Goal: Task Accomplishment & Management: Manage account settings

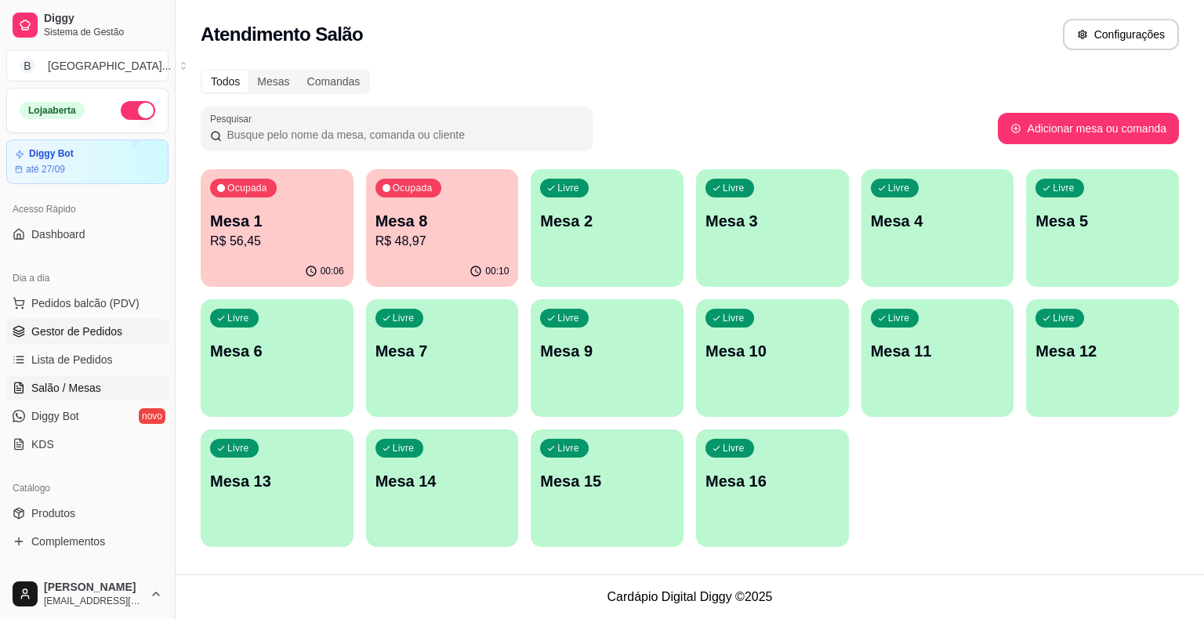
click at [82, 324] on span "Gestor de Pedidos" at bounding box center [76, 332] width 91 height 16
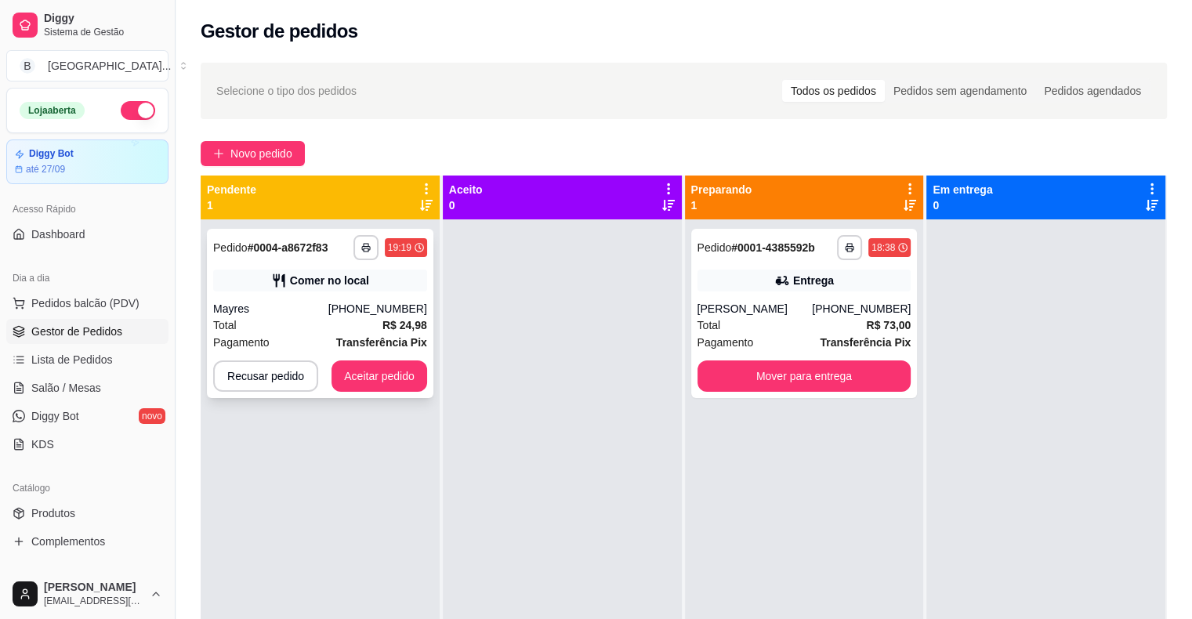
click at [310, 312] on div "Mayres" at bounding box center [270, 309] width 115 height 16
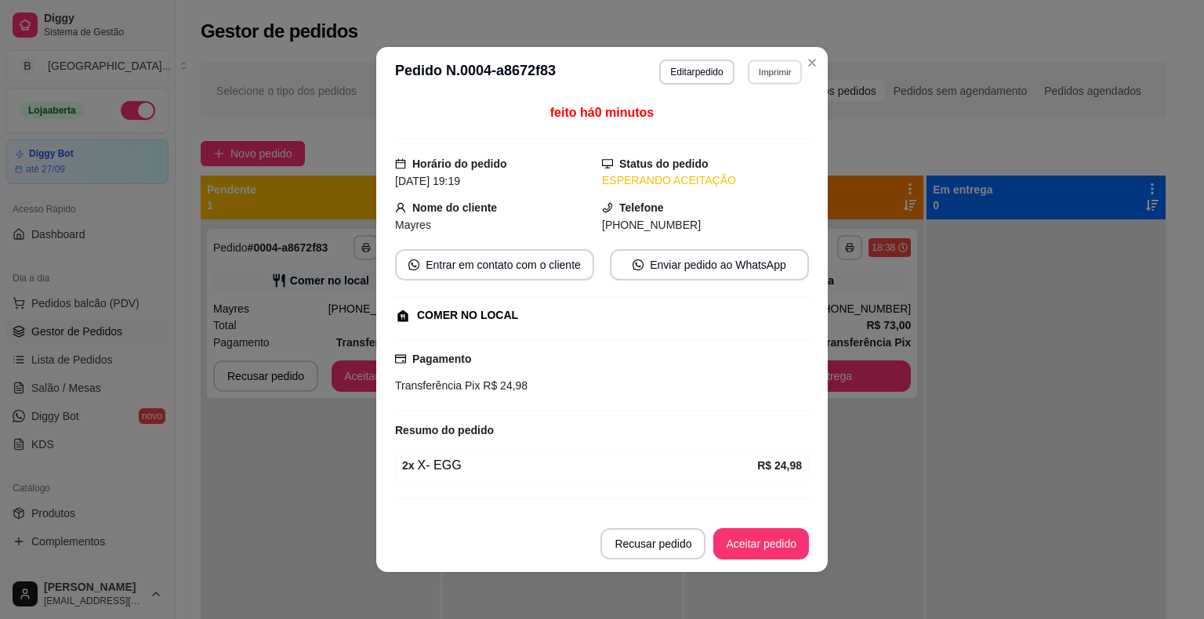
click at [756, 64] on button "Imprimir" at bounding box center [775, 72] width 54 height 24
click at [736, 119] on button "IMPRESSORA" at bounding box center [741, 126] width 110 height 24
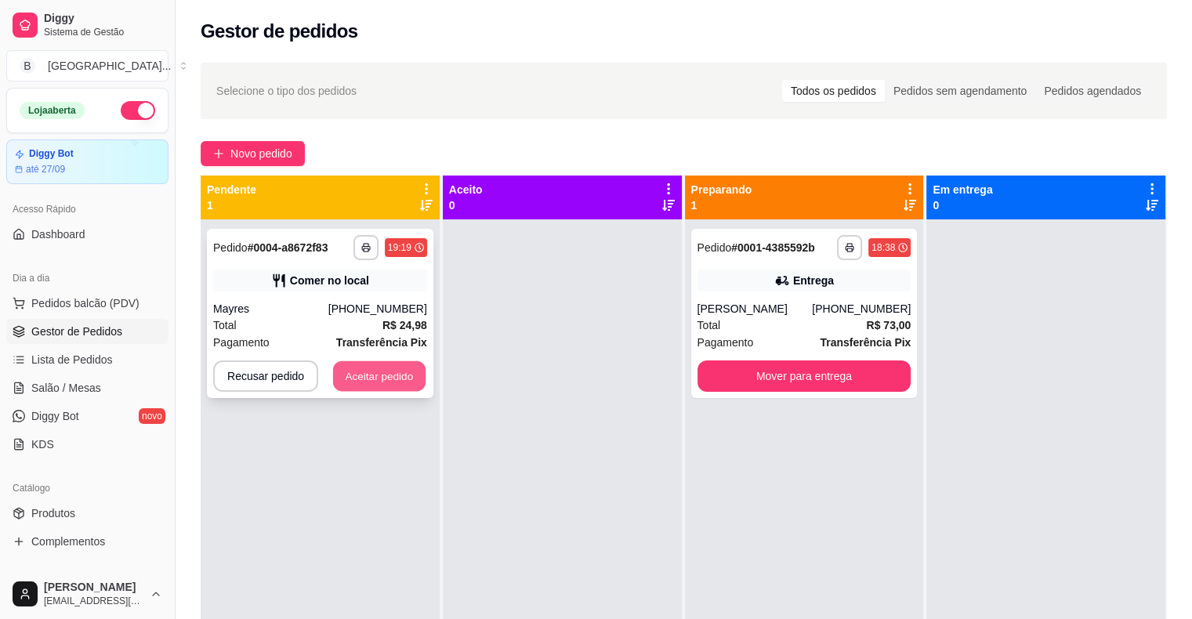
click at [394, 365] on button "Aceitar pedido" at bounding box center [379, 376] width 92 height 31
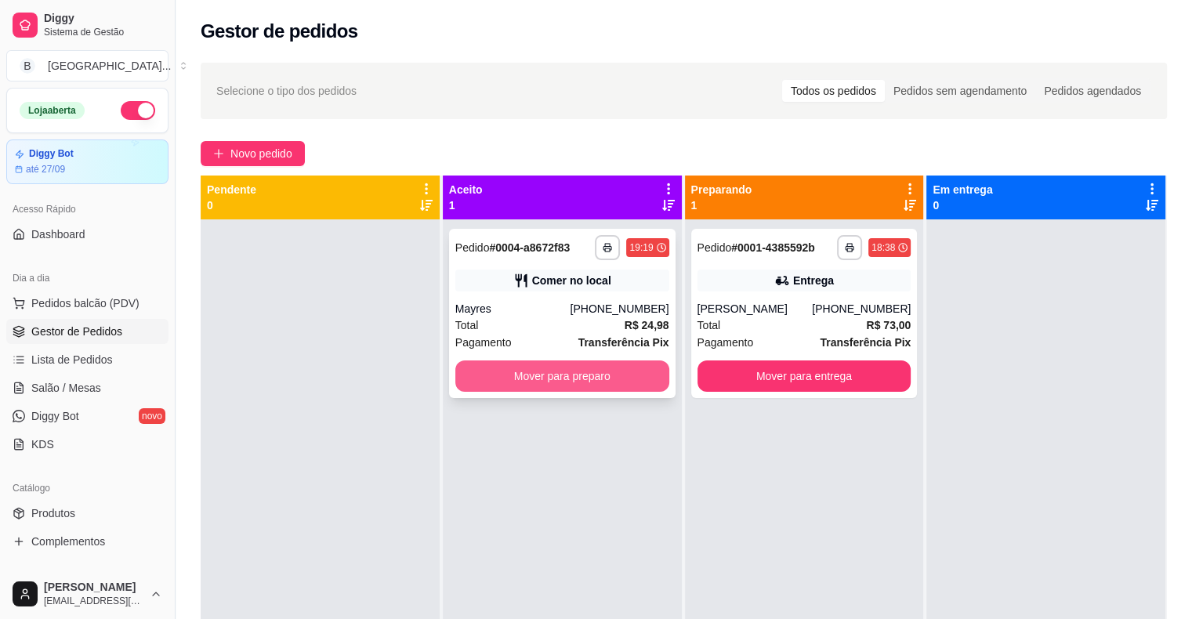
click at [621, 389] on button "Mover para preparo" at bounding box center [562, 376] width 214 height 31
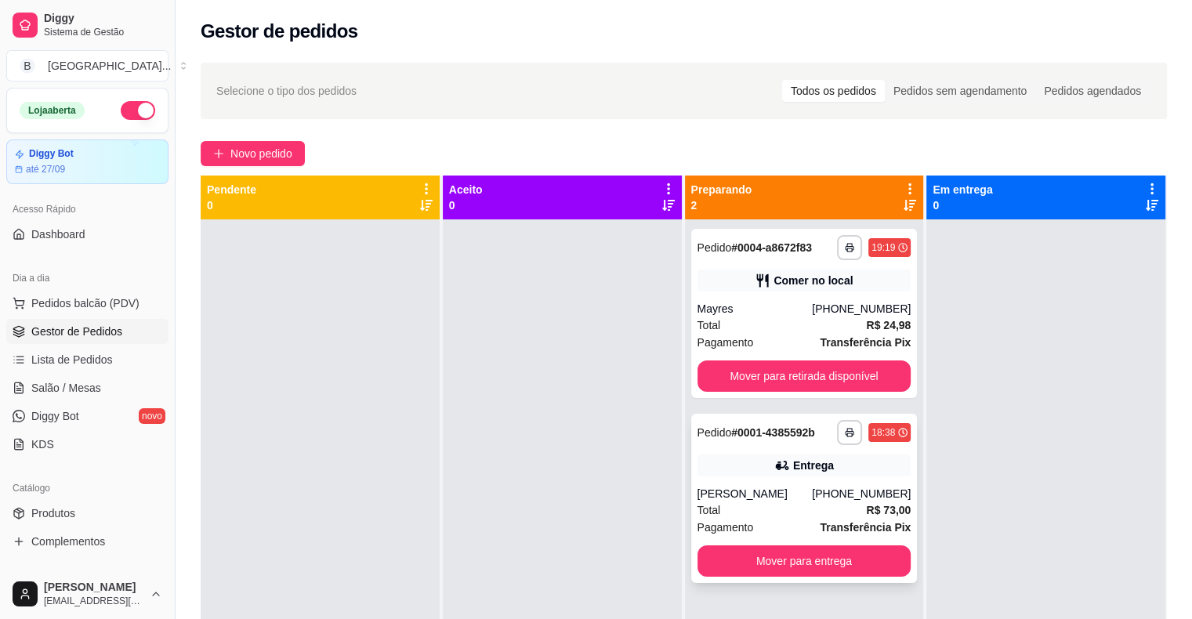
click at [764, 484] on div "**********" at bounding box center [804, 498] width 226 height 169
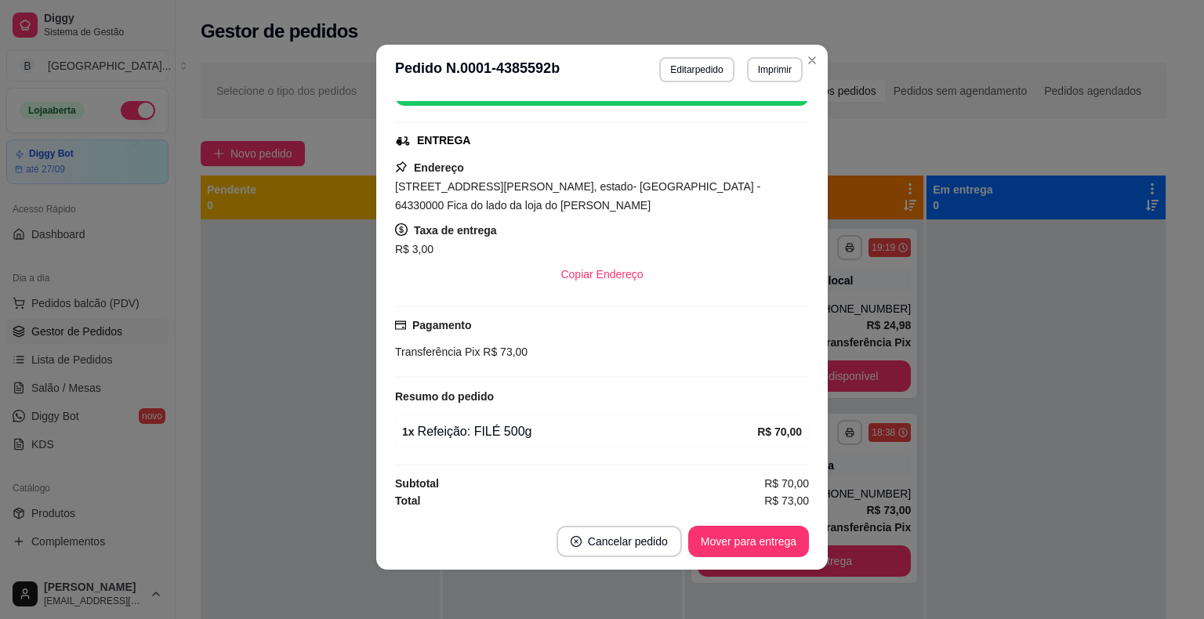
scroll to position [3, 0]
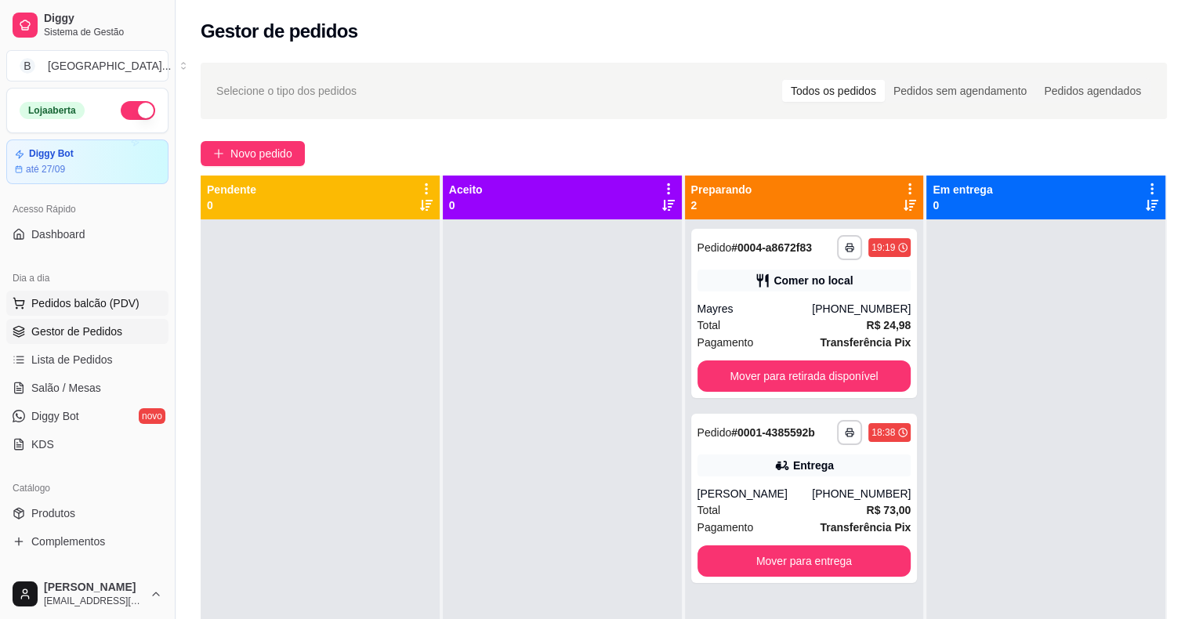
click at [78, 293] on button "Pedidos balcão (PDV)" at bounding box center [87, 303] width 162 height 25
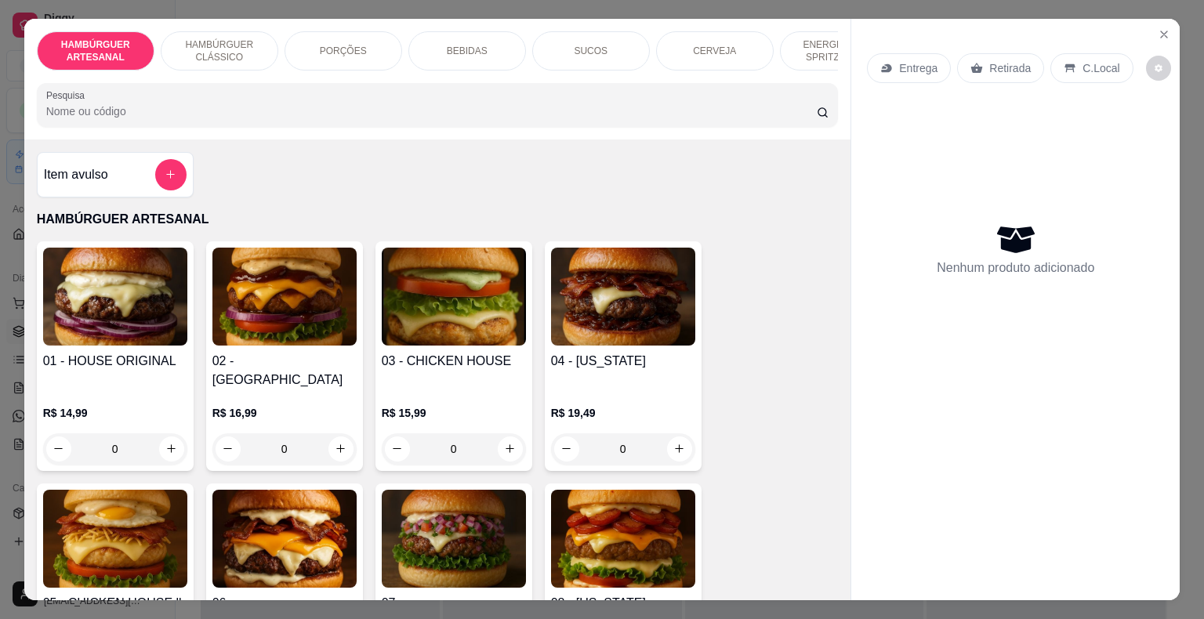
click at [609, 52] on div "SUCOS" at bounding box center [591, 50] width 118 height 39
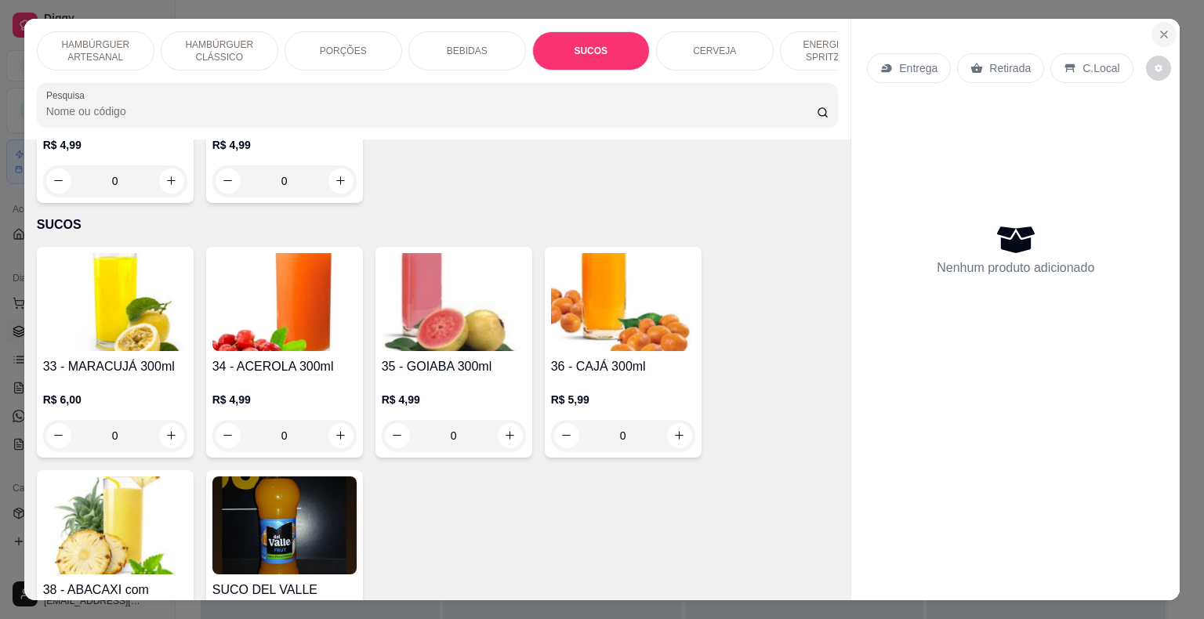
click at [1161, 35] on button "Close" at bounding box center [1163, 34] width 25 height 25
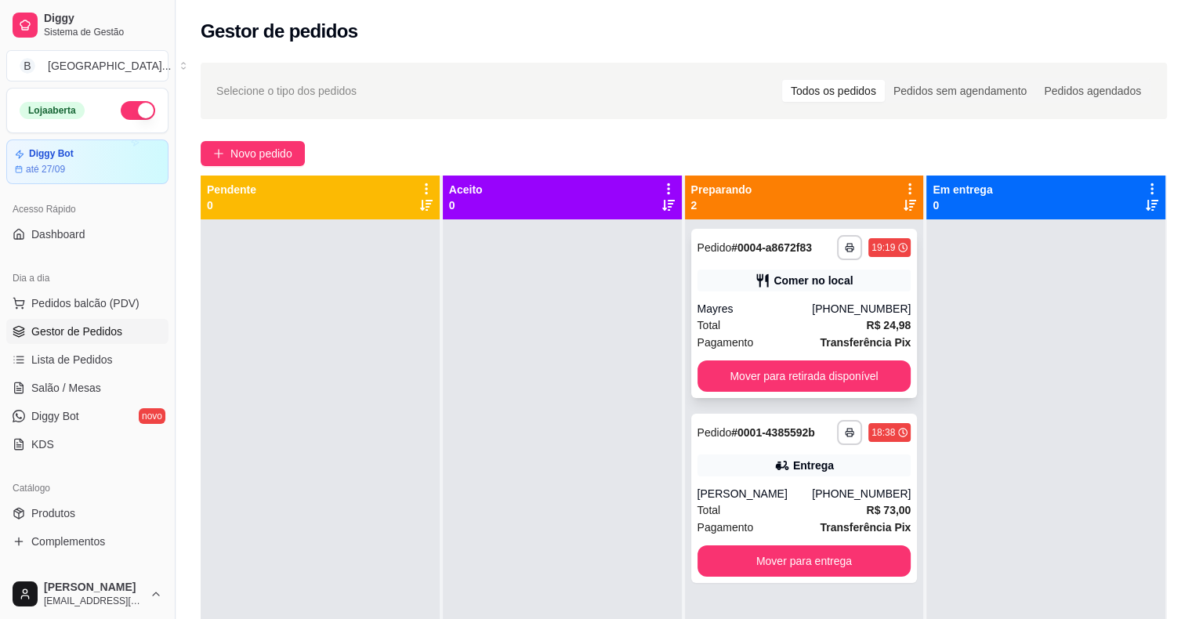
click at [781, 306] on div "Mayres" at bounding box center [755, 309] width 115 height 16
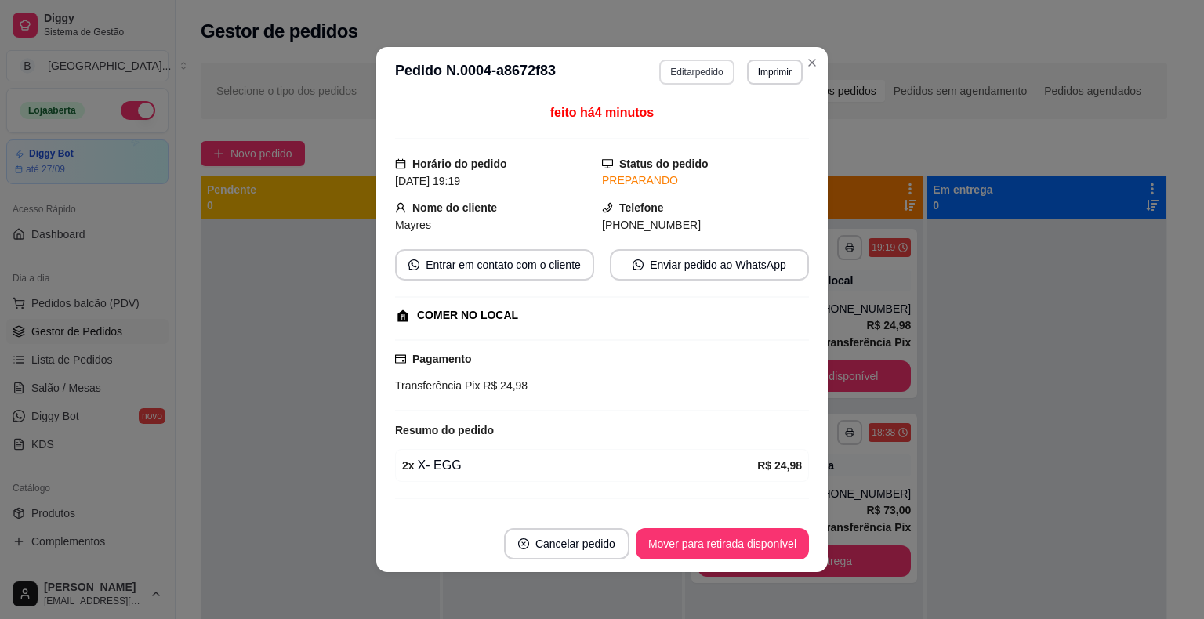
click at [684, 78] on button "Editar pedido" at bounding box center [696, 72] width 74 height 25
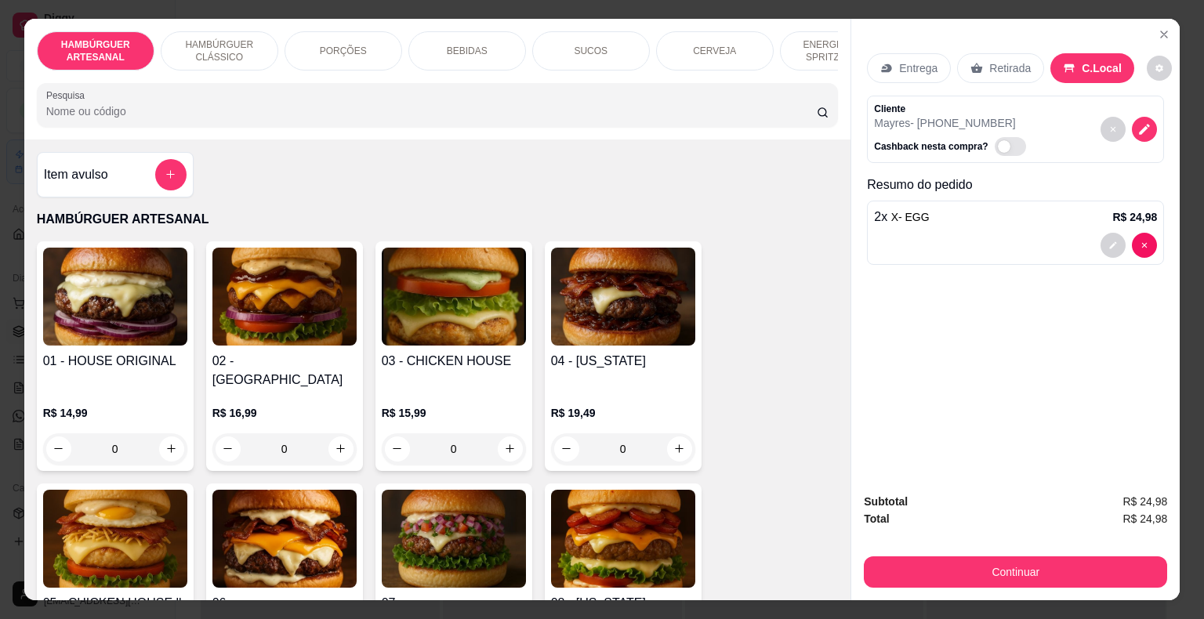
click at [622, 44] on div "SUCOS" at bounding box center [591, 50] width 118 height 39
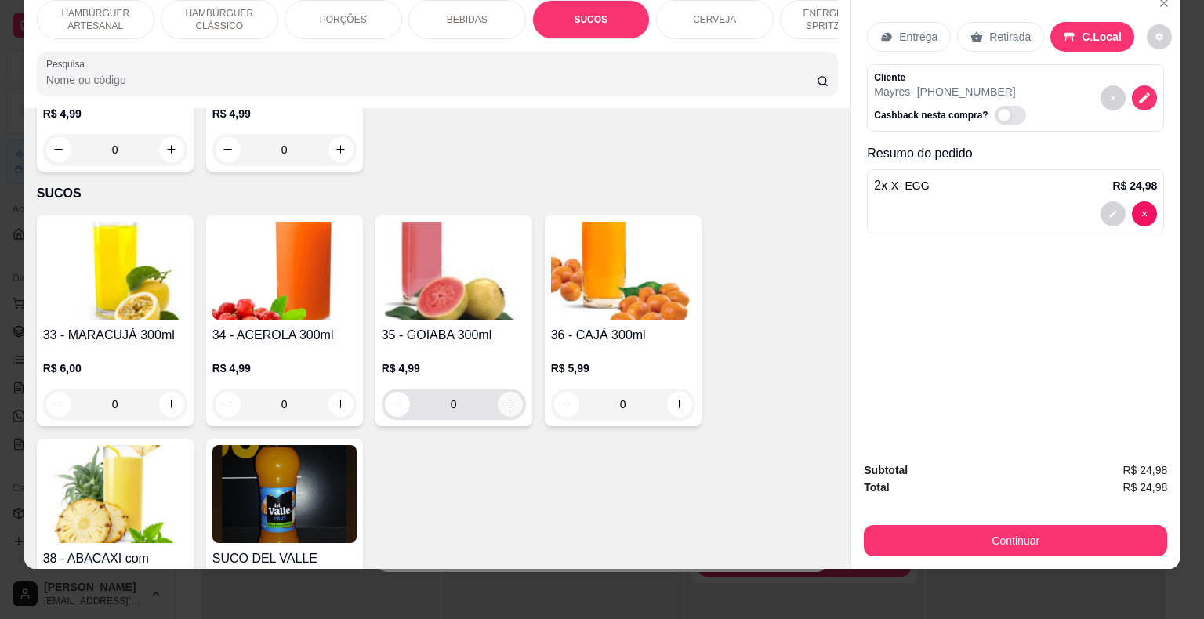
click at [498, 392] on button "increase-product-quantity" at bounding box center [510, 404] width 25 height 25
type input "1"
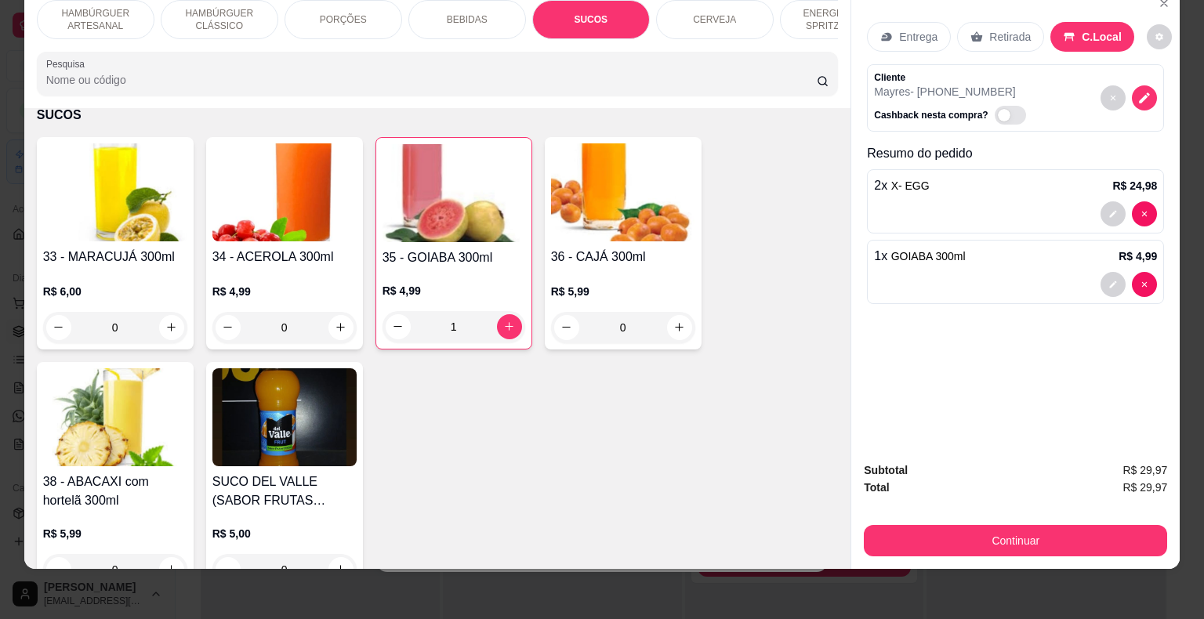
scroll to position [2886, 0]
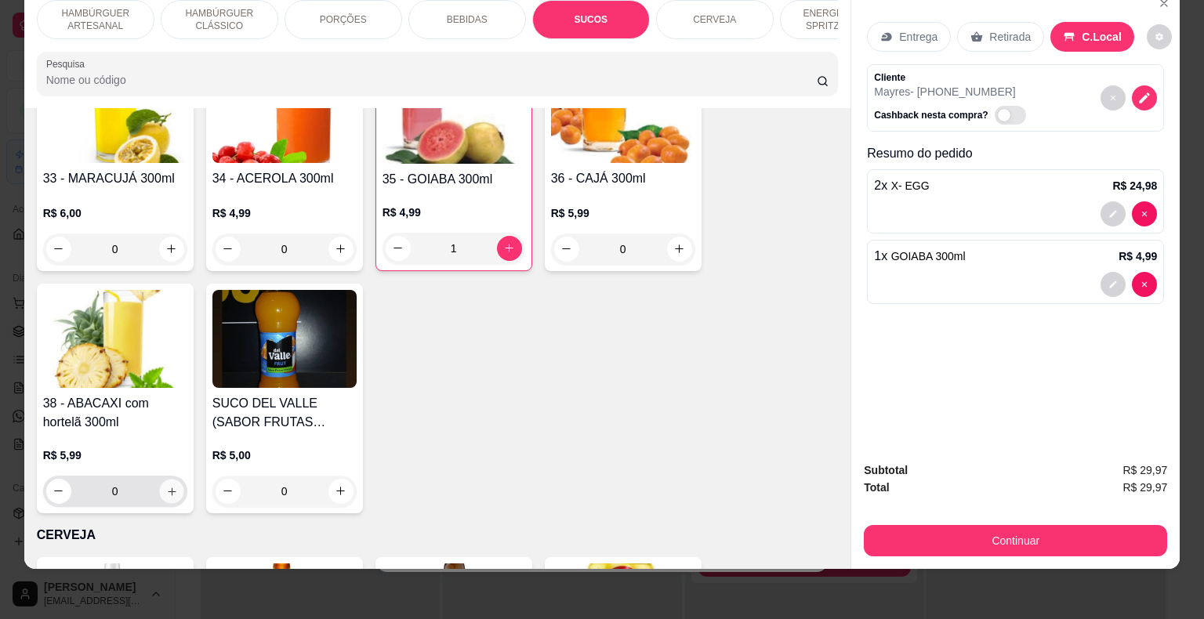
click at [165, 485] on icon "increase-product-quantity" at bounding box center [171, 491] width 12 height 12
type input "1"
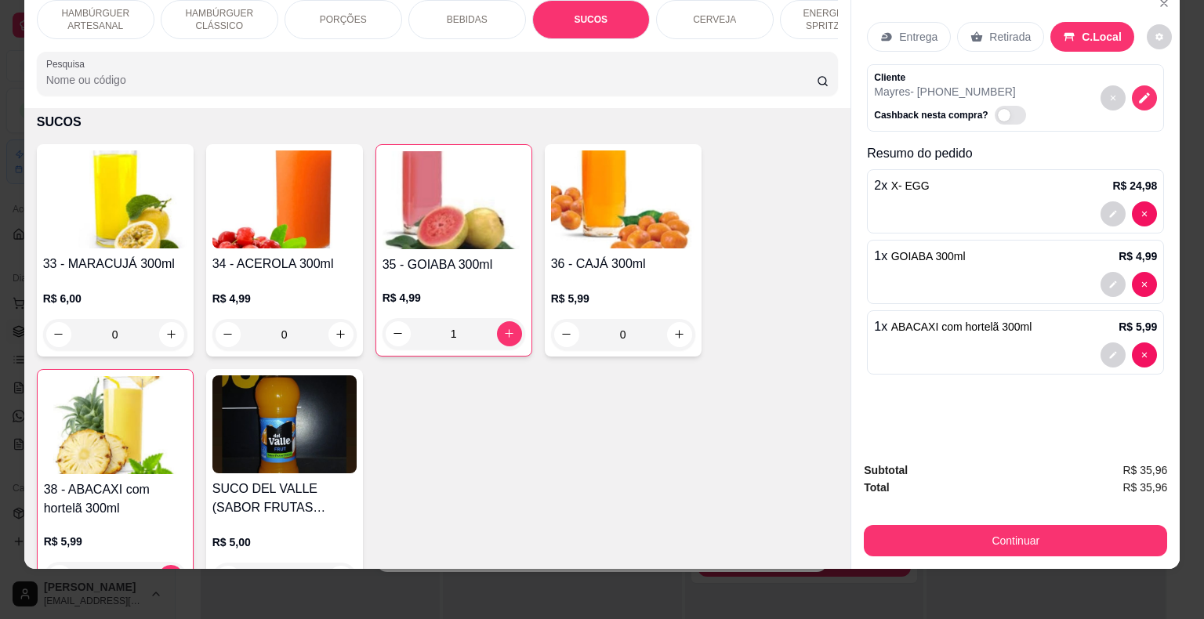
scroll to position [2807, 0]
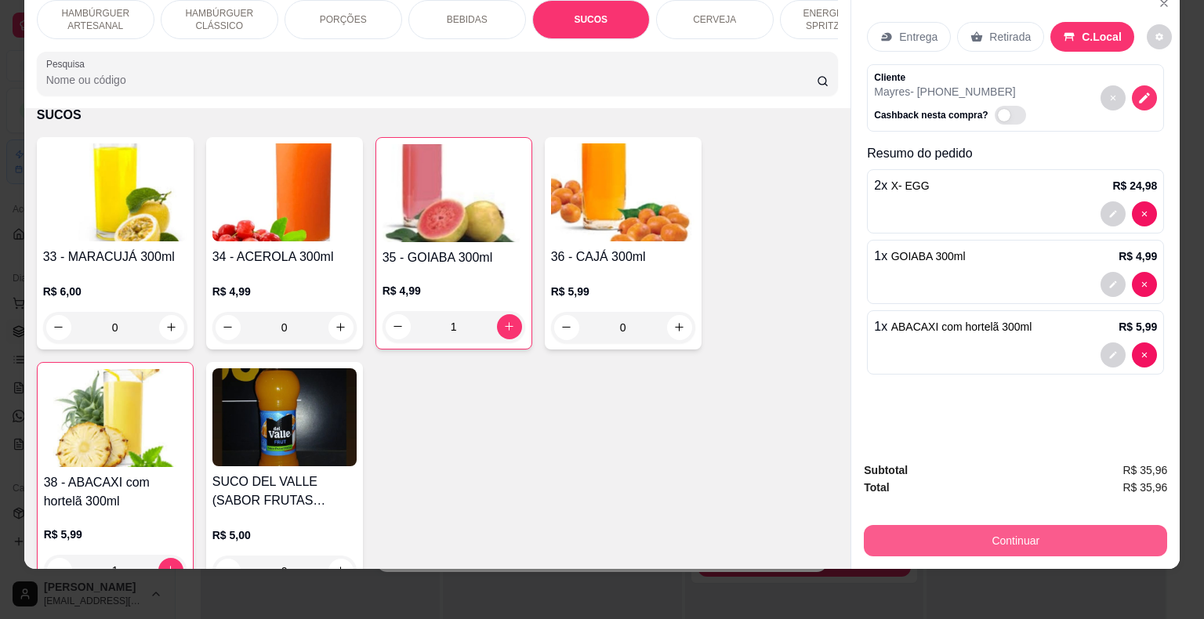
click at [920, 542] on button "Continuar" at bounding box center [1015, 540] width 303 height 31
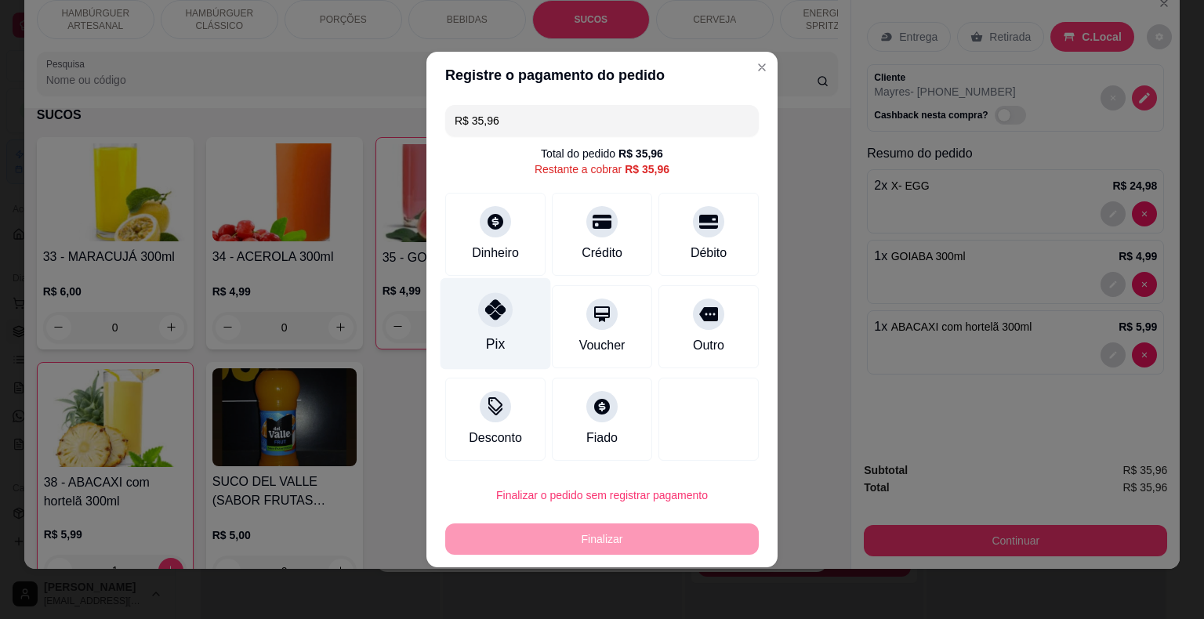
click at [489, 311] on icon at bounding box center [495, 309] width 20 height 20
type input "R$ 0,00"
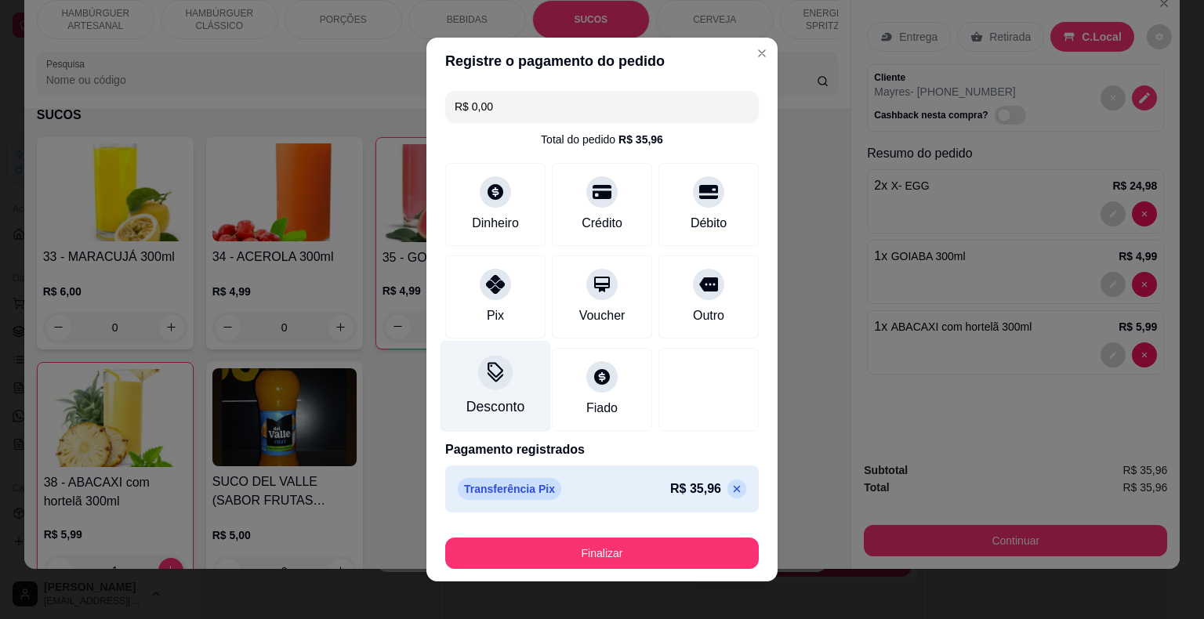
scroll to position [12, 0]
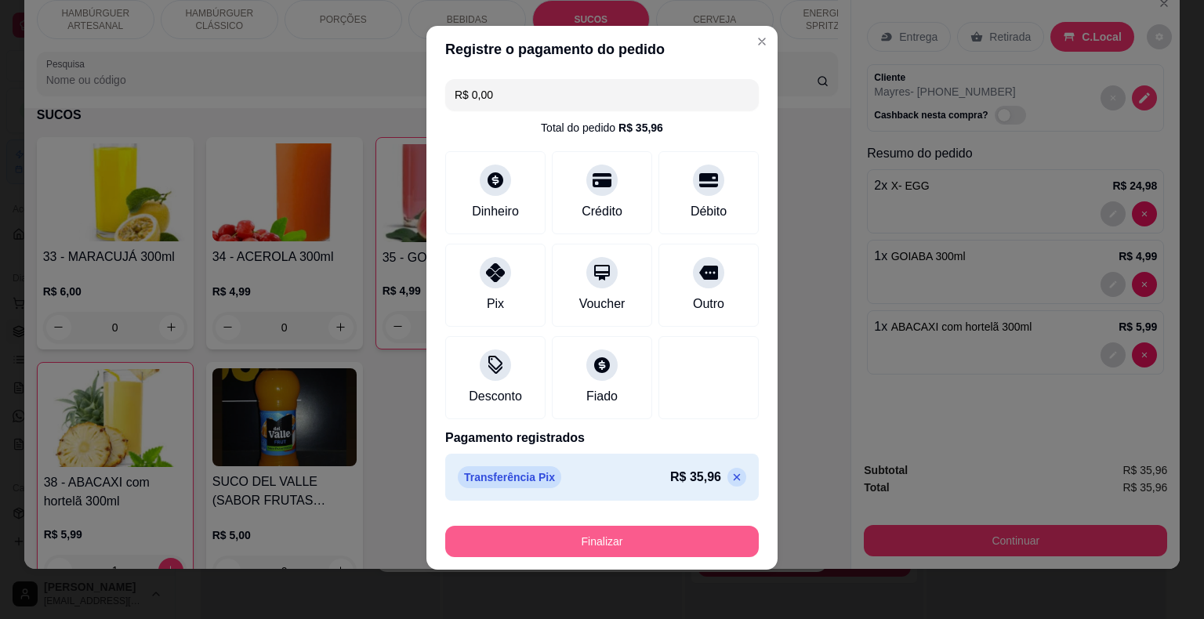
click at [474, 531] on button "Finalizar" at bounding box center [601, 541] width 313 height 31
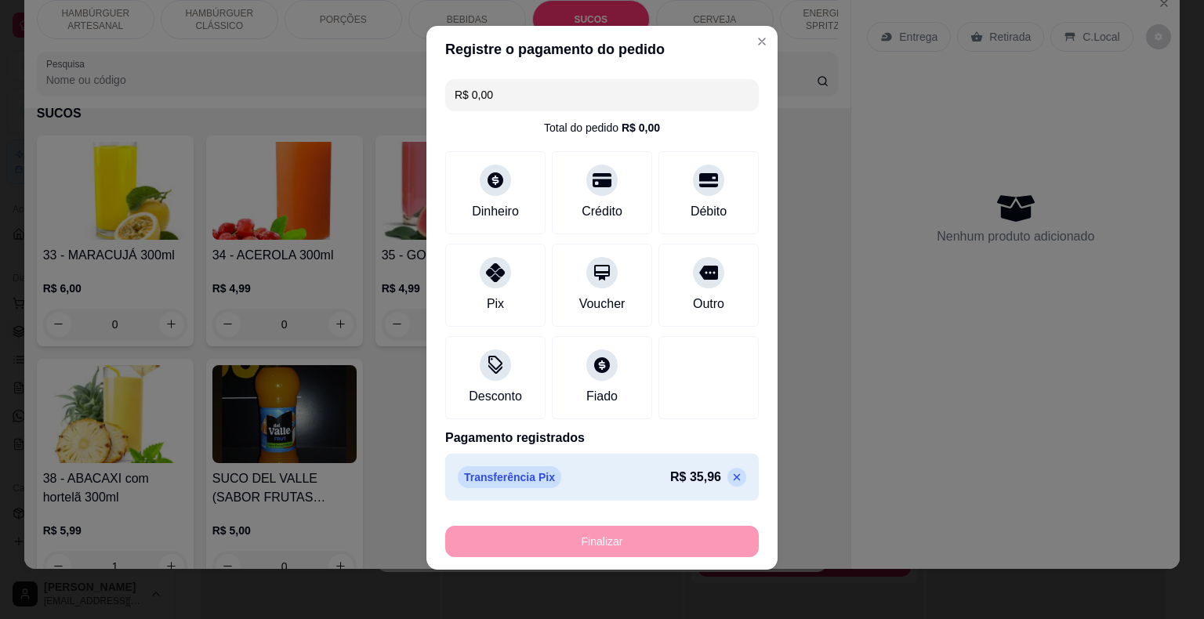
type input "0"
type input "-R$ 35,96"
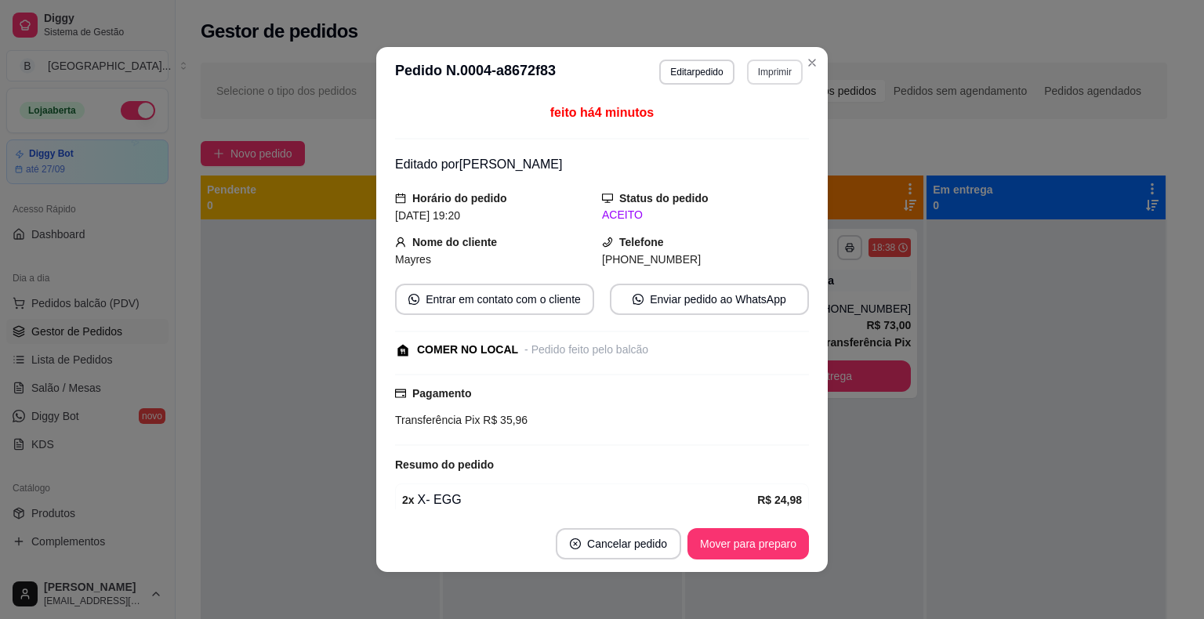
click at [762, 77] on button "Imprimir" at bounding box center [775, 72] width 56 height 25
click at [754, 118] on button "IMPRESSORA" at bounding box center [741, 126] width 114 height 25
click at [737, 538] on button "Mover para preparo" at bounding box center [747, 543] width 121 height 31
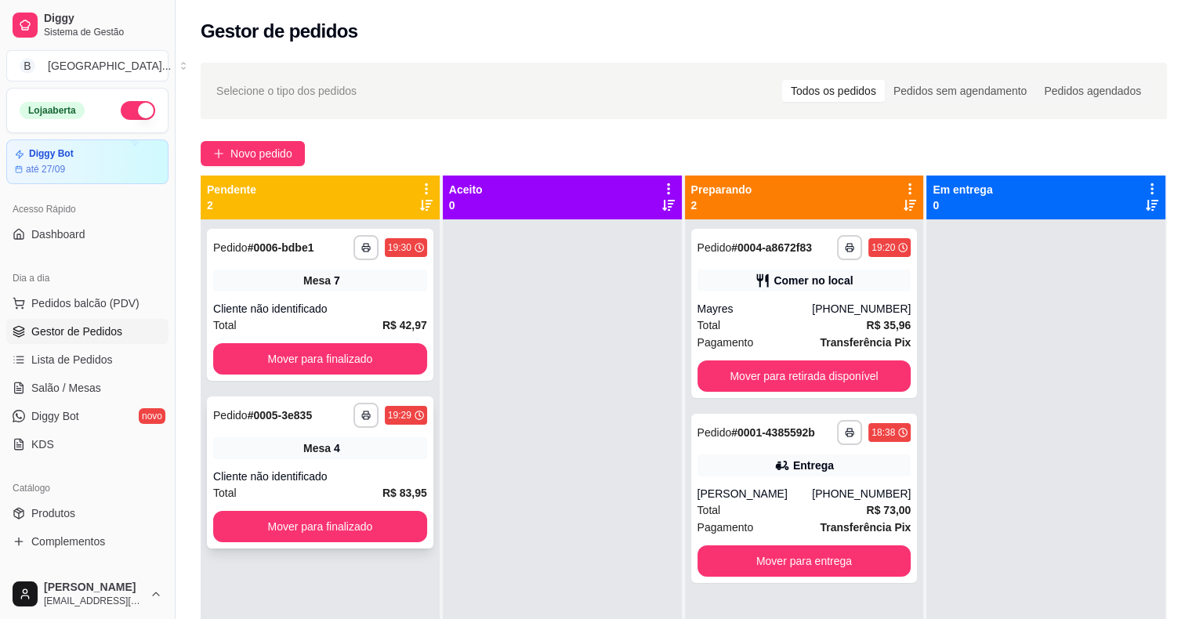
click at [320, 501] on div "Total R$ 83,95" at bounding box center [320, 492] width 214 height 17
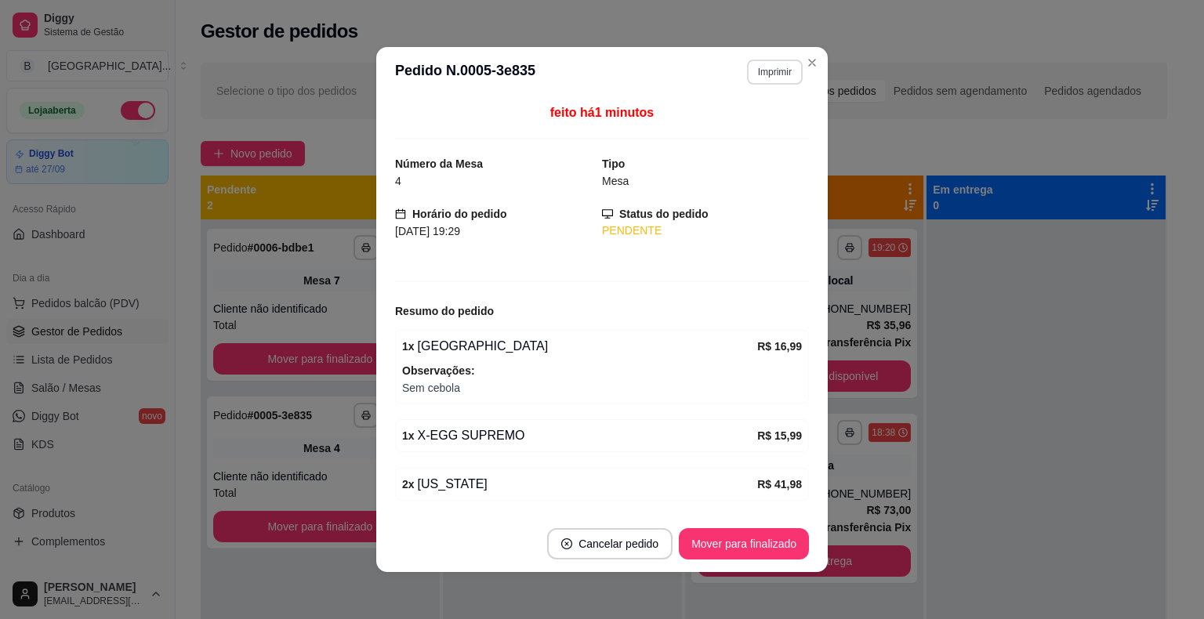
click at [761, 82] on button "Imprimir" at bounding box center [775, 72] width 56 height 25
click at [752, 132] on button "IMPRESSORA" at bounding box center [741, 126] width 110 height 24
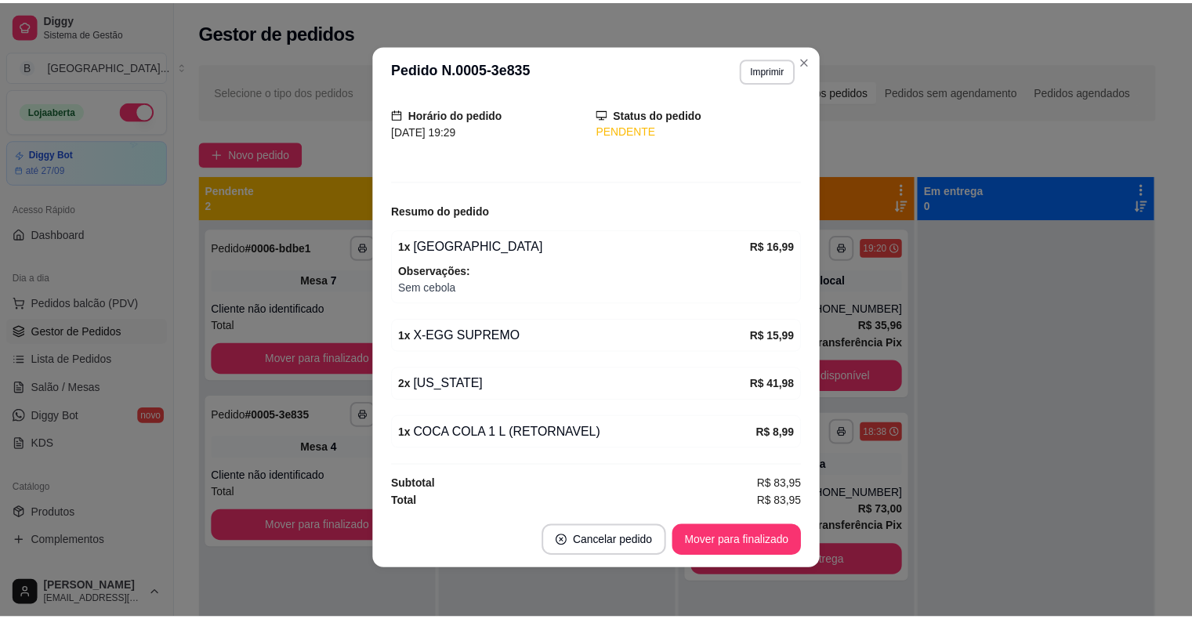
scroll to position [3, 0]
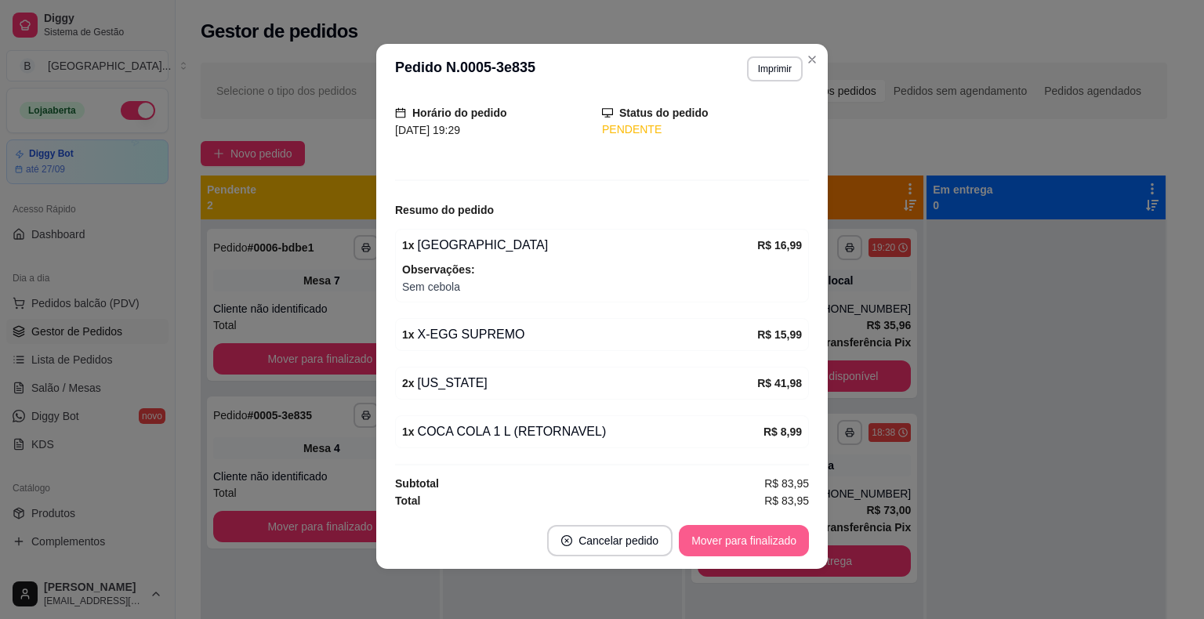
click at [724, 528] on button "Mover para finalizado" at bounding box center [744, 540] width 130 height 31
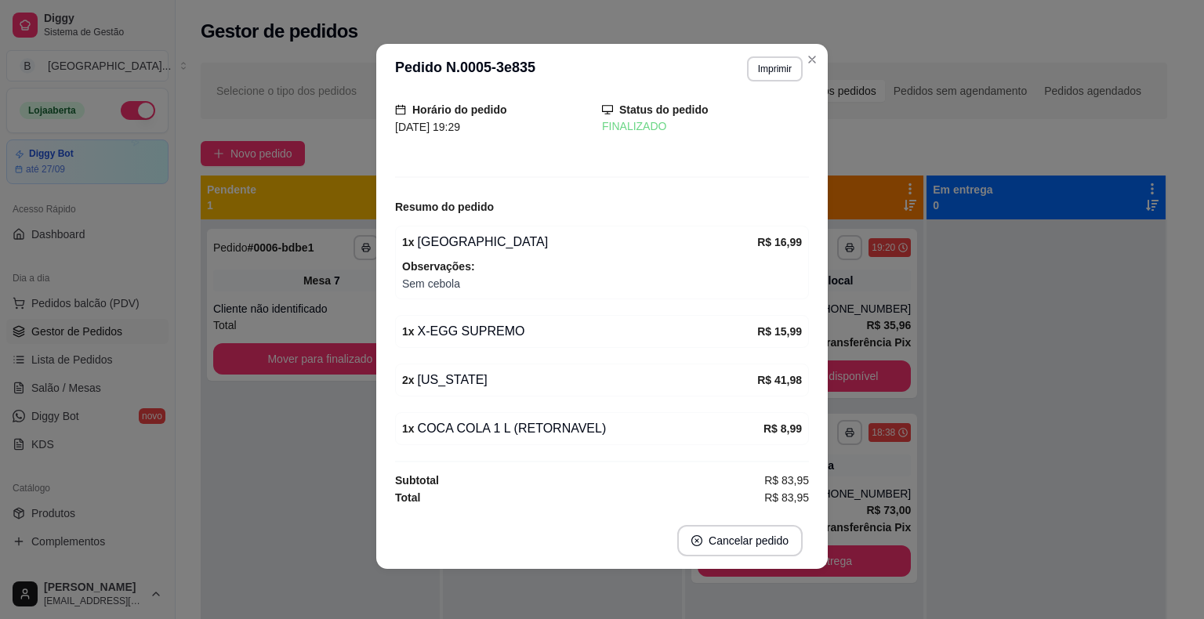
scroll to position [0, 0]
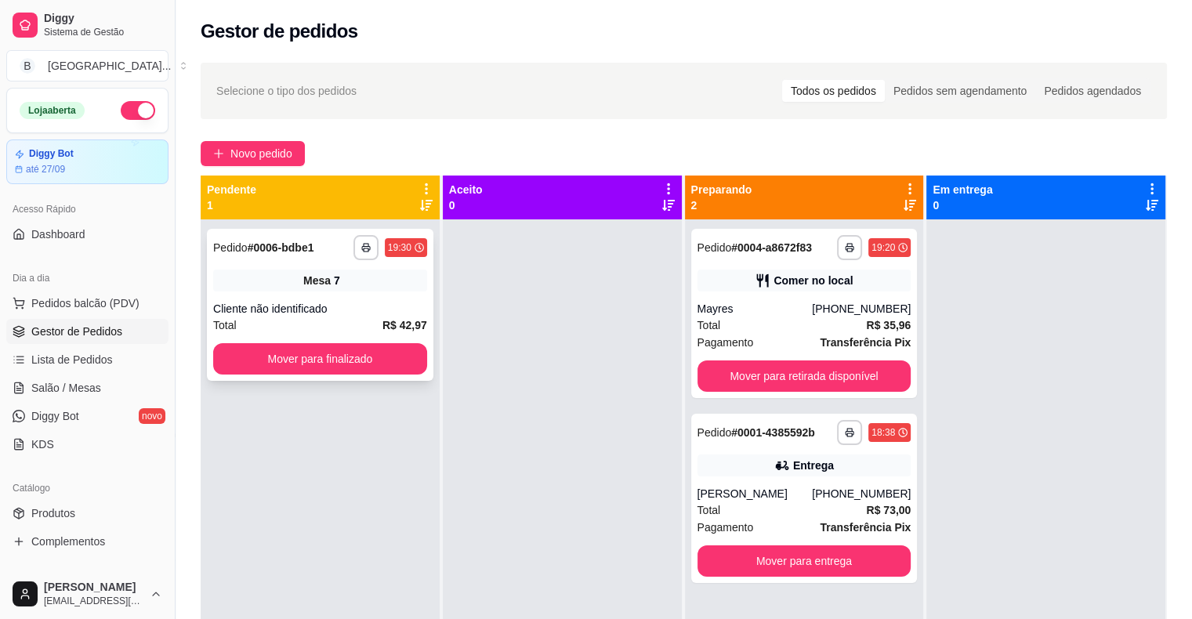
click at [303, 273] on span "Mesa" at bounding box center [316, 281] width 27 height 16
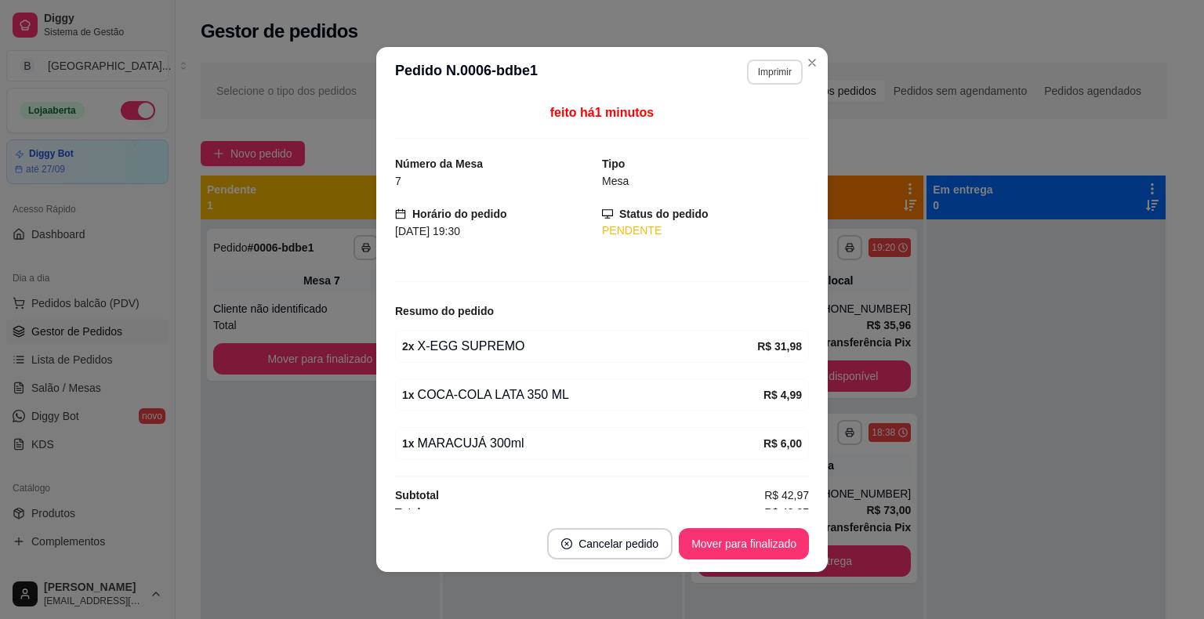
click at [752, 60] on button "Imprimir" at bounding box center [775, 72] width 56 height 25
click at [762, 67] on button "Imprimir" at bounding box center [775, 72] width 56 height 25
click at [712, 129] on button "IMPRESSORA" at bounding box center [741, 126] width 110 height 24
drag, startPoint x: 314, startPoint y: 144, endPoint x: 248, endPoint y: 365, distance: 230.8
click at [313, 144] on div "Novo pedido" at bounding box center [684, 153] width 966 height 25
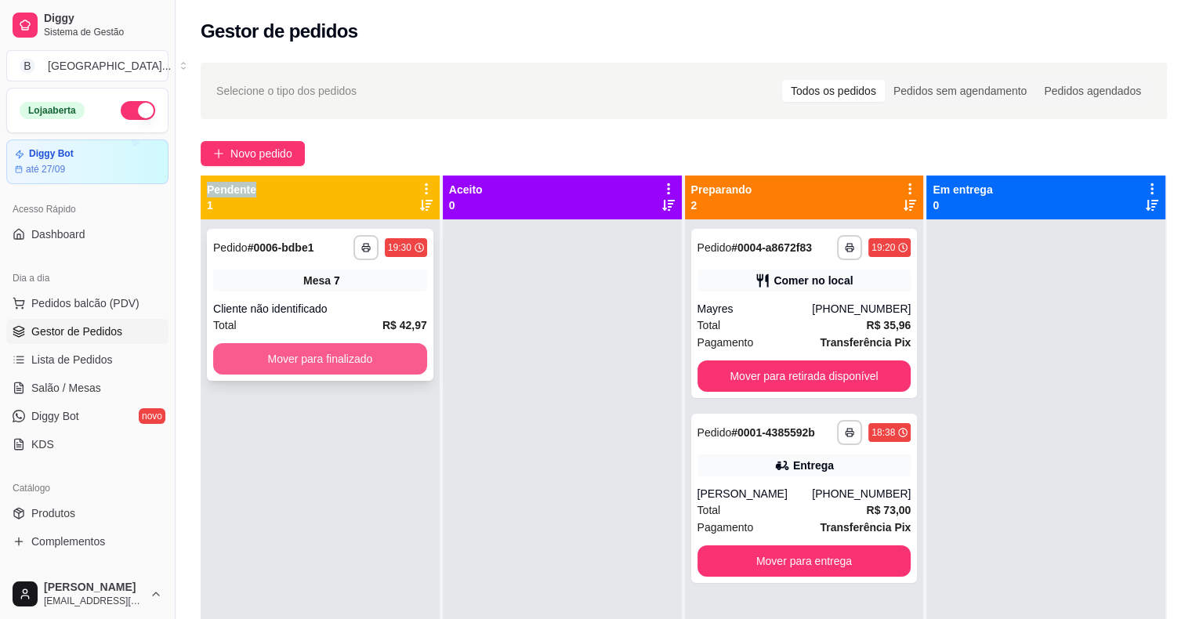
click at [261, 348] on button "Mover para finalizado" at bounding box center [320, 358] width 214 height 31
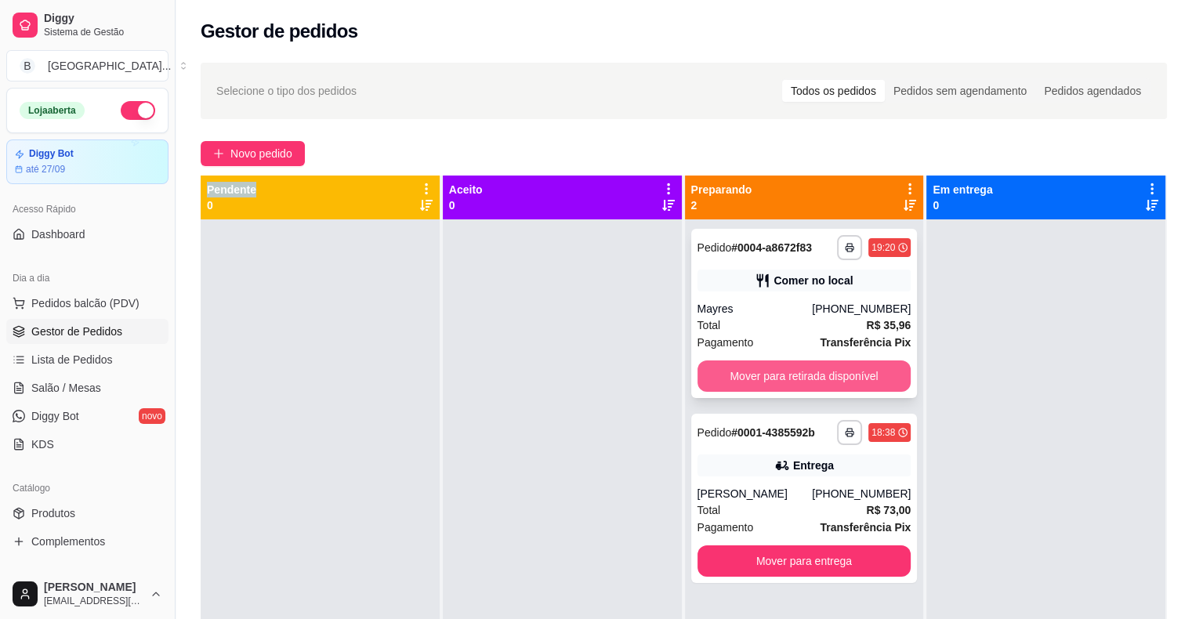
click at [774, 366] on button "Mover para retirada disponível" at bounding box center [805, 376] width 214 height 31
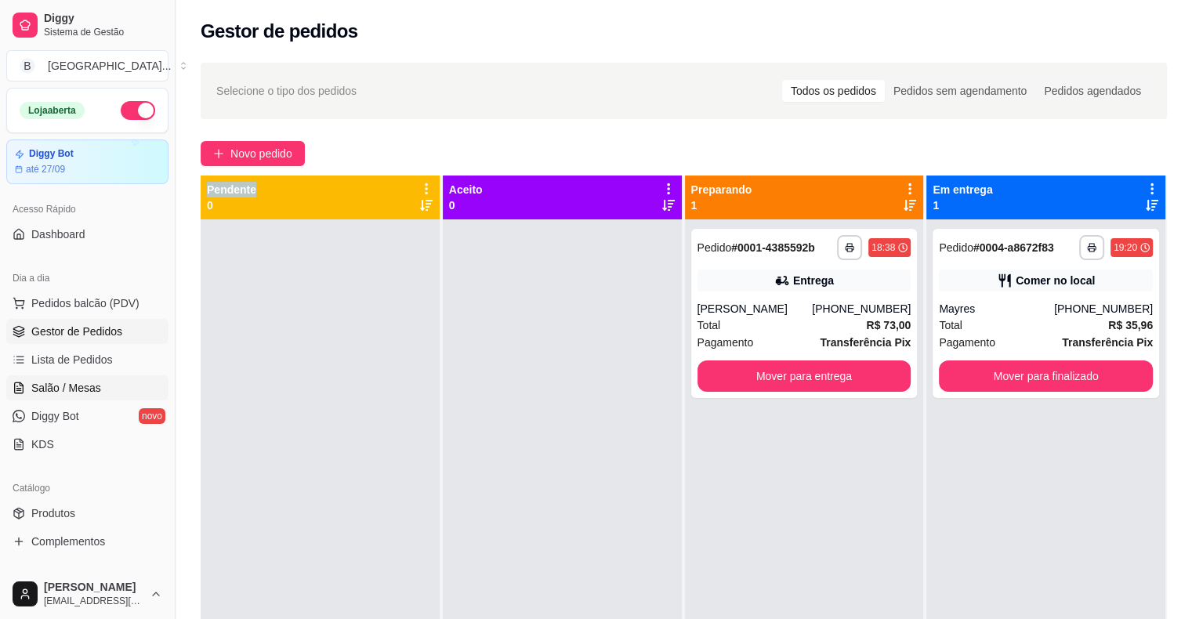
click at [92, 381] on span "Salão / Mesas" at bounding box center [66, 388] width 70 height 16
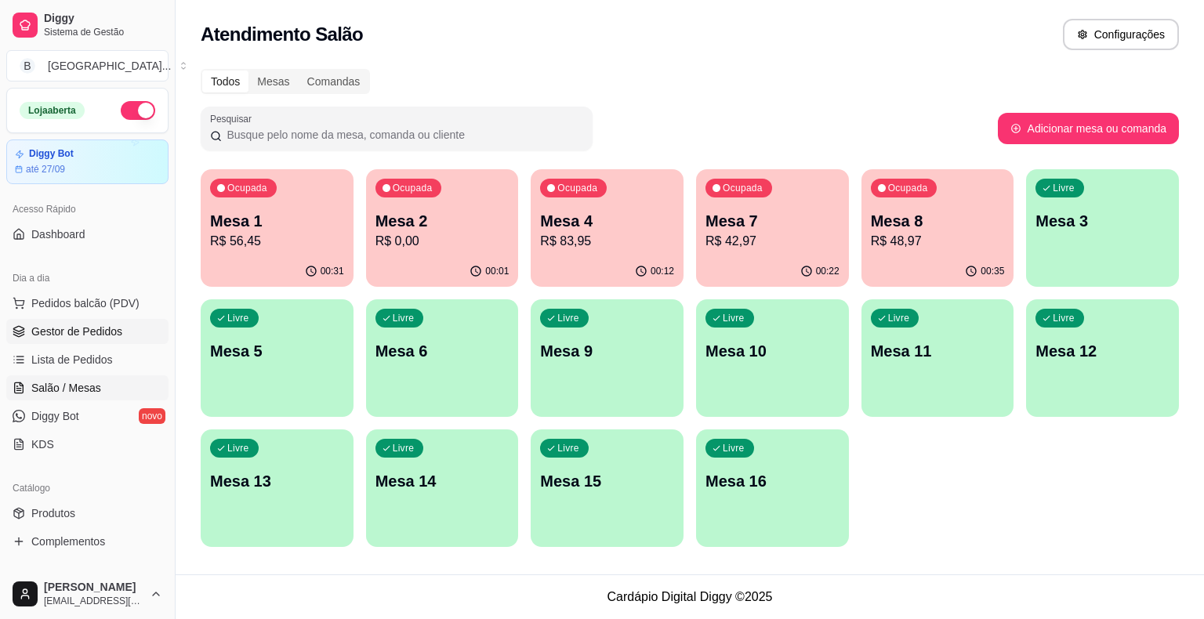
click at [120, 340] on link "Gestor de Pedidos" at bounding box center [87, 331] width 162 height 25
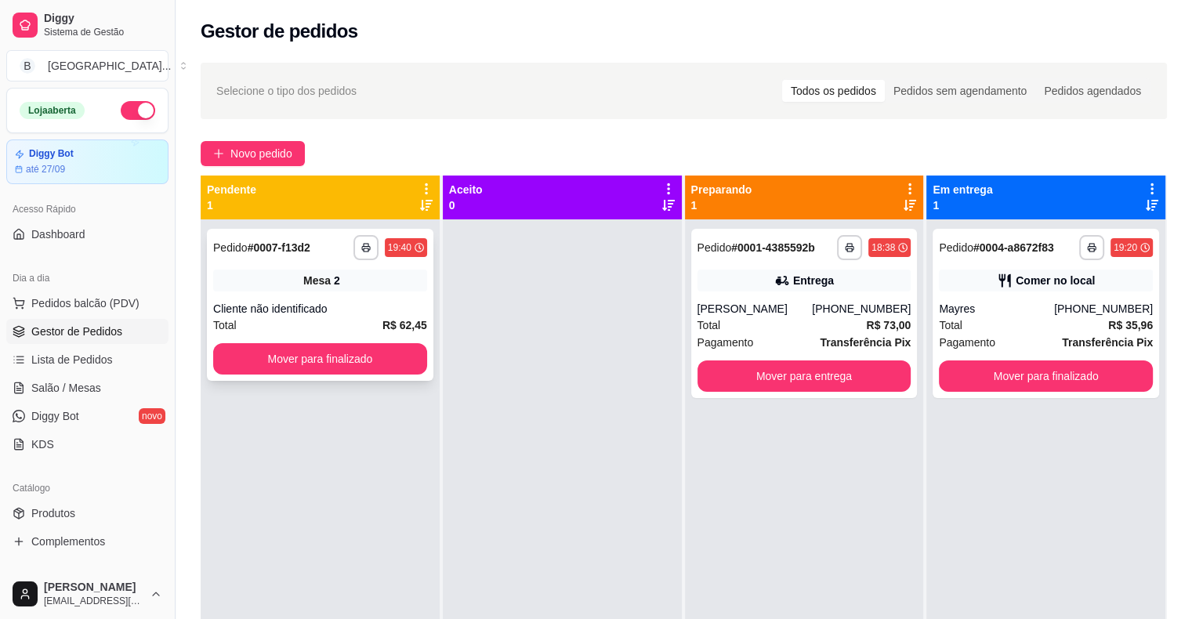
click at [332, 325] on div "Total R$ 62,45" at bounding box center [320, 325] width 214 height 17
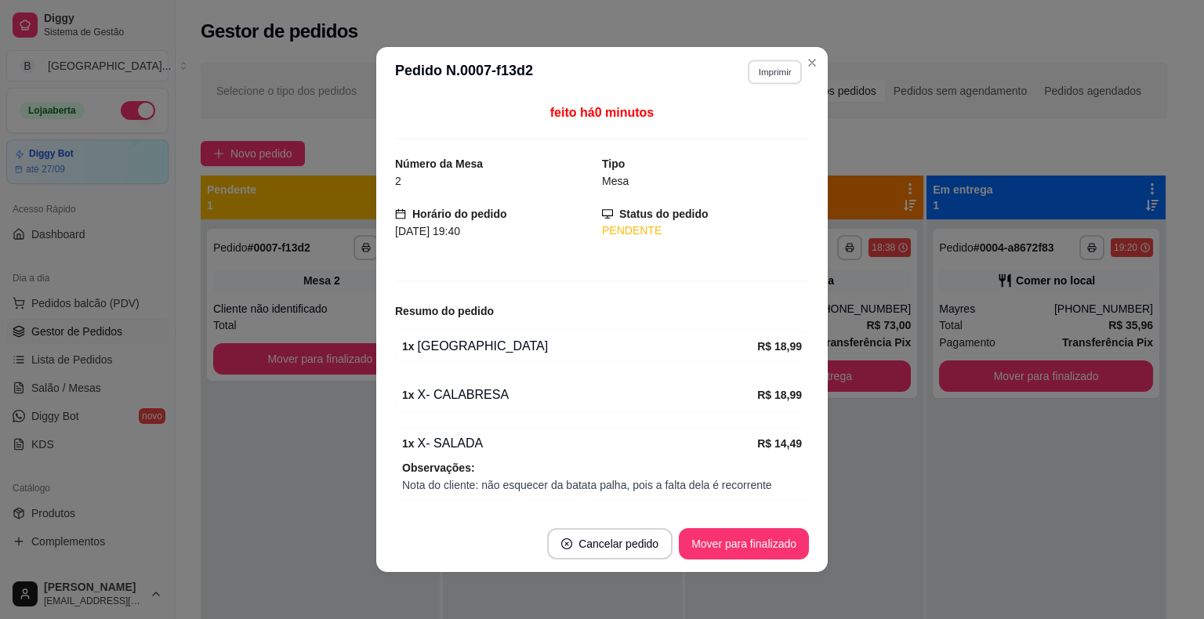
click at [779, 71] on button "Imprimir" at bounding box center [775, 72] width 54 height 24
click at [723, 121] on button "IMPRESSORA" at bounding box center [741, 126] width 114 height 25
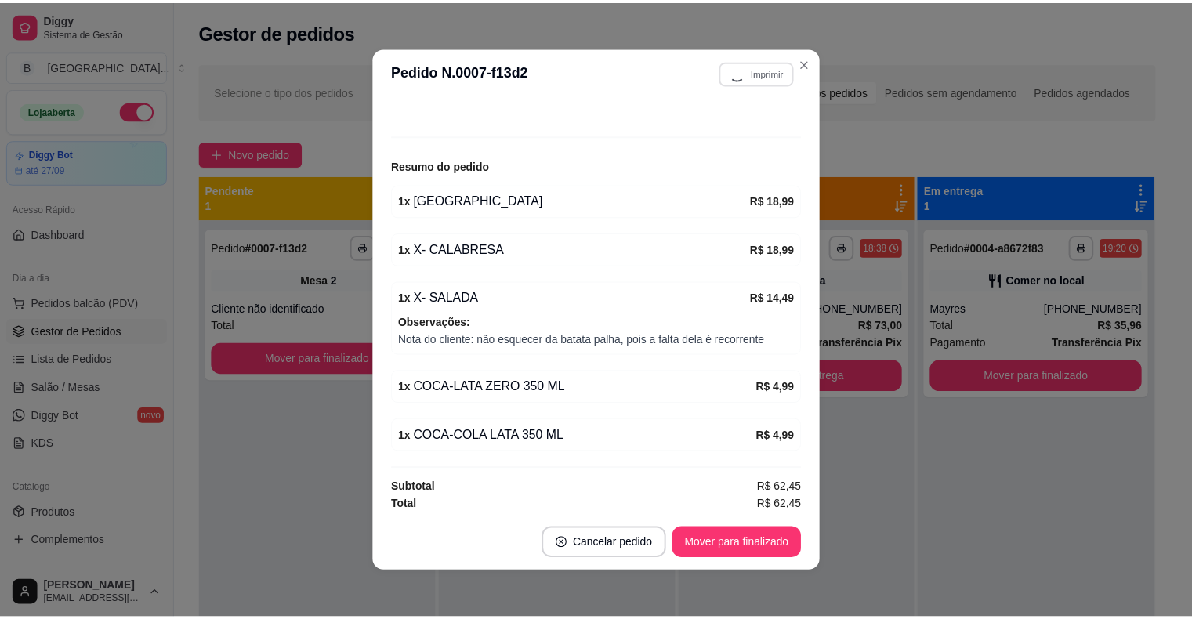
scroll to position [147, 0]
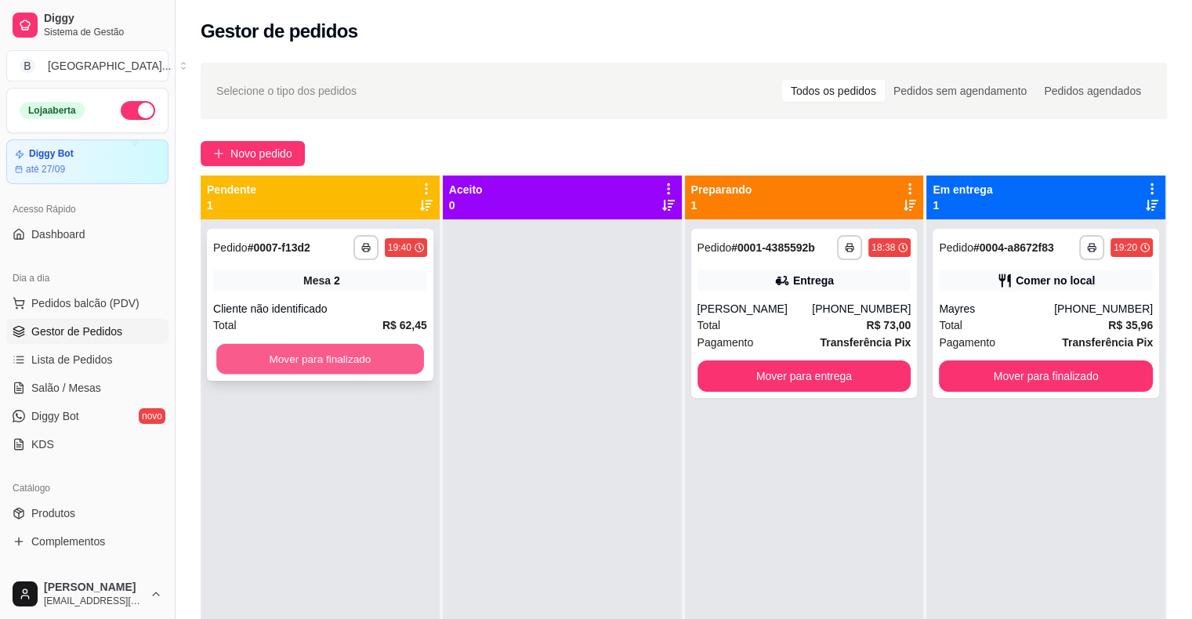
click at [294, 353] on button "Mover para finalizado" at bounding box center [320, 359] width 208 height 31
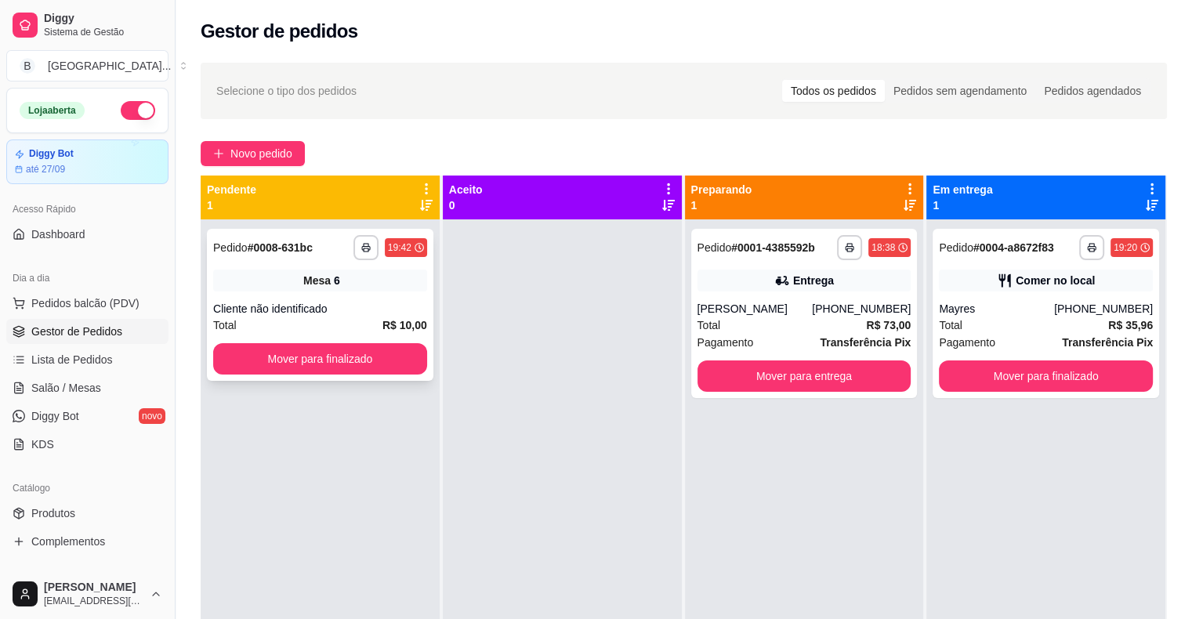
click at [387, 312] on div "Cliente não identificado" at bounding box center [320, 309] width 214 height 16
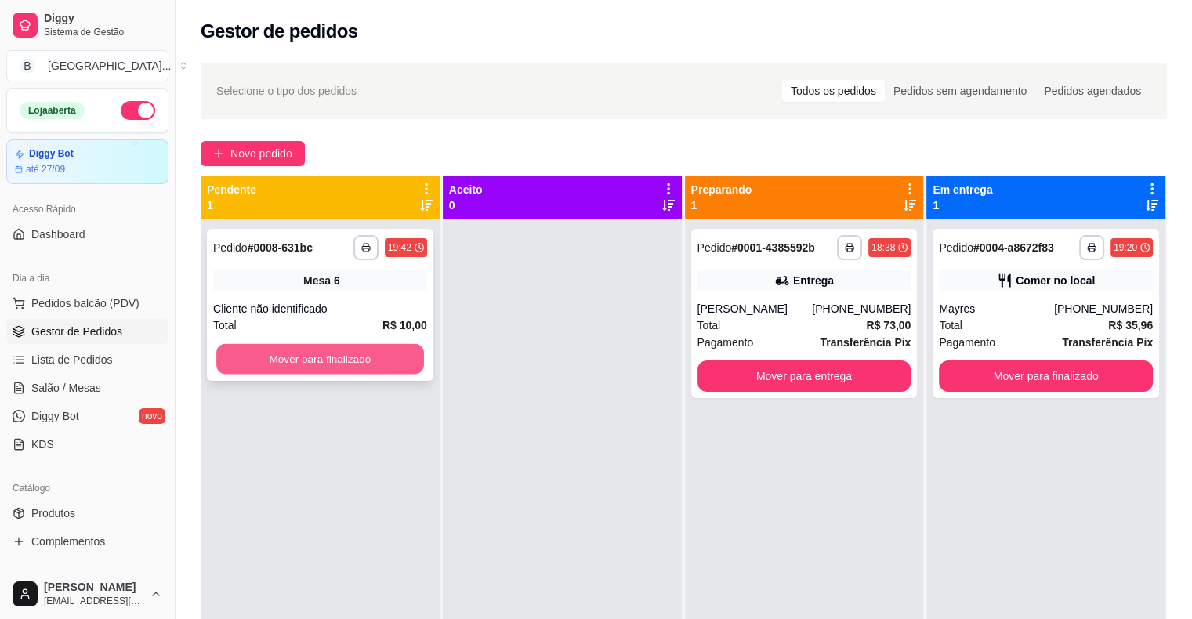
click at [285, 360] on button "Mover para finalizado" at bounding box center [320, 359] width 208 height 31
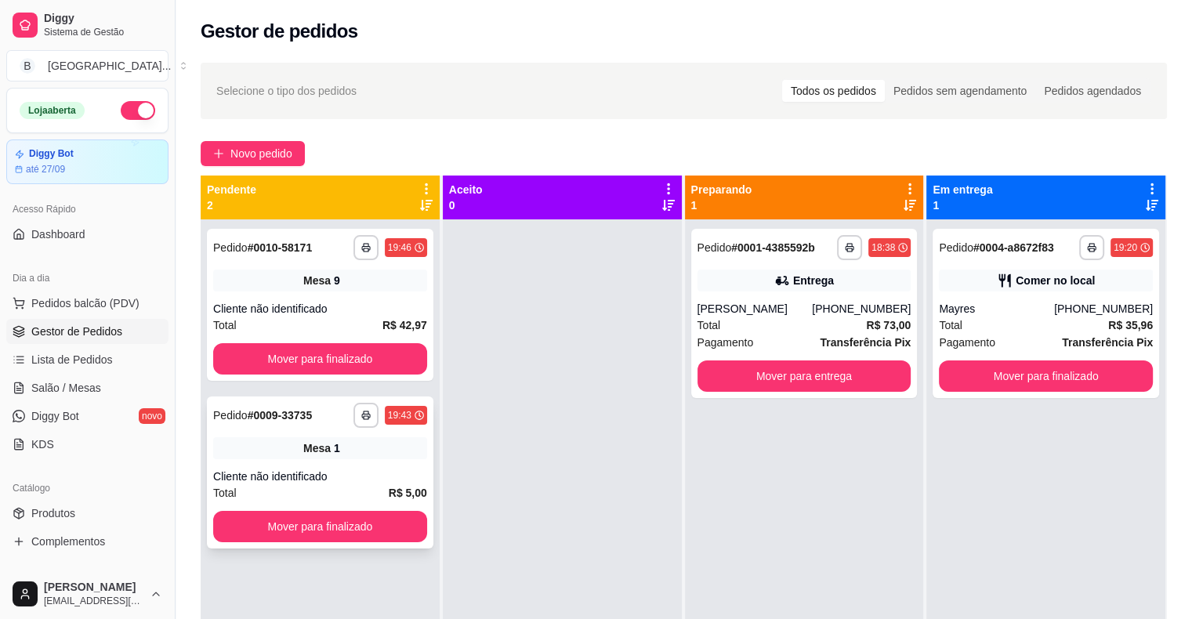
click at [237, 491] on div "Total R$ 5,00" at bounding box center [320, 492] width 214 height 17
click at [292, 522] on button "Mover para finalizado" at bounding box center [320, 526] width 214 height 31
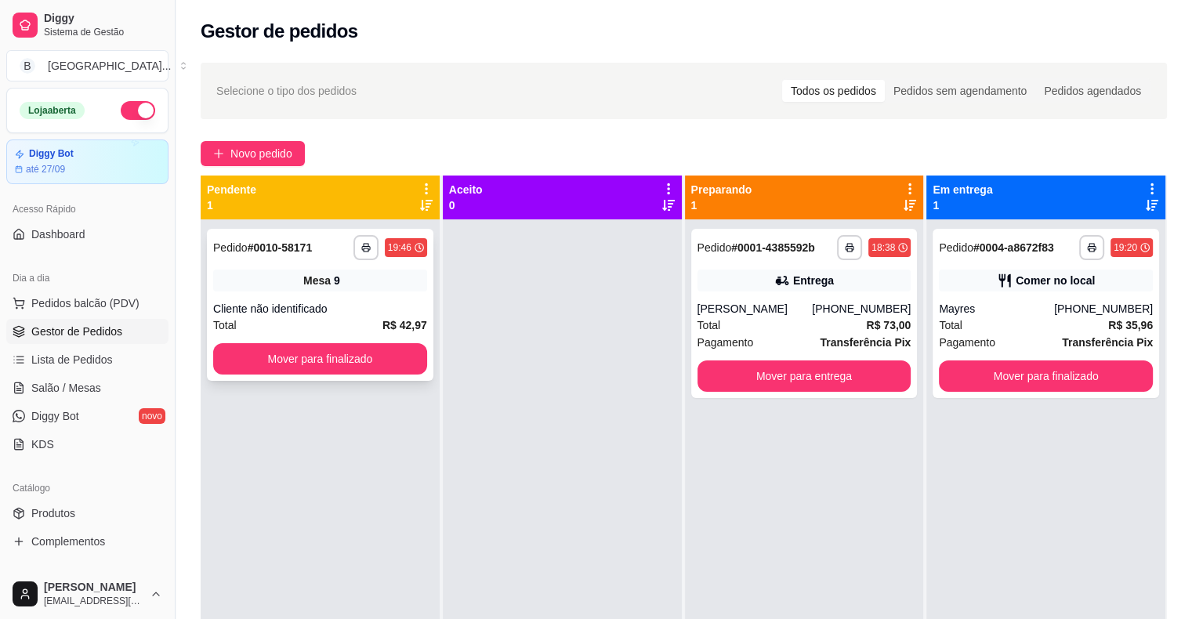
click at [306, 282] on span "Mesa" at bounding box center [316, 281] width 27 height 16
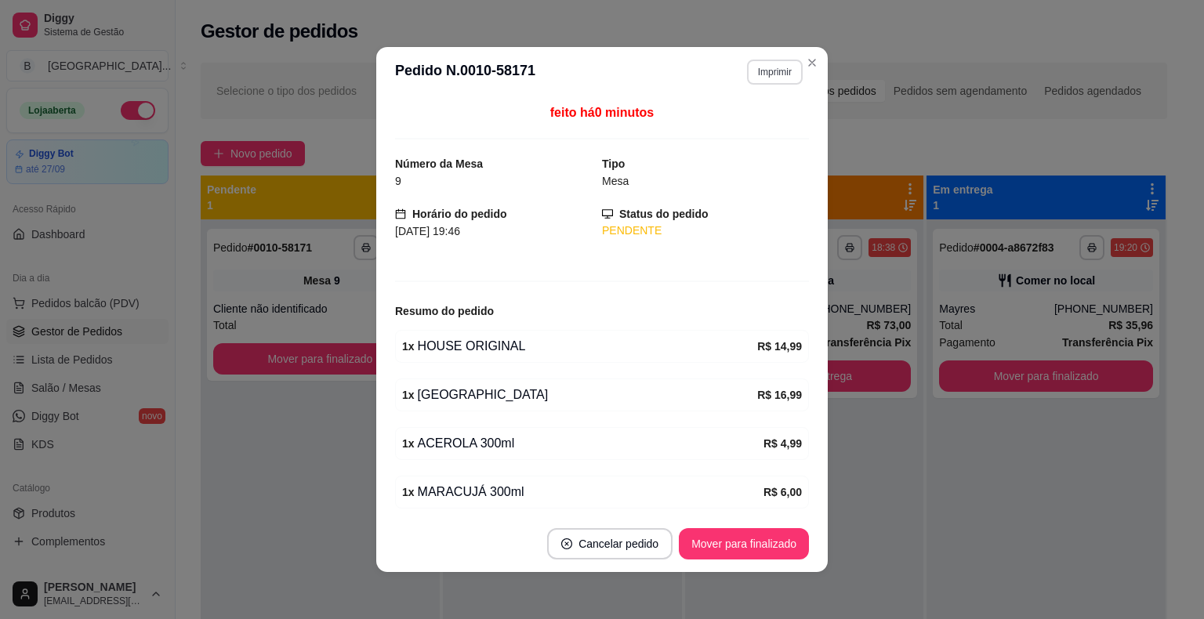
click at [786, 68] on button "Imprimir" at bounding box center [775, 72] width 56 height 25
click at [768, 121] on button "IMPRESSORA" at bounding box center [742, 127] width 114 height 25
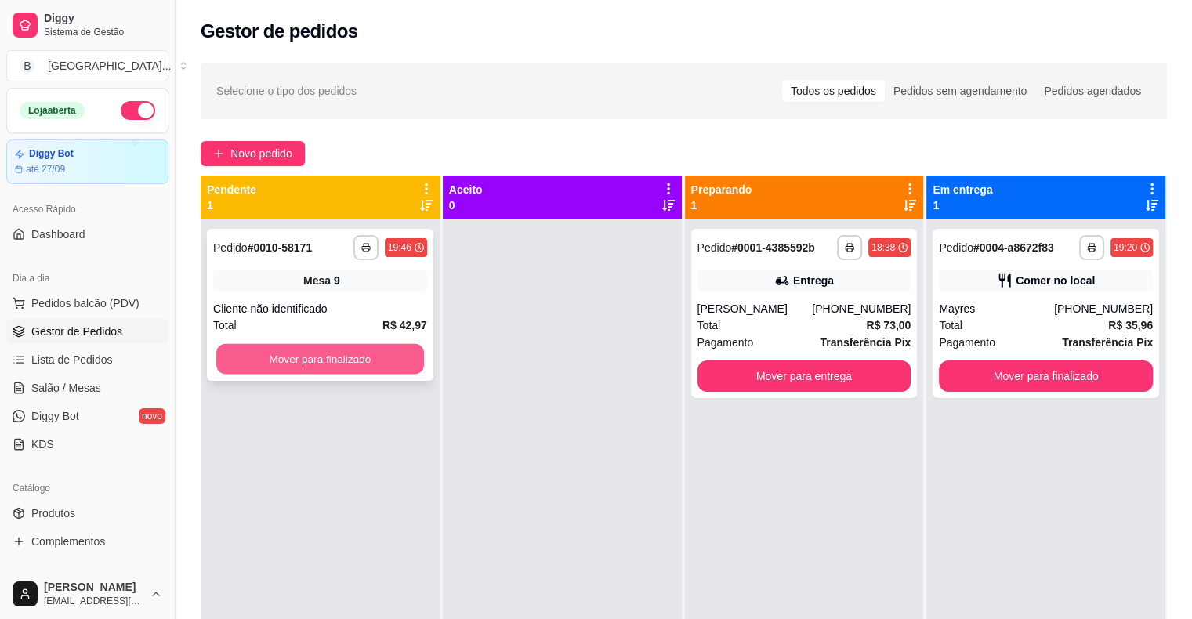
click at [355, 351] on button "Mover para finalizado" at bounding box center [320, 359] width 208 height 31
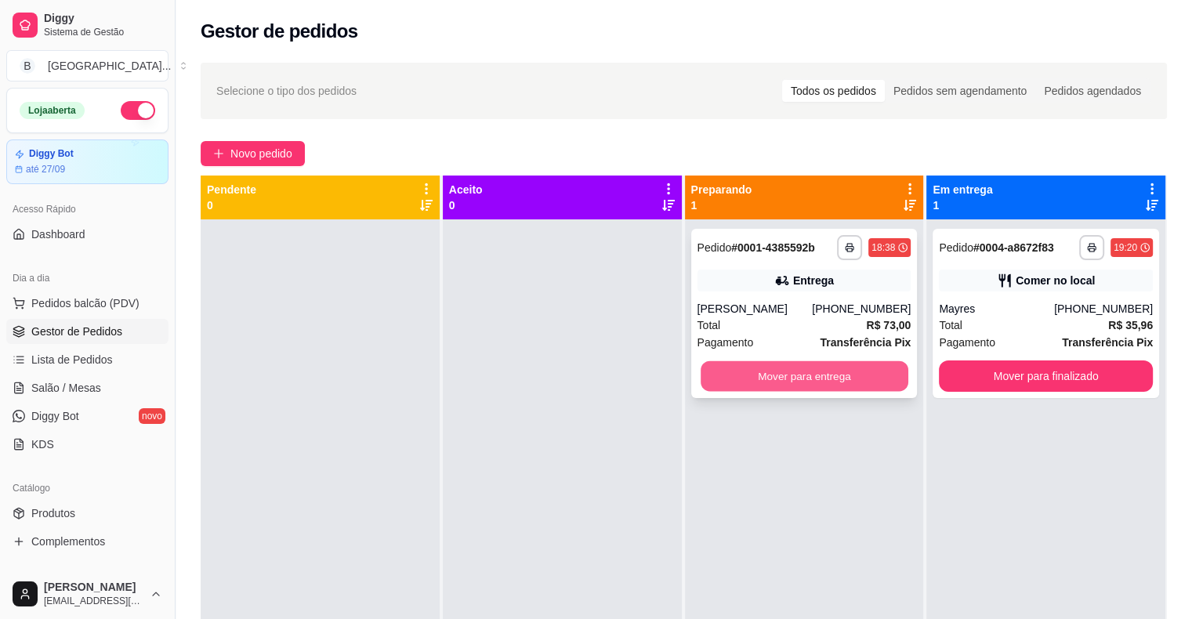
click at [803, 361] on button "Mover para entrega" at bounding box center [805, 376] width 208 height 31
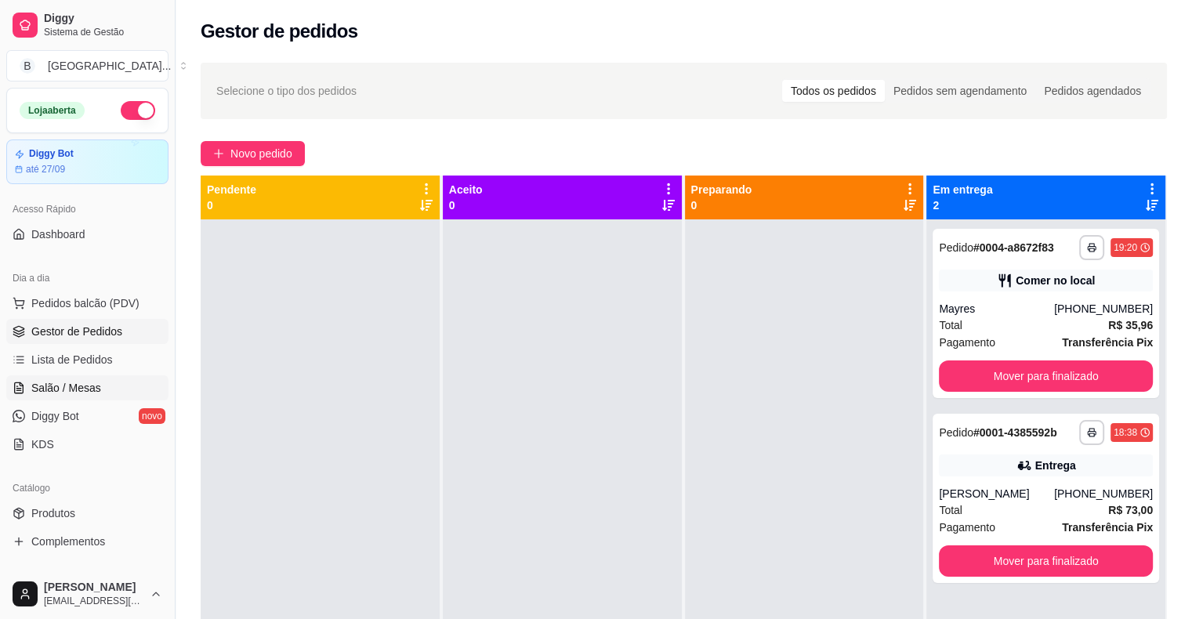
click at [37, 382] on span "Salão / Mesas" at bounding box center [66, 388] width 70 height 16
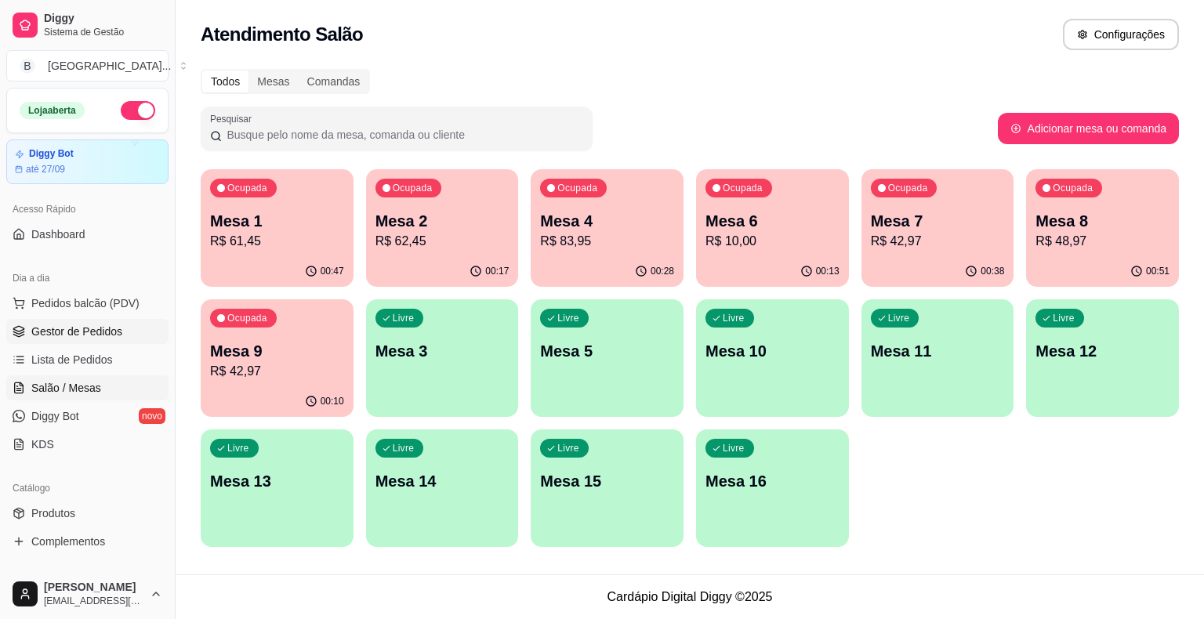
click at [129, 335] on link "Gestor de Pedidos" at bounding box center [87, 331] width 162 height 25
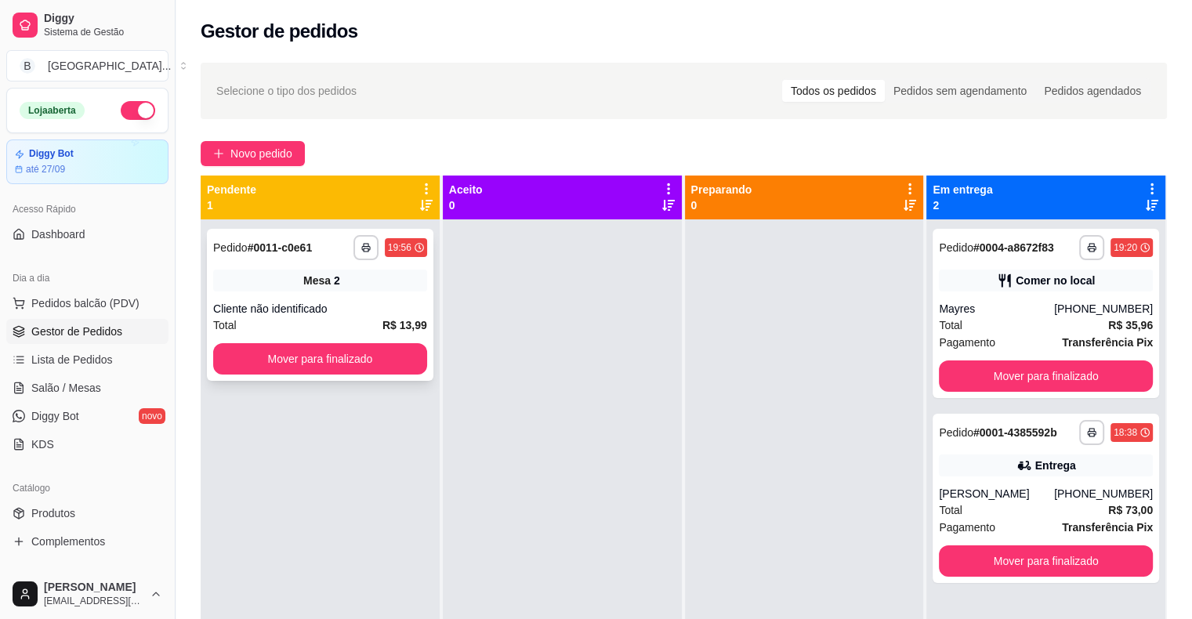
click at [386, 287] on div "Mesa 2" at bounding box center [320, 281] width 214 height 22
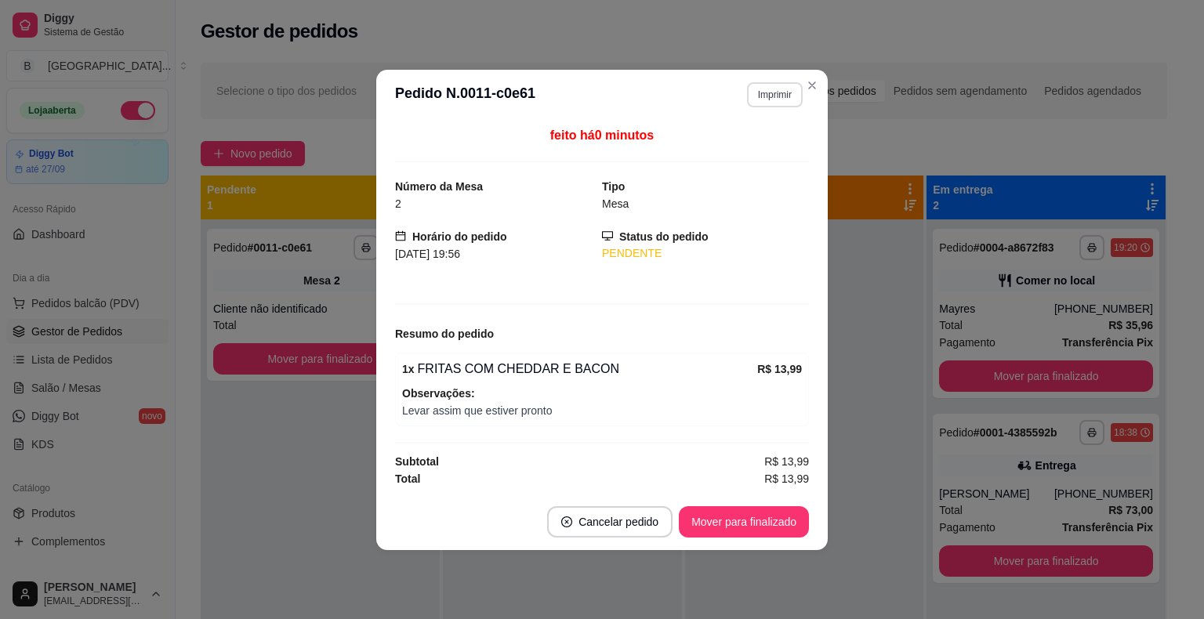
click at [785, 93] on button "Imprimir" at bounding box center [775, 94] width 56 height 25
click at [720, 147] on button "IMPRESSORA" at bounding box center [747, 150] width 114 height 25
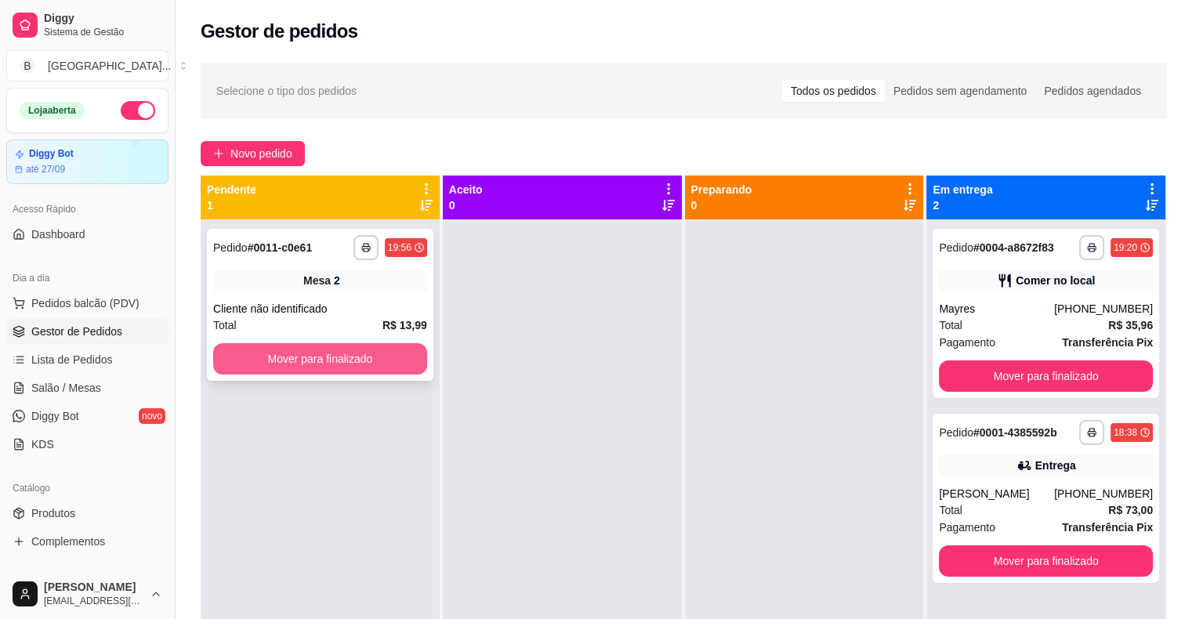
click at [295, 371] on button "Mover para finalizado" at bounding box center [320, 358] width 214 height 31
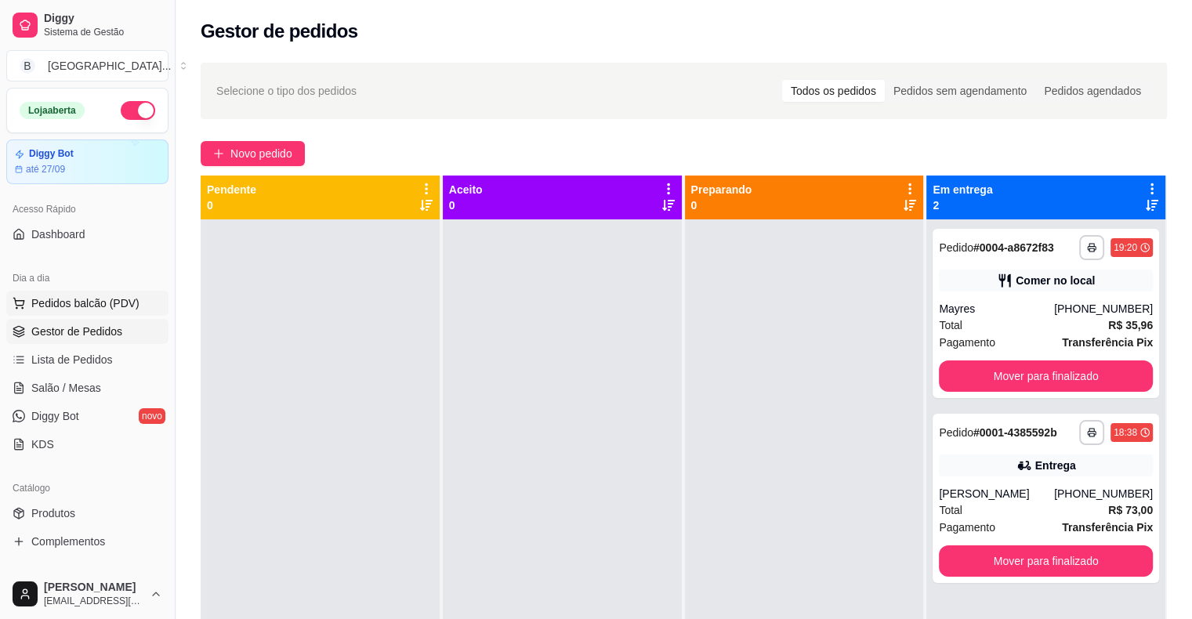
click at [129, 302] on span "Pedidos balcão (PDV)" at bounding box center [85, 303] width 108 height 16
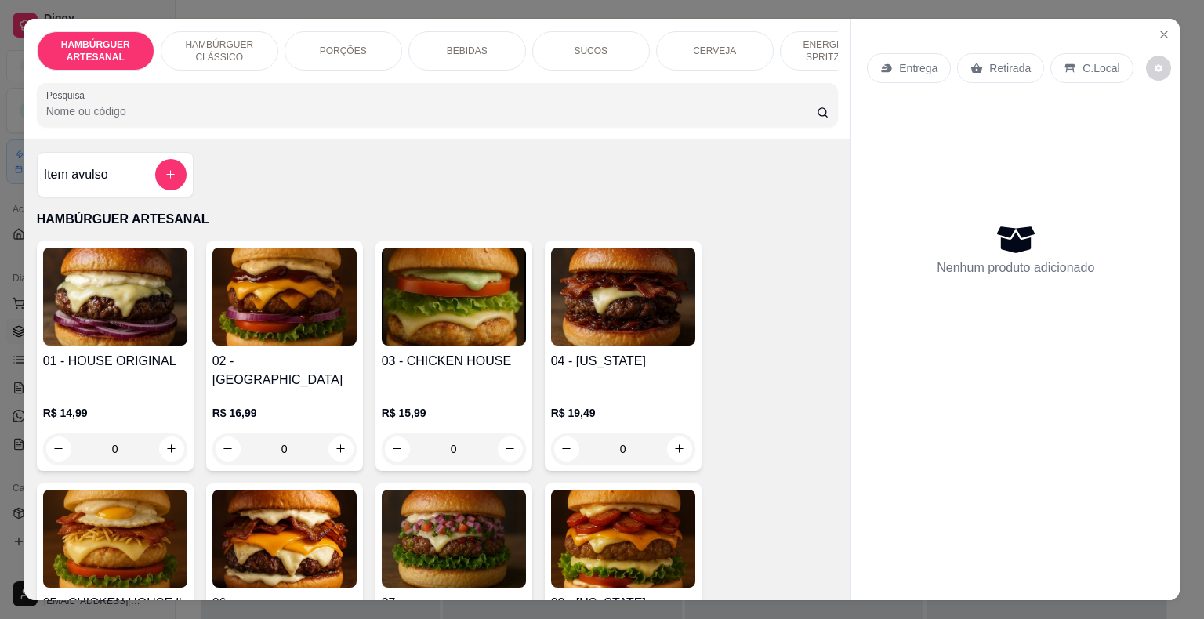
click at [828, 76] on div "HAMBÚRGUER ARTESANAL HAMBÚRGUER CLÁSSICO PORÇÕES BEBIDAS SUCOS CERVEJA ENERGÉTI…" at bounding box center [437, 79] width 827 height 121
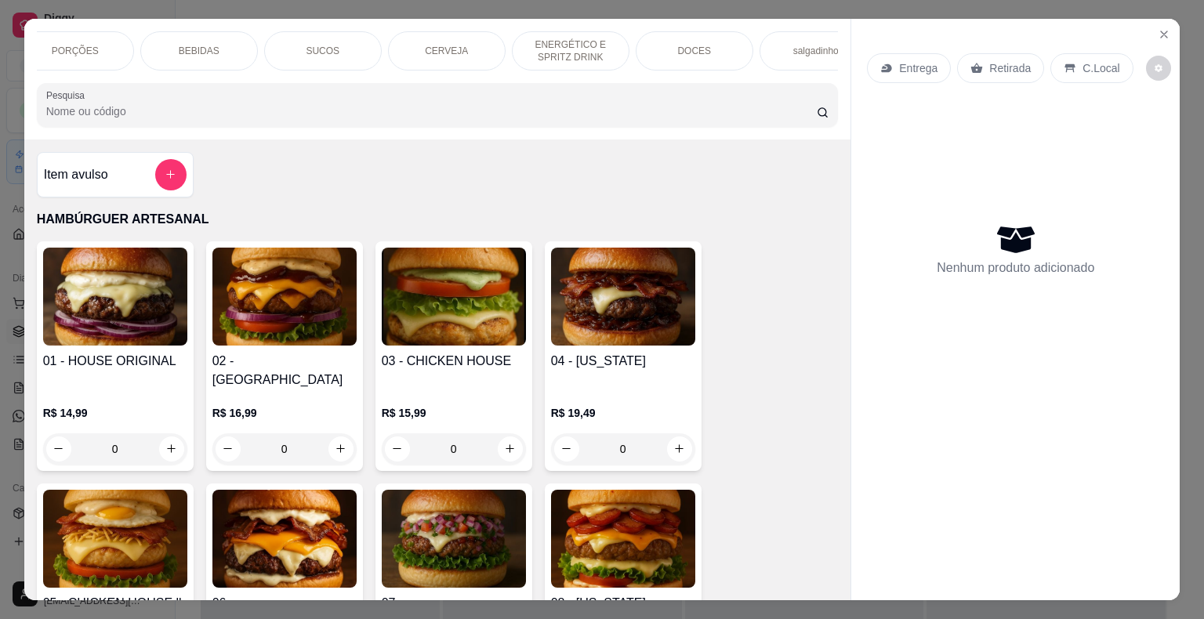
scroll to position [0, 282]
click at [703, 51] on div "DOCES" at bounding box center [680, 50] width 118 height 39
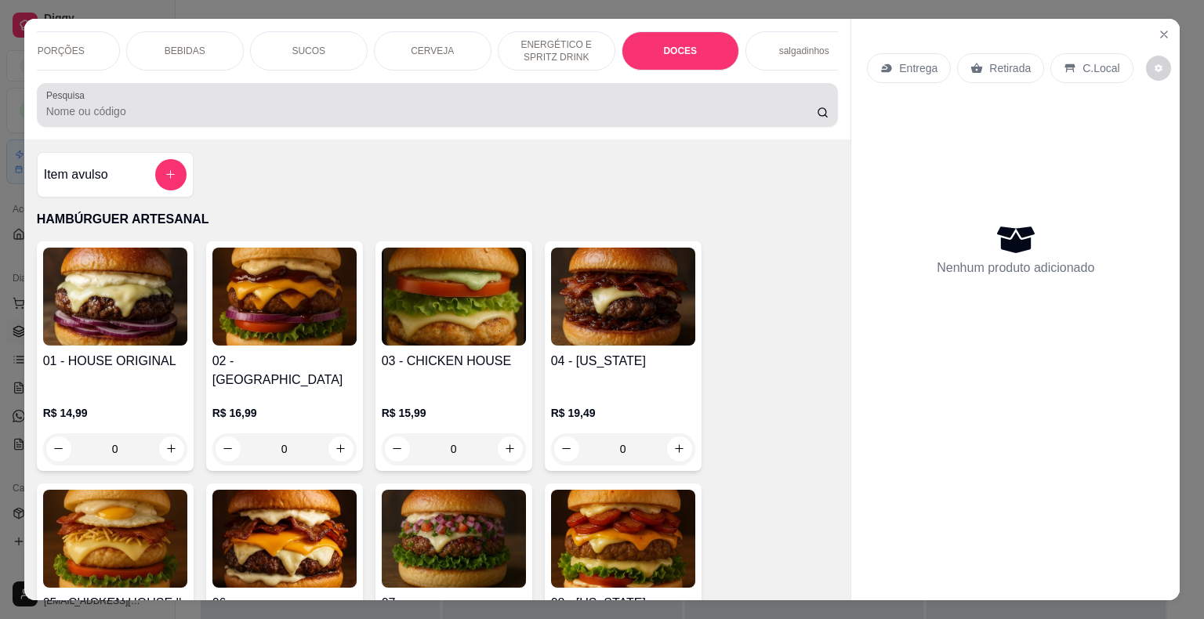
scroll to position [38, 0]
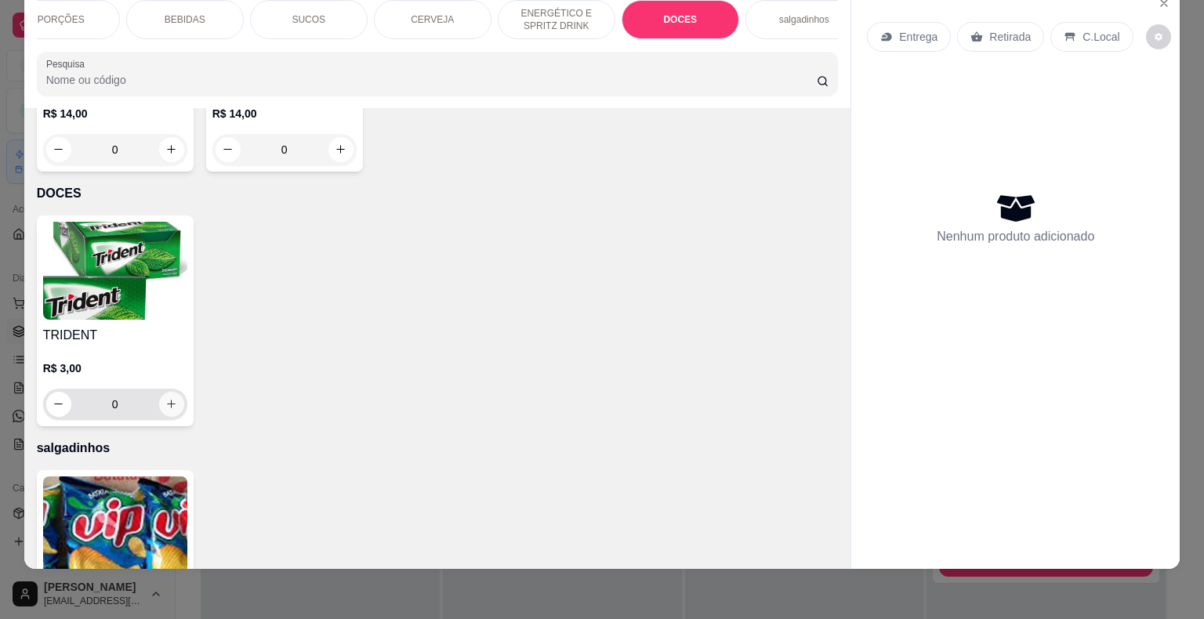
click at [165, 398] on icon "increase-product-quantity" at bounding box center [171, 404] width 12 height 12
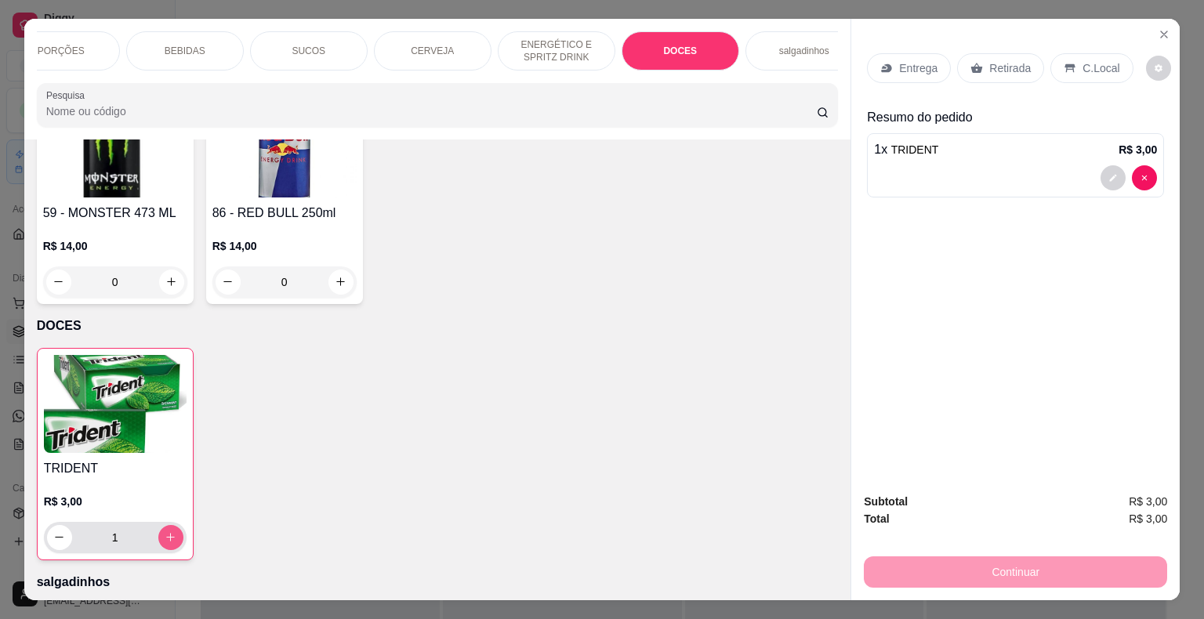
scroll to position [3897, 0]
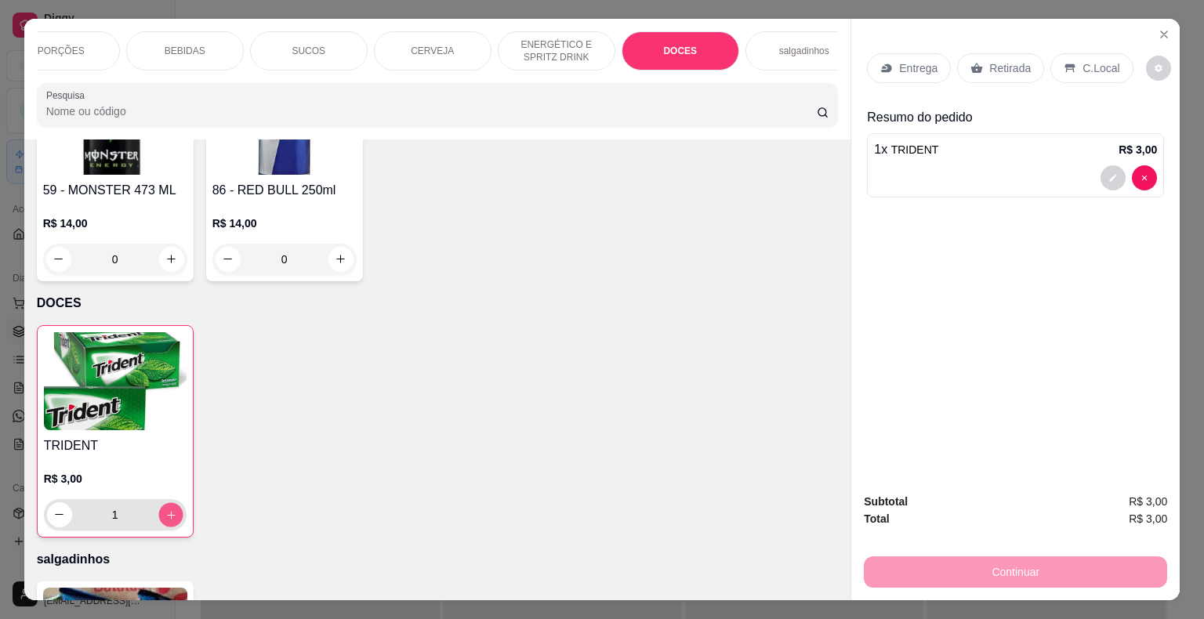
click at [158, 502] on button "increase-product-quantity" at bounding box center [170, 514] width 24 height 24
type input "2"
click at [1024, 58] on div "Retirada" at bounding box center [1000, 68] width 87 height 30
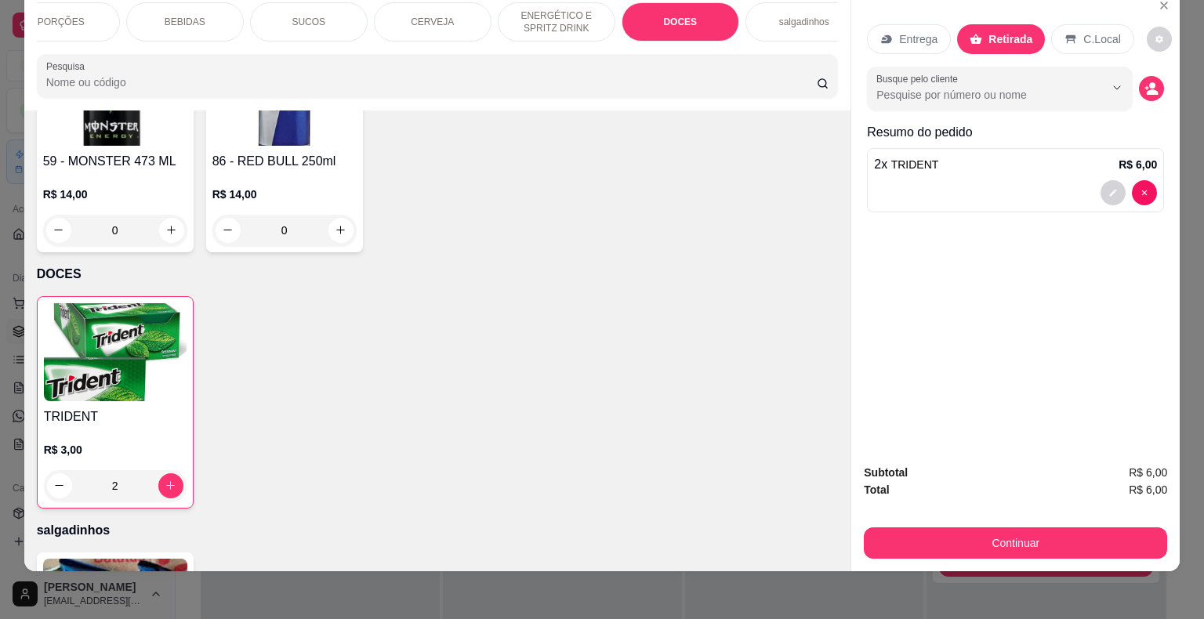
scroll to position [38, 0]
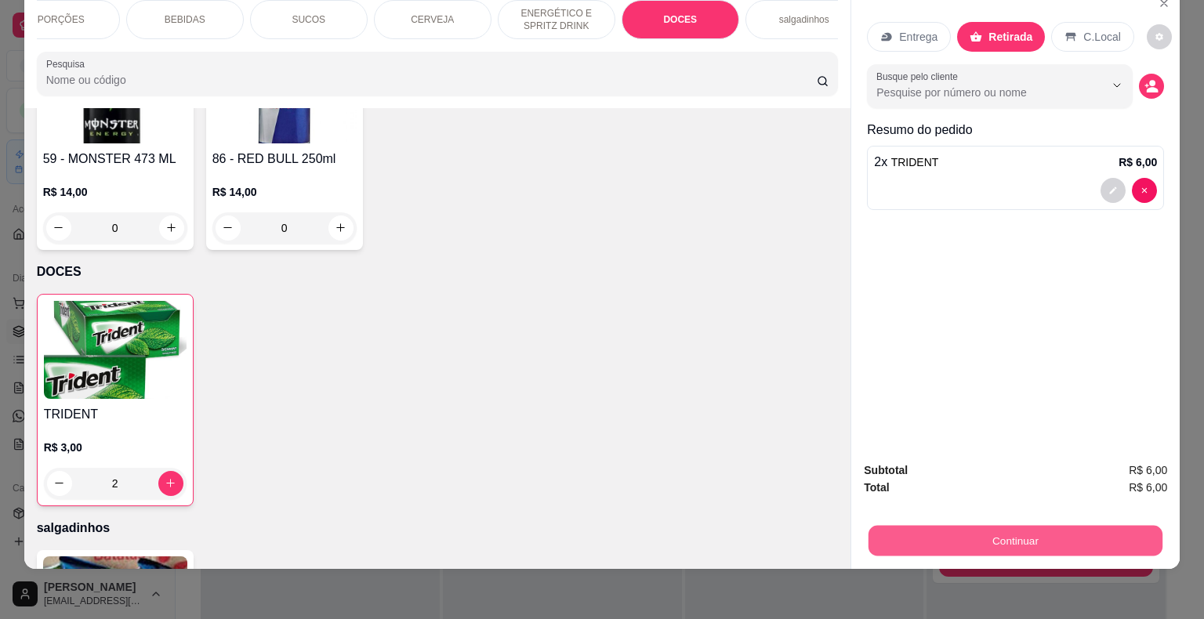
click at [952, 535] on button "Continuar" at bounding box center [1015, 541] width 294 height 31
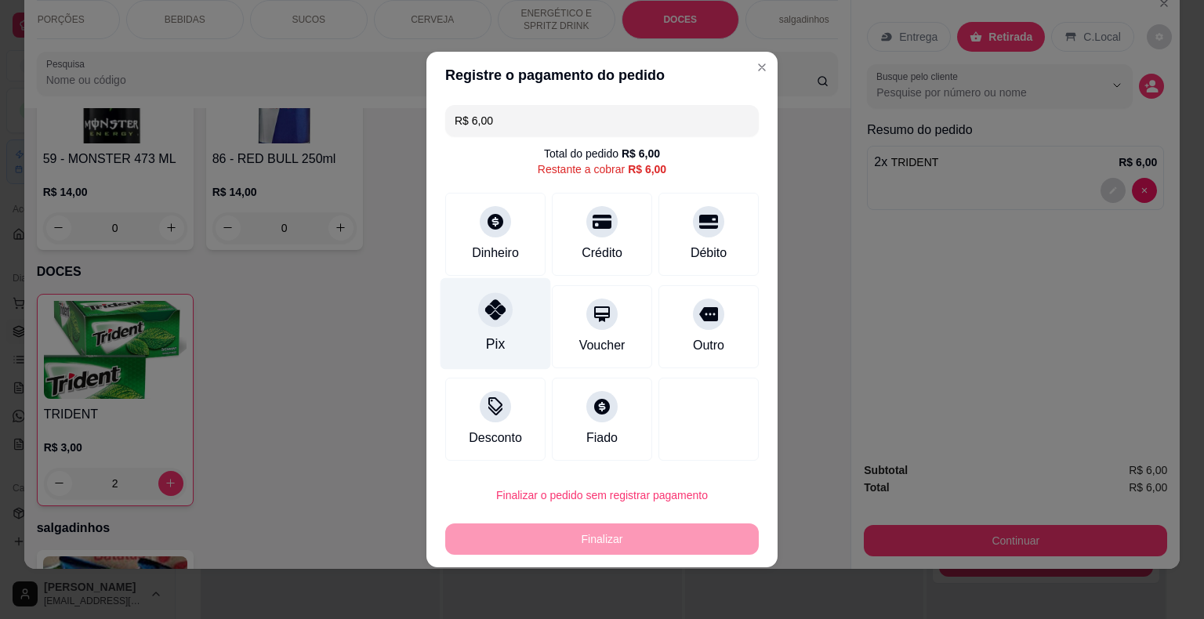
click at [489, 303] on icon at bounding box center [495, 309] width 20 height 20
type input "R$ 0,00"
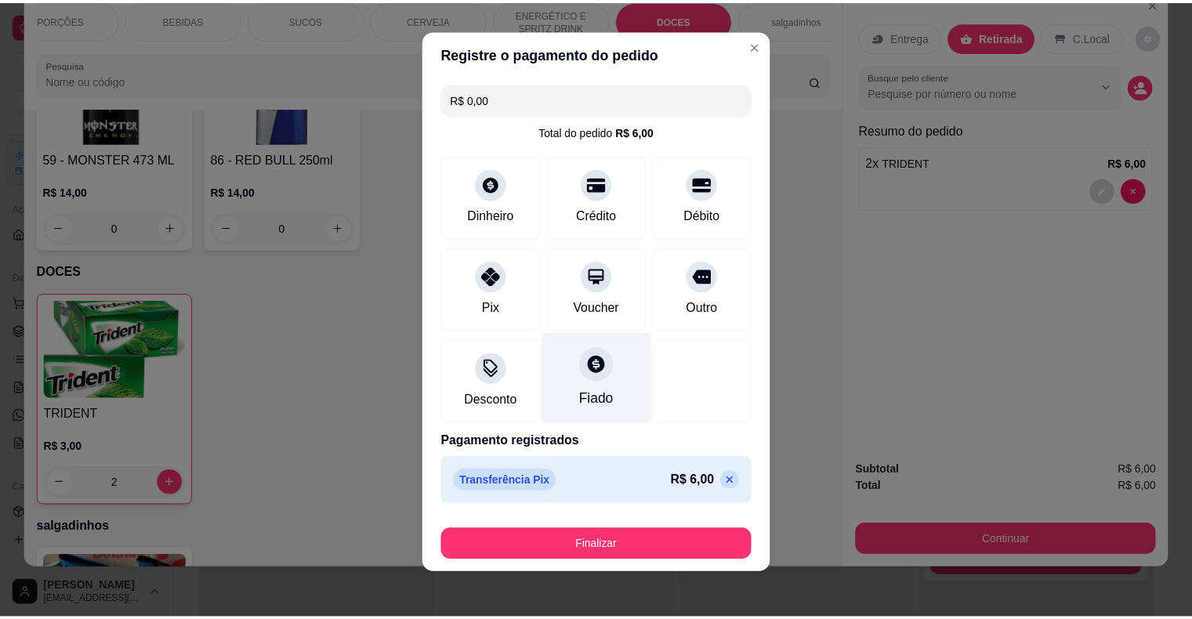
scroll to position [12, 0]
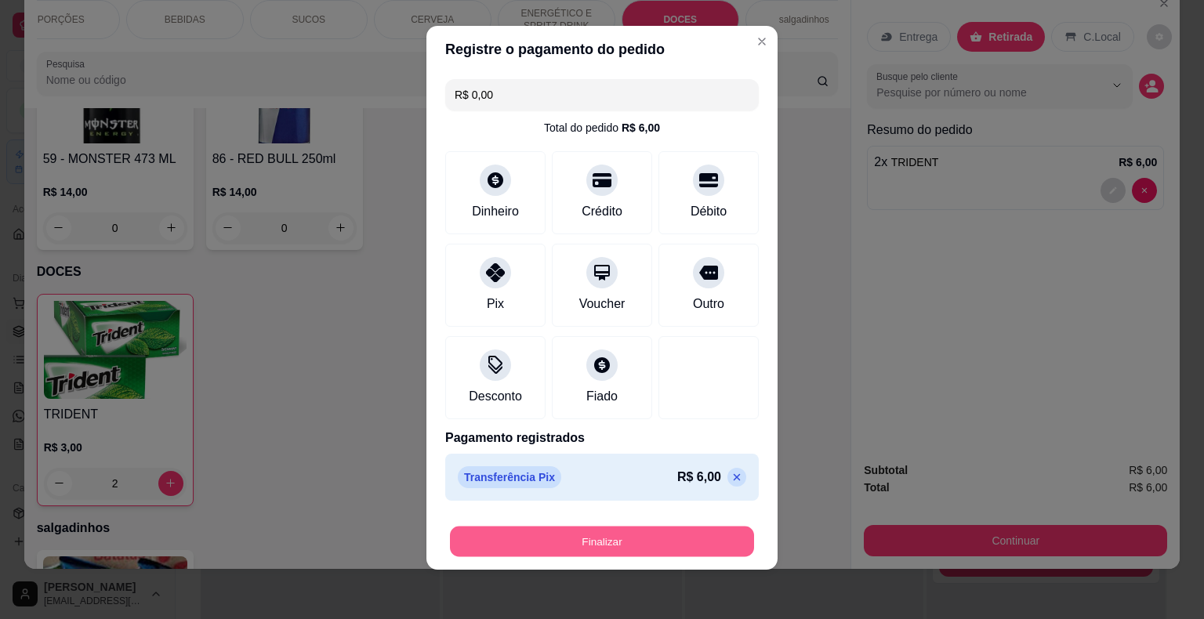
click at [552, 548] on button "Finalizar" at bounding box center [602, 542] width 304 height 31
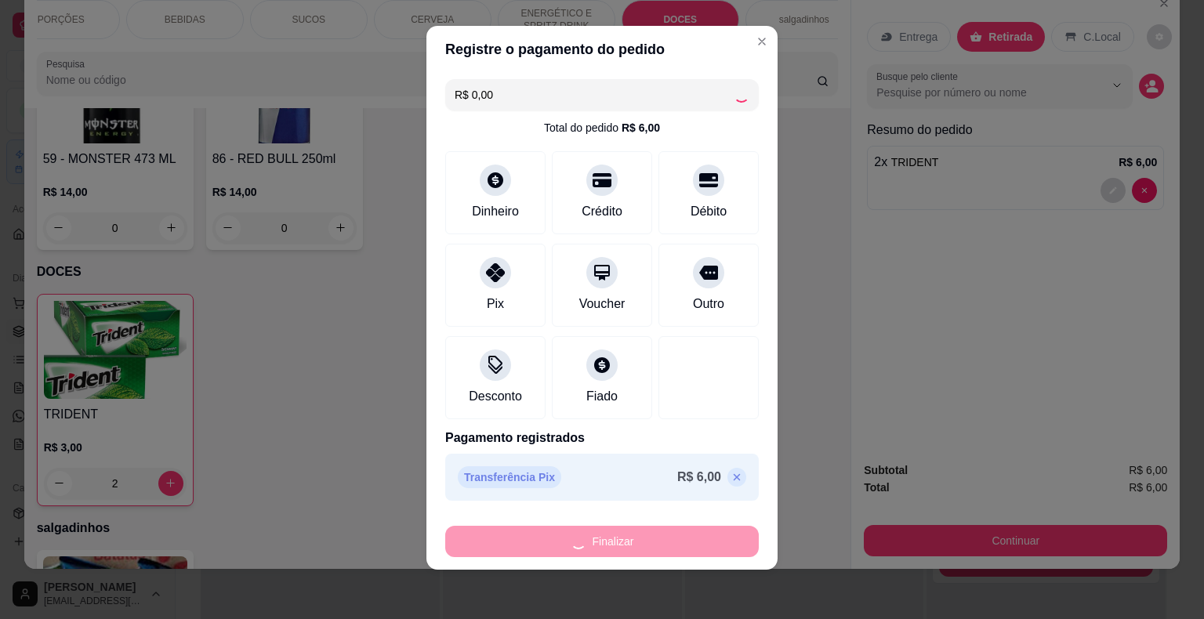
type input "0"
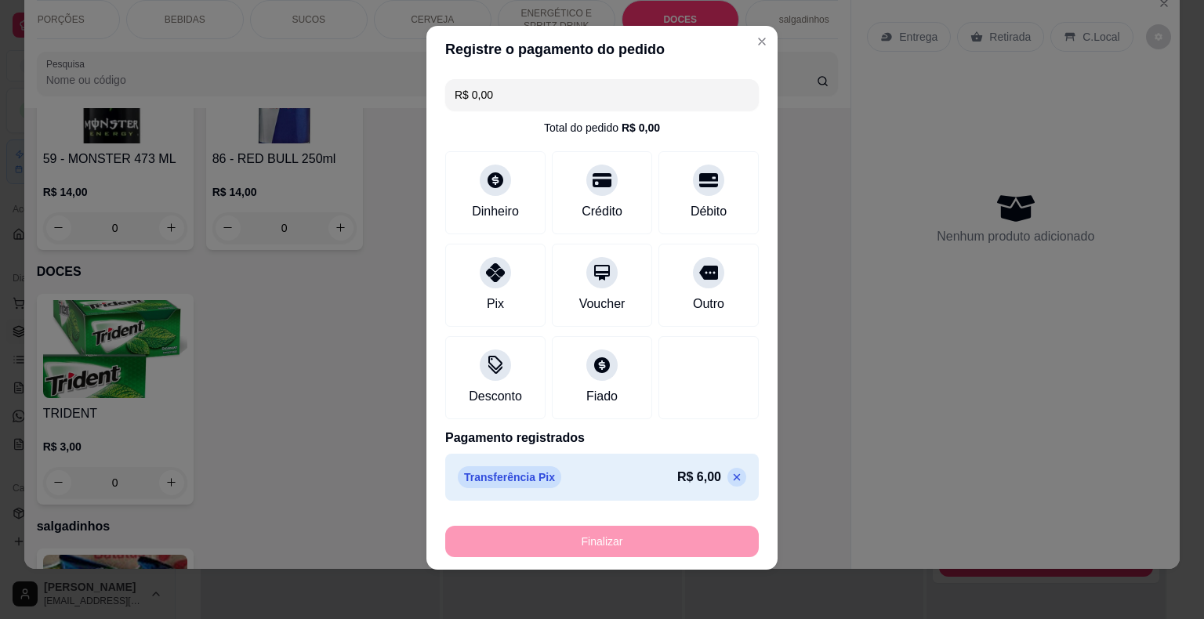
type input "-R$ 6,00"
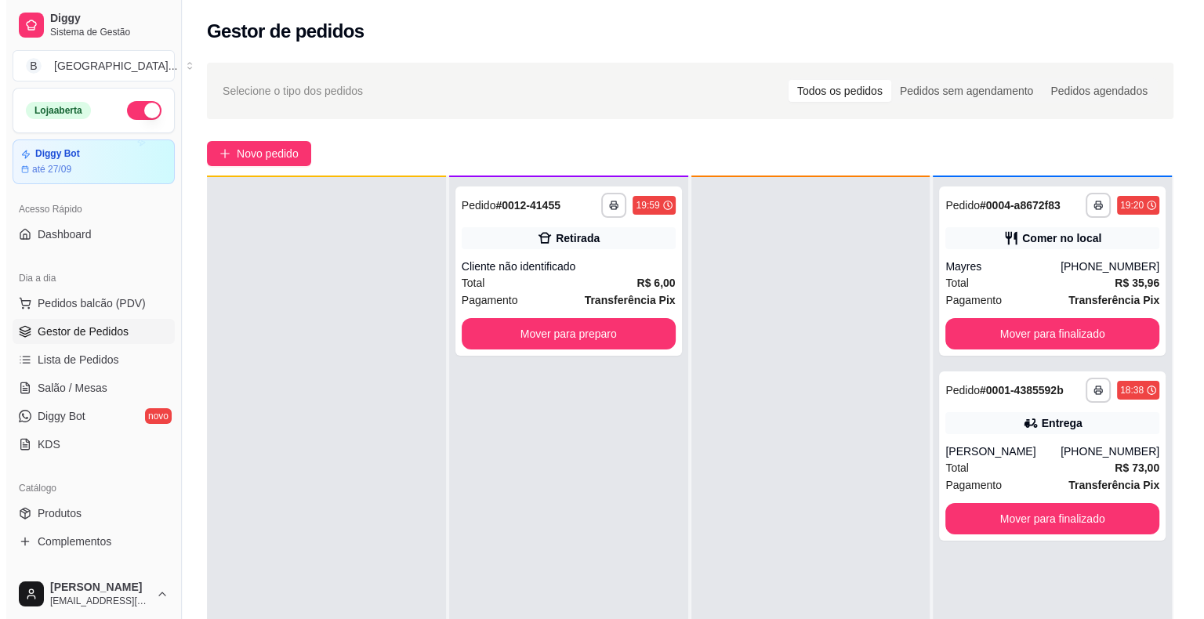
scroll to position [44, 0]
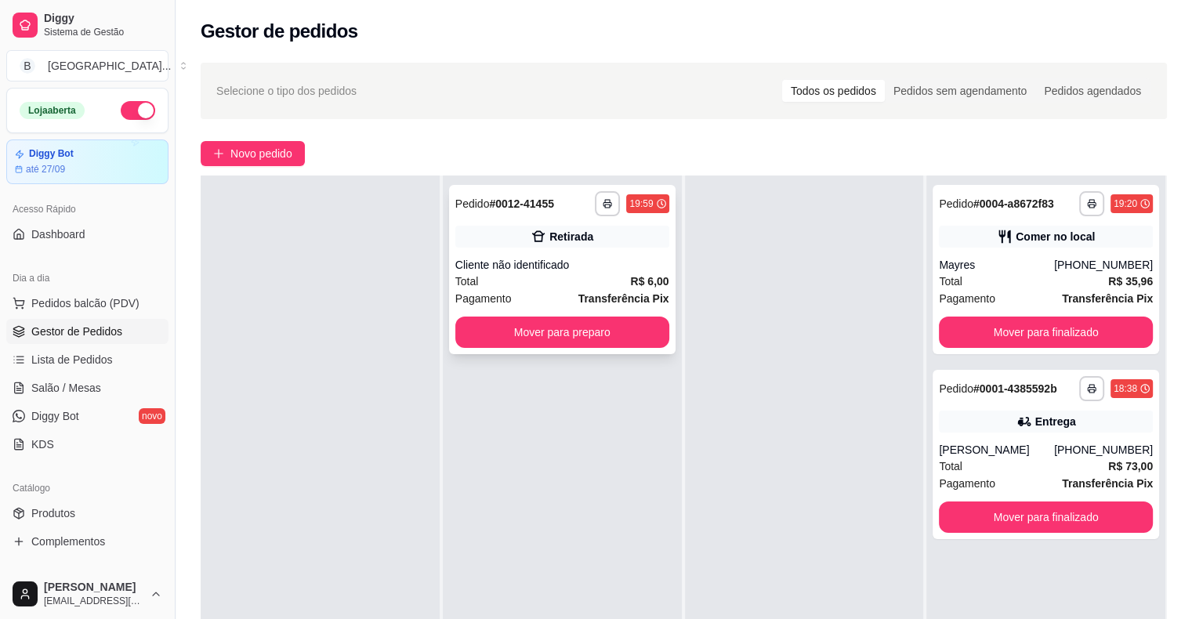
click at [617, 295] on strong "Transferência Pix" at bounding box center [623, 298] width 91 height 13
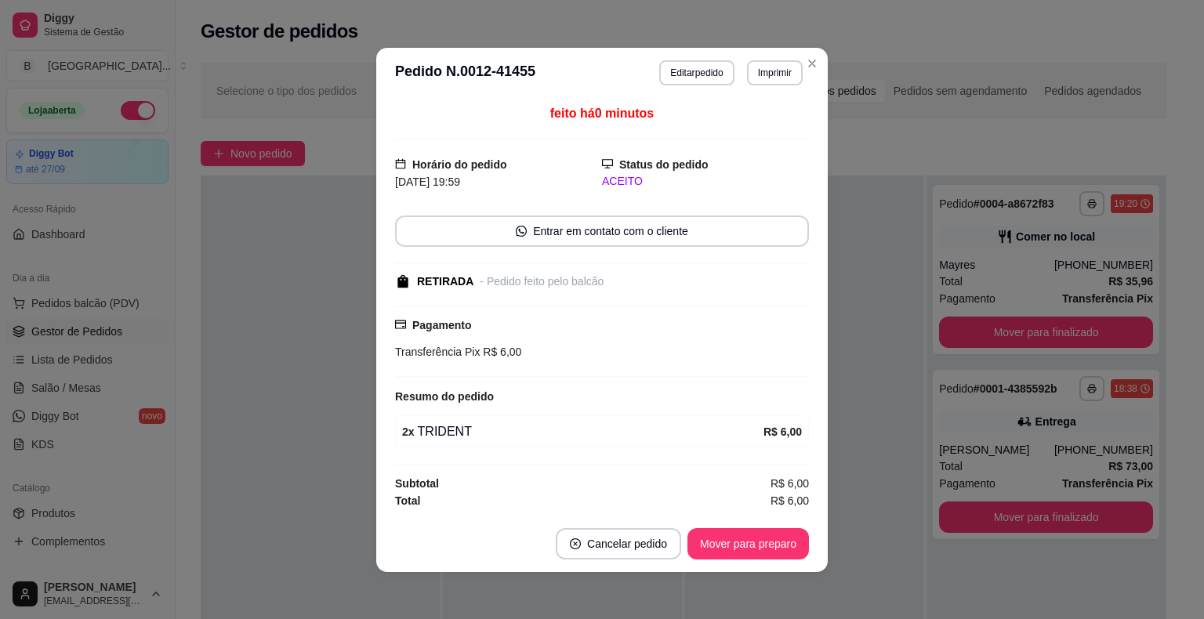
scroll to position [2, 0]
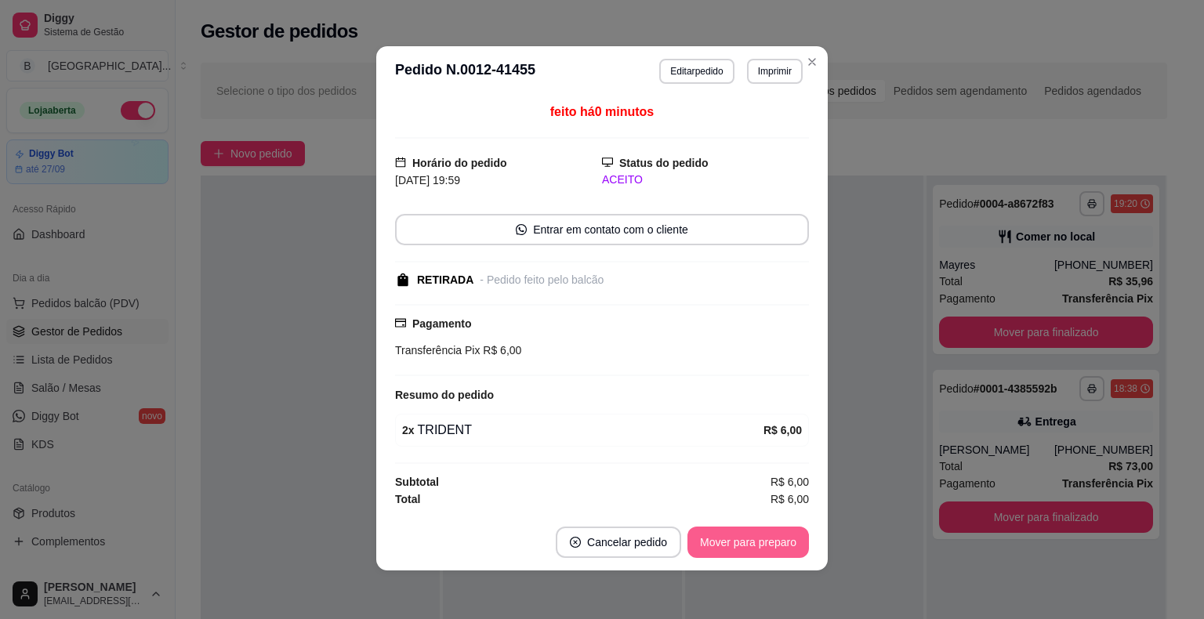
click at [743, 546] on button "Mover para preparo" at bounding box center [747, 542] width 121 height 31
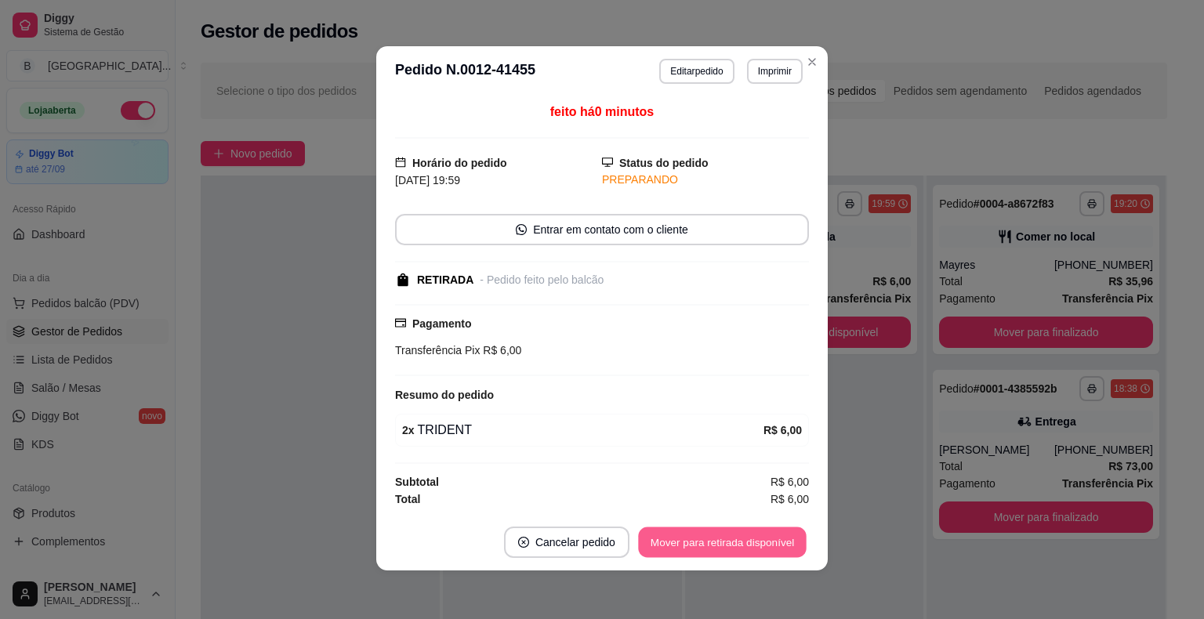
click at [743, 546] on button "Mover para retirada disponível" at bounding box center [722, 542] width 168 height 31
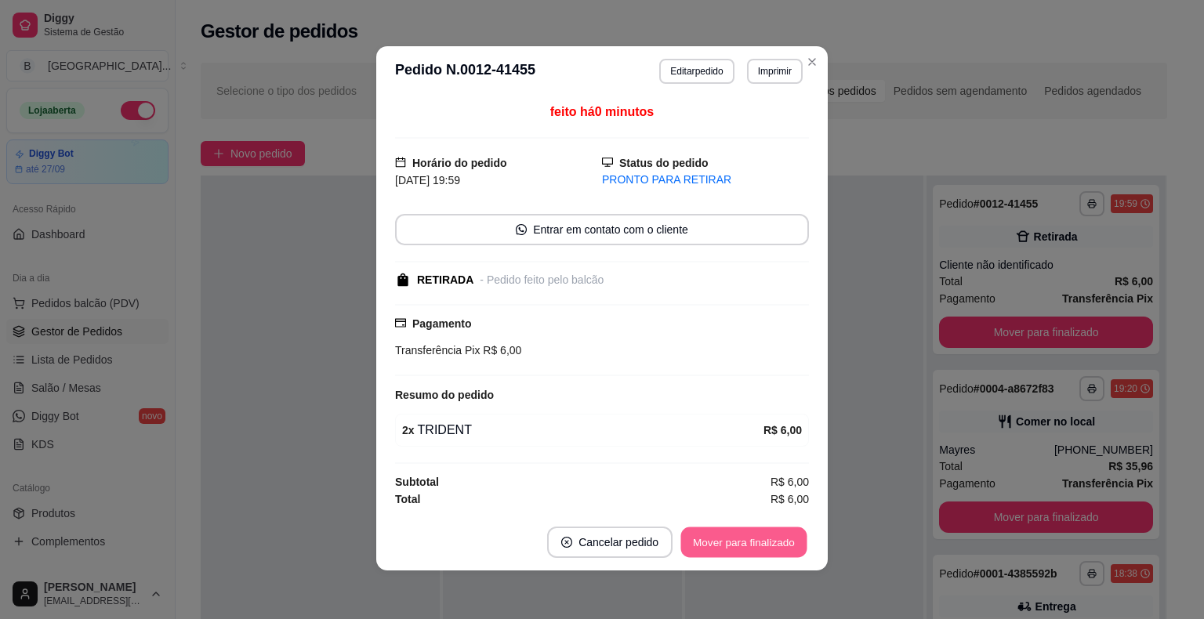
click at [743, 546] on button "Mover para finalizado" at bounding box center [744, 542] width 126 height 31
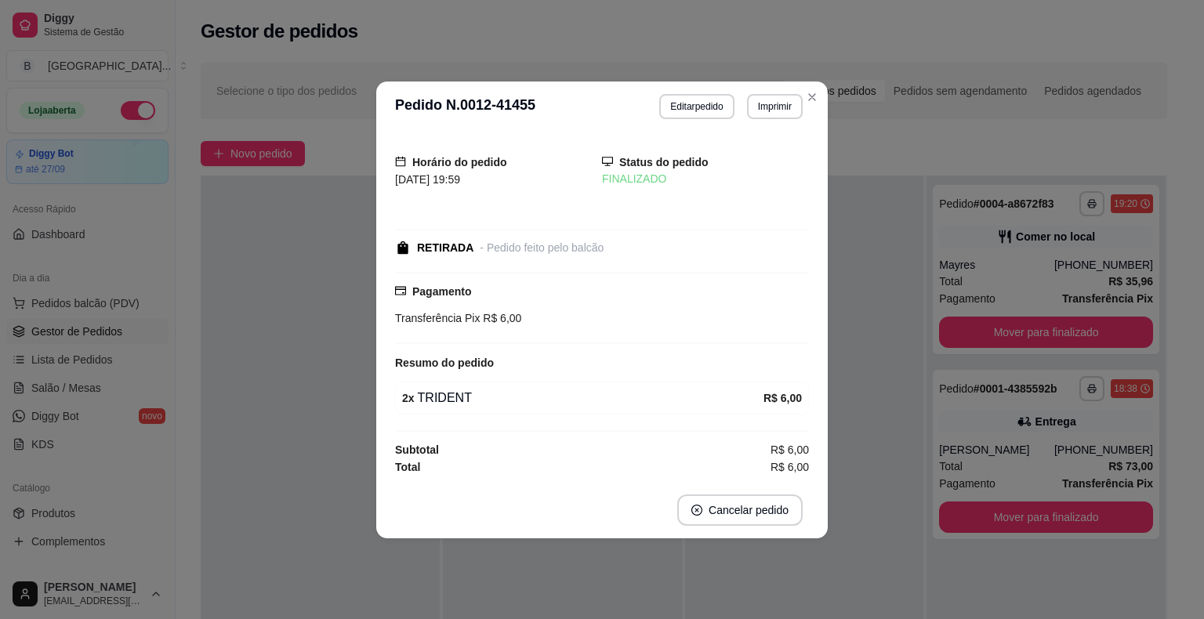
scroll to position [0, 0]
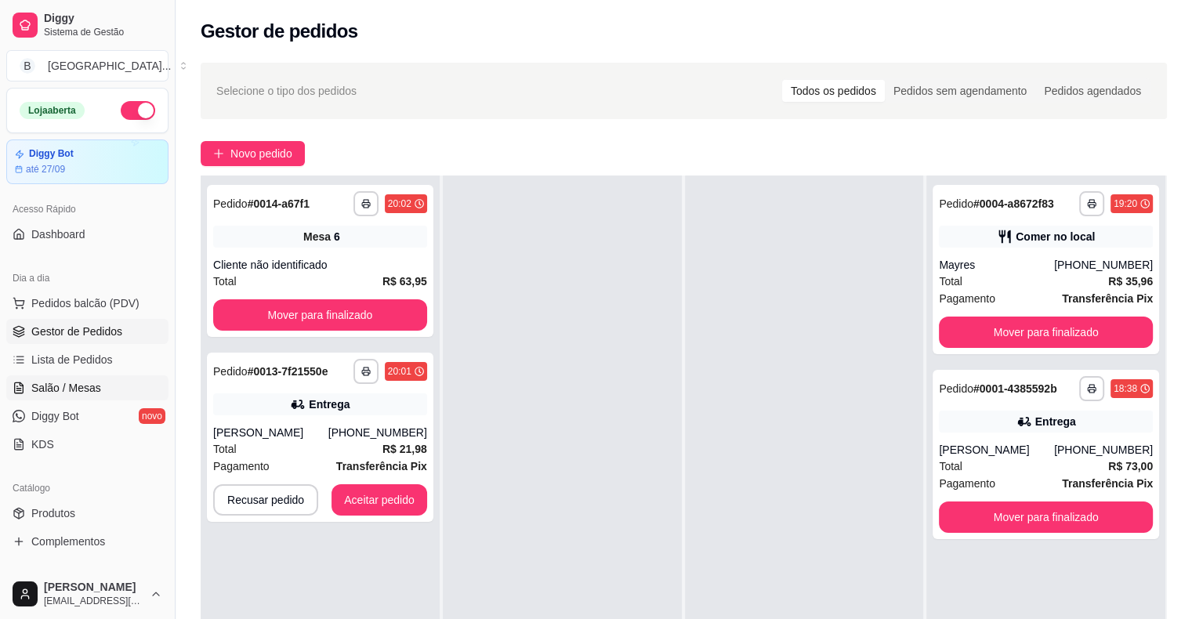
click at [73, 391] on span "Salão / Mesas" at bounding box center [66, 388] width 70 height 16
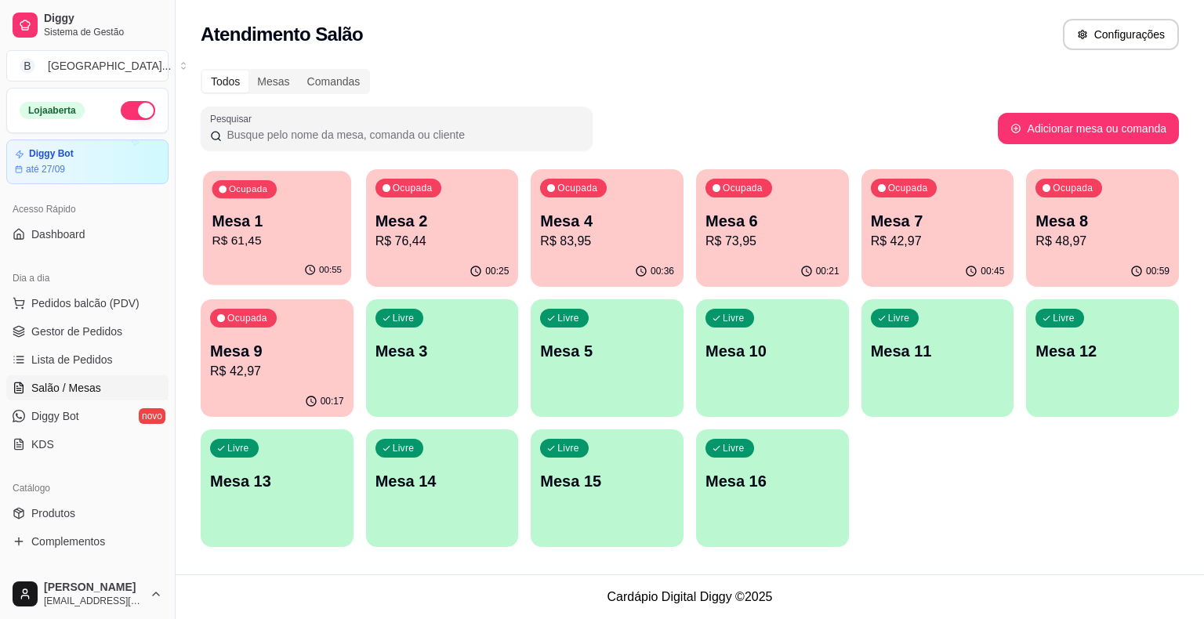
click at [332, 265] on p "00:55" at bounding box center [330, 270] width 23 height 13
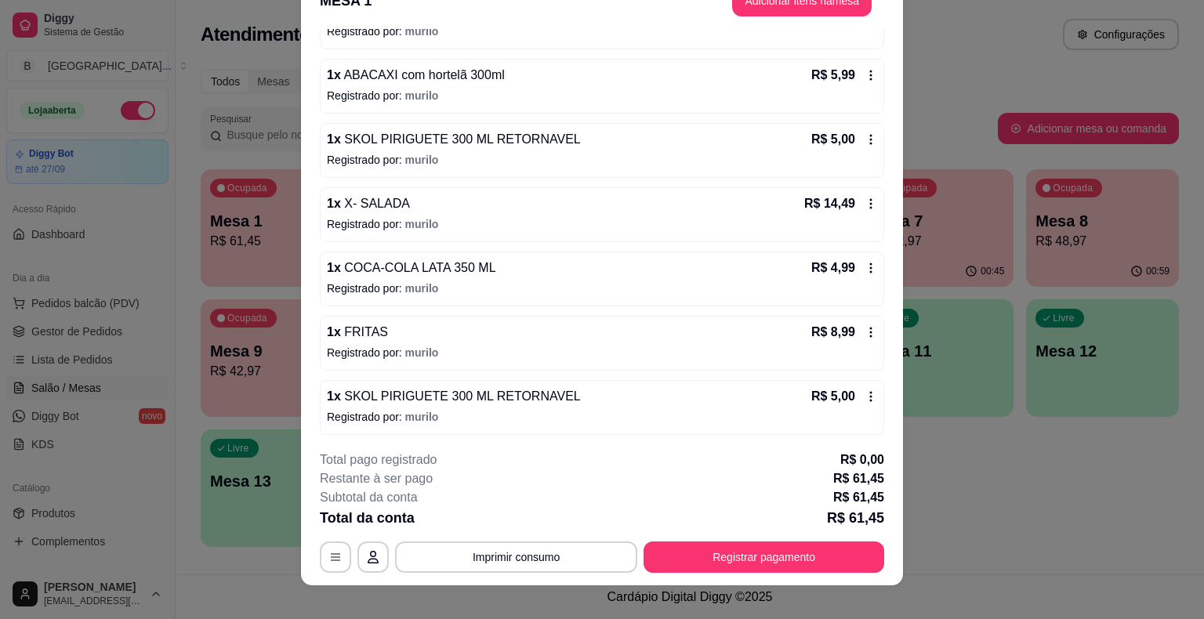
scroll to position [47, 0]
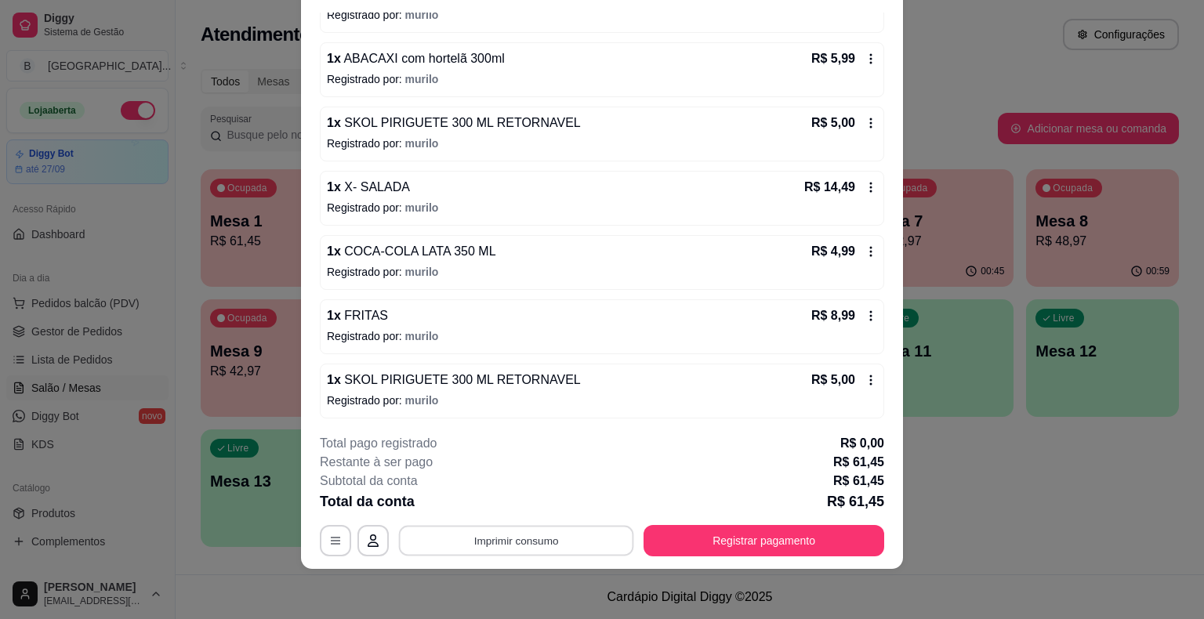
click at [560, 549] on button "Imprimir consumo" at bounding box center [516, 541] width 235 height 31
click at [525, 469] on button "IMPRESSORA" at bounding box center [515, 474] width 110 height 24
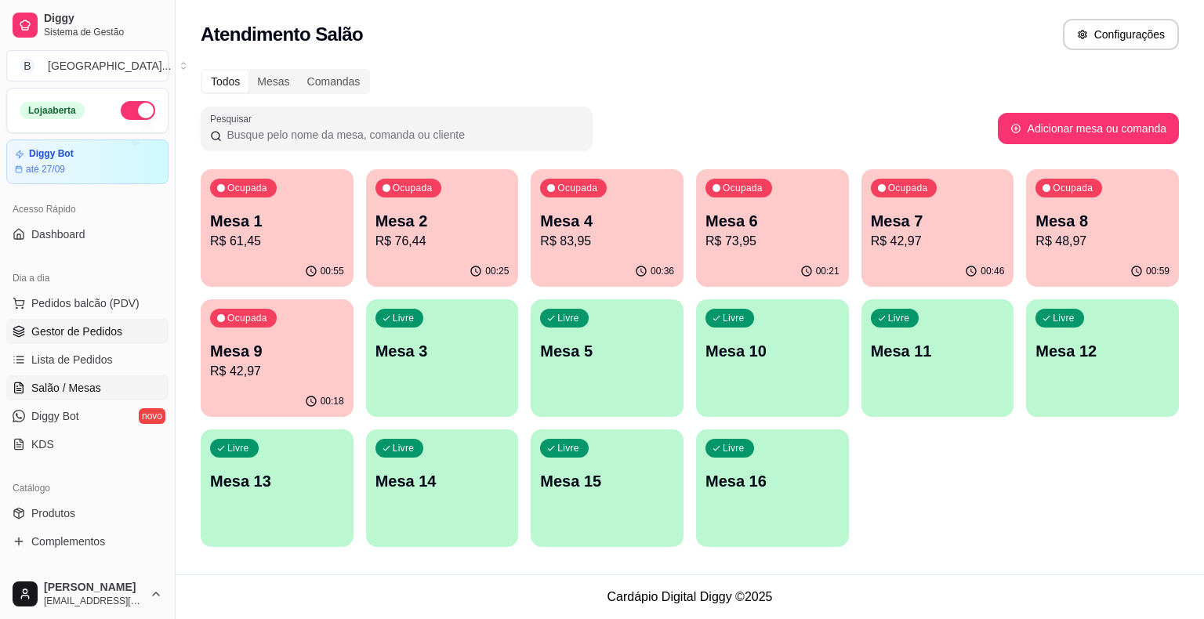
click at [100, 332] on span "Gestor de Pedidos" at bounding box center [76, 332] width 91 height 16
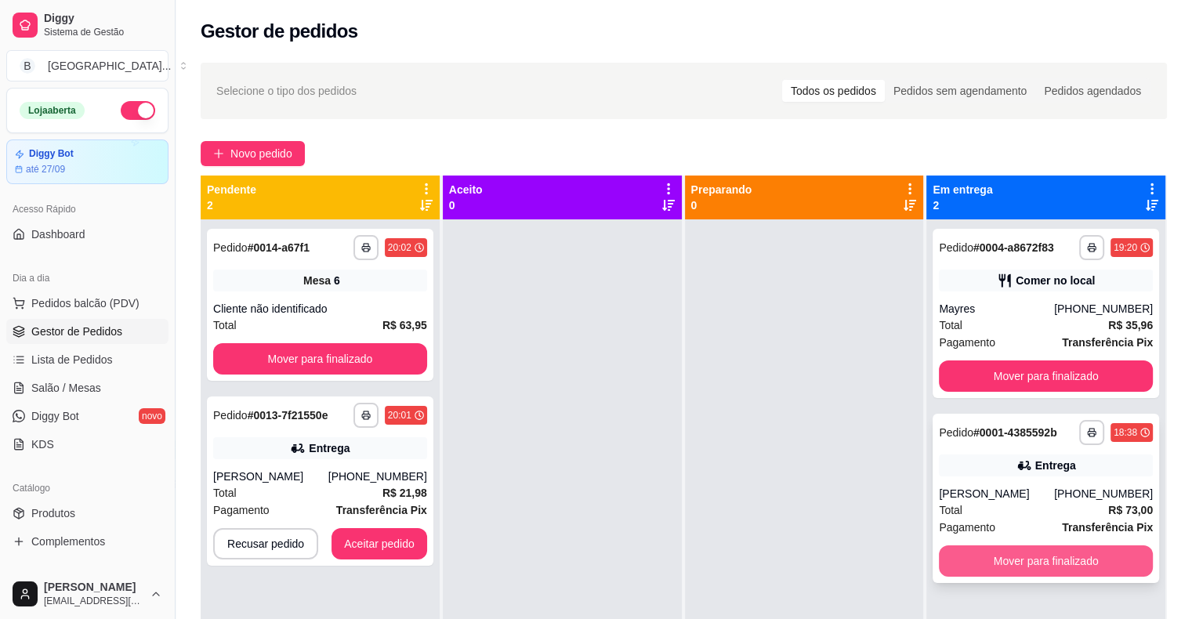
click at [1096, 571] on button "Mover para finalizado" at bounding box center [1046, 560] width 214 height 31
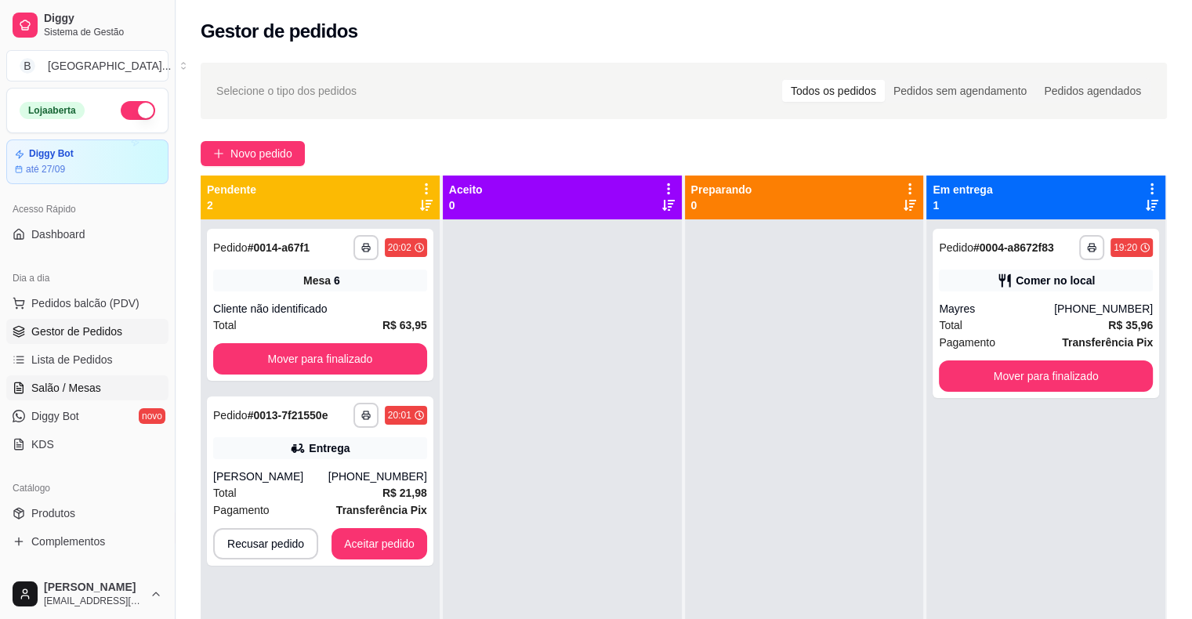
click at [65, 384] on span "Salão / Mesas" at bounding box center [66, 388] width 70 height 16
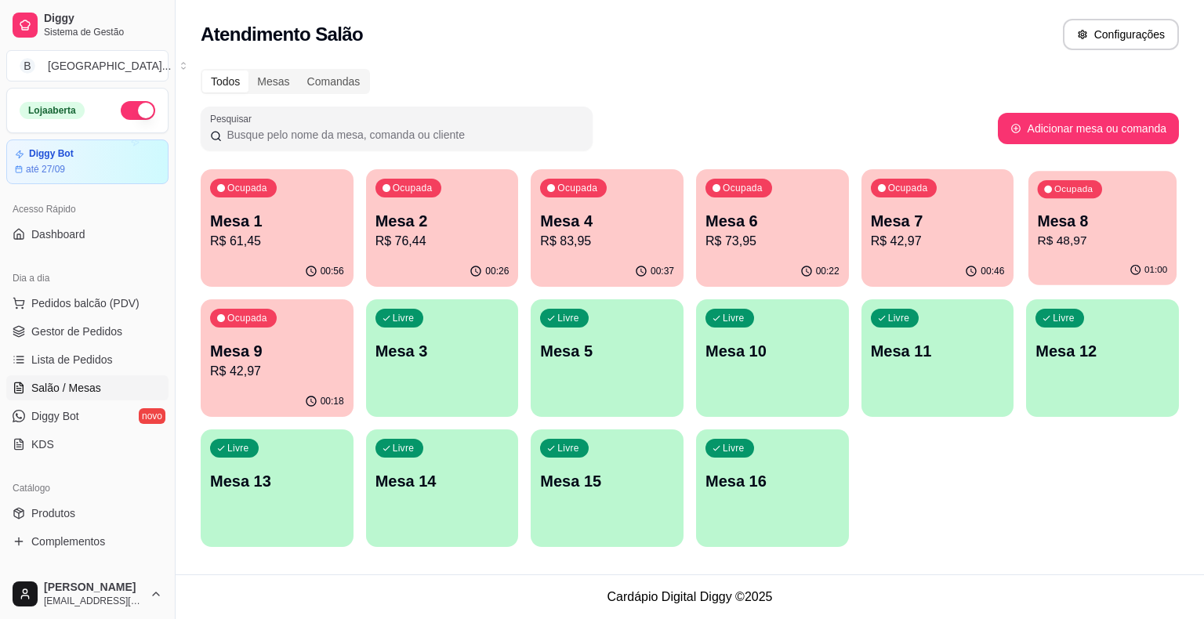
click at [1110, 238] on p "R$ 48,97" at bounding box center [1103, 241] width 130 height 18
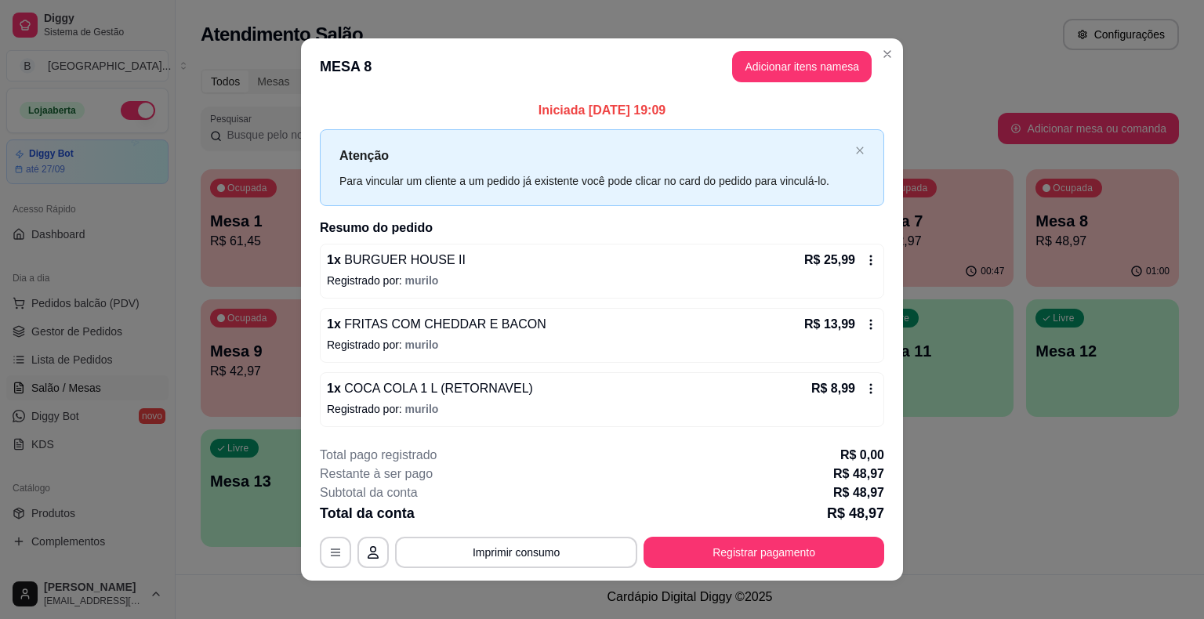
scroll to position [10, 0]
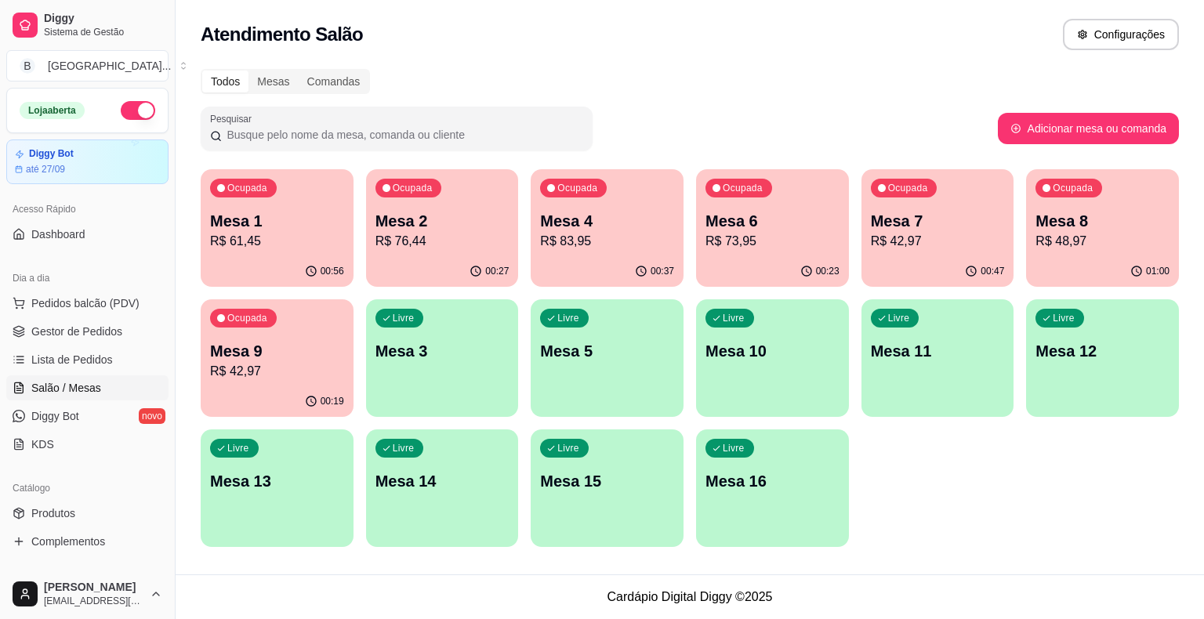
click at [248, 210] on p "Mesa 1" at bounding box center [277, 221] width 134 height 22
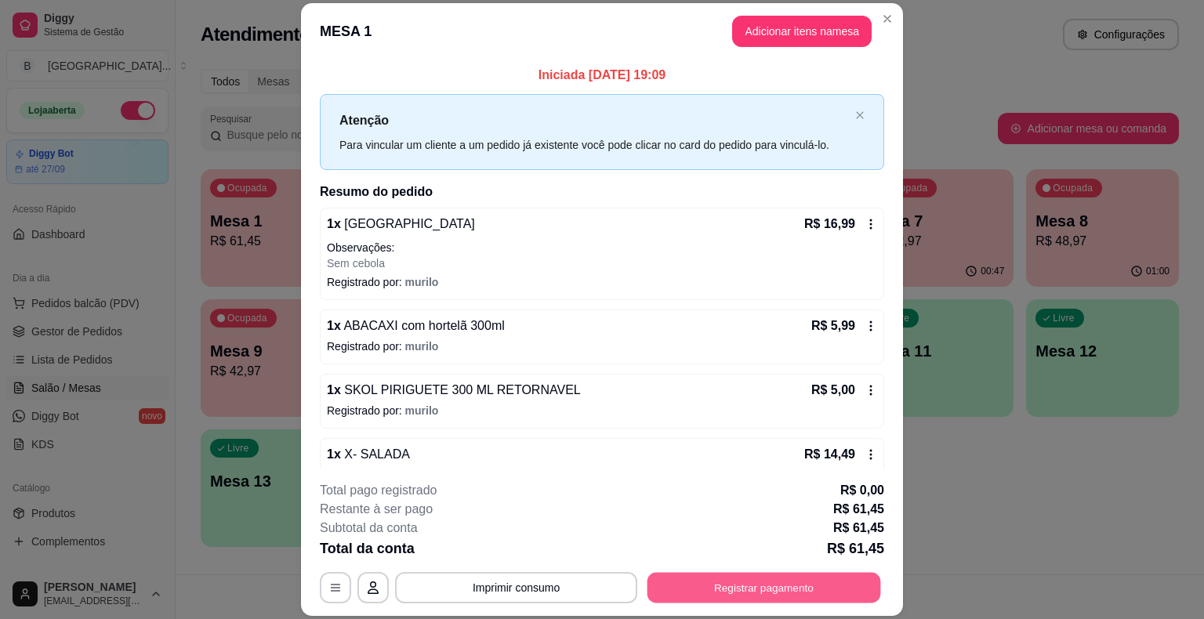
click at [743, 577] on button "Registrar pagamento" at bounding box center [764, 588] width 234 height 31
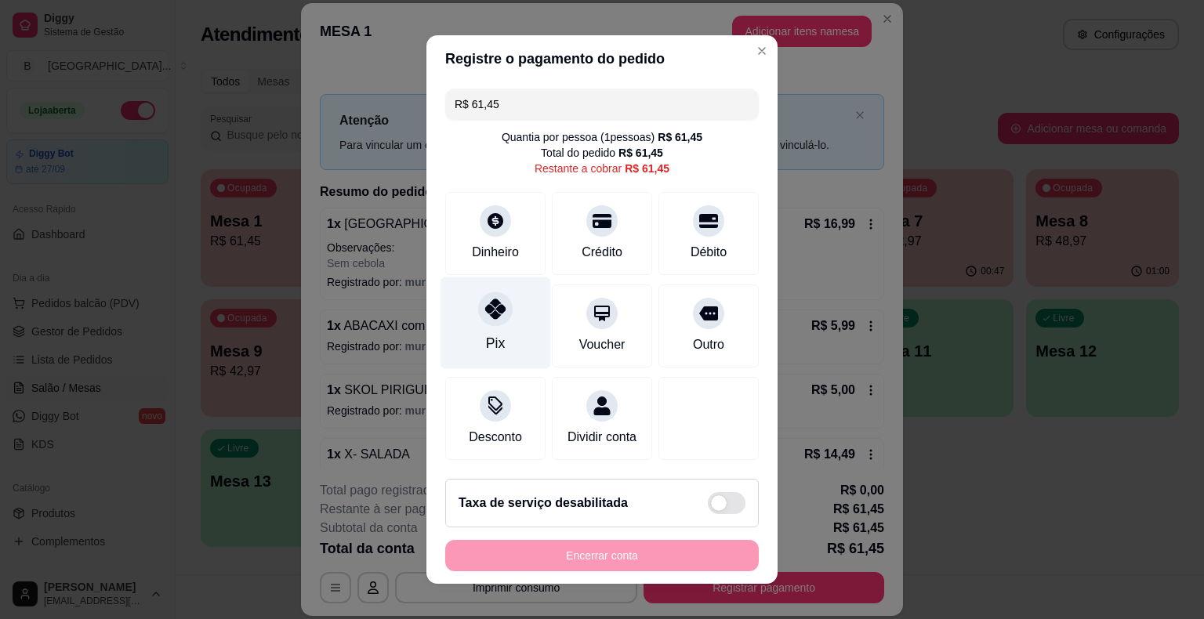
click at [480, 333] on div "Pix" at bounding box center [495, 323] width 111 height 92
type input "R$ 0,00"
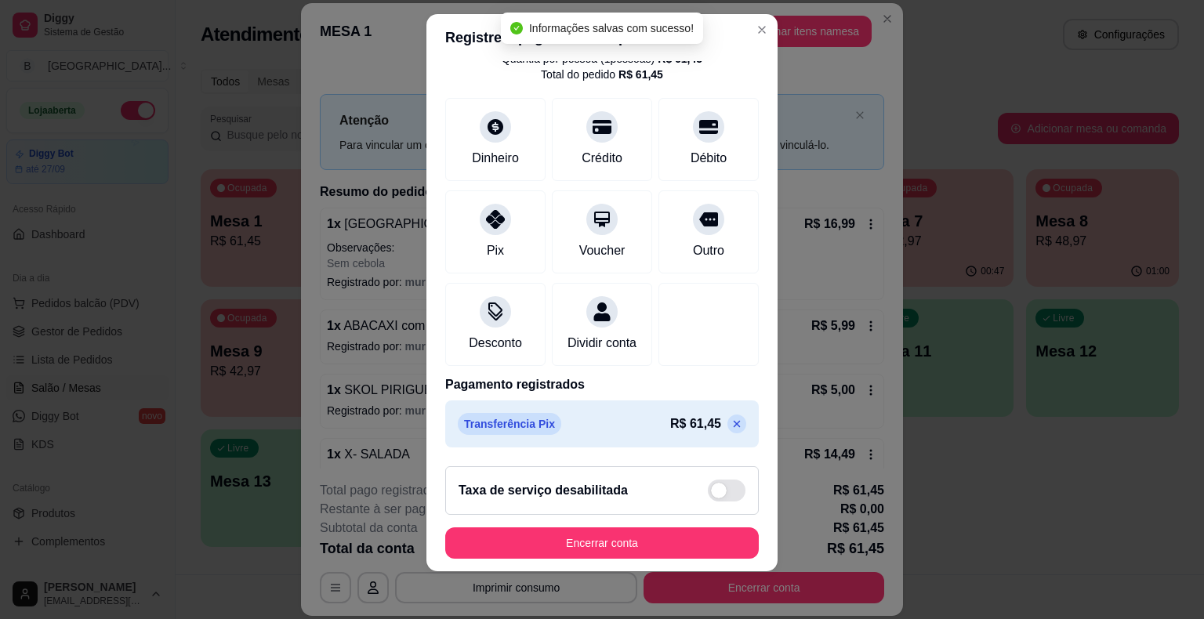
scroll to position [19, 0]
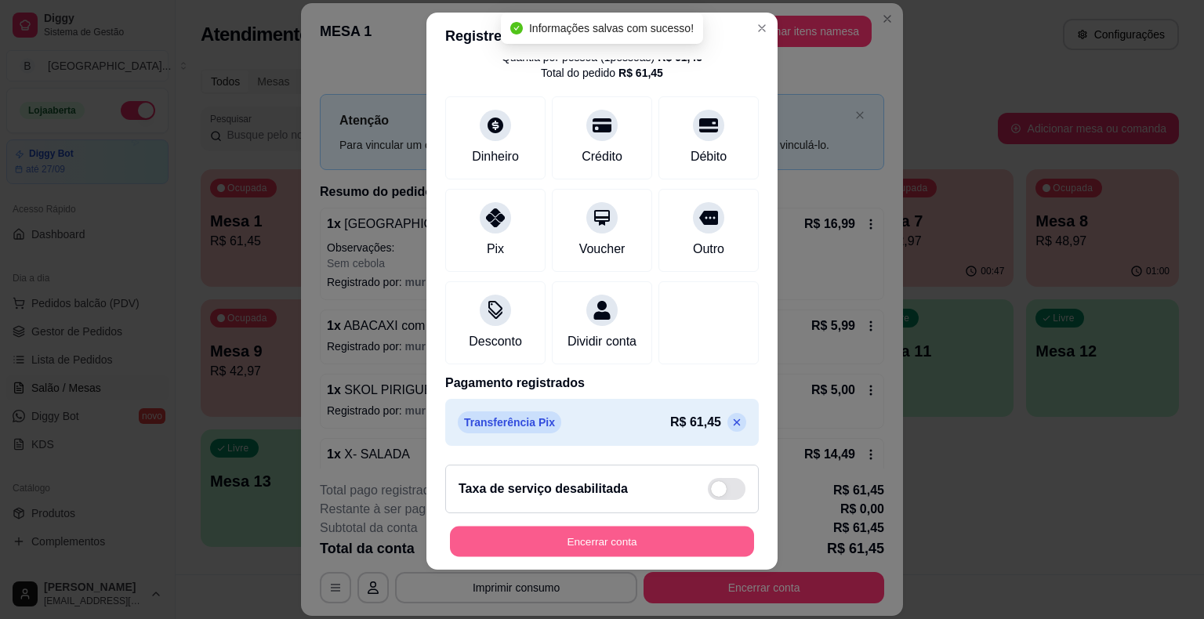
click at [544, 538] on button "Encerrar conta" at bounding box center [602, 541] width 304 height 31
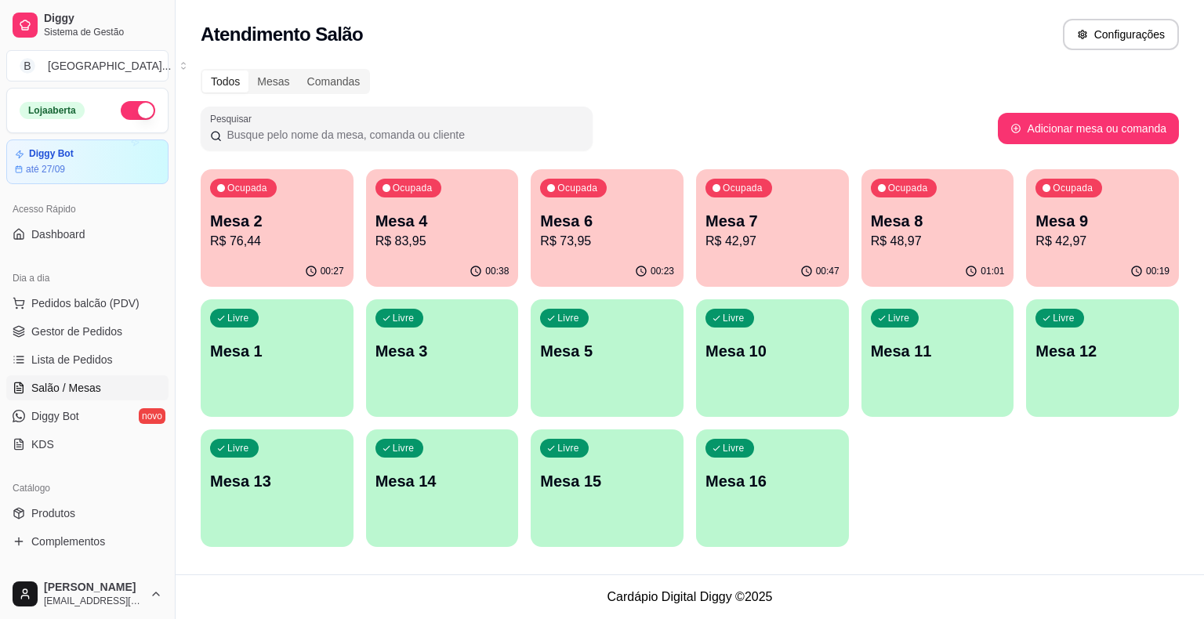
click at [946, 217] on p "Mesa 8" at bounding box center [938, 221] width 134 height 22
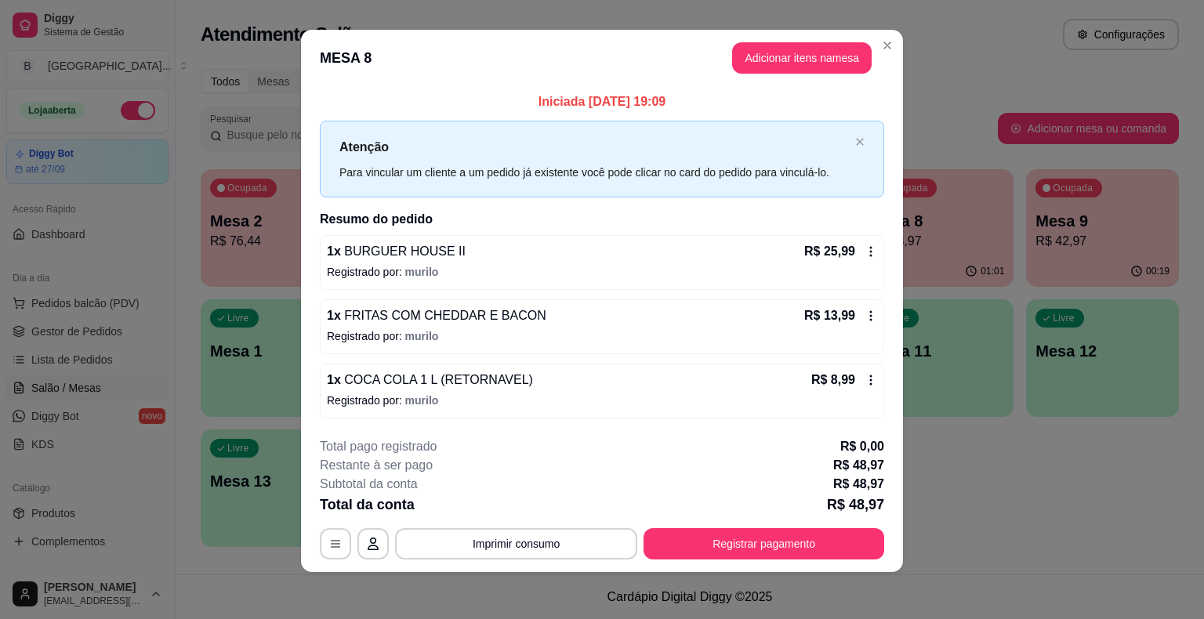
scroll to position [10, 0]
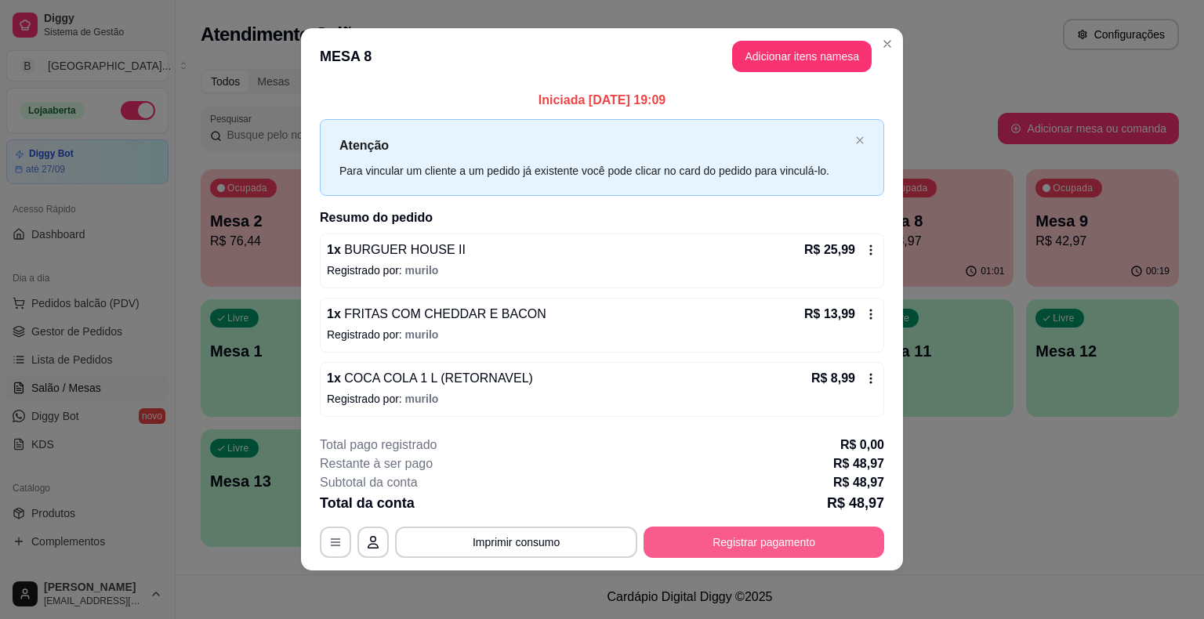
click at [717, 531] on button "Registrar pagamento" at bounding box center [763, 542] width 241 height 31
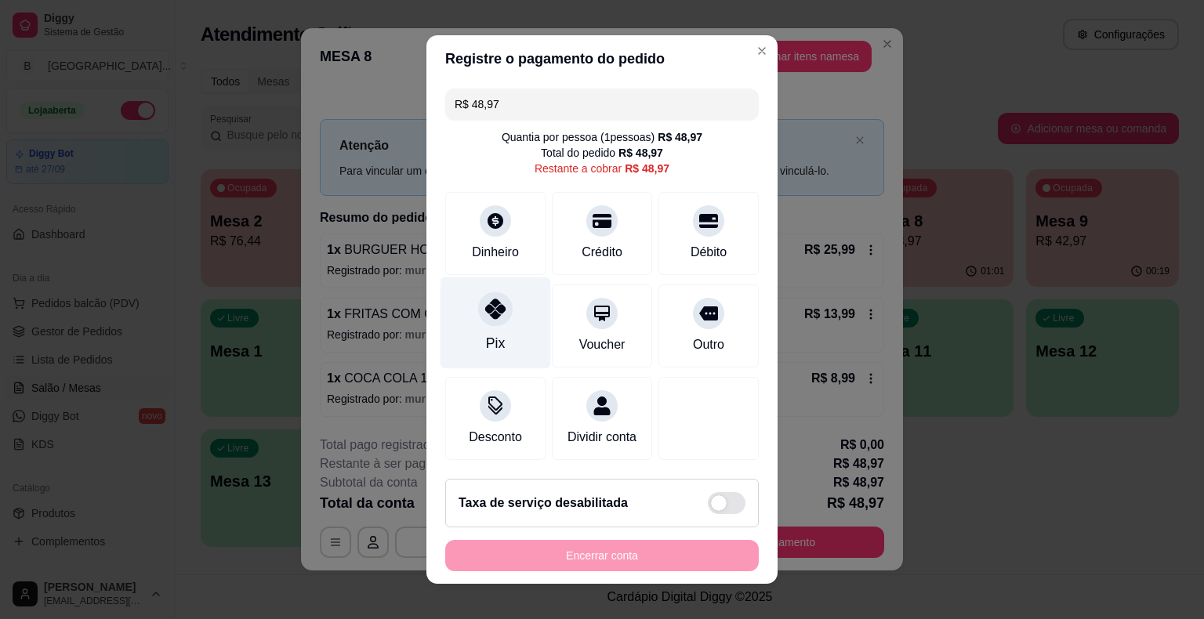
click at [507, 319] on div "Pix" at bounding box center [495, 323] width 111 height 92
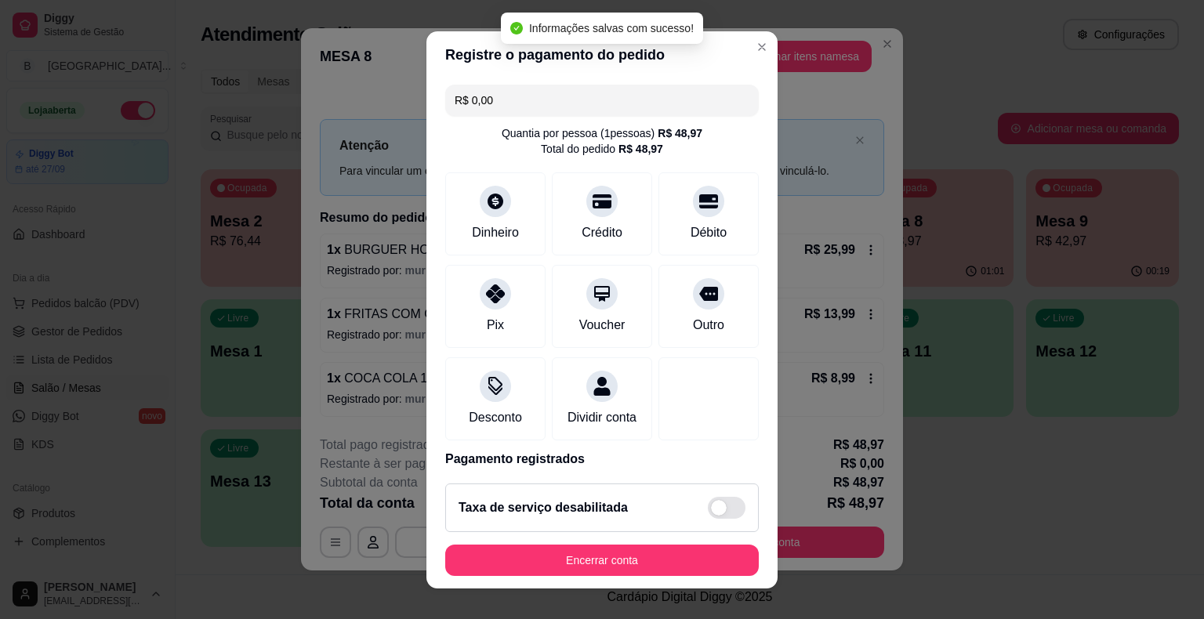
type input "R$ 0,00"
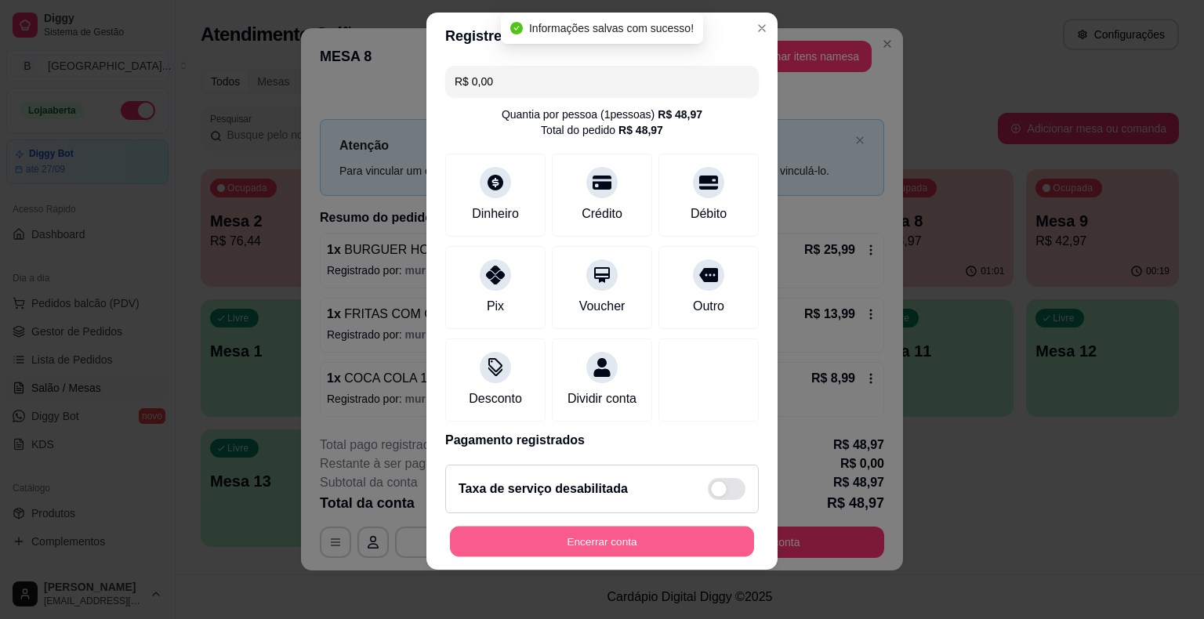
click at [526, 539] on button "Encerrar conta" at bounding box center [602, 541] width 304 height 31
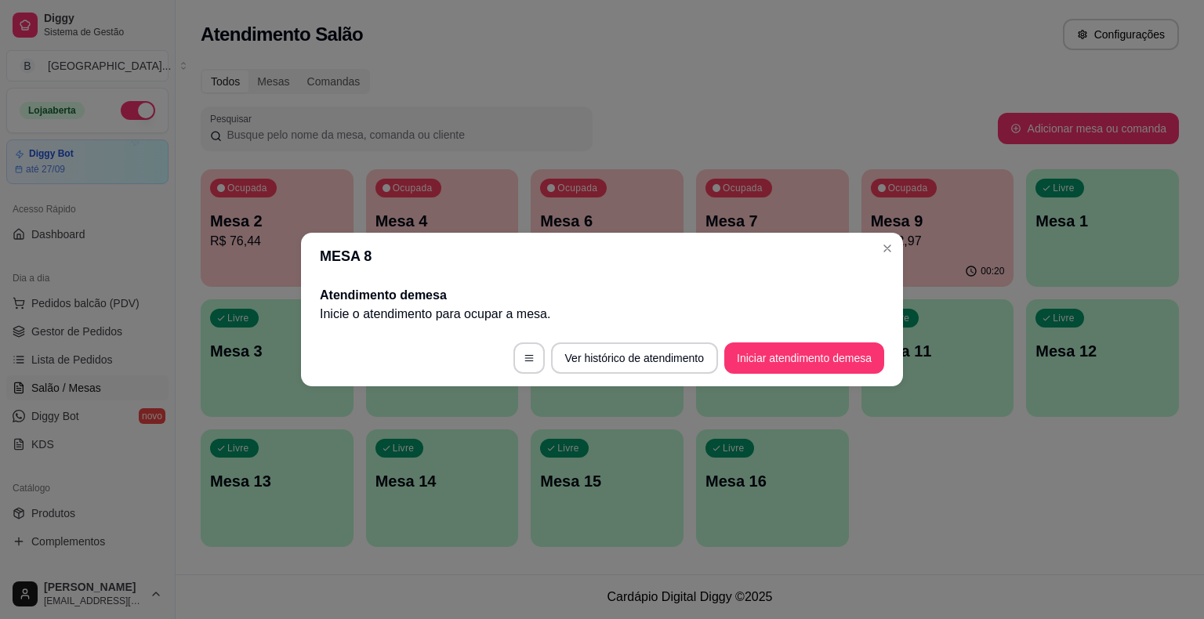
scroll to position [0, 0]
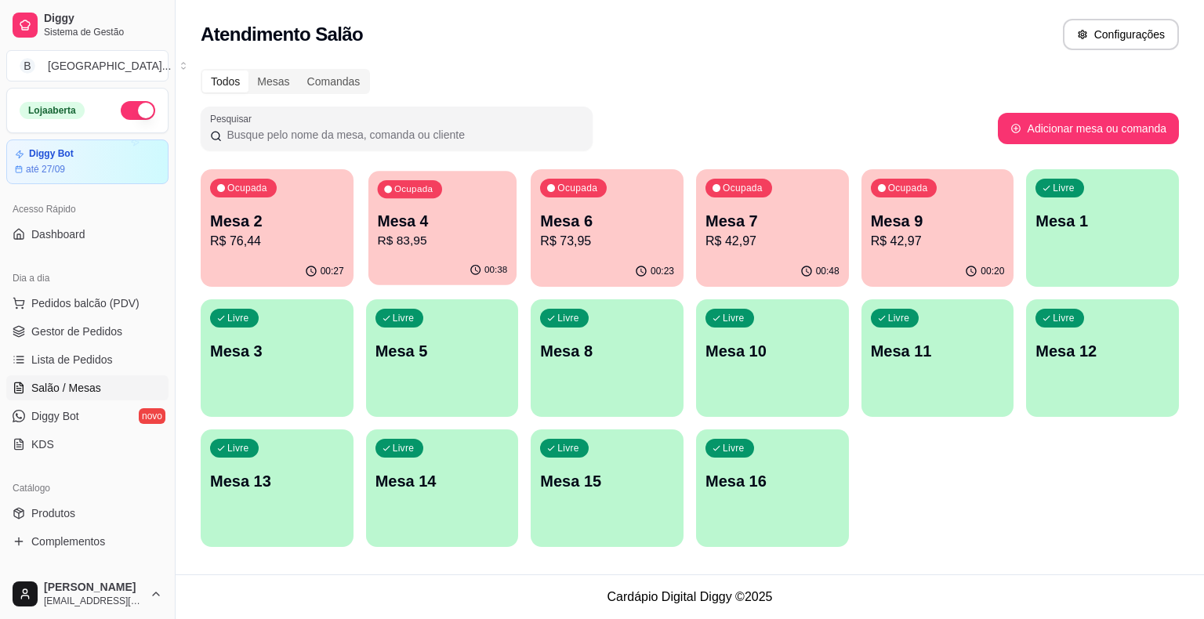
click at [448, 245] on p "R$ 83,95" at bounding box center [442, 241] width 130 height 18
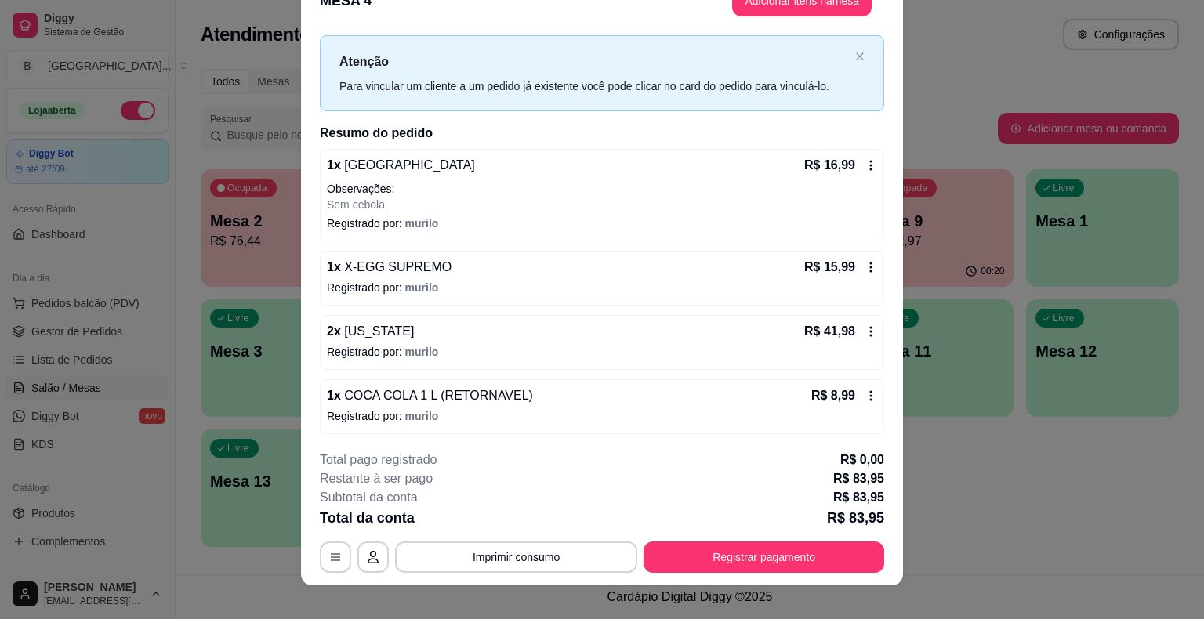
scroll to position [47, 0]
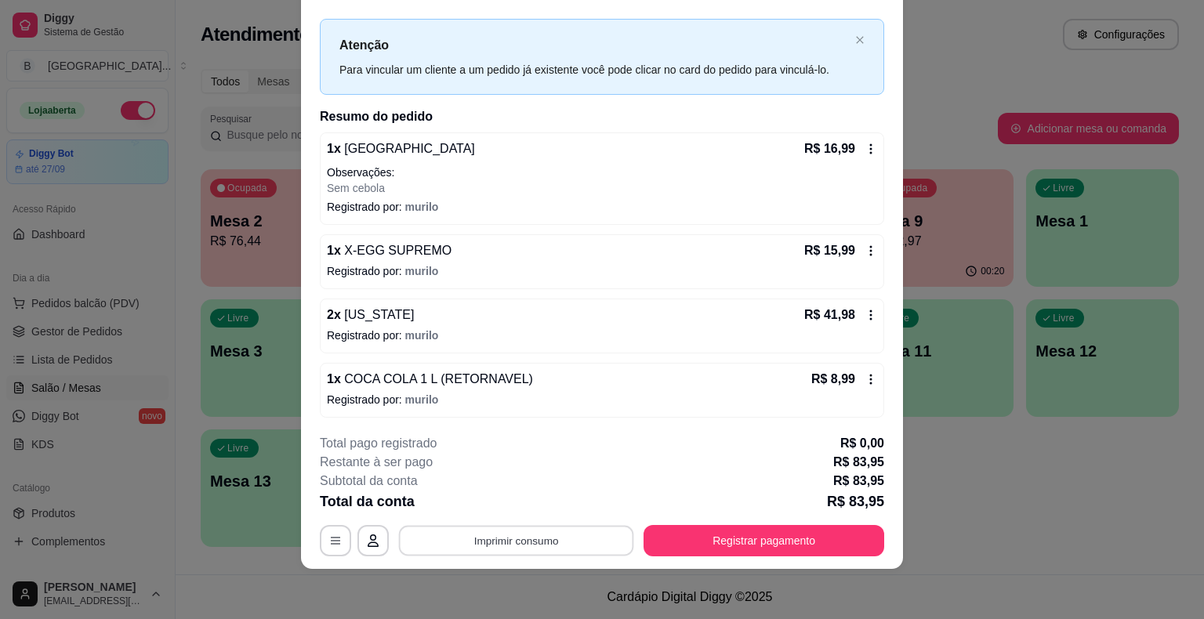
click at [498, 549] on button "Imprimir consumo" at bounding box center [516, 541] width 235 height 31
click at [520, 473] on button "IMPRESSORA" at bounding box center [515, 474] width 110 height 24
click at [740, 547] on button "Registrar pagamento" at bounding box center [763, 540] width 241 height 31
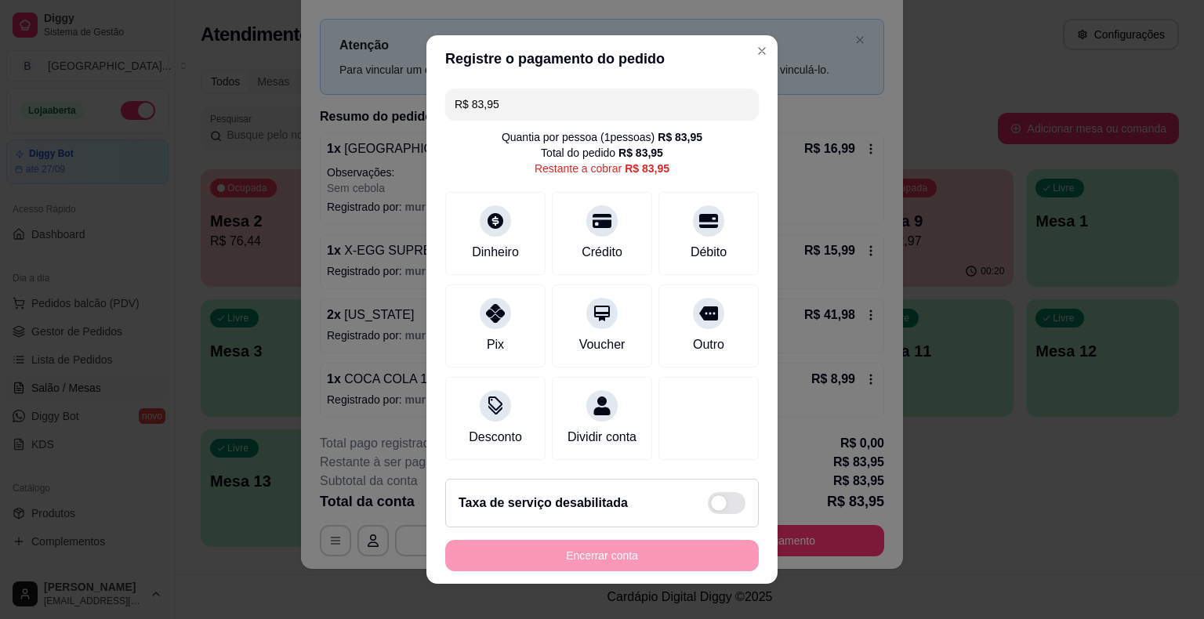
click at [687, 110] on input "R$ 83,95" at bounding box center [602, 104] width 295 height 31
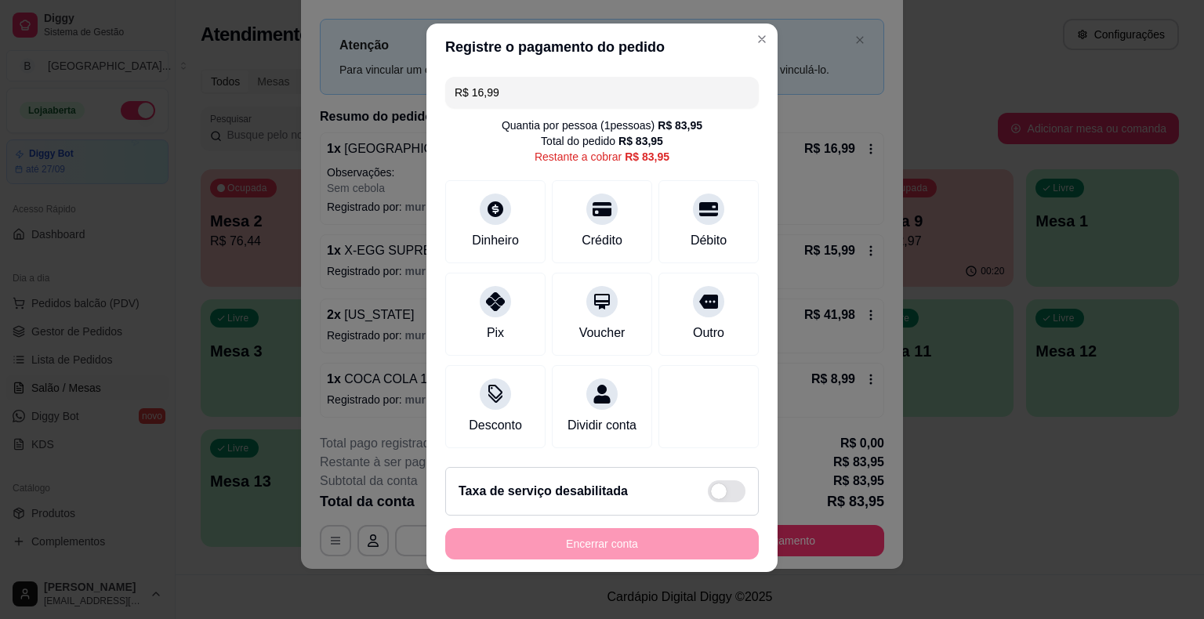
scroll to position [14, 0]
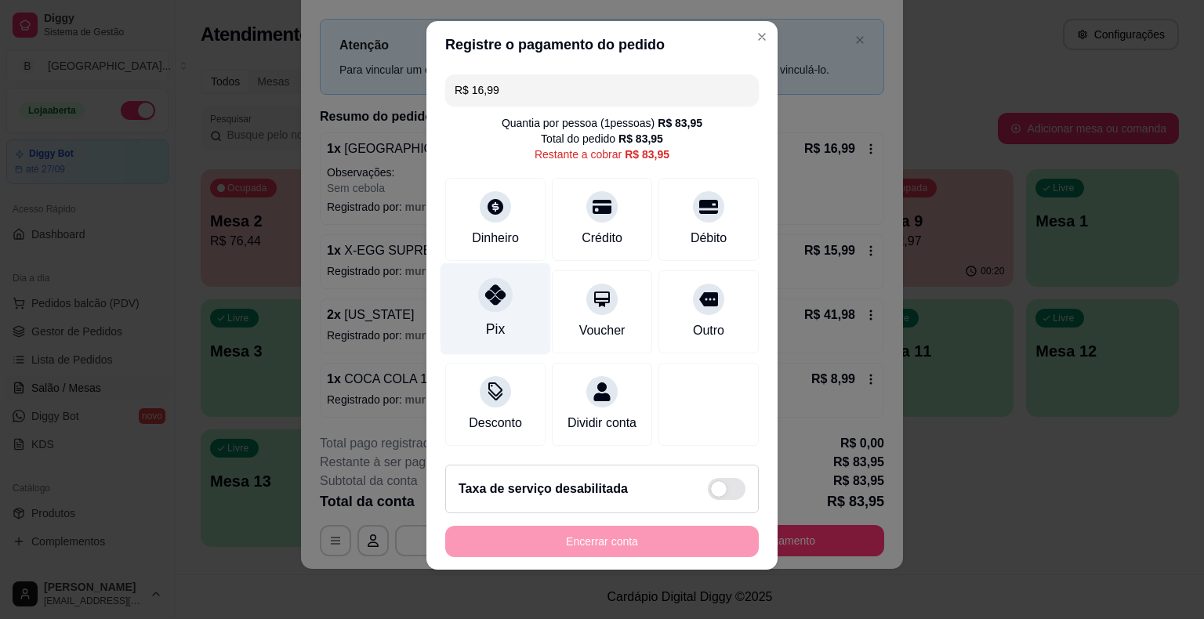
click at [495, 287] on icon at bounding box center [495, 294] width 20 height 20
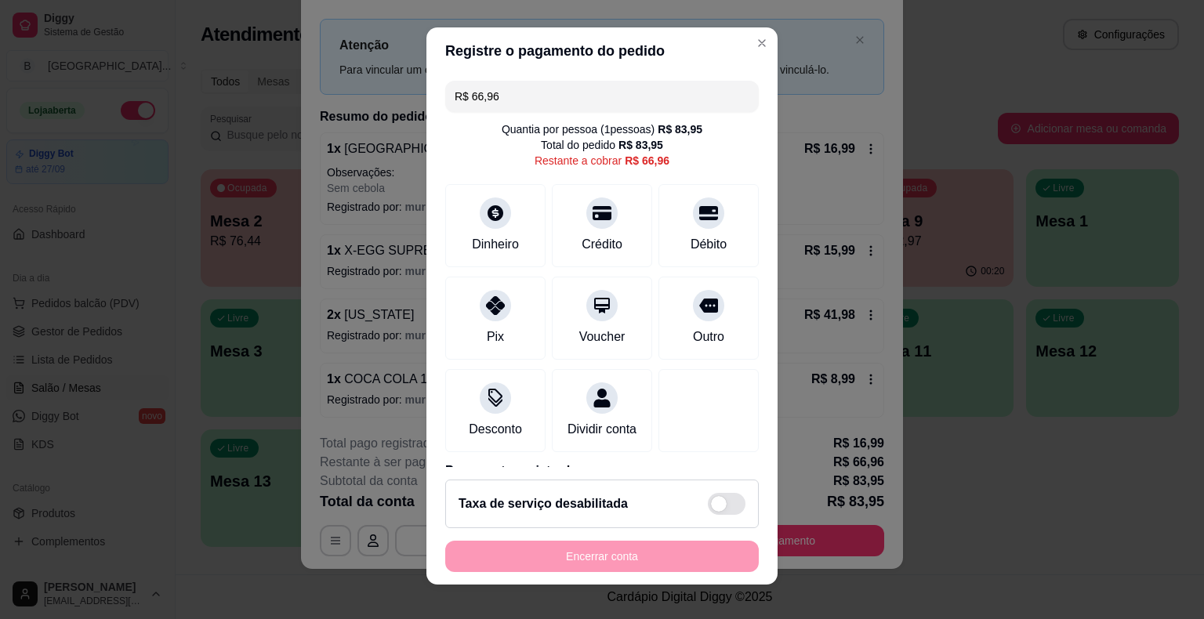
scroll to position [0, 0]
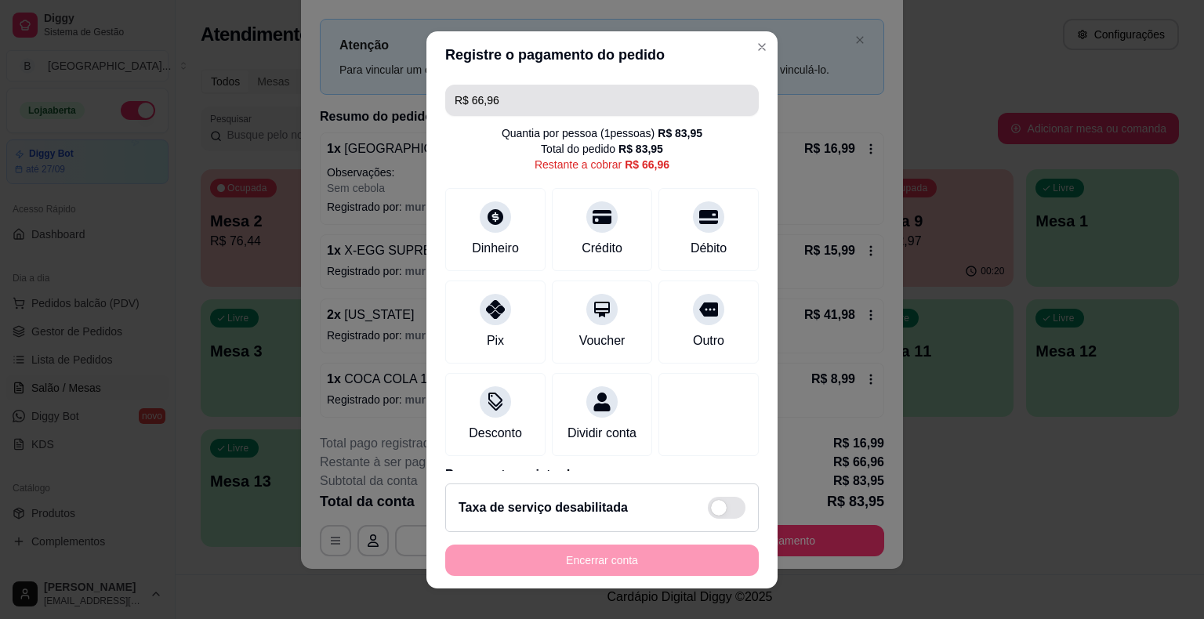
click at [544, 99] on input "R$ 66,96" at bounding box center [602, 100] width 295 height 31
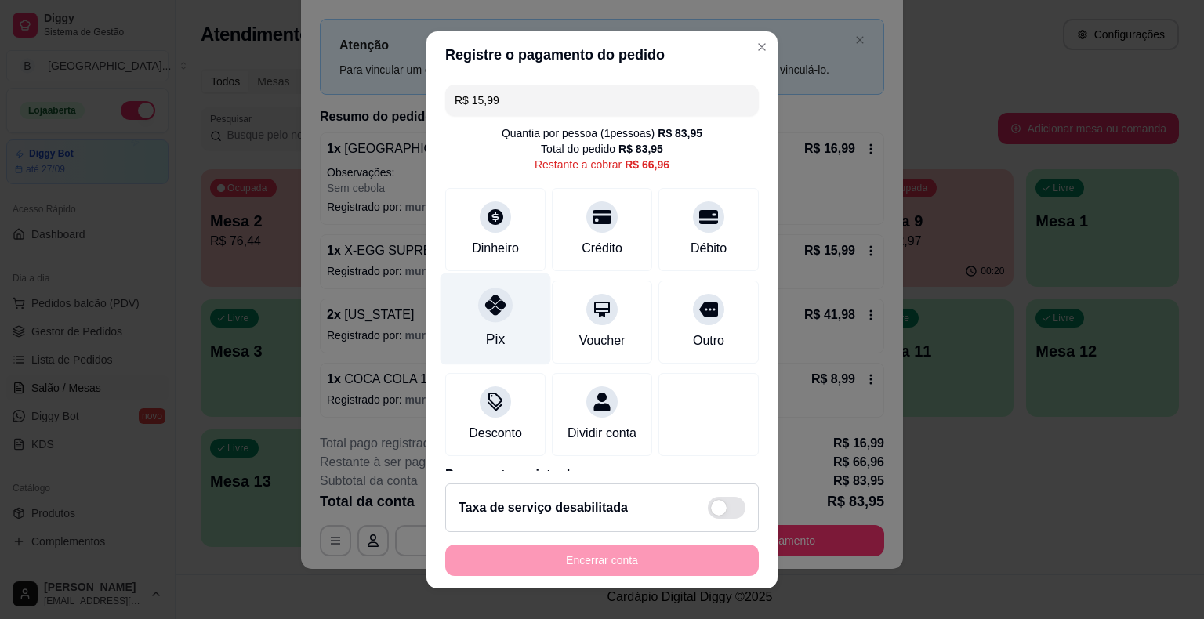
click at [513, 305] on div "Pix" at bounding box center [495, 319] width 111 height 92
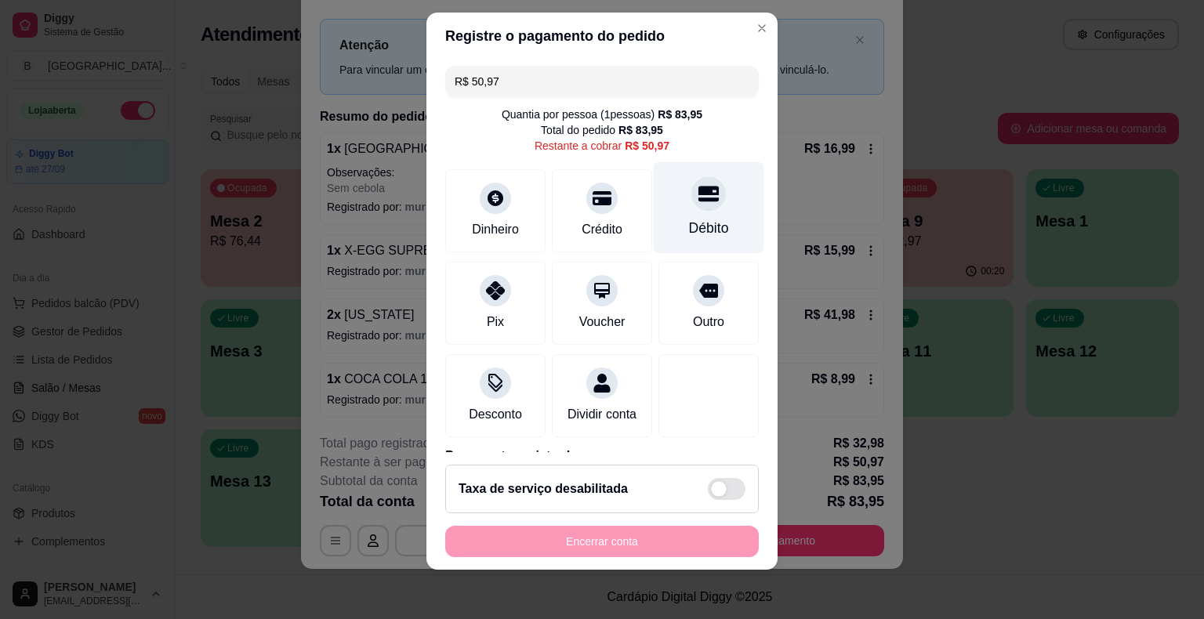
click at [706, 224] on div "Débito" at bounding box center [709, 207] width 111 height 92
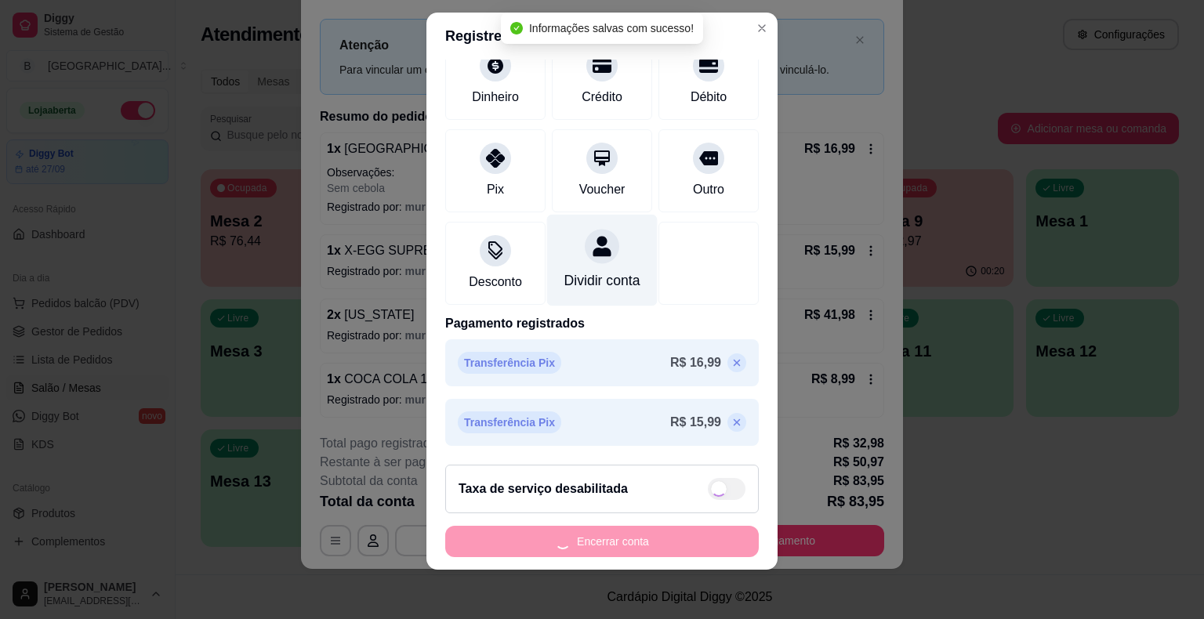
type input "R$ 0,00"
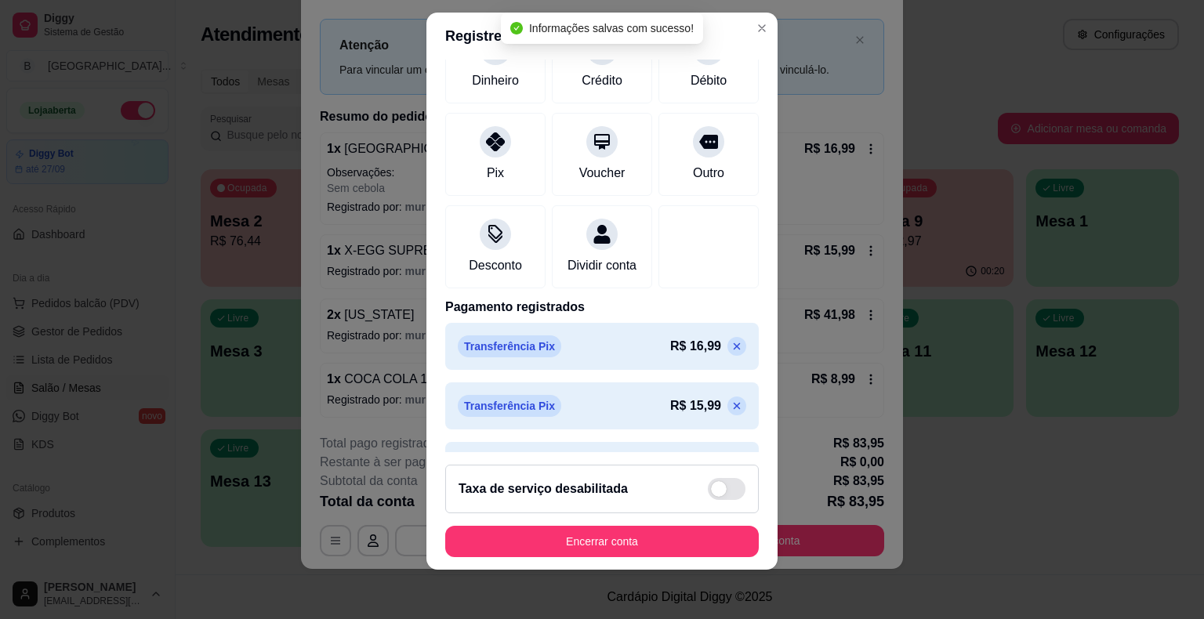
scroll to position [193, 0]
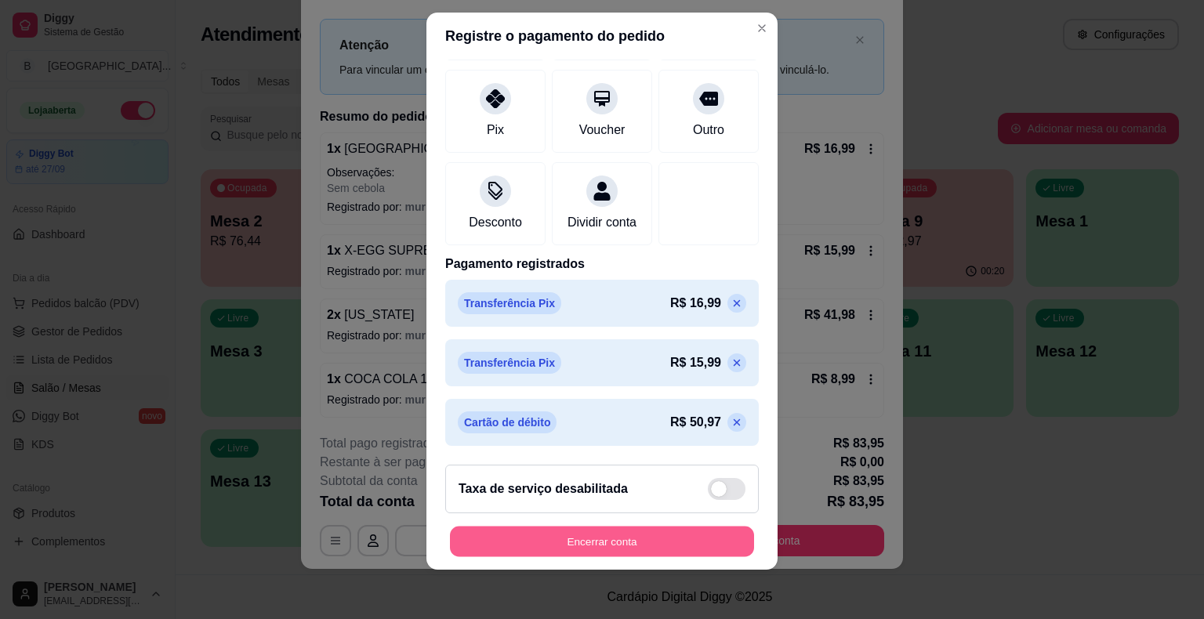
click at [577, 533] on button "Encerrar conta" at bounding box center [602, 541] width 304 height 31
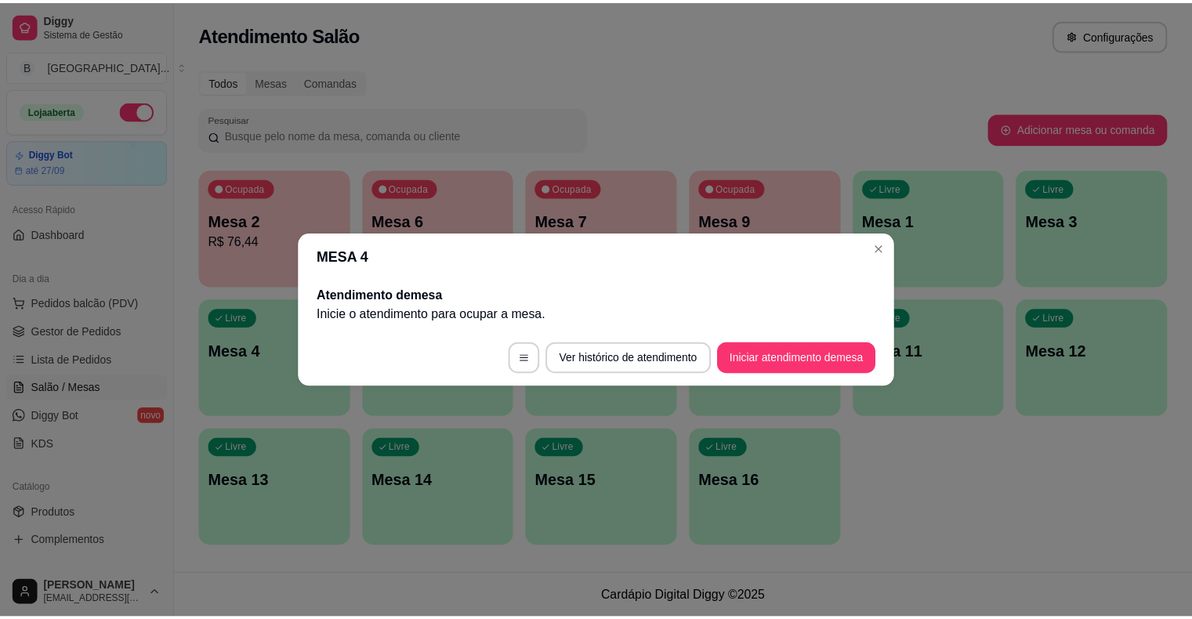
scroll to position [0, 0]
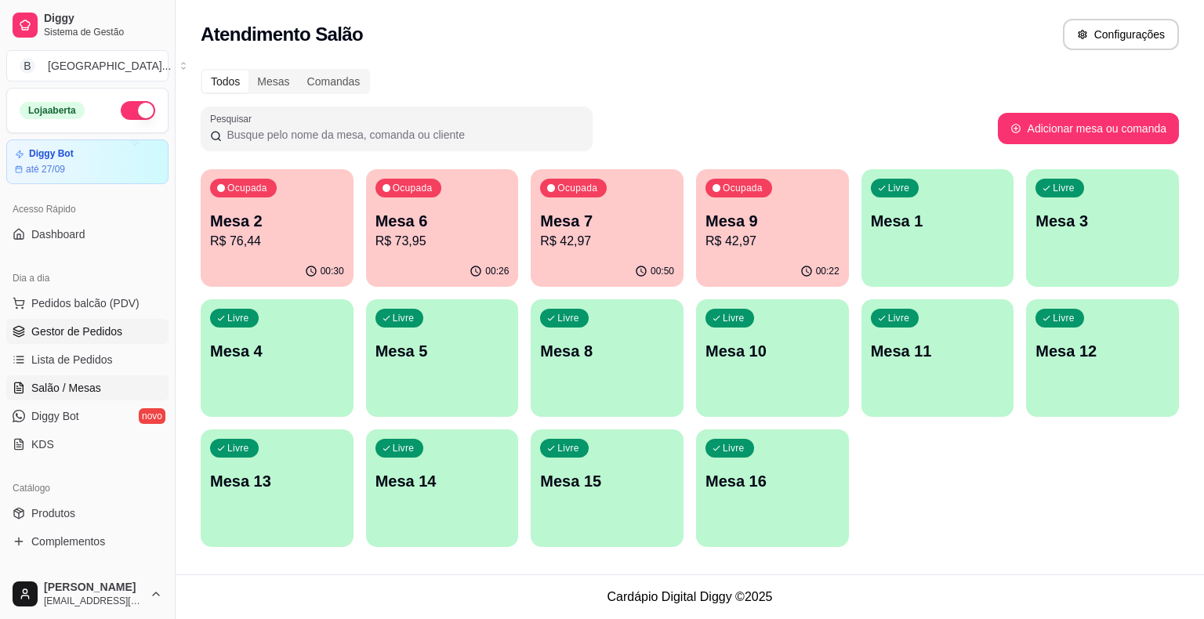
click at [115, 335] on span "Gestor de Pedidos" at bounding box center [76, 332] width 91 height 16
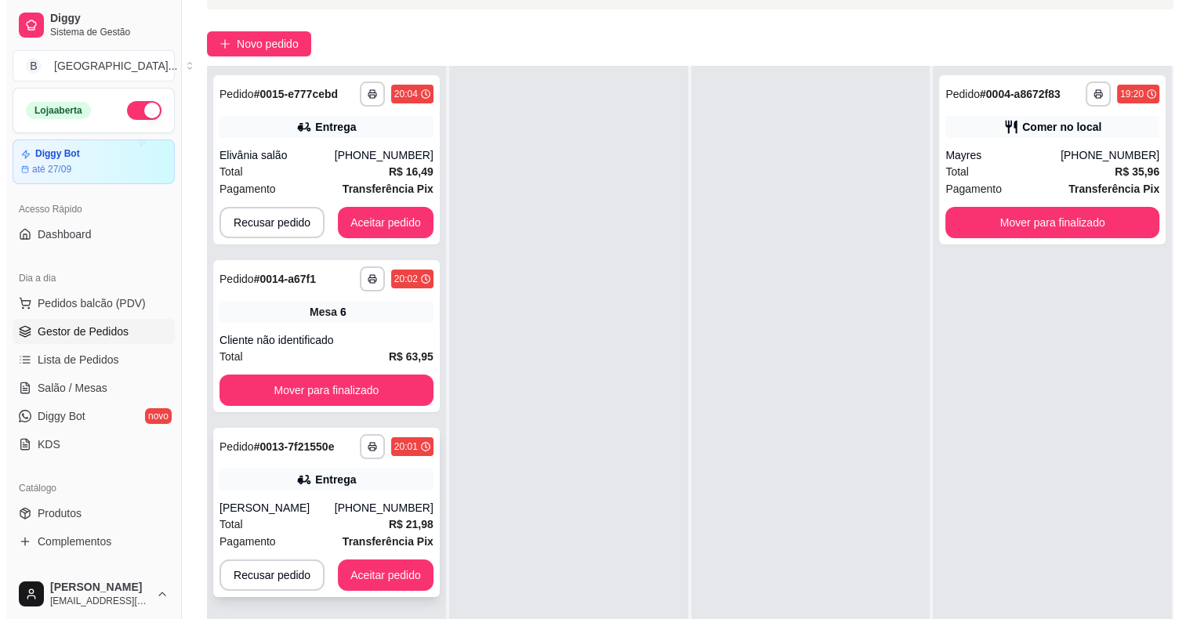
scroll to position [238, 0]
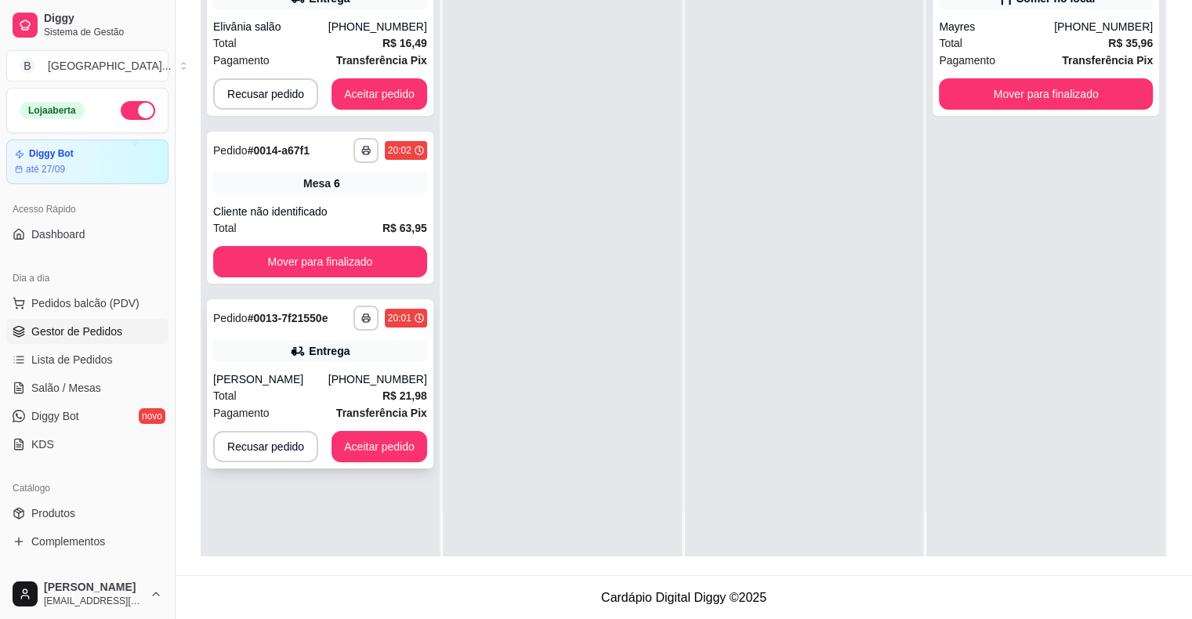
click at [370, 371] on div "[PHONE_NUMBER]" at bounding box center [377, 379] width 99 height 16
click at [335, 346] on div "Entrega" at bounding box center [329, 351] width 41 height 16
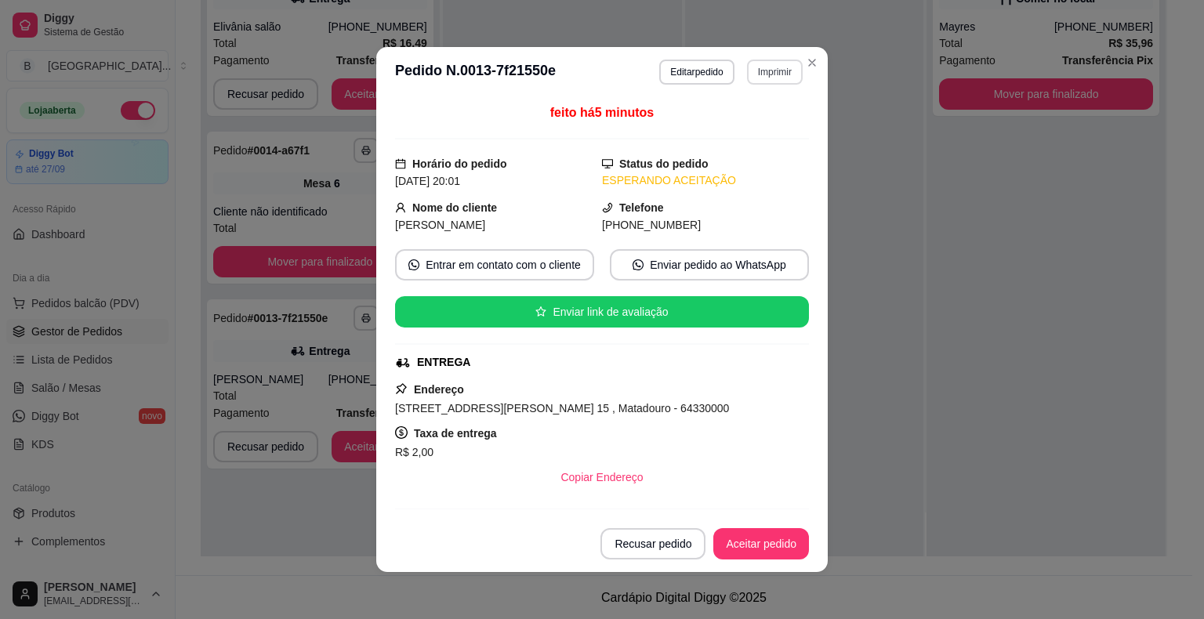
click at [781, 71] on button "Imprimir" at bounding box center [775, 72] width 56 height 25
click at [763, 119] on button "IMPRESSORA" at bounding box center [742, 127] width 114 height 25
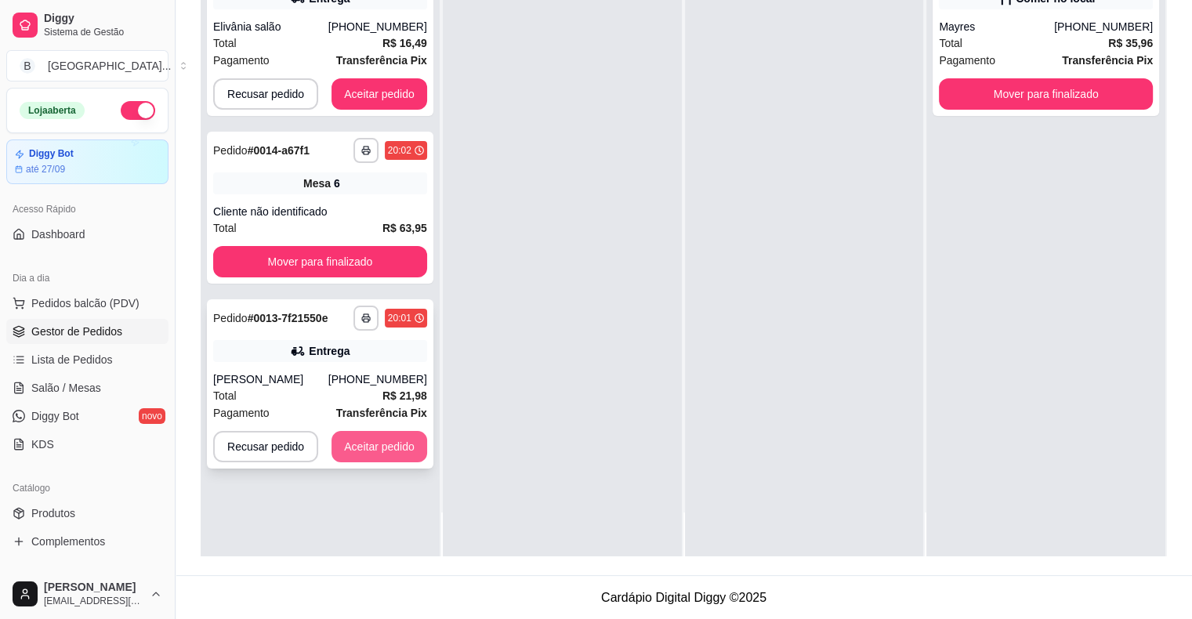
click at [349, 440] on button "Aceitar pedido" at bounding box center [380, 446] width 96 height 31
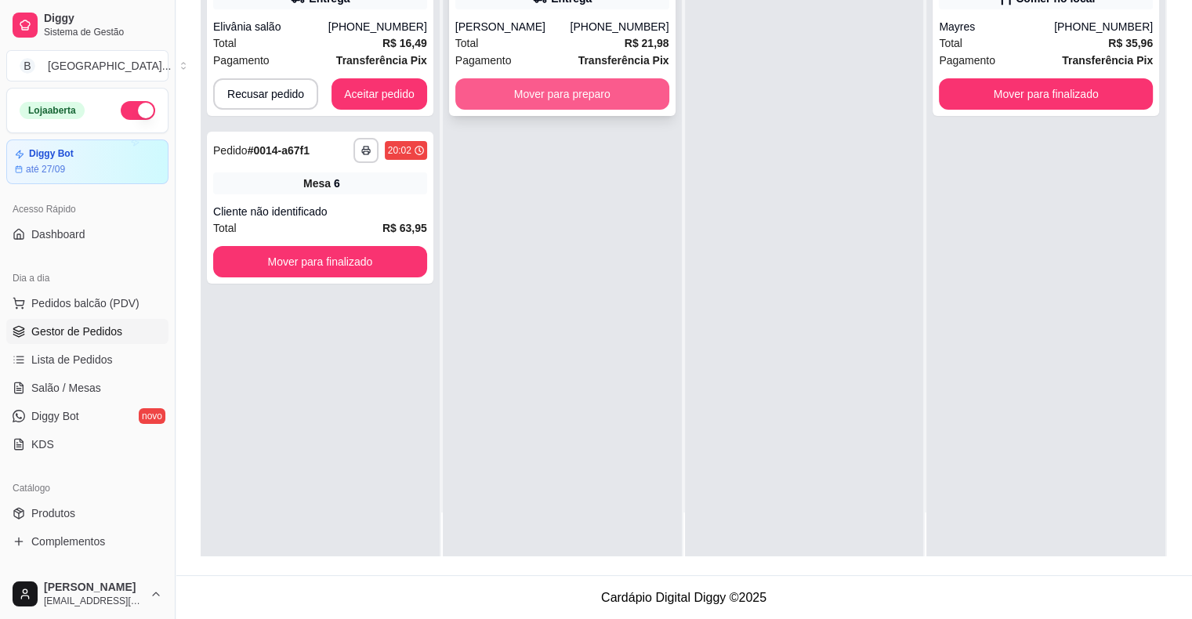
click at [574, 84] on button "Mover para preparo" at bounding box center [562, 93] width 214 height 31
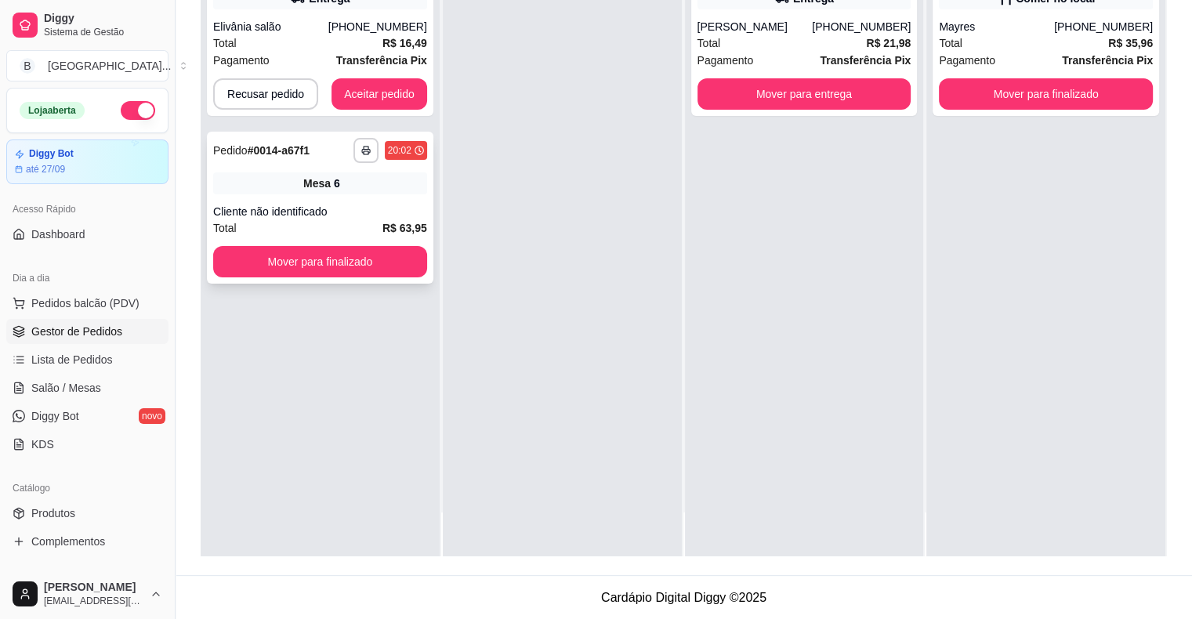
click at [294, 204] on div "Cliente não identificado" at bounding box center [320, 212] width 214 height 16
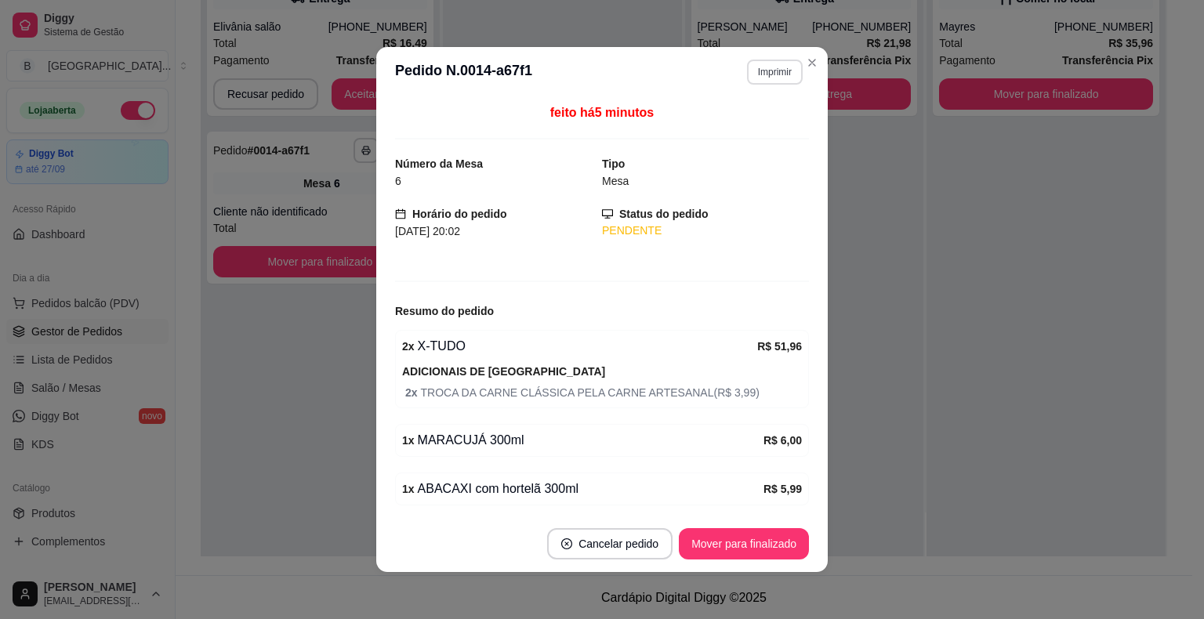
click at [747, 71] on button "Imprimir" at bounding box center [775, 72] width 56 height 25
click at [723, 126] on button "IMPRESSORA" at bounding box center [741, 127] width 110 height 24
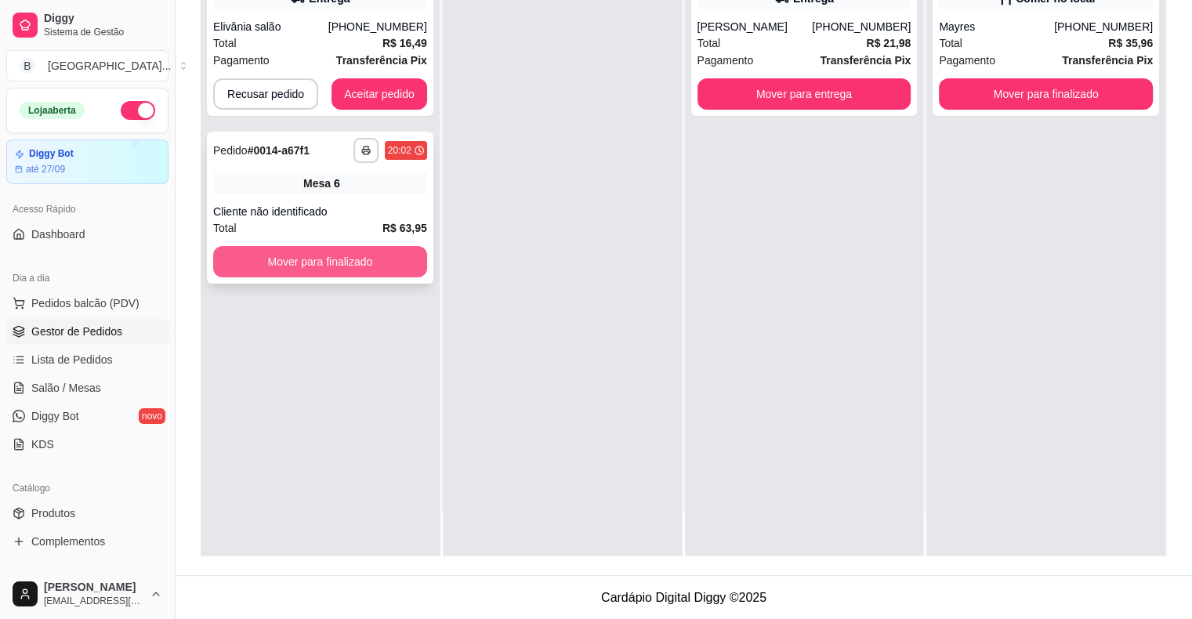
click at [321, 255] on button "Mover para finalizado" at bounding box center [320, 261] width 214 height 31
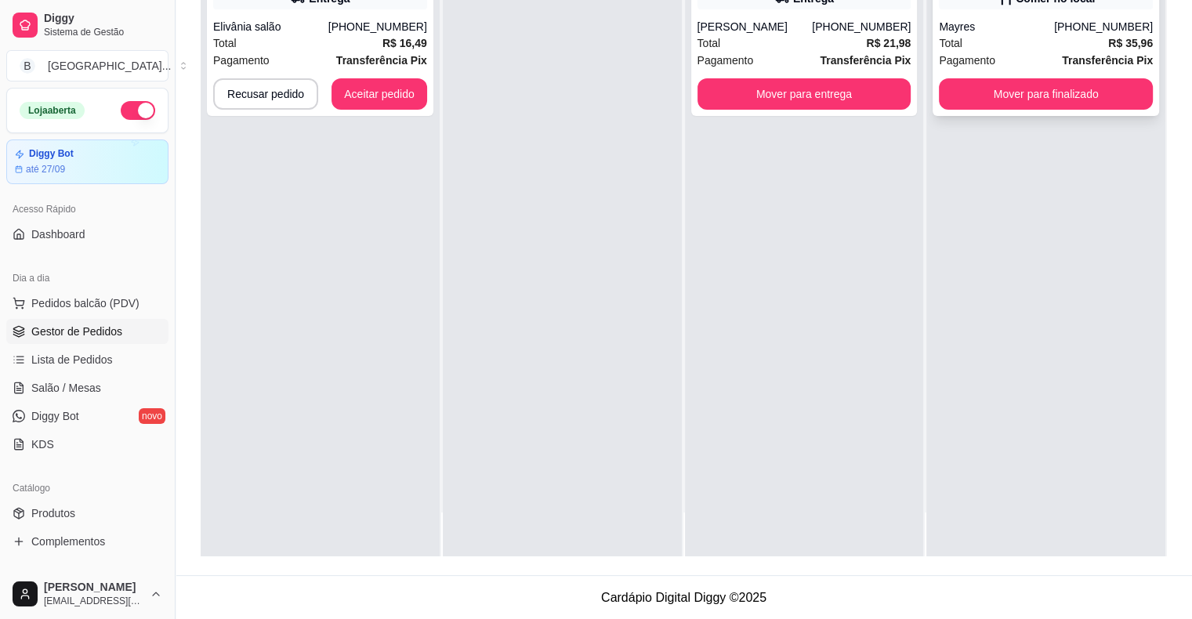
click at [1071, 45] on div "Total R$ 35,96" at bounding box center [1046, 42] width 214 height 17
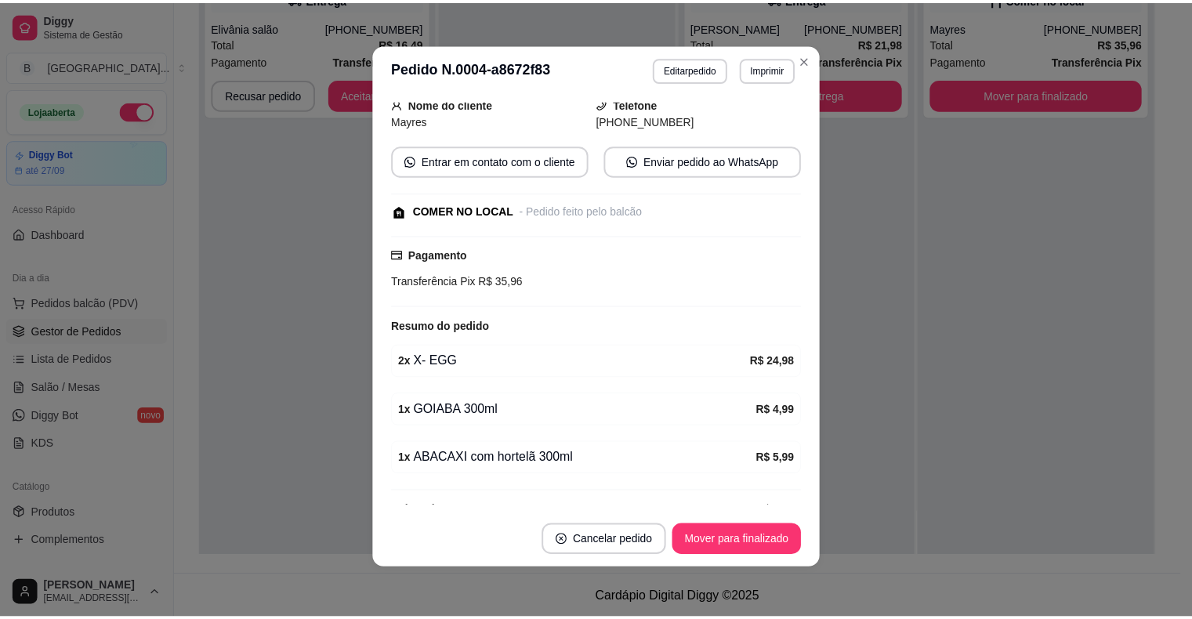
scroll to position [162, 0]
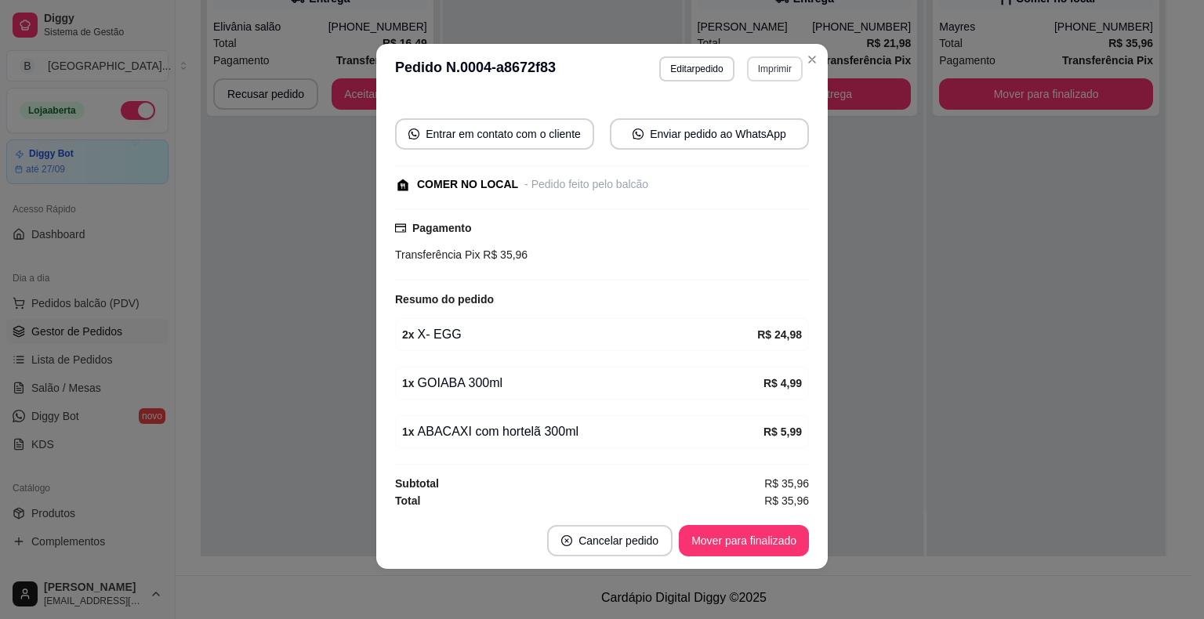
click at [750, 70] on button "Imprimir" at bounding box center [775, 68] width 56 height 25
click at [737, 127] on button "IMPRESSORA" at bounding box center [741, 124] width 114 height 25
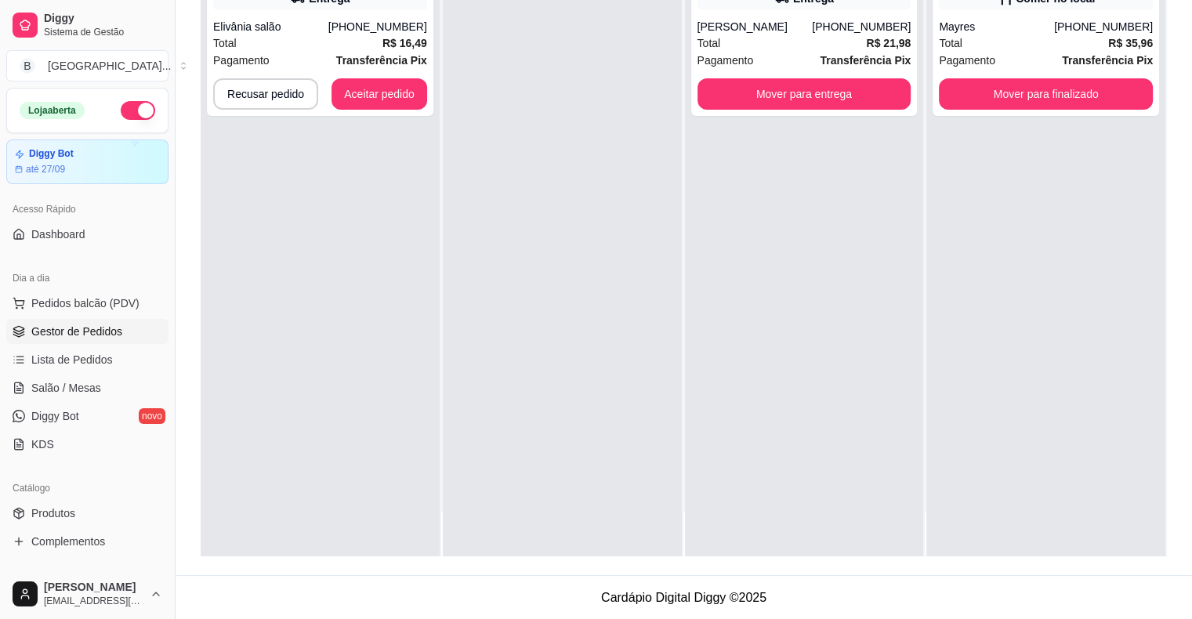
scroll to position [0, 0]
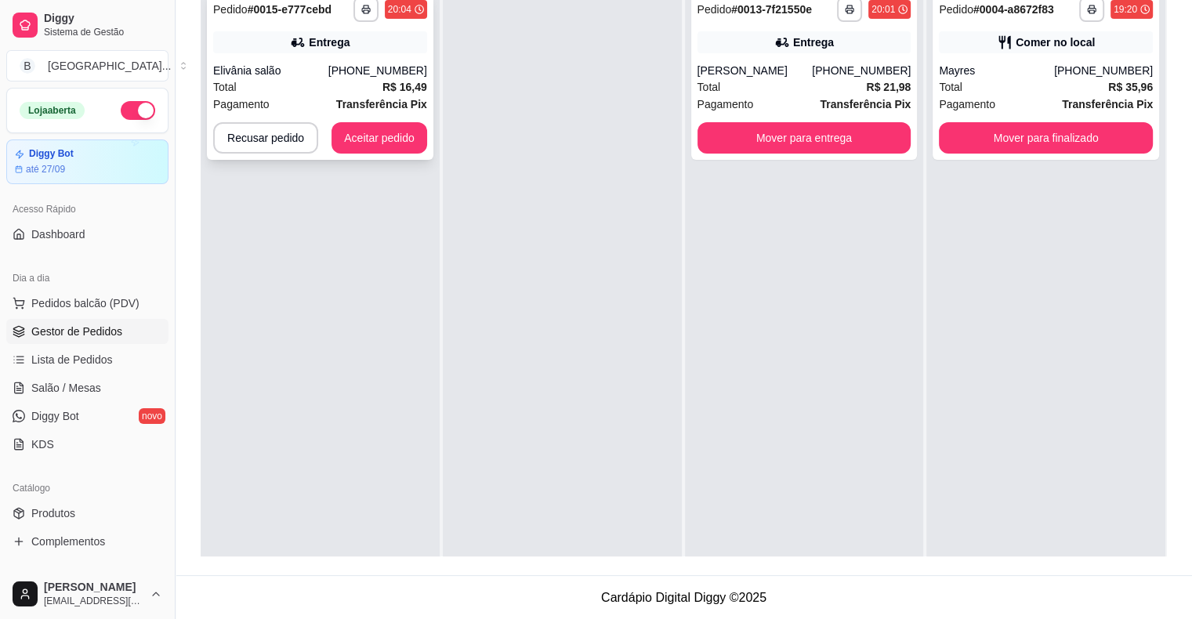
click at [329, 41] on div "Entrega" at bounding box center [329, 42] width 41 height 16
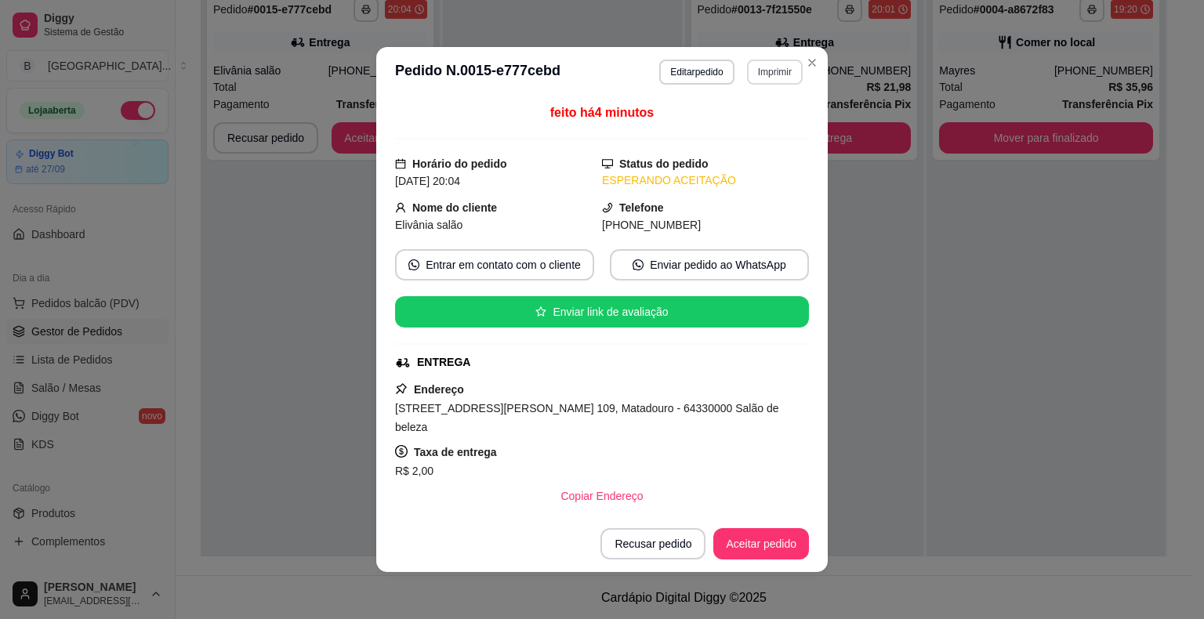
click at [756, 80] on button "Imprimir" at bounding box center [775, 72] width 56 height 25
click at [752, 130] on button "IMPRESSORA" at bounding box center [742, 127] width 110 height 24
click at [745, 544] on button "Aceitar pedido" at bounding box center [761, 544] width 92 height 31
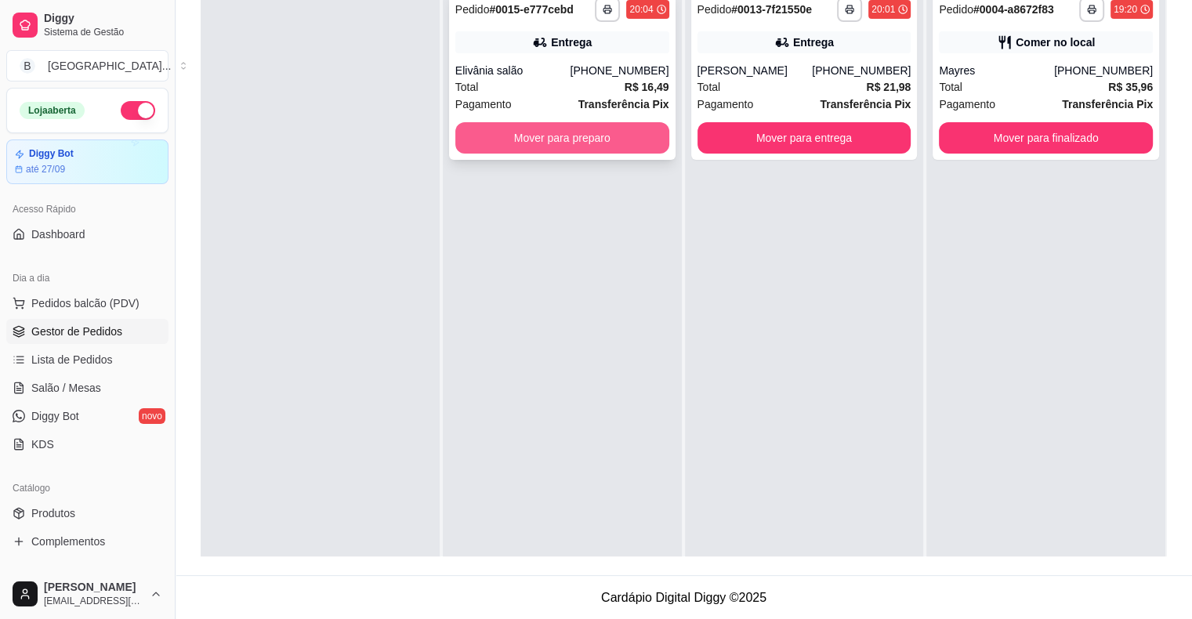
click at [614, 138] on button "Mover para preparo" at bounding box center [562, 137] width 214 height 31
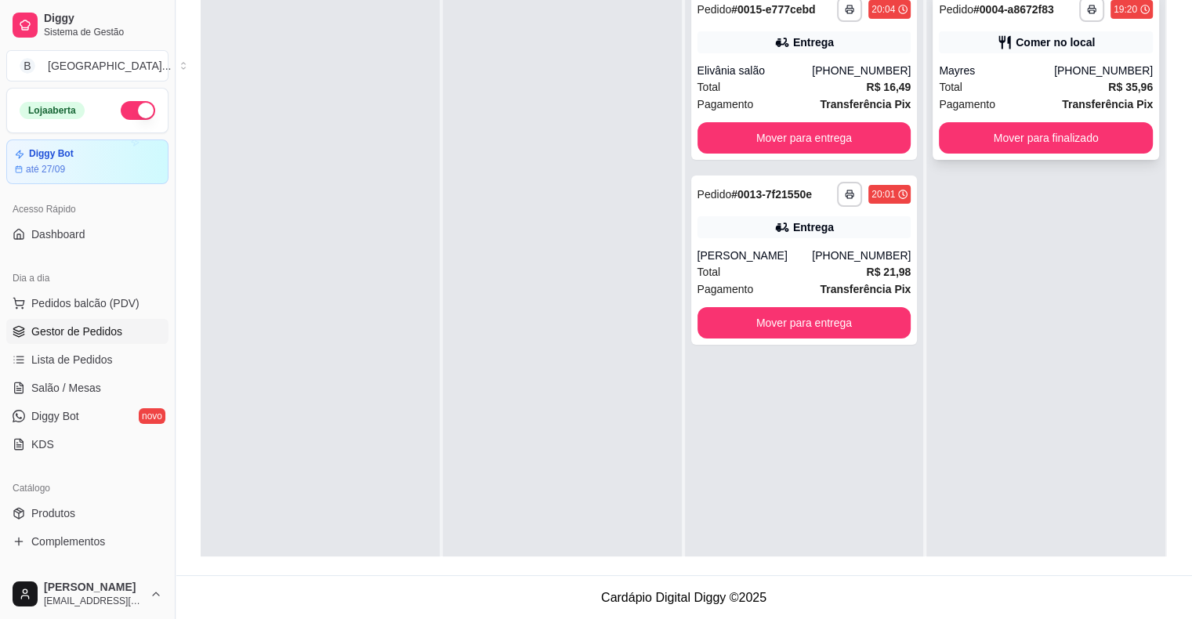
click at [1070, 121] on div "**********" at bounding box center [1046, 75] width 226 height 169
click at [972, 146] on button "Mover para finalizado" at bounding box center [1046, 137] width 214 height 31
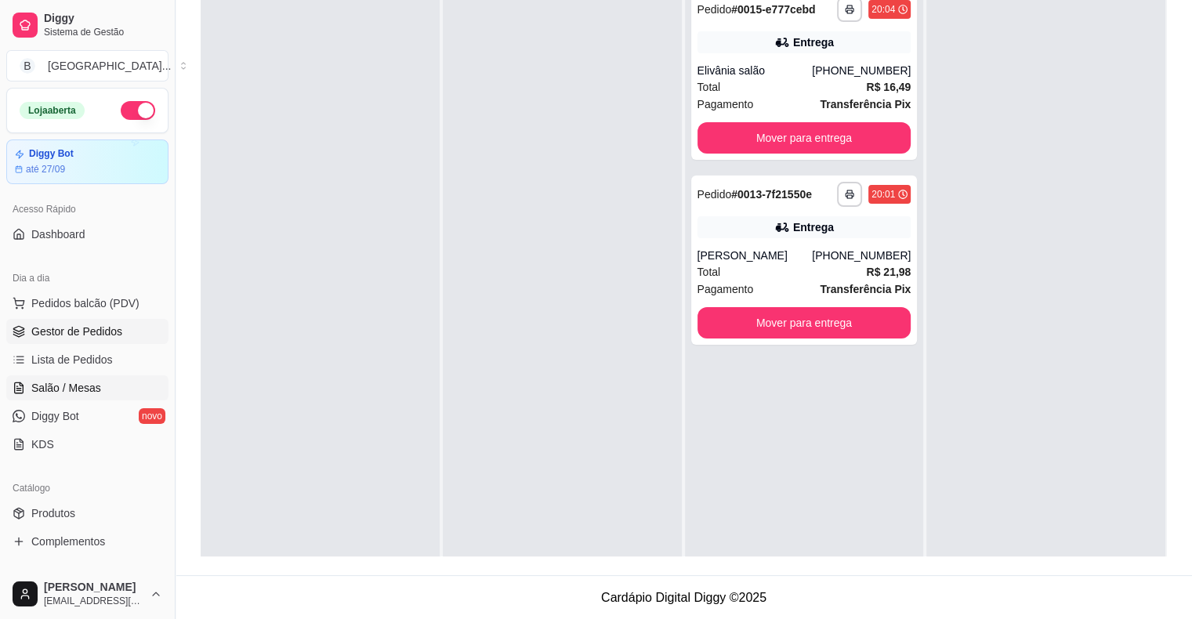
click at [35, 389] on span "Salão / Mesas" at bounding box center [66, 388] width 70 height 16
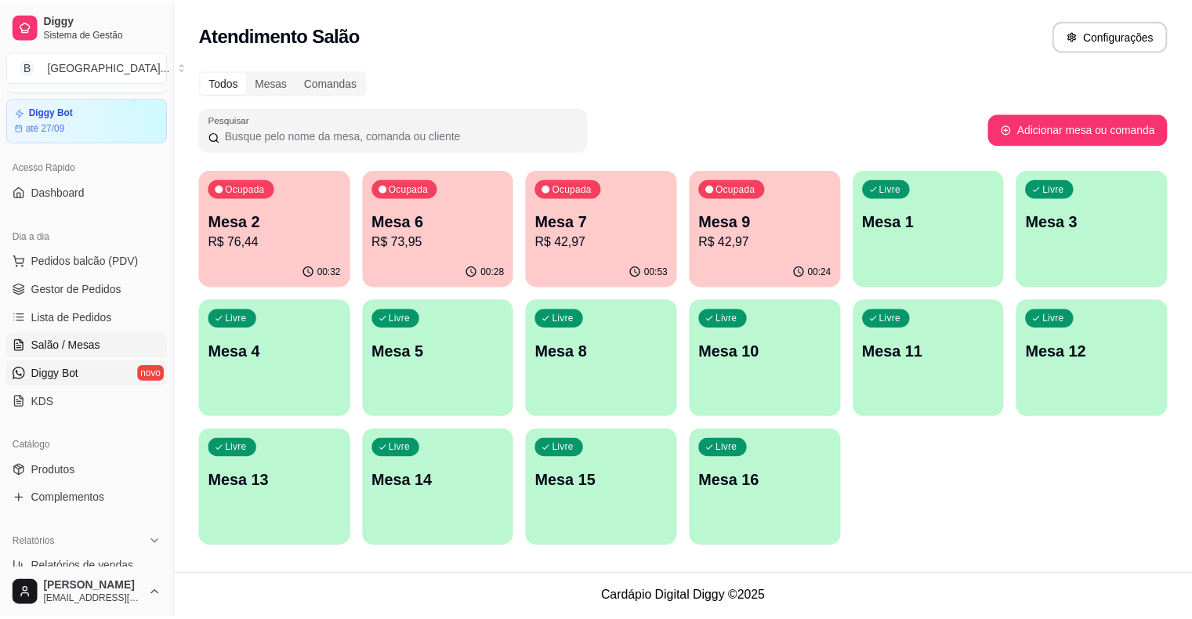
scroll to position [78, 0]
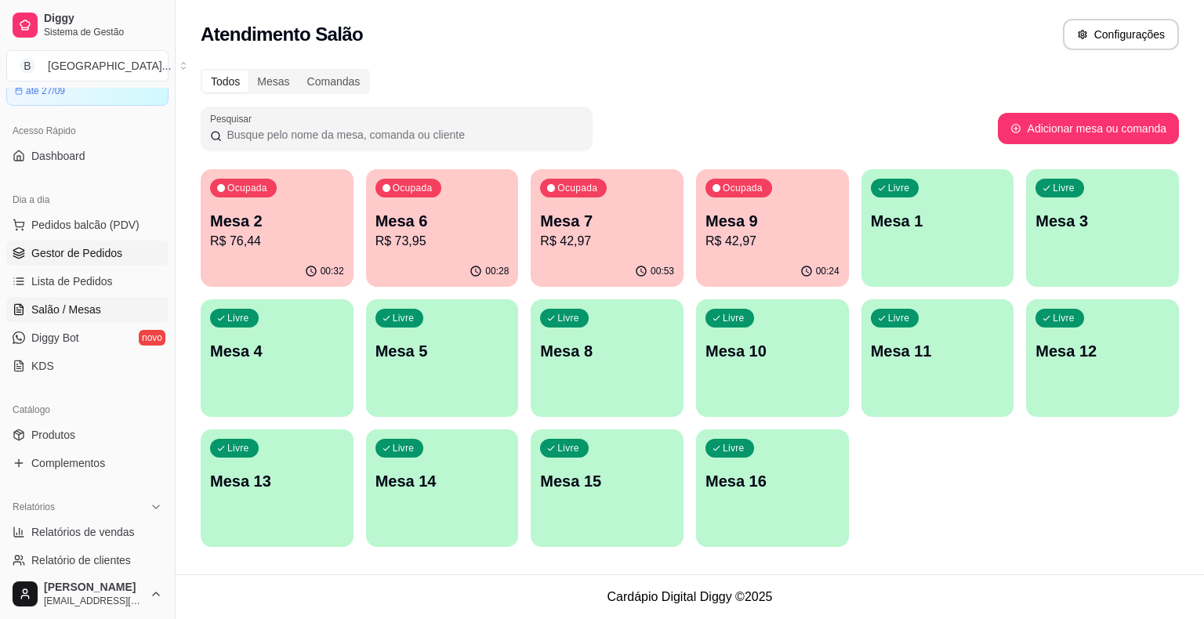
click at [129, 263] on link "Gestor de Pedidos" at bounding box center [87, 253] width 162 height 25
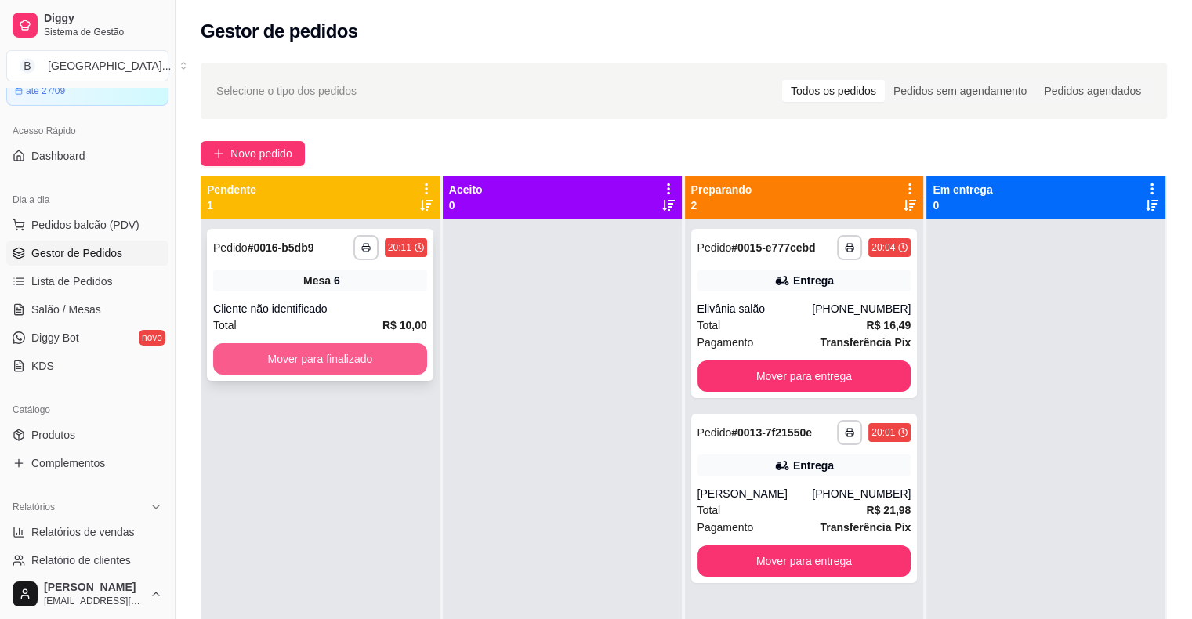
click at [256, 357] on button "Mover para finalizado" at bounding box center [320, 358] width 214 height 31
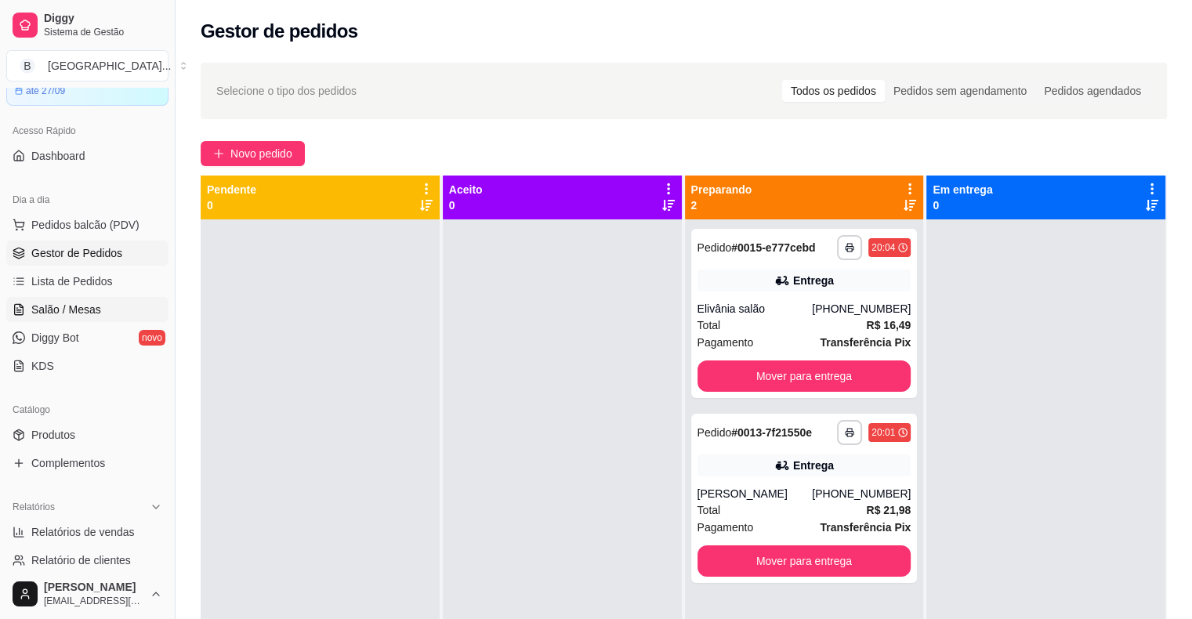
click at [56, 312] on span "Salão / Mesas" at bounding box center [66, 310] width 70 height 16
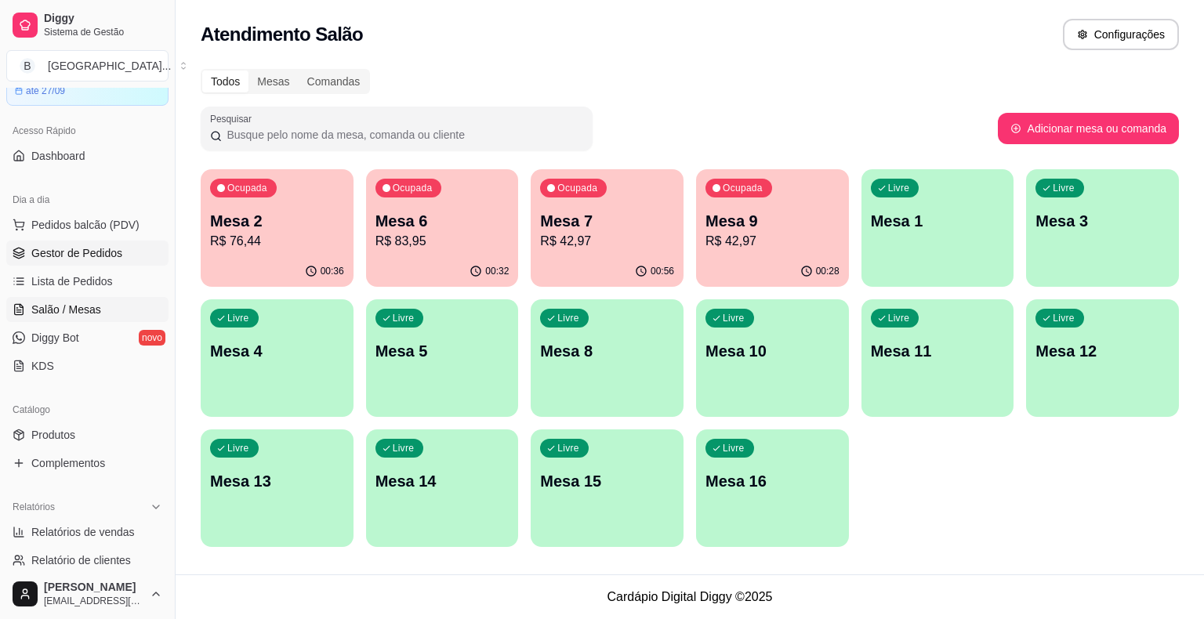
click at [97, 249] on span "Gestor de Pedidos" at bounding box center [76, 253] width 91 height 16
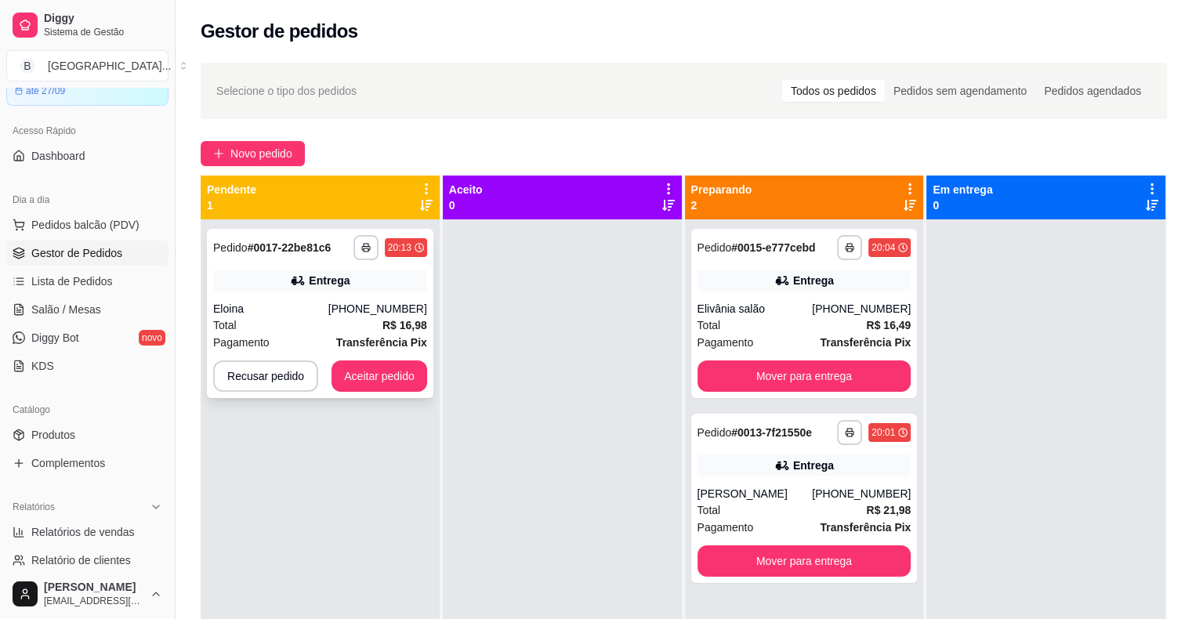
click at [268, 335] on div "Pagamento Transferência Pix" at bounding box center [320, 342] width 214 height 17
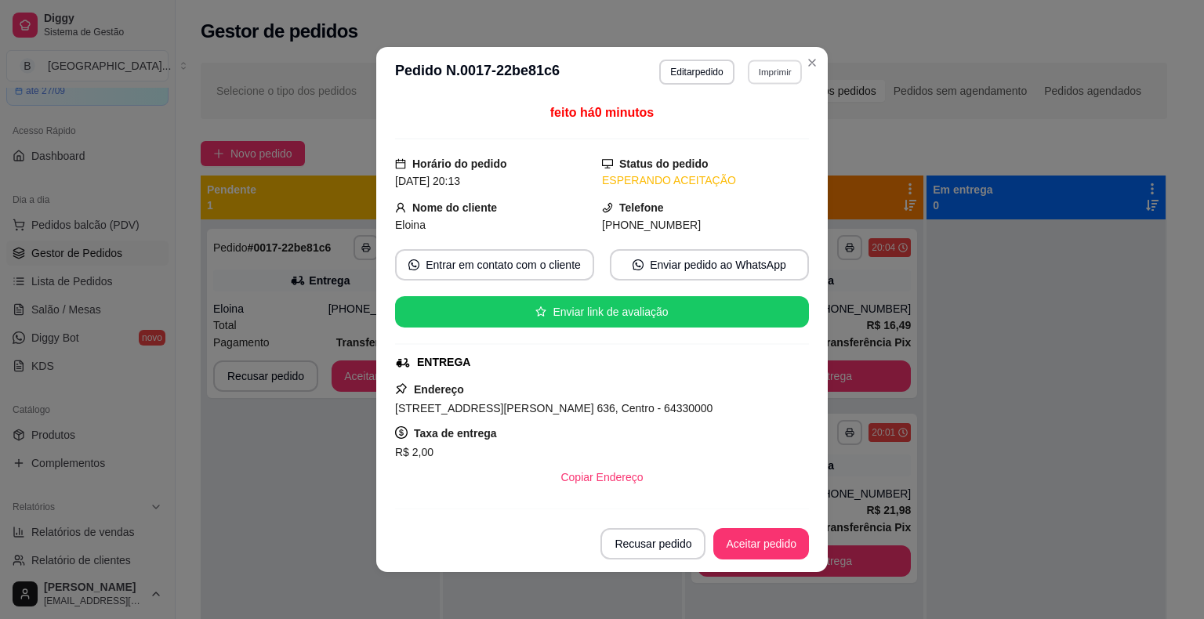
click at [786, 74] on button "Imprimir" at bounding box center [775, 72] width 54 height 24
click at [783, 118] on button "IMPRESSORA" at bounding box center [741, 126] width 110 height 24
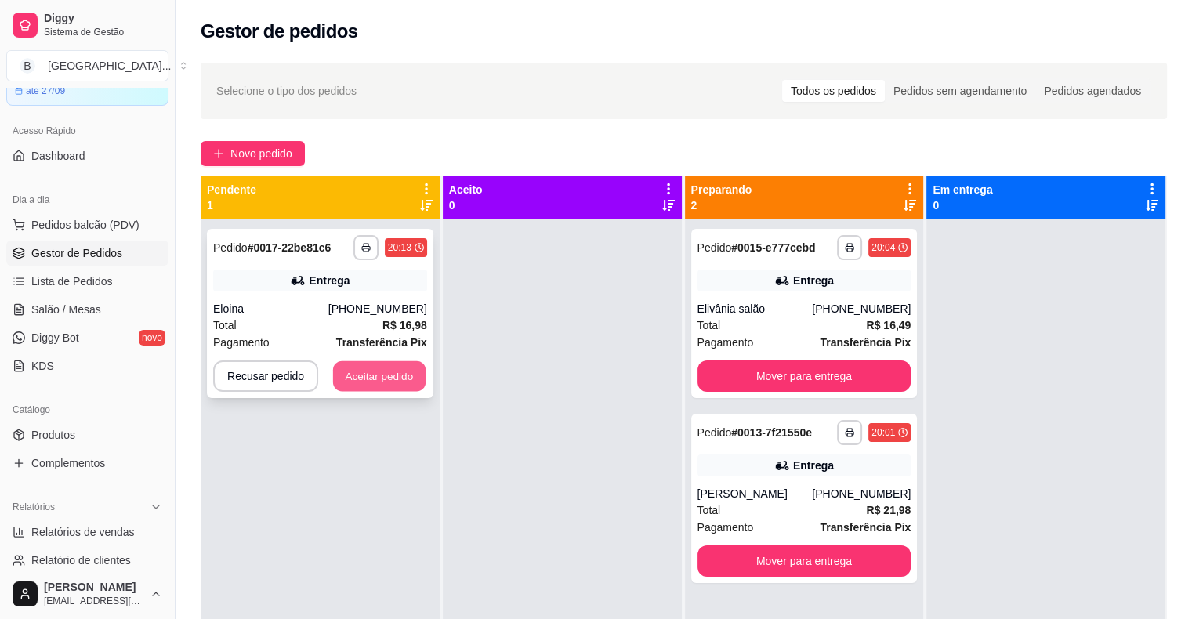
click at [353, 387] on button "Aceitar pedido" at bounding box center [379, 376] width 92 height 31
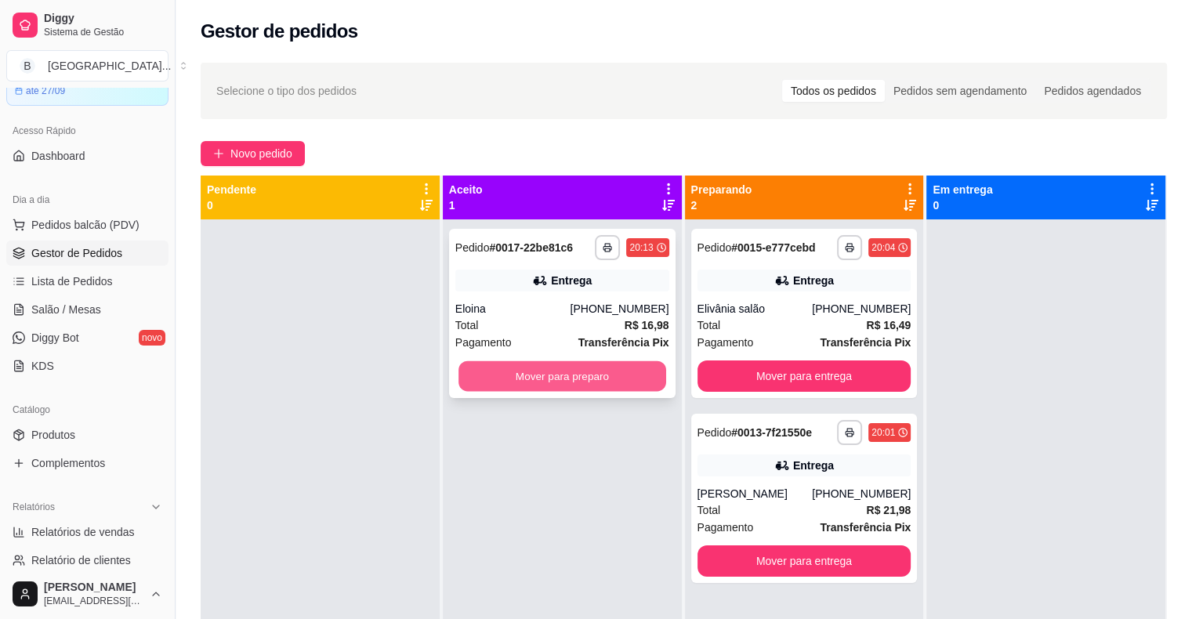
click at [470, 375] on button "Mover para preparo" at bounding box center [562, 376] width 208 height 31
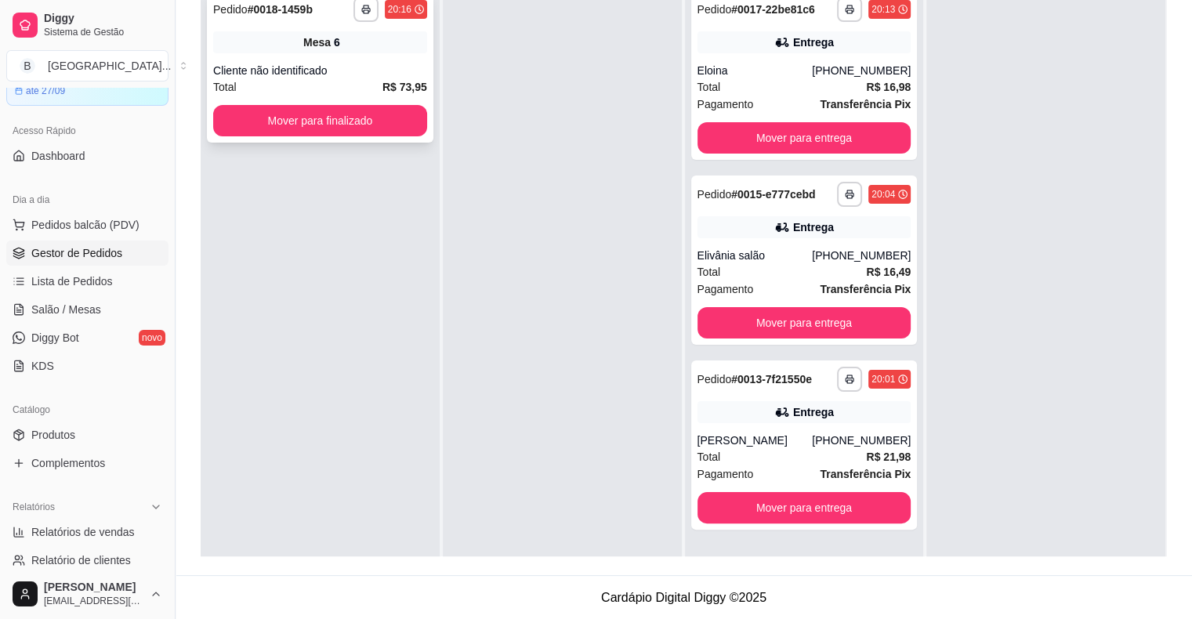
click at [309, 44] on span "Mesa" at bounding box center [316, 42] width 27 height 16
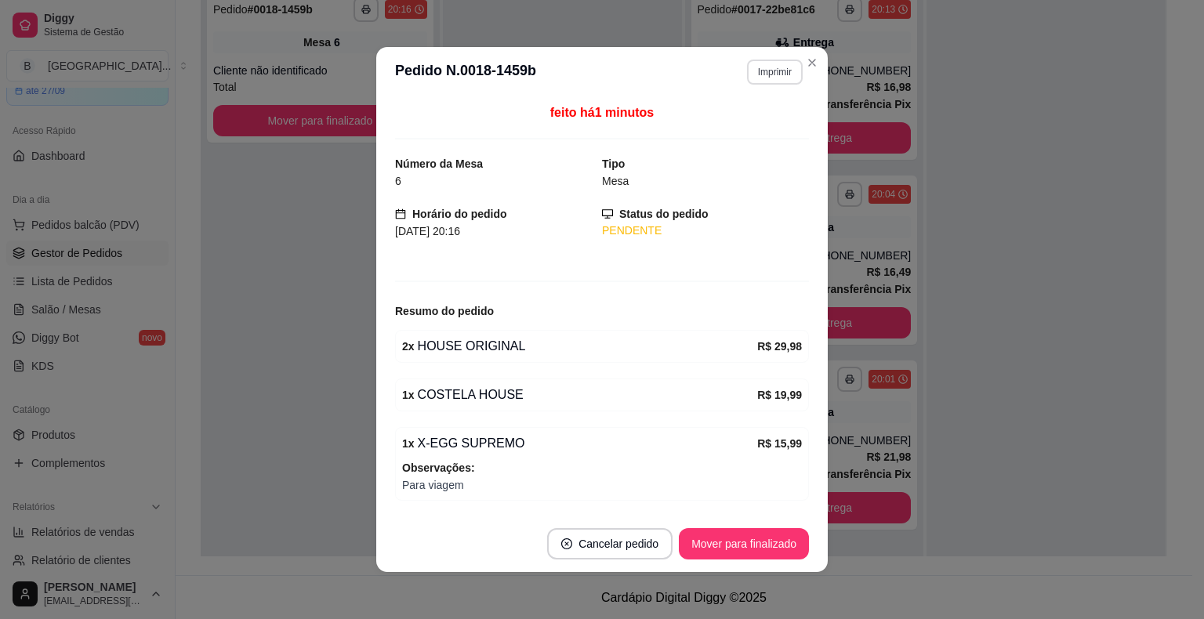
click at [785, 78] on button "Imprimir" at bounding box center [775, 72] width 56 height 25
click at [749, 132] on button "IMPRESSORA" at bounding box center [741, 127] width 110 height 24
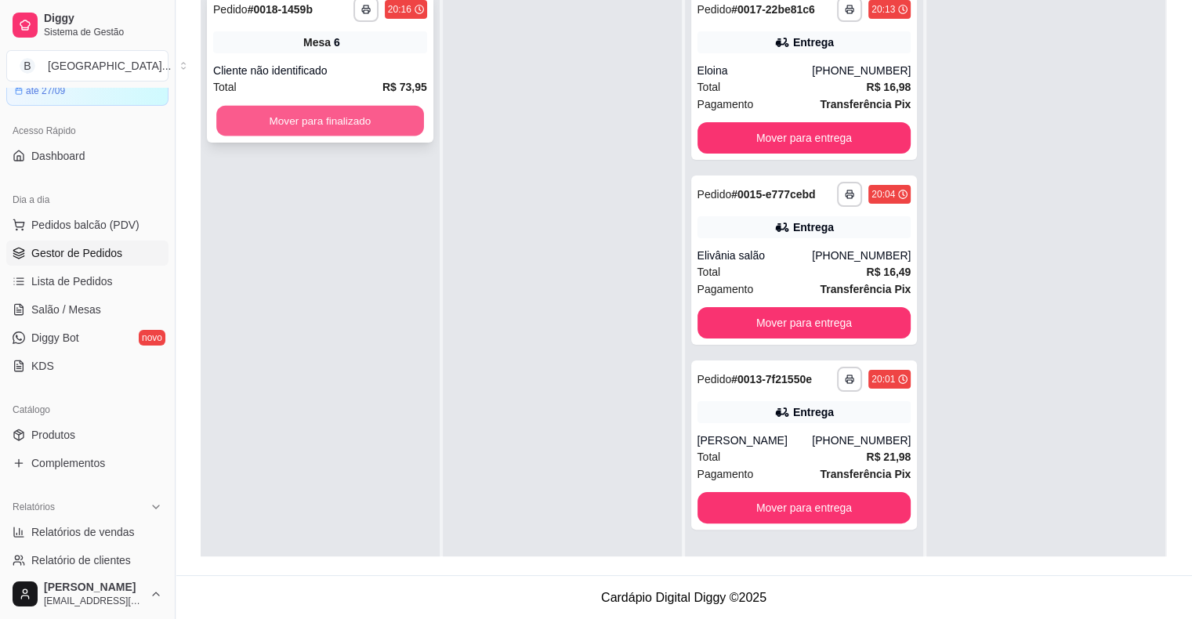
click at [357, 108] on button "Mover para finalizado" at bounding box center [320, 121] width 208 height 31
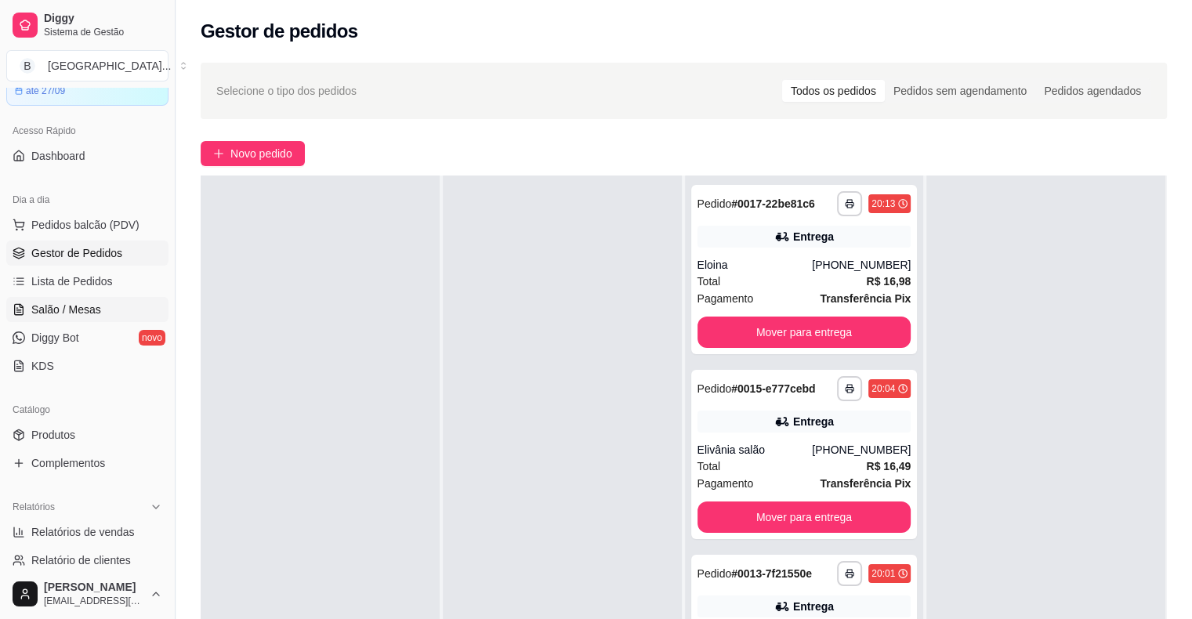
click at [94, 302] on span "Salão / Mesas" at bounding box center [66, 310] width 70 height 16
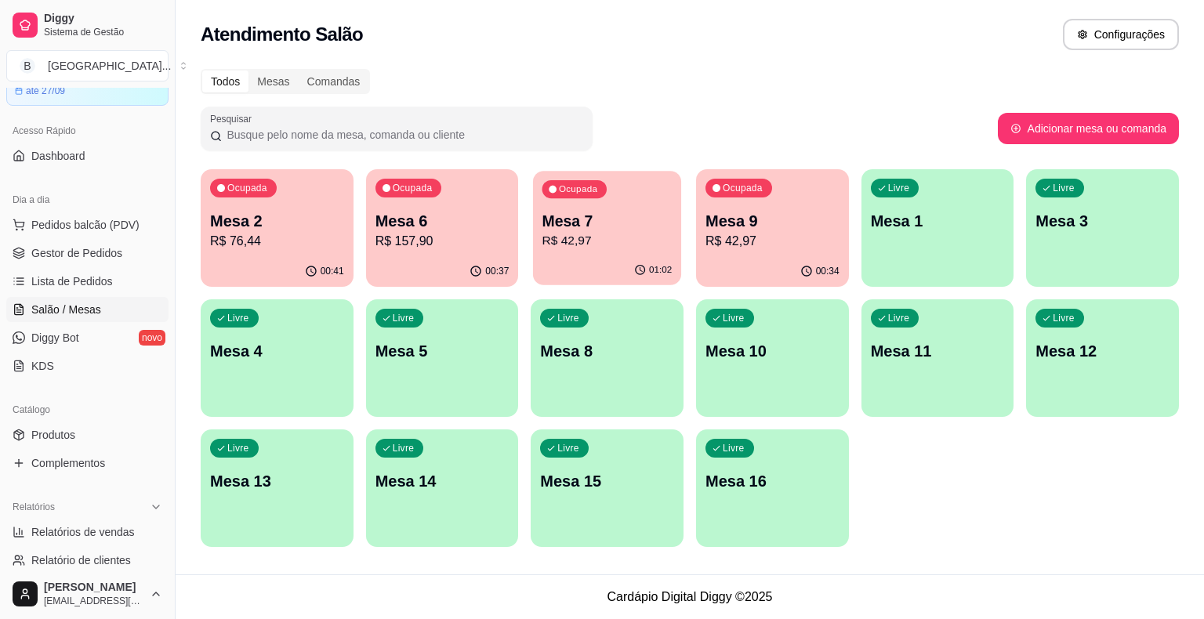
click at [626, 226] on p "Mesa 7" at bounding box center [607, 221] width 130 height 21
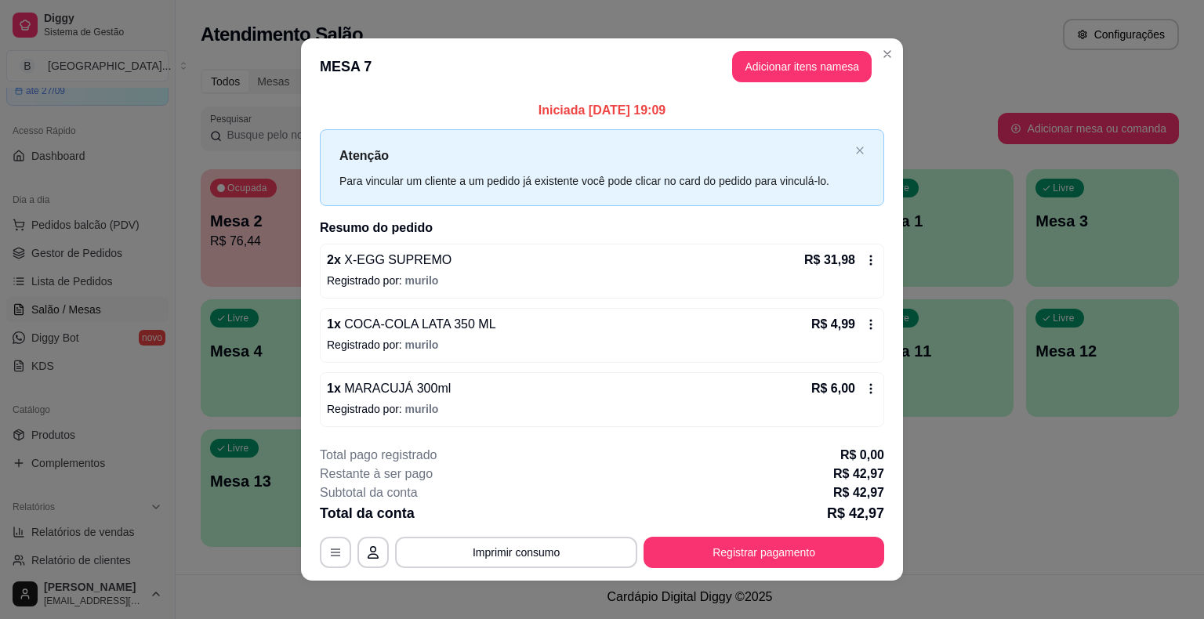
scroll to position [10, 0]
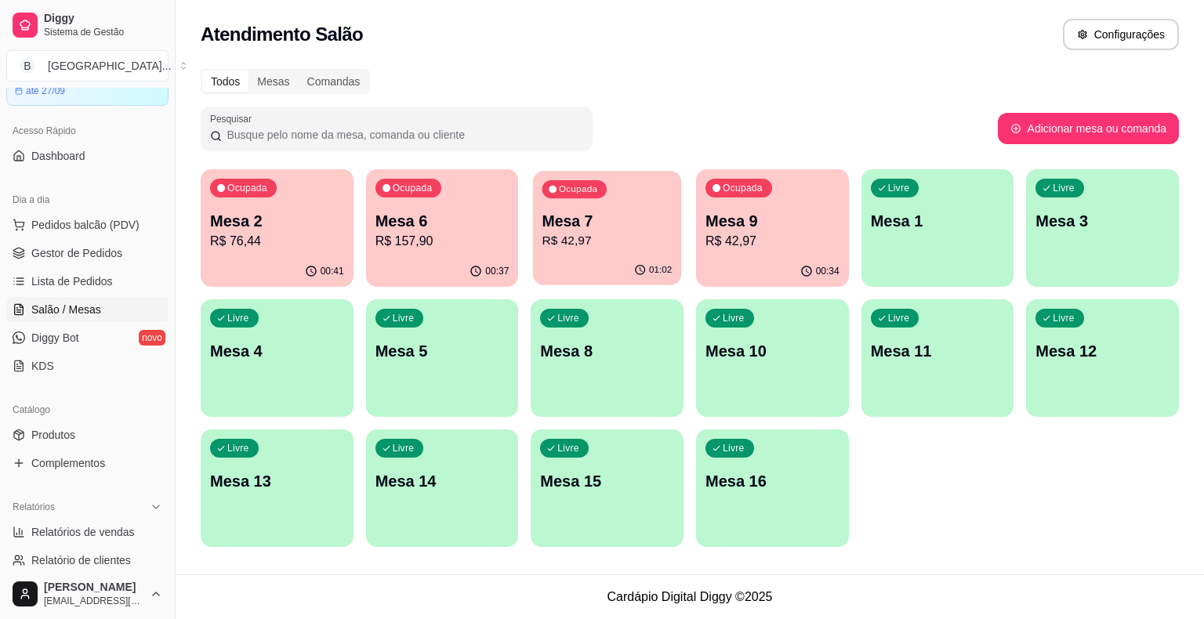
click at [631, 208] on div "Ocupada Mesa 7 R$ 42,97" at bounding box center [607, 213] width 148 height 85
click at [120, 248] on link "Gestor de Pedidos" at bounding box center [87, 253] width 162 height 25
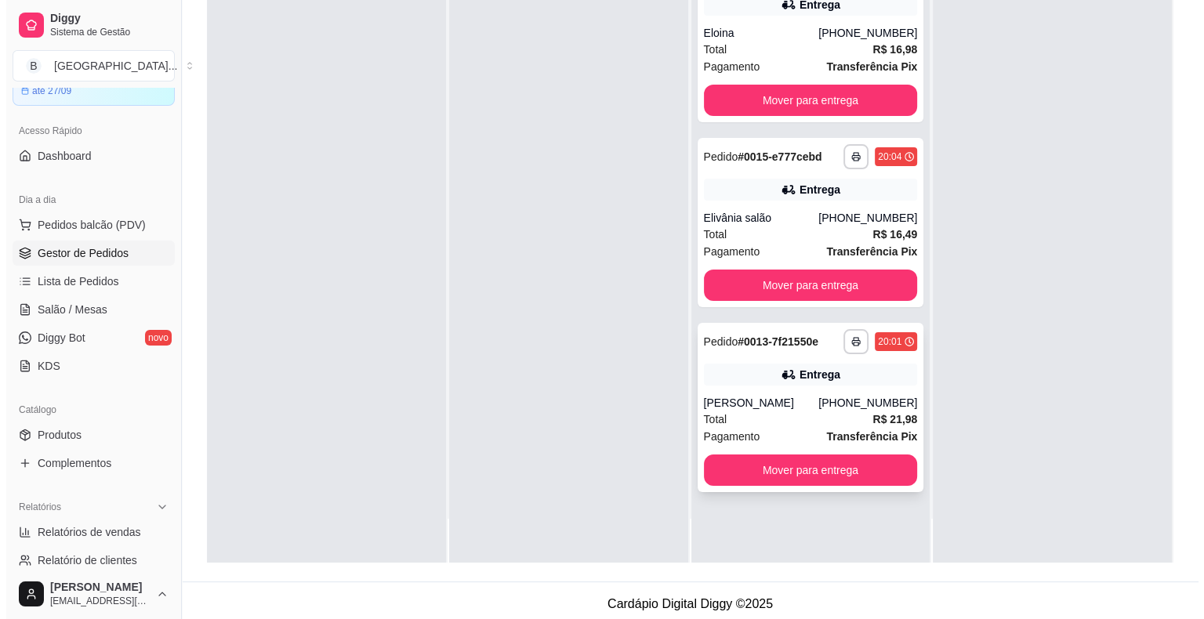
scroll to position [238, 0]
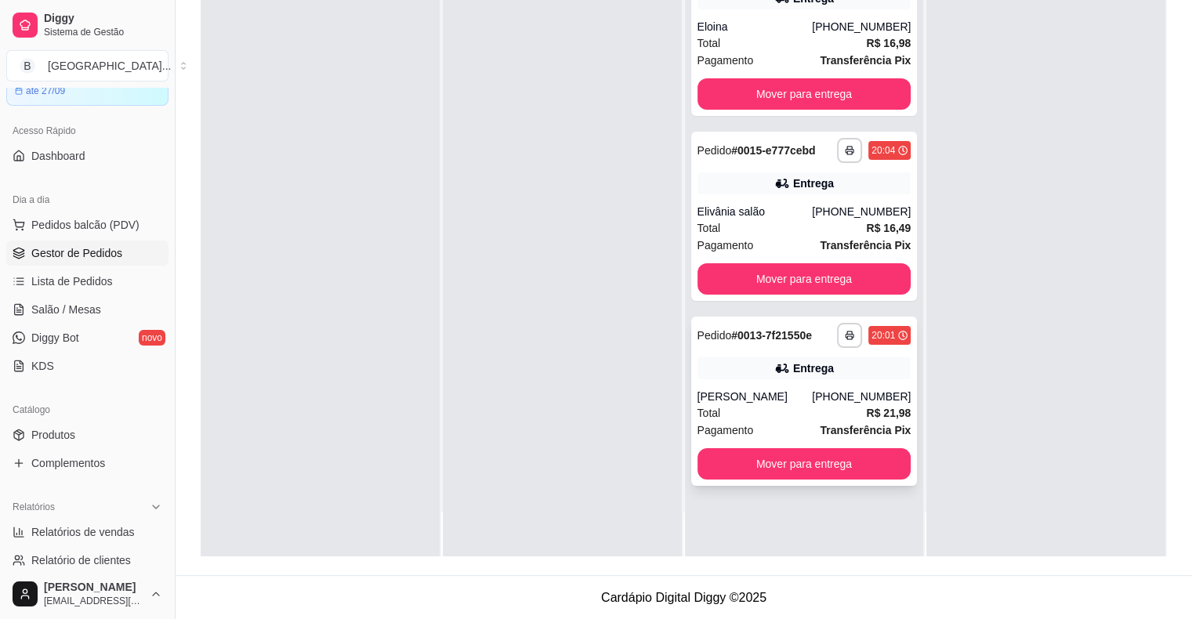
click at [753, 412] on div "Total R$ 21,98" at bounding box center [805, 412] width 214 height 17
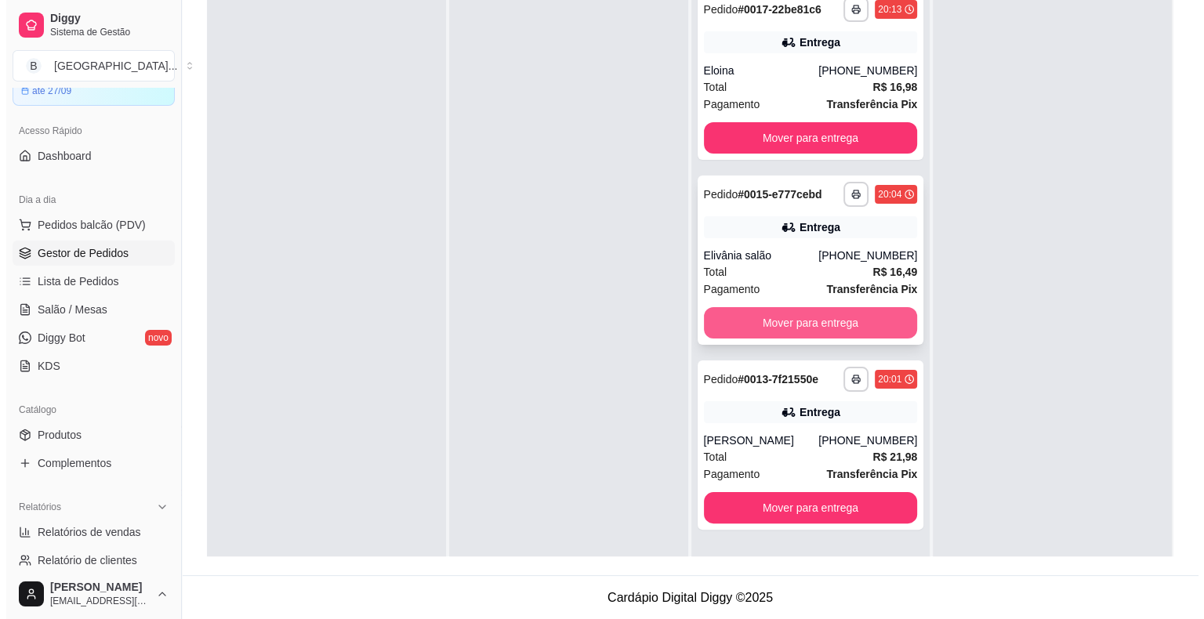
scroll to position [160, 0]
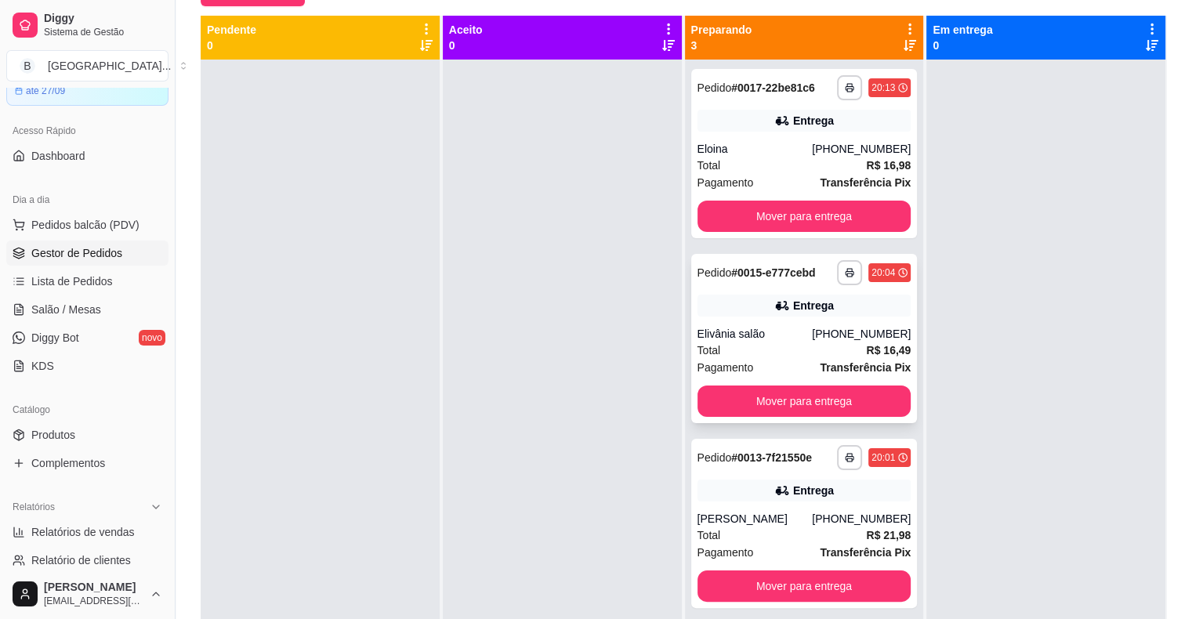
click at [841, 318] on div "**********" at bounding box center [804, 338] width 226 height 169
click at [771, 354] on div "Total R$ 16,49" at bounding box center [805, 350] width 214 height 17
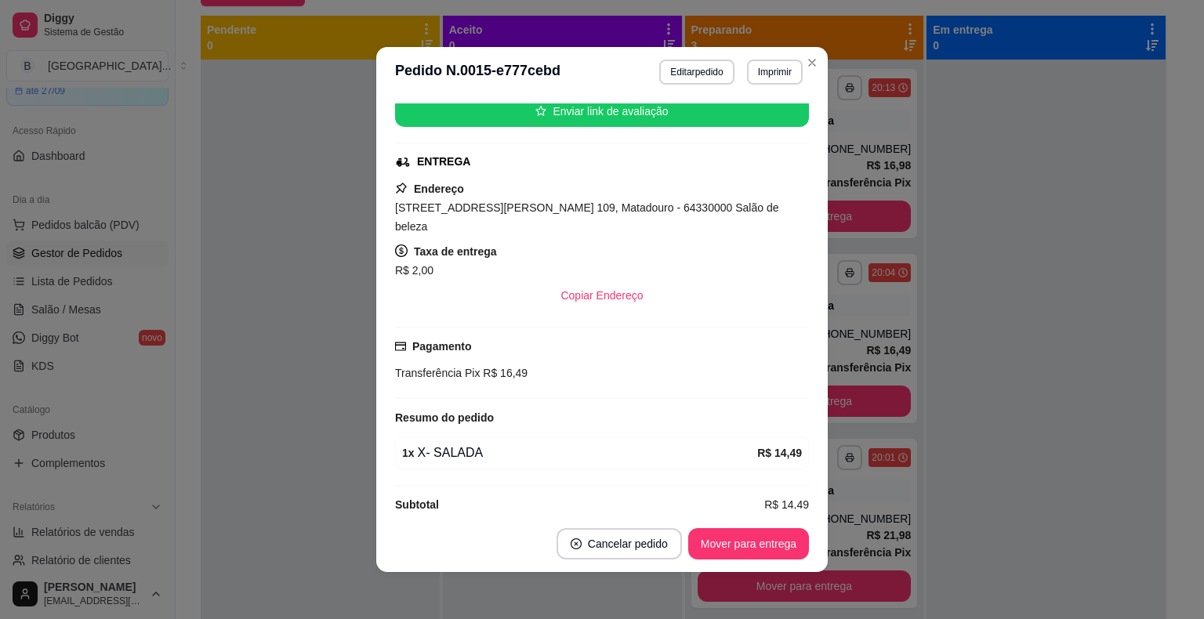
scroll to position [3, 0]
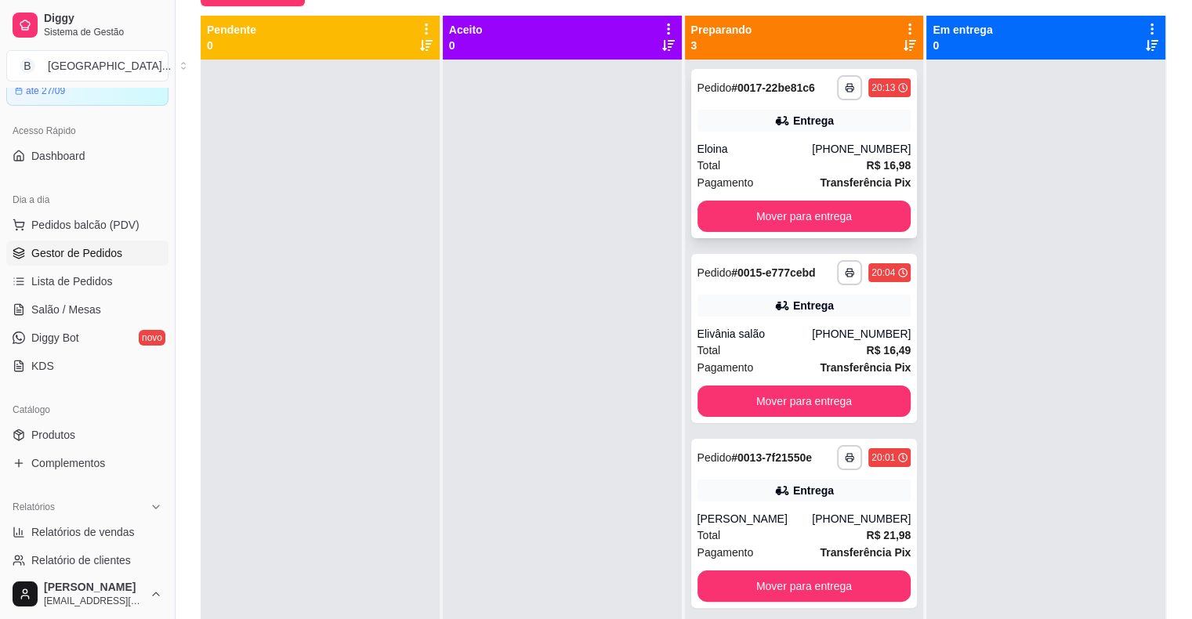
click at [734, 172] on div "Total R$ 16,98" at bounding box center [805, 165] width 214 height 17
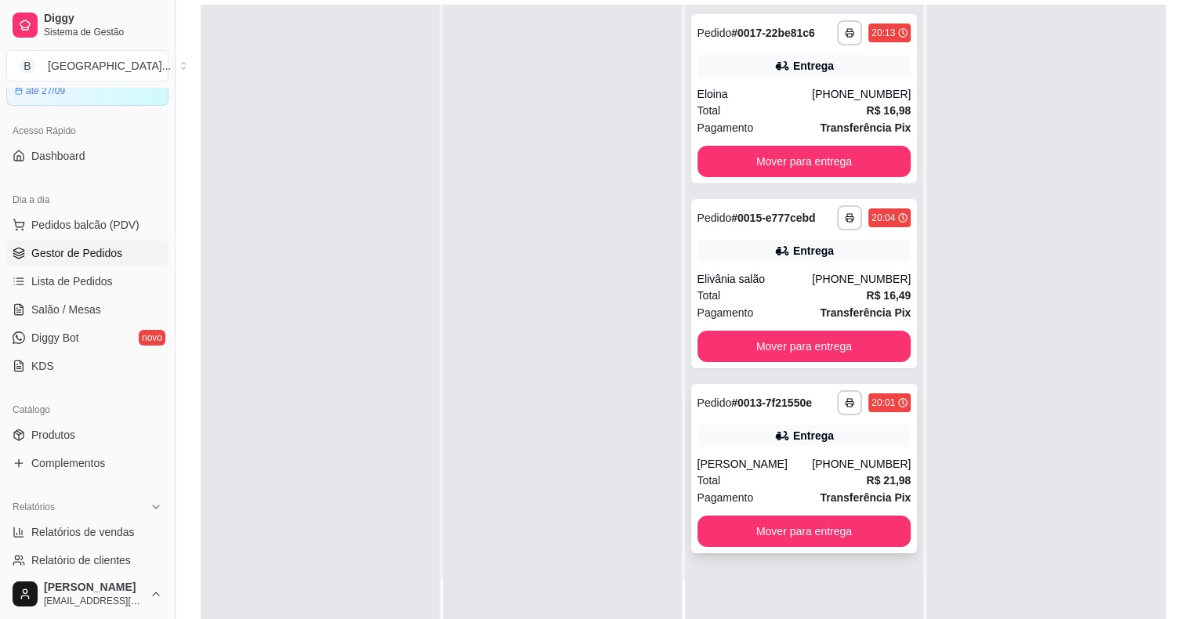
scroll to position [238, 0]
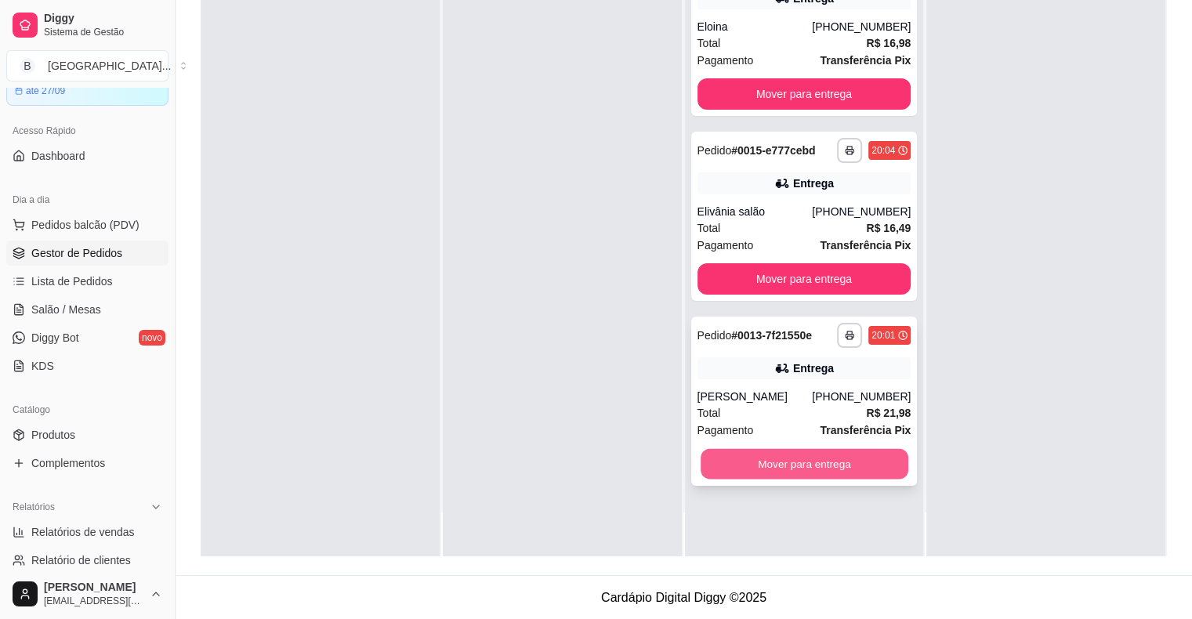
click at [818, 476] on button "Mover para entrega" at bounding box center [805, 464] width 208 height 31
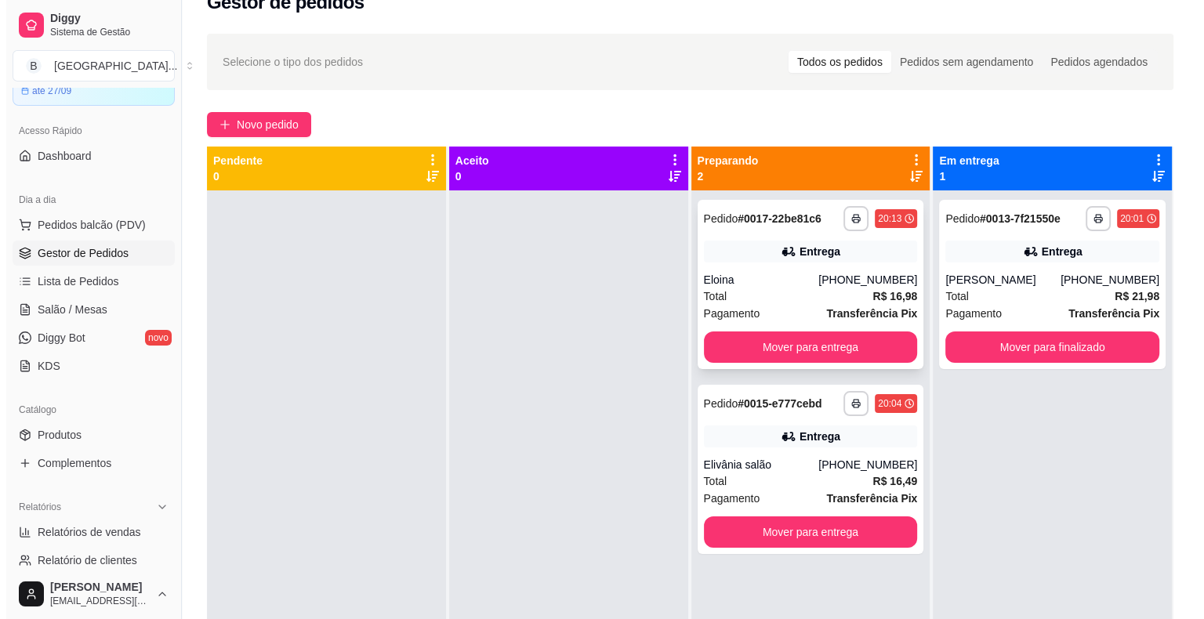
scroll to position [3, 0]
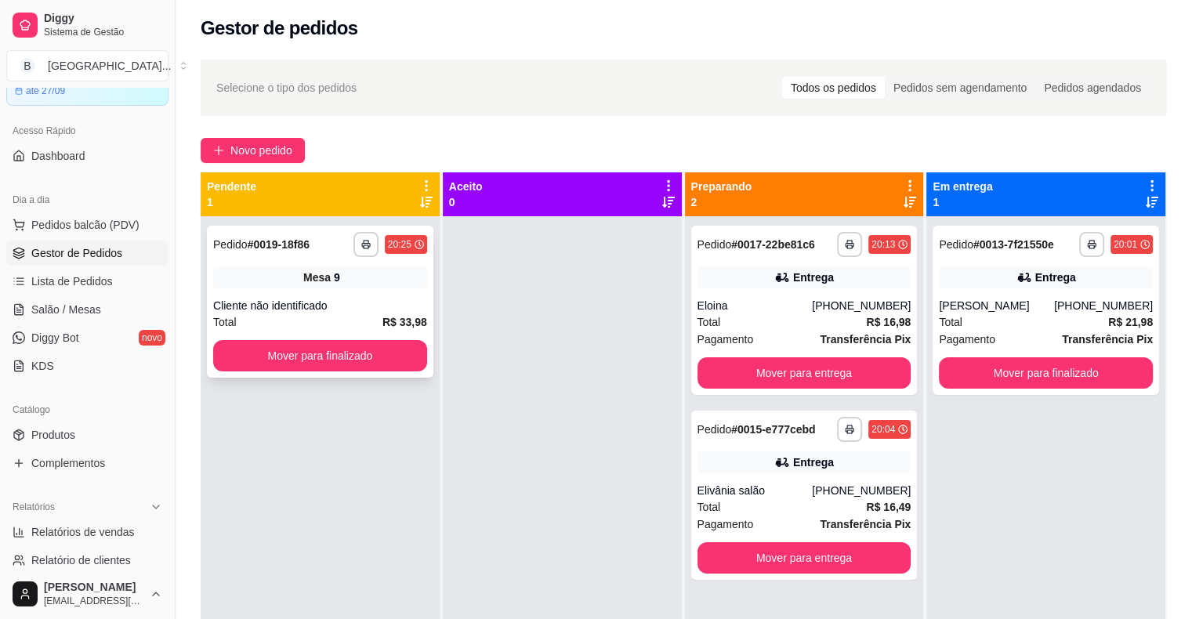
click at [359, 267] on div "Mesa 9" at bounding box center [320, 277] width 214 height 22
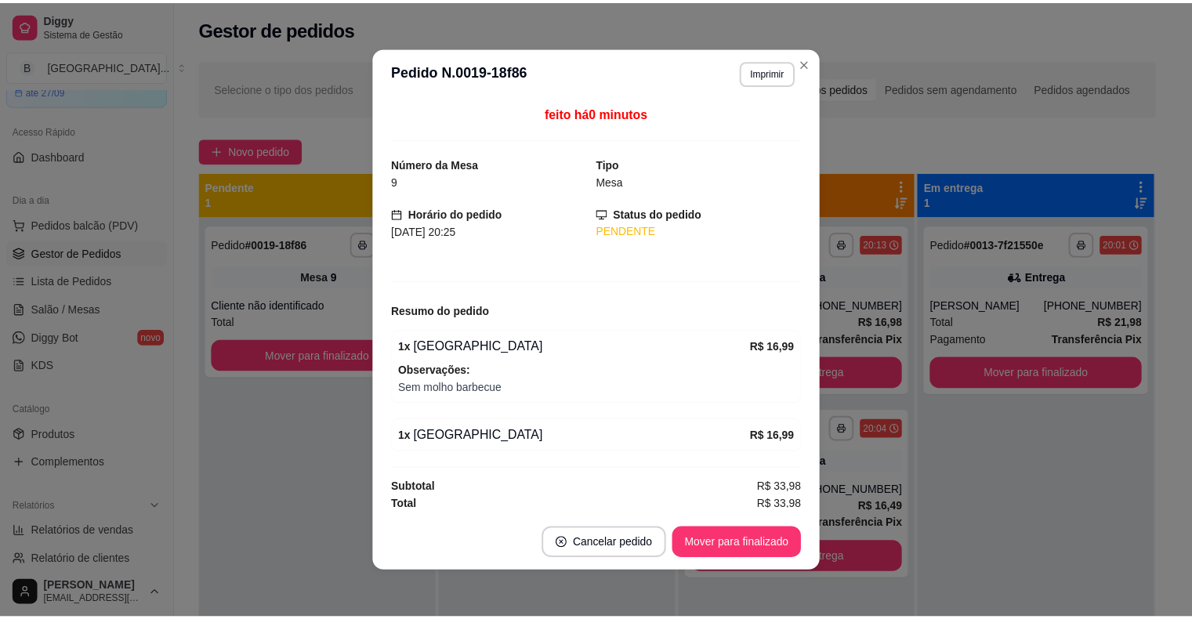
scroll to position [2, 0]
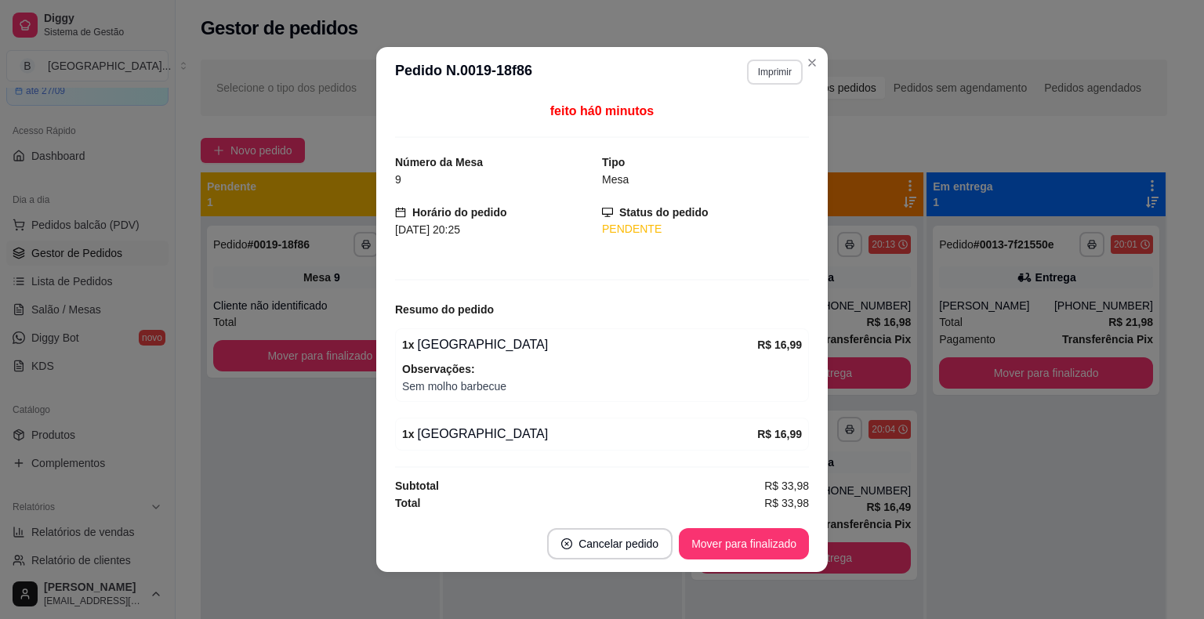
click at [758, 74] on button "Imprimir" at bounding box center [775, 72] width 56 height 25
click at [763, 130] on button "IMPRESSORA" at bounding box center [741, 127] width 114 height 25
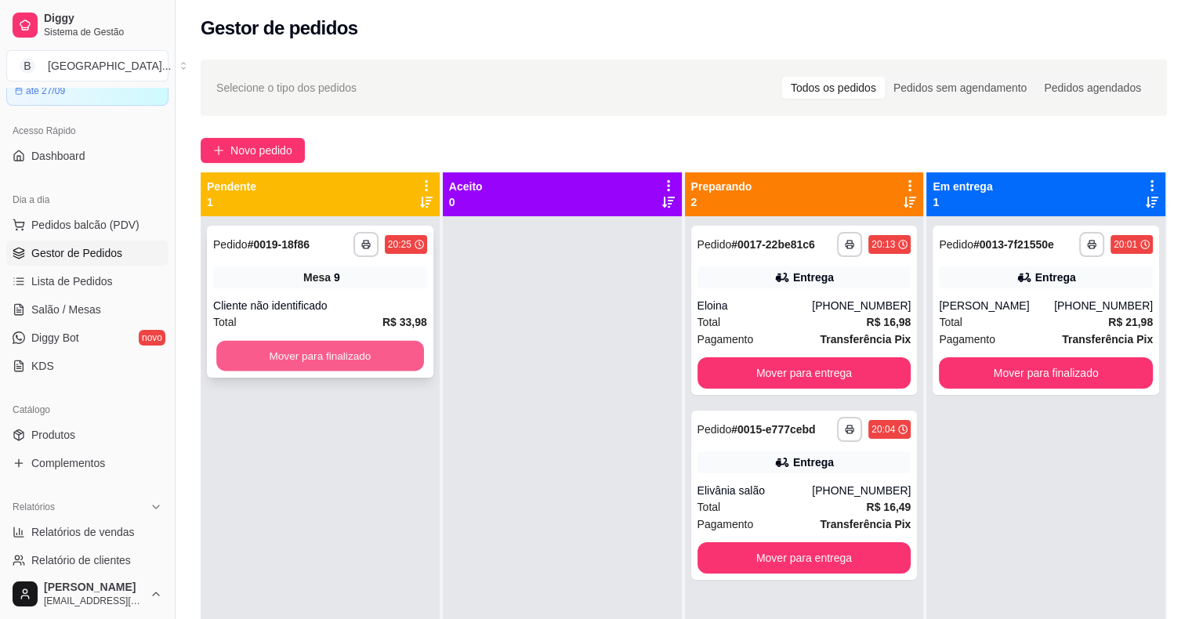
click at [302, 350] on button "Mover para finalizado" at bounding box center [320, 356] width 208 height 31
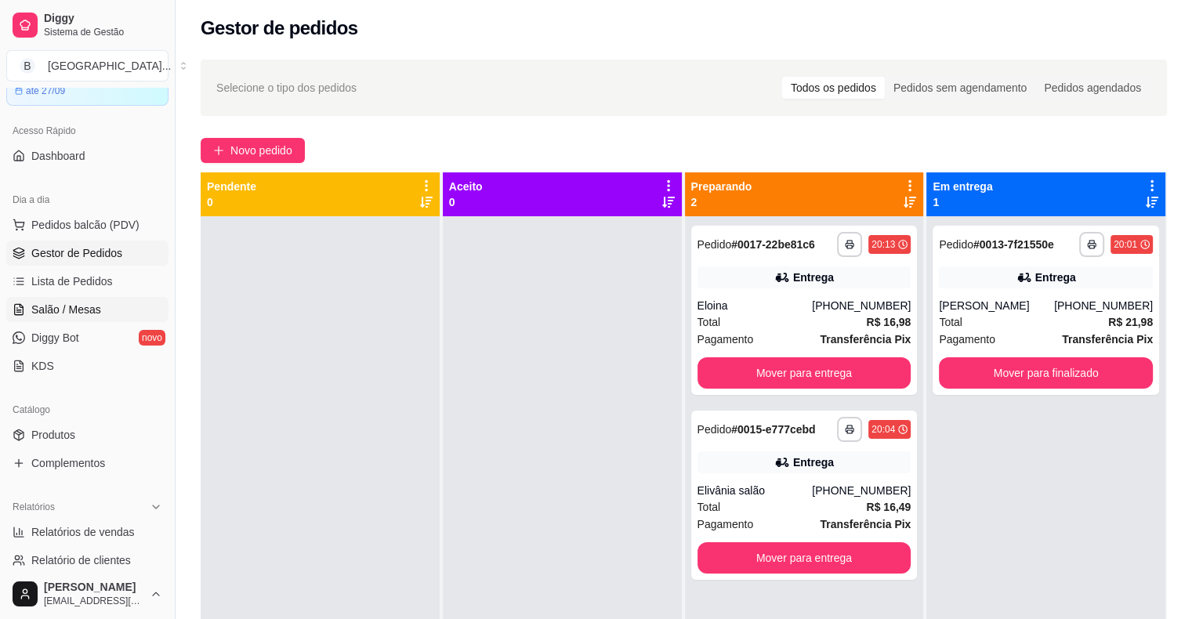
click at [82, 310] on span "Salão / Mesas" at bounding box center [66, 310] width 70 height 16
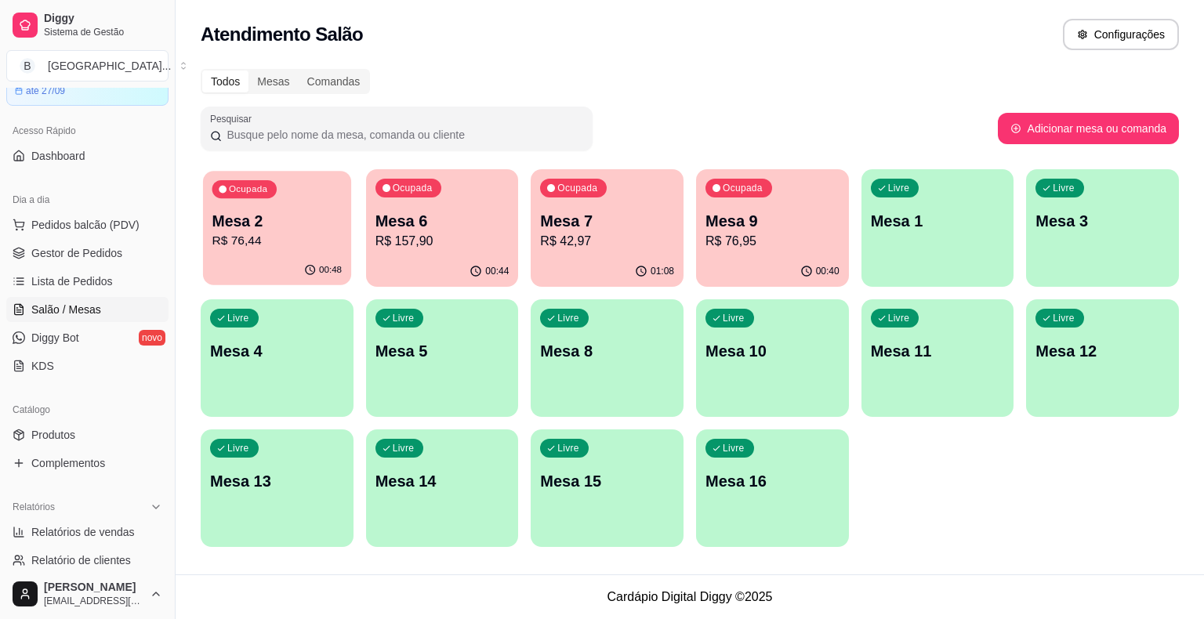
click at [311, 239] on p "R$ 76,44" at bounding box center [277, 241] width 130 height 18
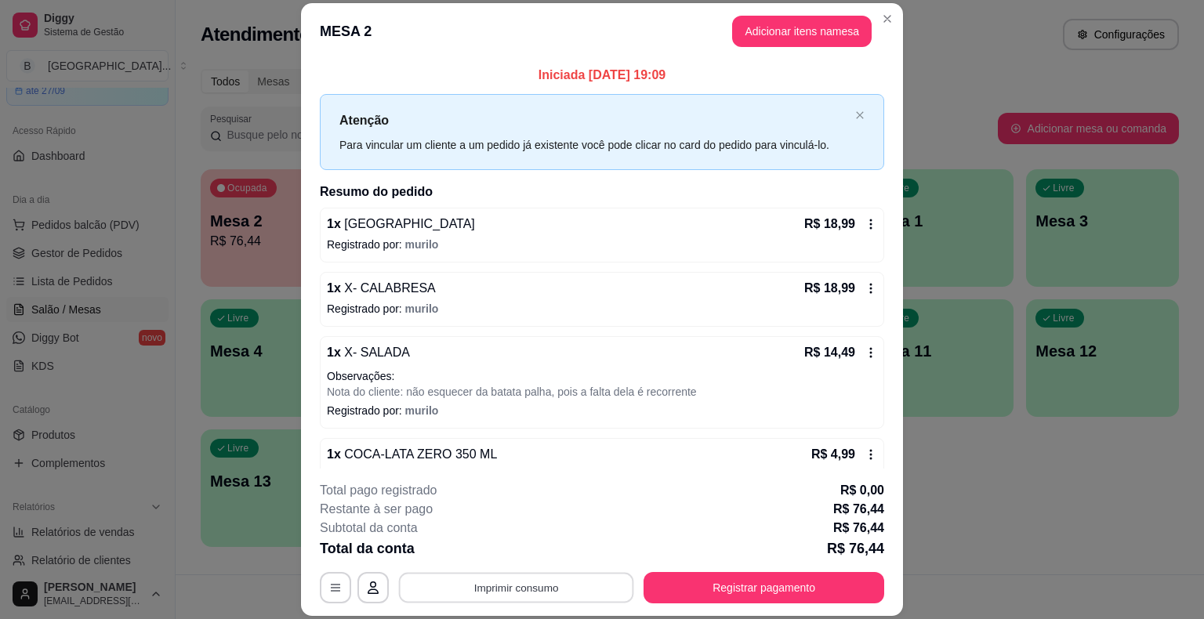
click at [569, 590] on button "Imprimir consumo" at bounding box center [516, 588] width 235 height 31
click at [555, 515] on button "IMPRESSORA" at bounding box center [515, 520] width 114 height 25
click at [779, 590] on button "Registrar pagamento" at bounding box center [763, 587] width 241 height 31
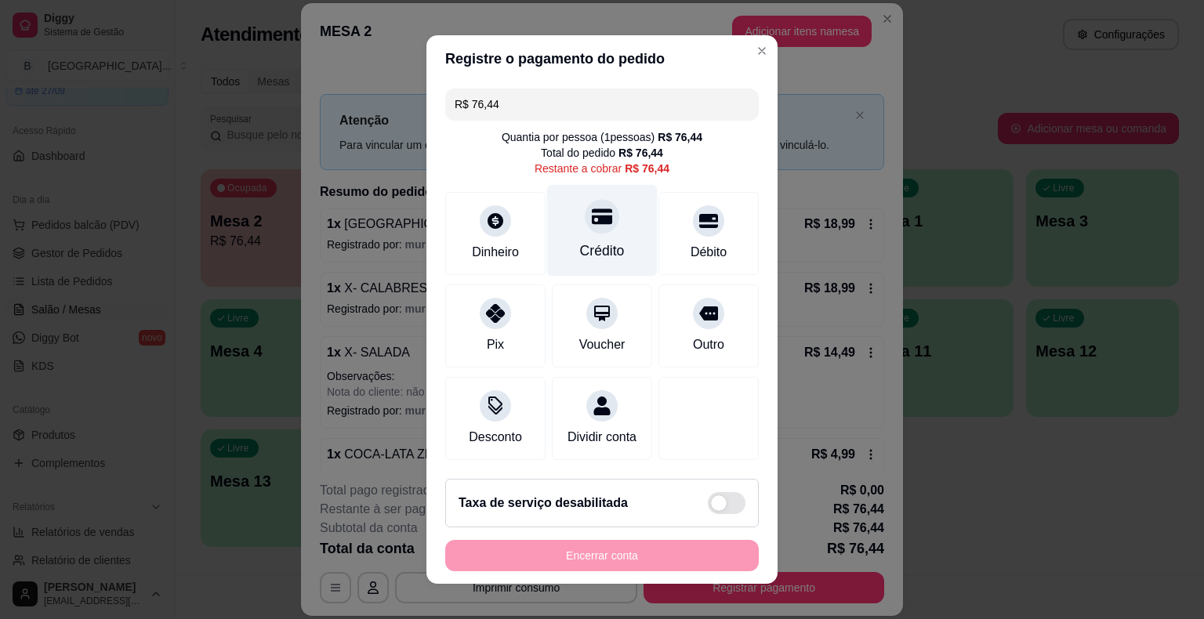
click at [602, 223] on div at bounding box center [602, 216] width 34 height 34
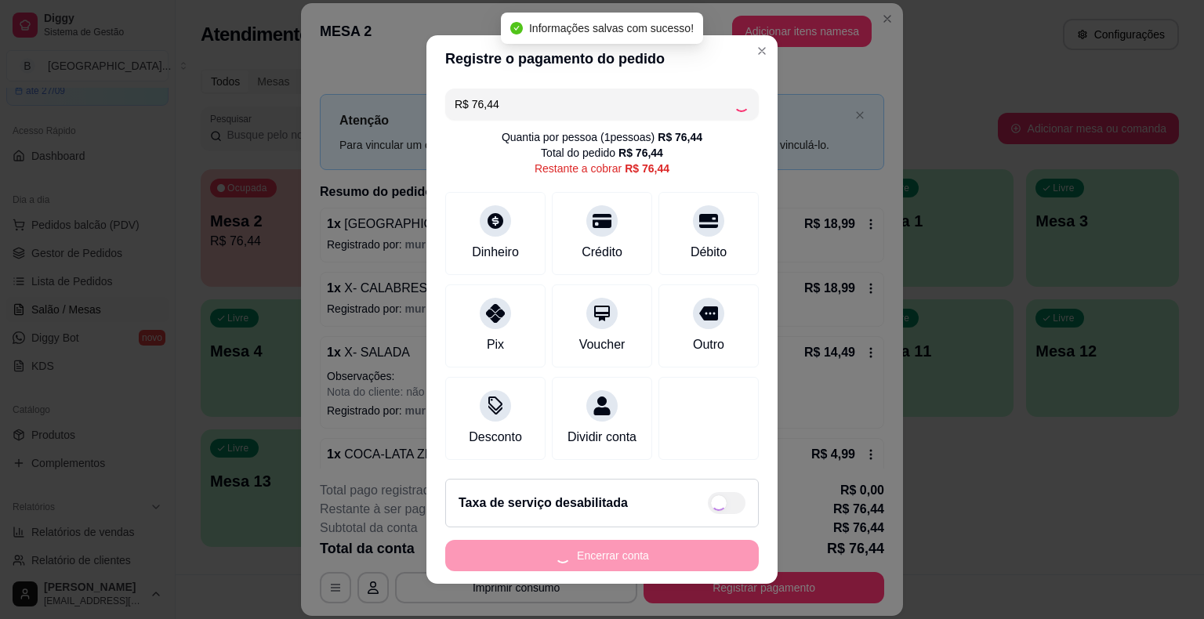
type input "R$ 0,00"
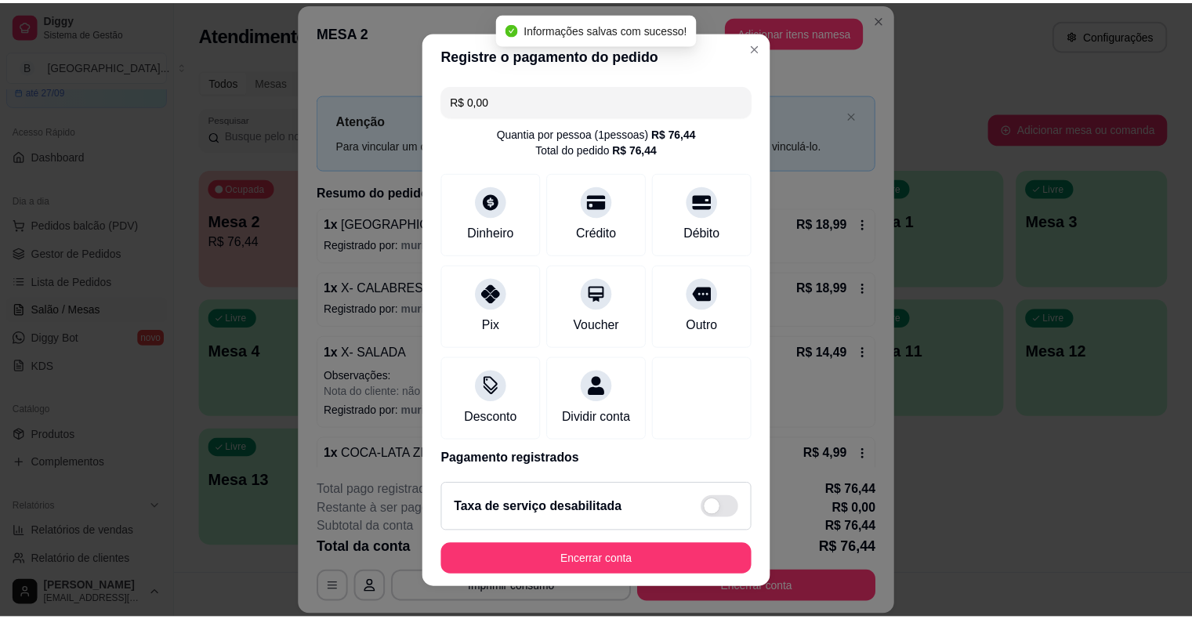
scroll to position [19, 0]
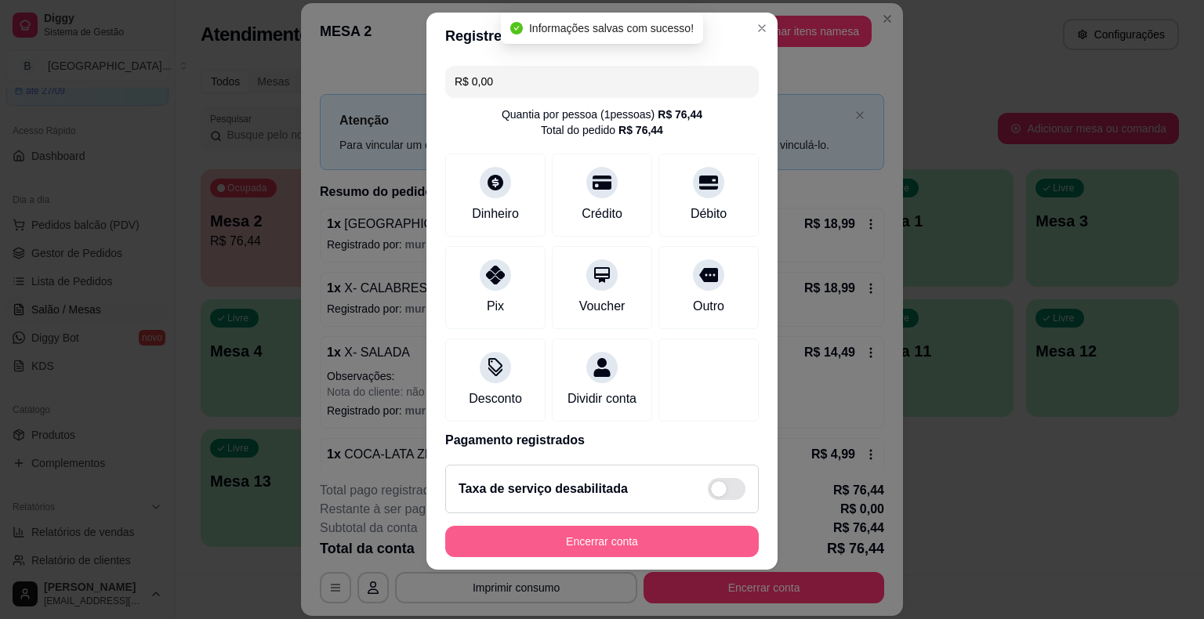
click at [640, 538] on button "Encerrar conta" at bounding box center [601, 541] width 313 height 31
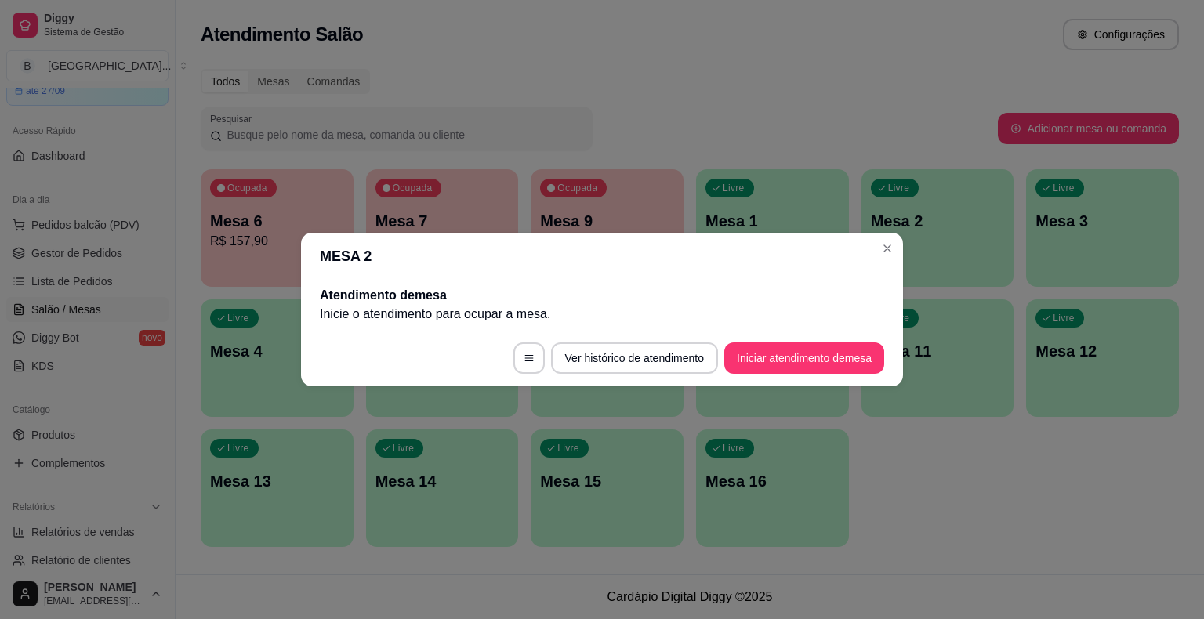
click at [186, 374] on div "Todos Mesas Comandas Pesquisar Adicionar mesa ou comanda Ocupada Mesa 6 R$ 157,…" at bounding box center [690, 313] width 1028 height 506
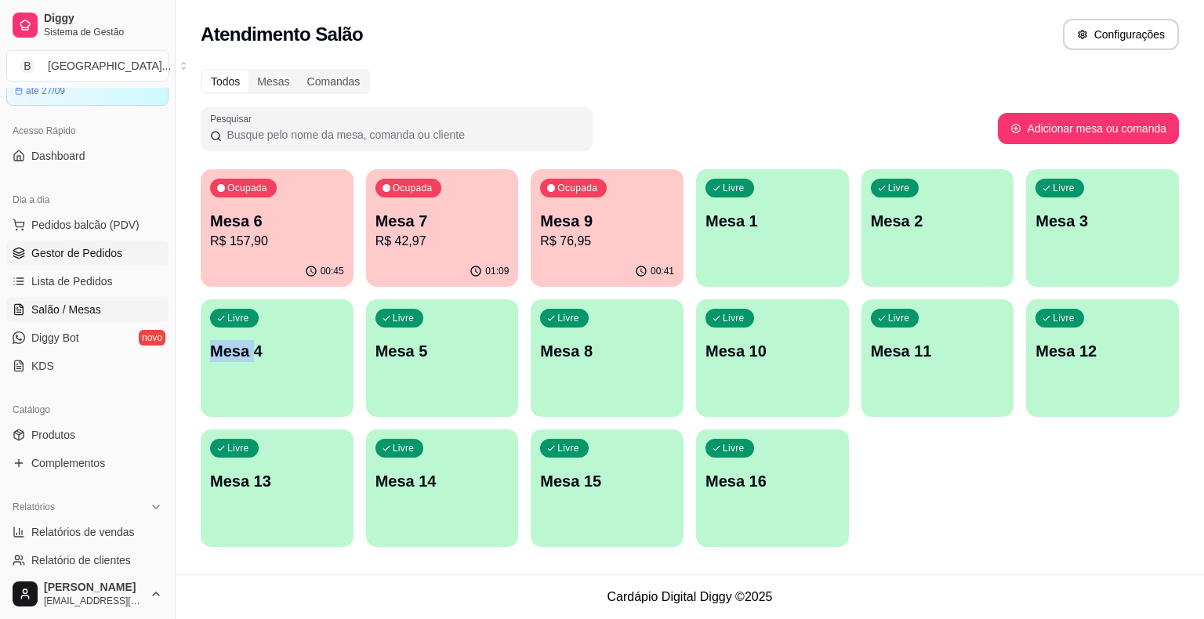
click at [49, 256] on span "Gestor de Pedidos" at bounding box center [76, 253] width 91 height 16
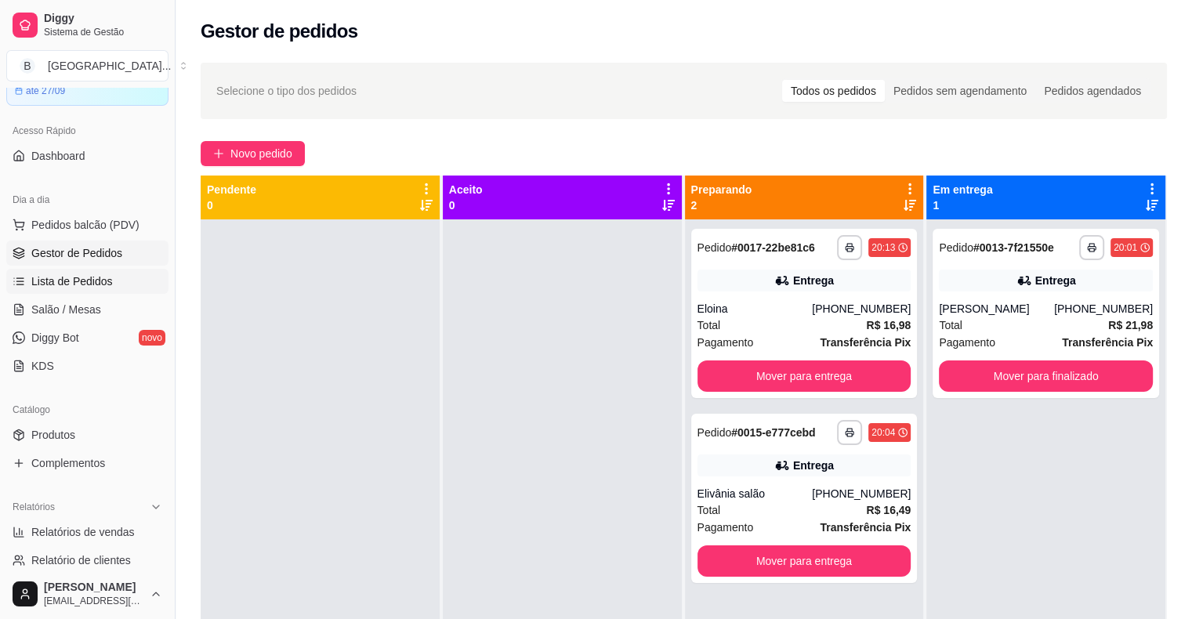
click at [66, 280] on span "Lista de Pedidos" at bounding box center [72, 282] width 82 height 16
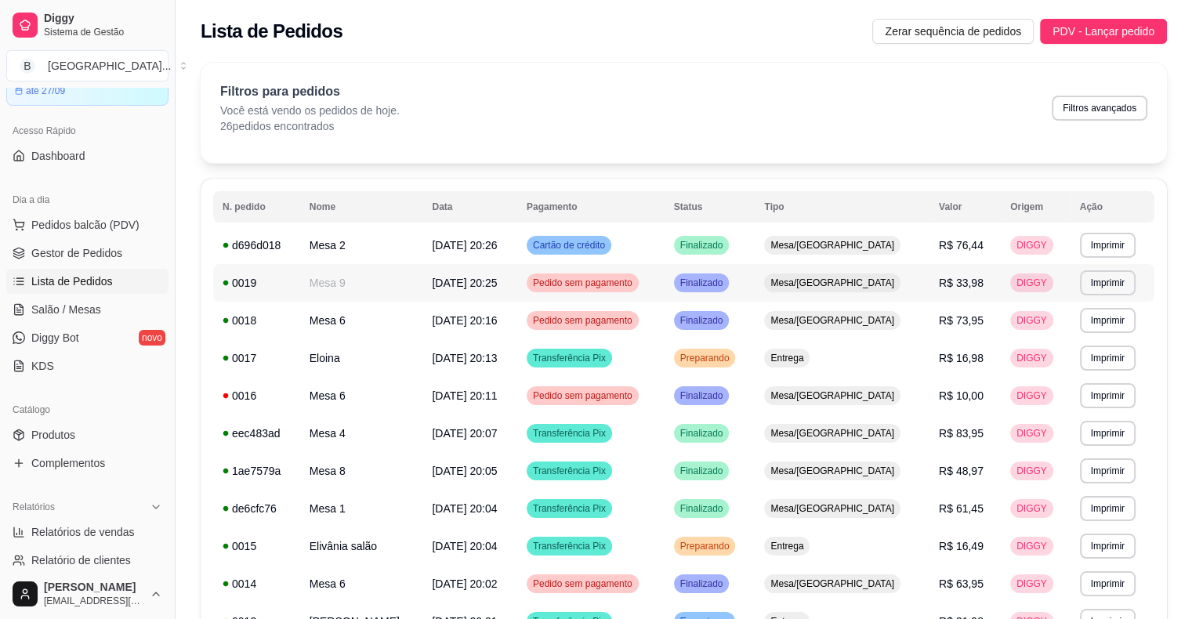
click at [401, 290] on td "Mesa 9" at bounding box center [361, 283] width 123 height 38
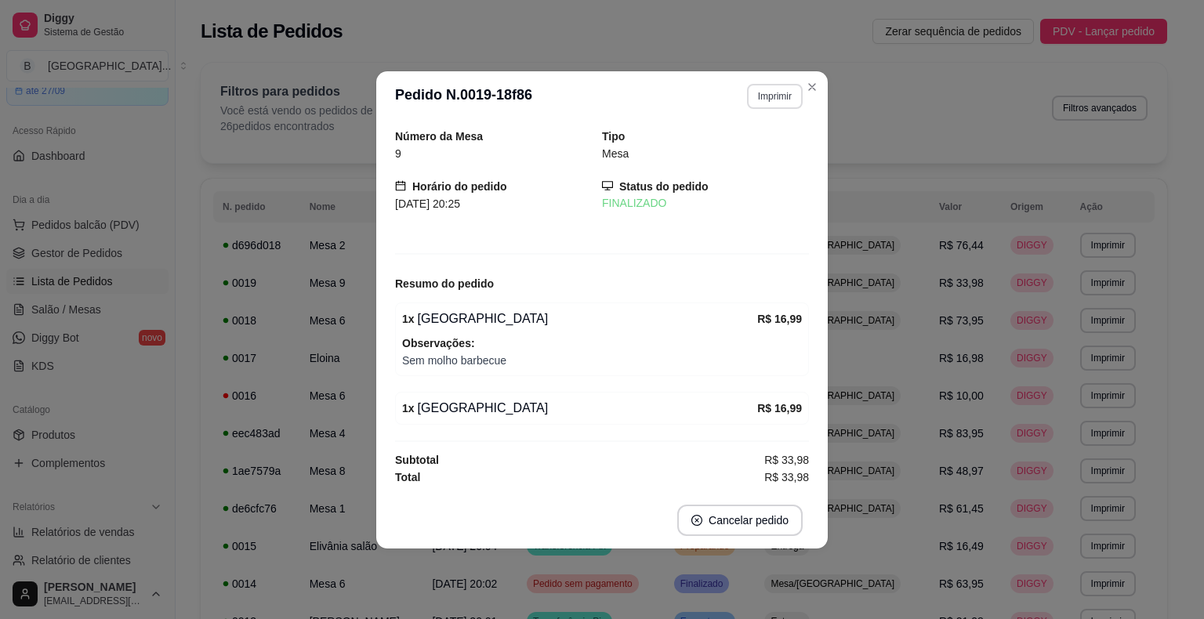
click at [785, 102] on button "Imprimir" at bounding box center [775, 96] width 56 height 25
click at [784, 143] on button "IMPRESSORA" at bounding box center [747, 152] width 110 height 24
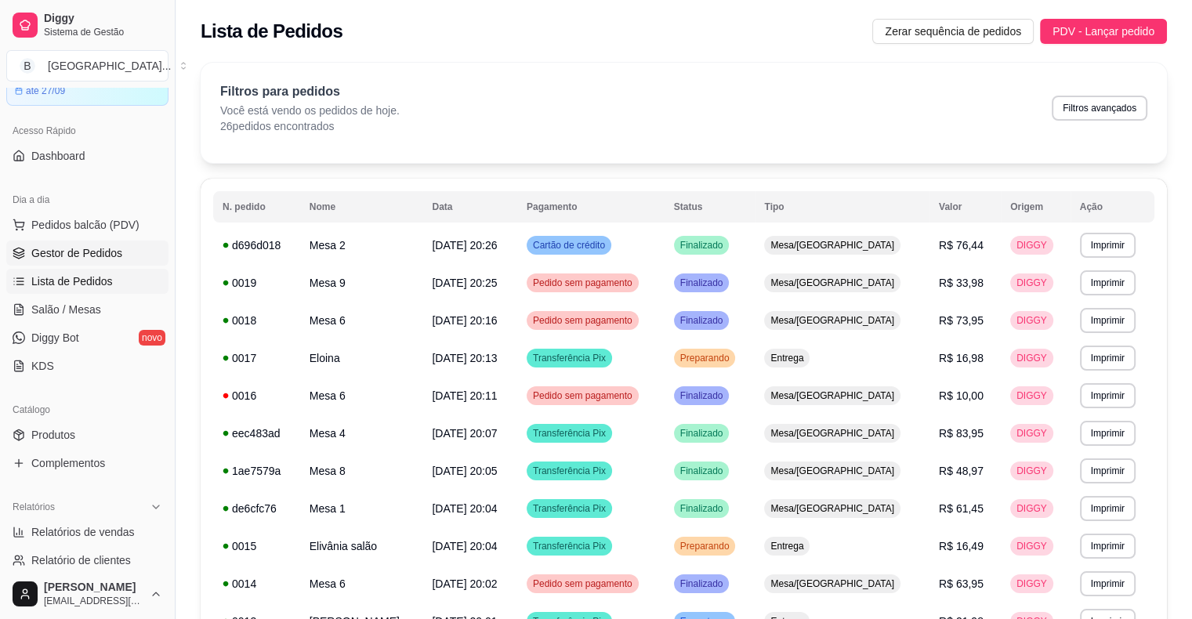
click at [22, 258] on icon at bounding box center [19, 253] width 13 height 13
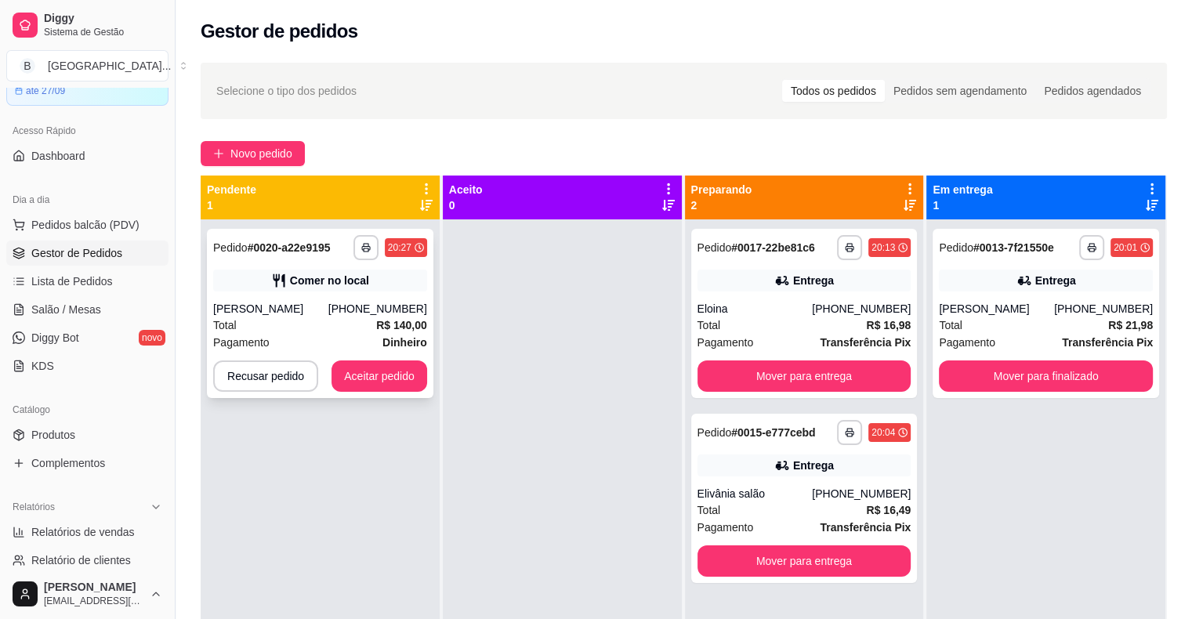
click at [288, 312] on div "[PERSON_NAME]" at bounding box center [270, 309] width 115 height 16
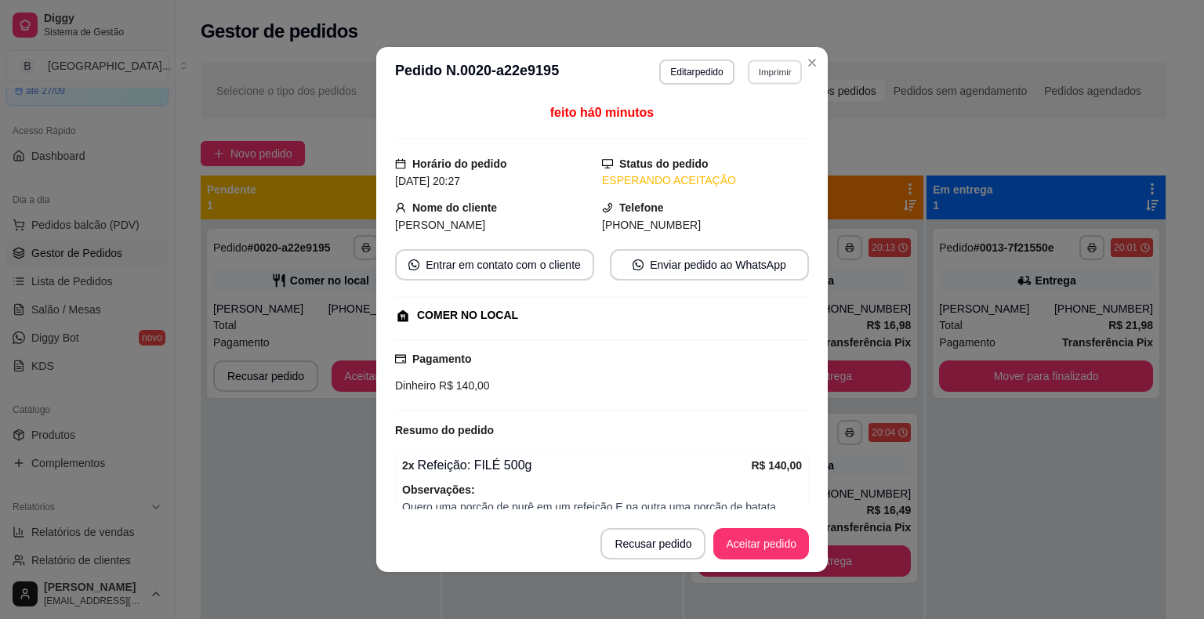
click at [748, 67] on button "Imprimir" at bounding box center [775, 72] width 54 height 24
click at [736, 123] on button "IMPRESSORA" at bounding box center [741, 126] width 114 height 25
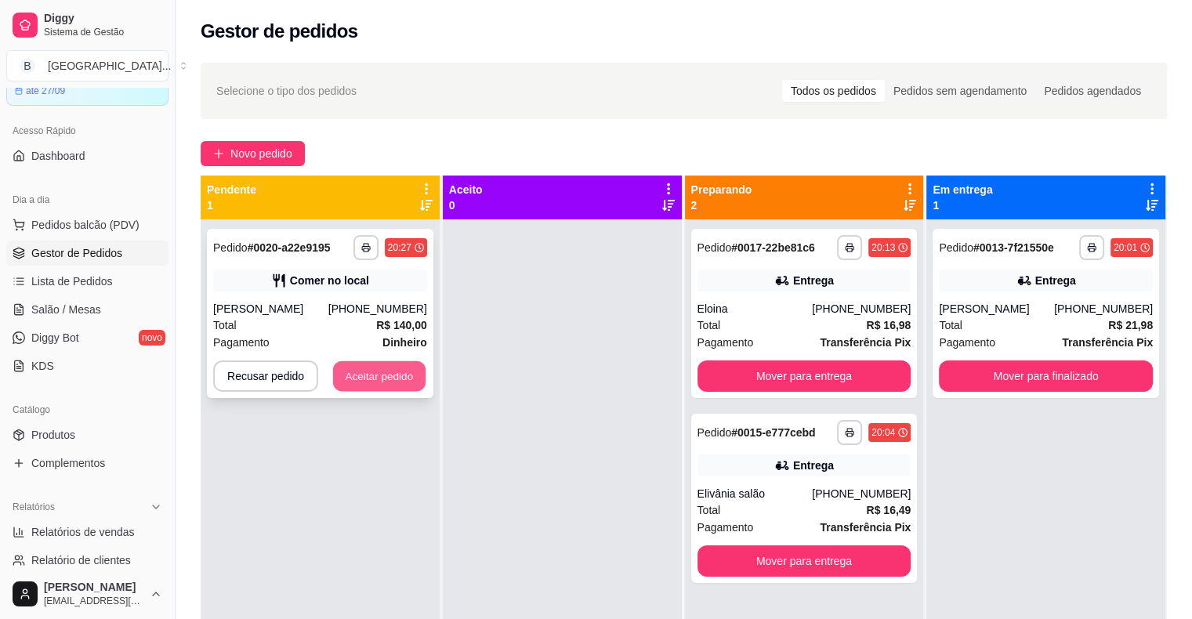
click at [386, 380] on button "Aceitar pedido" at bounding box center [379, 376] width 92 height 31
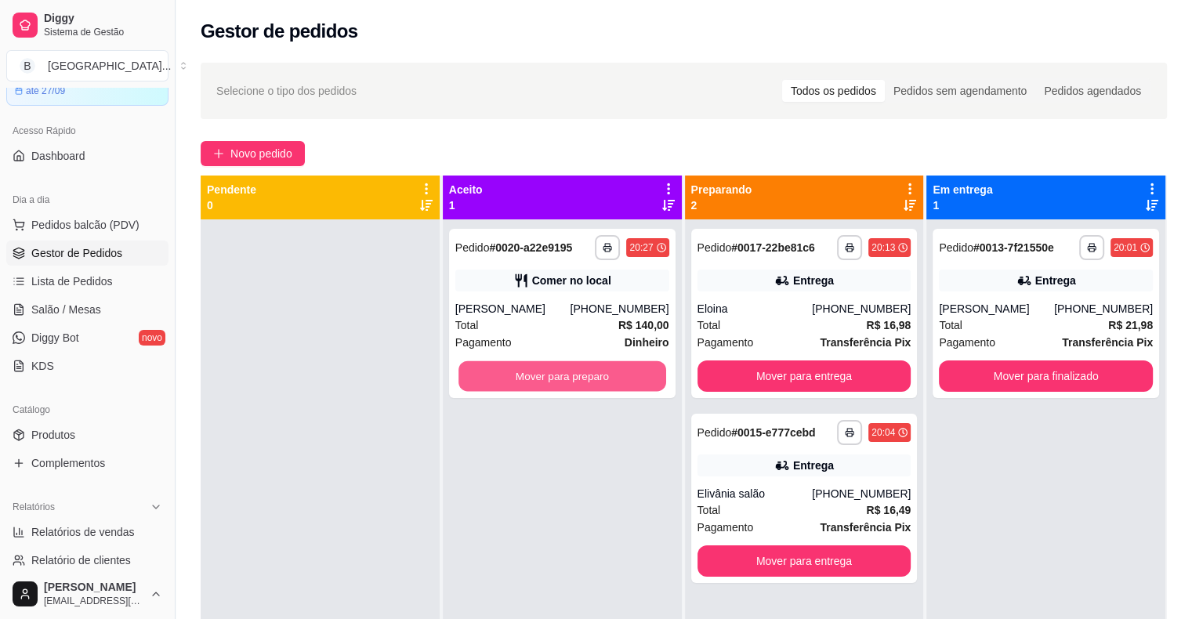
click at [520, 387] on button "Mover para preparo" at bounding box center [562, 376] width 208 height 31
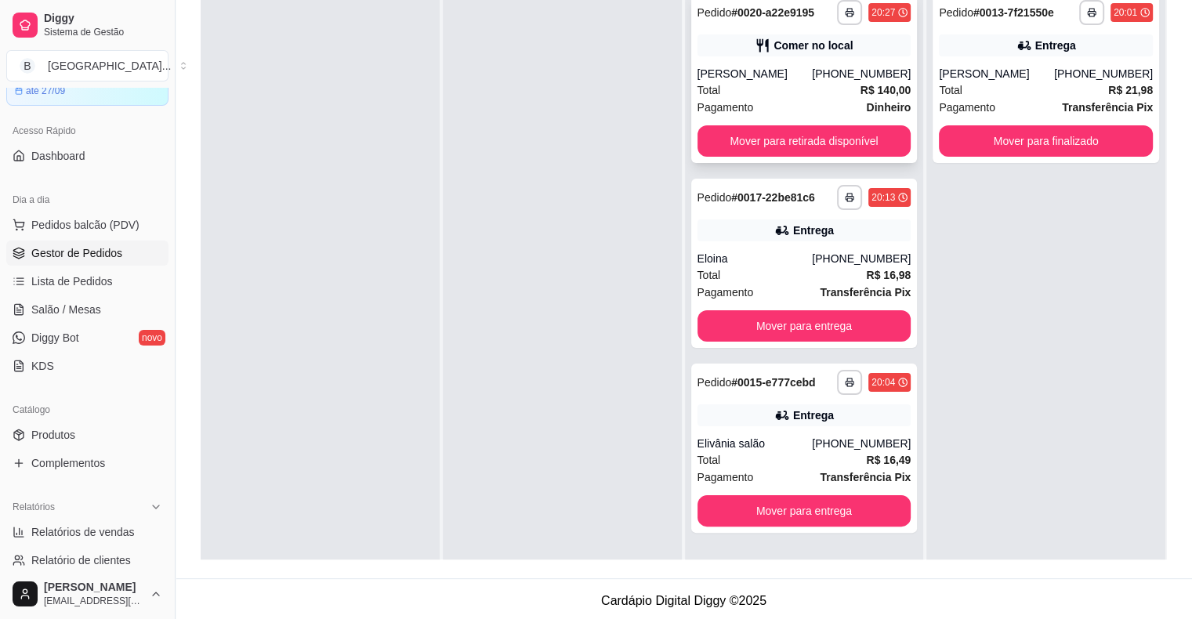
click at [708, 108] on span "Pagamento" at bounding box center [726, 107] width 56 height 17
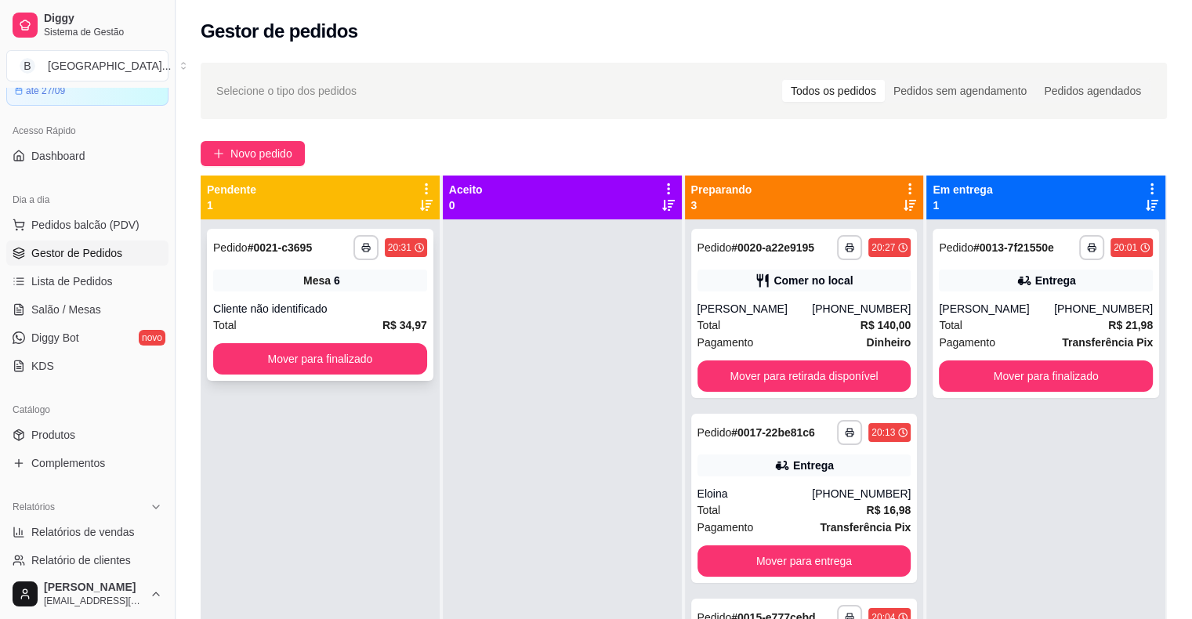
click at [263, 307] on div "Cliente não identificado" at bounding box center [320, 309] width 214 height 16
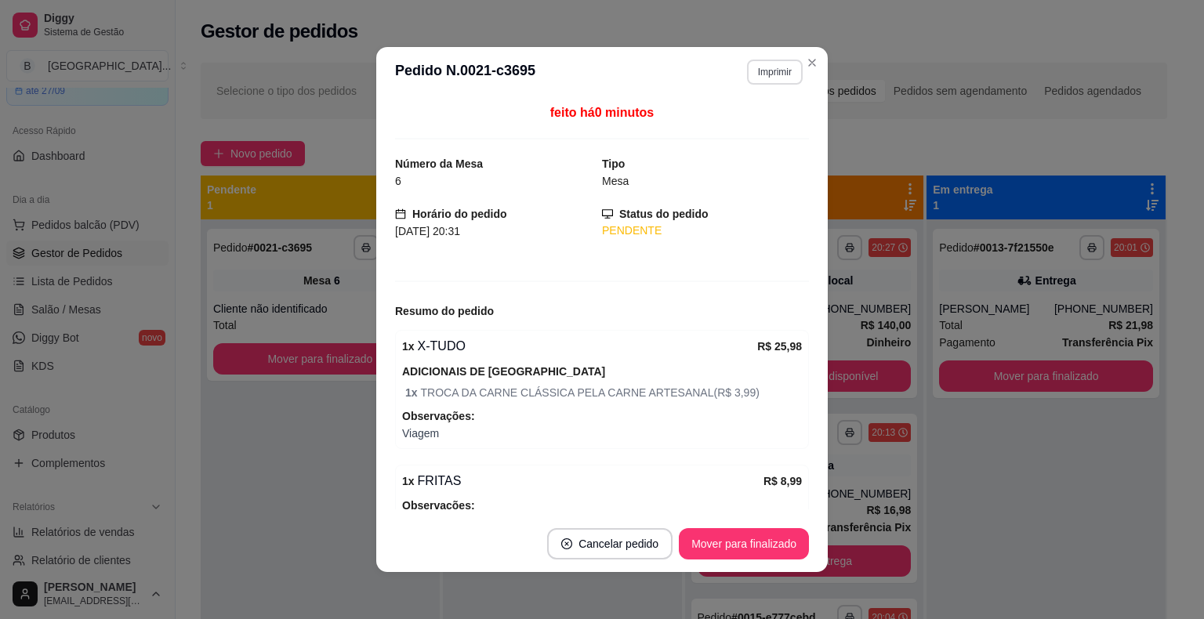
click at [762, 63] on button "Imprimir" at bounding box center [775, 72] width 56 height 25
click at [781, 126] on button "IMPRESSORA" at bounding box center [741, 126] width 114 height 25
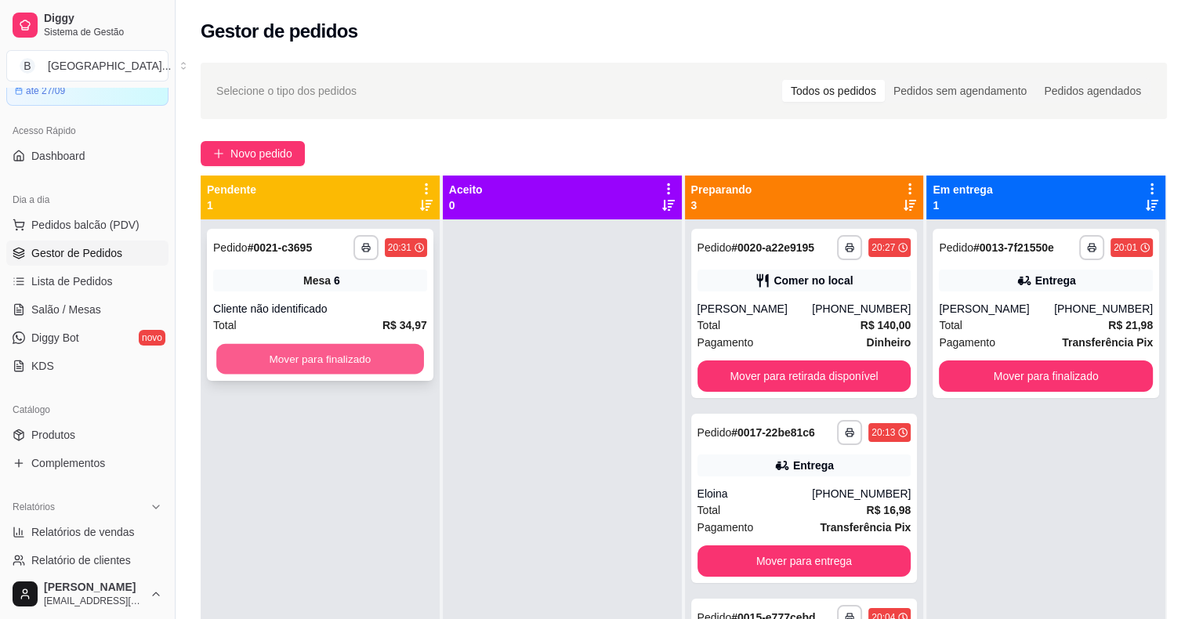
click at [293, 362] on button "Mover para finalizado" at bounding box center [320, 359] width 208 height 31
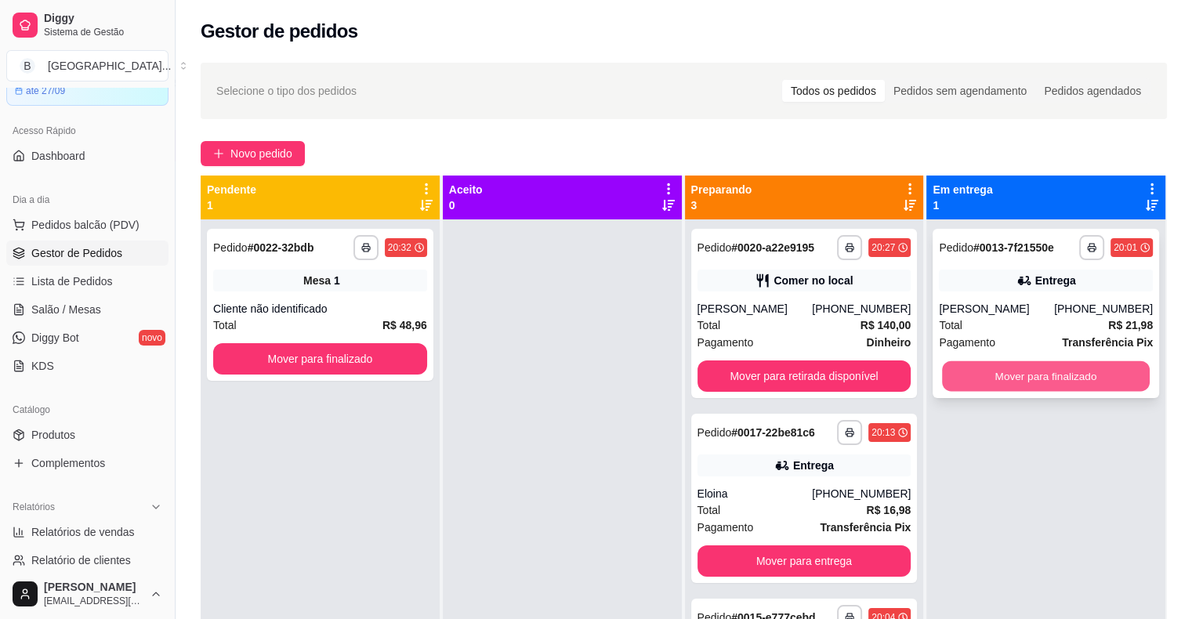
click at [1021, 375] on button "Mover para finalizado" at bounding box center [1046, 376] width 208 height 31
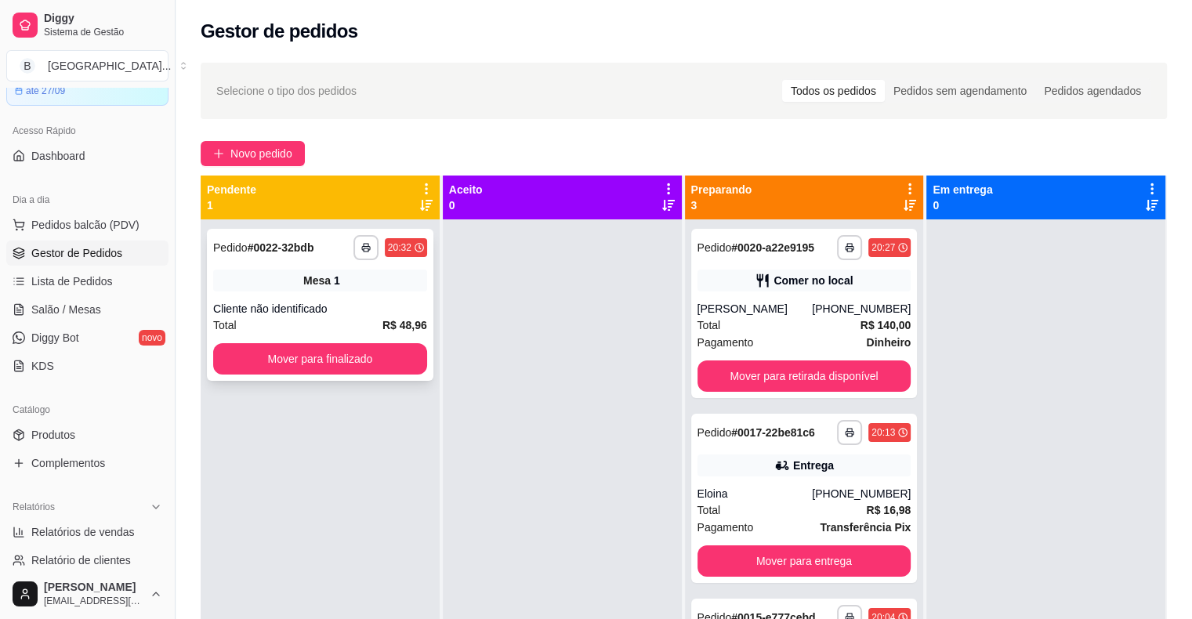
click at [336, 288] on div "Mesa 1" at bounding box center [320, 281] width 214 height 22
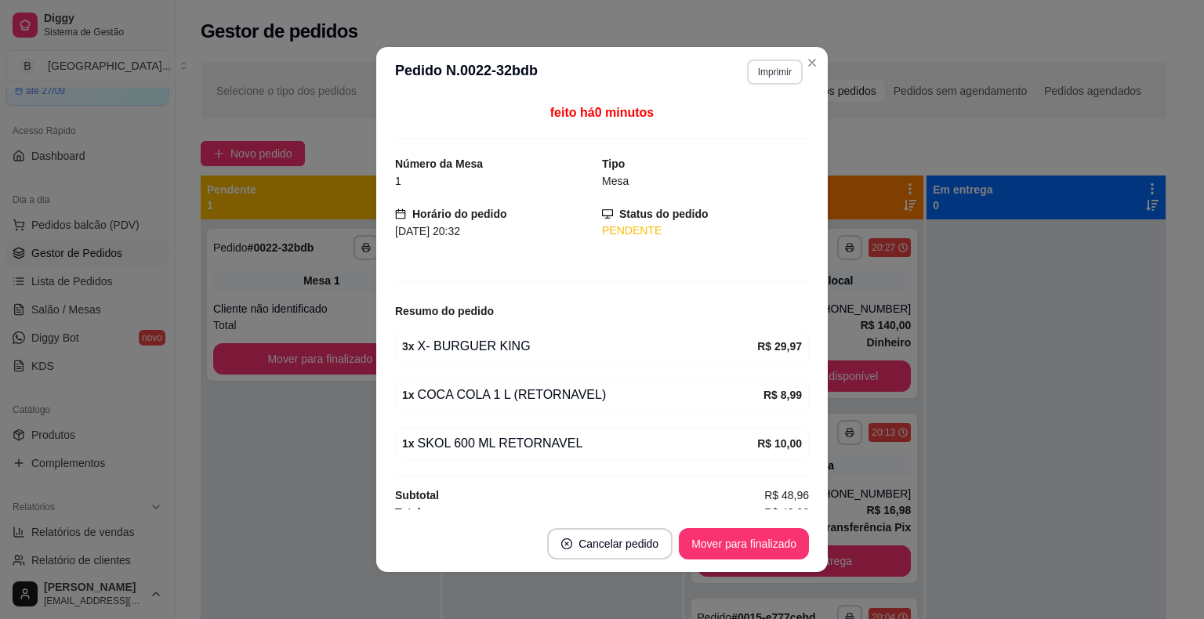
click at [756, 77] on button "Imprimir" at bounding box center [775, 72] width 56 height 25
click at [737, 122] on button "IMPRESSORA" at bounding box center [741, 126] width 110 height 24
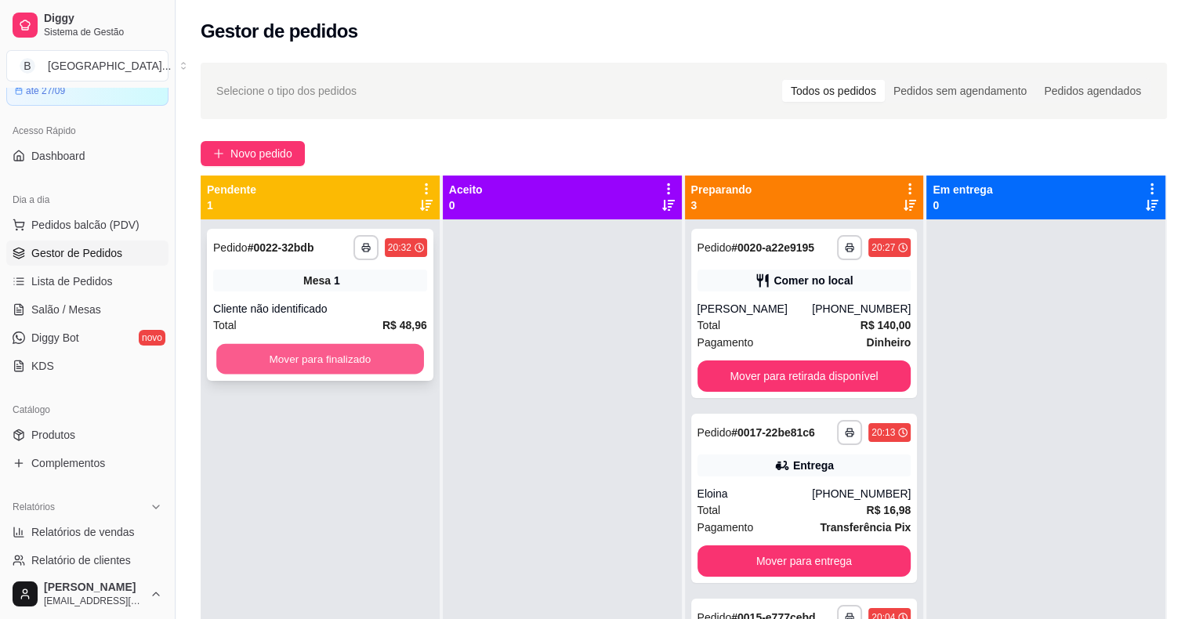
click at [393, 360] on button "Mover para finalizado" at bounding box center [320, 359] width 208 height 31
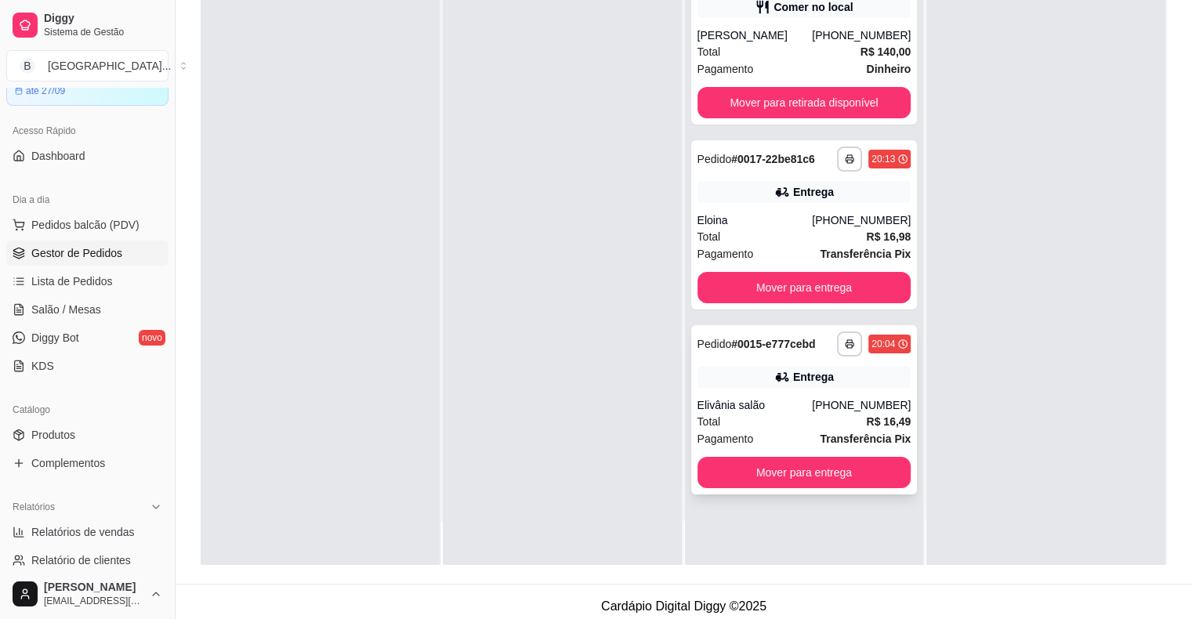
scroll to position [238, 0]
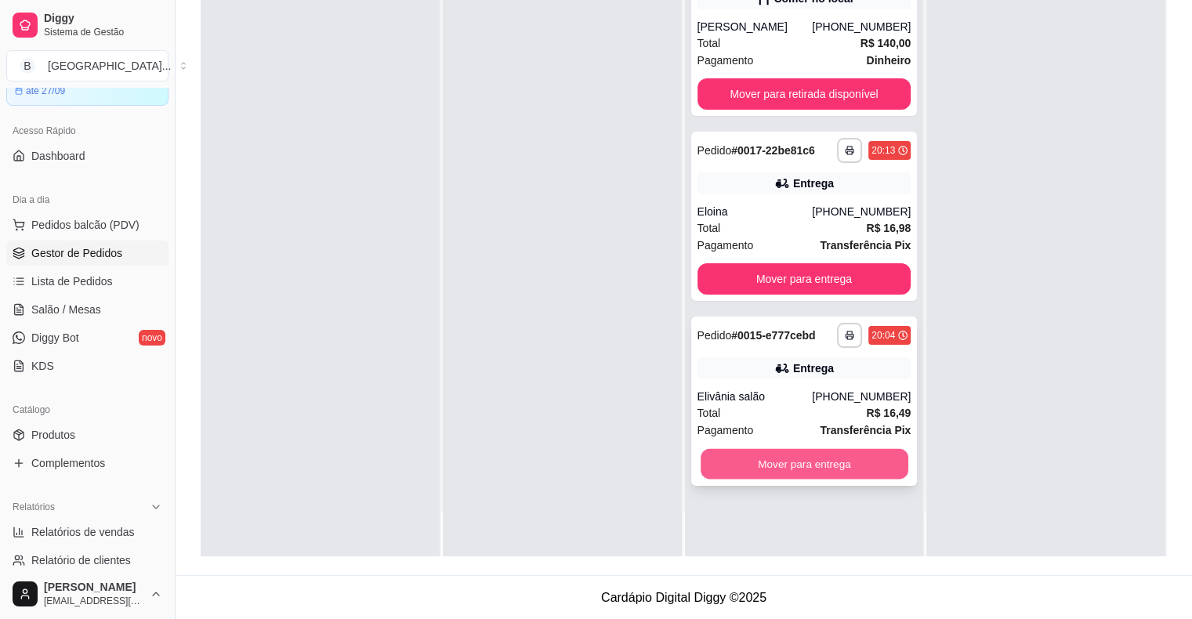
click at [807, 469] on button "Mover para entrega" at bounding box center [805, 464] width 208 height 31
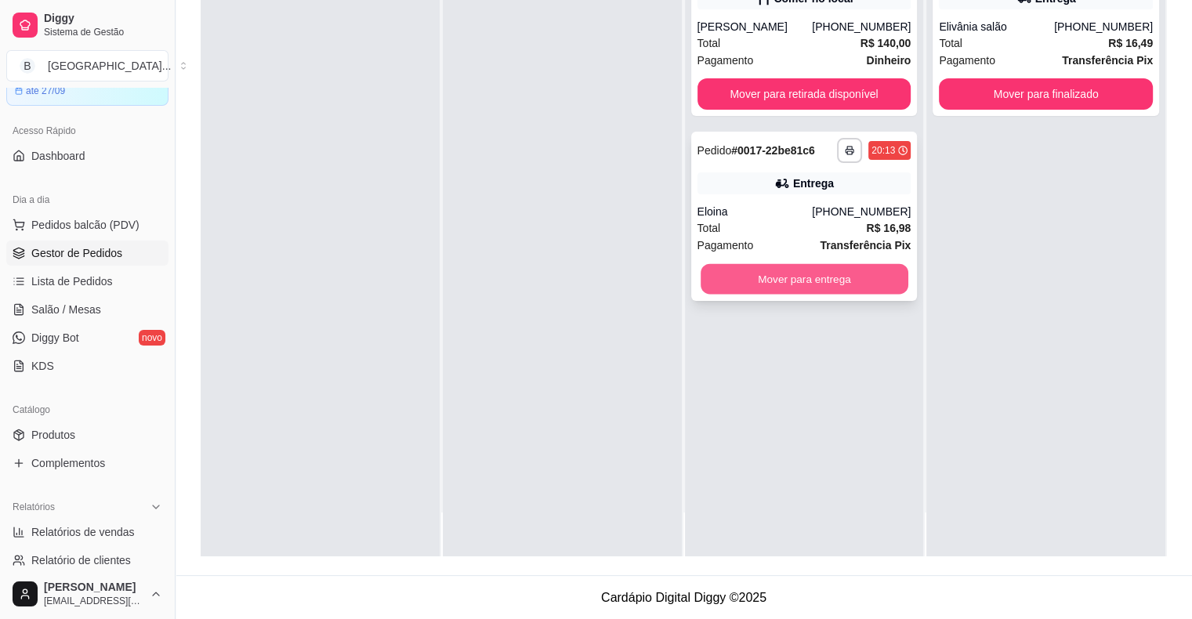
click at [881, 274] on button "Mover para entrega" at bounding box center [805, 279] width 208 height 31
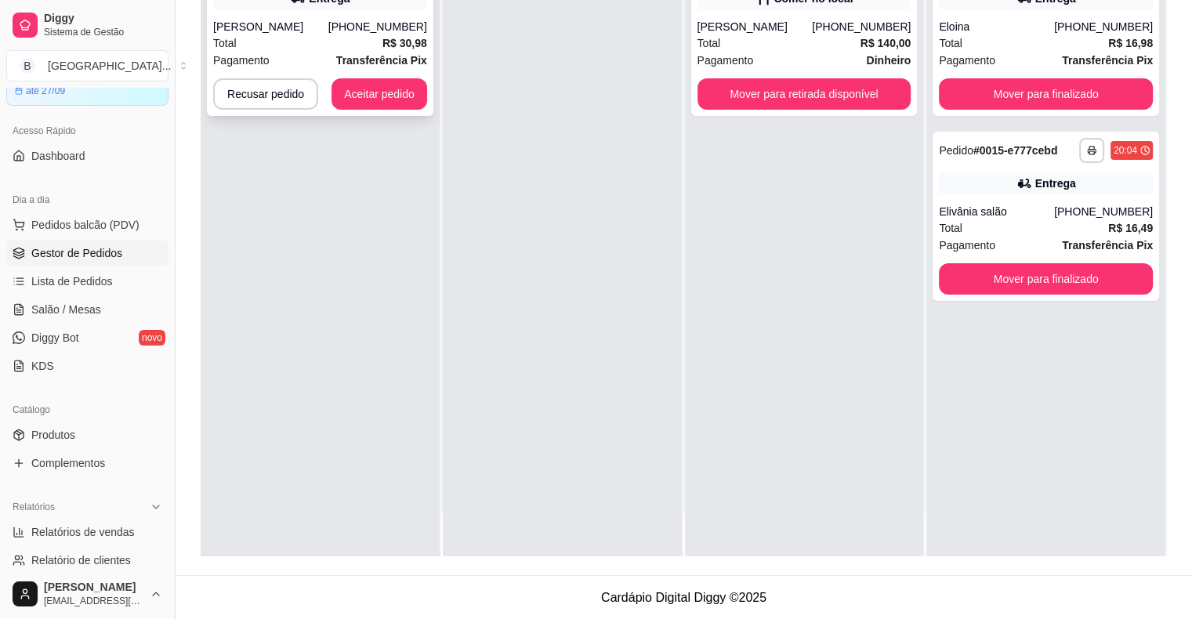
click at [328, 64] on div "Pagamento Transferência Pix" at bounding box center [320, 60] width 214 height 17
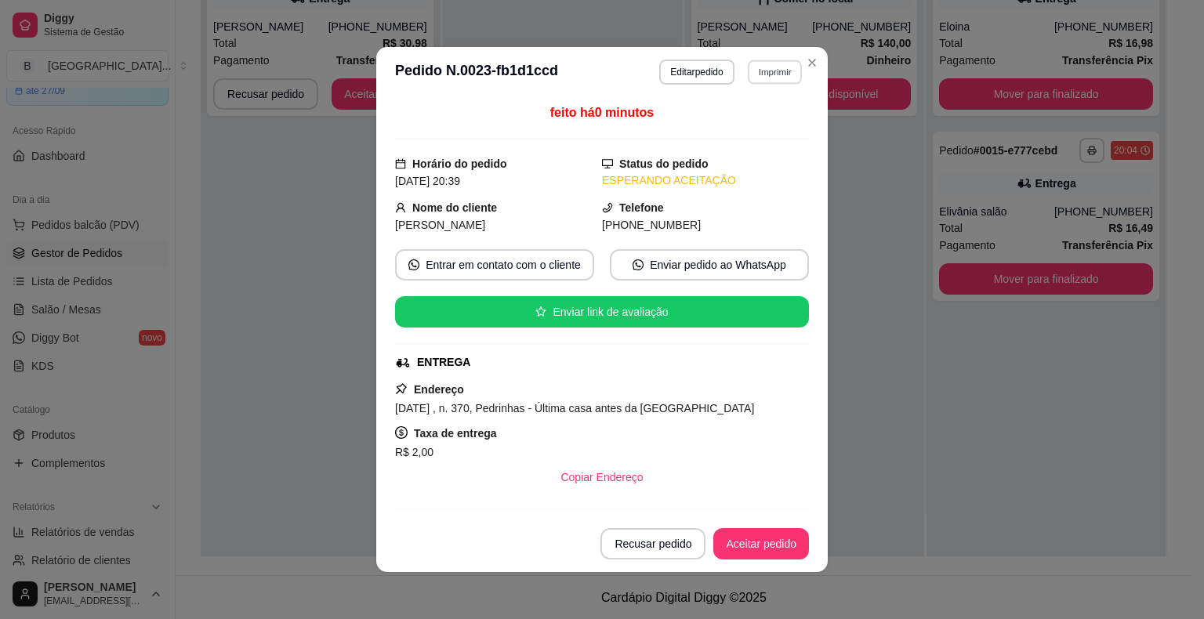
click at [748, 78] on button "Imprimir" at bounding box center [775, 72] width 54 height 24
click at [742, 136] on button "IMPRESSORA" at bounding box center [741, 127] width 110 height 24
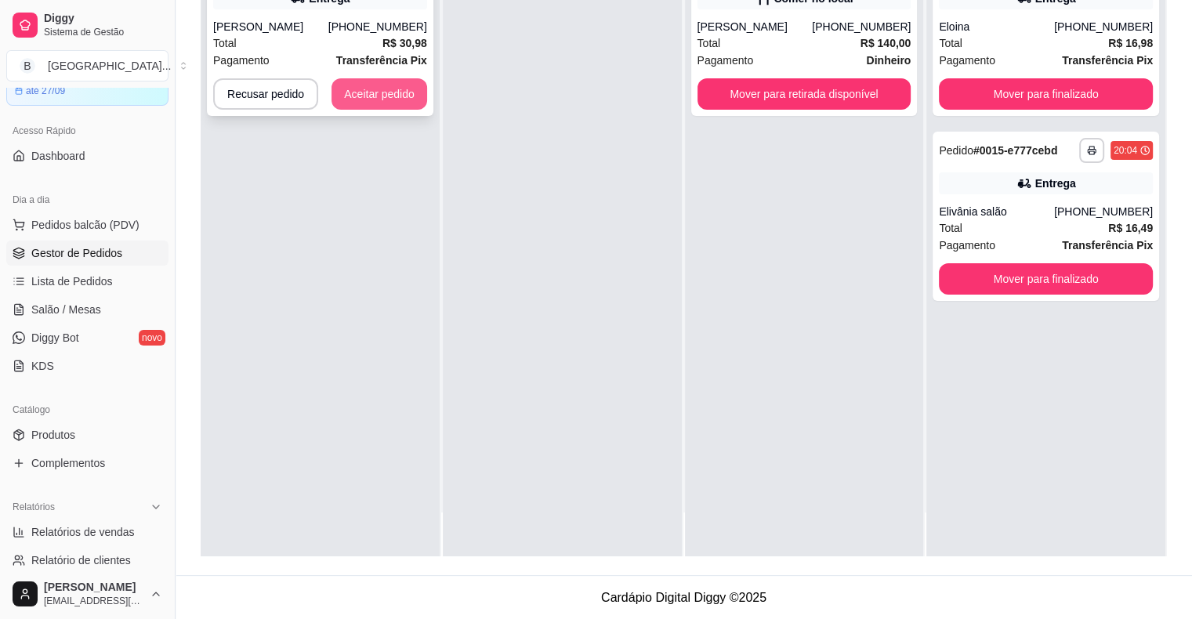
click at [361, 89] on button "Aceitar pedido" at bounding box center [380, 93] width 96 height 31
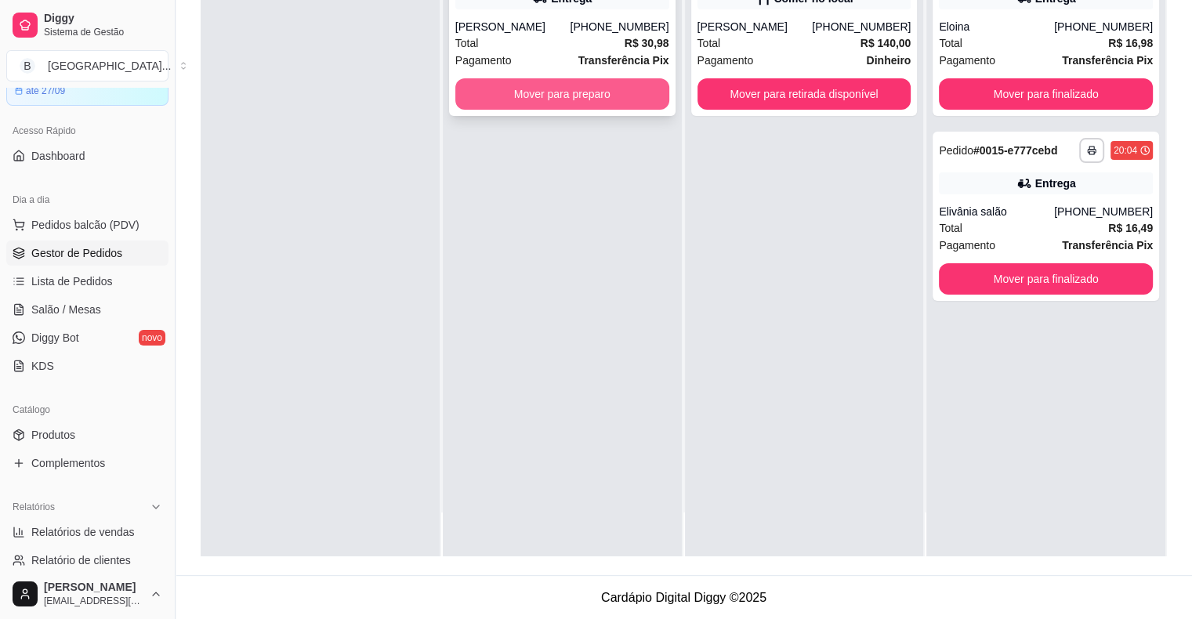
click at [511, 102] on button "Mover para preparo" at bounding box center [562, 93] width 214 height 31
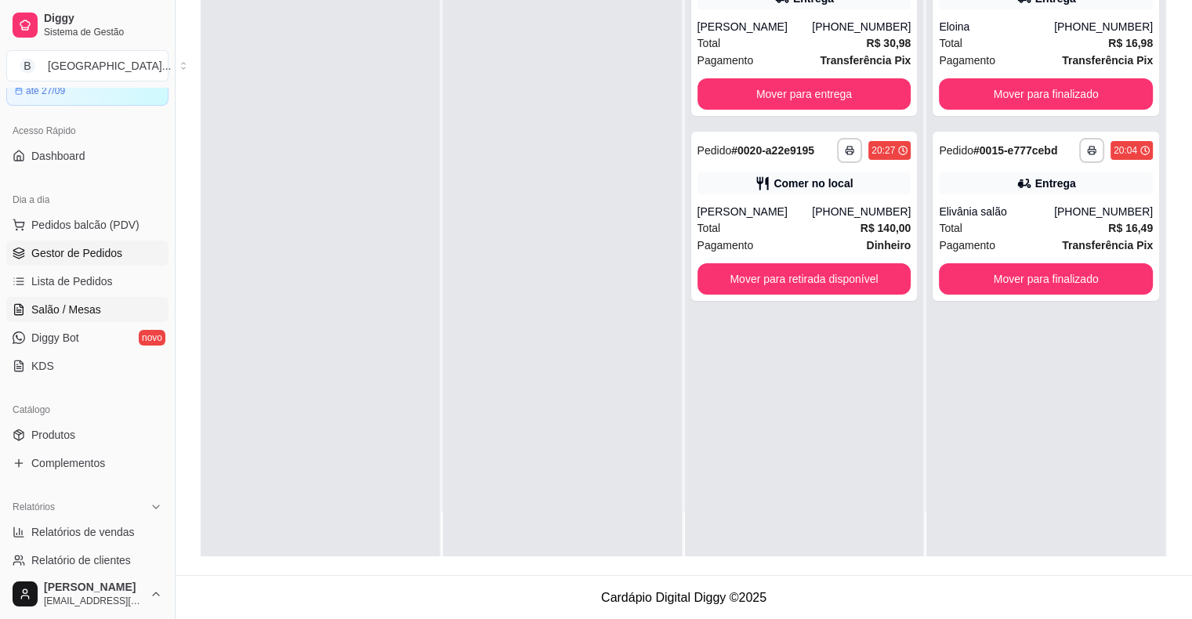
click at [48, 299] on link "Salão / Mesas" at bounding box center [87, 309] width 162 height 25
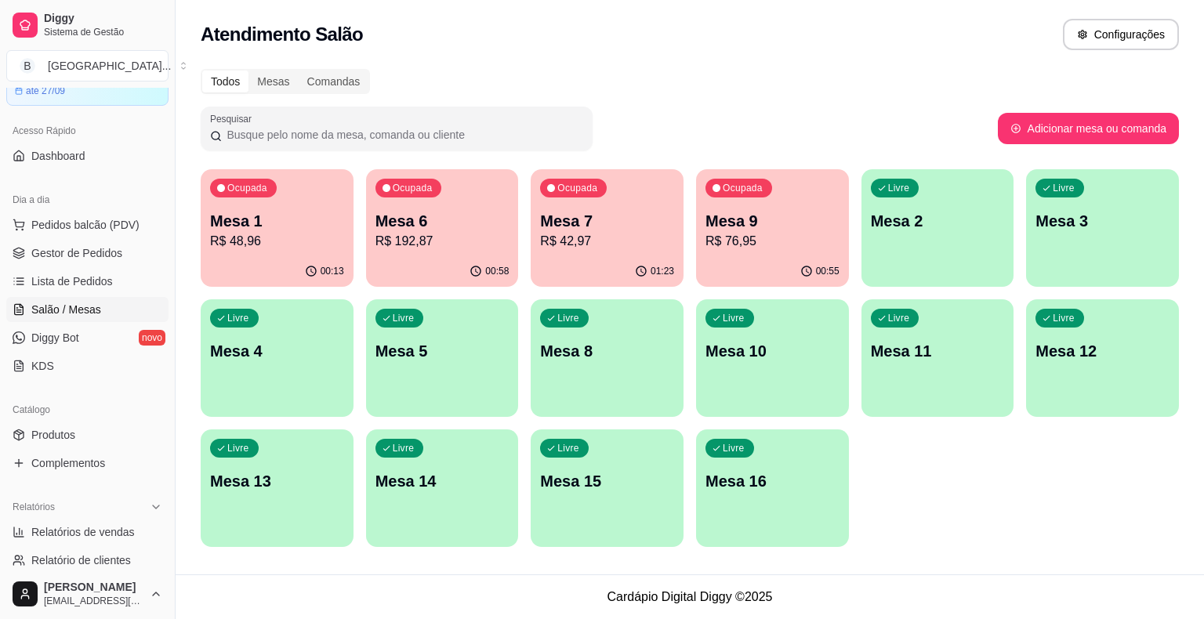
click at [582, 230] on p "Mesa 7" at bounding box center [607, 221] width 134 height 22
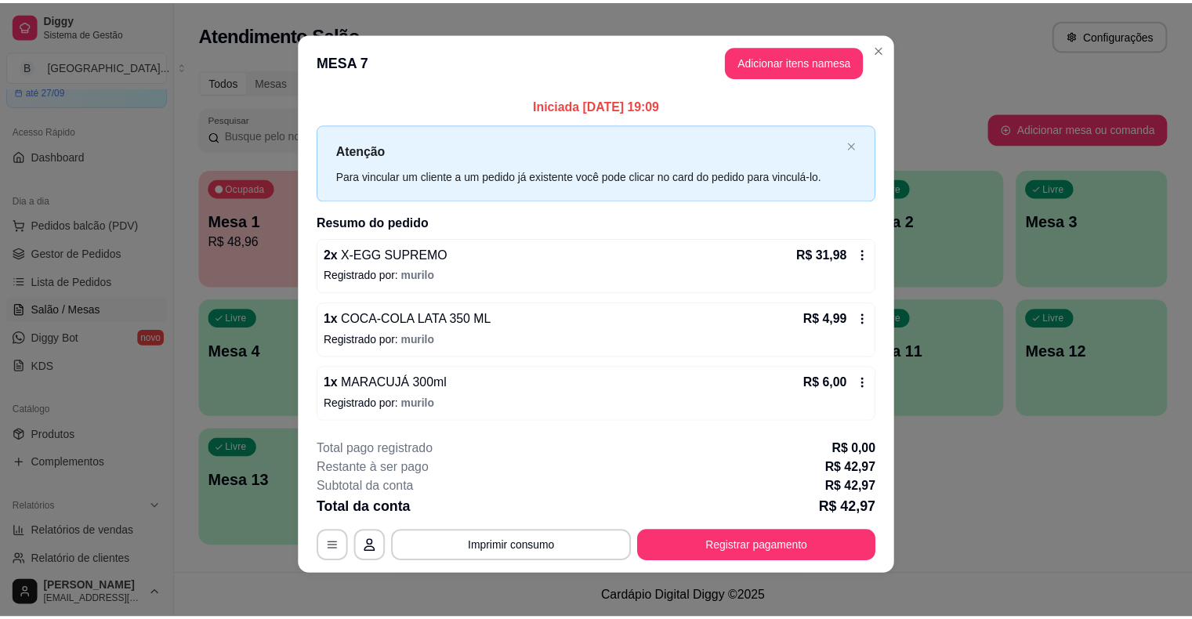
scroll to position [10, 0]
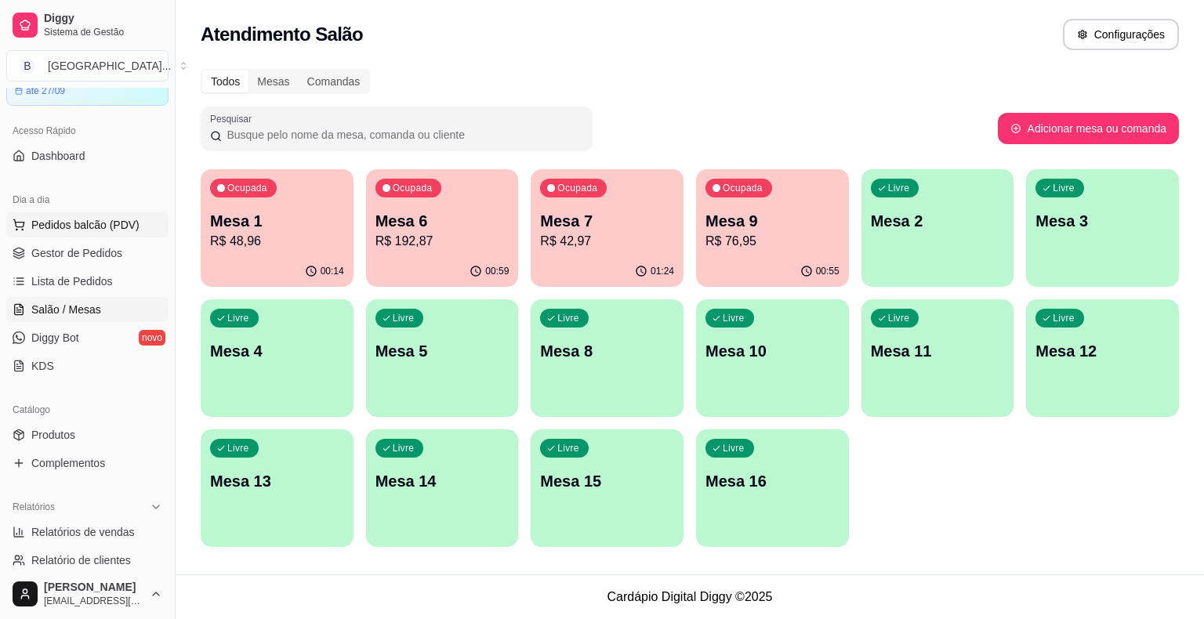
click at [85, 228] on span "Pedidos balcão (PDV)" at bounding box center [85, 225] width 108 height 16
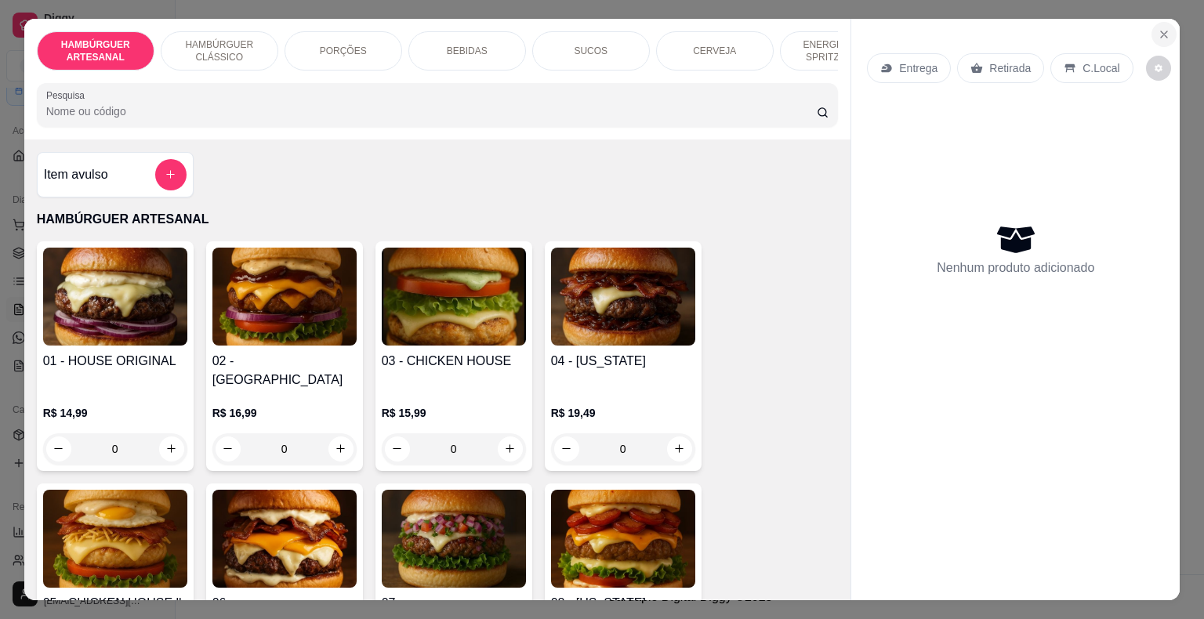
click at [1158, 33] on icon "Close" at bounding box center [1164, 34] width 13 height 13
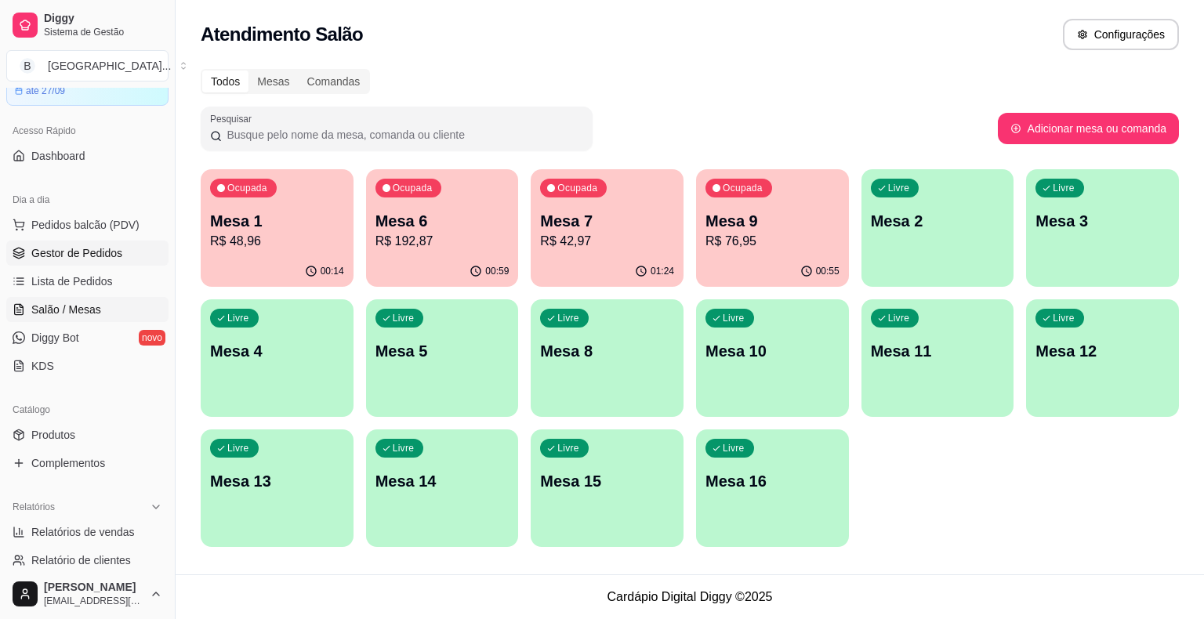
click at [111, 255] on span "Gestor de Pedidos" at bounding box center [76, 253] width 91 height 16
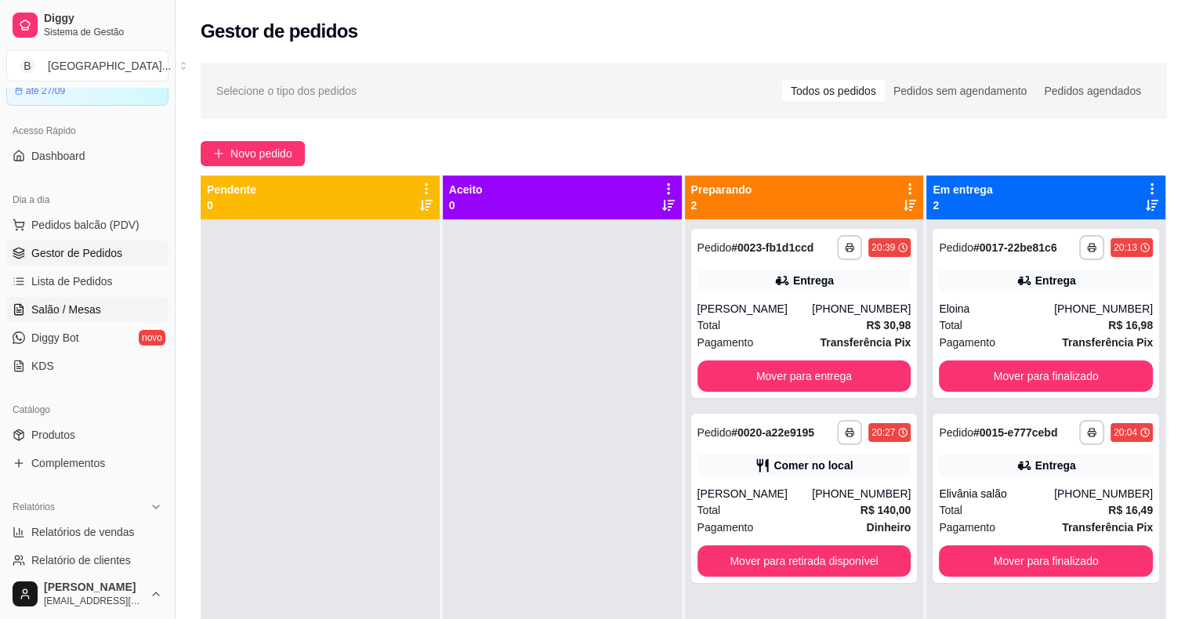
click at [88, 312] on span "Salão / Mesas" at bounding box center [66, 310] width 70 height 16
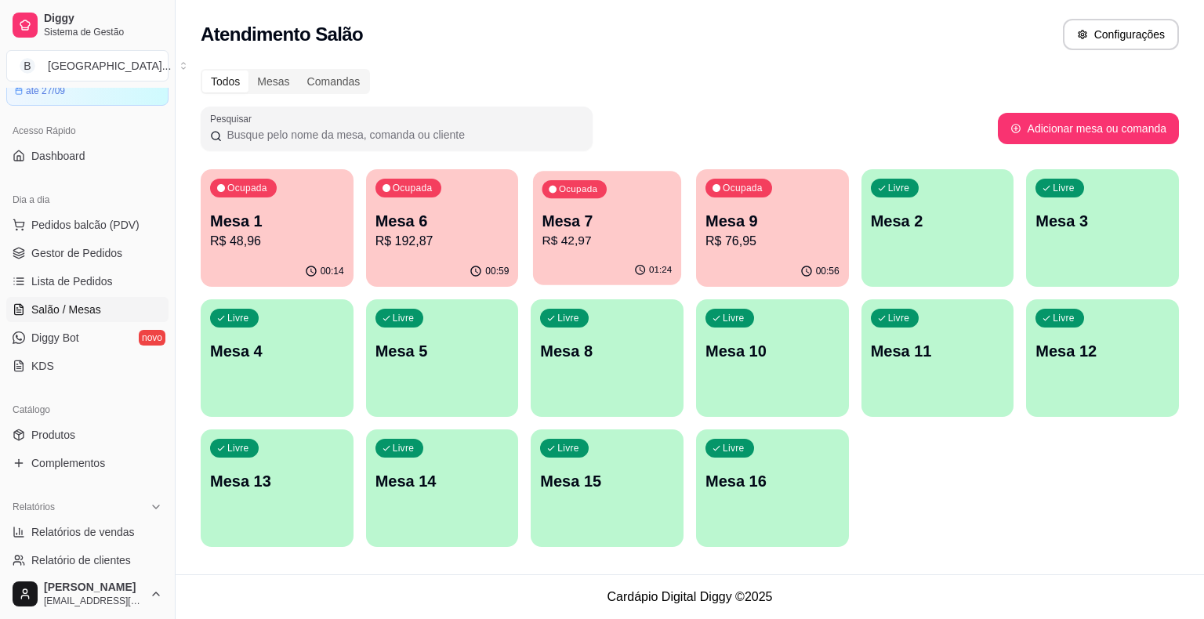
click at [568, 244] on p "R$ 42,97" at bounding box center [607, 241] width 130 height 18
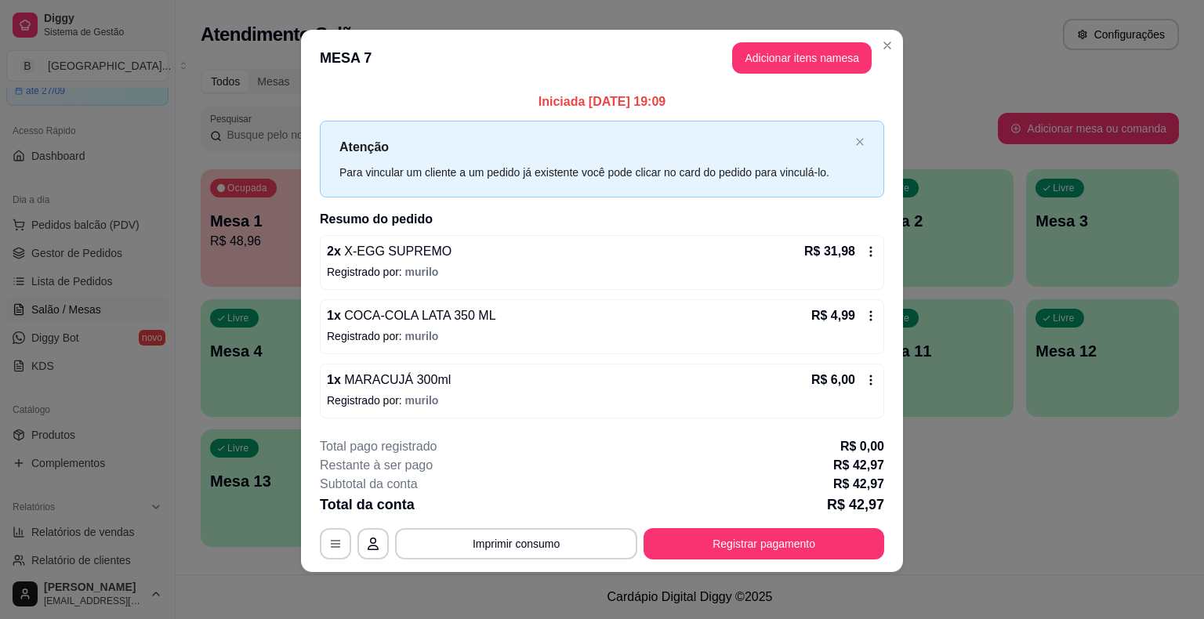
scroll to position [10, 0]
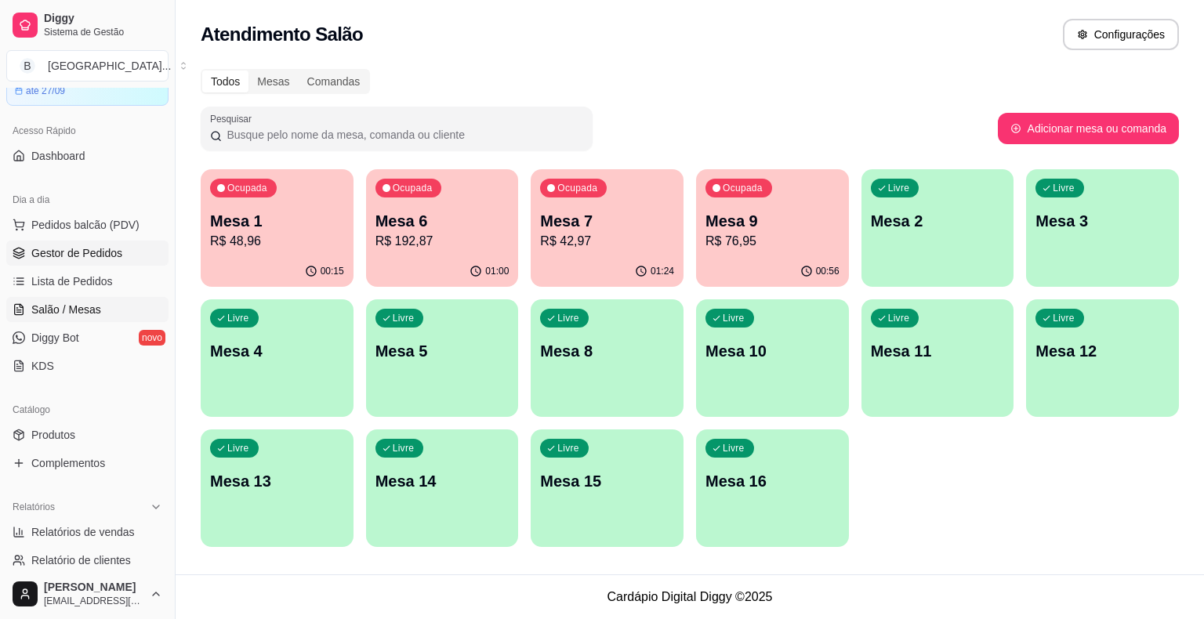
click at [124, 252] on link "Gestor de Pedidos" at bounding box center [87, 253] width 162 height 25
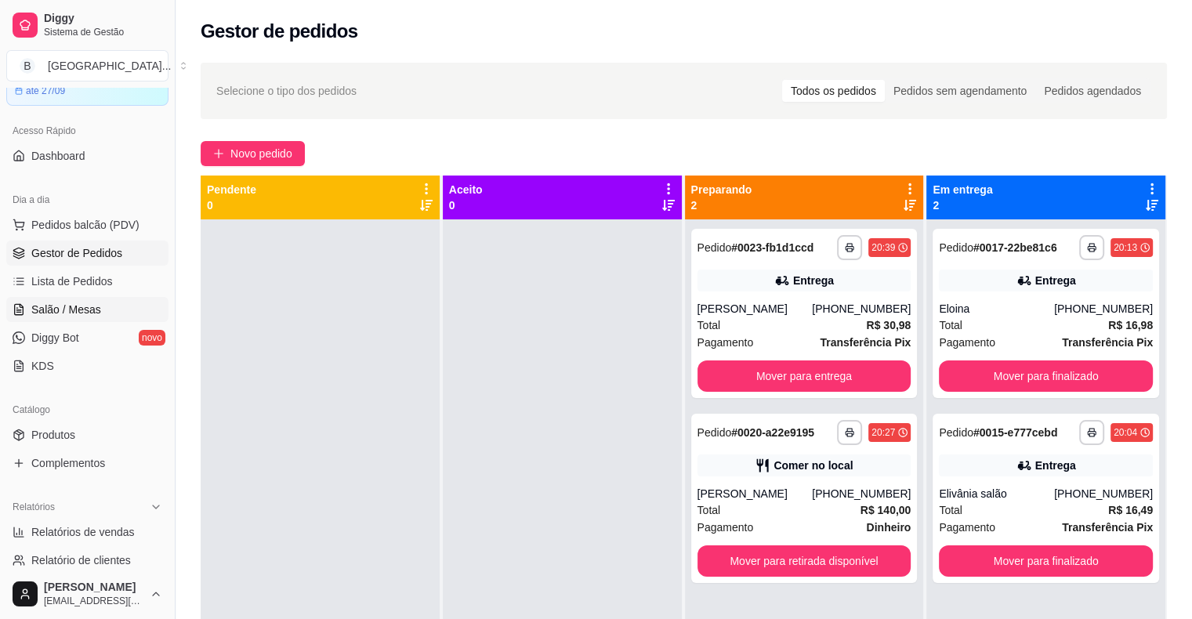
click at [74, 308] on span "Salão / Mesas" at bounding box center [66, 310] width 70 height 16
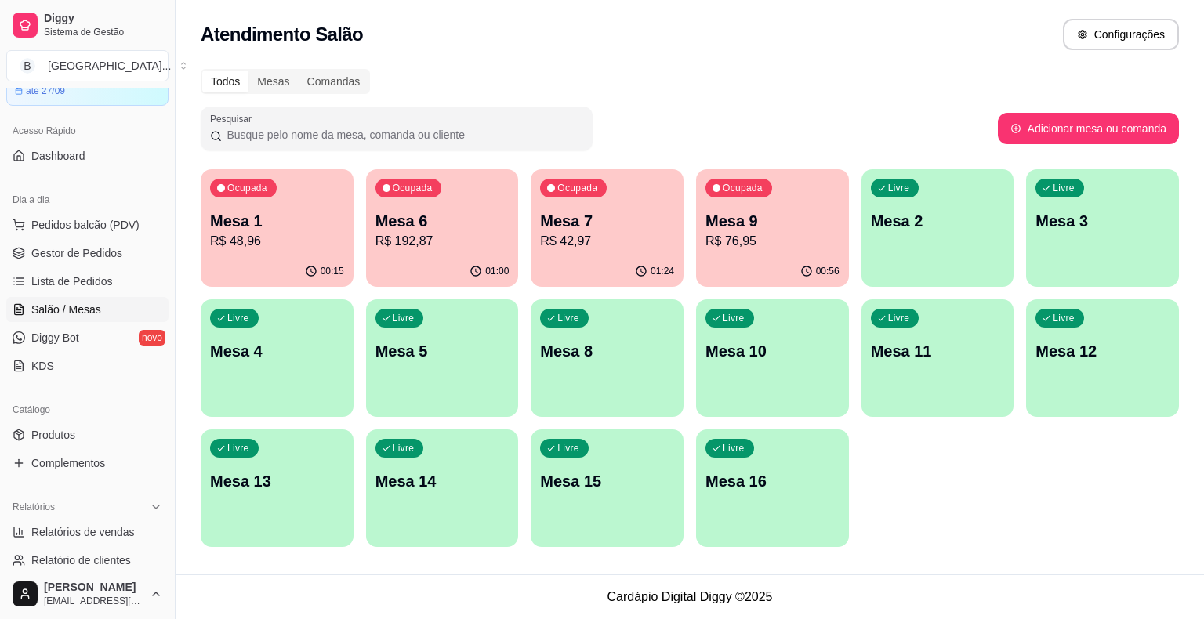
click at [602, 241] on p "R$ 42,97" at bounding box center [607, 241] width 134 height 19
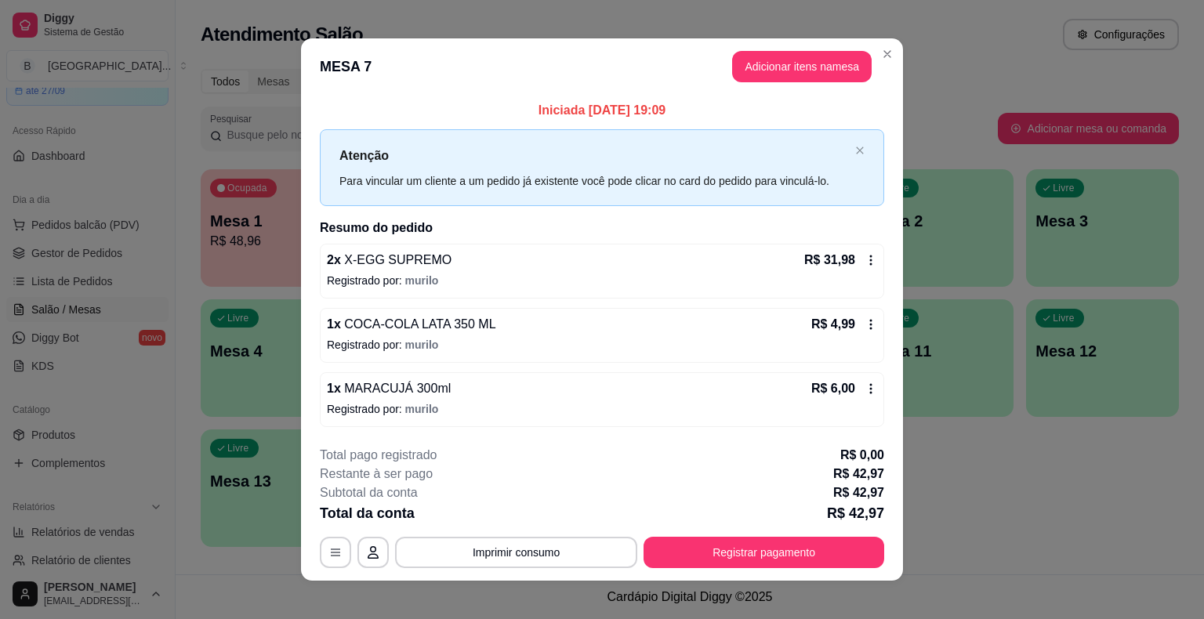
scroll to position [10, 0]
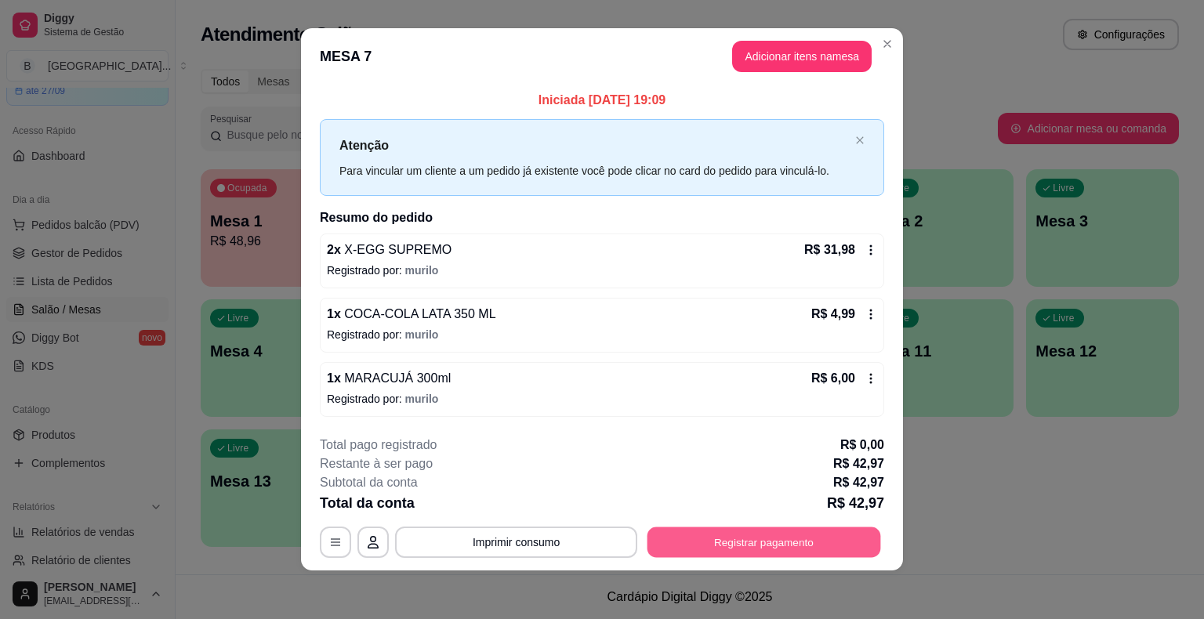
click at [757, 537] on button "Registrar pagamento" at bounding box center [764, 542] width 234 height 31
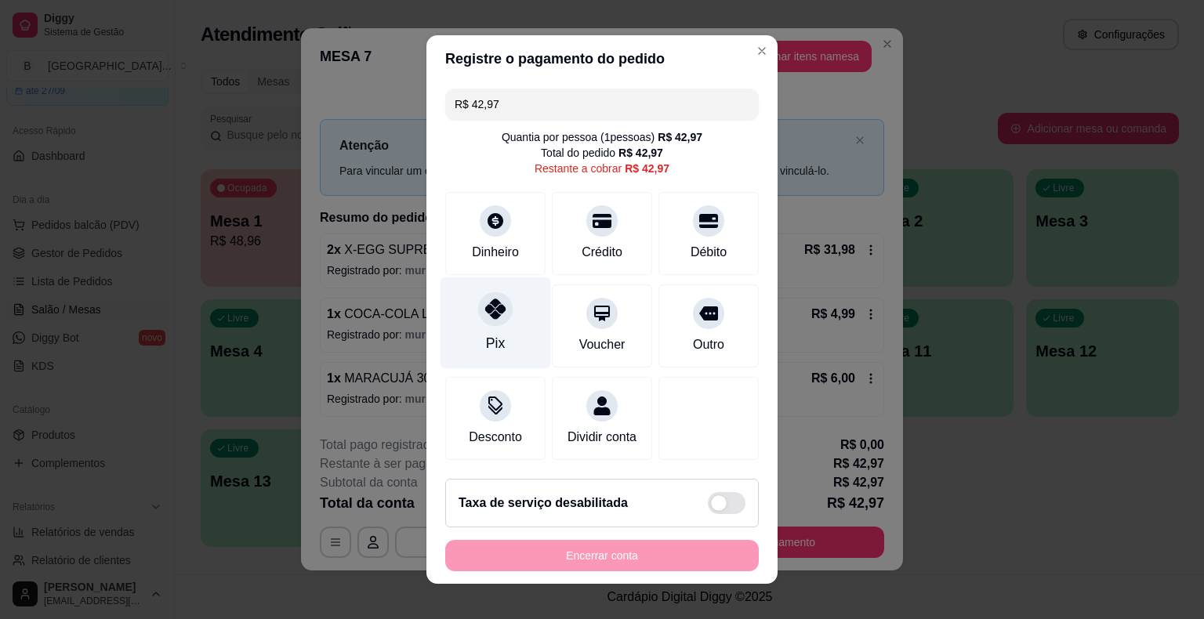
click at [462, 308] on div "Pix" at bounding box center [495, 323] width 111 height 92
type input "R$ 0,00"
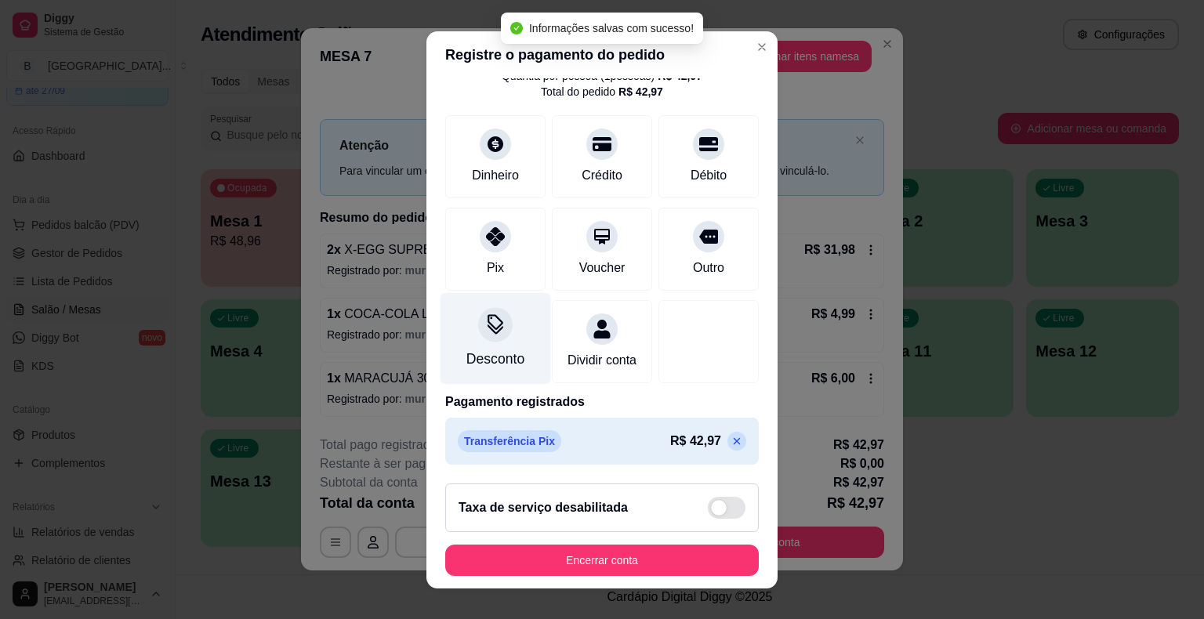
scroll to position [19, 0]
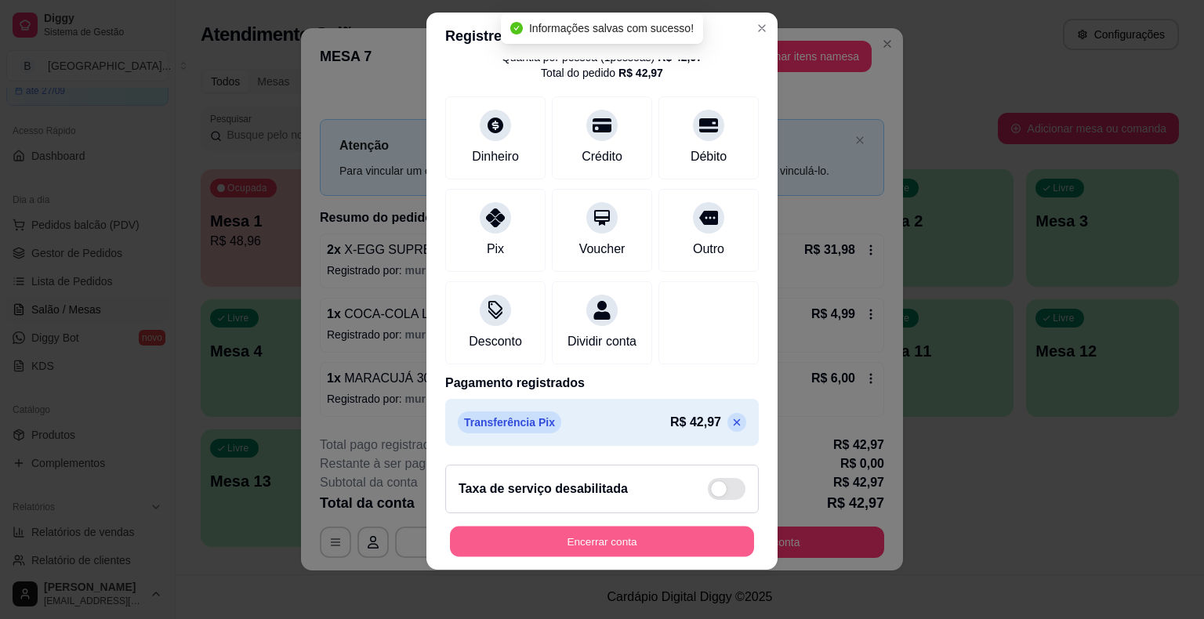
click at [505, 528] on button "Encerrar conta" at bounding box center [602, 541] width 304 height 31
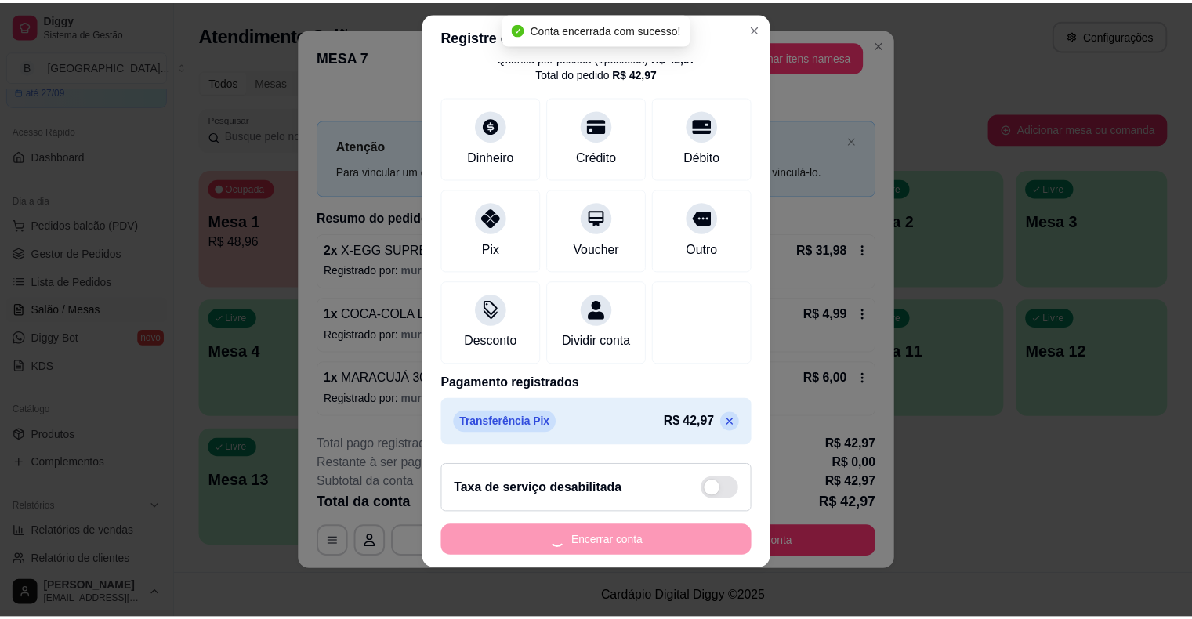
scroll to position [0, 0]
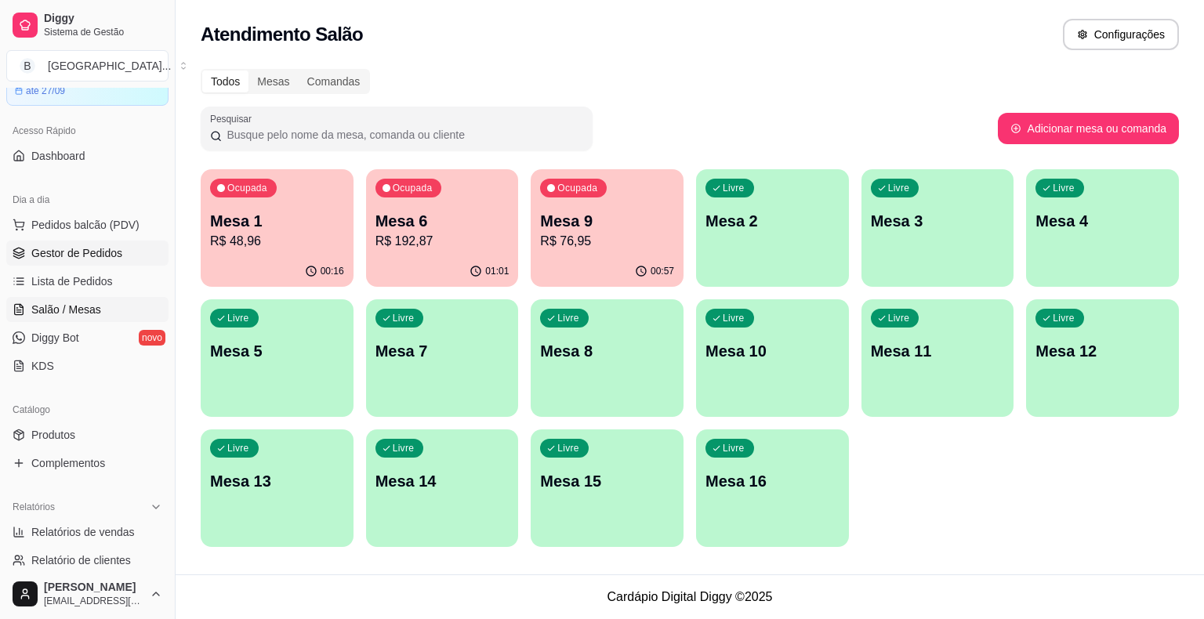
click at [50, 241] on link "Gestor de Pedidos" at bounding box center [87, 253] width 162 height 25
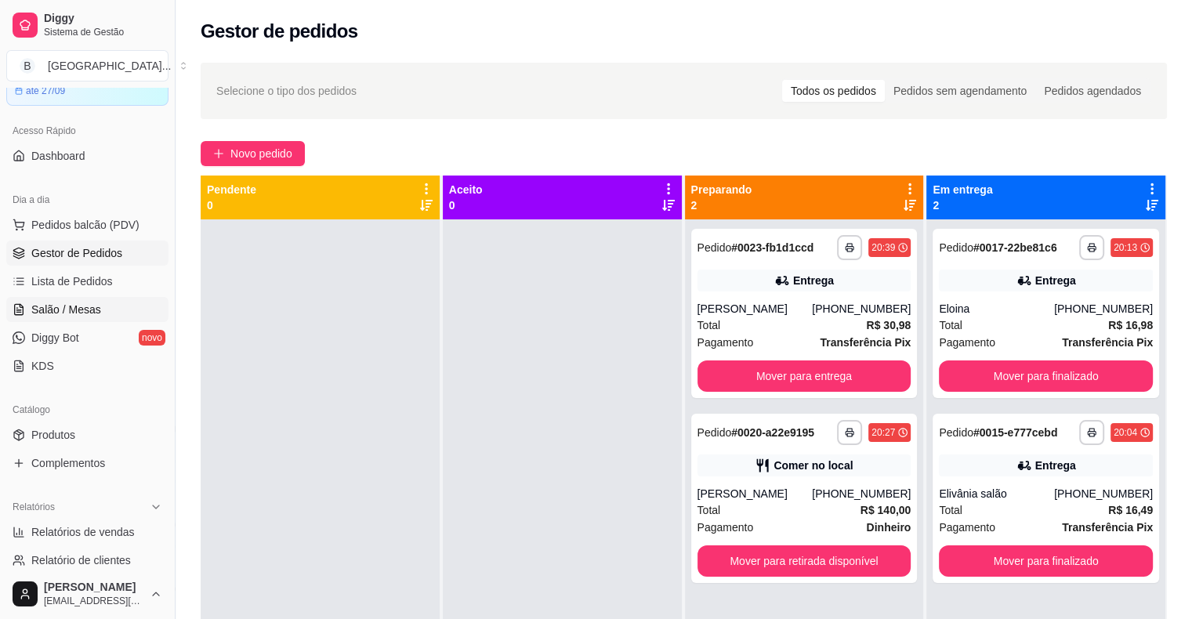
click at [41, 297] on link "Salão / Mesas" at bounding box center [87, 309] width 162 height 25
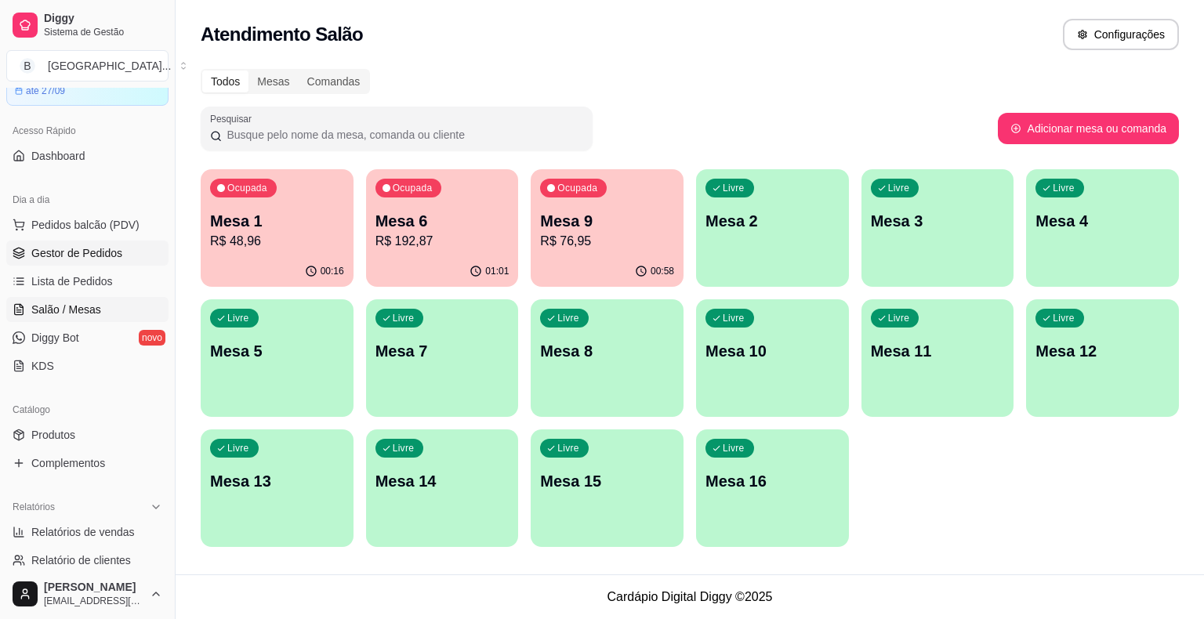
click at [74, 251] on span "Gestor de Pedidos" at bounding box center [76, 253] width 91 height 16
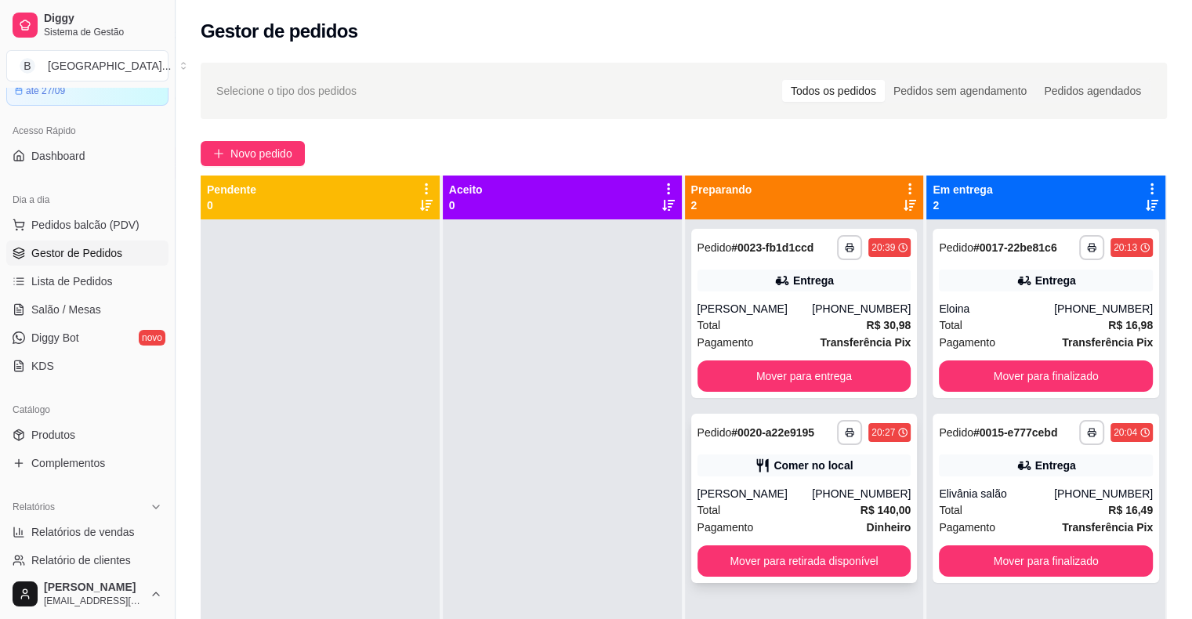
click at [815, 448] on div "**********" at bounding box center [804, 498] width 226 height 169
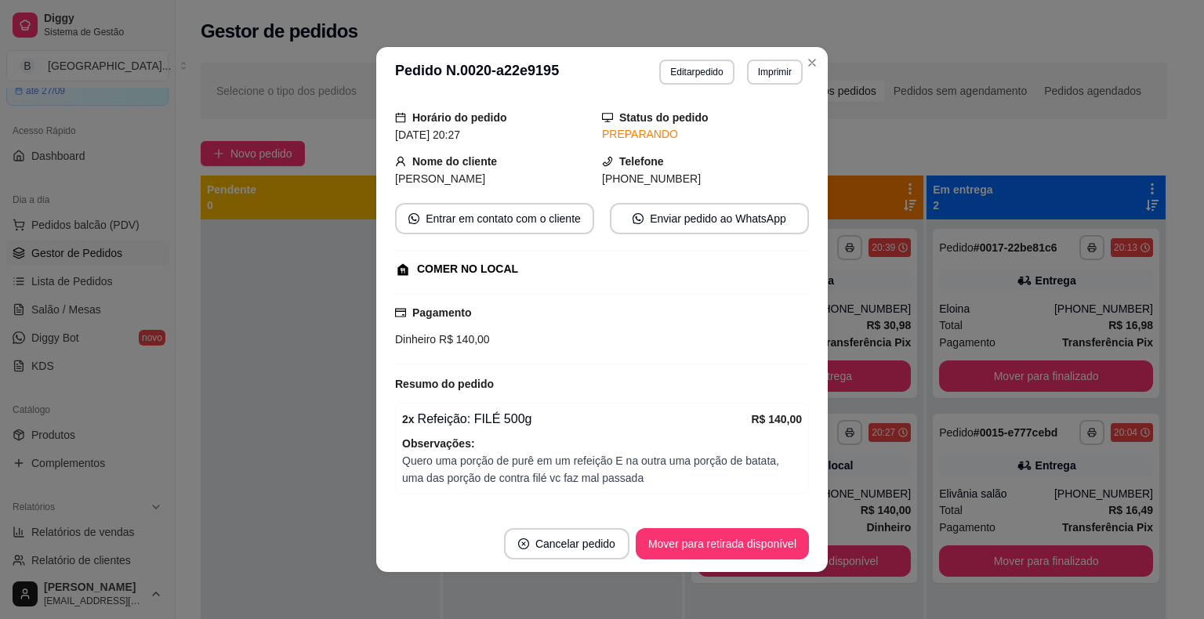
scroll to position [89, 0]
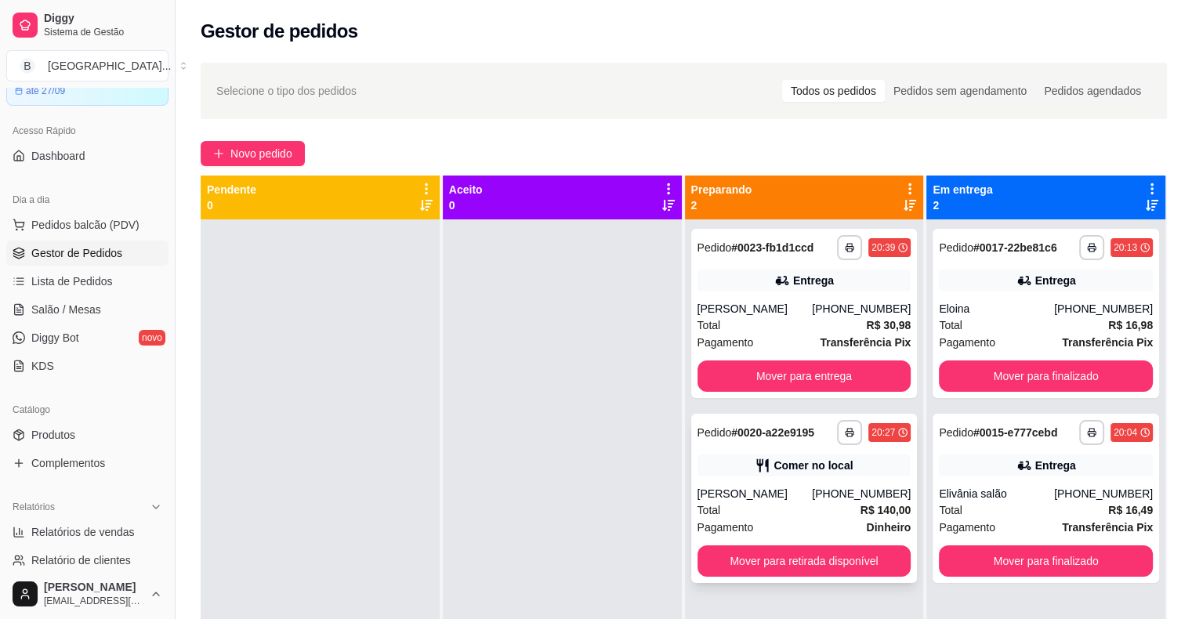
click at [773, 507] on div "Total R$ 140,00" at bounding box center [805, 510] width 214 height 17
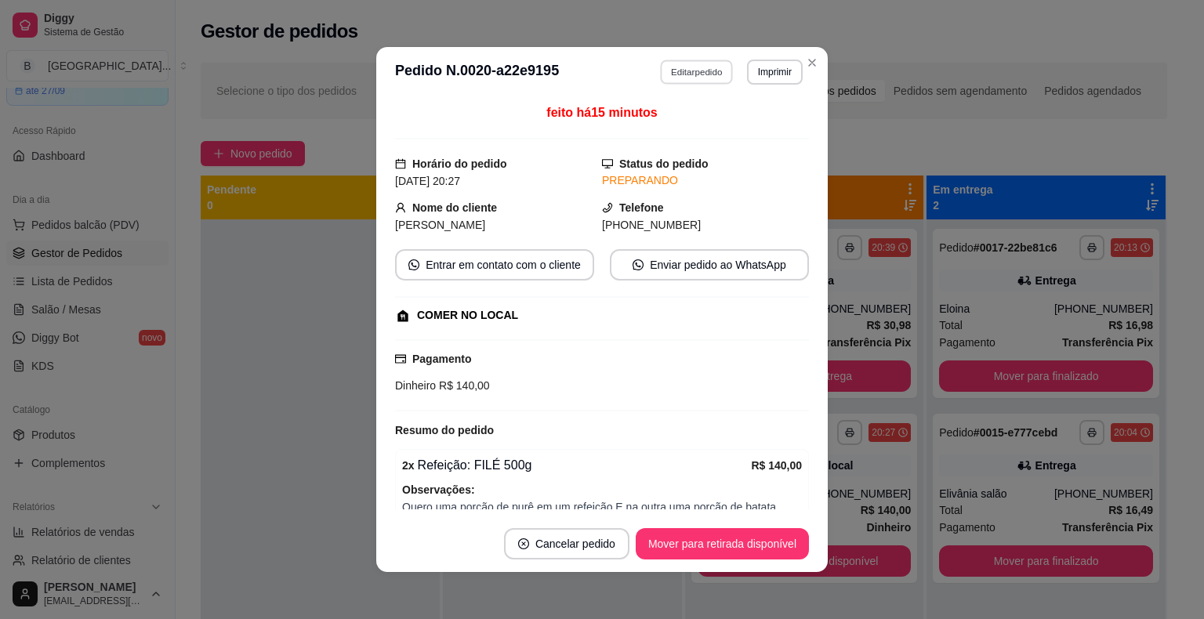
click at [661, 74] on button "Editar pedido" at bounding box center [697, 72] width 73 height 24
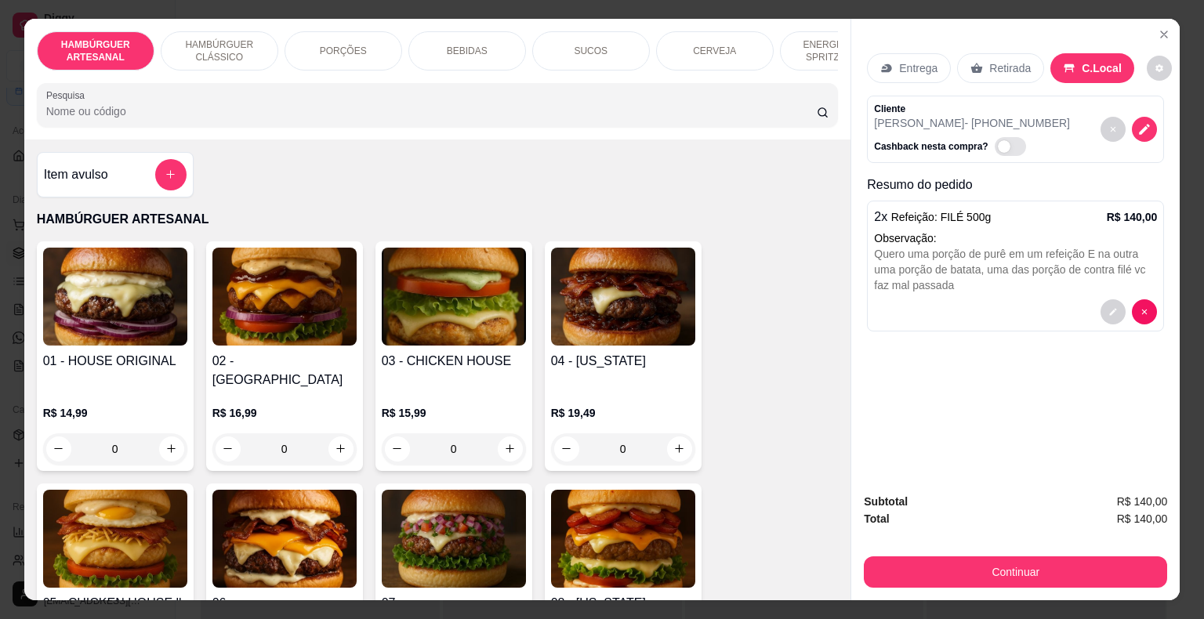
click at [473, 58] on div "BEBIDAS" at bounding box center [467, 50] width 118 height 39
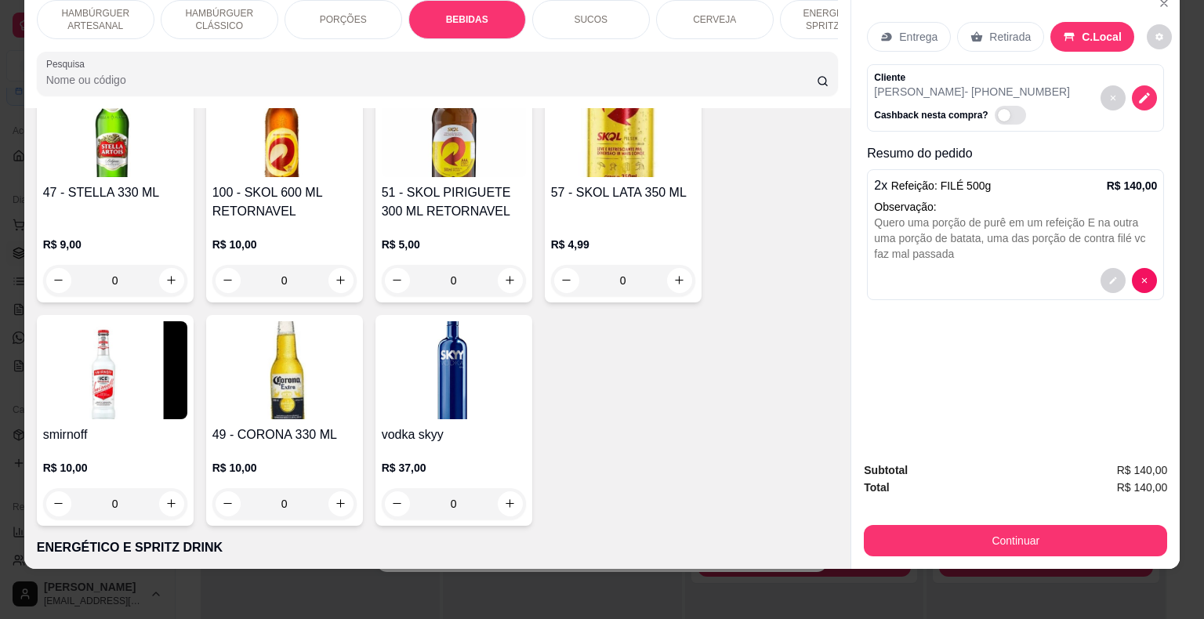
scroll to position [3392, 0]
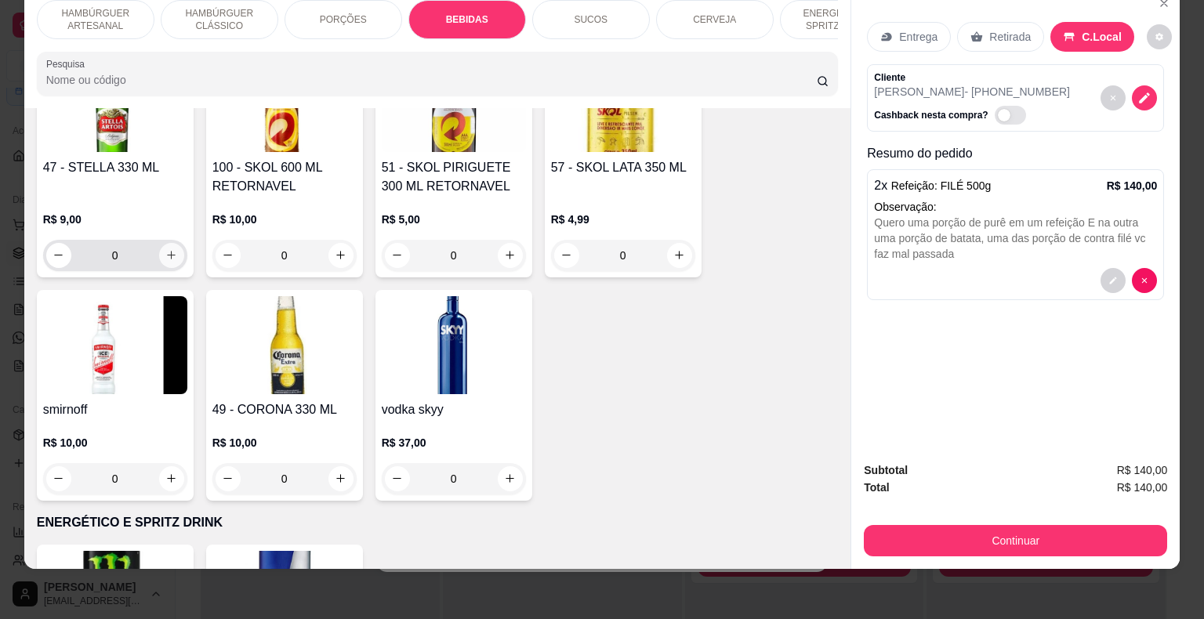
click at [165, 249] on icon "increase-product-quantity" at bounding box center [171, 255] width 12 height 12
type input "1"
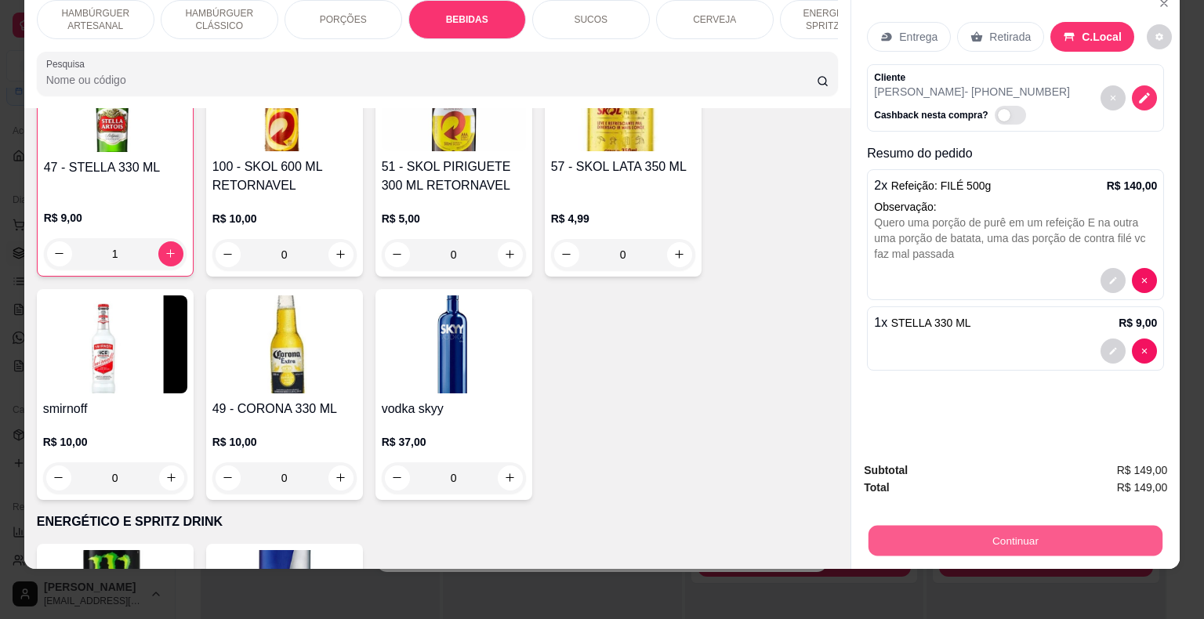
click at [872, 527] on button "Continuar" at bounding box center [1015, 541] width 294 height 31
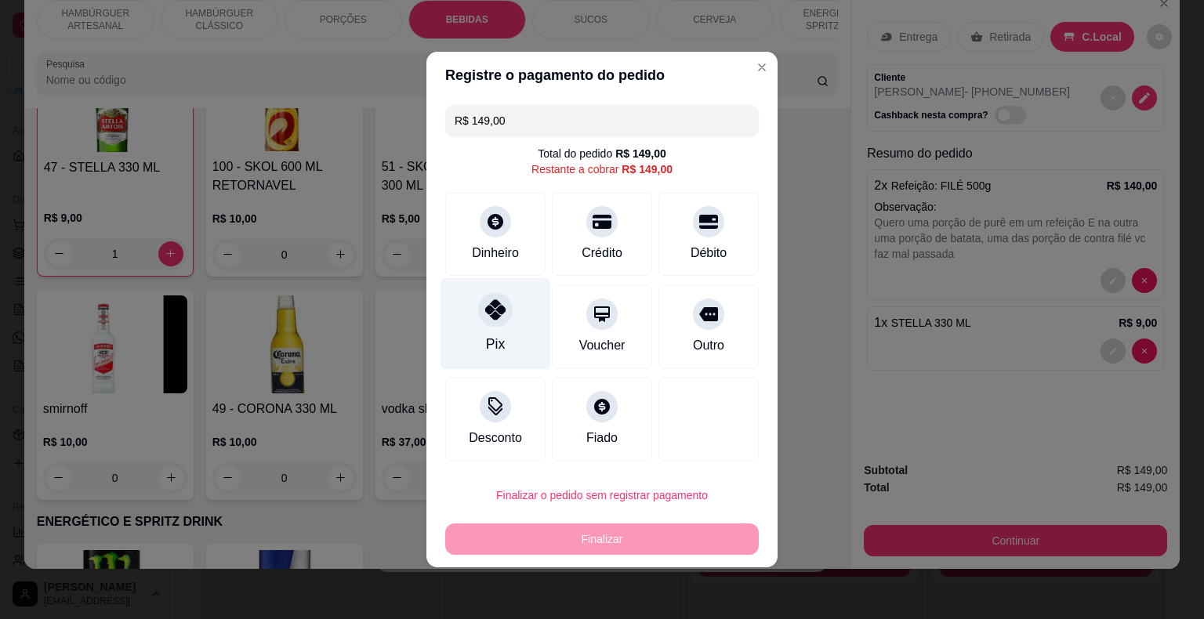
click at [502, 317] on icon at bounding box center [495, 309] width 20 height 20
type input "R$ 0,00"
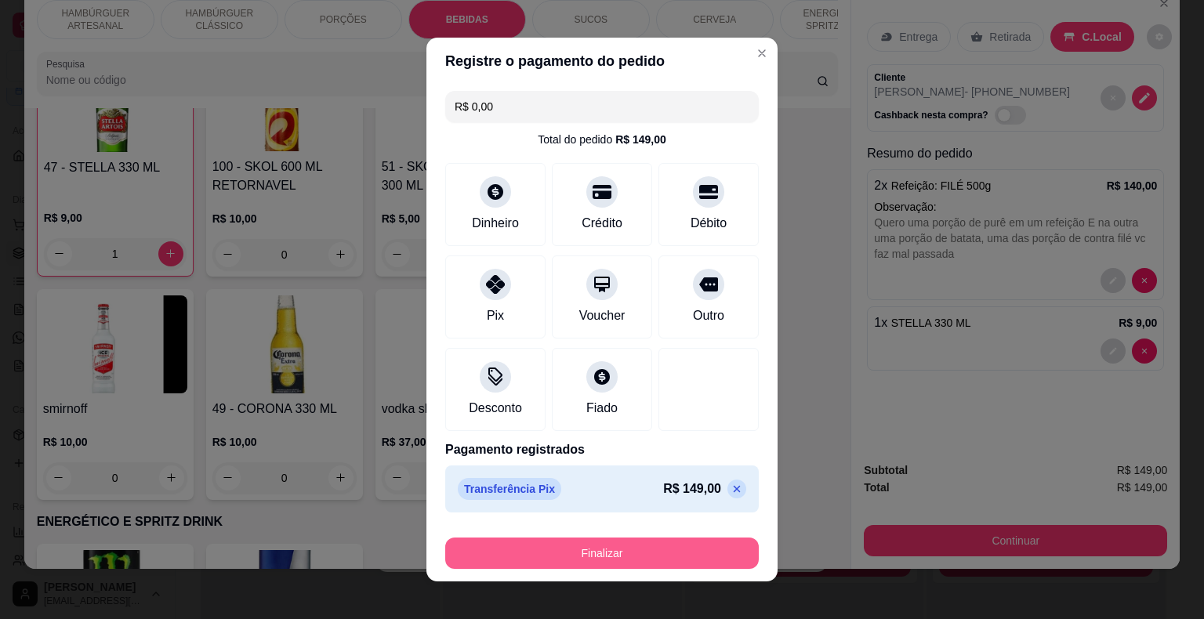
click at [580, 545] on button "Finalizar" at bounding box center [601, 553] width 313 height 31
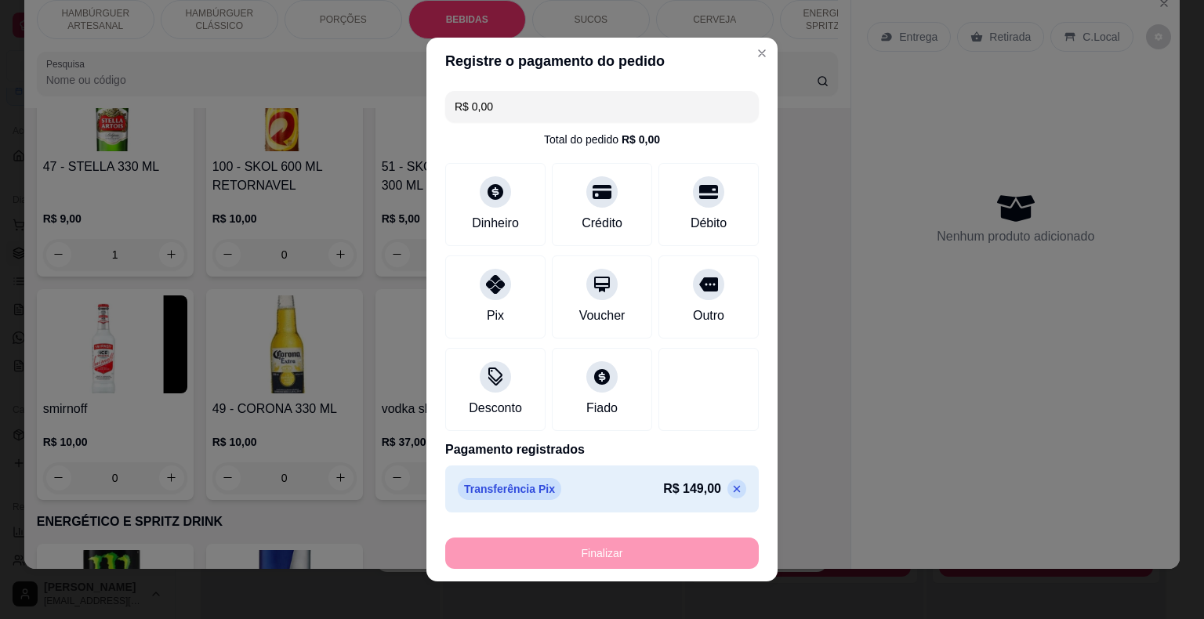
type input "0"
type input "-R$ 149,00"
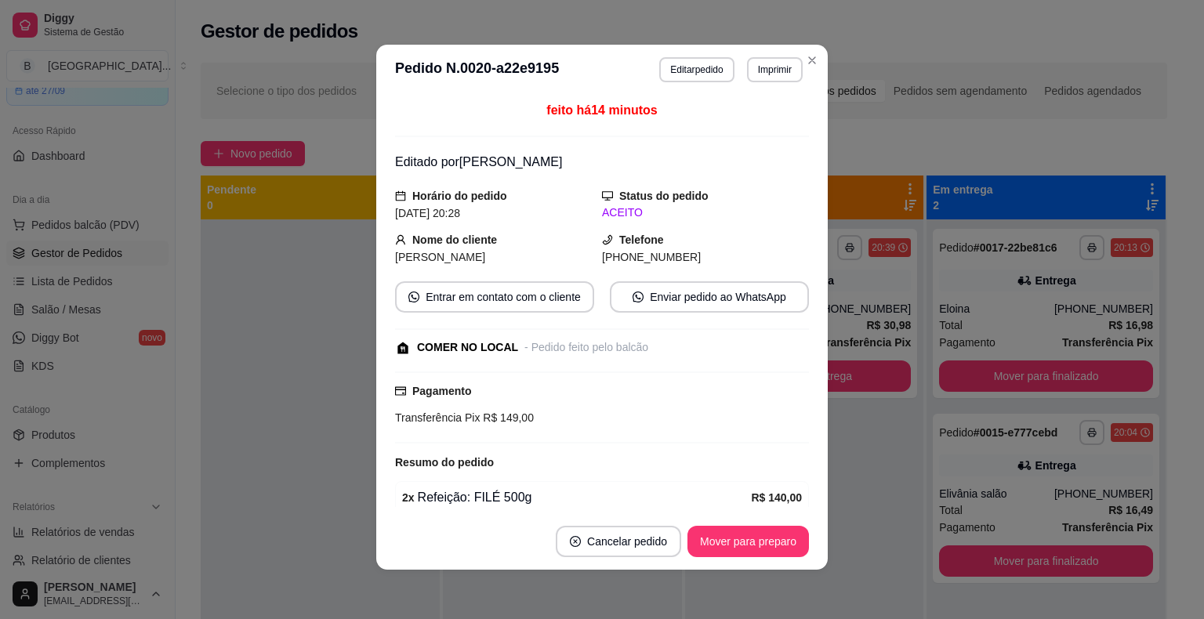
scroll to position [3, 0]
click at [722, 542] on button "Mover para preparo" at bounding box center [747, 540] width 121 height 31
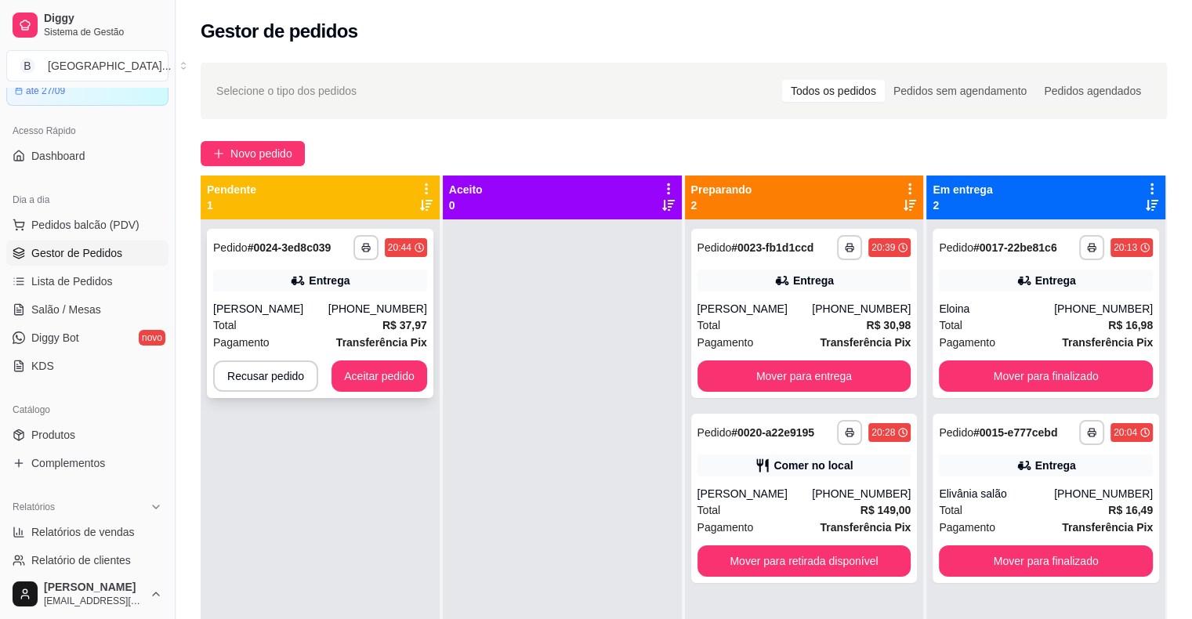
click at [418, 324] on strong "R$ 37,97" at bounding box center [404, 325] width 45 height 13
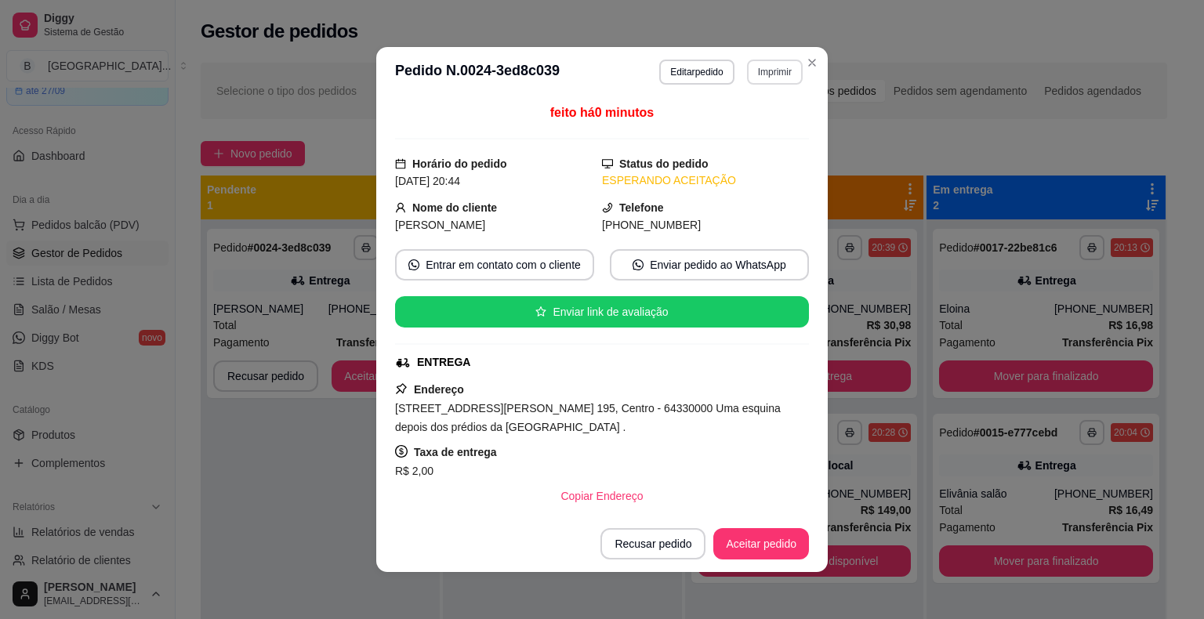
click at [789, 64] on button "Imprimir" at bounding box center [775, 72] width 56 height 25
click at [748, 127] on button "IMPRESSORA" at bounding box center [741, 126] width 110 height 24
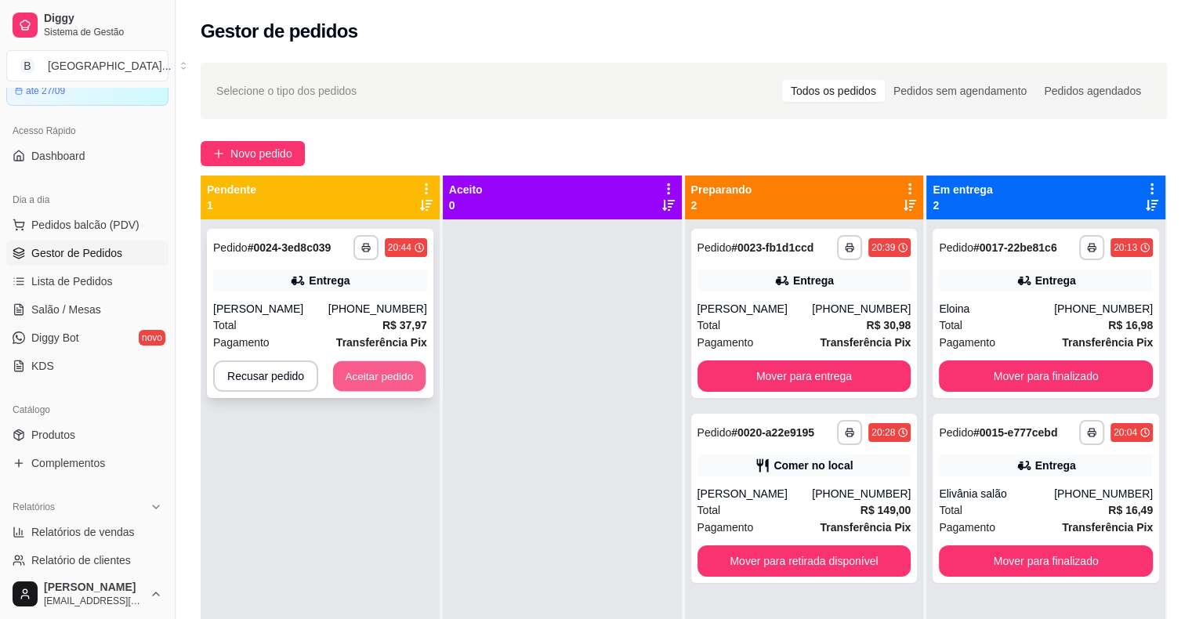
click at [371, 380] on button "Aceitar pedido" at bounding box center [379, 376] width 92 height 31
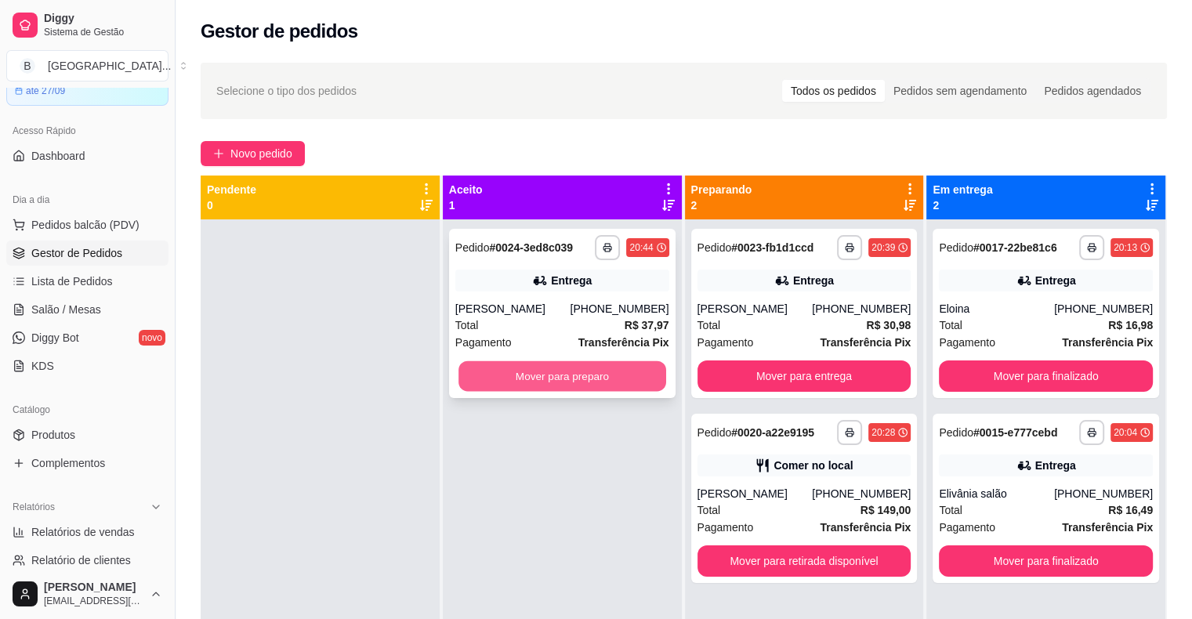
click at [502, 380] on button "Mover para preparo" at bounding box center [562, 376] width 208 height 31
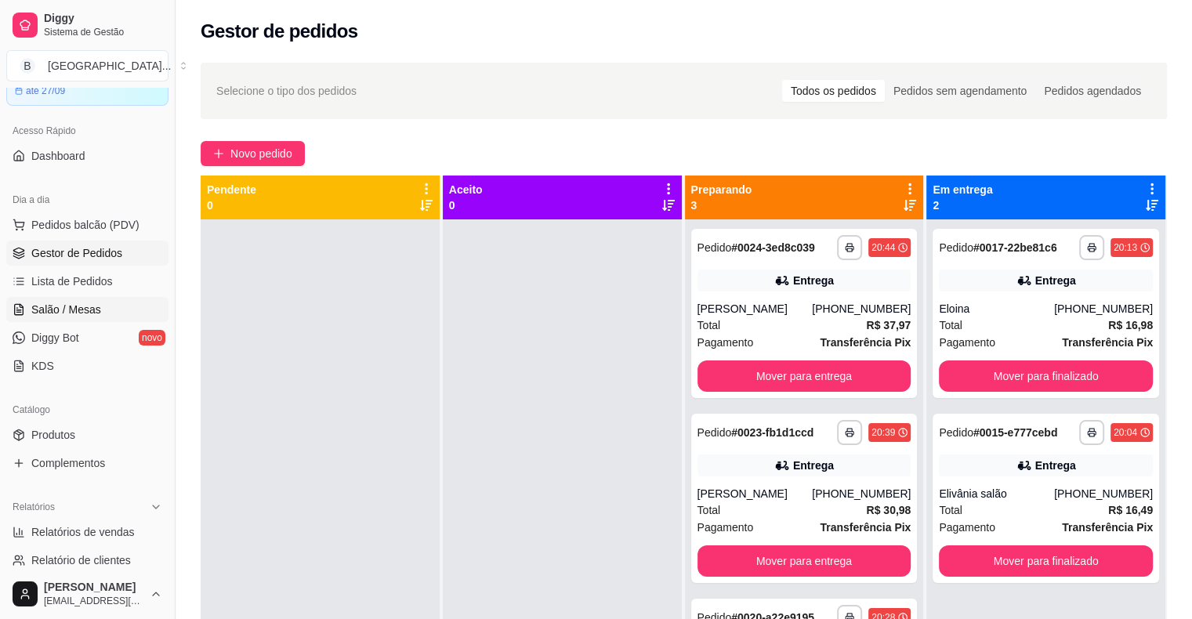
click at [73, 308] on span "Salão / Mesas" at bounding box center [66, 310] width 70 height 16
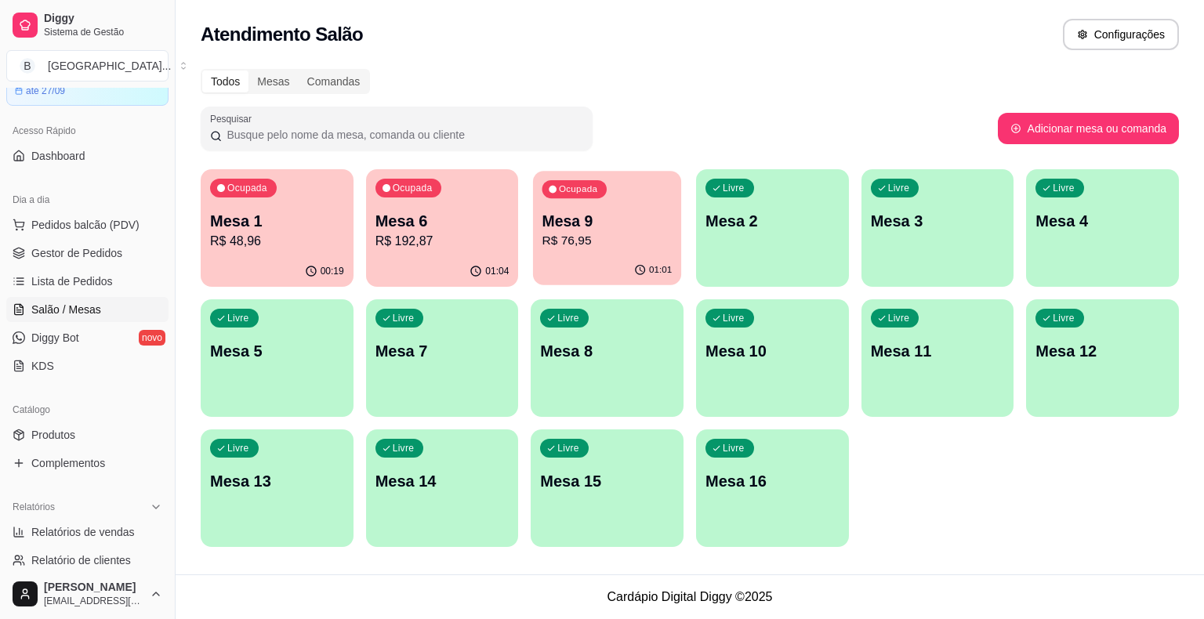
click at [646, 246] on p "R$ 76,95" at bounding box center [607, 241] width 130 height 18
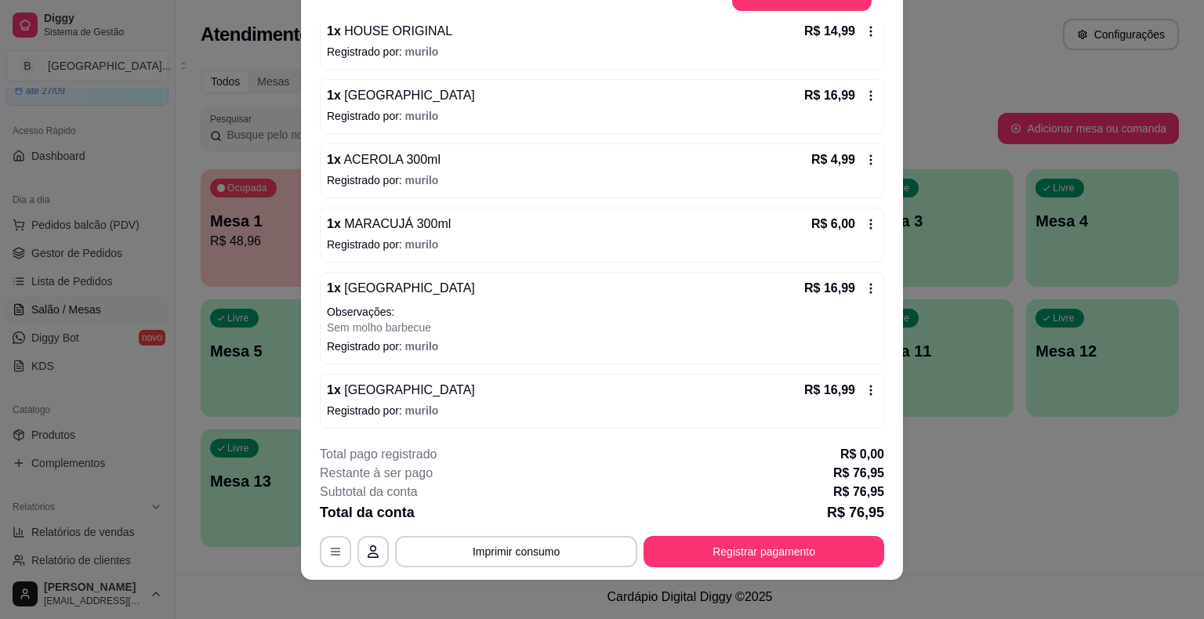
scroll to position [47, 0]
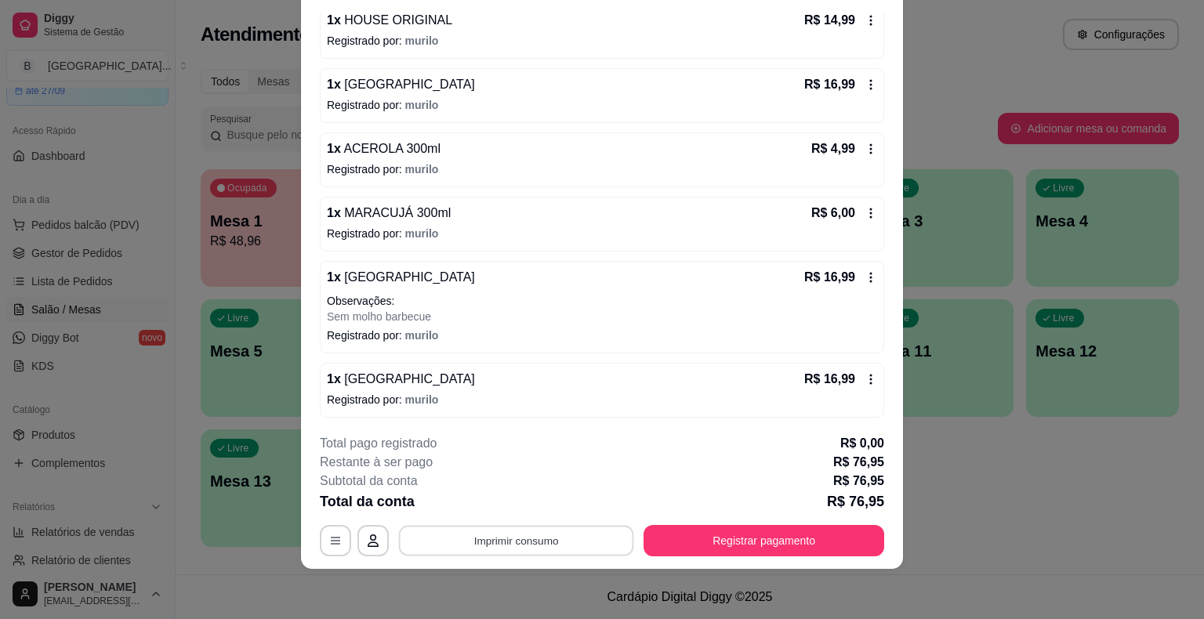
click at [517, 538] on button "Imprimir consumo" at bounding box center [516, 541] width 235 height 31
click at [540, 472] on button "IMPRESSORA" at bounding box center [515, 474] width 110 height 24
click at [724, 533] on button "Registrar pagamento" at bounding box center [764, 541] width 234 height 31
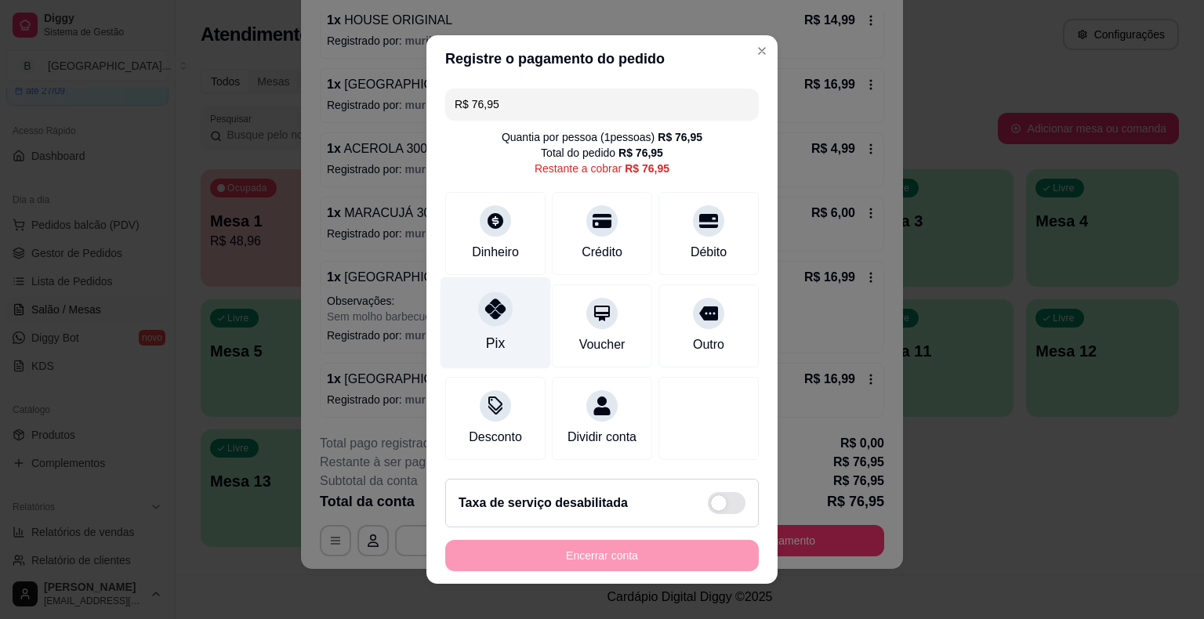
click at [506, 335] on div "Pix" at bounding box center [495, 323] width 111 height 92
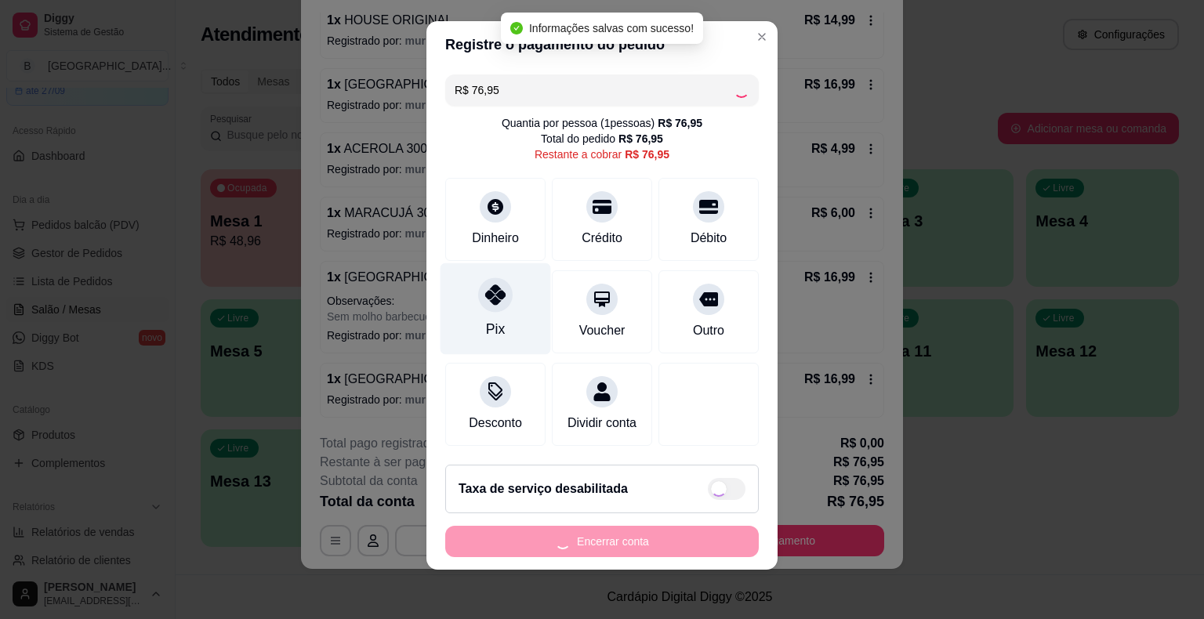
type input "R$ 0,00"
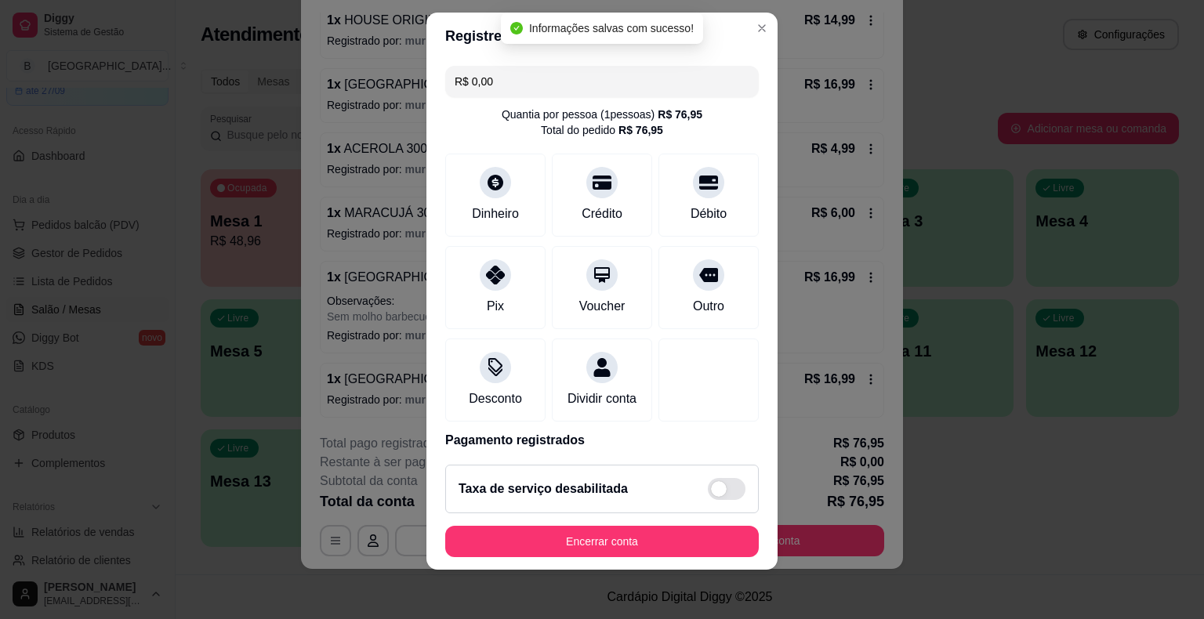
scroll to position [74, 0]
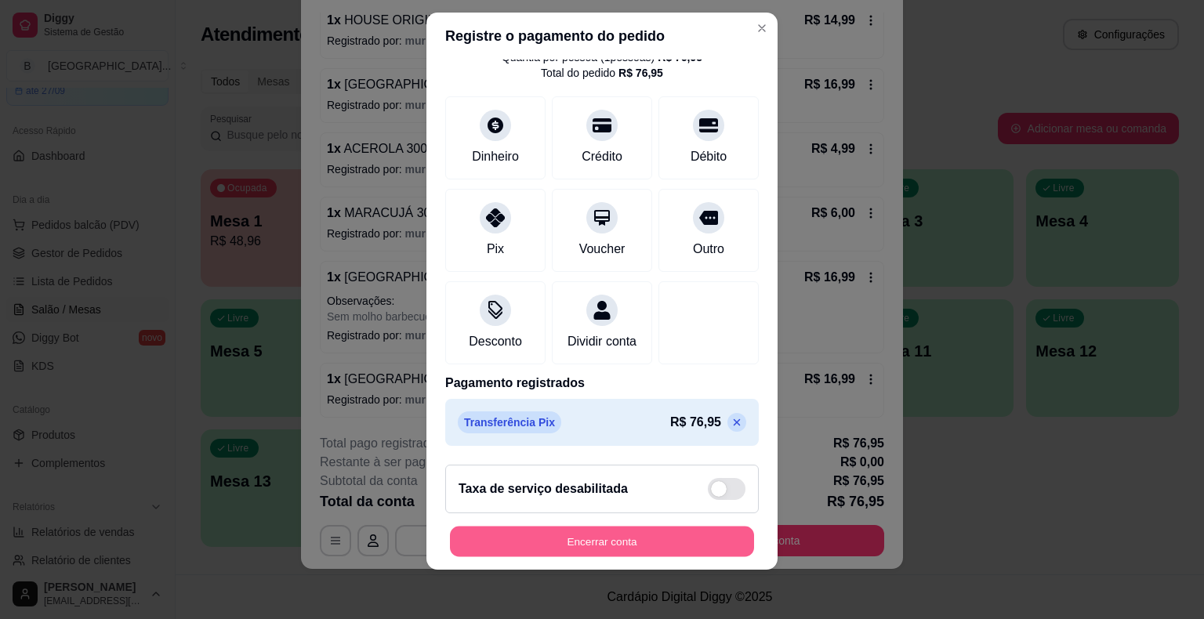
click at [527, 543] on button "Encerrar conta" at bounding box center [602, 541] width 304 height 31
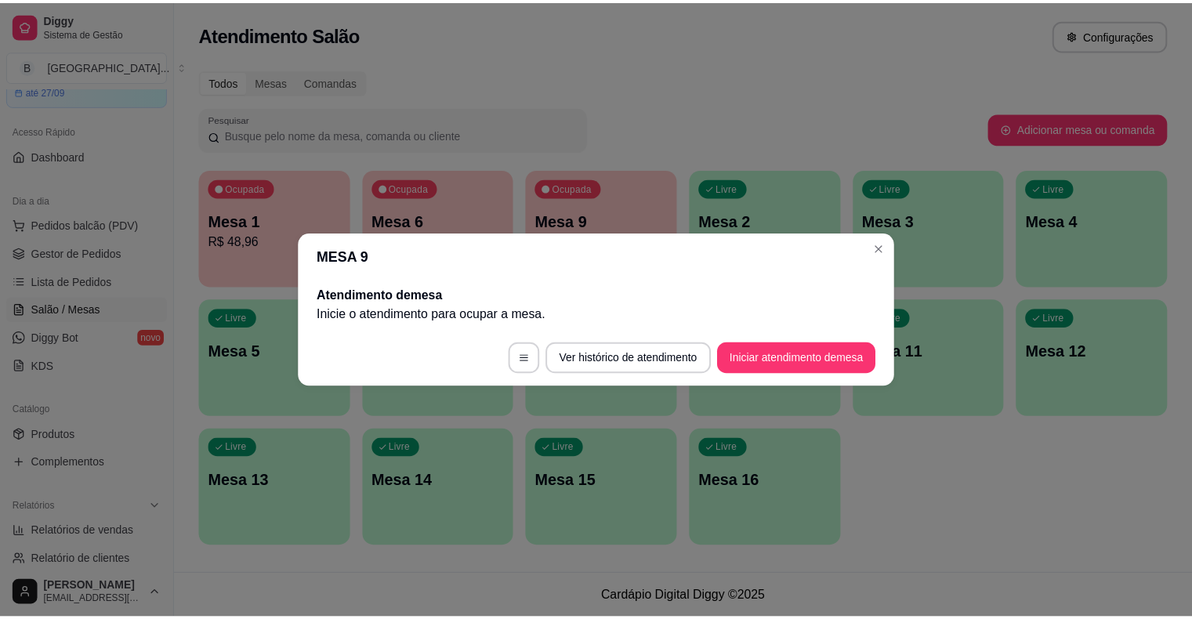
scroll to position [0, 0]
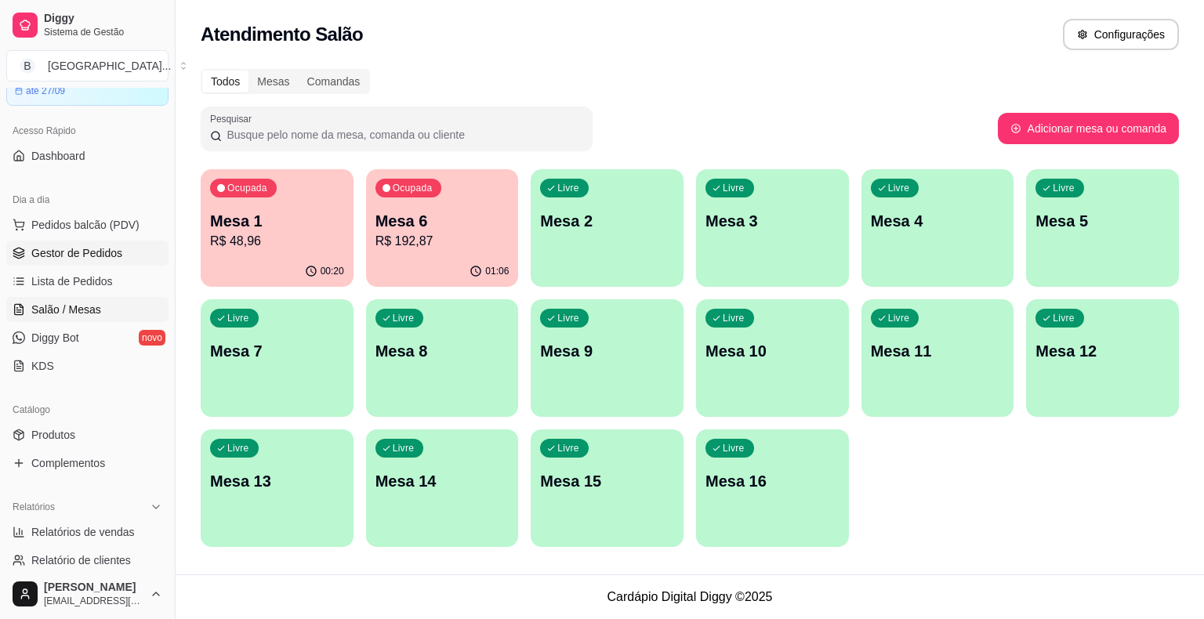
click at [60, 260] on link "Gestor de Pedidos" at bounding box center [87, 253] width 162 height 25
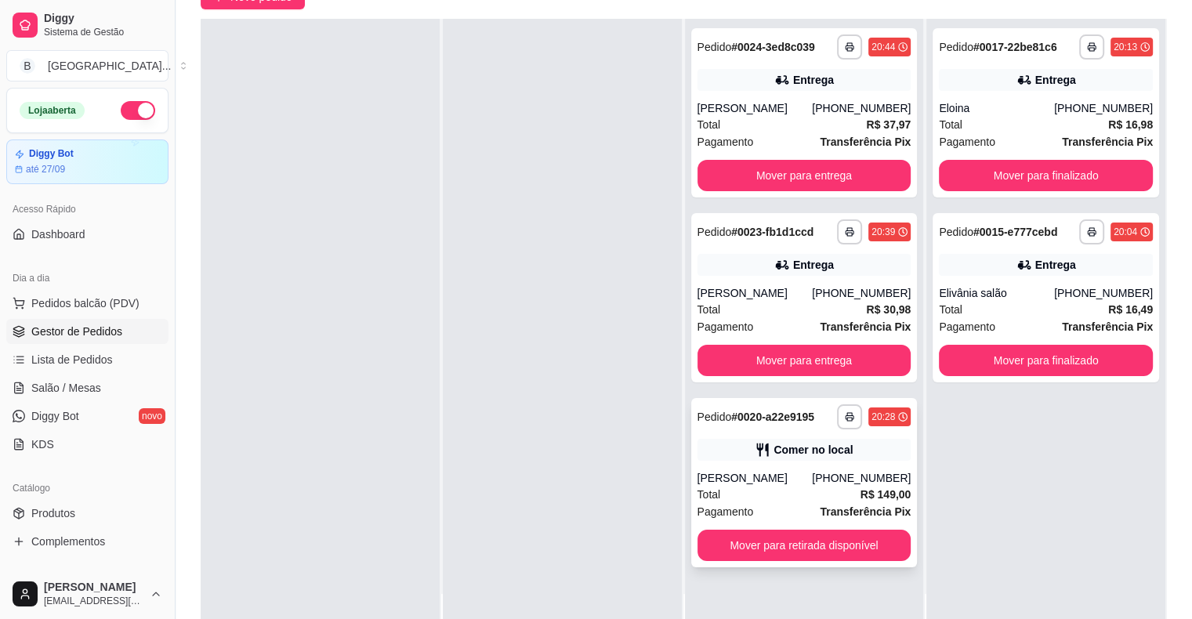
click at [846, 501] on div "Total R$ 149,00" at bounding box center [805, 494] width 214 height 17
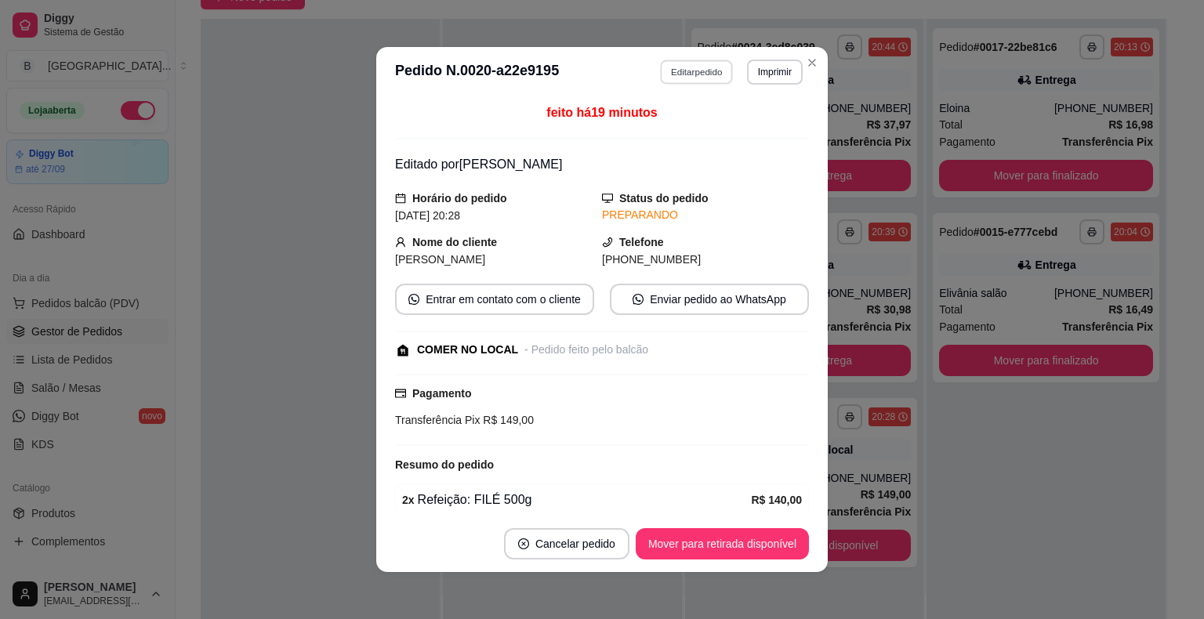
click at [670, 74] on button "Editar pedido" at bounding box center [697, 72] width 73 height 24
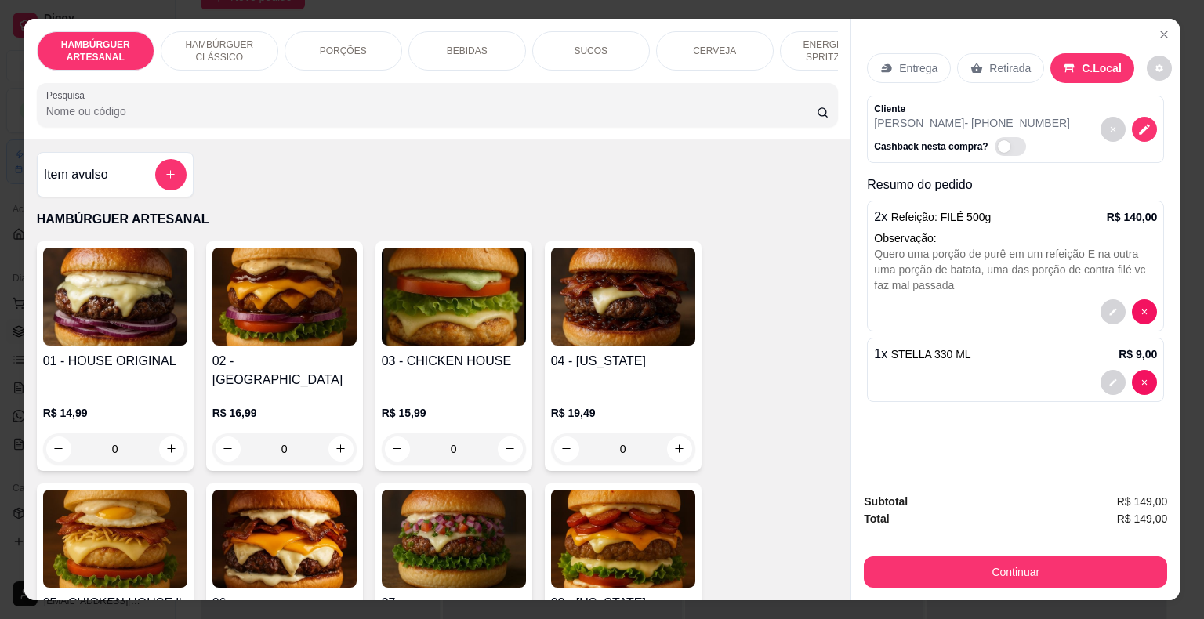
click at [304, 38] on div "PORÇÕES" at bounding box center [343, 50] width 118 height 39
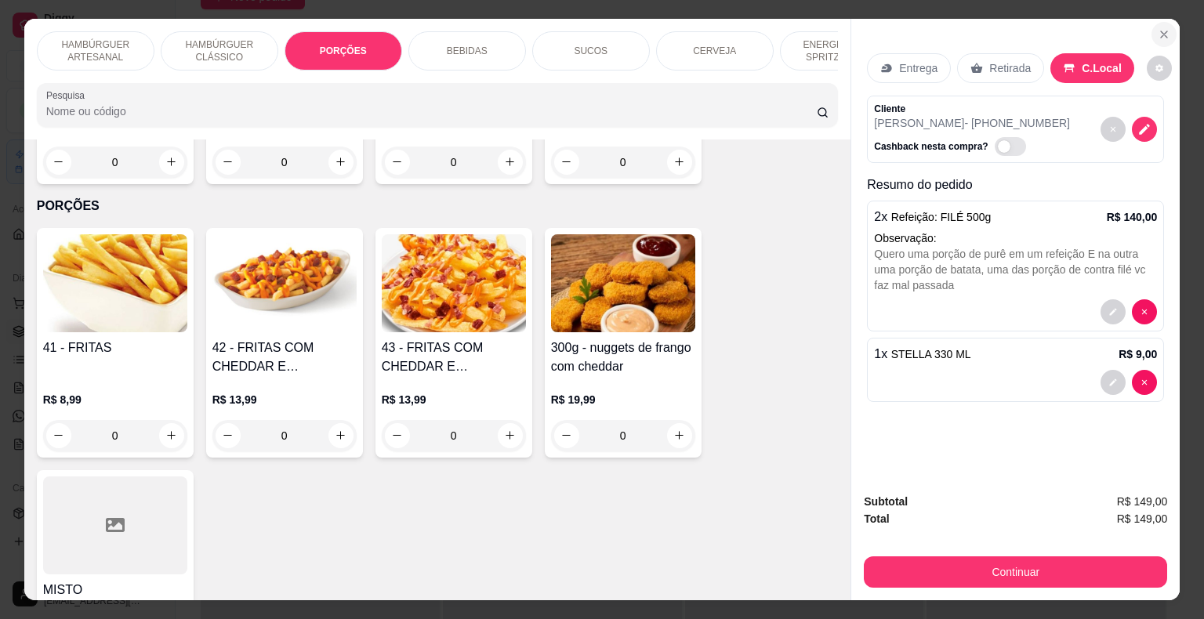
click at [1160, 22] on button "Close" at bounding box center [1163, 34] width 25 height 25
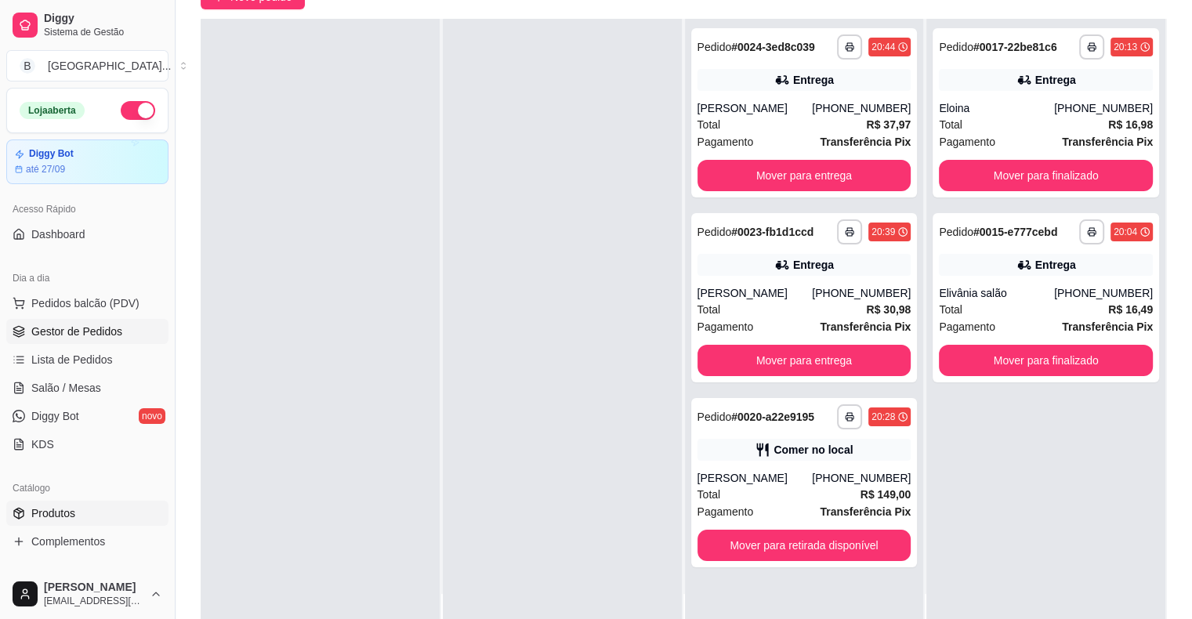
click at [59, 523] on link "Produtos" at bounding box center [87, 513] width 162 height 25
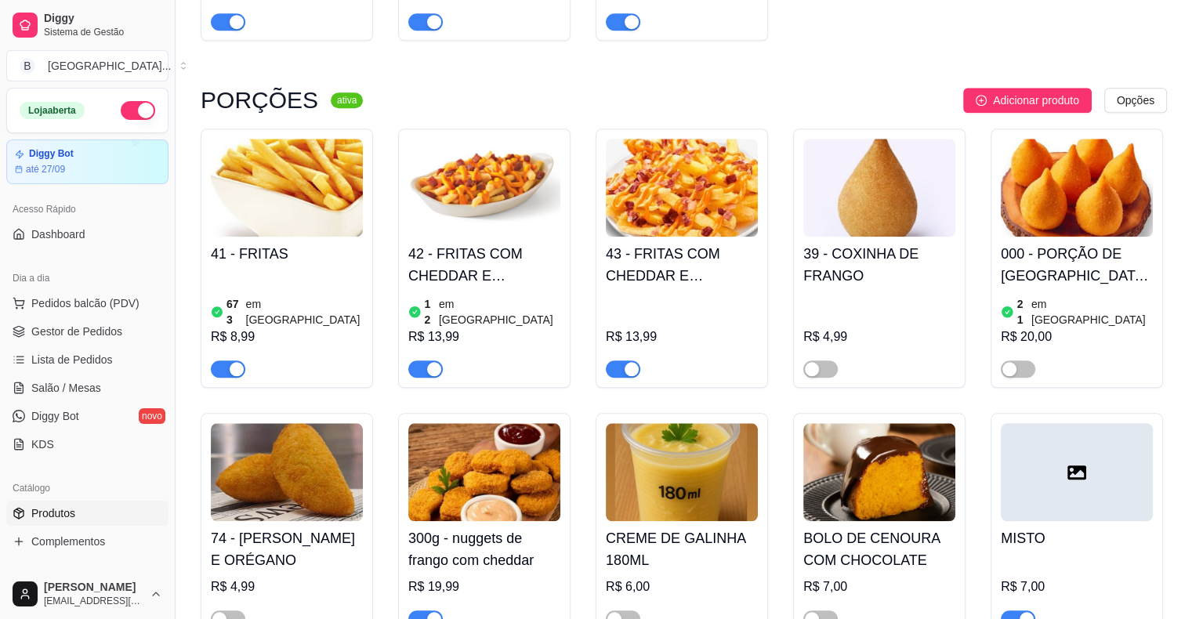
scroll to position [1411, 0]
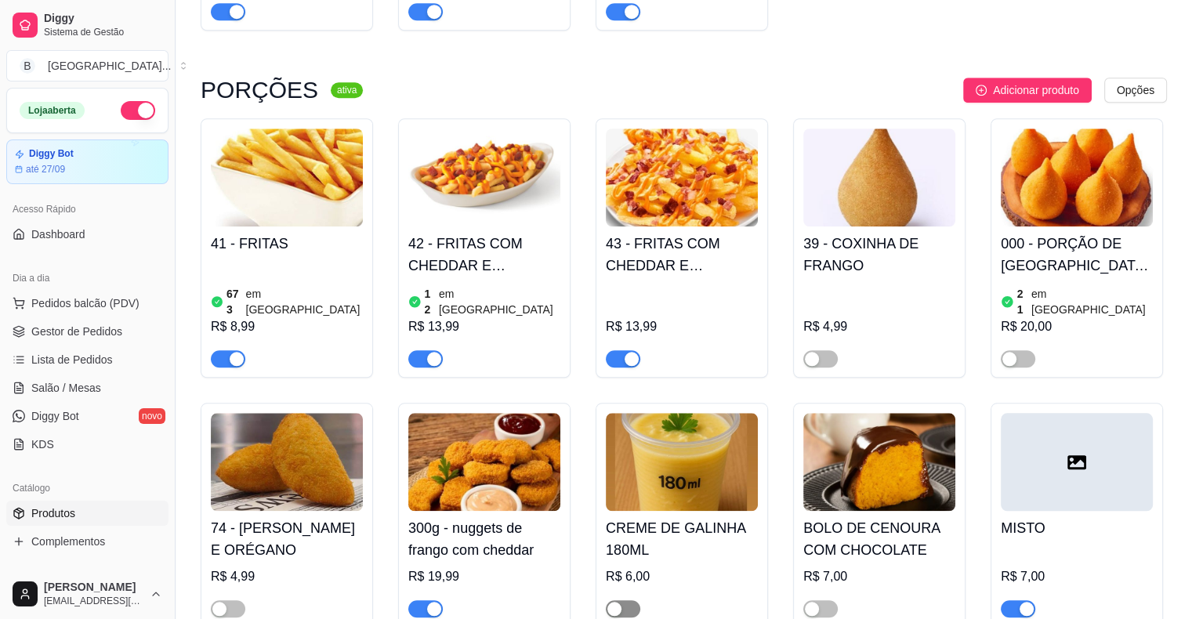
click at [613, 602] on div "button" at bounding box center [614, 609] width 14 height 14
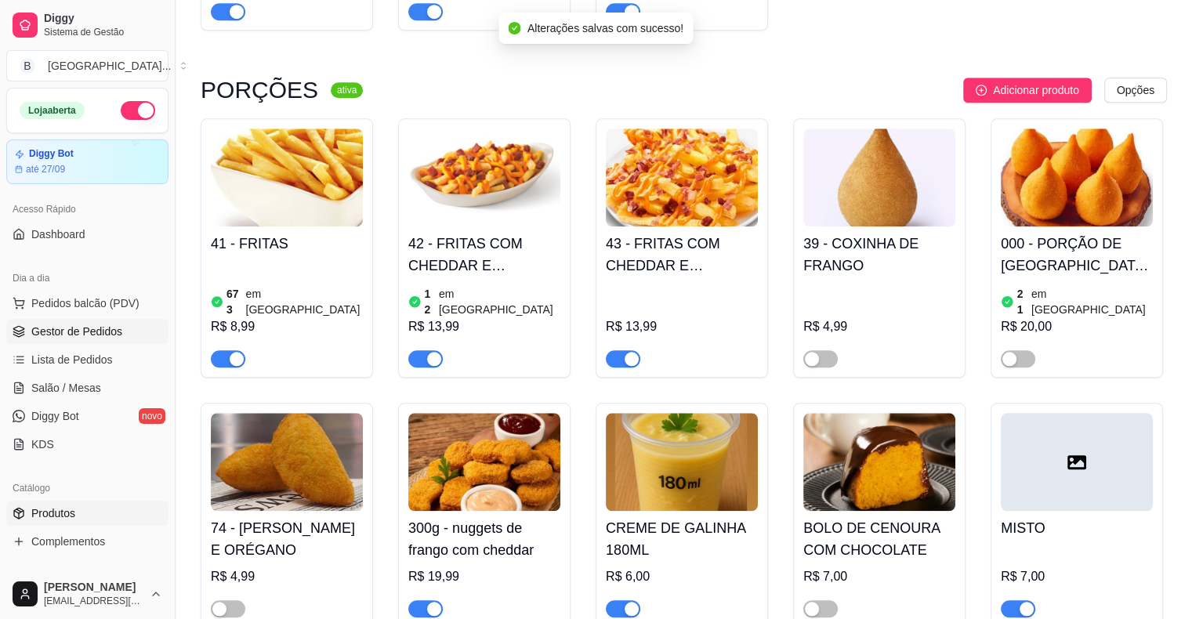
click at [71, 340] on link "Gestor de Pedidos" at bounding box center [87, 331] width 162 height 25
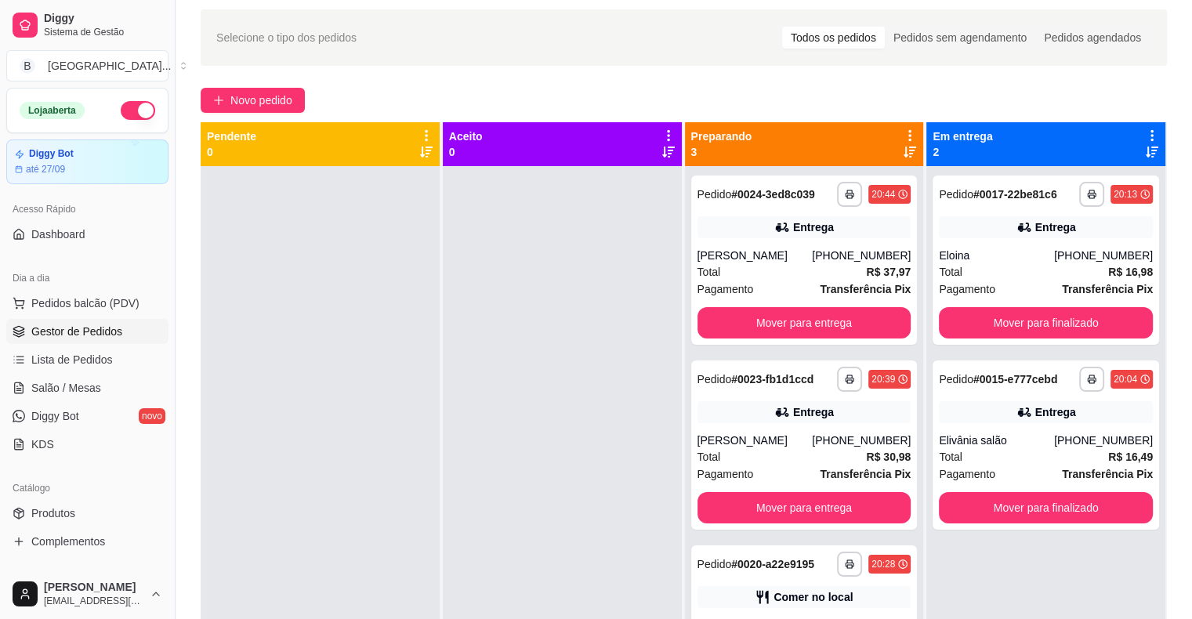
scroll to position [78, 0]
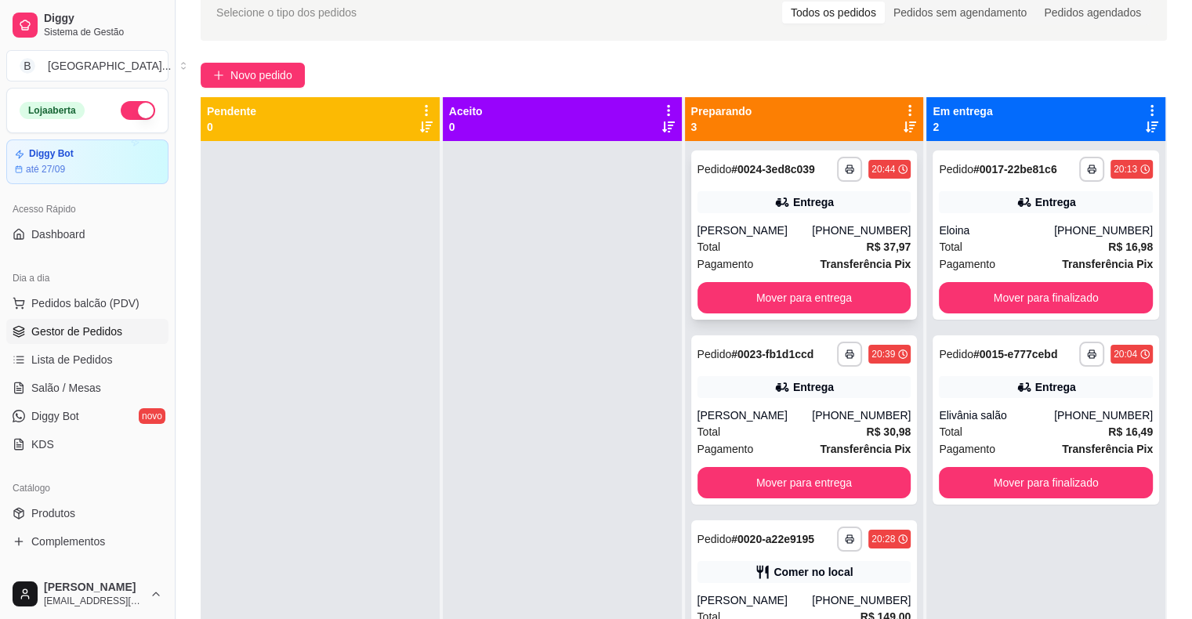
click at [875, 241] on strong "R$ 37,97" at bounding box center [888, 247] width 45 height 13
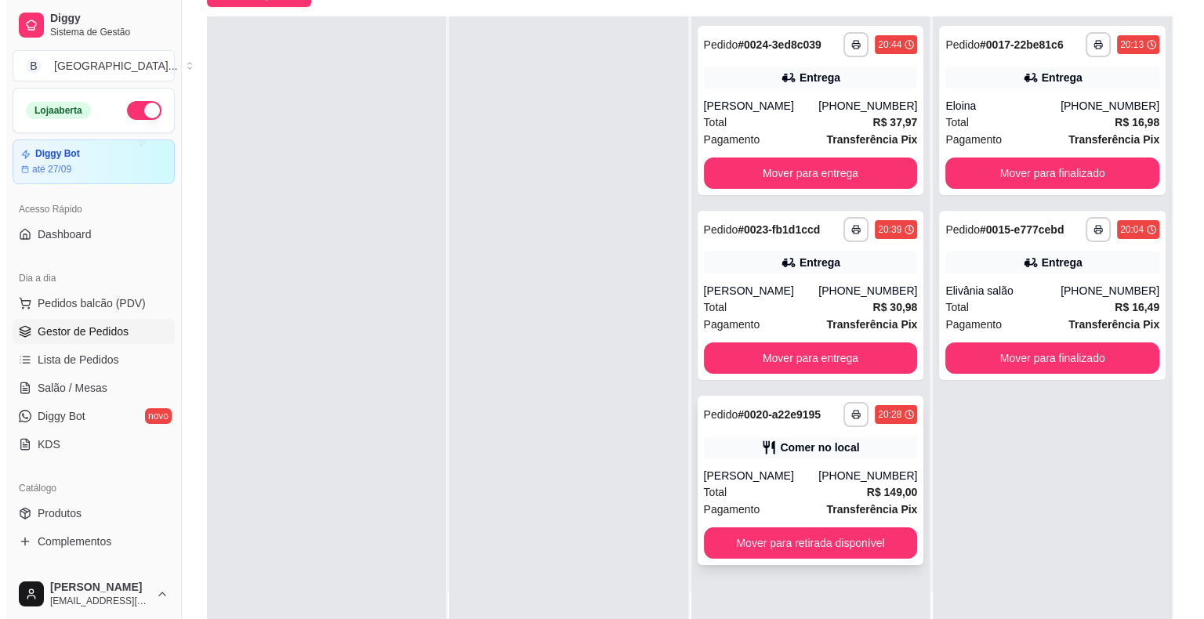
scroll to position [235, 0]
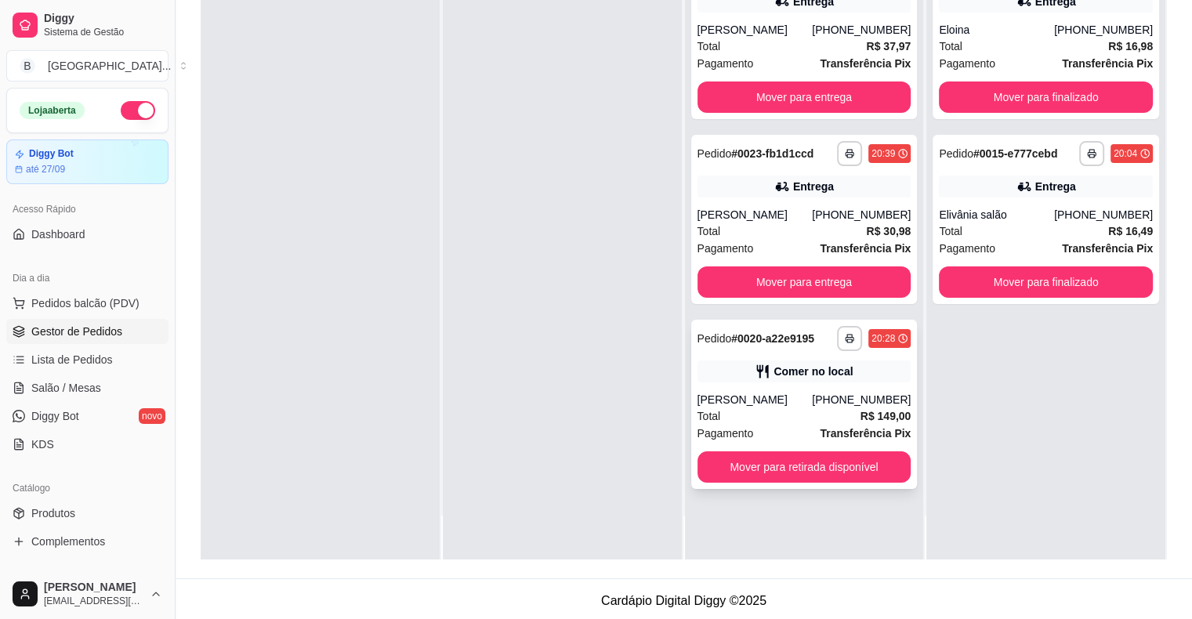
click at [784, 392] on div "[PERSON_NAME]" at bounding box center [755, 400] width 115 height 16
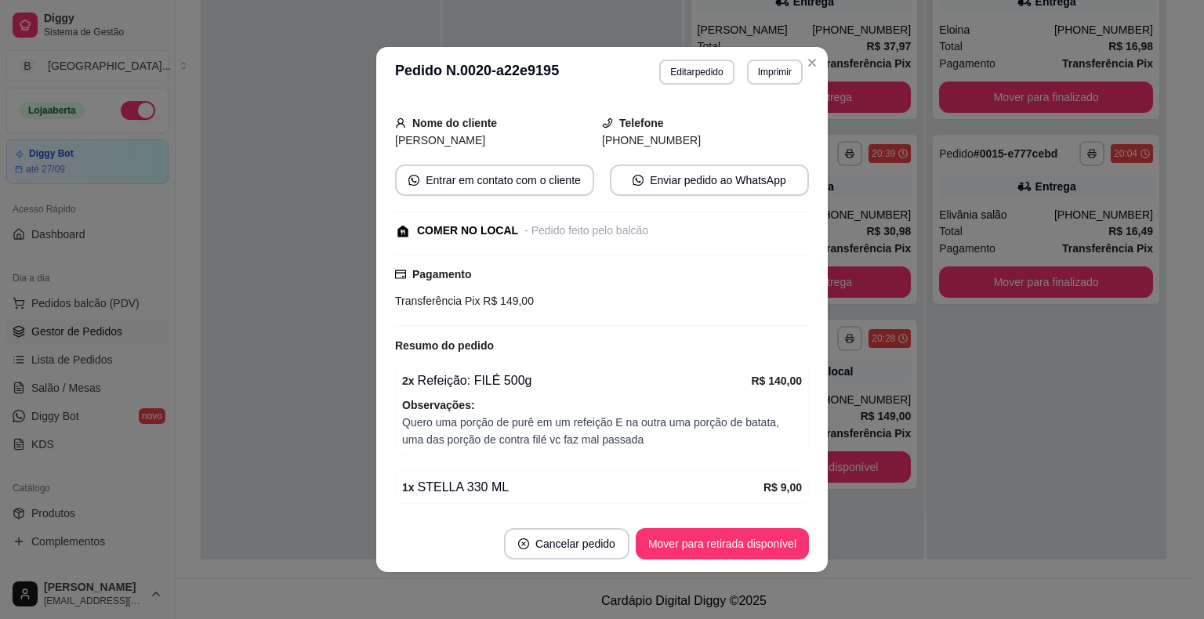
scroll to position [172, 0]
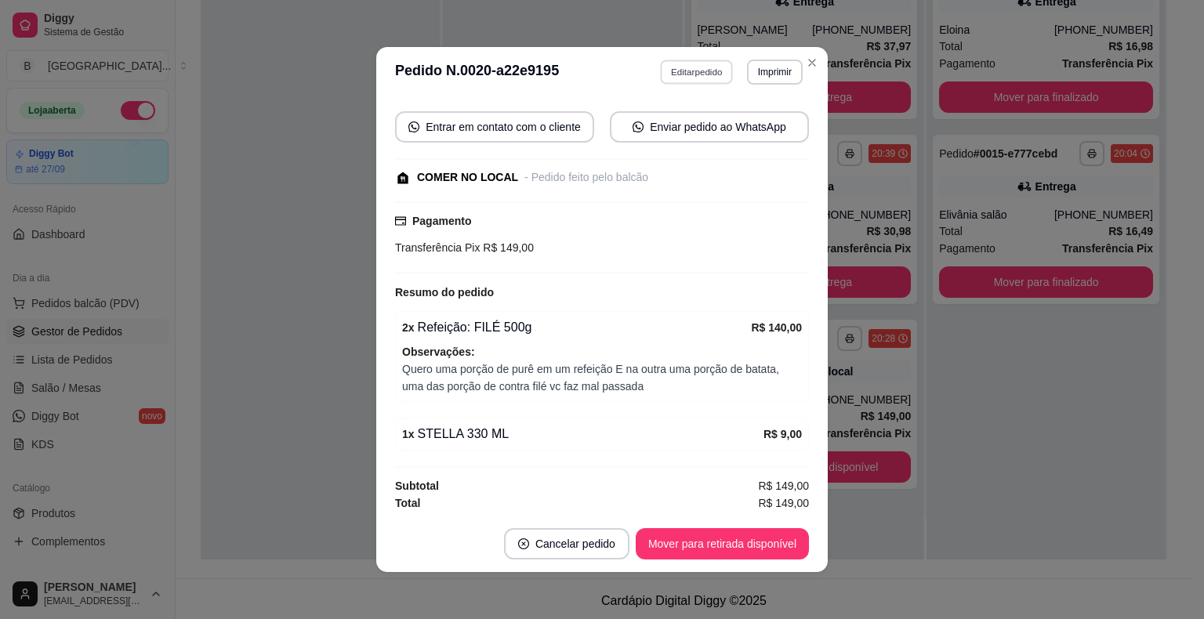
click at [669, 61] on button "Editar pedido" at bounding box center [697, 72] width 73 height 24
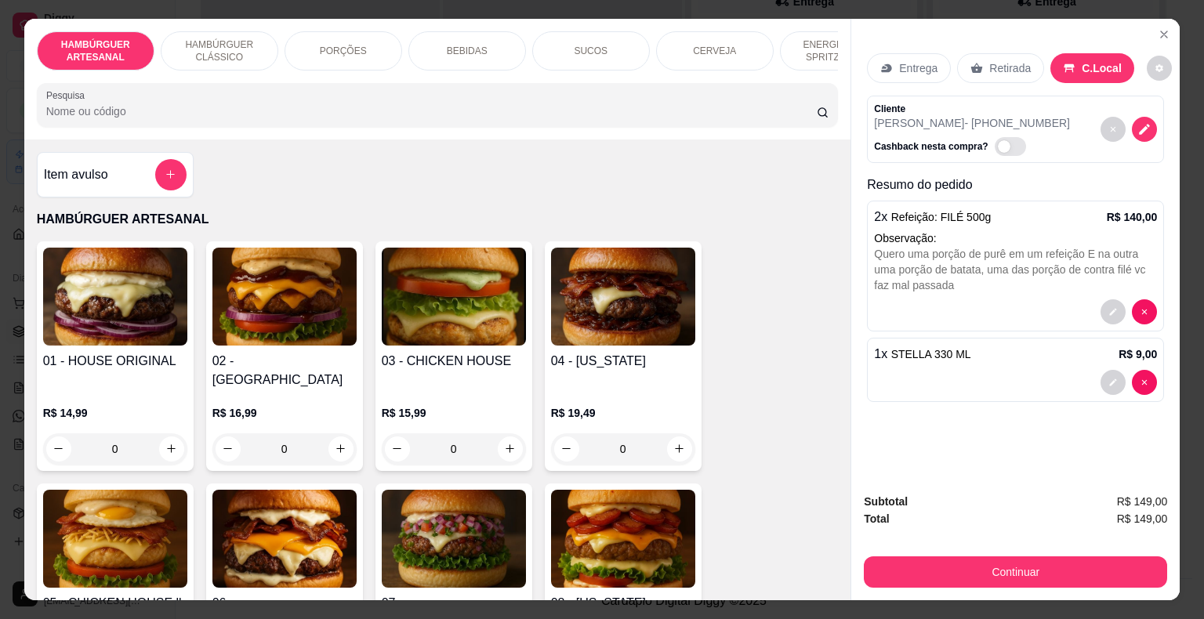
scroll to position [38, 0]
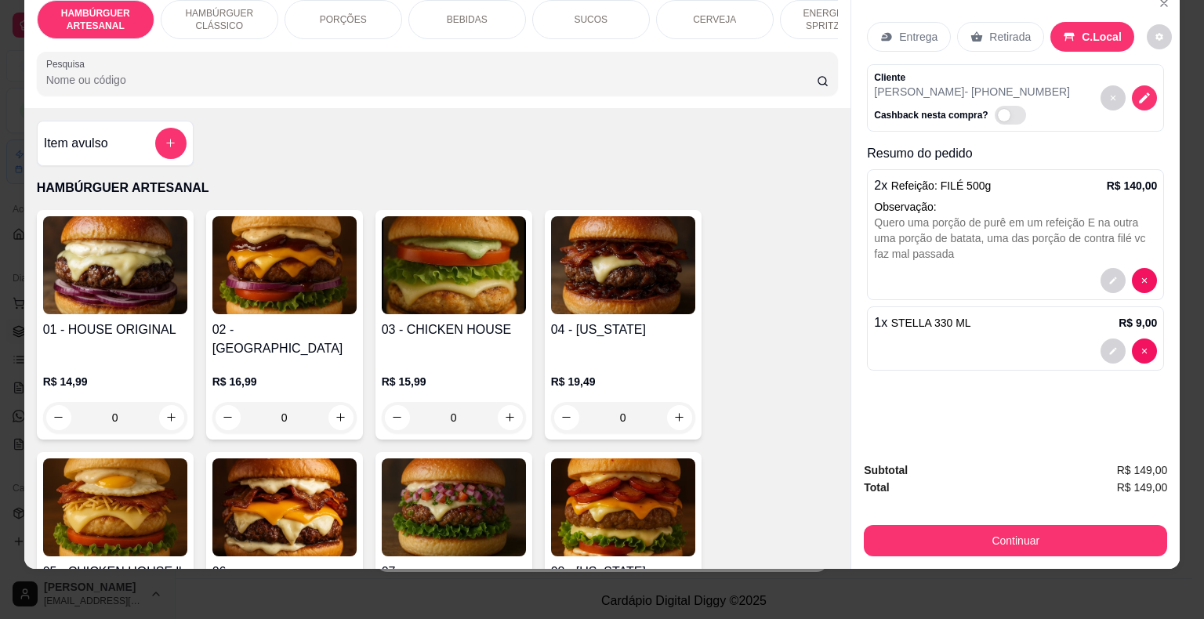
click at [341, 16] on div "PORÇÕES" at bounding box center [343, 19] width 118 height 39
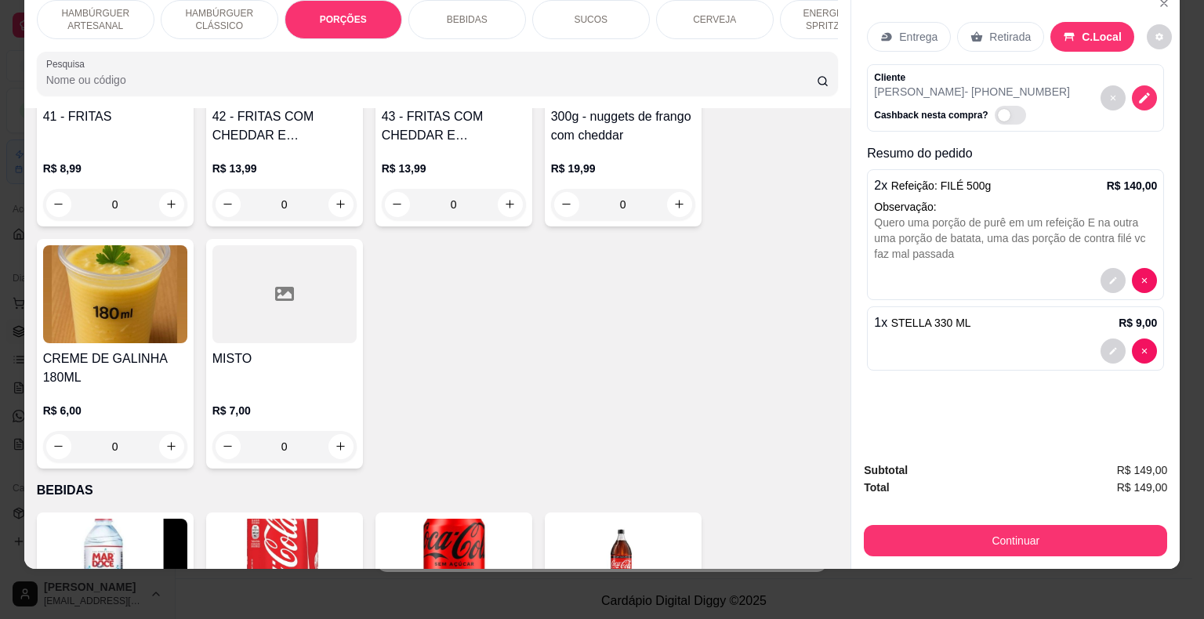
scroll to position [1484, 0]
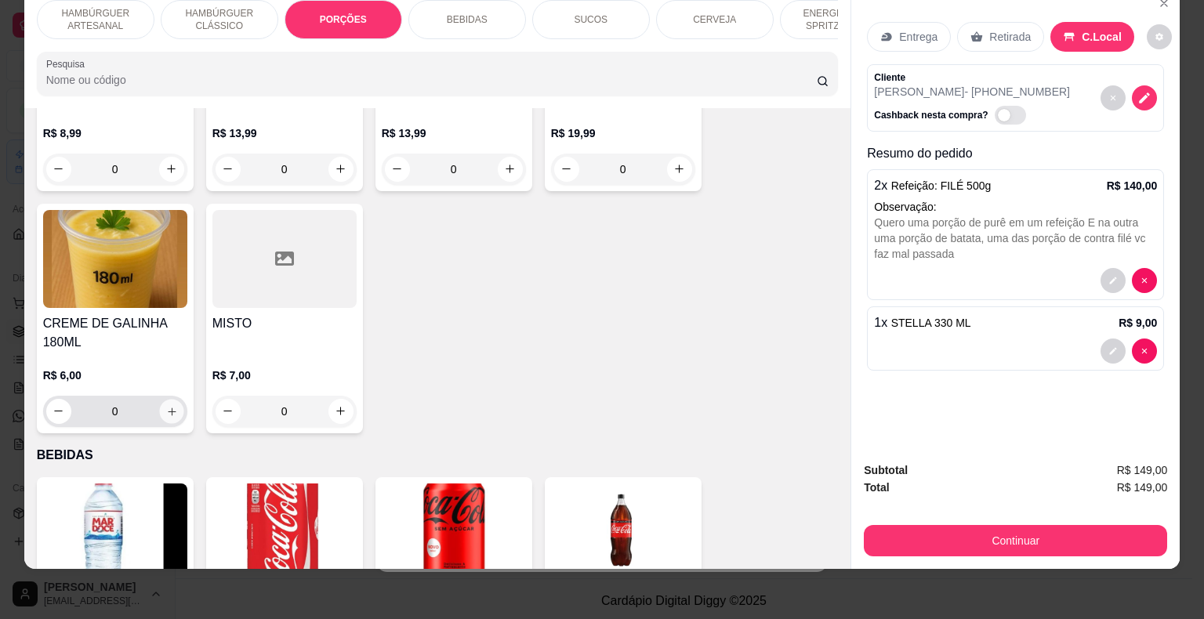
click at [166, 405] on icon "increase-product-quantity" at bounding box center [171, 411] width 12 height 12
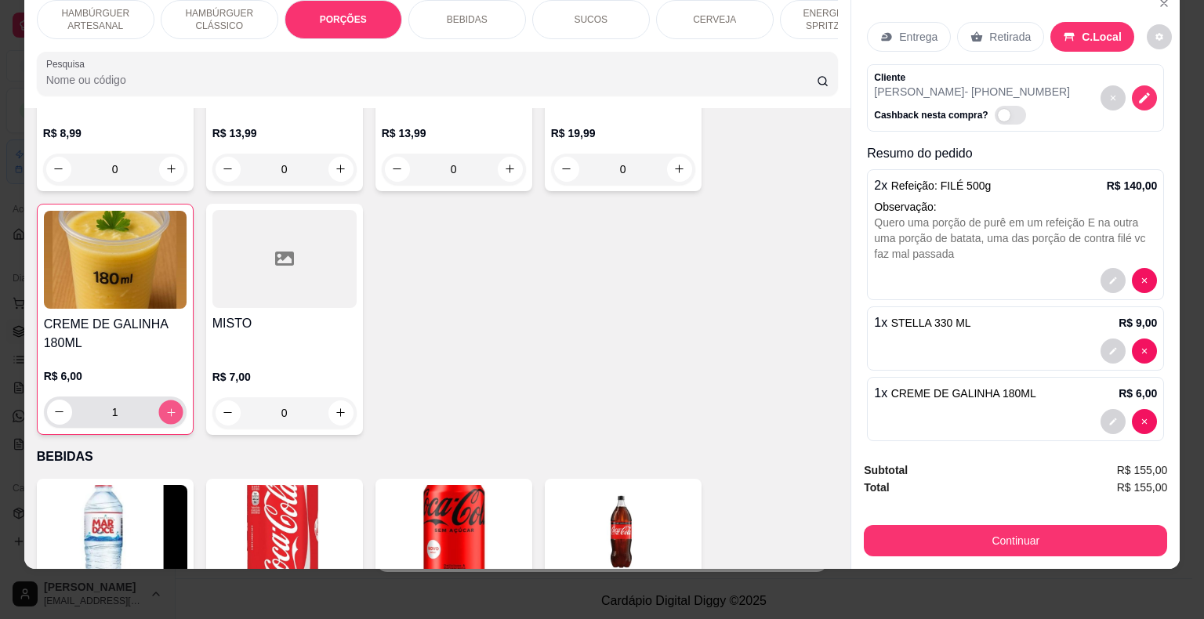
click at [166, 406] on icon "increase-product-quantity" at bounding box center [171, 412] width 12 height 12
type input "2"
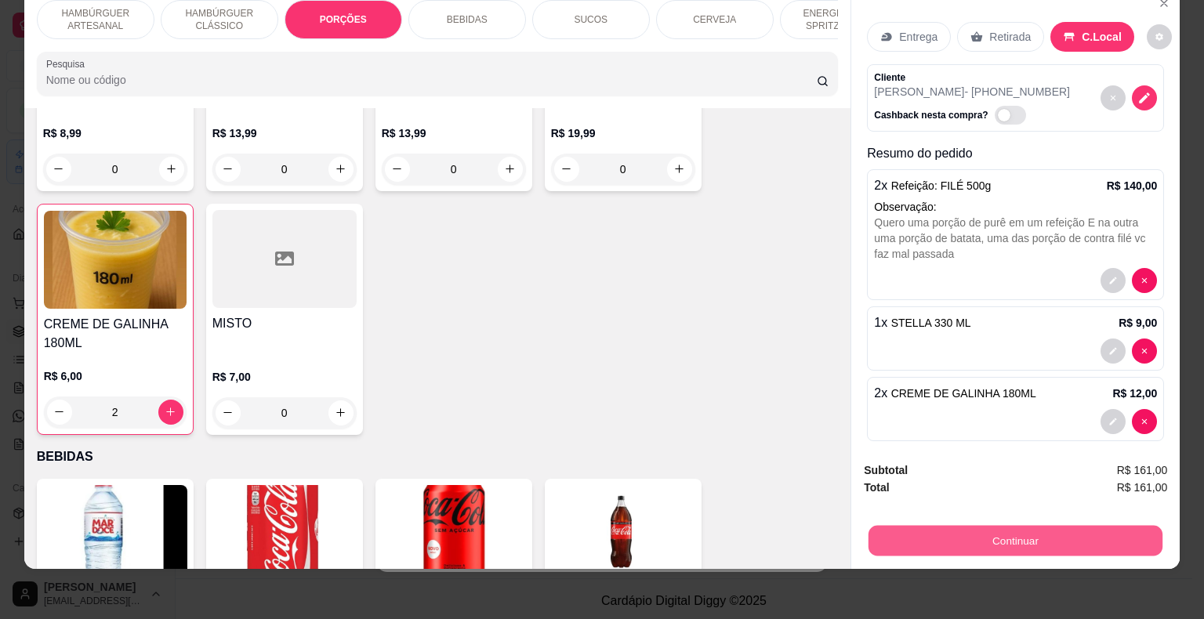
click at [1074, 536] on button "Continuar" at bounding box center [1015, 541] width 294 height 31
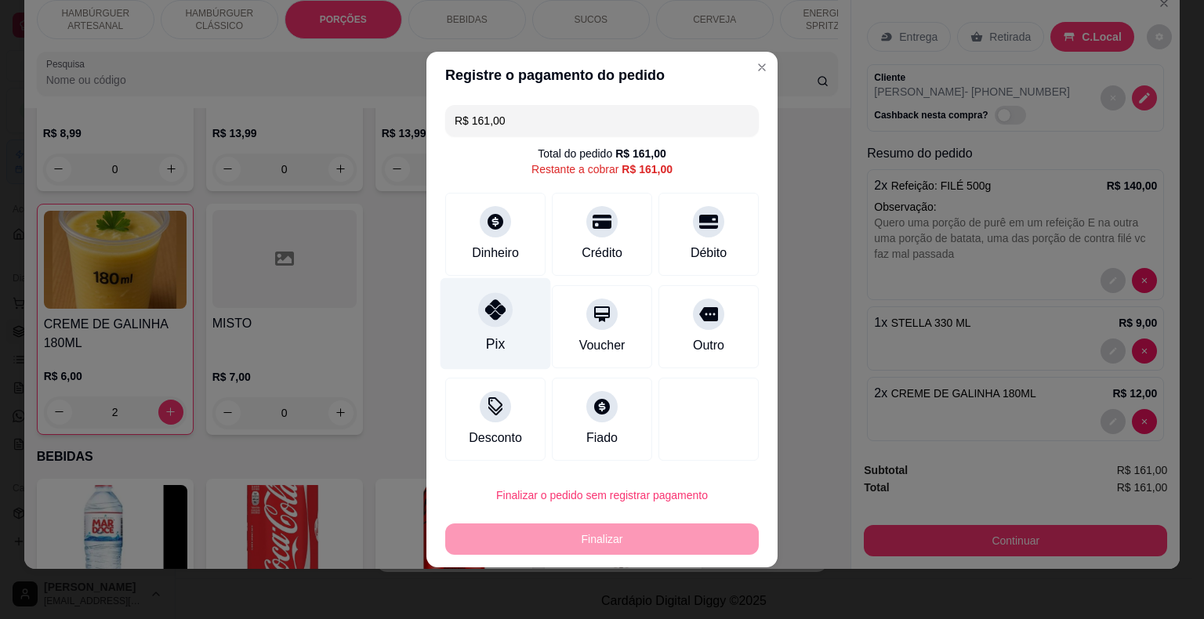
click at [490, 326] on div at bounding box center [495, 309] width 34 height 34
type input "R$ 0,00"
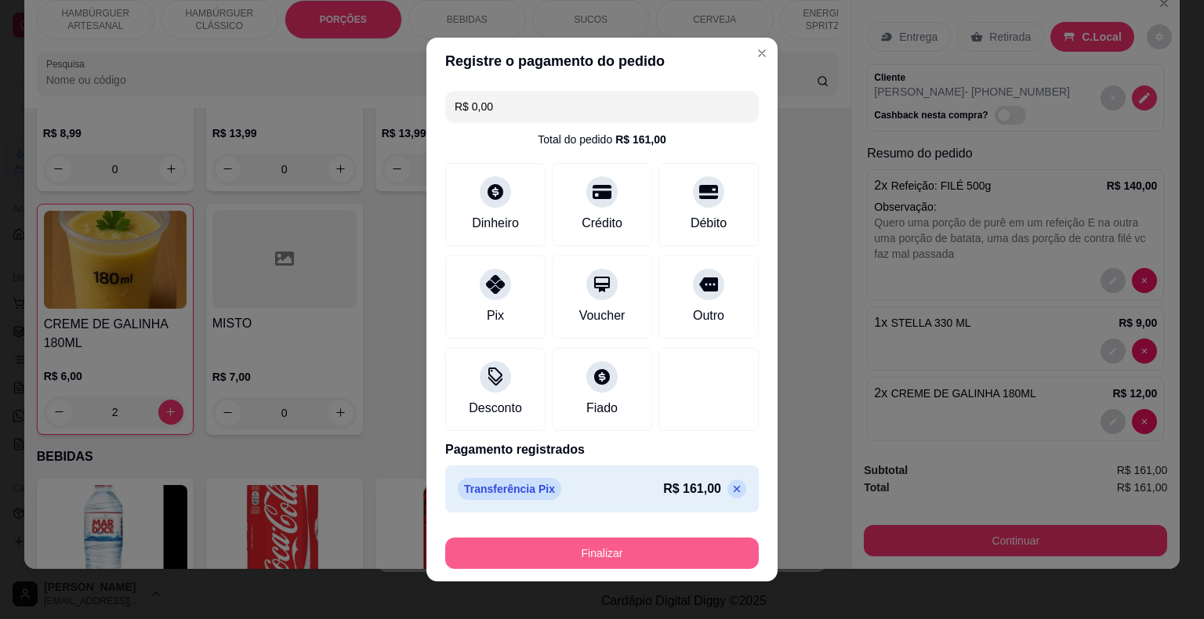
click at [573, 556] on button "Finalizar" at bounding box center [601, 553] width 313 height 31
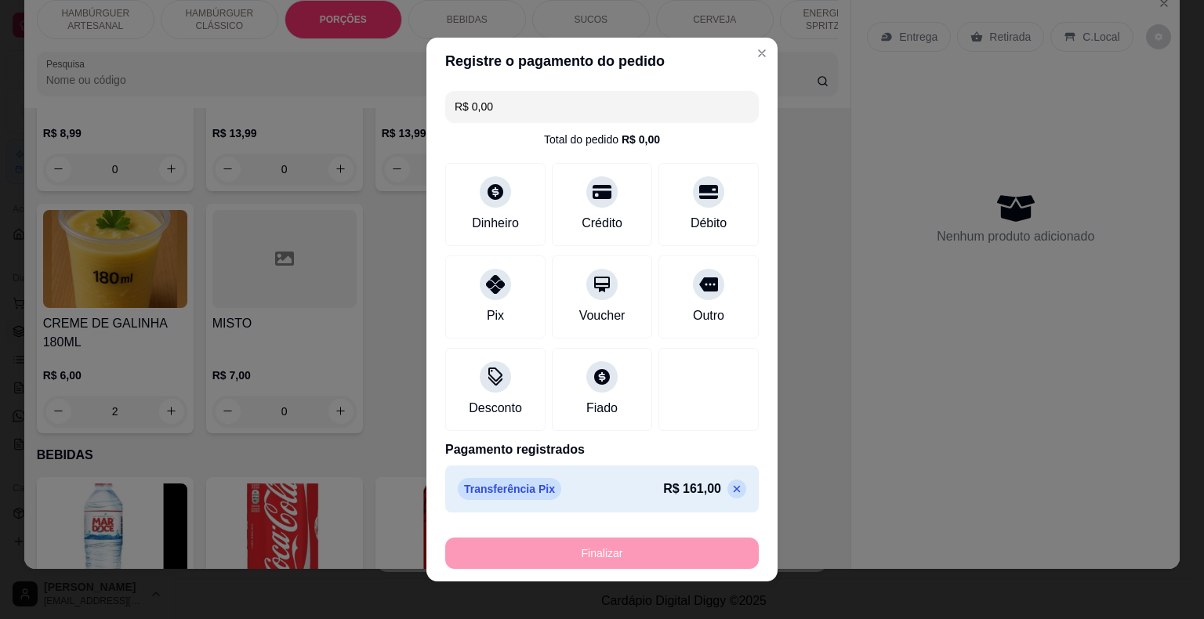
type input "0"
type input "-R$ 161,00"
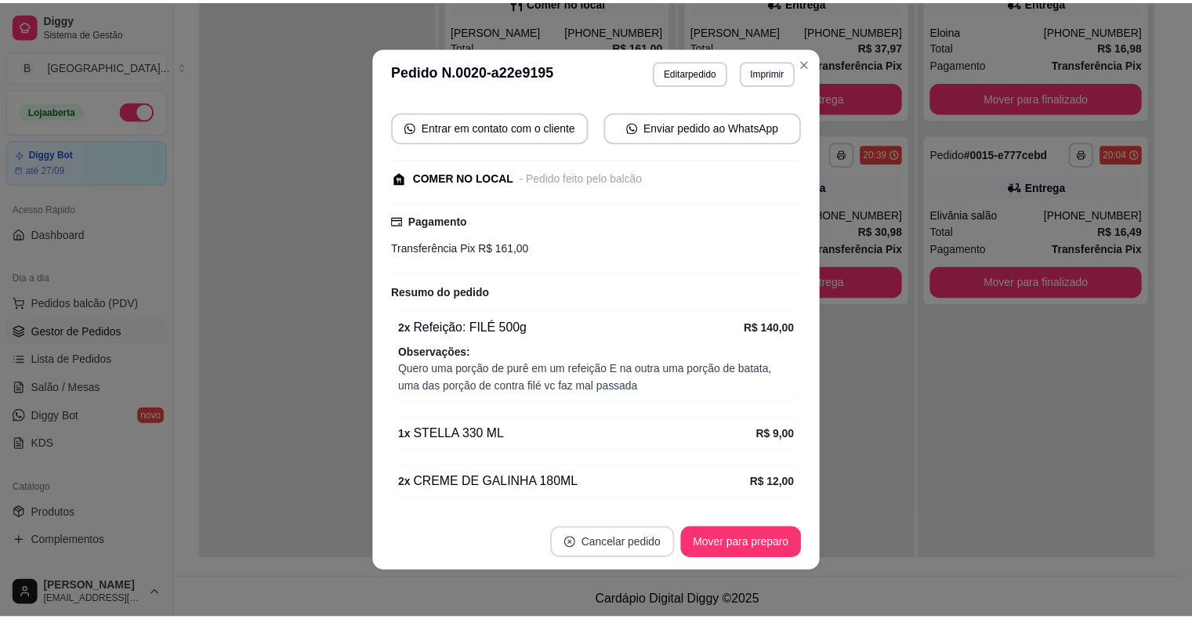
scroll to position [3, 0]
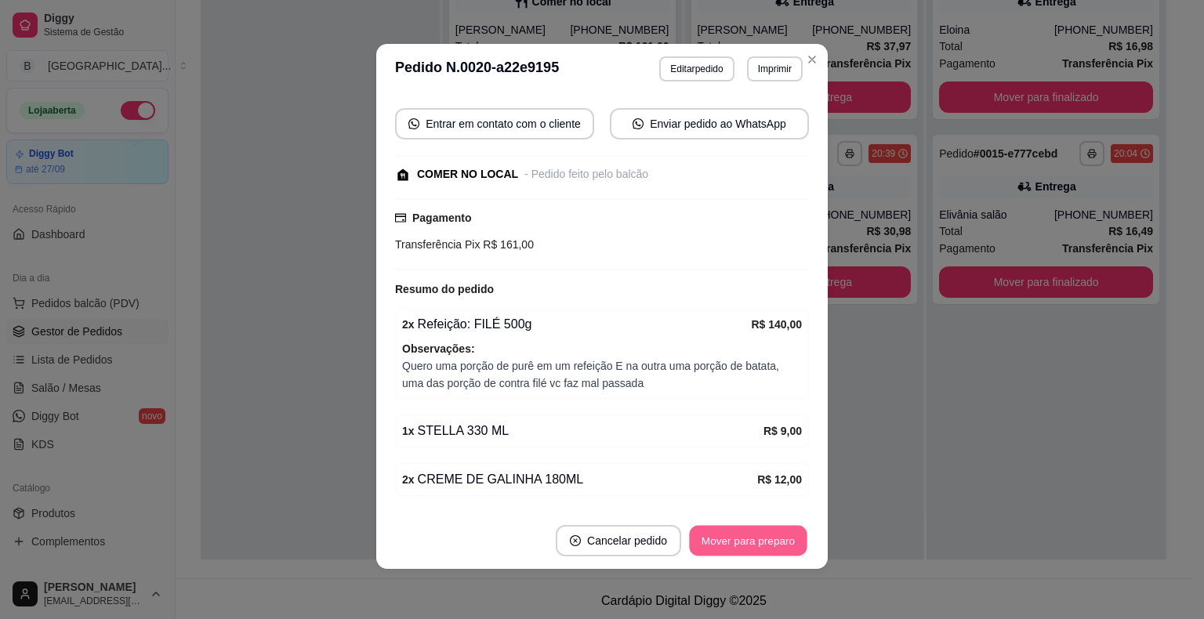
click at [764, 525] on div "Mover para preparo" at bounding box center [747, 540] width 121 height 31
click at [762, 538] on button "Mover para preparo" at bounding box center [747, 540] width 121 height 31
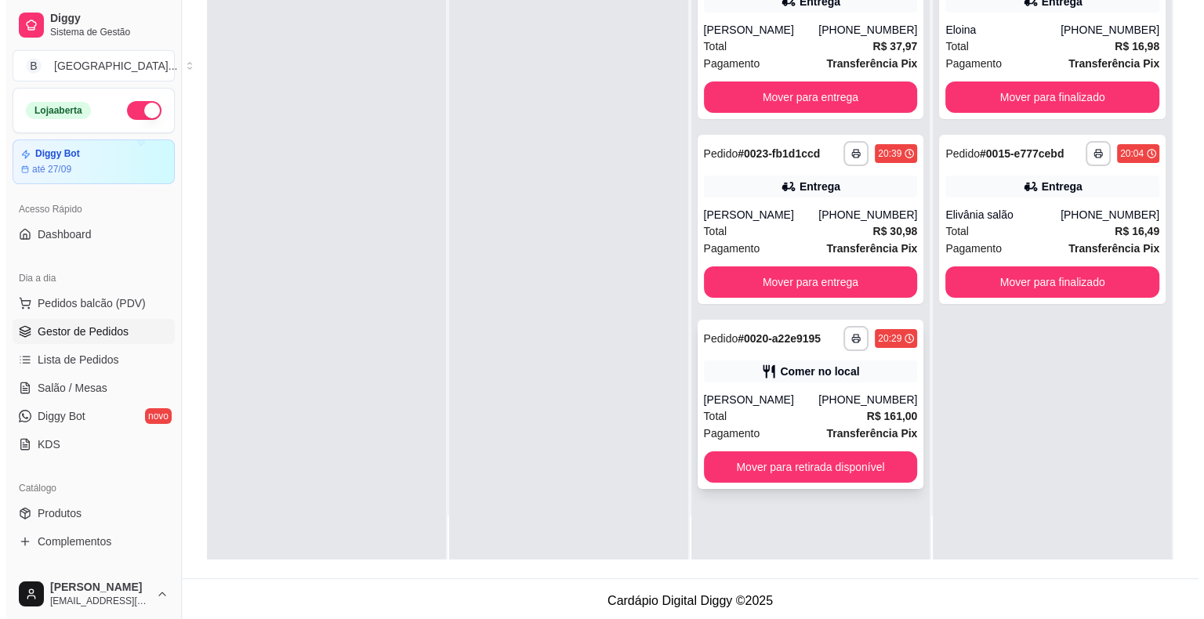
scroll to position [238, 0]
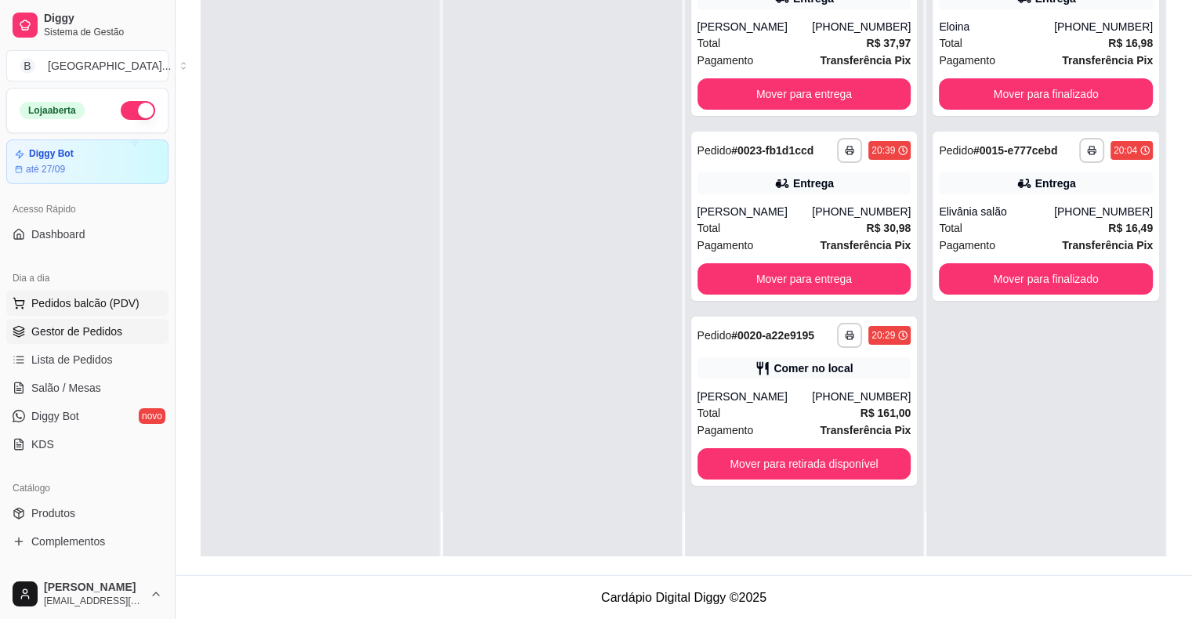
click at [154, 295] on button "Pedidos balcão (PDV)" at bounding box center [87, 303] width 162 height 25
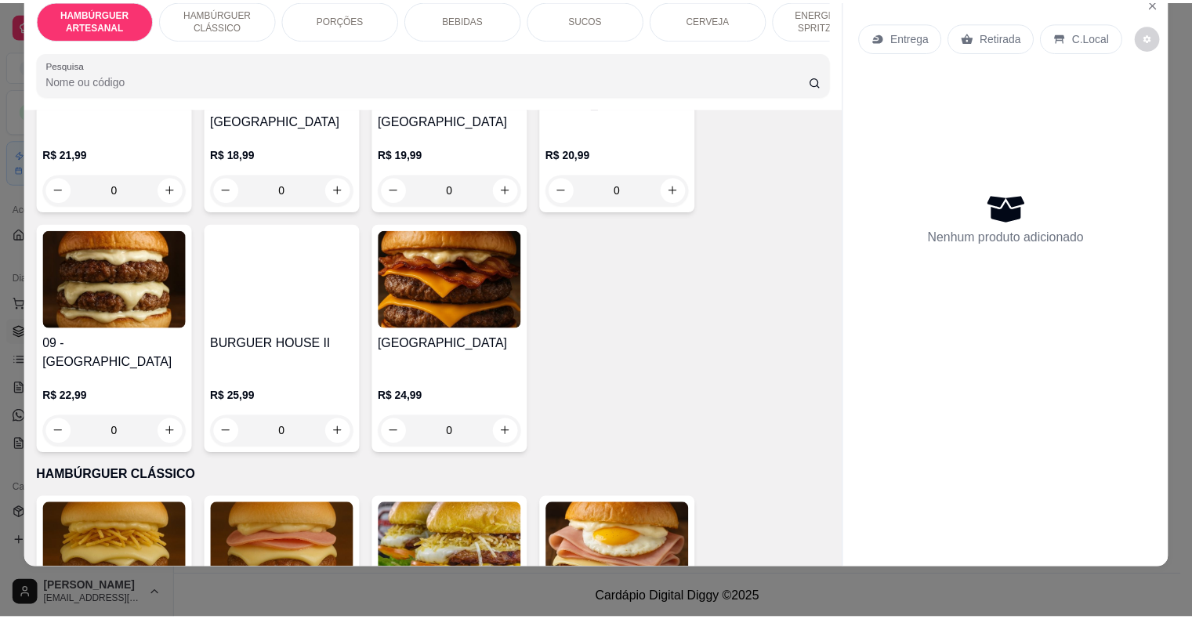
scroll to position [705, 0]
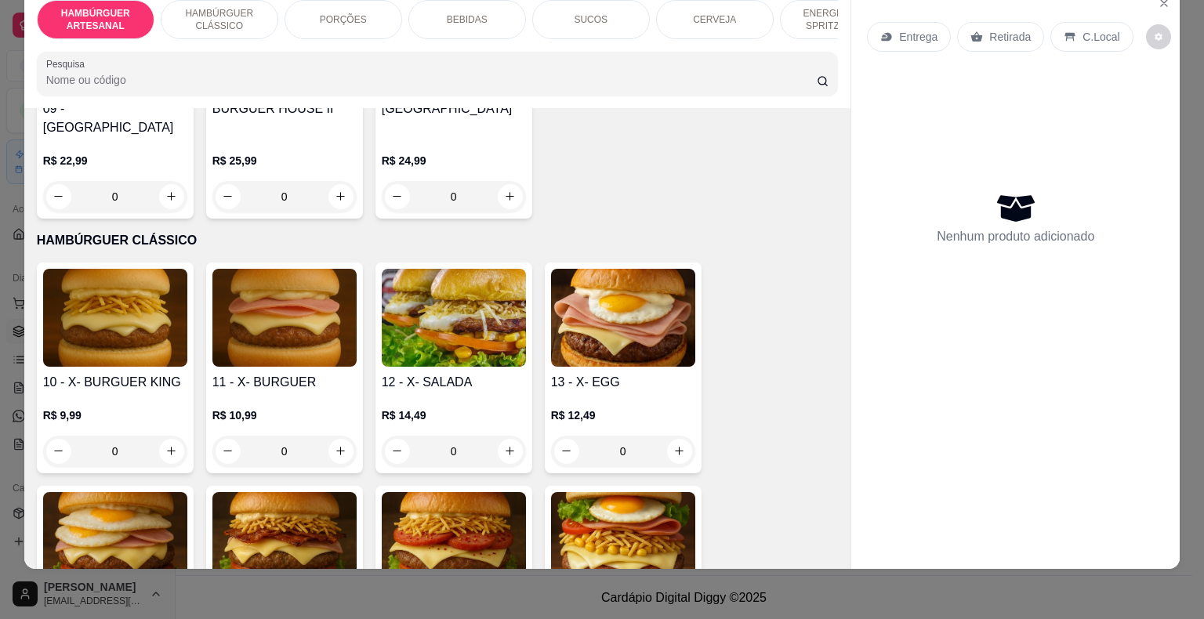
click at [163, 436] on div "0" at bounding box center [115, 451] width 144 height 31
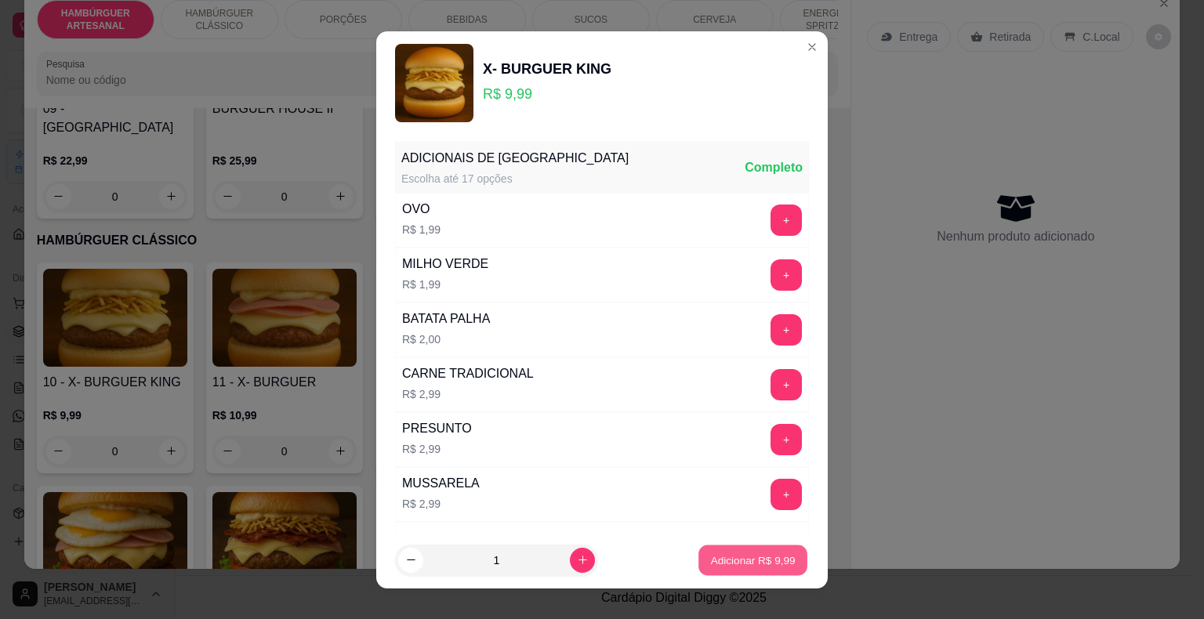
click at [774, 567] on p "Adicionar R$ 9,99" at bounding box center [752, 560] width 85 height 15
type input "1"
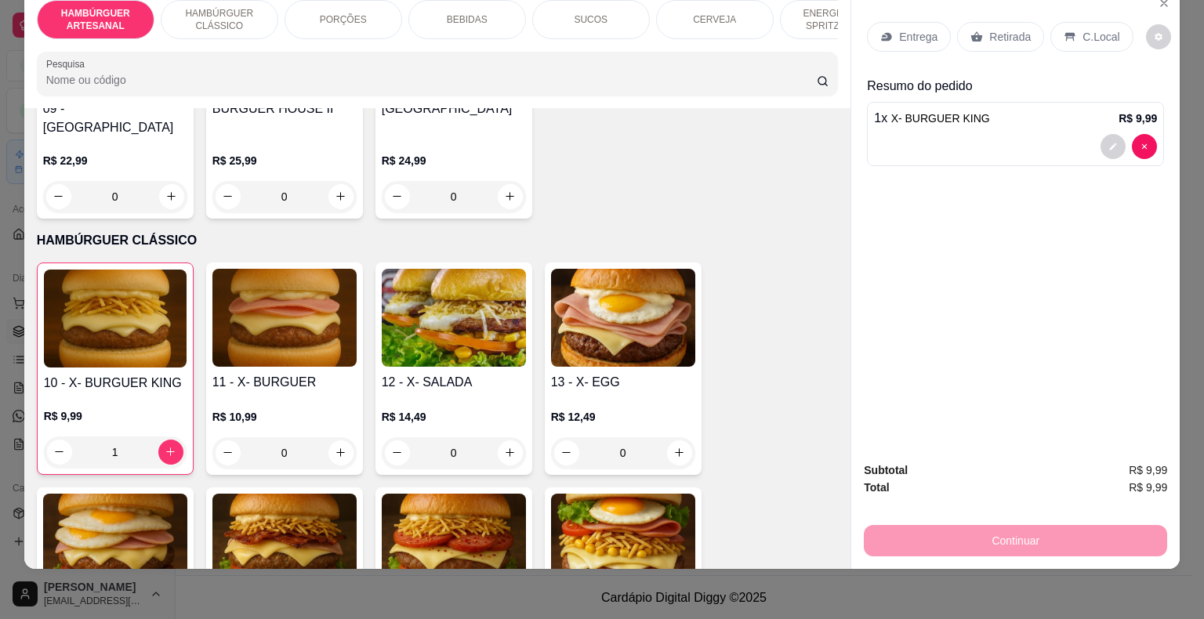
click at [995, 29] on p "Retirada" at bounding box center [1010, 37] width 42 height 16
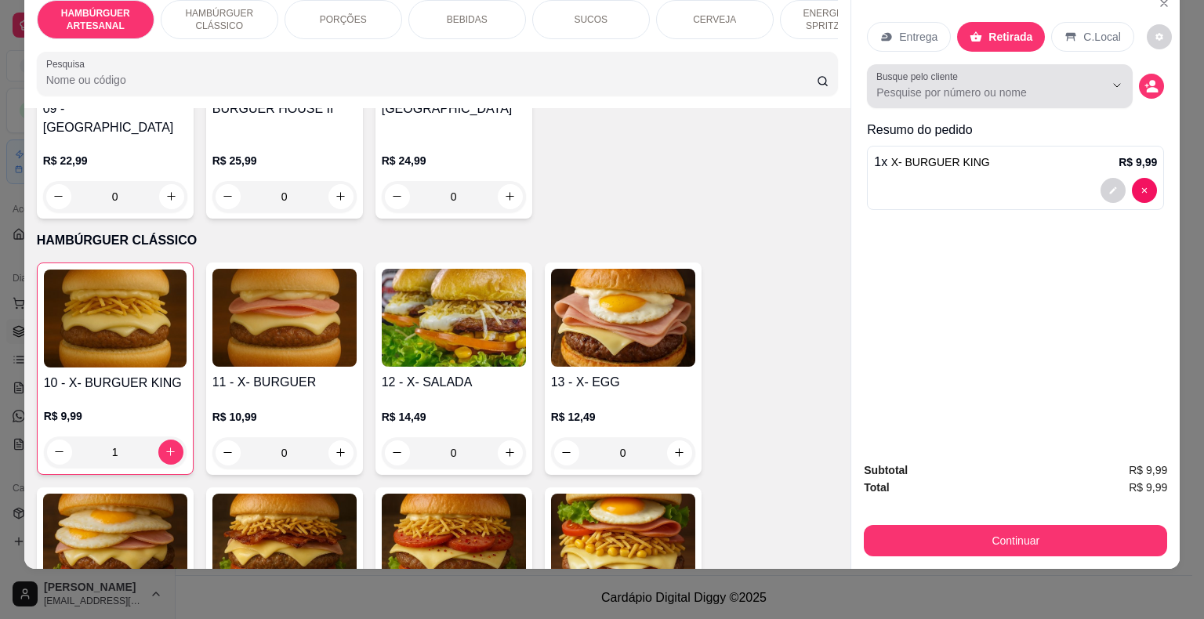
click at [987, 92] on div "Busque pelo cliente" at bounding box center [1000, 86] width 266 height 44
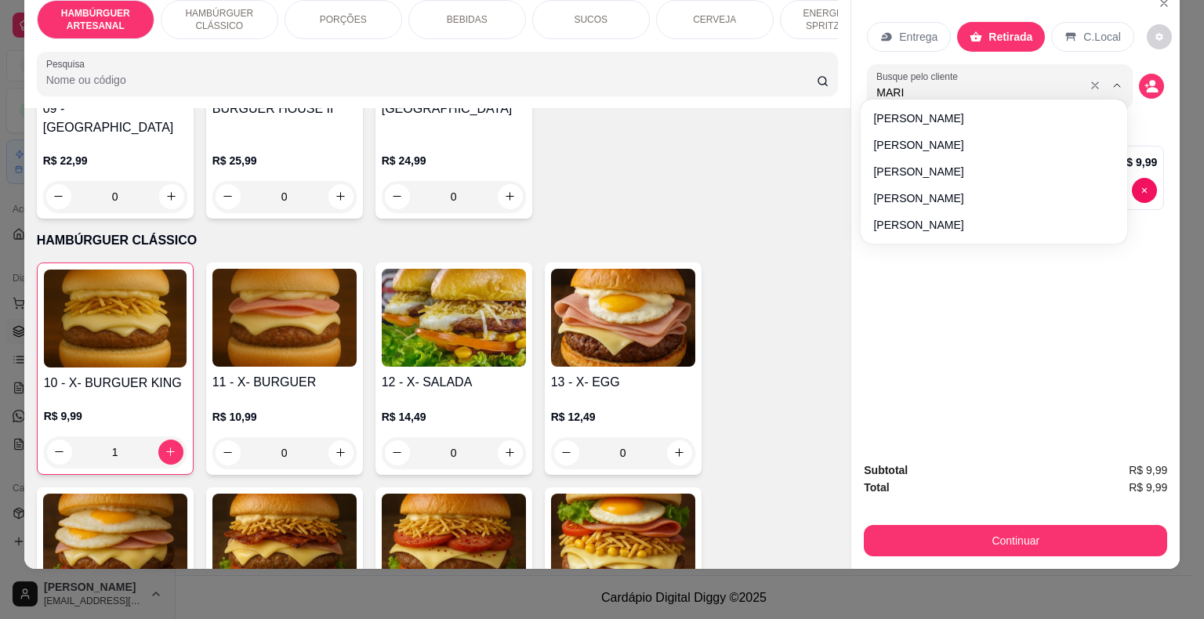
type input "[PERSON_NAME]"
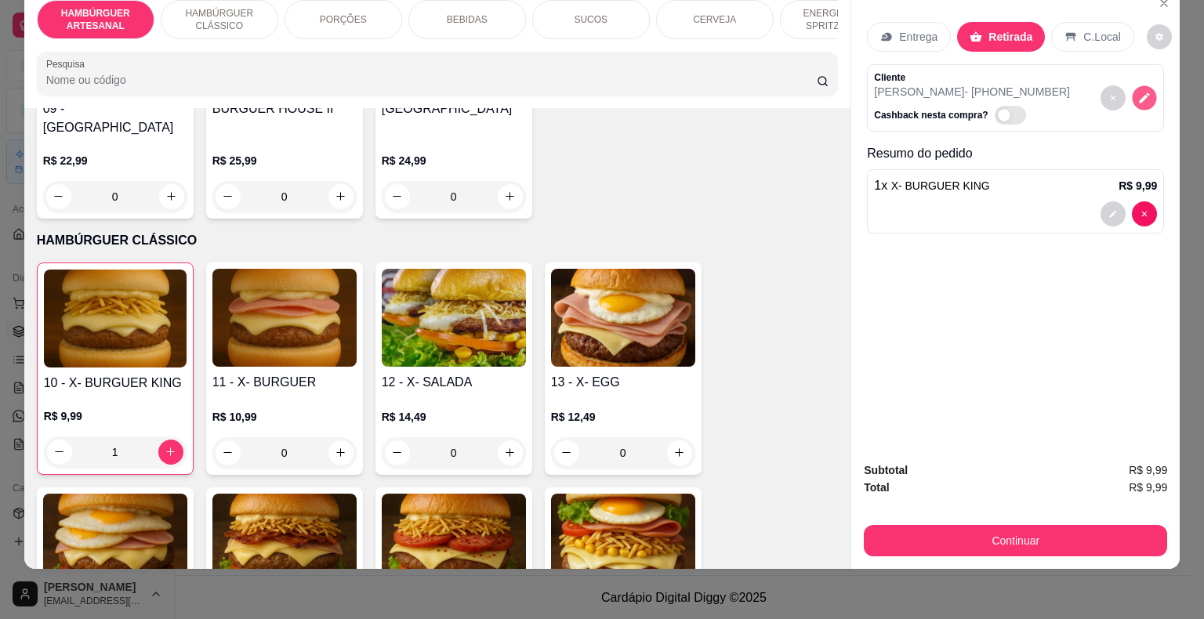
click at [1134, 85] on button "decrease-product-quantity" at bounding box center [1144, 97] width 24 height 24
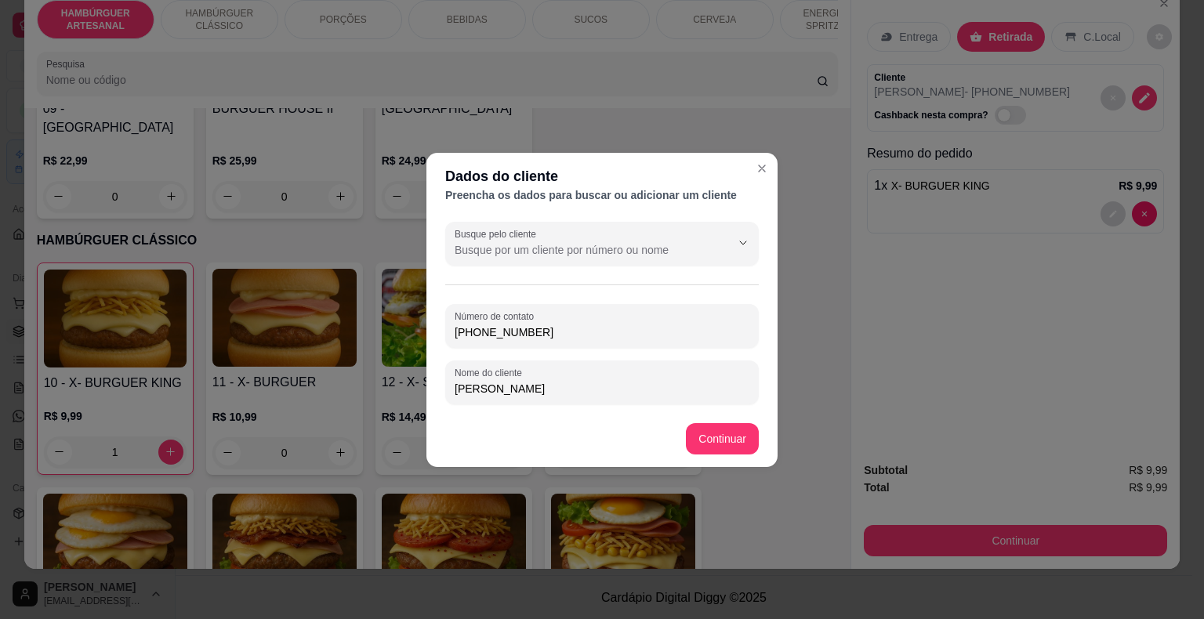
click at [719, 333] on input "[PHONE_NUMBER]" at bounding box center [602, 332] width 295 height 16
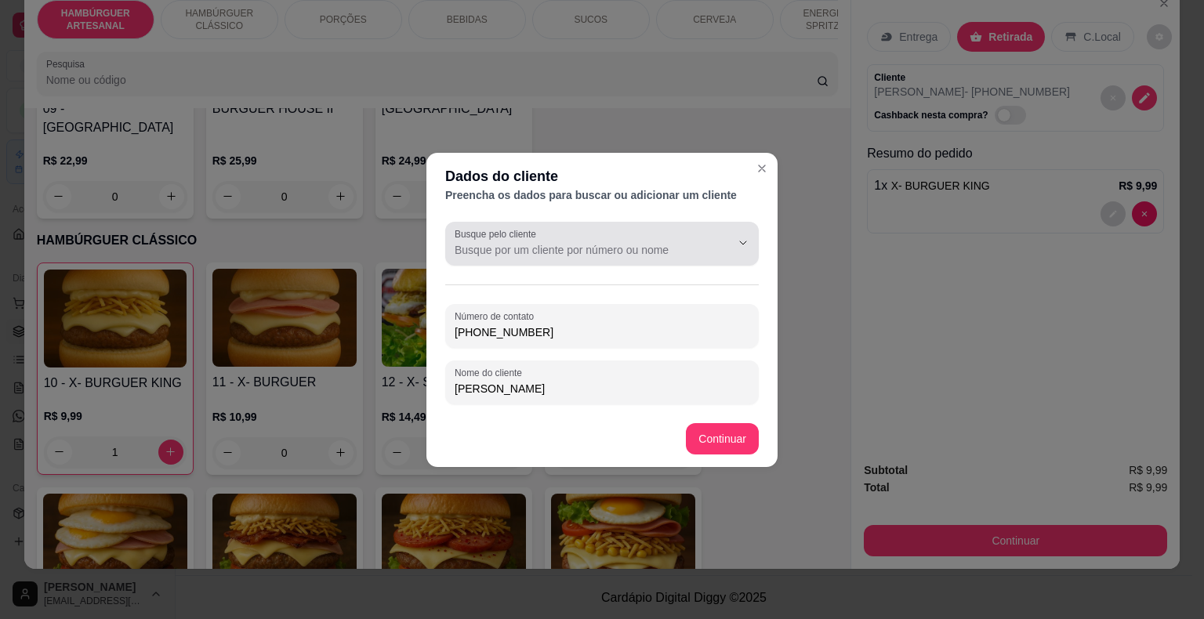
click at [724, 250] on button "Show suggestions" at bounding box center [720, 242] width 24 height 24
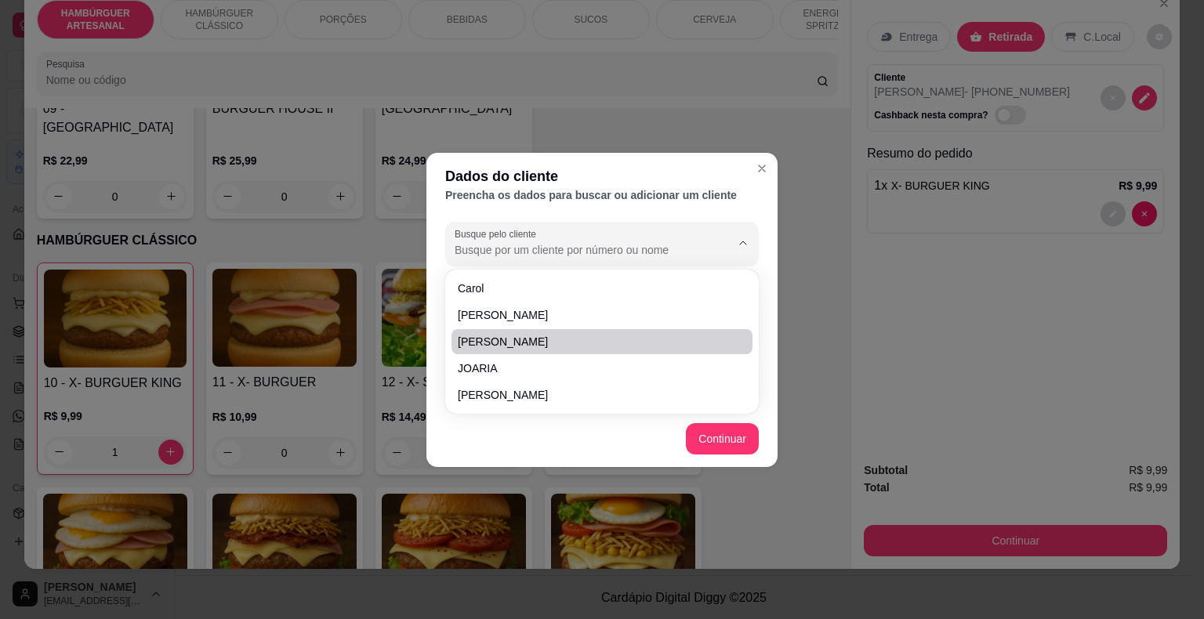
click at [599, 346] on span "[PERSON_NAME]" at bounding box center [594, 342] width 273 height 16
type input "[PERSON_NAME]"
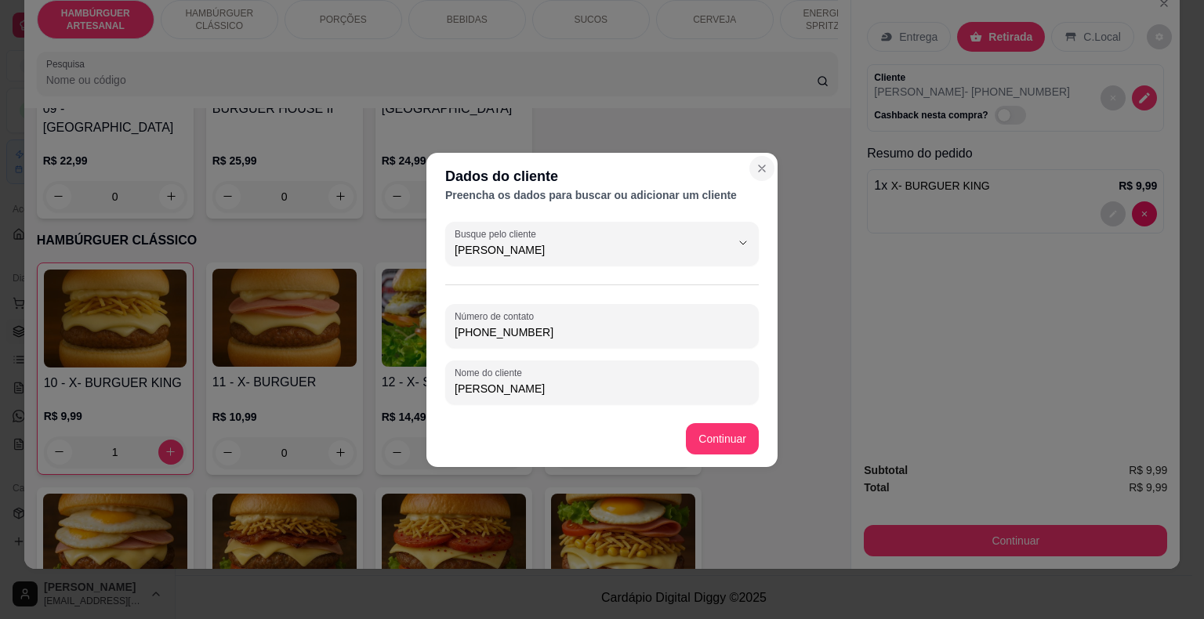
click at [800, 169] on div "Dados do cliente Preencha os dados para buscar ou adicionar um cliente Busque p…" at bounding box center [602, 309] width 1204 height 619
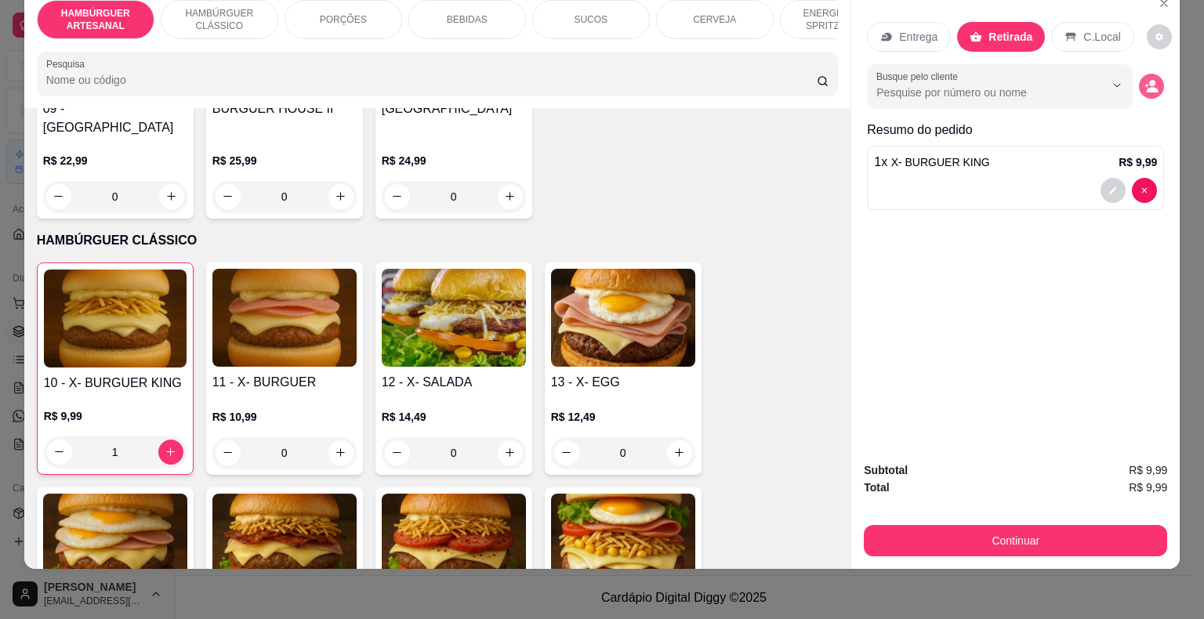
click at [1144, 79] on icon "decrease-product-quantity" at bounding box center [1151, 86] width 14 height 14
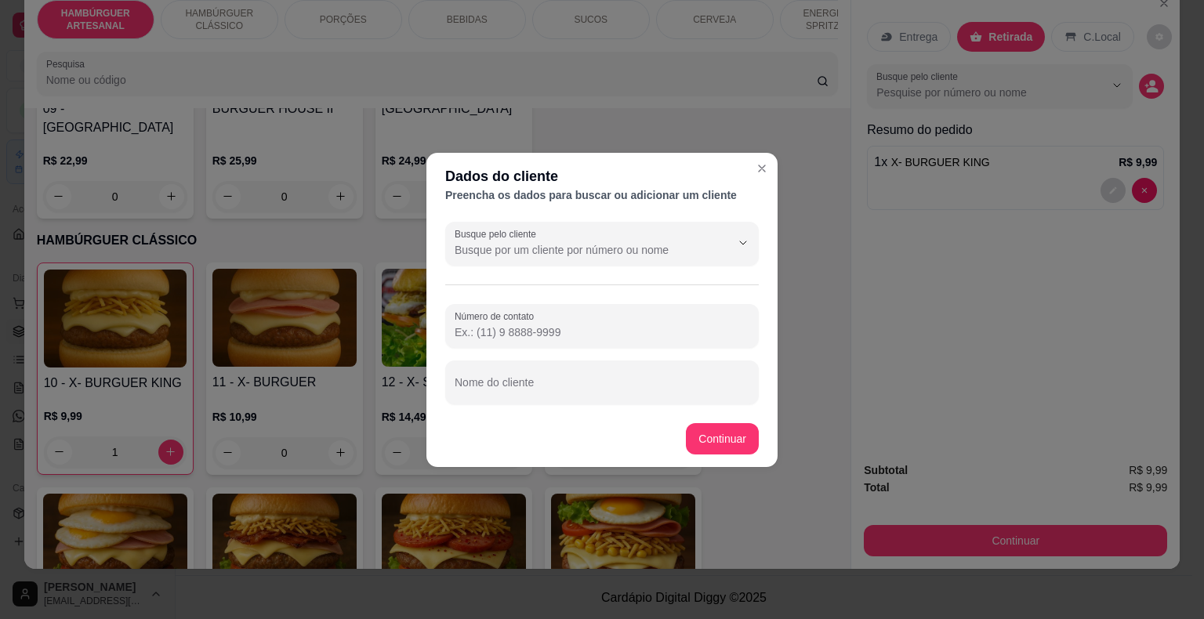
click at [629, 335] on input "Número de contato" at bounding box center [602, 332] width 295 height 16
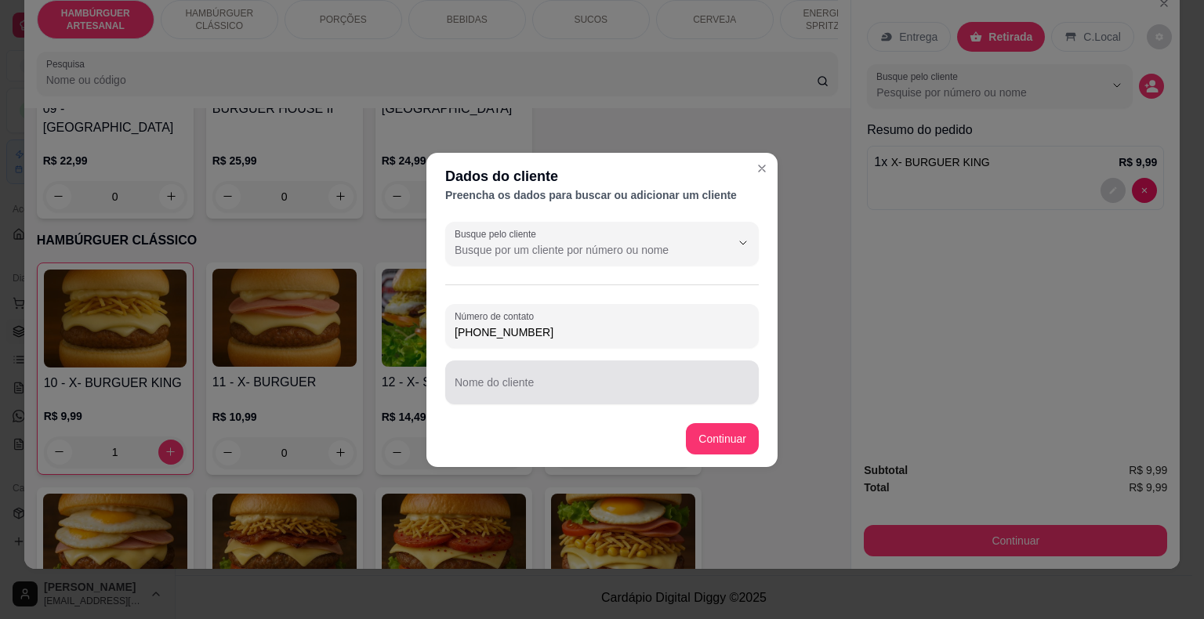
type input "[PHONE_NUMBER]"
click at [643, 401] on div "Nome do cliente" at bounding box center [601, 383] width 313 height 44
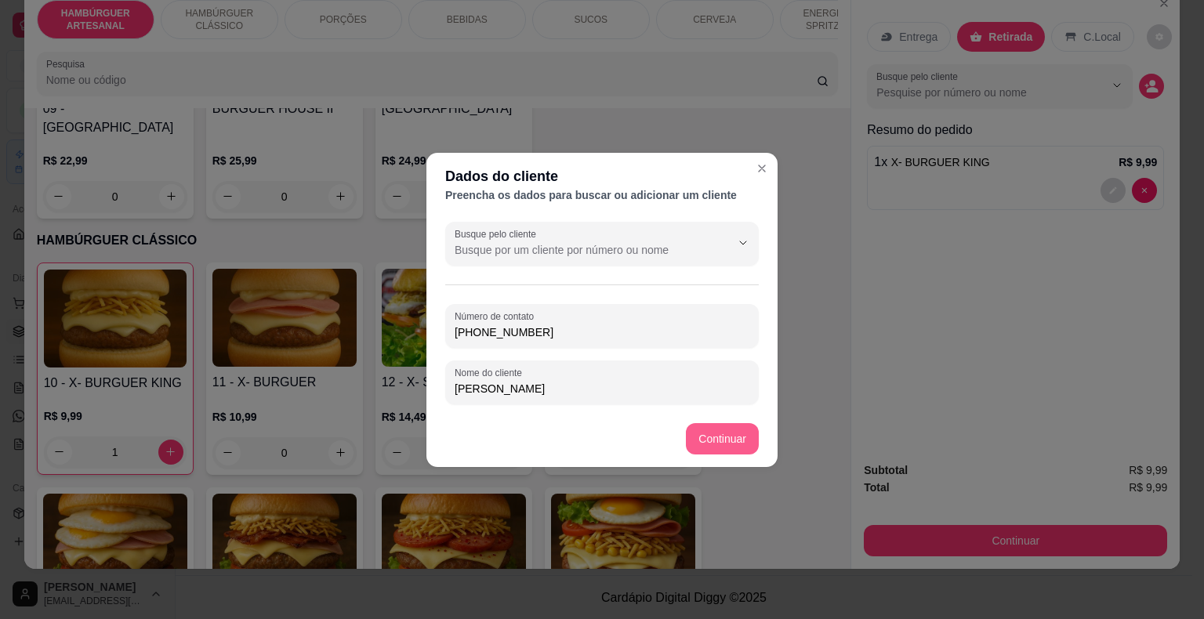
type input "[PERSON_NAME]"
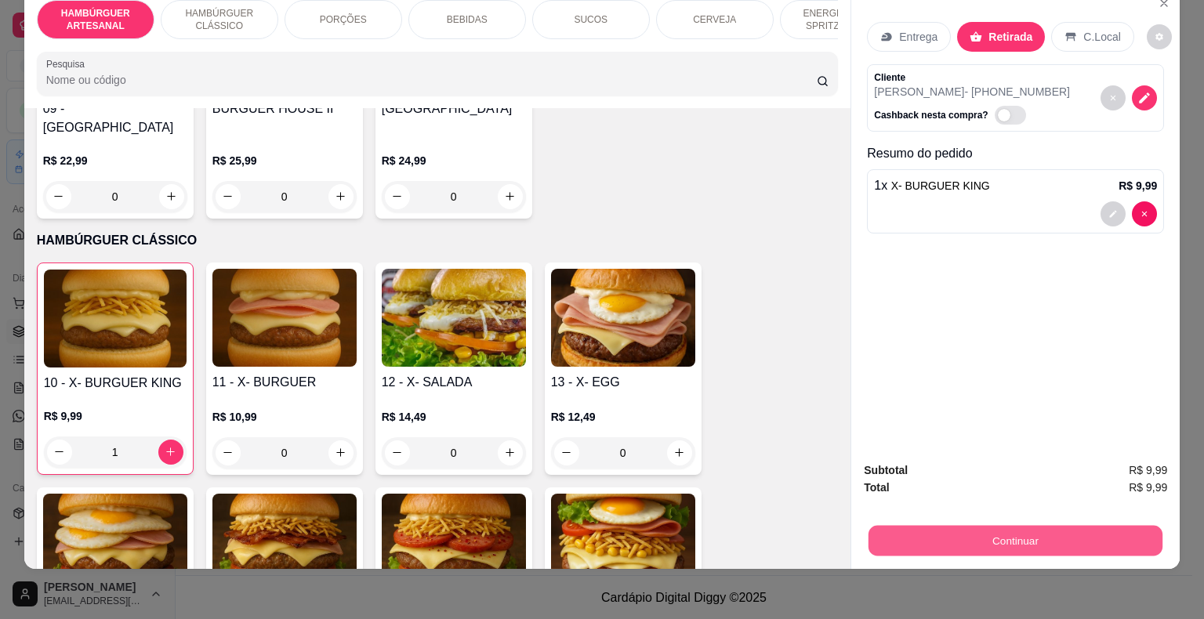
click at [1128, 526] on button "Continuar" at bounding box center [1015, 541] width 294 height 31
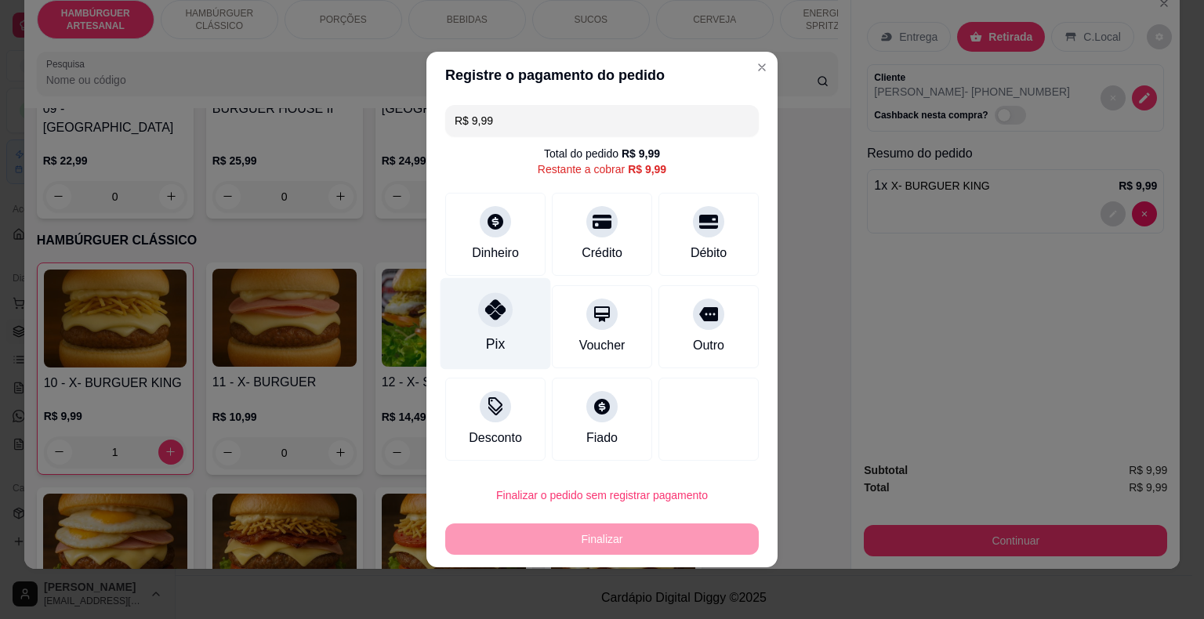
click at [470, 337] on div "Pix" at bounding box center [495, 324] width 111 height 92
type input "R$ 0,00"
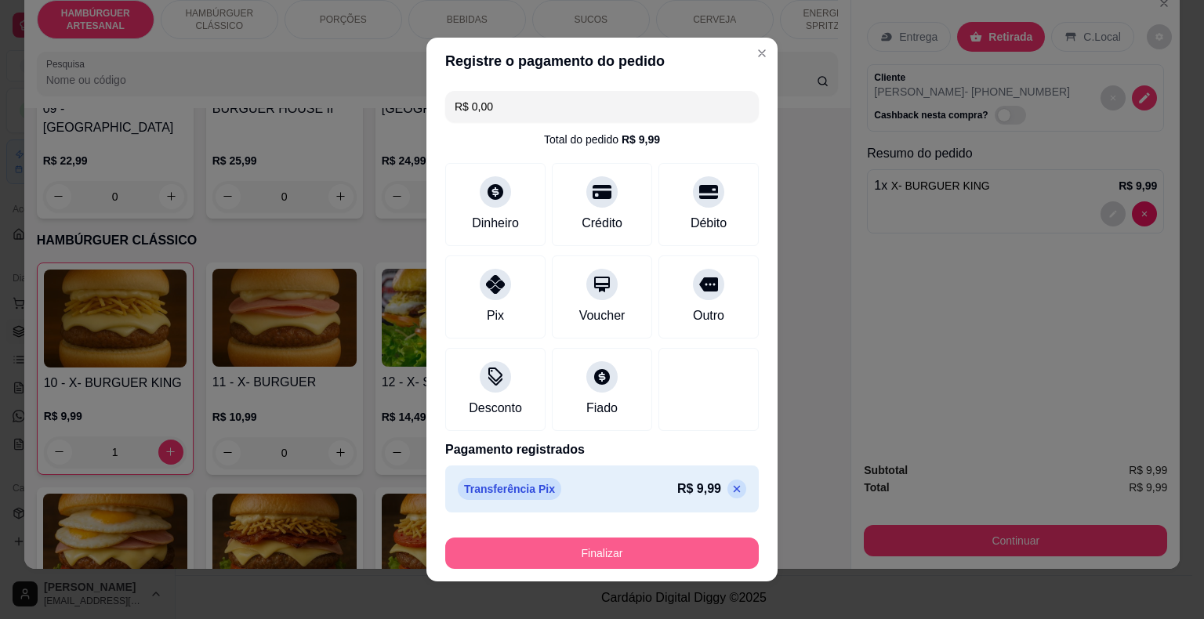
click at [546, 545] on button "Finalizar" at bounding box center [601, 553] width 313 height 31
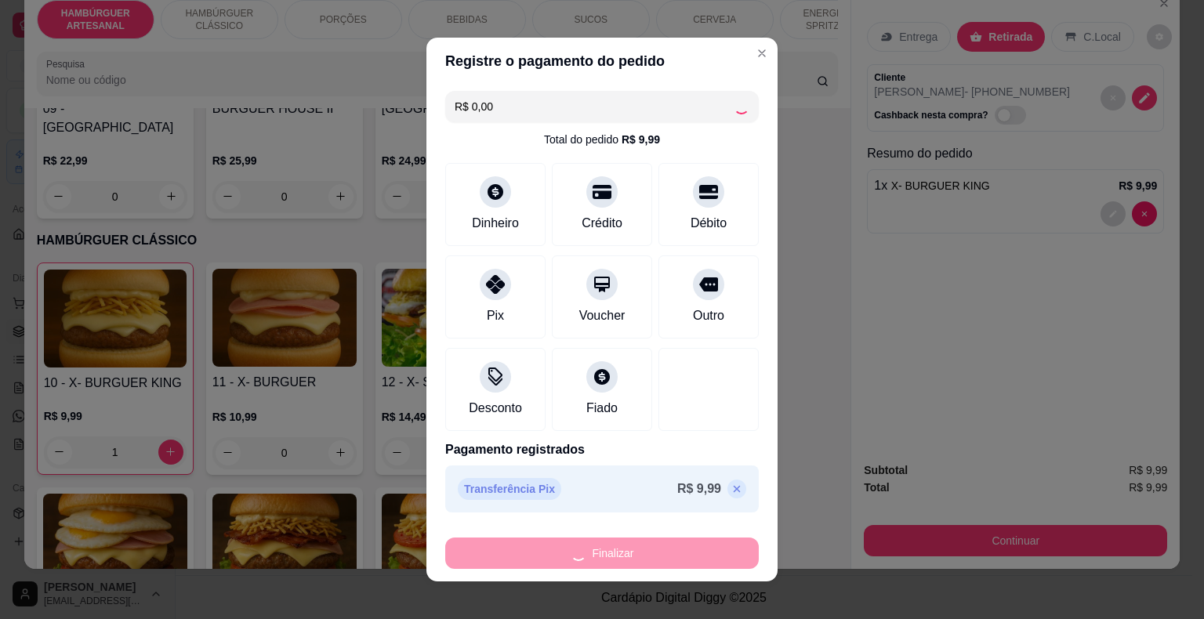
type input "0"
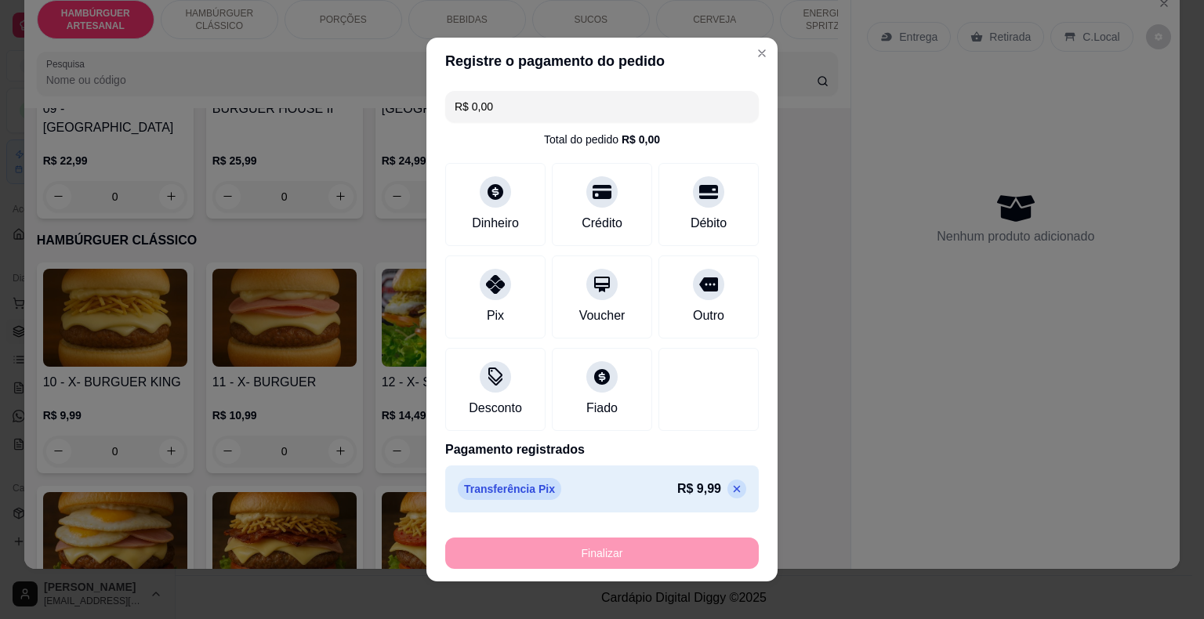
type input "-R$ 9,99"
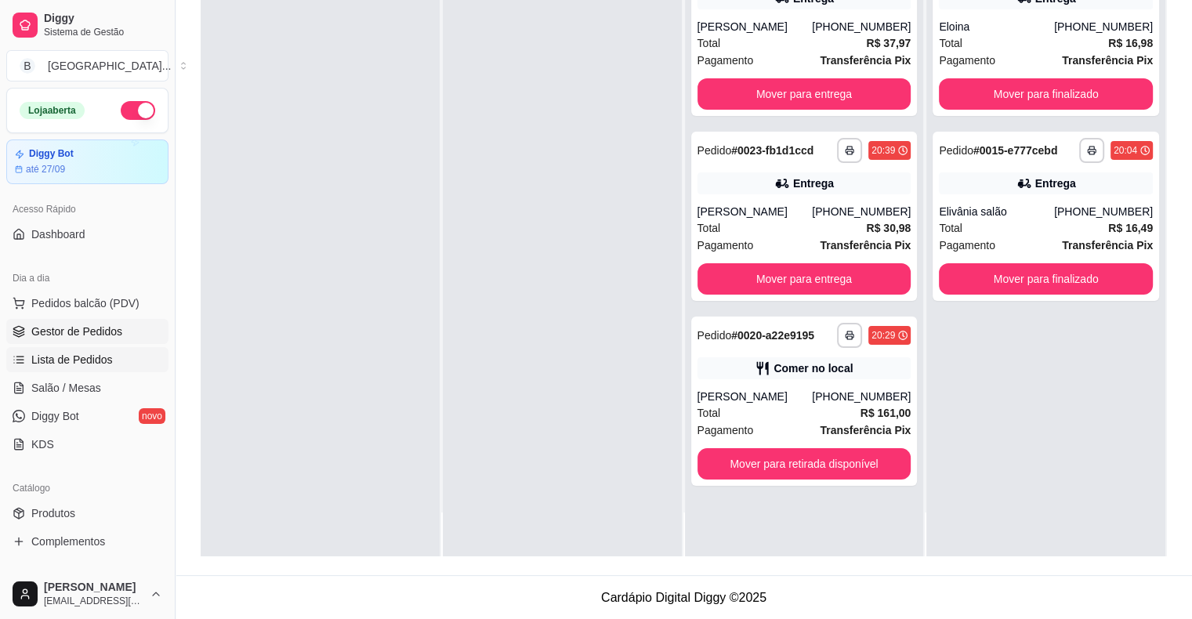
click at [104, 359] on span "Lista de Pedidos" at bounding box center [72, 360] width 82 height 16
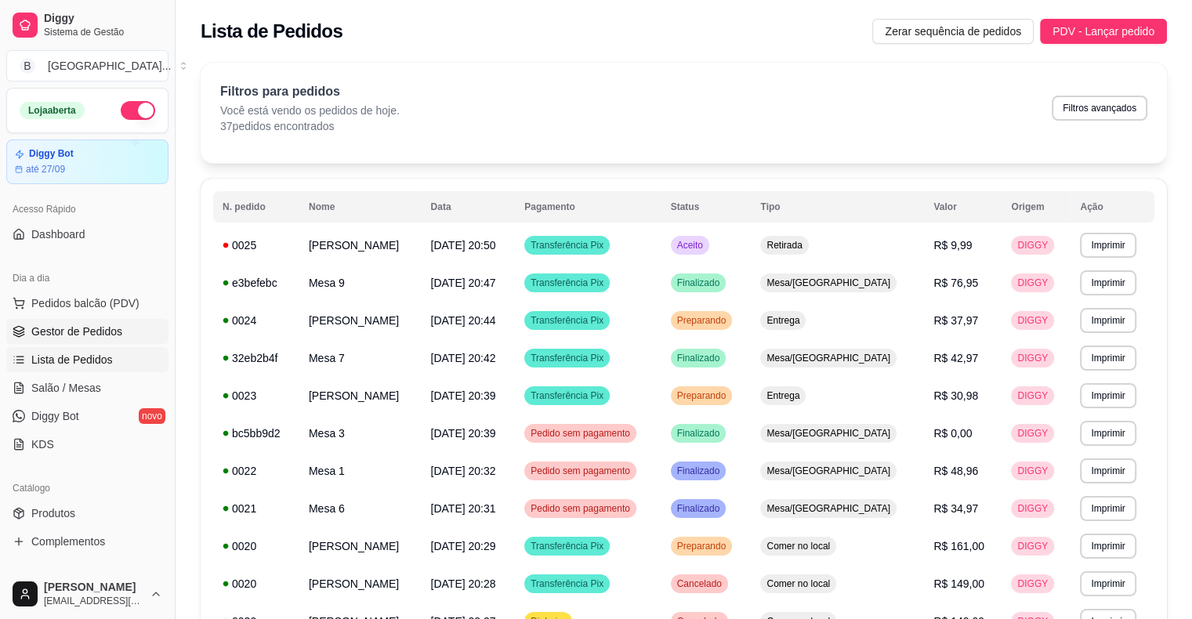
click at [91, 336] on span "Gestor de Pedidos" at bounding box center [76, 332] width 91 height 16
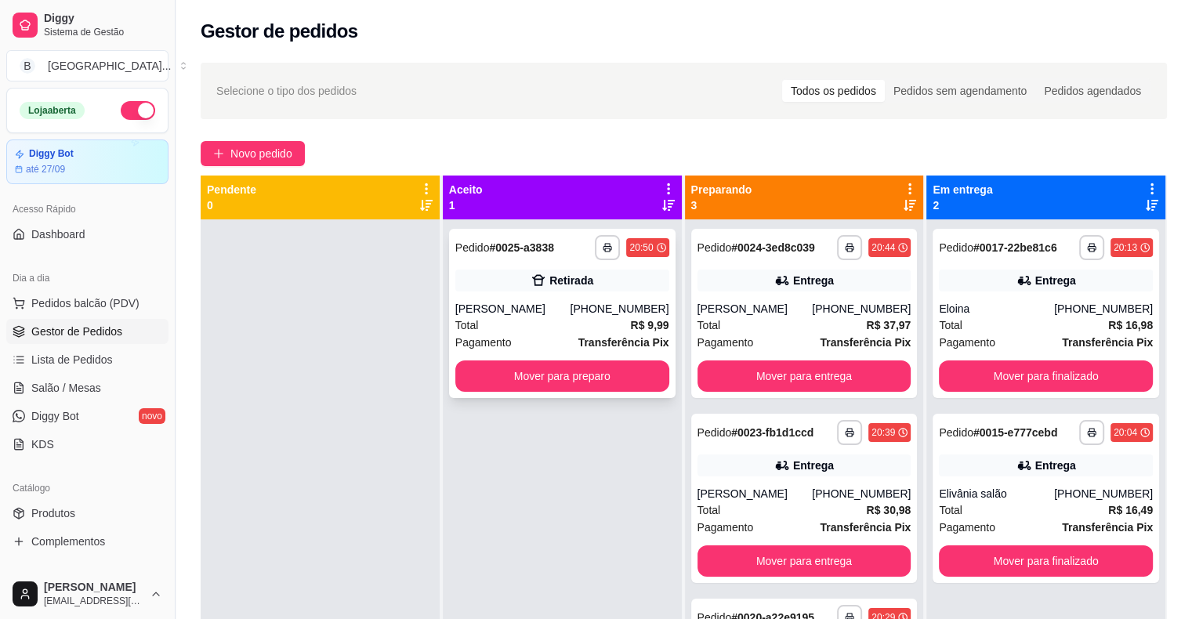
click at [563, 310] on div "[PERSON_NAME]" at bounding box center [512, 309] width 115 height 16
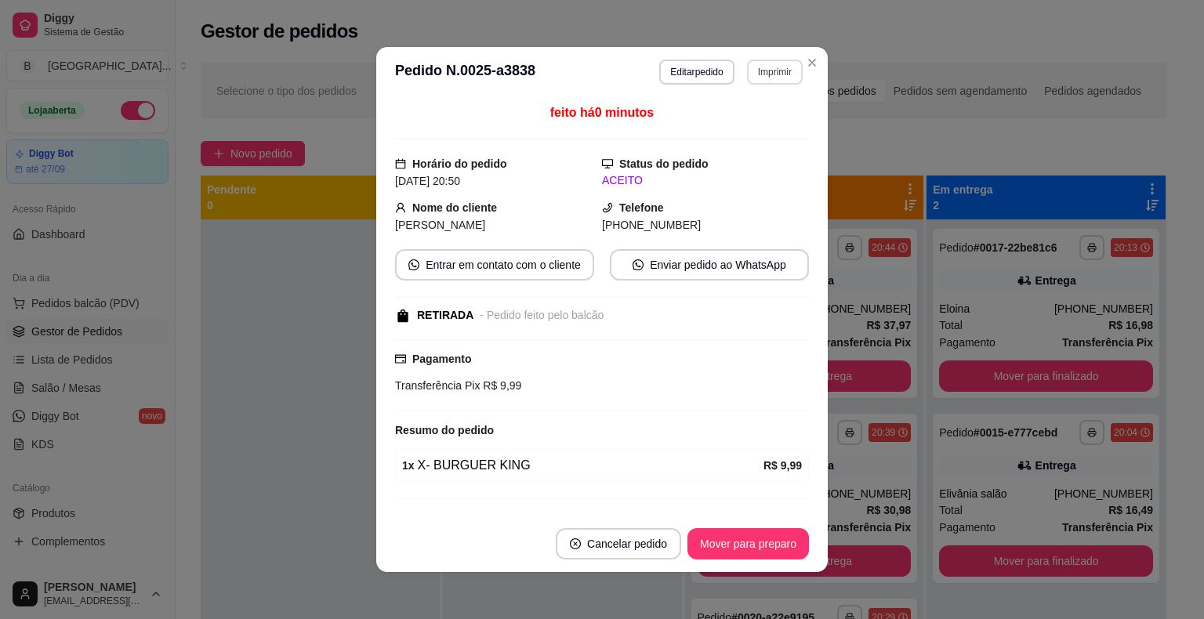
click at [749, 71] on button "Imprimir" at bounding box center [775, 72] width 56 height 25
click at [745, 125] on button "IMPRESSORA" at bounding box center [741, 126] width 110 height 24
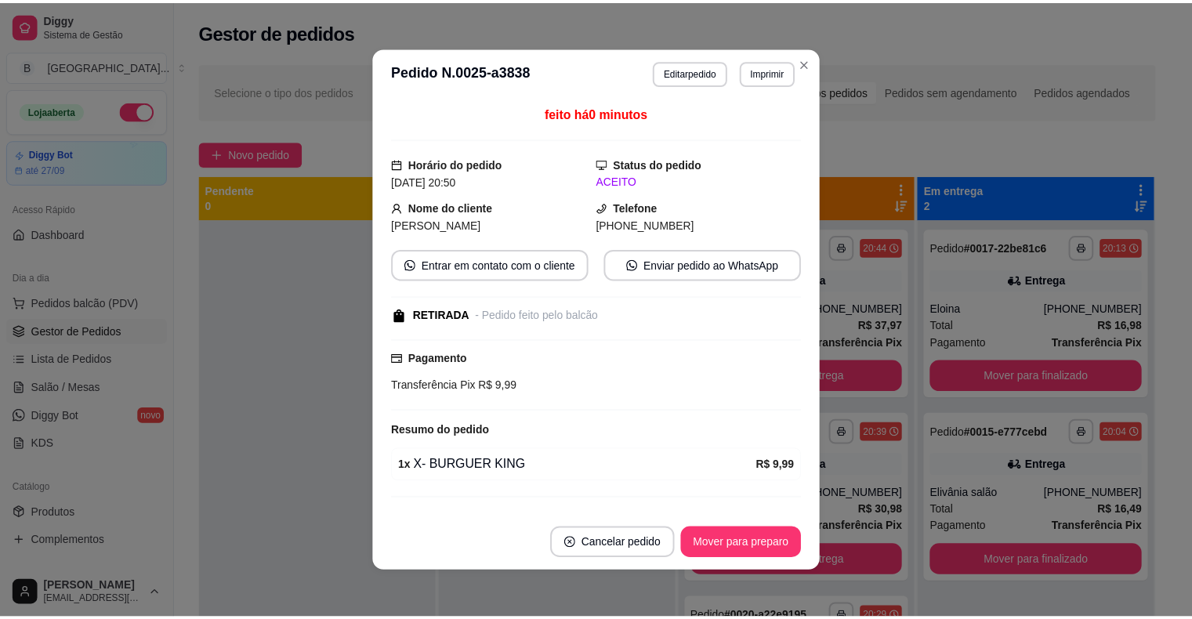
scroll to position [31, 0]
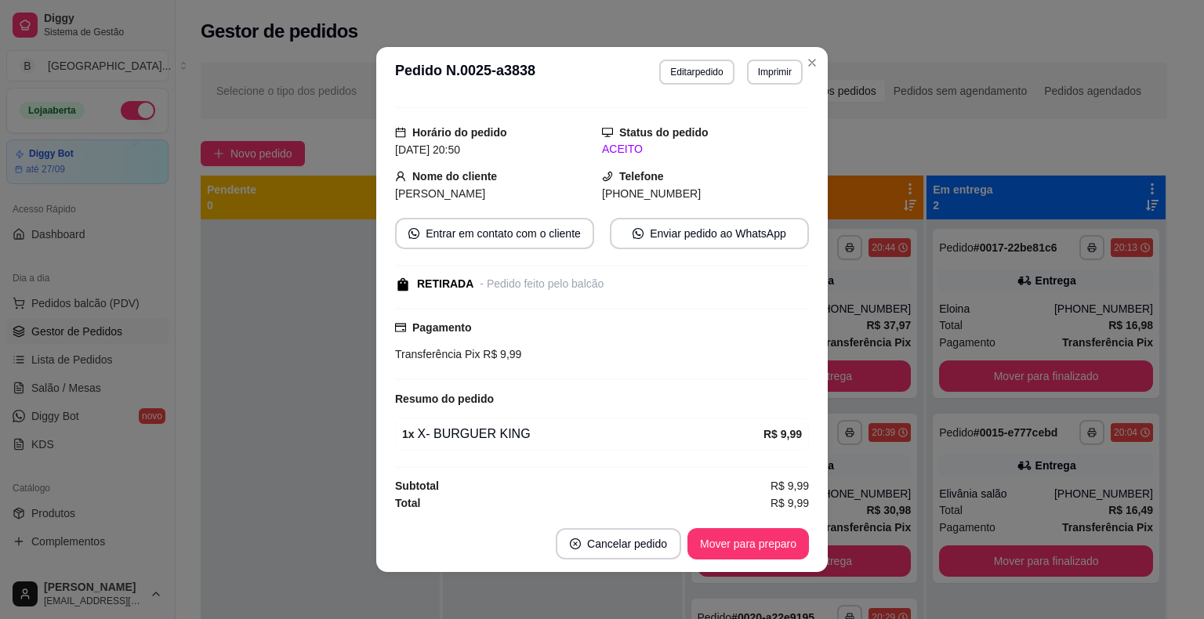
click at [806, 536] on footer "Cancelar pedido Mover para preparo" at bounding box center [601, 544] width 451 height 56
click at [799, 541] on button "Mover para preparo" at bounding box center [747, 543] width 121 height 31
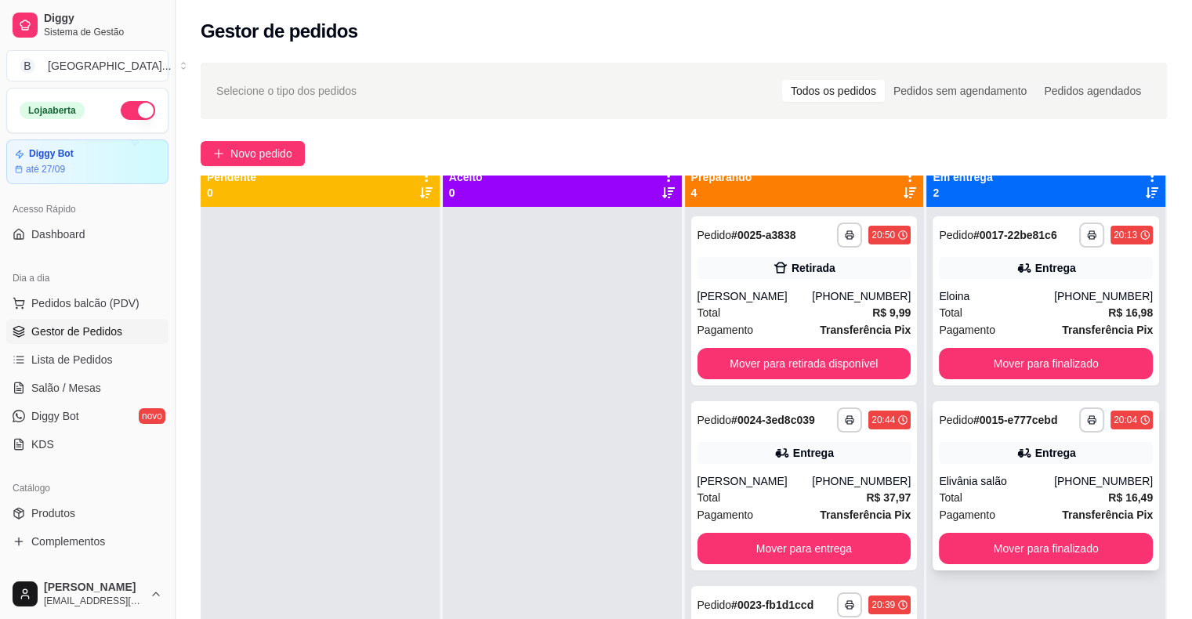
scroll to position [0, 0]
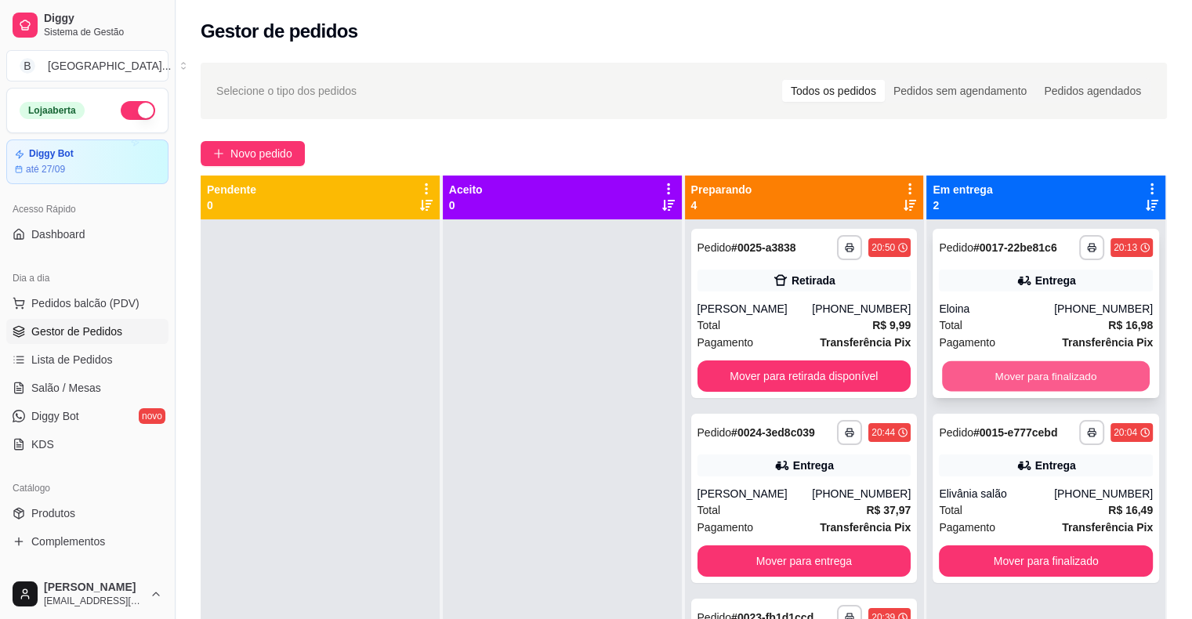
click at [1087, 373] on button "Mover para finalizado" at bounding box center [1046, 376] width 208 height 31
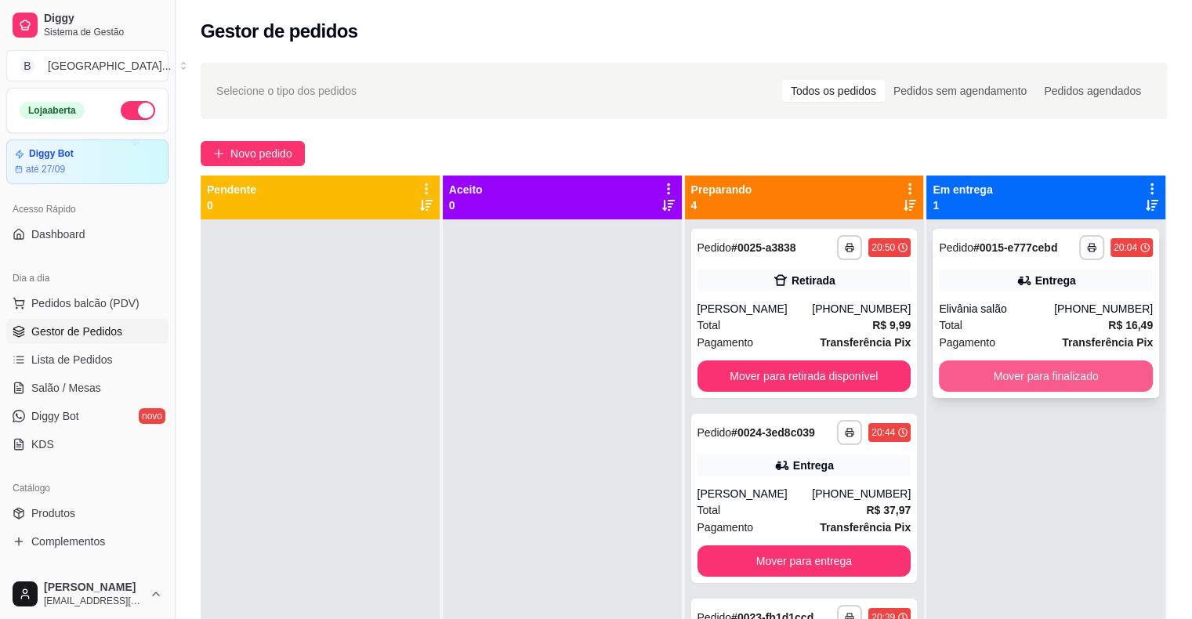
click at [1075, 383] on button "Mover para finalizado" at bounding box center [1046, 376] width 214 height 31
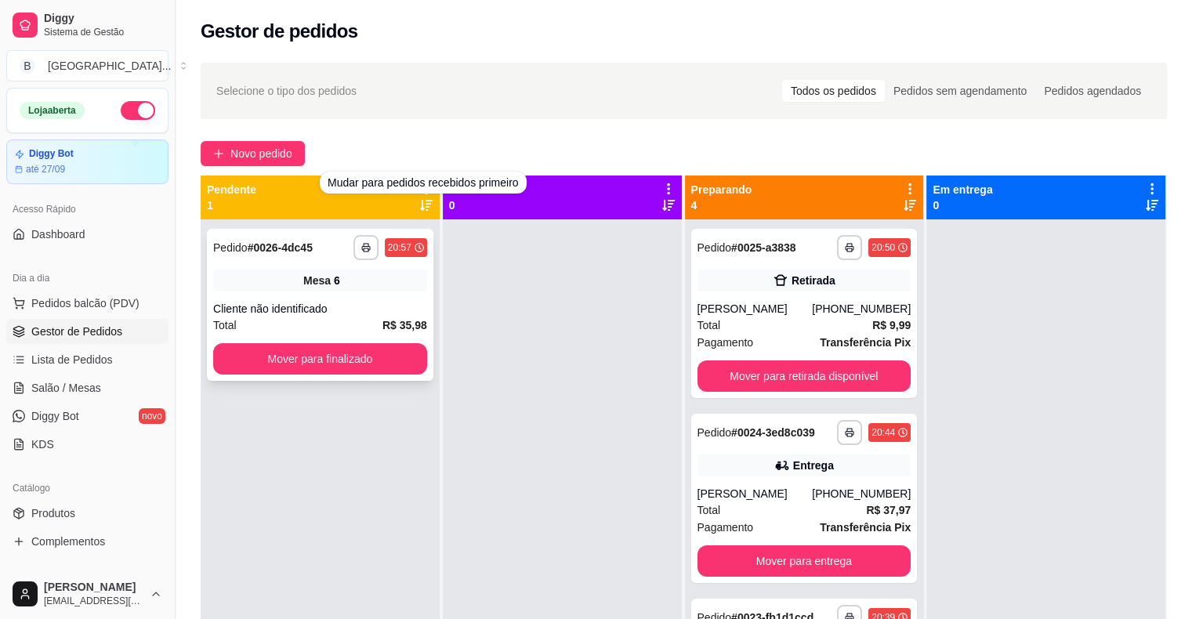
click at [324, 275] on span "Mesa" at bounding box center [316, 281] width 27 height 16
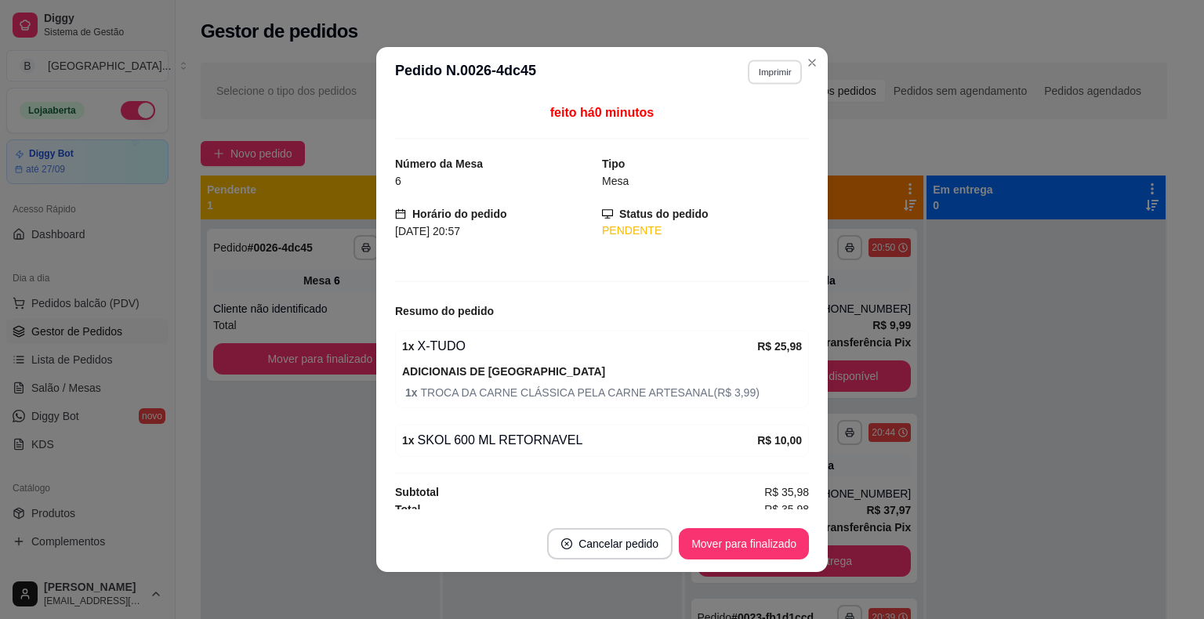
click at [777, 61] on button "Imprimir" at bounding box center [775, 72] width 54 height 24
click at [742, 135] on button "IMPRESSORA" at bounding box center [741, 126] width 110 height 24
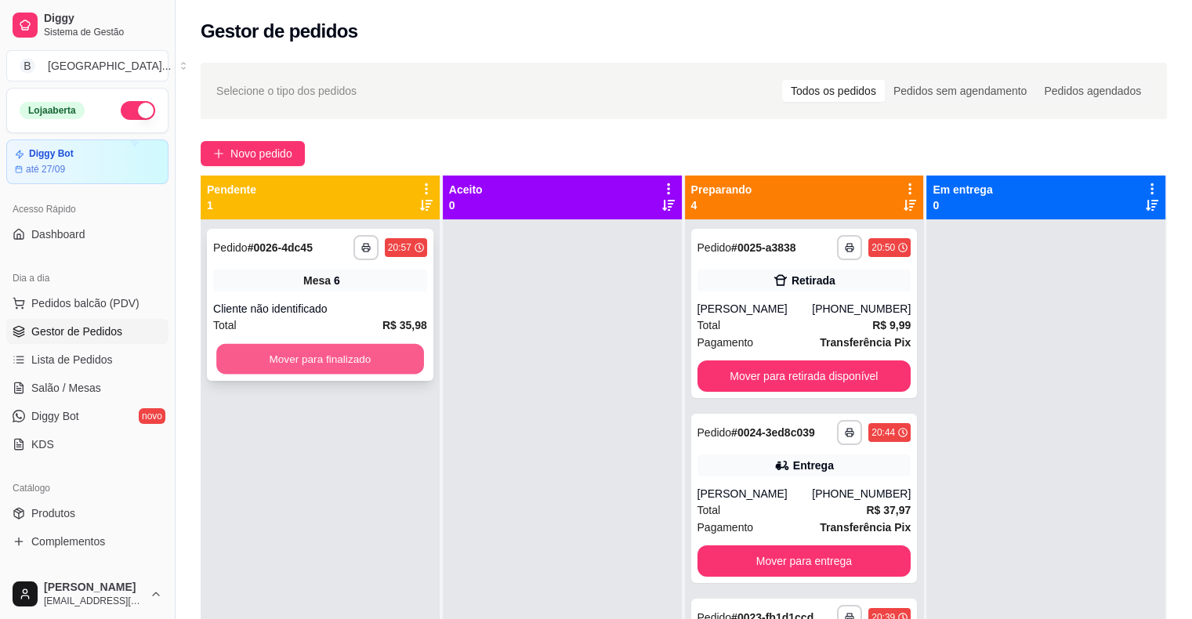
click at [279, 358] on button "Mover para finalizado" at bounding box center [320, 359] width 208 height 31
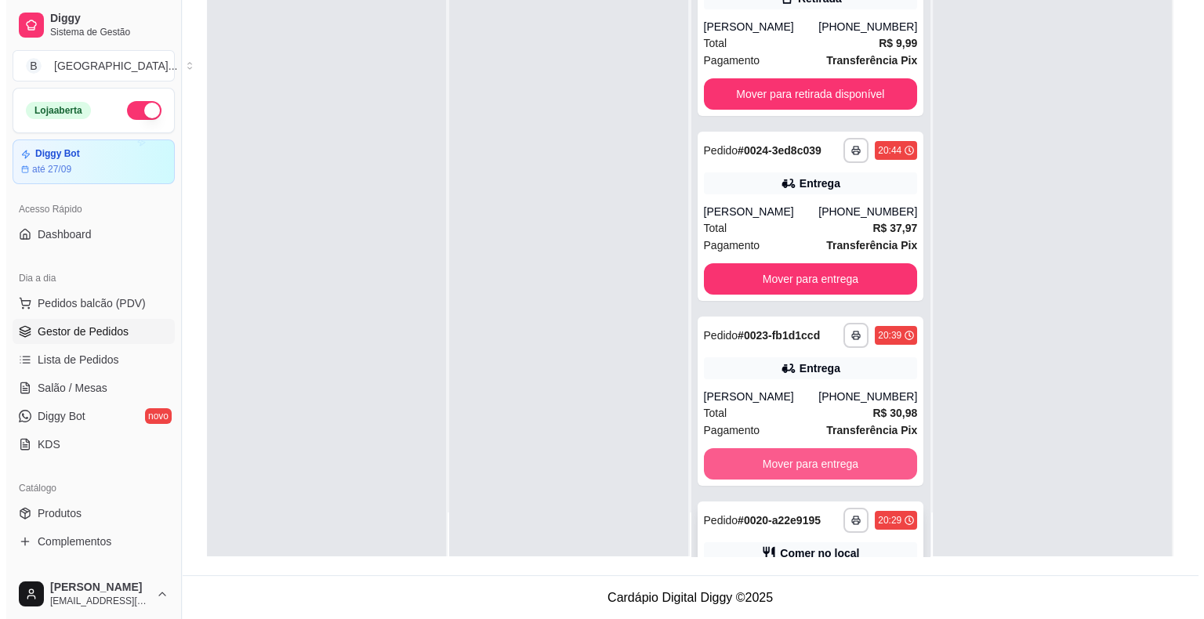
scroll to position [136, 0]
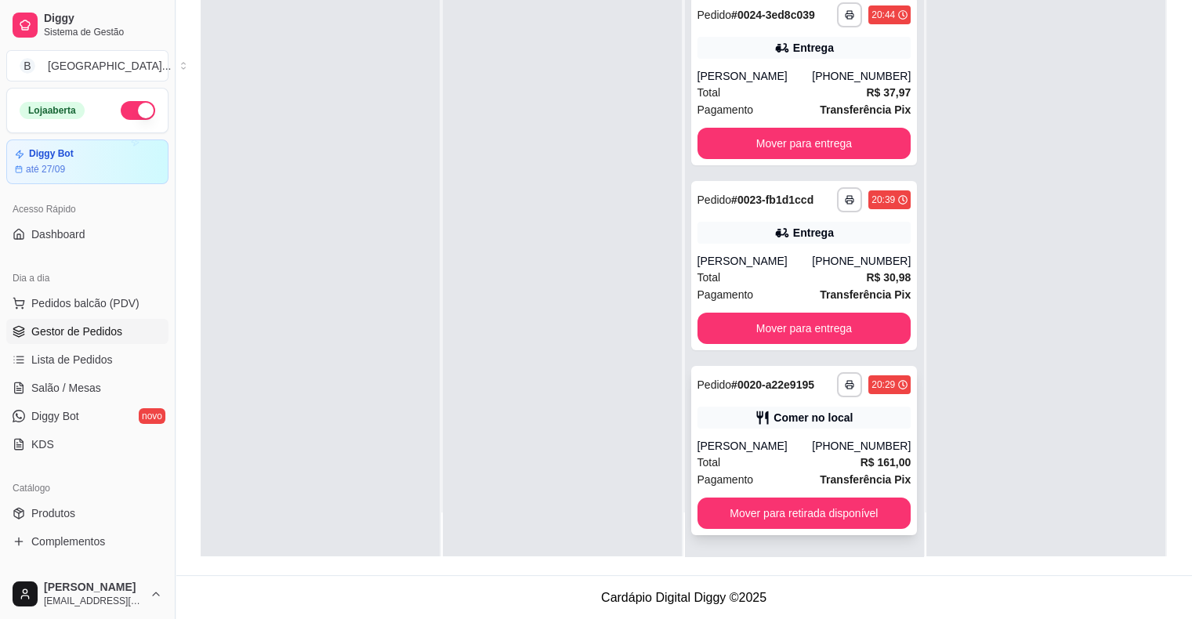
click at [833, 462] on div "Total R$ 161,00" at bounding box center [805, 462] width 214 height 17
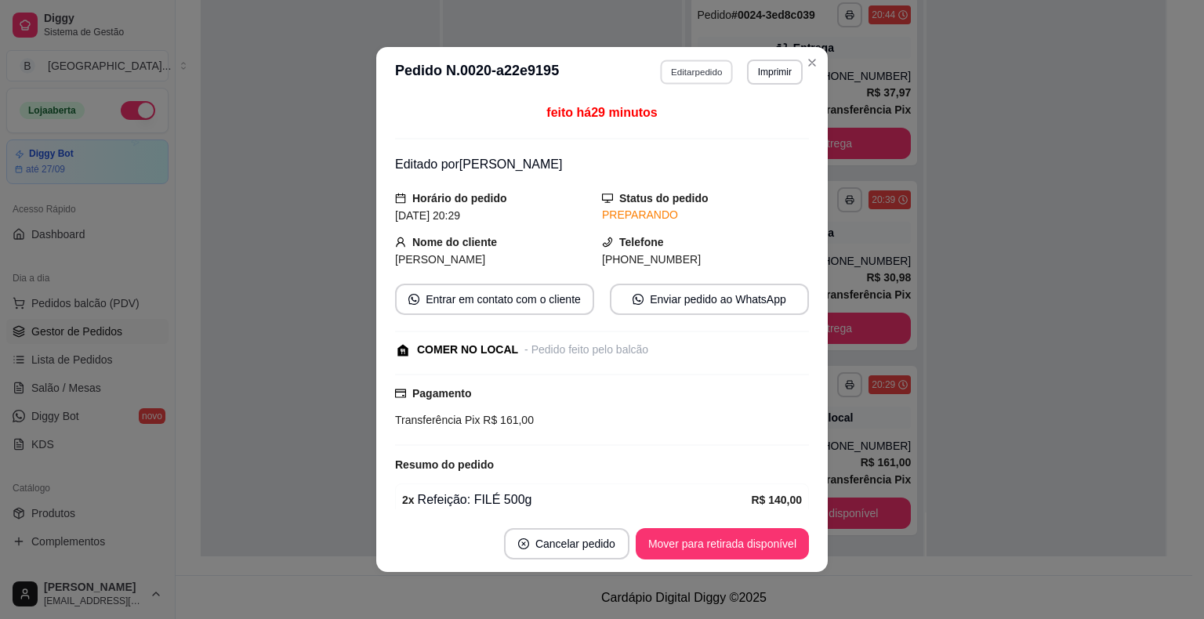
click at [687, 61] on button "Editar pedido" at bounding box center [697, 72] width 73 height 24
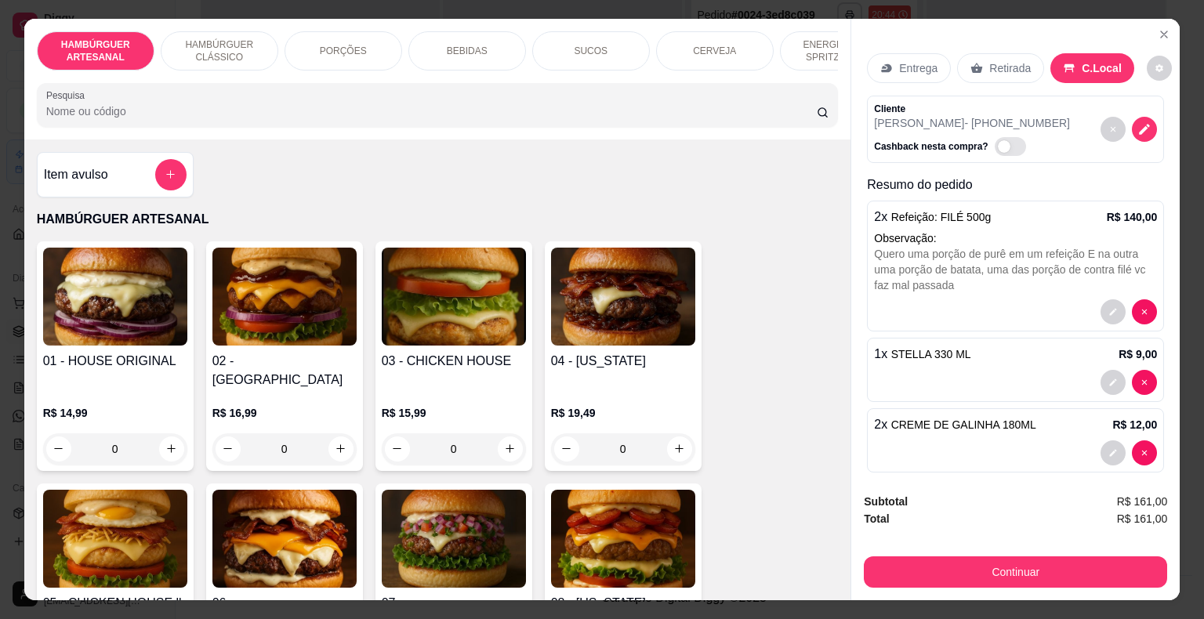
click at [342, 46] on p "PORÇÕES" at bounding box center [343, 51] width 47 height 13
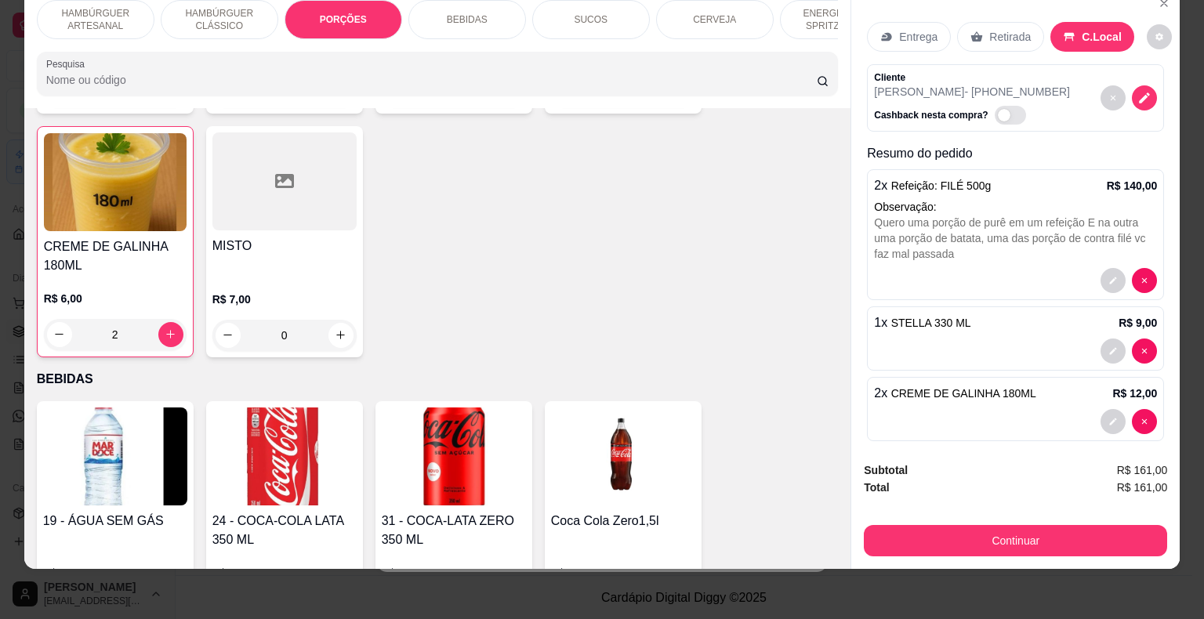
scroll to position [1563, 0]
click at [169, 328] on icon "increase-product-quantity" at bounding box center [171, 334] width 12 height 12
type input "3"
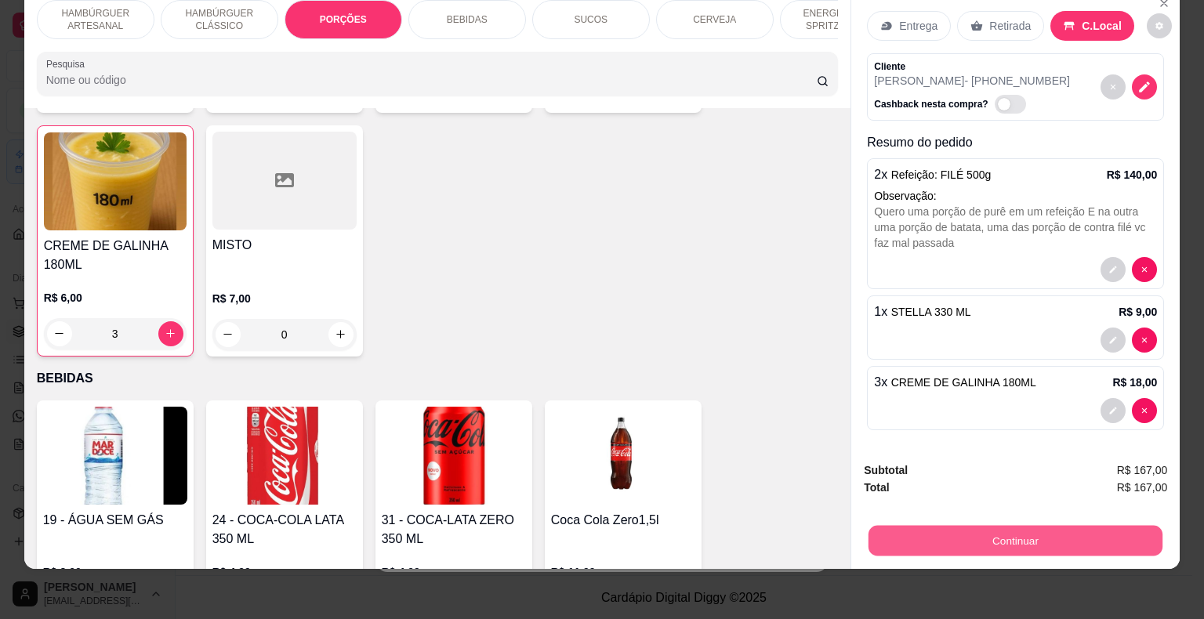
click at [925, 526] on button "Continuar" at bounding box center [1015, 541] width 294 height 31
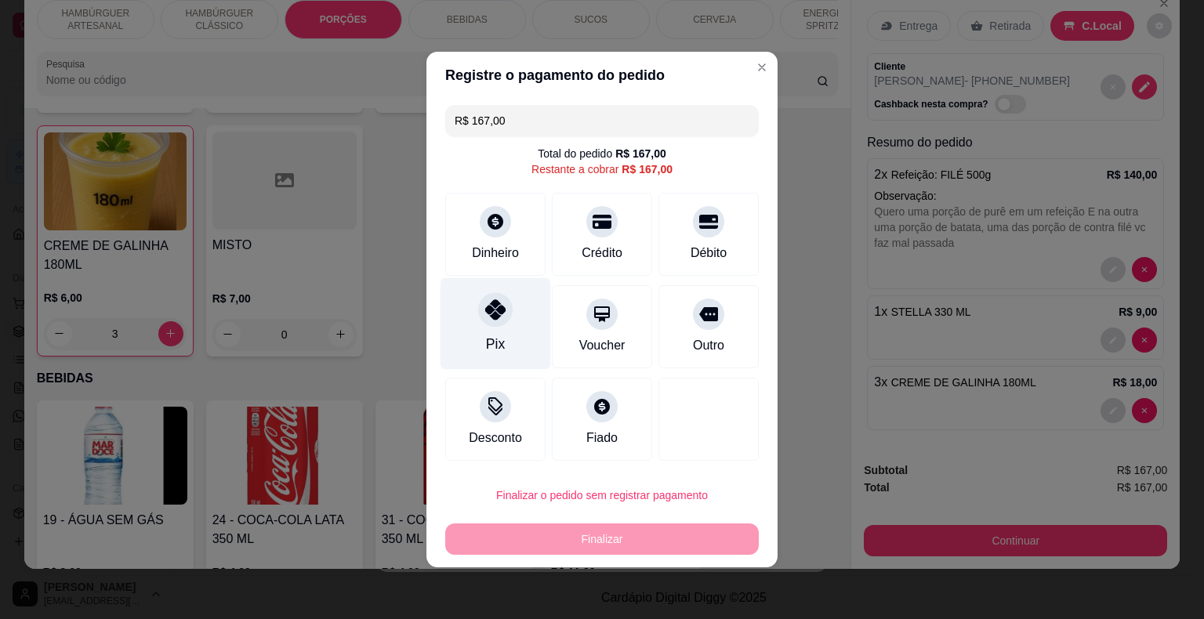
click at [486, 340] on div "Pix" at bounding box center [495, 344] width 19 height 20
type input "R$ 0,00"
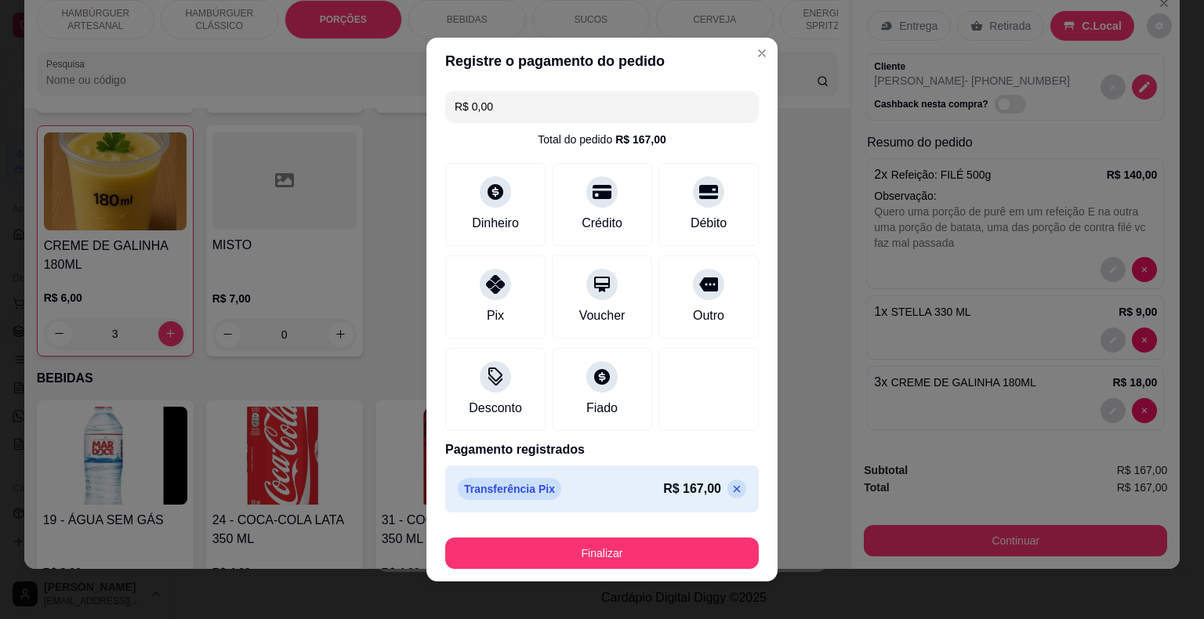
scroll to position [12, 0]
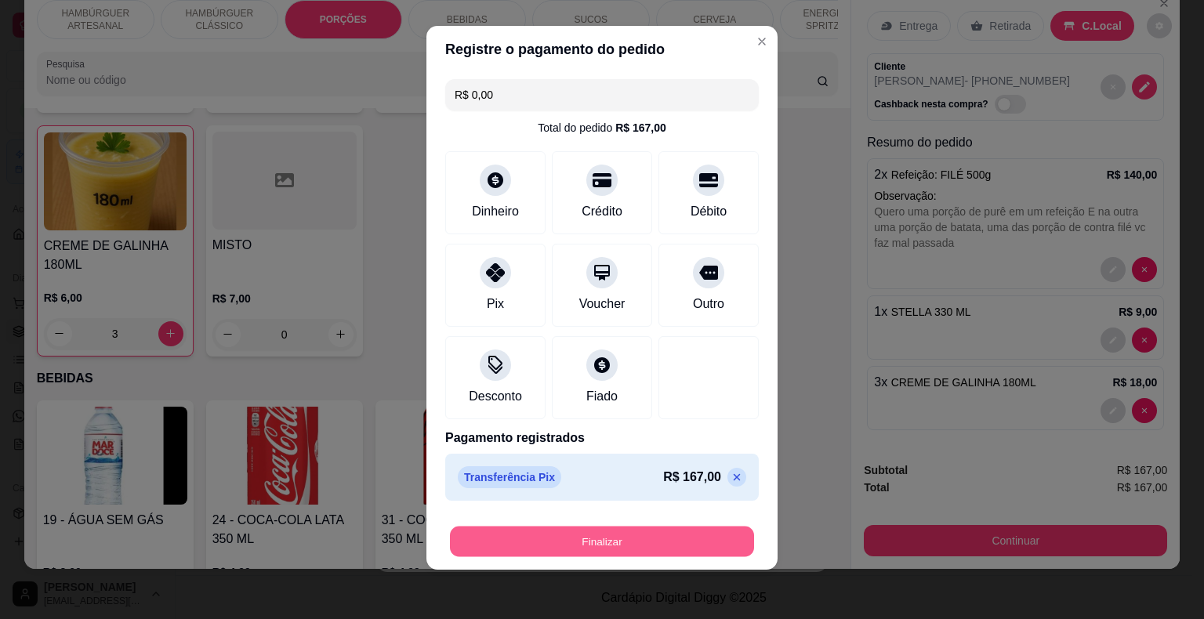
click at [531, 544] on button "Finalizar" at bounding box center [602, 542] width 304 height 31
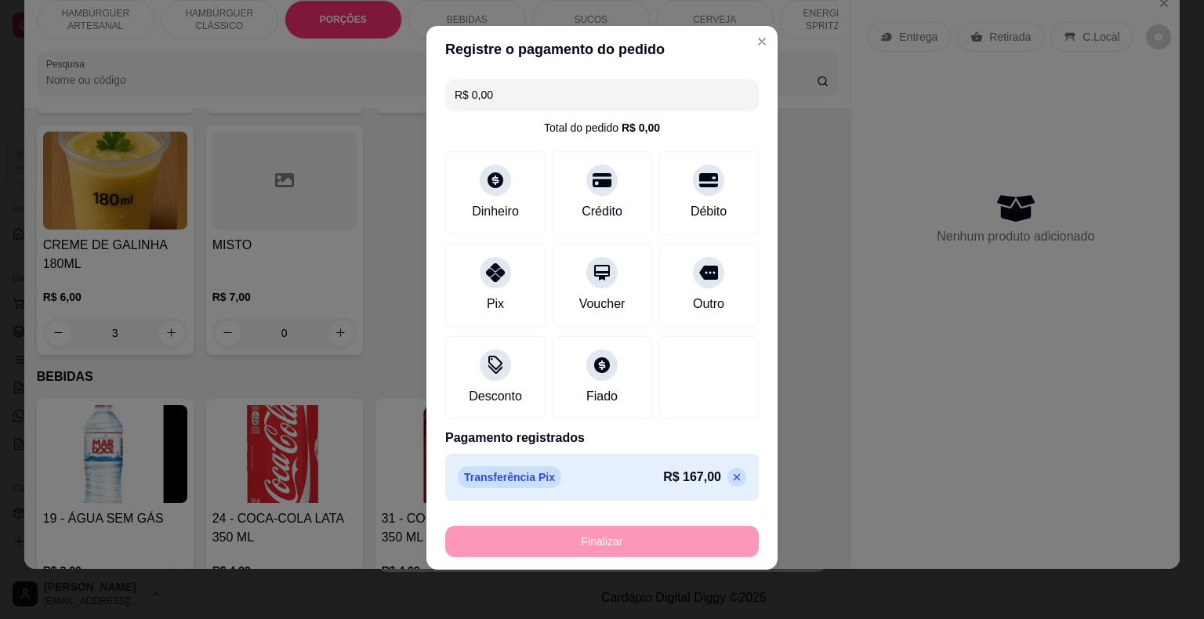
type input "0"
type input "-R$ 167,00"
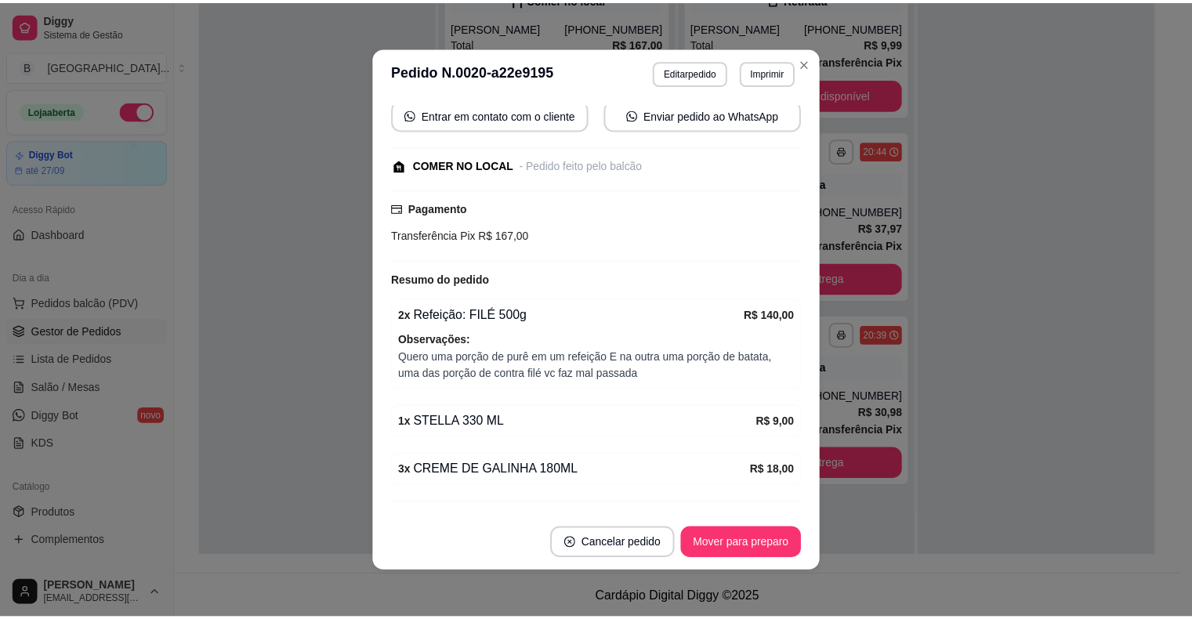
scroll to position [220, 0]
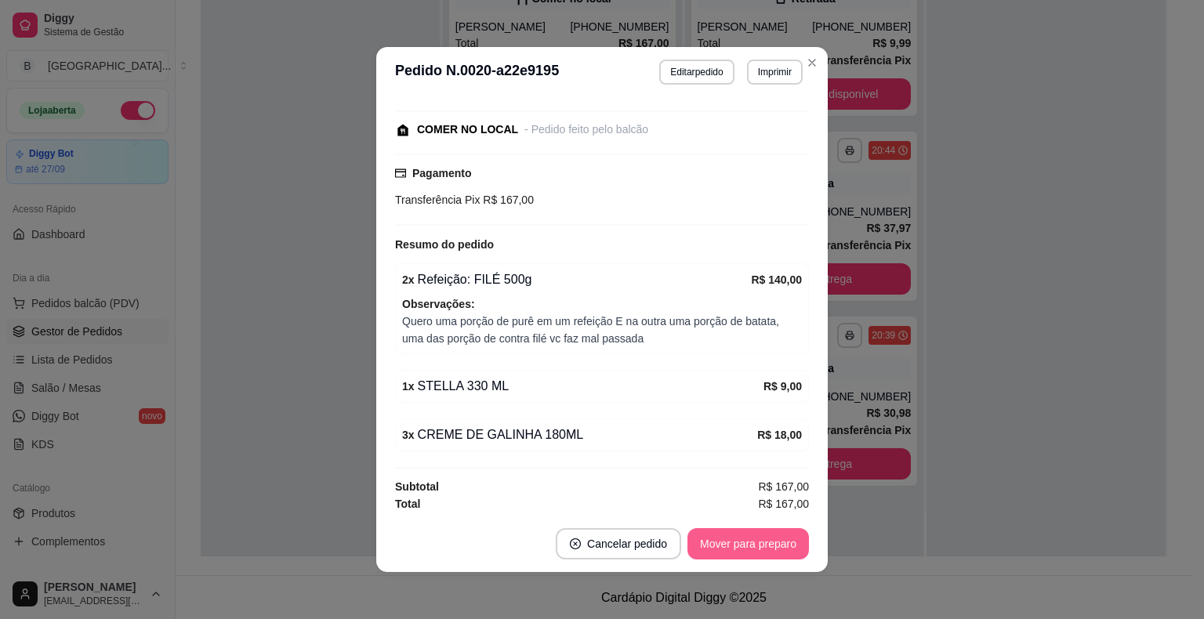
click at [741, 547] on button "Mover para preparo" at bounding box center [747, 543] width 121 height 31
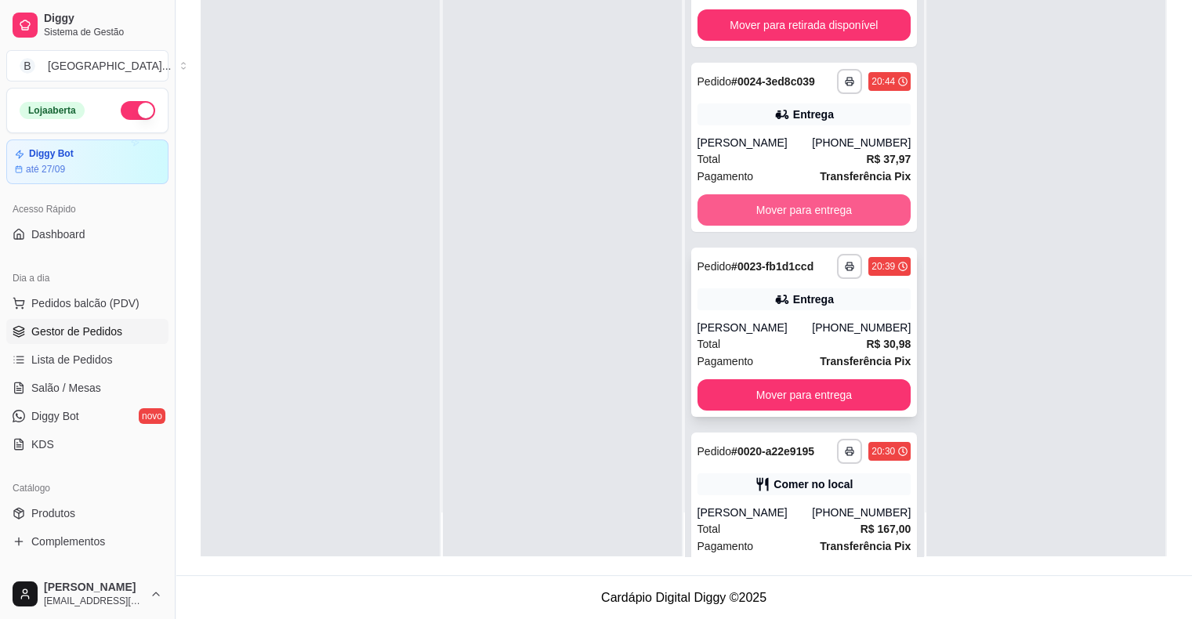
scroll to position [136, 0]
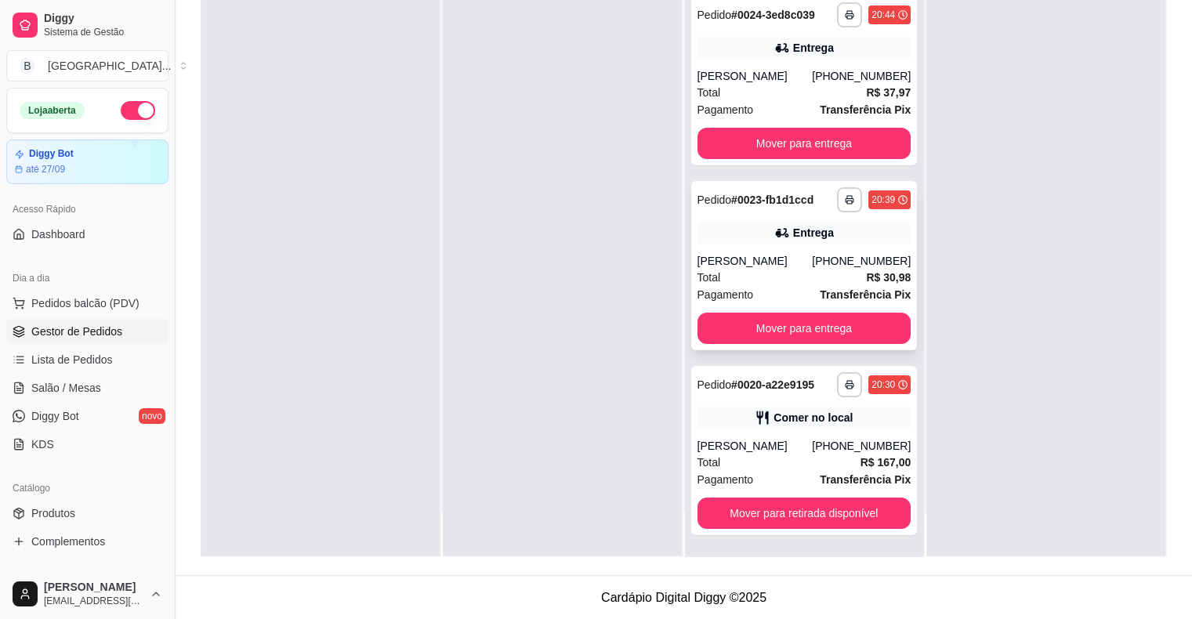
click at [809, 277] on div "Total R$ 30,98" at bounding box center [805, 277] width 214 height 17
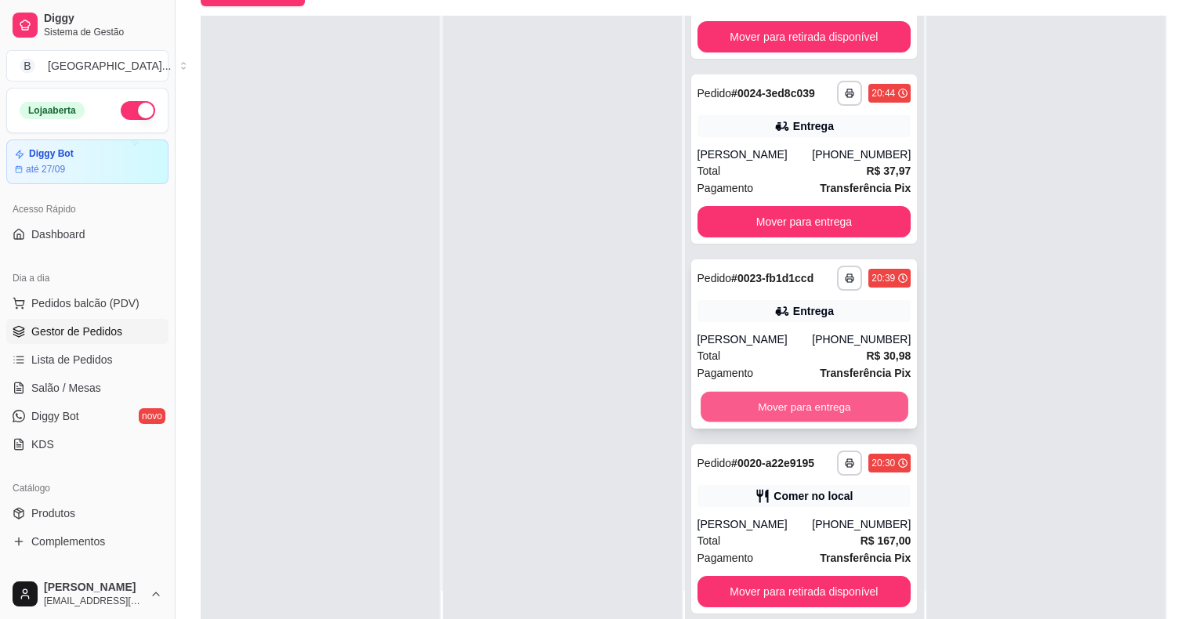
click at [777, 420] on button "Mover para entrega" at bounding box center [805, 407] width 208 height 31
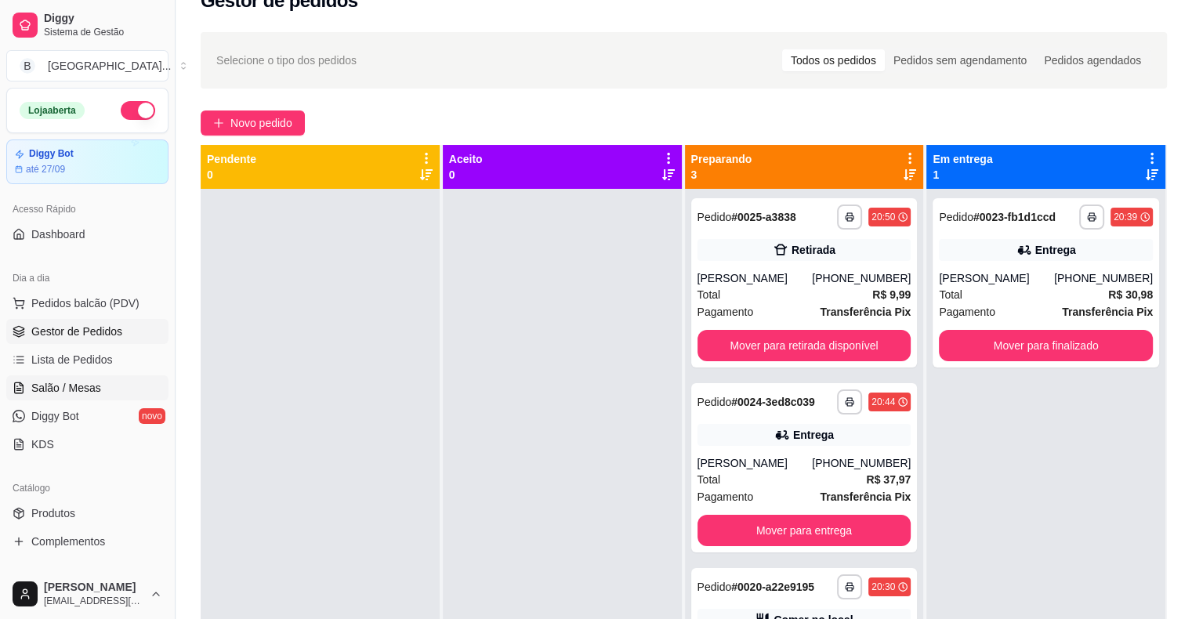
scroll to position [3, 0]
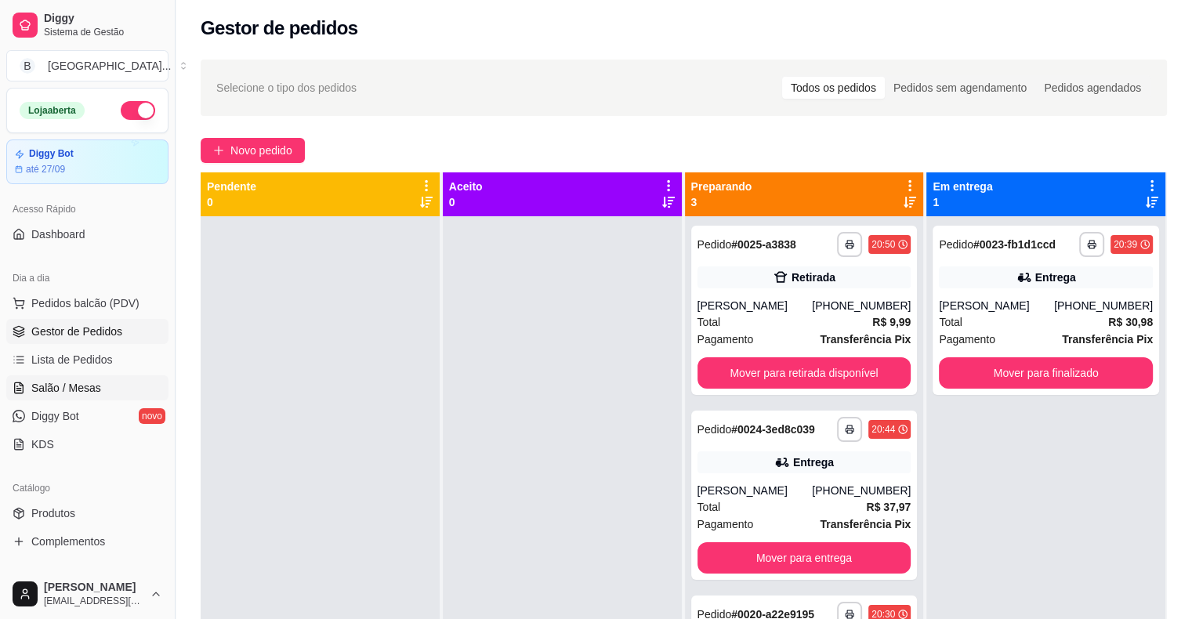
click at [56, 387] on span "Salão / Mesas" at bounding box center [66, 388] width 70 height 16
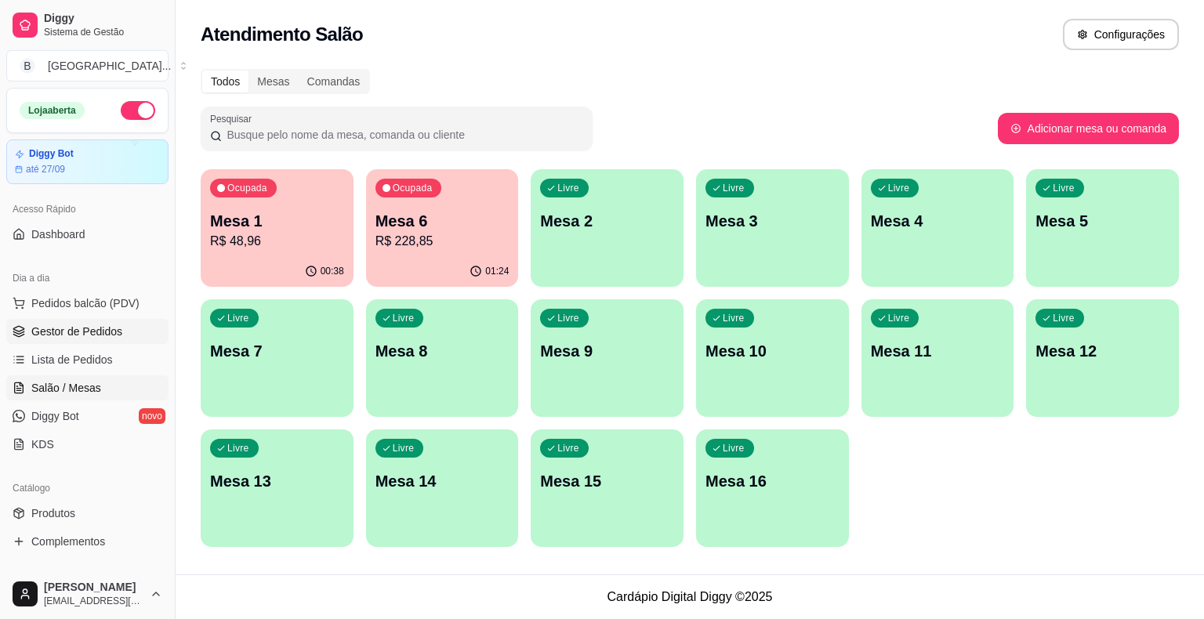
click at [68, 324] on span "Gestor de Pedidos" at bounding box center [76, 332] width 91 height 16
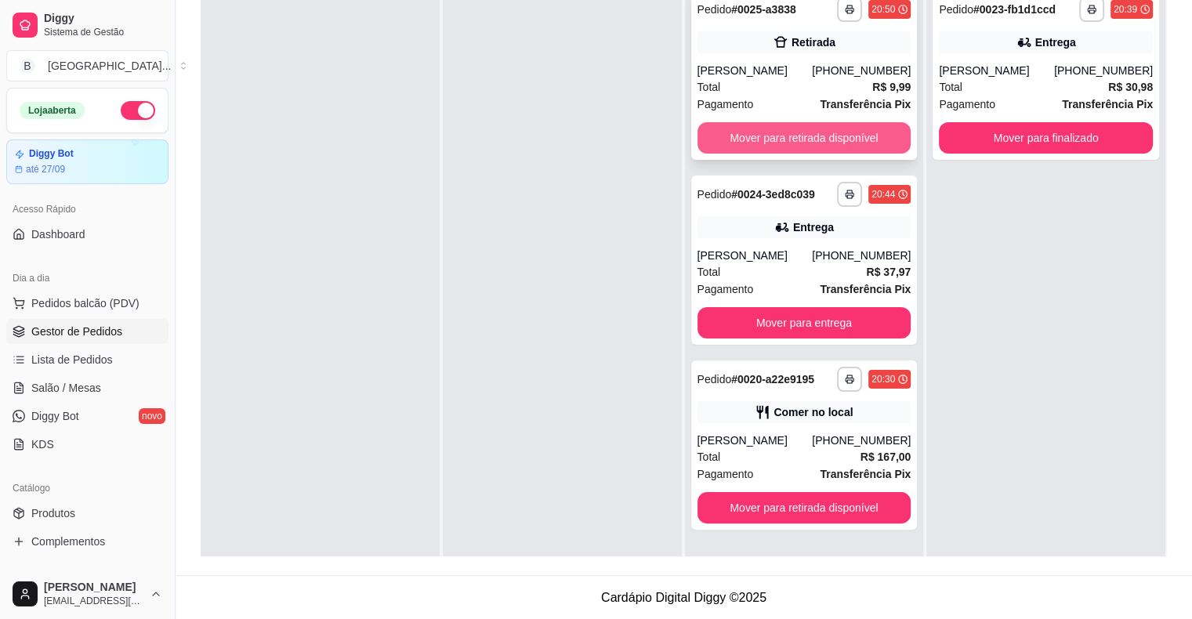
click at [864, 127] on button "Mover para retirada disponível" at bounding box center [805, 137] width 214 height 31
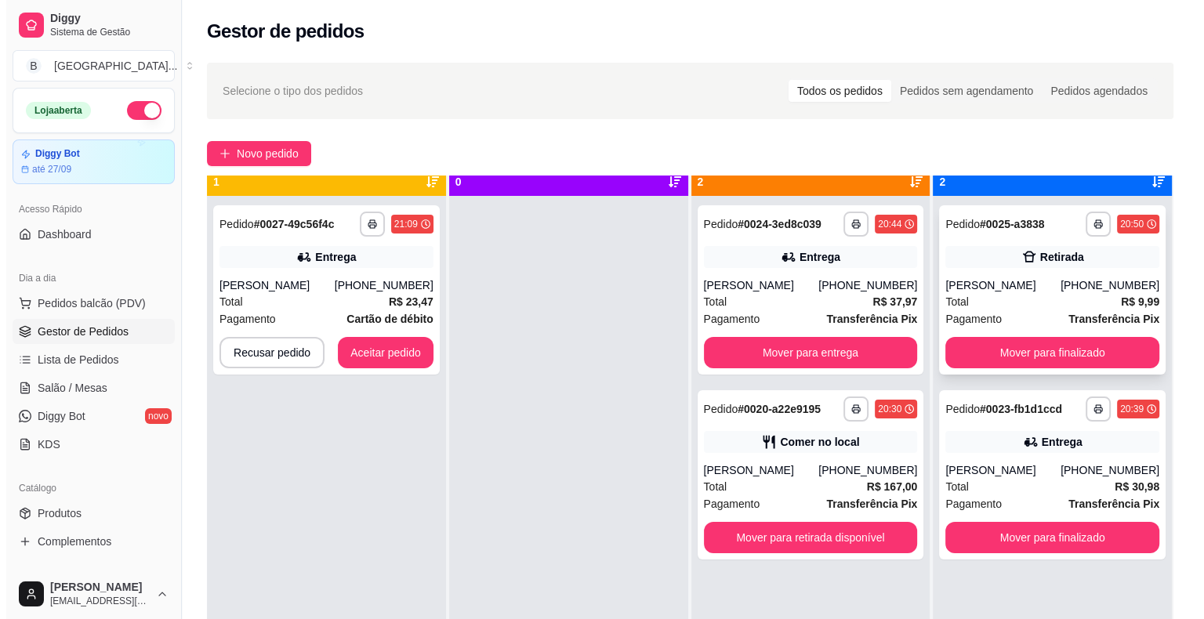
scroll to position [44, 0]
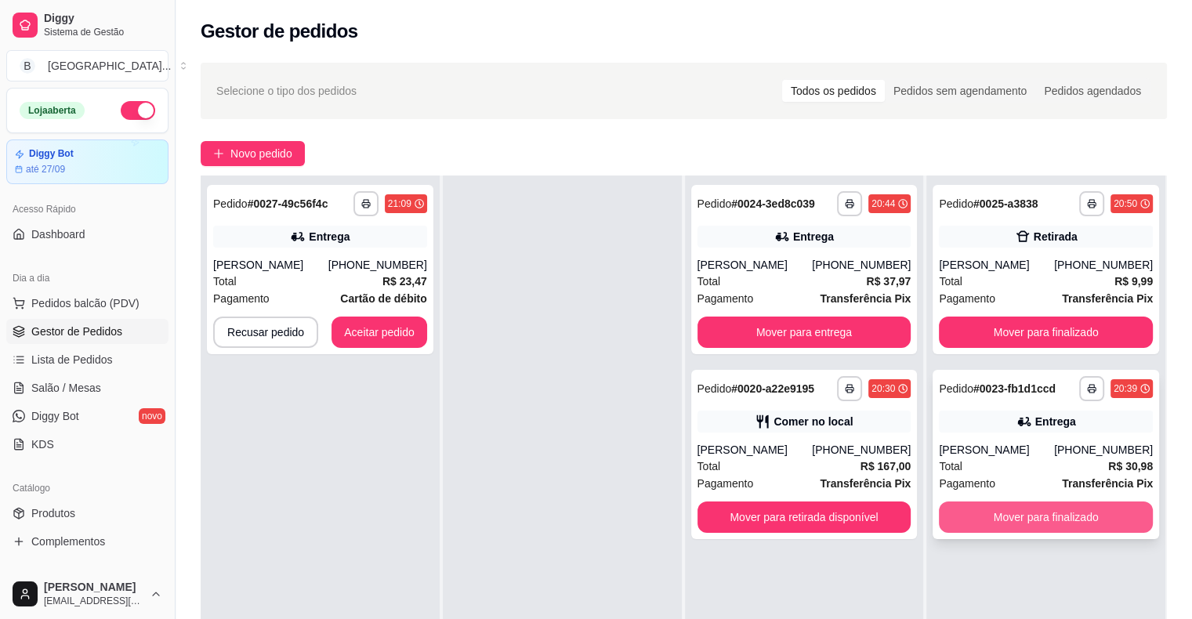
click at [1044, 516] on button "Mover para finalizado" at bounding box center [1046, 517] width 214 height 31
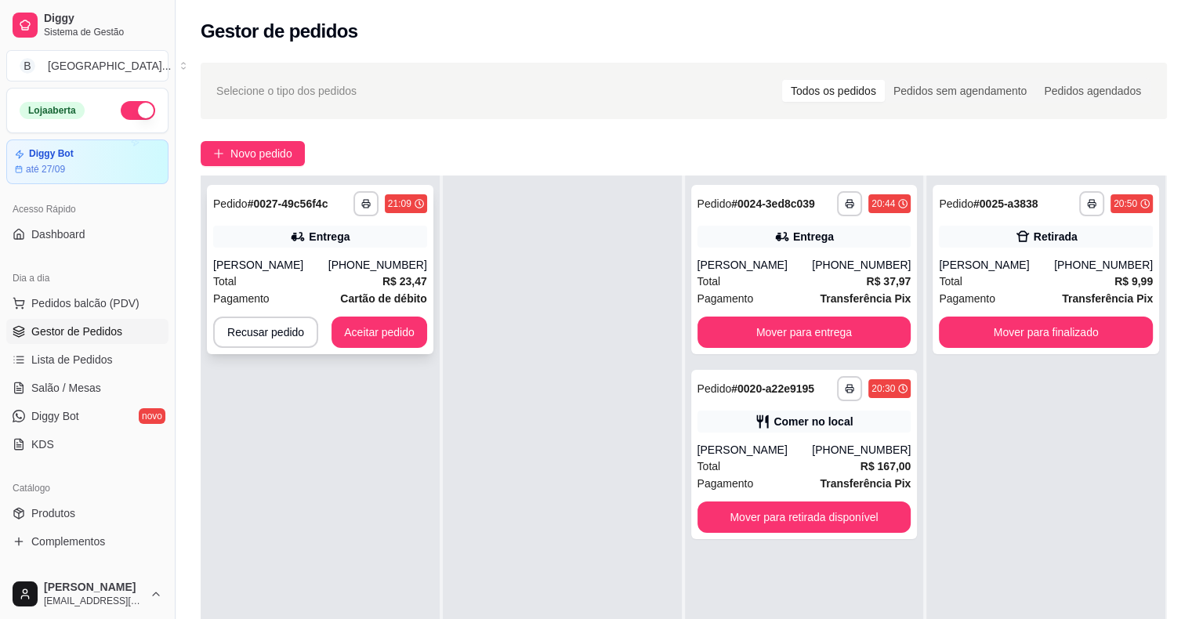
click at [263, 224] on div "**********" at bounding box center [320, 269] width 226 height 169
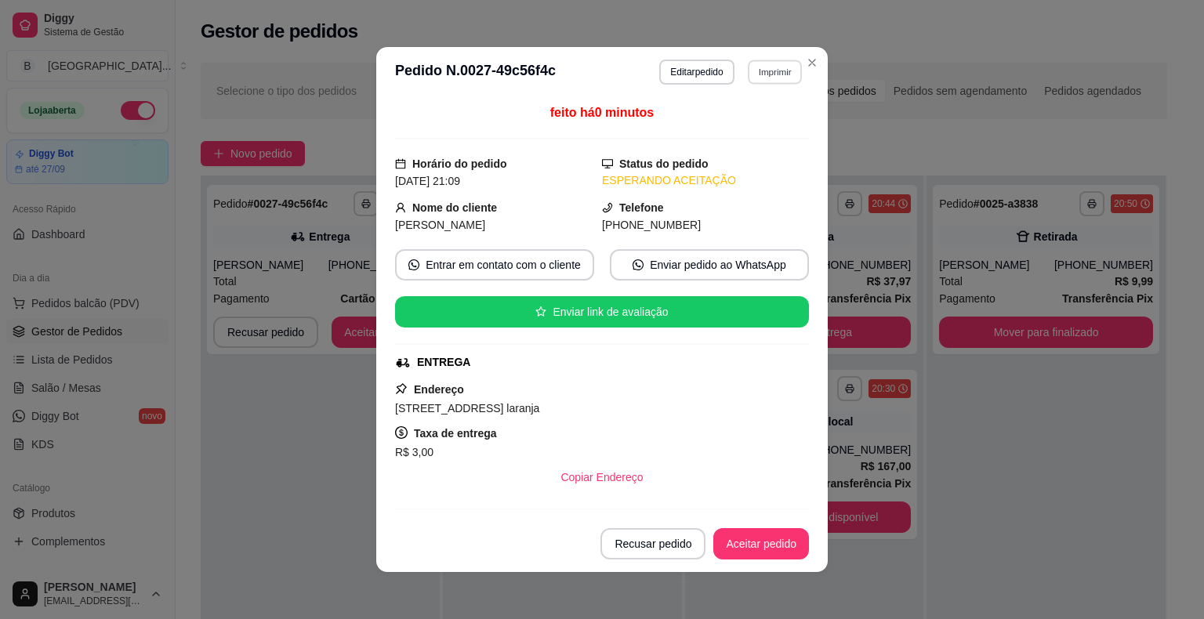
click at [786, 61] on button "Imprimir" at bounding box center [775, 72] width 54 height 24
click at [751, 124] on button "IMPRESSORA" at bounding box center [741, 126] width 110 height 24
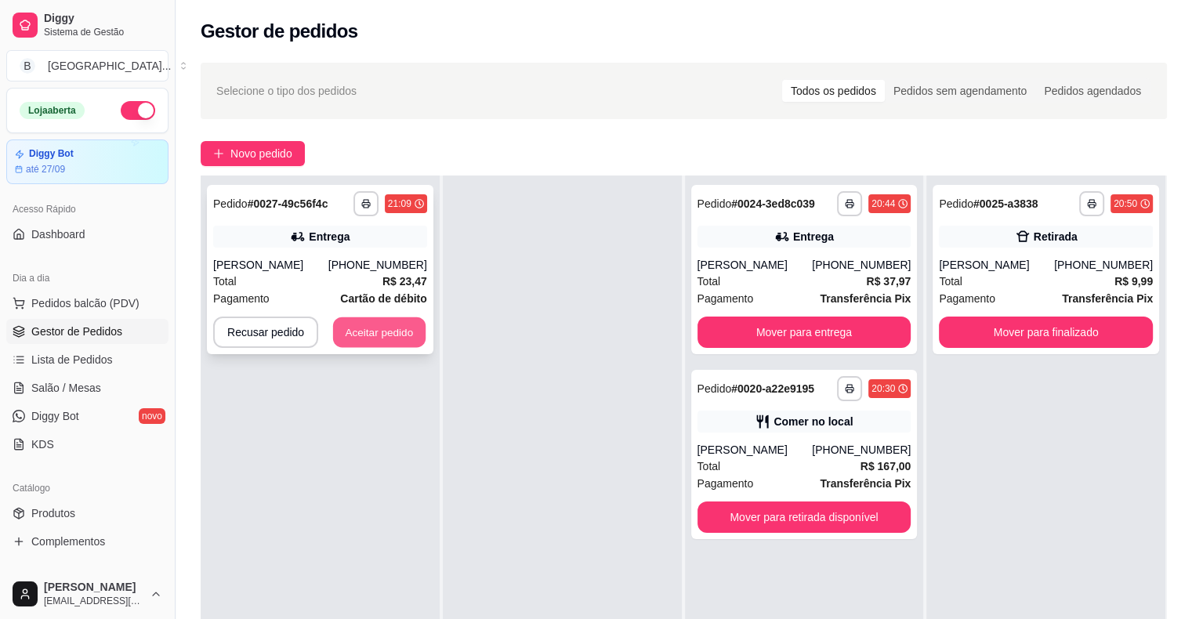
click at [380, 331] on button "Aceitar pedido" at bounding box center [379, 332] width 92 height 31
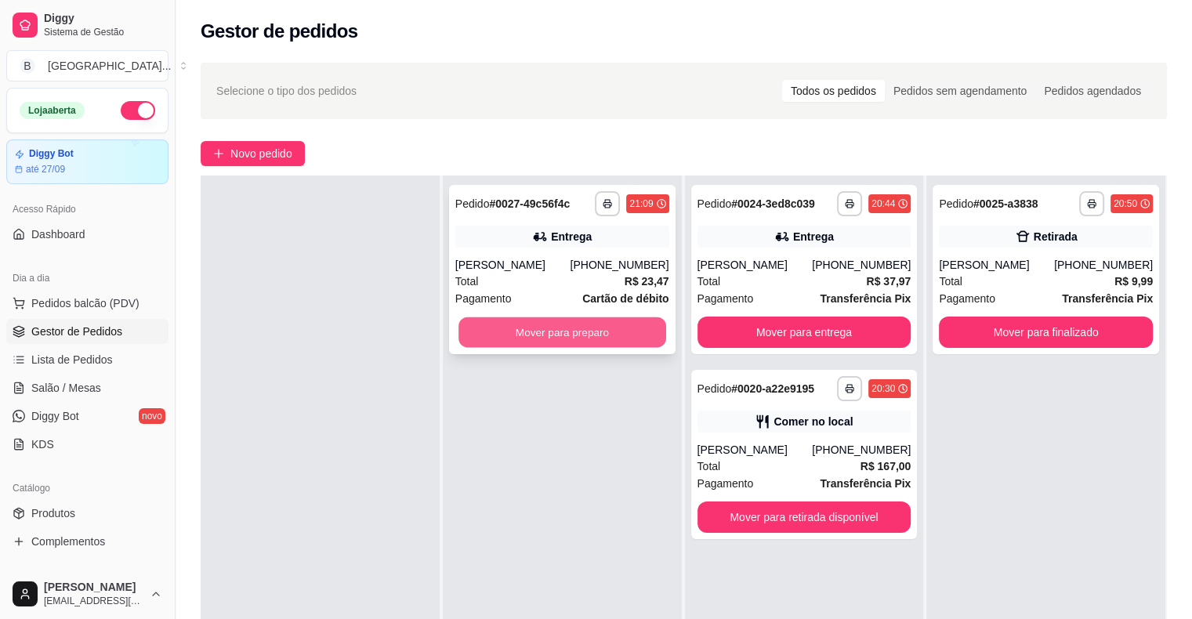
click at [467, 303] on div "**********" at bounding box center [562, 269] width 226 height 169
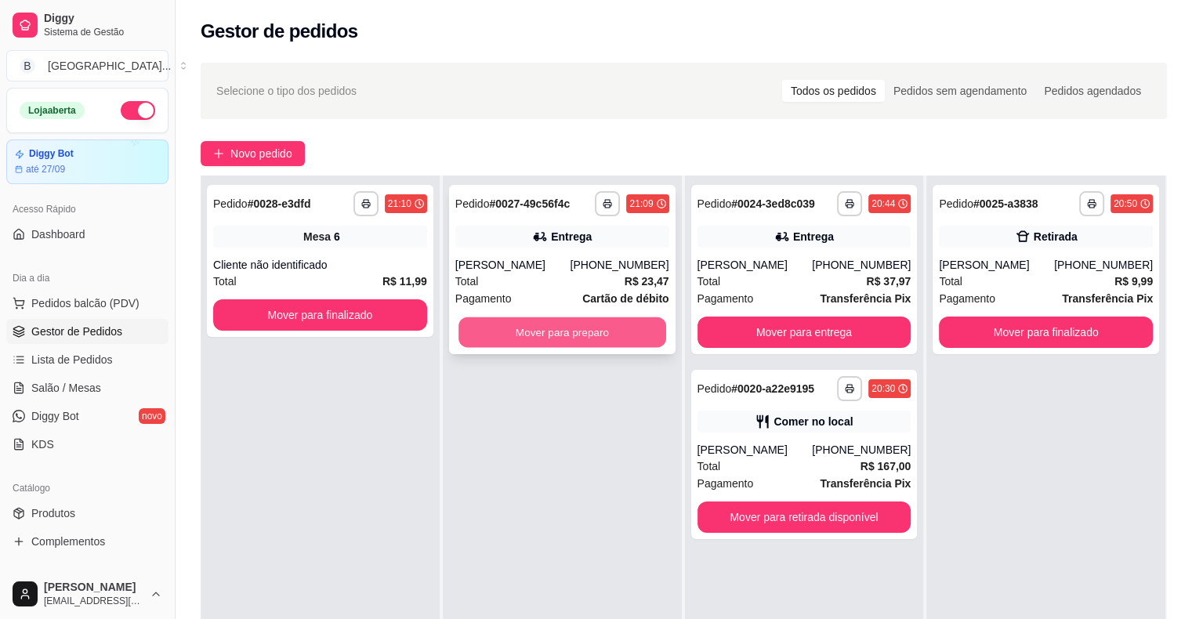
click at [644, 320] on button "Mover para preparo" at bounding box center [562, 332] width 208 height 31
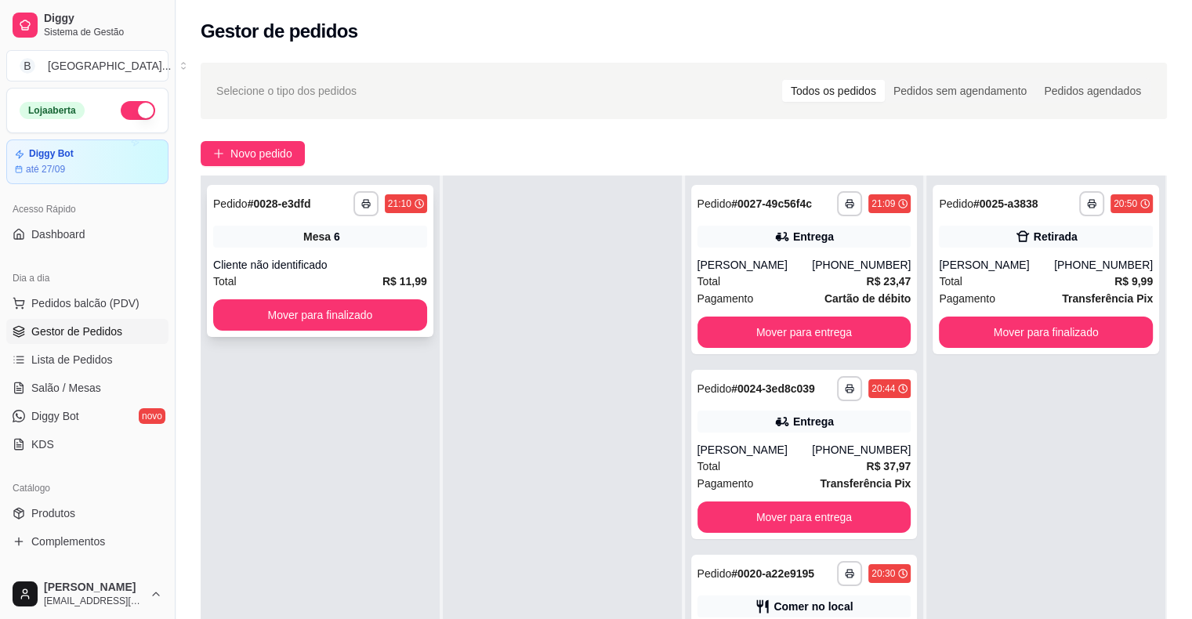
click at [328, 221] on div "**********" at bounding box center [320, 261] width 226 height 152
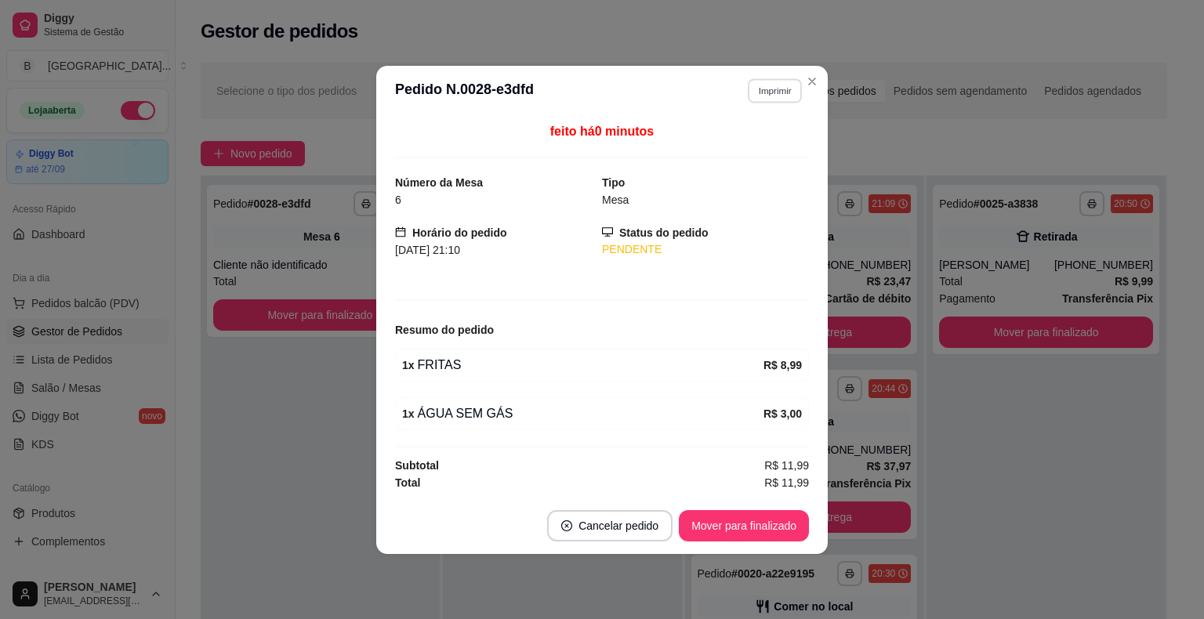
click at [768, 102] on button "Imprimir" at bounding box center [775, 90] width 54 height 24
click at [767, 145] on button "IMPRESSORA" at bounding box center [747, 146] width 114 height 25
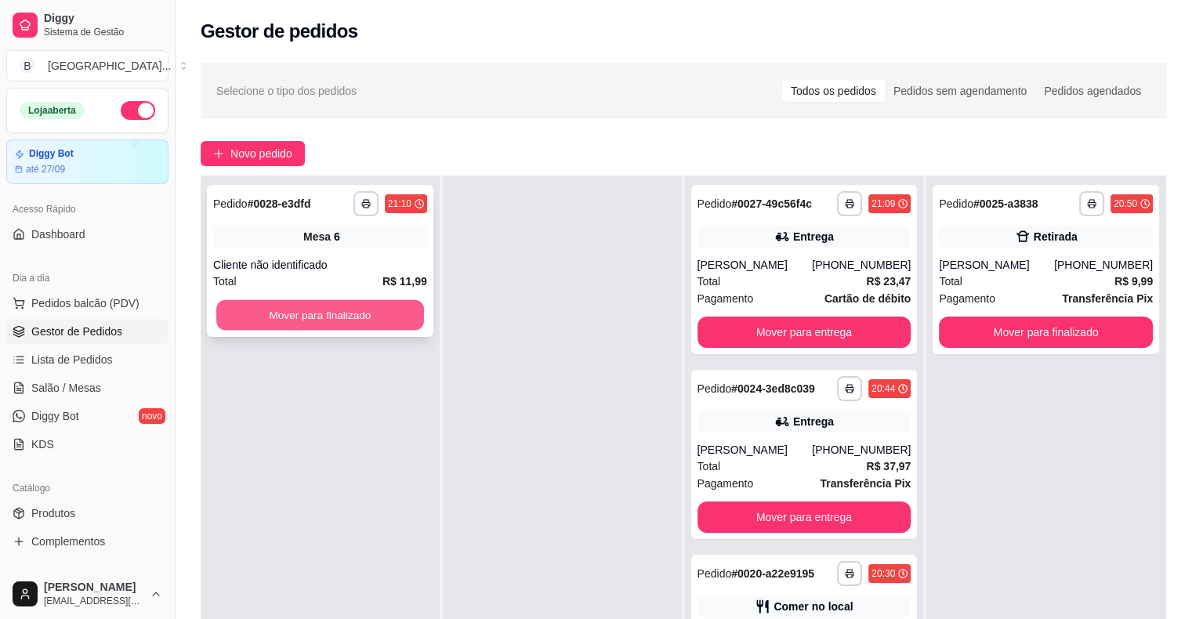
click at [229, 299] on div "Mover para finalizado" at bounding box center [320, 314] width 214 height 31
click at [333, 315] on button "Mover para finalizado" at bounding box center [320, 314] width 214 height 31
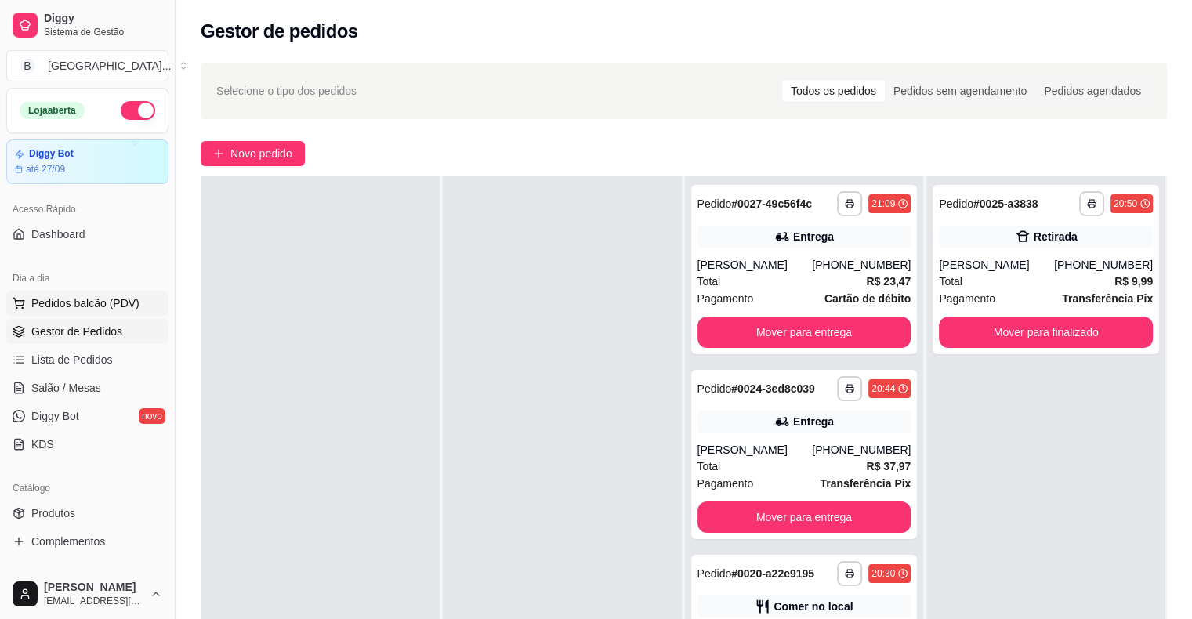
click at [71, 291] on button "Pedidos balcão (PDV)" at bounding box center [87, 303] width 162 height 25
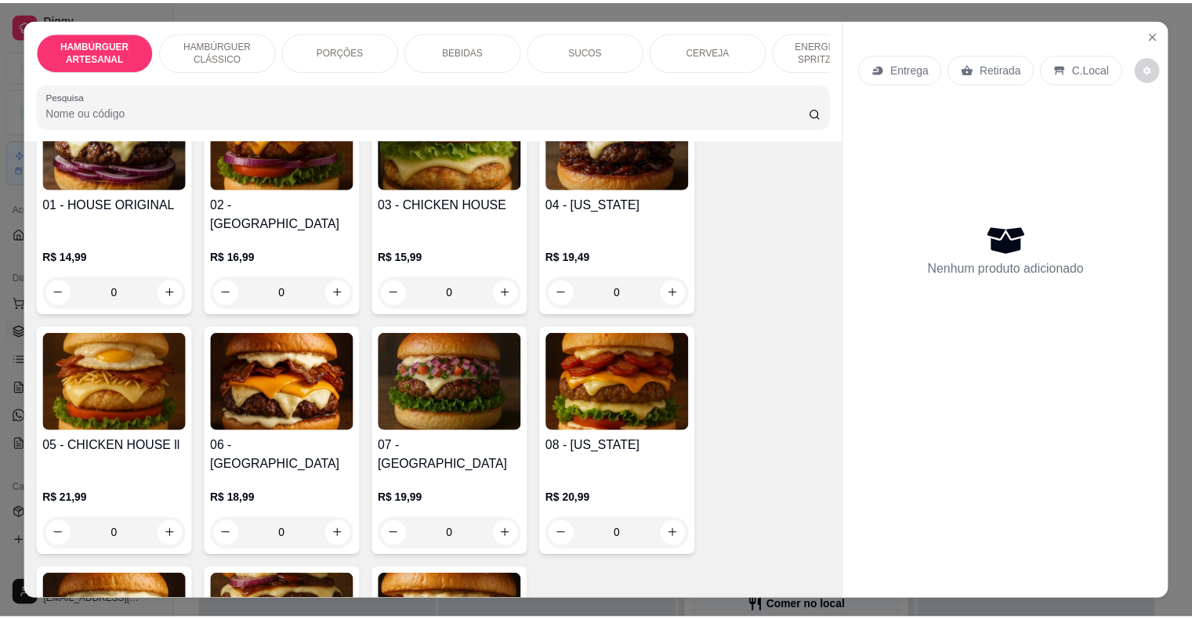
scroll to position [78, 0]
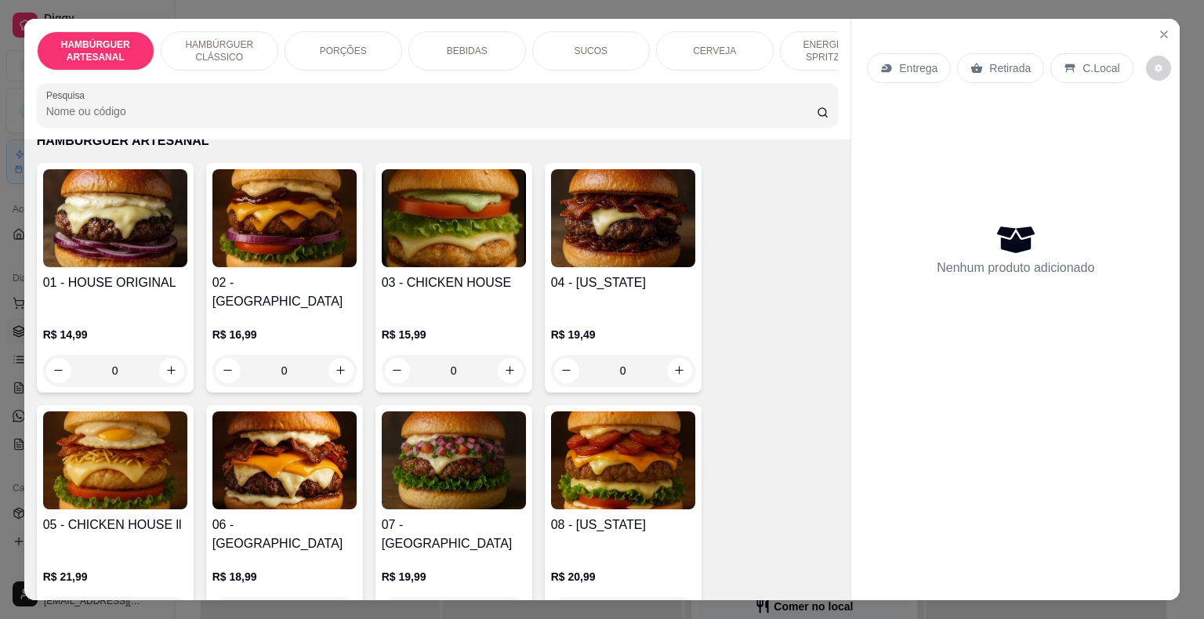
click at [335, 355] on div "0" at bounding box center [284, 370] width 144 height 31
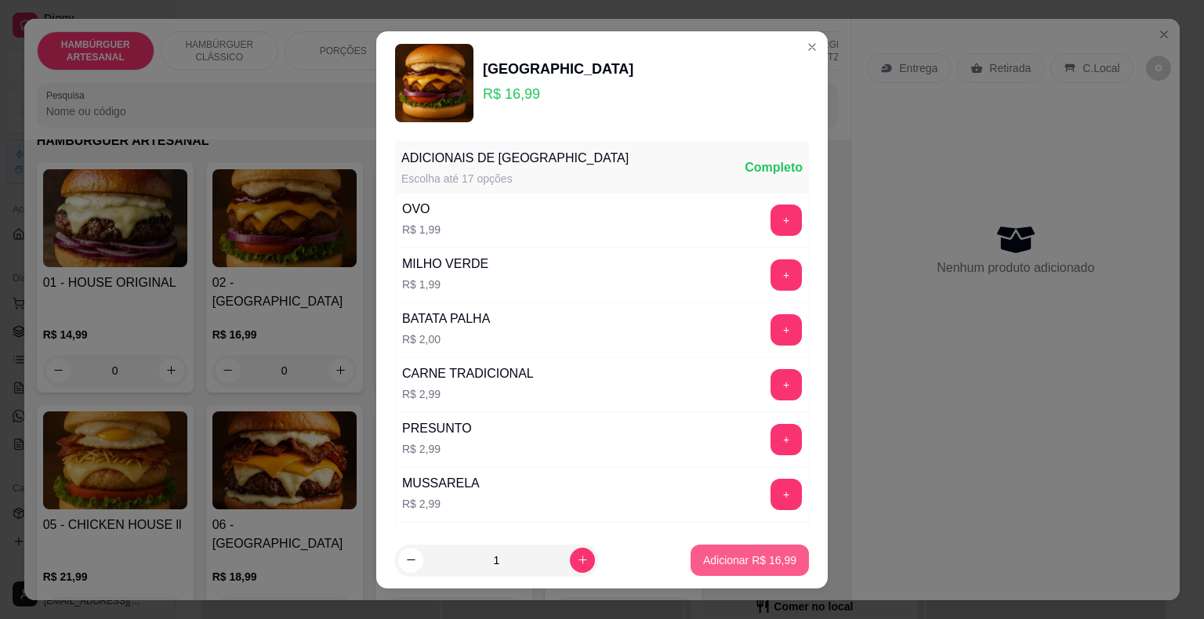
click at [756, 567] on p "Adicionar R$ 16,99" at bounding box center [749, 561] width 93 height 16
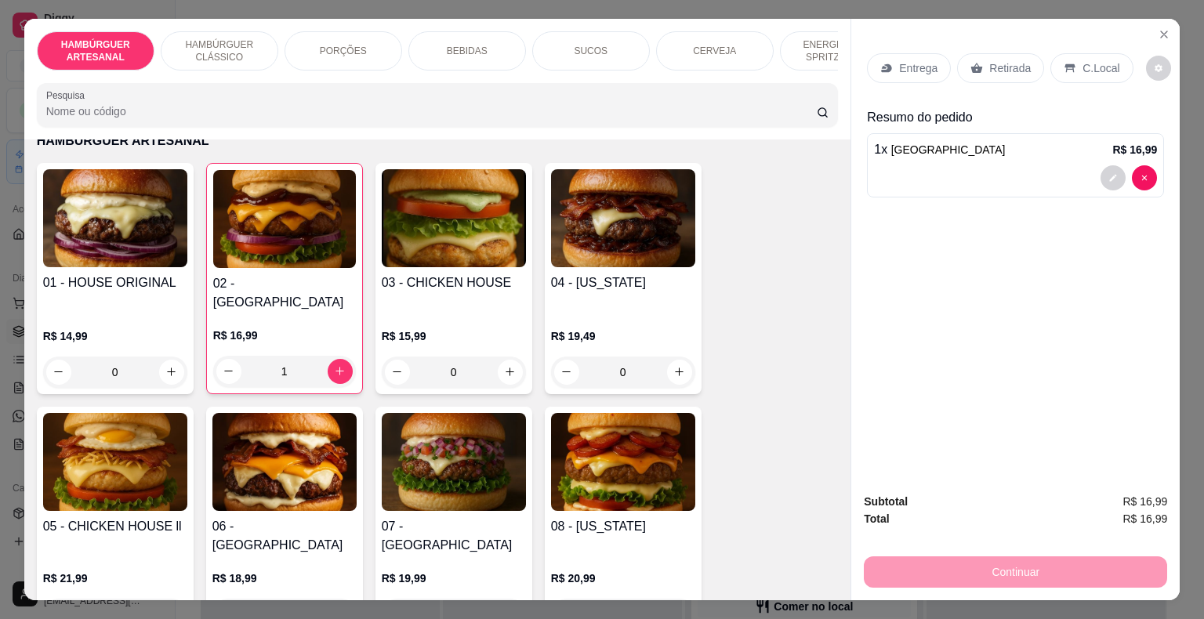
click at [989, 60] on p "Retirada" at bounding box center [1010, 68] width 42 height 16
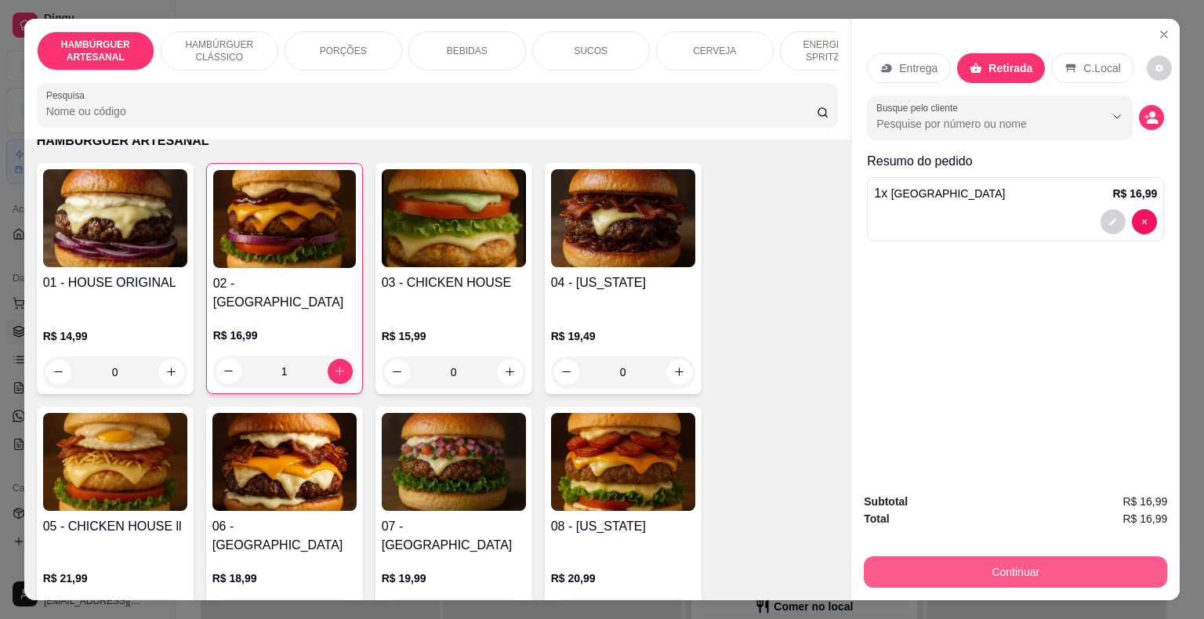
click at [937, 574] on button "Continuar" at bounding box center [1015, 571] width 303 height 31
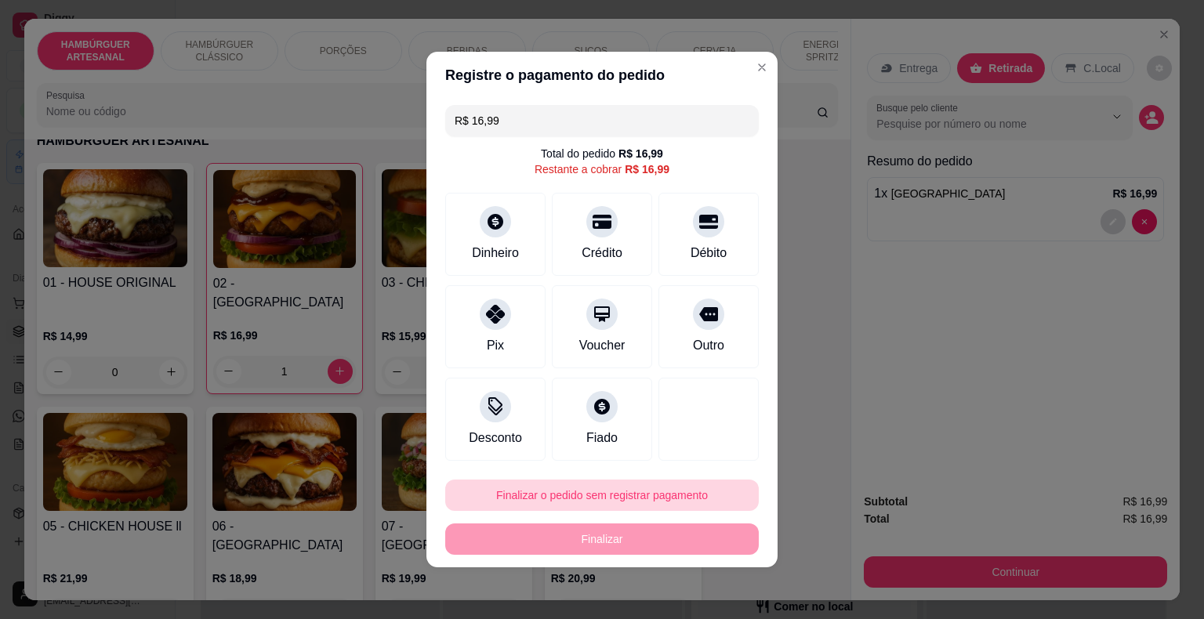
click at [640, 501] on button "Finalizar o pedido sem registrar pagamento" at bounding box center [601, 495] width 313 height 31
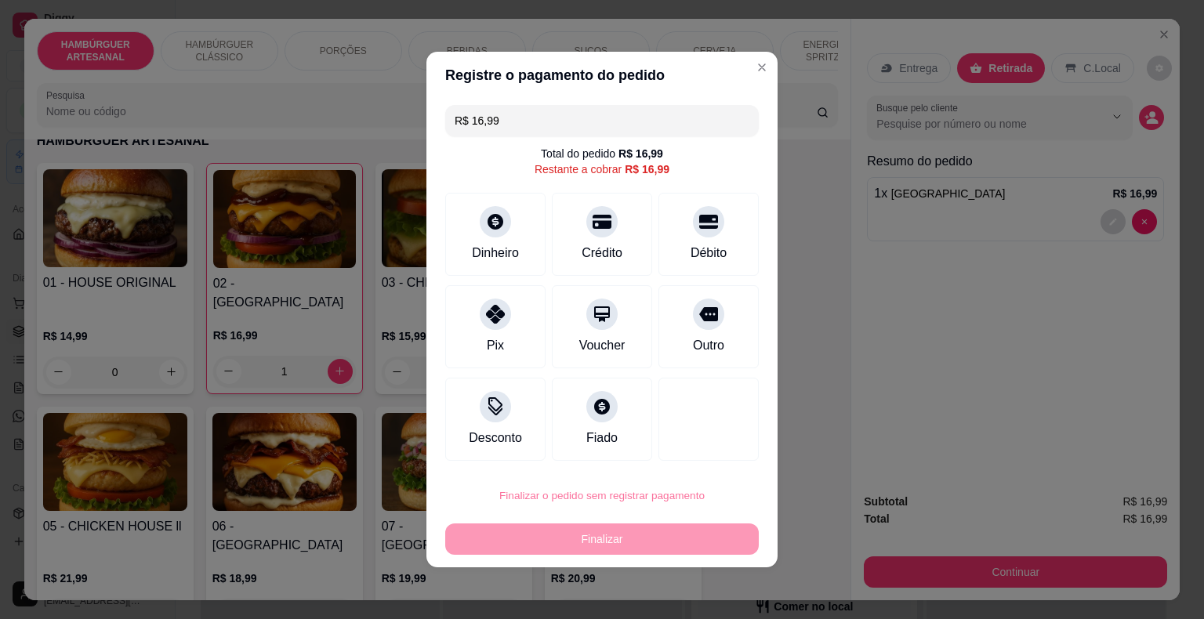
click at [713, 451] on button "Confirmar" at bounding box center [697, 451] width 56 height 24
type input "0"
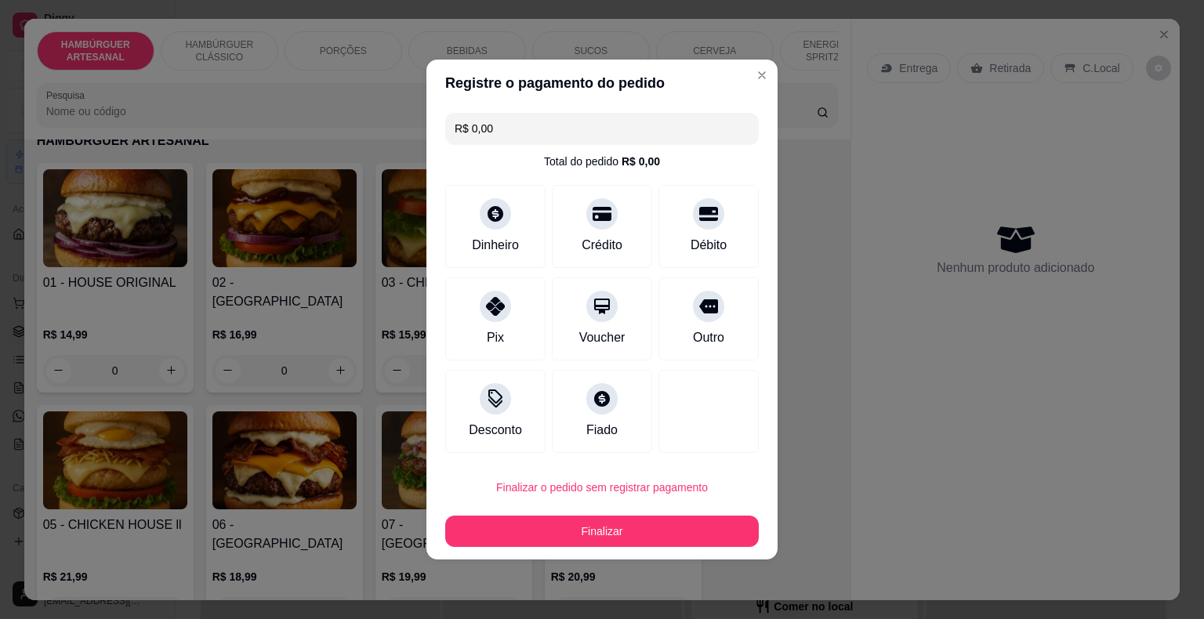
type input "R$ 0,00"
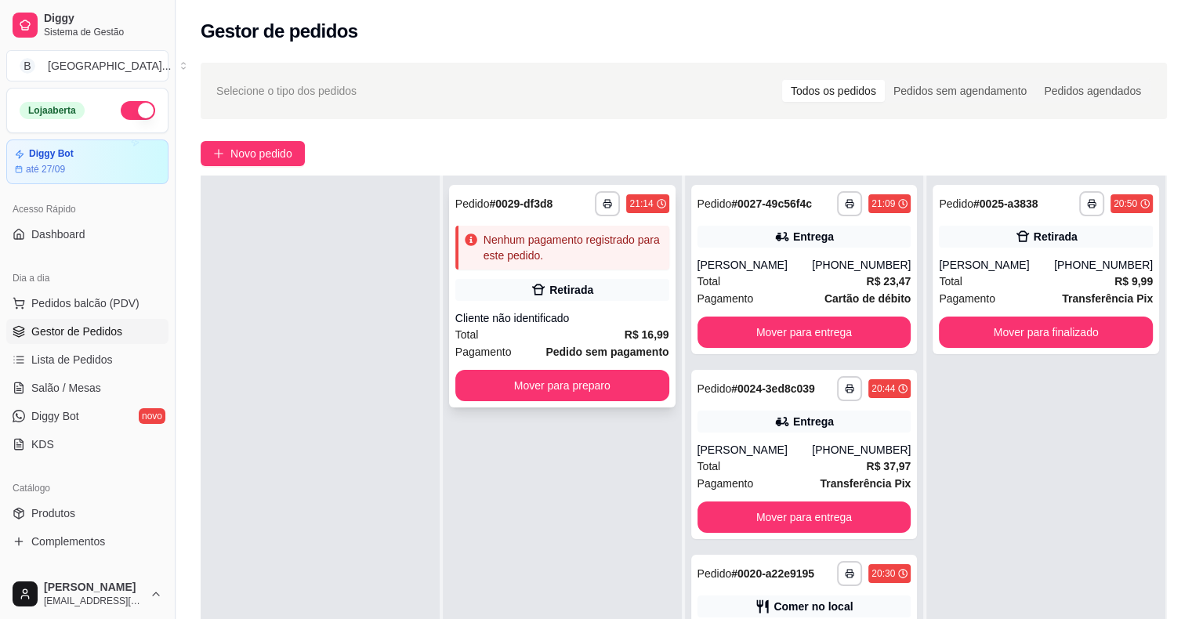
drag, startPoint x: 569, startPoint y: 317, endPoint x: 590, endPoint y: 248, distance: 72.1
click at [590, 248] on div "**********" at bounding box center [562, 296] width 226 height 223
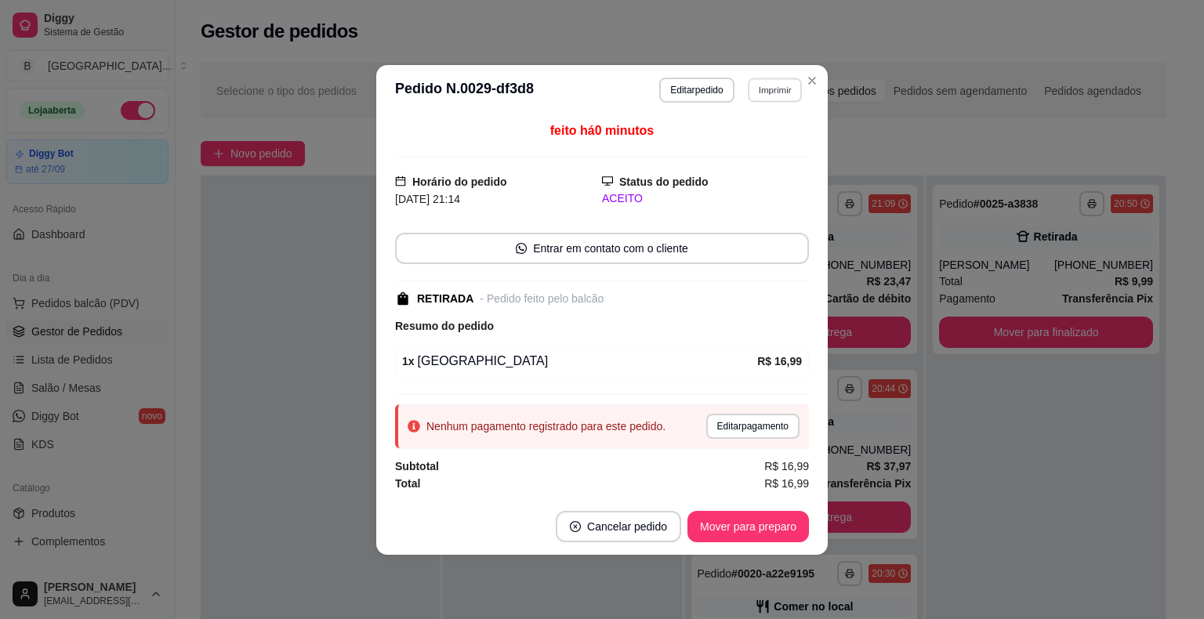
click at [748, 96] on button "Imprimir" at bounding box center [775, 90] width 54 height 24
click at [742, 135] on button "IMPRESSORA" at bounding box center [747, 145] width 110 height 24
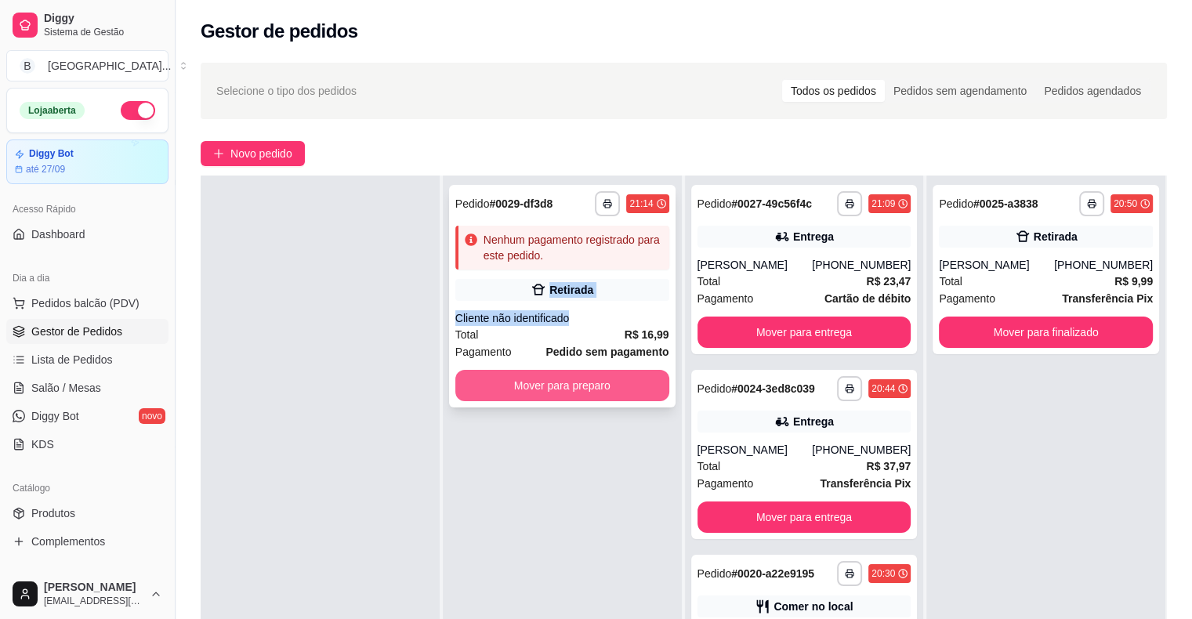
click at [647, 384] on button "Mover para preparo" at bounding box center [562, 385] width 214 height 31
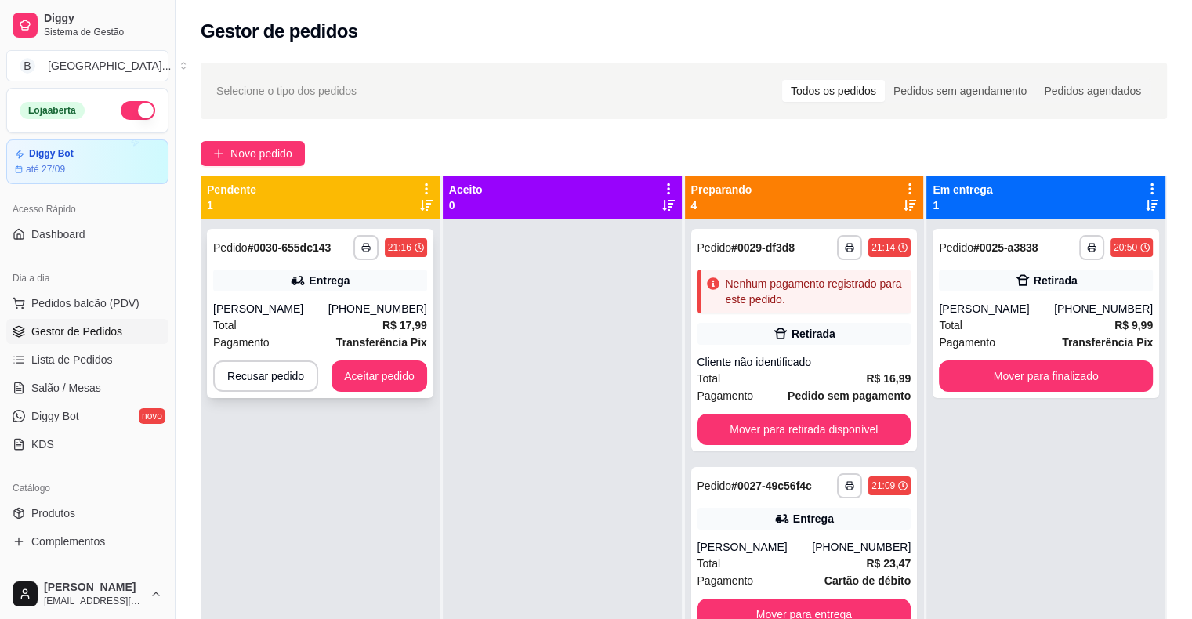
click at [377, 303] on div "[PHONE_NUMBER]" at bounding box center [377, 309] width 99 height 16
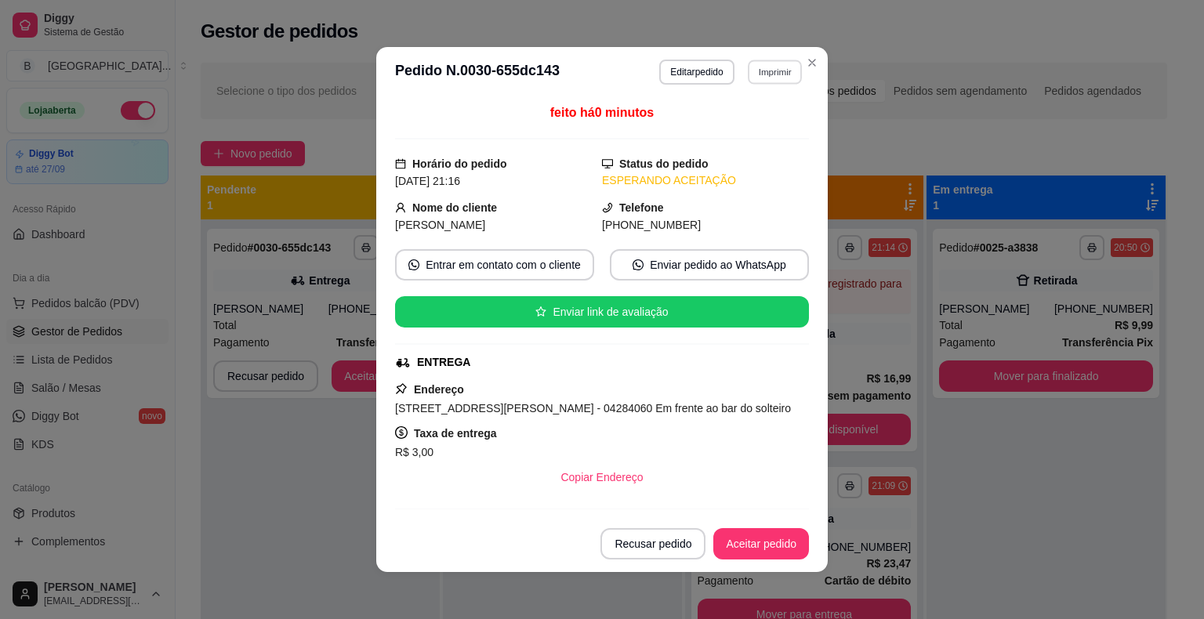
click at [780, 81] on button "Imprimir" at bounding box center [775, 72] width 54 height 24
click at [771, 129] on button "IMPRESSORA" at bounding box center [741, 126] width 114 height 25
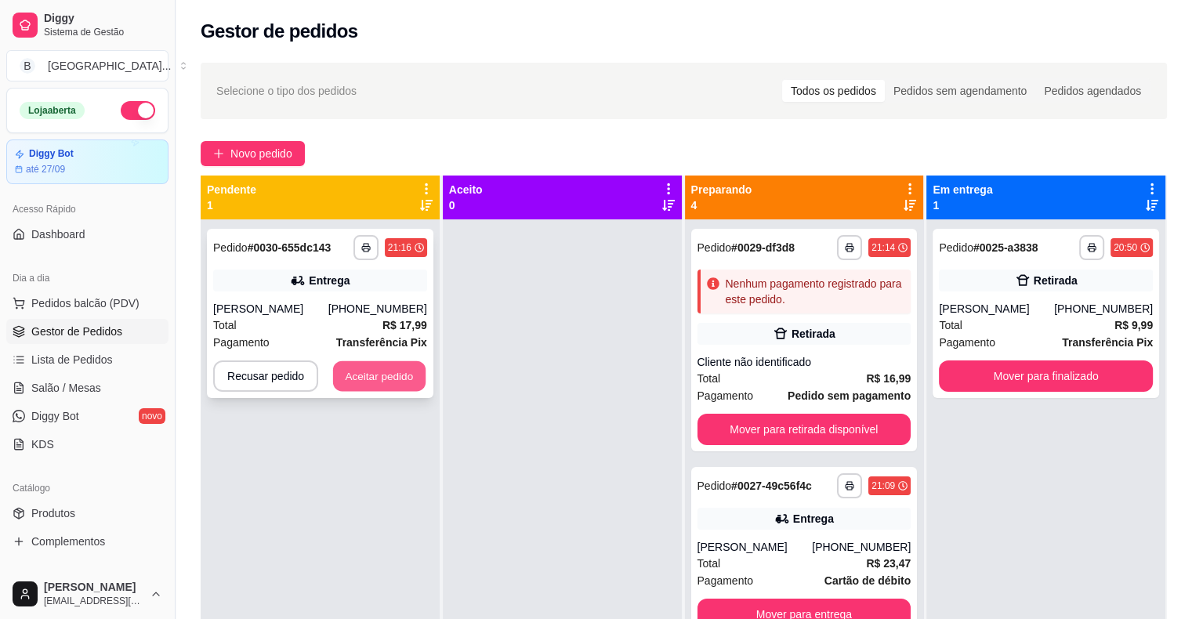
click at [398, 378] on button "Aceitar pedido" at bounding box center [379, 376] width 92 height 31
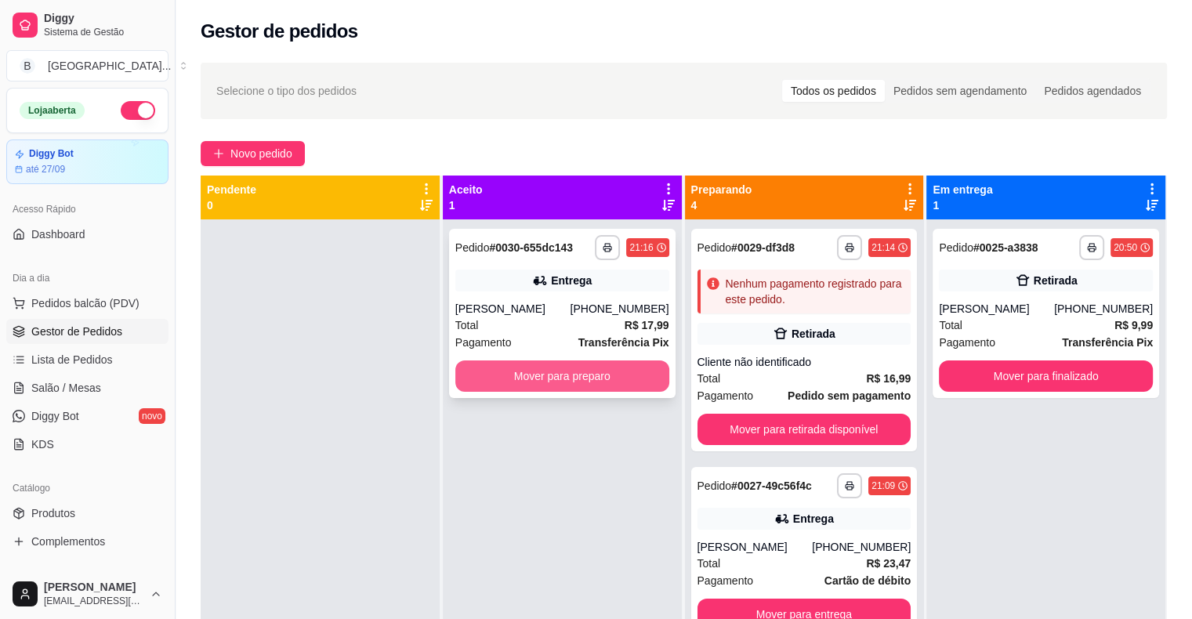
click at [527, 373] on button "Mover para preparo" at bounding box center [562, 376] width 214 height 31
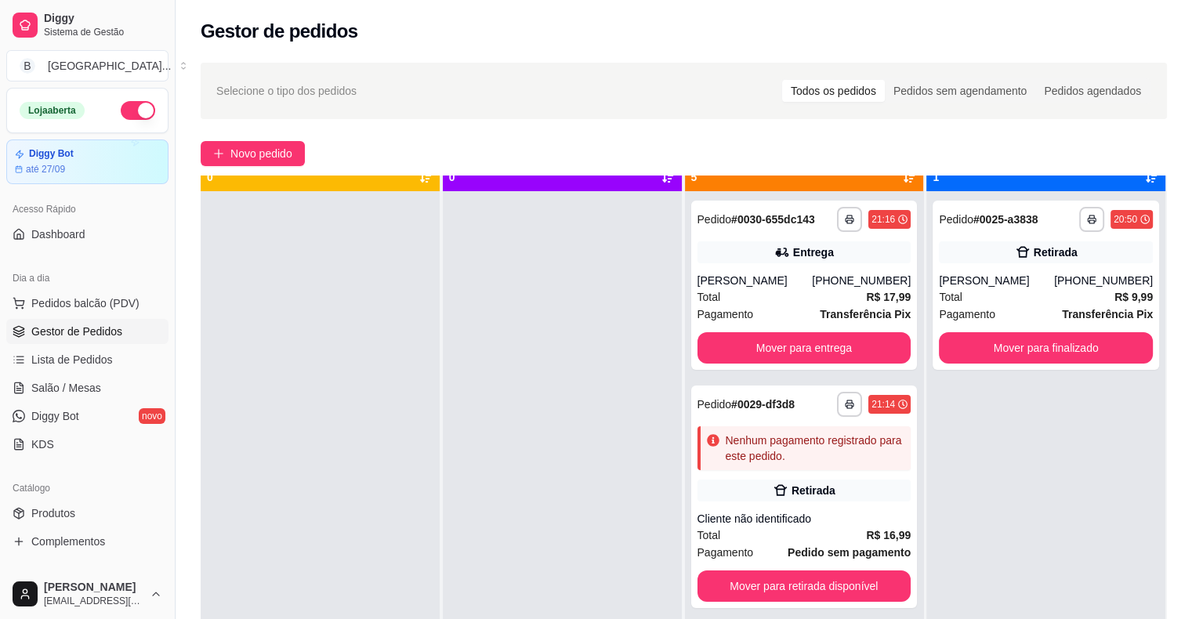
scroll to position [44, 0]
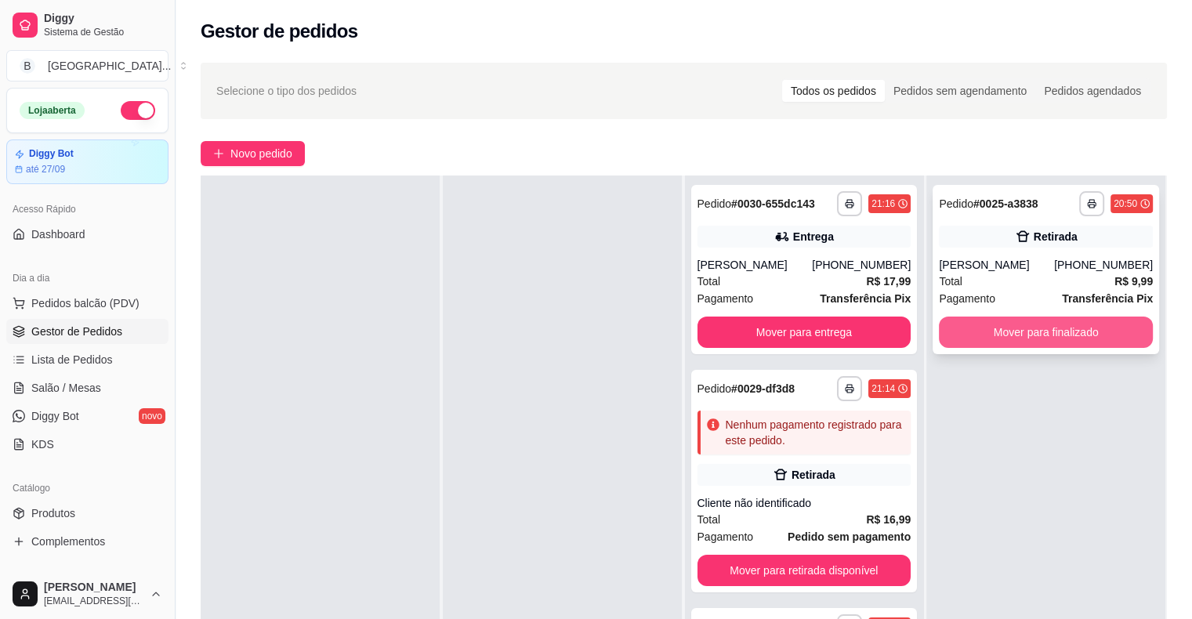
click at [1024, 332] on button "Mover para finalizado" at bounding box center [1046, 332] width 214 height 31
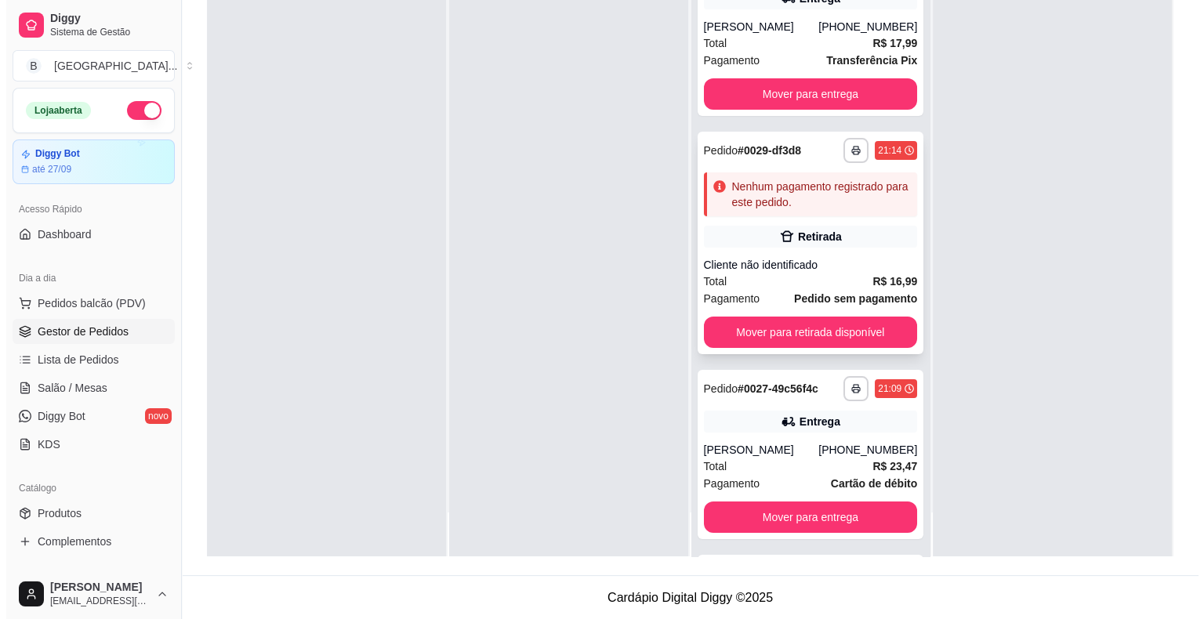
scroll to position [0, 0]
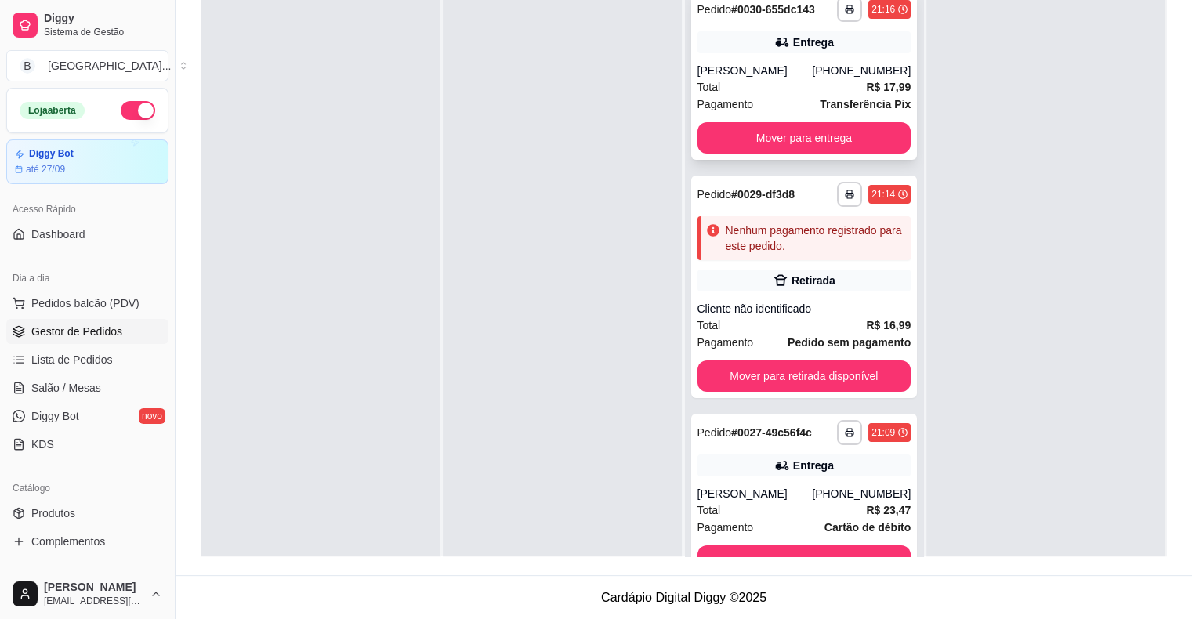
click at [768, 79] on div "Total R$ 17,99" at bounding box center [805, 86] width 214 height 17
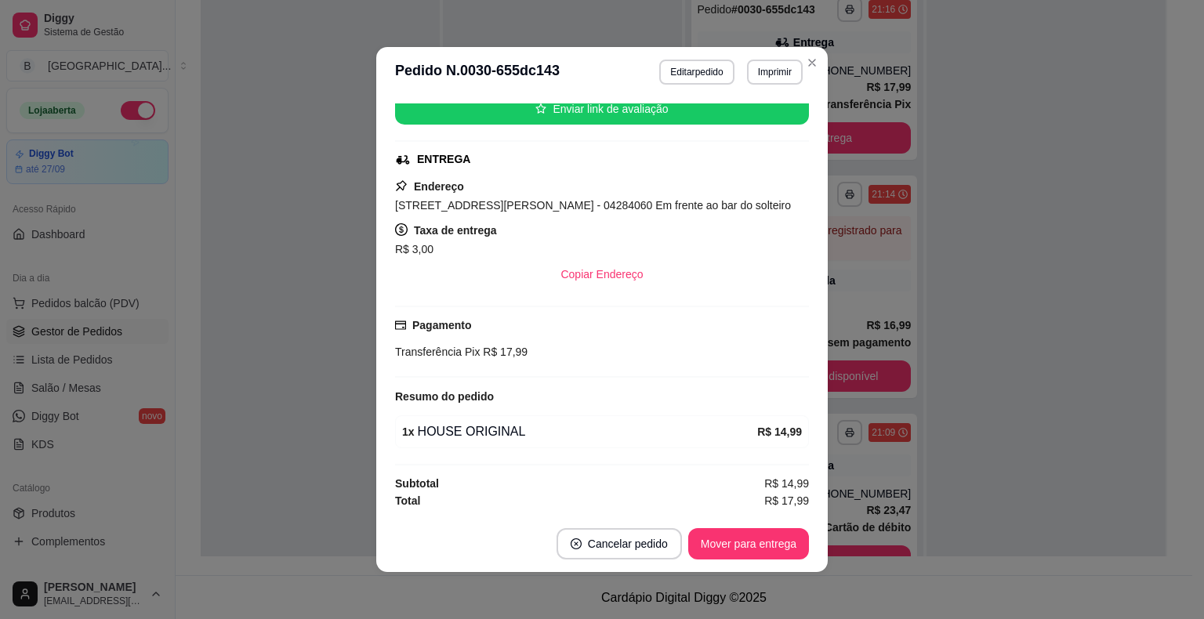
scroll to position [3, 0]
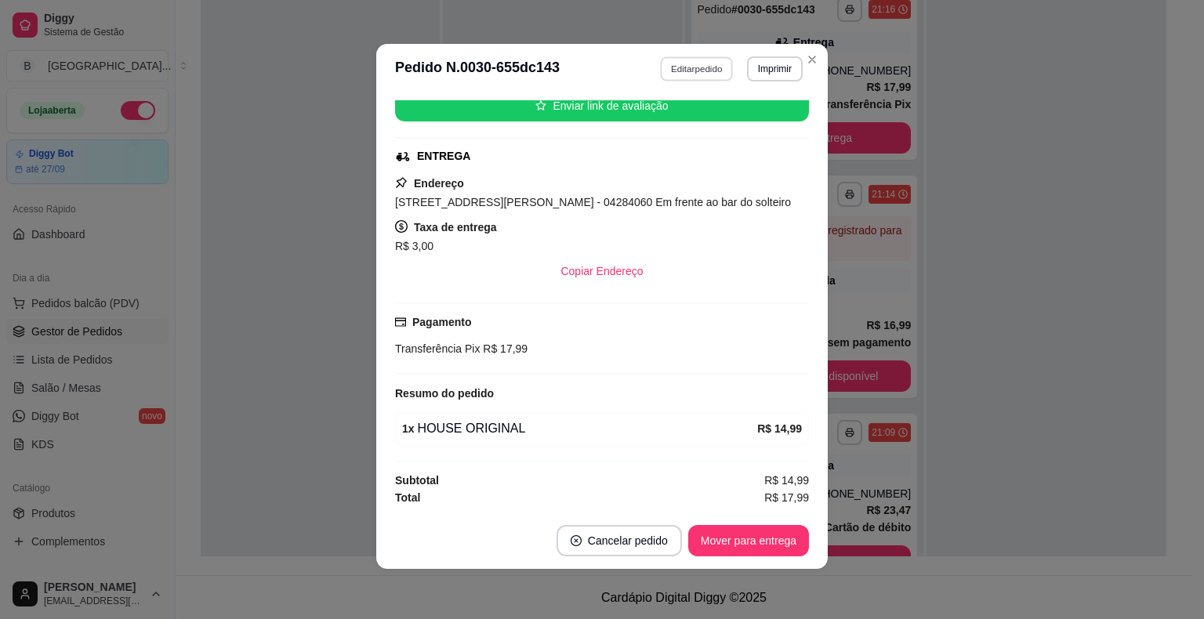
click at [705, 63] on button "Editar pedido" at bounding box center [697, 68] width 73 height 24
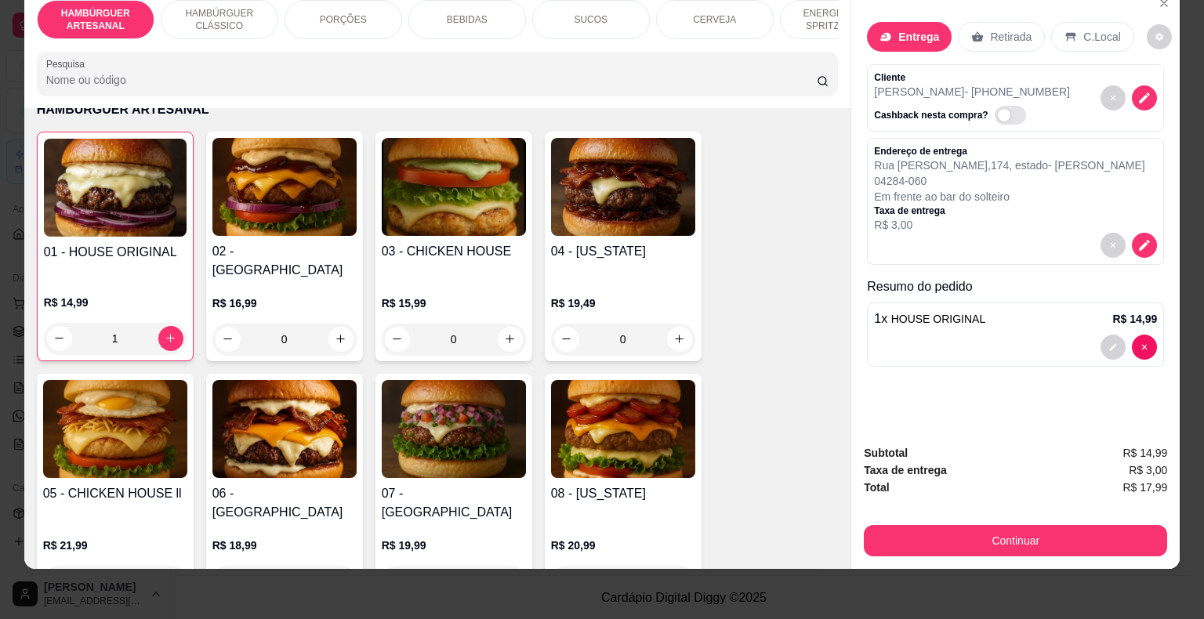
scroll to position [157, 0]
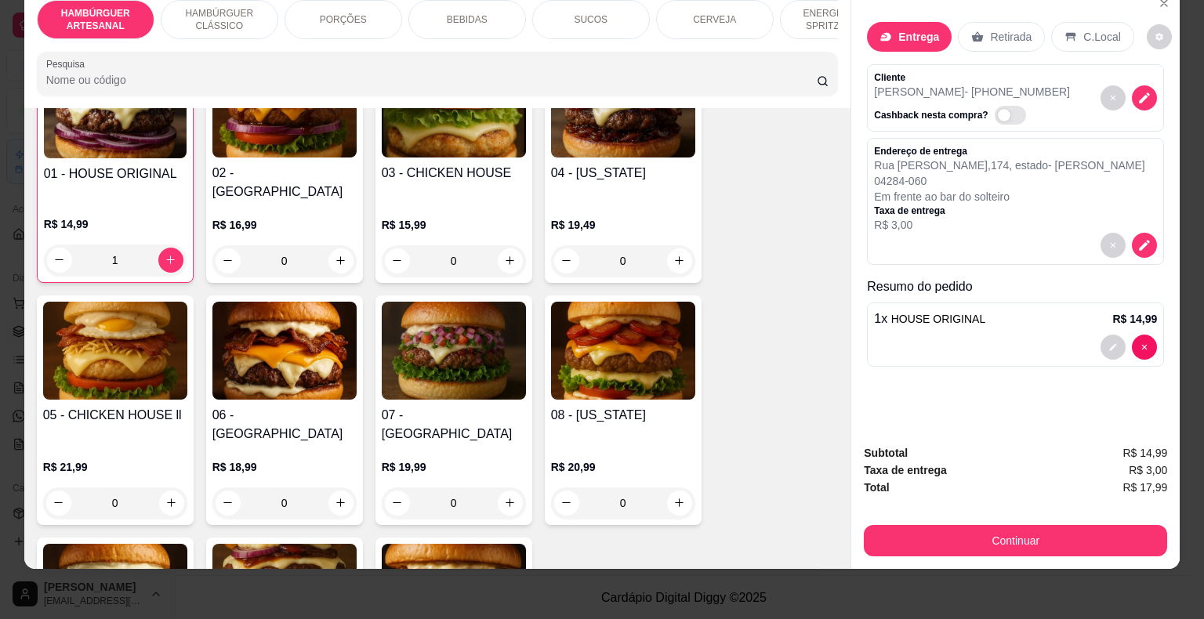
click at [464, 13] on p "BEBIDAS" at bounding box center [467, 19] width 41 height 13
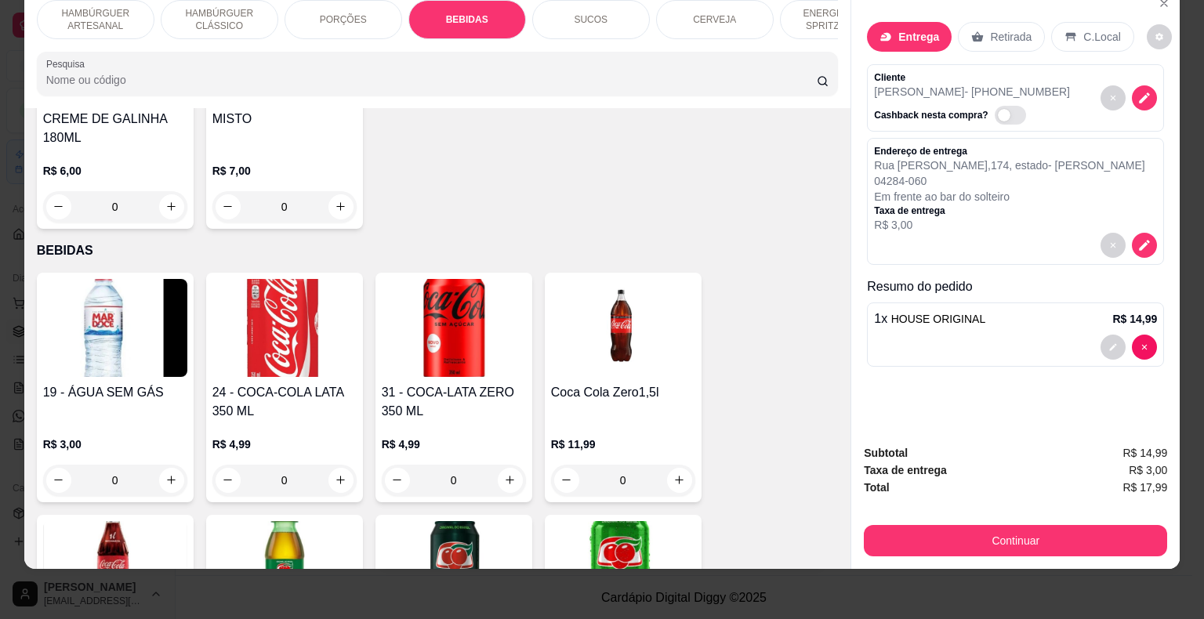
scroll to position [1688, 0]
click at [346, 469] on button "increase-product-quantity" at bounding box center [340, 481] width 25 height 25
type input "1"
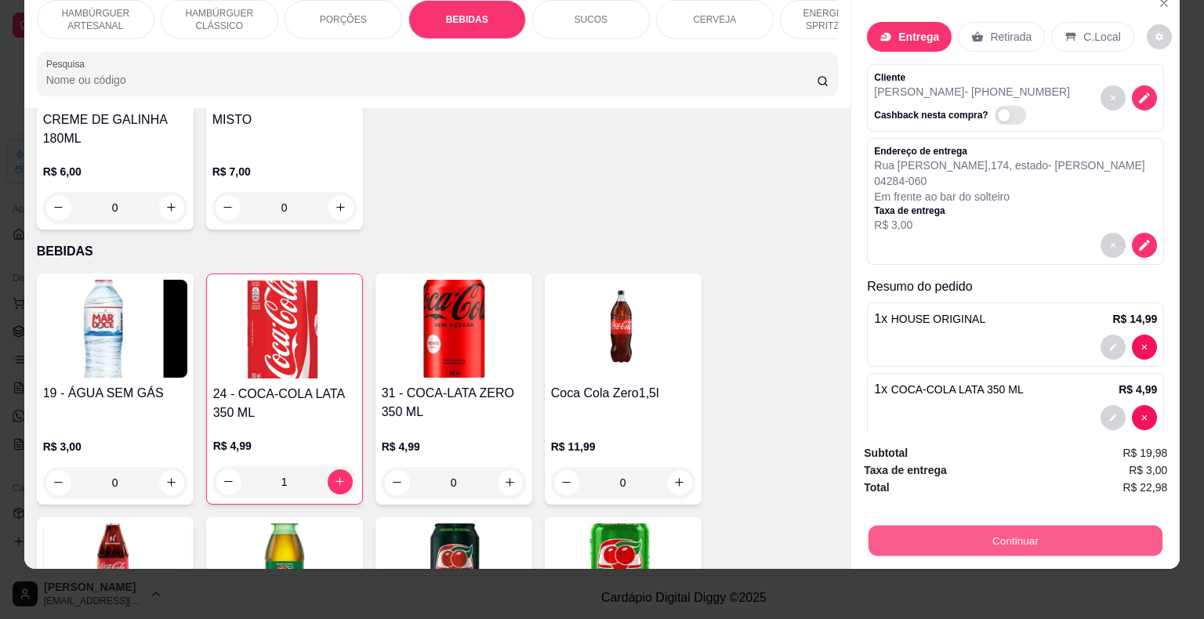
click at [1032, 531] on button "Continuar" at bounding box center [1015, 541] width 294 height 31
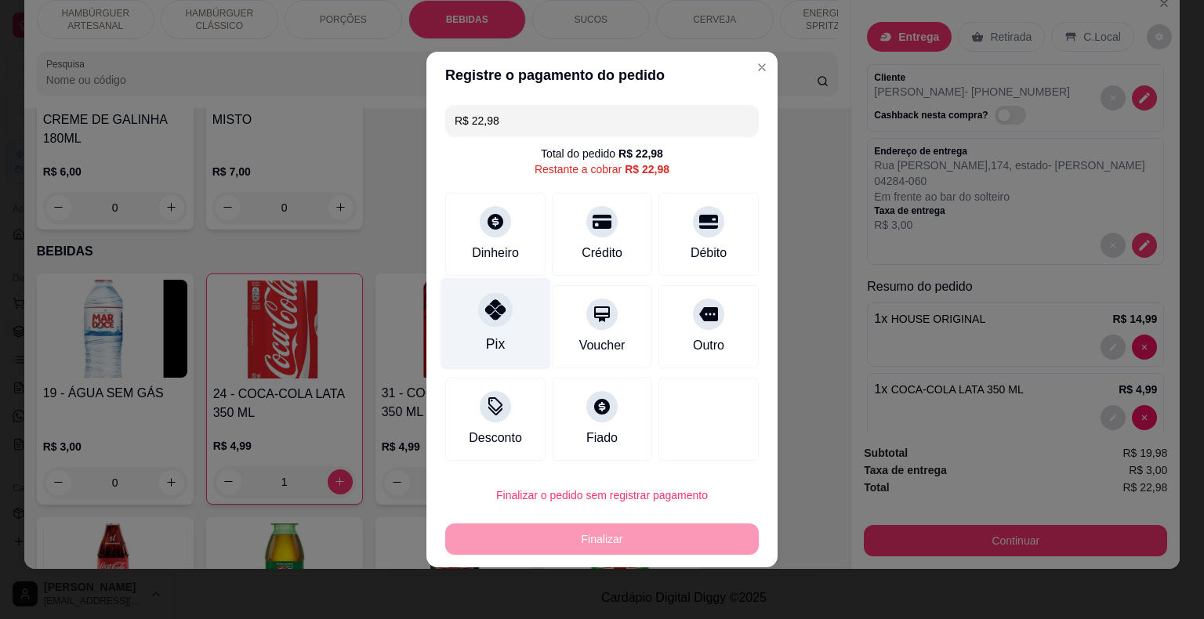
click at [509, 332] on div "Pix" at bounding box center [495, 324] width 111 height 92
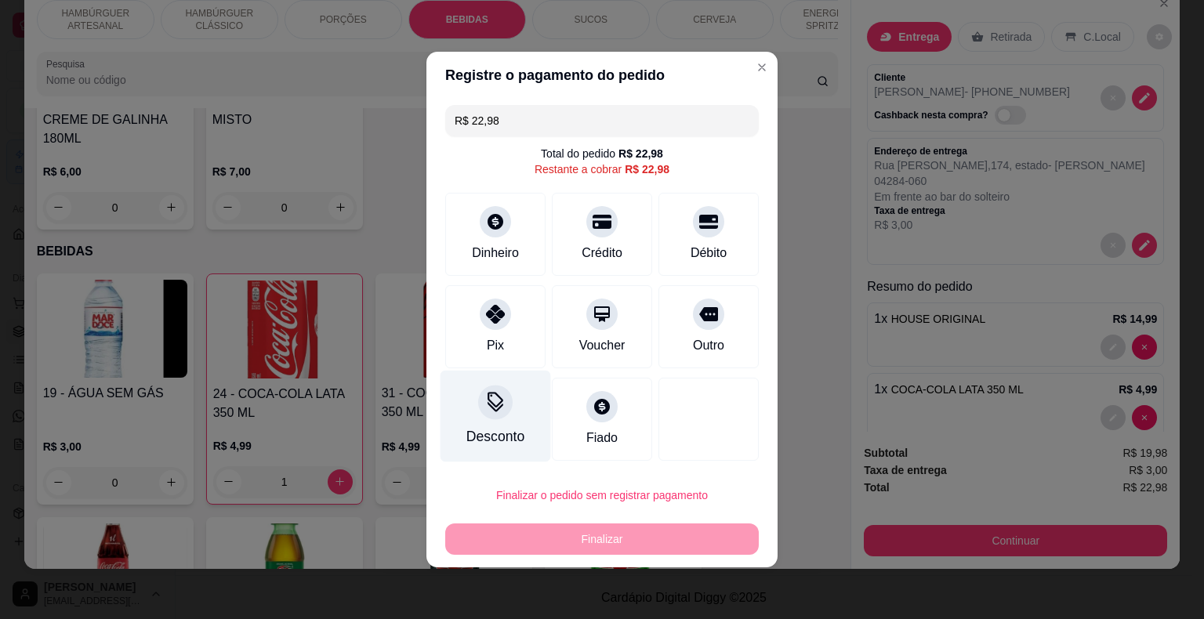
type input "R$ 0,00"
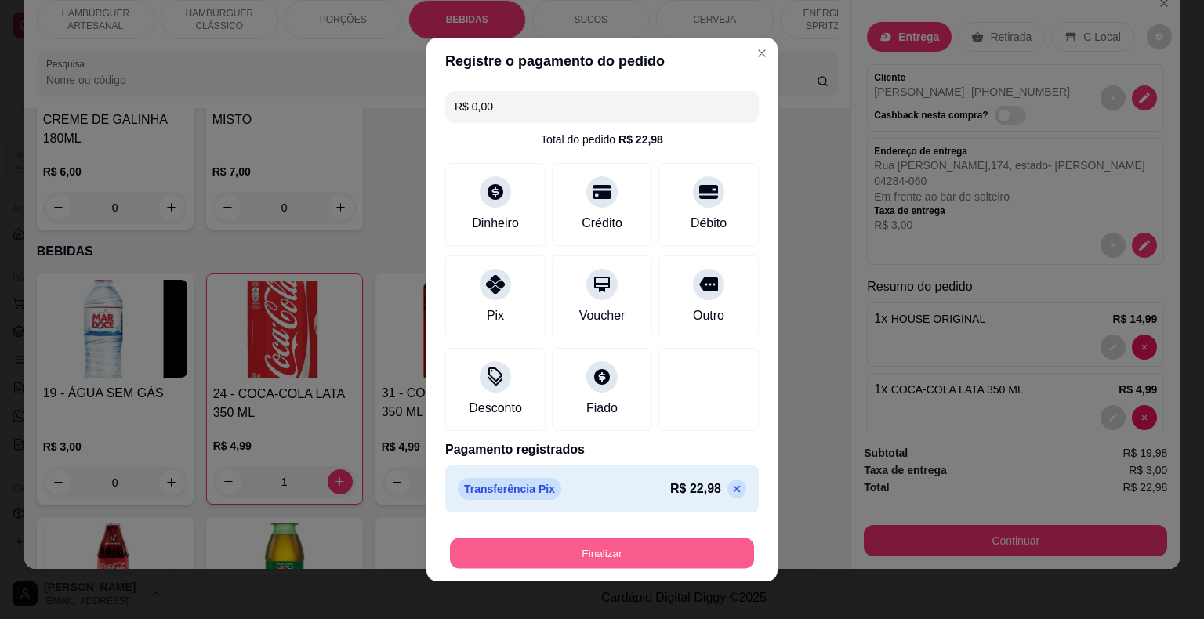
click at [616, 547] on button "Finalizar" at bounding box center [602, 553] width 304 height 31
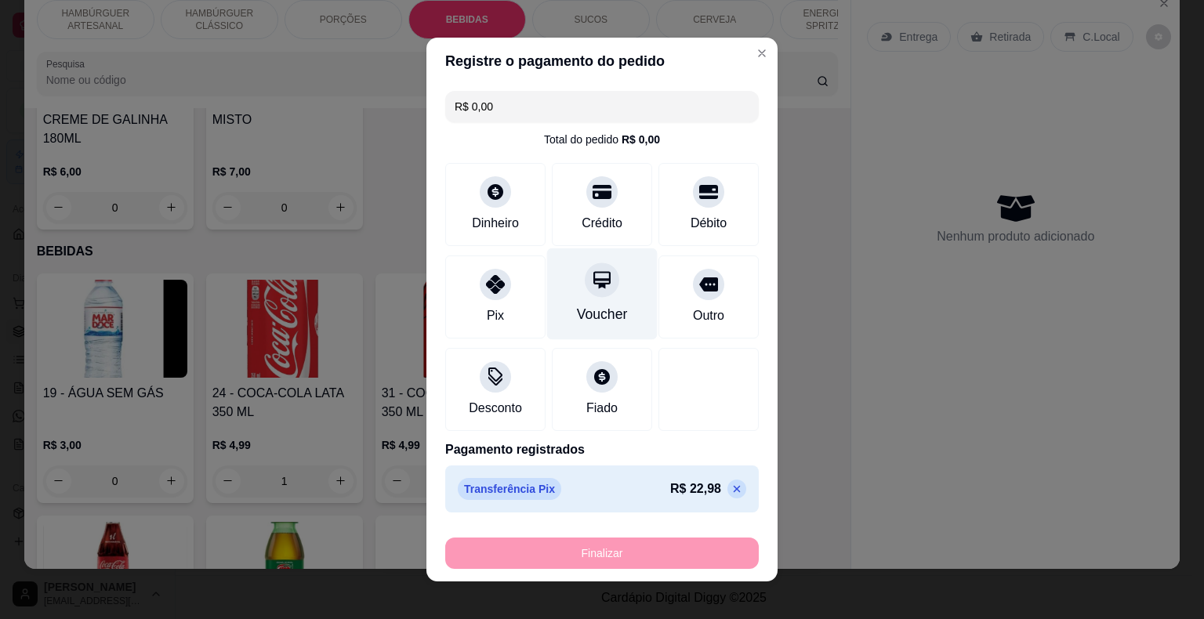
type input "0"
type input "-R$ 22,98"
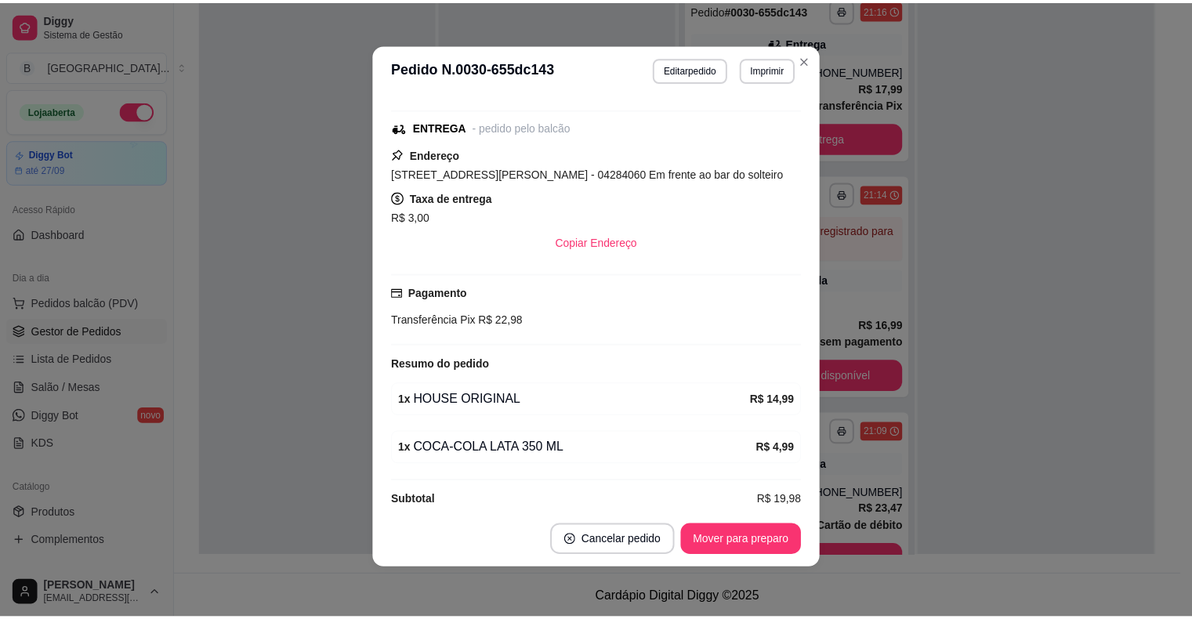
scroll to position [207, 0]
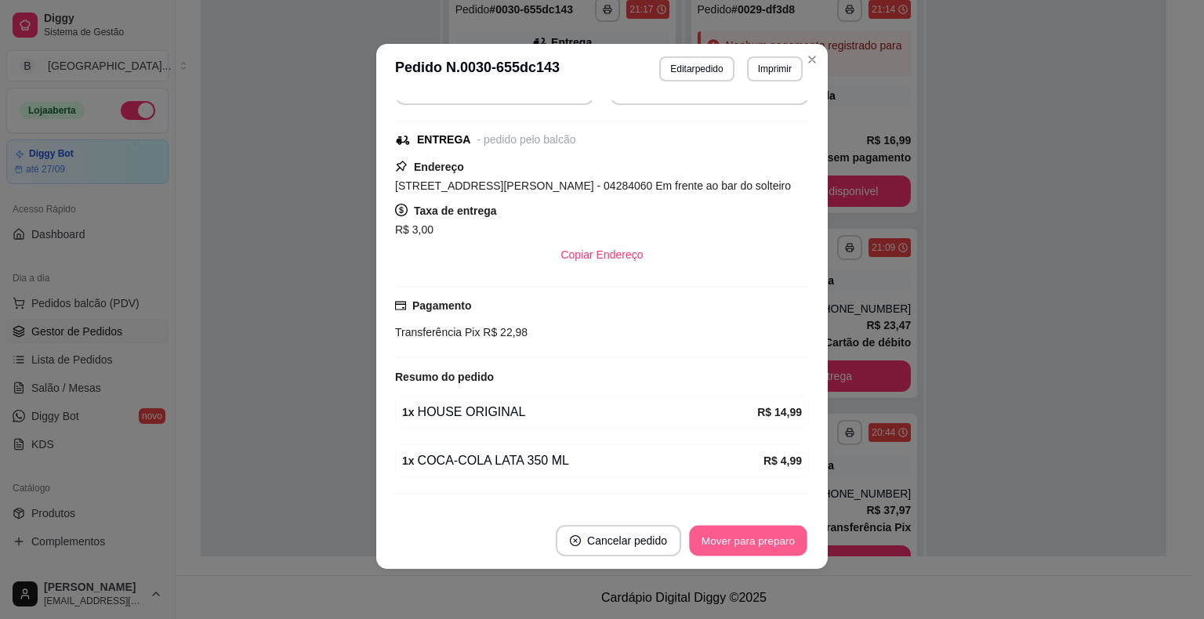
click at [772, 535] on button "Mover para preparo" at bounding box center [748, 541] width 118 height 31
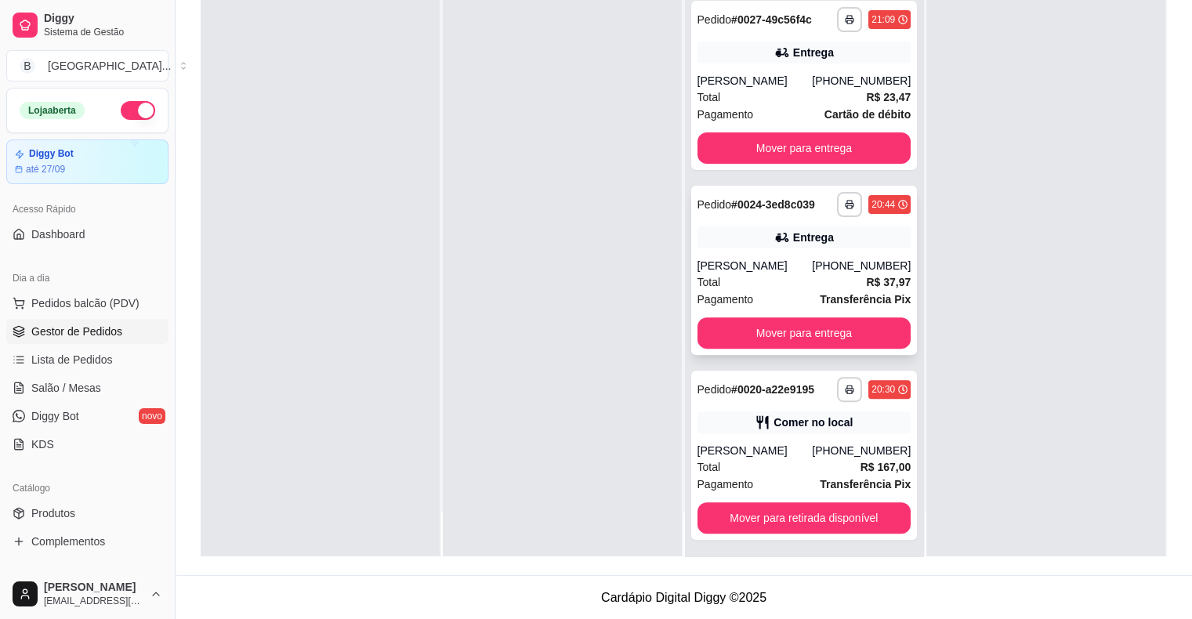
scroll to position [374, 0]
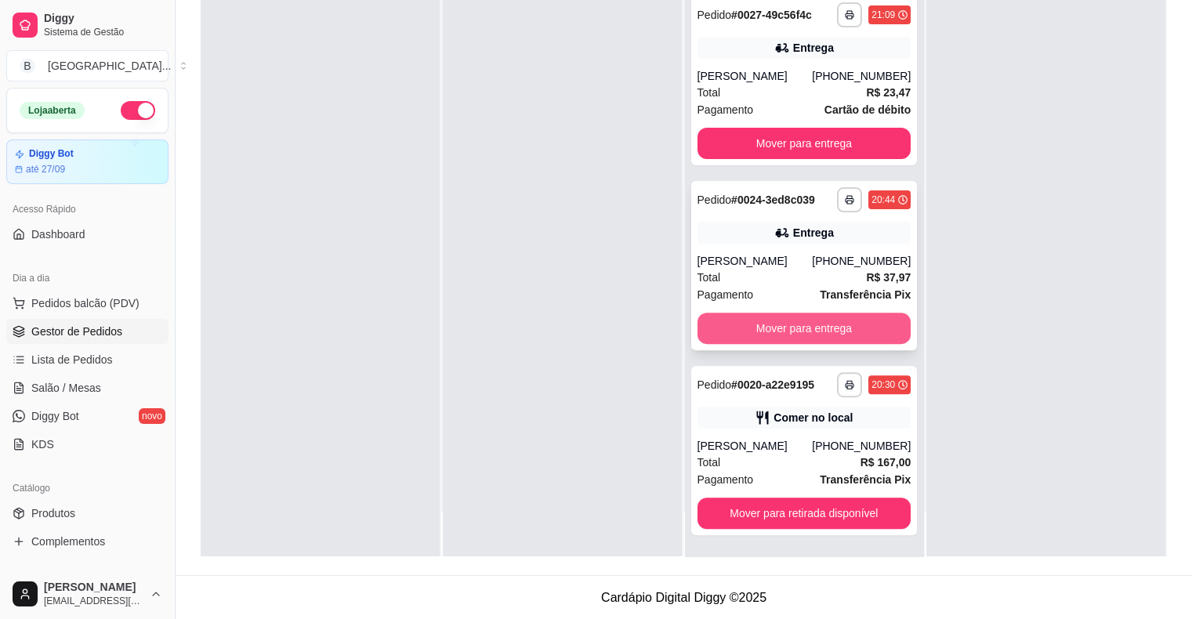
click at [754, 328] on button "Mover para entrega" at bounding box center [805, 328] width 214 height 31
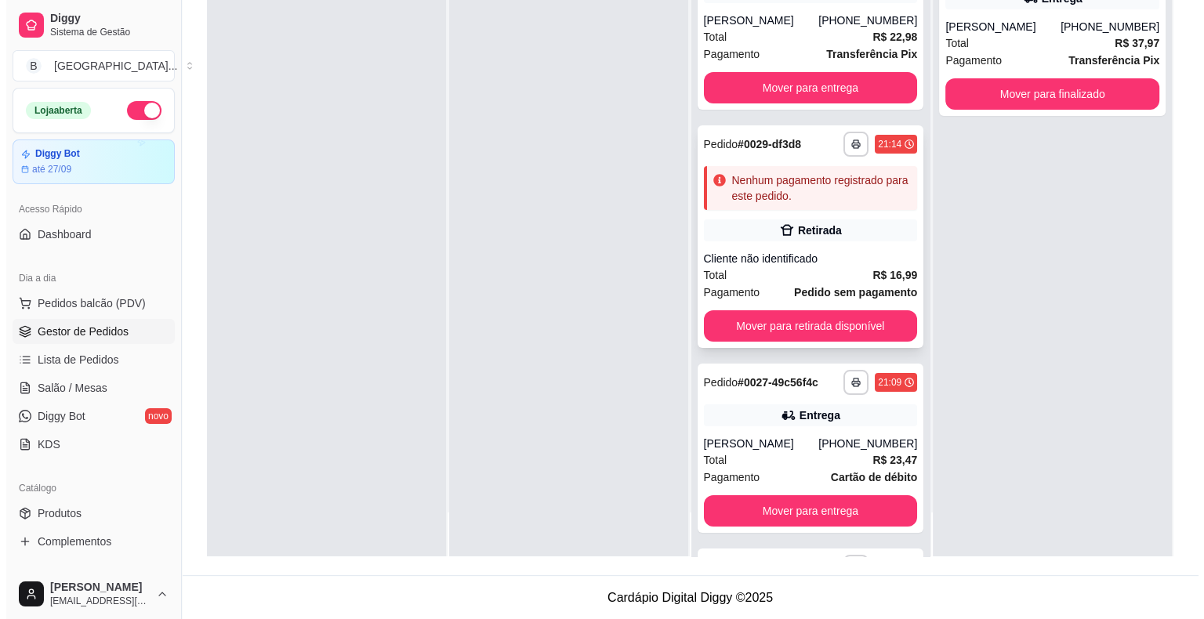
scroll to position [0, 0]
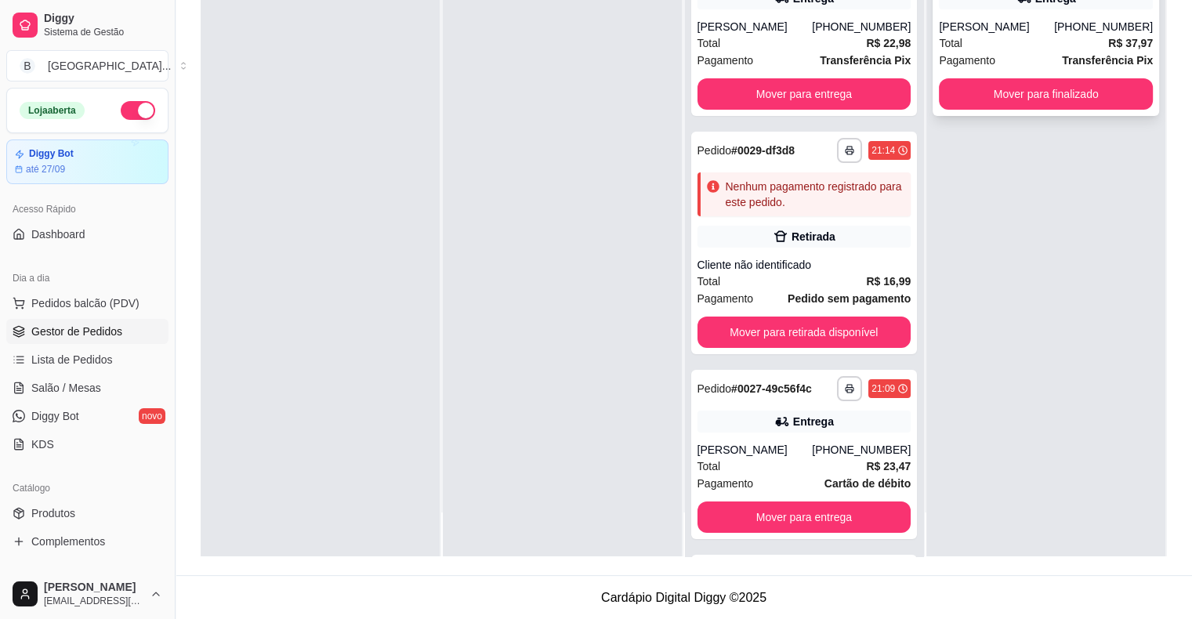
click at [1008, 52] on div "Pagamento Transferência Pix" at bounding box center [1046, 60] width 214 height 17
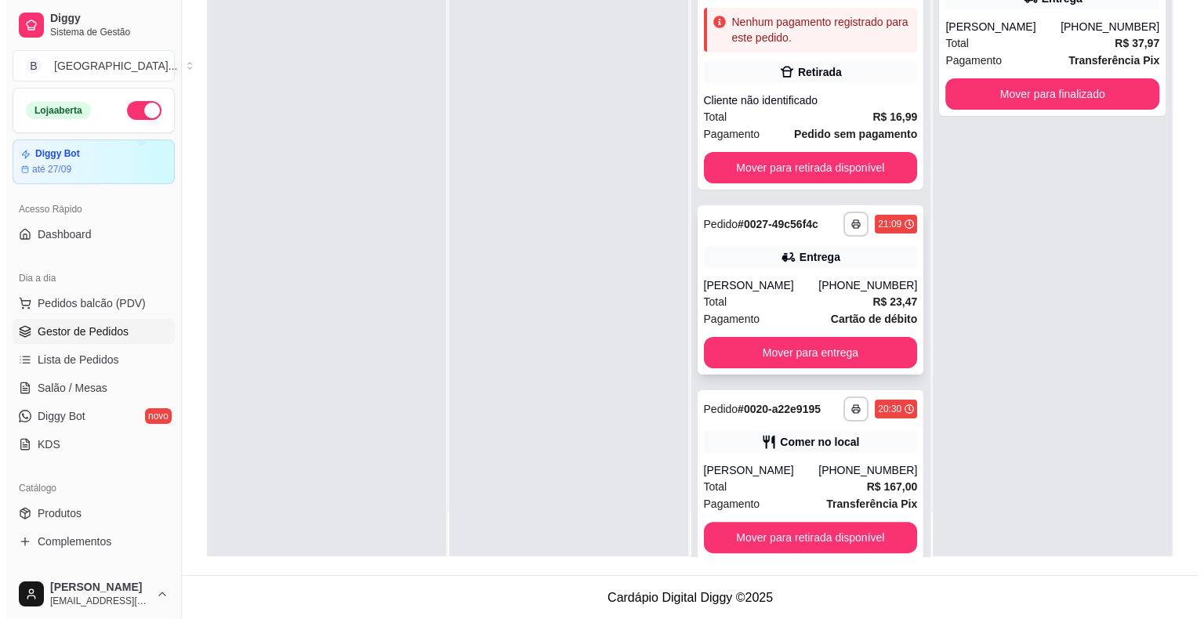
scroll to position [189, 0]
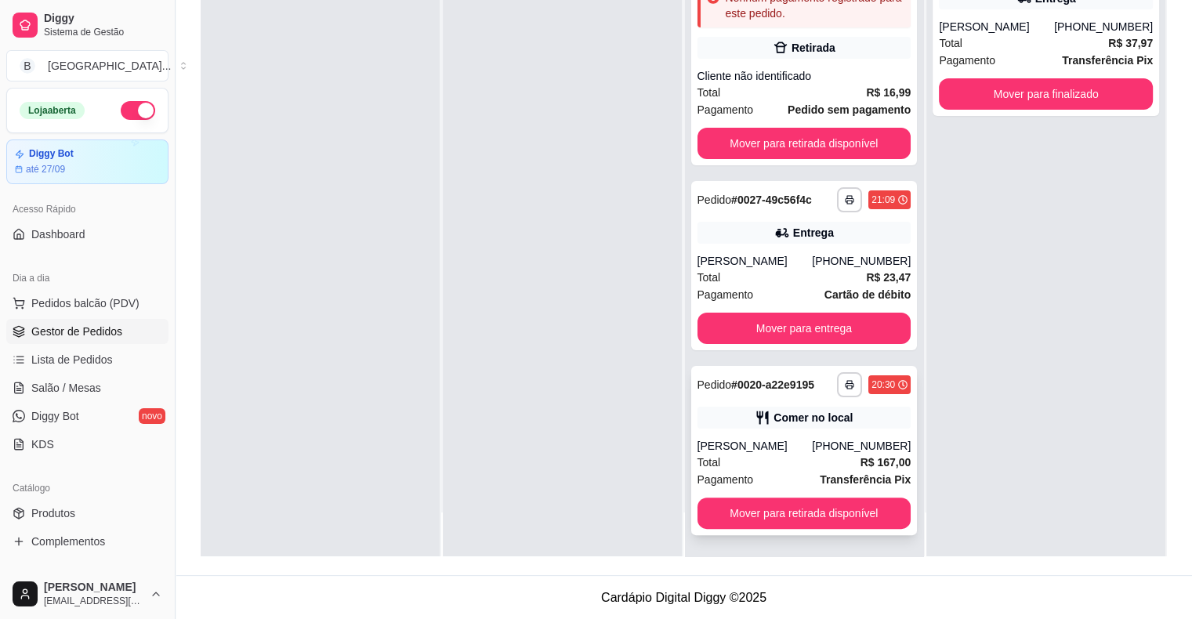
click at [740, 429] on div "**********" at bounding box center [804, 450] width 226 height 169
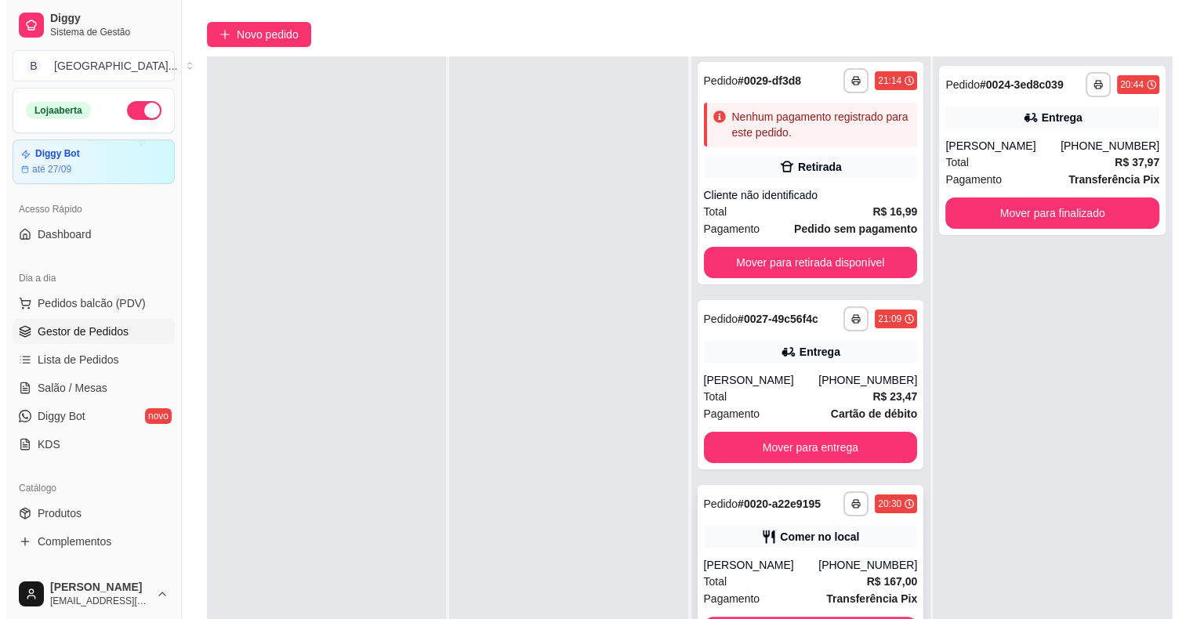
scroll to position [238, 0]
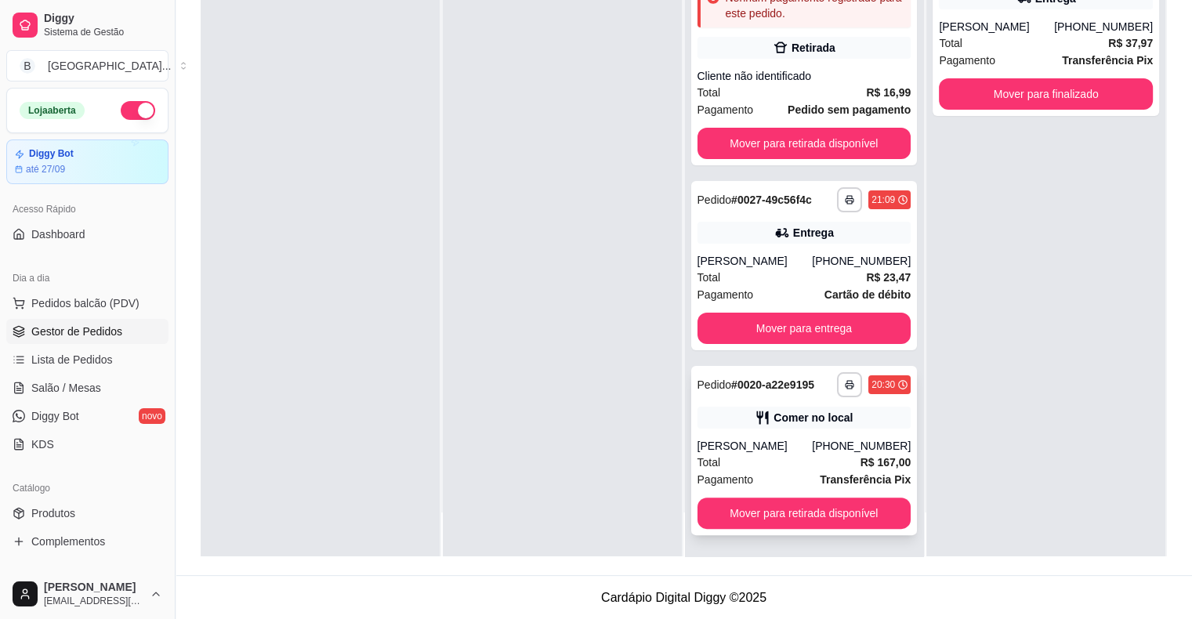
click at [755, 459] on div "Total R$ 167,00" at bounding box center [805, 462] width 214 height 17
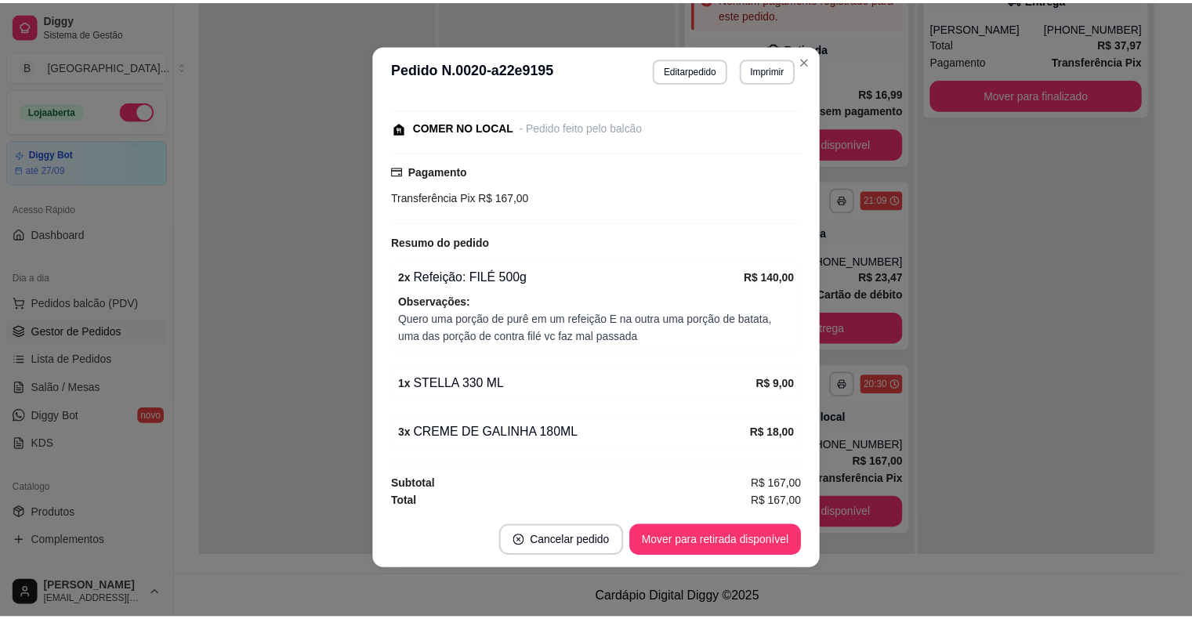
scroll to position [3, 0]
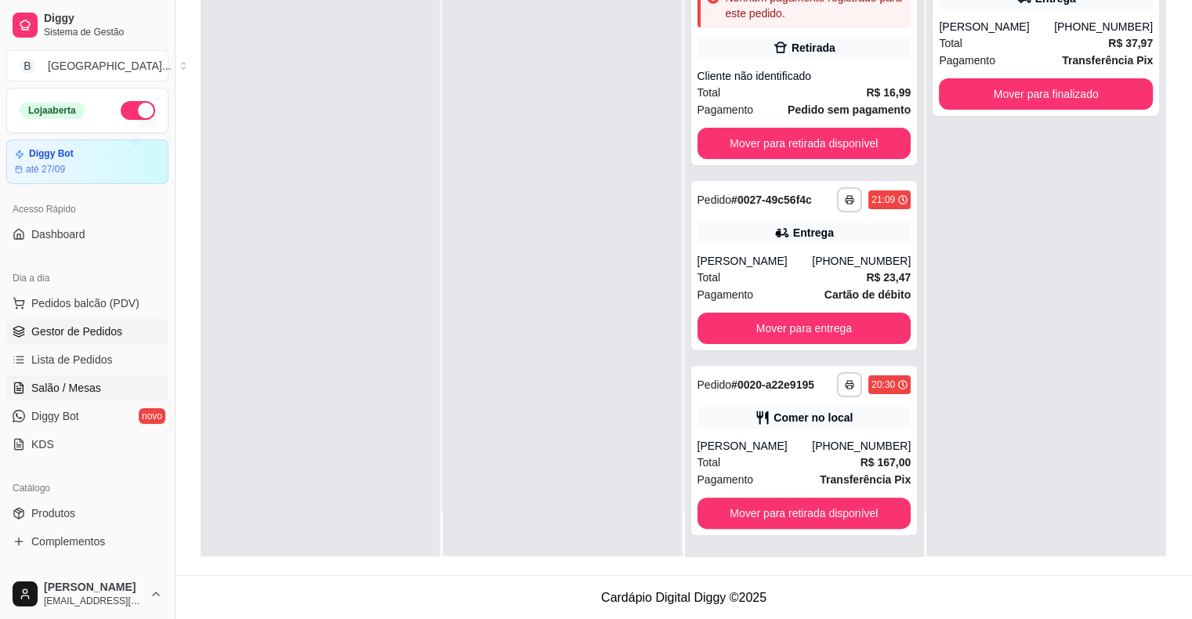
click at [48, 391] on span "Salão / Mesas" at bounding box center [66, 388] width 70 height 16
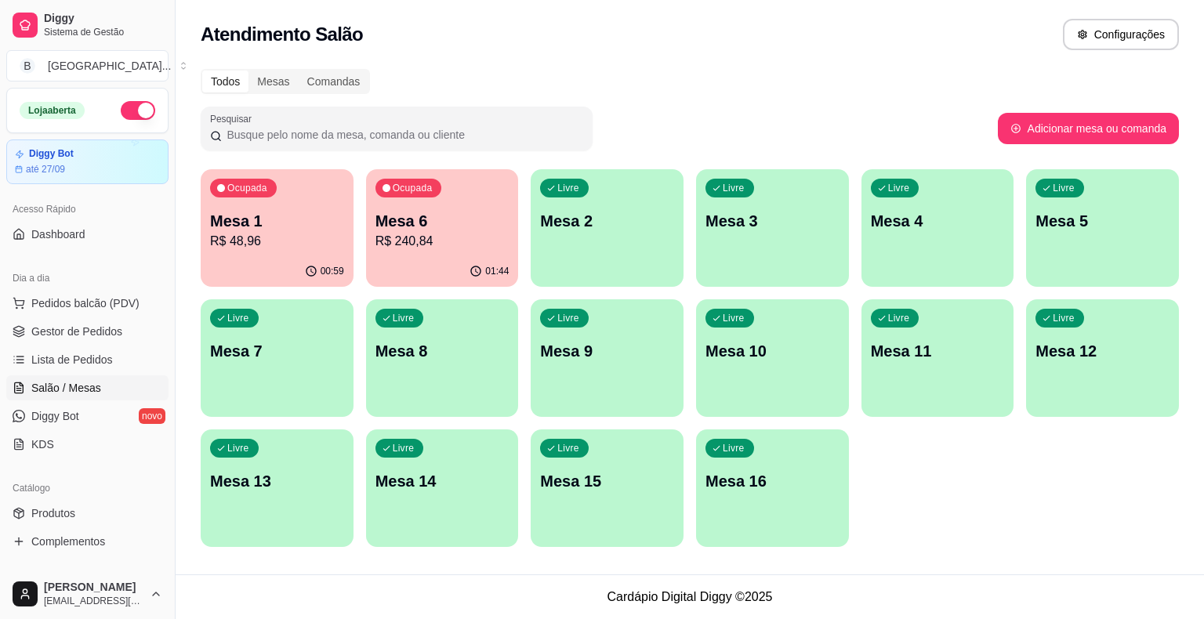
click at [268, 271] on div "00:59" at bounding box center [277, 271] width 153 height 31
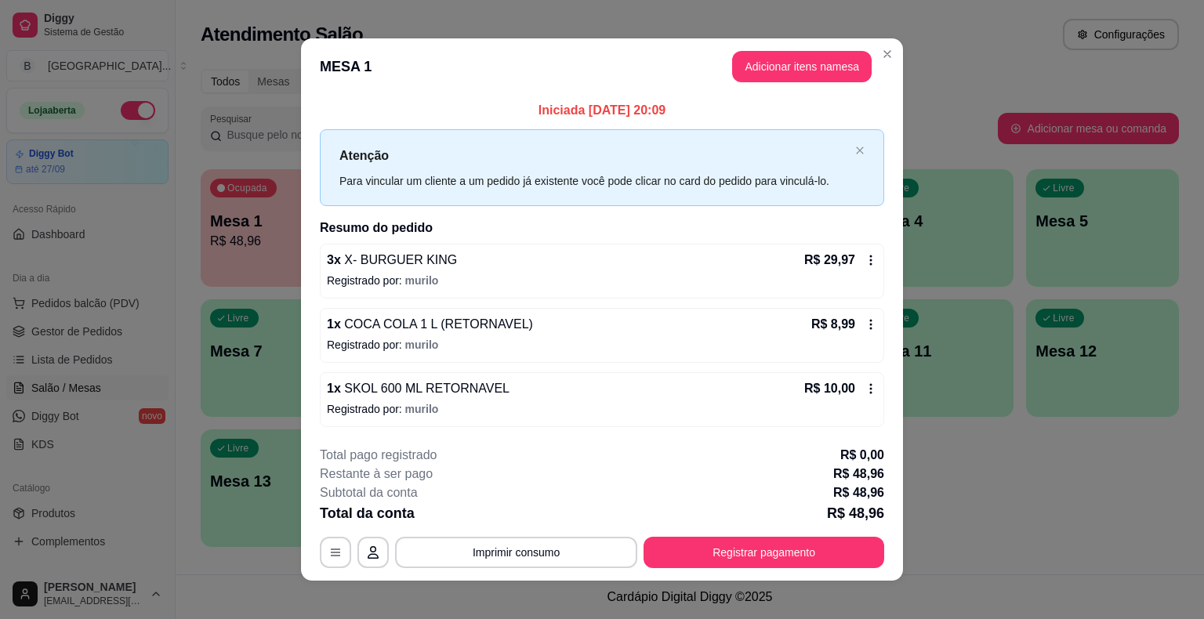
scroll to position [10, 0]
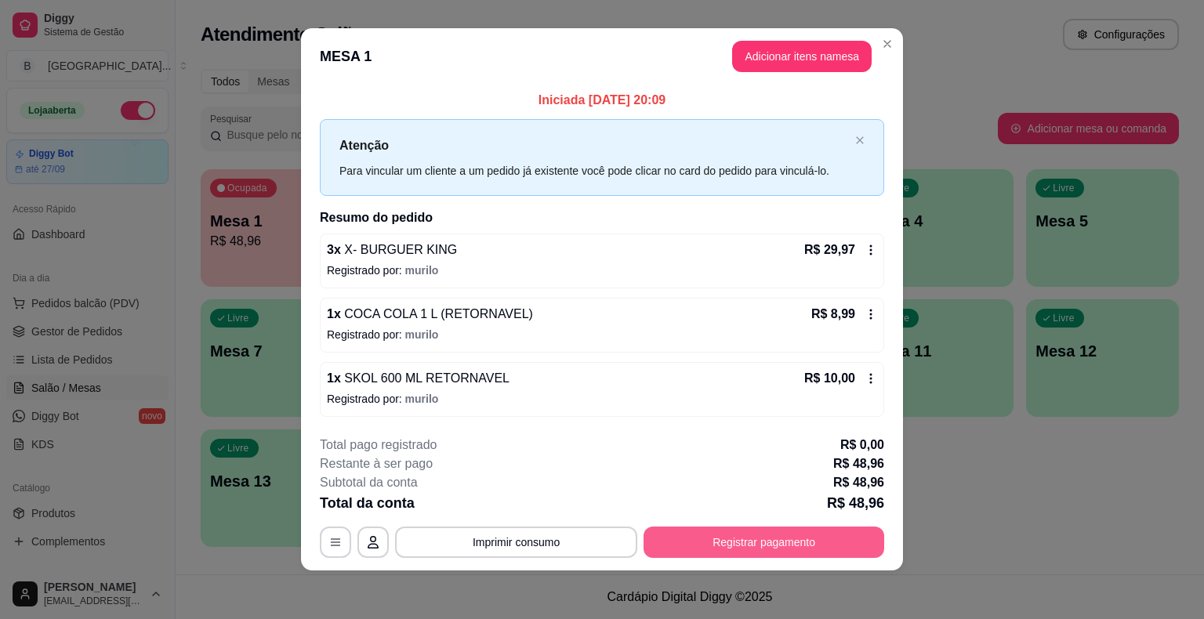
click at [694, 532] on button "Registrar pagamento" at bounding box center [763, 542] width 241 height 31
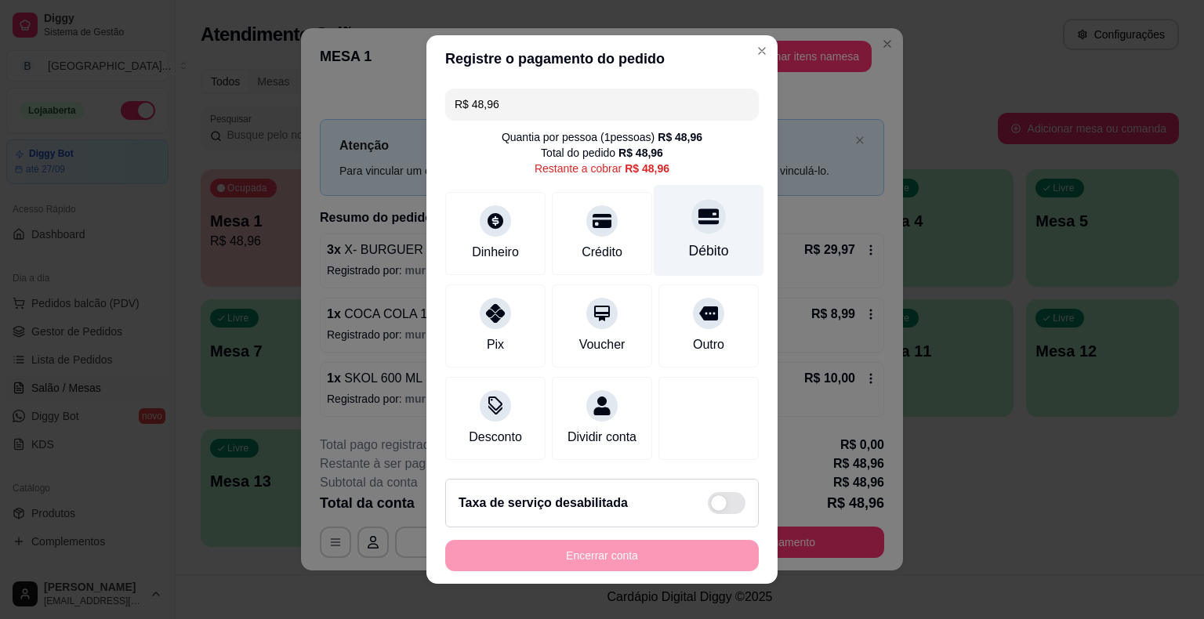
click at [689, 252] on div "Débito" at bounding box center [709, 251] width 40 height 20
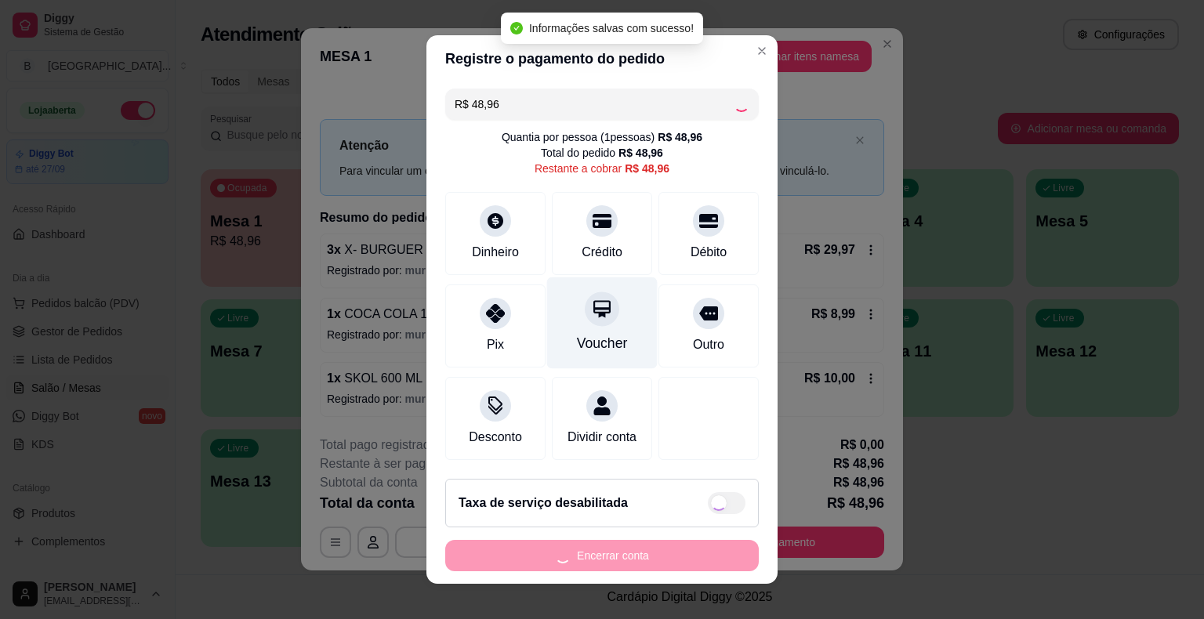
type input "R$ 0,00"
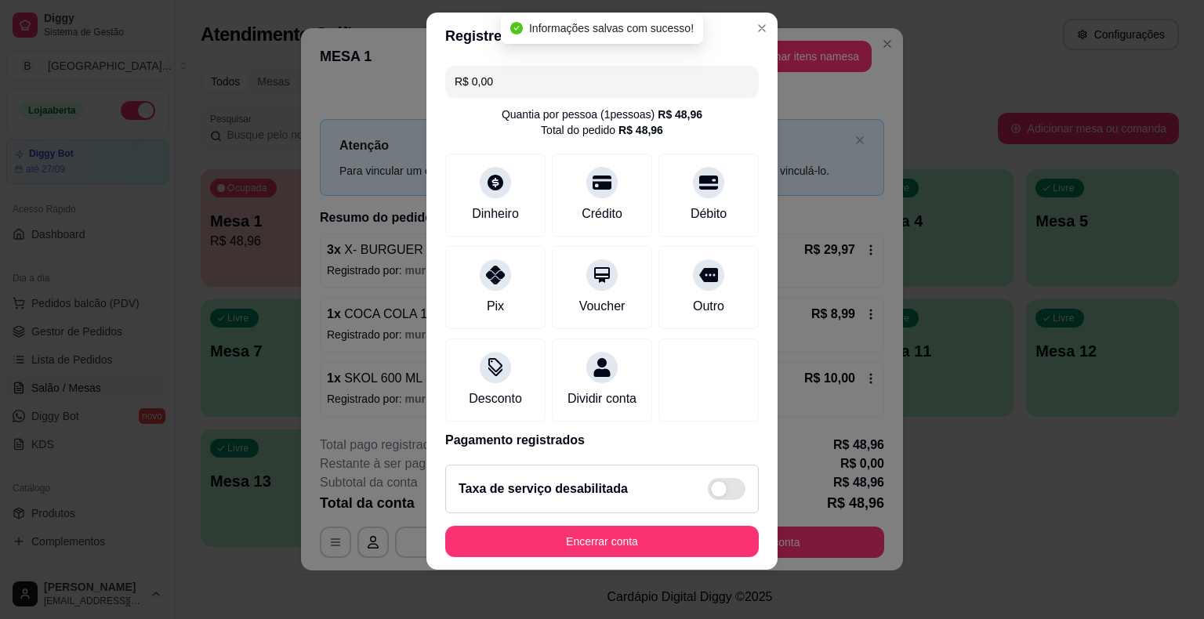
scroll to position [74, 0]
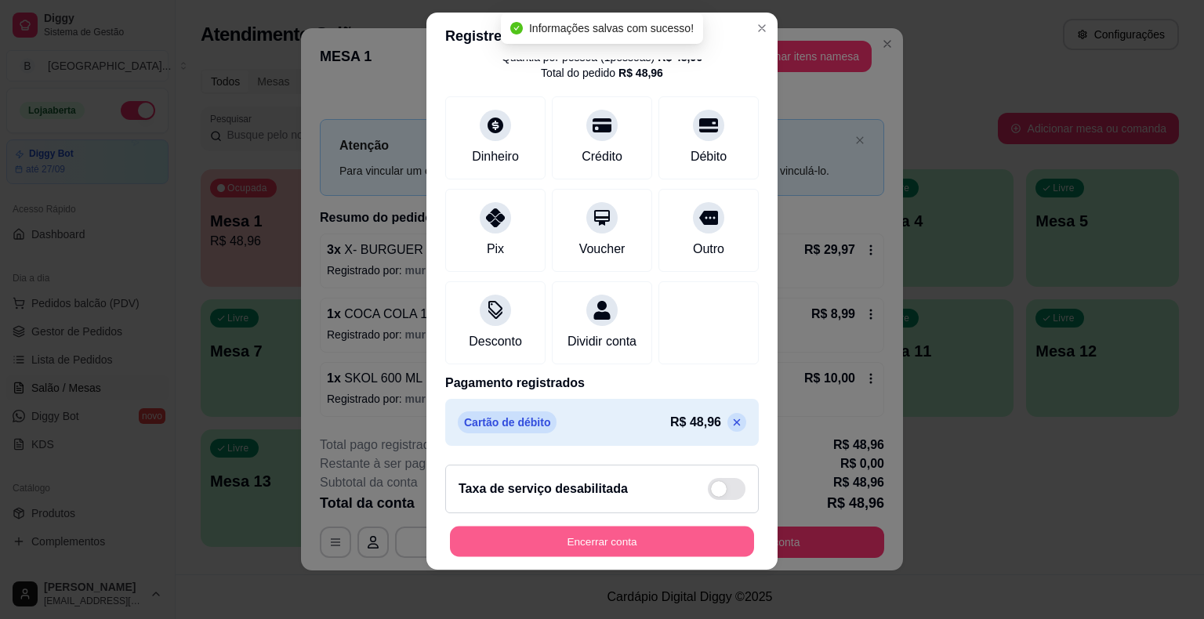
click at [569, 546] on button "Encerrar conta" at bounding box center [602, 541] width 304 height 31
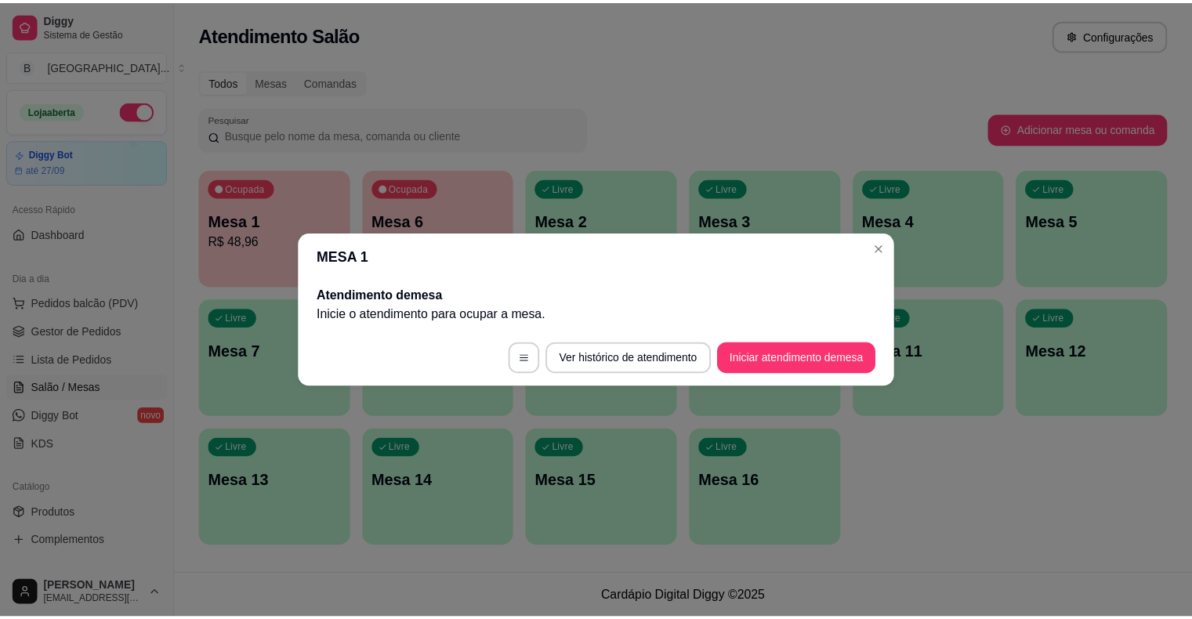
scroll to position [0, 0]
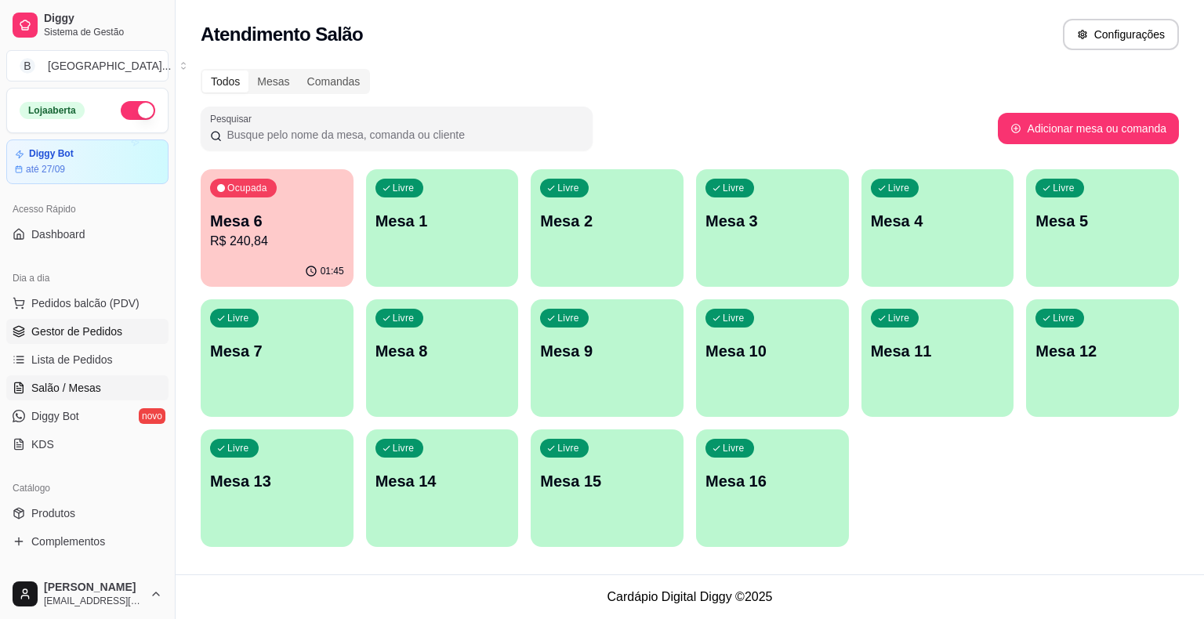
click at [114, 333] on span "Gestor de Pedidos" at bounding box center [76, 332] width 91 height 16
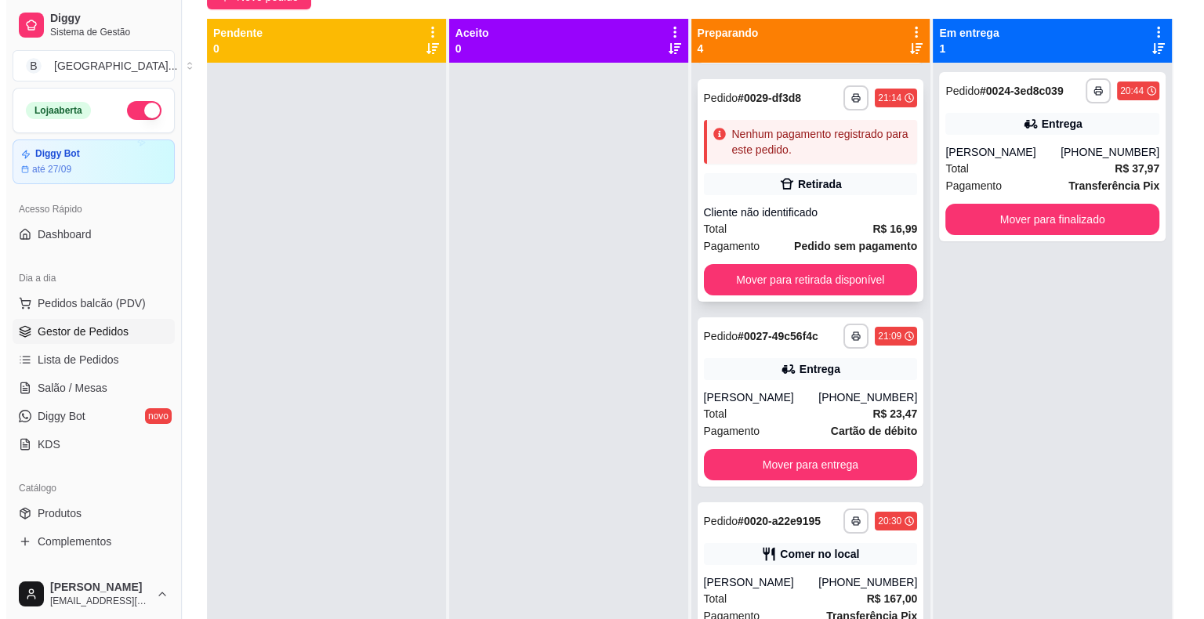
scroll to position [189, 0]
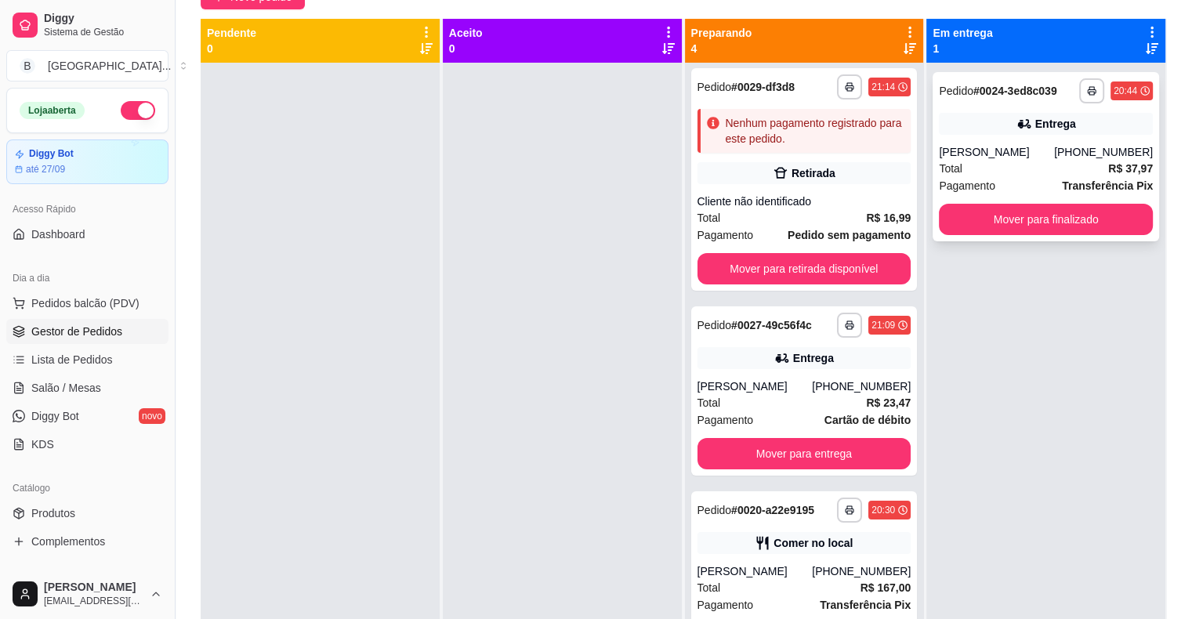
click at [1065, 170] on div "Total R$ 37,97" at bounding box center [1046, 168] width 214 height 17
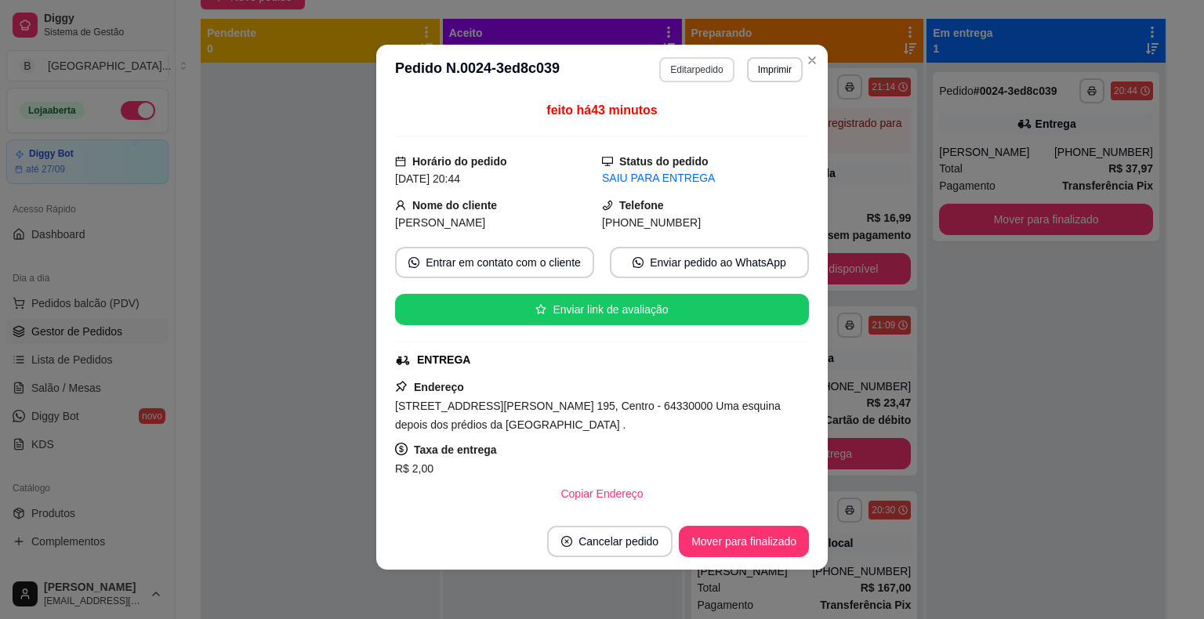
scroll to position [3, 0]
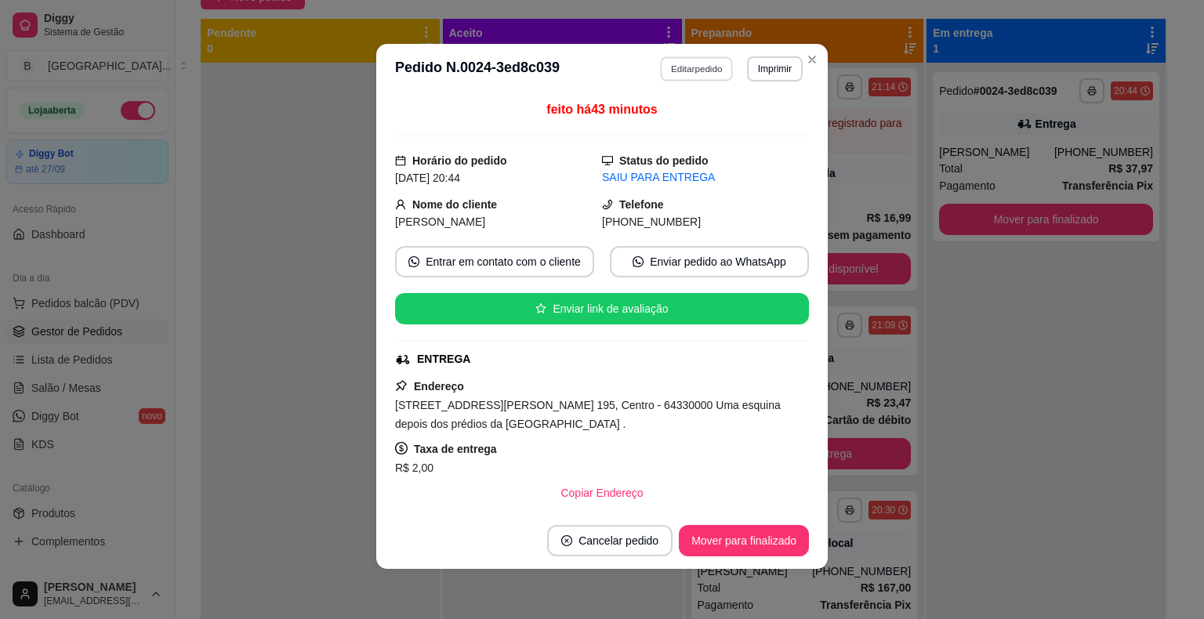
click at [665, 61] on button "Editar pedido" at bounding box center [697, 68] width 73 height 24
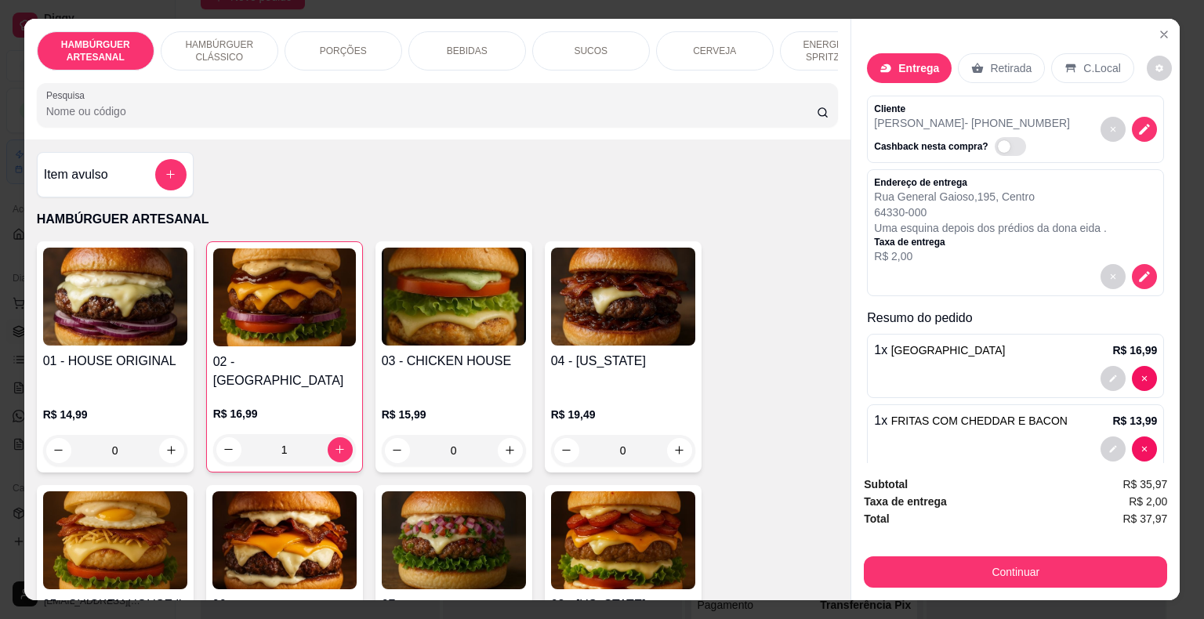
click at [926, 582] on div "Continuar" at bounding box center [1015, 570] width 303 height 35
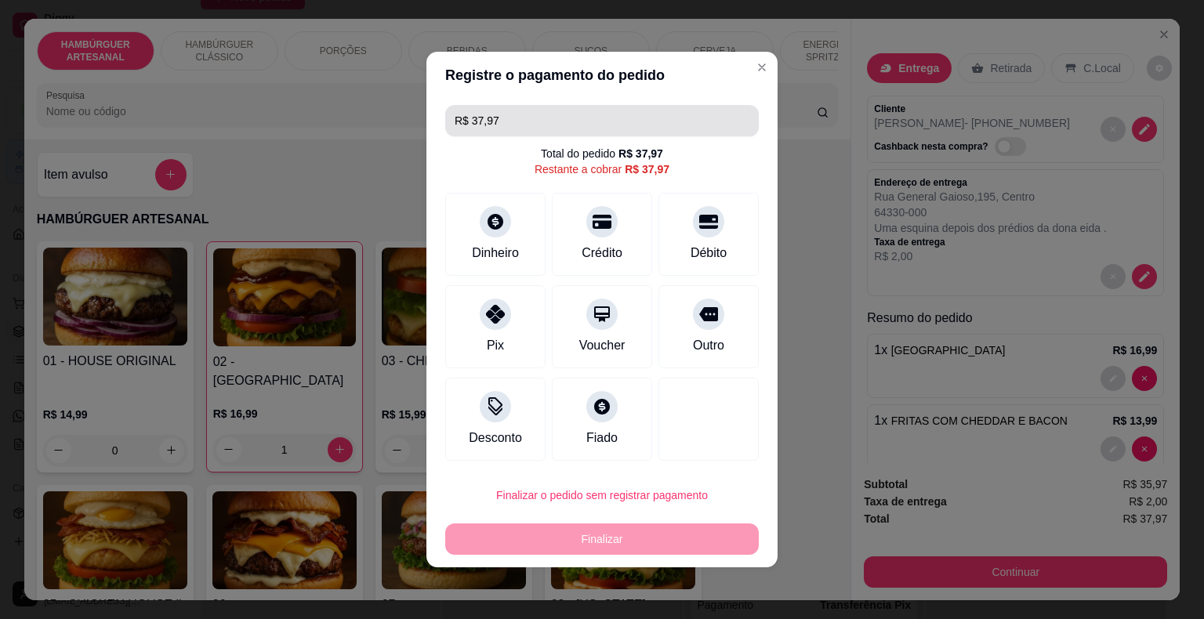
click at [592, 129] on input "R$ 37,97" at bounding box center [602, 120] width 295 height 31
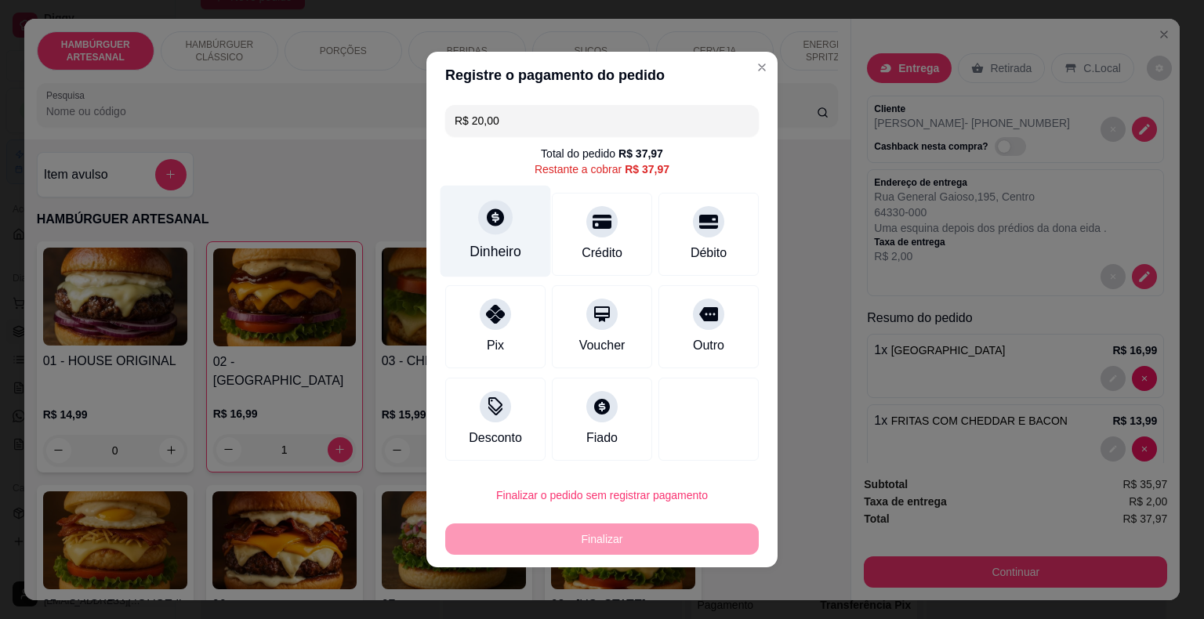
click at [502, 211] on icon at bounding box center [495, 217] width 20 height 20
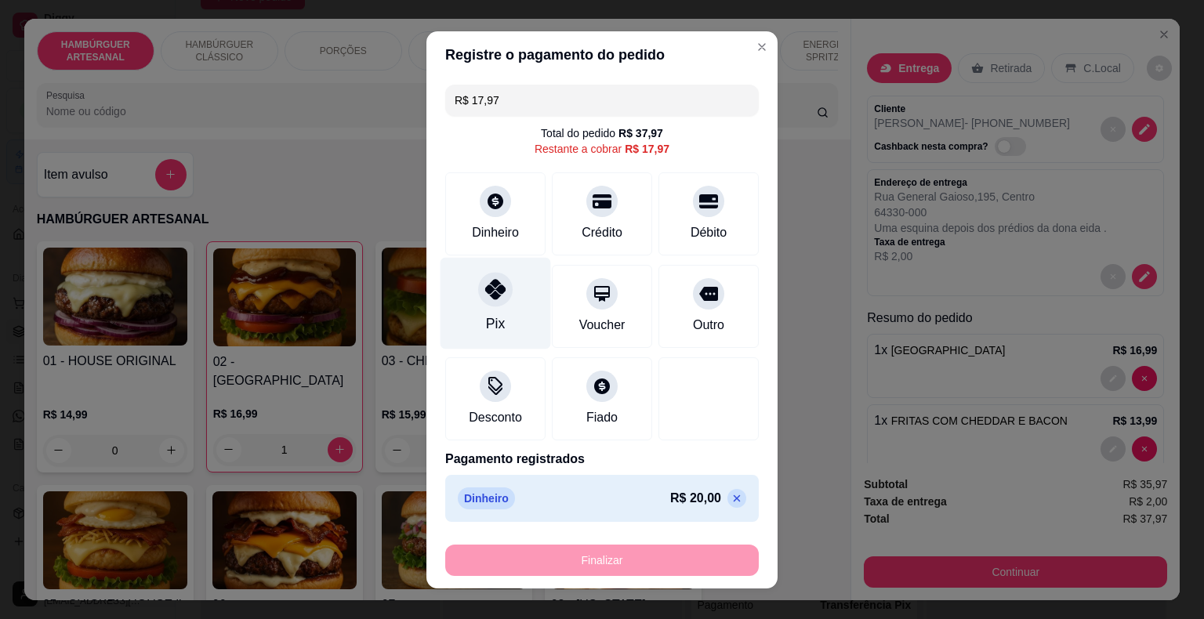
click at [506, 281] on div "Pix" at bounding box center [495, 303] width 111 height 92
type input "R$ 0,00"
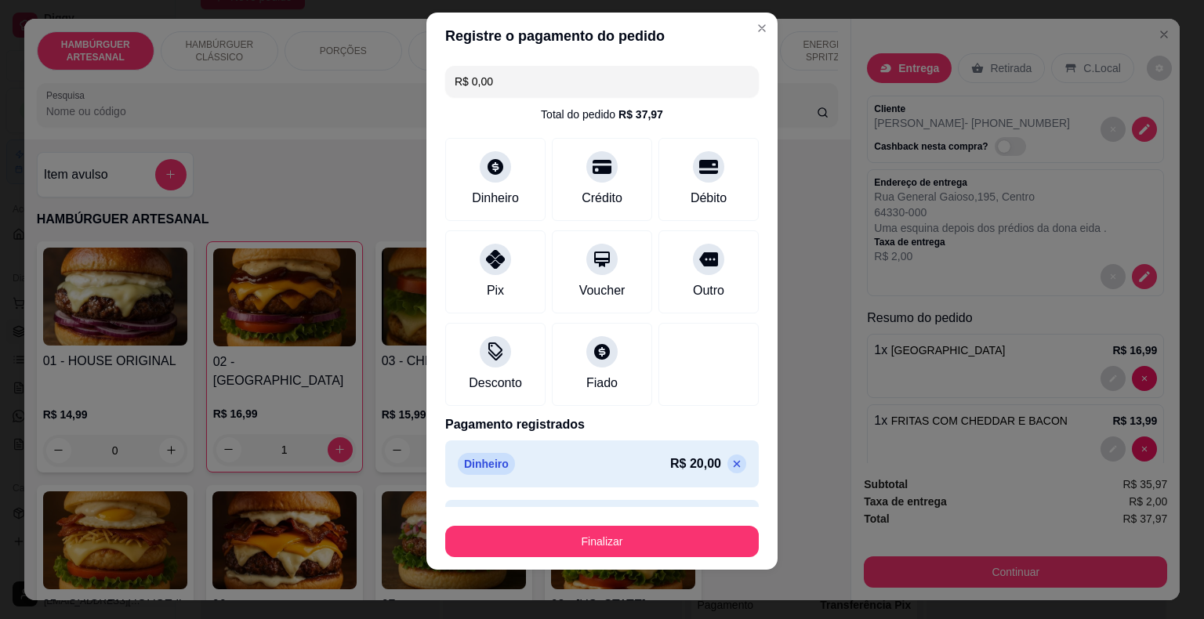
scroll to position [44, 0]
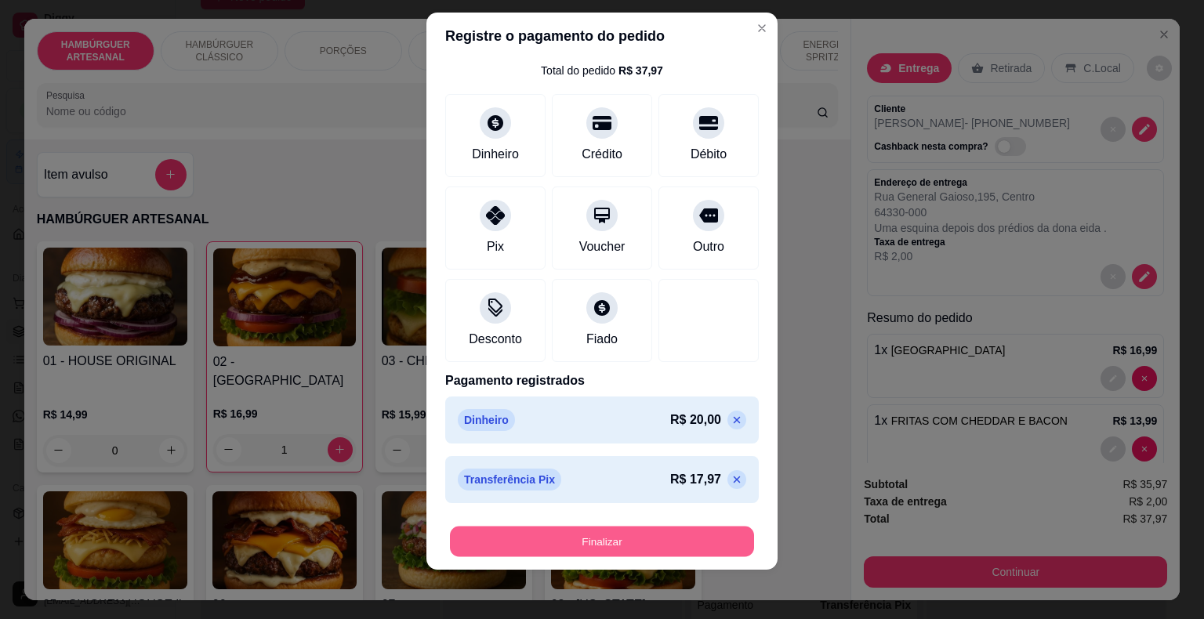
click at [562, 527] on button "Finalizar" at bounding box center [602, 541] width 304 height 31
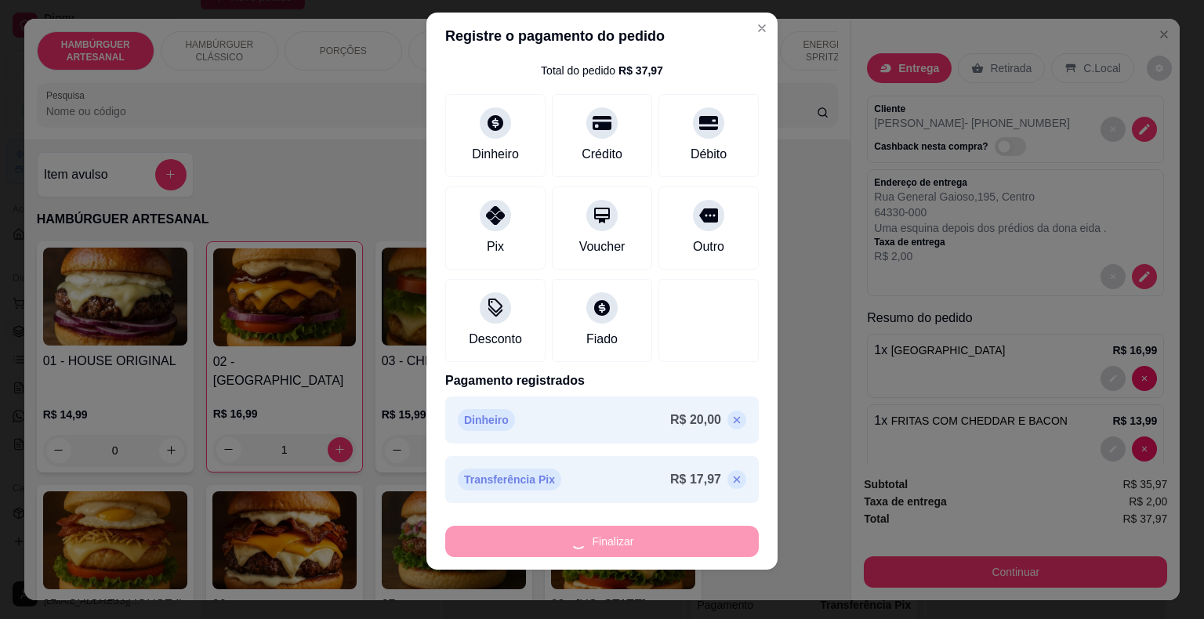
type input "0"
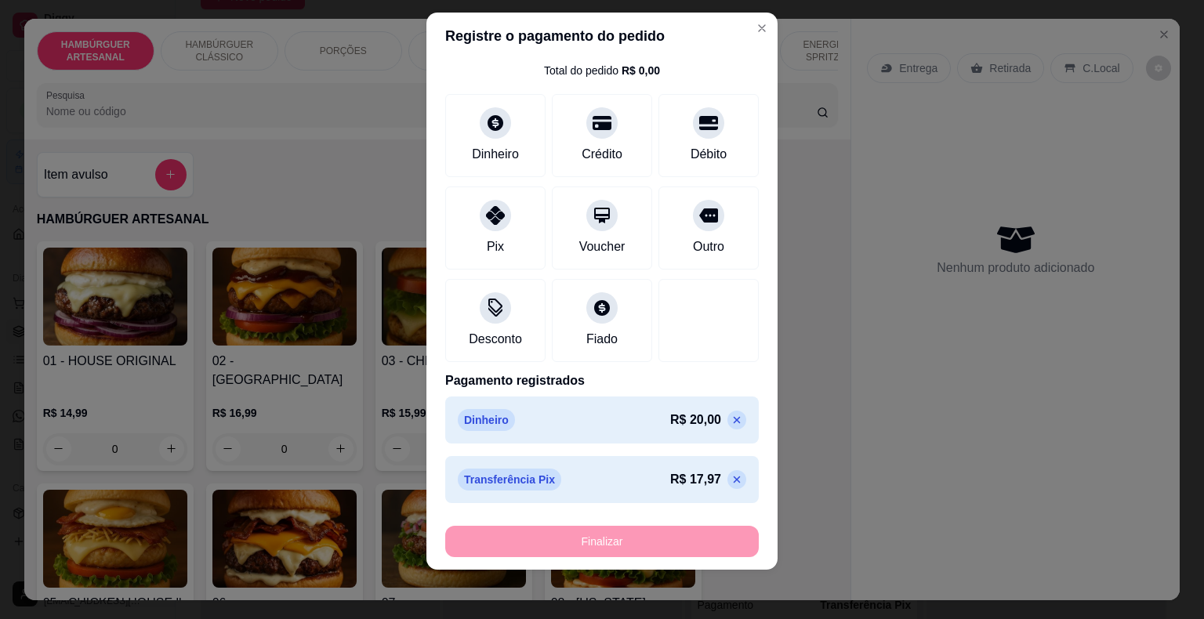
type input "-R$ 37,97"
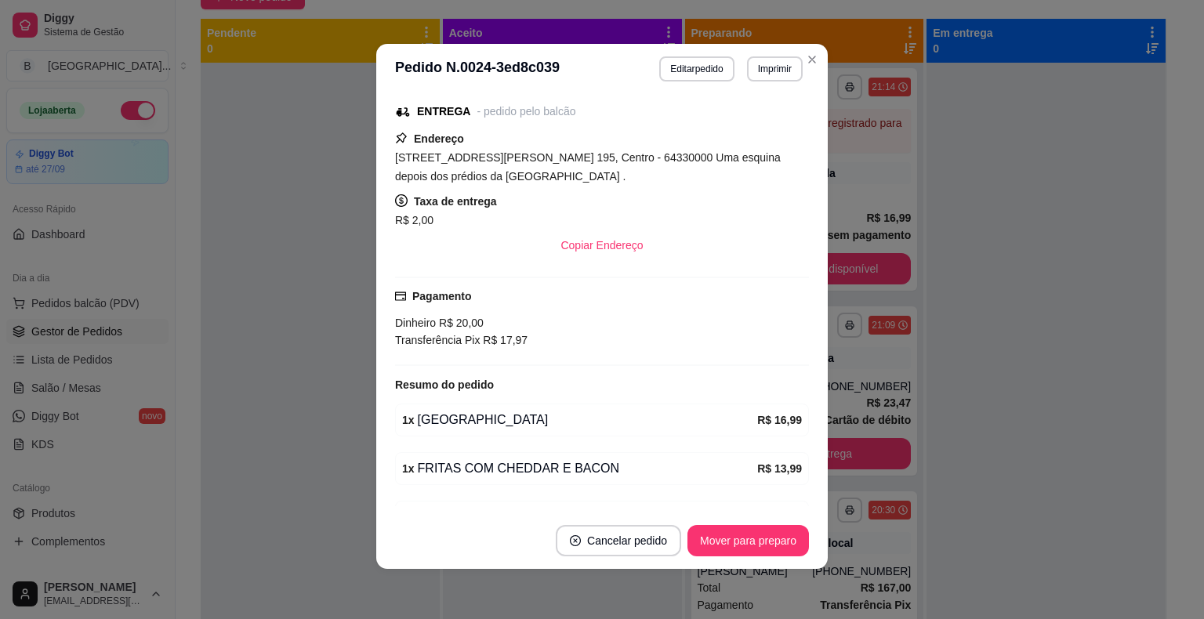
scroll to position [321, 0]
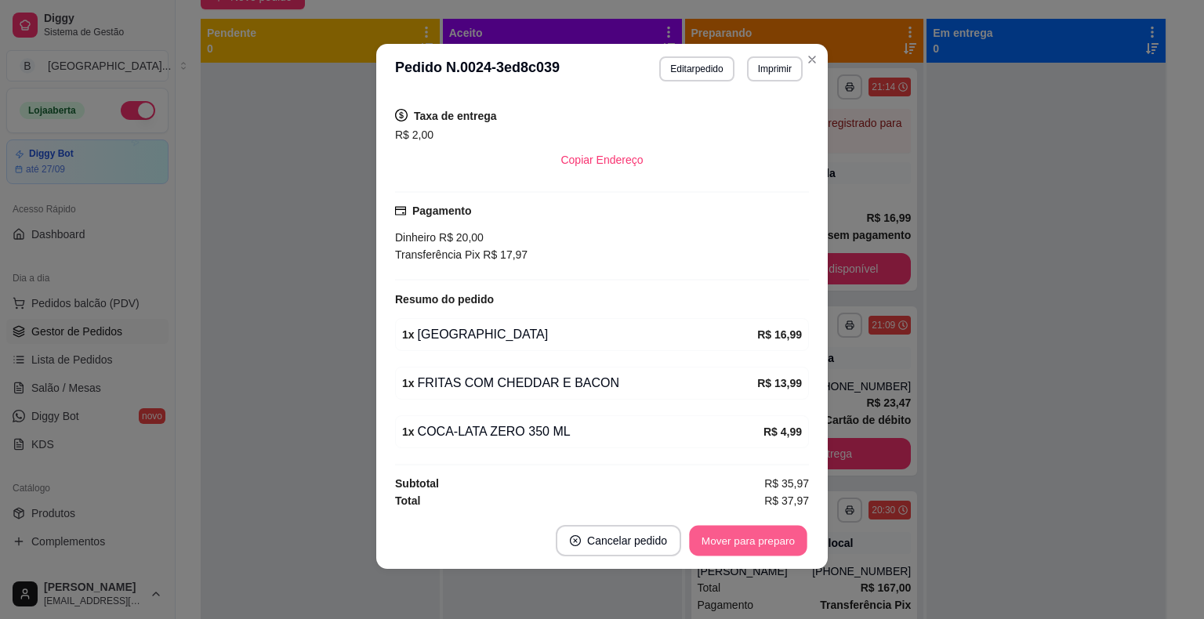
click at [743, 533] on button "Mover para preparo" at bounding box center [748, 541] width 118 height 31
click at [740, 542] on button "Mover para entrega" at bounding box center [749, 541] width 118 height 31
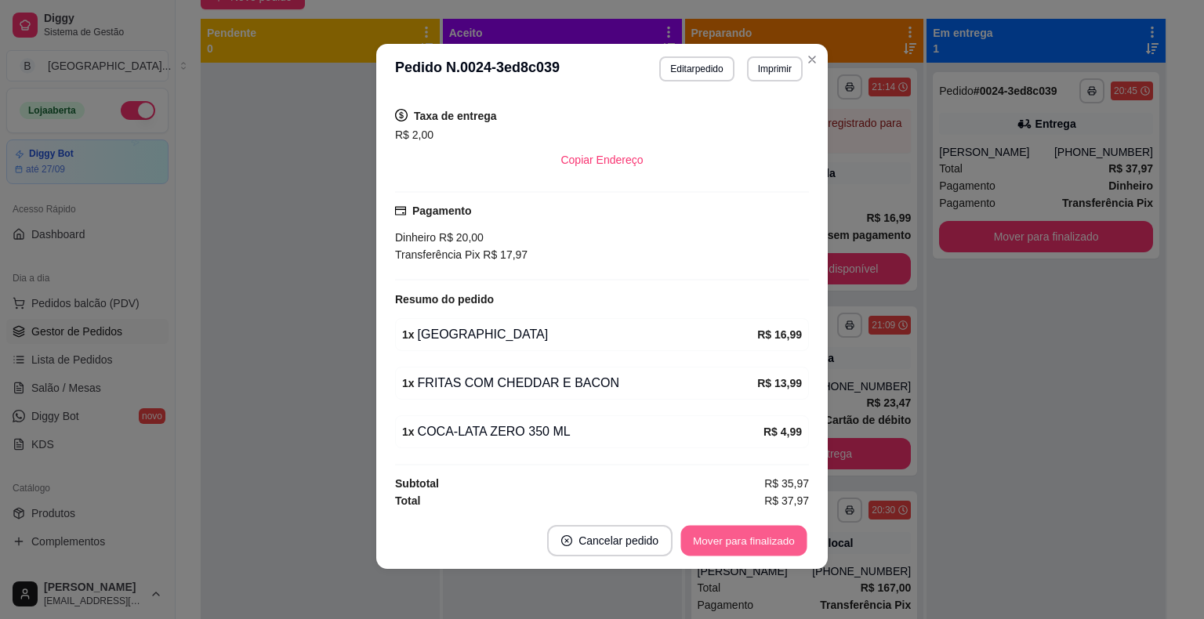
click at [740, 542] on button "Mover para finalizado" at bounding box center [744, 541] width 126 height 31
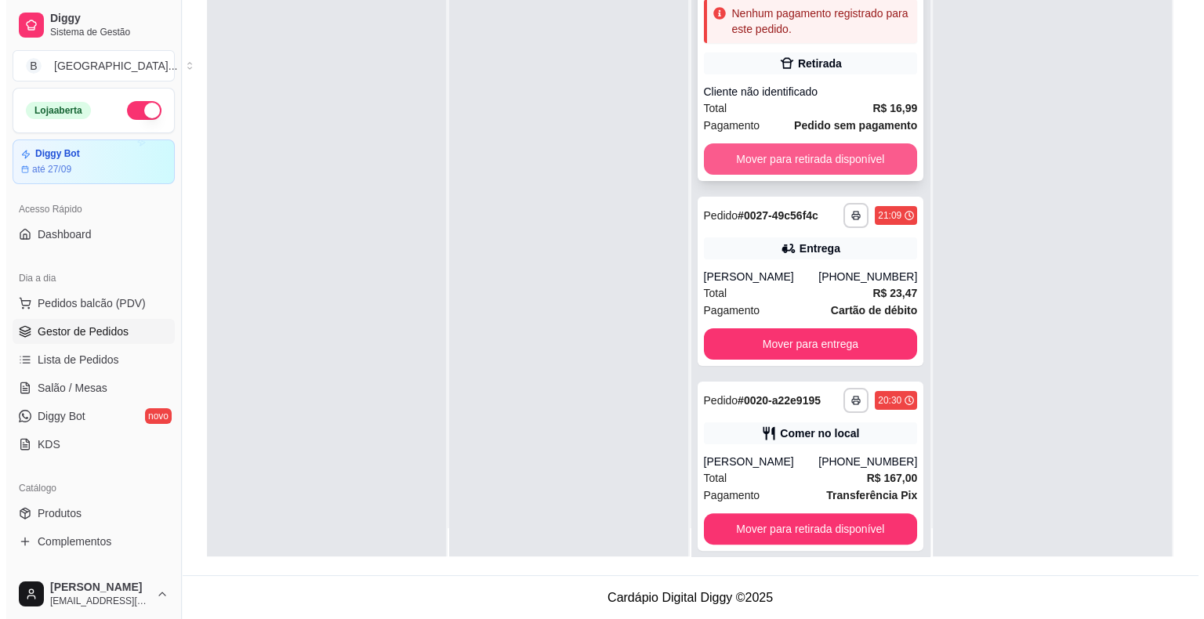
scroll to position [44, 0]
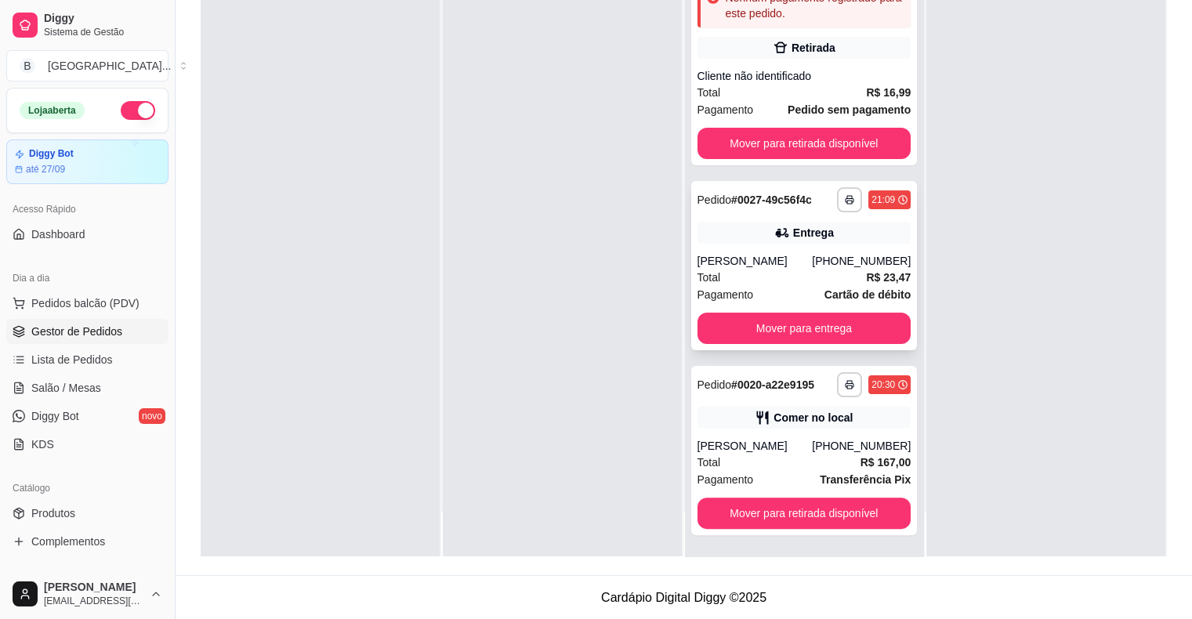
drag, startPoint x: 774, startPoint y: 251, endPoint x: 790, endPoint y: 248, distance: 15.8
click at [790, 248] on div "**********" at bounding box center [804, 265] width 226 height 169
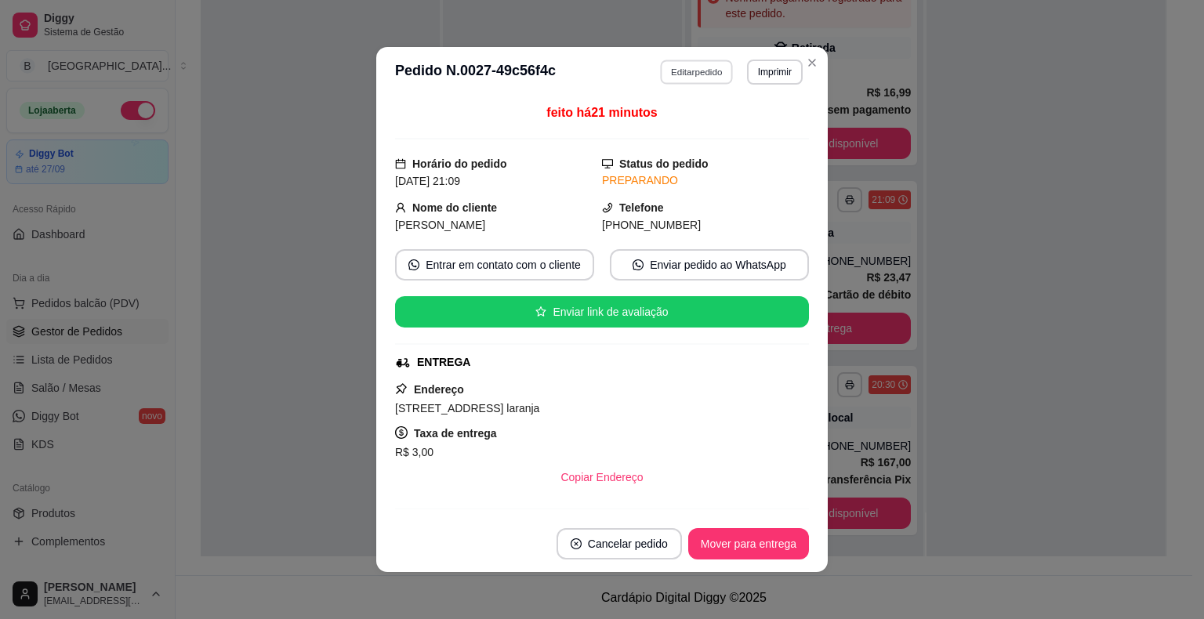
click at [681, 67] on button "Editar pedido" at bounding box center [697, 72] width 73 height 24
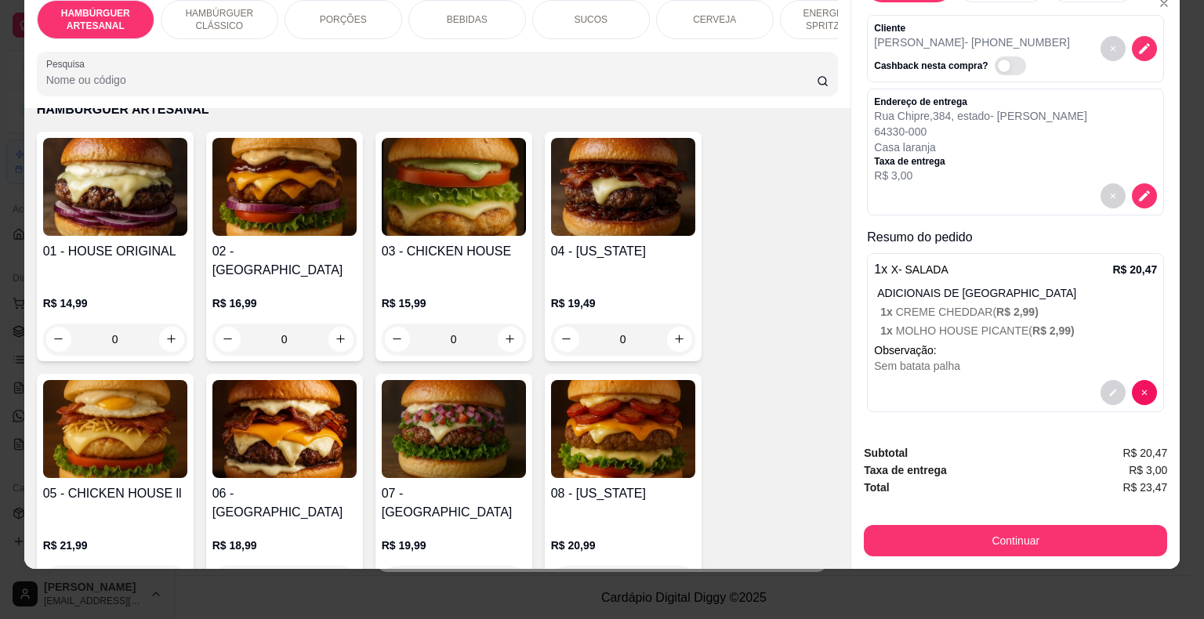
scroll to position [0, 0]
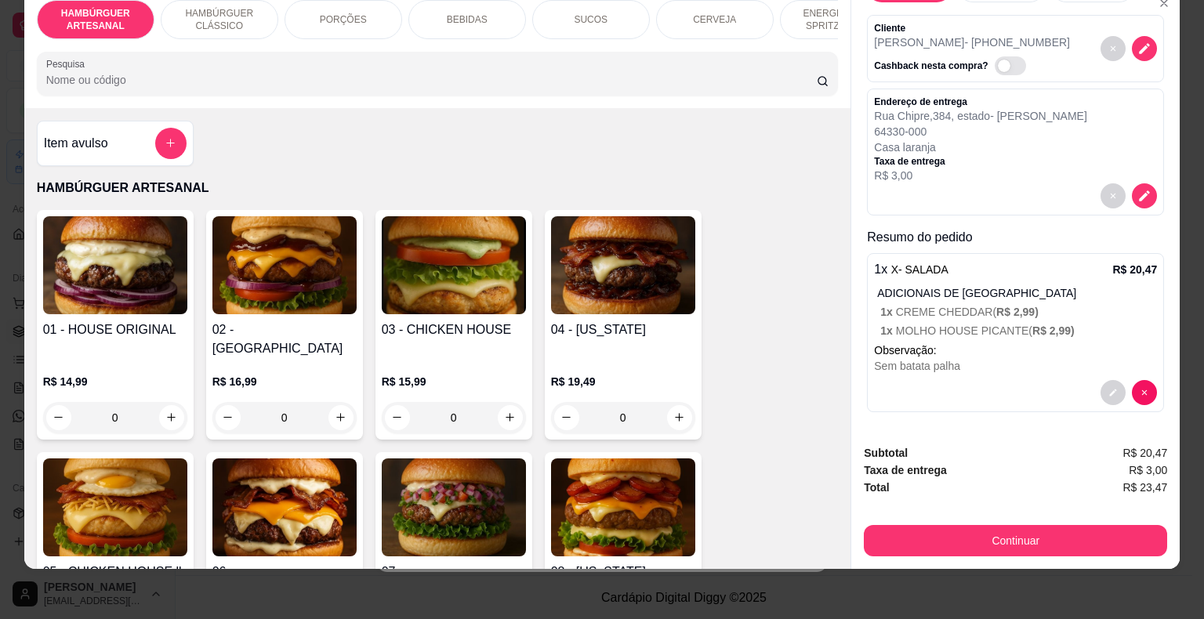
click at [332, 13] on p "PORÇÕES" at bounding box center [343, 19] width 47 height 13
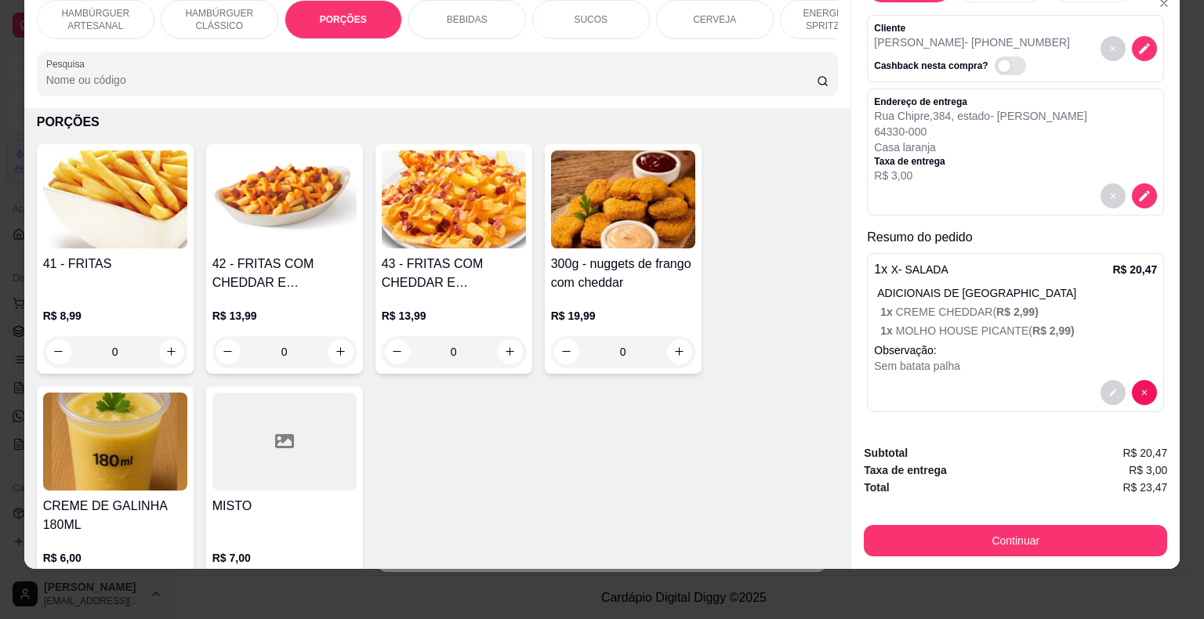
scroll to position [1328, 0]
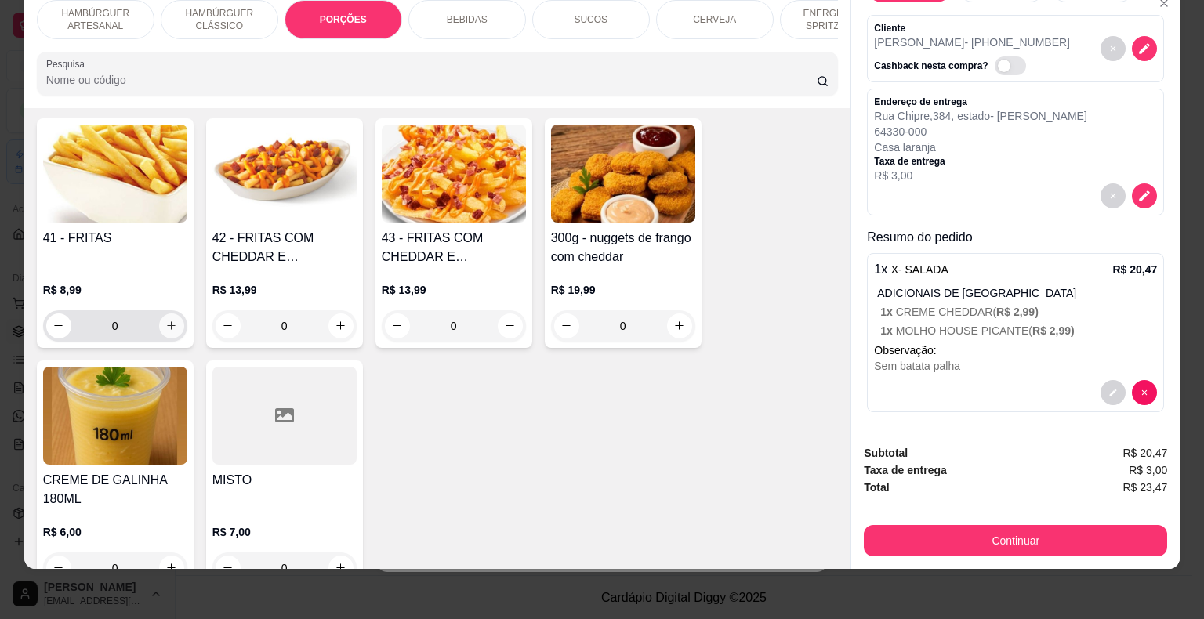
click at [165, 320] on icon "increase-product-quantity" at bounding box center [171, 326] width 12 height 12
type input "1"
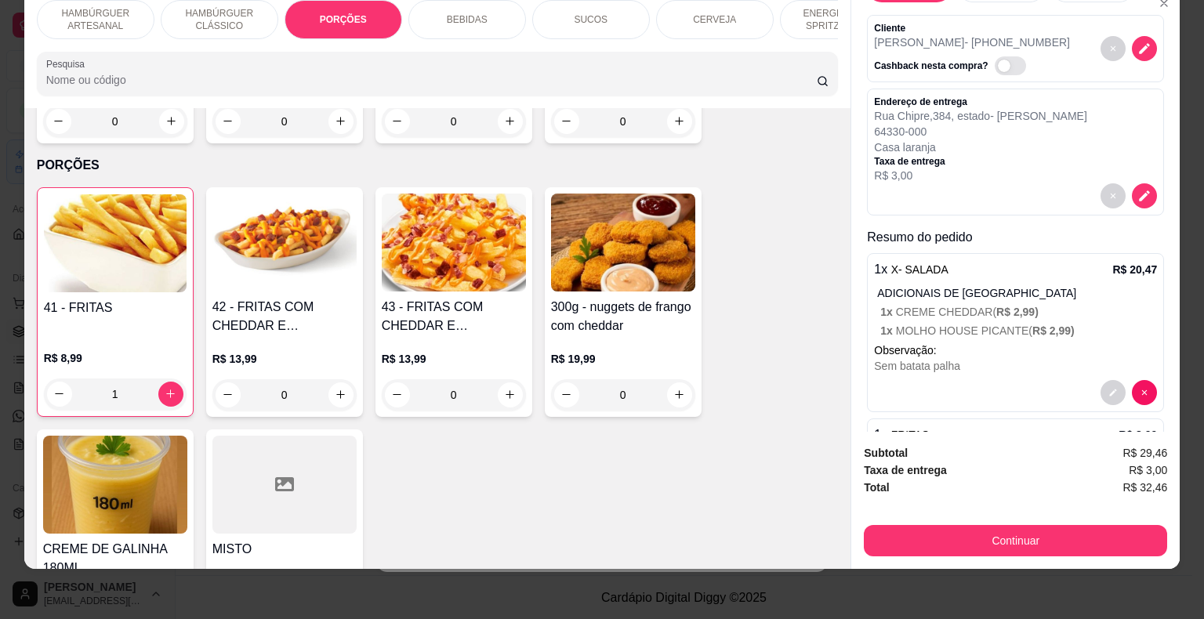
scroll to position [1250, 0]
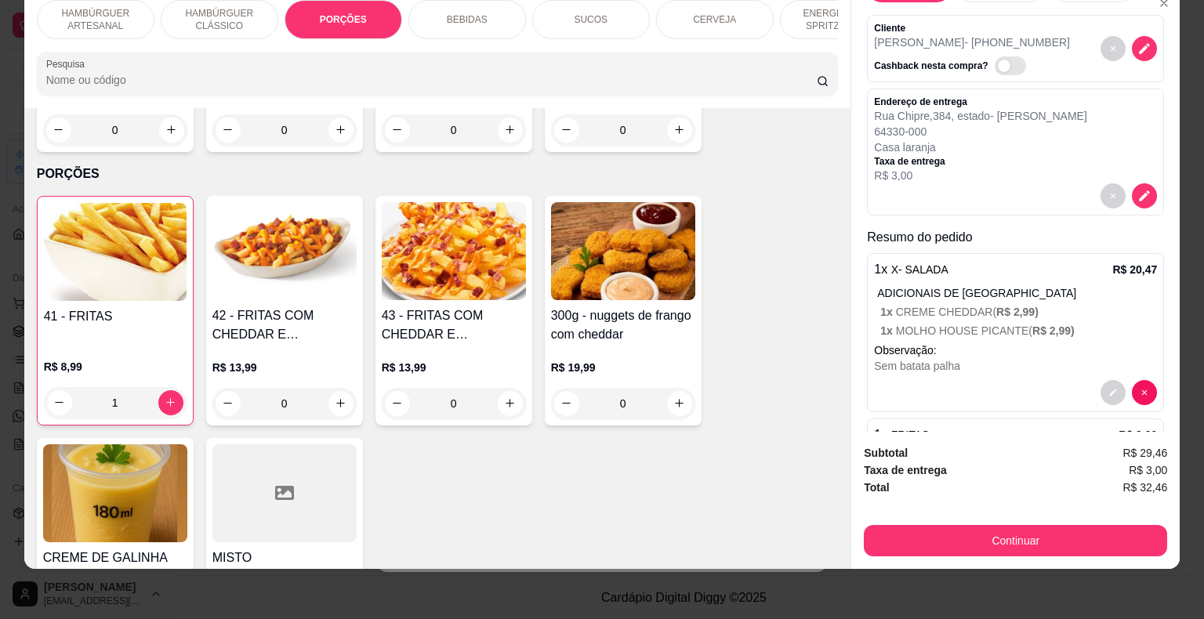
click at [503, 12] on div "BEBIDAS" at bounding box center [467, 19] width 118 height 39
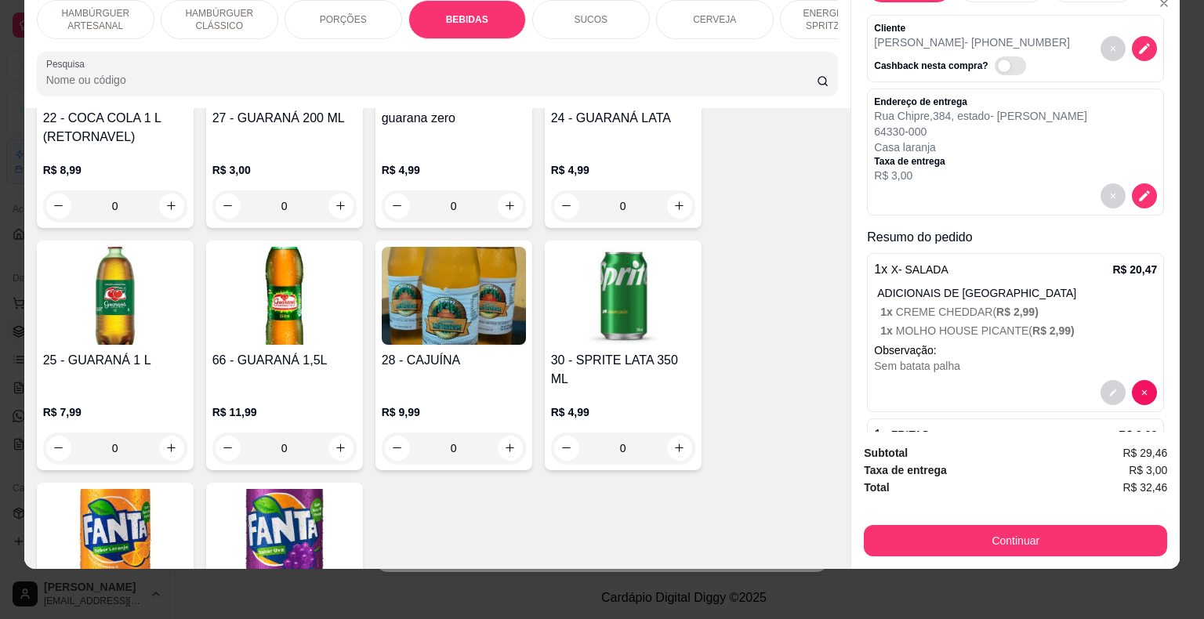
scroll to position [2235, 0]
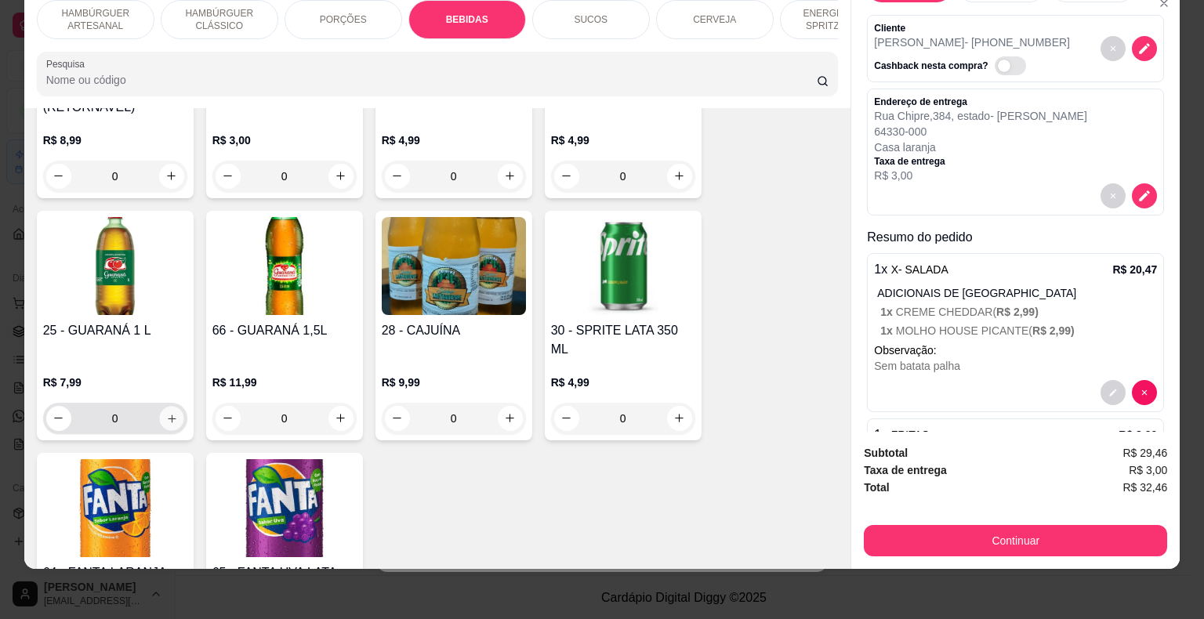
click at [161, 406] on button "increase-product-quantity" at bounding box center [171, 418] width 24 height 24
type input "1"
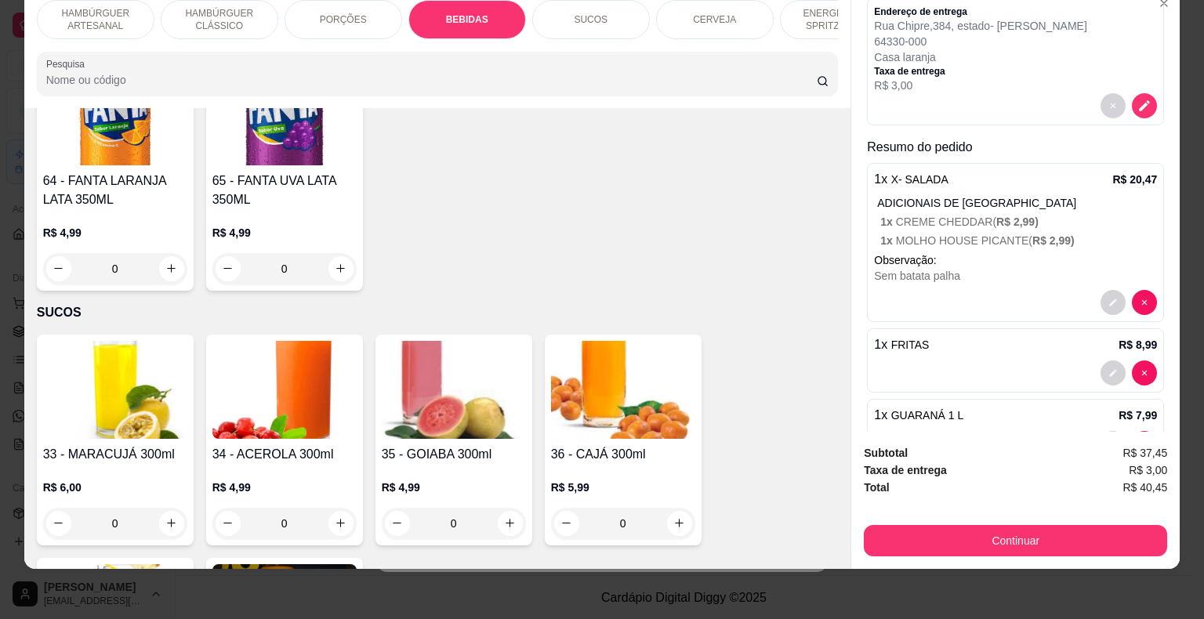
scroll to position [190, 0]
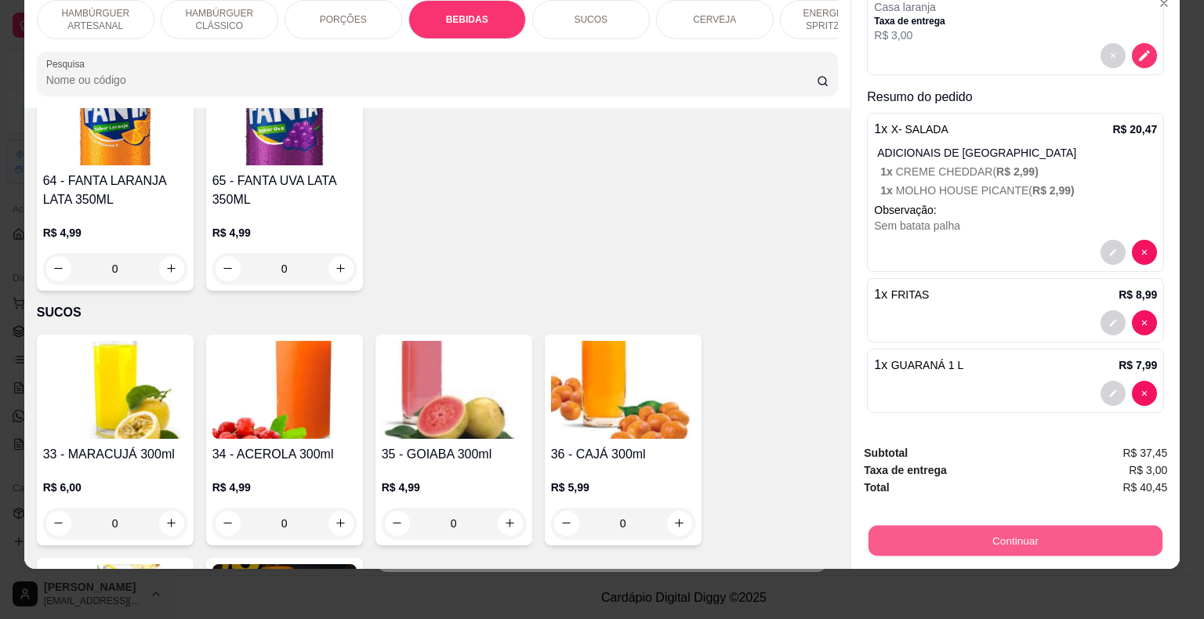
click at [977, 530] on button "Continuar" at bounding box center [1015, 541] width 294 height 31
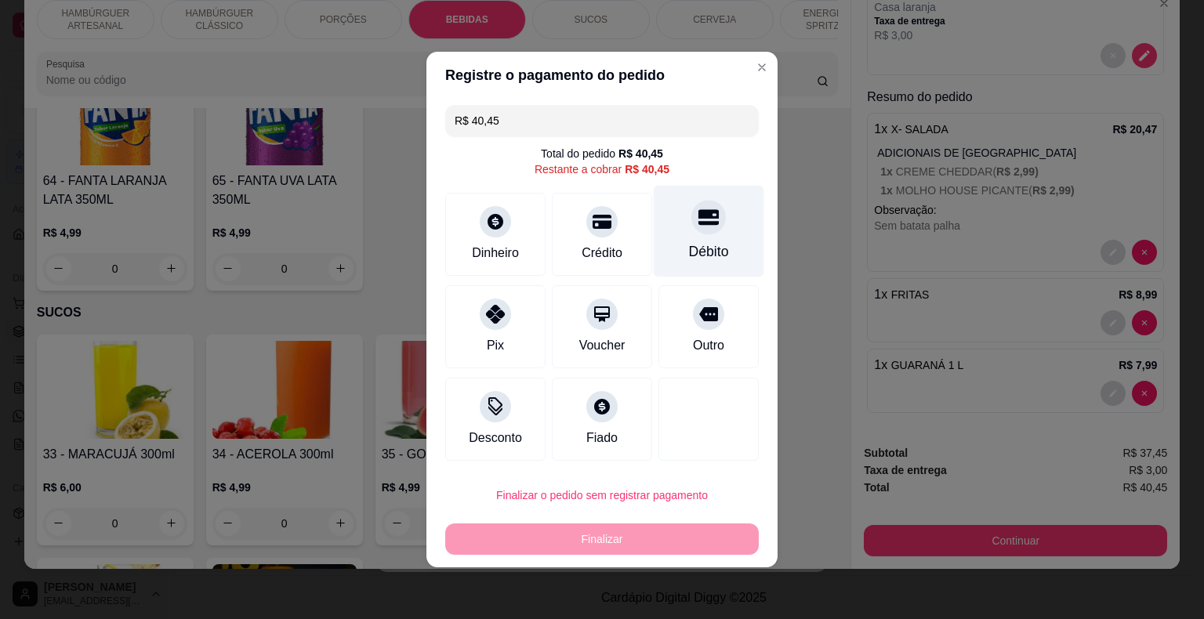
click at [692, 230] on div at bounding box center [708, 217] width 34 height 34
type input "R$ 0,00"
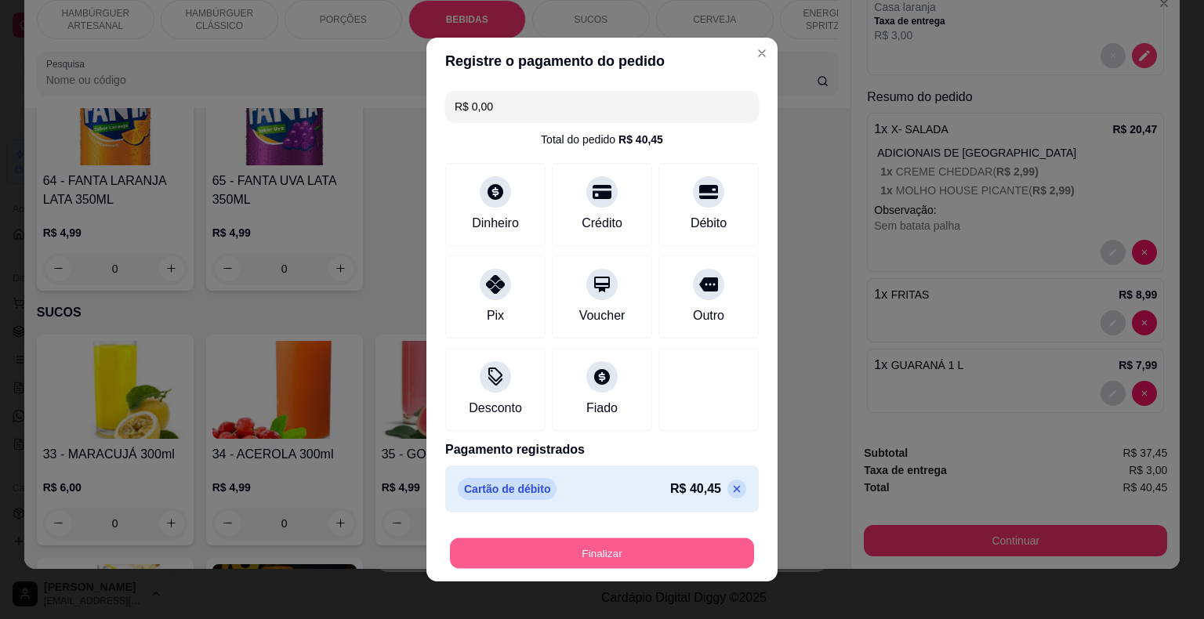
click at [718, 561] on button "Finalizar" at bounding box center [602, 553] width 304 height 31
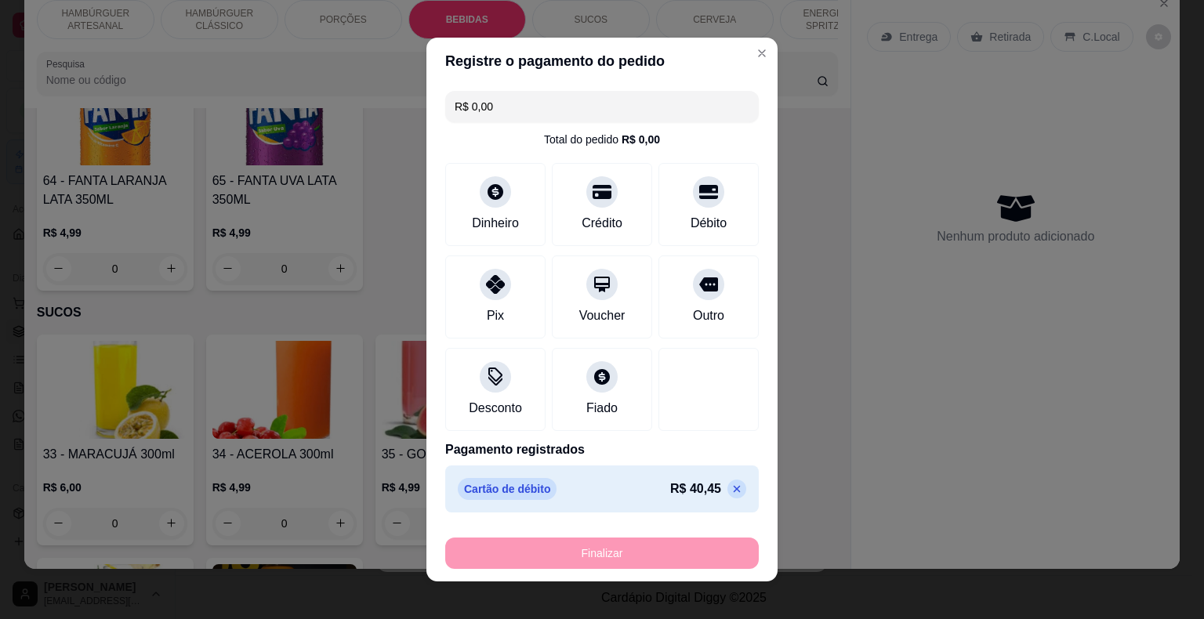
type input "0"
type input "-R$ 40,45"
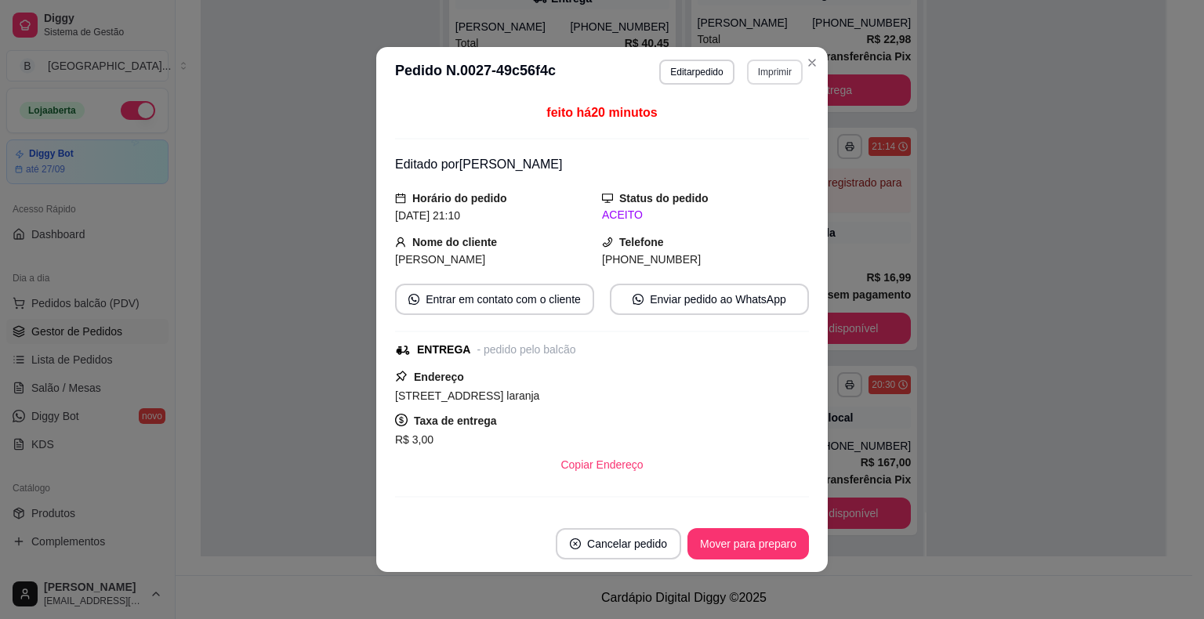
click at [770, 68] on button "Imprimir" at bounding box center [775, 72] width 56 height 25
click at [784, 129] on button "IMPRESSORA" at bounding box center [741, 127] width 110 height 24
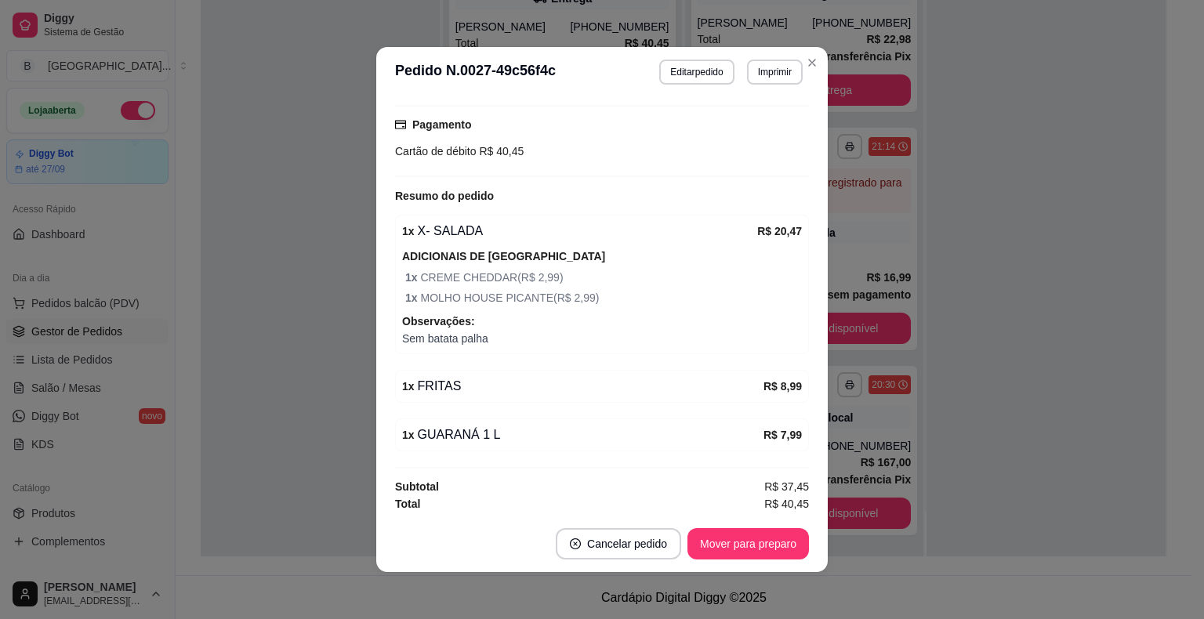
scroll to position [3, 0]
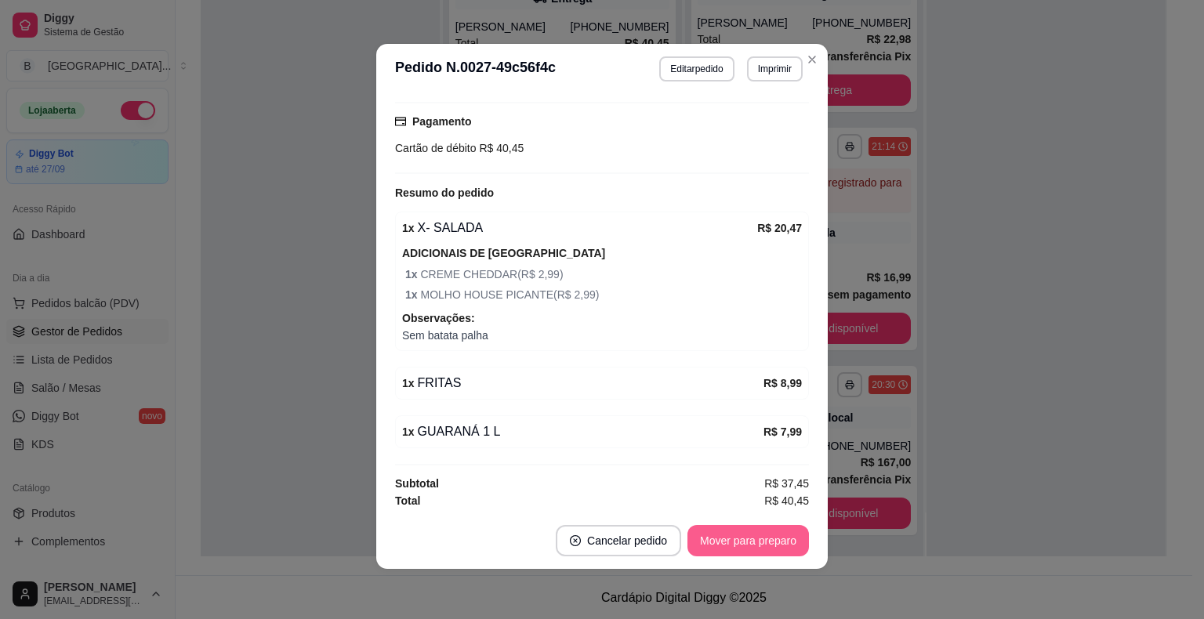
click at [761, 538] on button "Mover para preparo" at bounding box center [747, 540] width 121 height 31
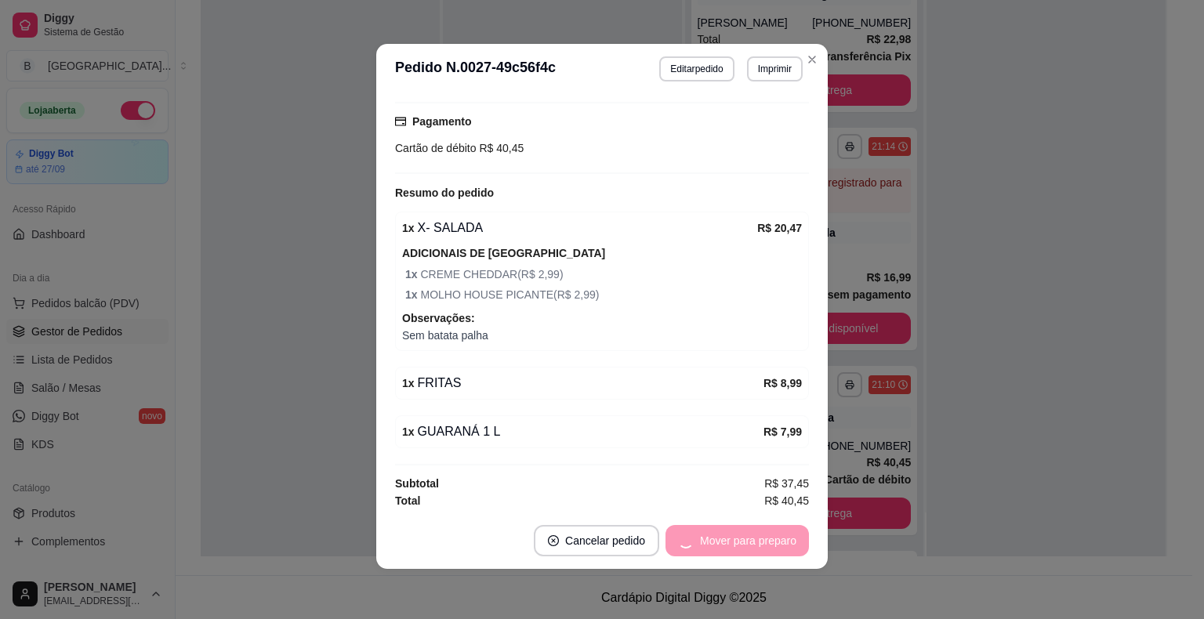
scroll to position [189, 0]
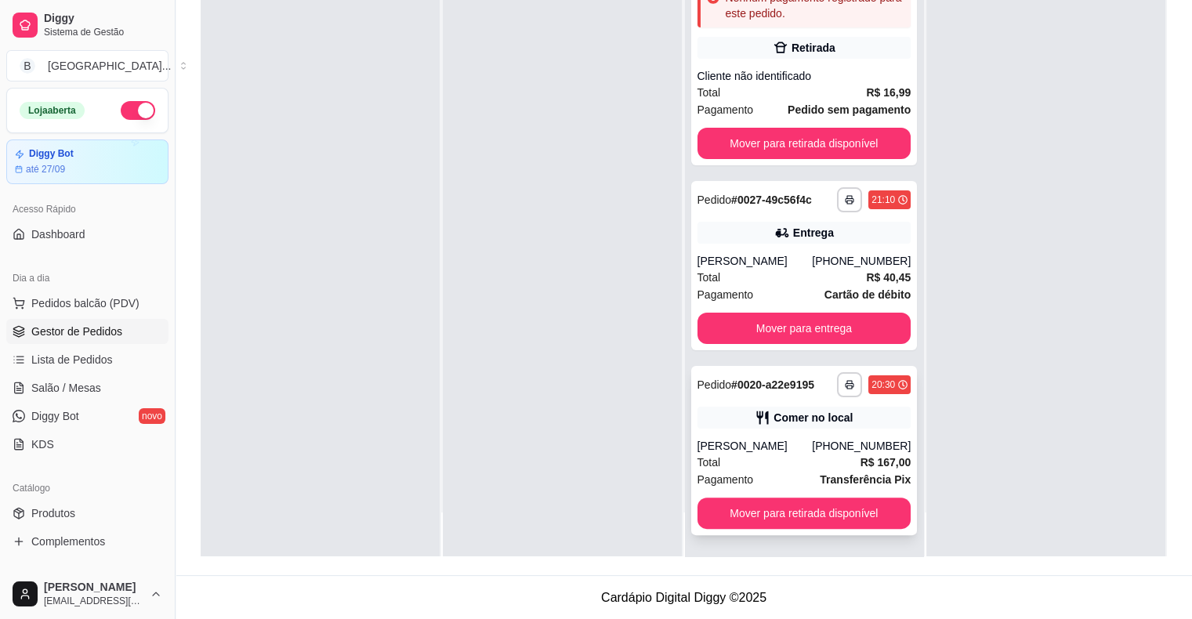
click at [723, 478] on span "Pagamento" at bounding box center [726, 479] width 56 height 17
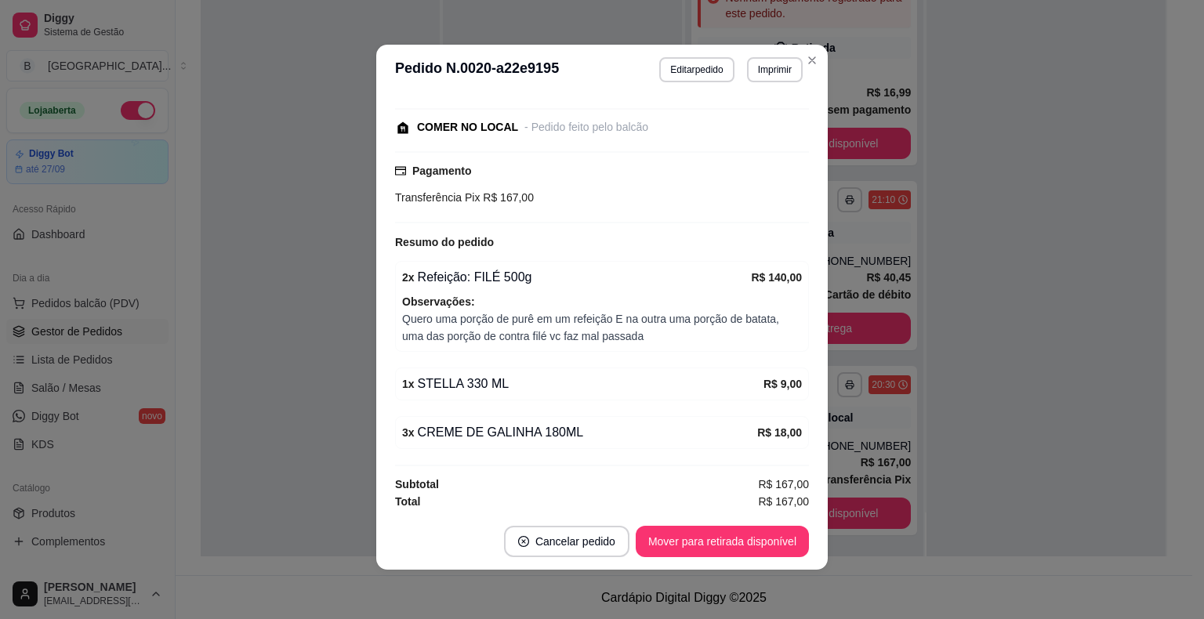
scroll to position [3, 0]
click at [708, 56] on div "**********" at bounding box center [730, 68] width 143 height 25
click at [702, 65] on button "Editar pedido" at bounding box center [696, 68] width 74 height 25
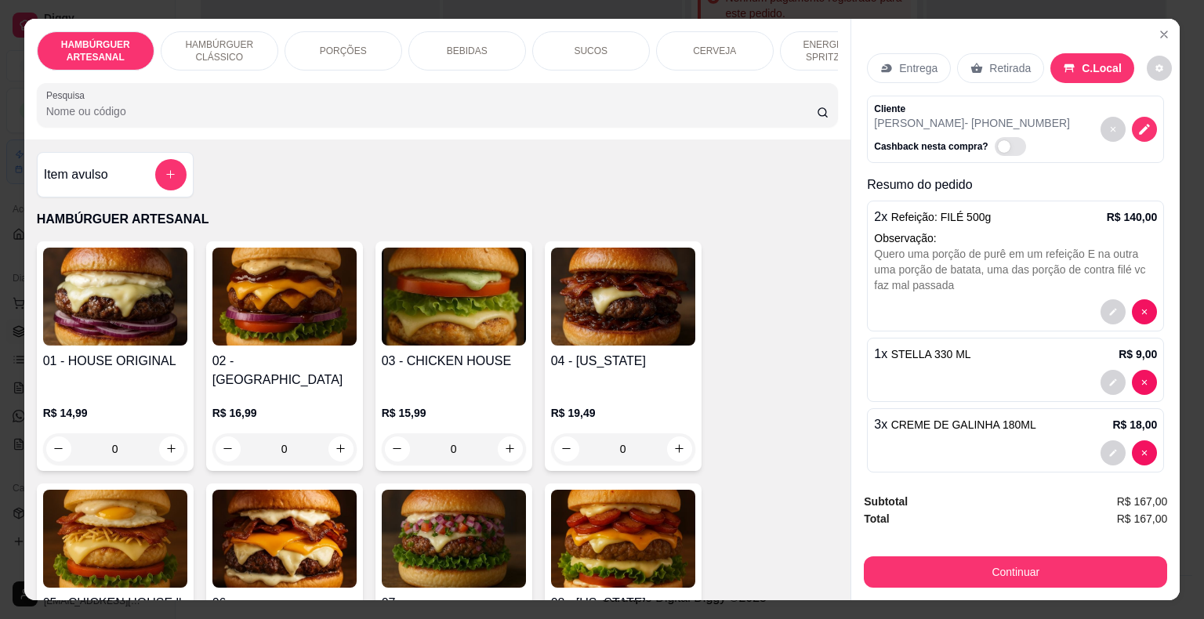
click at [434, 40] on div "BEBIDAS" at bounding box center [467, 50] width 118 height 39
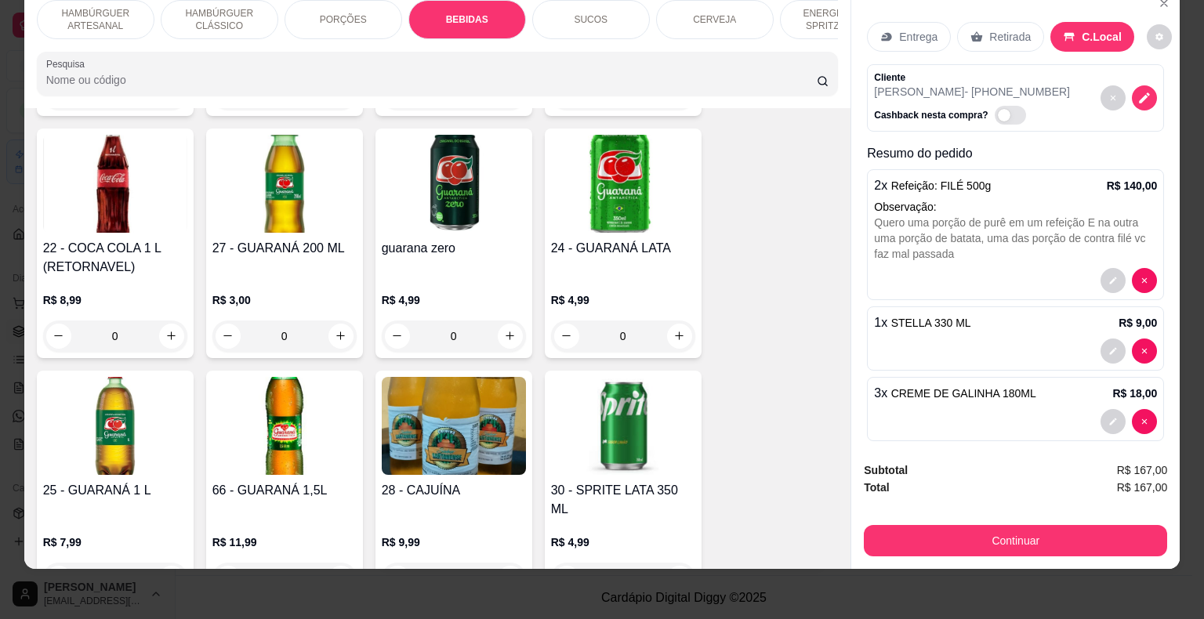
scroll to position [2080, 0]
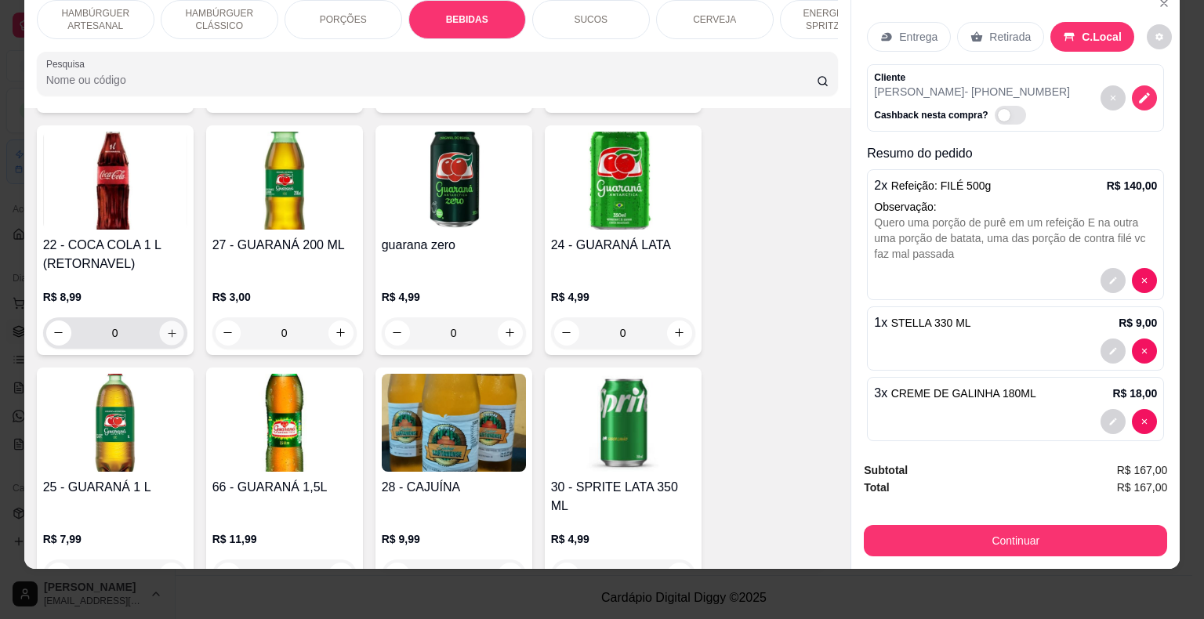
click at [159, 321] on button "increase-product-quantity" at bounding box center [171, 333] width 24 height 24
type input "1"
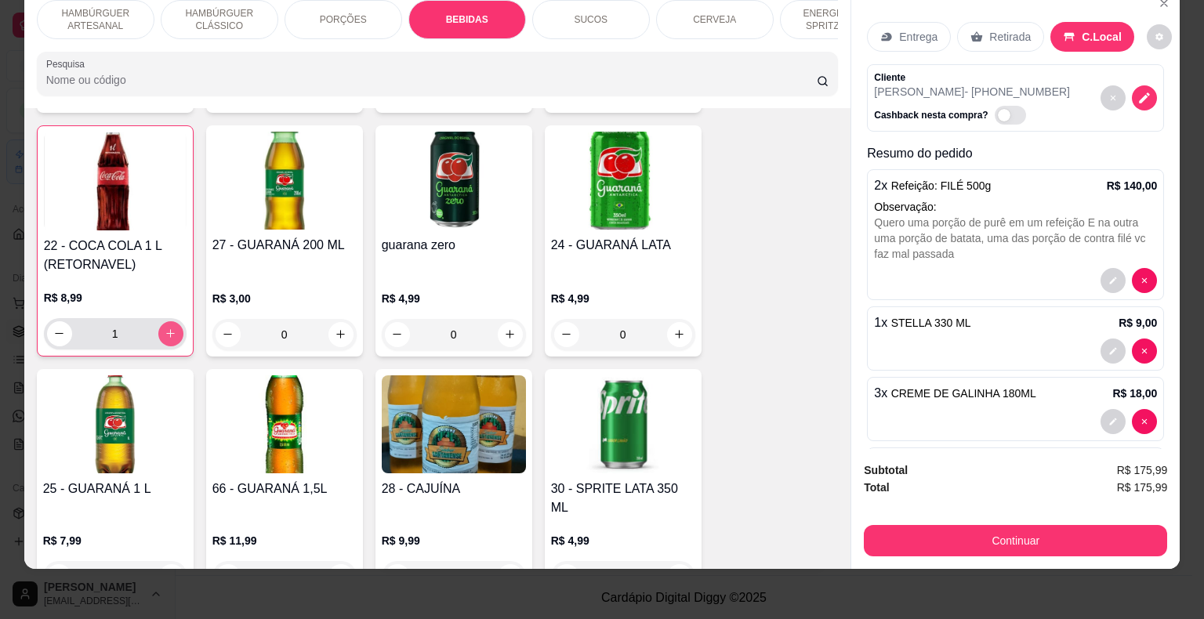
scroll to position [2081, 0]
click at [357, 13] on p "PORÇÕES" at bounding box center [343, 19] width 47 height 13
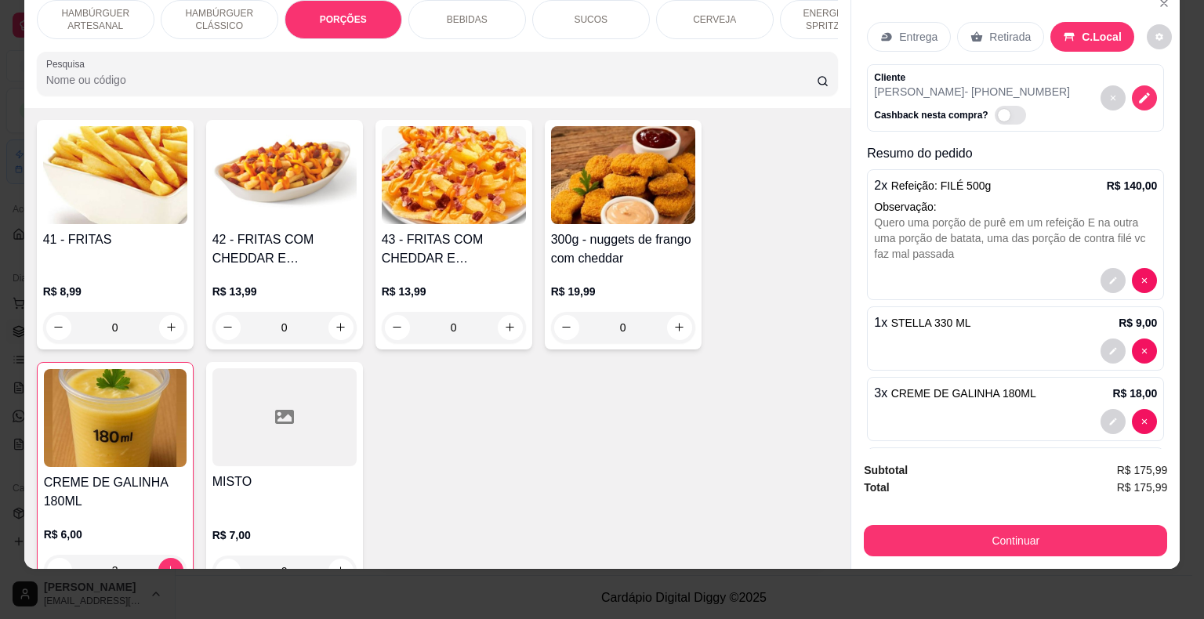
scroll to position [1328, 0]
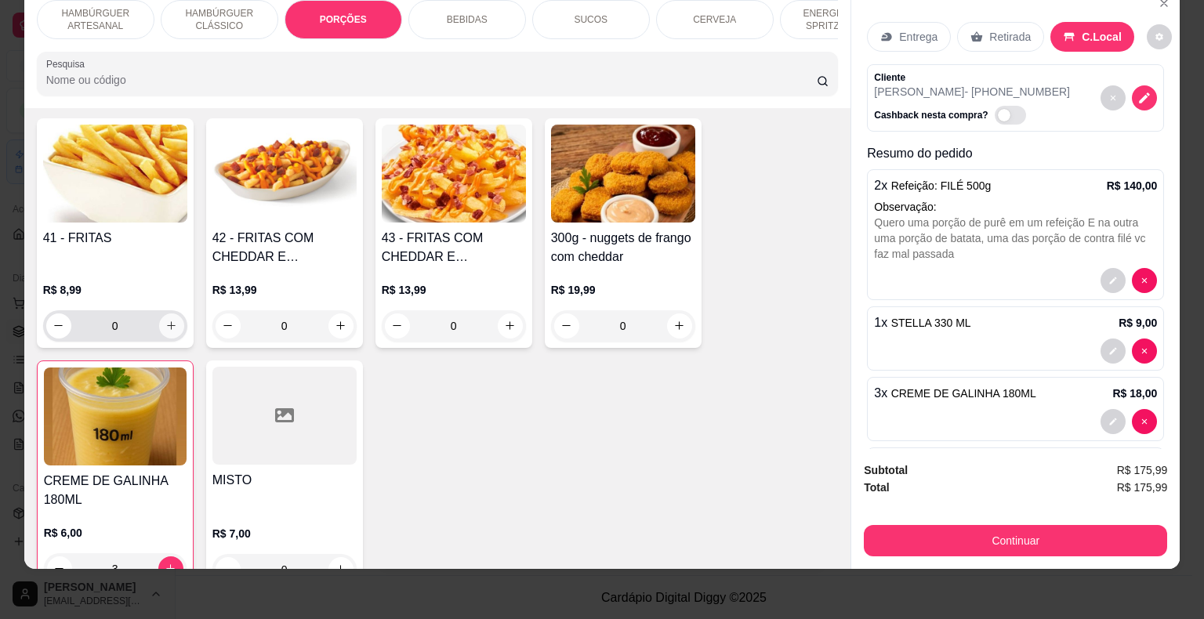
click at [167, 320] on icon "increase-product-quantity" at bounding box center [171, 326] width 12 height 12
type input "1"
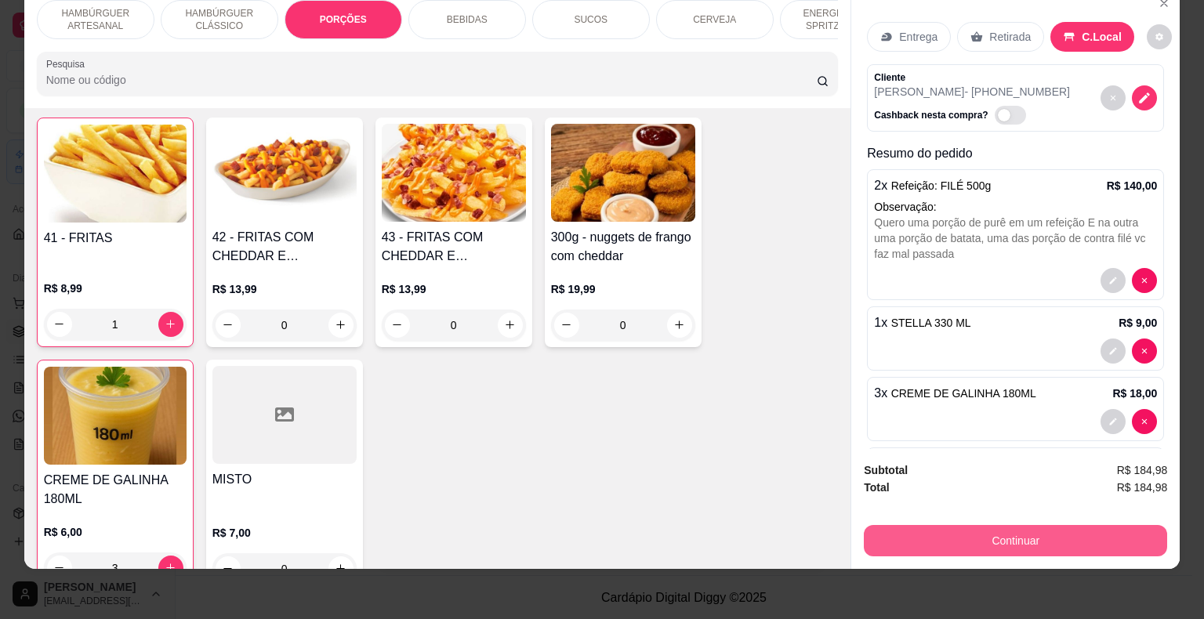
click at [877, 537] on button "Continuar" at bounding box center [1015, 540] width 303 height 31
click at [877, 537] on button "Continuar" at bounding box center [1015, 541] width 294 height 31
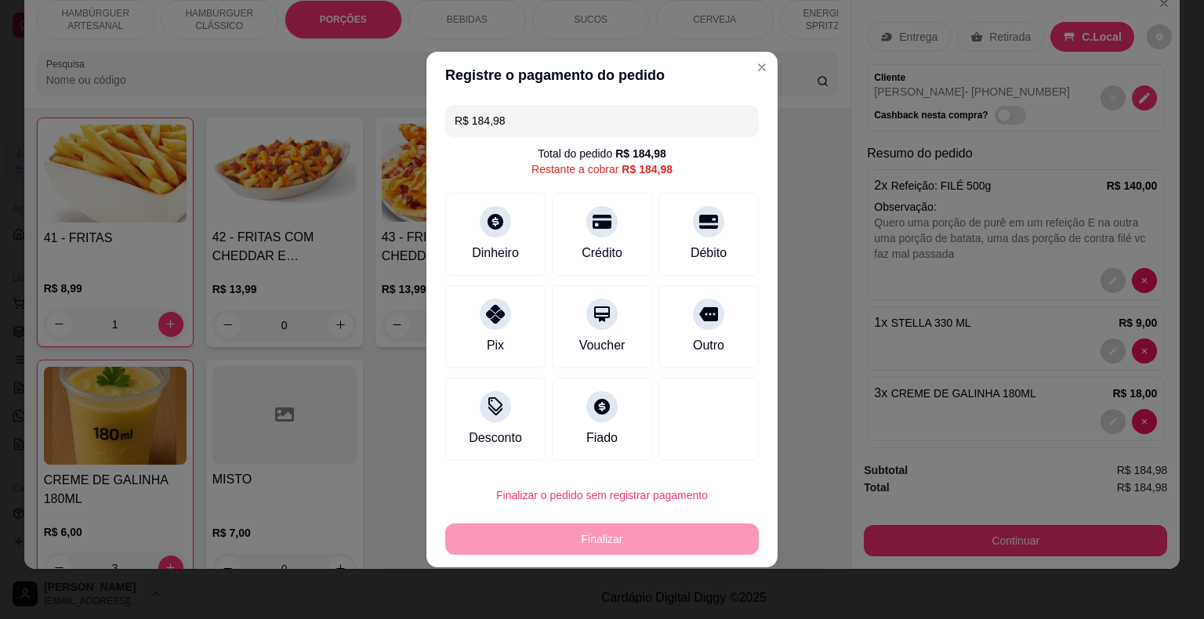
click at [442, 325] on div "R$ 184,98 Total do pedido R$ 184,98 Restante a cobrar R$ 184,98 Dinheiro Crédit…" at bounding box center [601, 283] width 351 height 368
click at [448, 328] on div "Pix" at bounding box center [495, 324] width 111 height 92
type input "R$ 0,00"
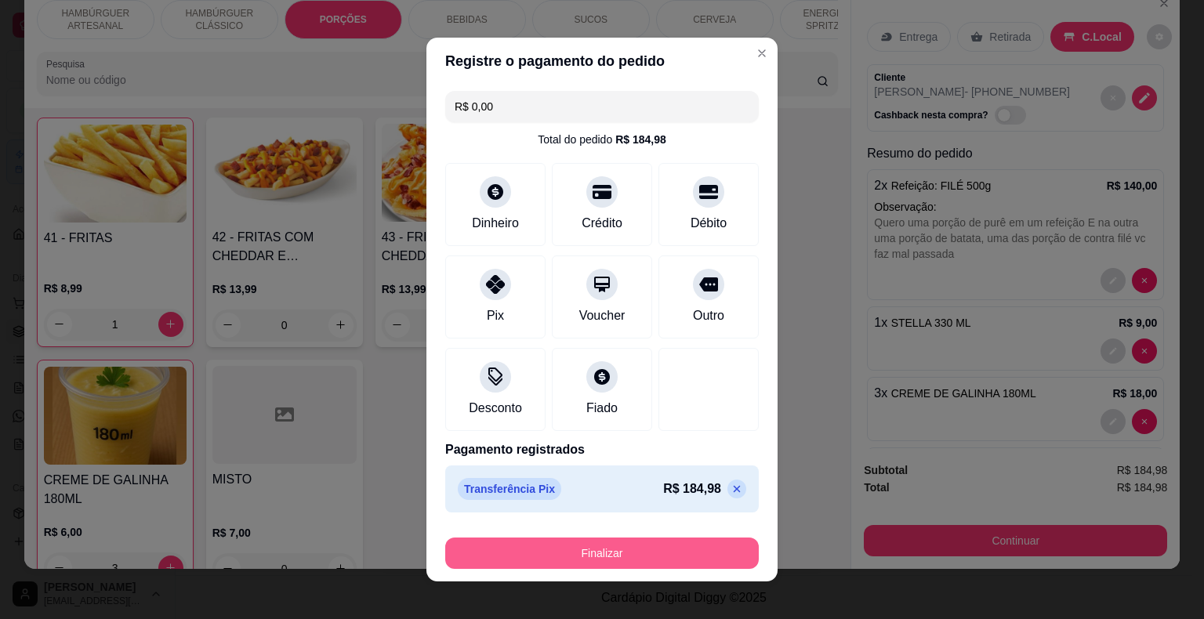
click at [531, 559] on button "Finalizar" at bounding box center [601, 553] width 313 height 31
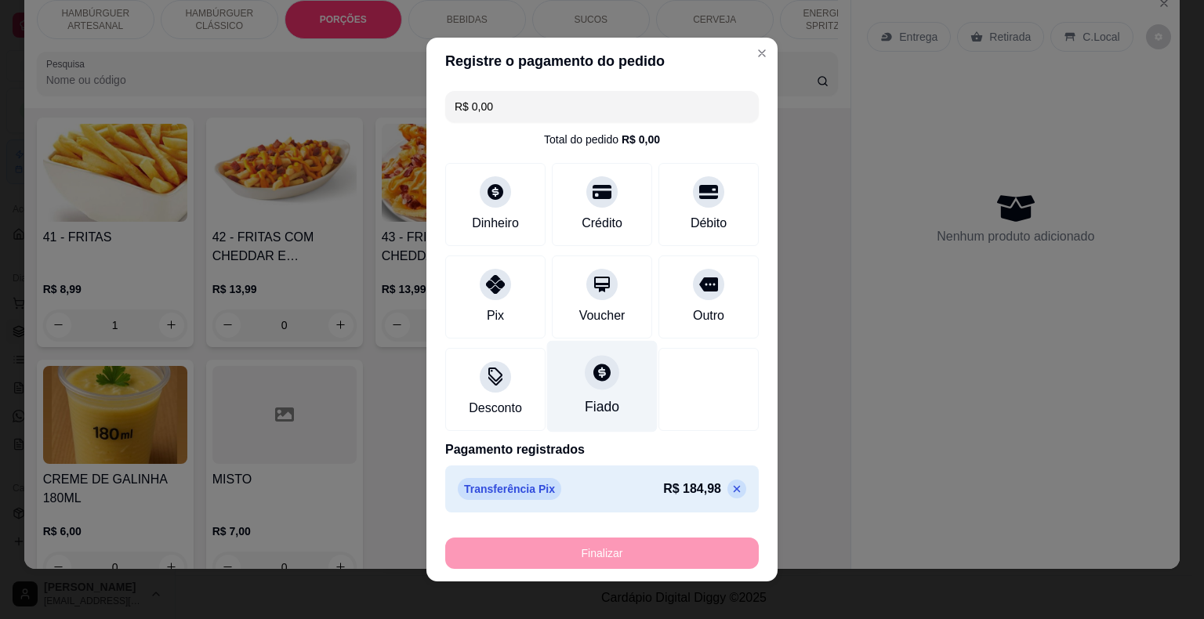
type input "0"
type input "-R$ 184,98"
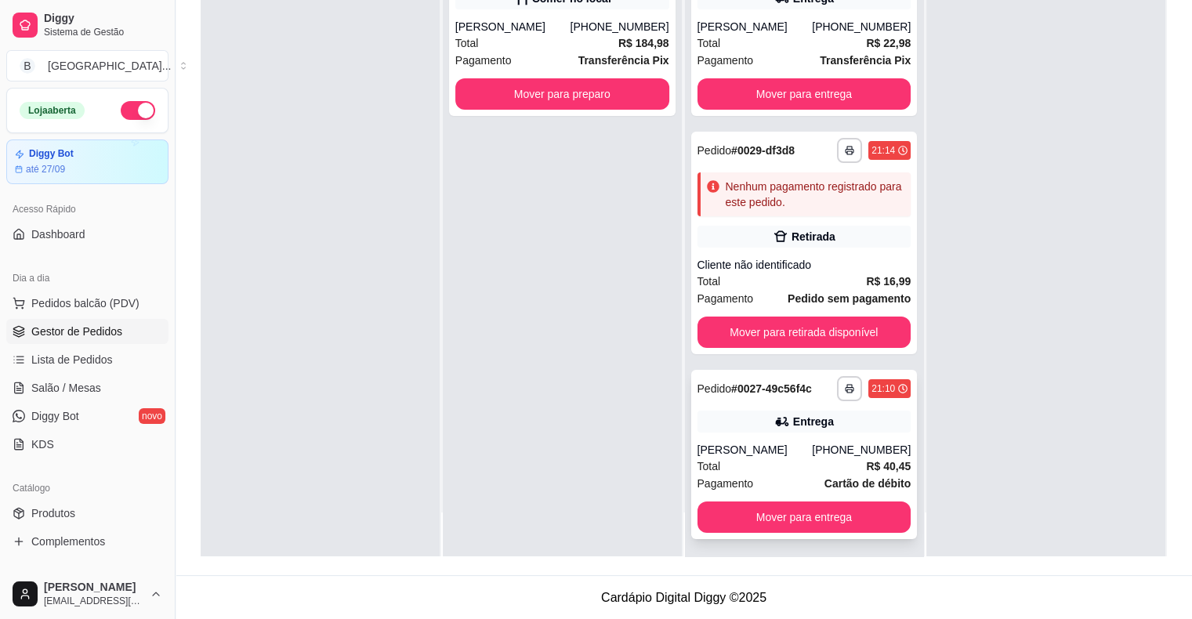
scroll to position [0, 0]
click at [614, 79] on button "Mover para preparo" at bounding box center [562, 94] width 208 height 31
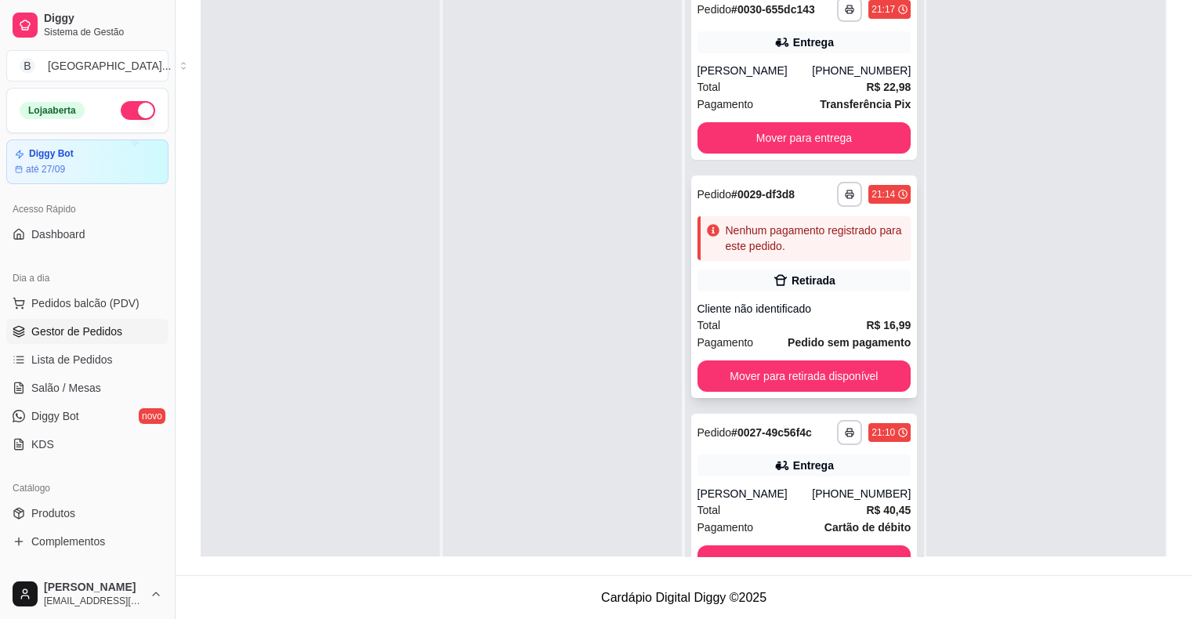
click at [743, 282] on div "Retirada" at bounding box center [805, 281] width 214 height 22
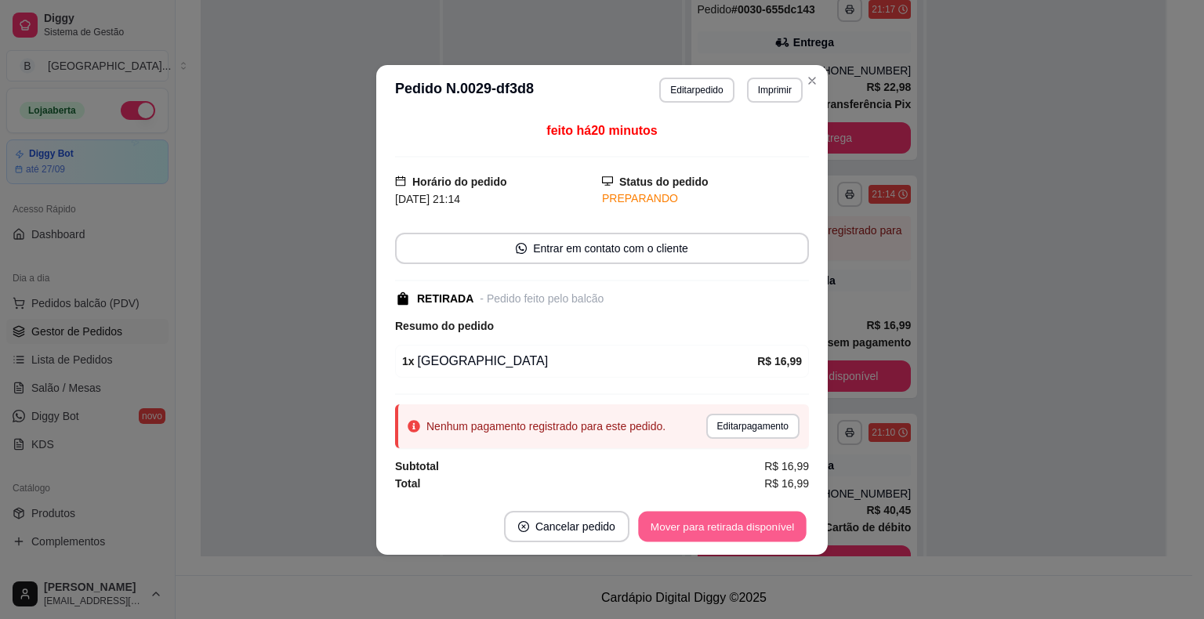
click at [730, 524] on button "Mover para retirada disponível" at bounding box center [722, 526] width 168 height 31
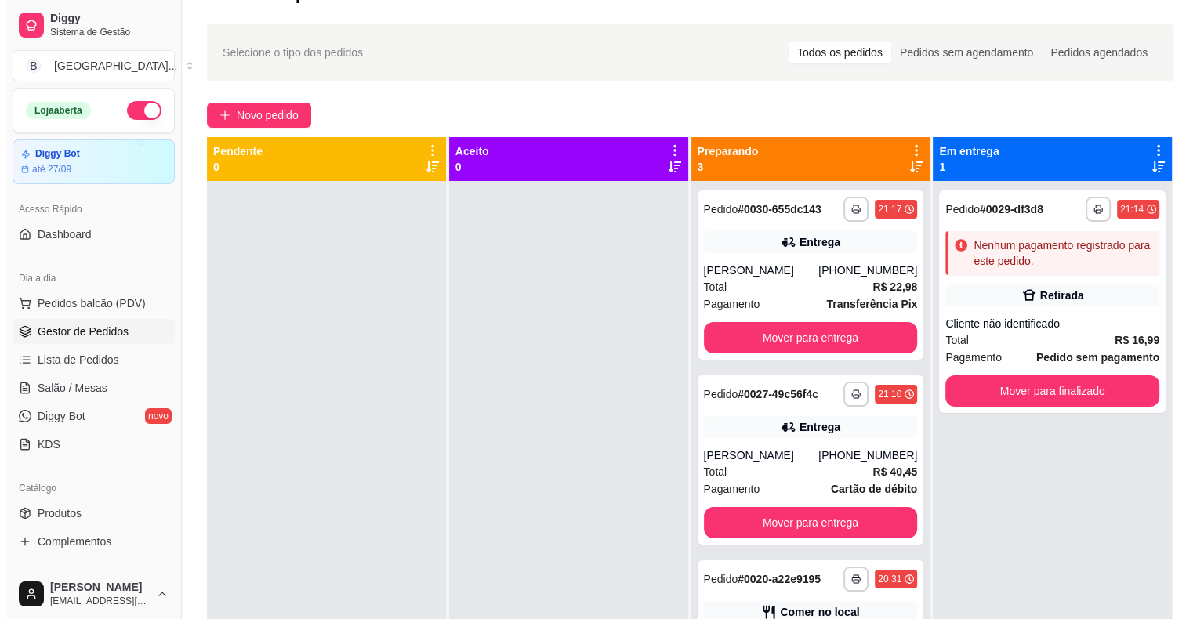
scroll to position [3, 0]
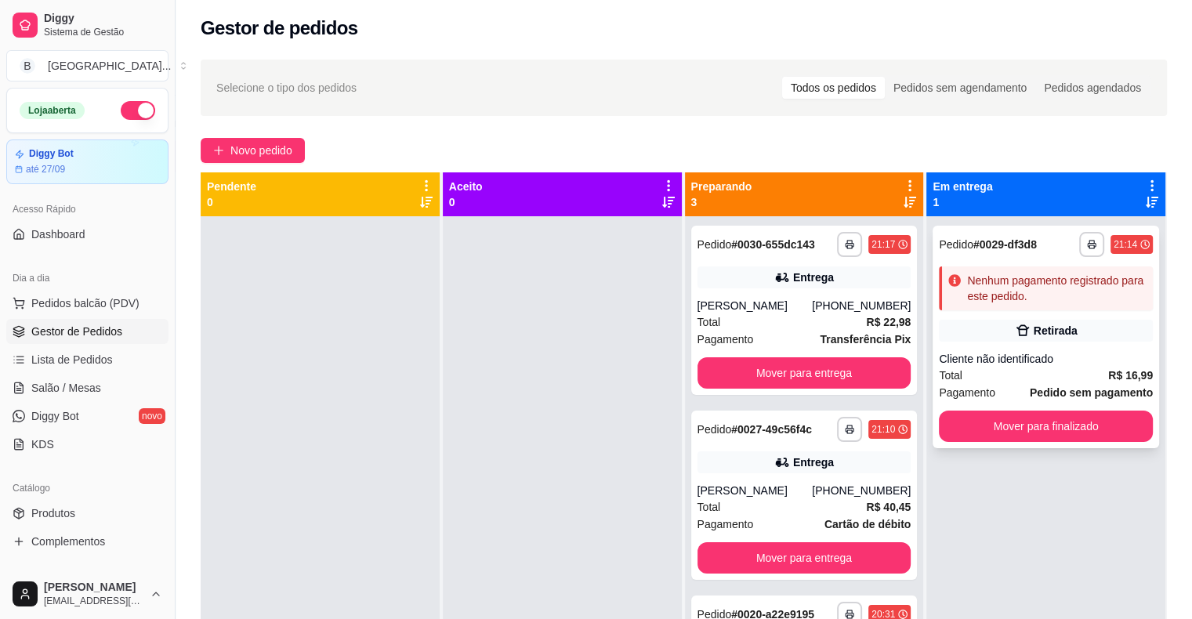
click at [974, 306] on div "Nenhum pagamento registrado para este pedido." at bounding box center [1046, 288] width 214 height 44
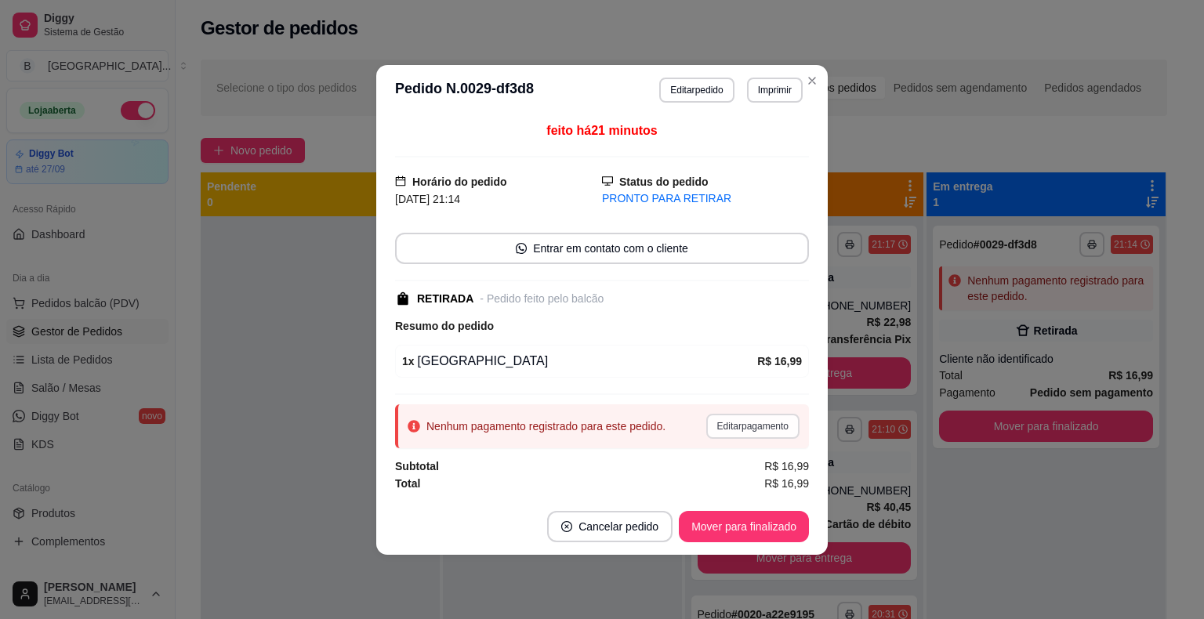
click at [738, 426] on button "Editar pagamento" at bounding box center [752, 426] width 93 height 25
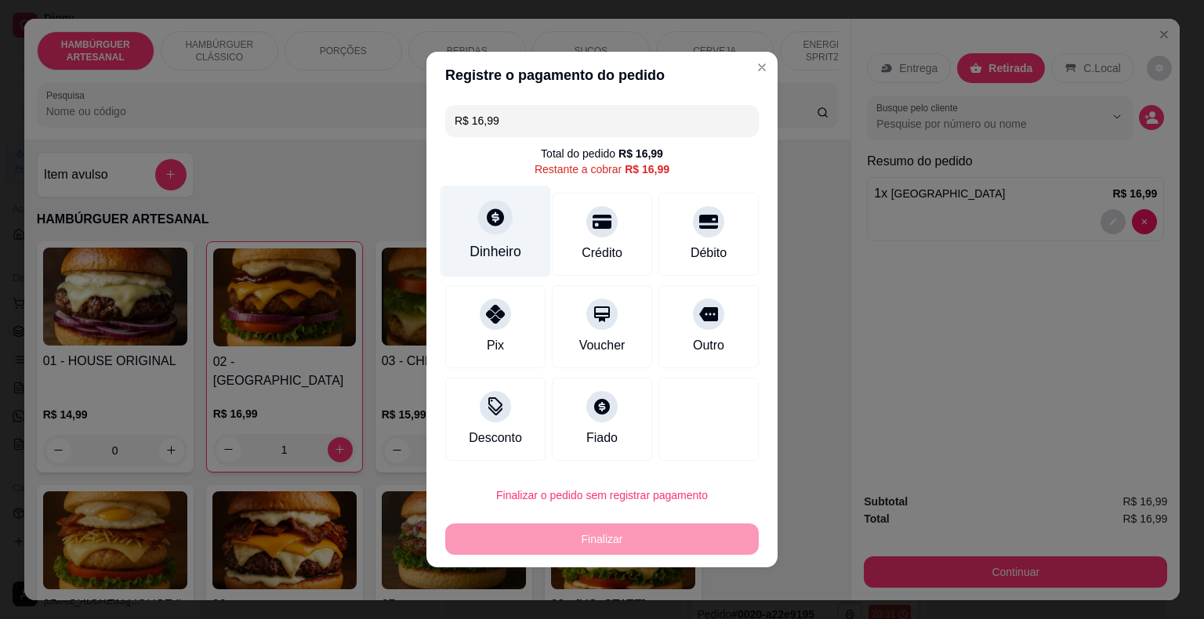
click at [498, 206] on div at bounding box center [495, 217] width 34 height 34
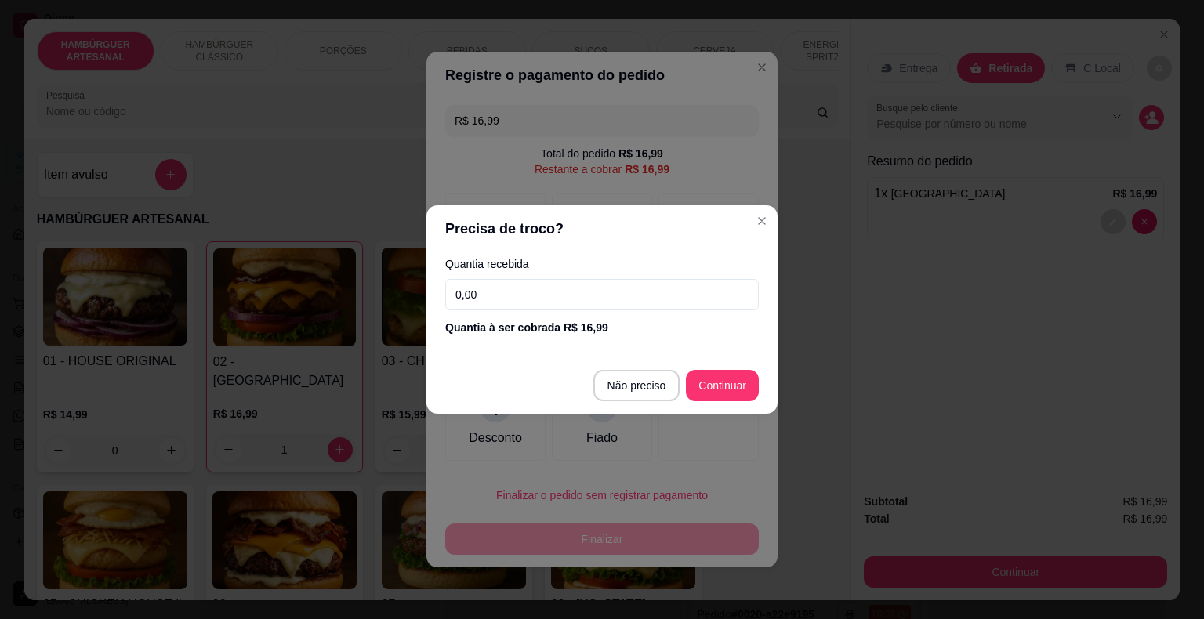
click at [589, 281] on input "0,00" at bounding box center [601, 294] width 313 height 31
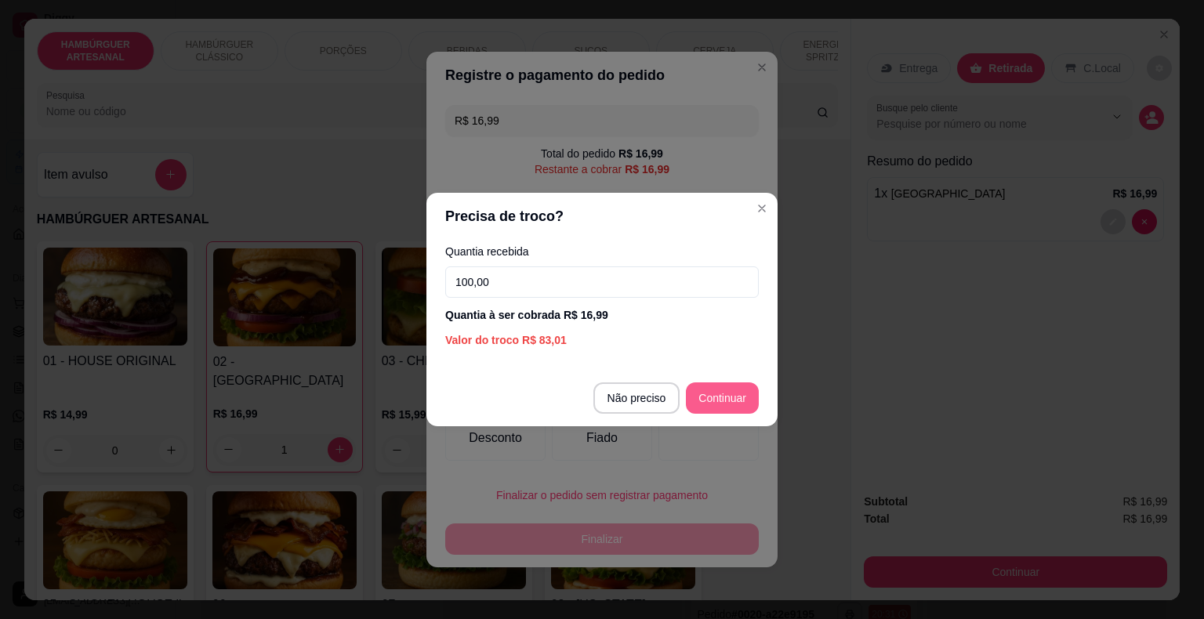
type input "100,00"
type input "R$ 0,00"
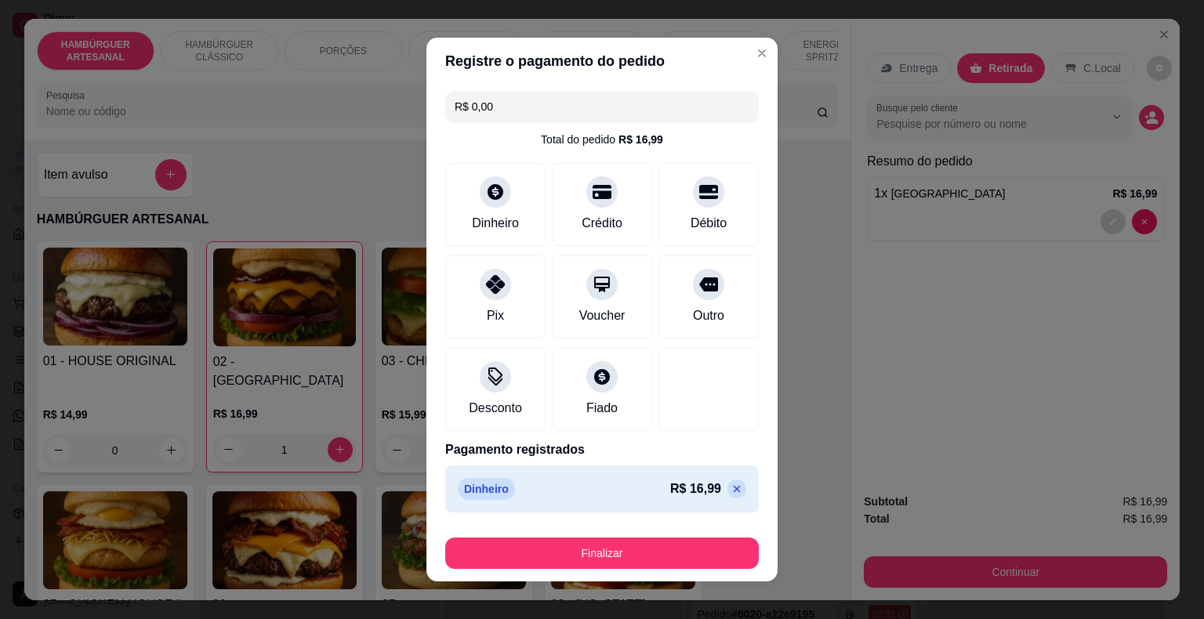
scroll to position [12, 0]
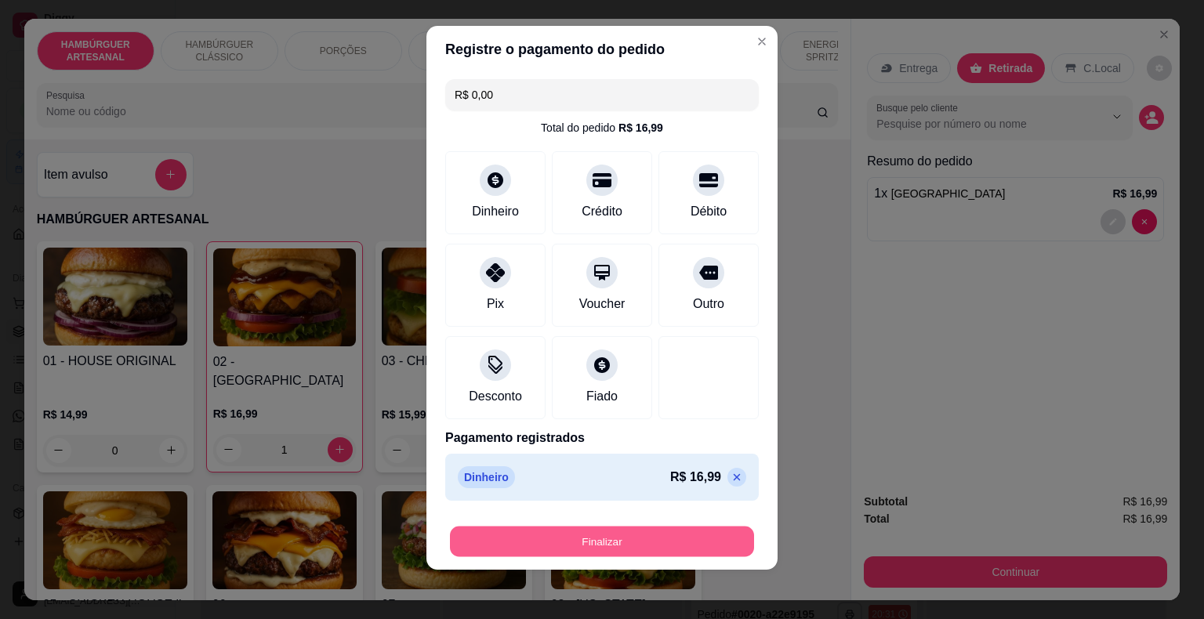
click at [621, 548] on button "Finalizar" at bounding box center [602, 542] width 304 height 31
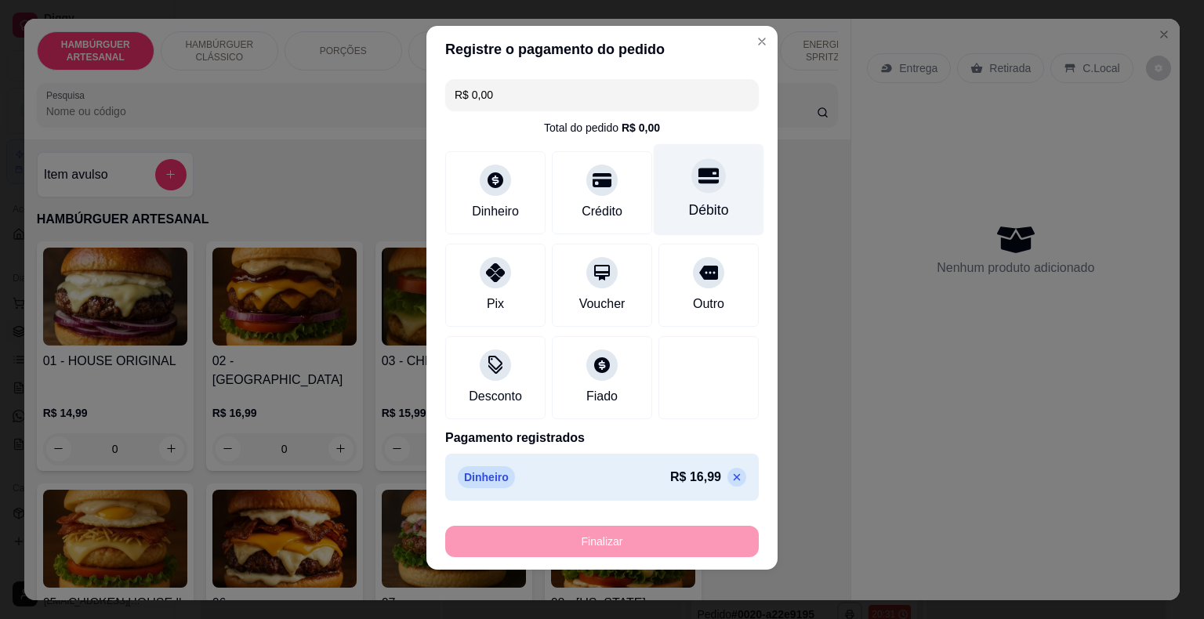
type input "0"
type input "-R$ 16,99"
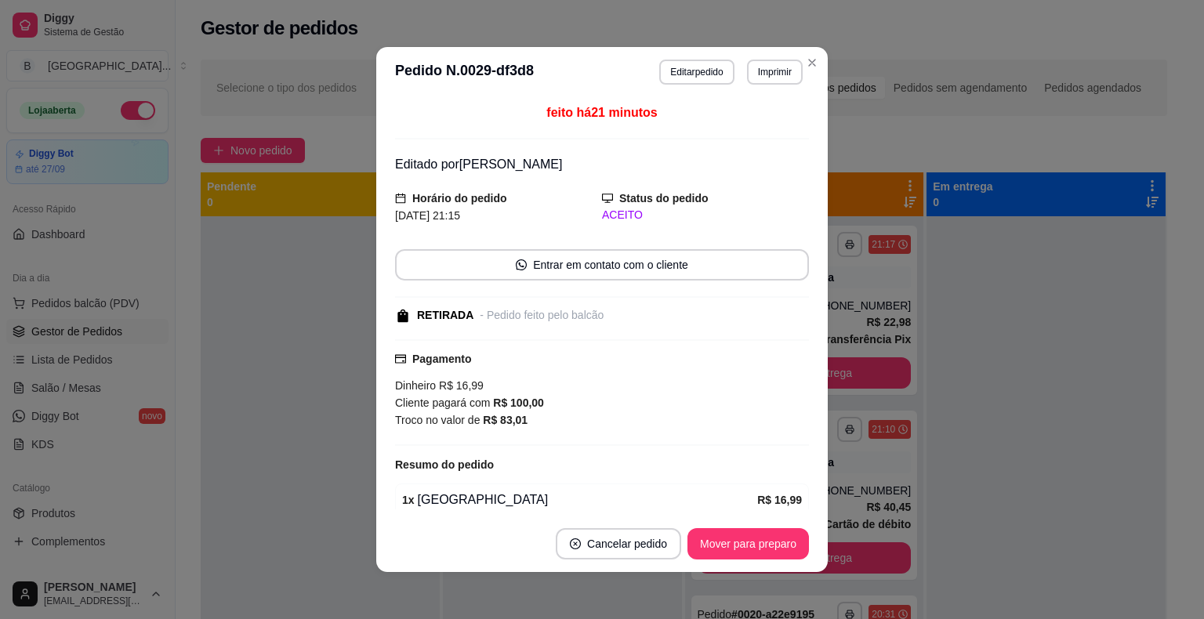
scroll to position [66, 0]
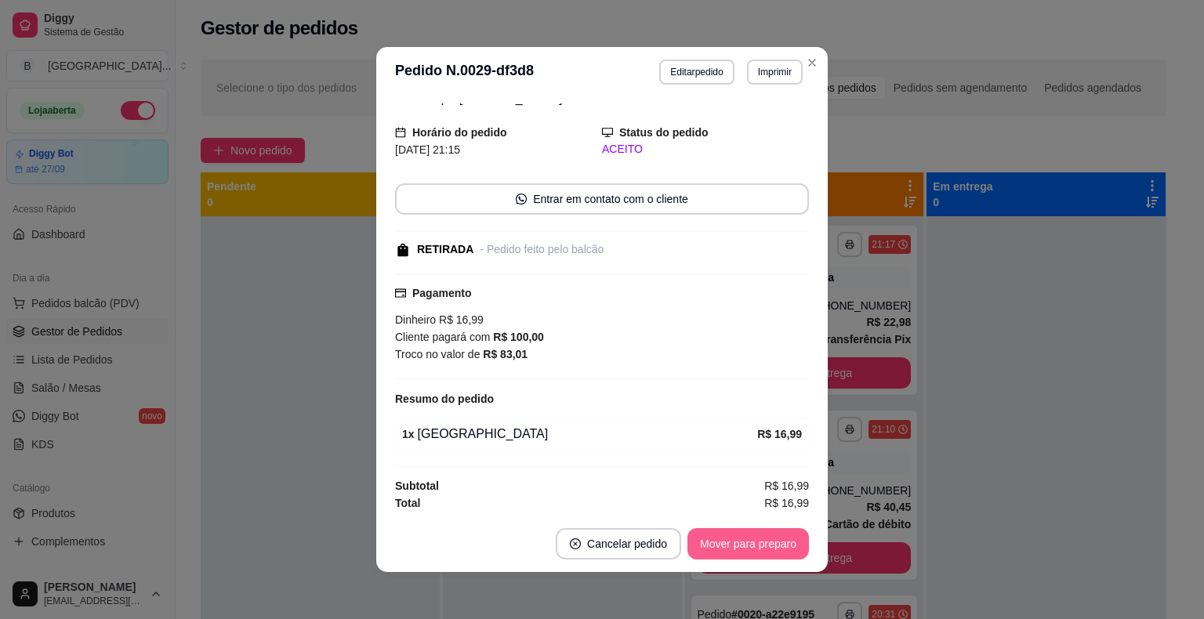
click at [733, 543] on button "Mover para preparo" at bounding box center [747, 543] width 121 height 31
click at [733, 545] on button "Mover para retirada disponível" at bounding box center [722, 543] width 173 height 31
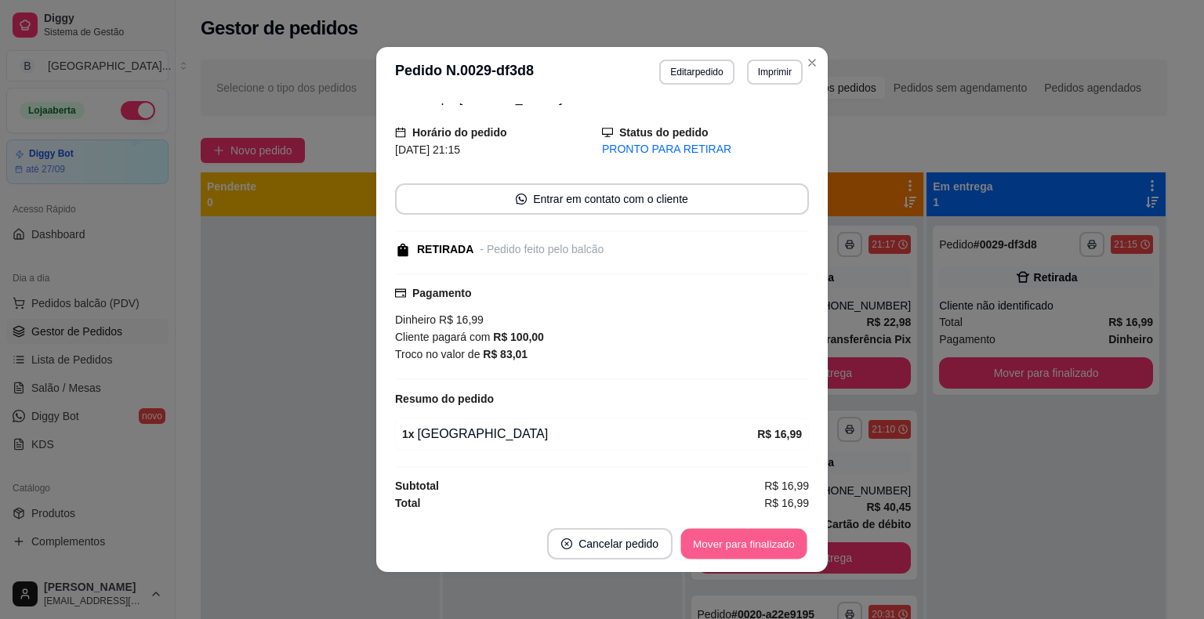
click at [733, 545] on button "Mover para finalizado" at bounding box center [744, 544] width 126 height 31
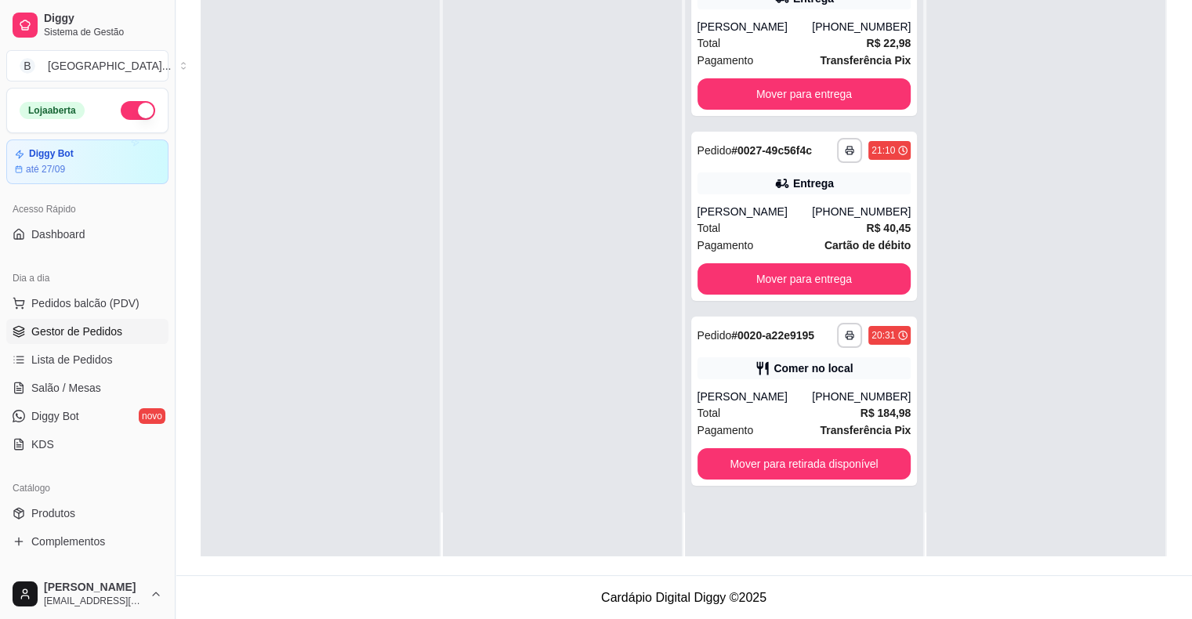
scroll to position [238, 0]
click at [811, 458] on button "Mover para retirada disponível" at bounding box center [805, 463] width 214 height 31
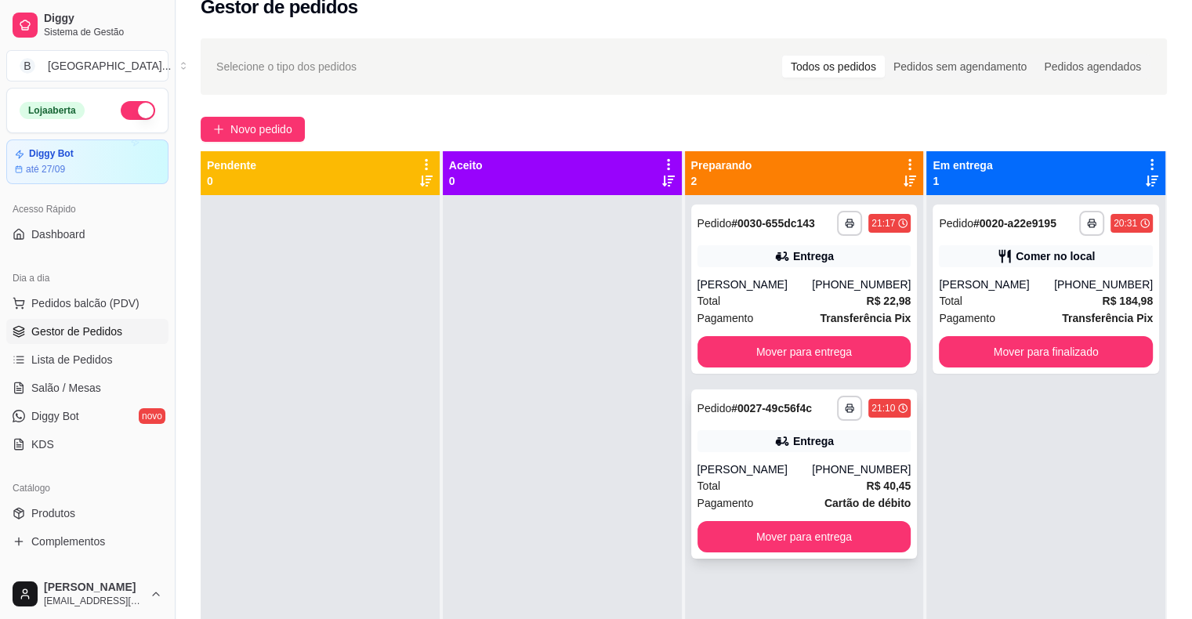
scroll to position [0, 0]
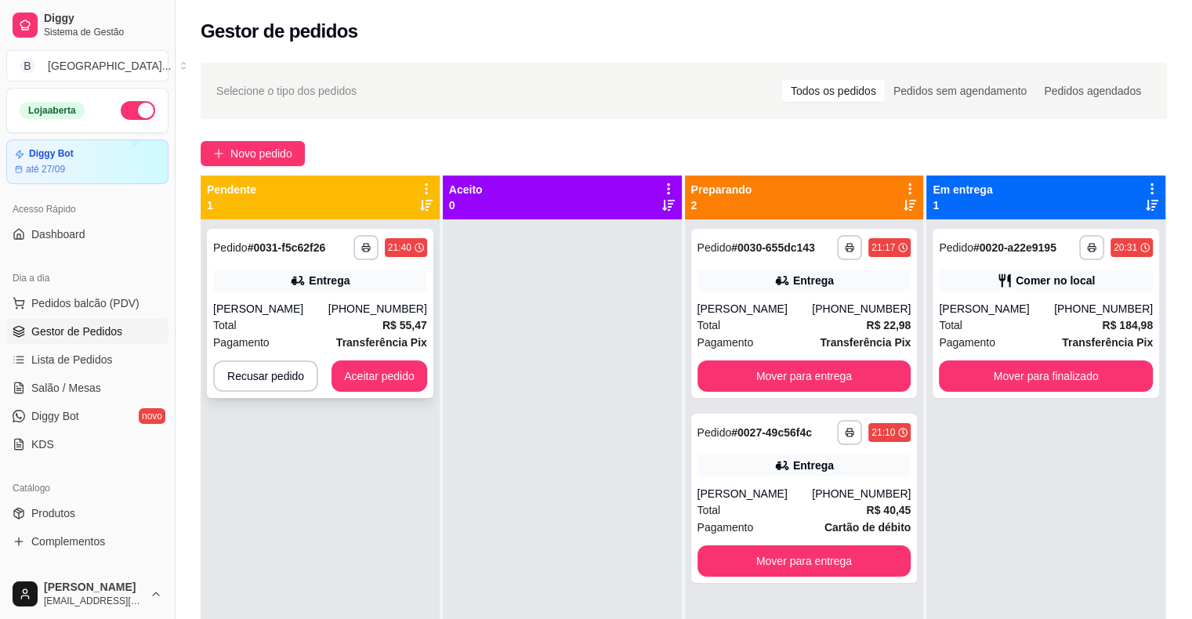
click at [285, 320] on div "Total R$ 55,47" at bounding box center [320, 325] width 214 height 17
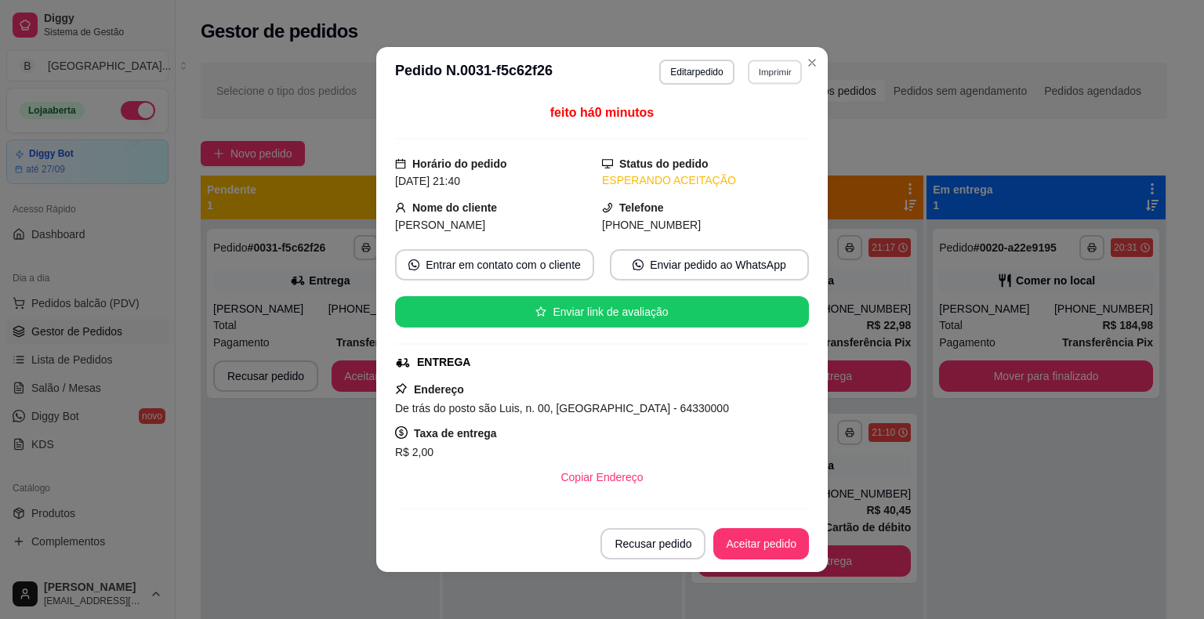
click at [759, 82] on button "Imprimir" at bounding box center [775, 72] width 54 height 24
click at [759, 105] on h4 "Escolha a impressora" at bounding box center [741, 100] width 114 height 16
drag, startPoint x: 756, startPoint y: 114, endPoint x: 755, endPoint y: 125, distance: 11.8
click at [756, 118] on div "Escolha a impressora IMPRESSORA Impressora" at bounding box center [740, 131] width 129 height 85
click at [755, 125] on button "IMPRESSORA" at bounding box center [741, 126] width 114 height 25
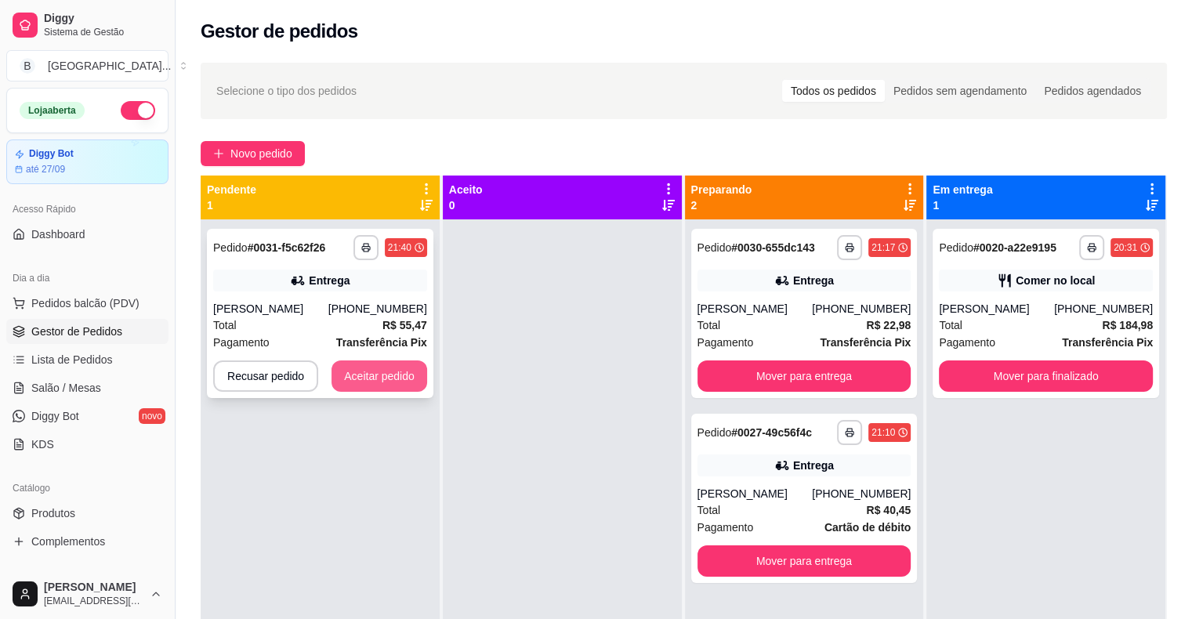
click at [401, 379] on button "Aceitar pedido" at bounding box center [380, 376] width 96 height 31
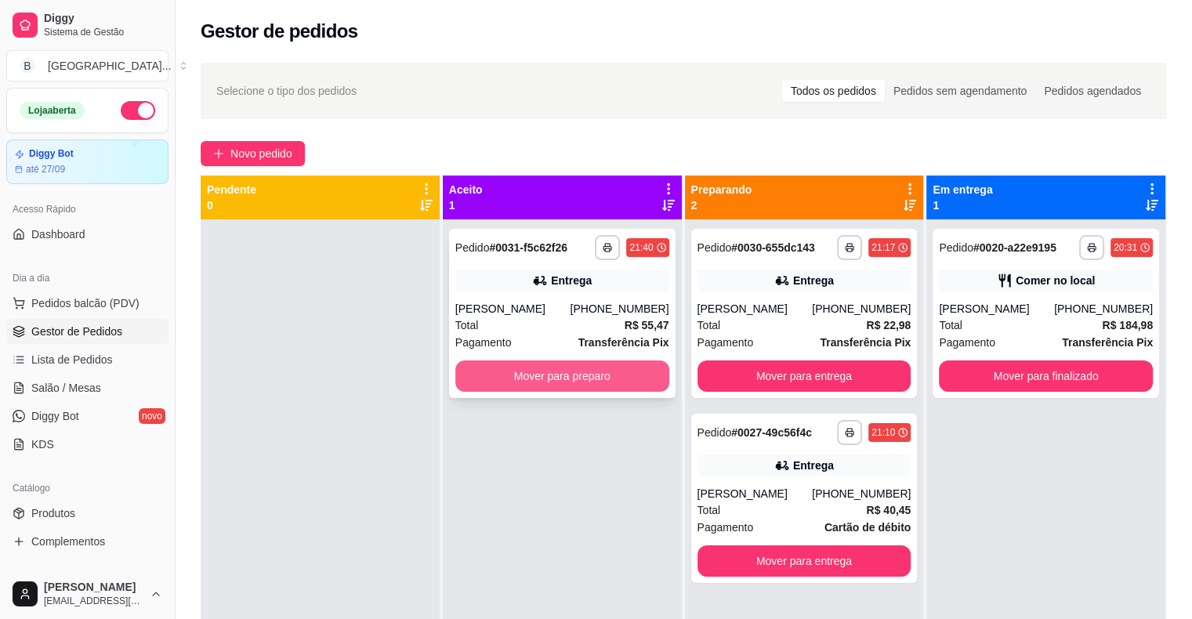
click at [578, 369] on button "Mover para preparo" at bounding box center [562, 376] width 214 height 31
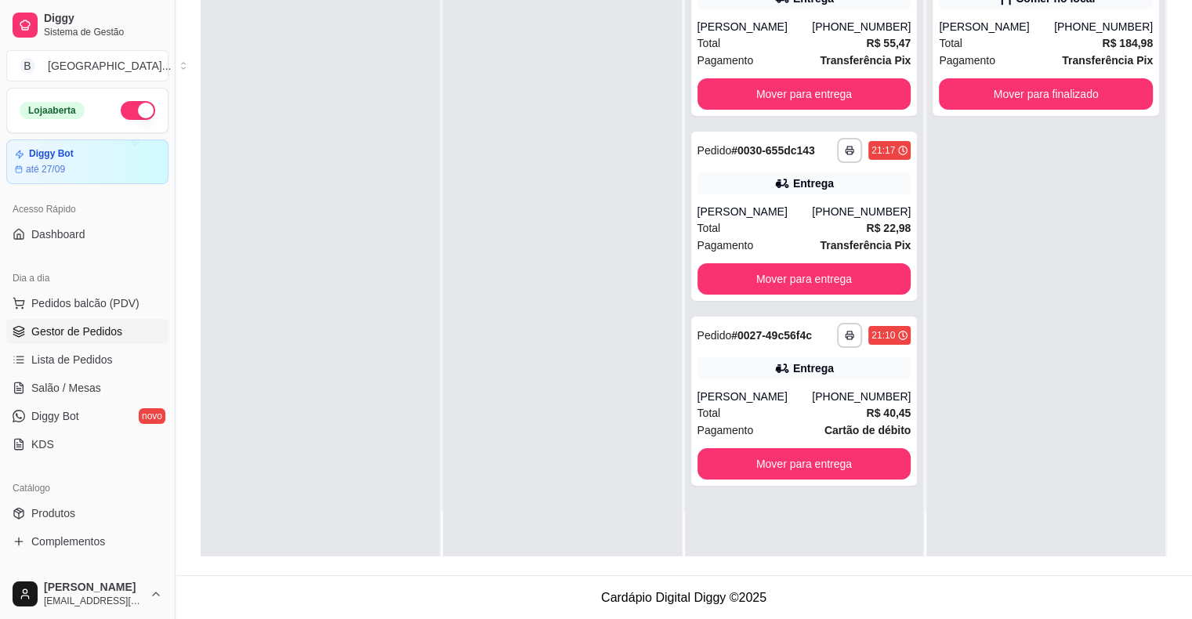
scroll to position [238, 0]
click at [722, 462] on button "Mover para entrega" at bounding box center [805, 464] width 208 height 31
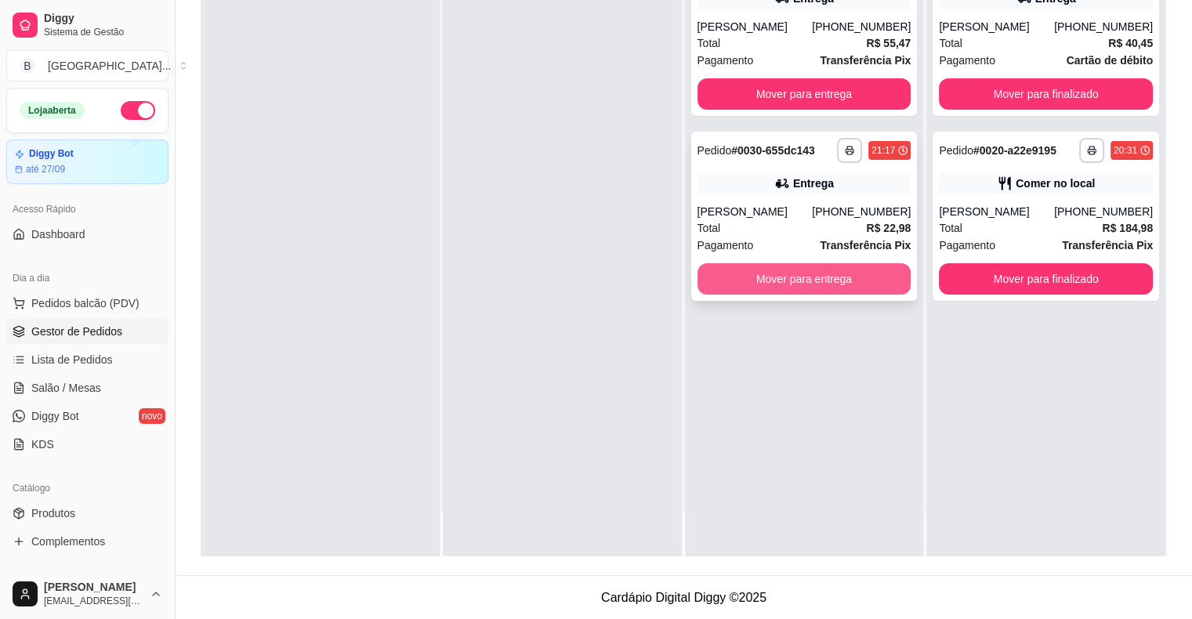
click at [800, 274] on button "Mover para entrega" at bounding box center [805, 278] width 214 height 31
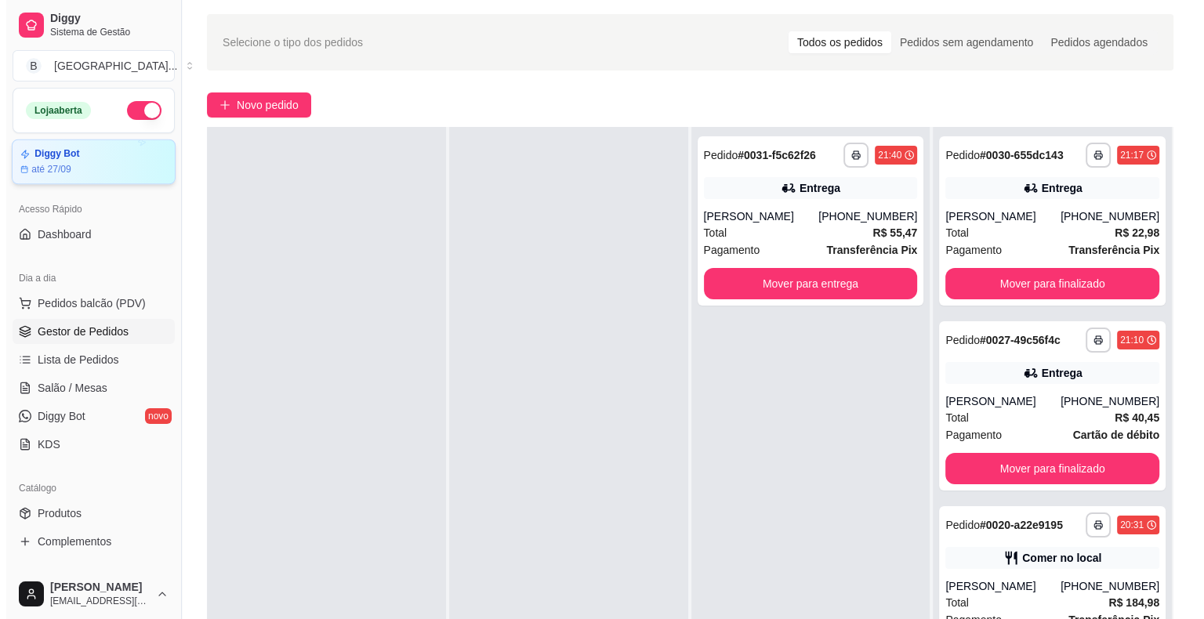
scroll to position [0, 0]
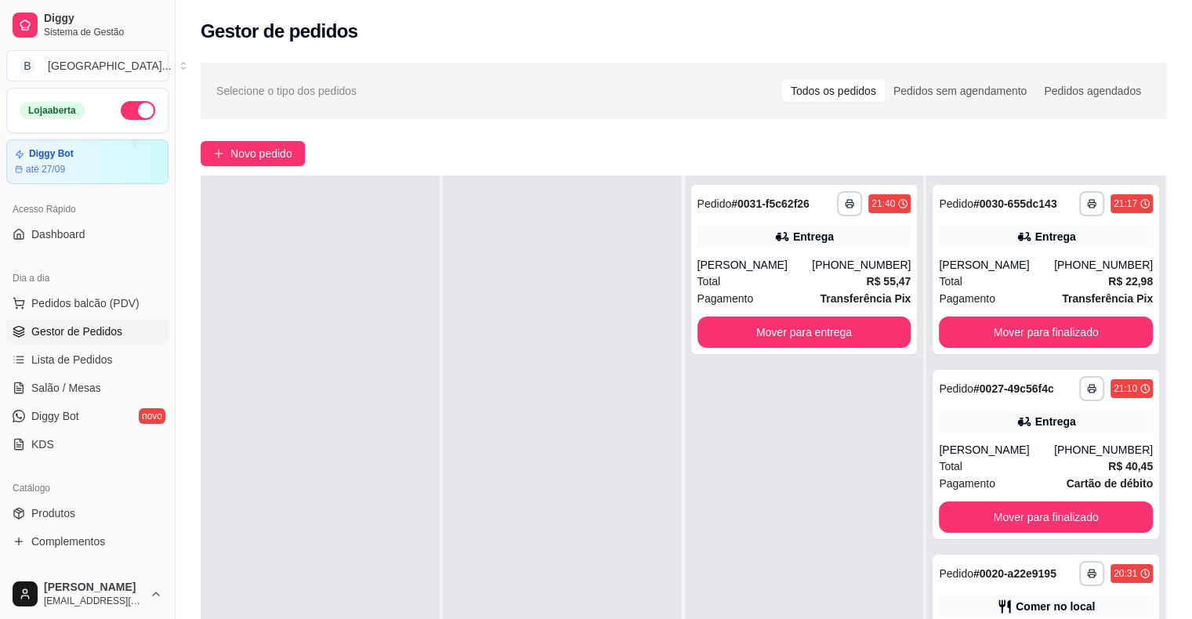
click at [108, 374] on ul "Pedidos balcão (PDV) Gestor de Pedidos Lista de Pedidos Salão / Mesas Diggy Bot…" at bounding box center [87, 374] width 162 height 166
click at [107, 393] on link "Salão / Mesas" at bounding box center [87, 387] width 162 height 25
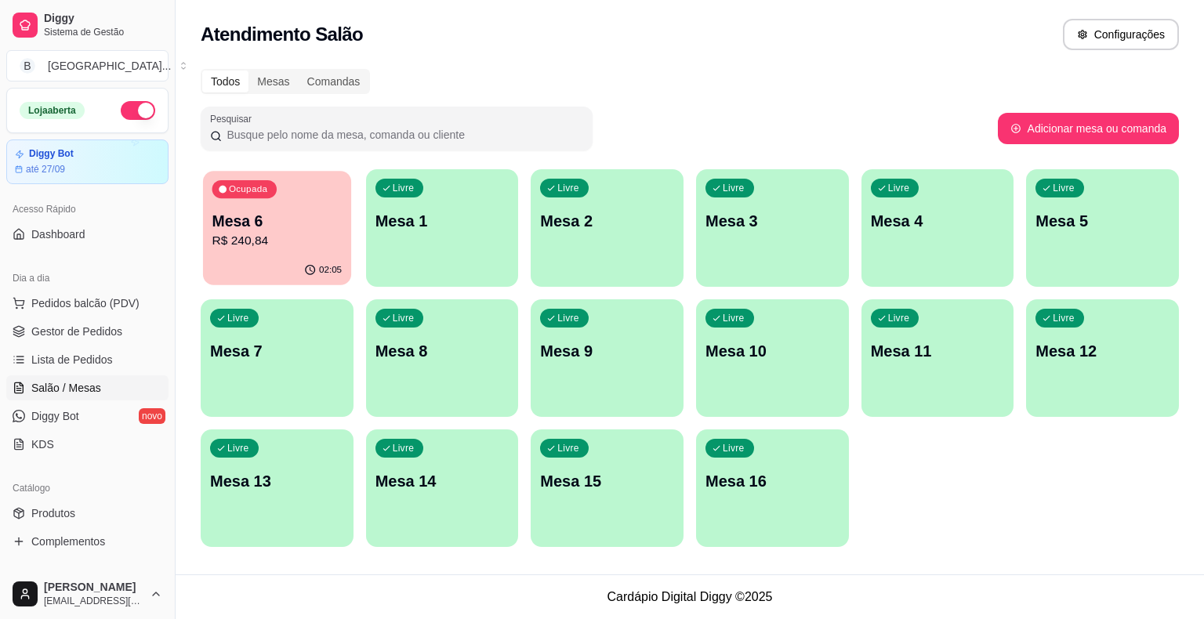
click at [285, 269] on div "02:05" at bounding box center [277, 270] width 148 height 30
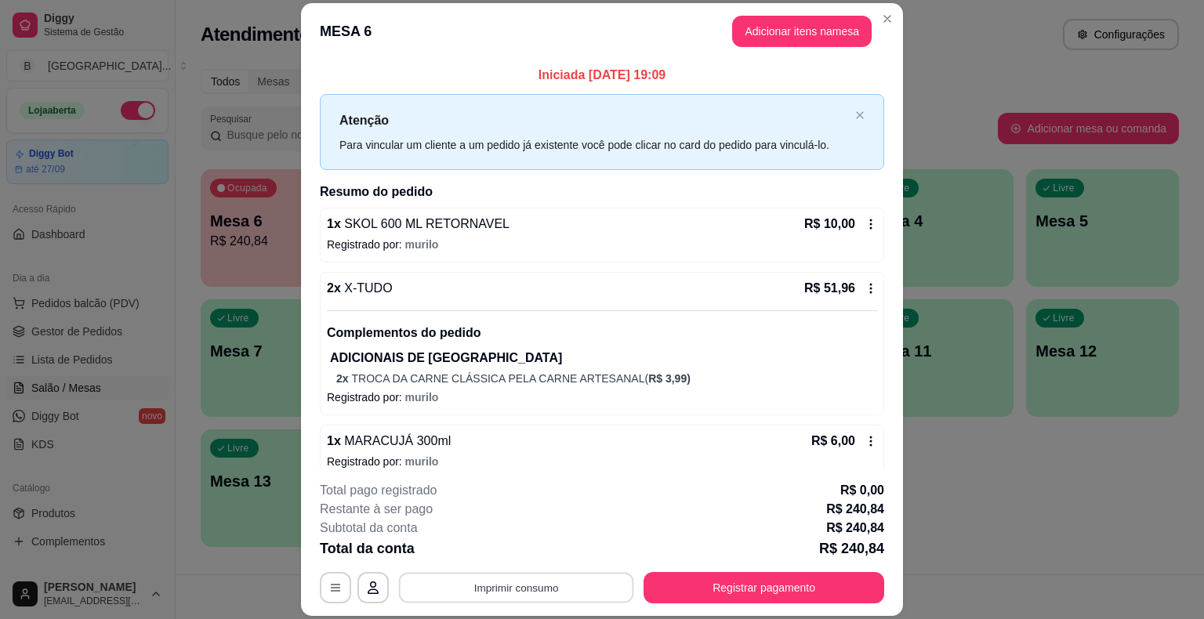
click at [530, 575] on button "Imprimir consumo" at bounding box center [516, 588] width 235 height 31
click at [529, 531] on button "IMPRESSORA" at bounding box center [515, 521] width 110 height 24
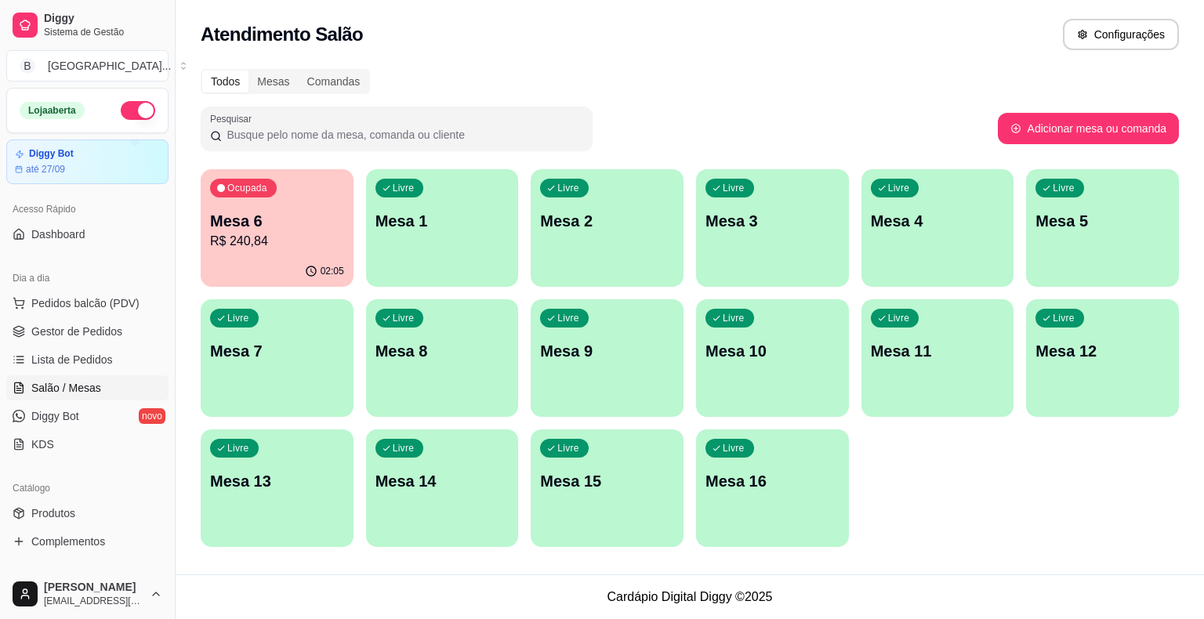
click at [357, 245] on div "Ocupada Mesa 6 R$ 240,84 02:05 Livre Mesa 1 Livre Mesa 2 Livre Mesa 3 Livre Mes…" at bounding box center [690, 358] width 978 height 378
click at [354, 246] on div "Ocupada Mesa 6 R$ 240,84 02:05 Livre Mesa 1 Livre Mesa 2 Livre Mesa 3 Livre Mes…" at bounding box center [690, 358] width 978 height 378
click at [297, 230] on p "Mesa 6" at bounding box center [277, 221] width 130 height 21
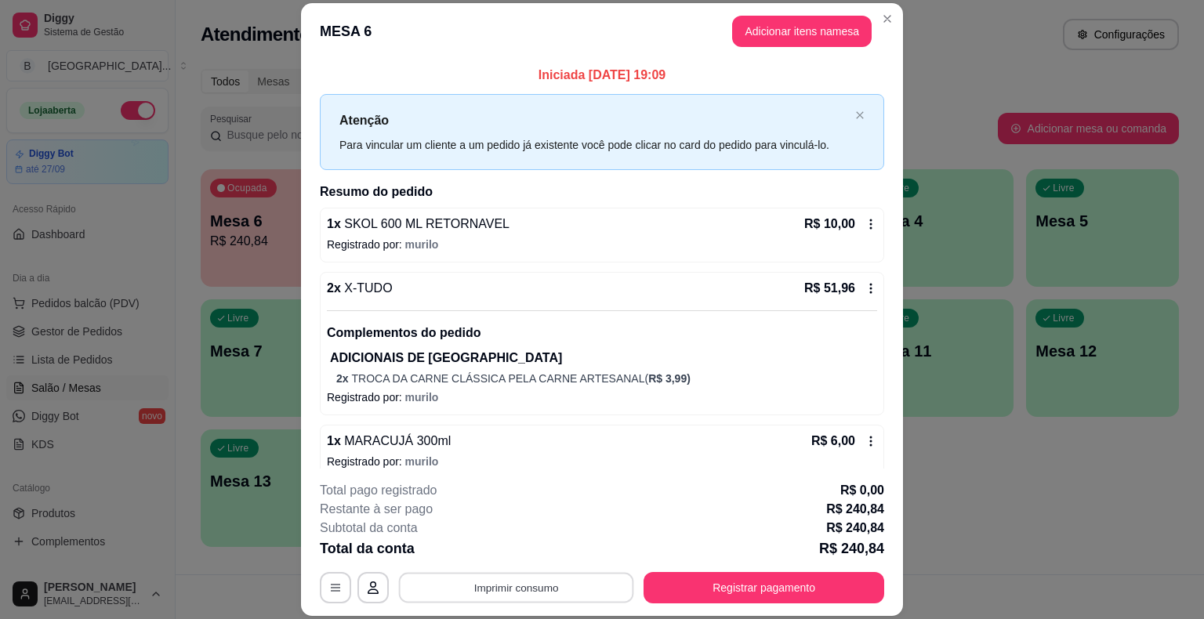
click at [446, 588] on button "Imprimir consumo" at bounding box center [516, 588] width 235 height 31
click at [508, 519] on button "IMPRESSORA" at bounding box center [515, 520] width 110 height 24
click at [828, 581] on button "Registrar pagamento" at bounding box center [764, 588] width 234 height 31
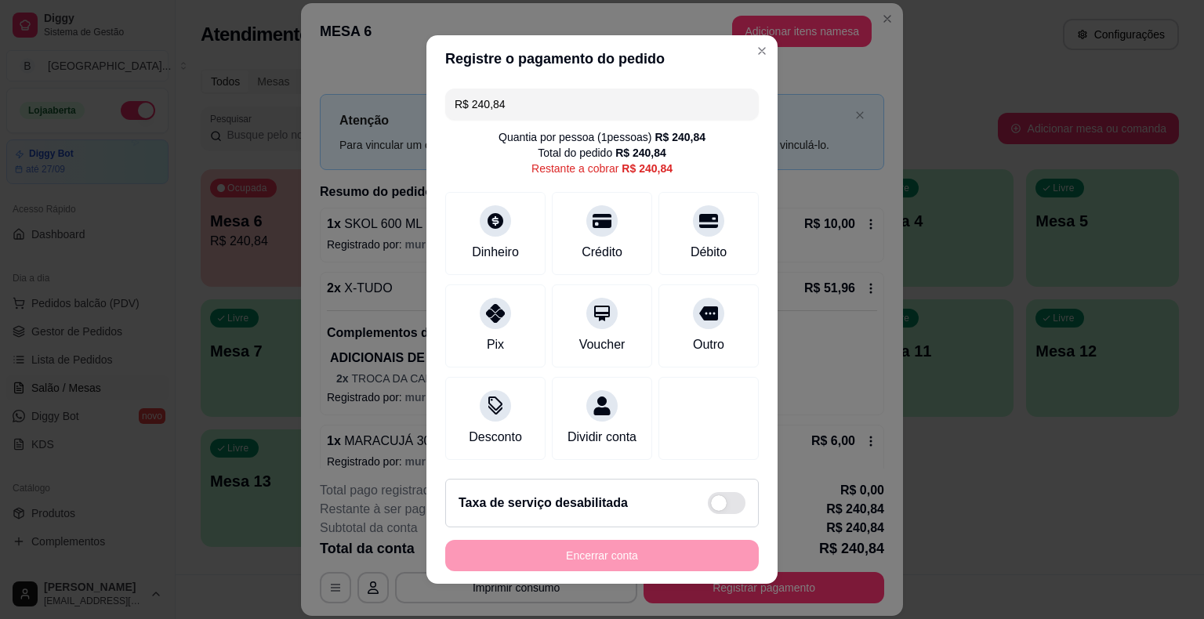
click at [520, 102] on input "R$ 240,84" at bounding box center [602, 104] width 295 height 31
click at [703, 240] on div "Débito" at bounding box center [709, 231] width 111 height 92
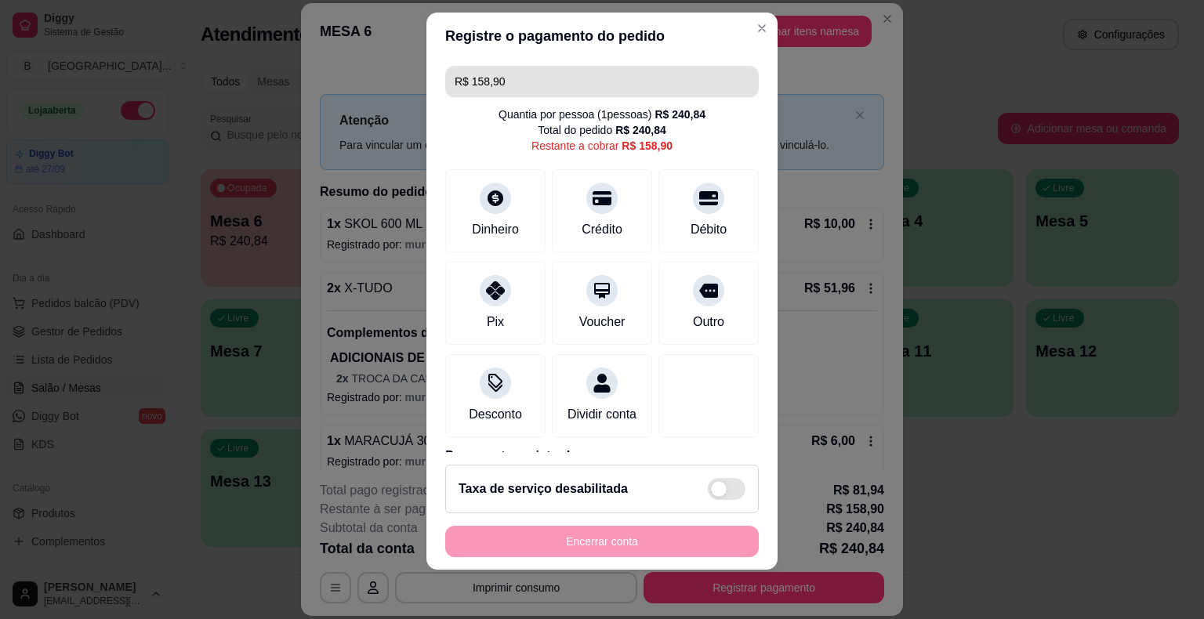
click at [541, 89] on input "R$ 158,90" at bounding box center [602, 81] width 295 height 31
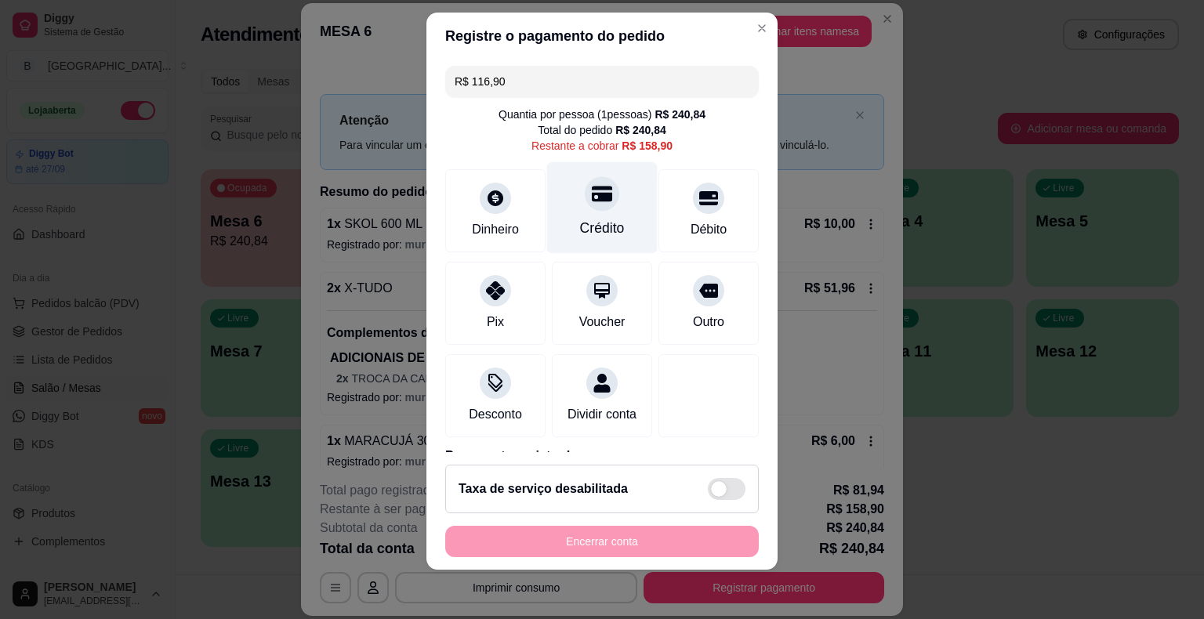
click at [610, 233] on div "Crédito" at bounding box center [602, 207] width 111 height 92
type input "R$ 42,00"
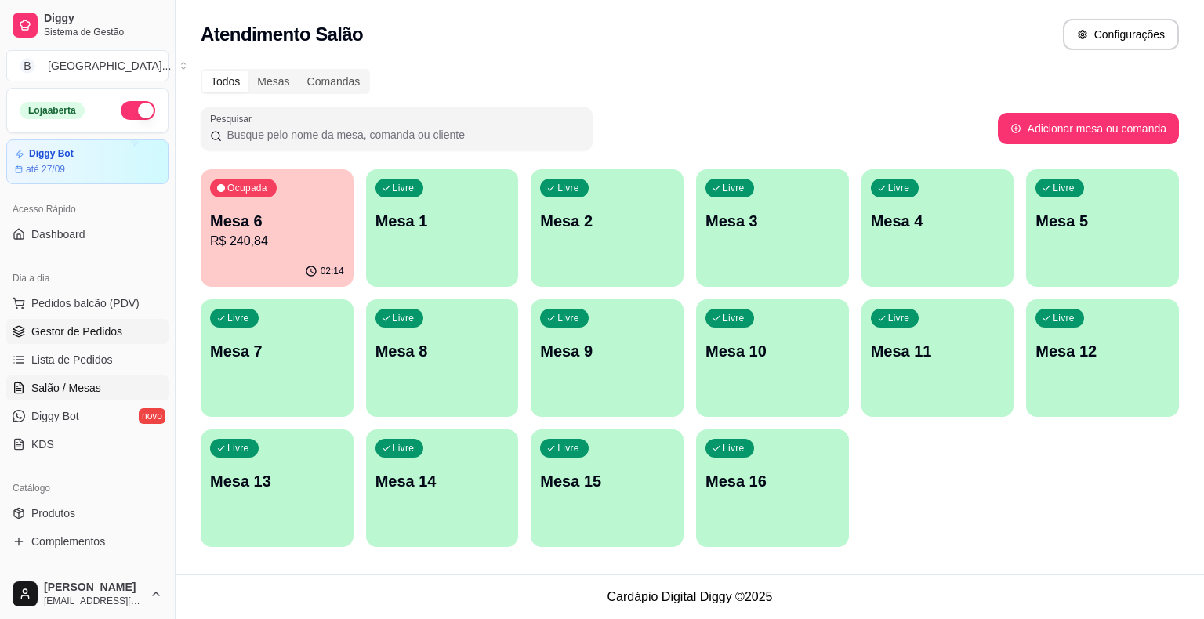
click at [106, 328] on span "Gestor de Pedidos" at bounding box center [76, 332] width 91 height 16
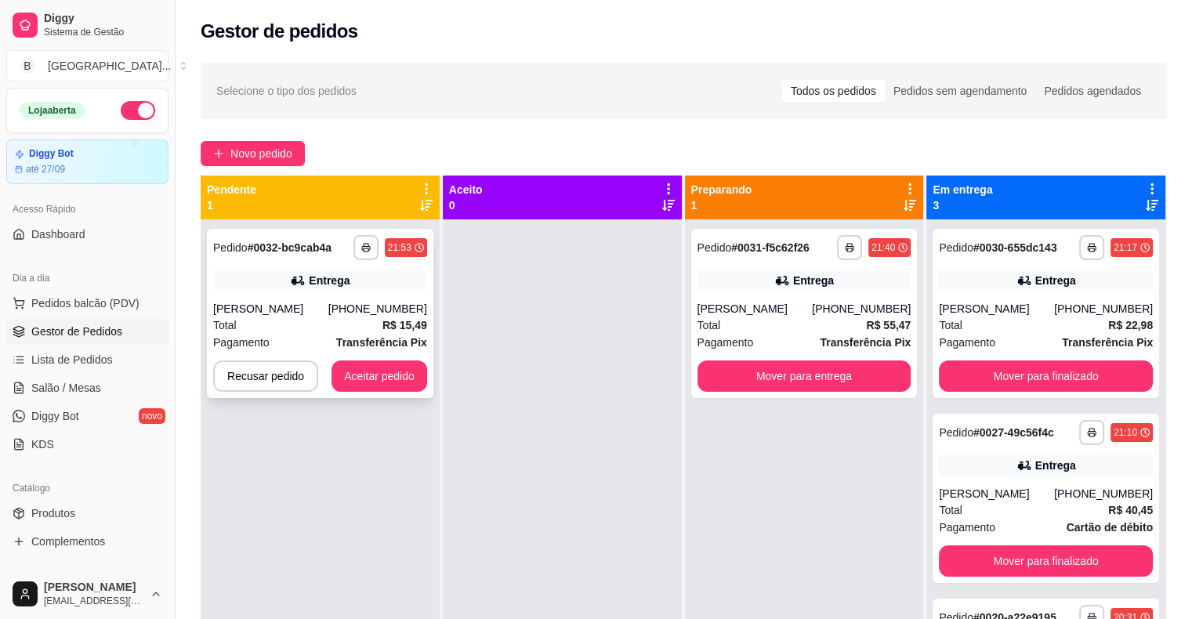
click at [389, 343] on strong "Transferência Pix" at bounding box center [381, 342] width 91 height 13
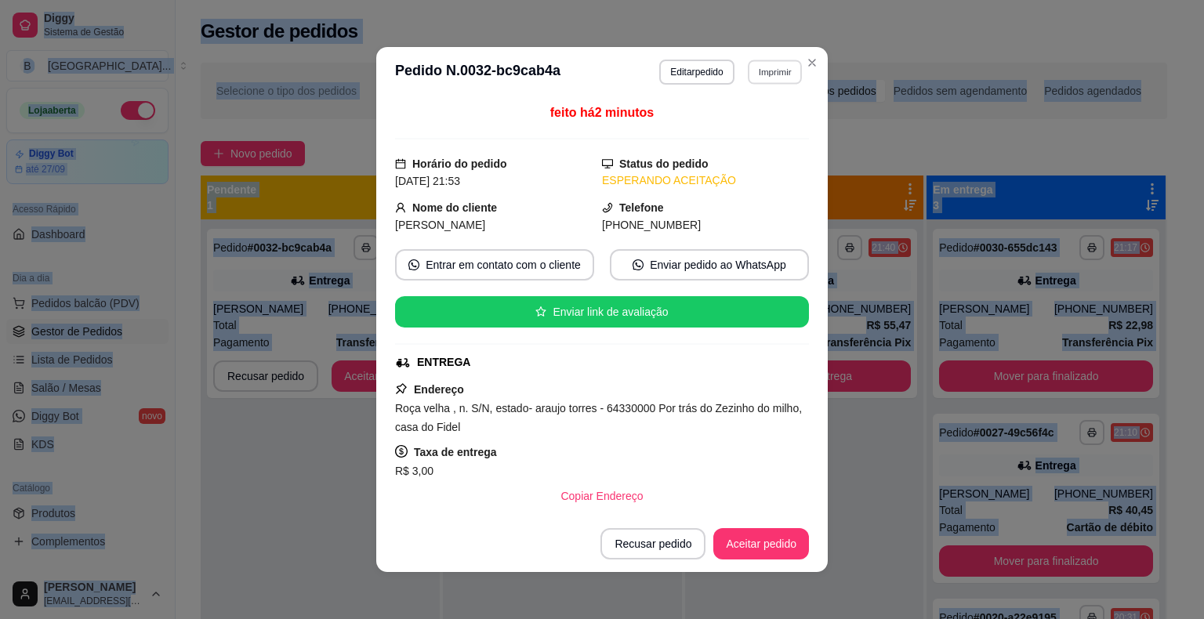
click at [759, 66] on button "Imprimir" at bounding box center [775, 72] width 54 height 24
click at [762, 127] on button "IMPRESSORA" at bounding box center [741, 126] width 114 height 25
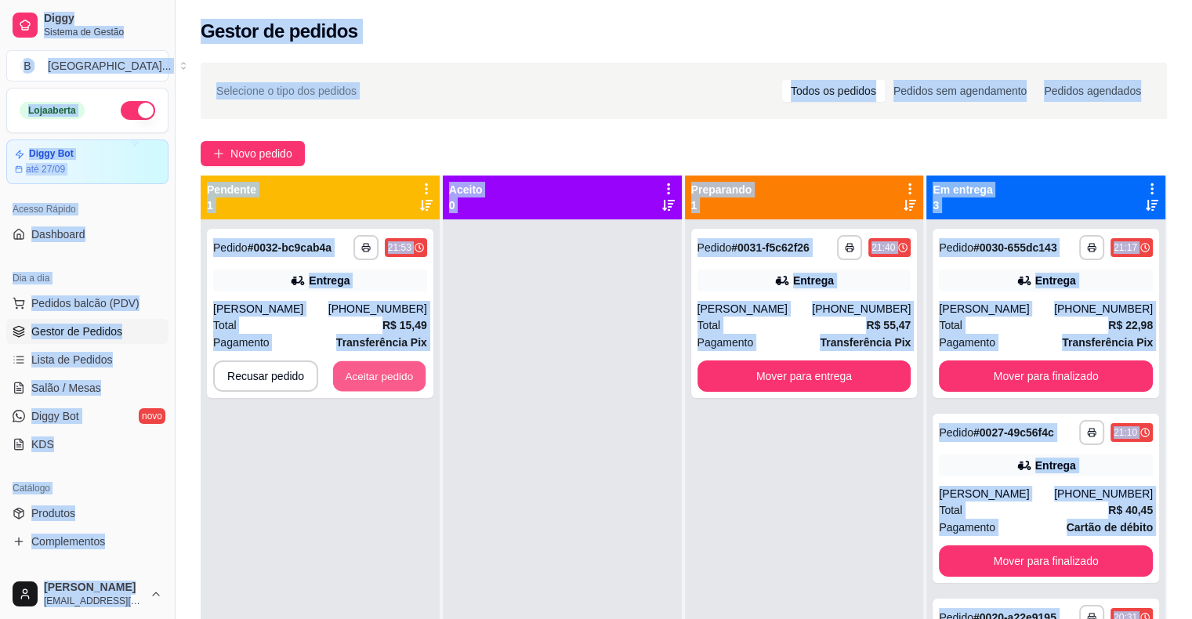
click at [353, 376] on button "Aceitar pedido" at bounding box center [379, 376] width 92 height 31
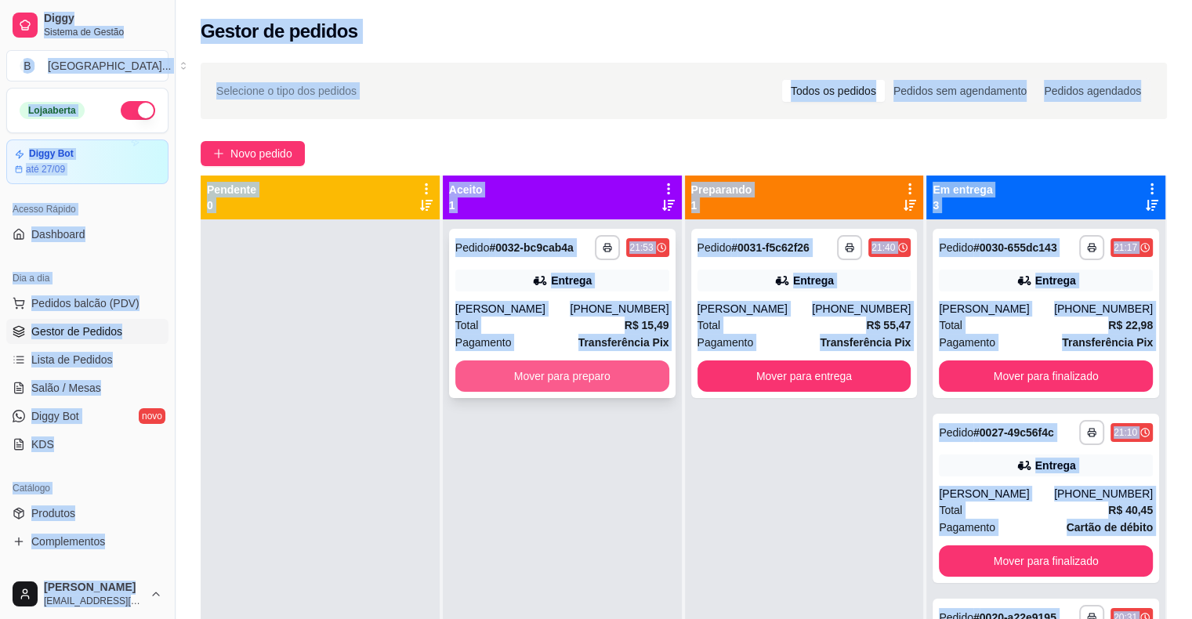
click at [586, 375] on button "Mover para preparo" at bounding box center [562, 376] width 214 height 31
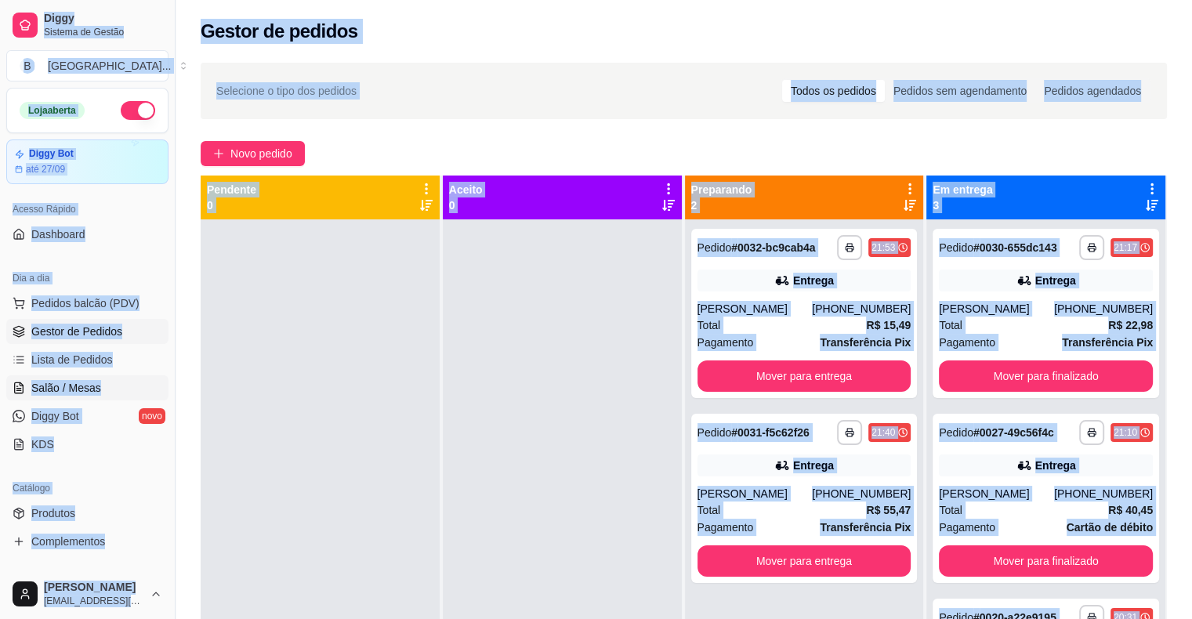
click at [74, 397] on link "Salão / Mesas" at bounding box center [87, 387] width 162 height 25
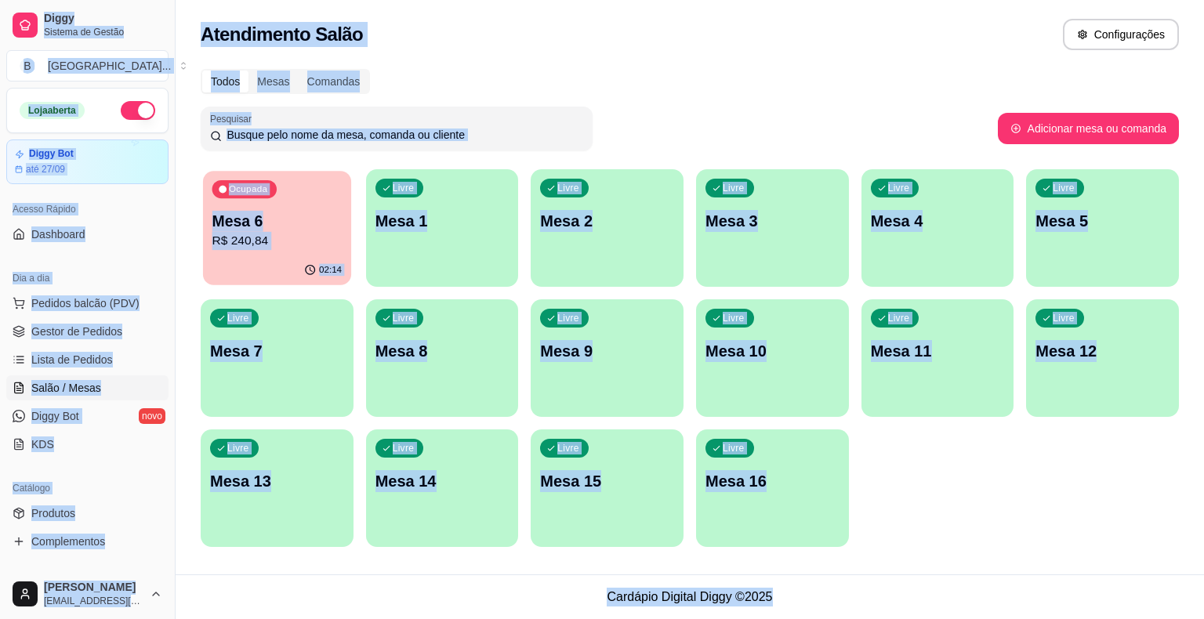
click at [219, 214] on p "Mesa 6" at bounding box center [277, 221] width 130 height 21
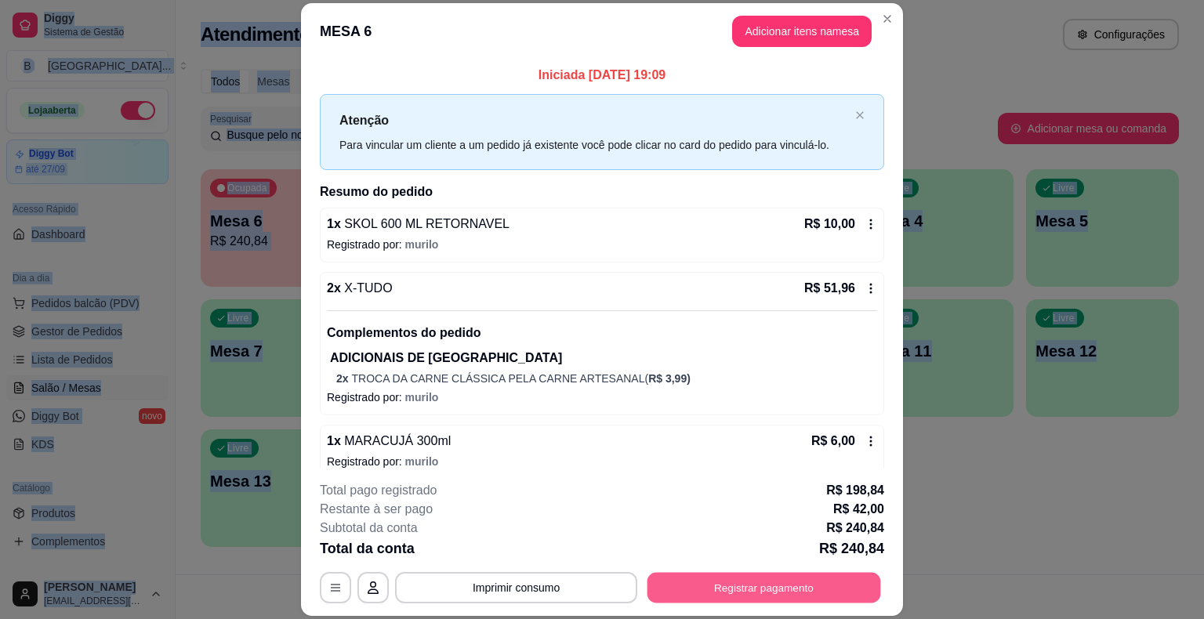
click at [722, 572] on div "**********" at bounding box center [602, 587] width 564 height 31
click at [711, 588] on button "Registrar pagamento" at bounding box center [764, 588] width 234 height 31
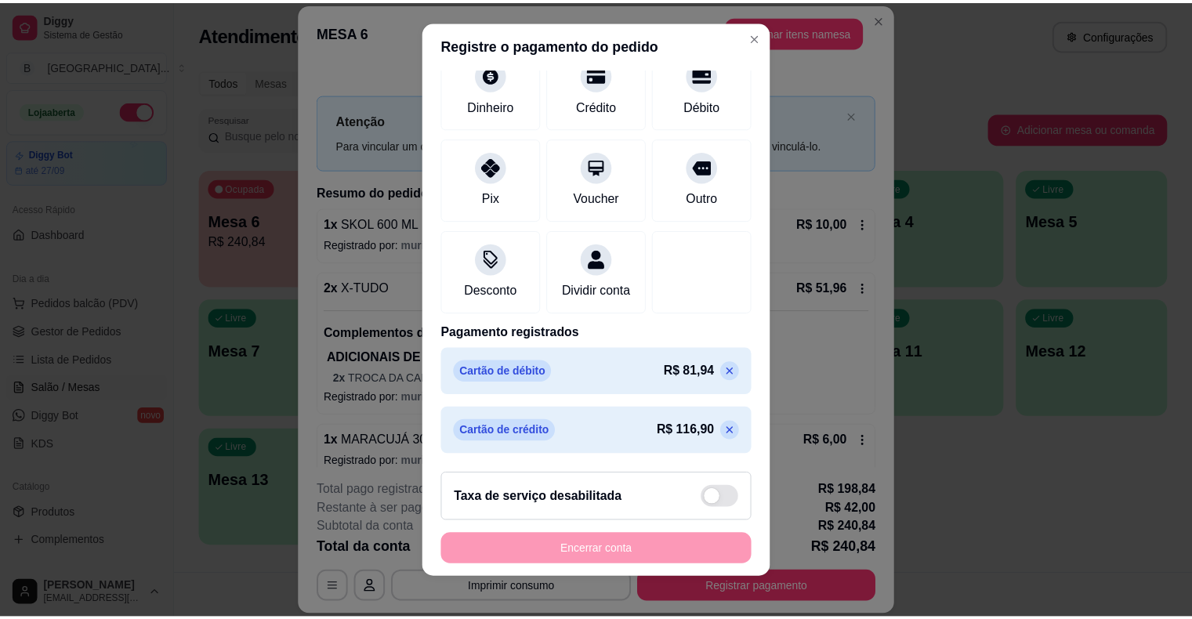
scroll to position [19, 0]
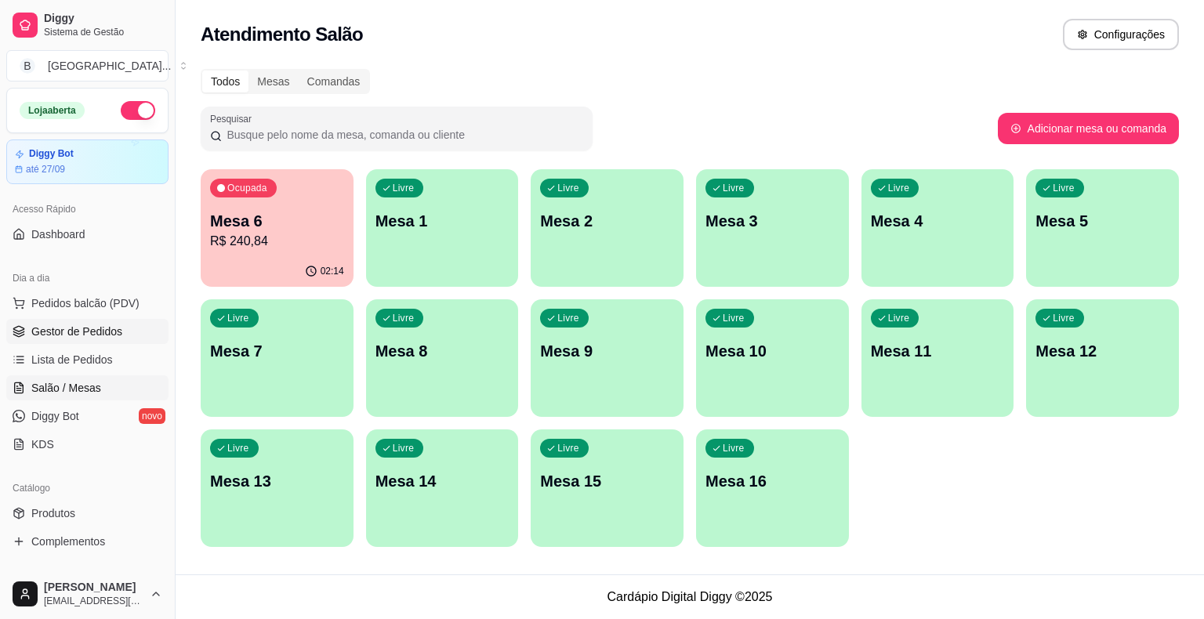
click at [116, 339] on link "Gestor de Pedidos" at bounding box center [87, 331] width 162 height 25
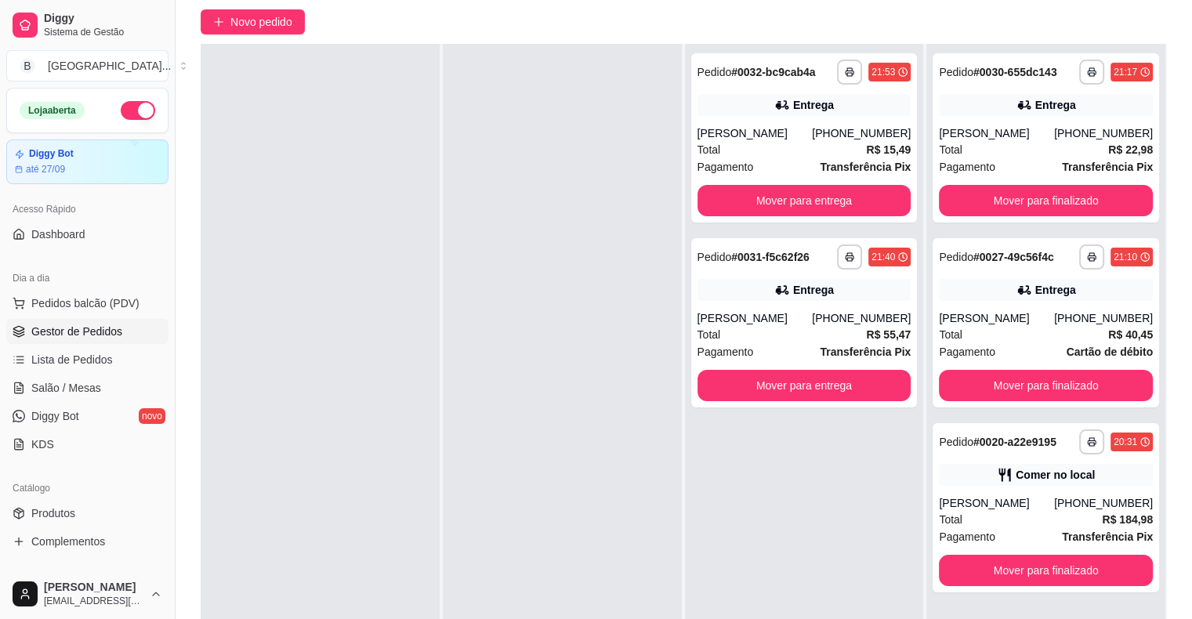
scroll to position [238, 0]
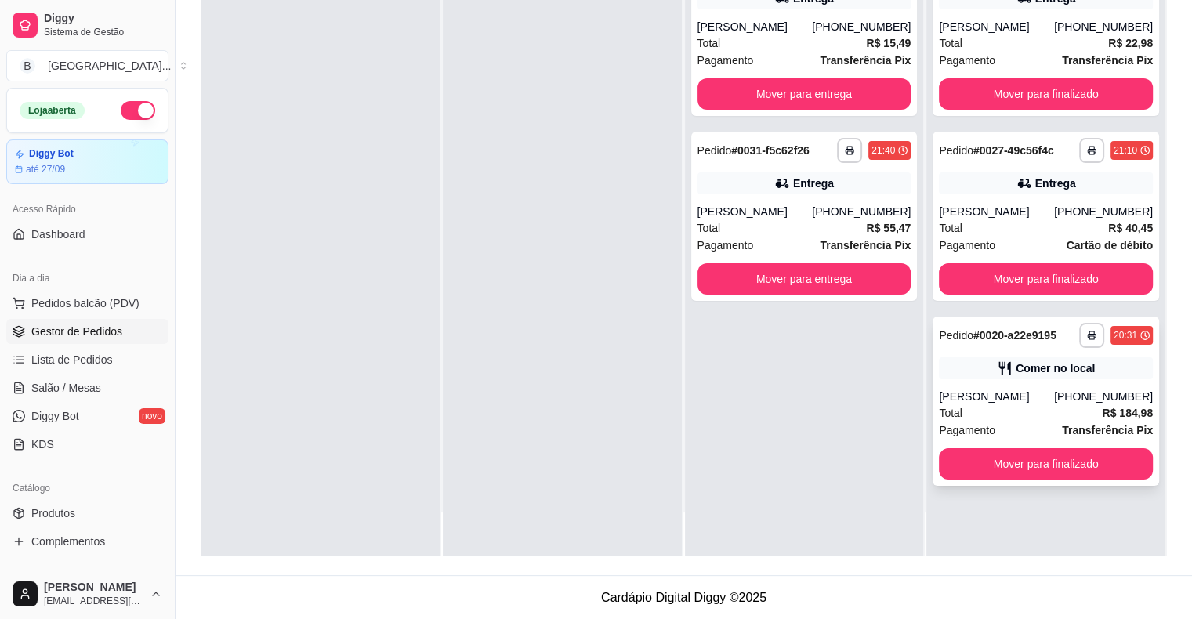
click at [1062, 427] on strong "Transferência Pix" at bounding box center [1107, 430] width 91 height 13
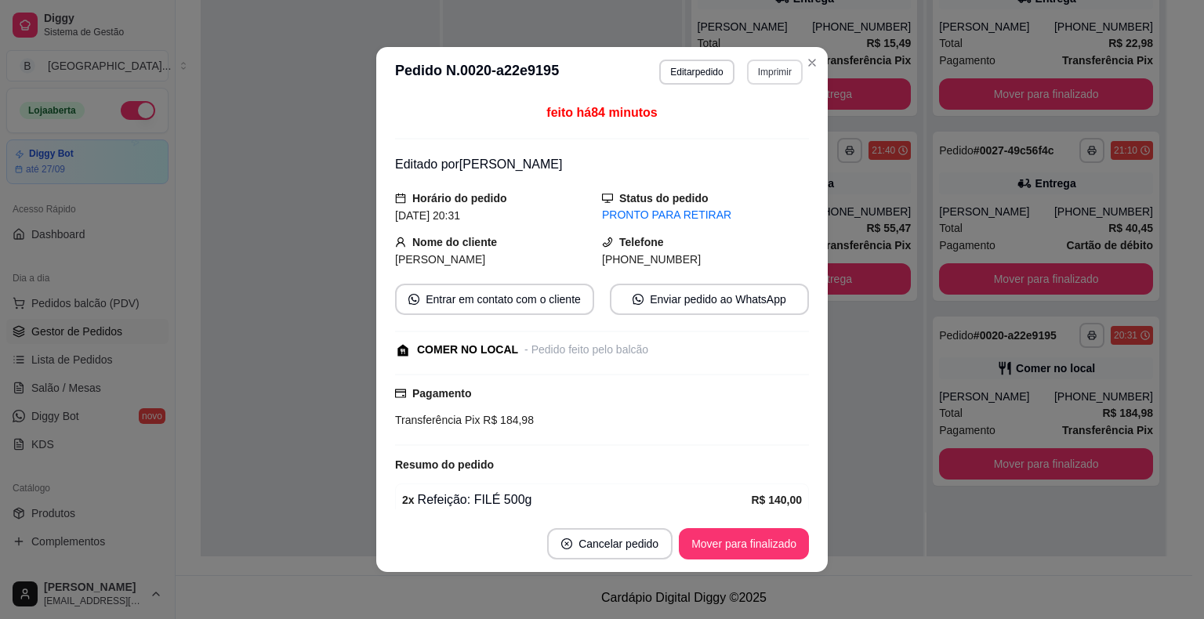
click at [767, 71] on button "Imprimir" at bounding box center [775, 72] width 56 height 25
click at [781, 121] on button "IMPRESSORA" at bounding box center [741, 127] width 114 height 25
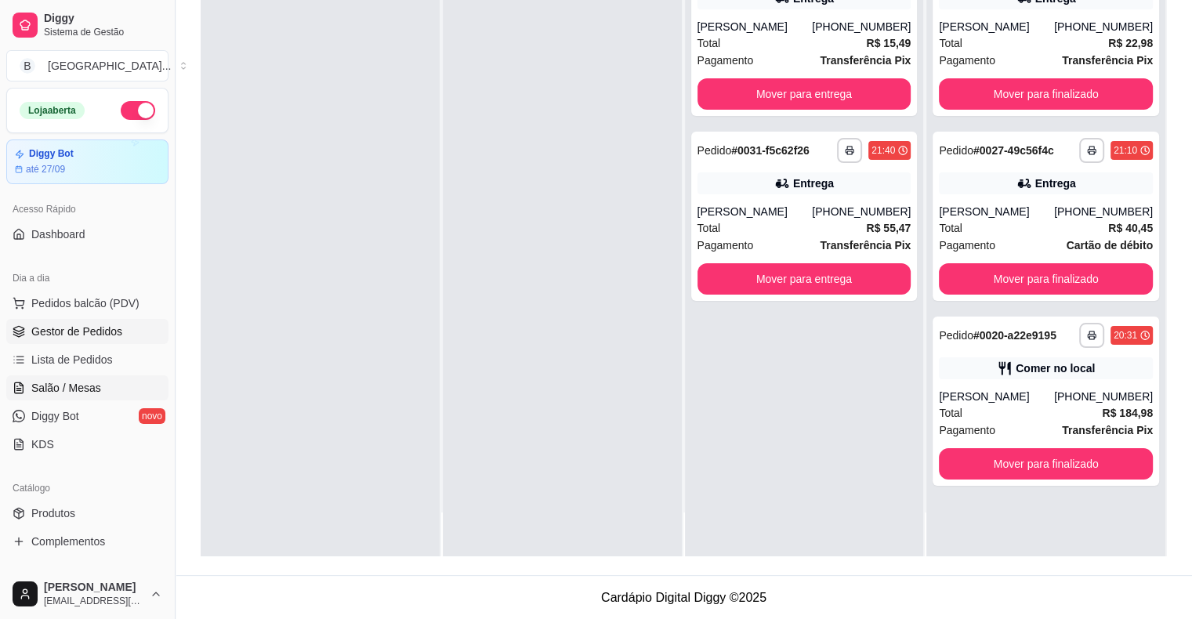
click at [135, 390] on link "Salão / Mesas" at bounding box center [87, 387] width 162 height 25
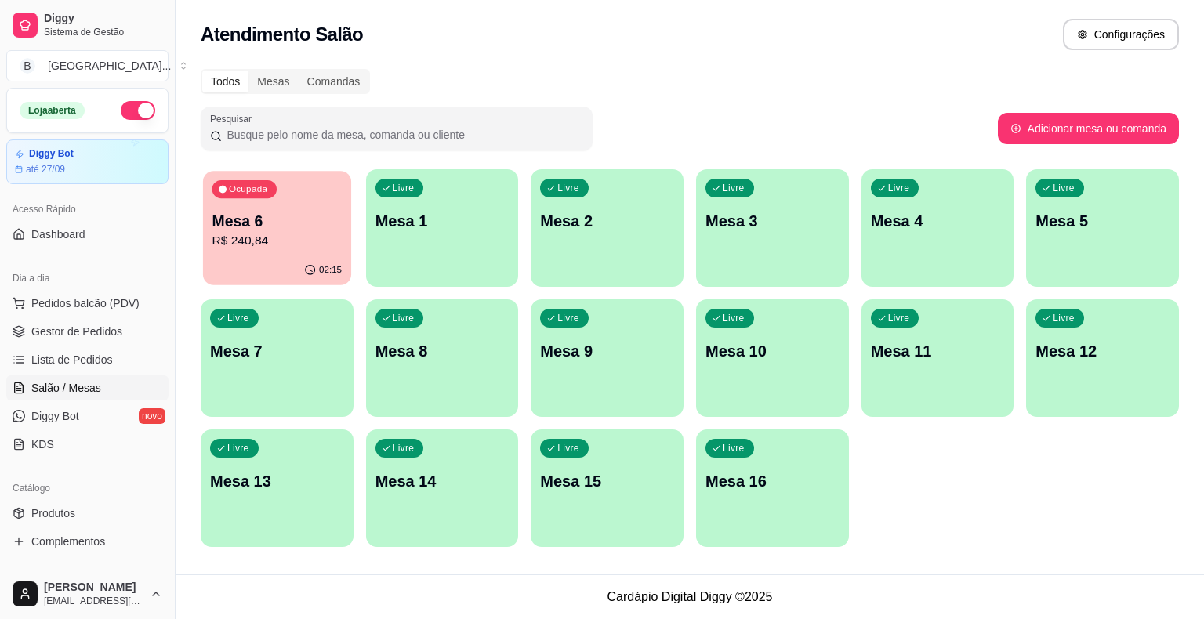
click at [244, 258] on div "02:15" at bounding box center [277, 270] width 148 height 30
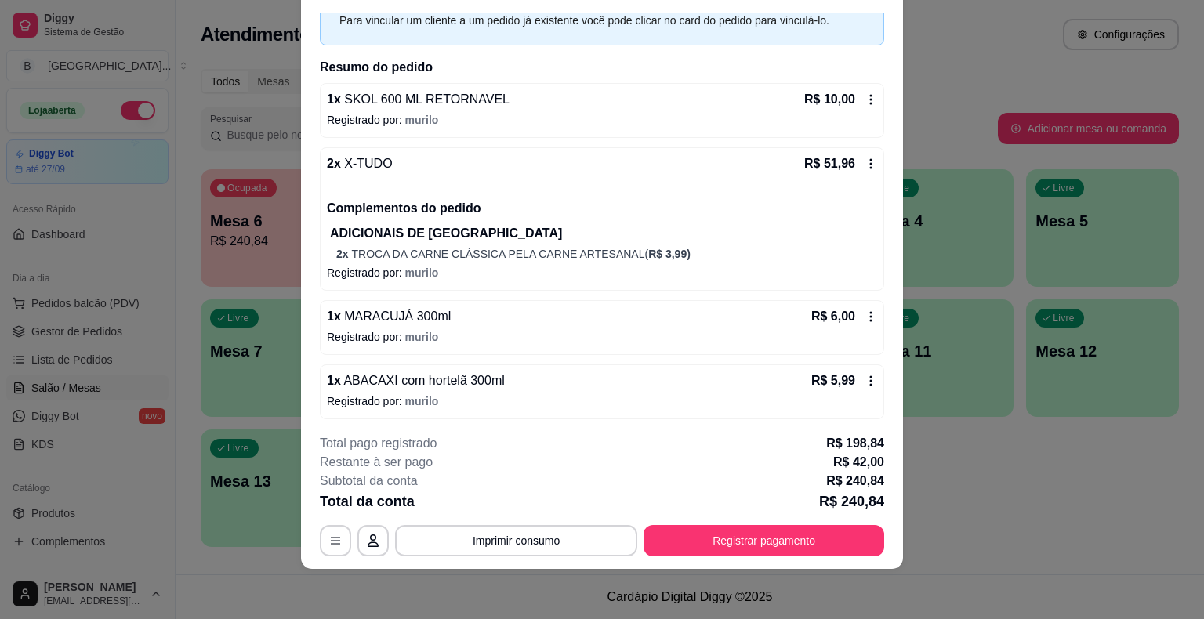
scroll to position [78, 0]
click at [736, 534] on button "Registrar pagamento" at bounding box center [764, 541] width 234 height 31
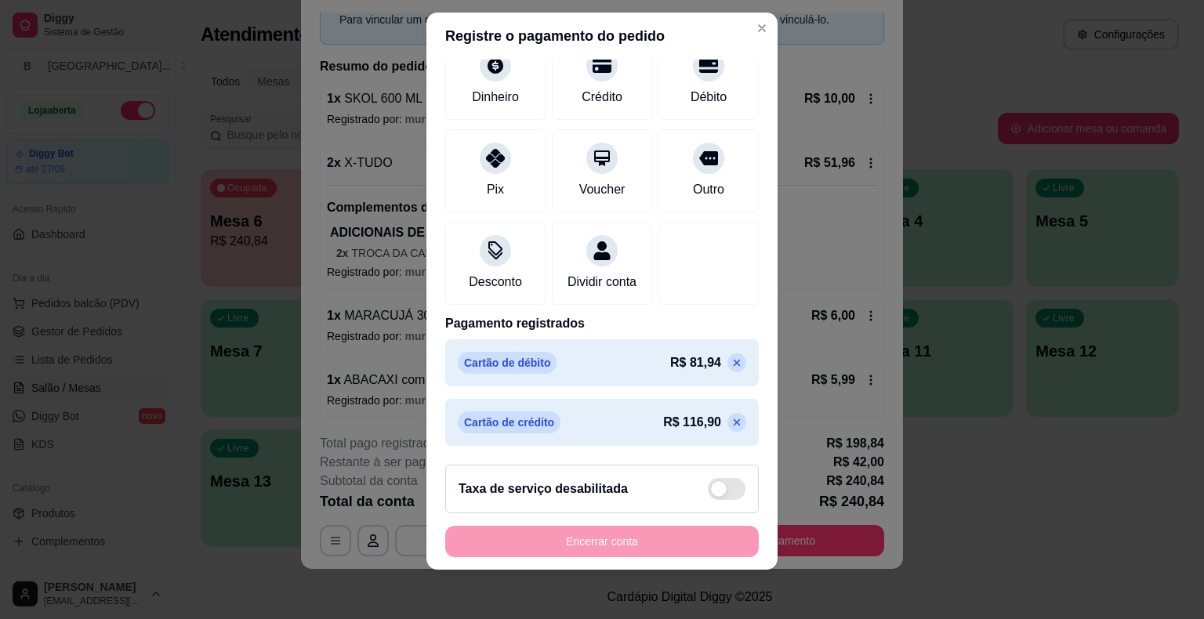
scroll to position [0, 0]
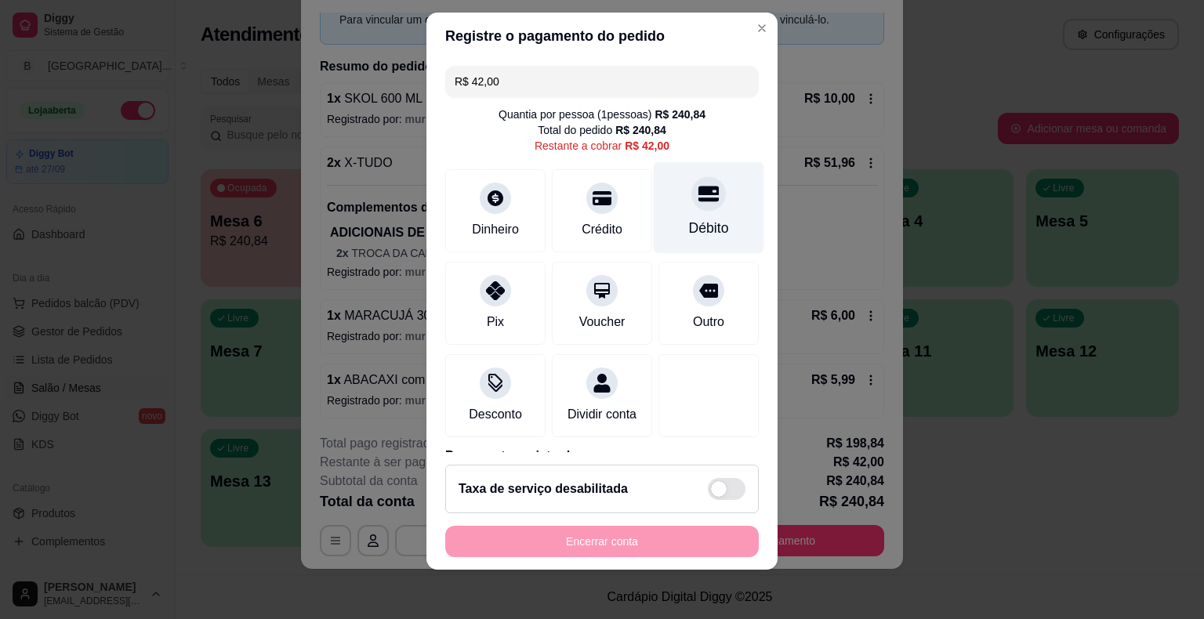
click at [696, 215] on div "Débito" at bounding box center [709, 207] width 111 height 92
type input "R$ 0,00"
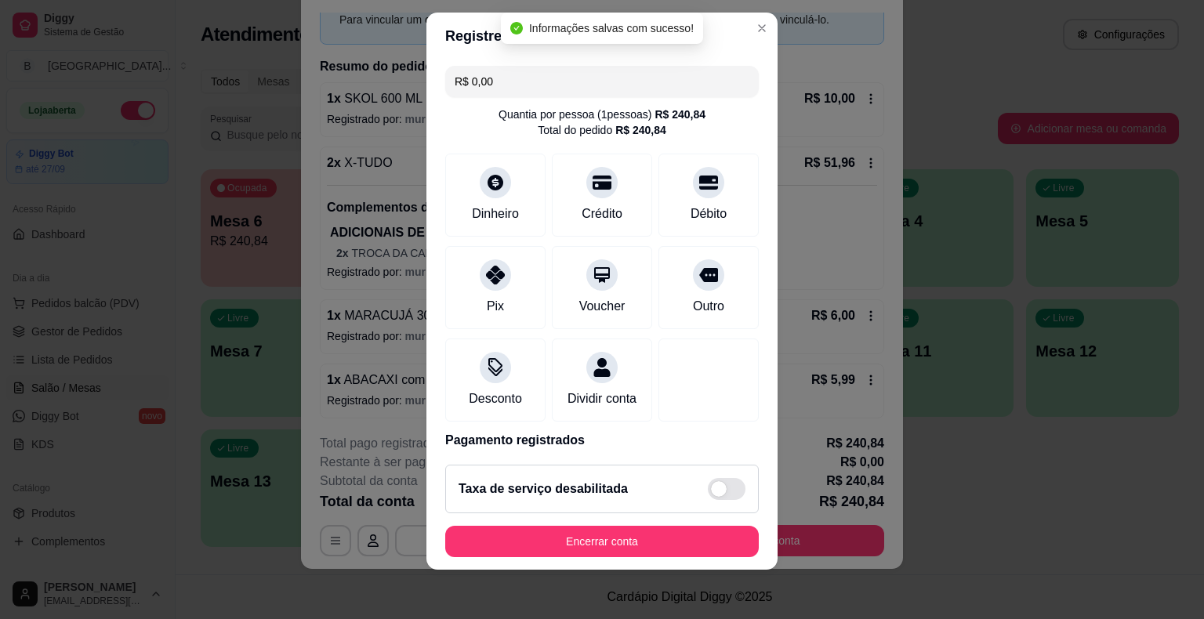
scroll to position [193, 0]
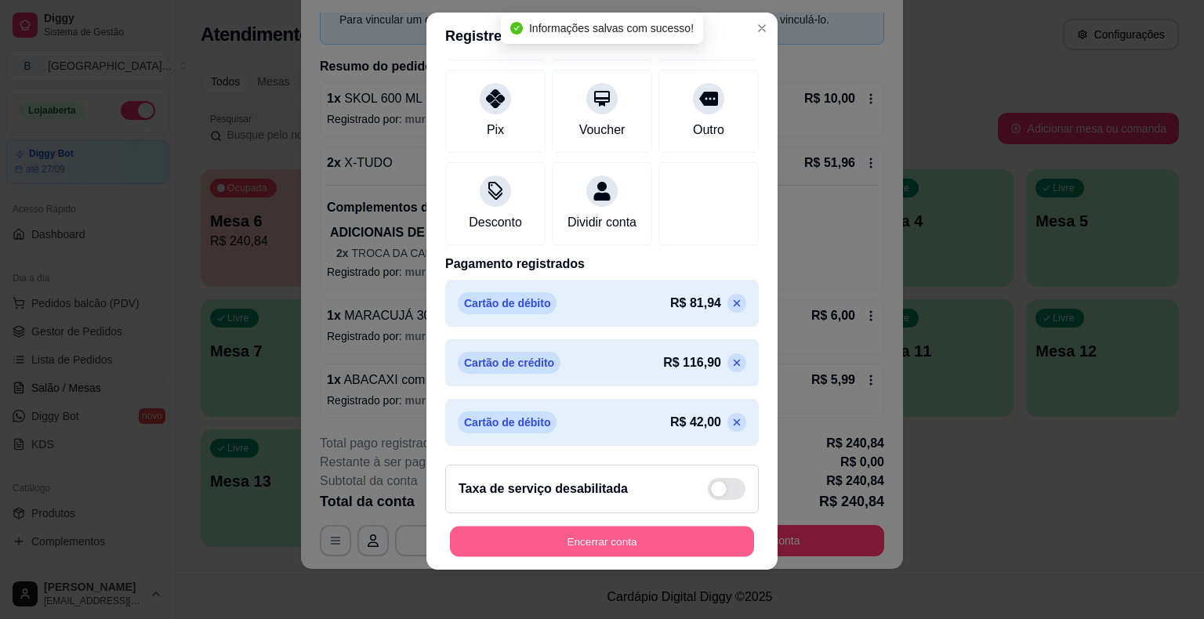
click at [698, 542] on button "Encerrar conta" at bounding box center [602, 541] width 304 height 31
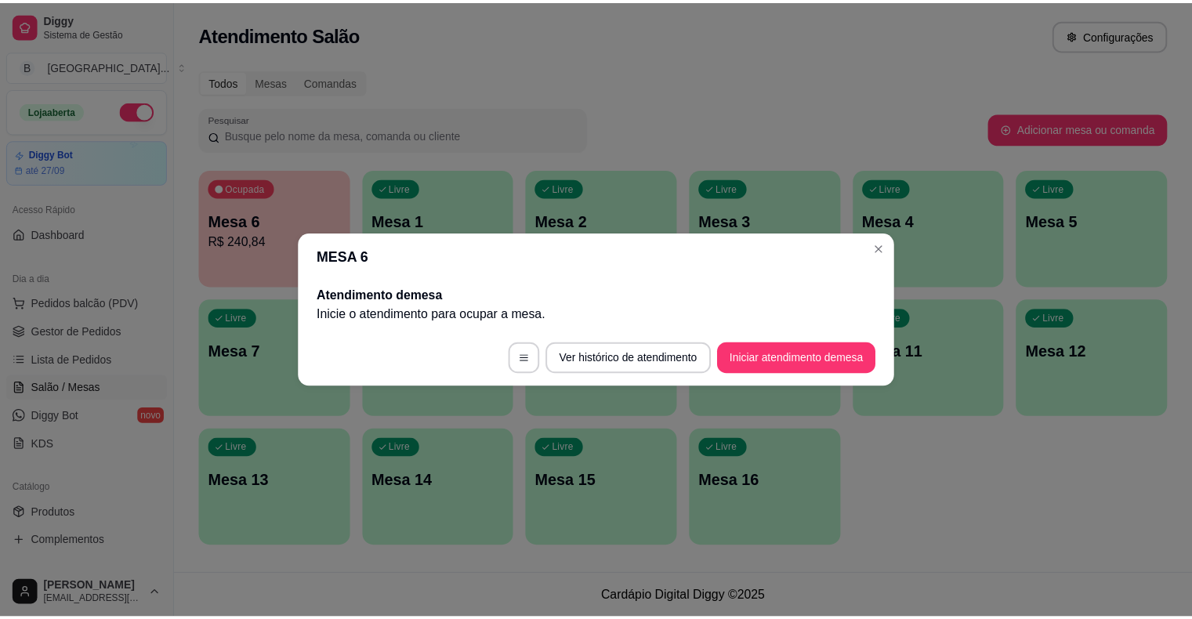
scroll to position [0, 0]
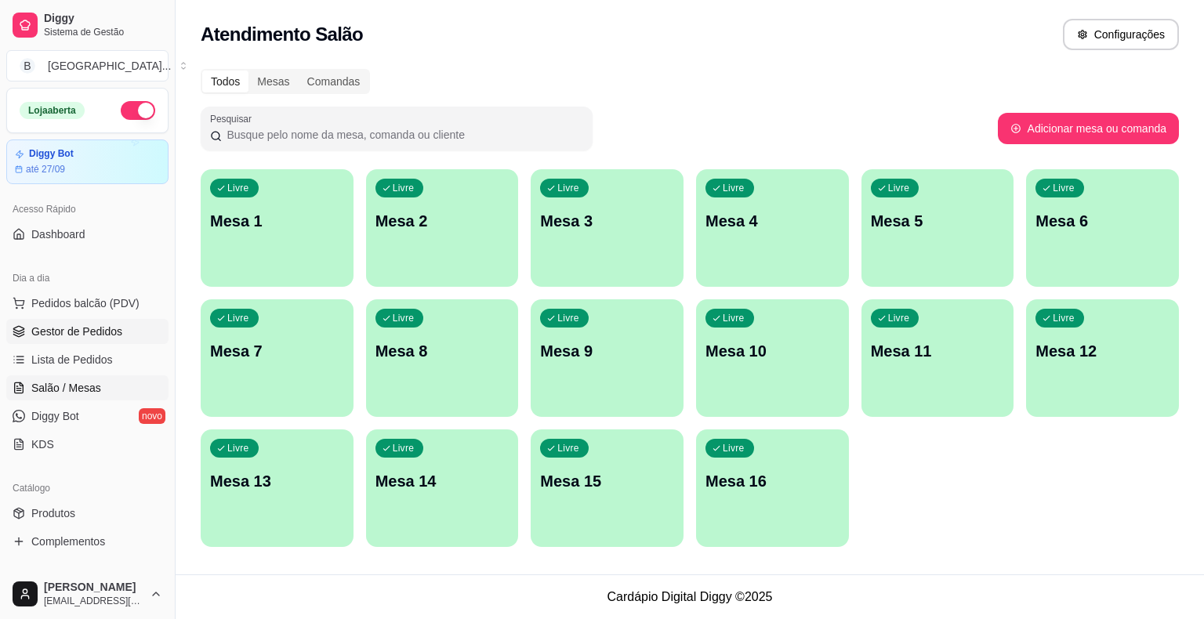
click at [88, 331] on span "Gestor de Pedidos" at bounding box center [76, 332] width 91 height 16
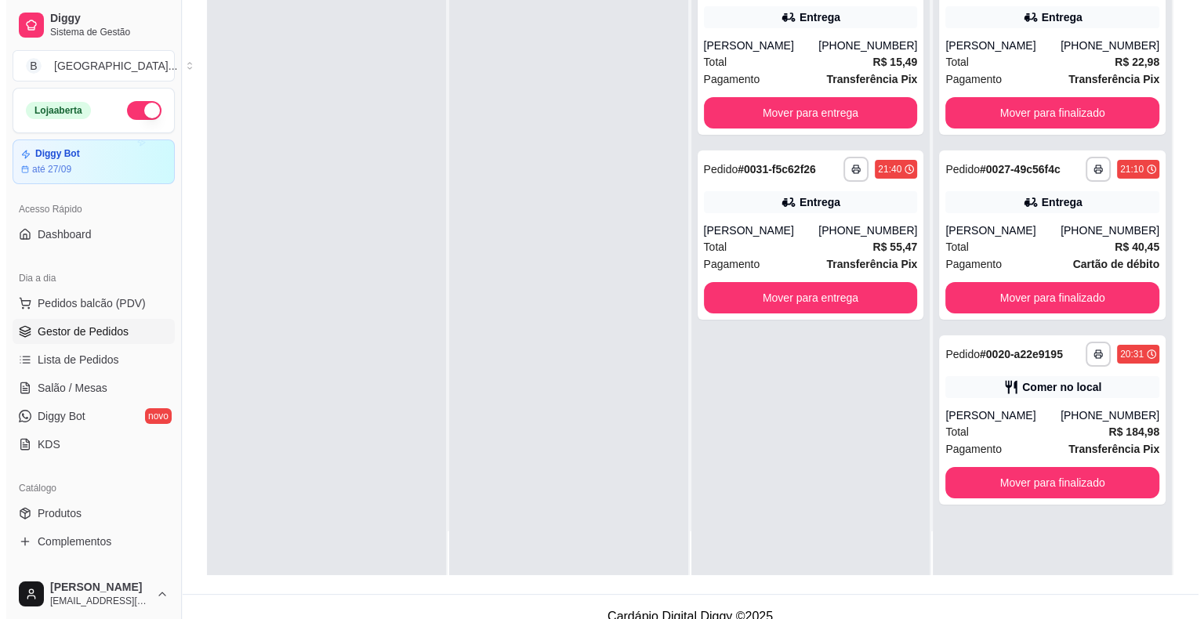
scroll to position [238, 0]
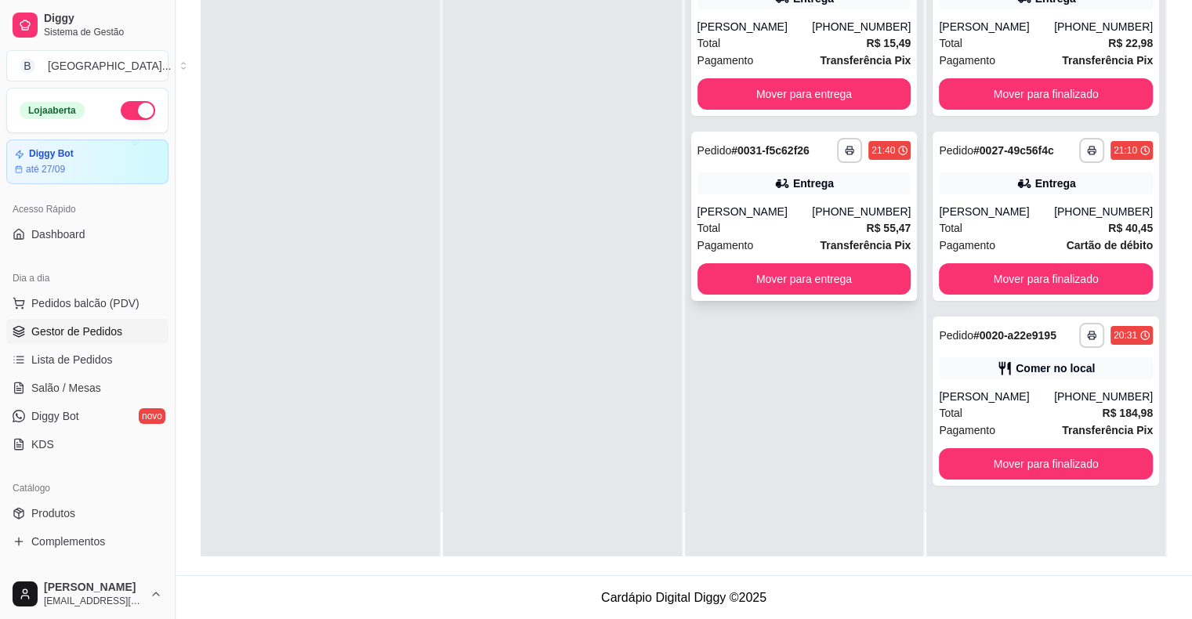
click at [856, 215] on div "[PHONE_NUMBER]" at bounding box center [861, 212] width 99 height 16
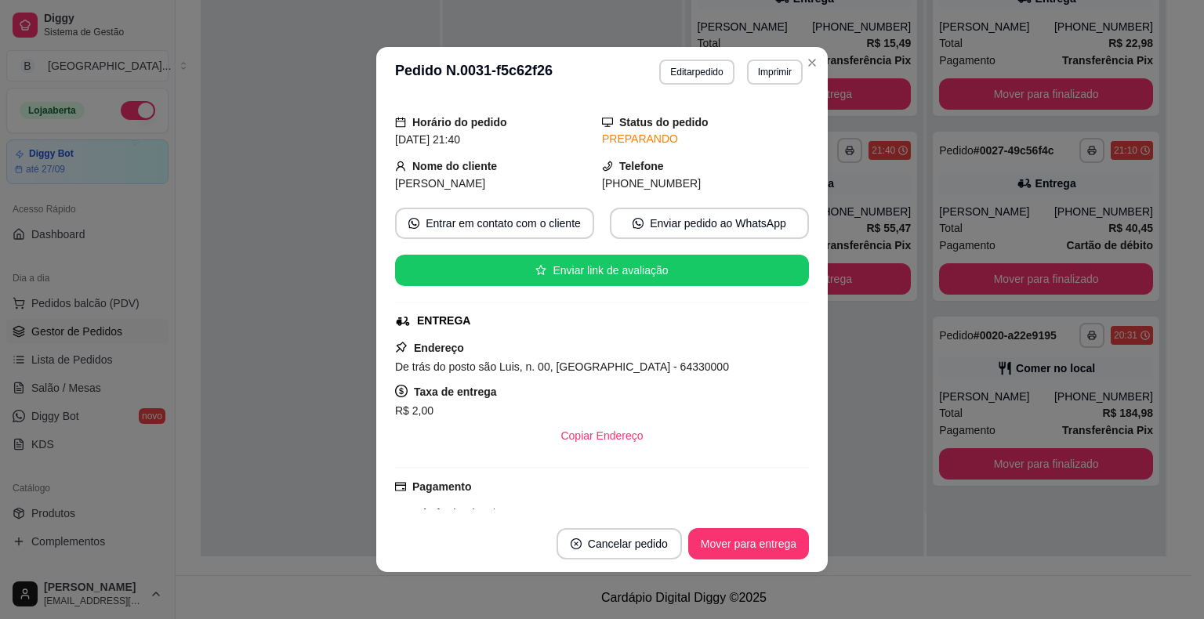
scroll to position [78, 0]
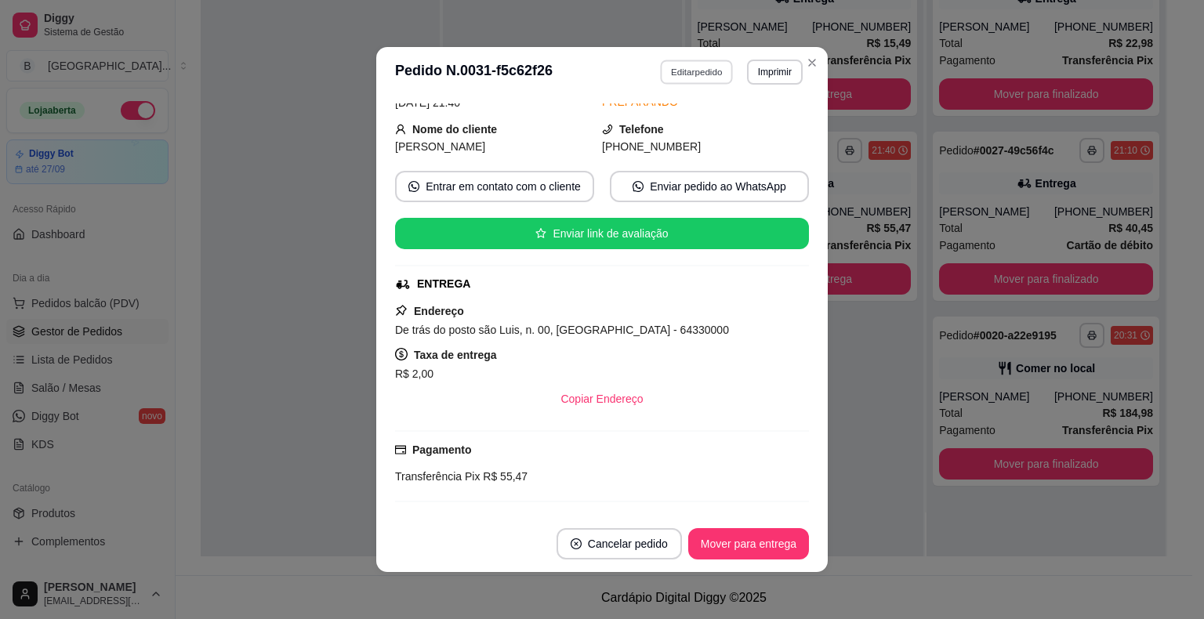
click at [679, 65] on button "Editar pedido" at bounding box center [697, 72] width 73 height 24
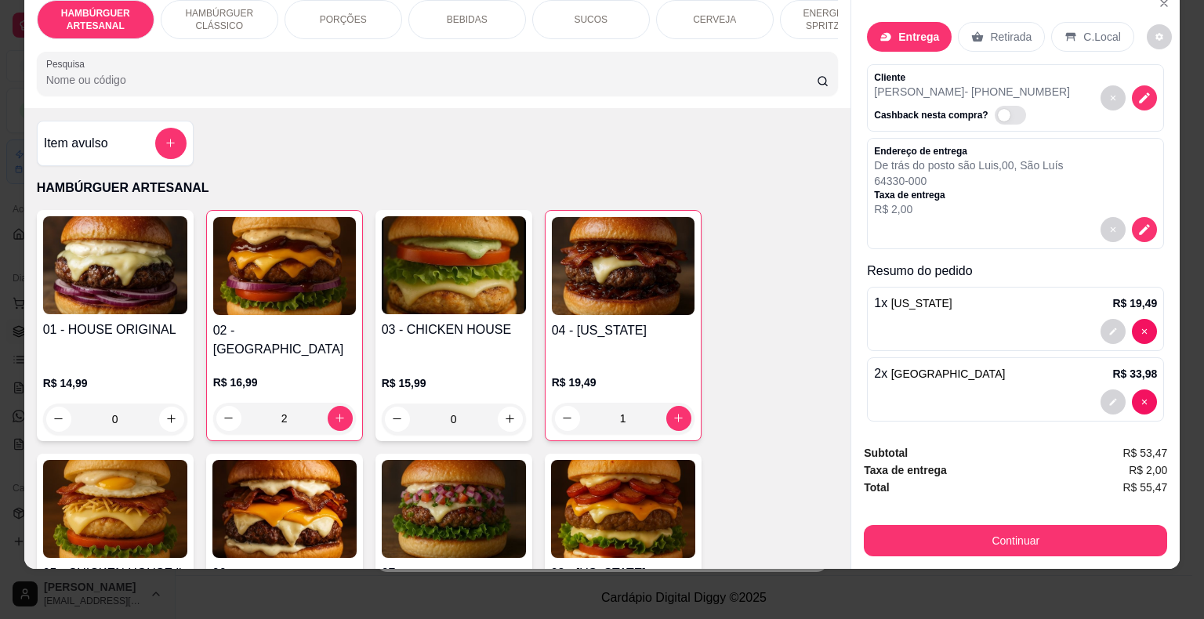
scroll to position [9, 0]
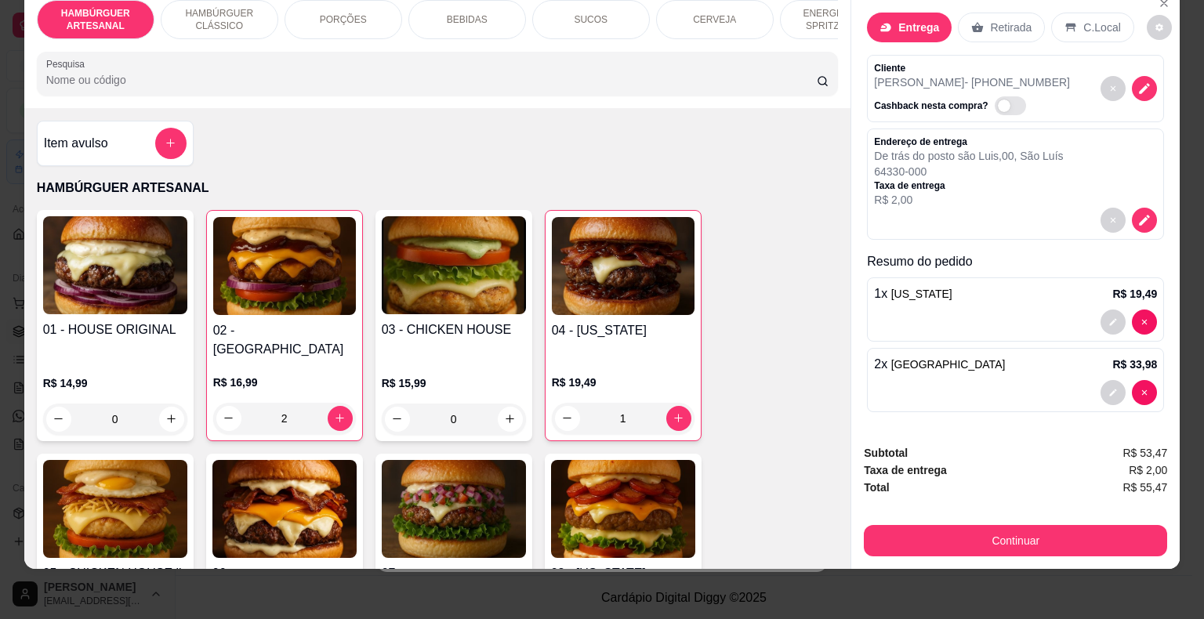
click at [1075, 355] on div "2 x [GEOGRAPHIC_DATA] R$ 33,98" at bounding box center [1015, 364] width 283 height 19
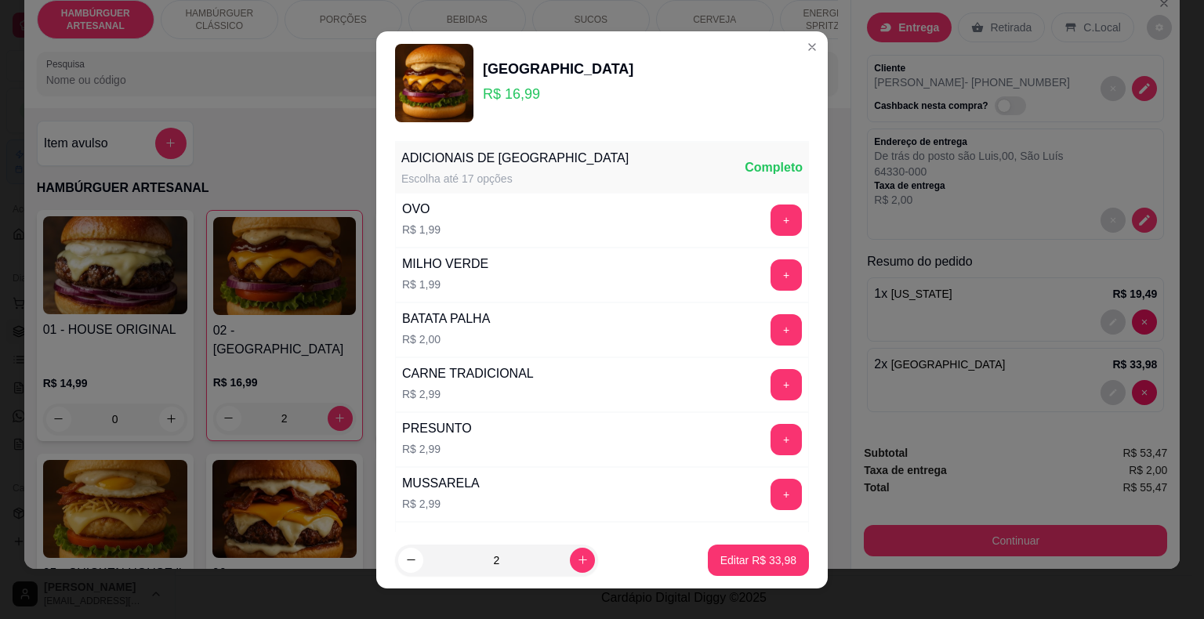
scroll to position [313, 0]
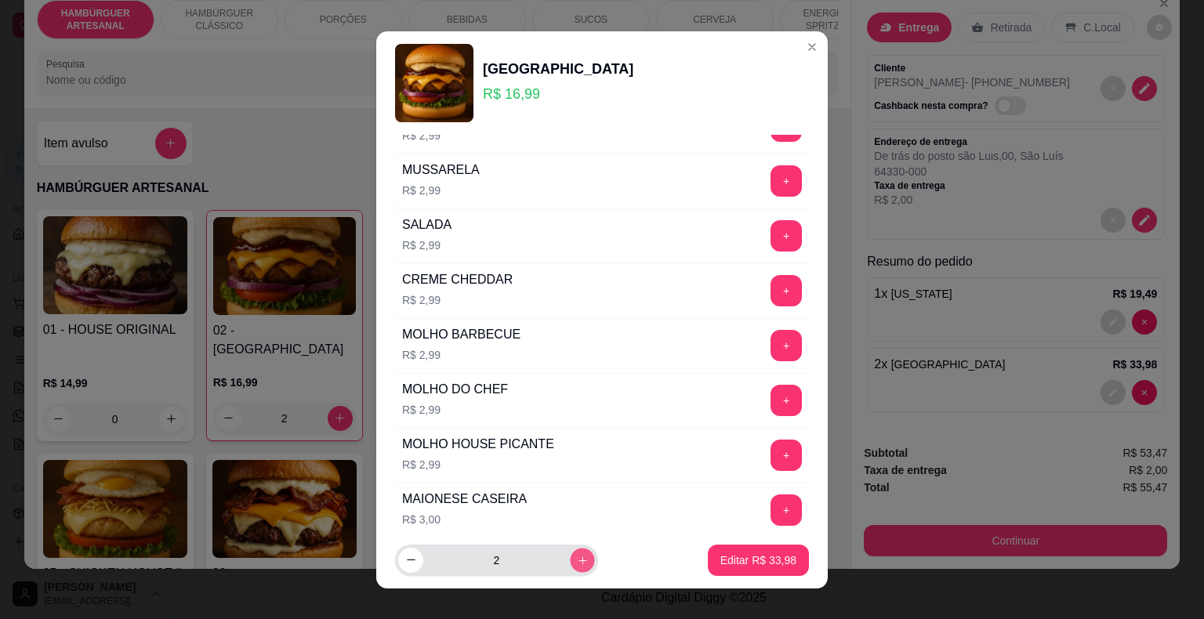
click at [577, 564] on icon "increase-product-quantity" at bounding box center [583, 560] width 12 height 12
type input "3"
click at [708, 557] on button "Editar R$ 50,97" at bounding box center [758, 560] width 101 height 31
type input "3"
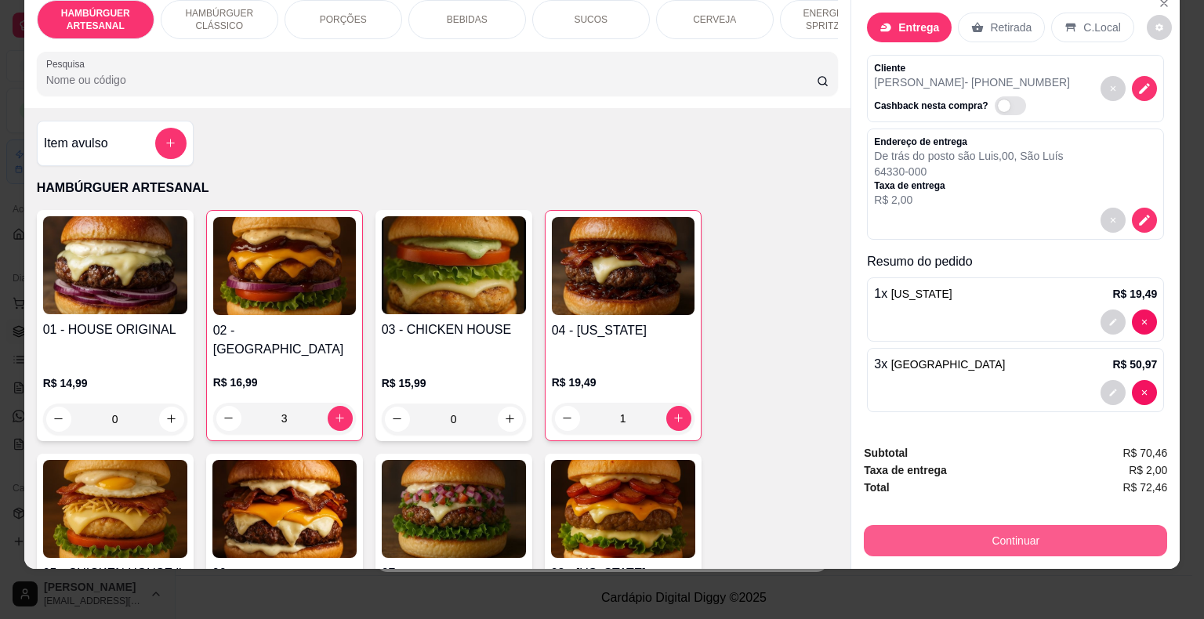
click at [895, 525] on button "Continuar" at bounding box center [1015, 540] width 303 height 31
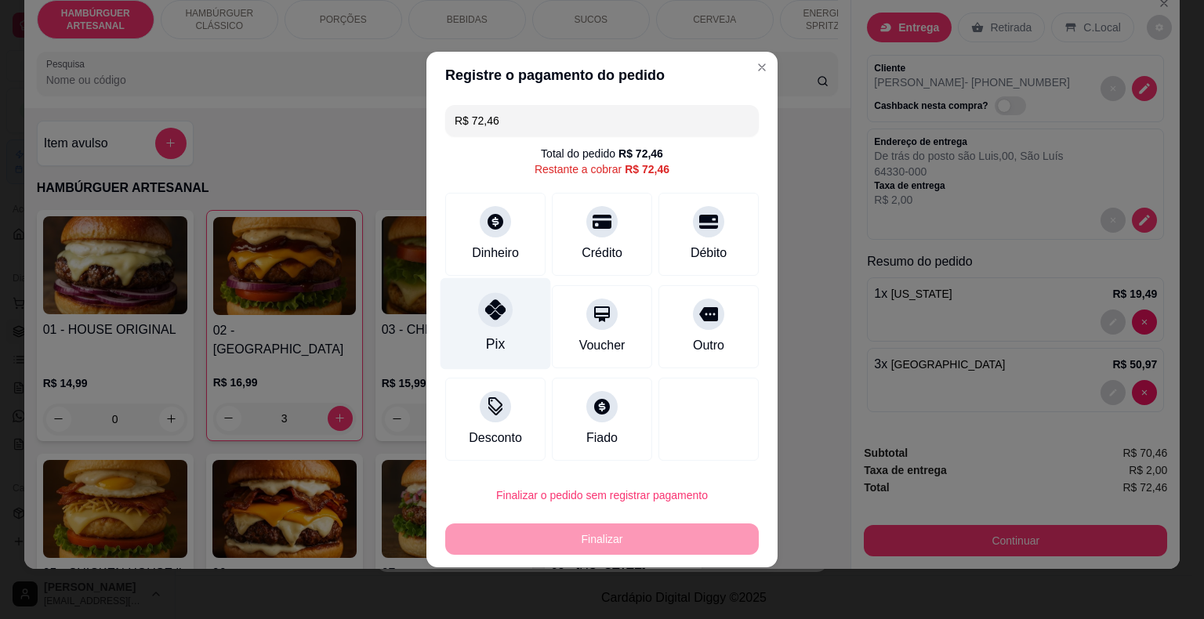
click at [526, 314] on div "Pix" at bounding box center [495, 324] width 111 height 92
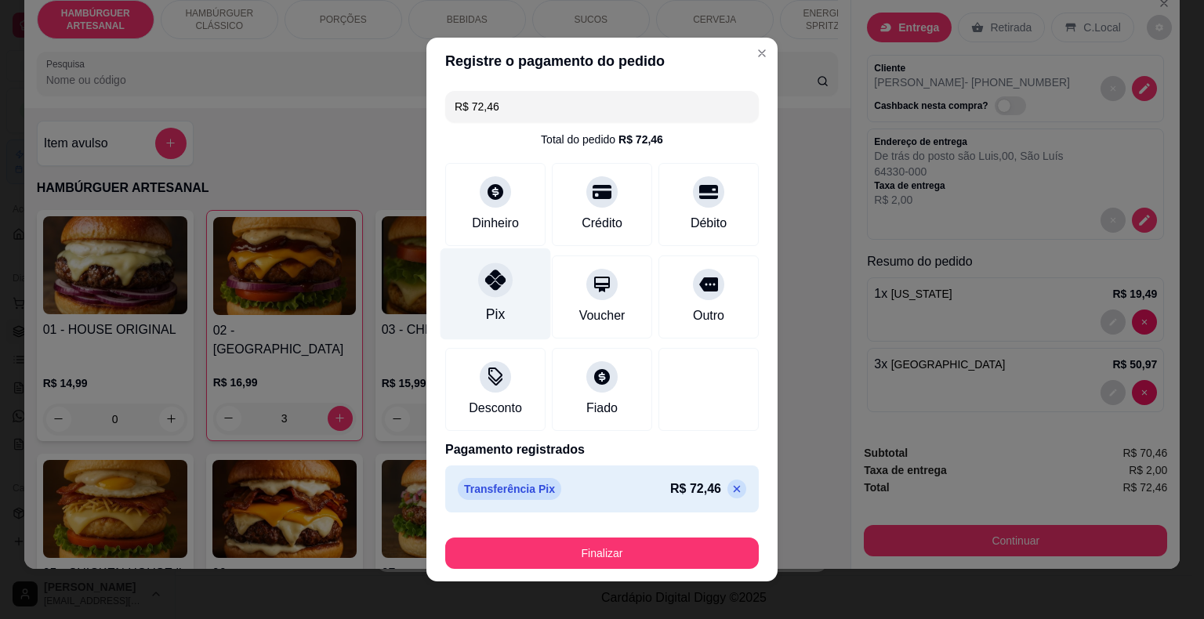
type input "R$ 0,00"
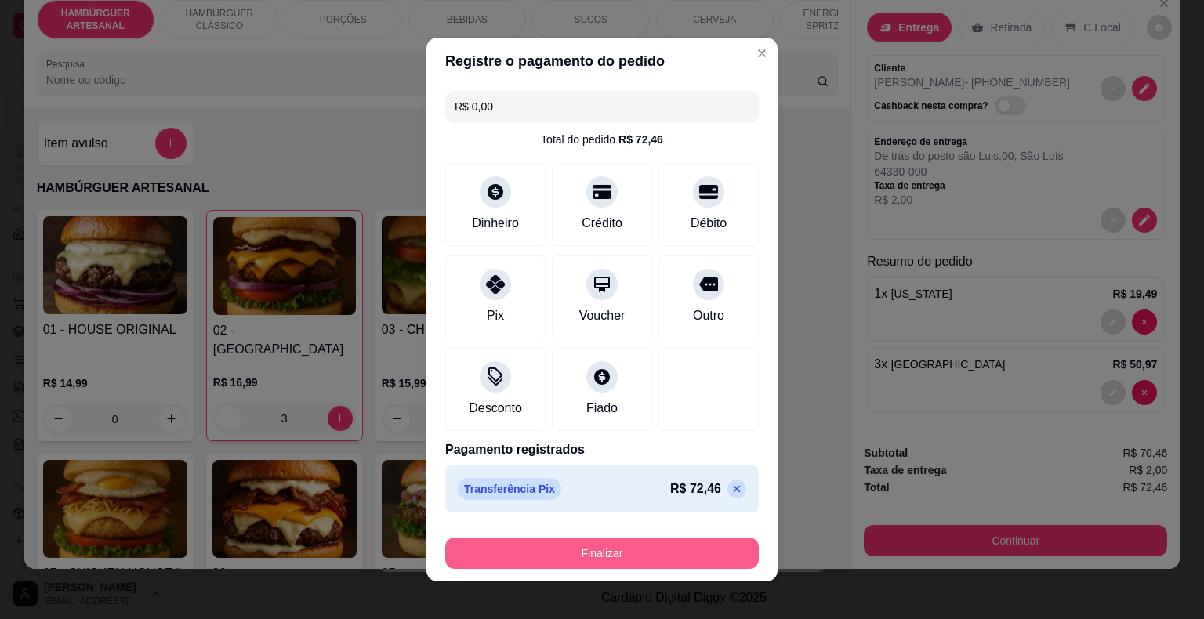
click at [569, 538] on button "Finalizar" at bounding box center [601, 553] width 313 height 31
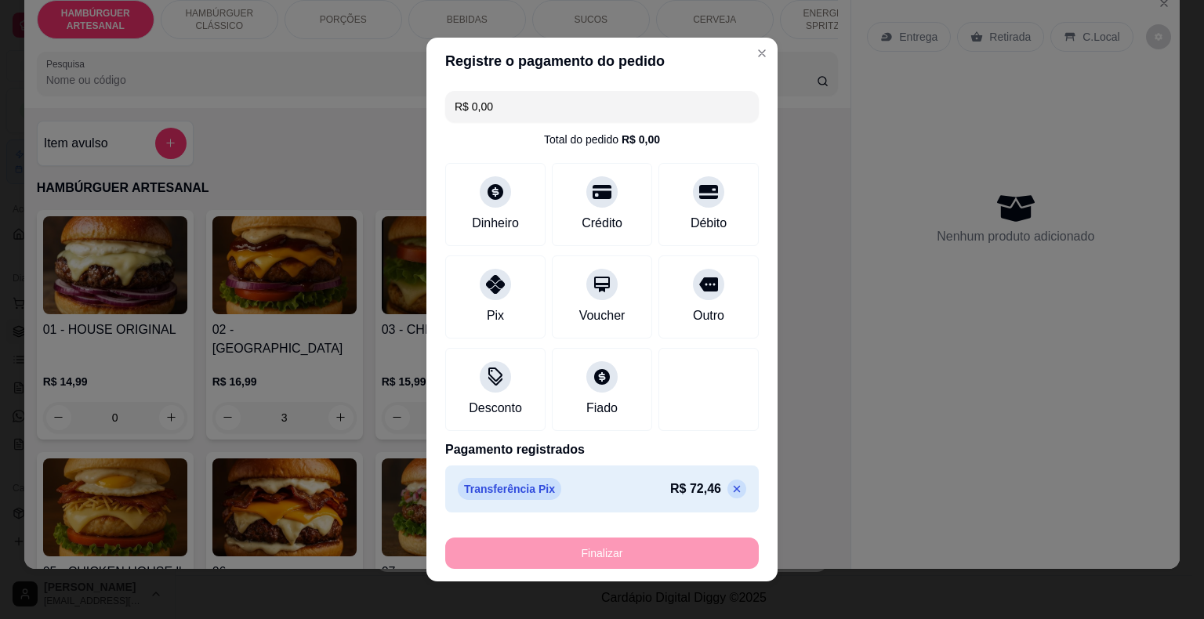
type input "0"
type input "-R$ 72,46"
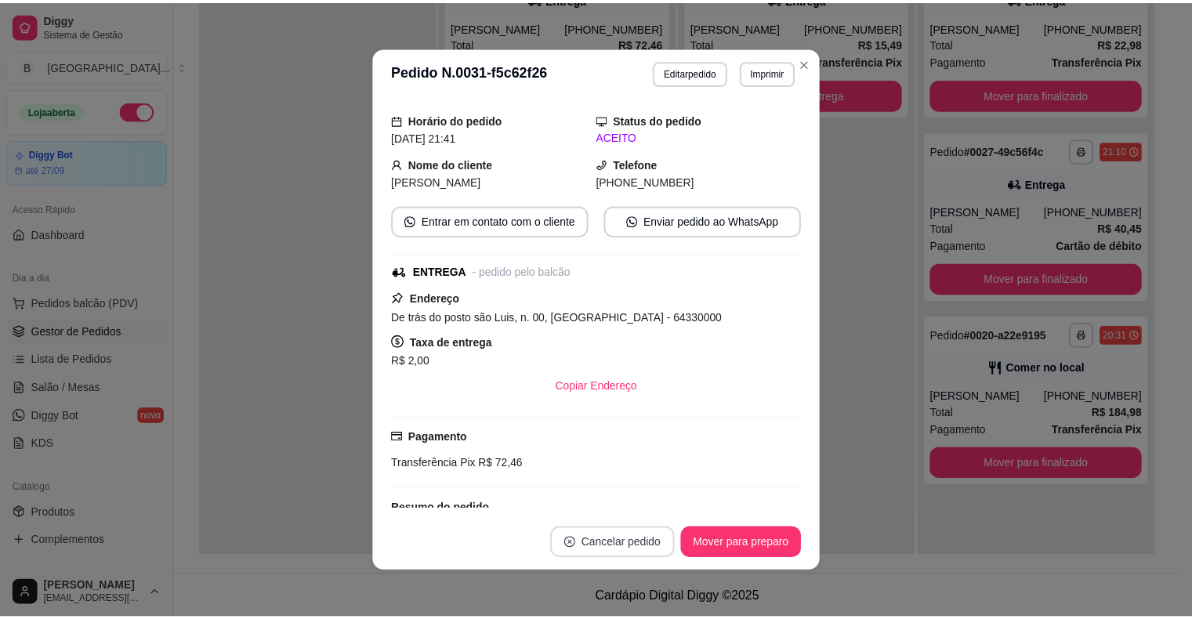
scroll to position [113, 0]
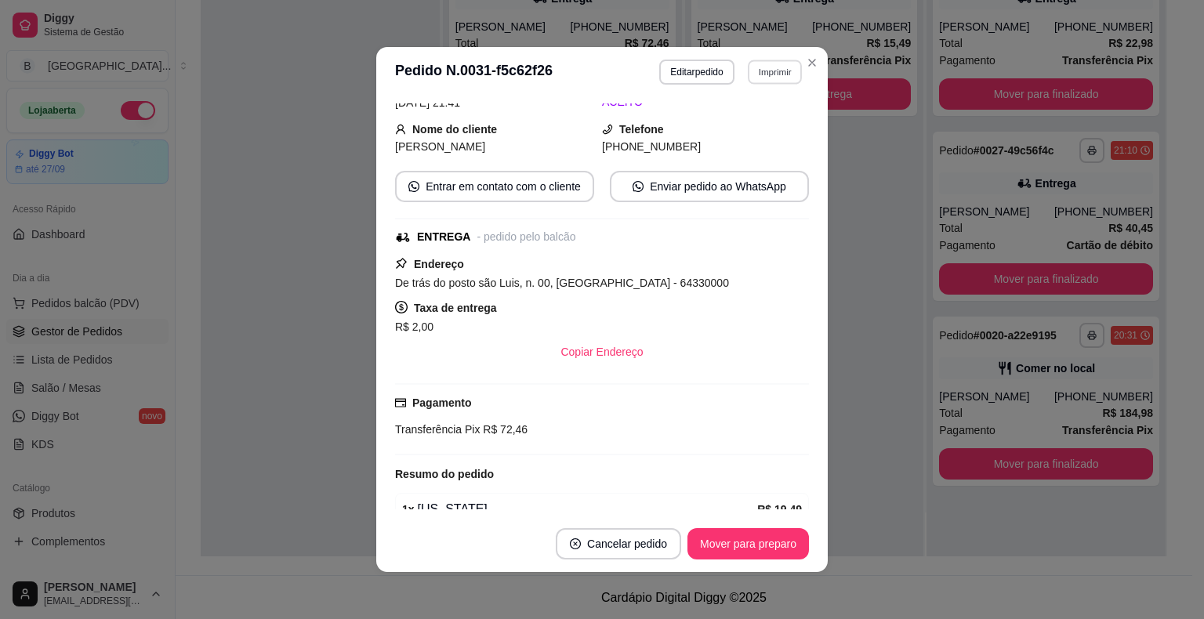
click at [755, 75] on button "Imprimir" at bounding box center [775, 72] width 54 height 24
click at [746, 129] on button "IMPRESSORA" at bounding box center [741, 127] width 110 height 24
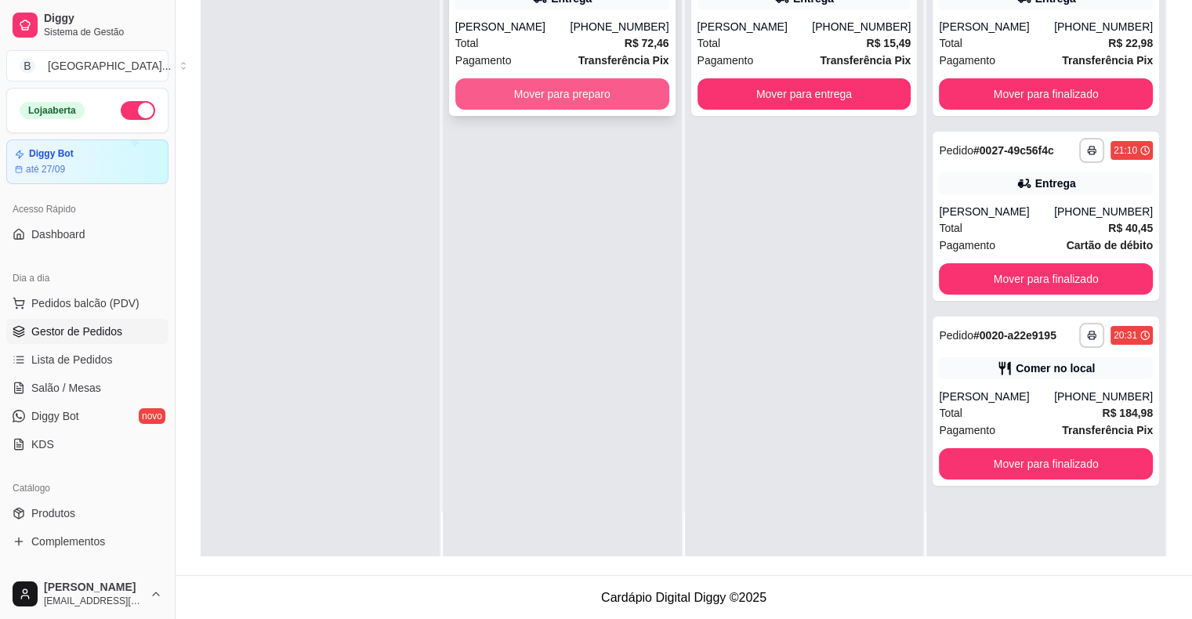
click at [631, 98] on button "Mover para preparo" at bounding box center [562, 93] width 214 height 31
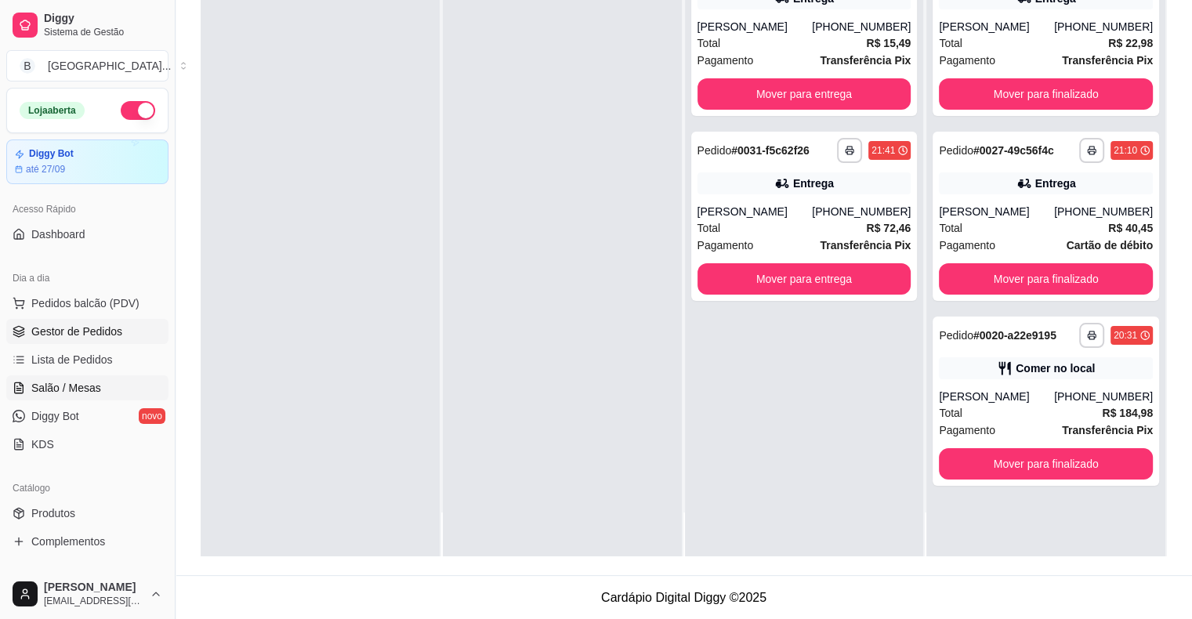
click at [83, 393] on span "Salão / Mesas" at bounding box center [66, 388] width 70 height 16
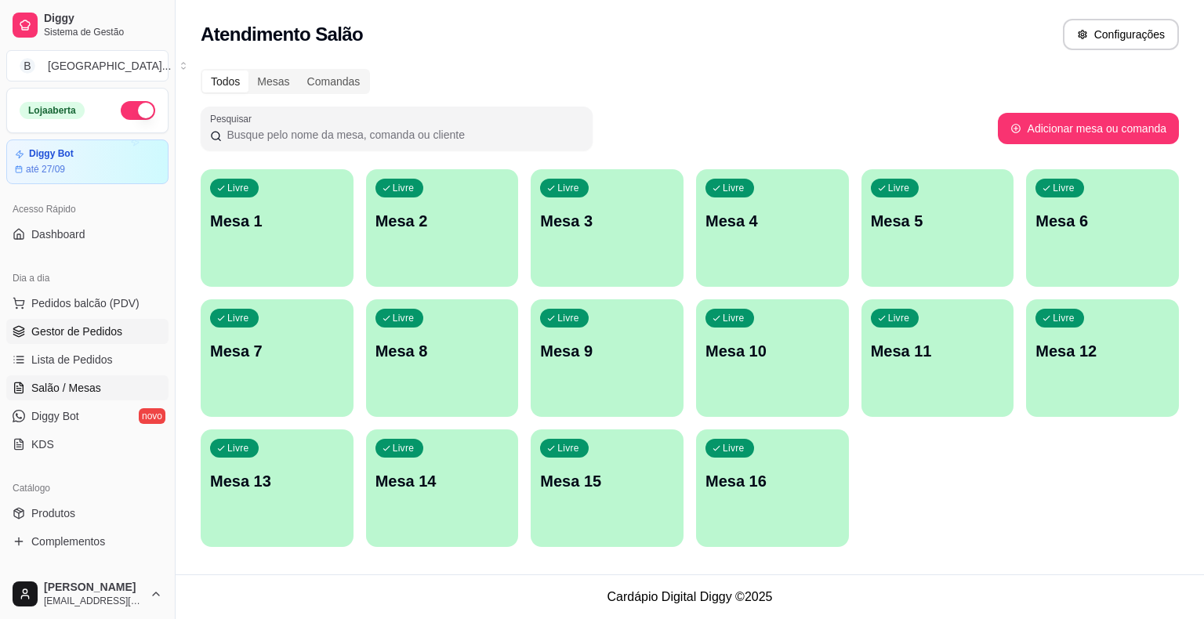
click at [114, 328] on span "Gestor de Pedidos" at bounding box center [76, 332] width 91 height 16
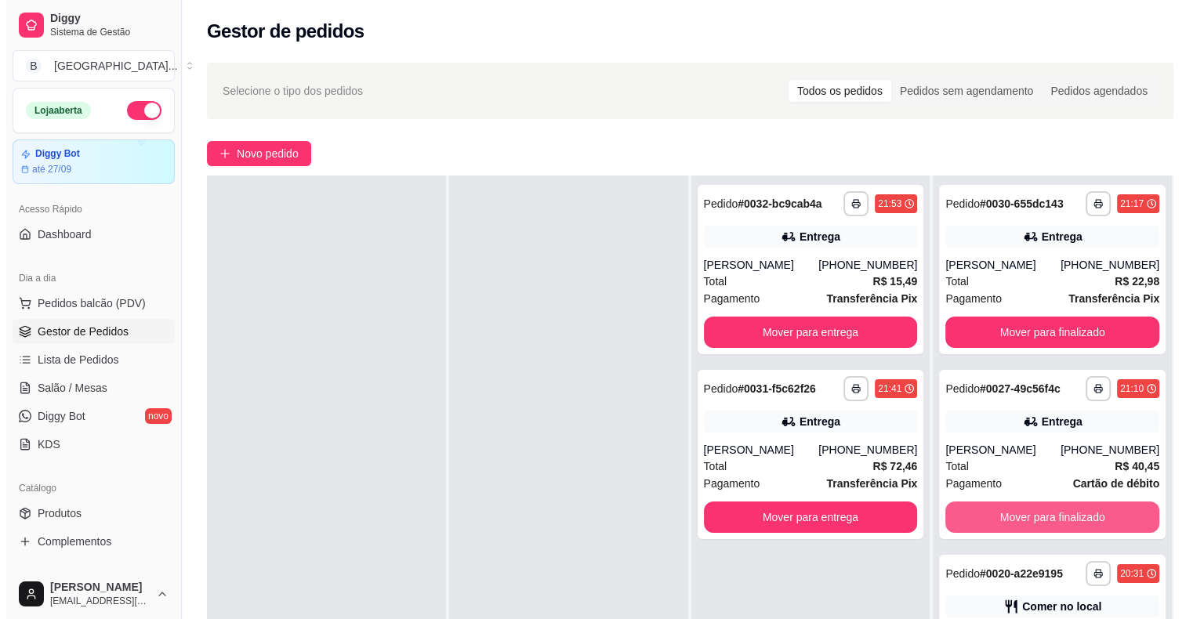
scroll to position [238, 0]
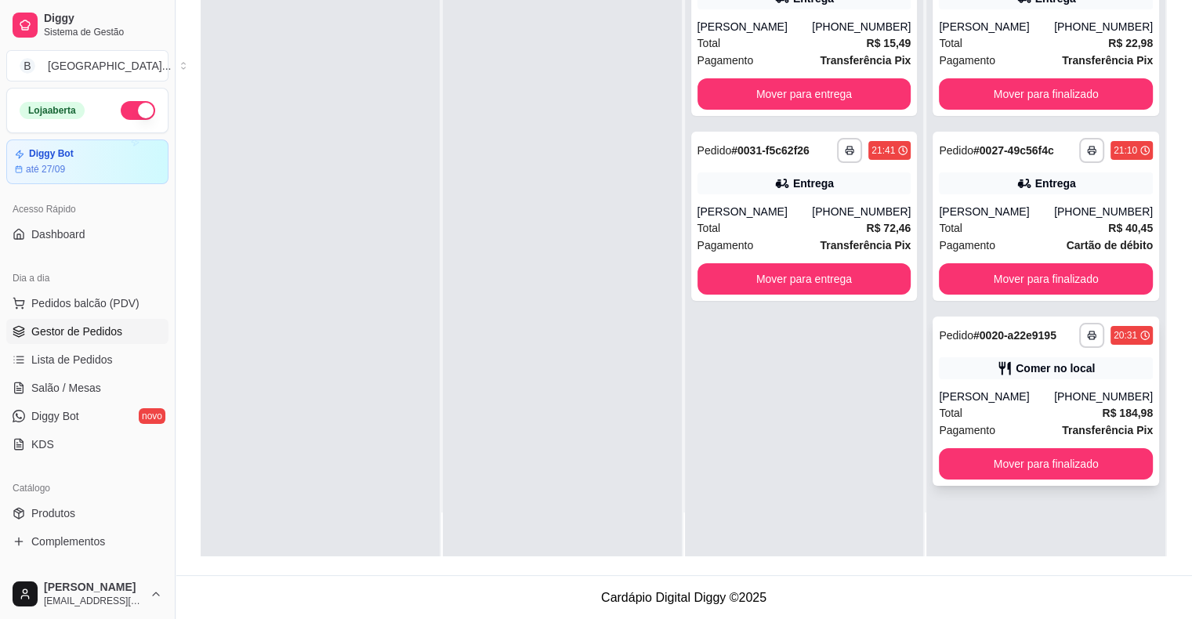
click at [1053, 422] on div "Pagamento Transferência Pix" at bounding box center [1046, 430] width 214 height 17
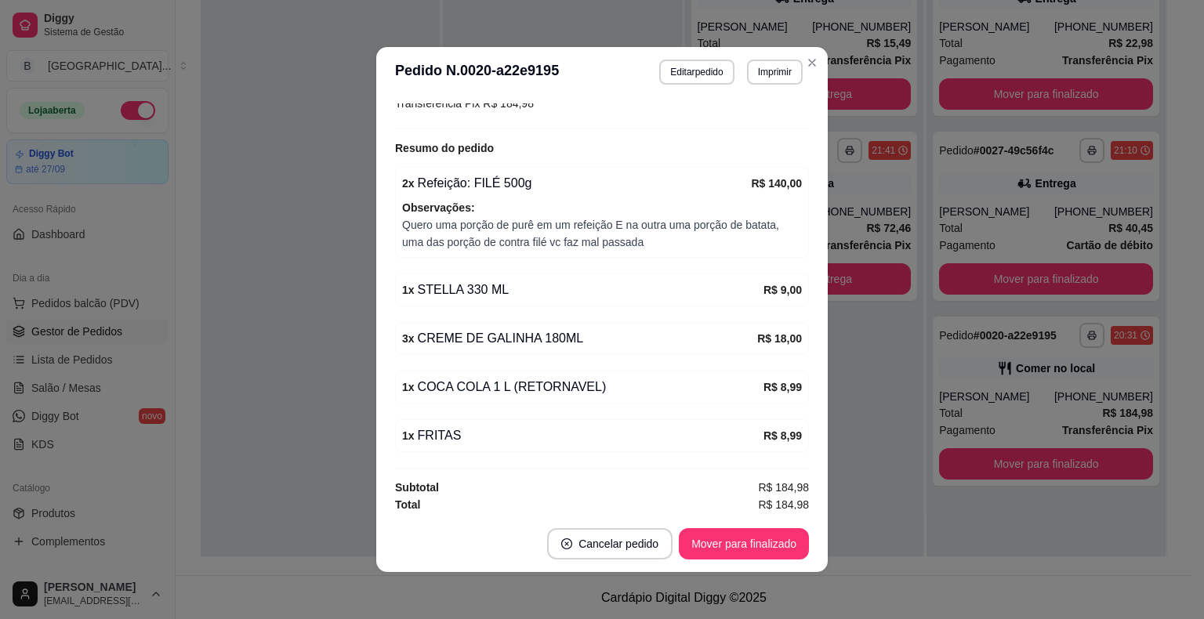
scroll to position [3, 0]
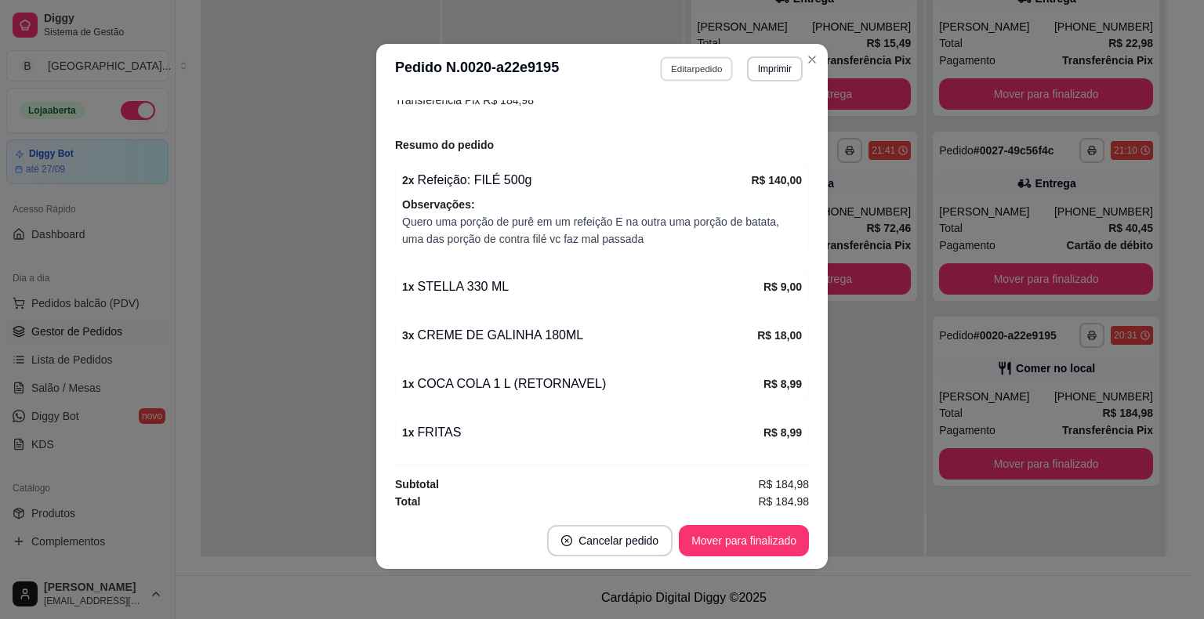
click at [686, 67] on button "Editar pedido" at bounding box center [697, 68] width 73 height 24
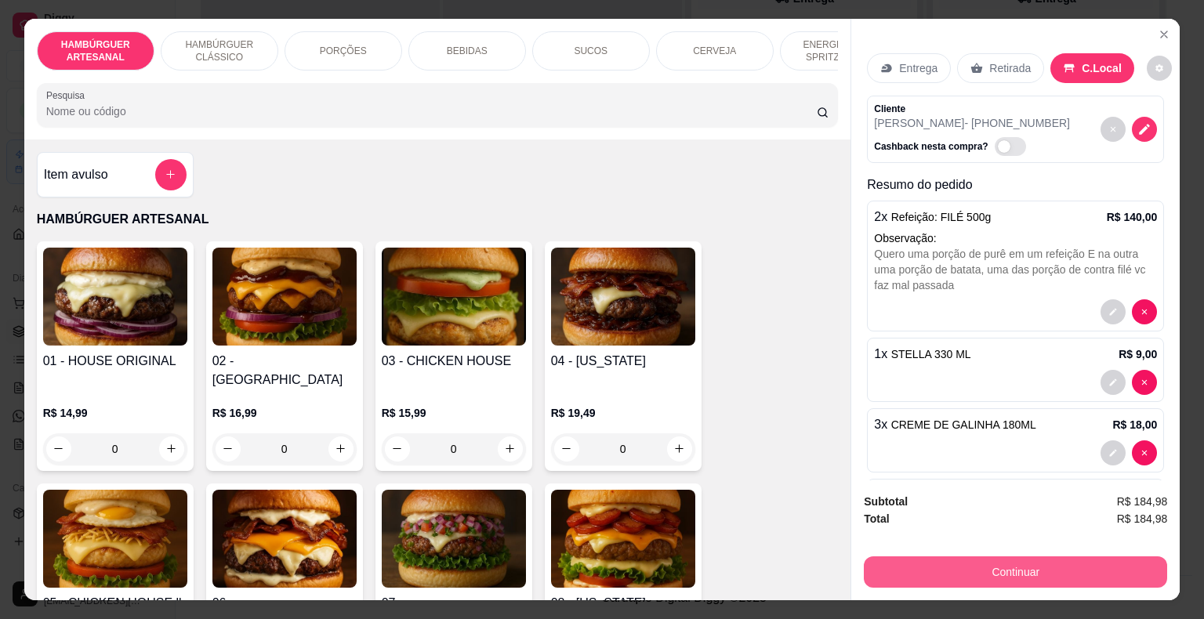
click at [992, 574] on button "Continuar" at bounding box center [1015, 571] width 303 height 31
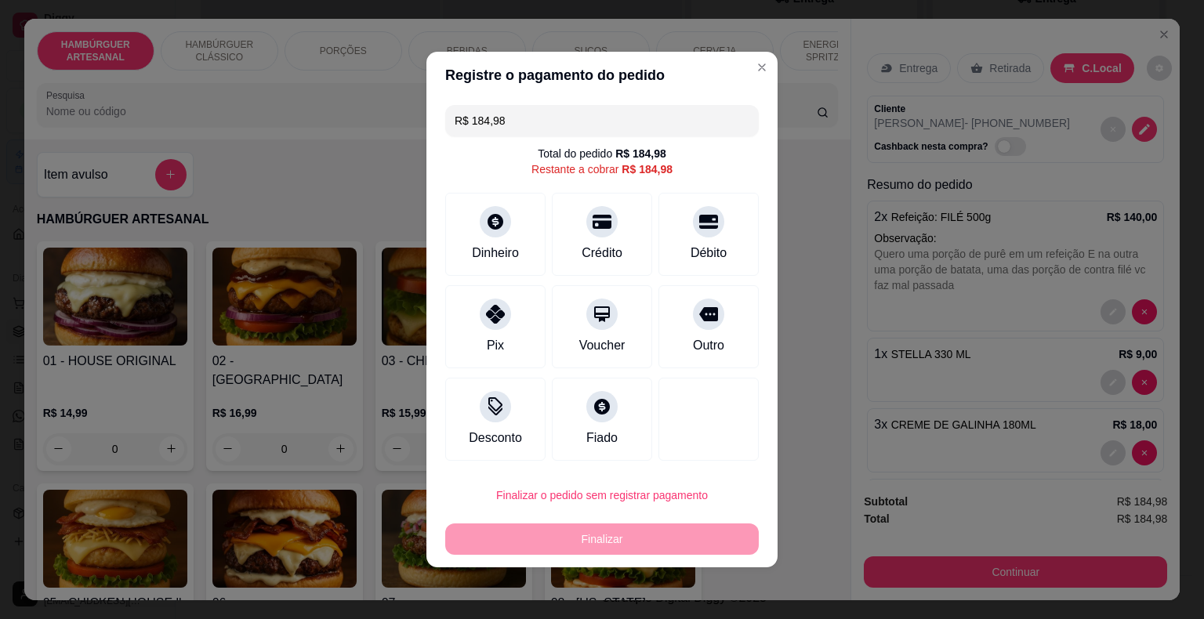
drag, startPoint x: 564, startPoint y: 106, endPoint x: 404, endPoint y: 116, distance: 160.2
click at [404, 116] on div "Registre o pagamento do pedido R$ 184,98 Total do pedido R$ 184,98 Restante a c…" at bounding box center [602, 309] width 1204 height 619
click at [506, 199] on div "Dinheiro" at bounding box center [495, 232] width 111 height 92
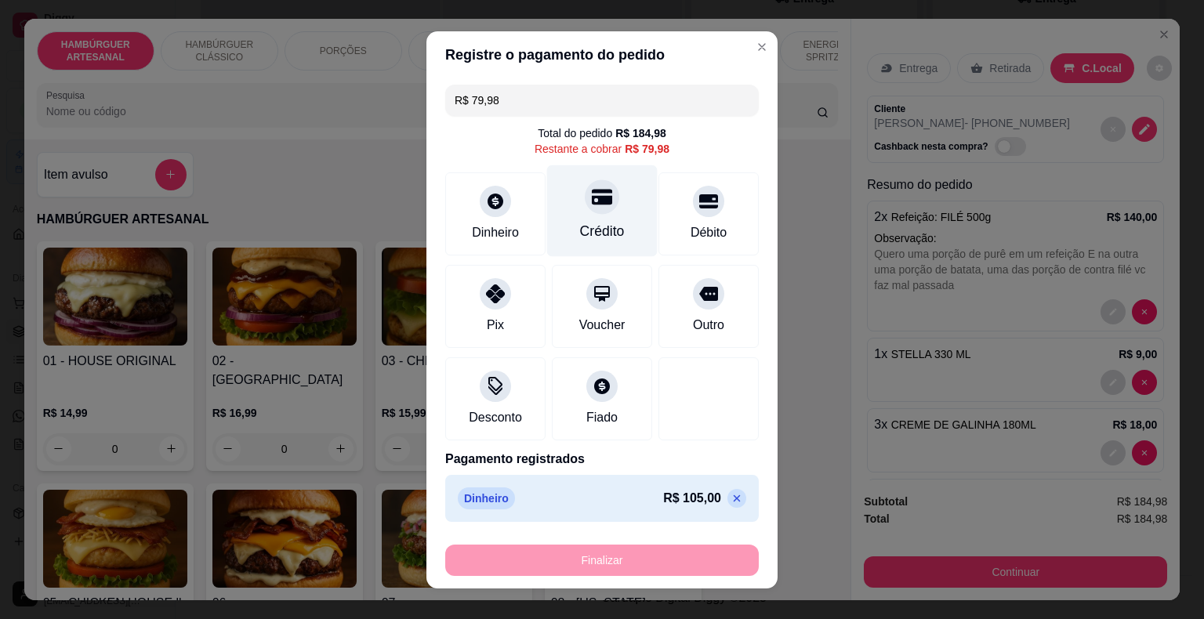
click at [595, 237] on div "Crédito" at bounding box center [602, 231] width 45 height 20
type input "R$ 0,00"
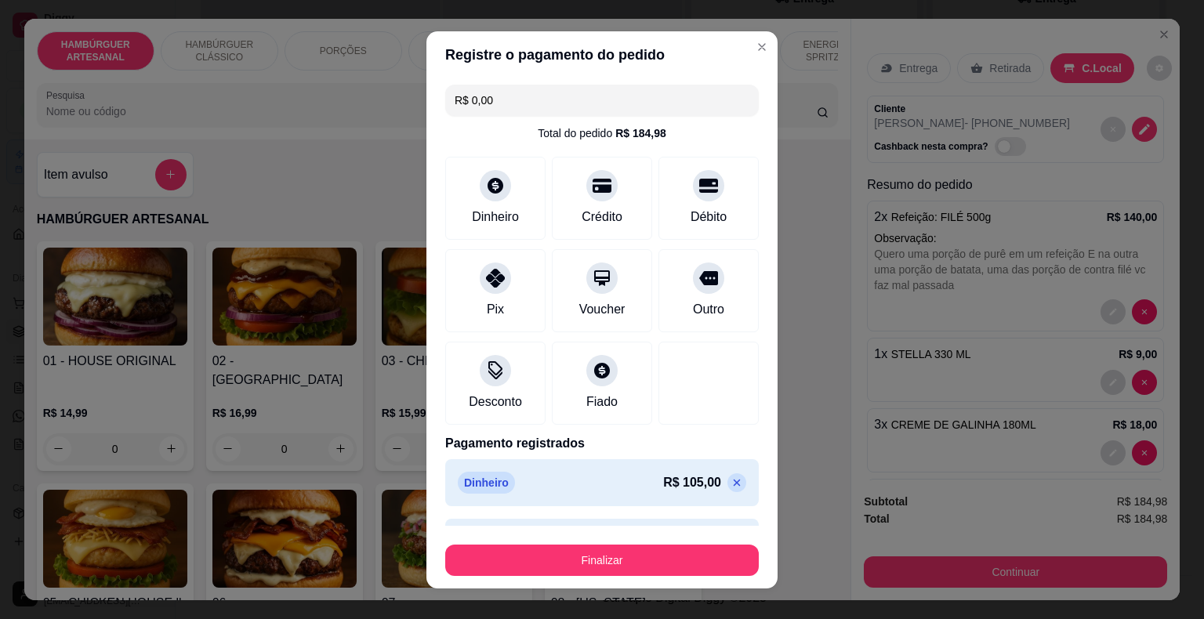
scroll to position [44, 0]
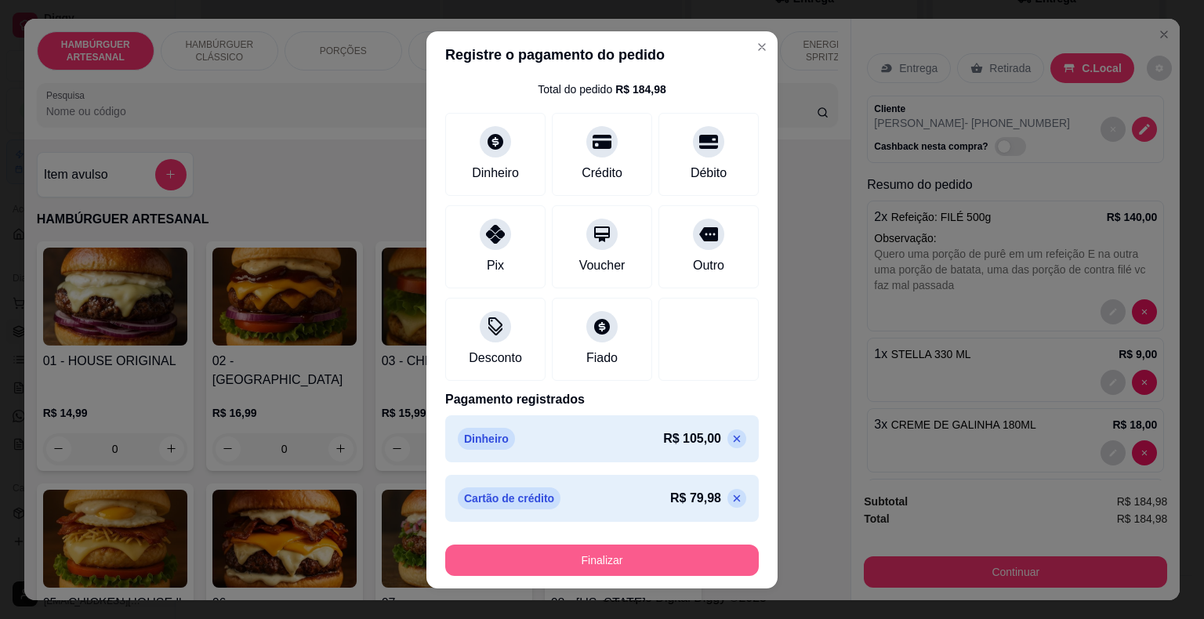
click at [621, 564] on button "Finalizar" at bounding box center [601, 560] width 313 height 31
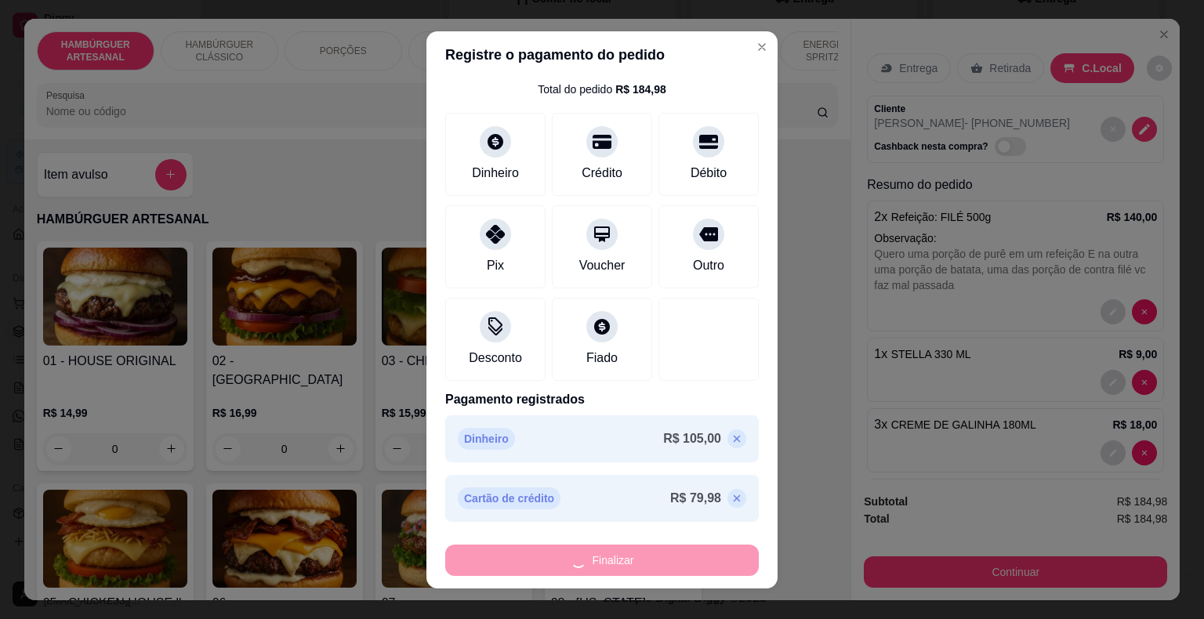
type input "0"
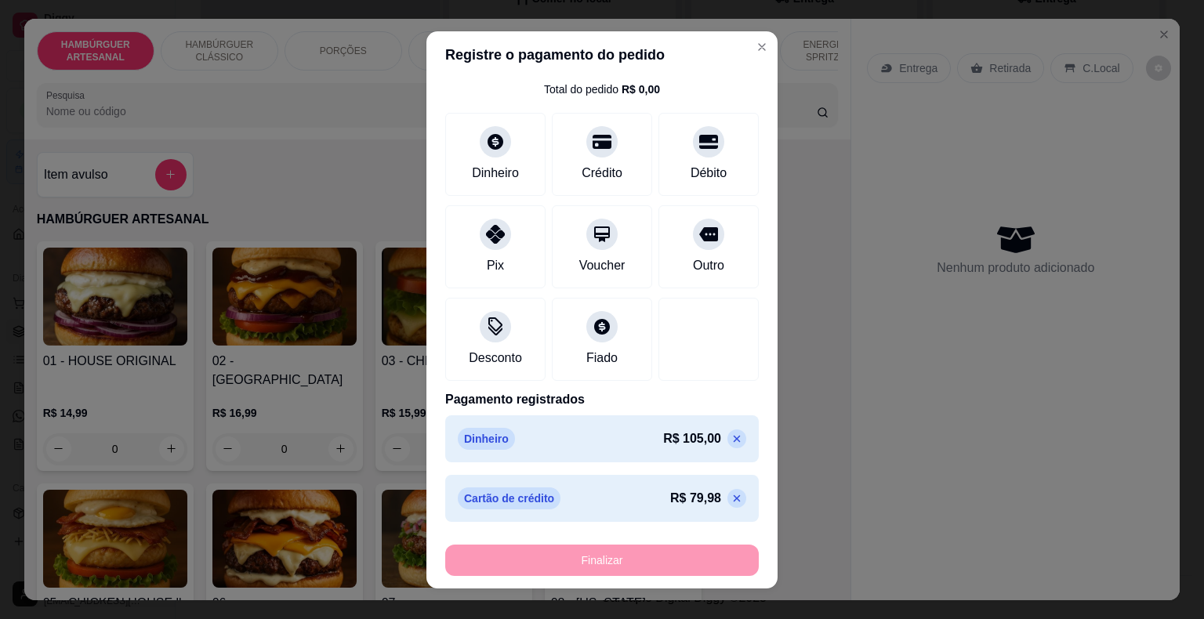
type input "-R$ 184,98"
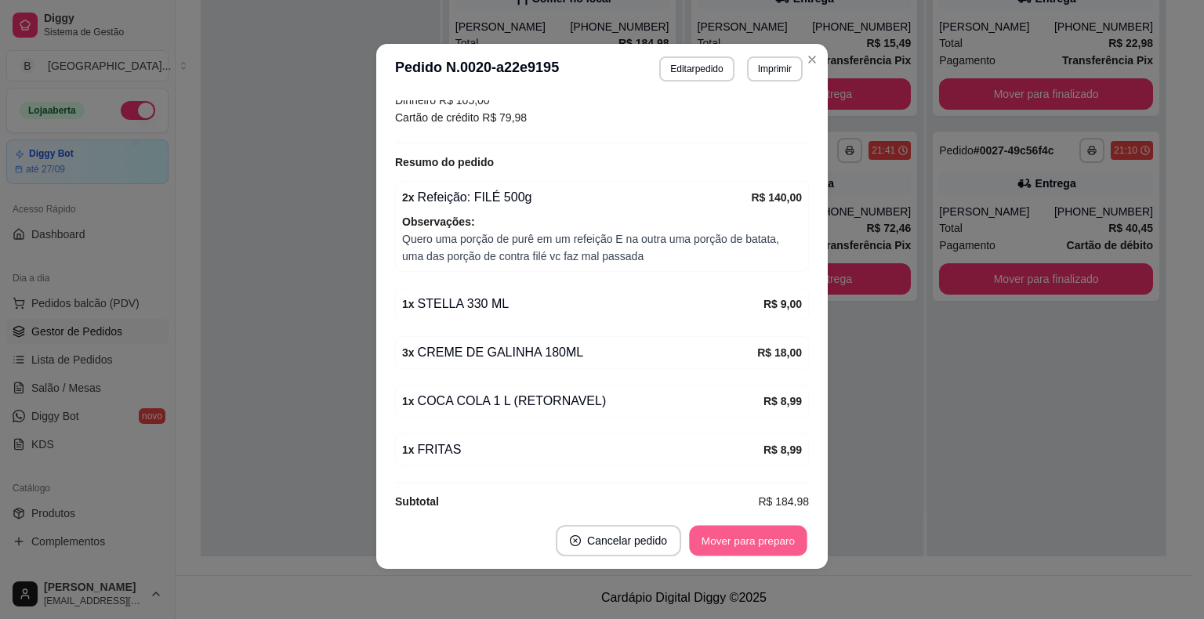
click at [741, 531] on button "Mover para preparo" at bounding box center [748, 541] width 118 height 31
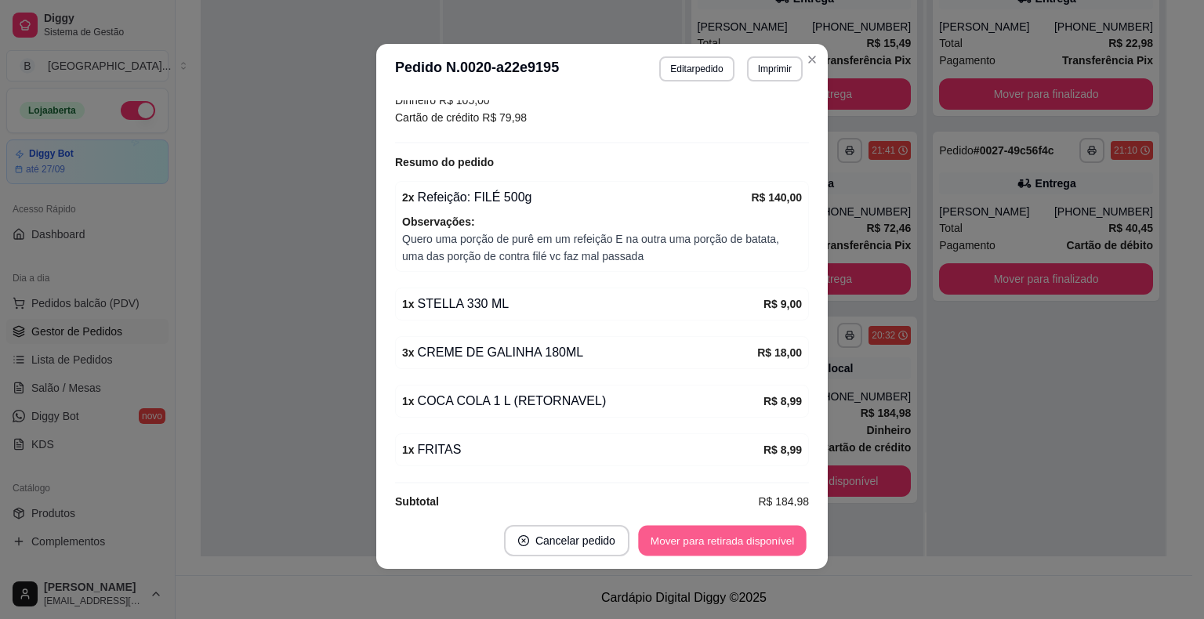
click at [741, 531] on button "Mover para retirada disponível" at bounding box center [722, 541] width 168 height 31
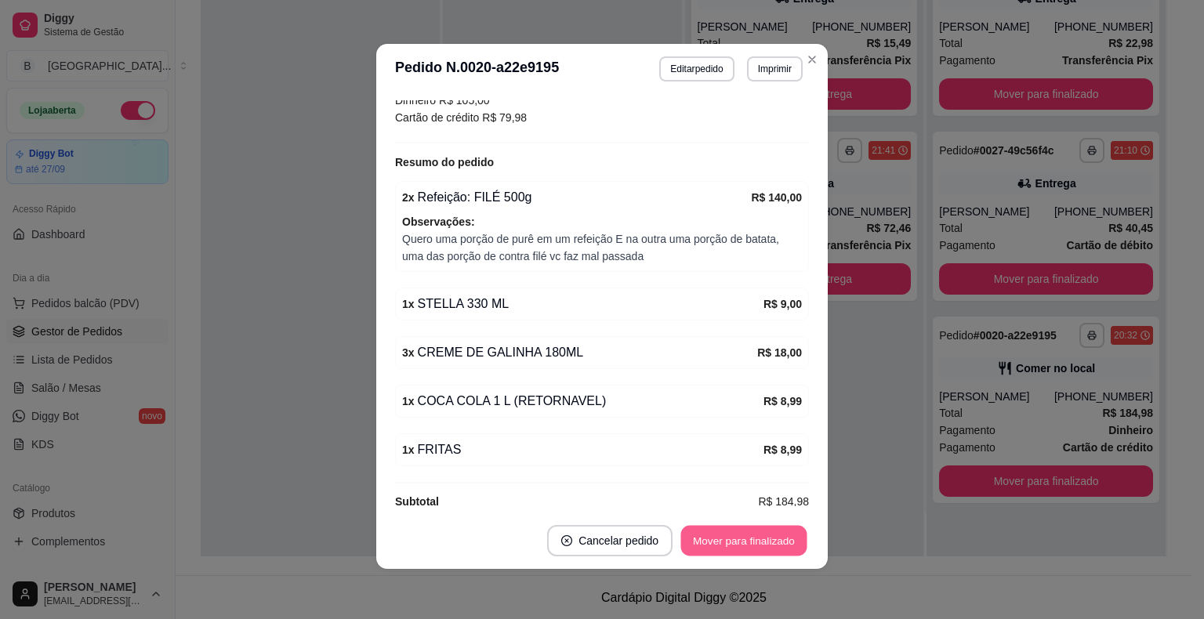
click at [741, 531] on button "Mover para finalizado" at bounding box center [744, 541] width 126 height 31
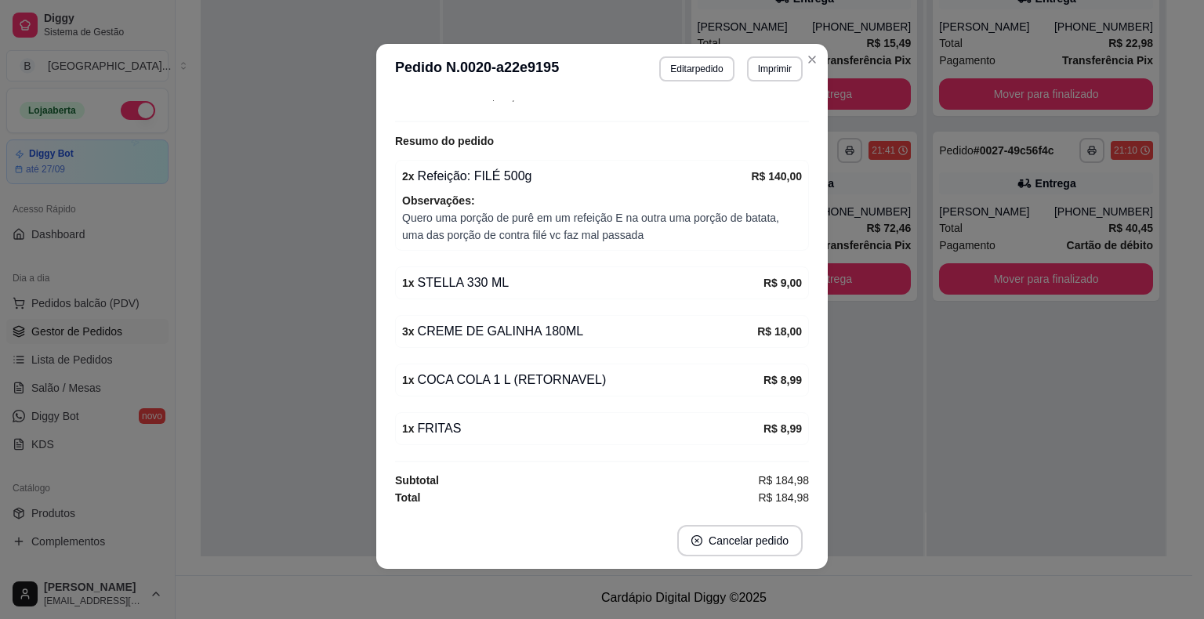
scroll to position [266, 0]
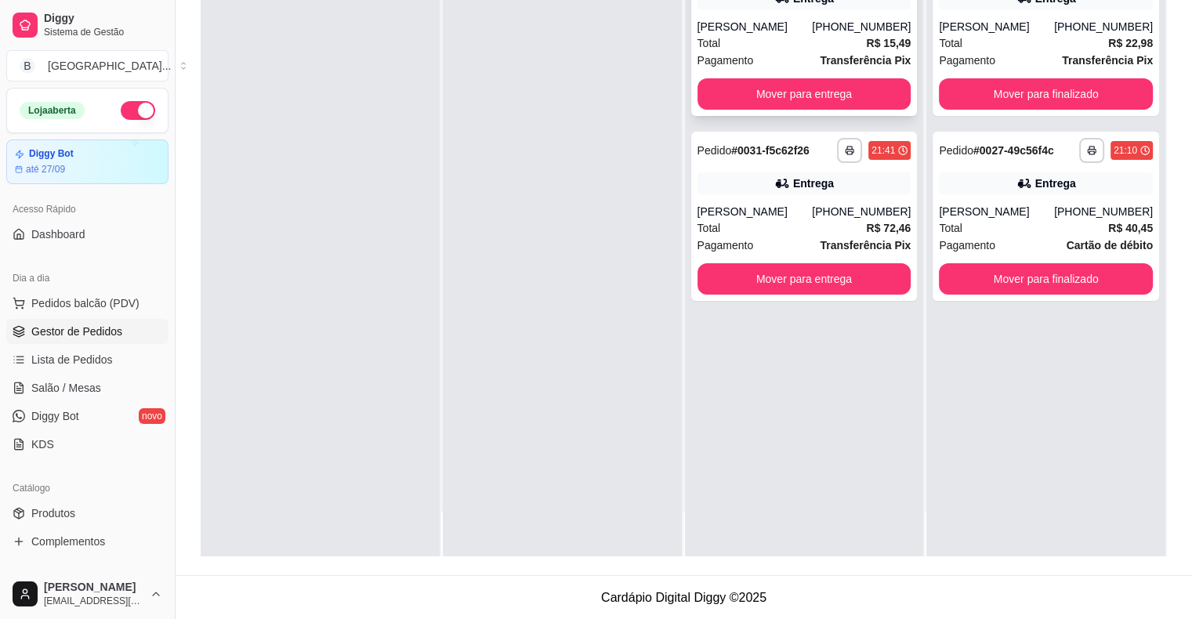
click at [878, 32] on div "[PHONE_NUMBER]" at bounding box center [861, 27] width 99 height 16
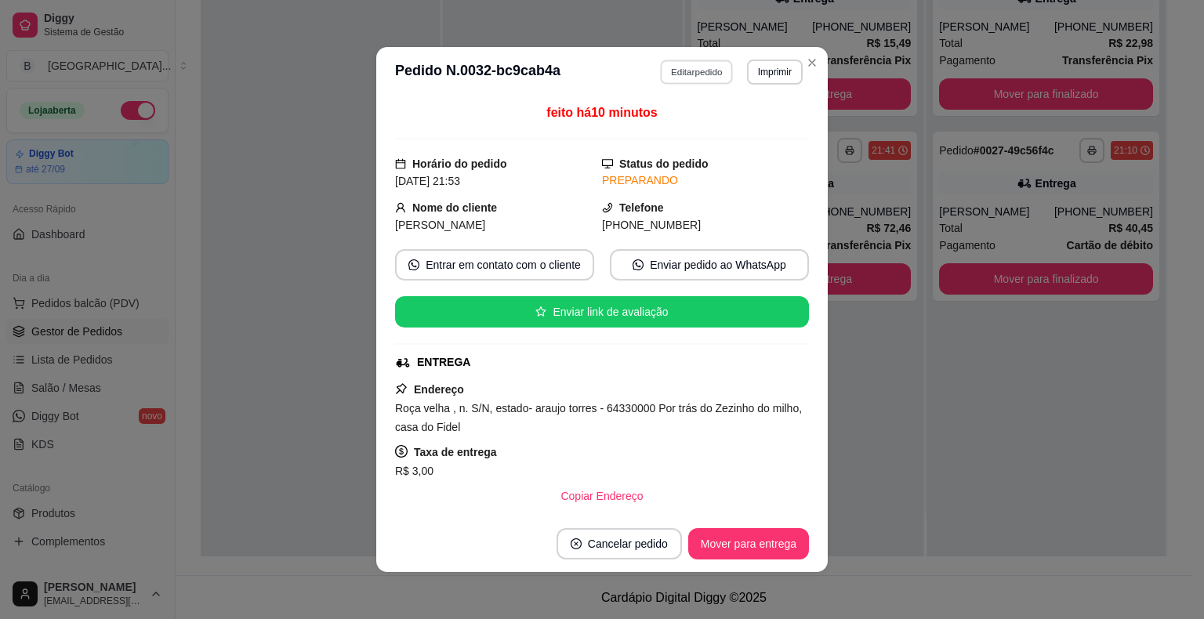
click at [684, 77] on button "Editar pedido" at bounding box center [697, 72] width 73 height 24
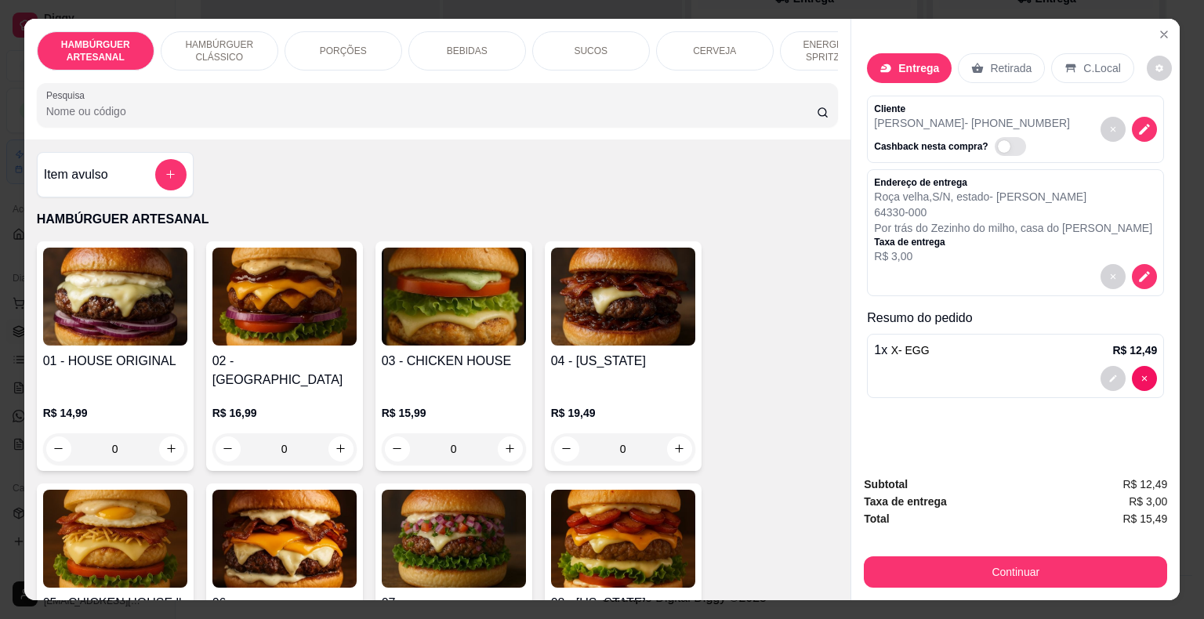
scroll to position [16, 0]
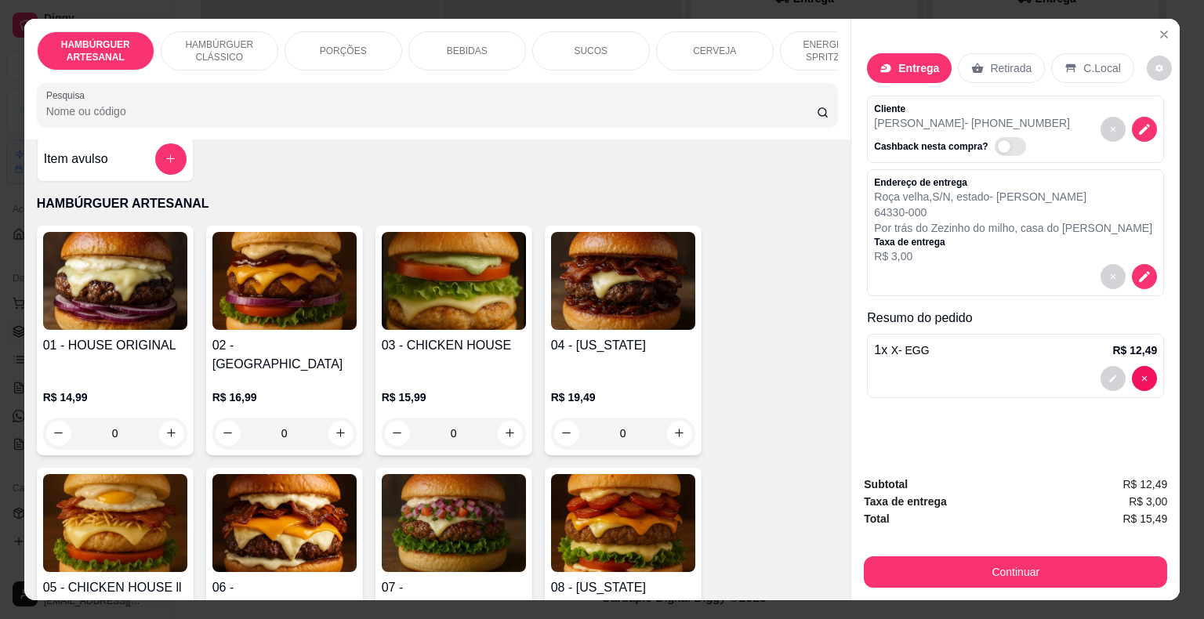
click at [1000, 375] on div at bounding box center [1015, 378] width 283 height 25
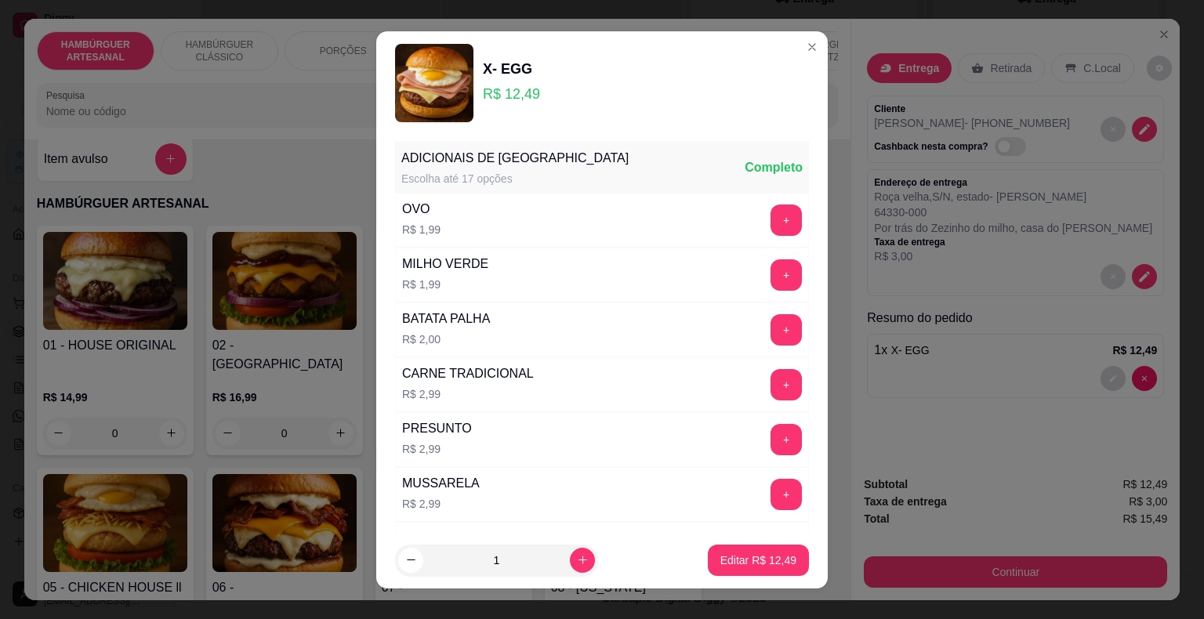
scroll to position [78, 0]
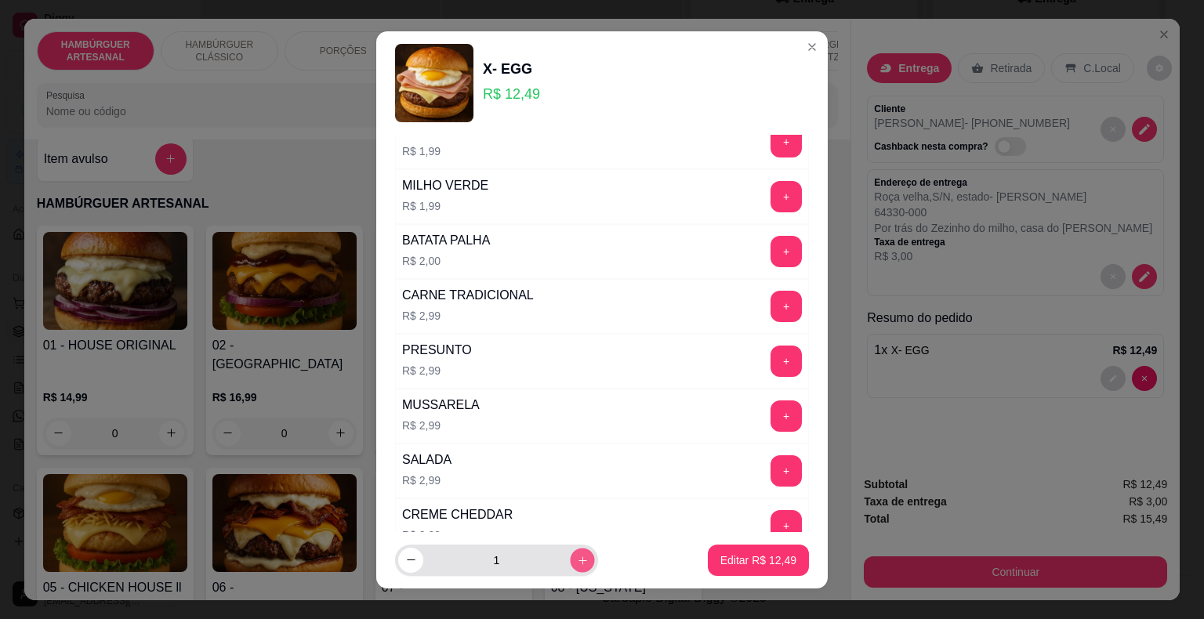
click at [577, 556] on icon "increase-product-quantity" at bounding box center [583, 560] width 12 height 12
type input "2"
click at [746, 563] on p "Editar R$ 24,98" at bounding box center [758, 560] width 74 height 15
type input "2"
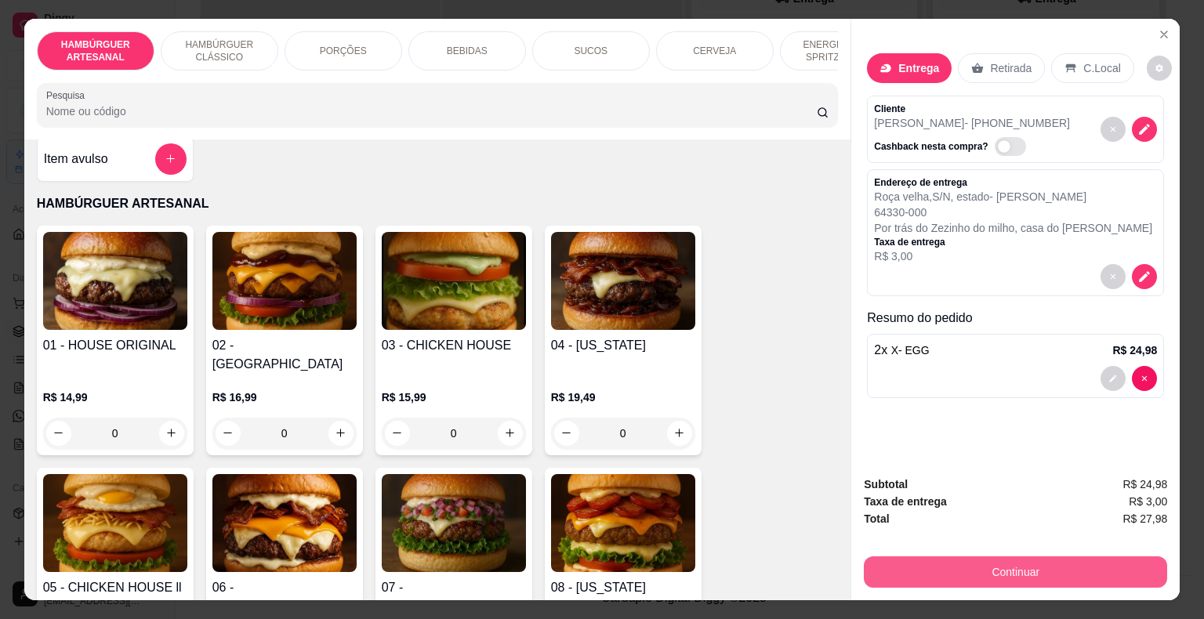
click at [911, 565] on button "Continuar" at bounding box center [1015, 571] width 303 height 31
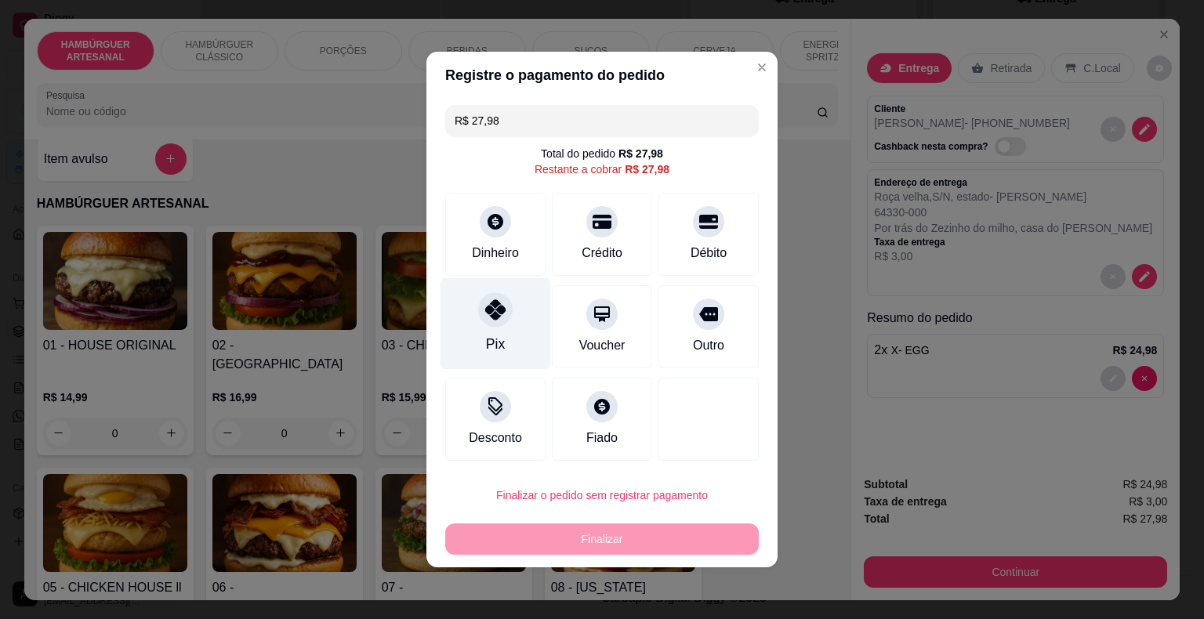
click at [509, 349] on div "Pix" at bounding box center [495, 324] width 111 height 92
type input "R$ 0,00"
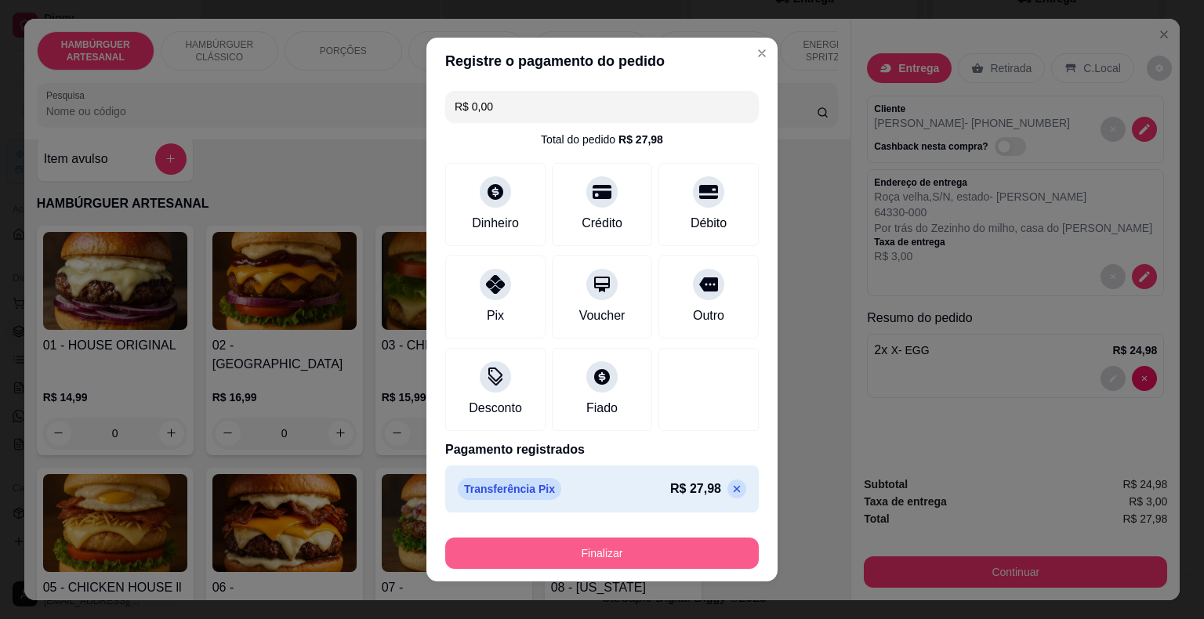
click at [519, 543] on button "Finalizar" at bounding box center [601, 553] width 313 height 31
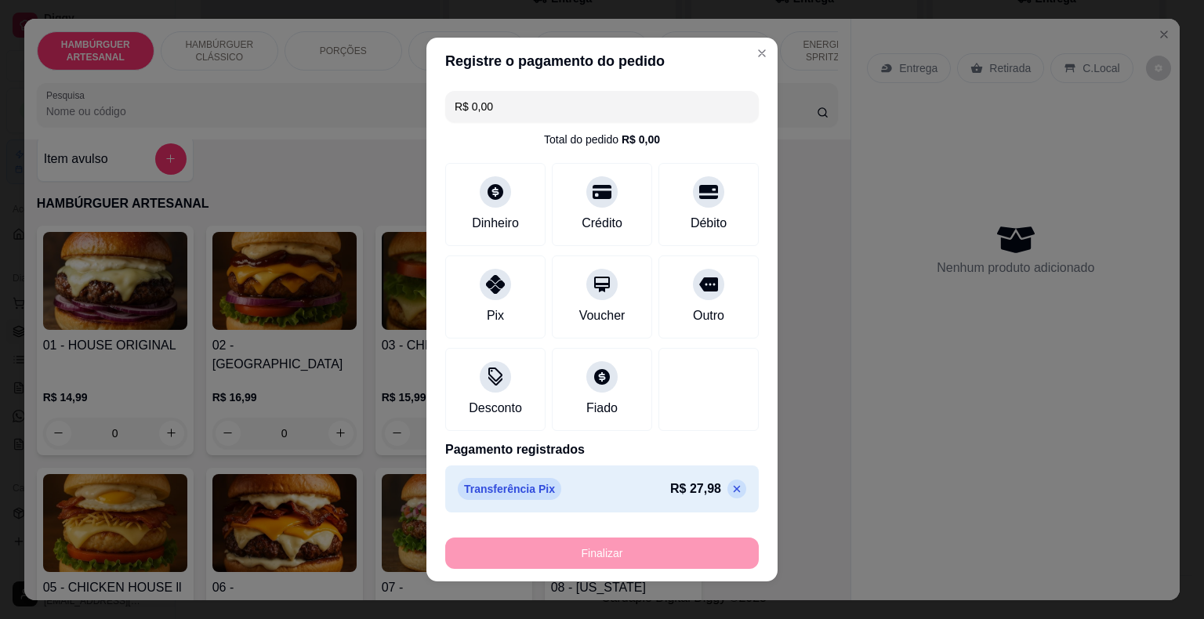
type input "0"
type input "-R$ 27,98"
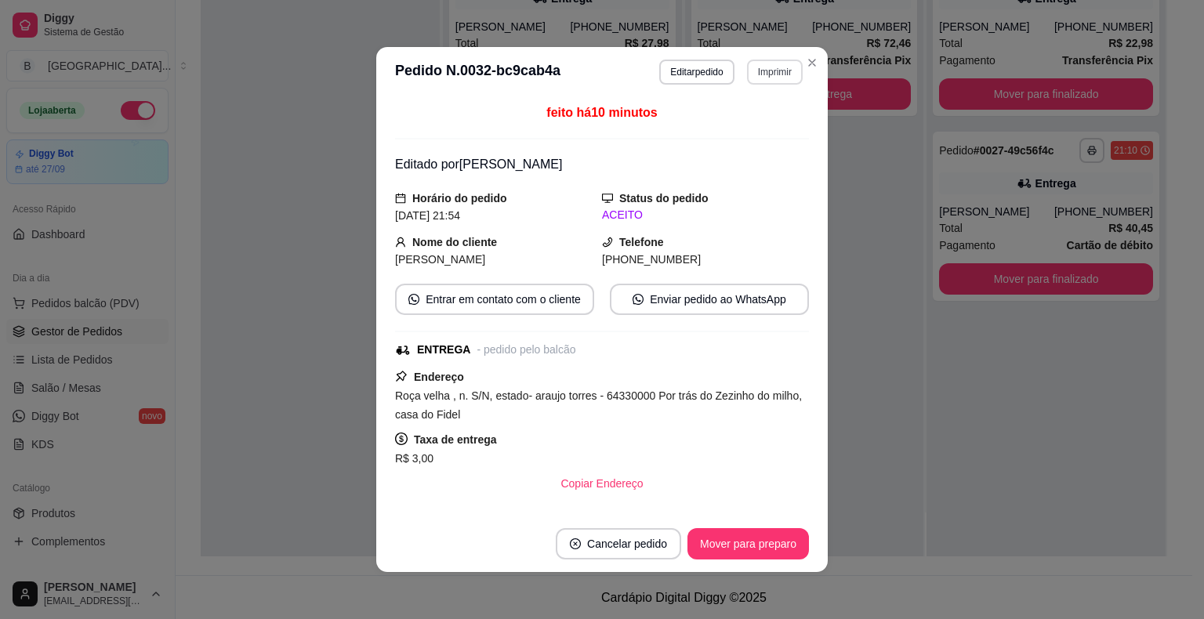
click at [774, 80] on button "Imprimir" at bounding box center [775, 72] width 56 height 25
click at [763, 127] on button "IMPRESSORA" at bounding box center [741, 127] width 110 height 24
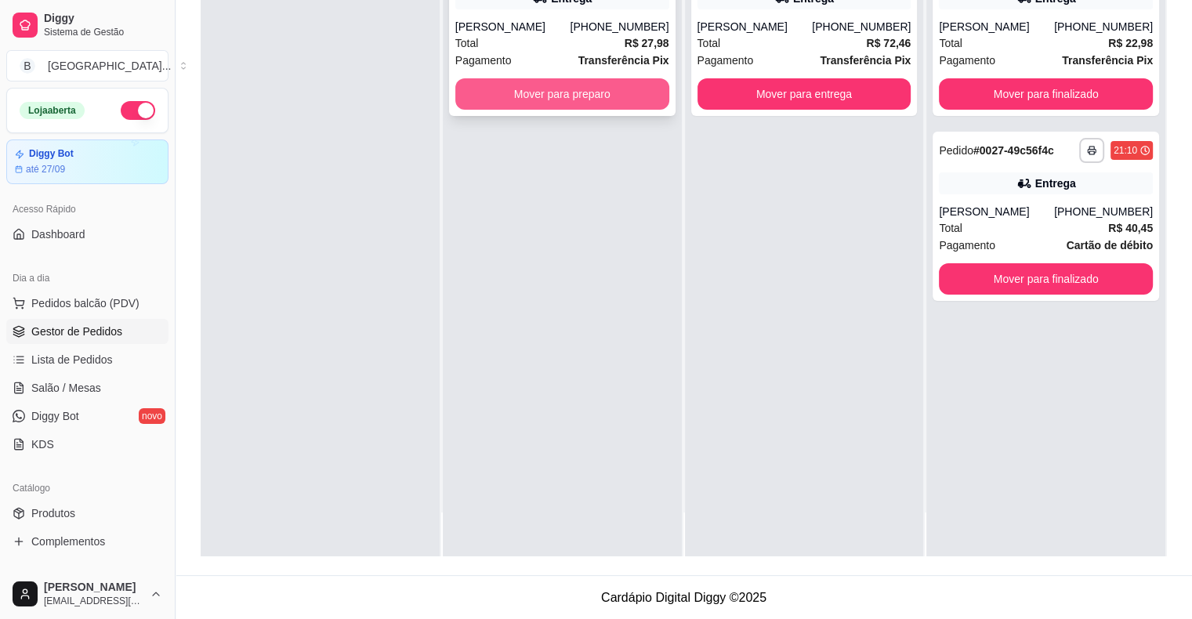
click at [489, 79] on button "Mover para preparo" at bounding box center [562, 93] width 214 height 31
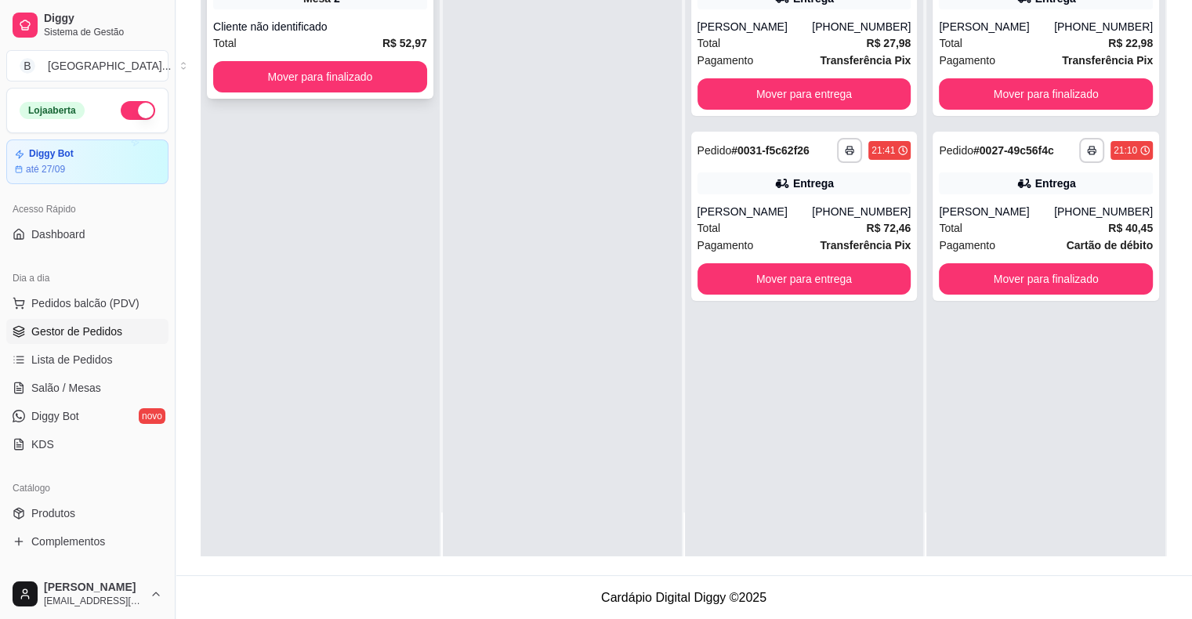
click at [414, 40] on strong "R$ 52,97" at bounding box center [404, 43] width 45 height 13
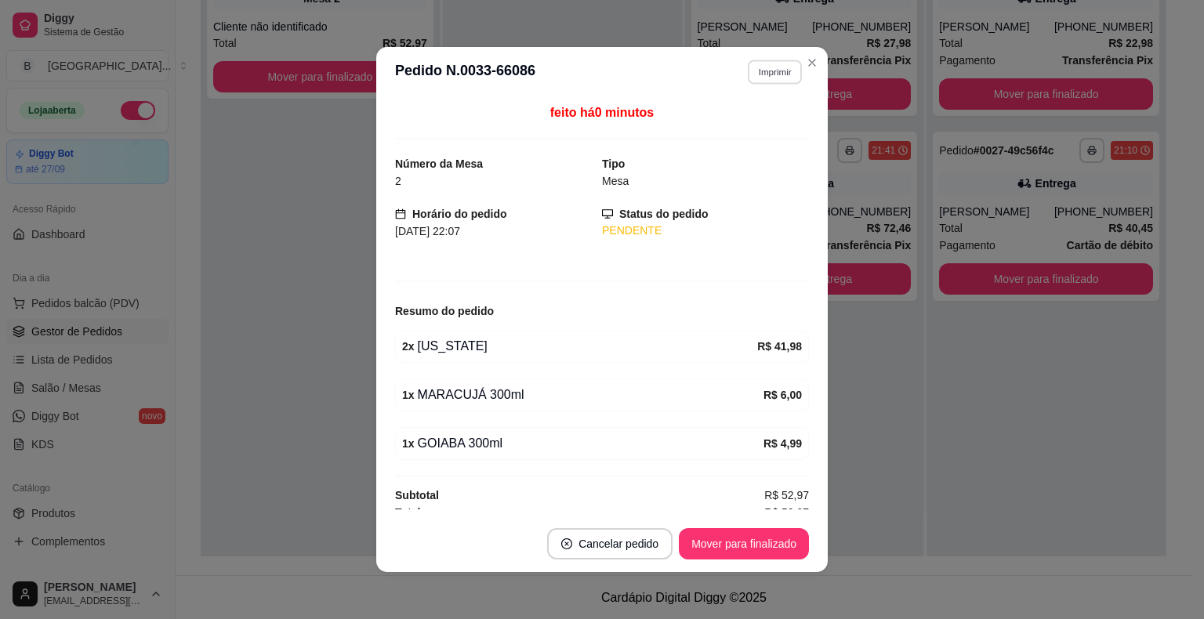
click at [765, 71] on button "Imprimir" at bounding box center [775, 72] width 54 height 24
click at [770, 128] on button "IMPRESSORA" at bounding box center [753, 121] width 91 height 20
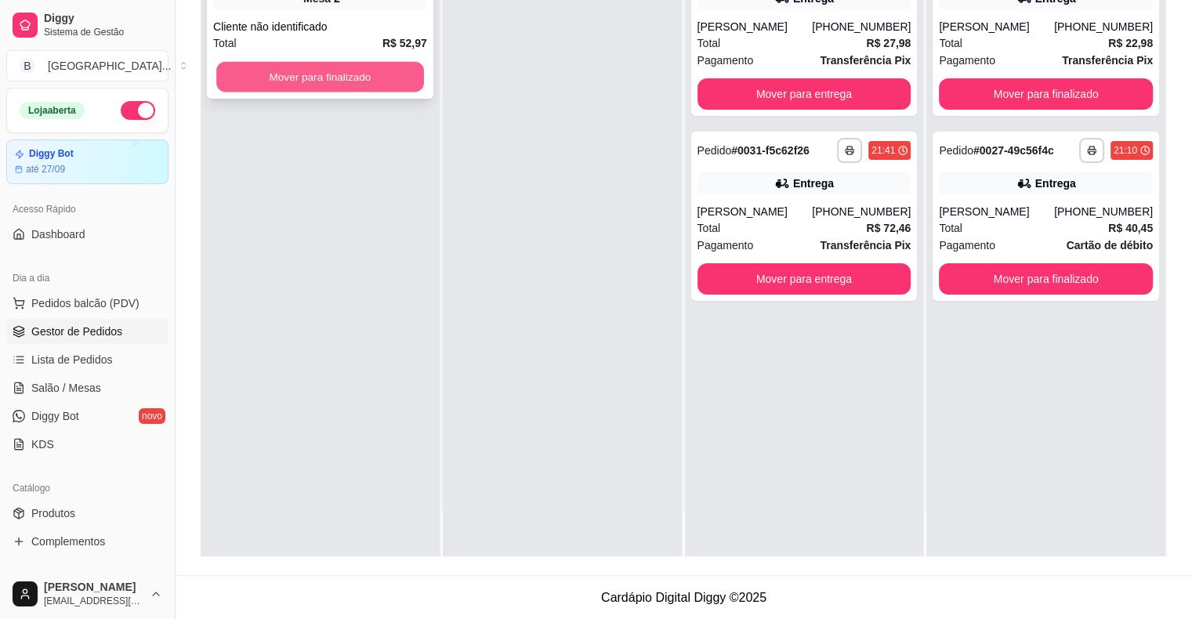
click at [393, 82] on button "Mover para finalizado" at bounding box center [320, 77] width 208 height 31
click at [399, 42] on strong "R$ 43,97" at bounding box center [404, 43] width 45 height 13
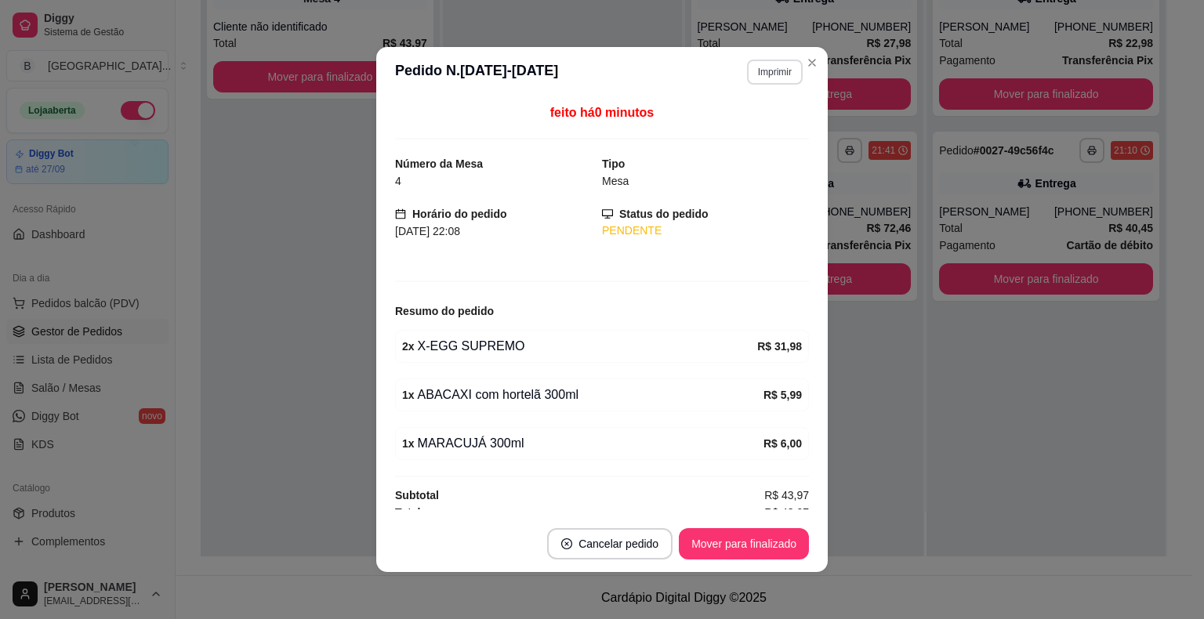
click at [781, 71] on button "Imprimir" at bounding box center [775, 72] width 56 height 25
click at [740, 136] on button "IMPRESSORA" at bounding box center [741, 127] width 110 height 24
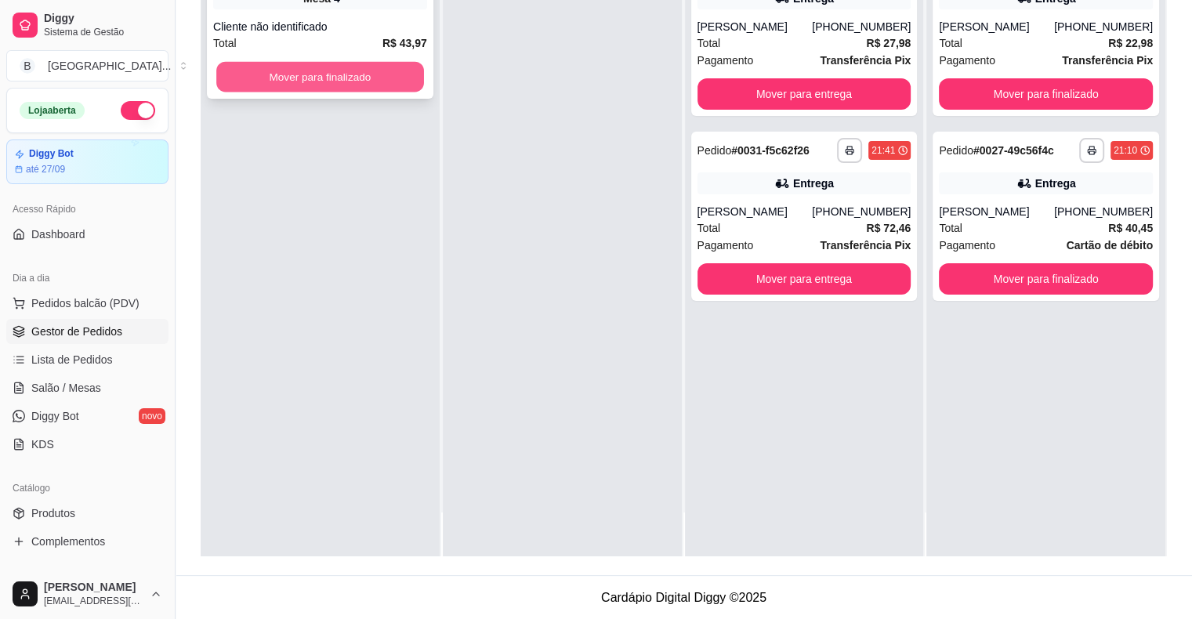
click at [317, 90] on button "Mover para finalizado" at bounding box center [320, 77] width 208 height 31
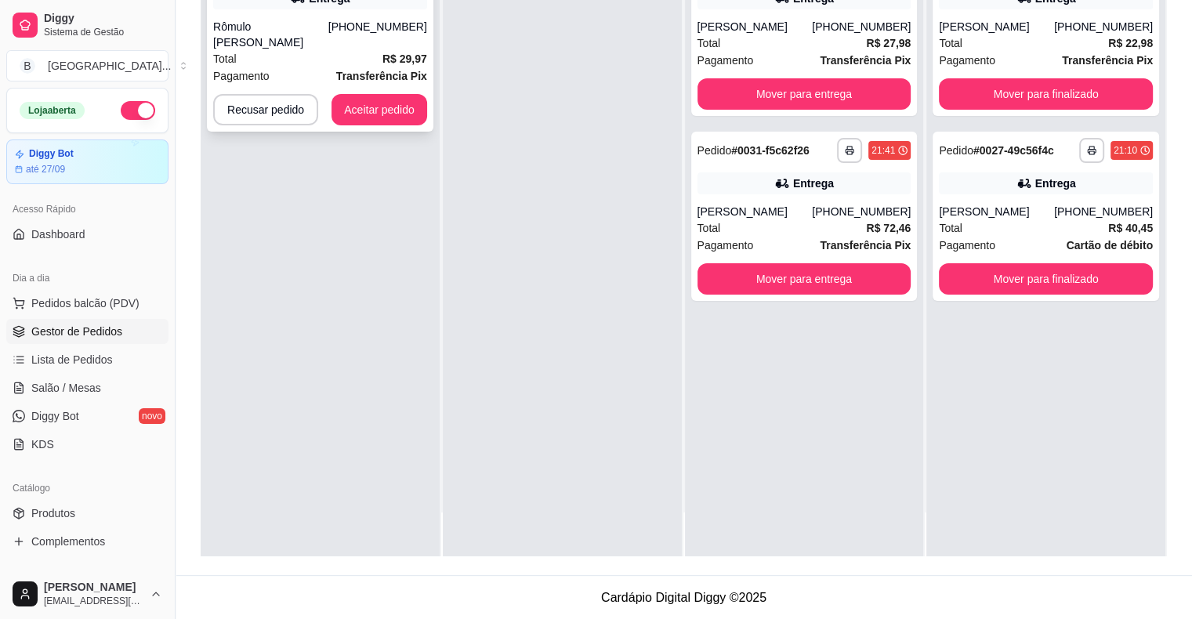
click at [236, 50] on div "Total R$ 29,97" at bounding box center [320, 58] width 214 height 17
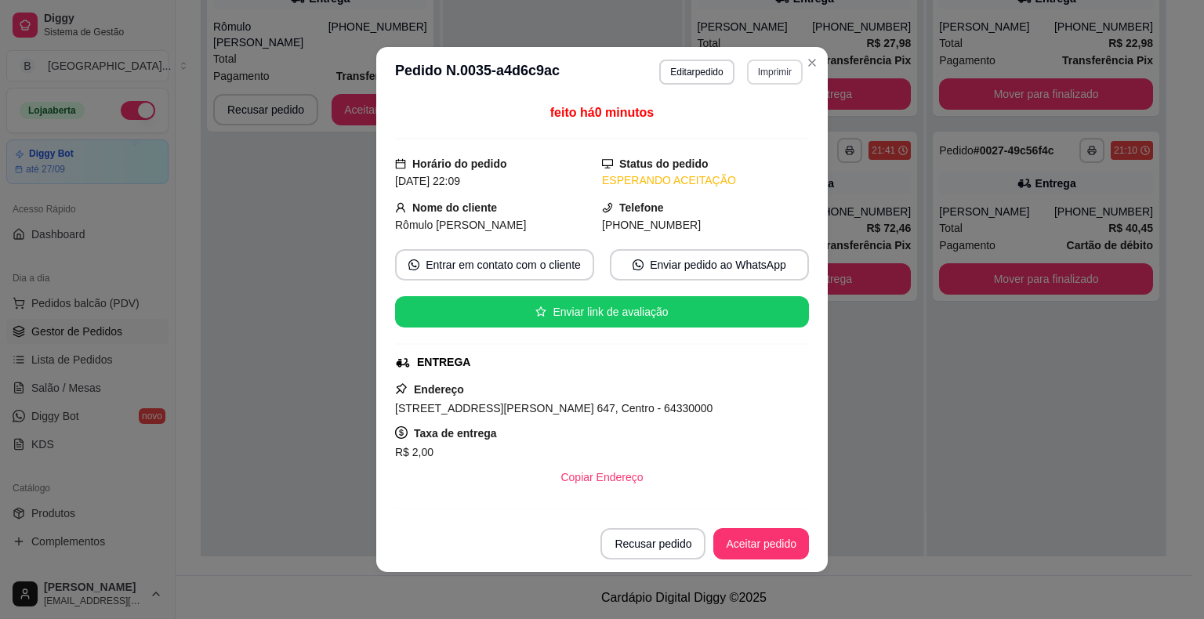
click at [747, 63] on button "Imprimir" at bounding box center [775, 72] width 56 height 25
click at [738, 112] on div "Escolha a impressora IMPRESSORA Impressora" at bounding box center [740, 132] width 129 height 85
click at [737, 118] on button "IMPRESSORA" at bounding box center [741, 127] width 110 height 24
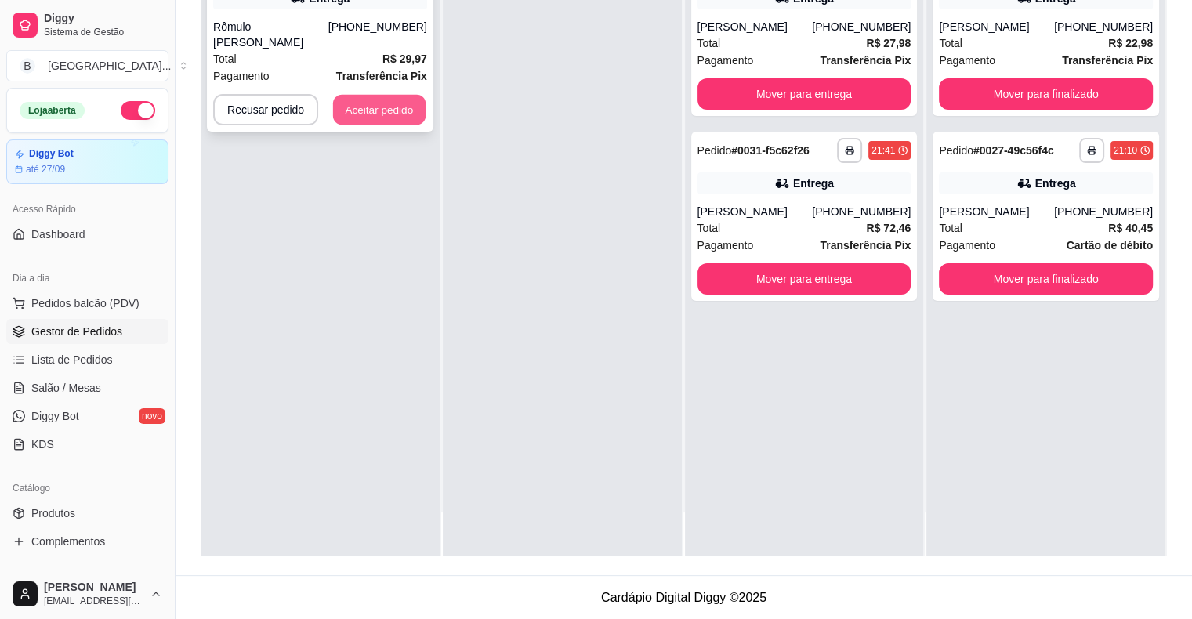
click at [362, 102] on button "Aceitar pedido" at bounding box center [379, 110] width 92 height 31
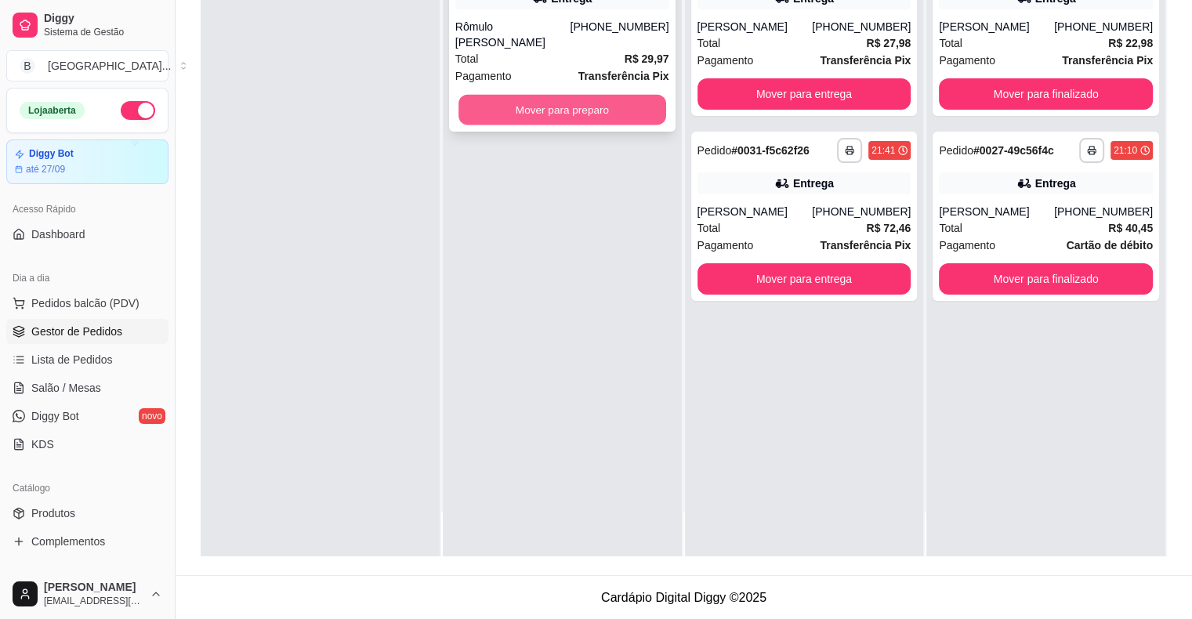
click at [580, 99] on button "Mover para preparo" at bounding box center [562, 110] width 208 height 31
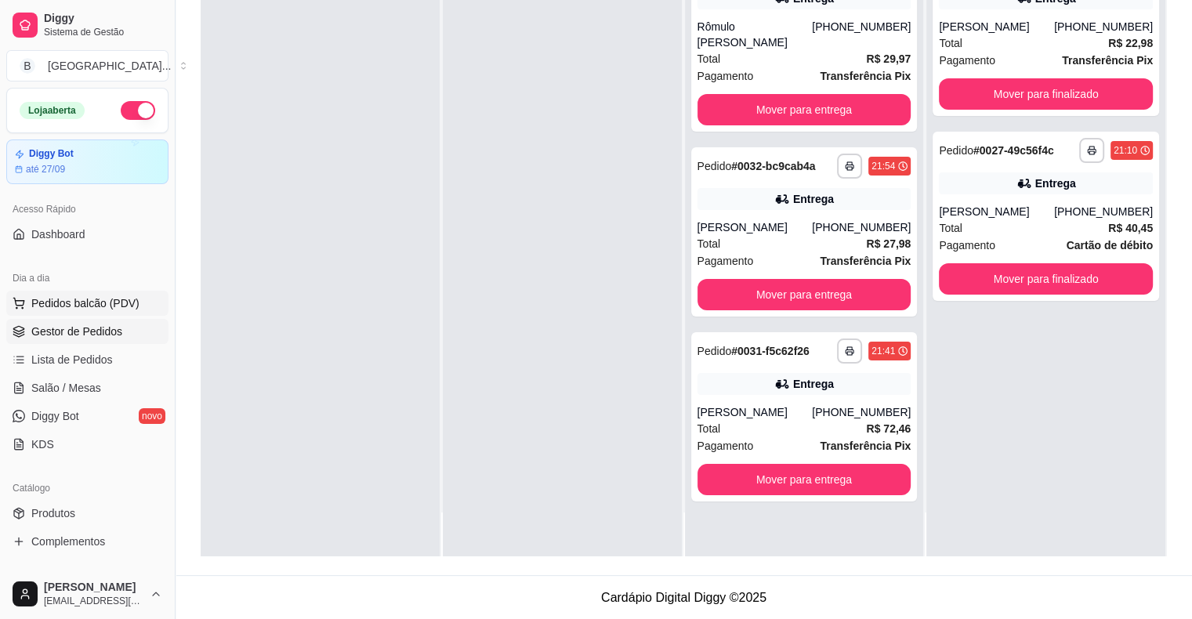
click at [56, 295] on span "Pedidos balcão (PDV)" at bounding box center [85, 303] width 108 height 16
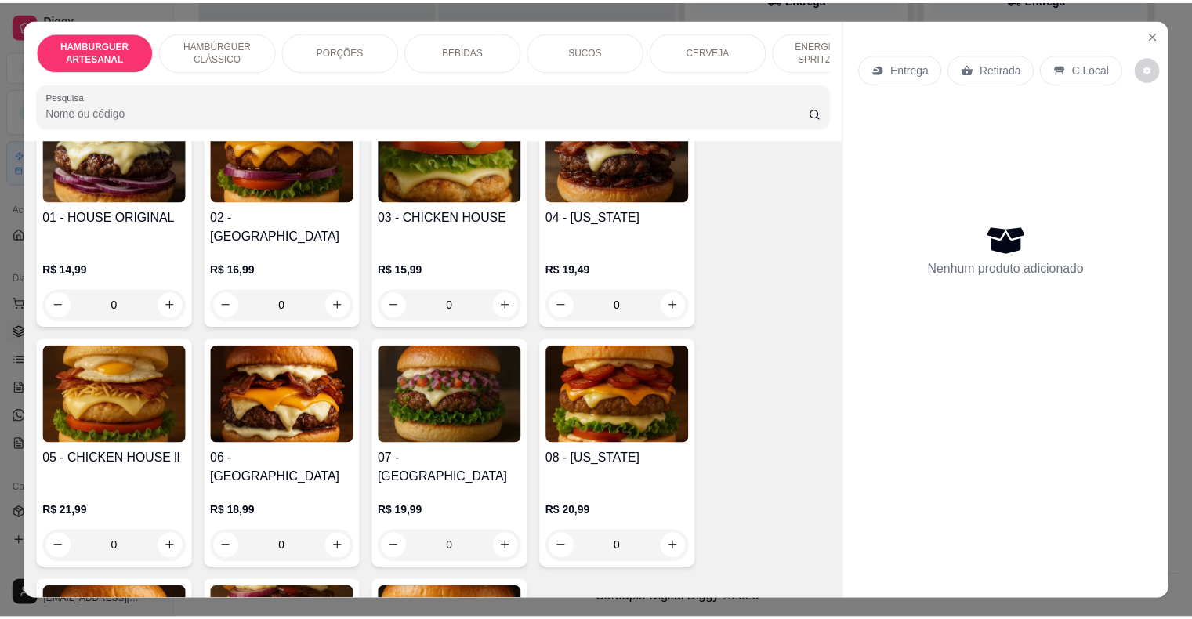
scroll to position [157, 0]
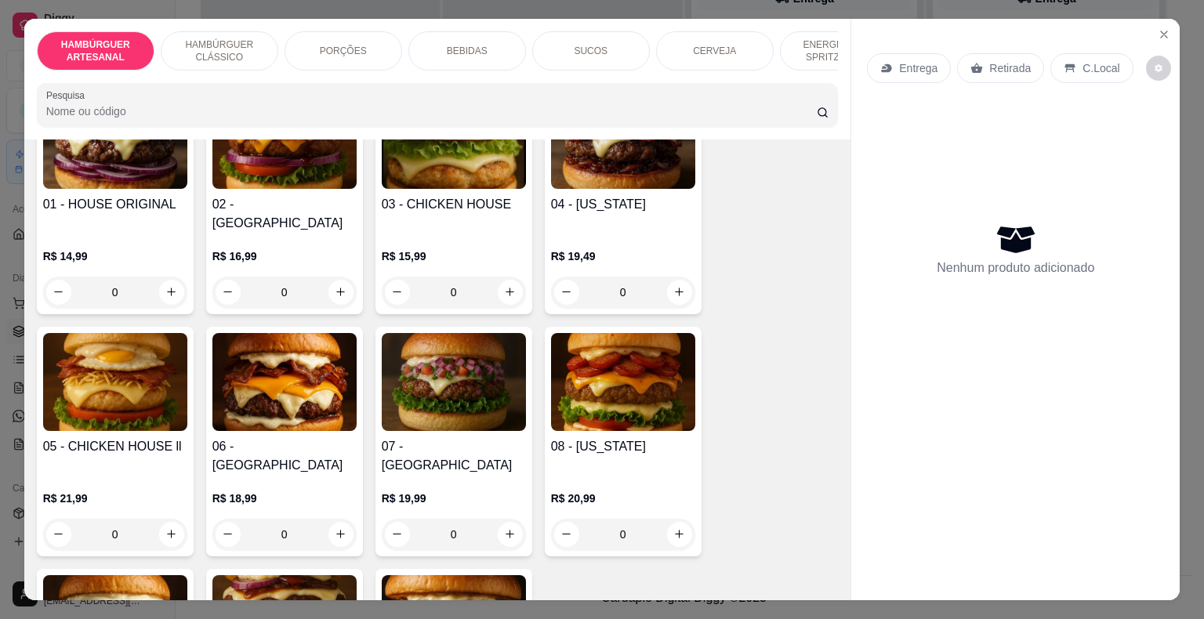
click at [332, 277] on div "0" at bounding box center [284, 292] width 144 height 31
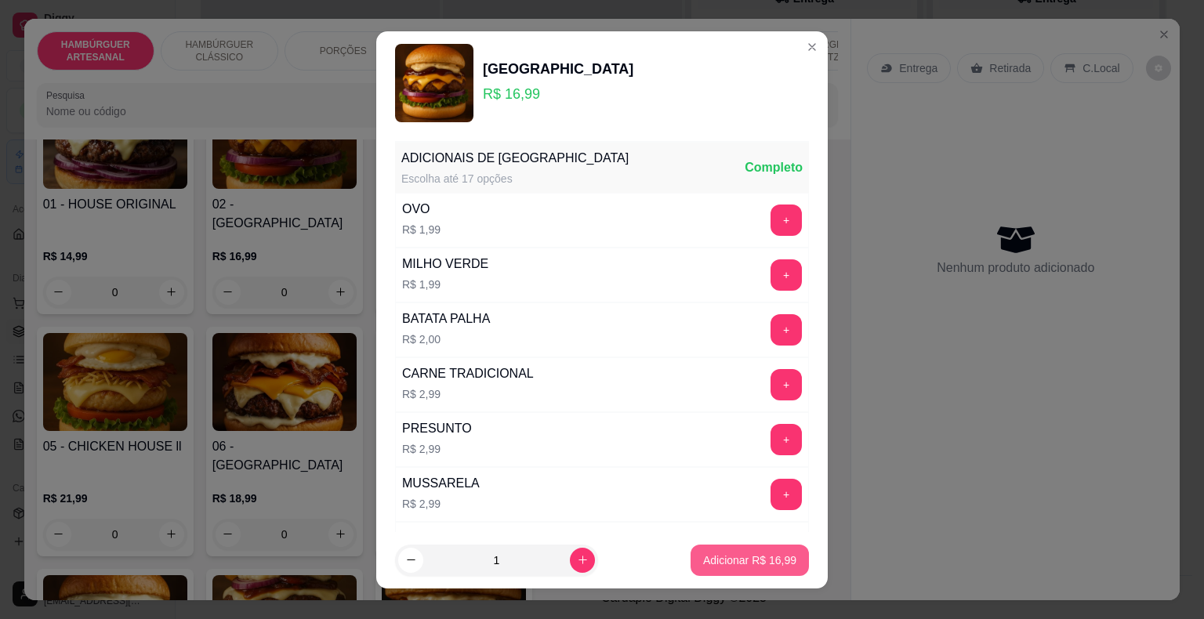
click at [736, 559] on p "Adicionar R$ 16,99" at bounding box center [749, 561] width 93 height 16
type input "1"
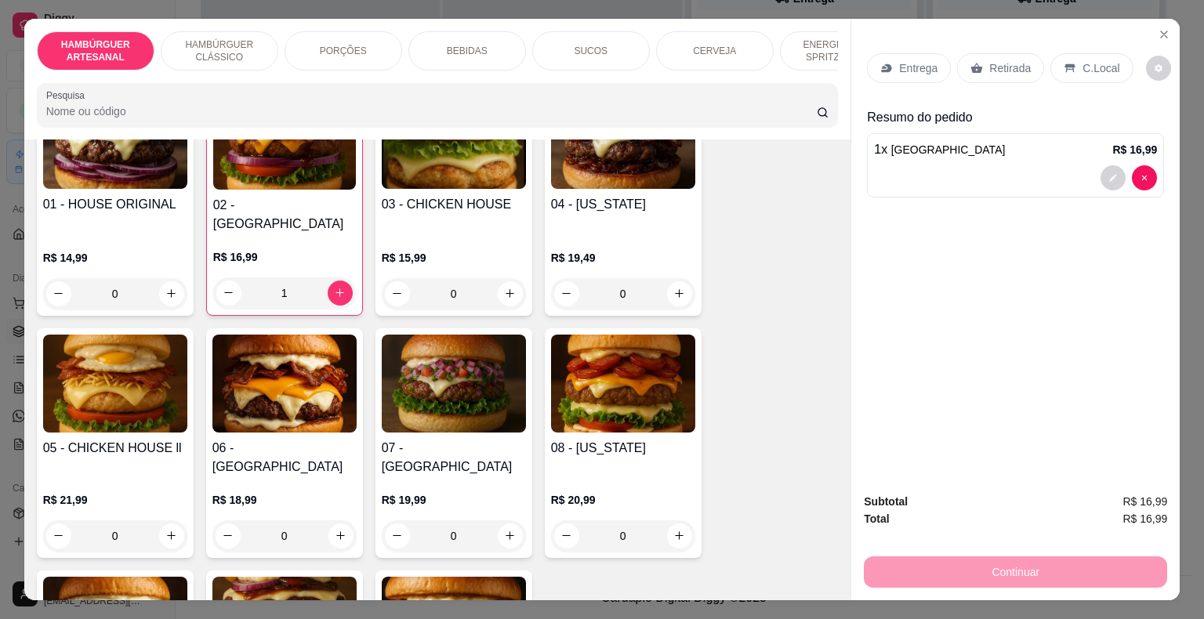
click at [1013, 61] on p "Retirada" at bounding box center [1010, 68] width 42 height 16
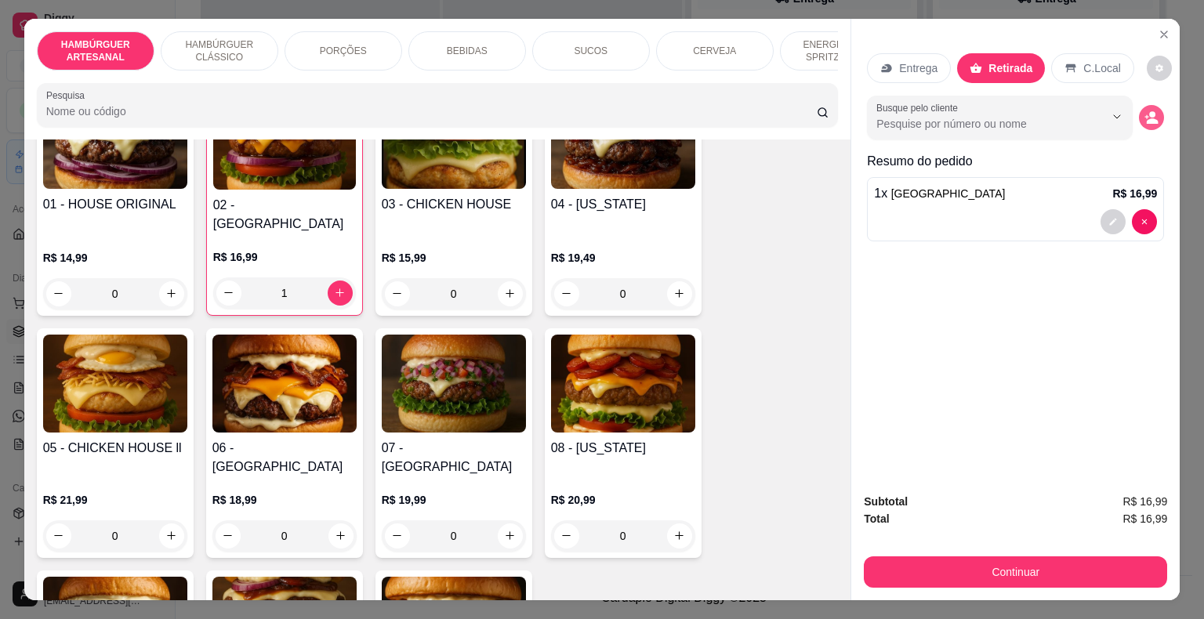
click at [1144, 111] on icon "decrease-product-quantity" at bounding box center [1151, 118] width 14 height 14
click at [1149, 111] on circle "decrease-product-quantity" at bounding box center [1152, 114] width 6 height 6
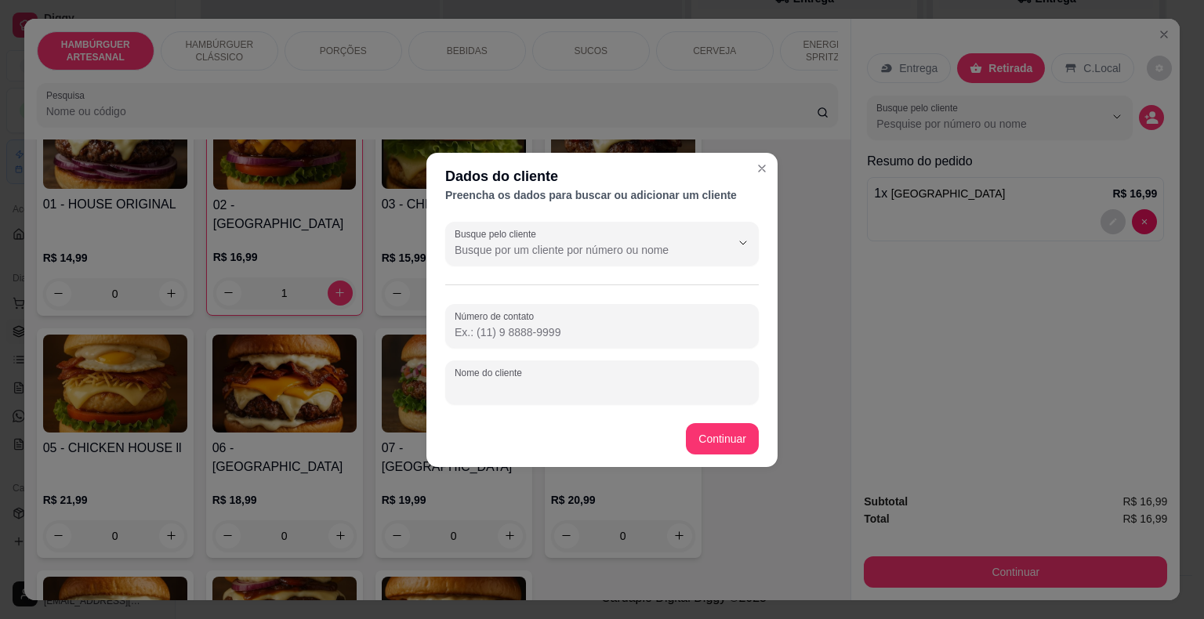
click at [646, 387] on input "Nome do cliente" at bounding box center [602, 389] width 295 height 16
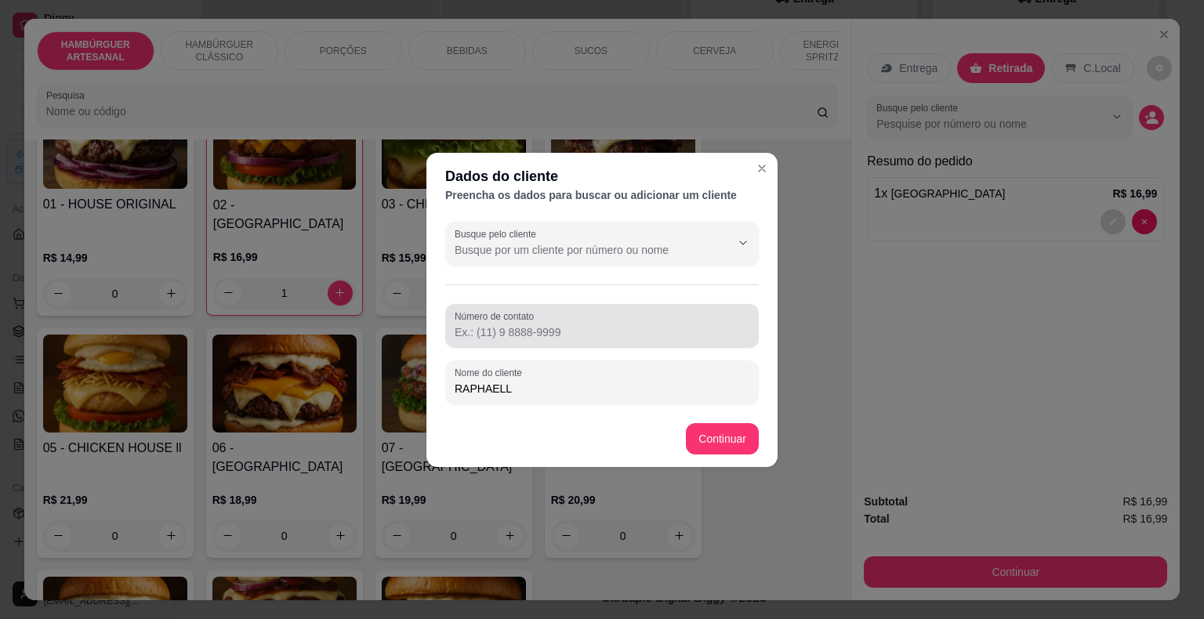
type input "RAPHAELL"
click at [641, 306] on div "Número de contato" at bounding box center [601, 326] width 313 height 44
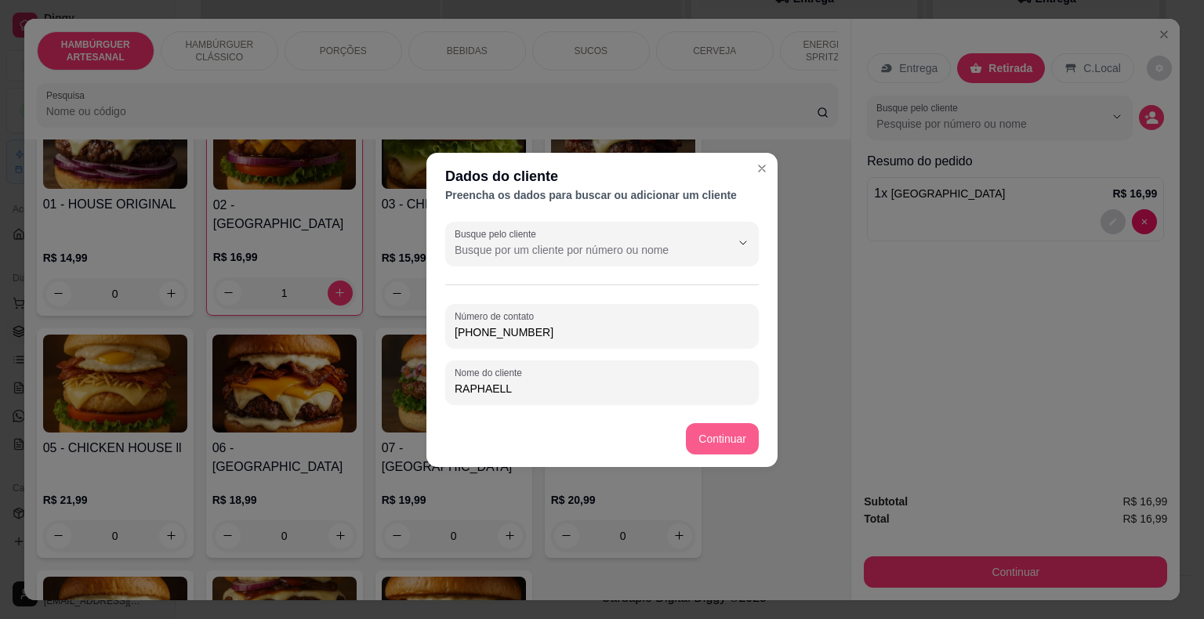
type input "[PHONE_NUMBER]"
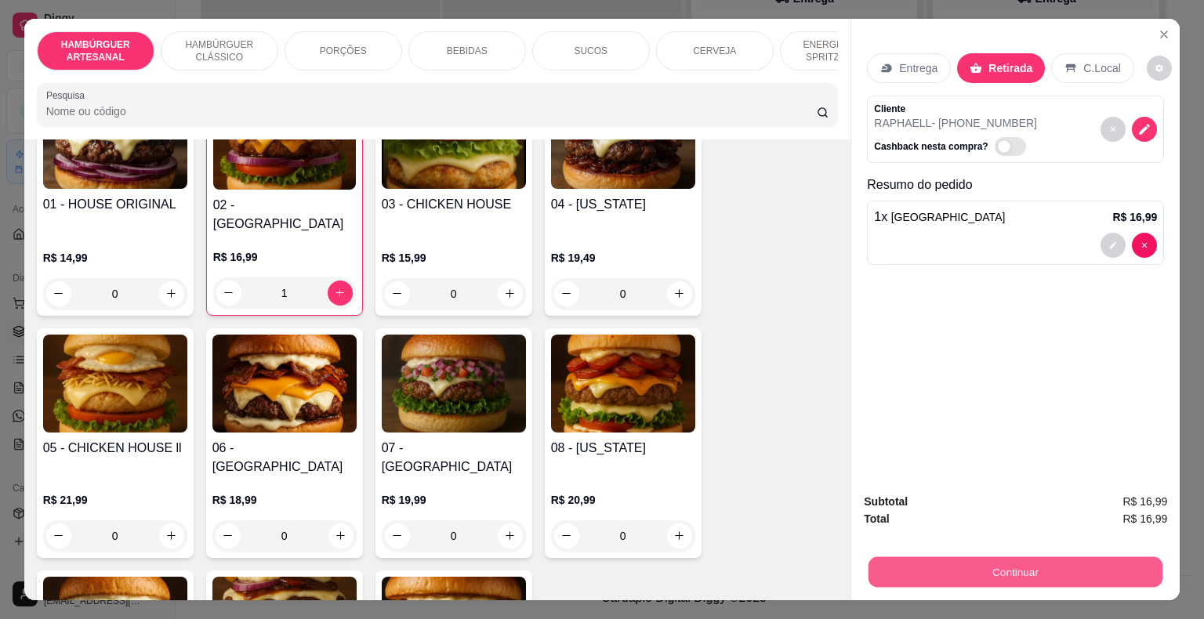
click at [1006, 571] on button "Continuar" at bounding box center [1015, 572] width 294 height 31
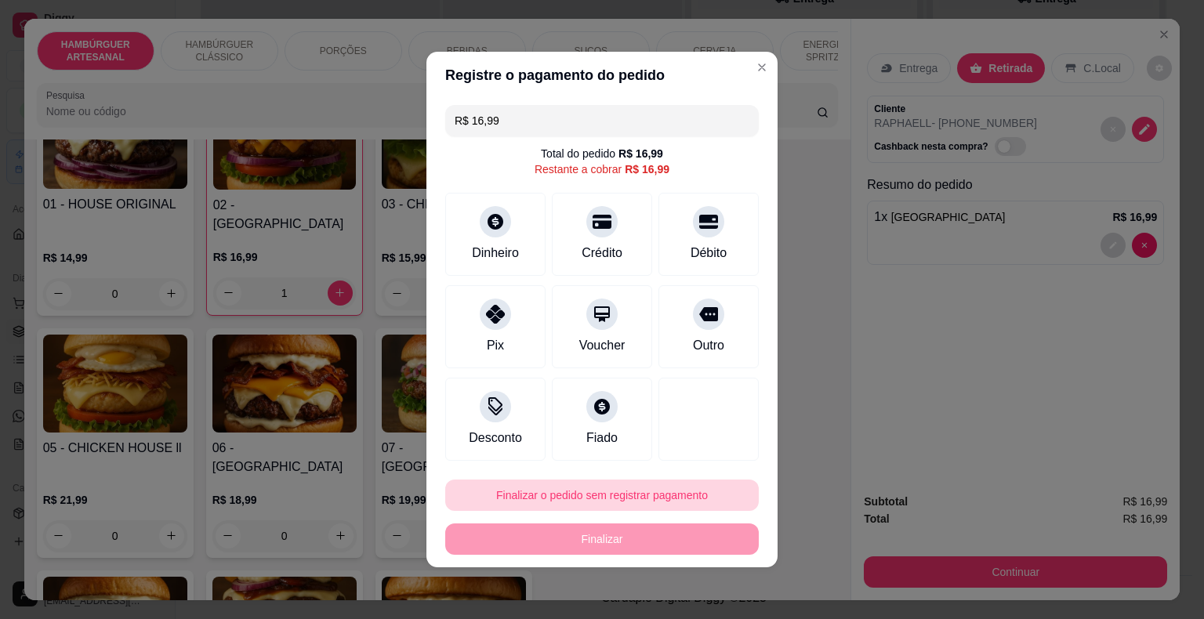
click at [547, 497] on button "Finalizar o pedido sem registrar pagamento" at bounding box center [601, 495] width 313 height 31
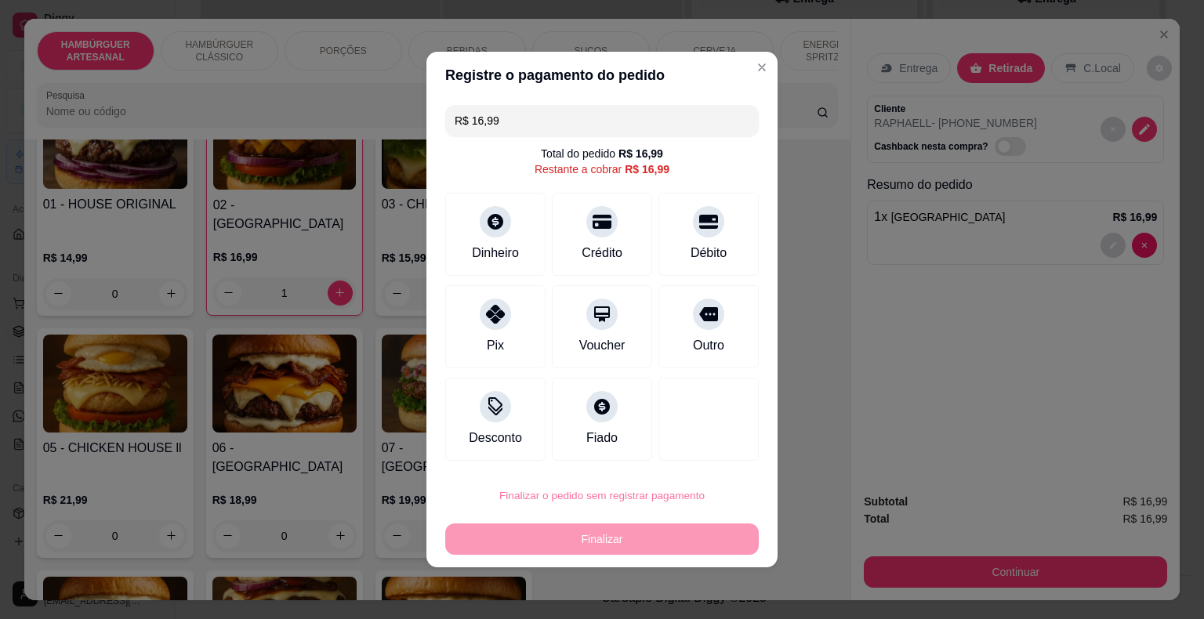
click at [700, 454] on button "Confirmar" at bounding box center [698, 451] width 58 height 24
type input "0"
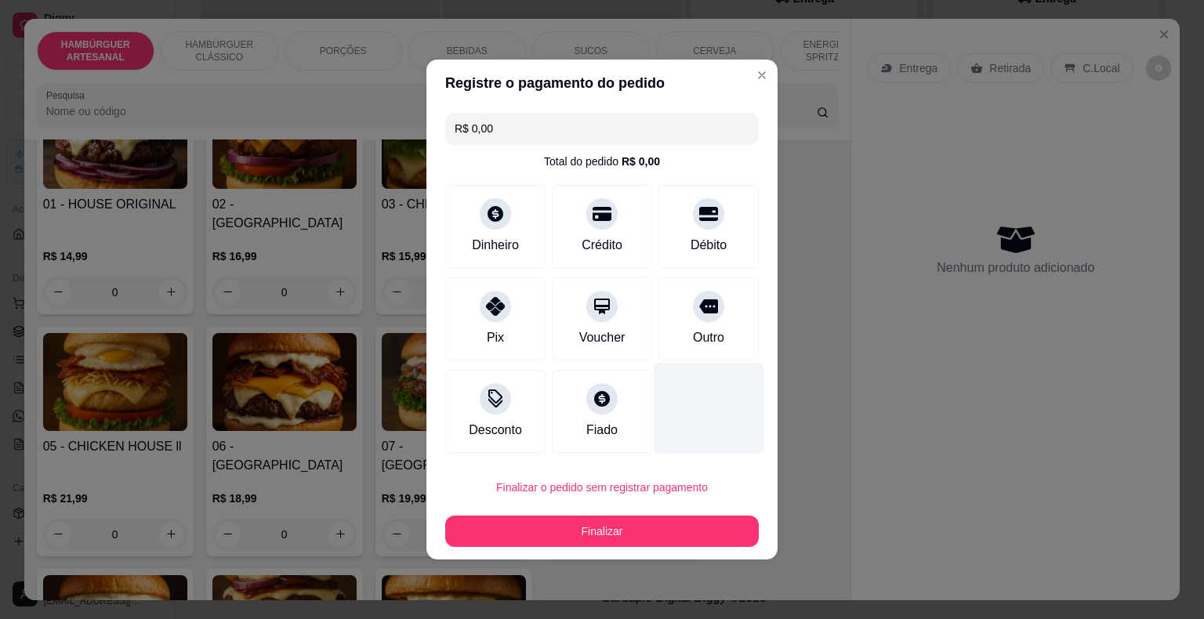
type input "R$ 0,00"
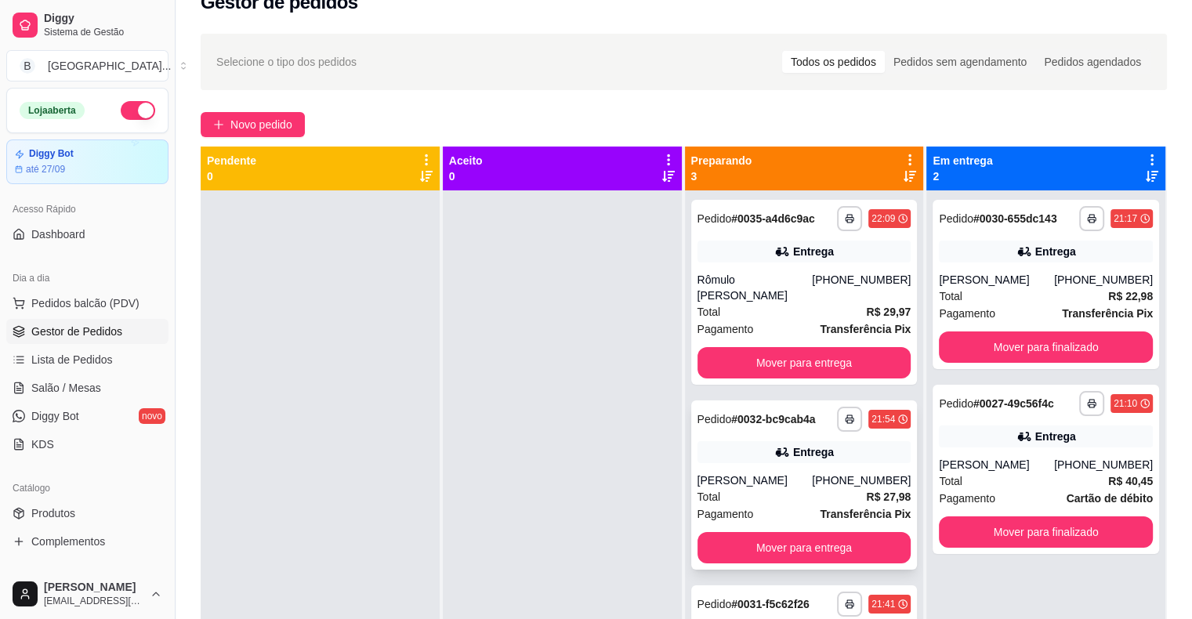
scroll to position [3, 0]
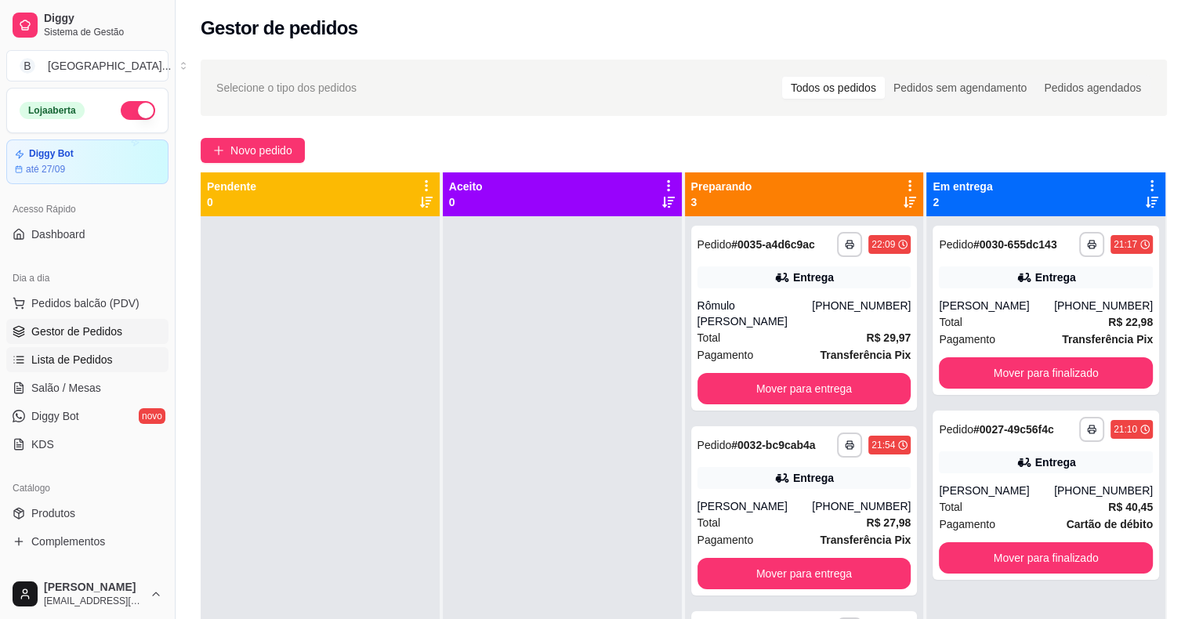
click at [86, 362] on span "Lista de Pedidos" at bounding box center [72, 360] width 82 height 16
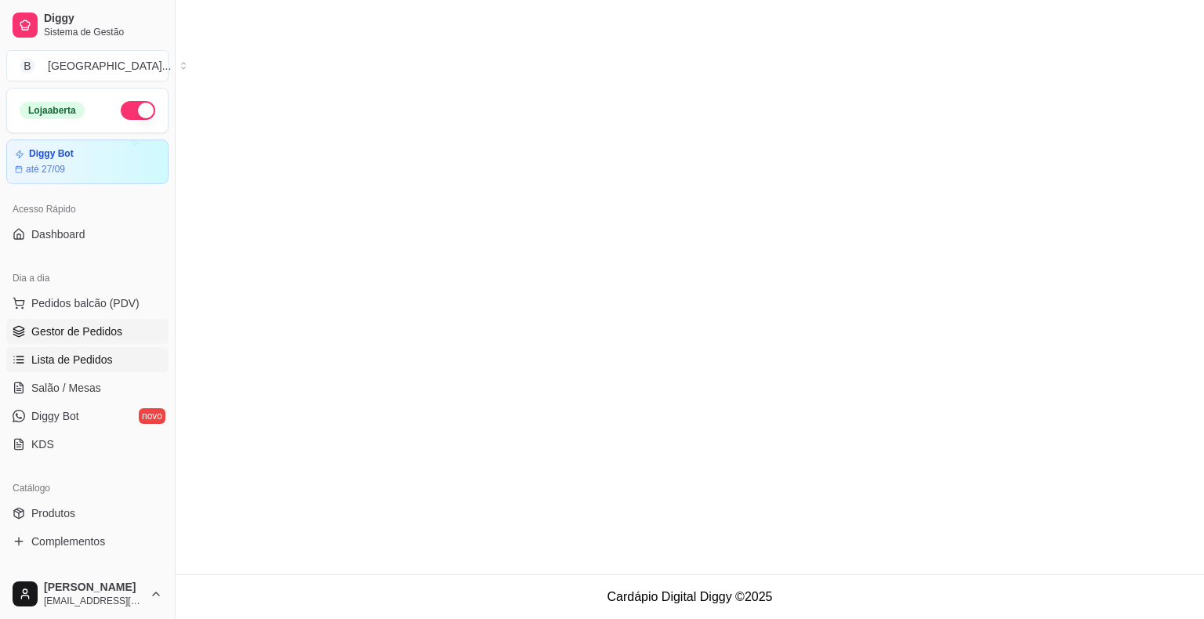
click at [105, 329] on span "Gestor de Pedidos" at bounding box center [76, 332] width 91 height 16
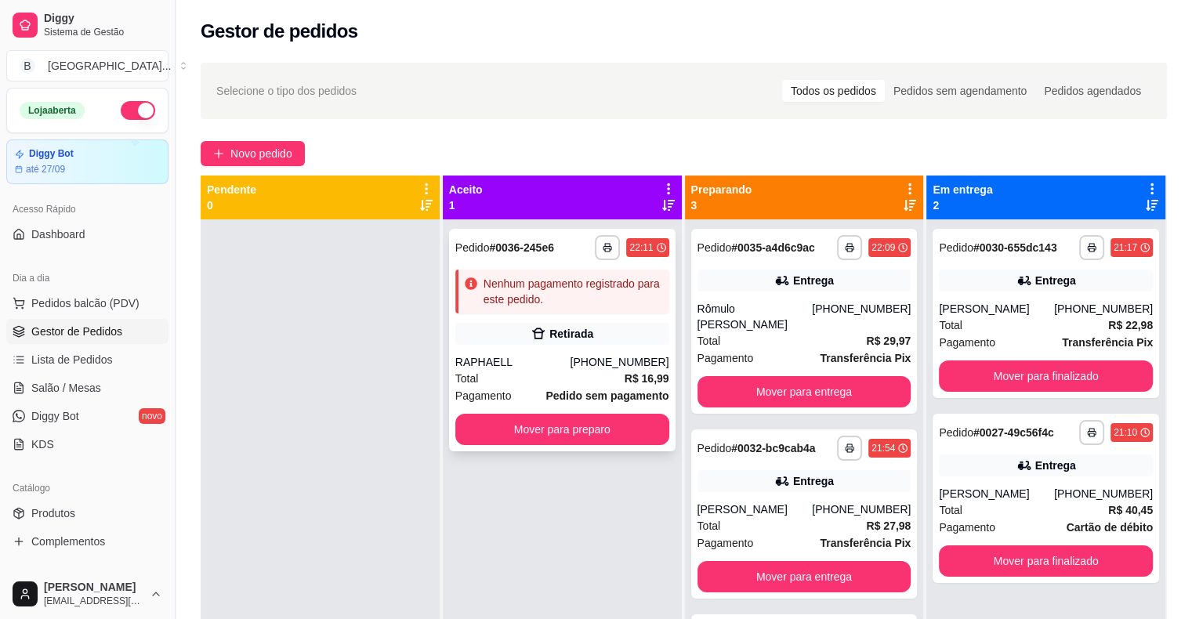
click at [567, 343] on div "Retirada" at bounding box center [562, 334] width 214 height 22
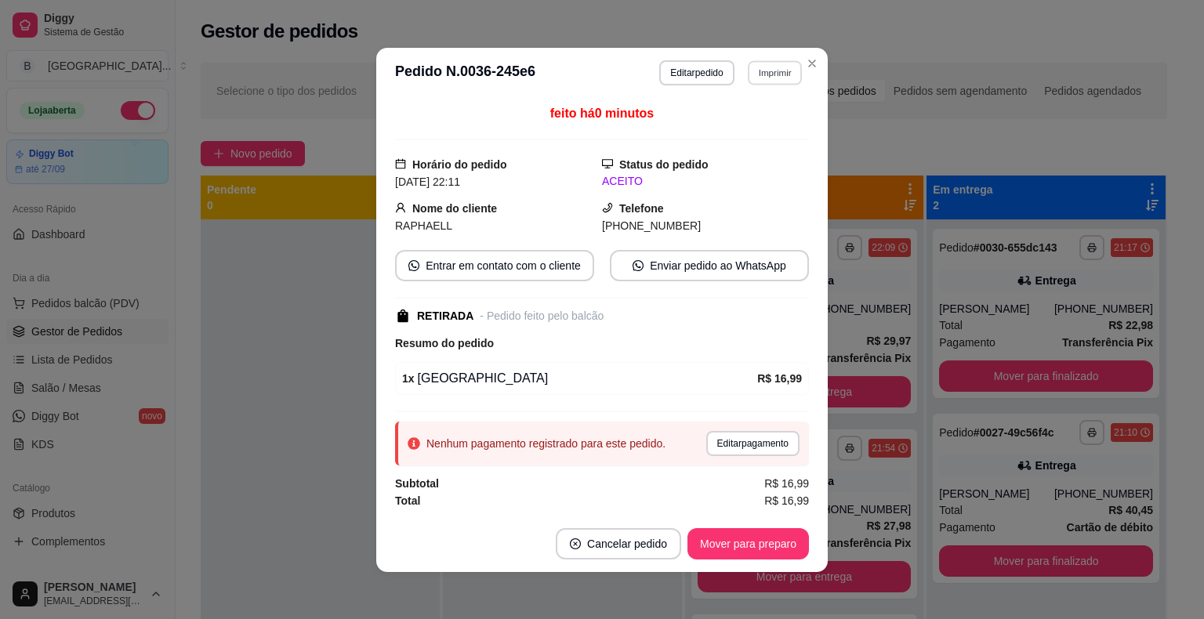
click at [770, 73] on button "Imprimir" at bounding box center [775, 72] width 54 height 24
click at [765, 144] on div "Escolha a impressora IMPRESSORA Impressora" at bounding box center [740, 133] width 129 height 85
click at [765, 129] on button "IMPRESSORA" at bounding box center [741, 128] width 110 height 24
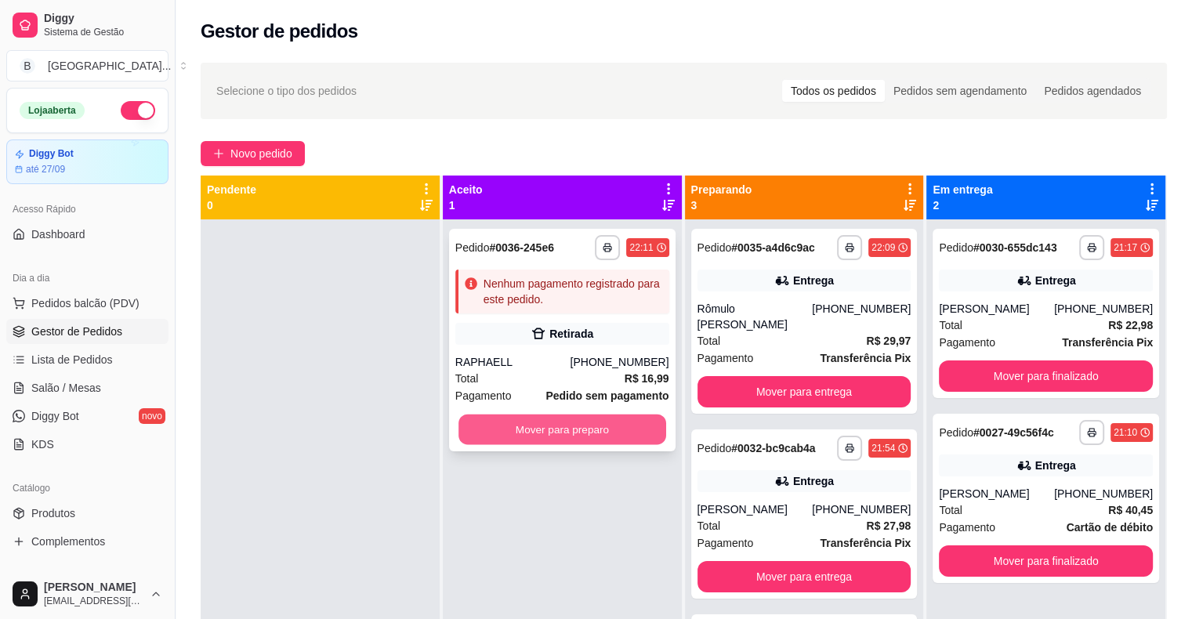
click at [561, 423] on button "Mover para preparo" at bounding box center [562, 430] width 208 height 31
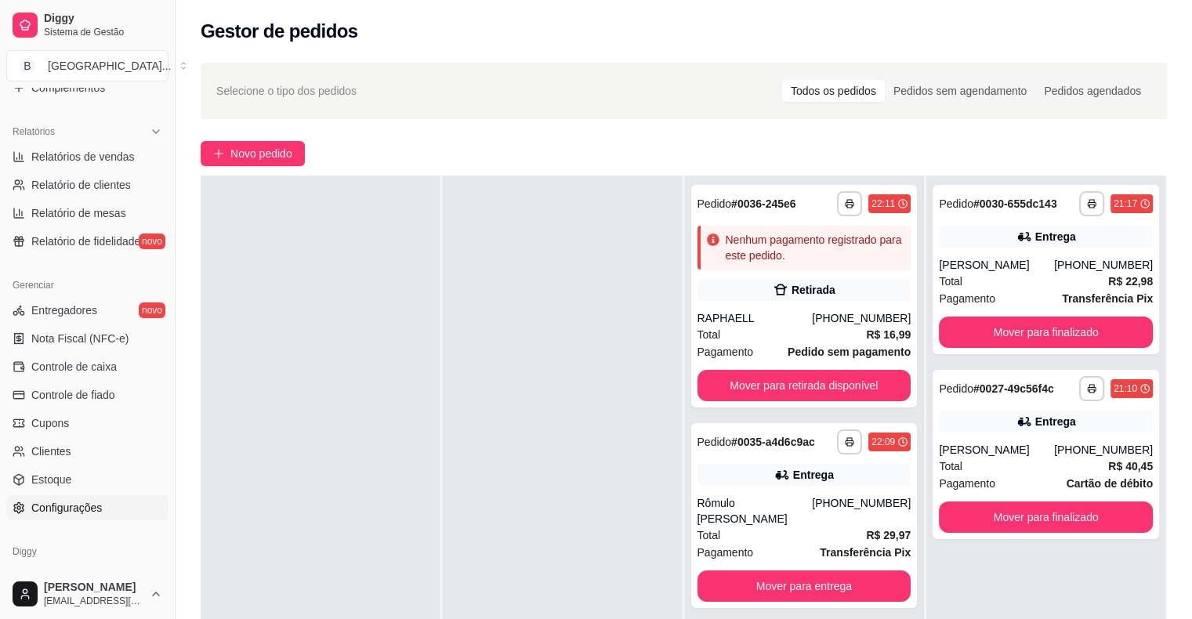
scroll to position [508, 0]
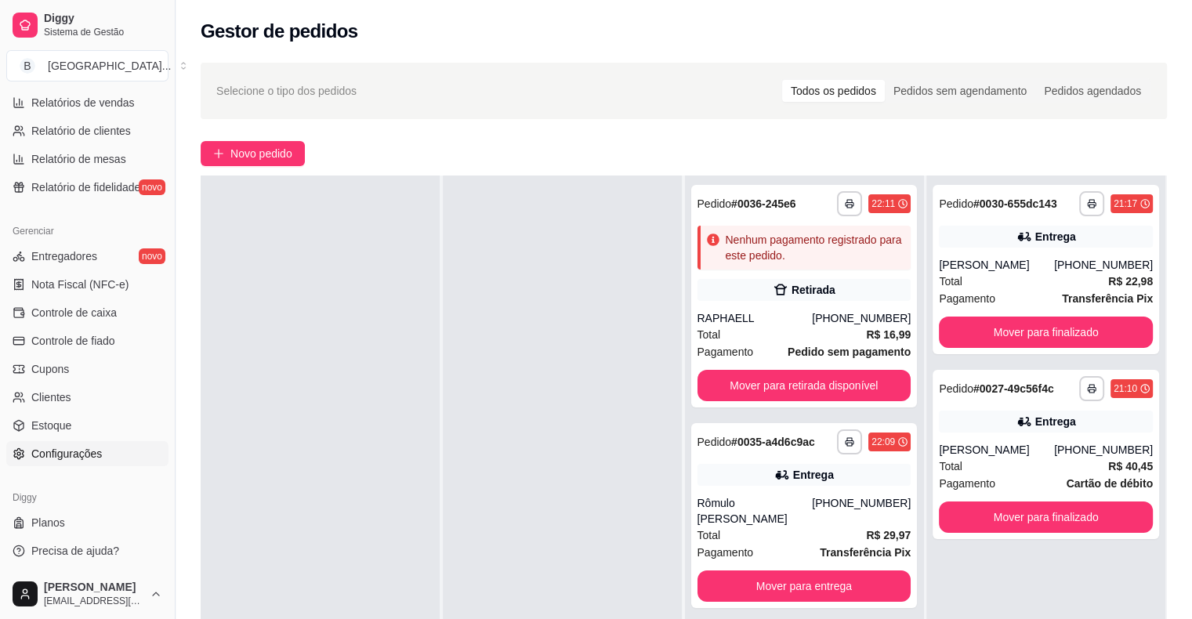
click at [78, 456] on span "Configurações" at bounding box center [66, 454] width 71 height 16
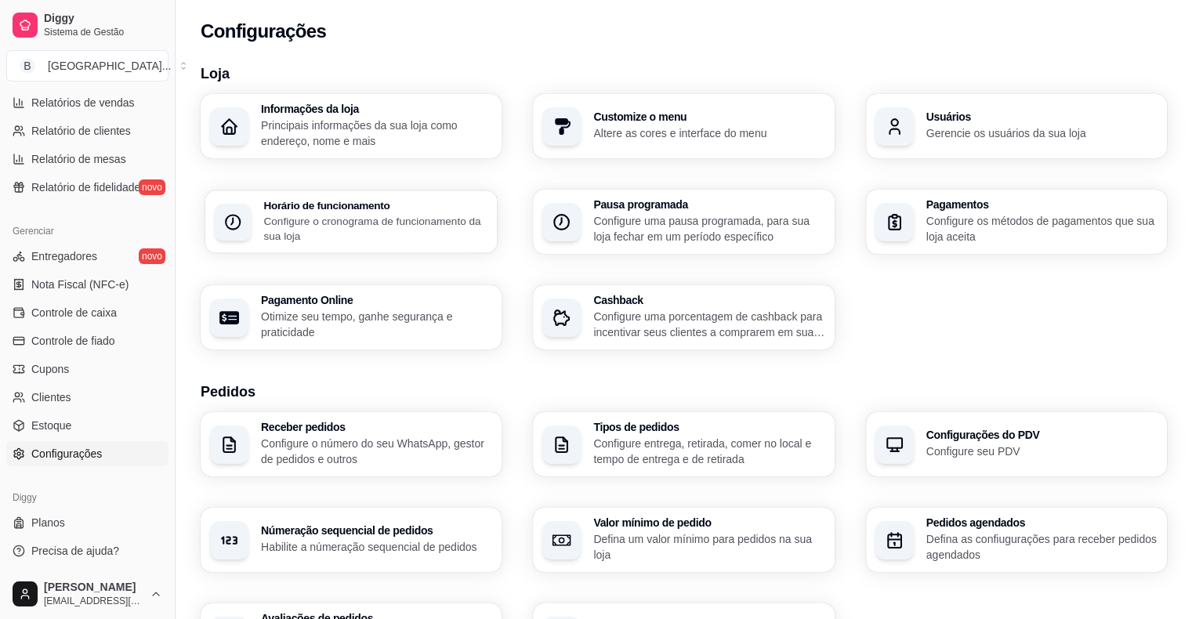
click at [336, 243] on p "Configure o cronograma de funcionamento da sua loja" at bounding box center [375, 228] width 224 height 31
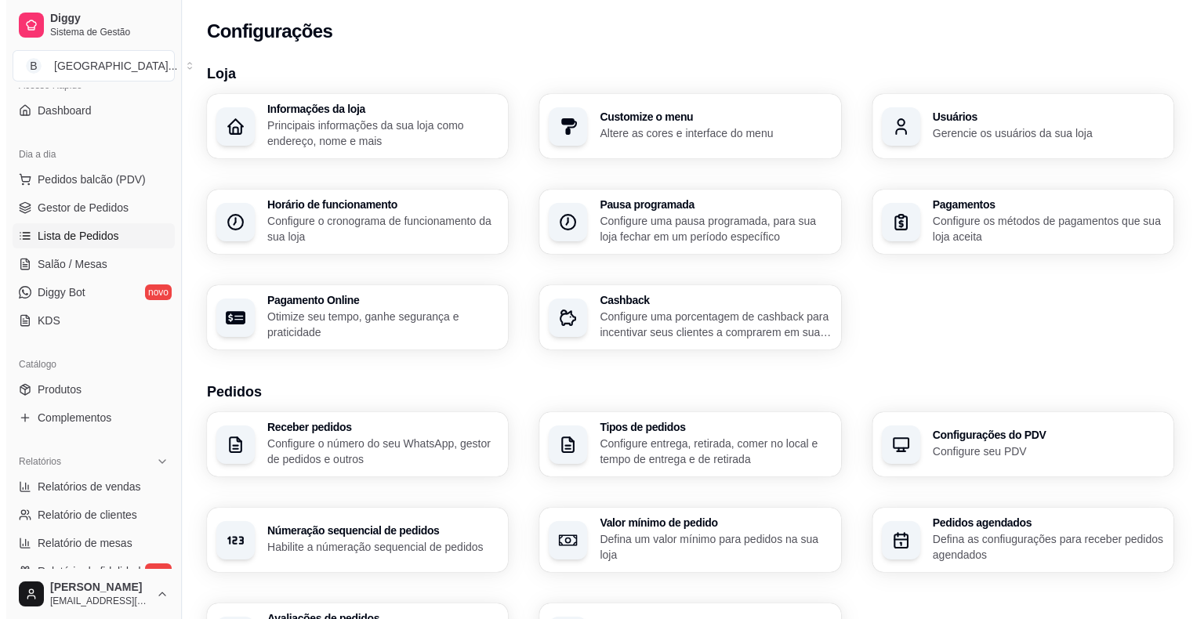
scroll to position [116, 0]
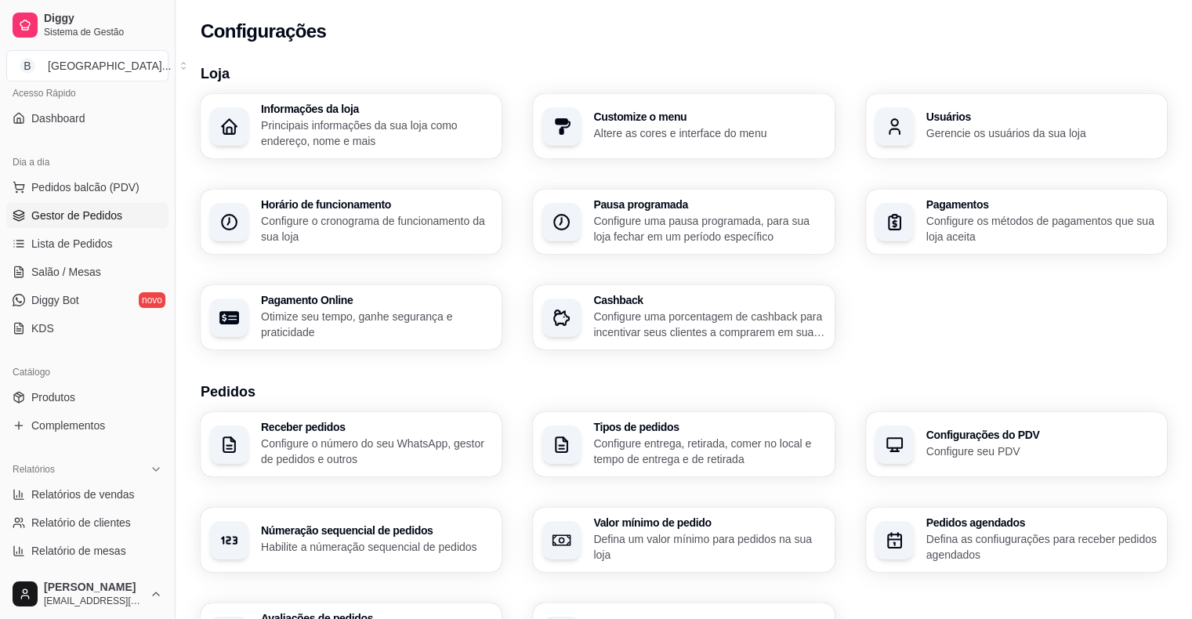
click at [91, 212] on span "Gestor de Pedidos" at bounding box center [76, 216] width 91 height 16
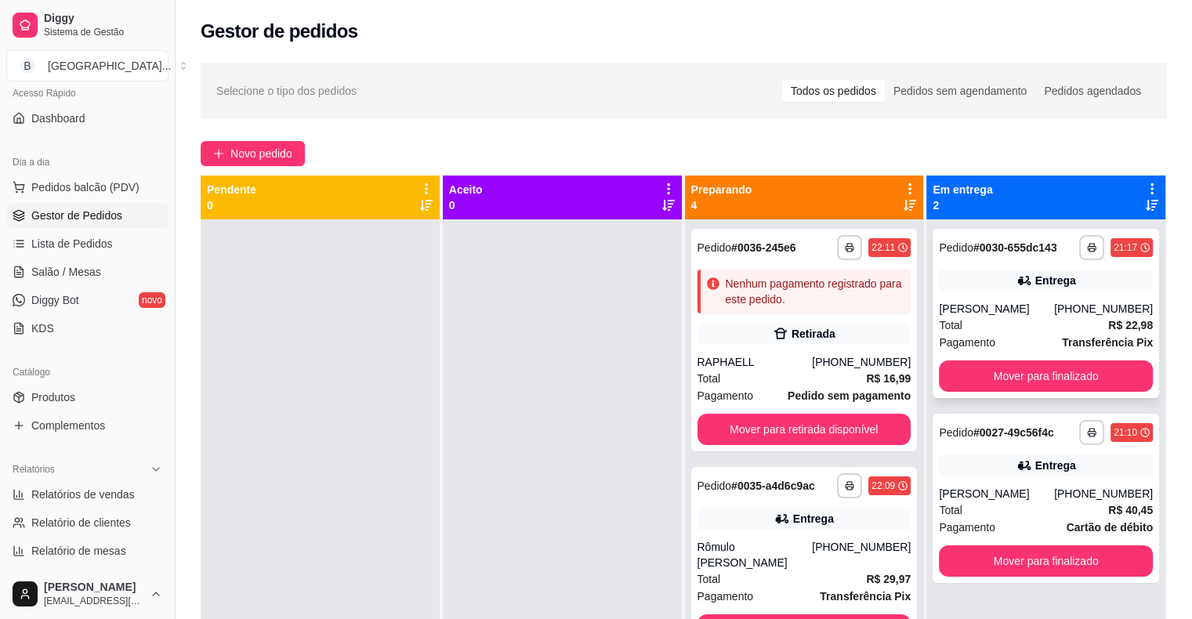
click at [1024, 299] on div "**********" at bounding box center [1046, 313] width 226 height 169
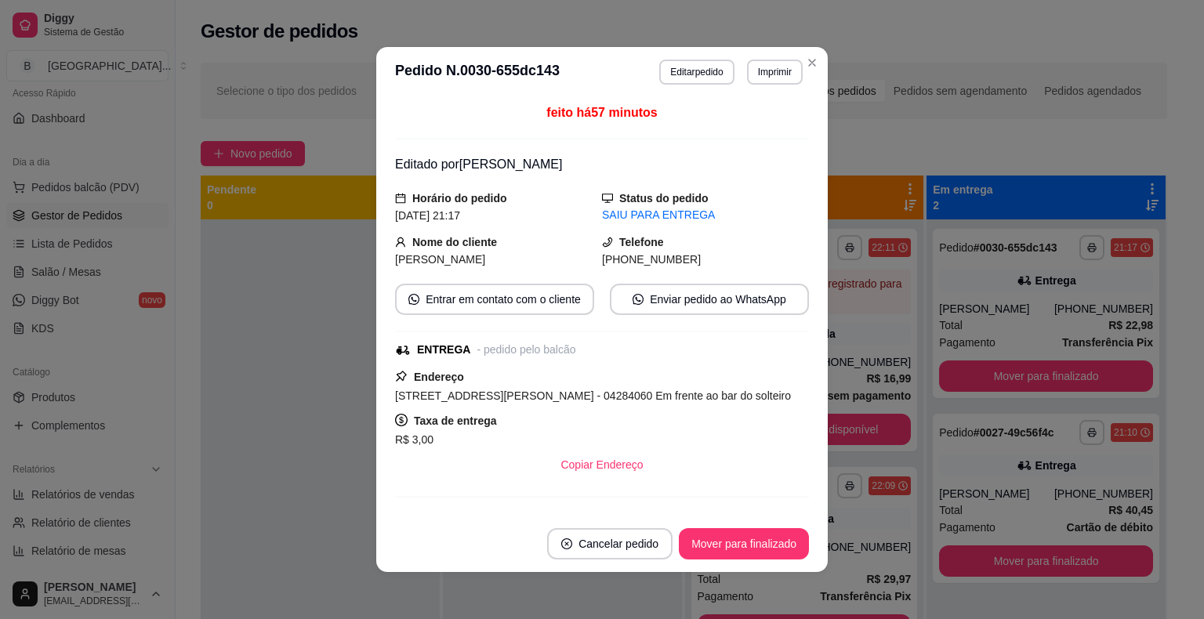
scroll to position [255, 0]
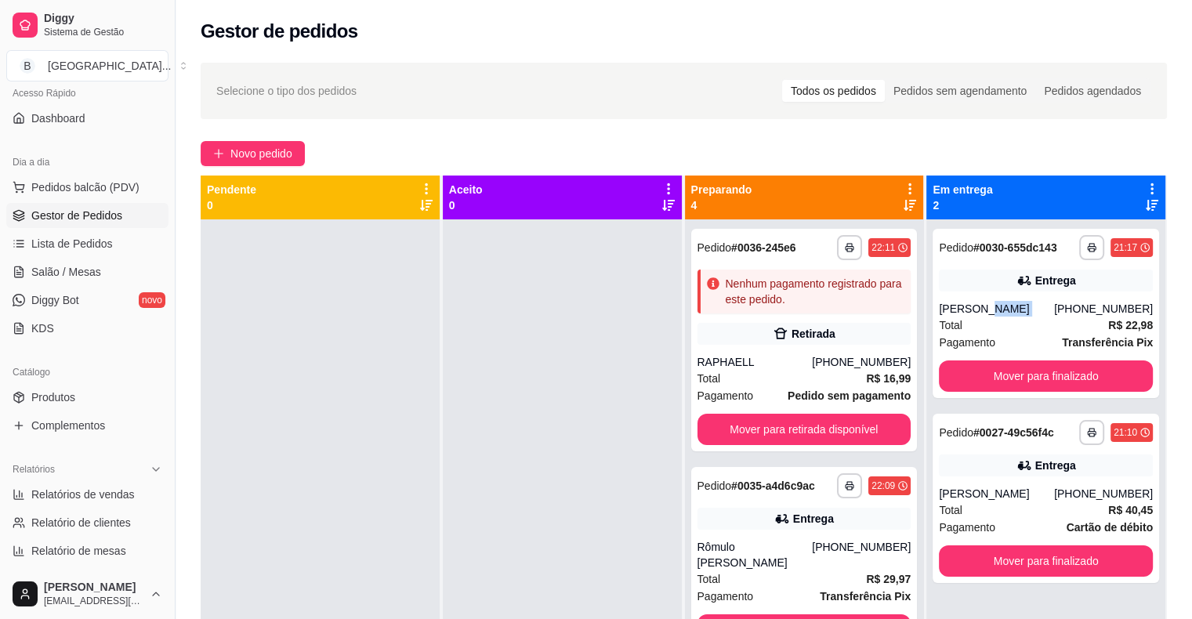
click at [1028, 313] on div "[PERSON_NAME]" at bounding box center [996, 309] width 115 height 16
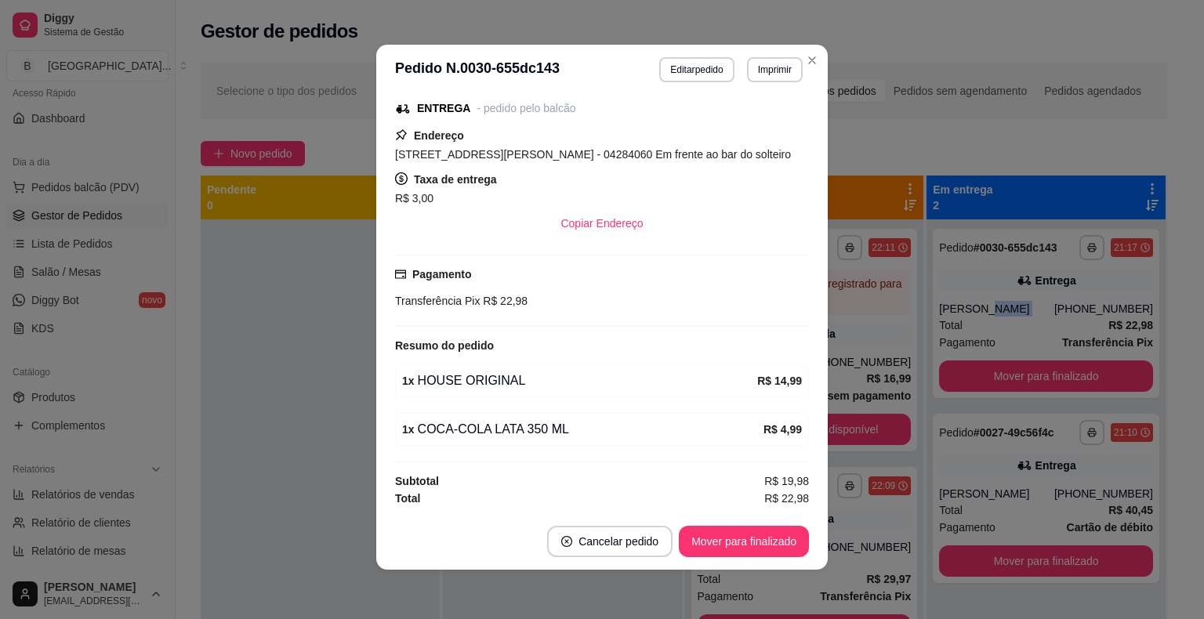
scroll to position [3, 0]
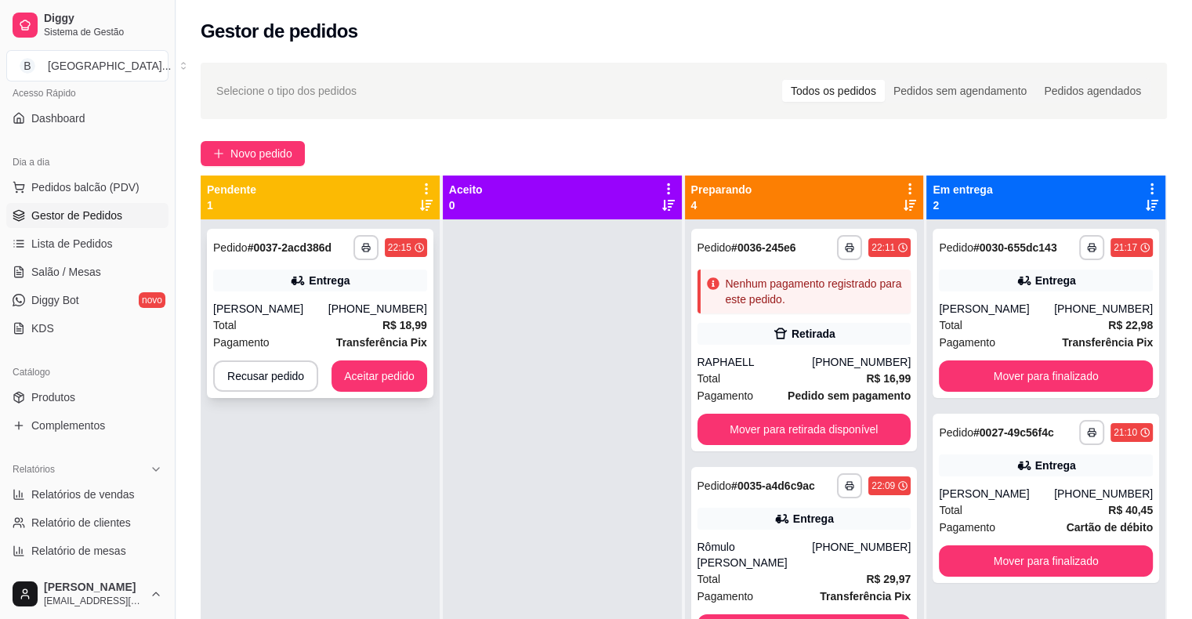
click at [232, 292] on div "**********" at bounding box center [320, 313] width 226 height 169
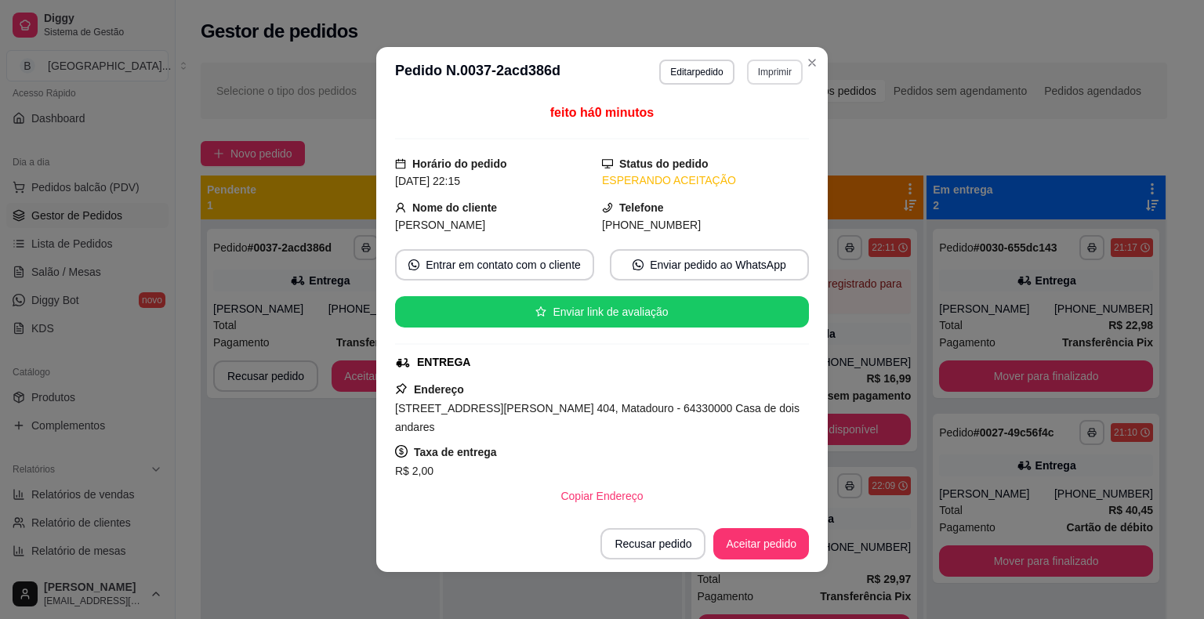
click at [785, 72] on button "Imprimir" at bounding box center [775, 72] width 56 height 25
click at [784, 134] on button "IMPRESSORA" at bounding box center [741, 126] width 110 height 24
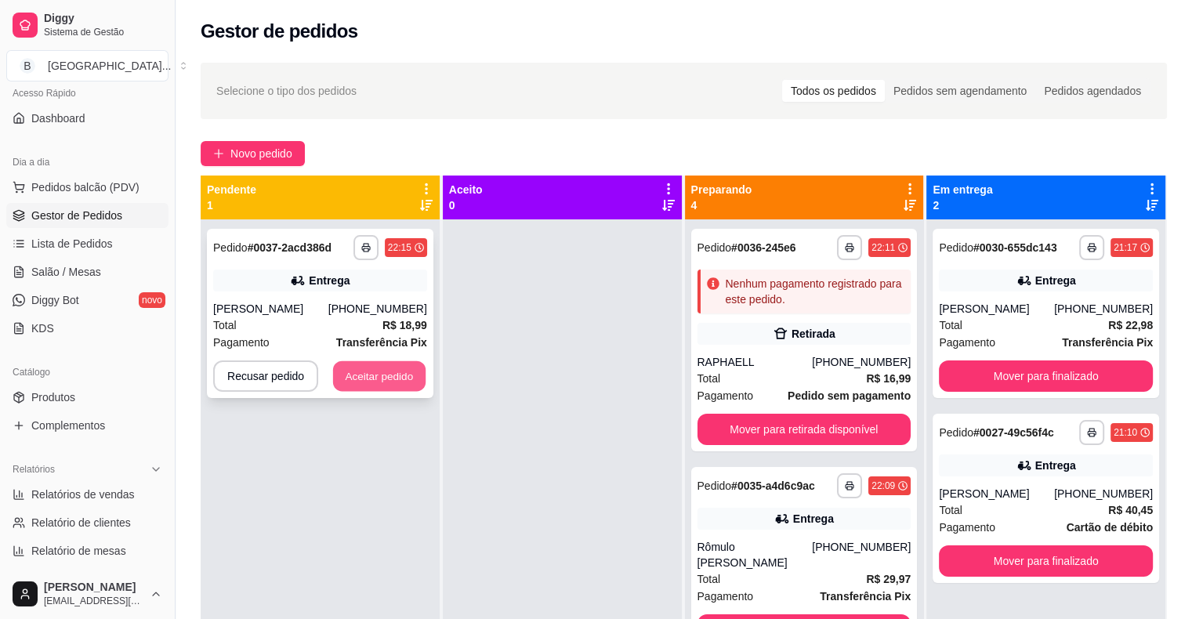
click at [365, 390] on button "Aceitar pedido" at bounding box center [379, 376] width 92 height 31
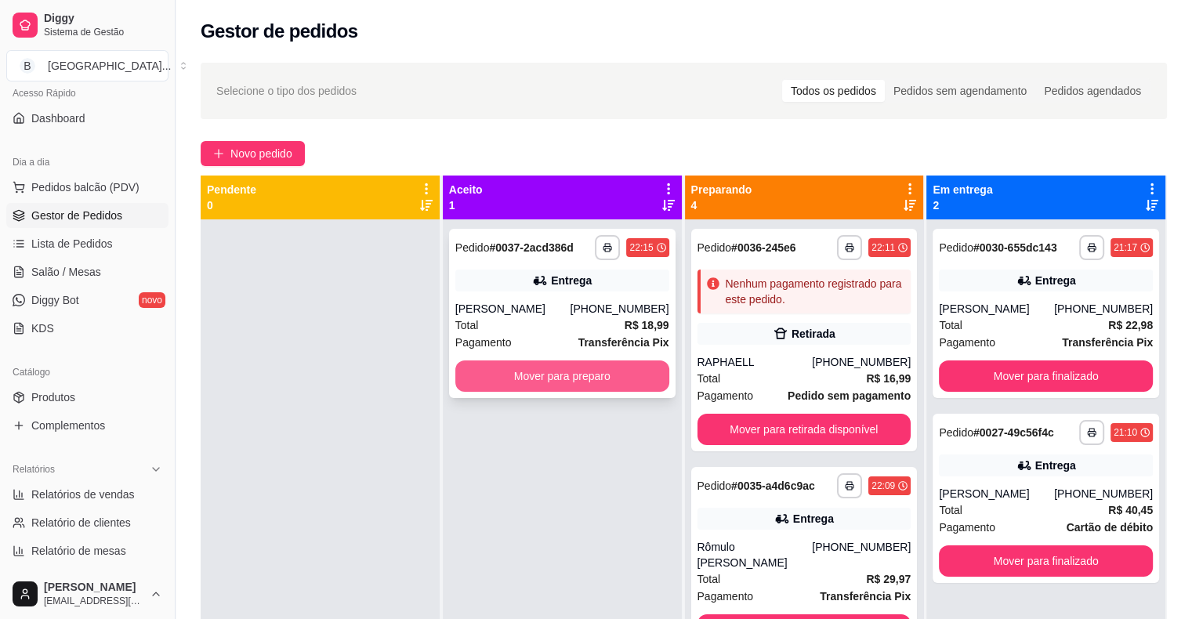
click at [533, 378] on button "Mover para preparo" at bounding box center [562, 376] width 214 height 31
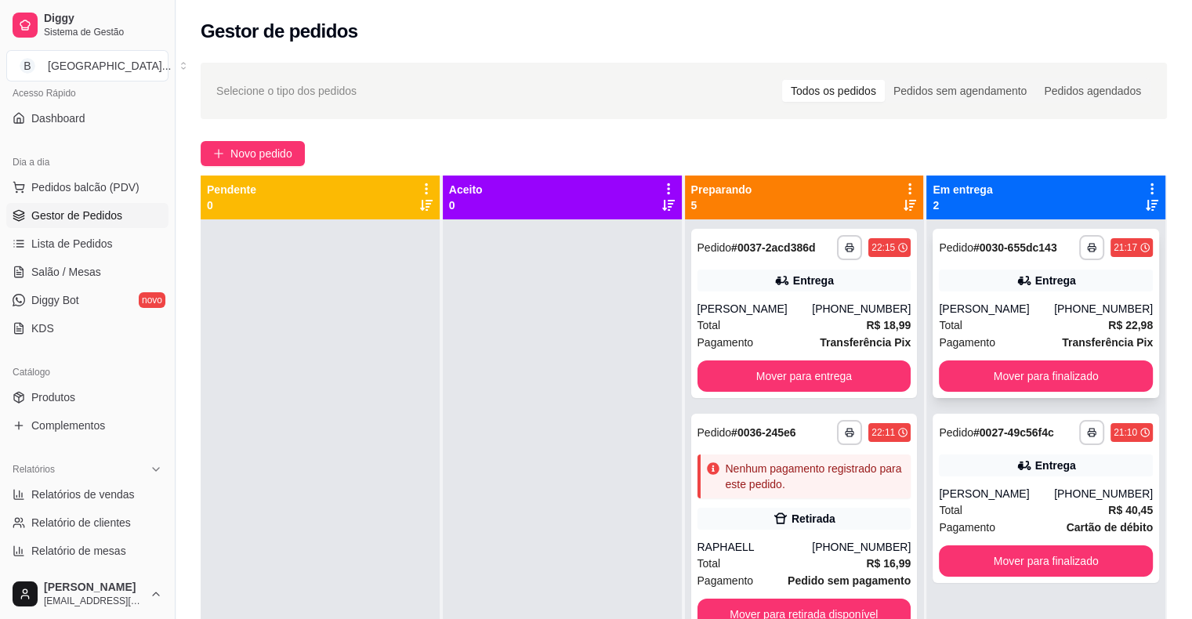
click at [968, 317] on div "Total R$ 22,98" at bounding box center [1046, 325] width 214 height 17
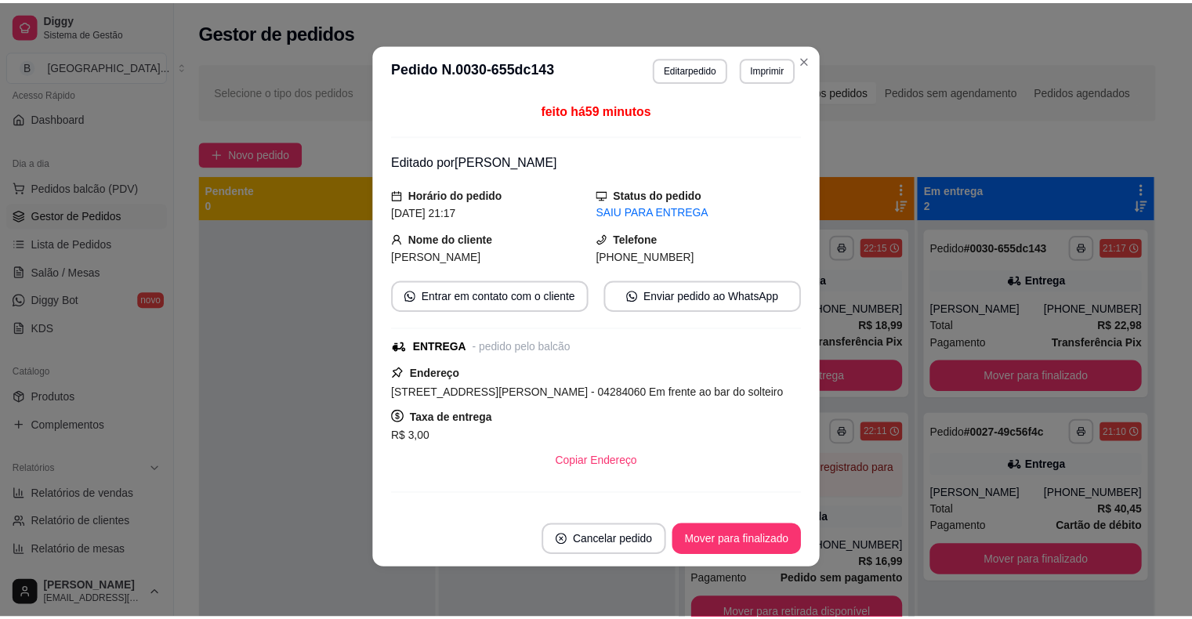
scroll to position [255, 0]
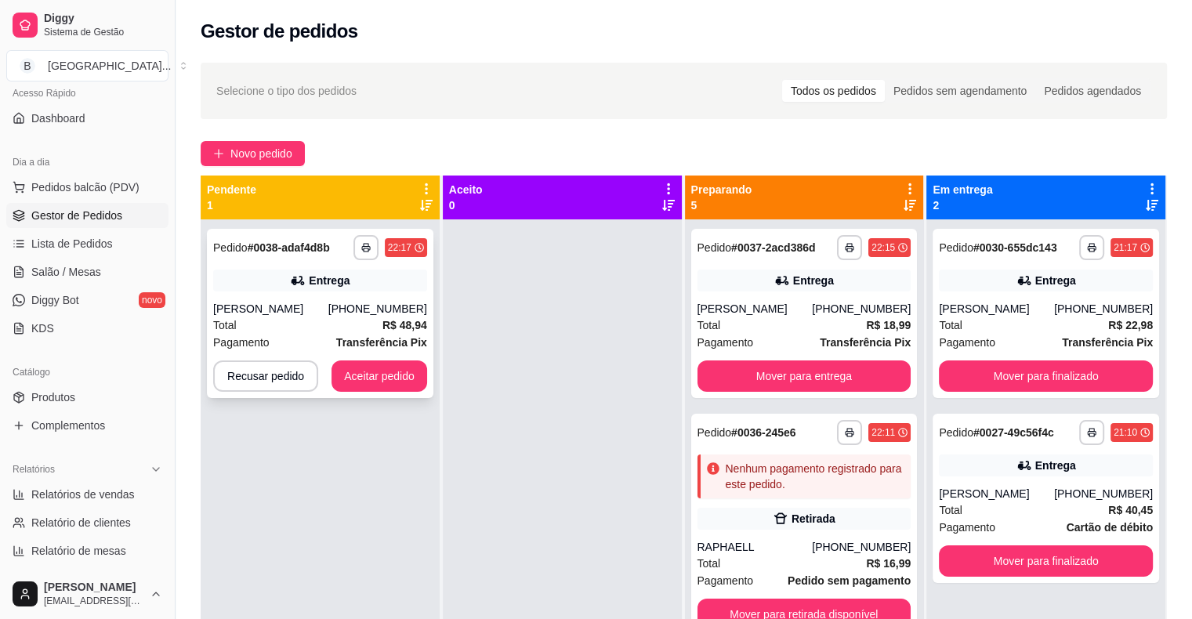
click at [398, 255] on div "22:17" at bounding box center [406, 247] width 42 height 19
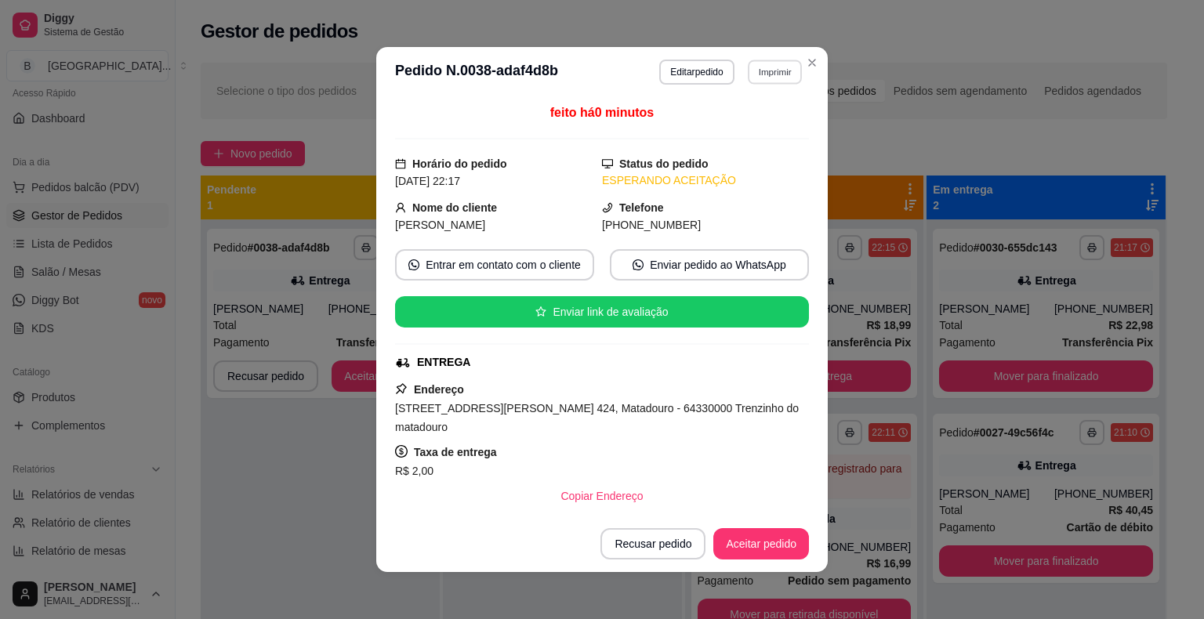
click at [756, 75] on button "Imprimir" at bounding box center [775, 72] width 54 height 24
click at [736, 134] on button "IMPRESSORA" at bounding box center [741, 126] width 114 height 25
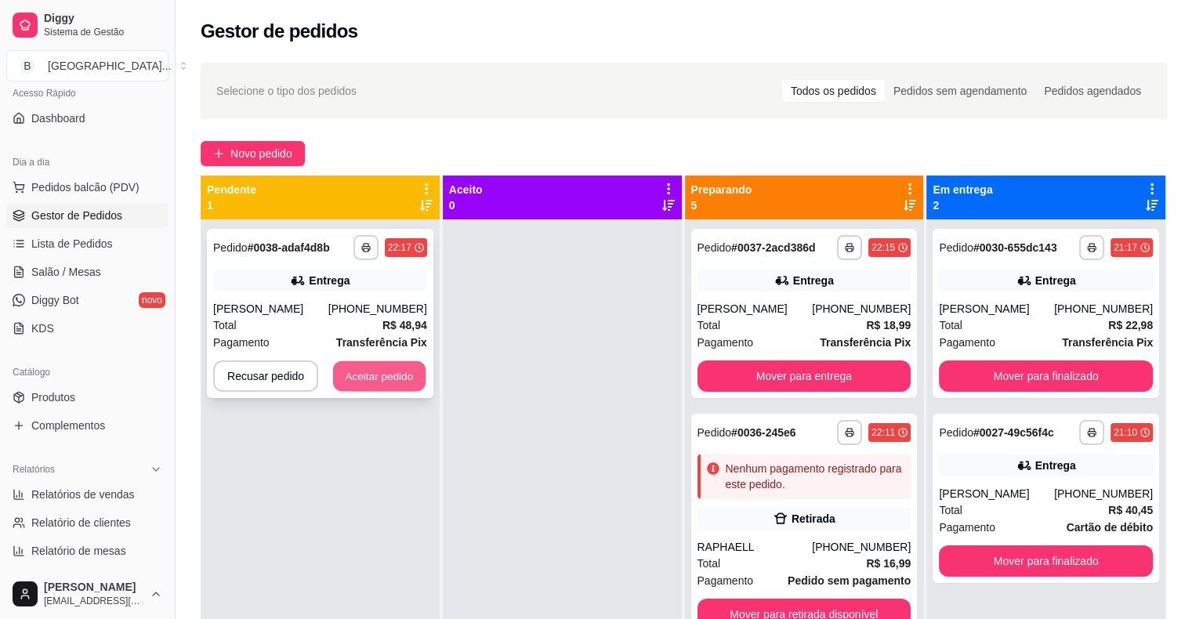
click at [398, 371] on button "Aceitar pedido" at bounding box center [379, 376] width 92 height 31
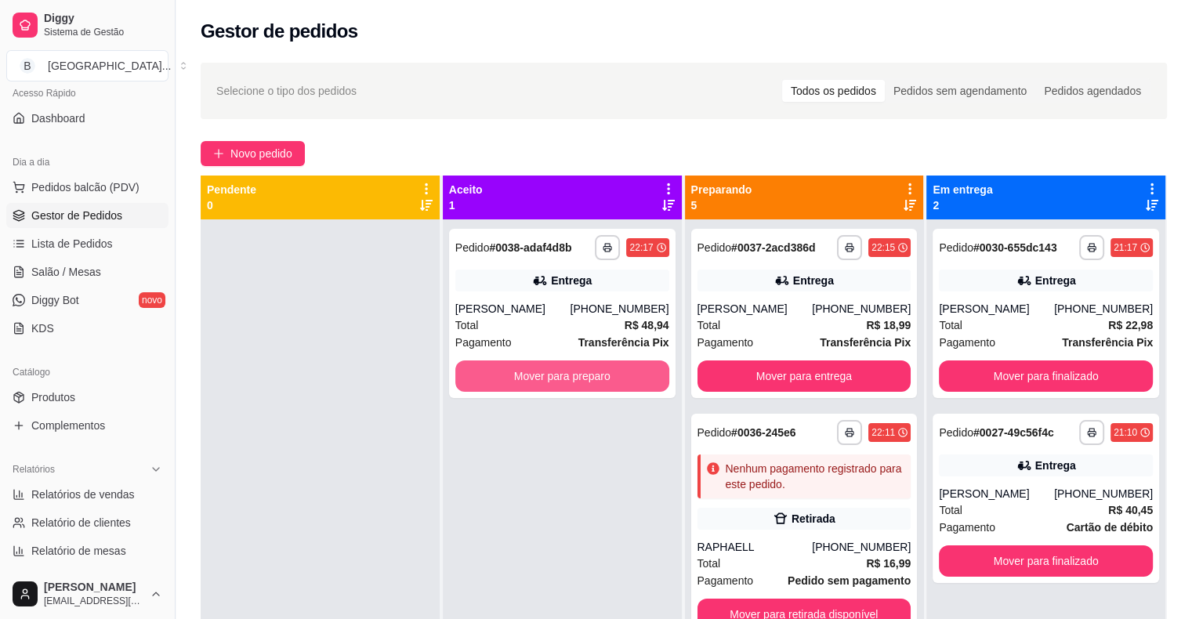
click at [482, 363] on button "Mover para preparo" at bounding box center [562, 376] width 214 height 31
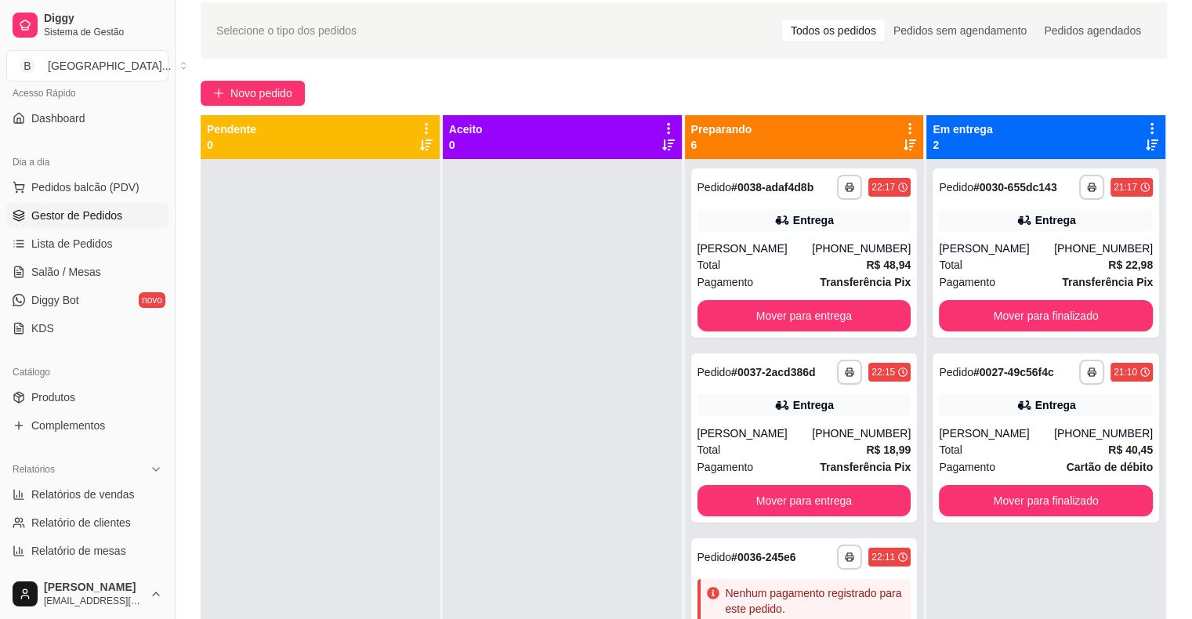
scroll to position [0, 0]
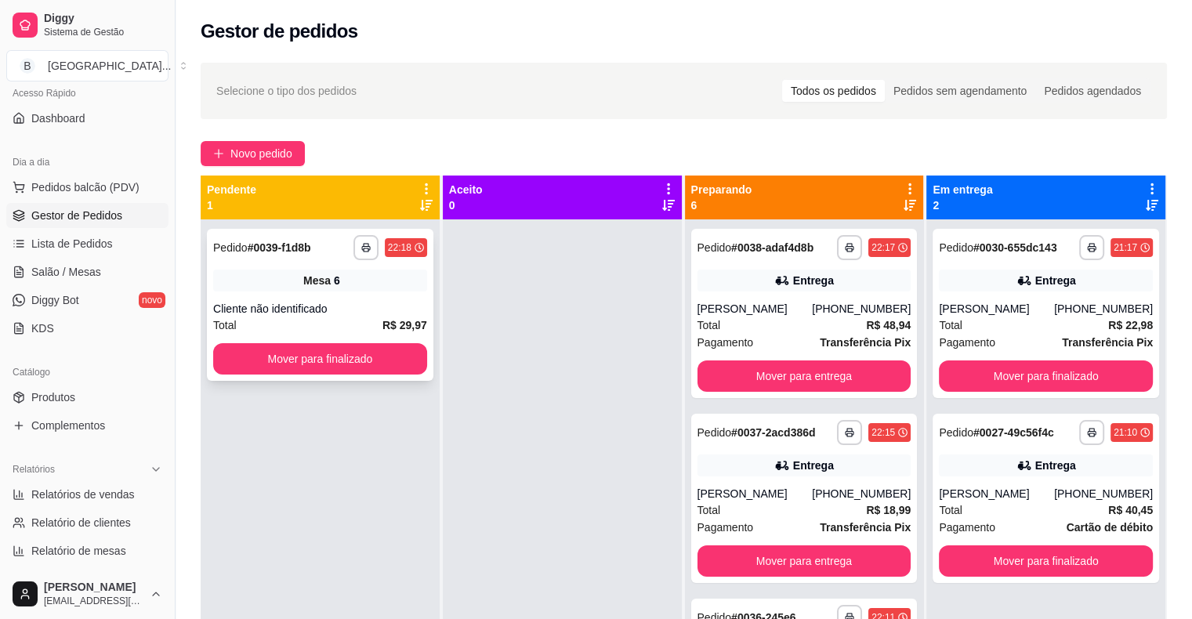
click at [378, 302] on div "Cliente não identificado" at bounding box center [320, 309] width 214 height 16
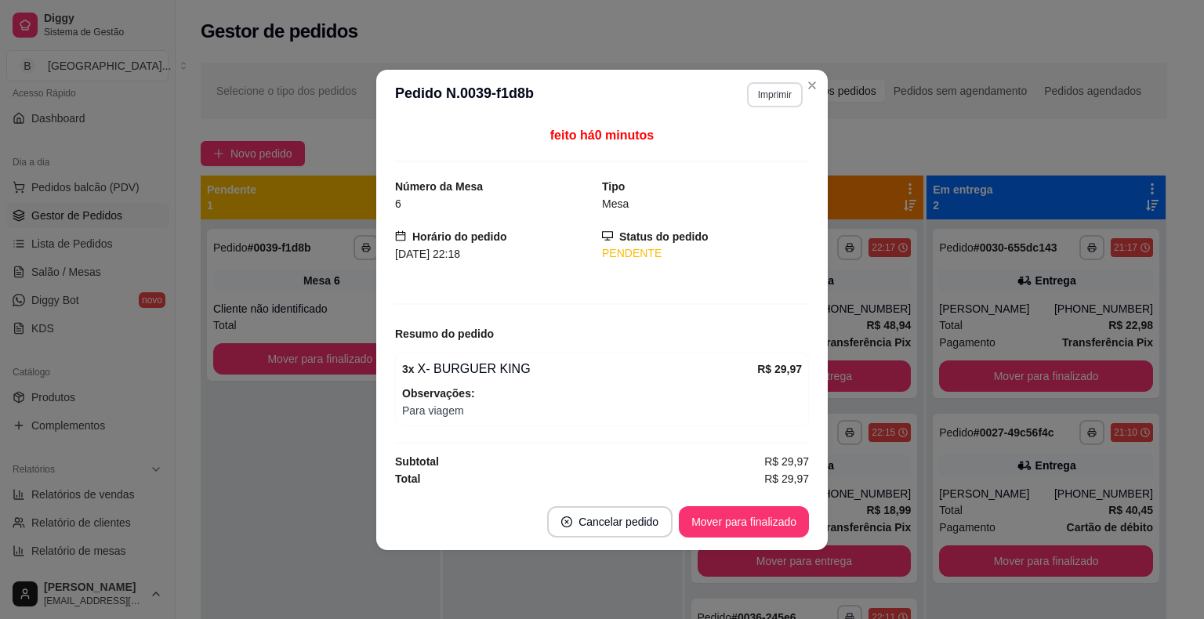
click at [773, 94] on button "Imprimir" at bounding box center [775, 94] width 56 height 25
click at [772, 138] on button "IMPRESSORA" at bounding box center [747, 150] width 114 height 25
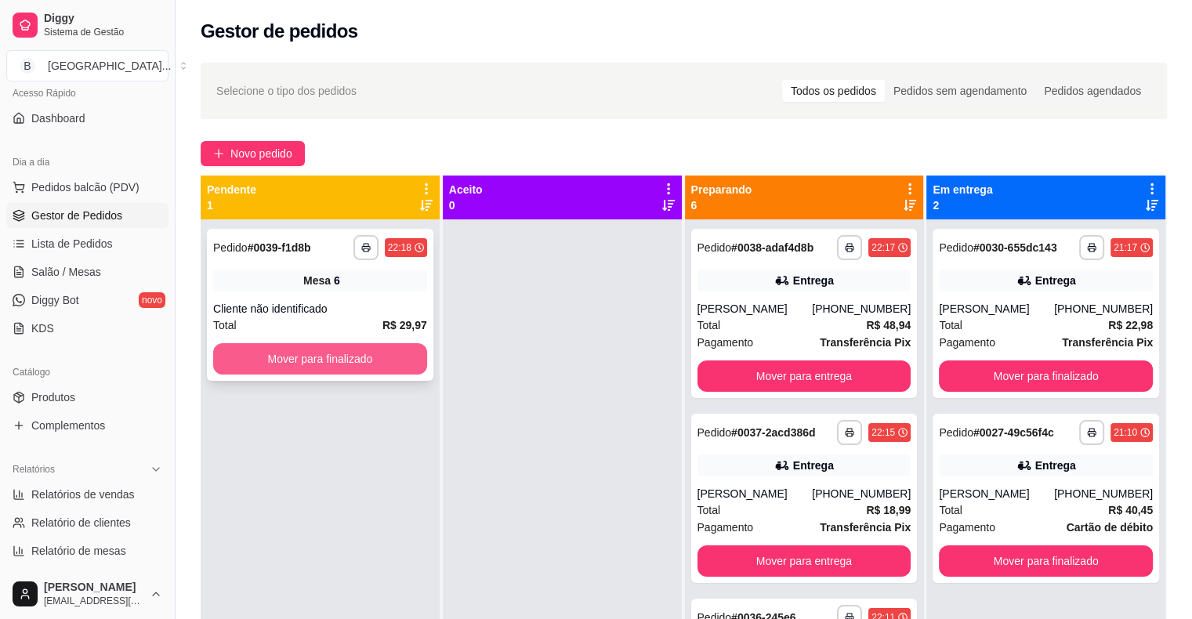
click at [356, 362] on button "Mover para finalizado" at bounding box center [320, 358] width 214 height 31
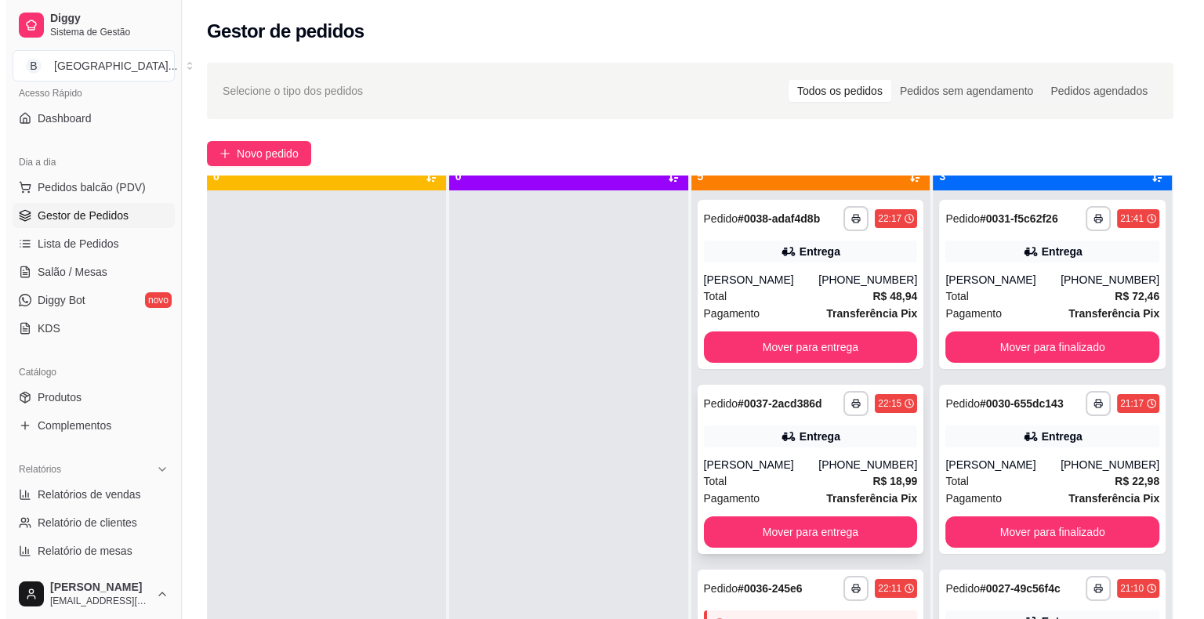
scroll to position [44, 0]
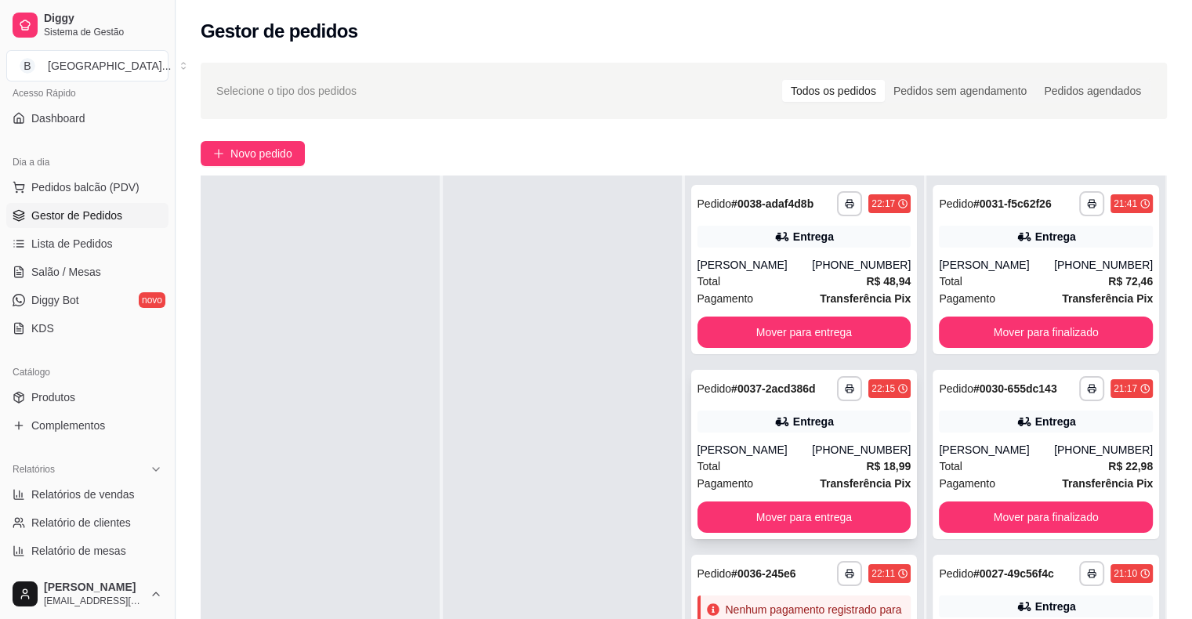
click at [726, 437] on div "**********" at bounding box center [804, 454] width 226 height 169
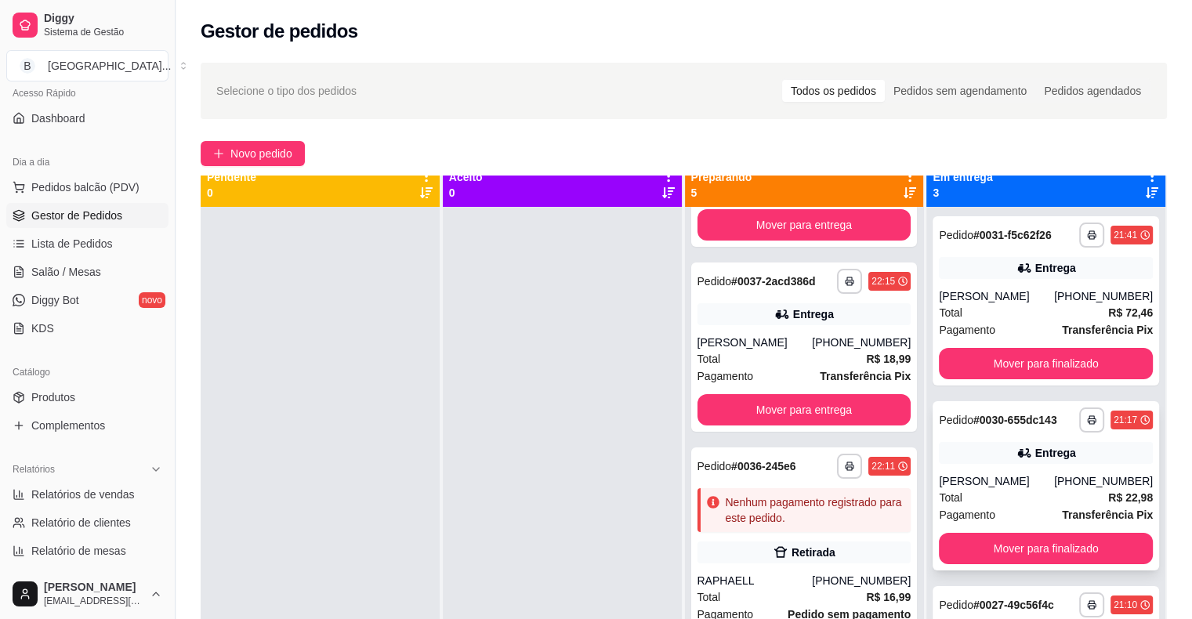
scroll to position [0, 0]
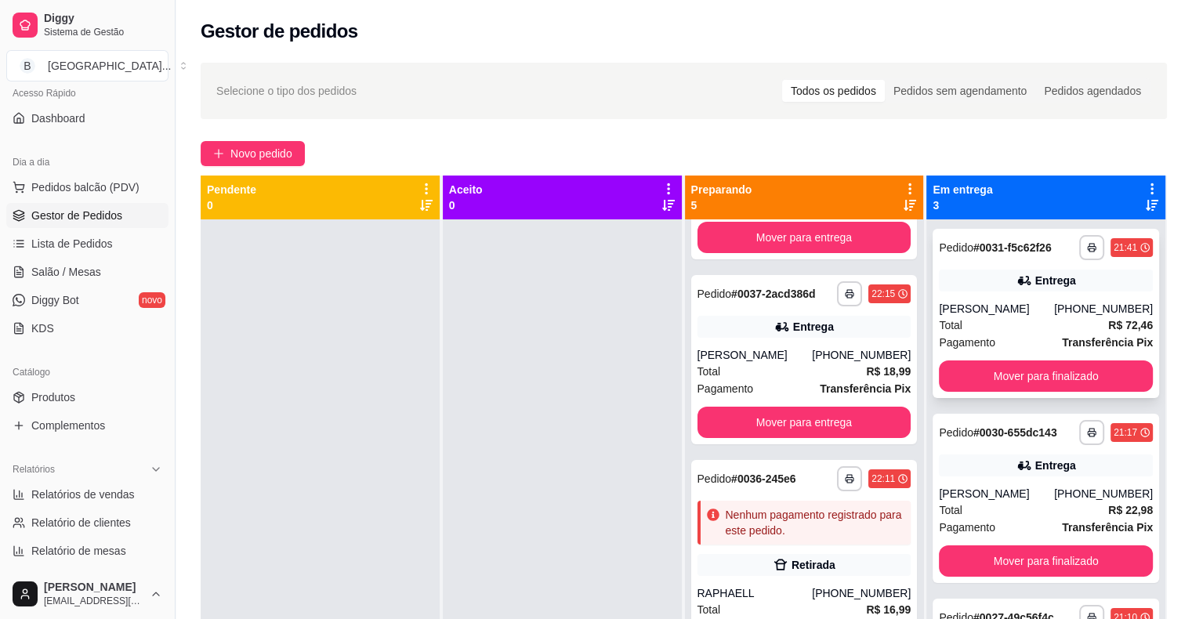
click at [1003, 323] on div "Total R$ 72,46" at bounding box center [1046, 325] width 214 height 17
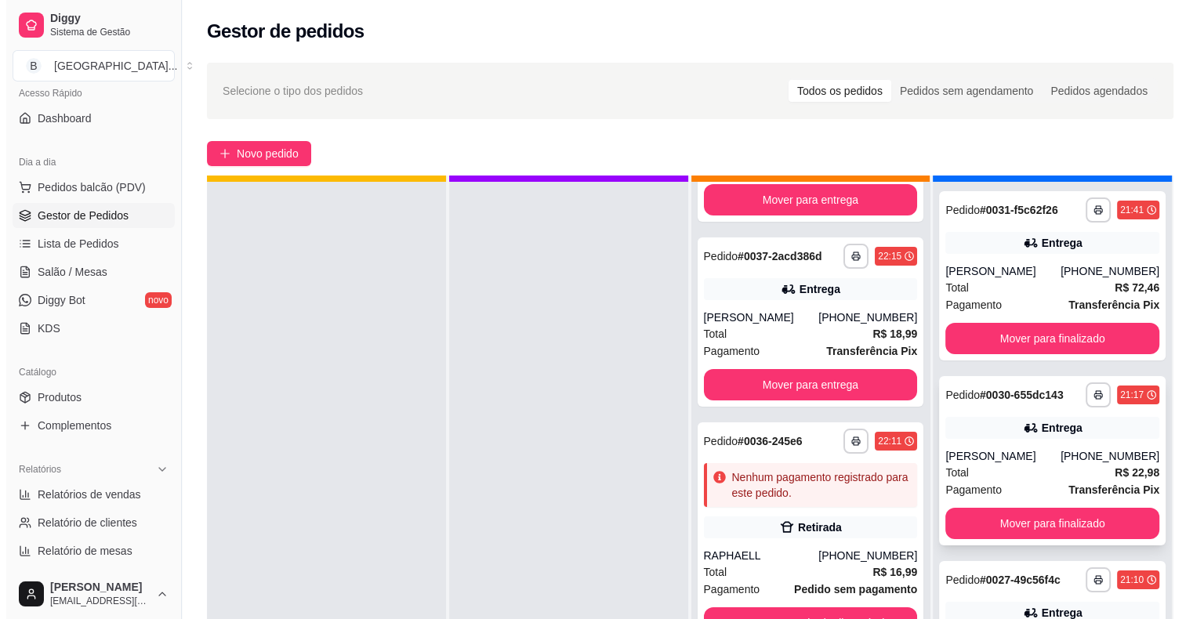
scroll to position [44, 0]
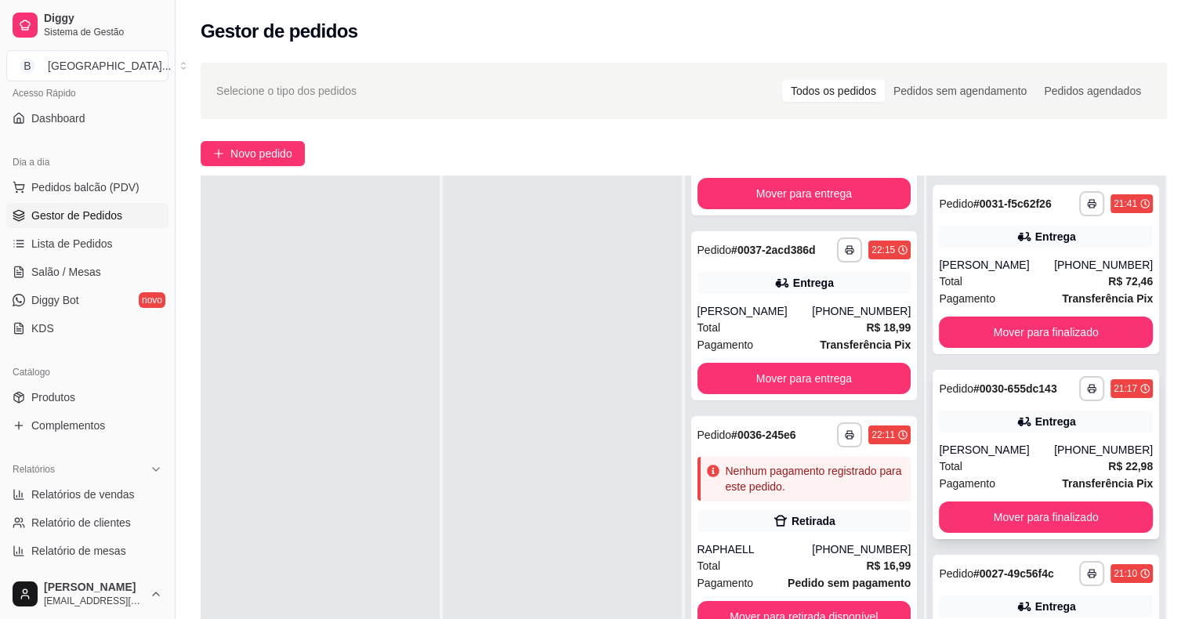
click at [1030, 440] on div "**********" at bounding box center [1046, 454] width 226 height 169
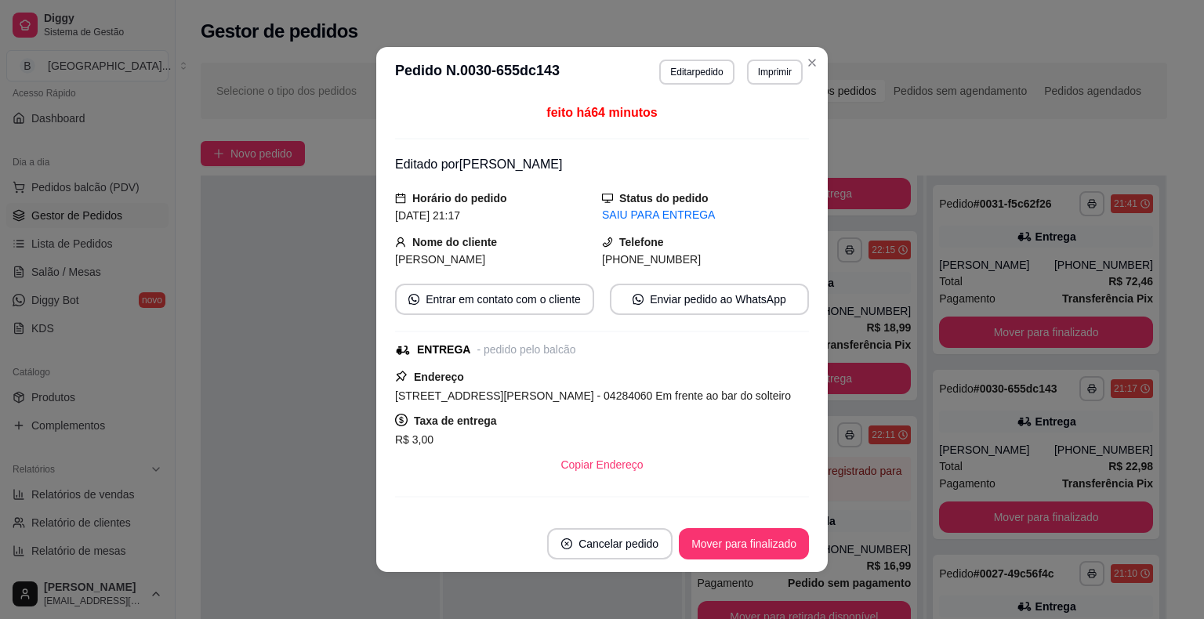
click at [774, 85] on header "**********" at bounding box center [601, 72] width 451 height 50
click at [784, 80] on button "Imprimir" at bounding box center [775, 72] width 56 height 25
click at [770, 133] on button "IMPRESSORA" at bounding box center [741, 126] width 114 height 25
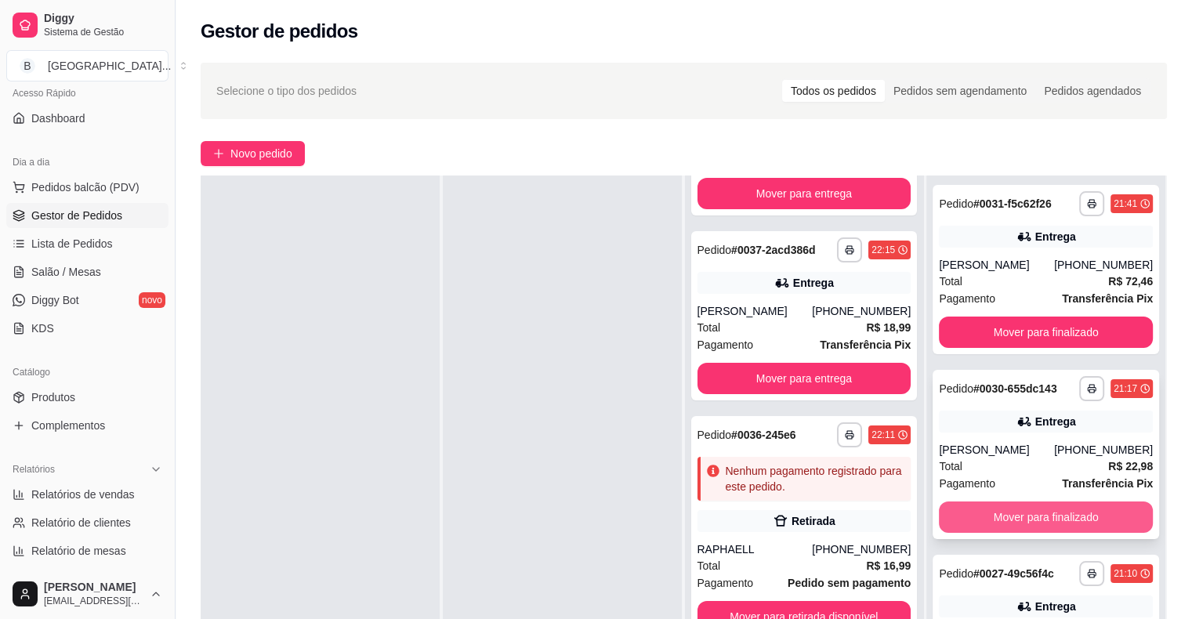
click at [982, 514] on button "Mover para finalizado" at bounding box center [1046, 517] width 214 height 31
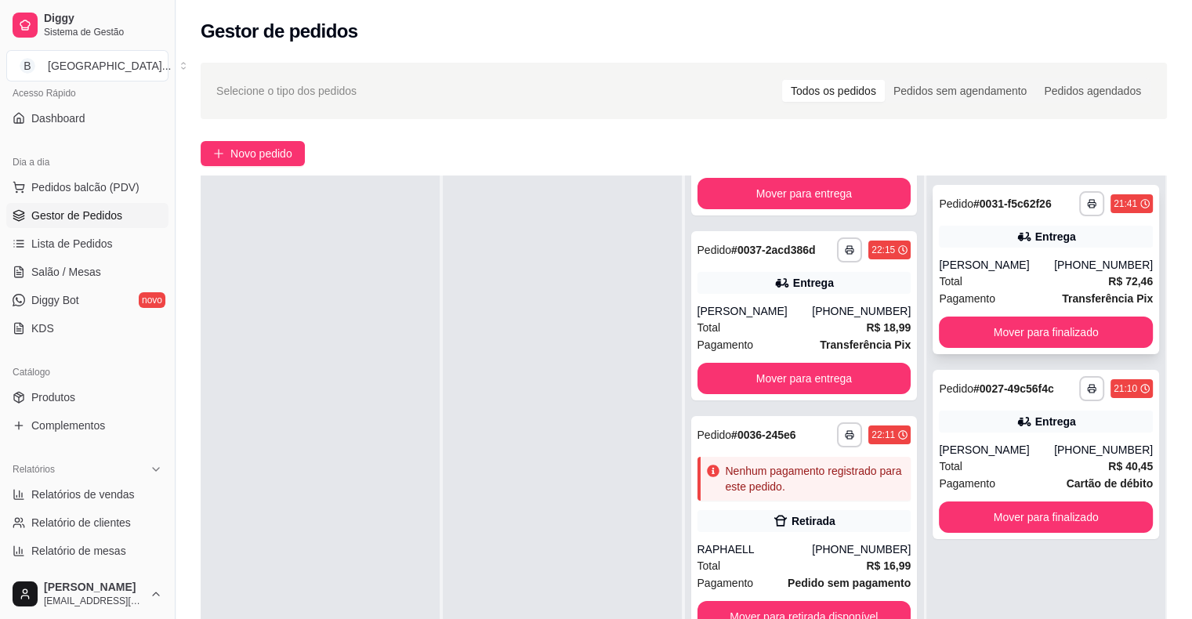
click at [1010, 289] on div "Total R$ 72,46" at bounding box center [1046, 281] width 214 height 17
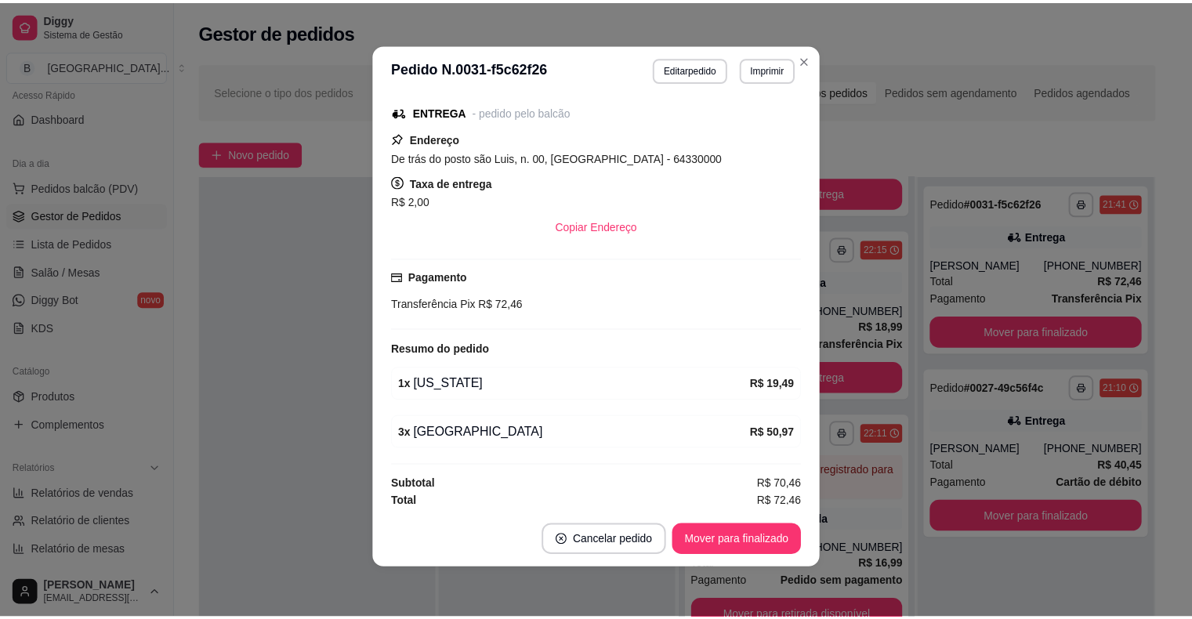
scroll to position [236, 0]
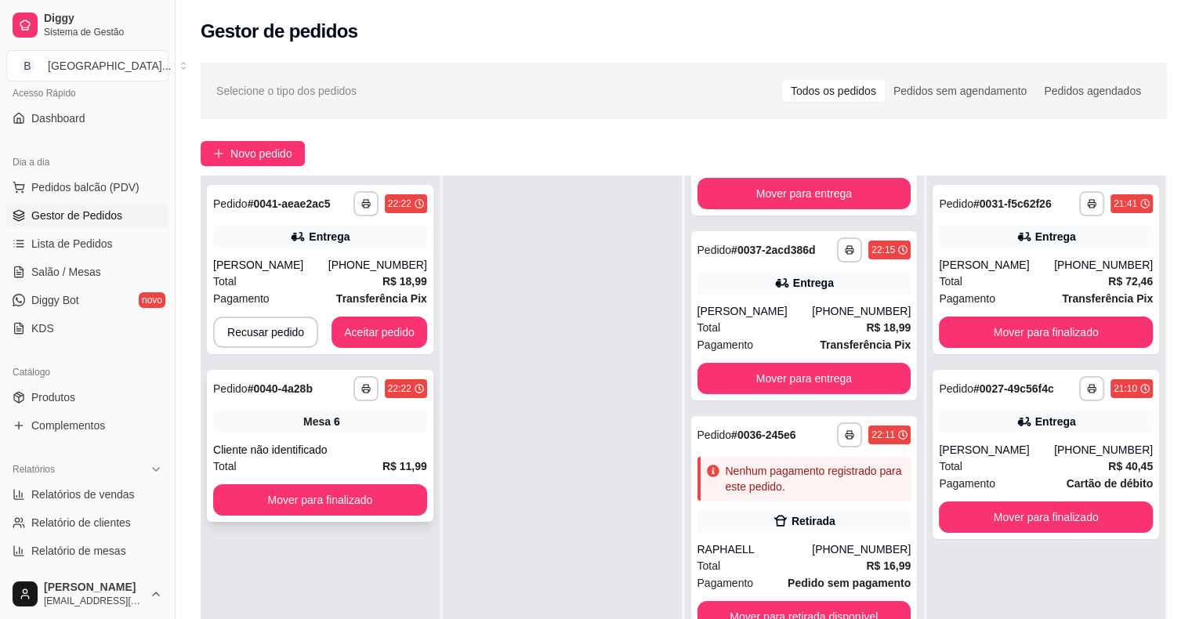
click at [235, 437] on div "**********" at bounding box center [320, 446] width 226 height 152
click at [299, 495] on button "Mover para finalizado" at bounding box center [320, 499] width 214 height 31
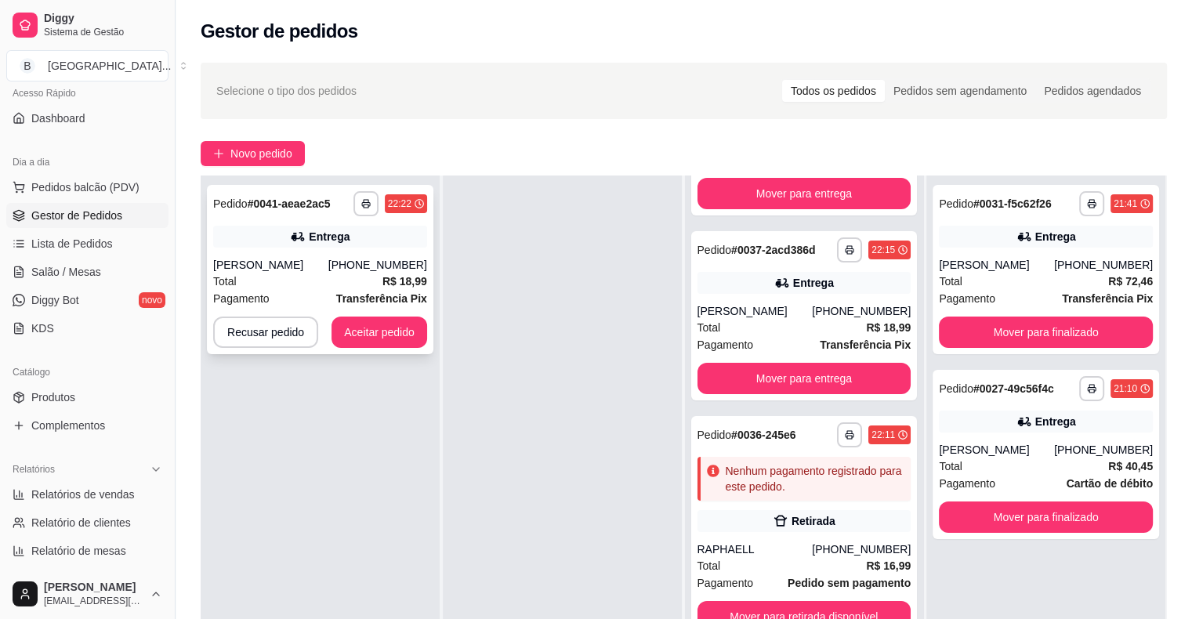
click at [320, 274] on div "Total R$ 18,99" at bounding box center [320, 281] width 214 height 17
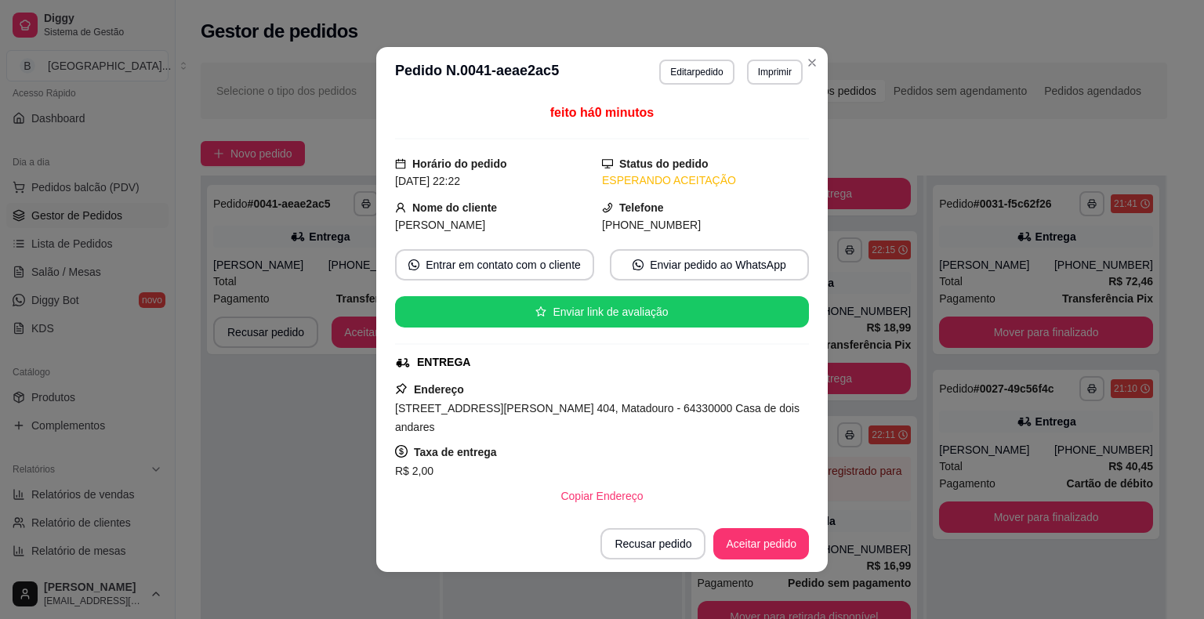
click at [764, 85] on header "**********" at bounding box center [601, 72] width 451 height 50
click at [767, 82] on header "**********" at bounding box center [601, 72] width 451 height 50
click at [768, 80] on button "Imprimir" at bounding box center [775, 72] width 54 height 24
click at [752, 131] on button "IMPRESSORA" at bounding box center [741, 126] width 110 height 24
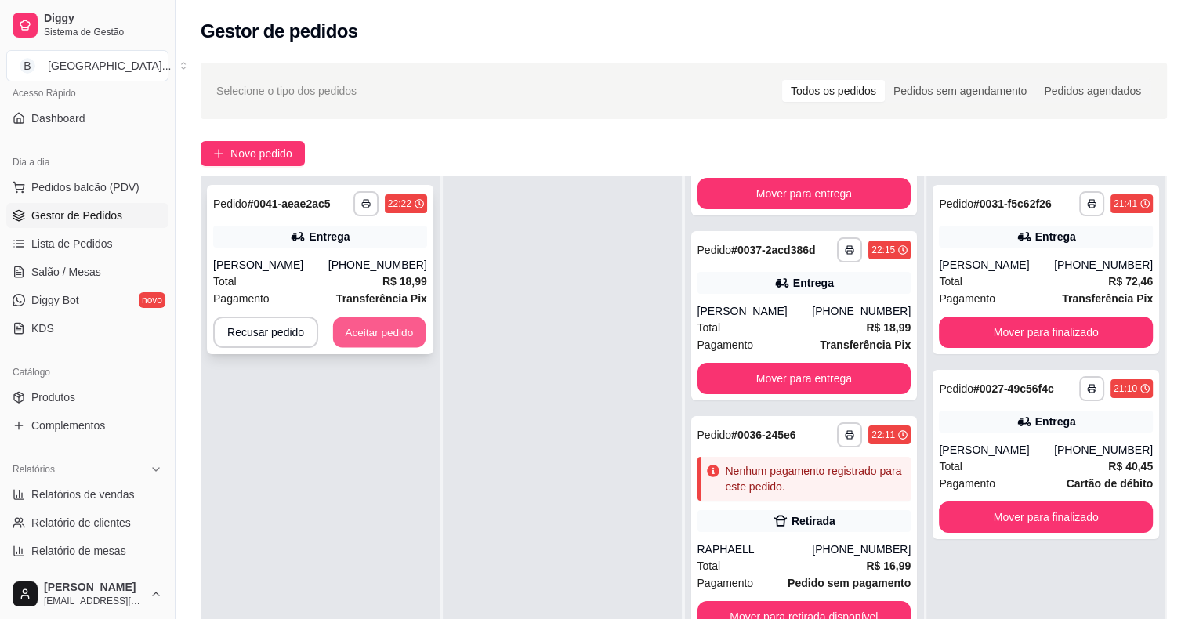
click at [346, 335] on button "Aceitar pedido" at bounding box center [379, 332] width 92 height 31
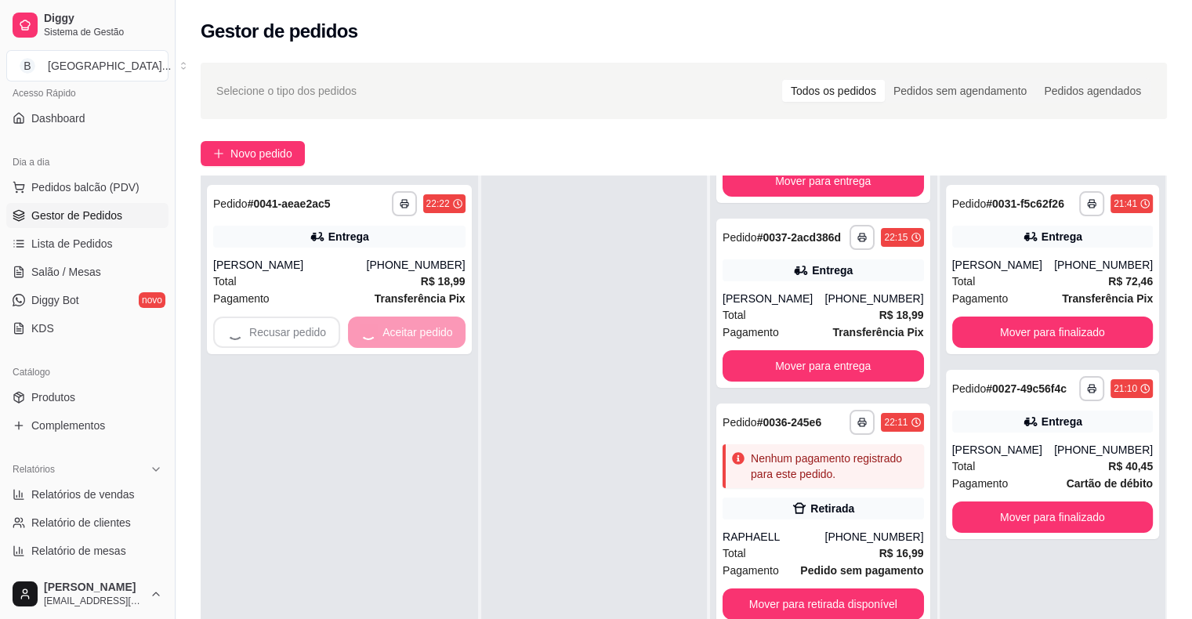
scroll to position [139, 0]
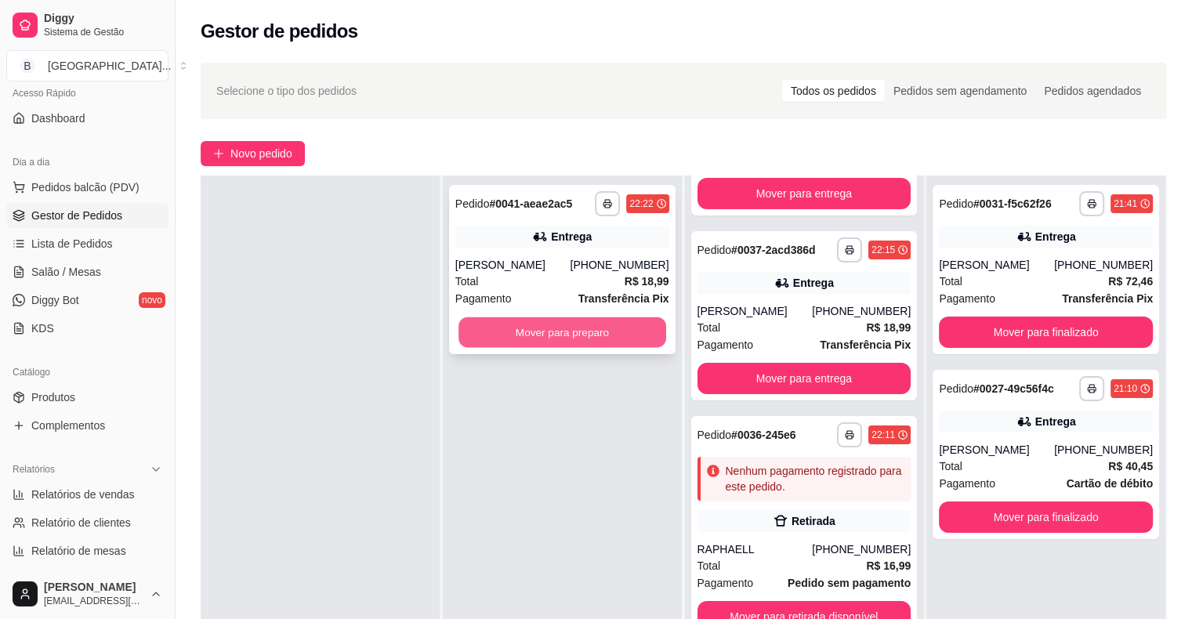
click at [580, 324] on button "Mover para preparo" at bounding box center [562, 332] width 208 height 31
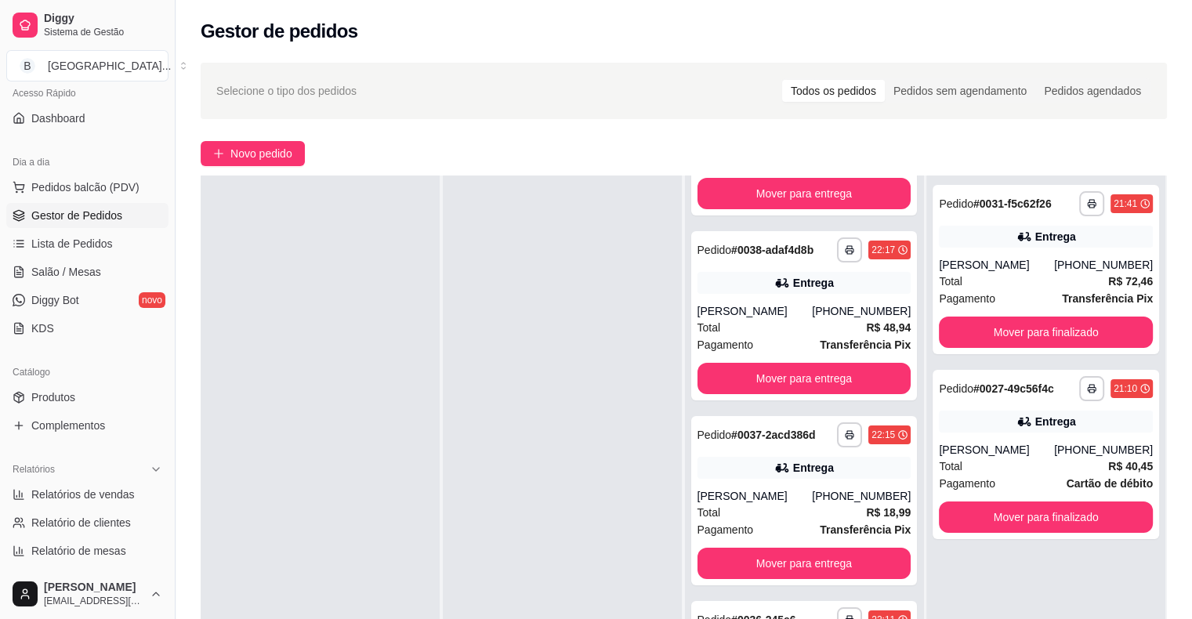
scroll to position [324, 0]
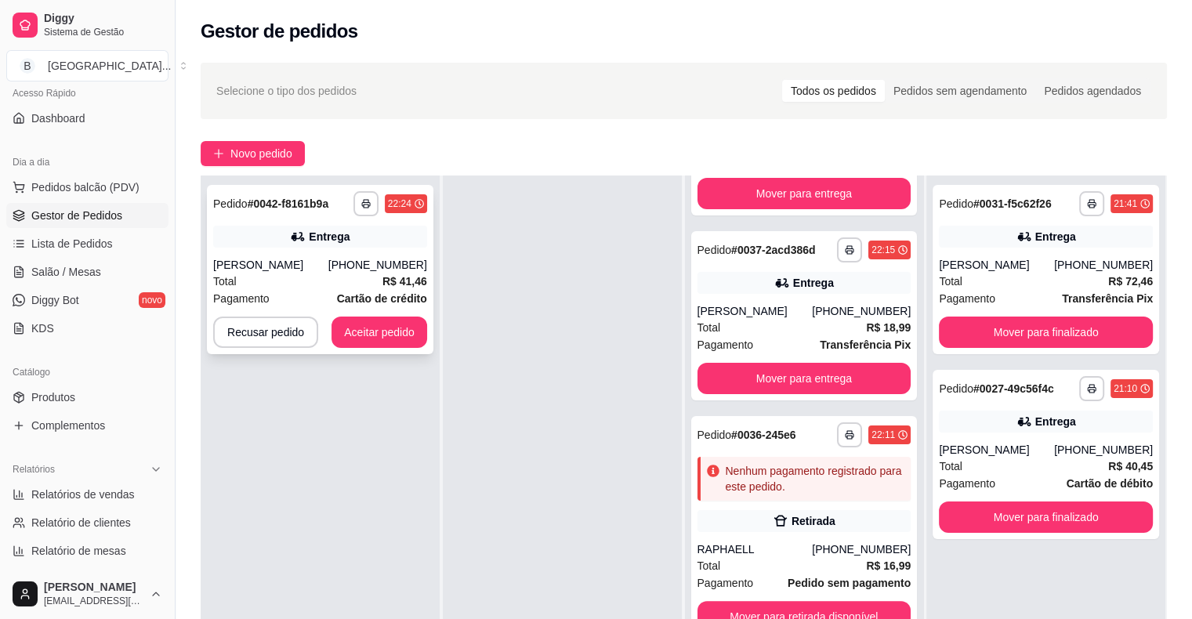
click at [266, 274] on div "Total R$ 41,46" at bounding box center [320, 281] width 214 height 17
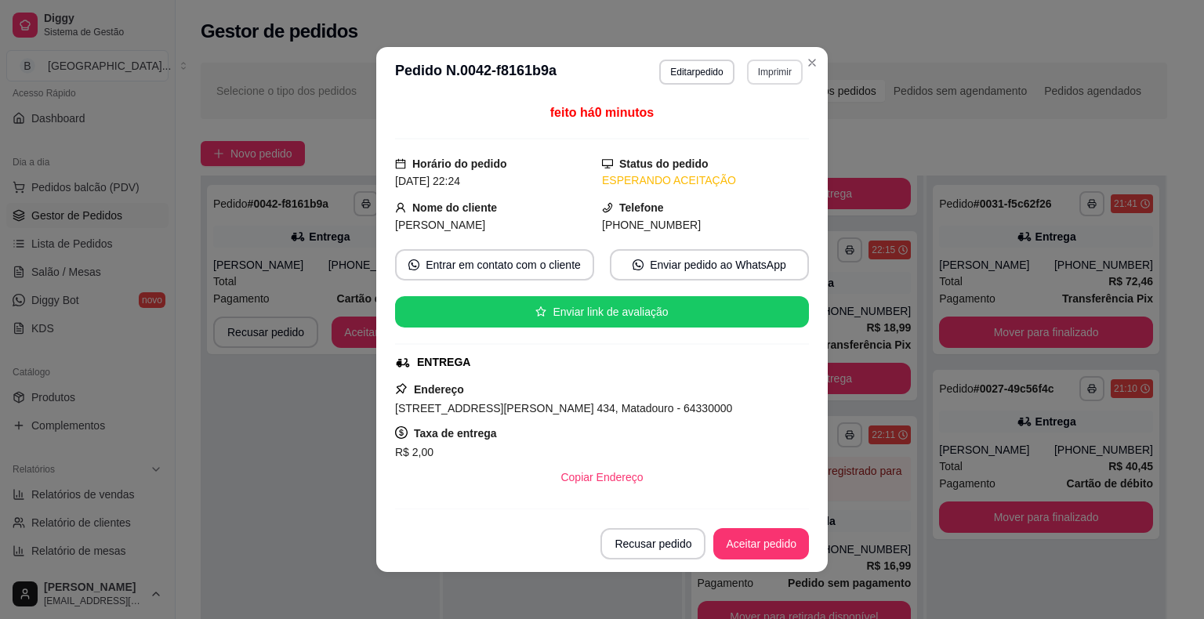
click at [747, 73] on button "Imprimir" at bounding box center [775, 72] width 56 height 25
click at [746, 121] on button "IMPRESSORA" at bounding box center [742, 126] width 114 height 25
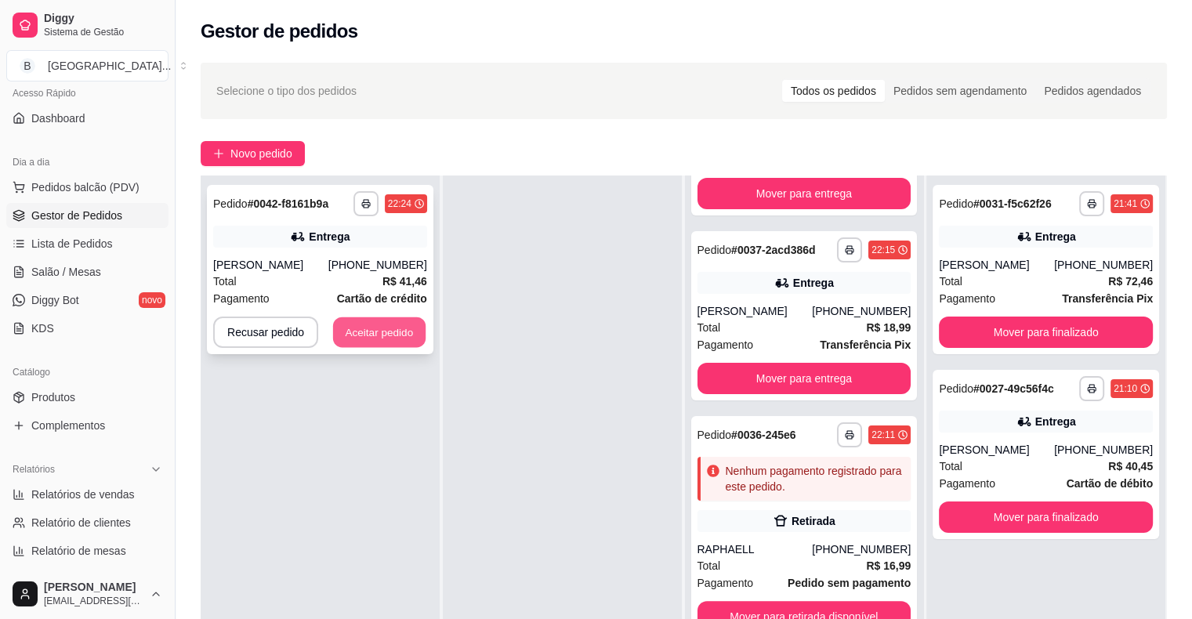
click at [333, 324] on button "Aceitar pedido" at bounding box center [379, 332] width 92 height 31
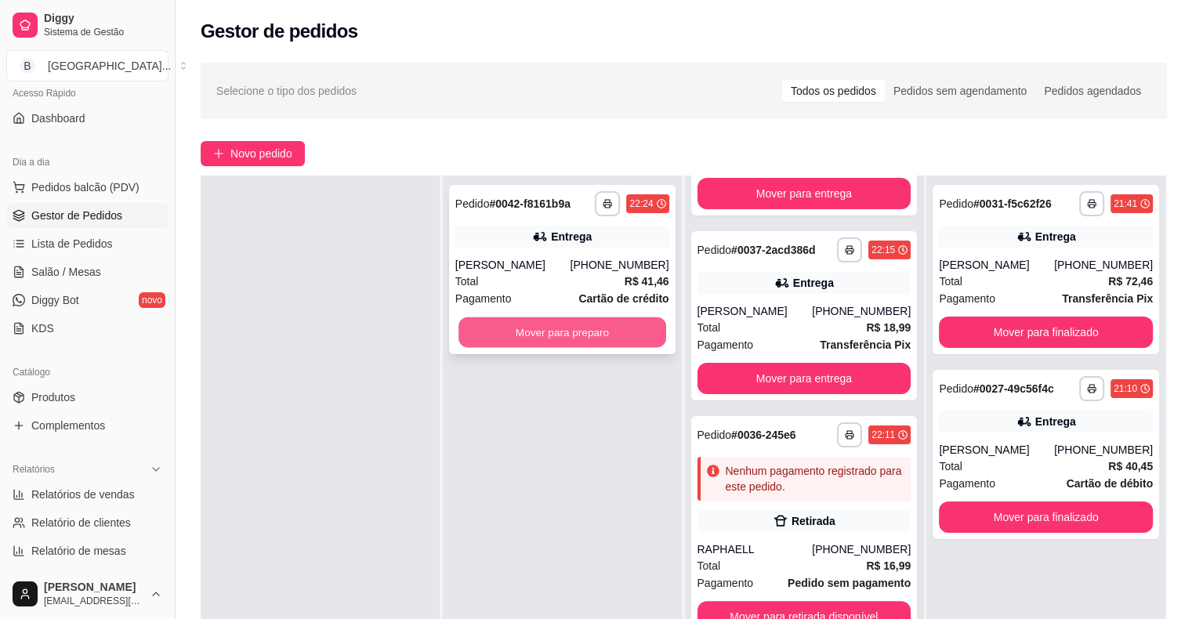
click at [502, 331] on button "Mover para preparo" at bounding box center [562, 332] width 208 height 31
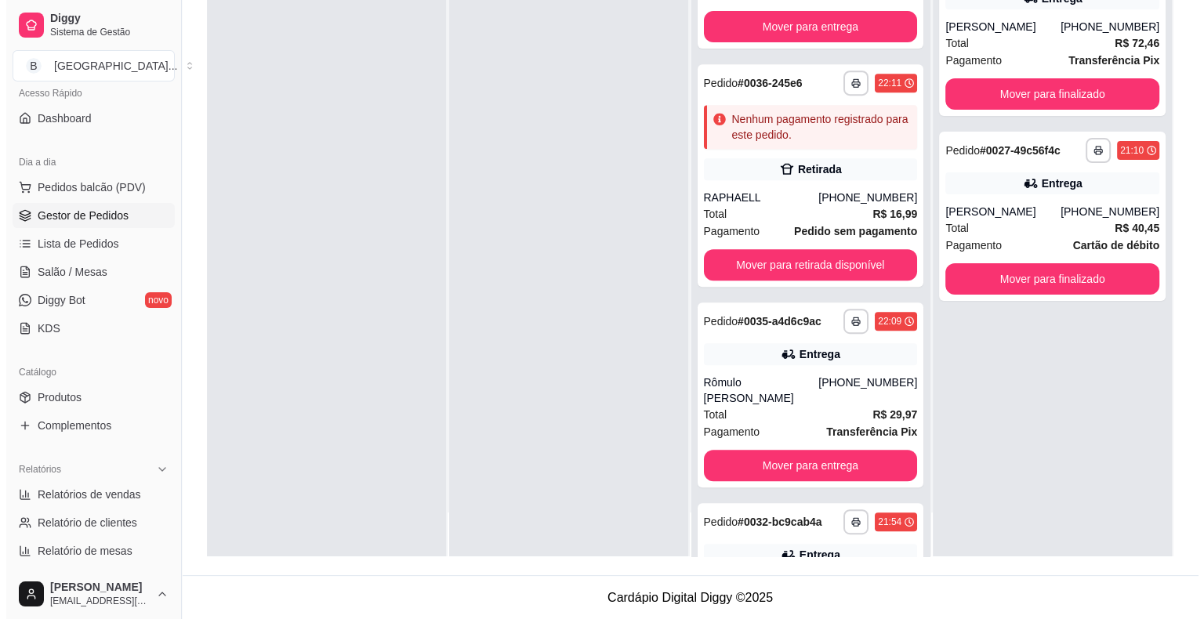
scroll to position [744, 0]
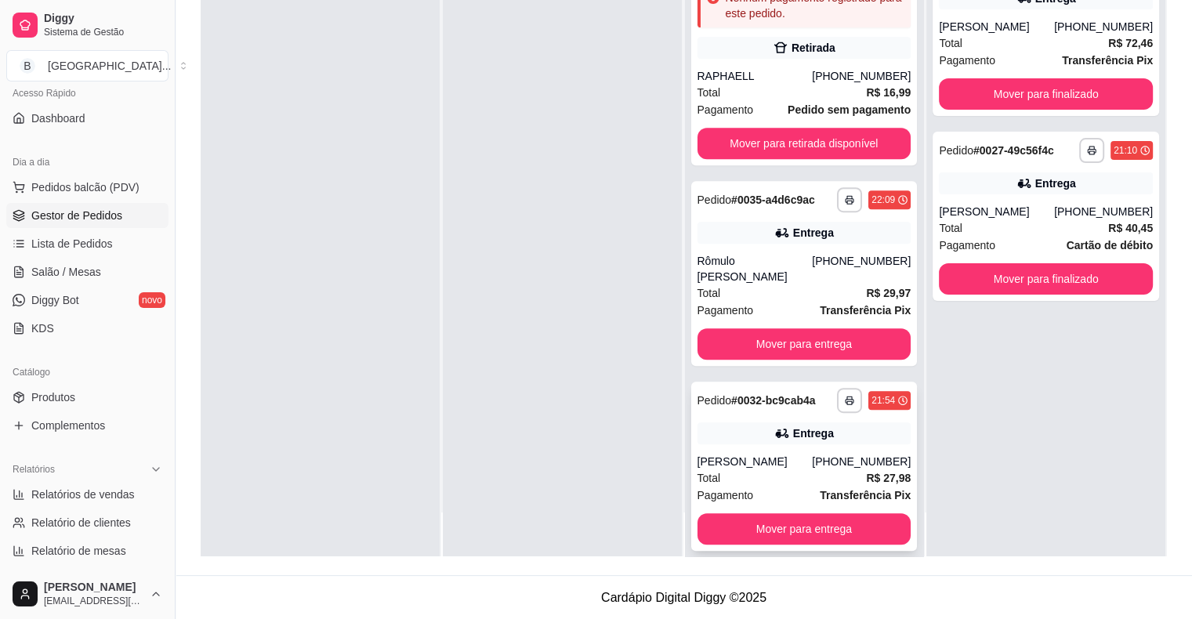
click at [718, 487] on span "Pagamento" at bounding box center [726, 495] width 56 height 17
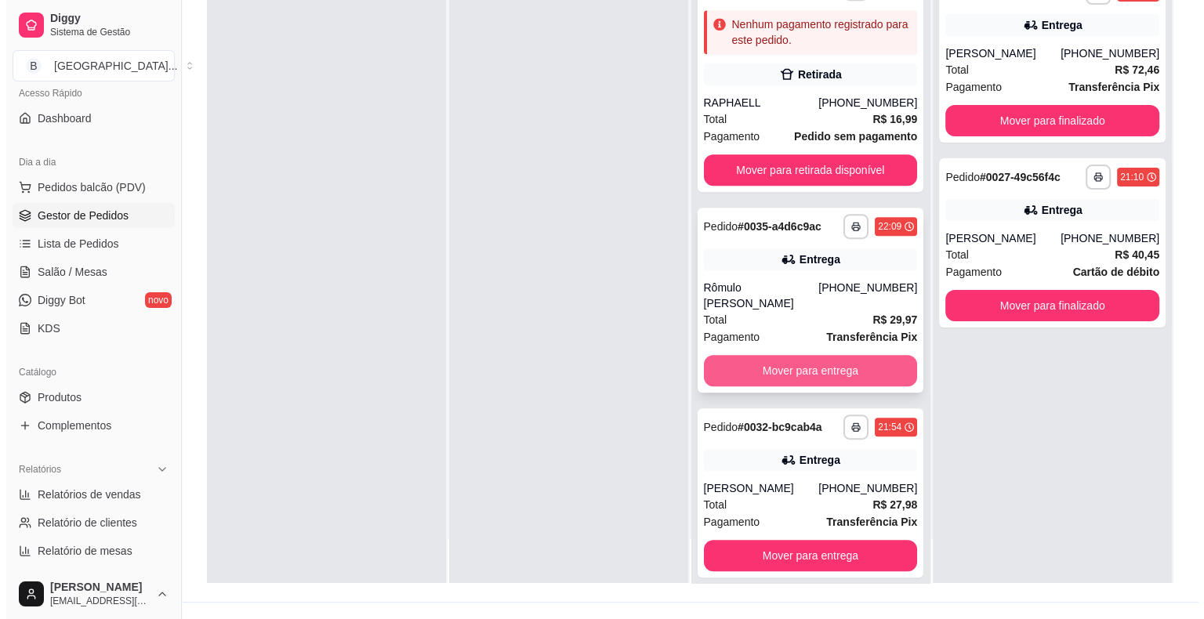
scroll to position [238, 0]
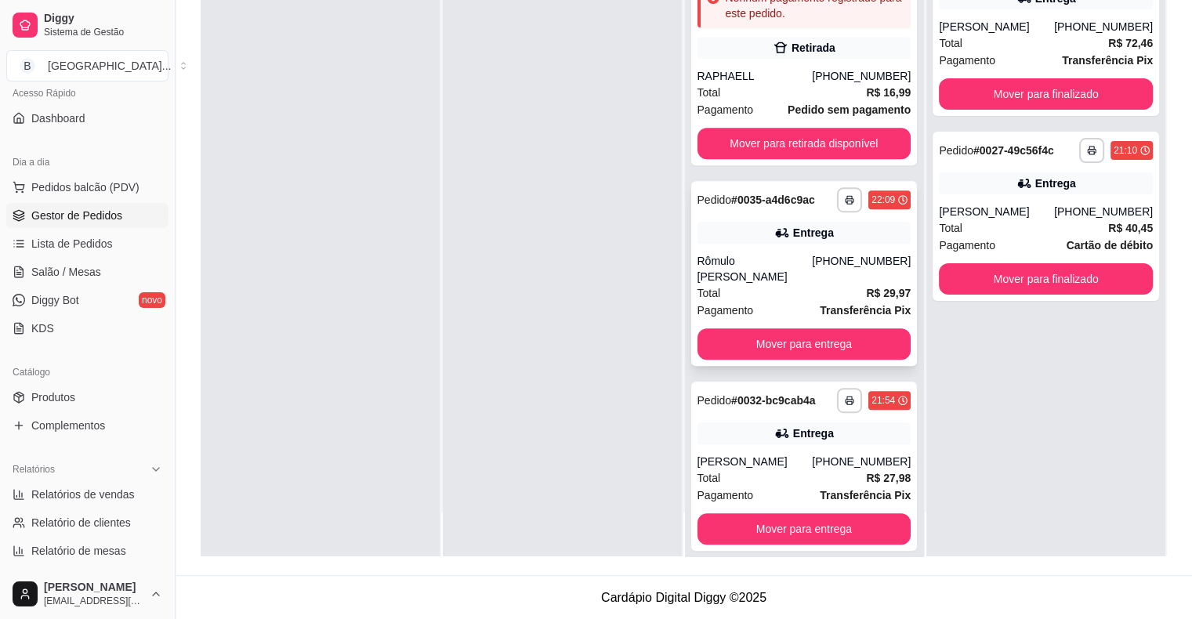
click at [749, 302] on div "Pagamento Transferência Pix" at bounding box center [805, 310] width 214 height 17
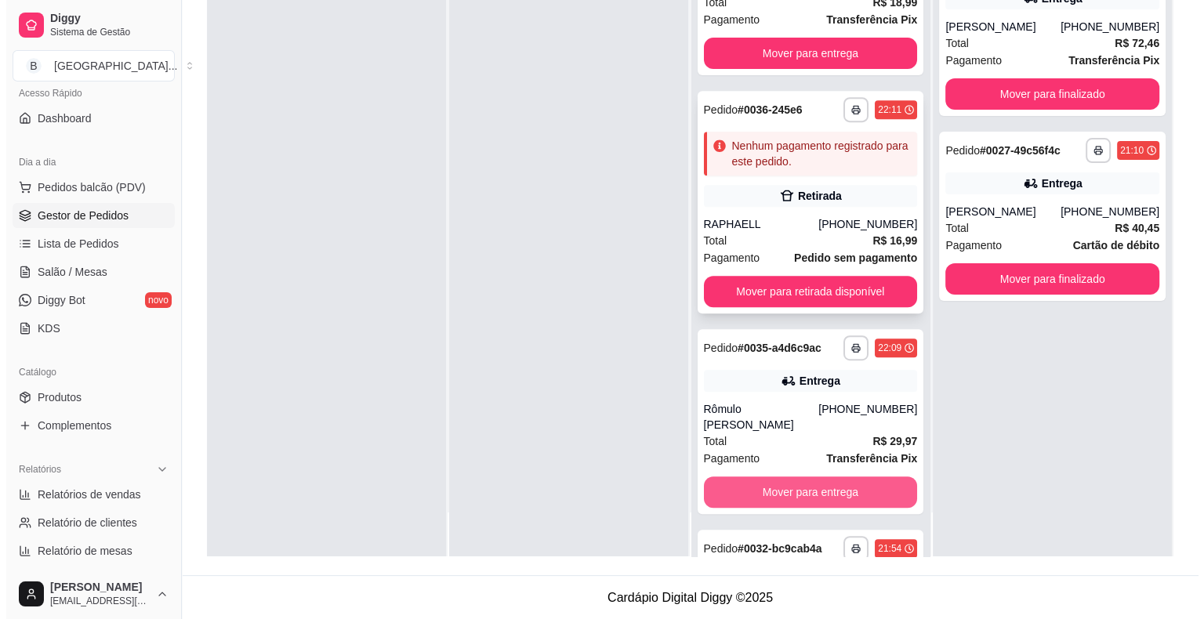
scroll to position [509, 0]
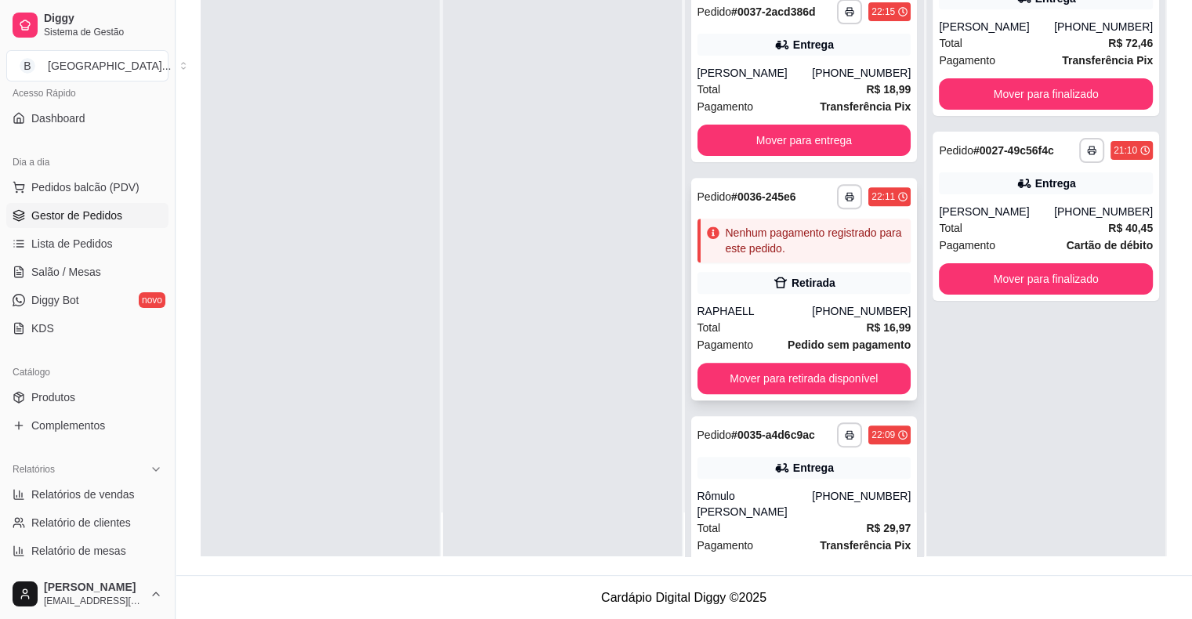
click at [737, 320] on div "Total R$ 16,99" at bounding box center [805, 327] width 214 height 17
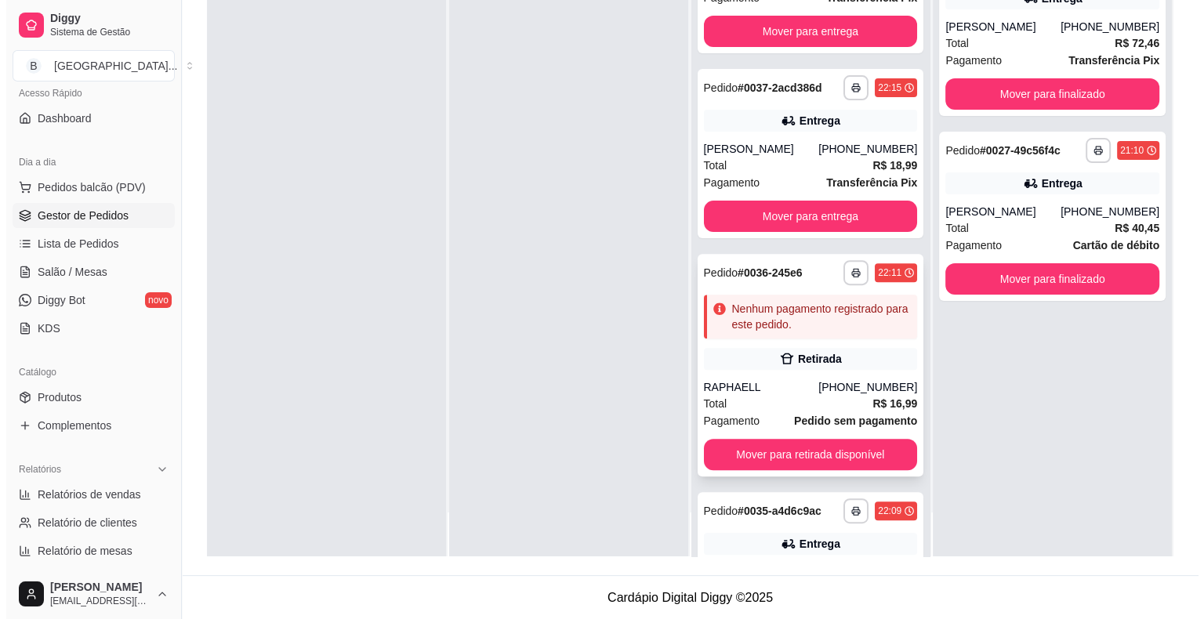
scroll to position [195, 0]
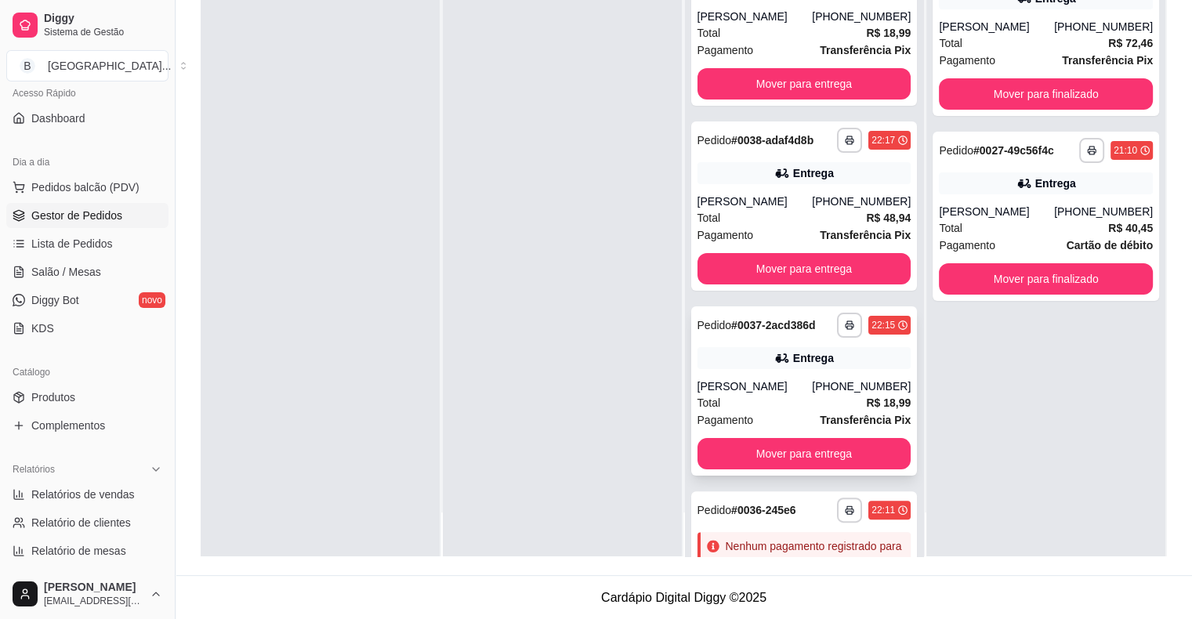
click at [815, 382] on div "[PHONE_NUMBER]" at bounding box center [861, 387] width 99 height 16
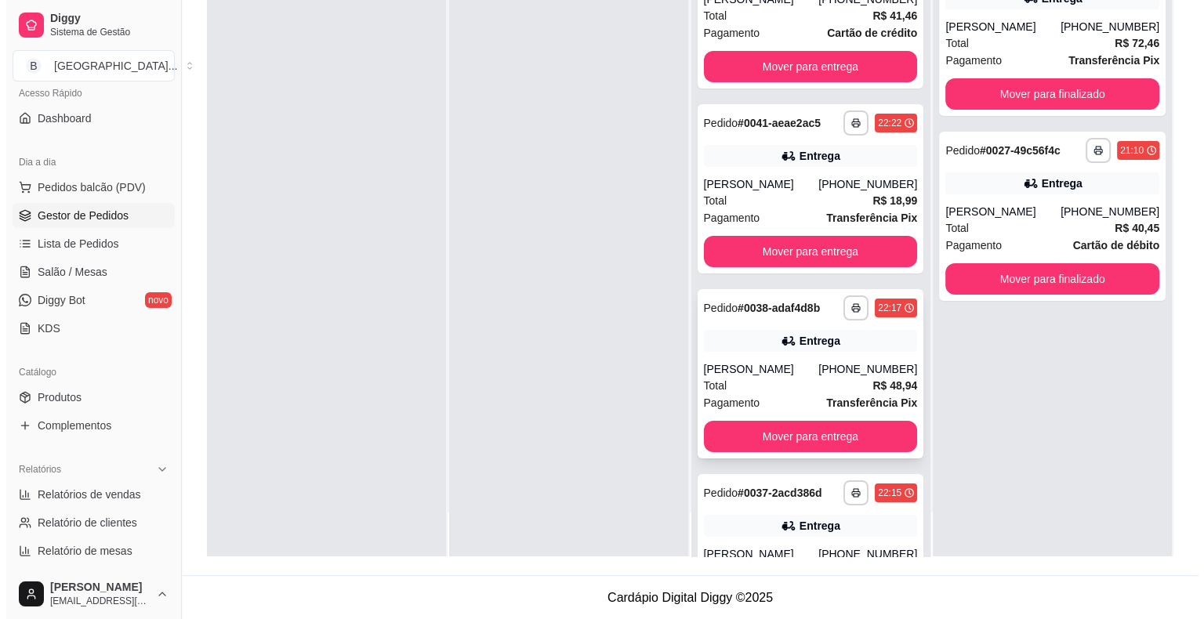
scroll to position [0, 0]
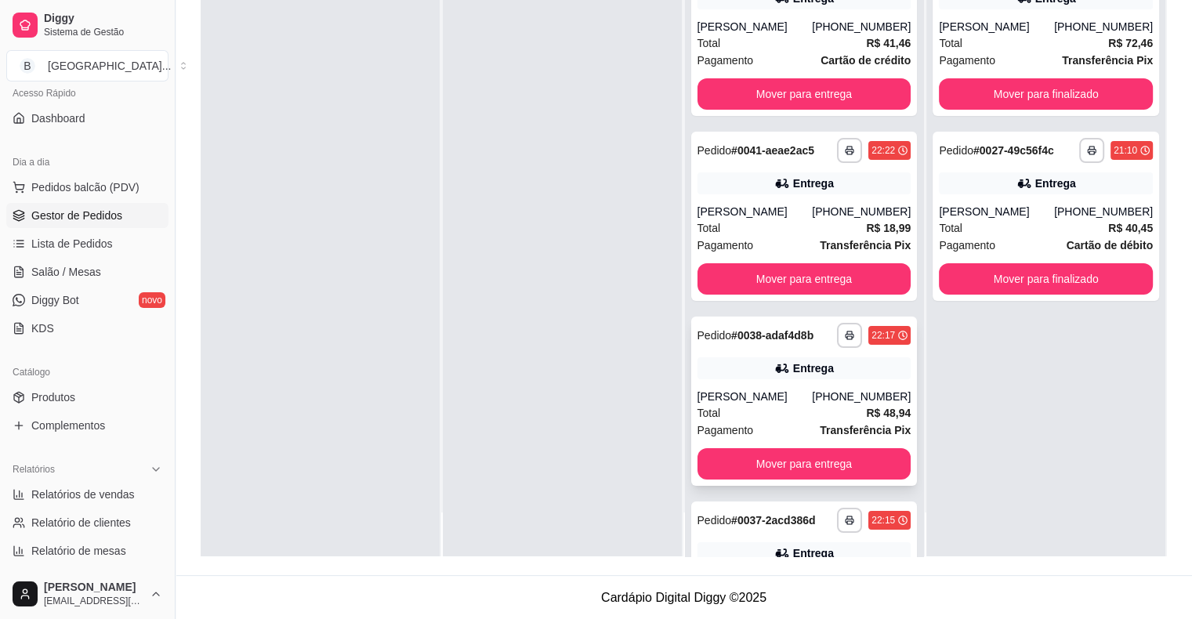
click at [838, 387] on div "**********" at bounding box center [804, 401] width 226 height 169
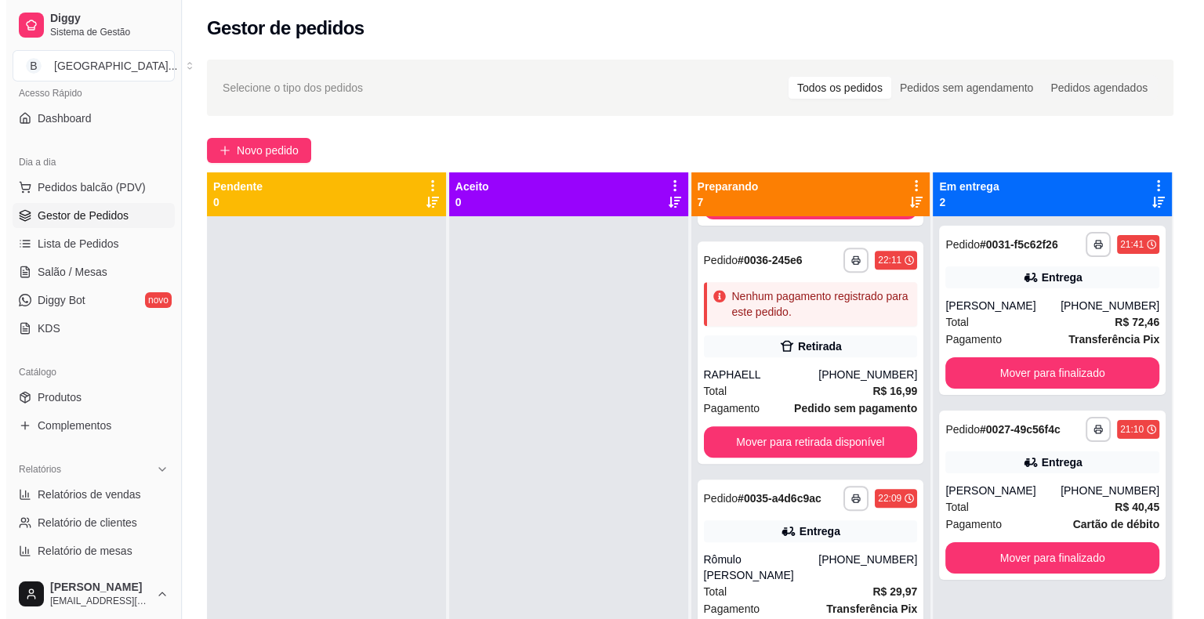
scroll to position [744, 0]
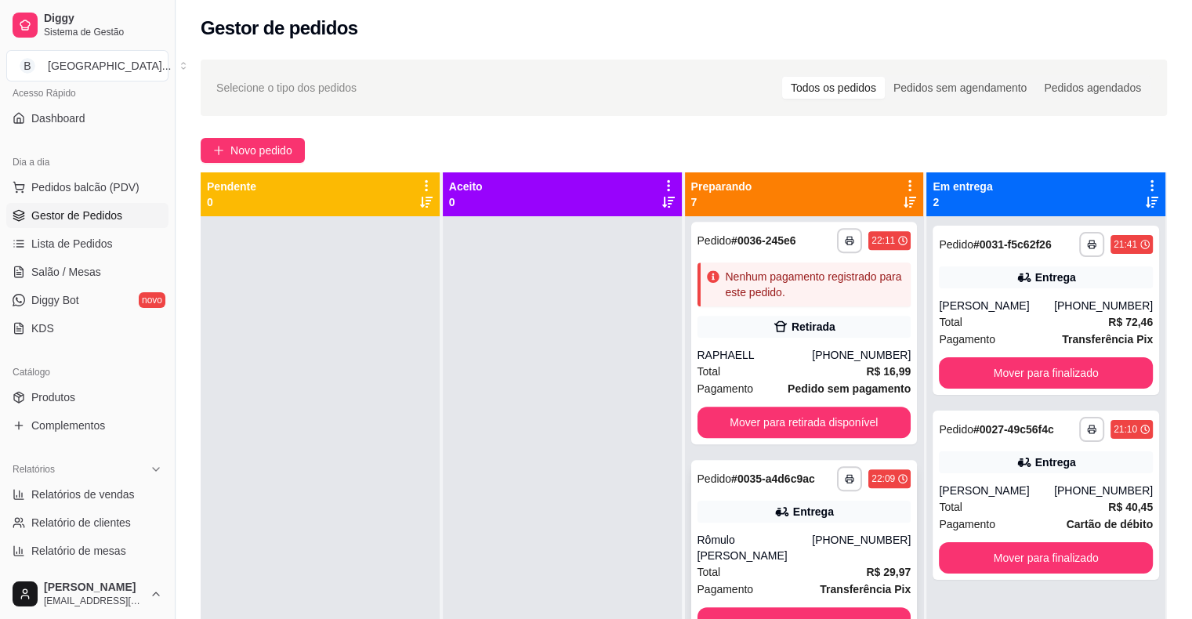
click at [732, 511] on div "Entrega" at bounding box center [805, 512] width 214 height 22
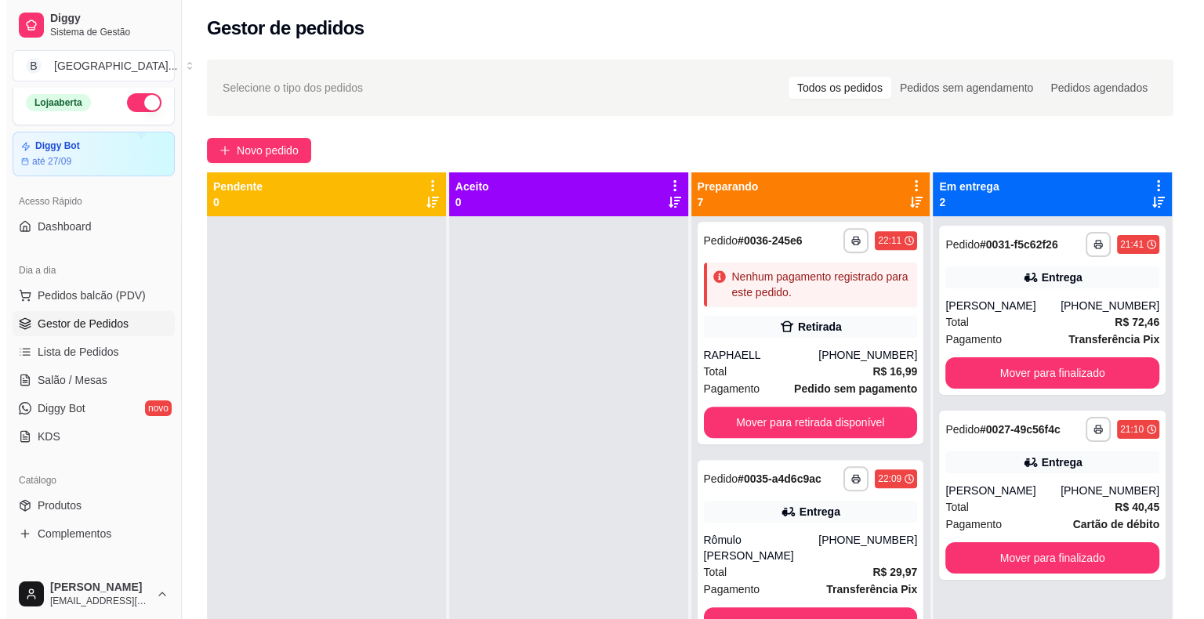
scroll to position [0, 0]
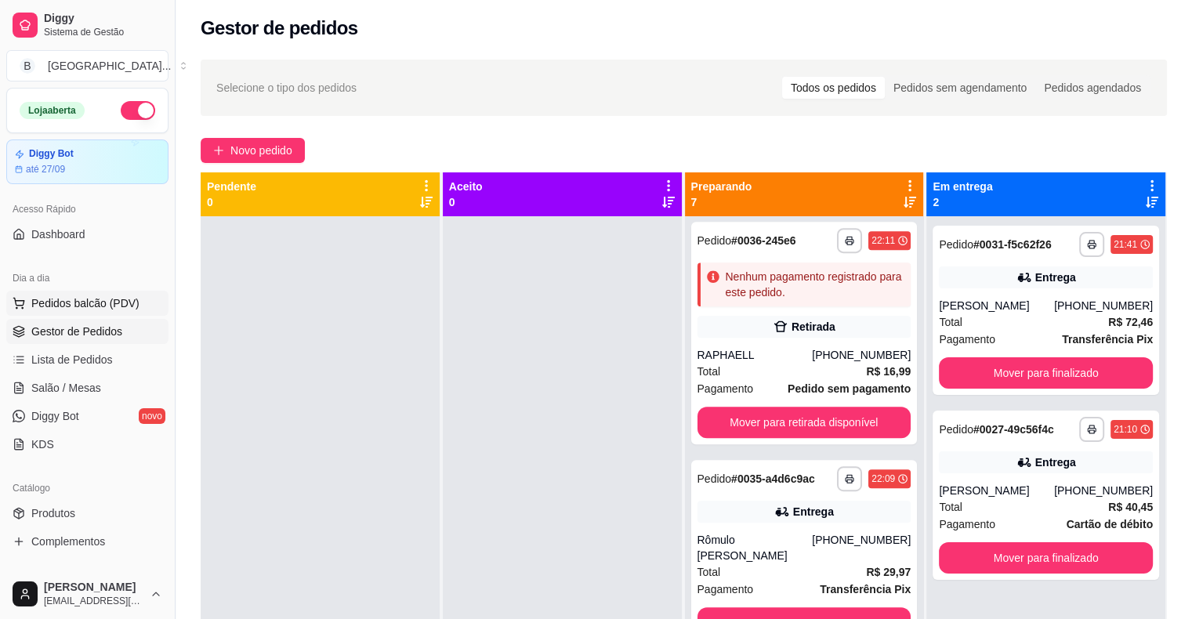
click at [132, 296] on span "Pedidos balcão (PDV)" at bounding box center [85, 303] width 108 height 16
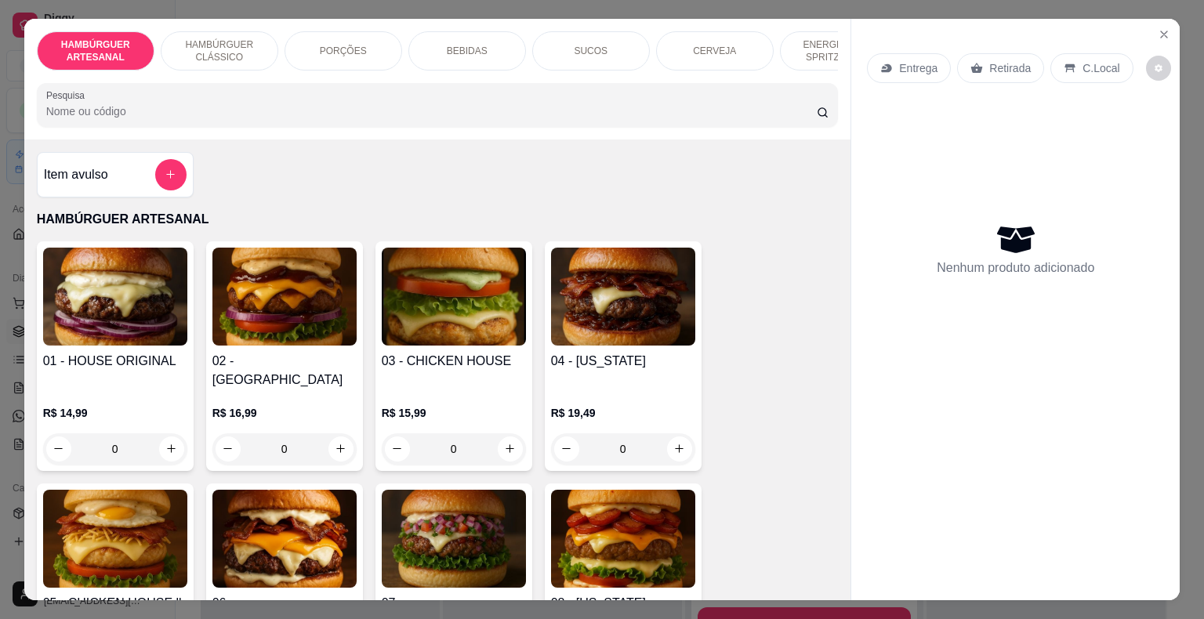
scroll to position [313, 0]
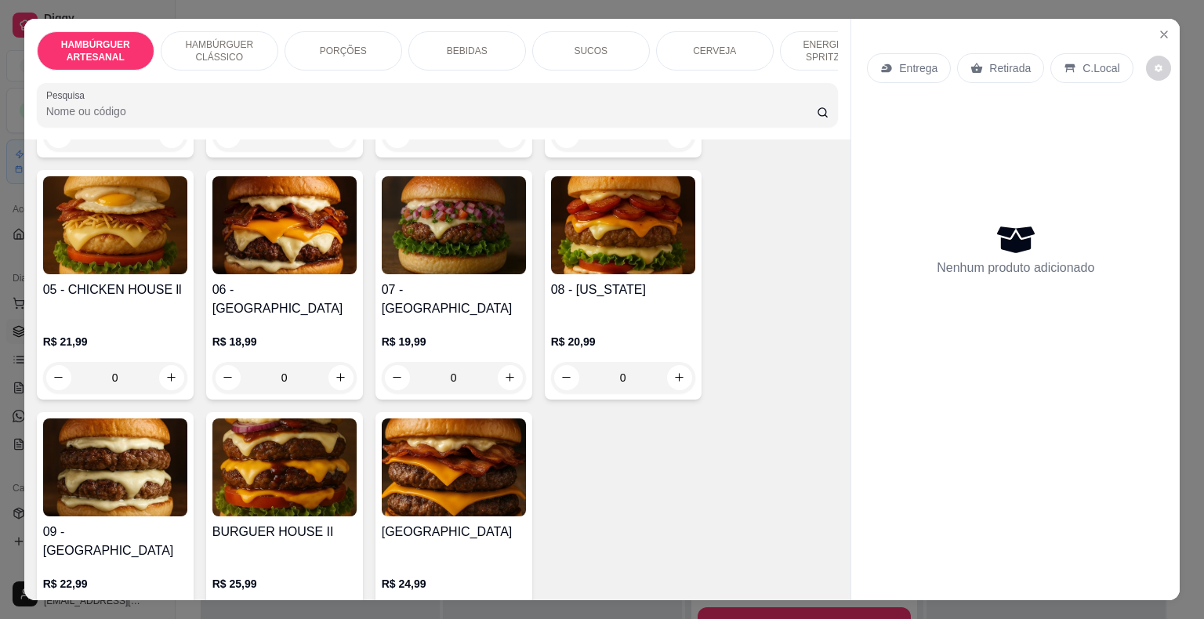
click at [370, 43] on div "PORÇÕES" at bounding box center [343, 50] width 118 height 39
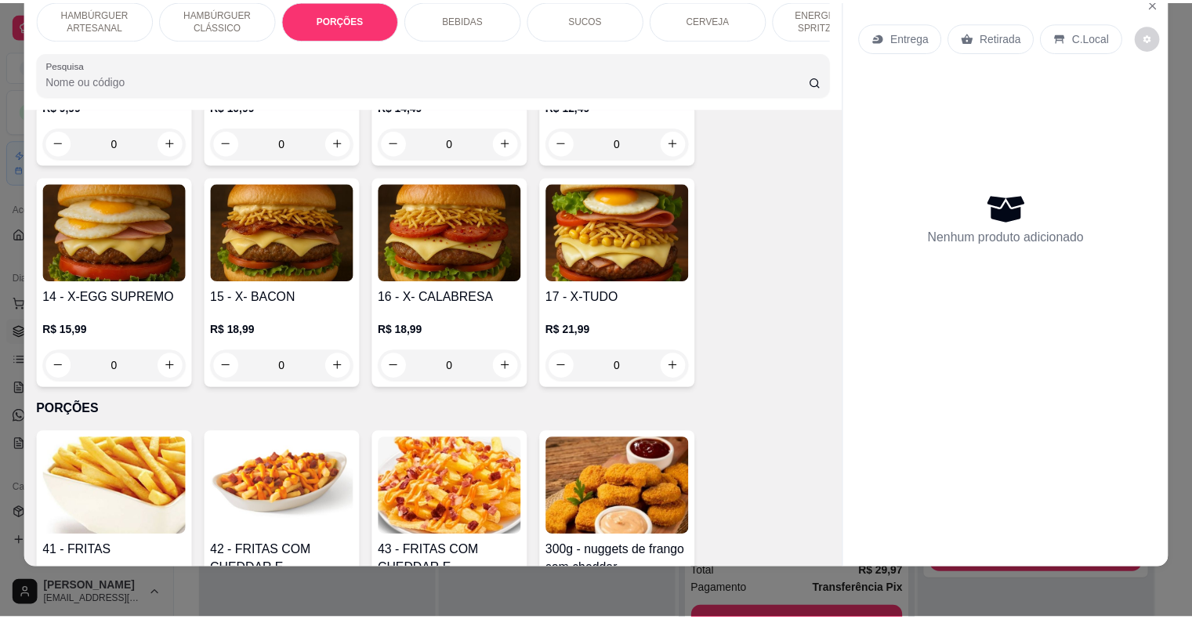
scroll to position [0, 0]
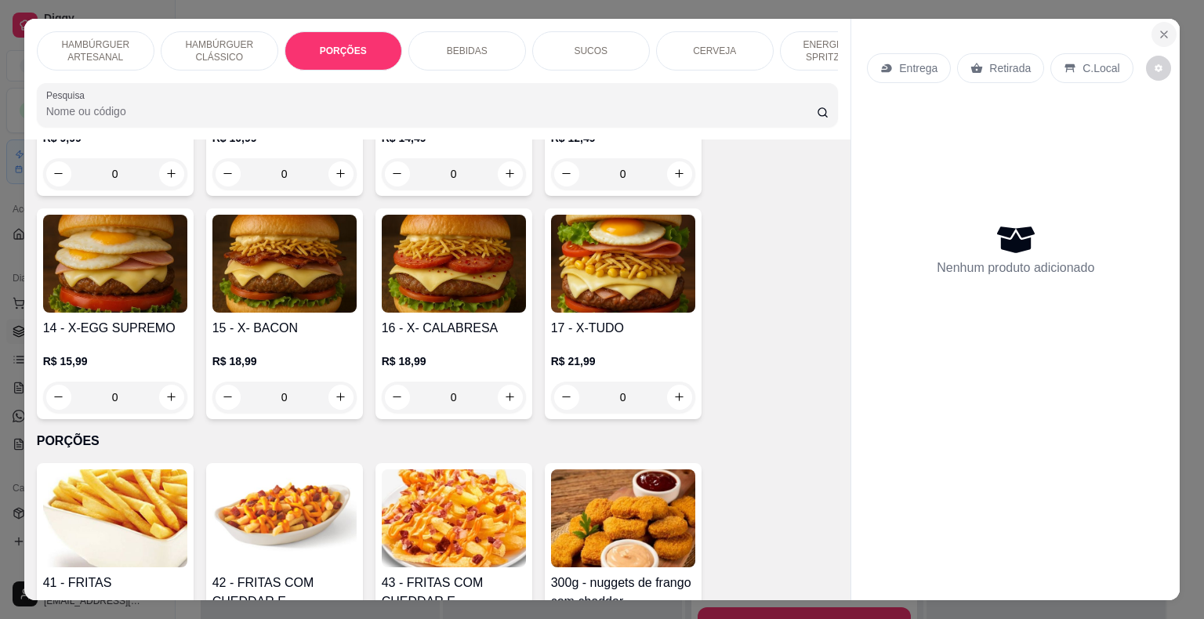
click at [1161, 31] on icon "Close" at bounding box center [1164, 34] width 6 height 6
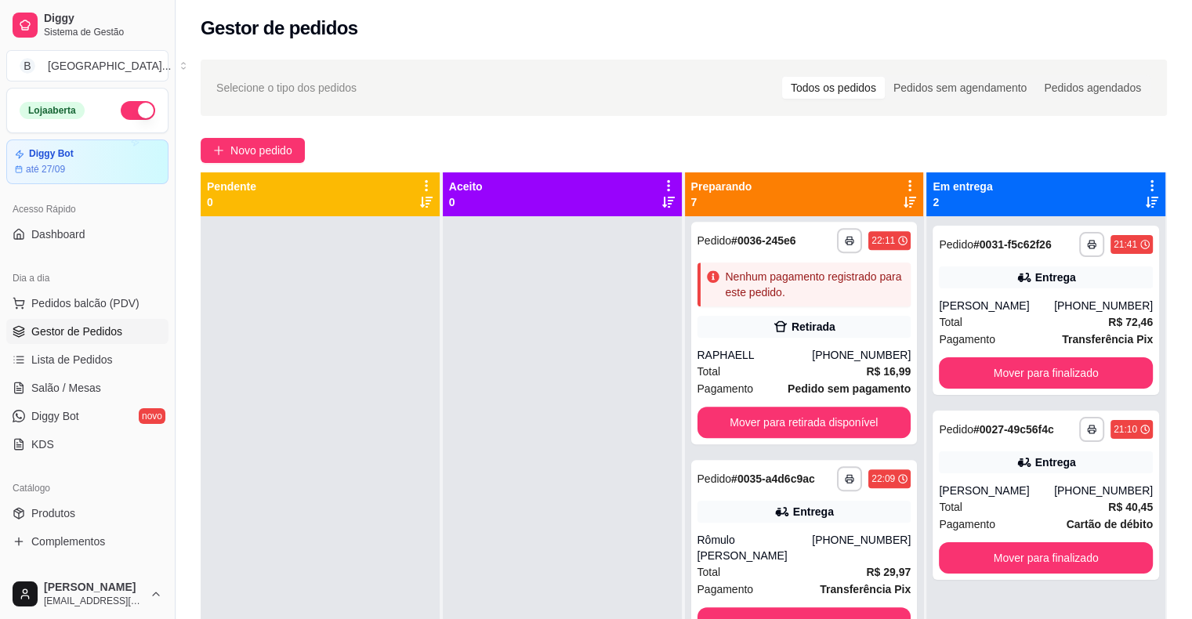
scroll to position [78, 0]
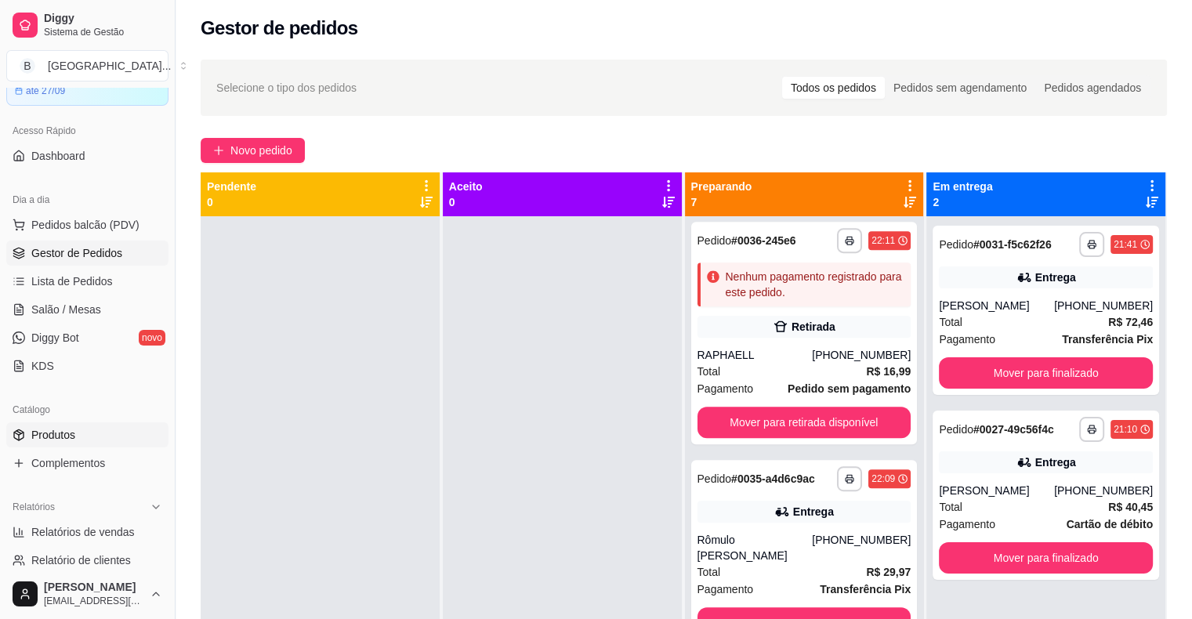
click at [103, 425] on link "Produtos" at bounding box center [87, 434] width 162 height 25
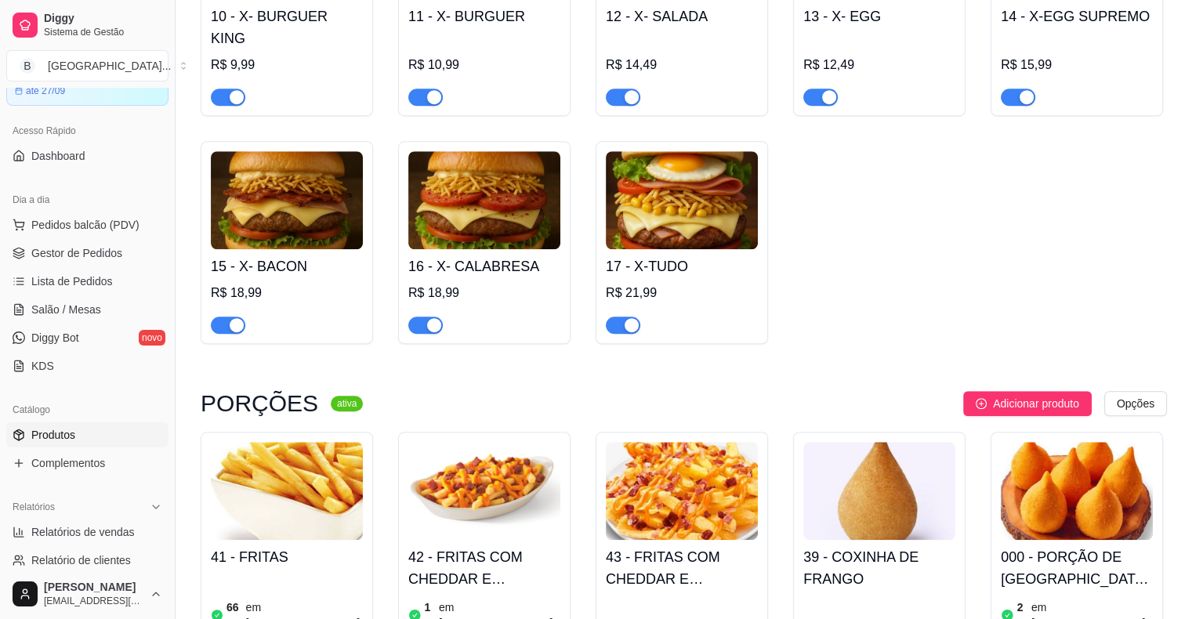
scroll to position [1411, 0]
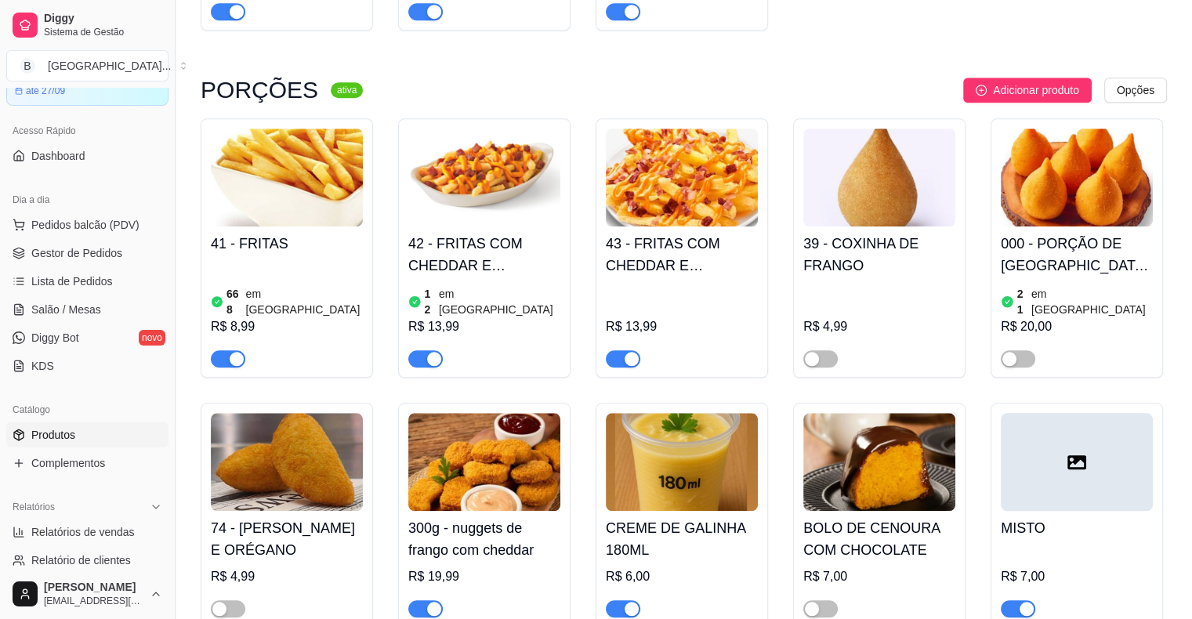
click at [426, 350] on span "button" at bounding box center [425, 358] width 34 height 17
click at [614, 349] on div at bounding box center [623, 358] width 34 height 19
click at [226, 350] on span "button" at bounding box center [228, 358] width 34 height 17
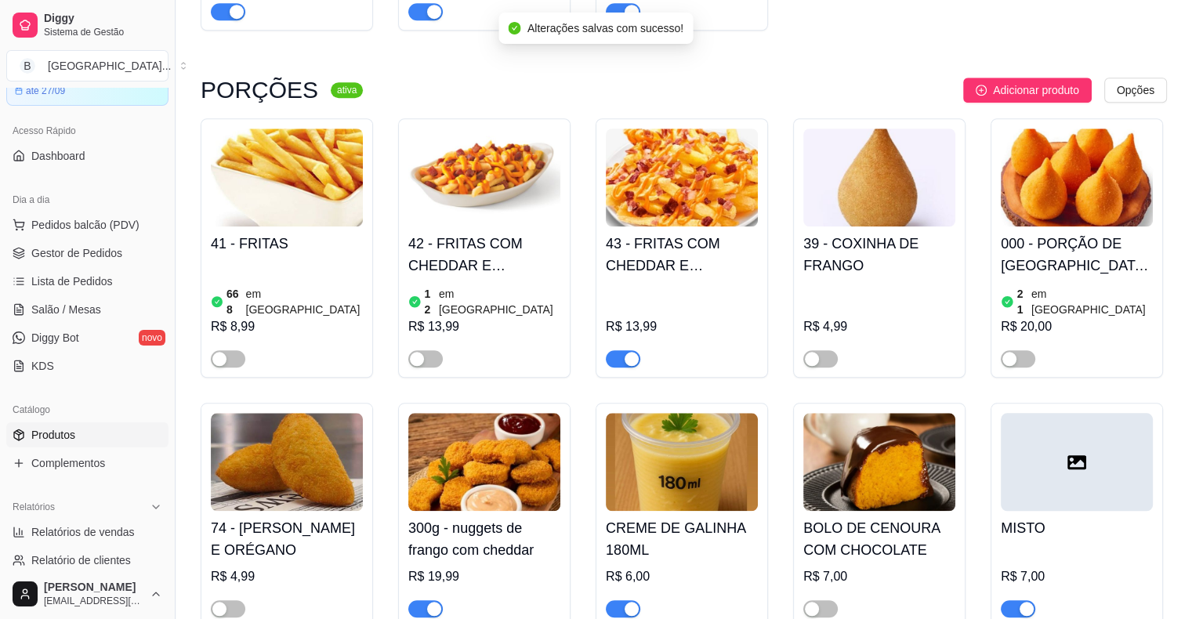
click at [626, 352] on div "button" at bounding box center [632, 359] width 14 height 14
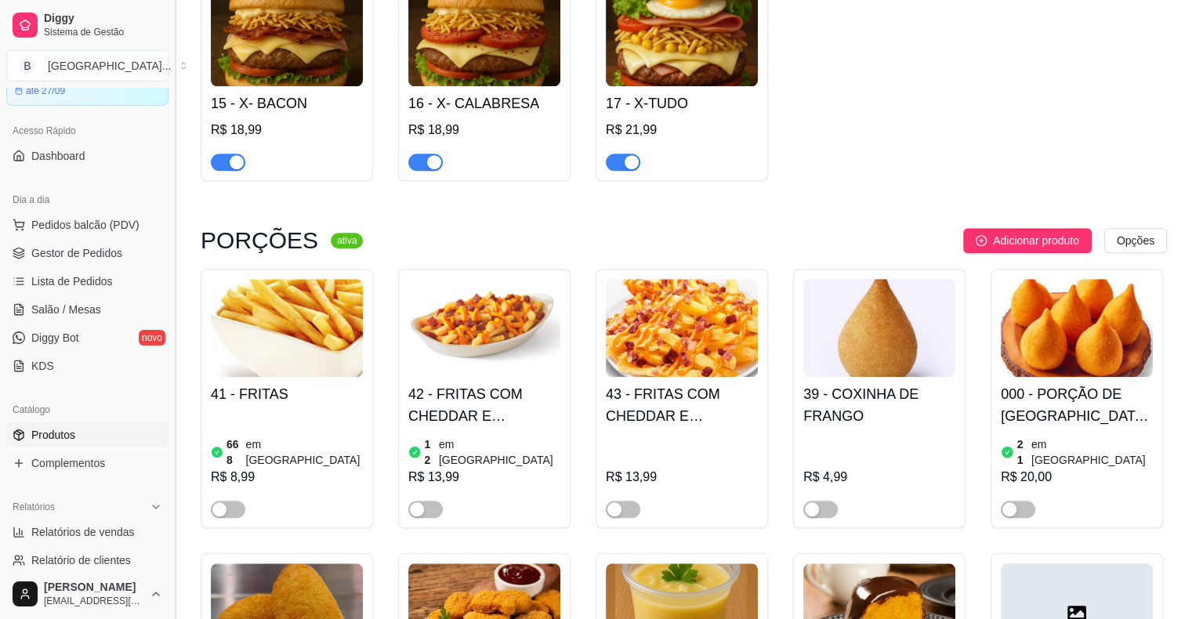
scroll to position [1254, 0]
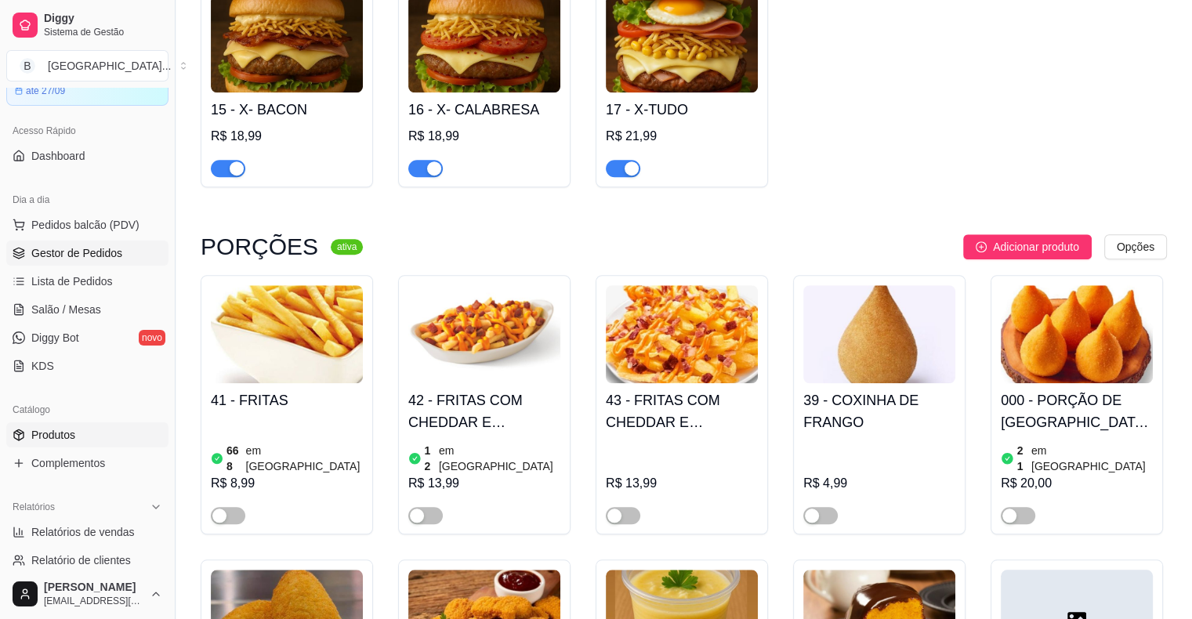
click at [153, 249] on link "Gestor de Pedidos" at bounding box center [87, 253] width 162 height 25
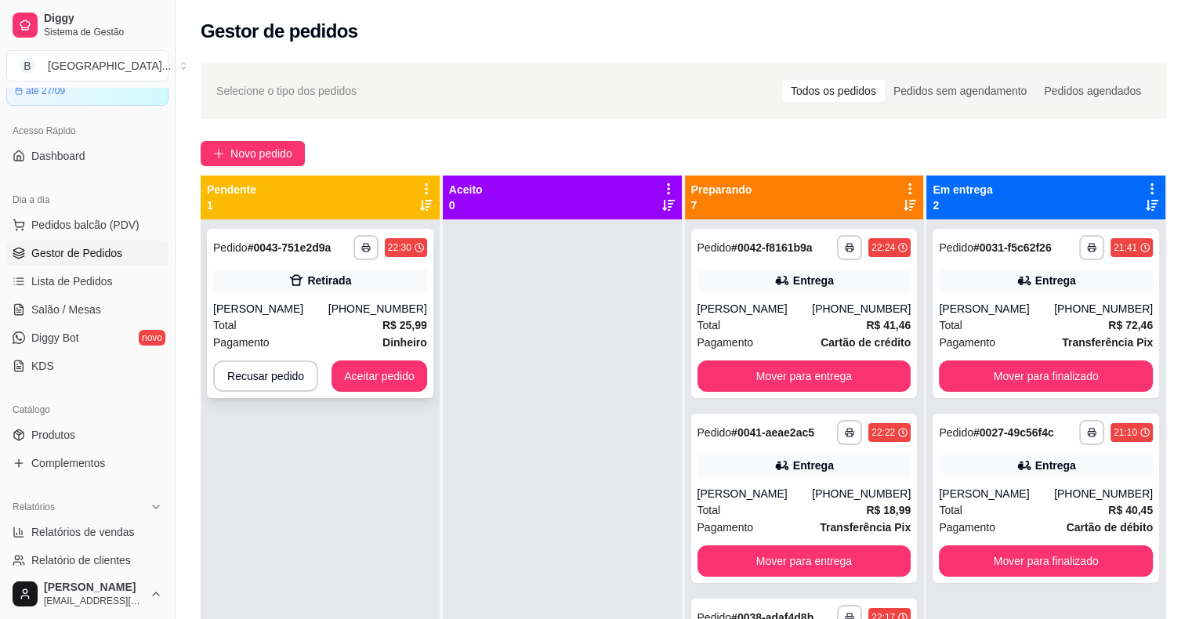
click at [286, 321] on div "Total R$ 25,99" at bounding box center [320, 325] width 214 height 17
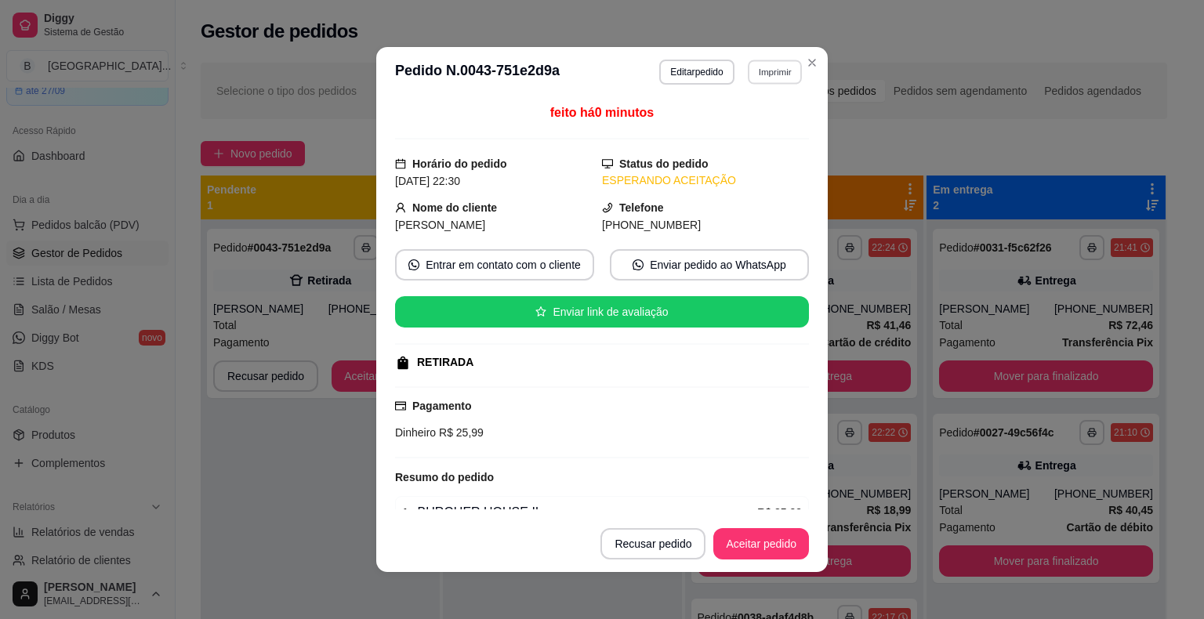
click at [791, 71] on button "Imprimir" at bounding box center [775, 72] width 54 height 24
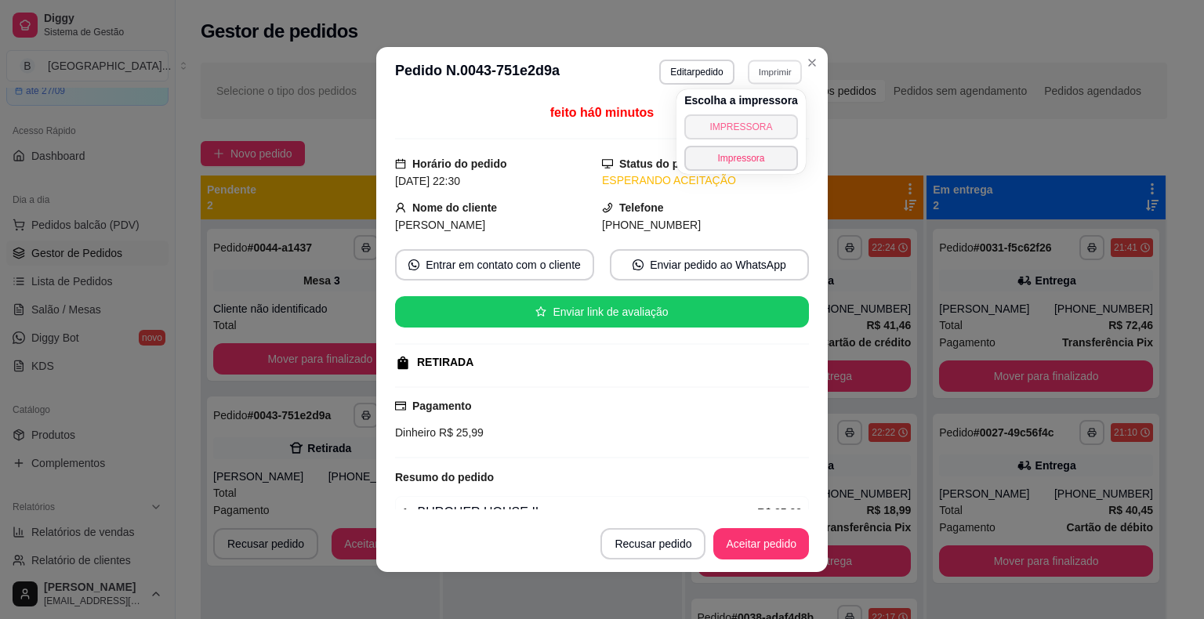
click at [716, 127] on button "IMPRESSORA" at bounding box center [741, 126] width 114 height 25
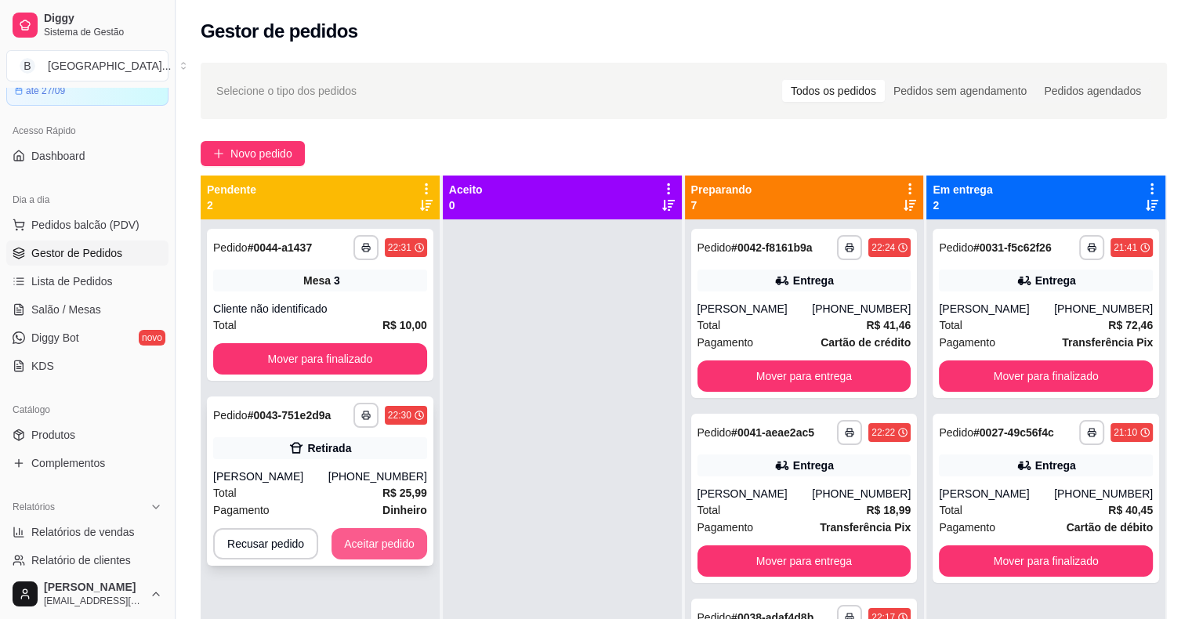
click at [356, 538] on button "Aceitar pedido" at bounding box center [380, 543] width 96 height 31
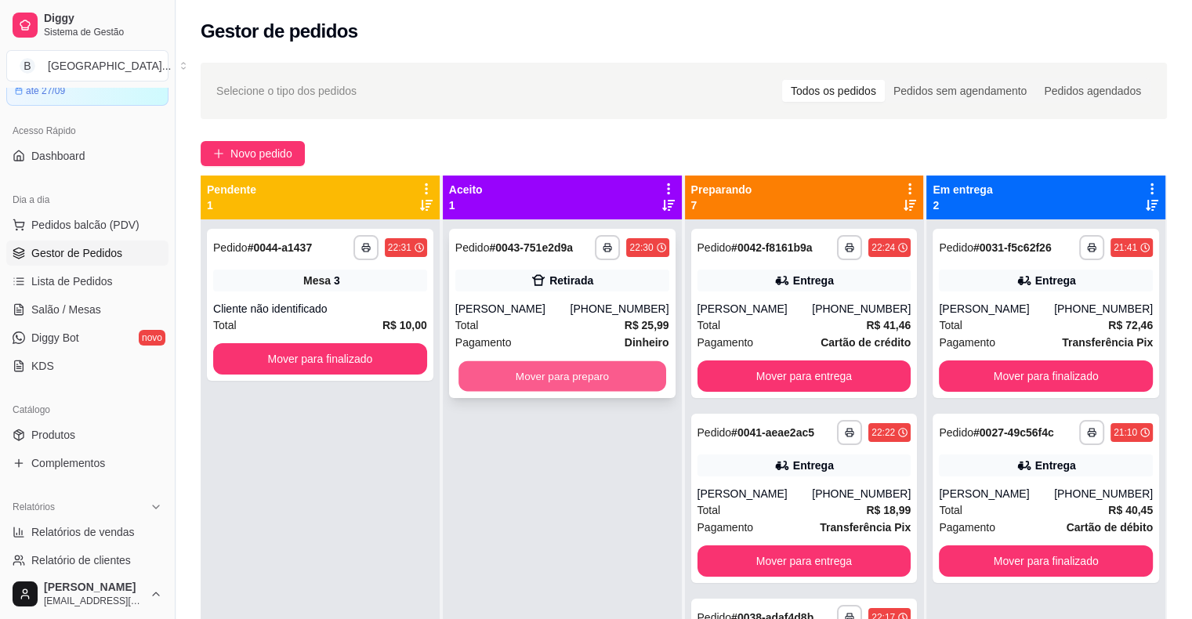
click at [542, 378] on button "Mover para preparo" at bounding box center [562, 376] width 208 height 31
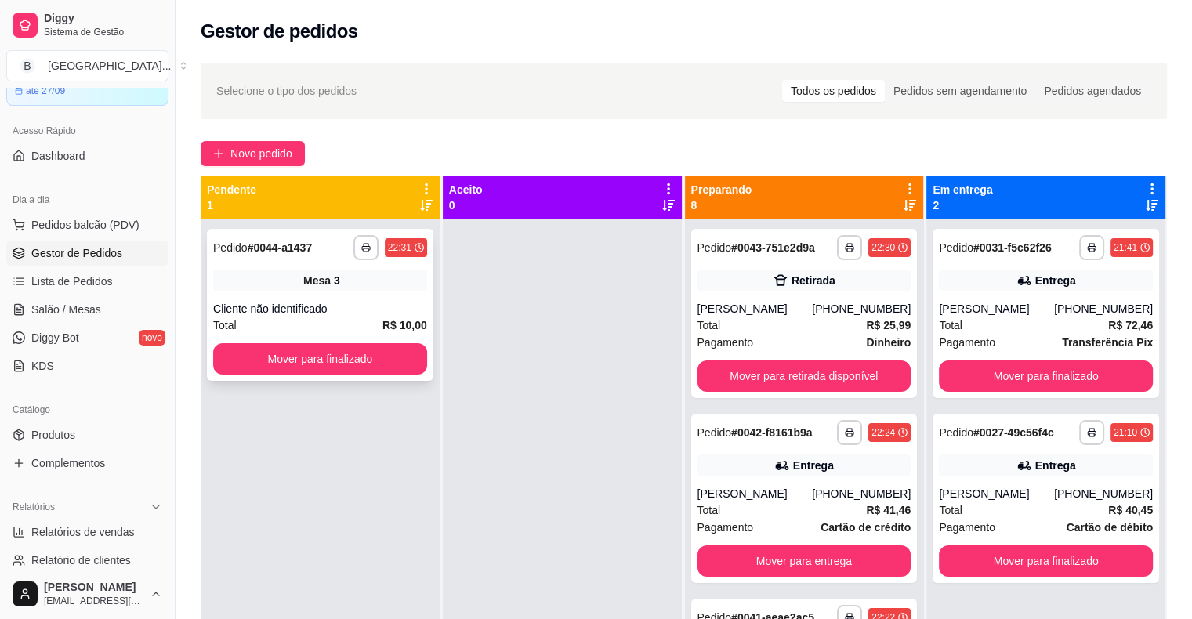
click at [272, 288] on div "Mesa 3" at bounding box center [320, 281] width 214 height 22
click at [290, 368] on button "Mover para finalizado" at bounding box center [320, 358] width 214 height 31
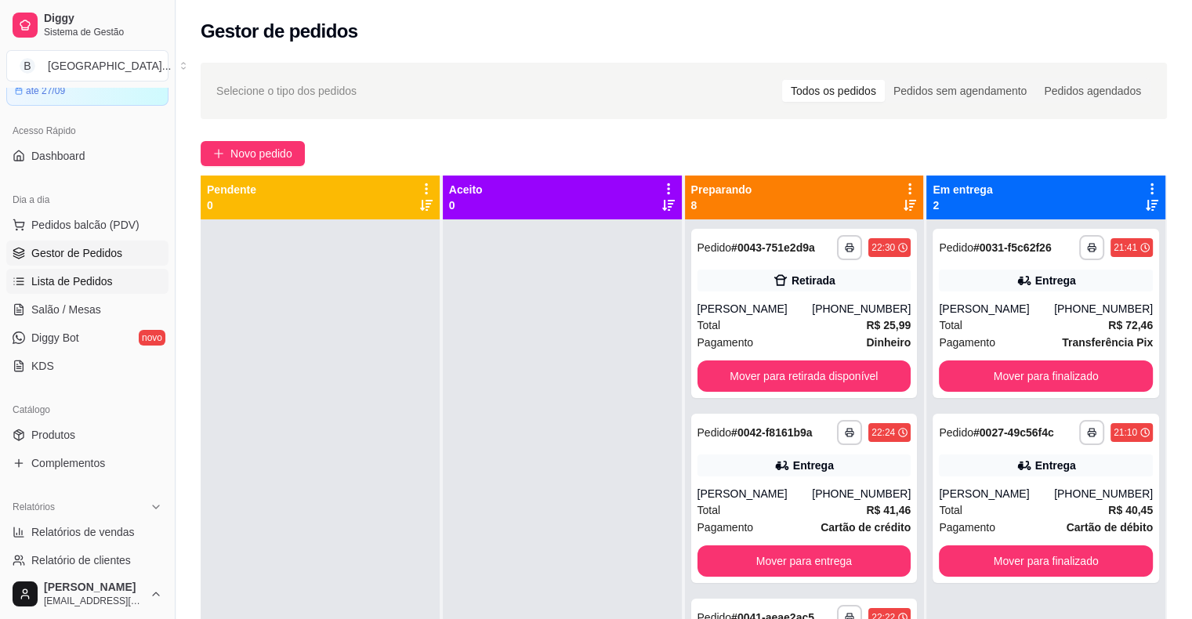
click at [45, 277] on span "Lista de Pedidos" at bounding box center [72, 282] width 82 height 16
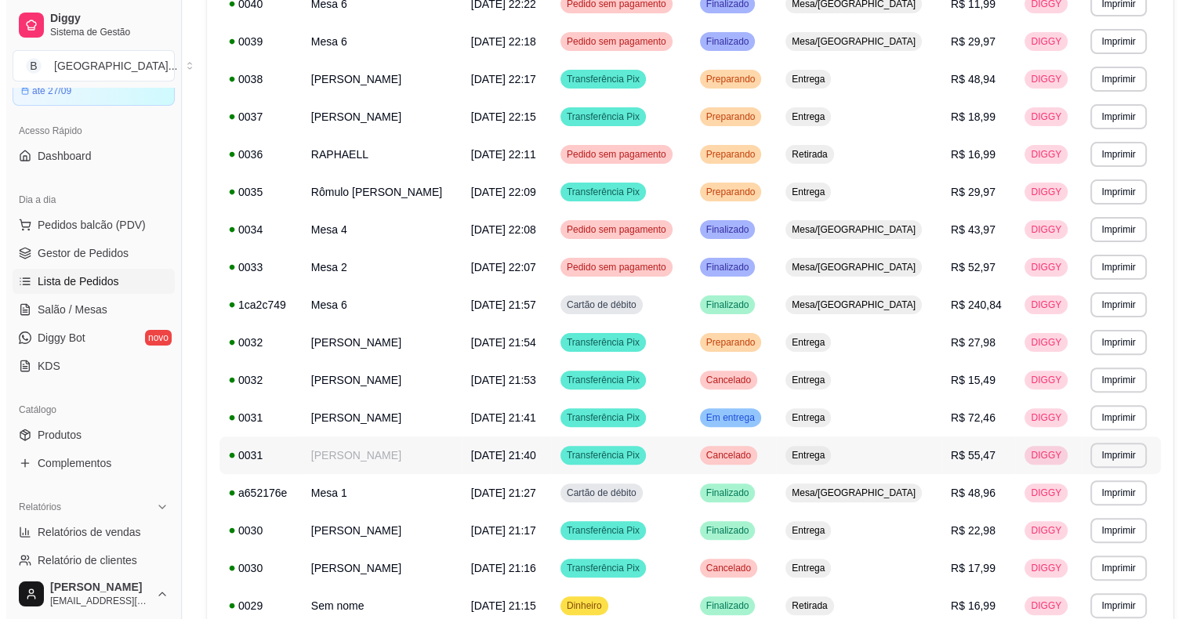
scroll to position [470, 0]
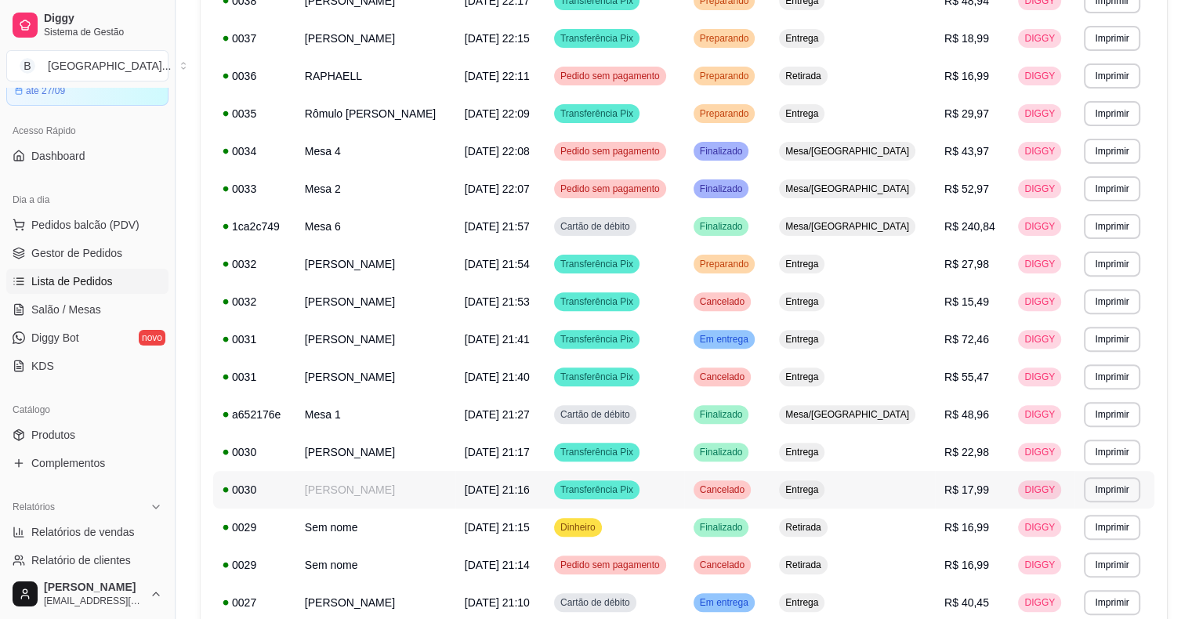
click at [472, 491] on span "[DATE] 21:16" at bounding box center [497, 490] width 65 height 13
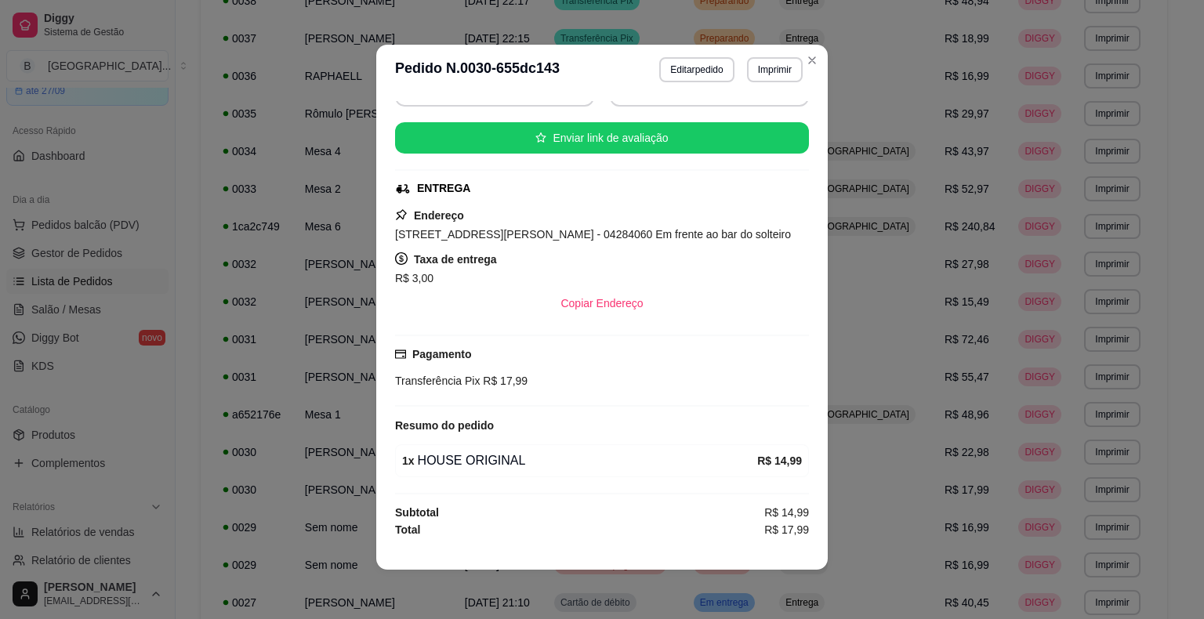
scroll to position [3, 0]
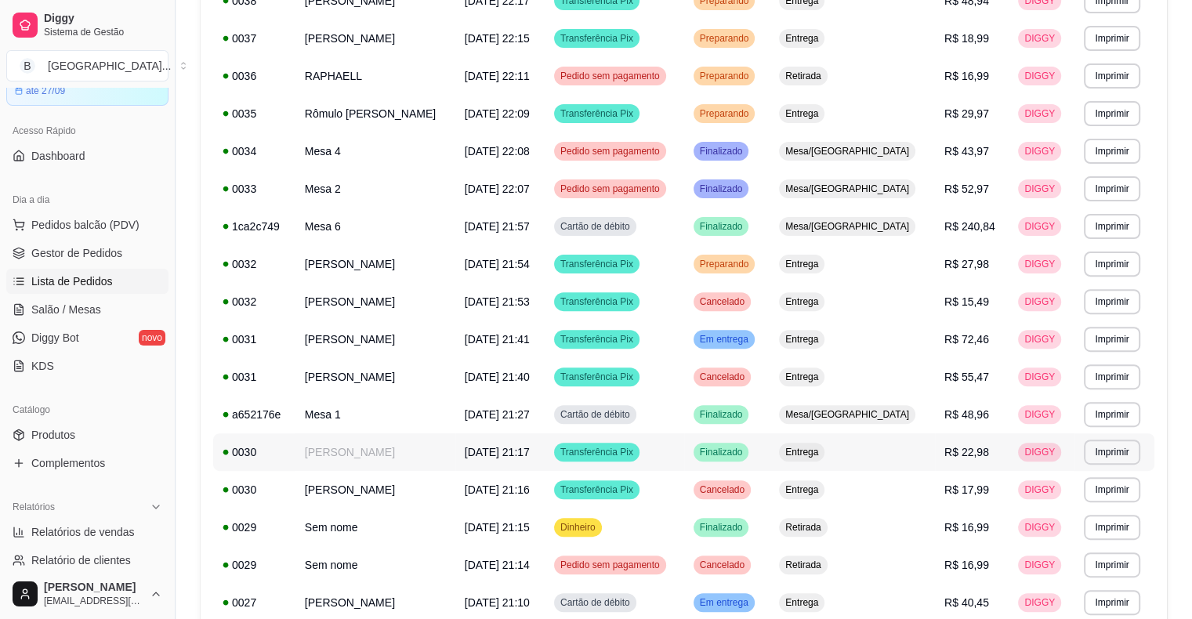
click at [917, 439] on td "Entrega" at bounding box center [852, 452] width 165 height 38
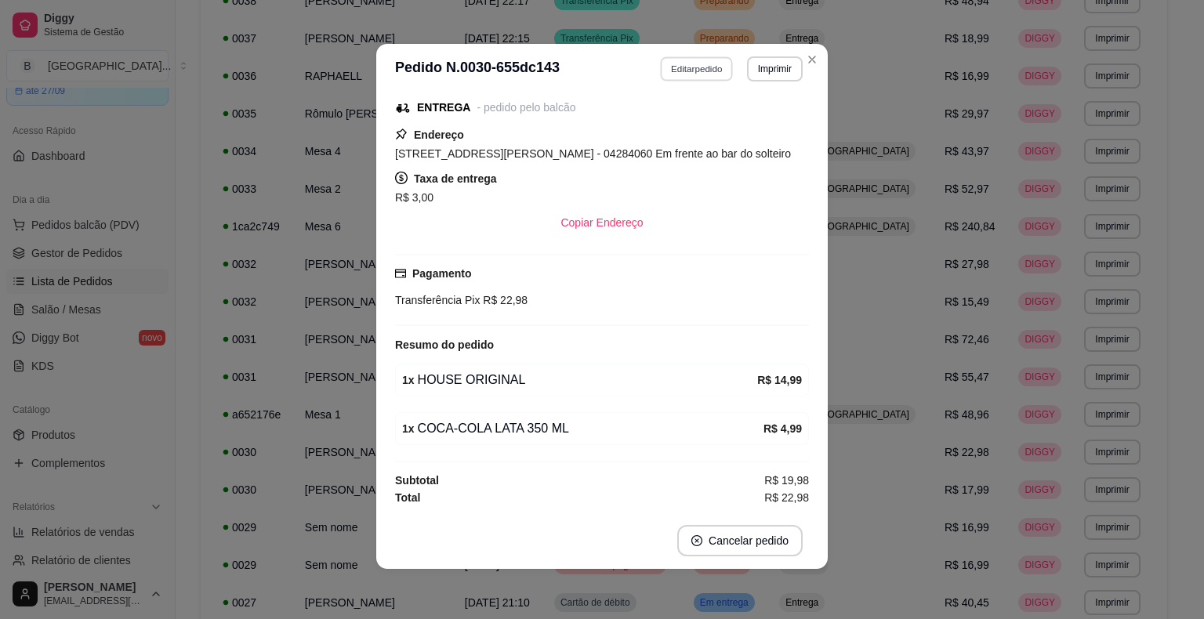
click at [698, 60] on button "Editar pedido" at bounding box center [697, 68] width 73 height 24
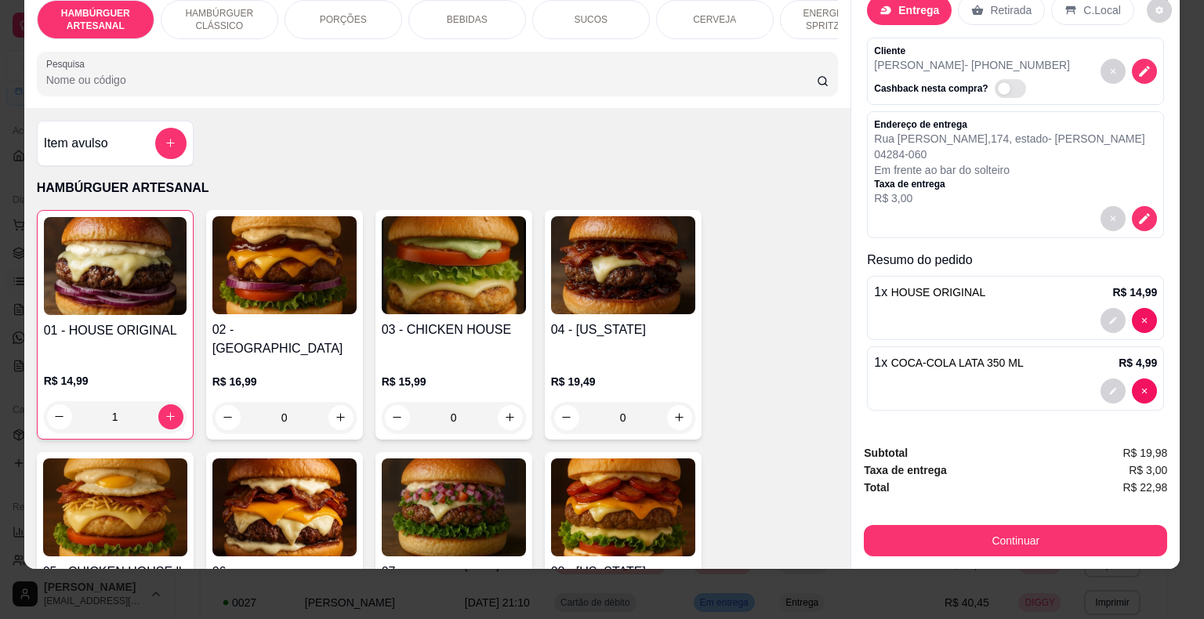
scroll to position [41, 0]
click at [1122, 381] on div "Entrega Retirada C.Local Cliente [PERSON_NAME] - [PHONE_NUMBER] Cashback nesta …" at bounding box center [1015, 209] width 328 height 445
type input "0"
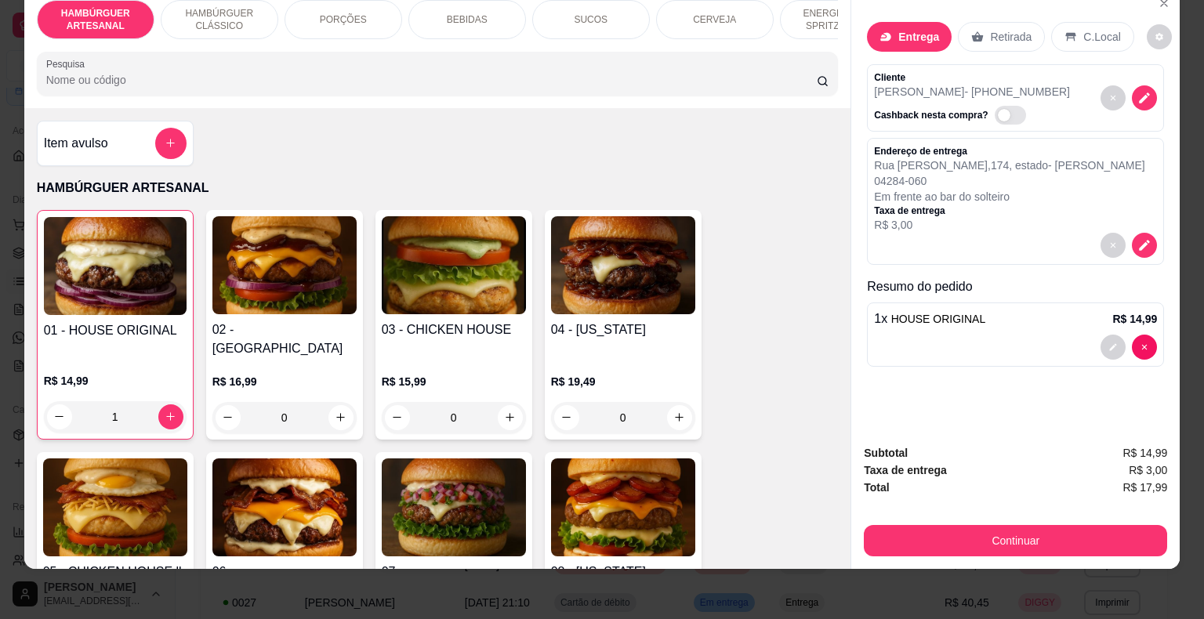
scroll to position [0, 0]
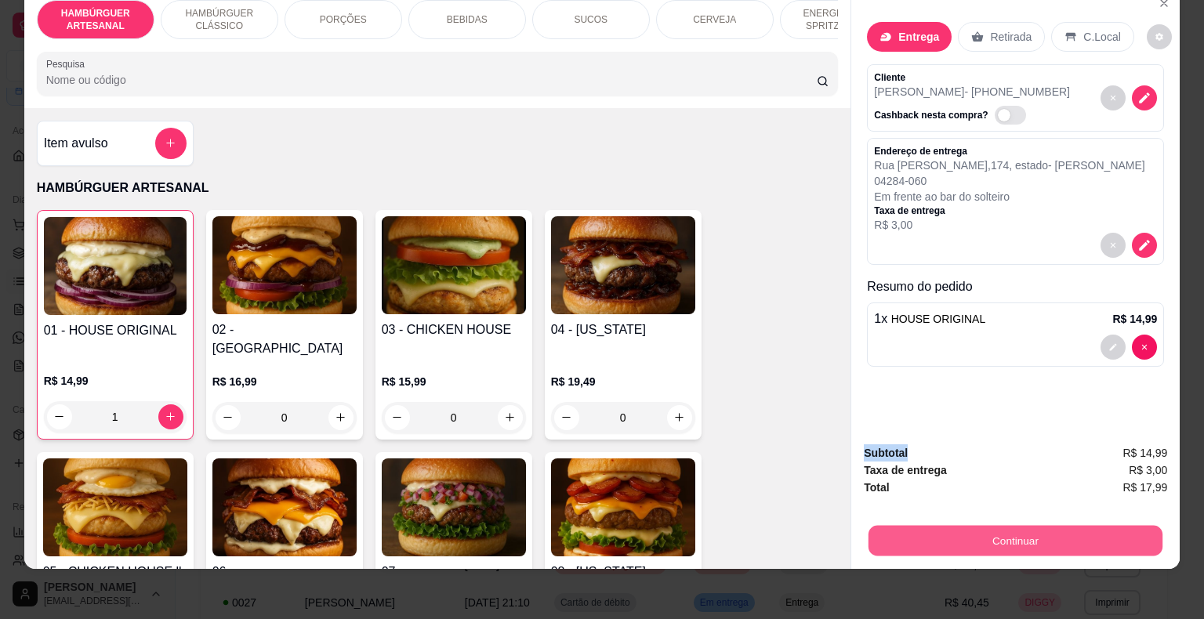
click at [1081, 538] on button "Continuar" at bounding box center [1015, 541] width 294 height 31
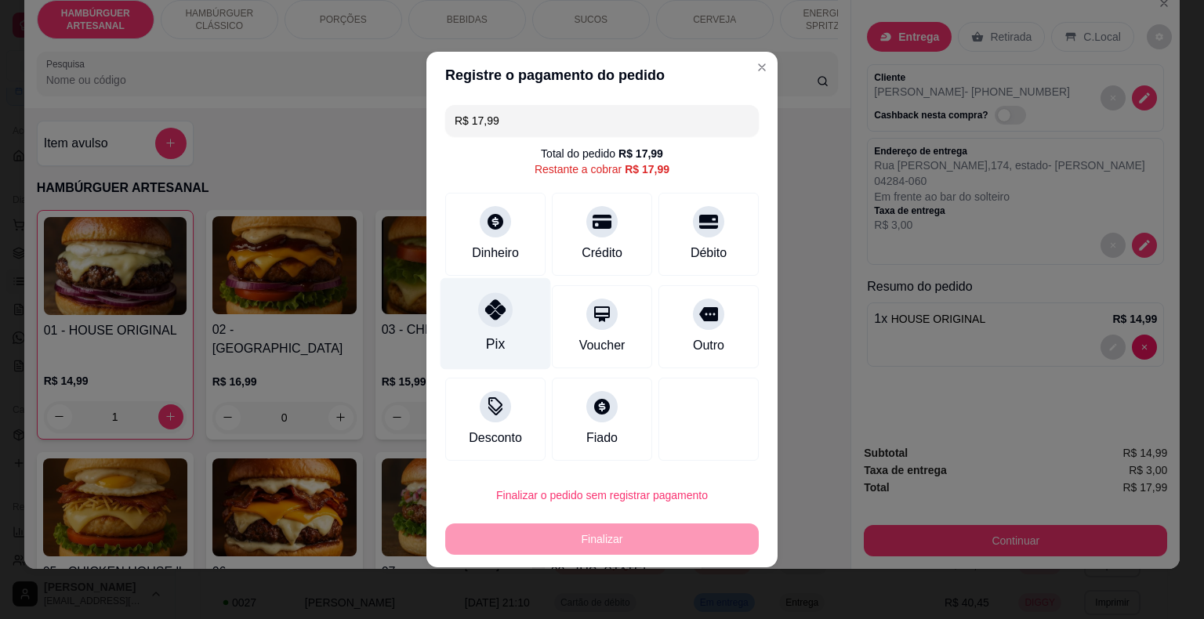
click at [509, 316] on div "Pix" at bounding box center [495, 324] width 111 height 92
type input "R$ 0,00"
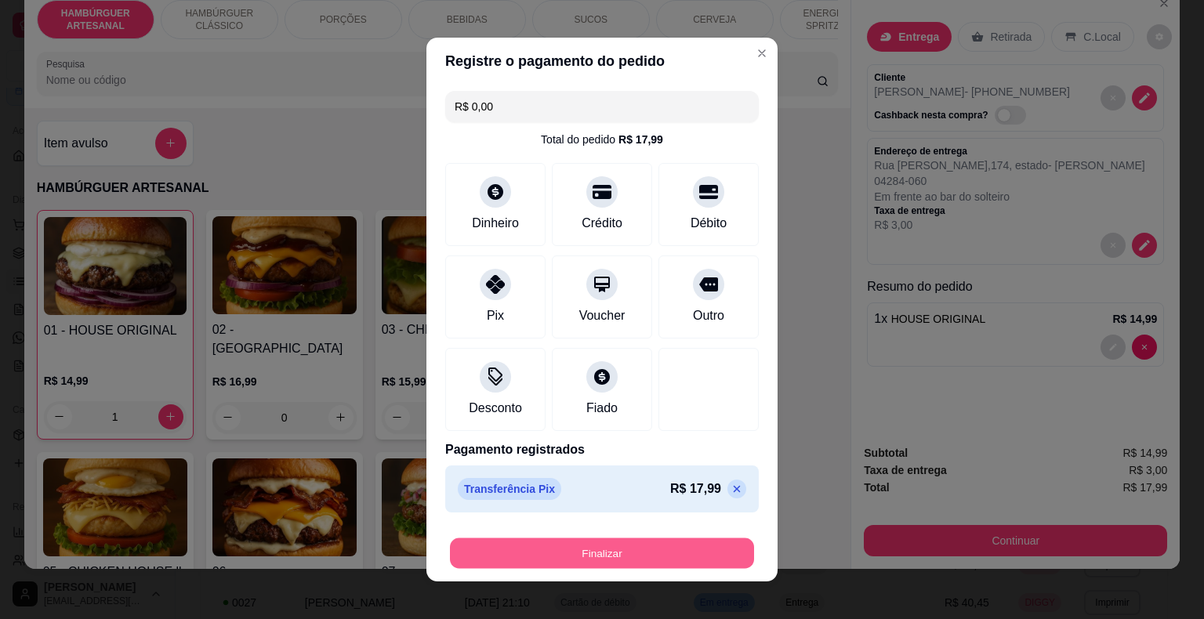
click at [593, 556] on button "Finalizar" at bounding box center [602, 553] width 304 height 31
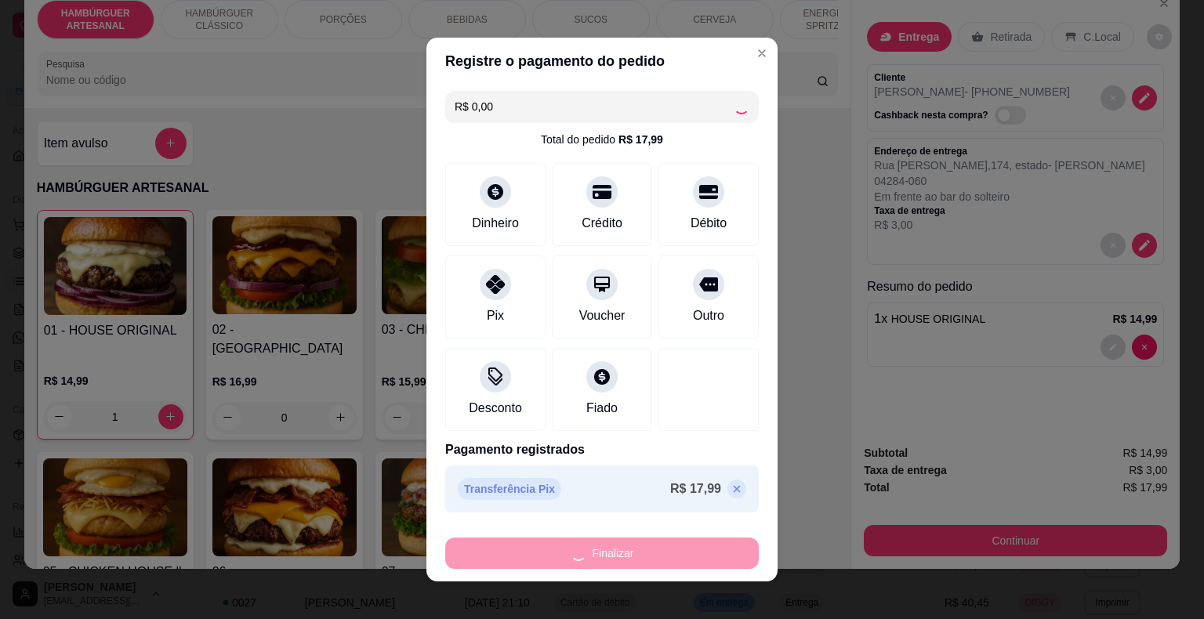
type input "0"
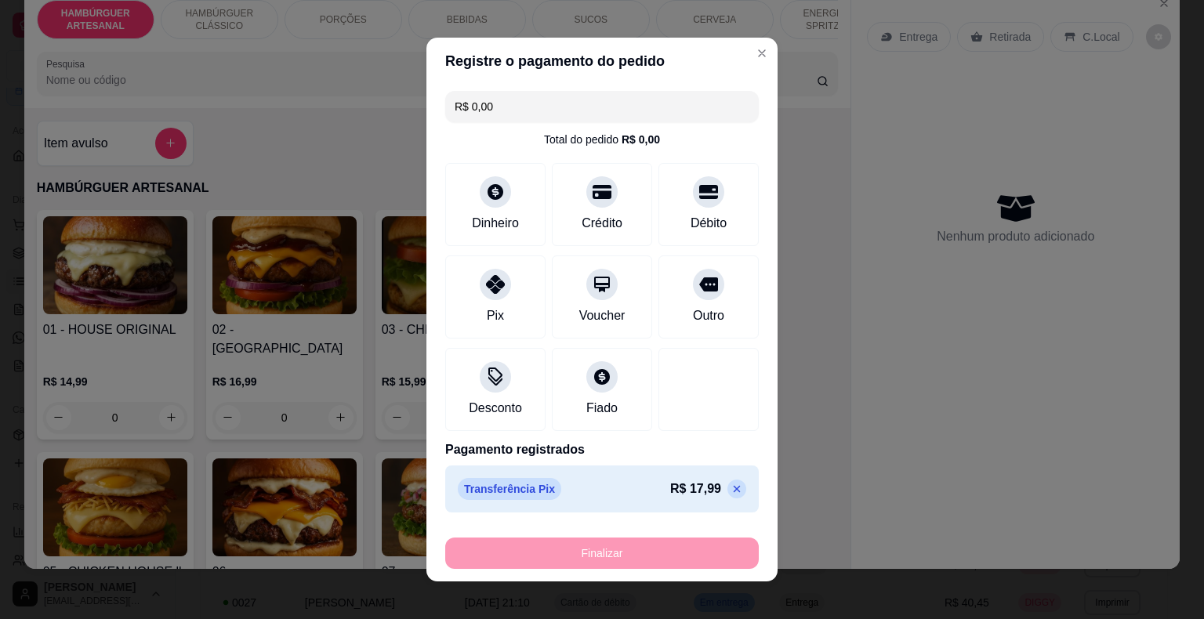
type input "-R$ 17,99"
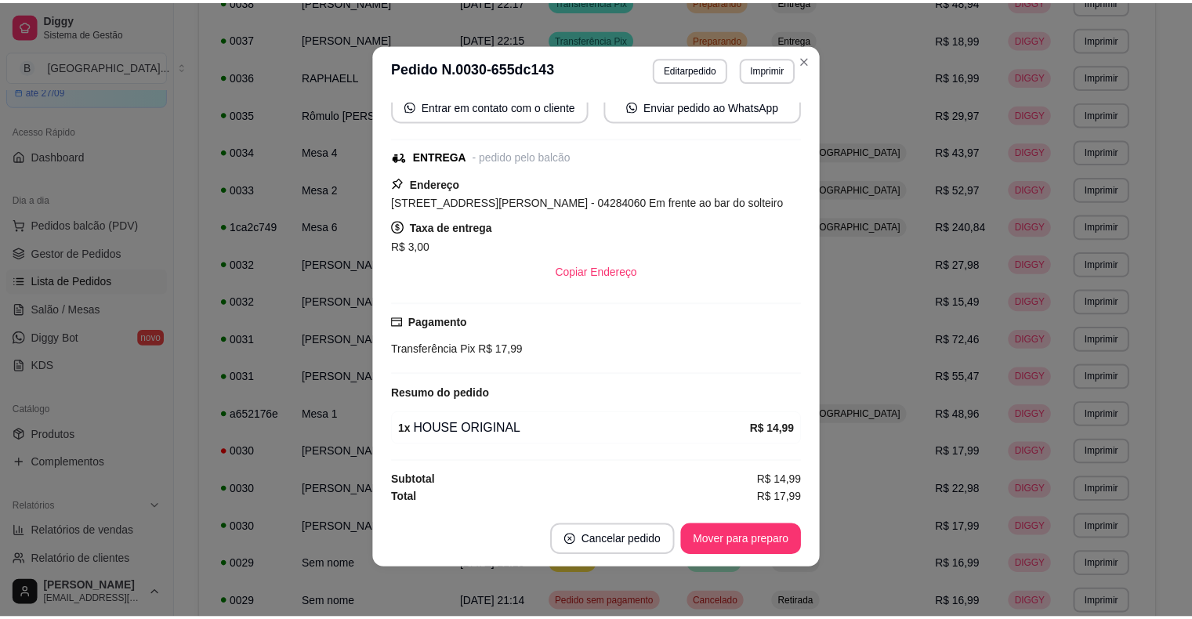
scroll to position [207, 0]
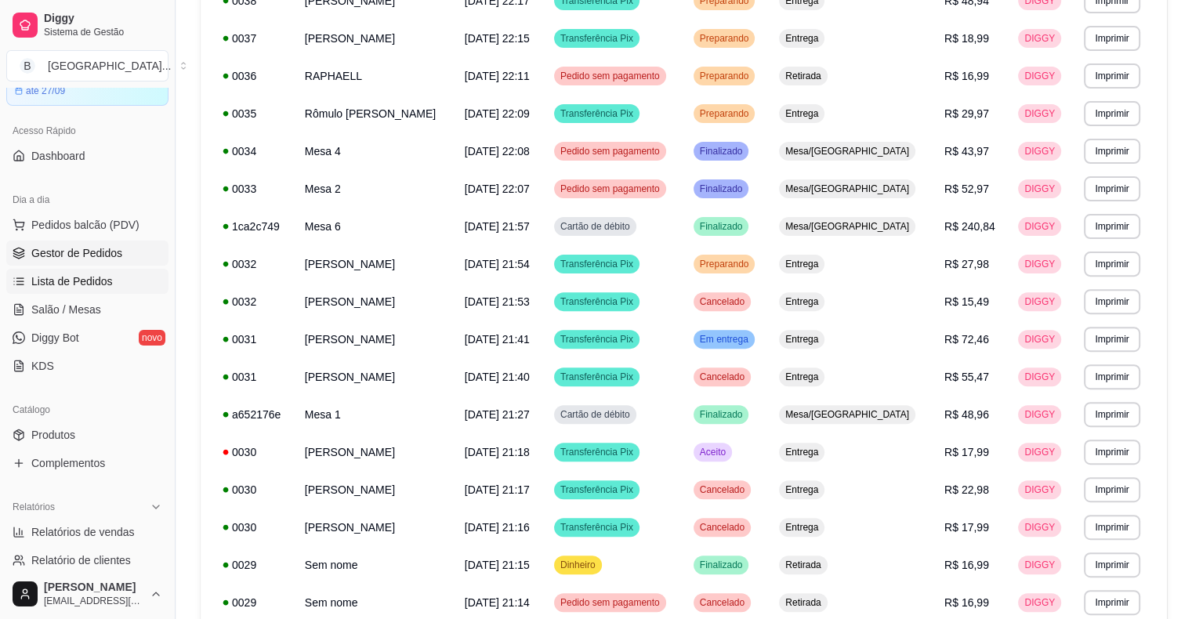
click at [147, 250] on link "Gestor de Pedidos" at bounding box center [87, 253] width 162 height 25
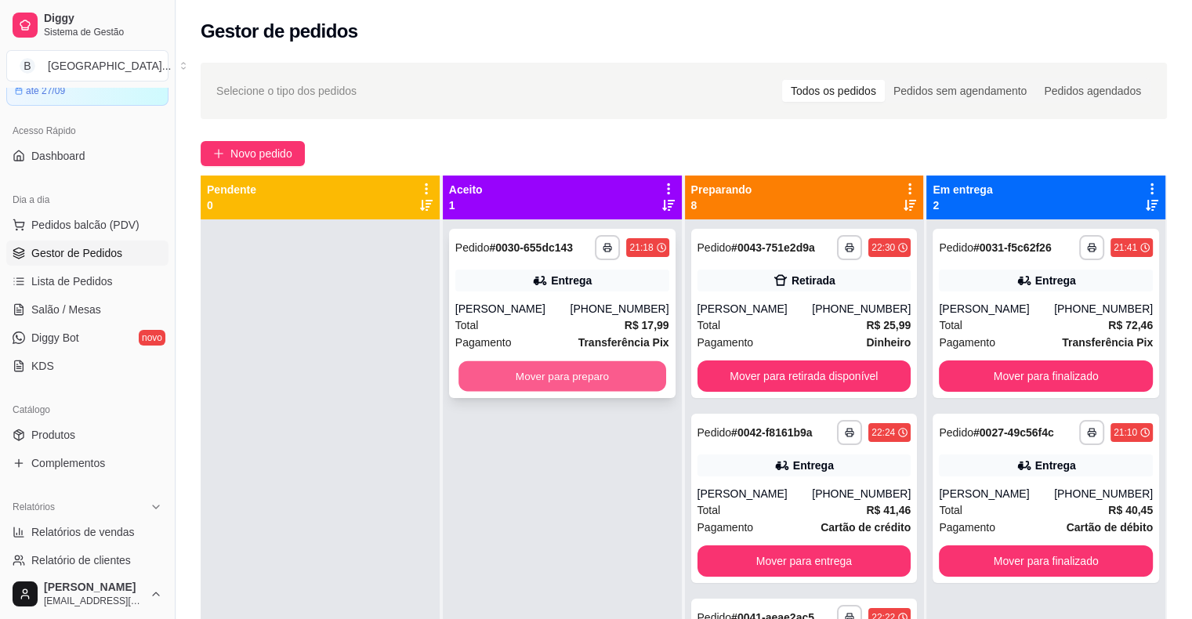
click at [506, 372] on button "Mover para preparo" at bounding box center [562, 376] width 208 height 31
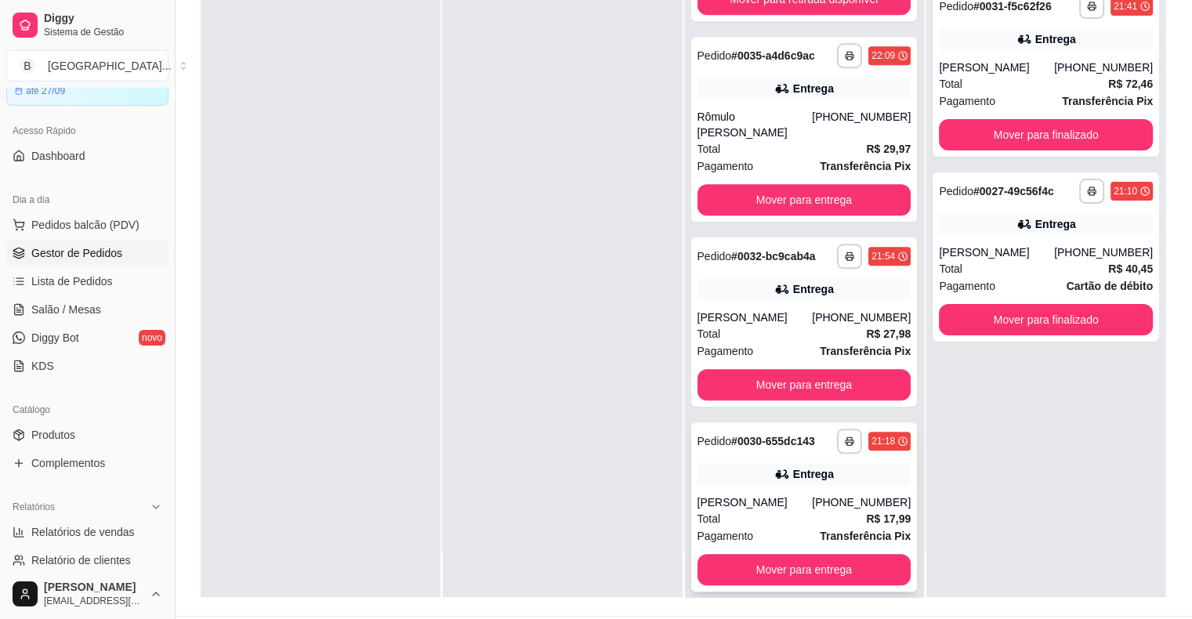
scroll to position [235, 0]
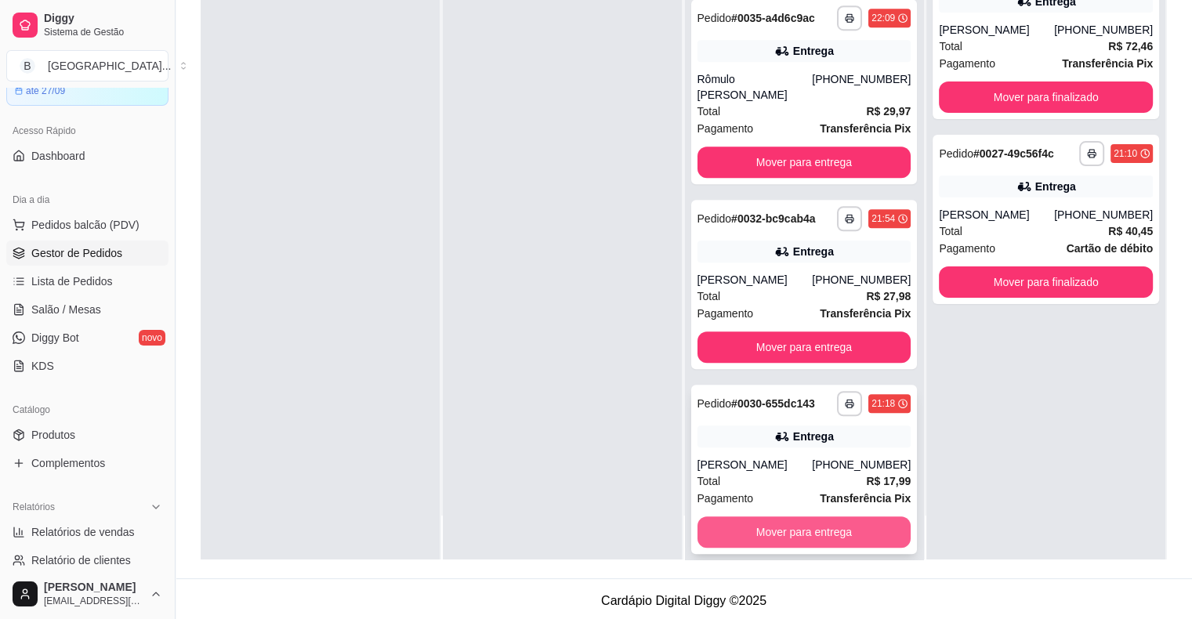
click at [737, 522] on button "Mover para entrega" at bounding box center [805, 531] width 214 height 31
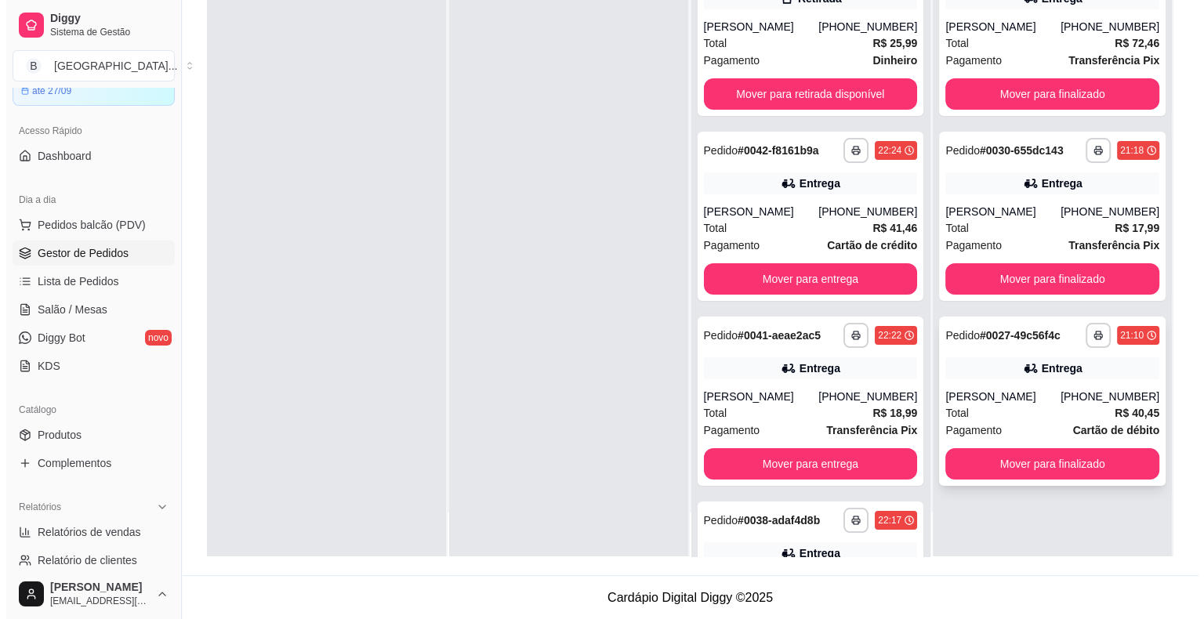
scroll to position [238, 0]
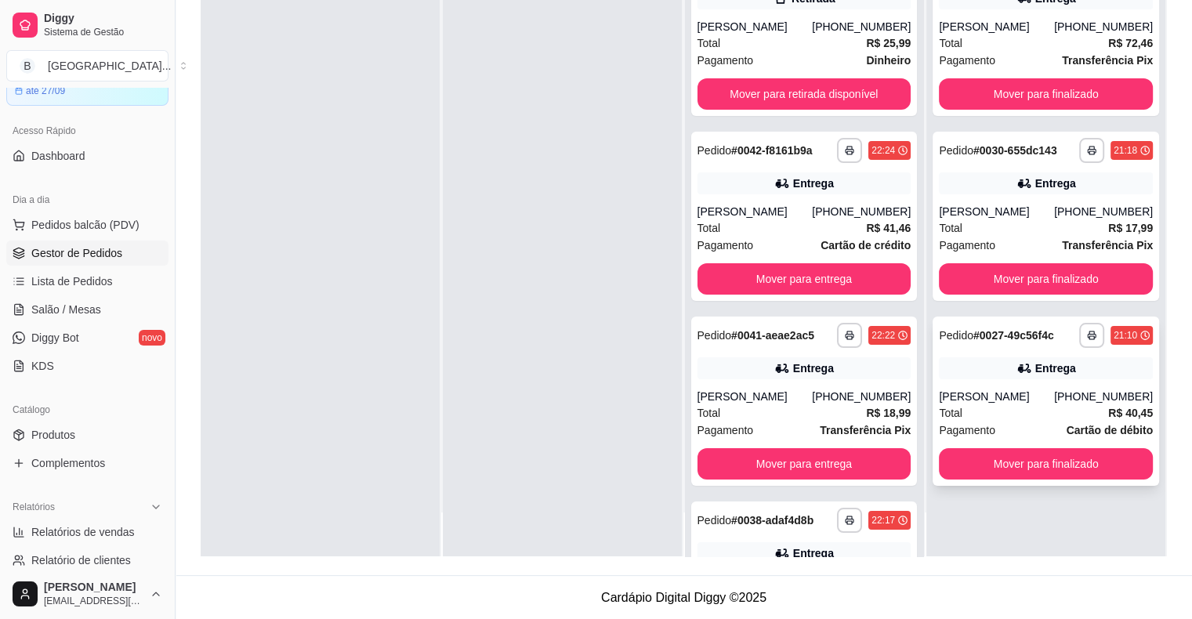
click at [959, 368] on div "Entrega" at bounding box center [1046, 368] width 214 height 22
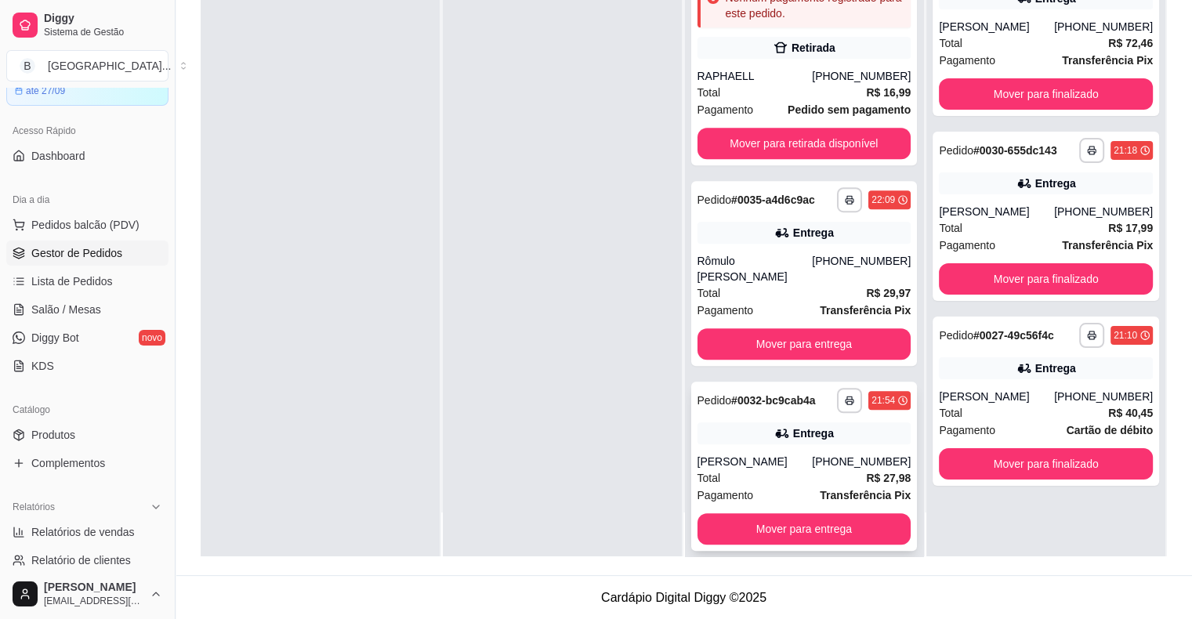
click at [766, 454] on div "[PERSON_NAME]" at bounding box center [755, 462] width 115 height 16
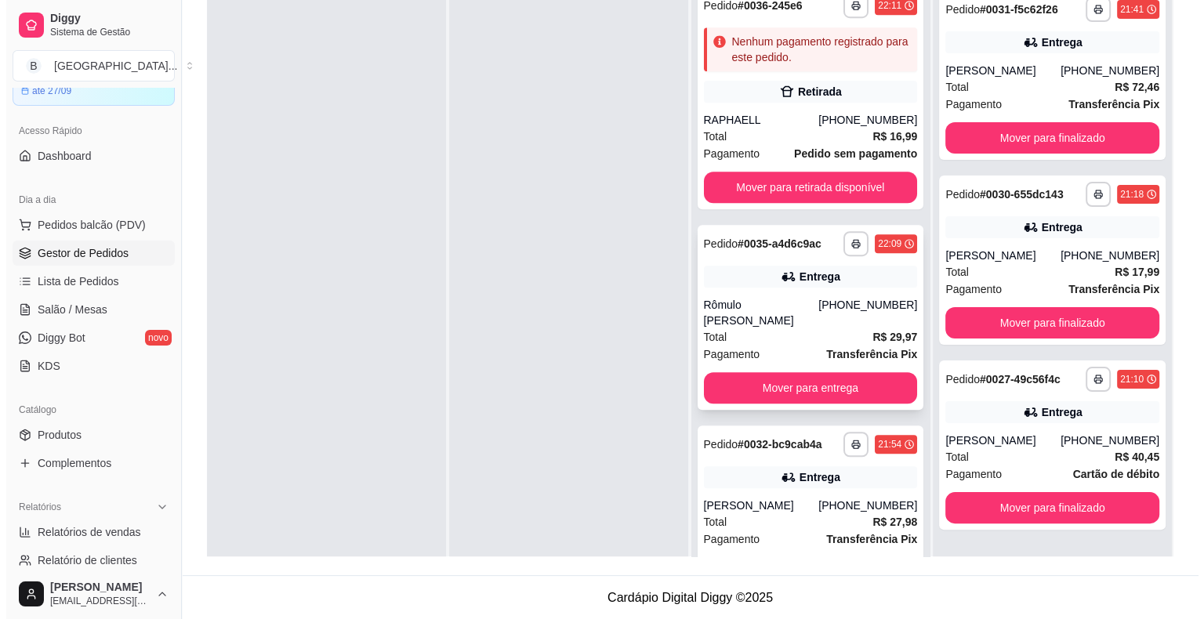
scroll to position [44, 0]
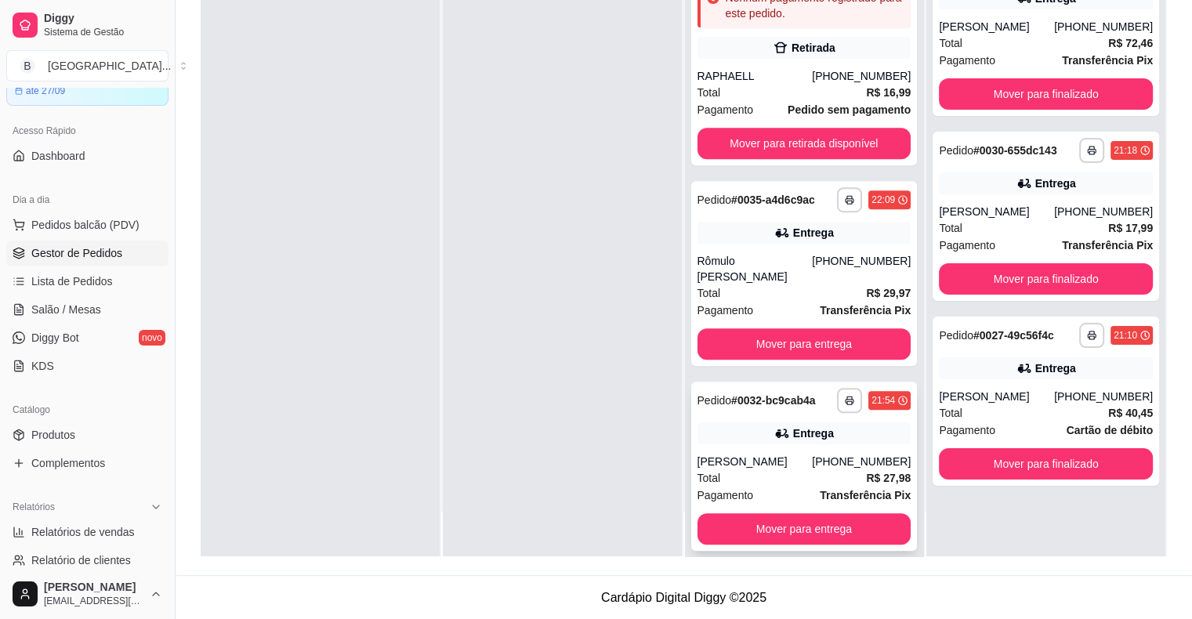
click at [760, 454] on div "[PERSON_NAME]" at bounding box center [755, 462] width 115 height 16
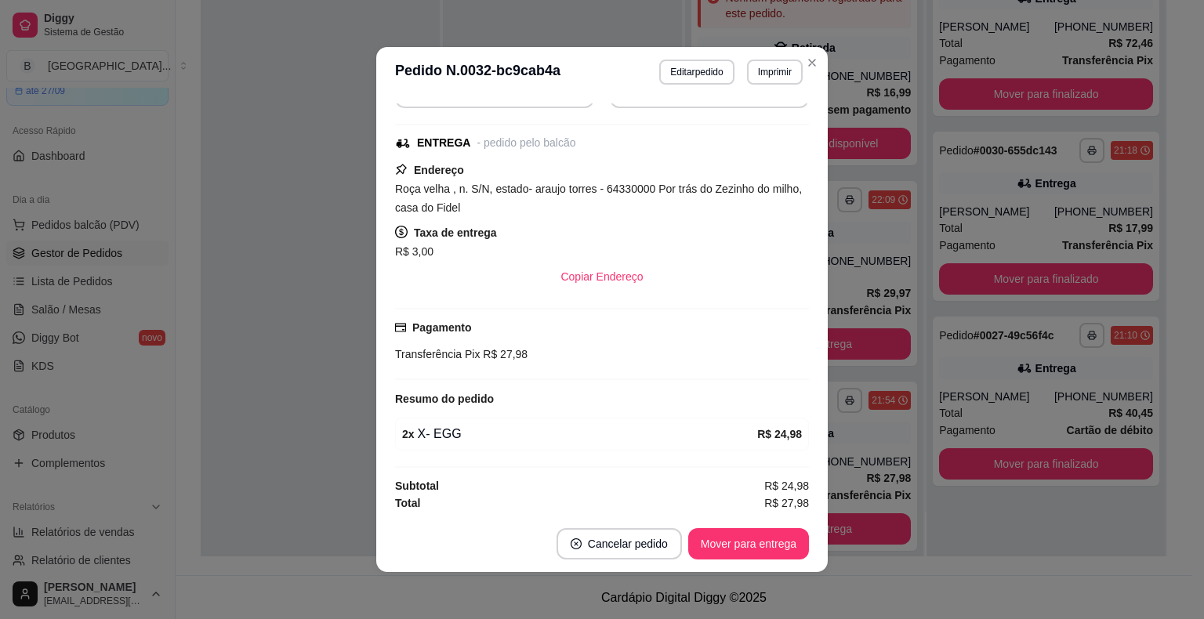
scroll to position [3, 0]
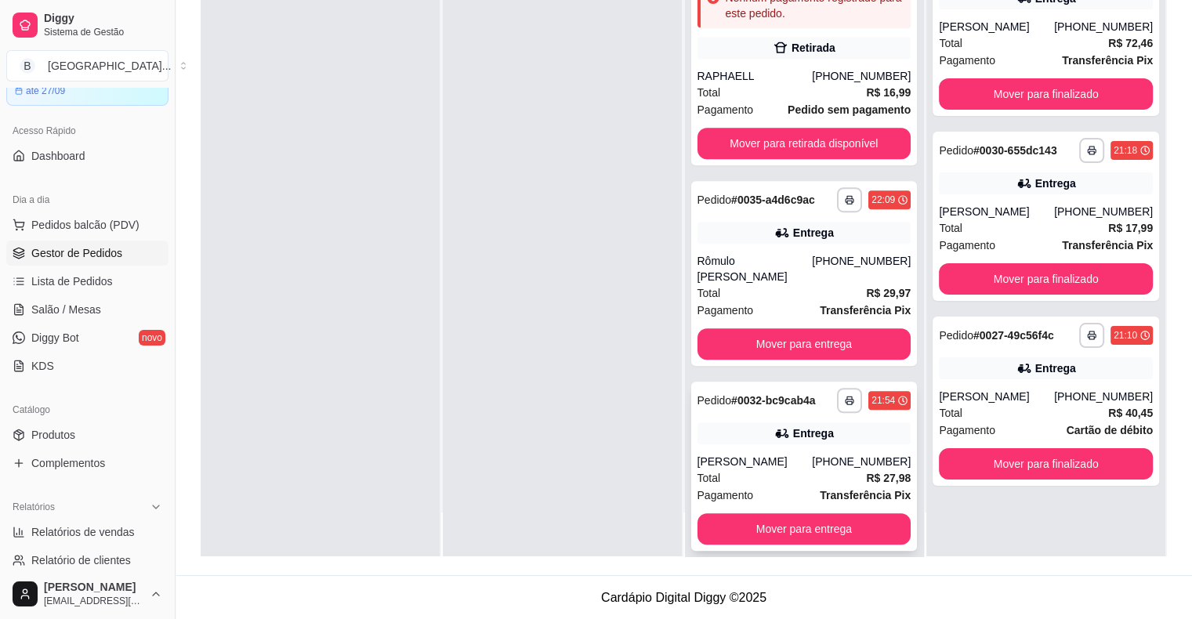
click at [740, 424] on div "Entrega" at bounding box center [805, 433] width 214 height 22
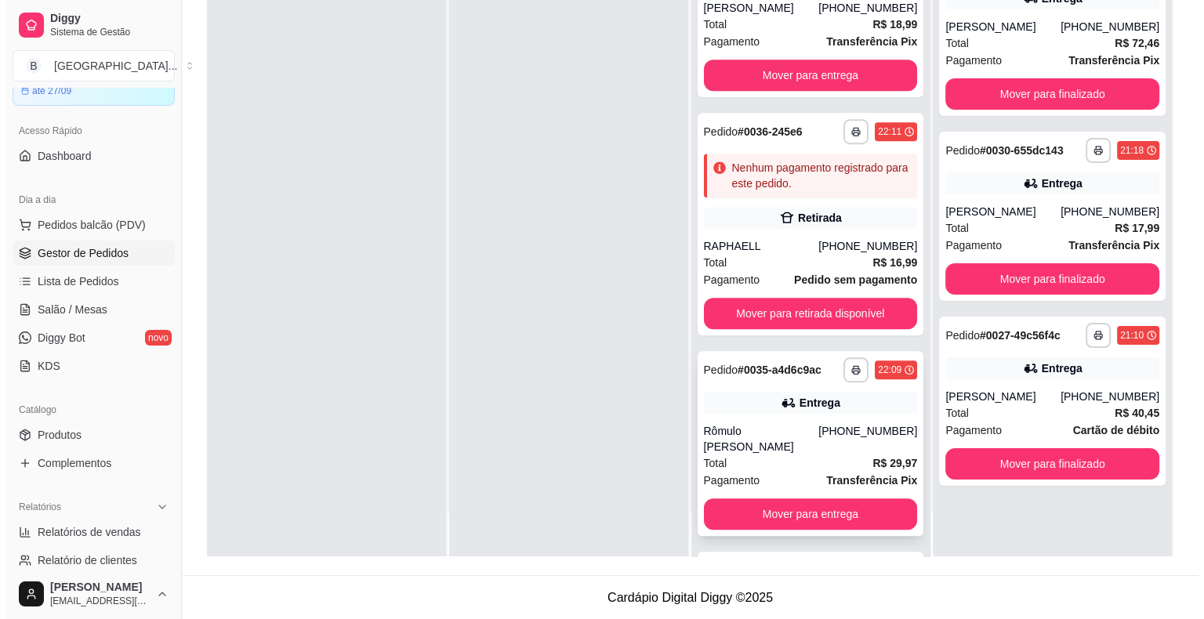
scroll to position [929, 0]
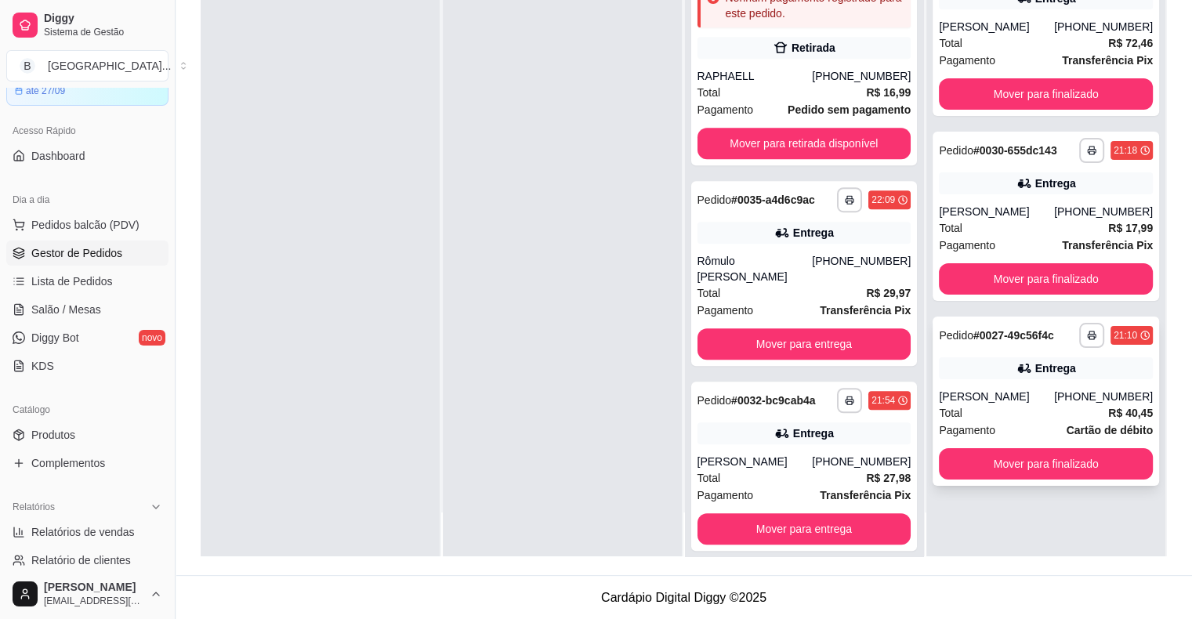
click at [1035, 371] on div "Entrega" at bounding box center [1055, 369] width 41 height 16
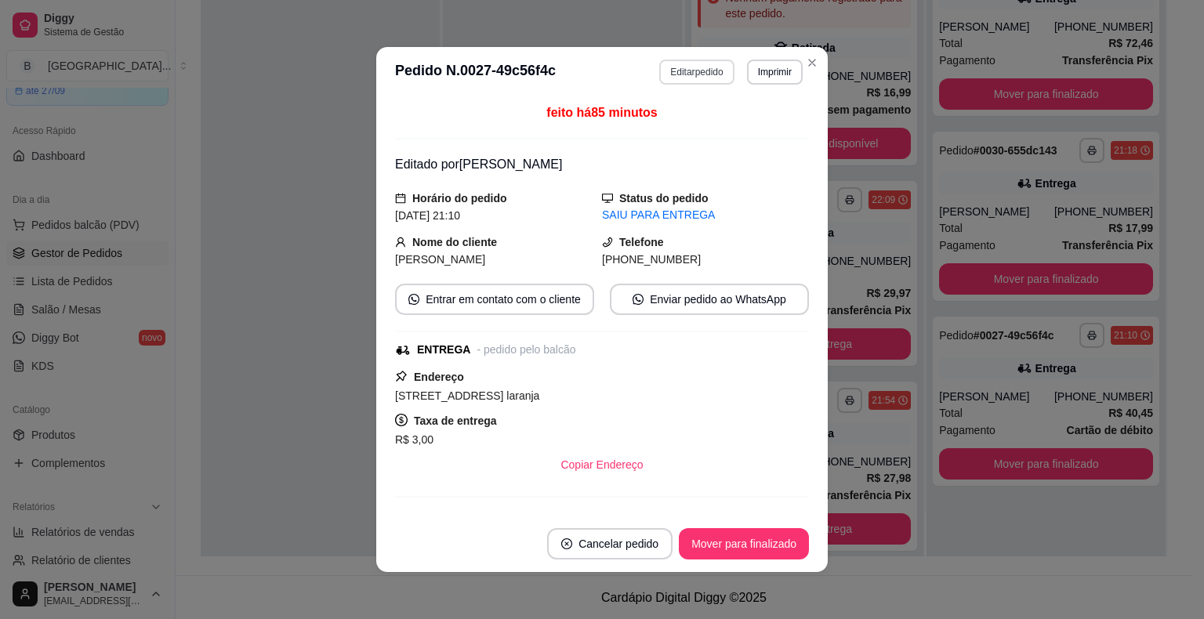
click at [685, 78] on button "Editar pedido" at bounding box center [696, 72] width 74 height 25
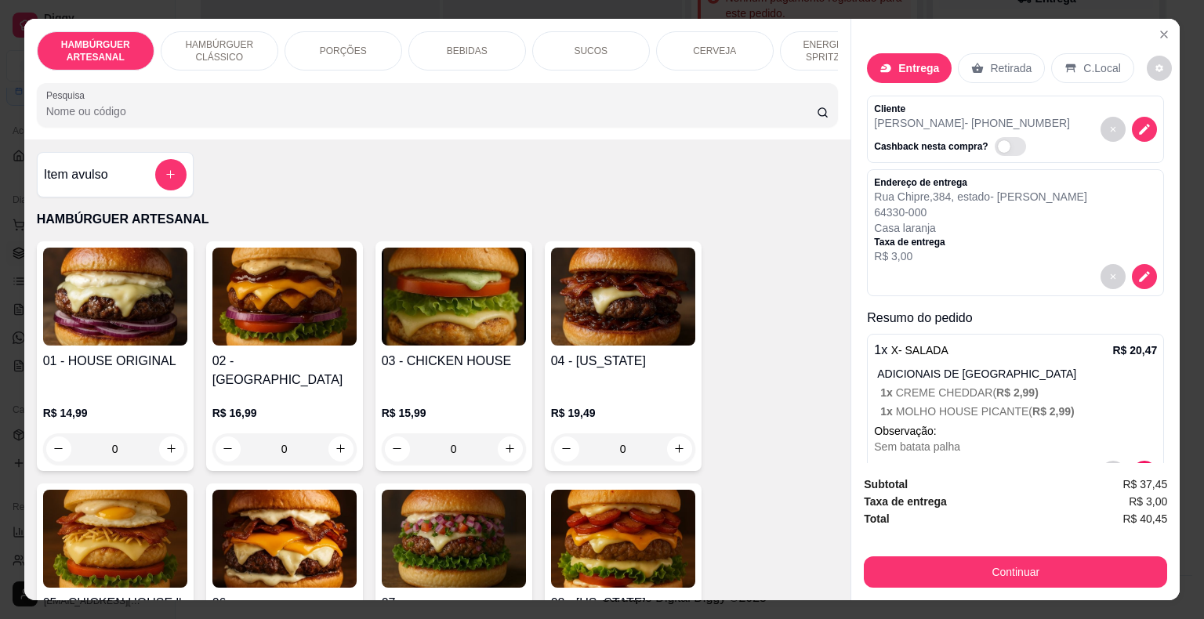
scroll to position [157, 0]
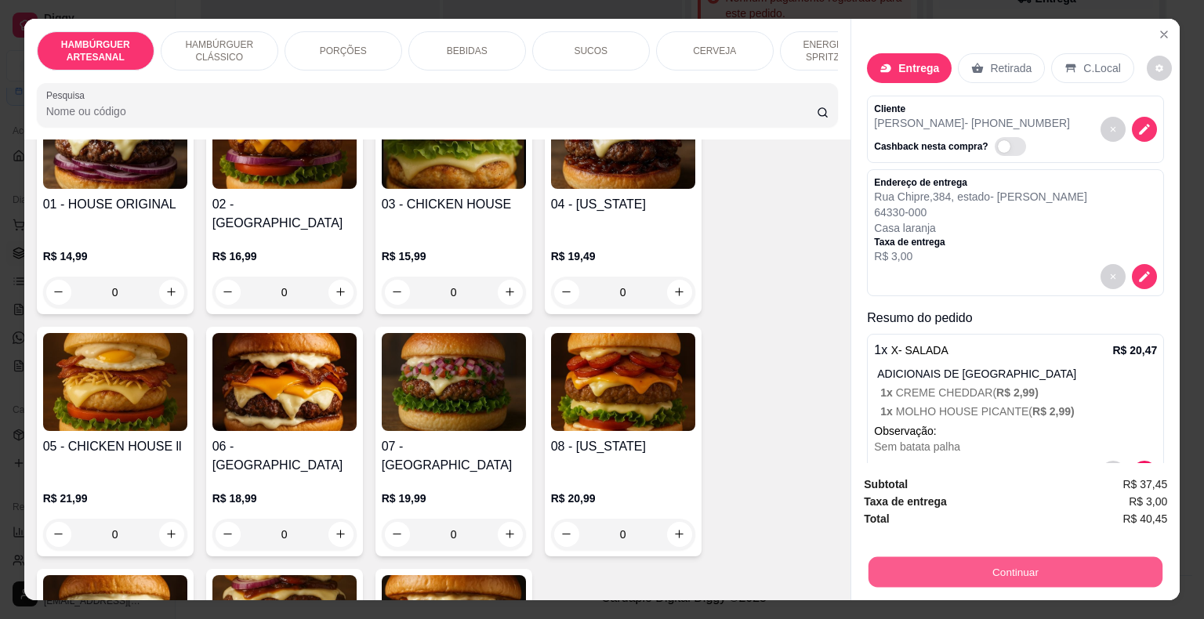
click at [1071, 557] on button "Continuar" at bounding box center [1015, 572] width 294 height 31
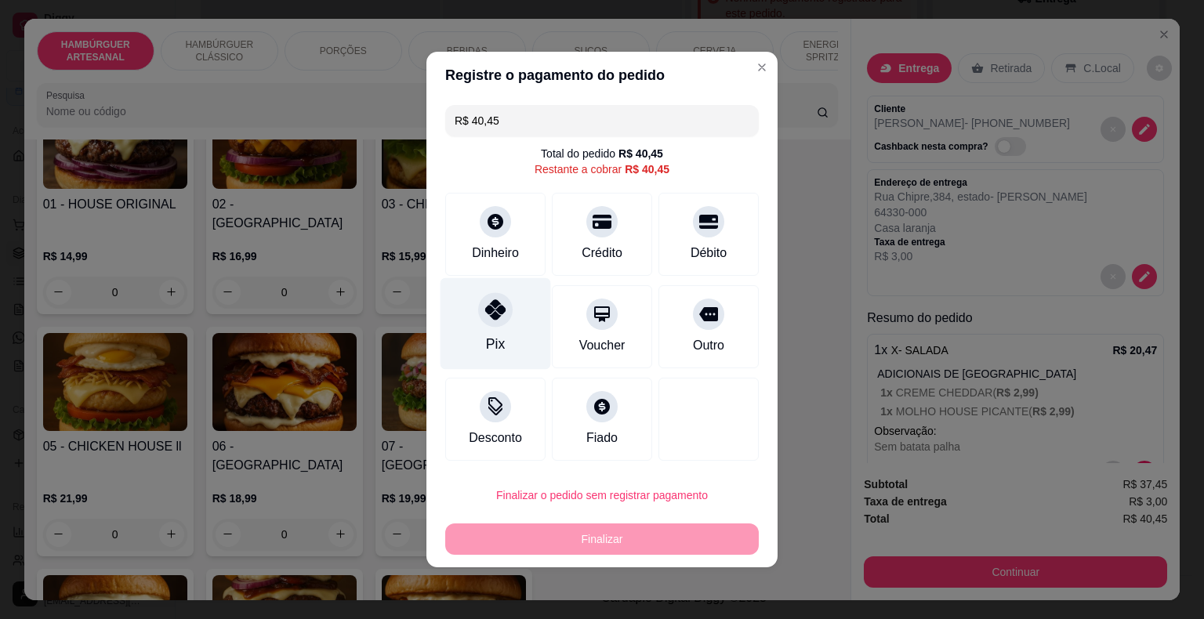
click at [495, 306] on icon at bounding box center [495, 309] width 20 height 20
type input "R$ 0,00"
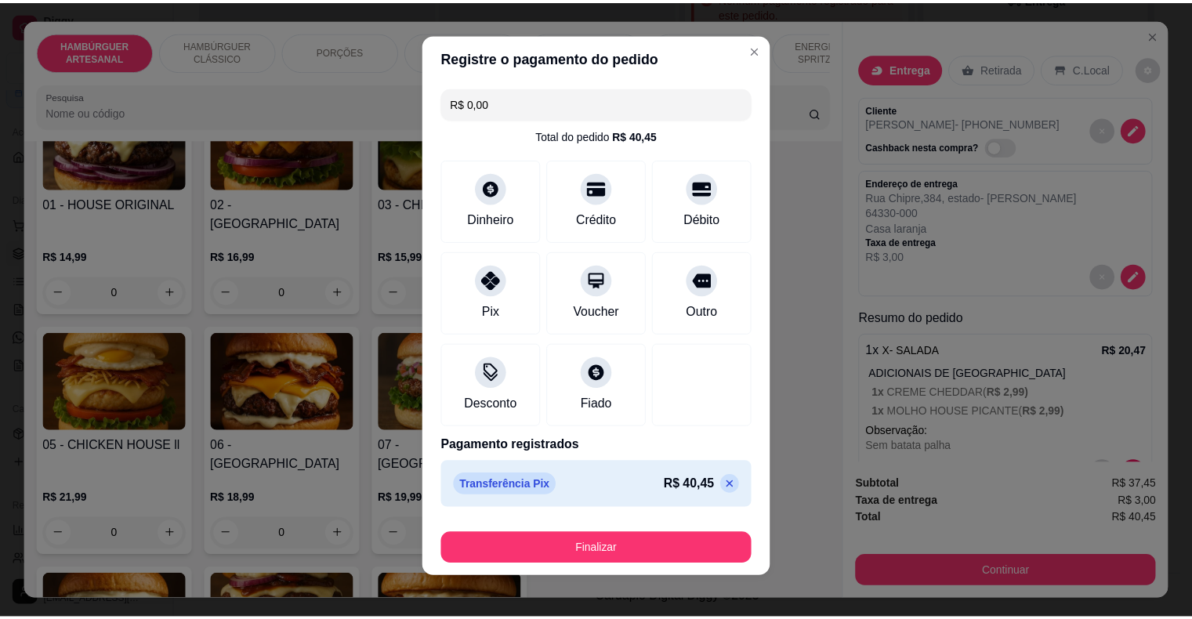
scroll to position [12, 0]
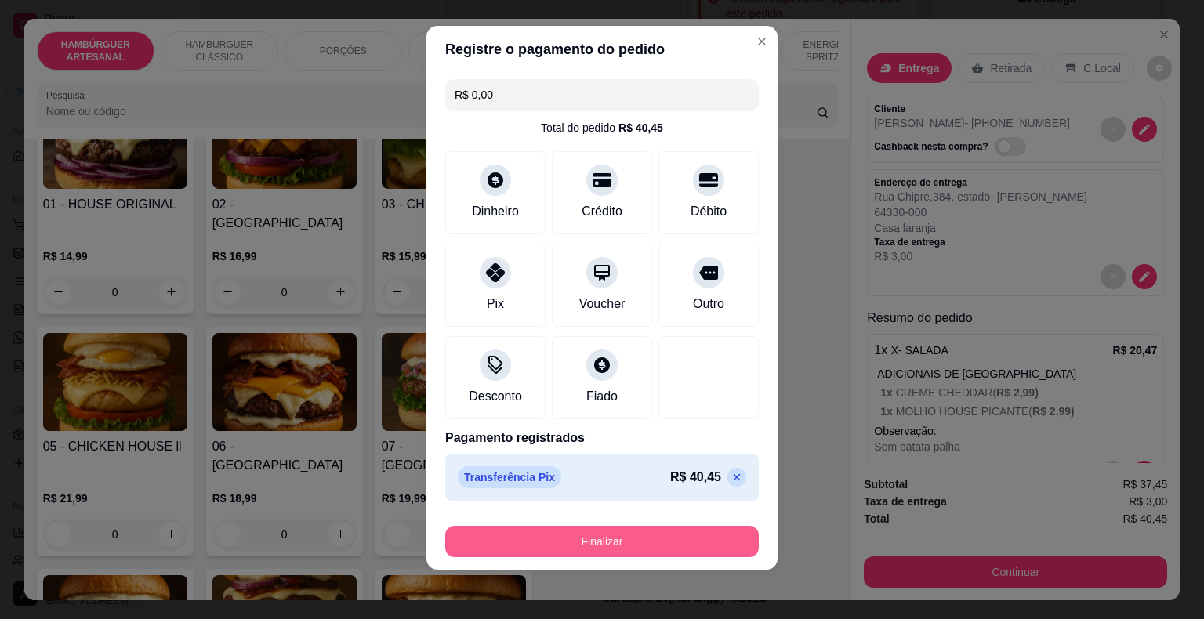
click at [670, 536] on button "Finalizar" at bounding box center [601, 541] width 313 height 31
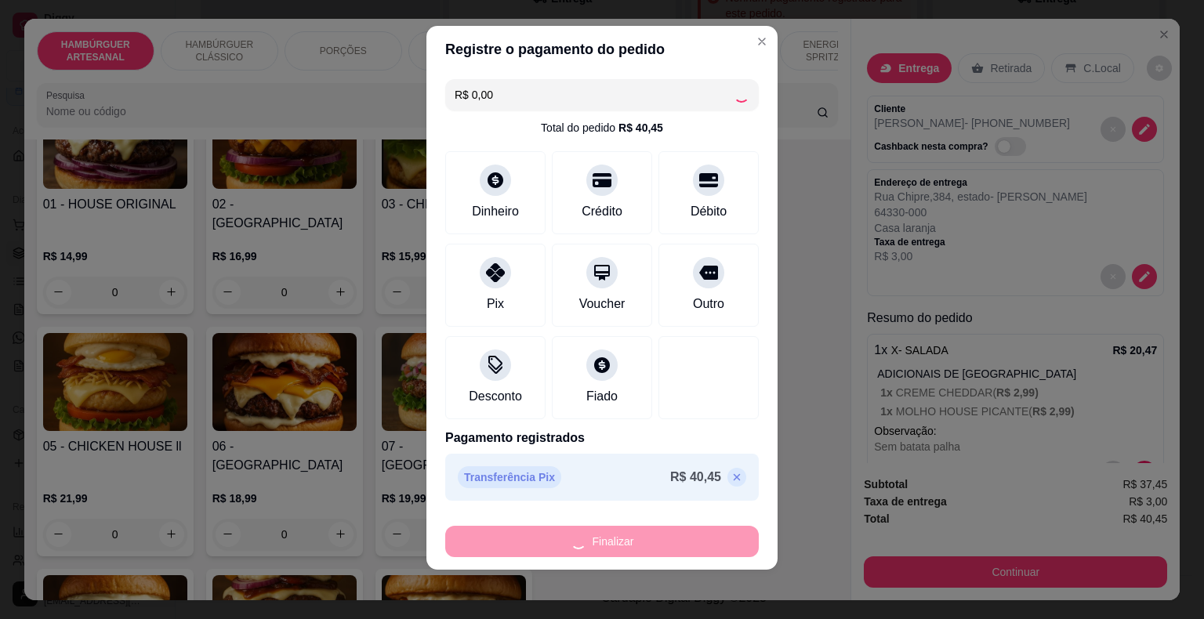
type input "0"
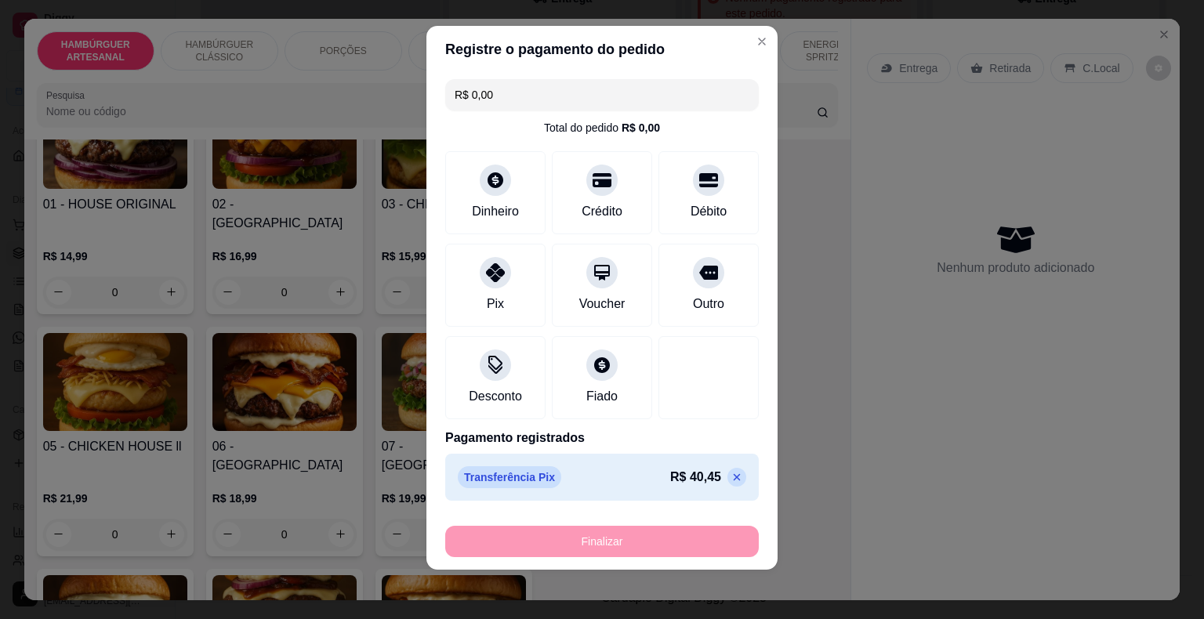
type input "-R$ 40,45"
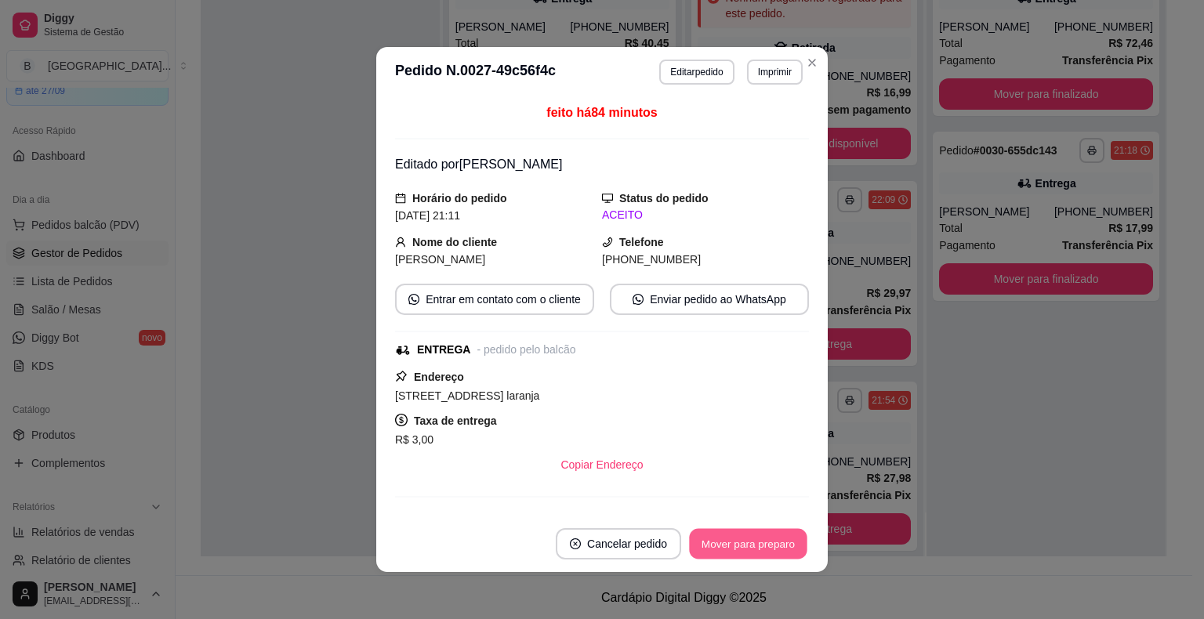
click at [741, 536] on button "Mover para preparo" at bounding box center [748, 544] width 118 height 31
click at [741, 536] on button "Mover para entrega" at bounding box center [749, 544] width 118 height 31
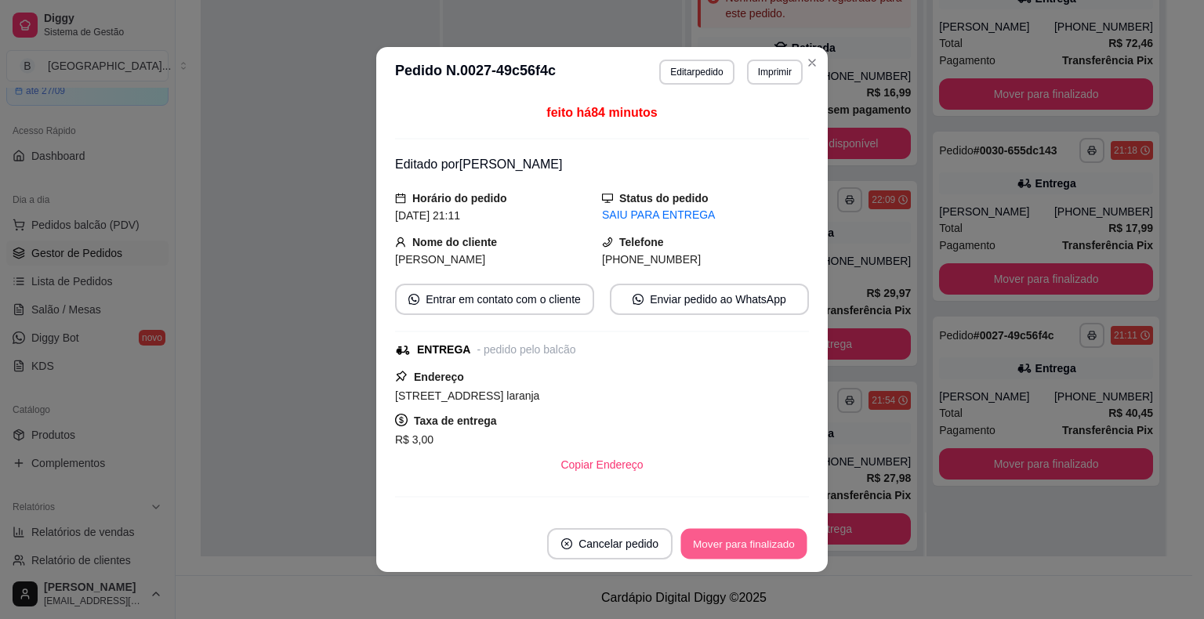
click at [741, 536] on button "Mover para finalizado" at bounding box center [744, 544] width 126 height 31
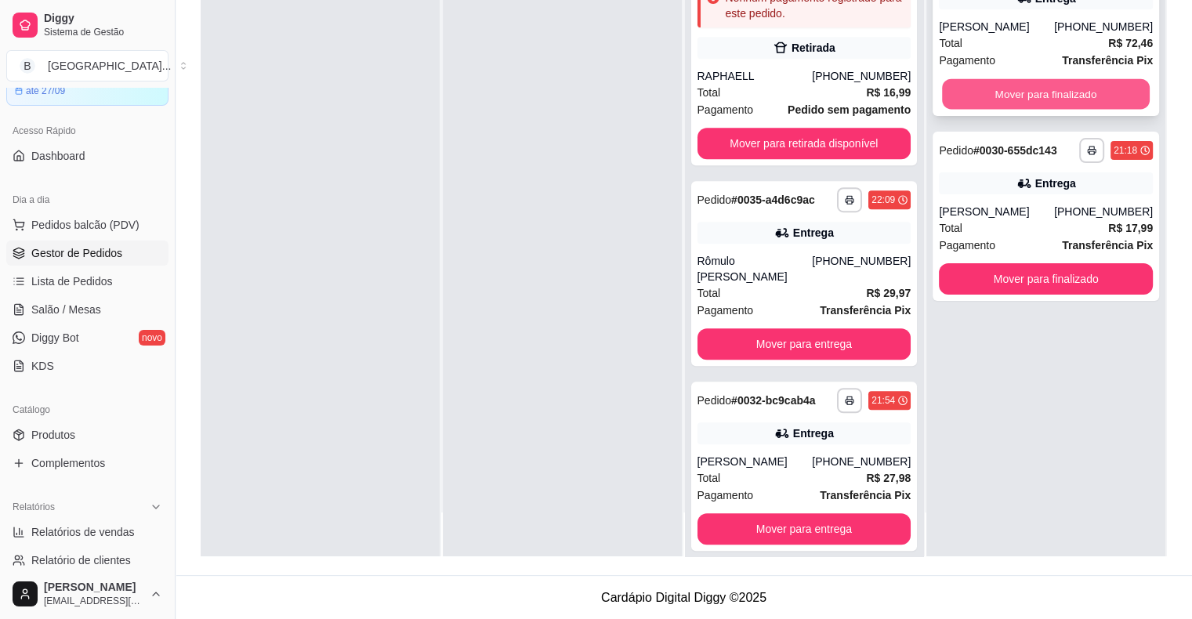
click at [1001, 102] on button "Mover para finalizado" at bounding box center [1046, 94] width 208 height 31
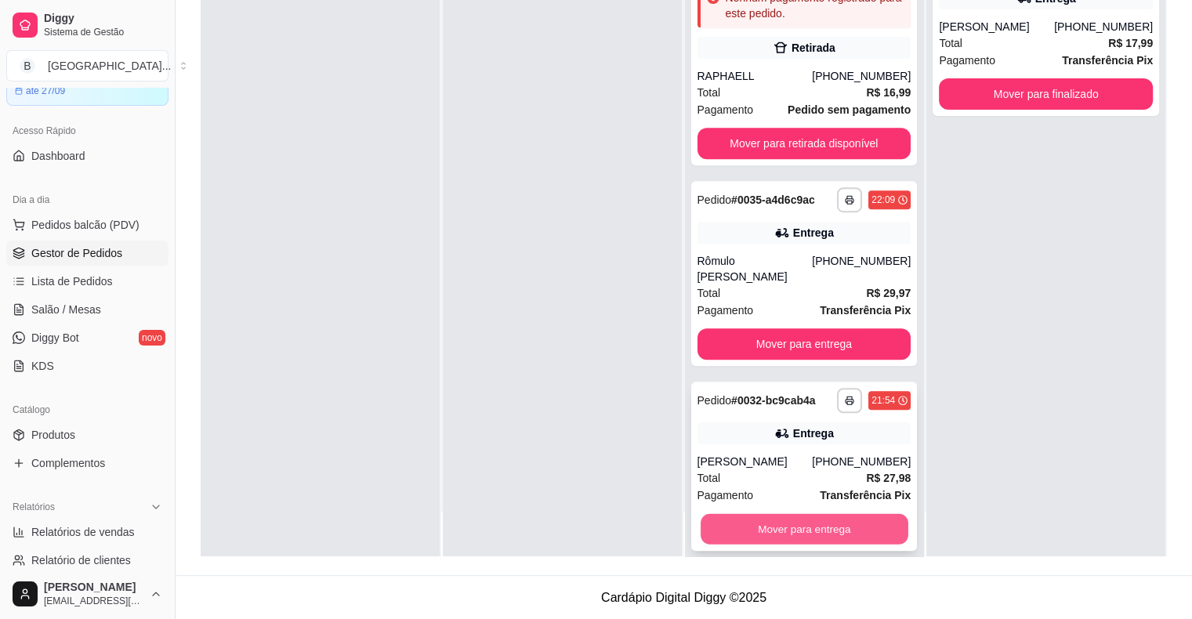
click at [810, 516] on button "Mover para entrega" at bounding box center [805, 529] width 208 height 31
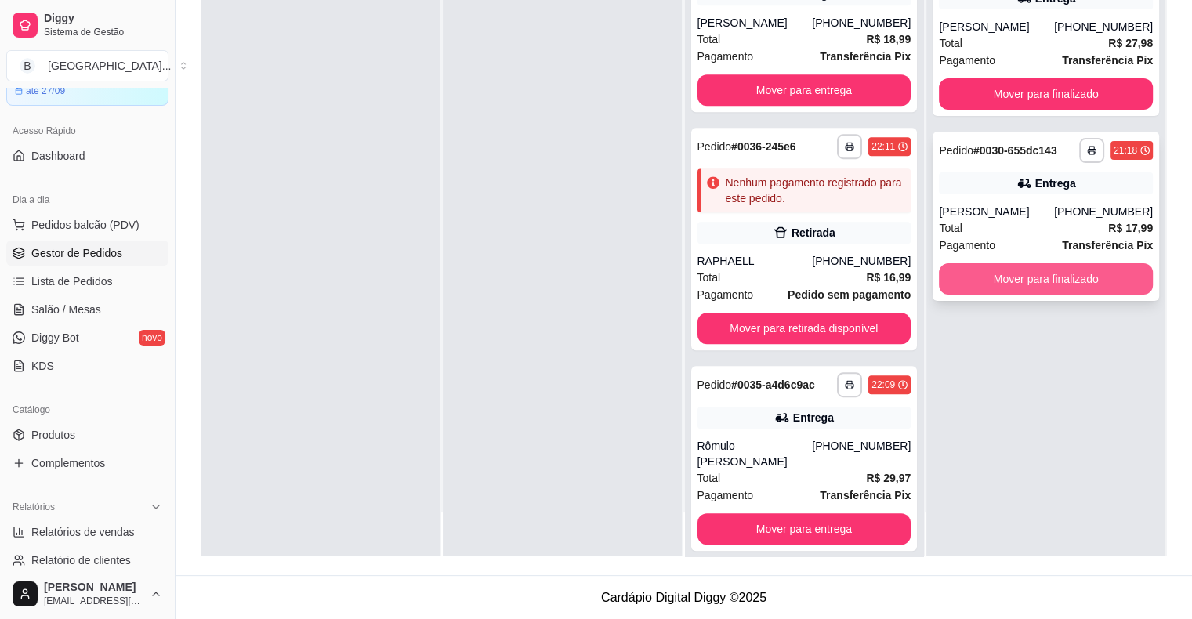
scroll to position [0, 0]
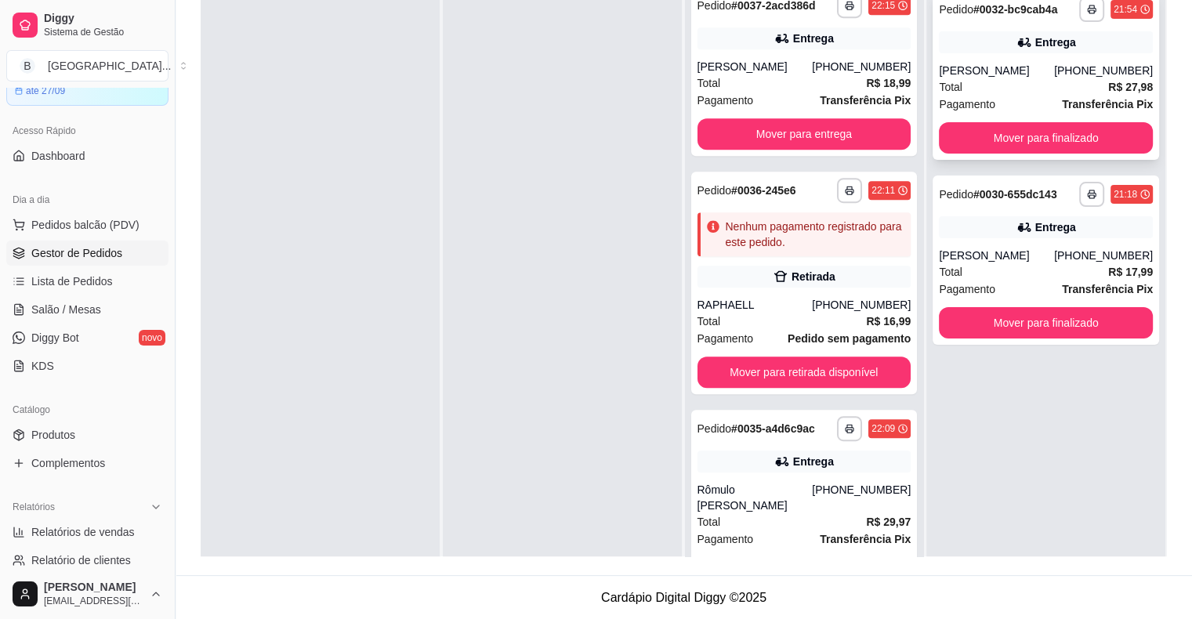
click at [984, 63] on div "[PERSON_NAME]" at bounding box center [996, 71] width 115 height 16
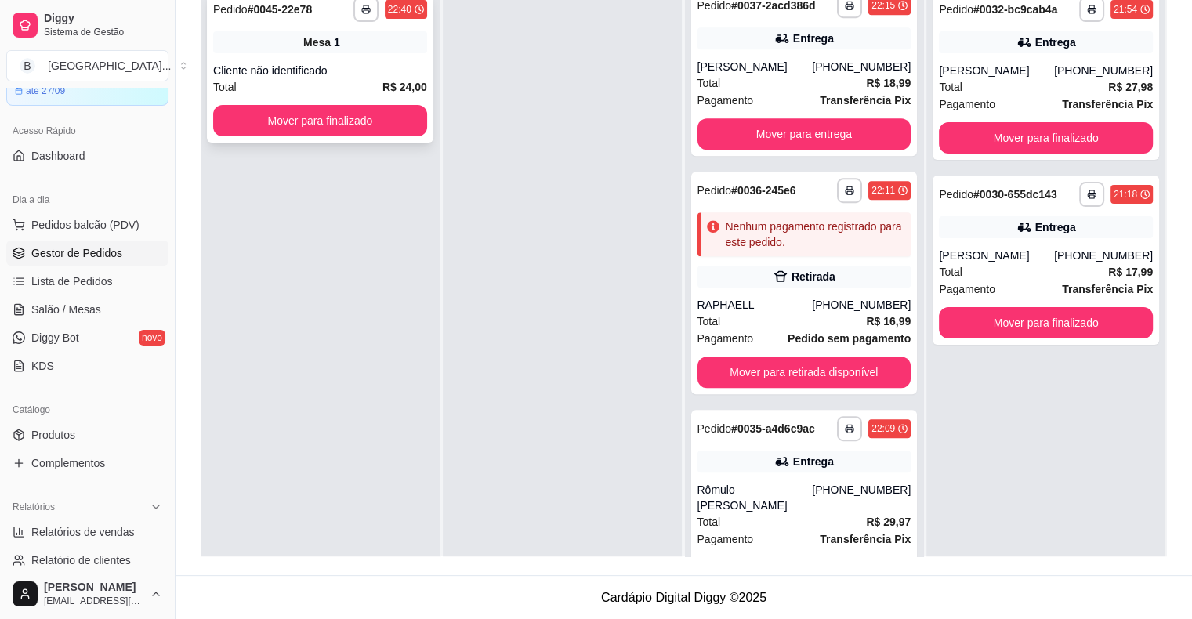
click at [290, 47] on div "Mesa 1" at bounding box center [320, 42] width 214 height 22
click at [263, 124] on button "Mover para finalizado" at bounding box center [320, 121] width 208 height 31
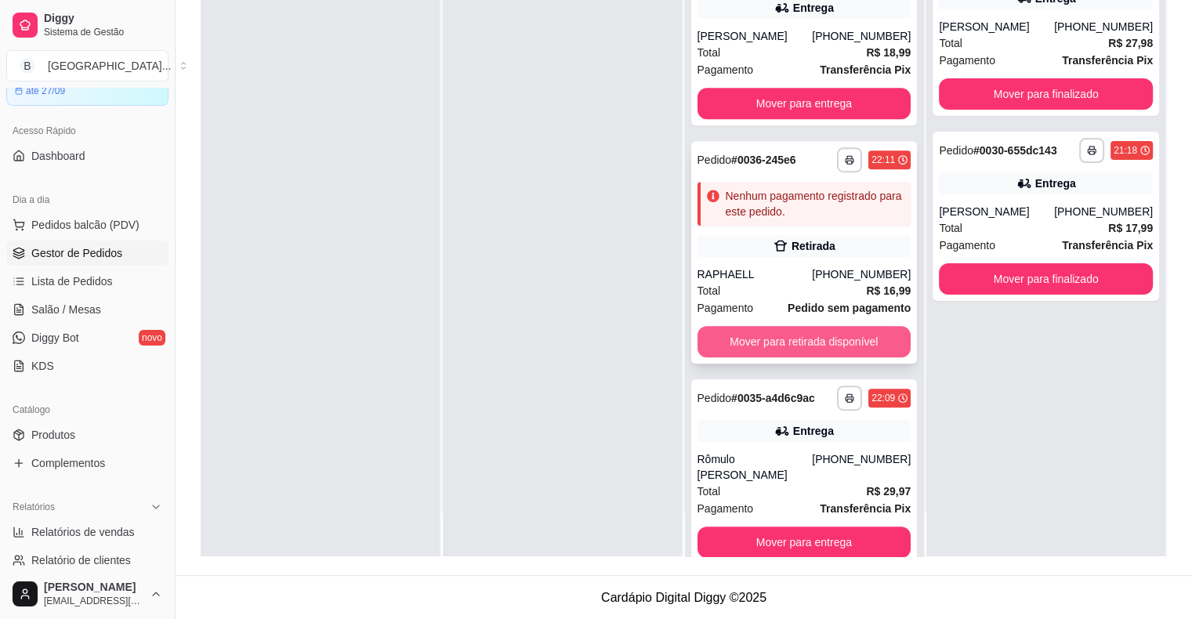
scroll to position [744, 0]
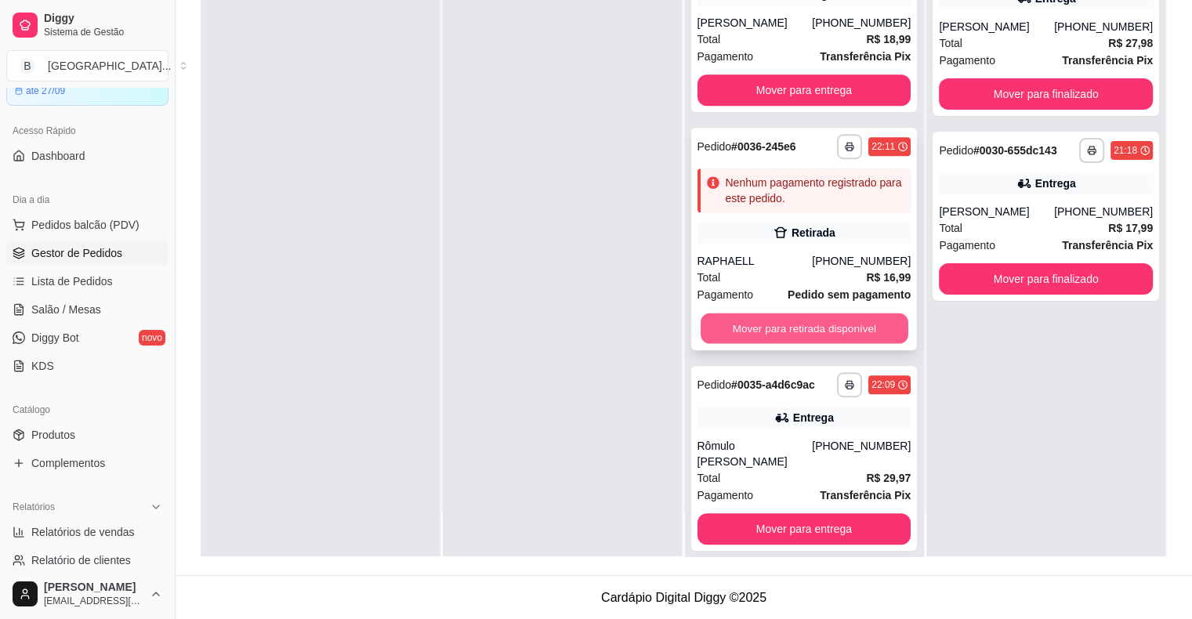
click at [788, 324] on button "Mover para retirada disponível" at bounding box center [805, 328] width 208 height 31
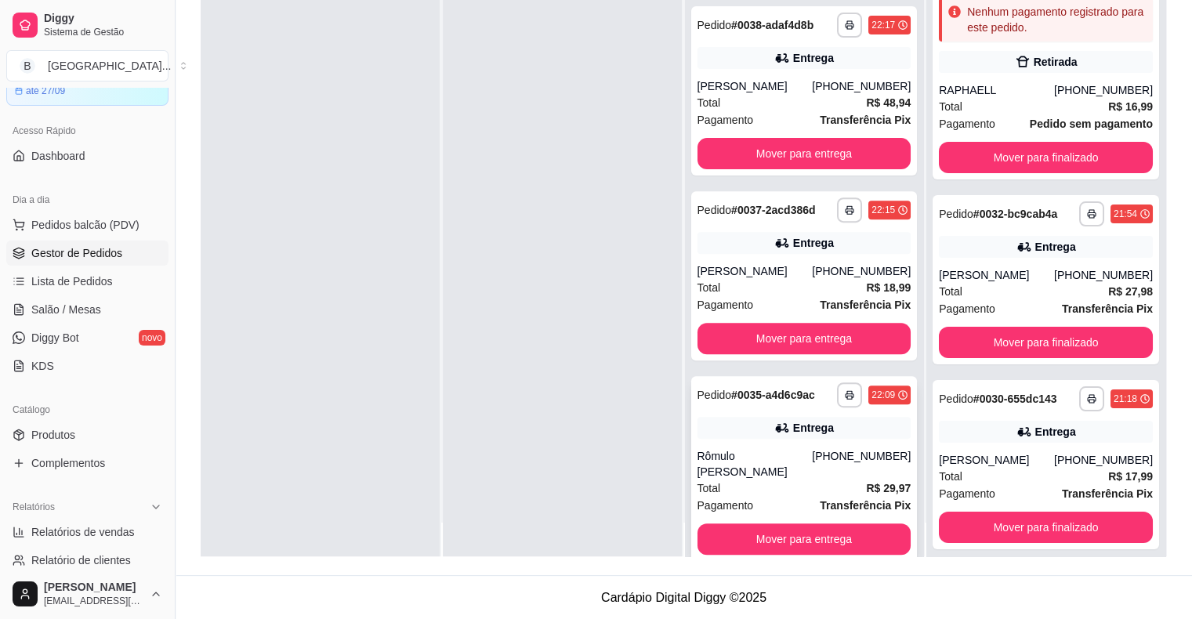
scroll to position [44, 0]
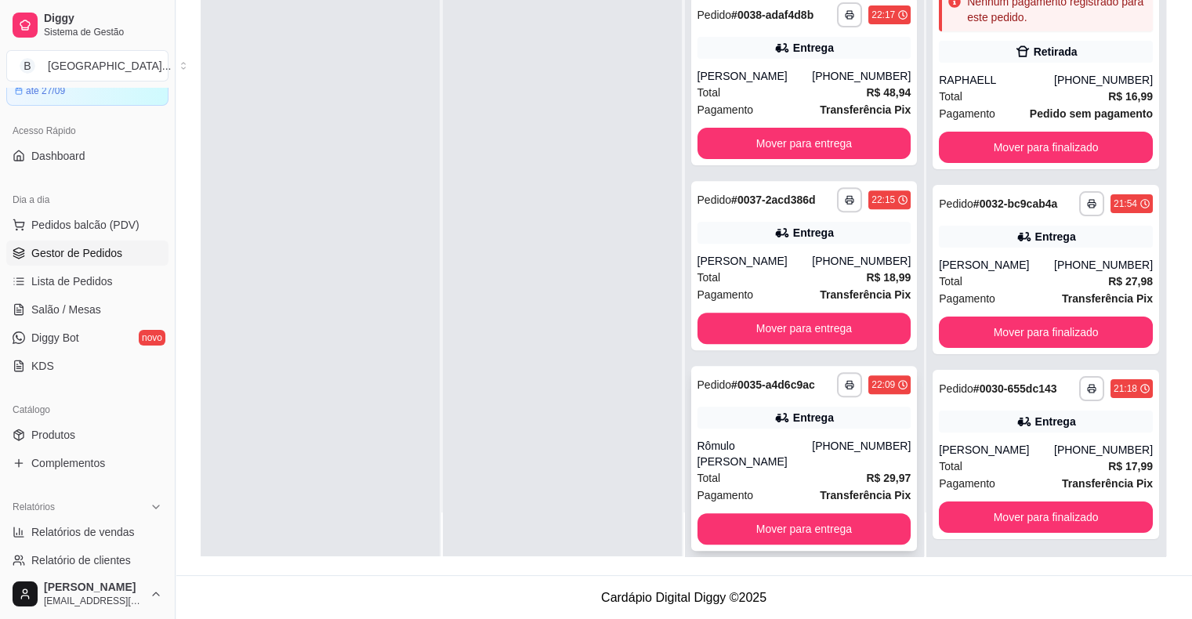
click at [802, 469] on div "Total R$ 29,97" at bounding box center [805, 477] width 214 height 17
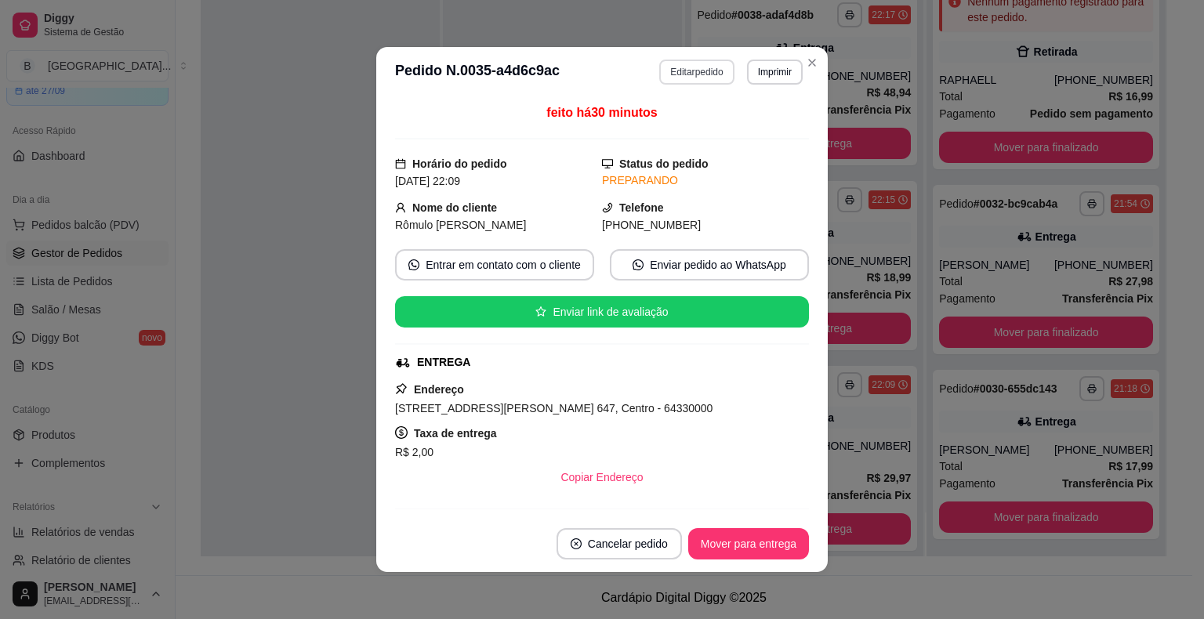
click at [694, 78] on button "Editar pedido" at bounding box center [696, 72] width 74 height 25
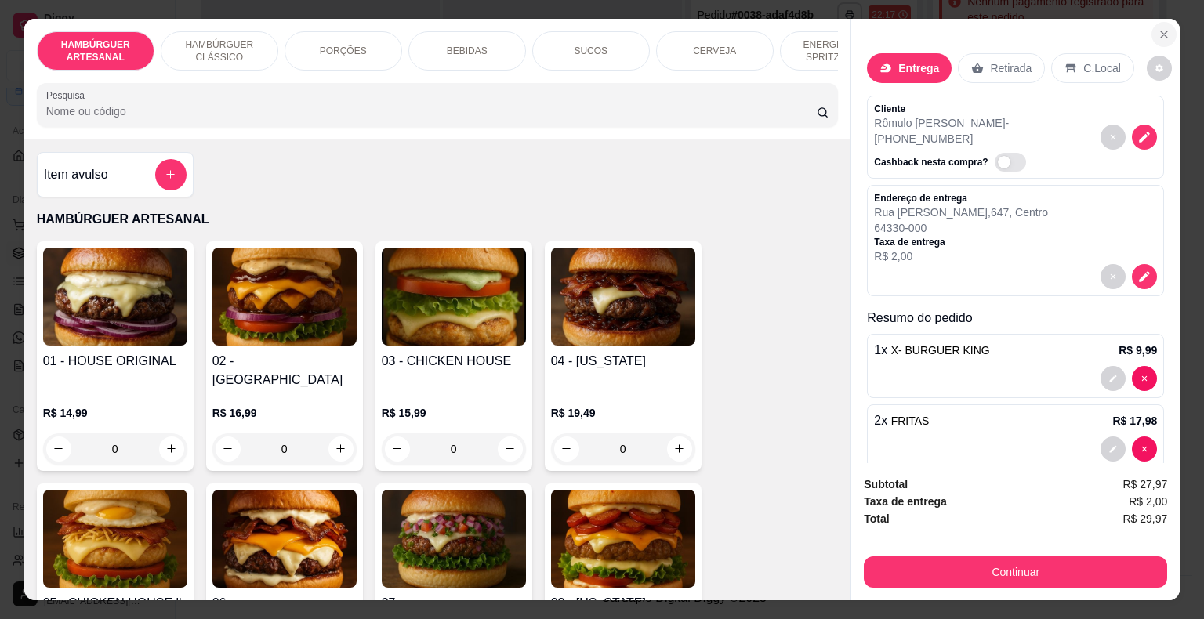
click at [1158, 34] on icon "Close" at bounding box center [1164, 34] width 13 height 13
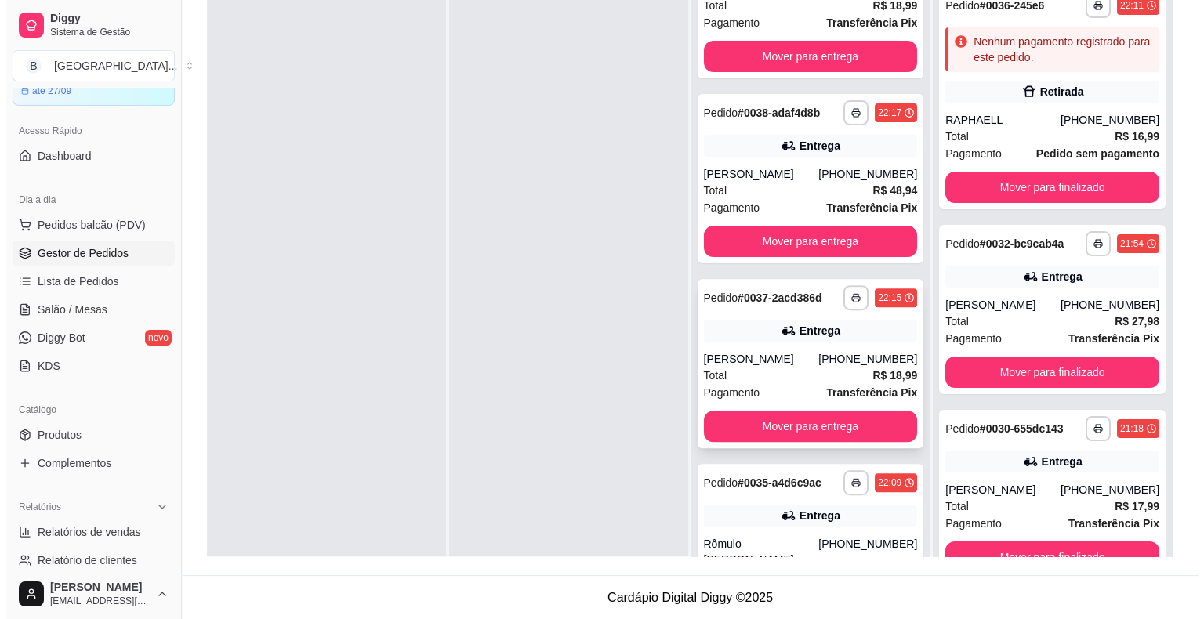
scroll to position [427, 0]
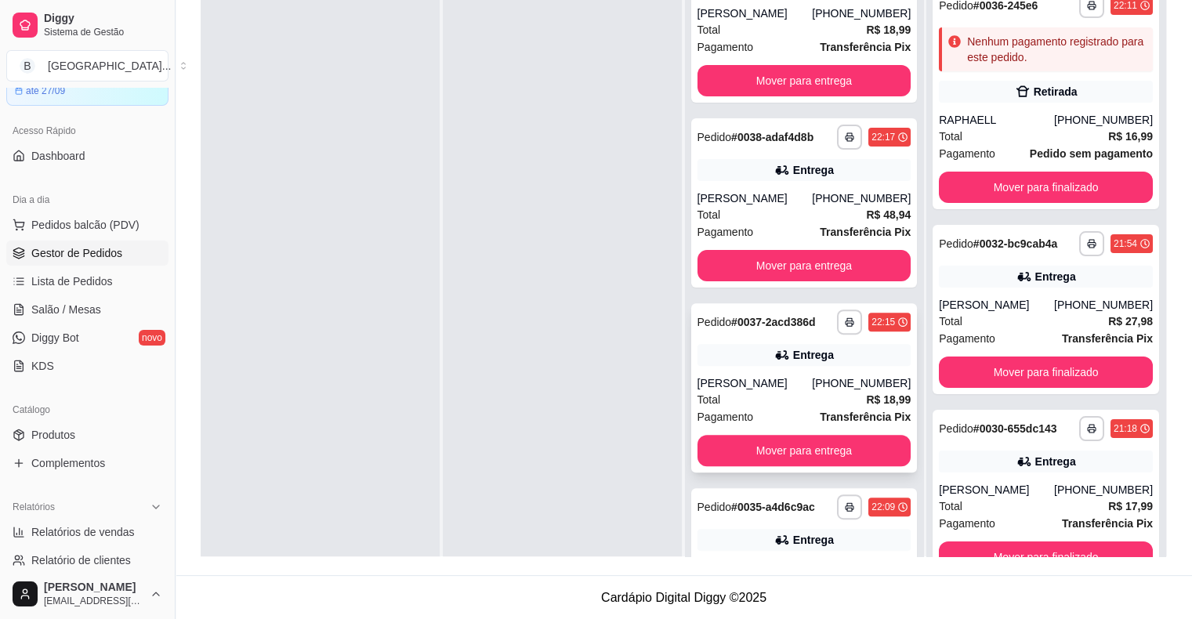
click at [770, 340] on div "**********" at bounding box center [804, 387] width 226 height 169
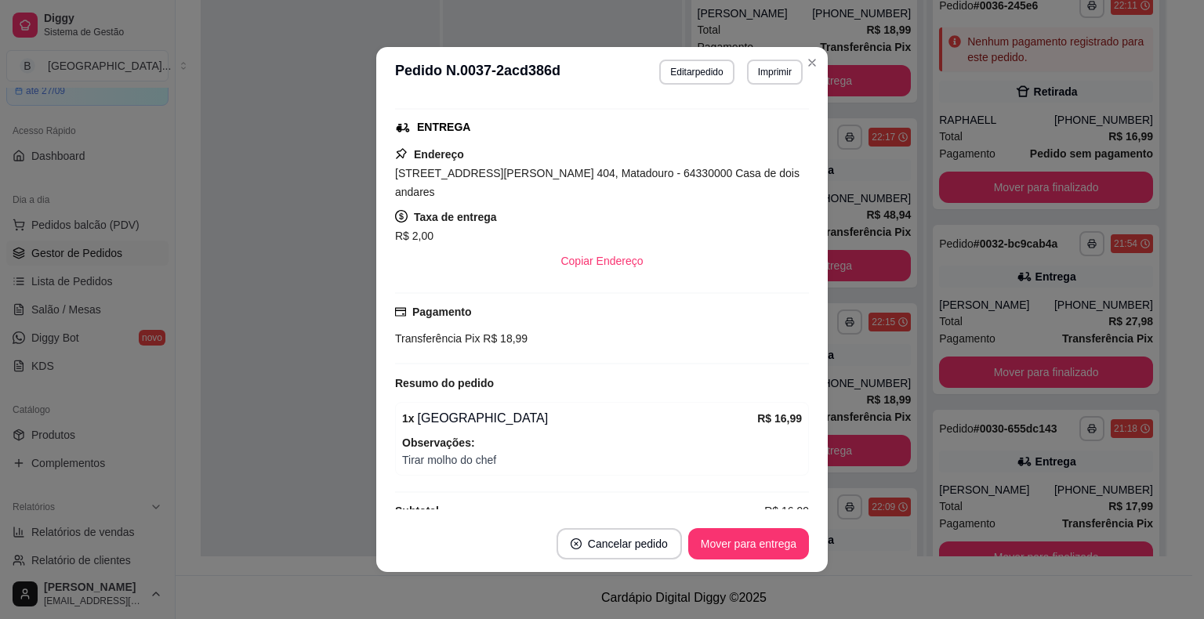
scroll to position [241, 0]
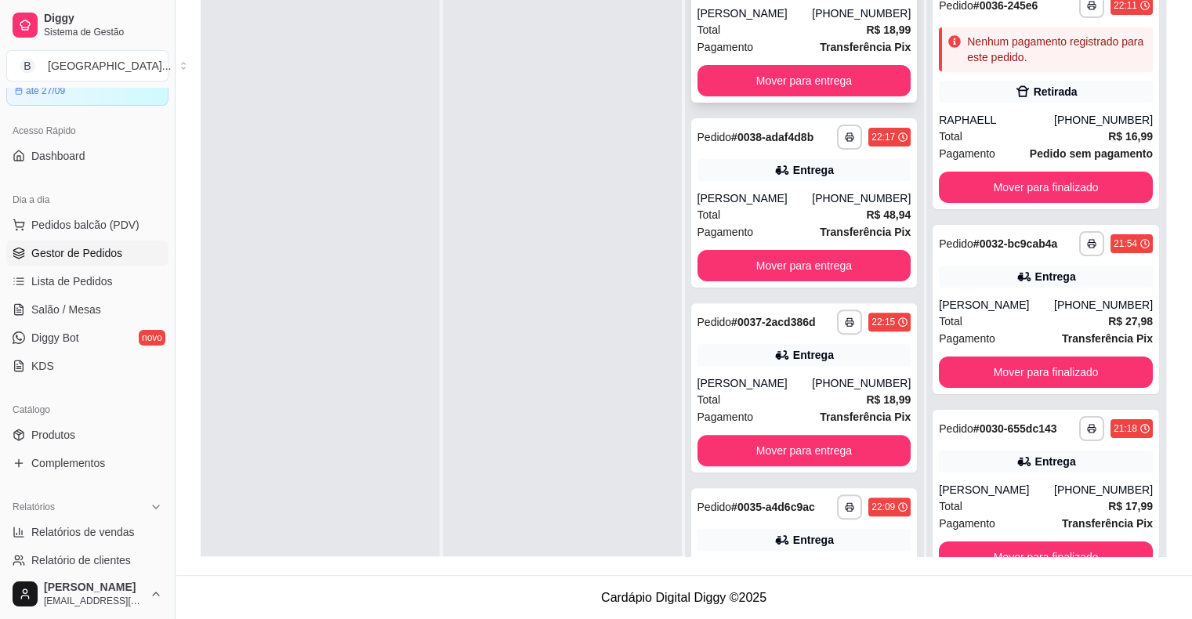
click at [703, 12] on div "[PERSON_NAME]" at bounding box center [755, 13] width 115 height 16
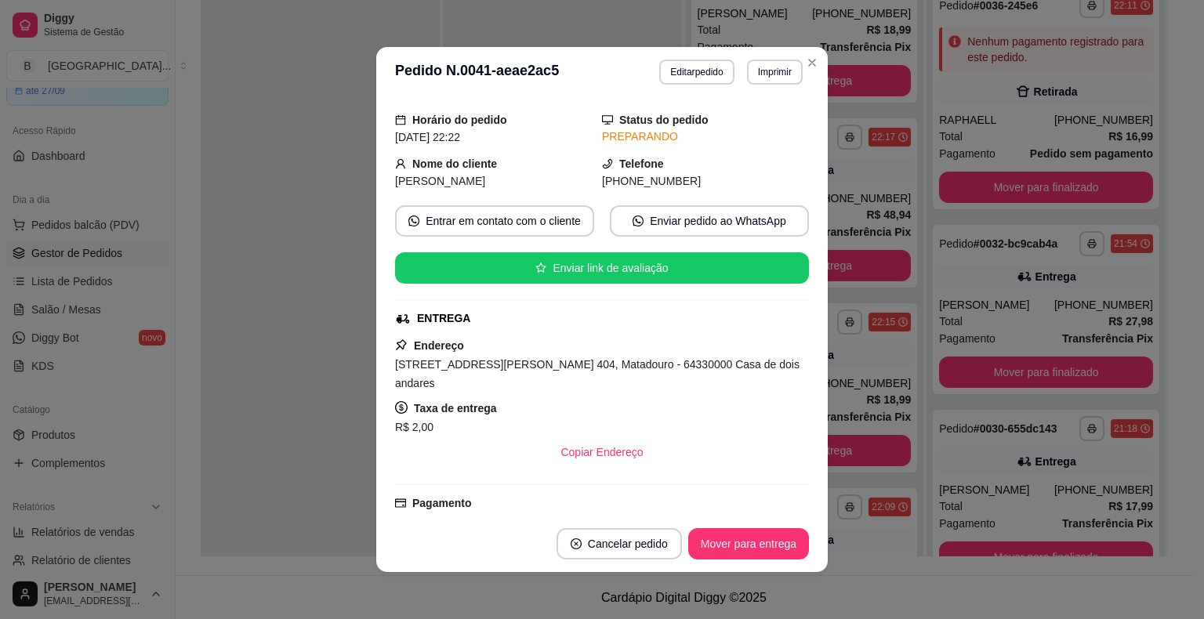
scroll to position [78, 0]
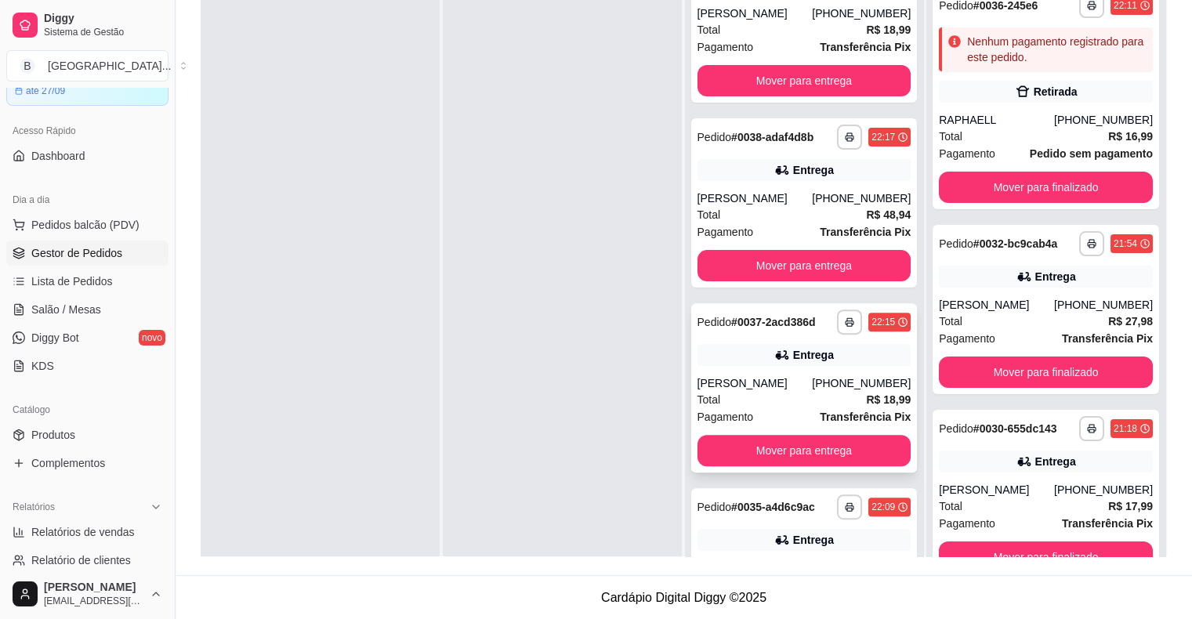
click at [774, 370] on div "**********" at bounding box center [804, 387] width 226 height 169
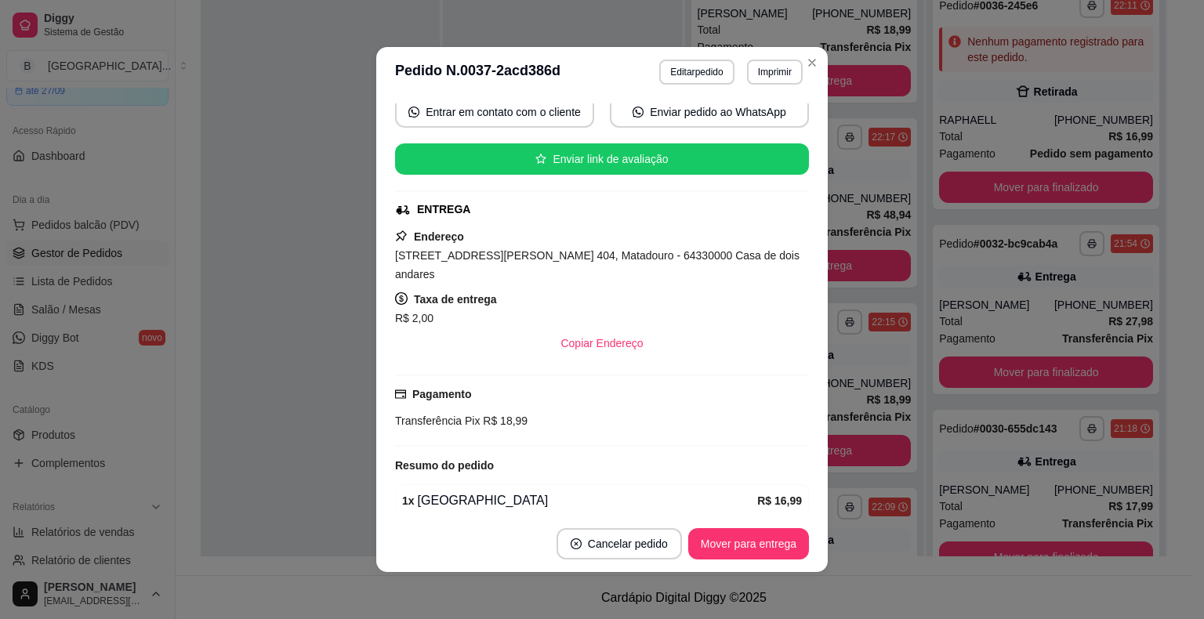
scroll to position [157, 0]
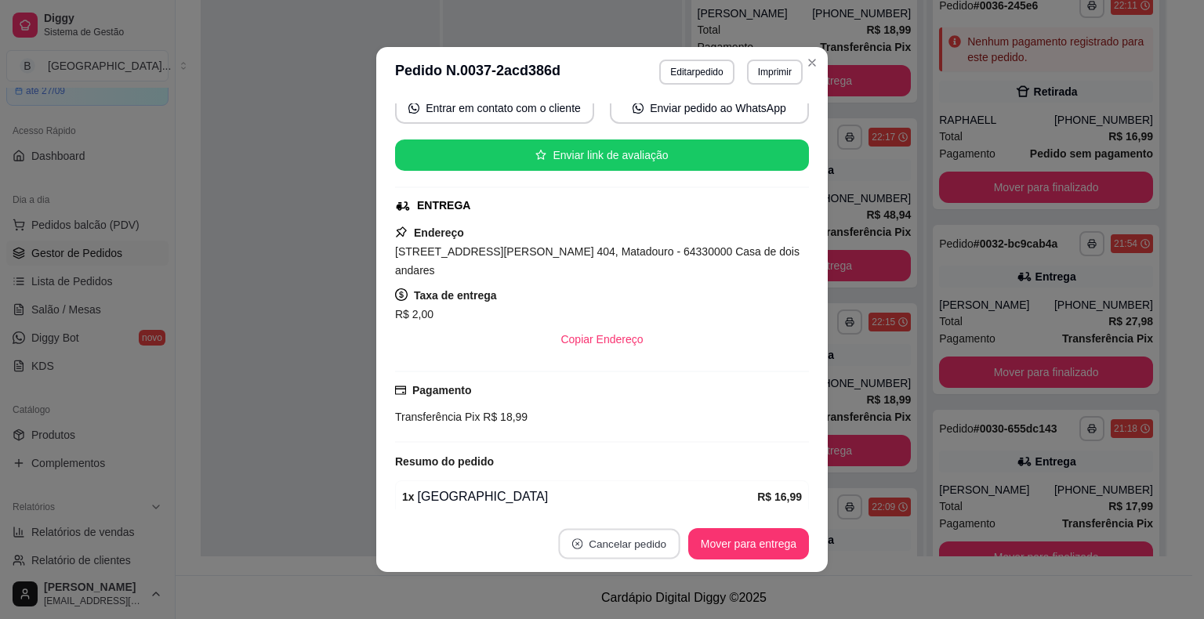
click at [651, 535] on button "Cancelar pedido" at bounding box center [618, 544] width 121 height 31
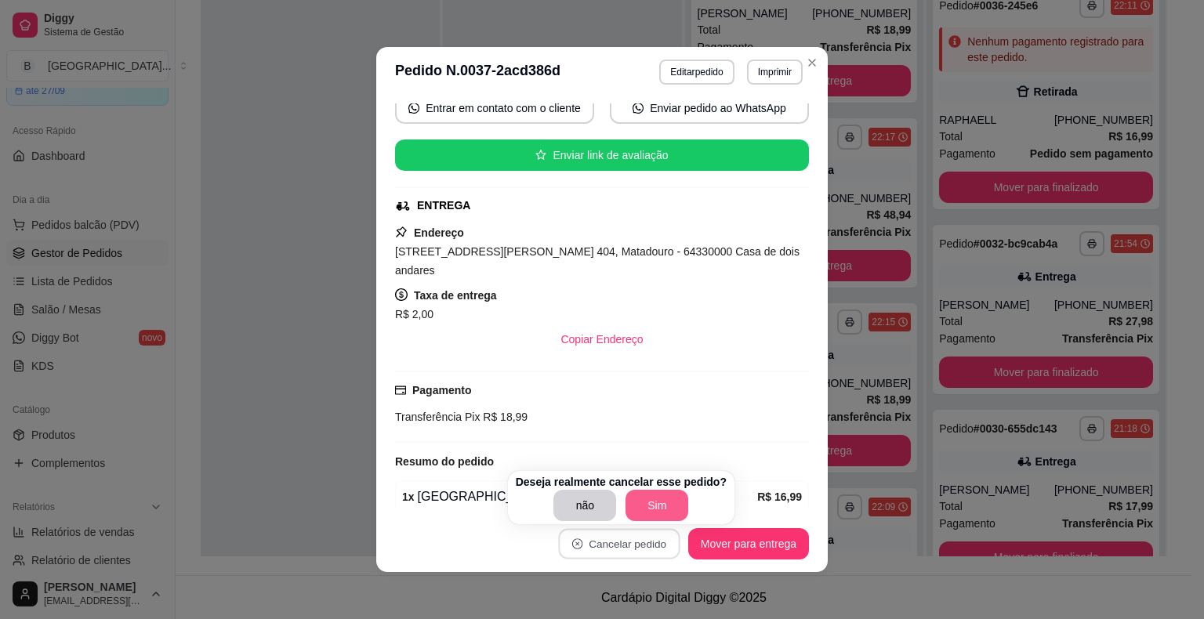
click at [664, 509] on button "Sim" at bounding box center [656, 505] width 63 height 31
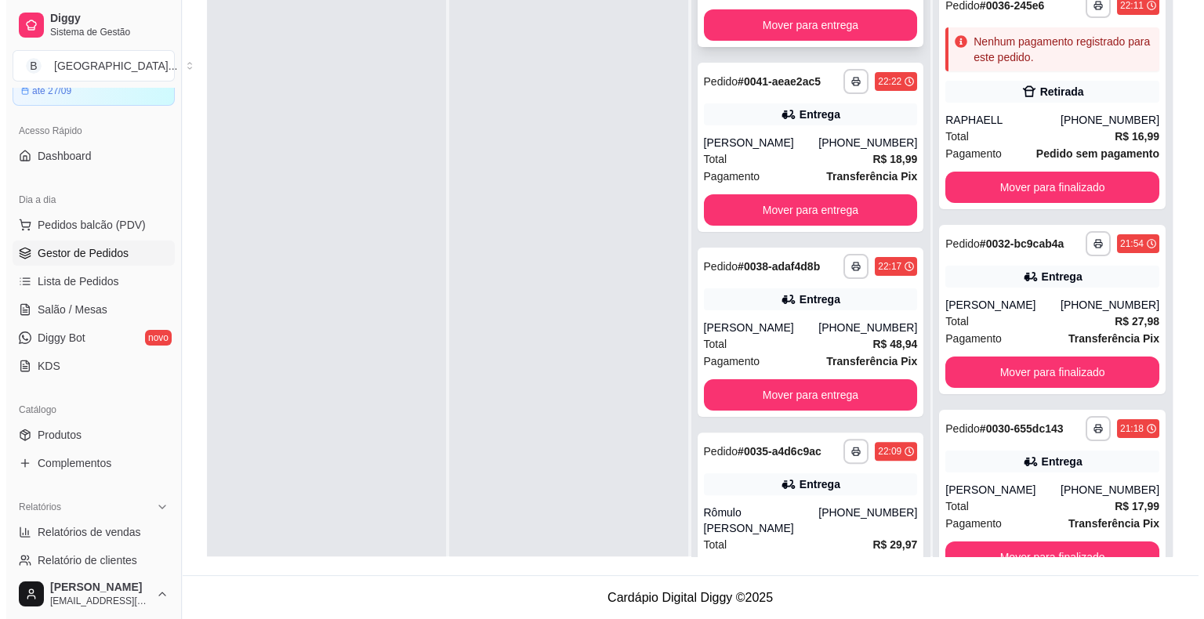
scroll to position [321, 0]
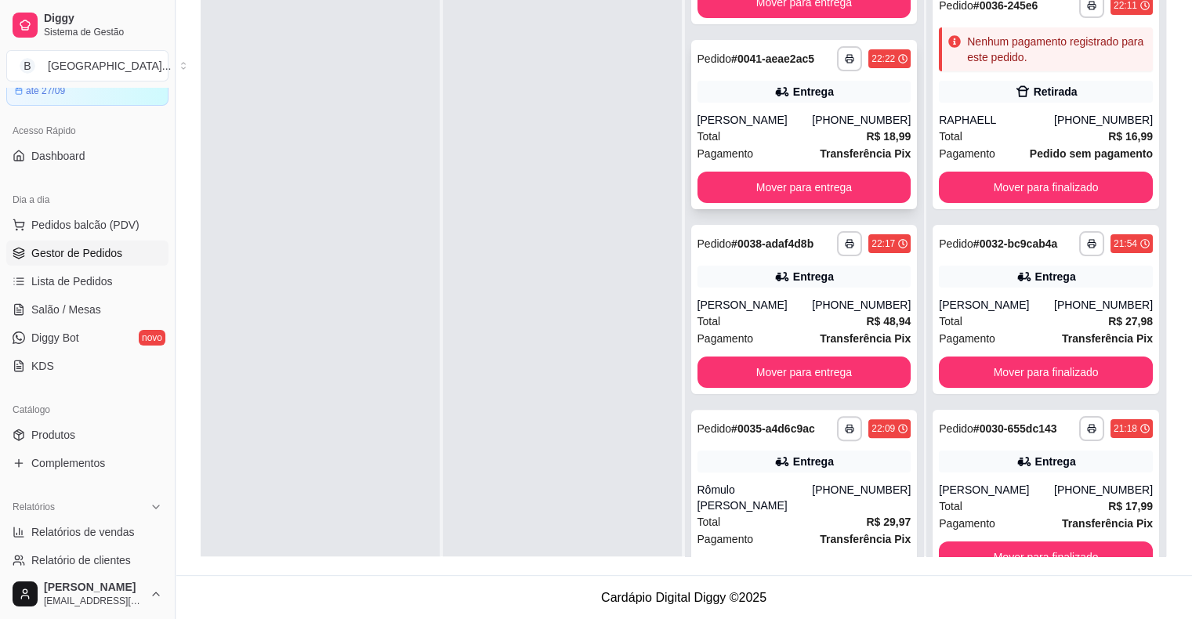
click at [733, 145] on span "Pagamento" at bounding box center [726, 153] width 56 height 17
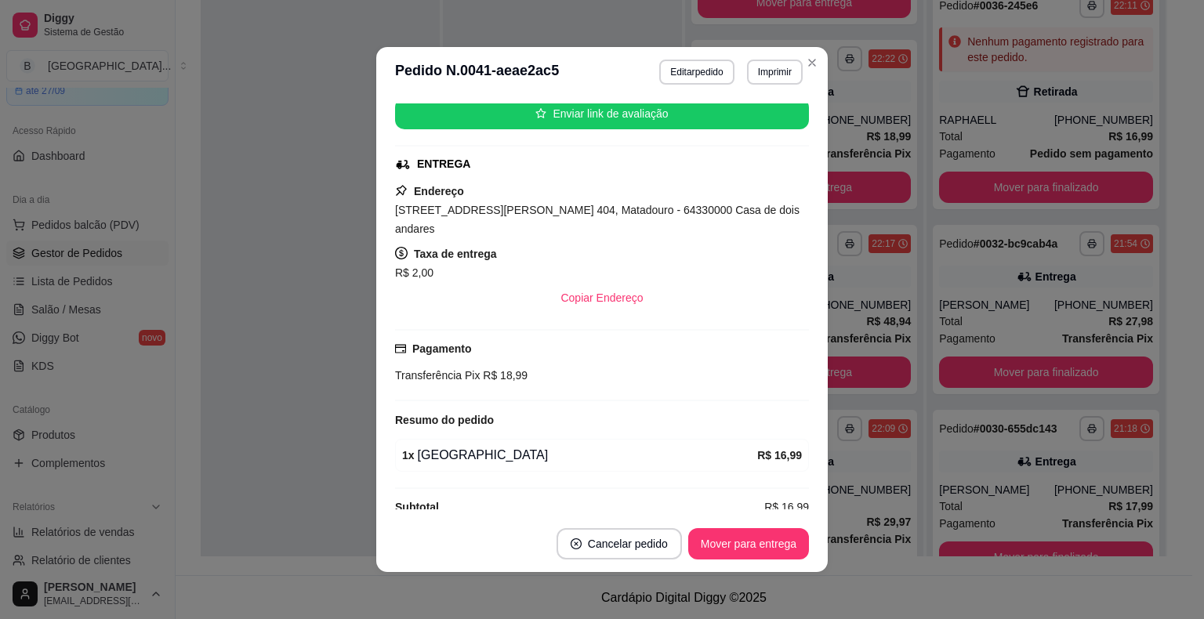
scroll to position [201, 0]
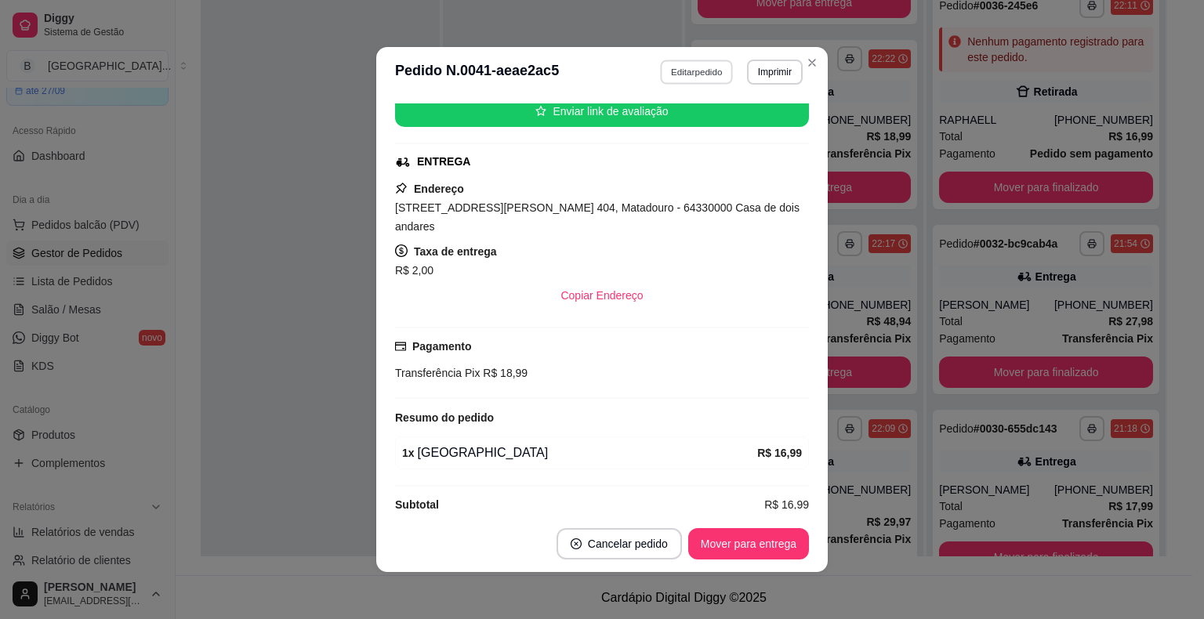
click at [680, 75] on button "Editar pedido" at bounding box center [697, 72] width 73 height 24
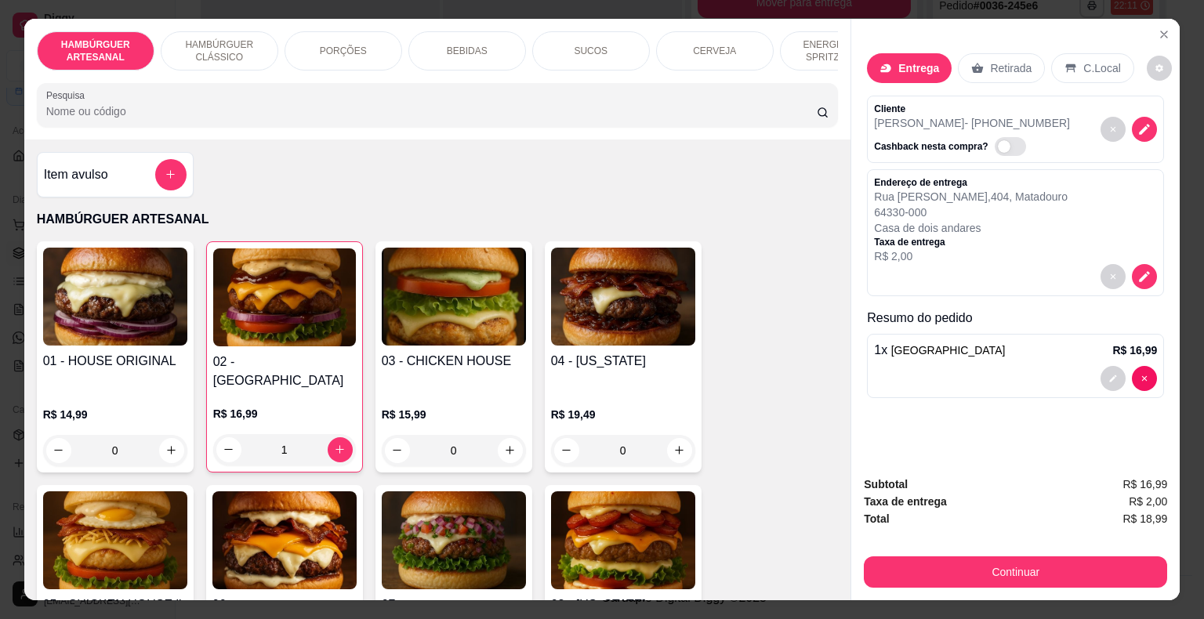
click at [339, 434] on div "1" at bounding box center [284, 449] width 143 height 31
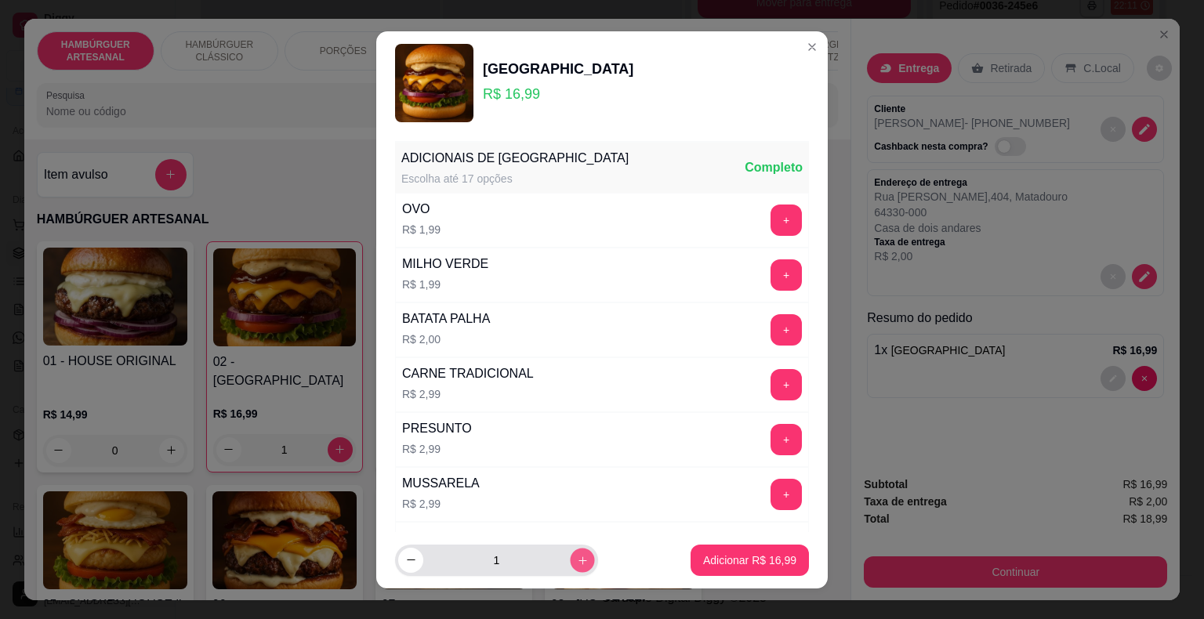
click at [571, 563] on button "increase-product-quantity" at bounding box center [582, 560] width 24 height 24
type input "2"
click at [703, 563] on p "Adicionar R$ 33,98" at bounding box center [749, 561] width 93 height 16
type input "3"
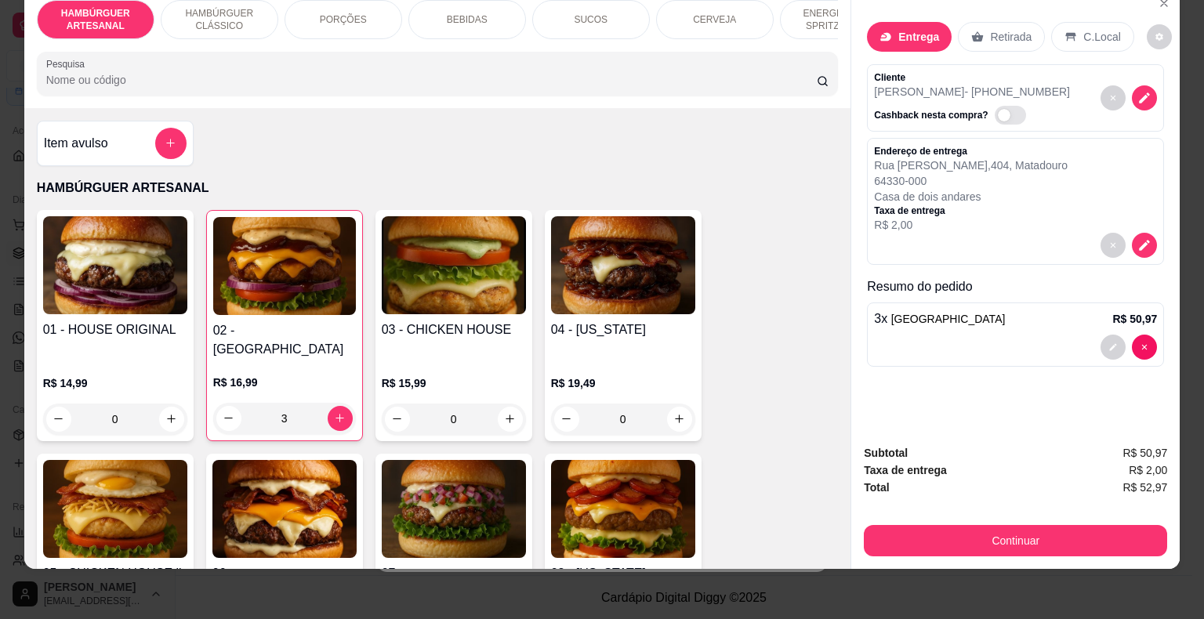
scroll to position [38, 0]
click at [223, 403] on div "3" at bounding box center [284, 418] width 143 height 31
click at [216, 403] on div "3" at bounding box center [284, 418] width 143 height 31
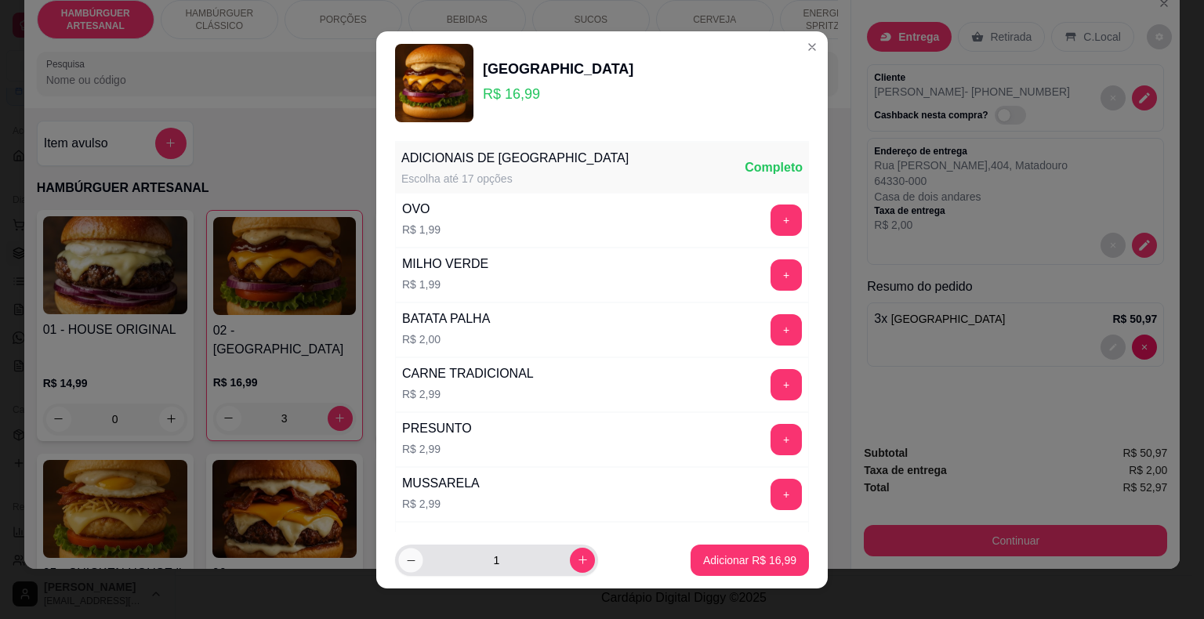
click at [398, 557] on button "decrease-product-quantity" at bounding box center [410, 560] width 24 height 24
type input "0"
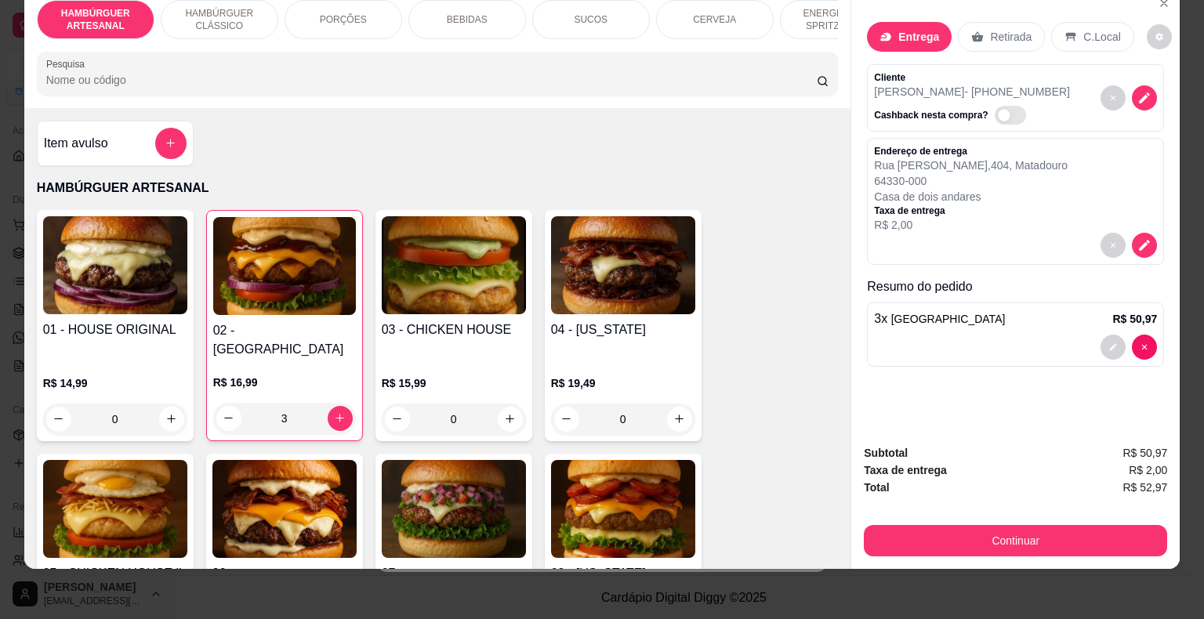
scroll to position [157, 0]
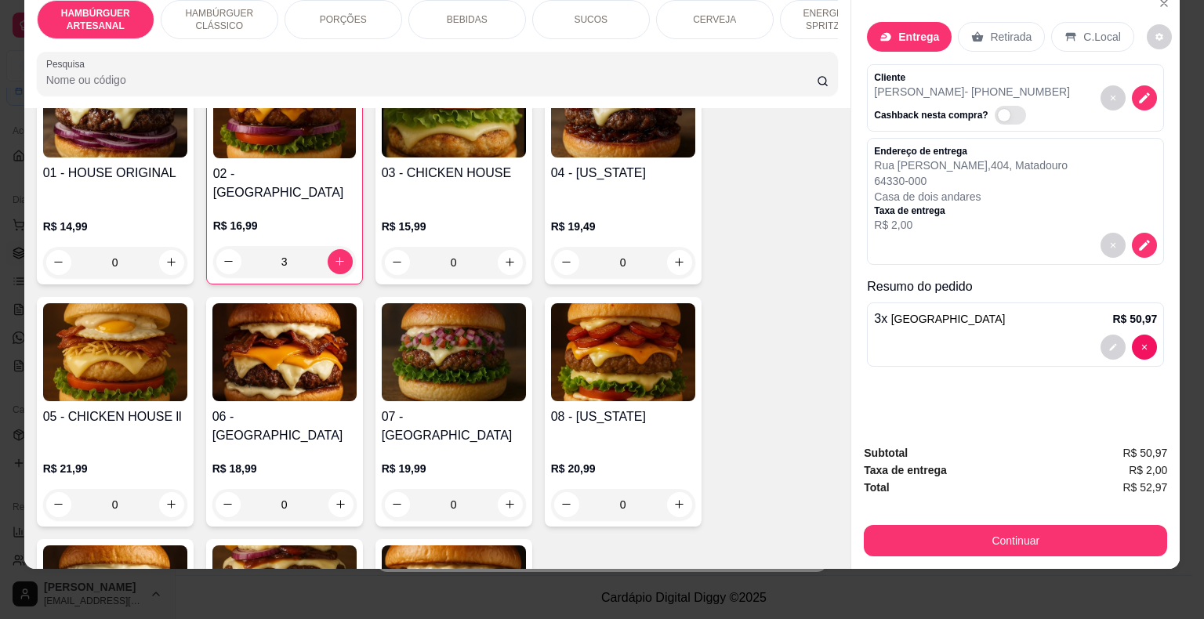
click at [912, 335] on div at bounding box center [1015, 347] width 283 height 25
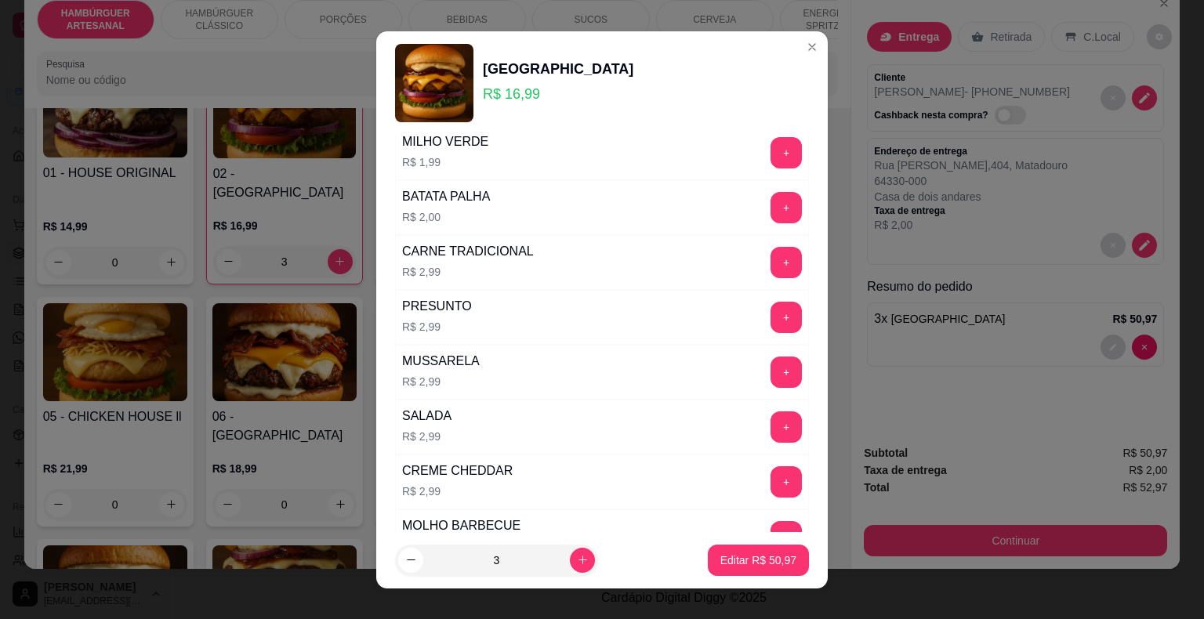
scroll to position [235, 0]
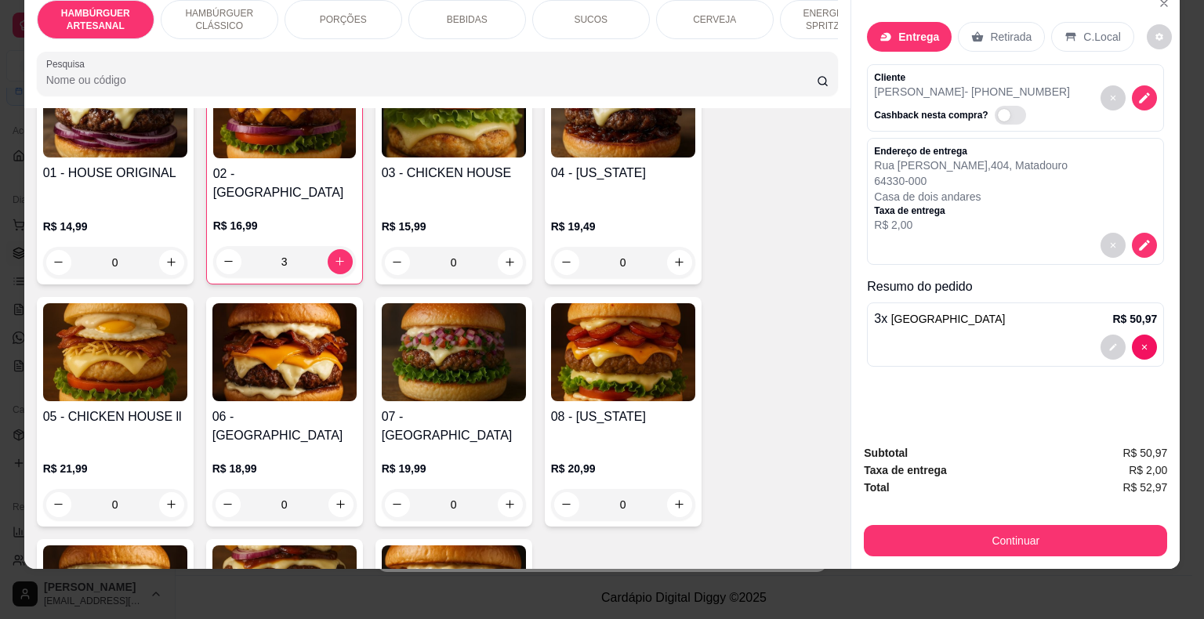
click at [957, 315] on div "3 x [GEOGRAPHIC_DATA] R$ 50,97" at bounding box center [1015, 335] width 297 height 64
type input "0"
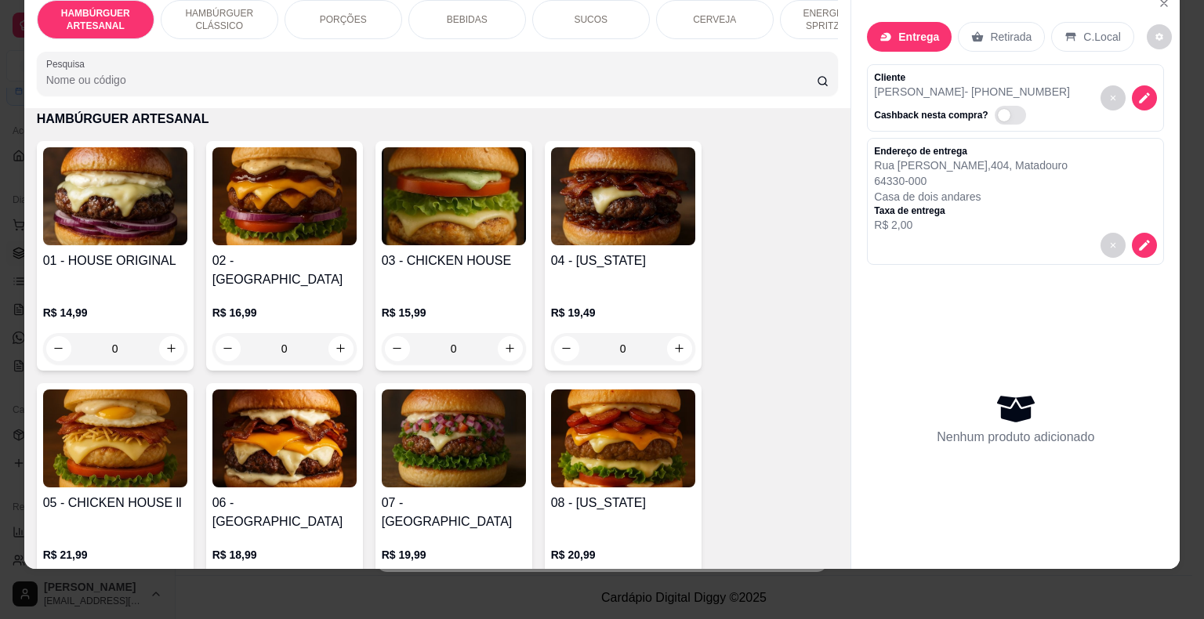
scroll to position [78, 0]
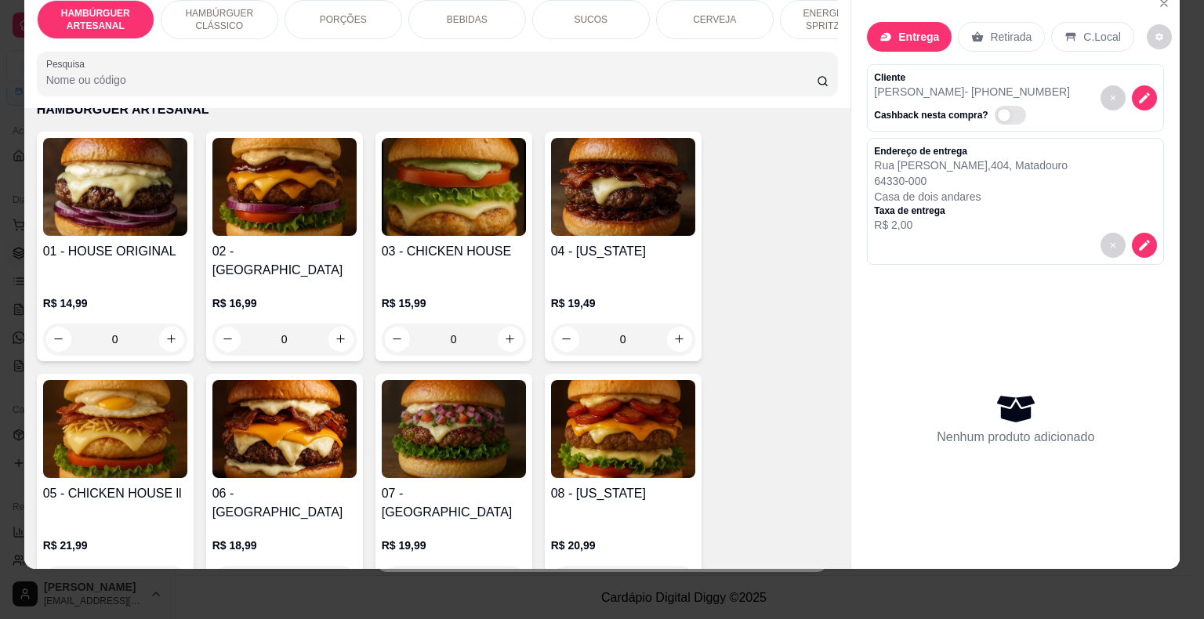
click at [337, 324] on div "0" at bounding box center [284, 339] width 144 height 31
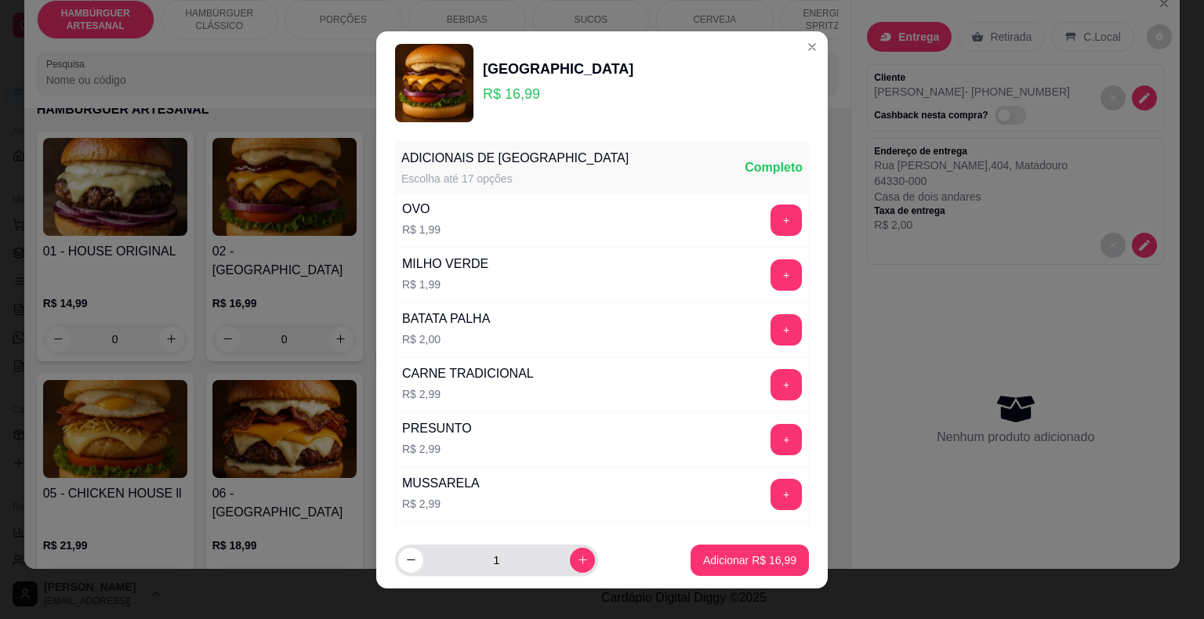
click at [567, 573] on div "1" at bounding box center [496, 560] width 197 height 31
click at [570, 559] on button "increase-product-quantity" at bounding box center [582, 560] width 24 height 24
type input "2"
click at [692, 560] on button "Adicionar R$ 33,98" at bounding box center [749, 560] width 115 height 31
type input "2"
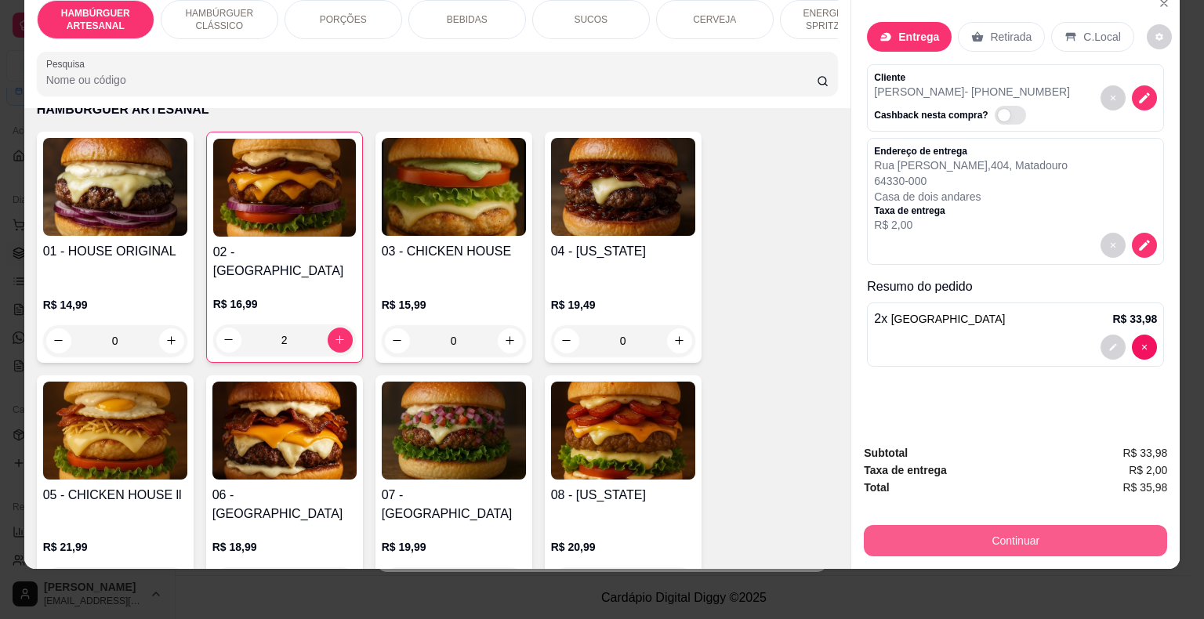
click at [956, 525] on button "Continuar" at bounding box center [1015, 540] width 303 height 31
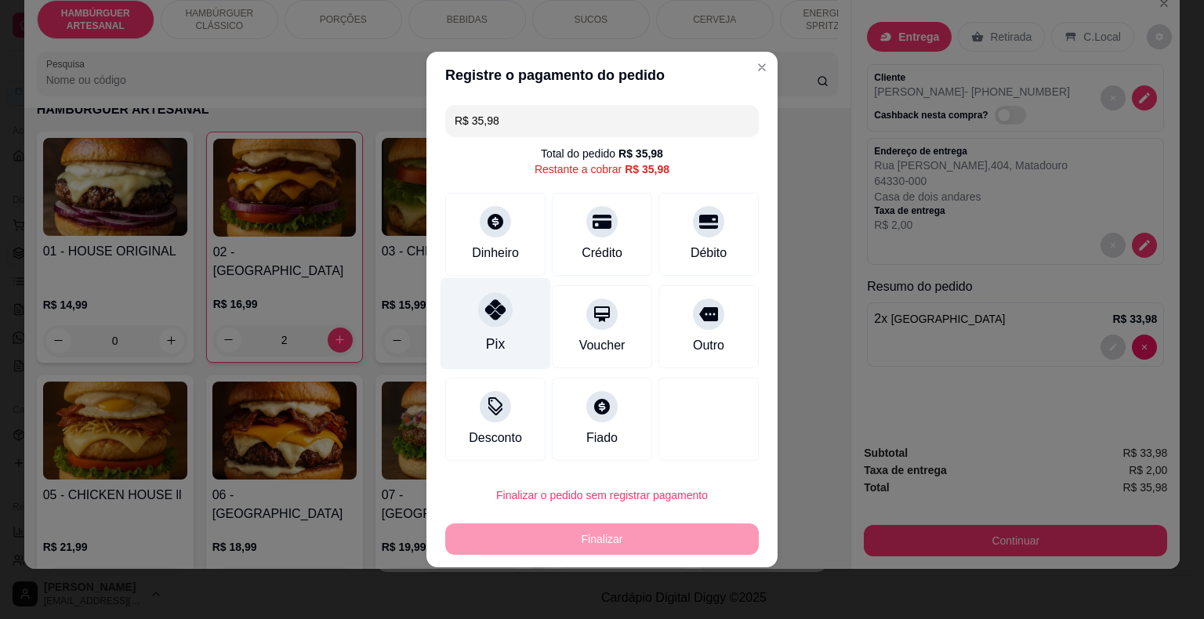
click at [464, 322] on div "Pix" at bounding box center [495, 324] width 111 height 92
type input "R$ 0,00"
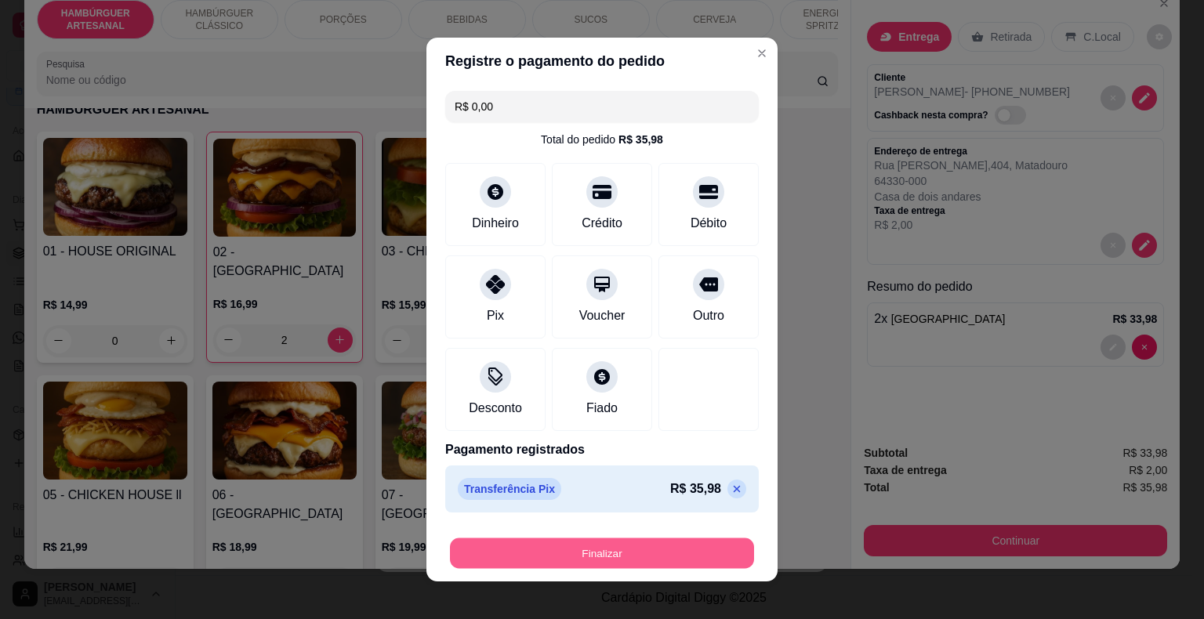
click at [514, 552] on button "Finalizar" at bounding box center [602, 553] width 304 height 31
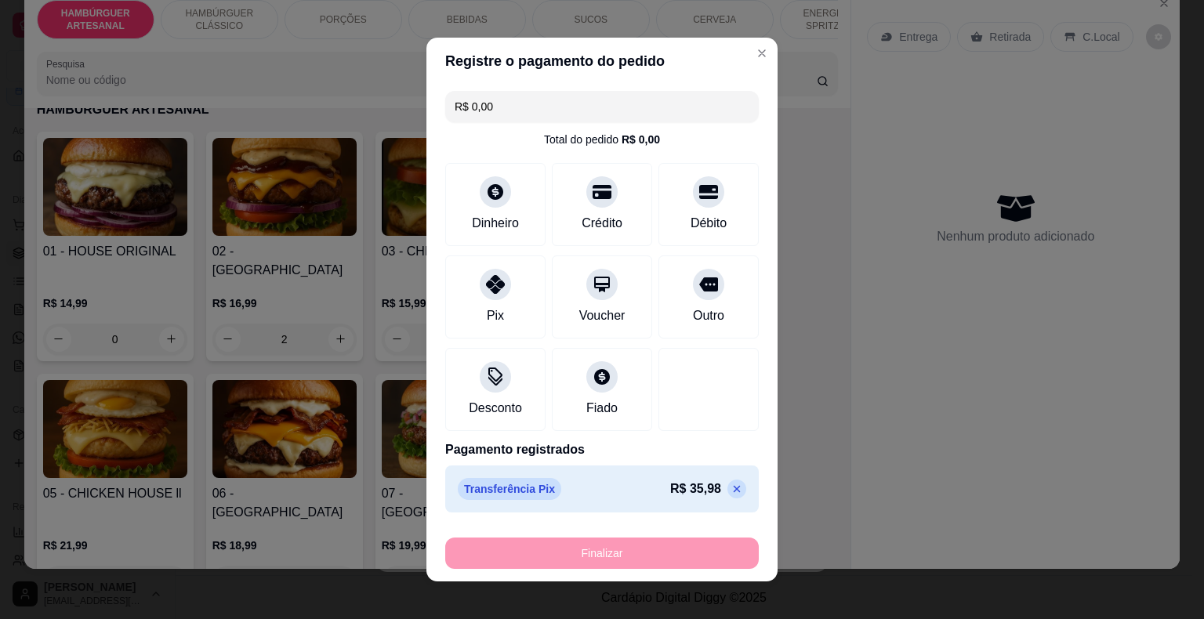
type input "0"
type input "-R$ 35,98"
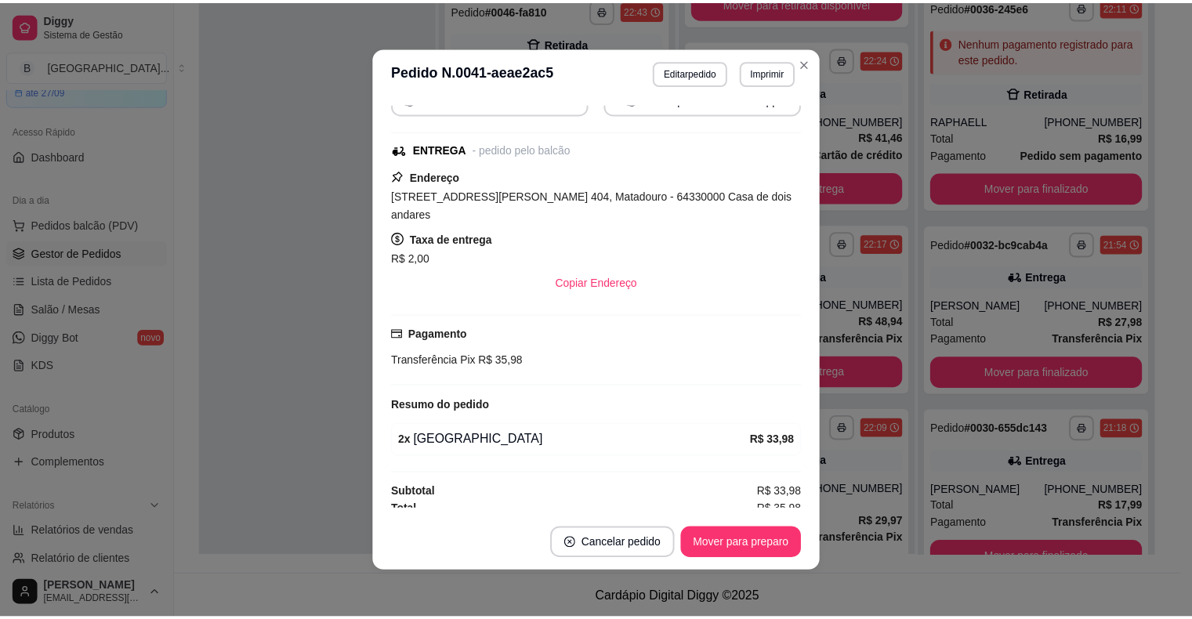
scroll to position [188, 0]
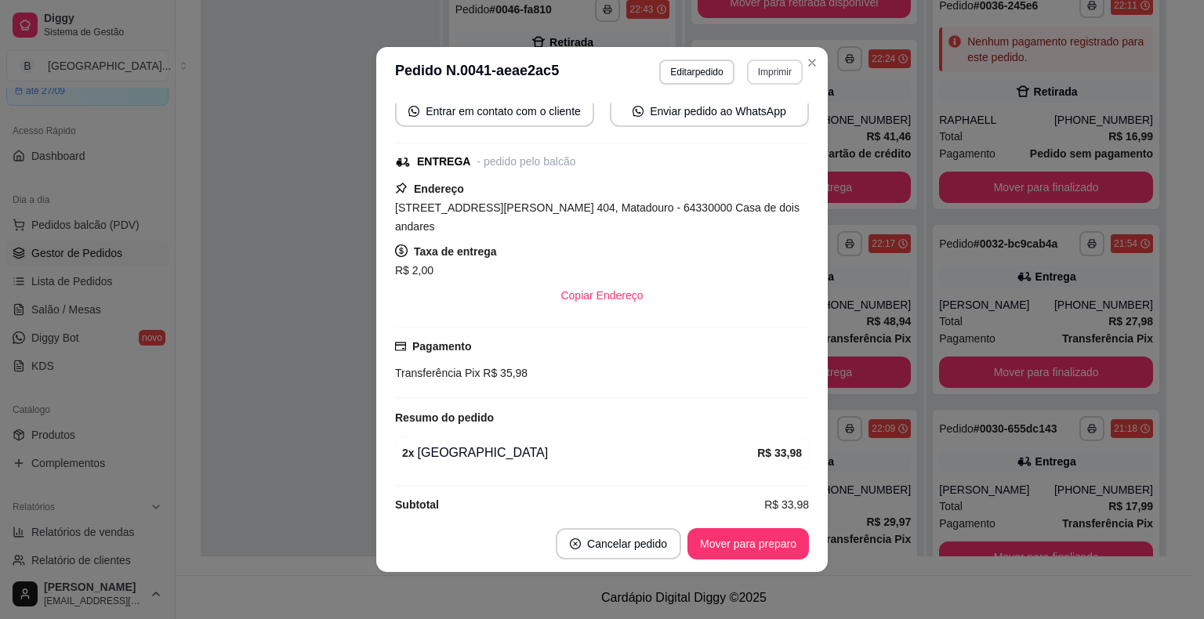
click at [763, 71] on button "Imprimir" at bounding box center [775, 72] width 56 height 25
click at [760, 121] on button "IMPRESSORA" at bounding box center [741, 127] width 110 height 24
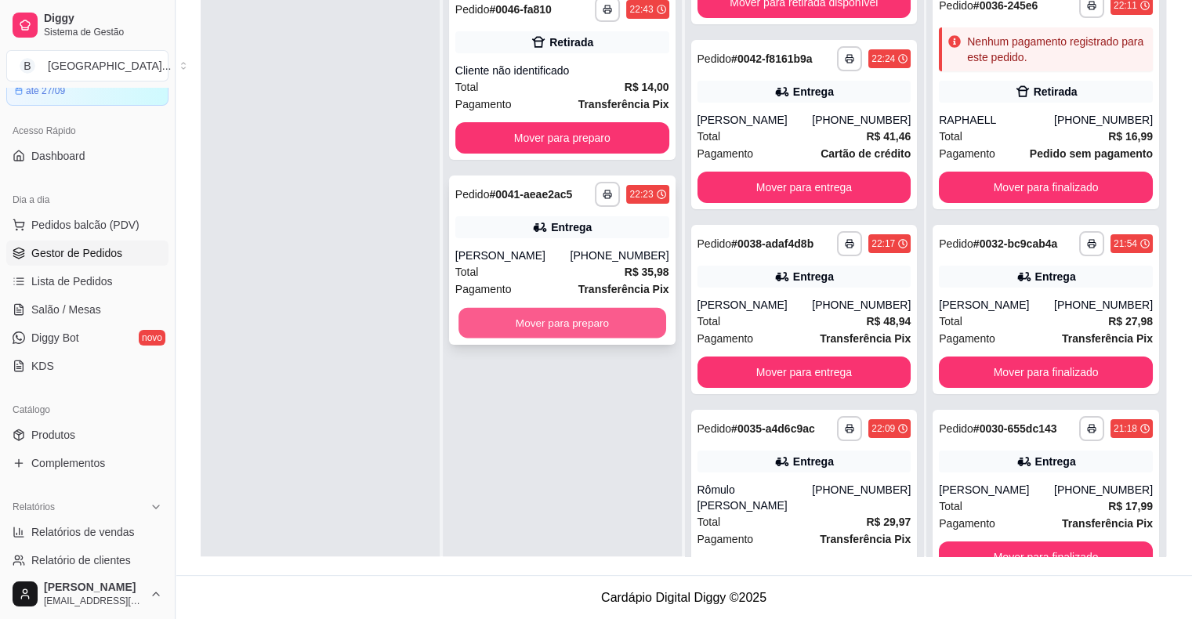
click at [542, 315] on button "Mover para preparo" at bounding box center [562, 323] width 208 height 31
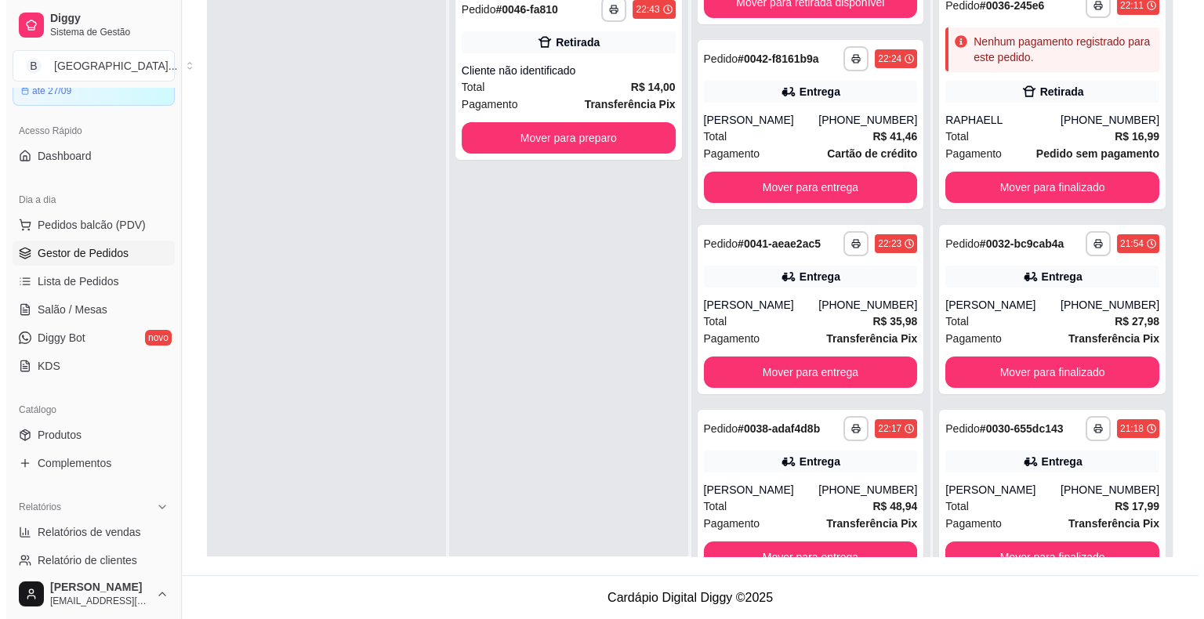
scroll to position [321, 0]
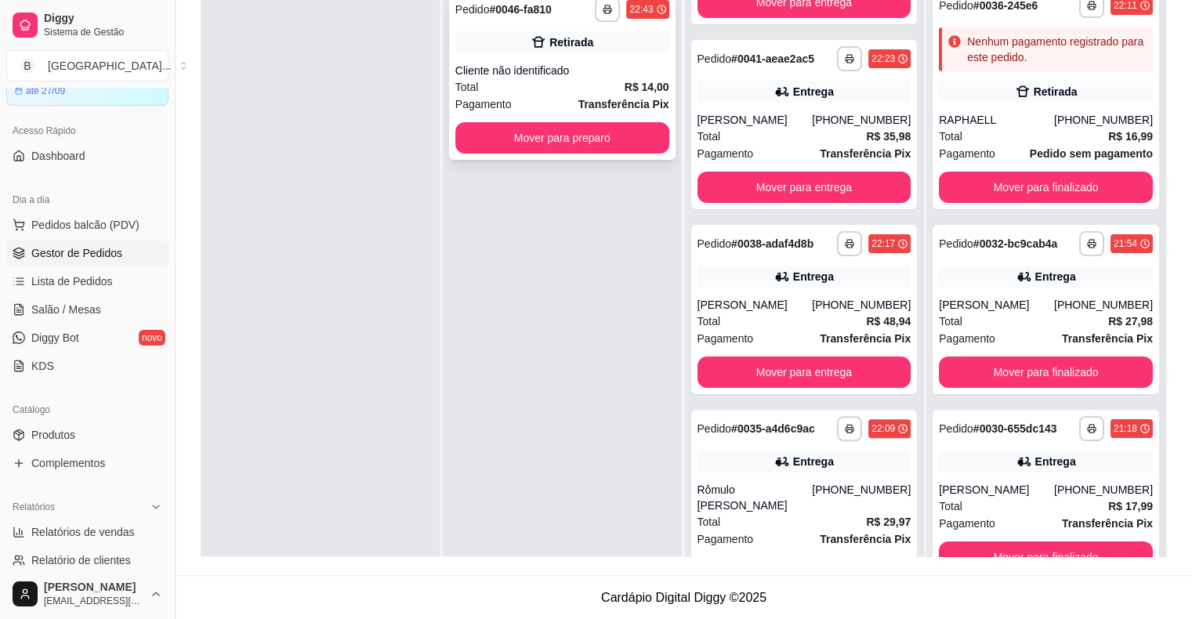
click at [489, 74] on div "Cliente não identificado" at bounding box center [562, 71] width 214 height 16
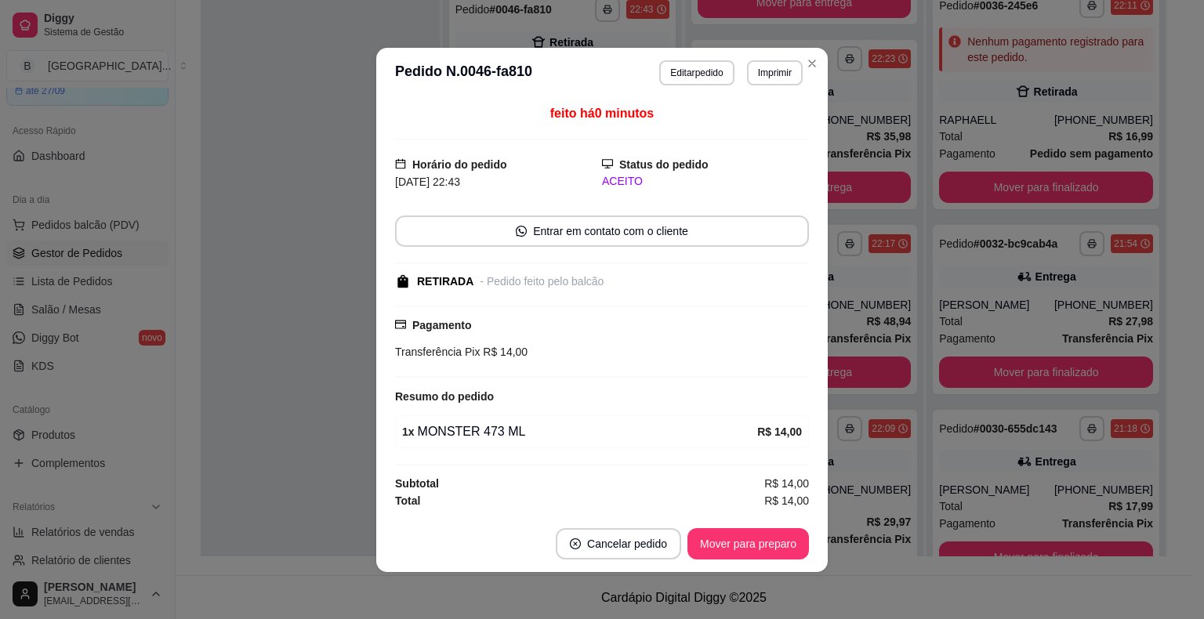
scroll to position [2, 0]
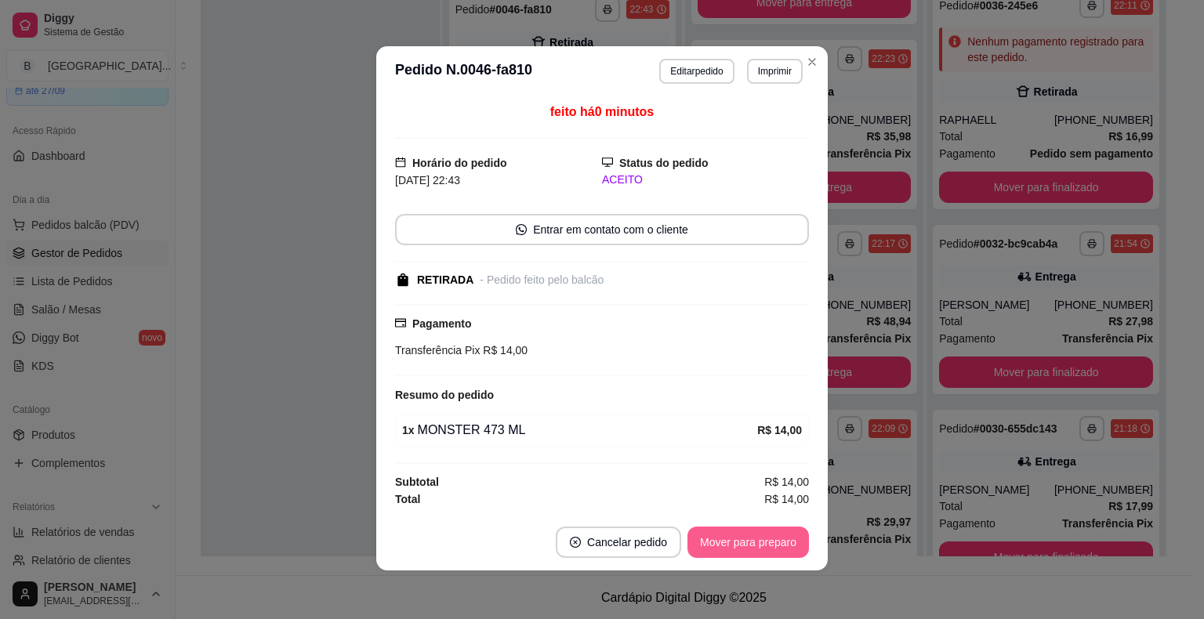
click at [723, 539] on button "Mover para preparo" at bounding box center [747, 542] width 121 height 31
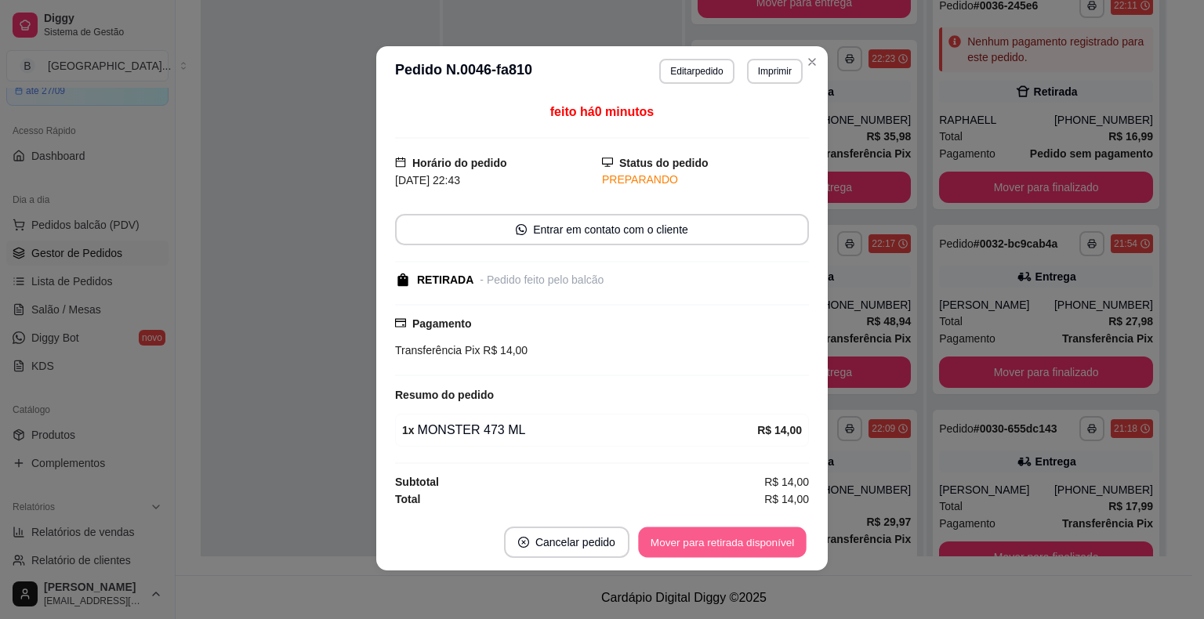
click at [723, 538] on button "Mover para retirada disponível" at bounding box center [722, 542] width 168 height 31
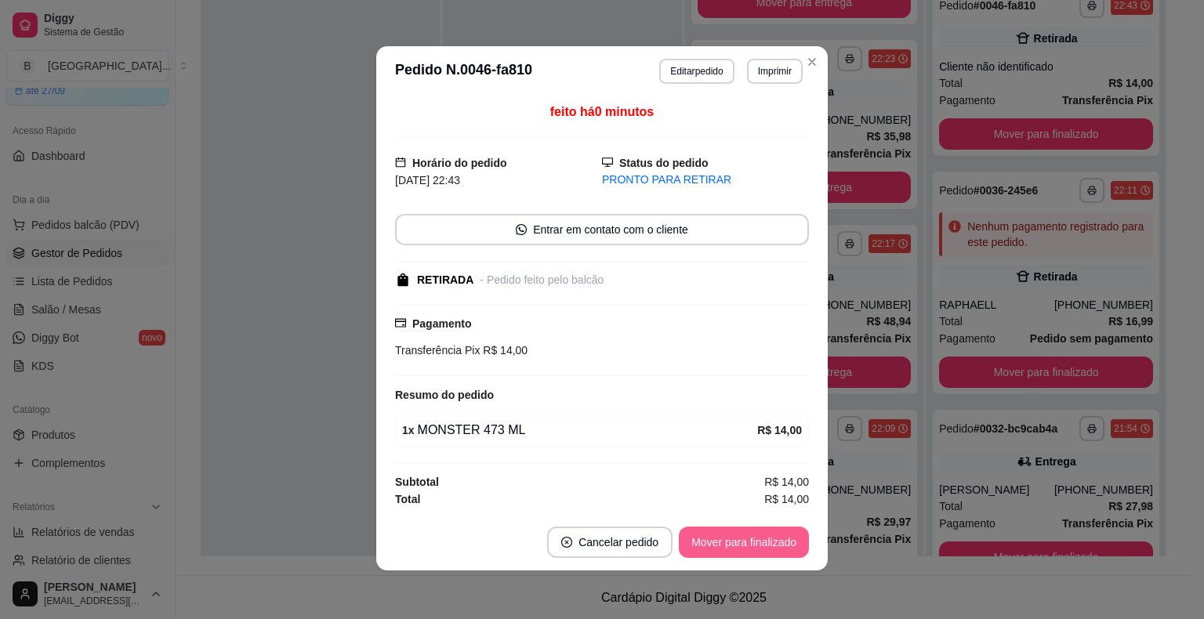
scroll to position [189, 0]
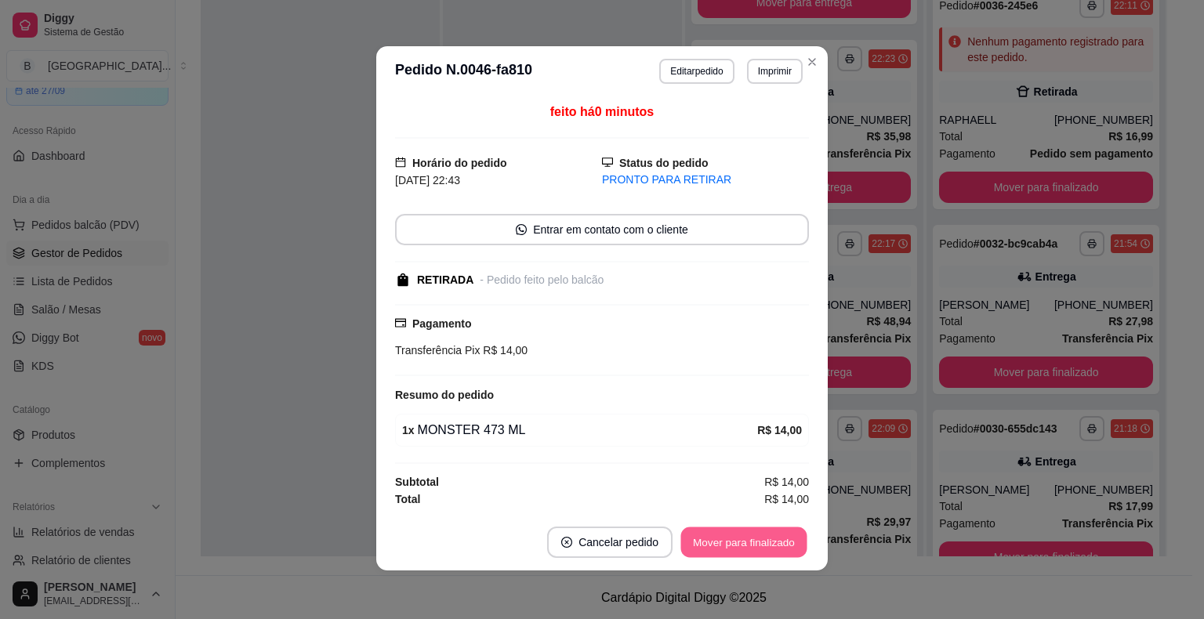
click at [723, 536] on button "Mover para finalizado" at bounding box center [744, 542] width 126 height 31
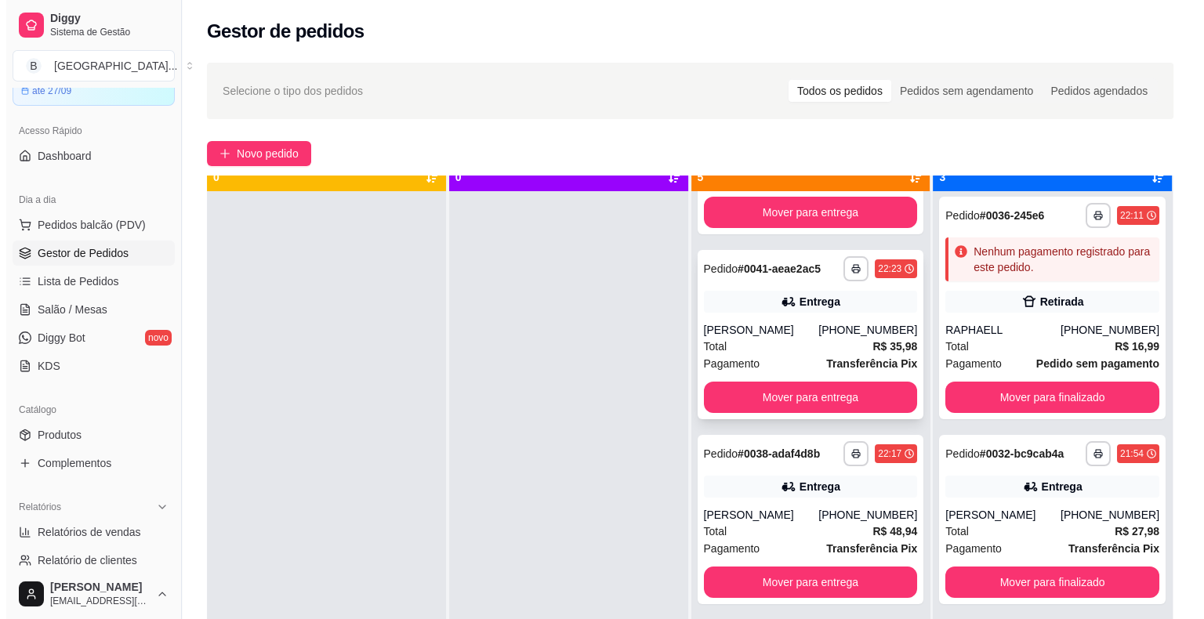
scroll to position [44, 0]
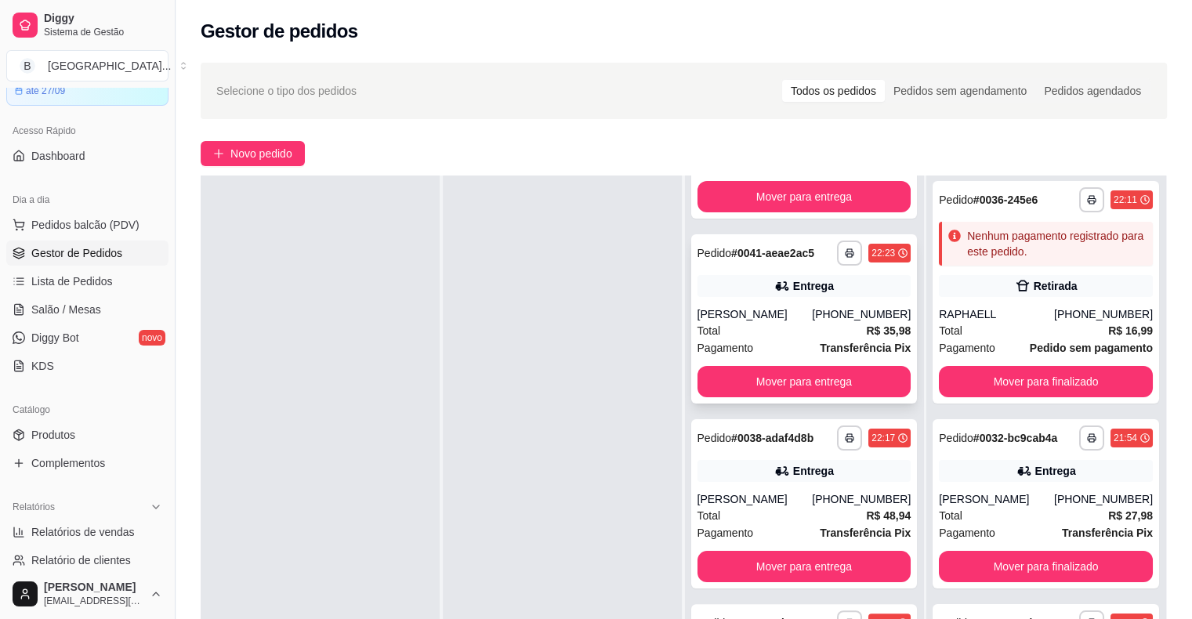
click at [774, 314] on div "[PERSON_NAME]" at bounding box center [755, 314] width 115 height 16
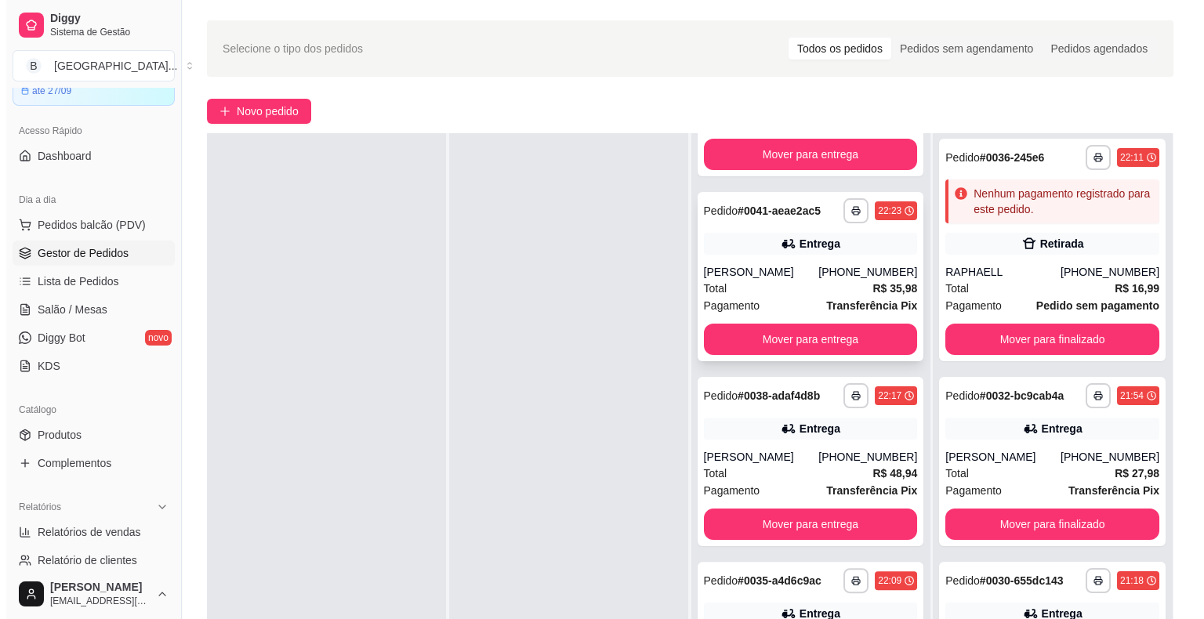
scroll to position [78, 0]
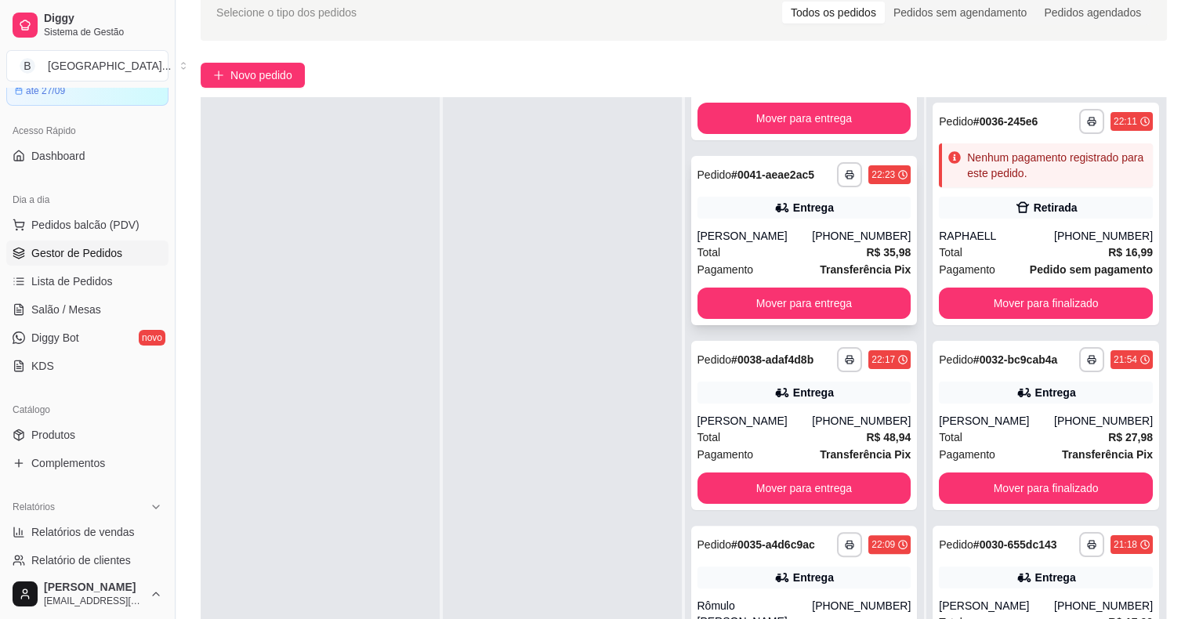
click at [772, 262] on div "Pagamento Transferência Pix" at bounding box center [805, 269] width 214 height 17
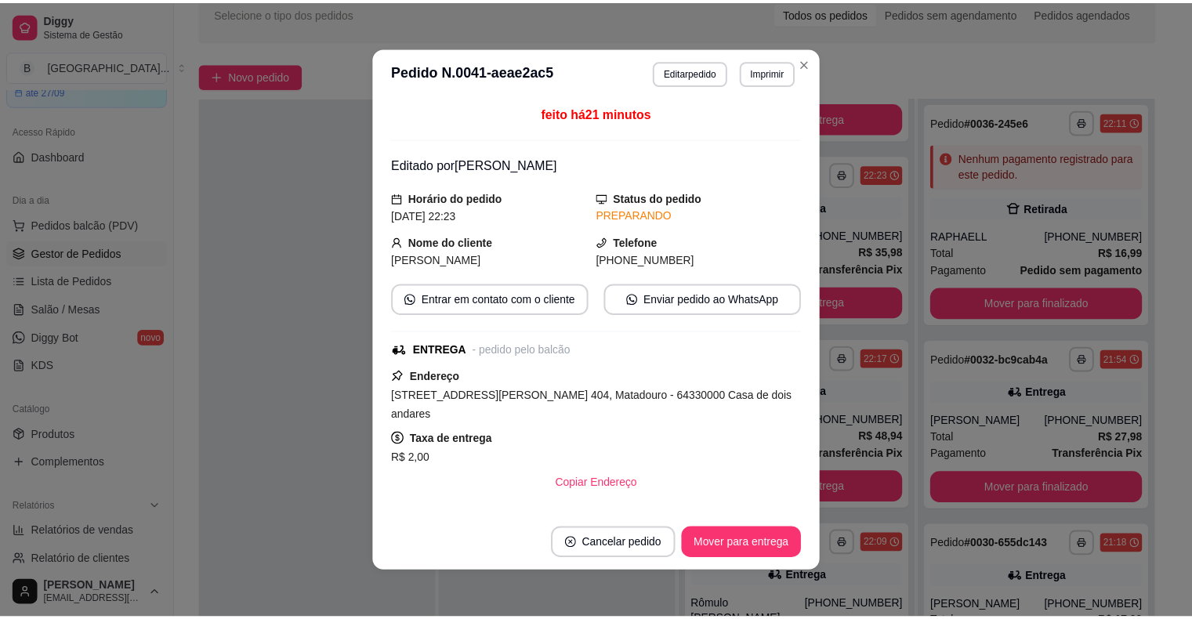
scroll to position [188, 0]
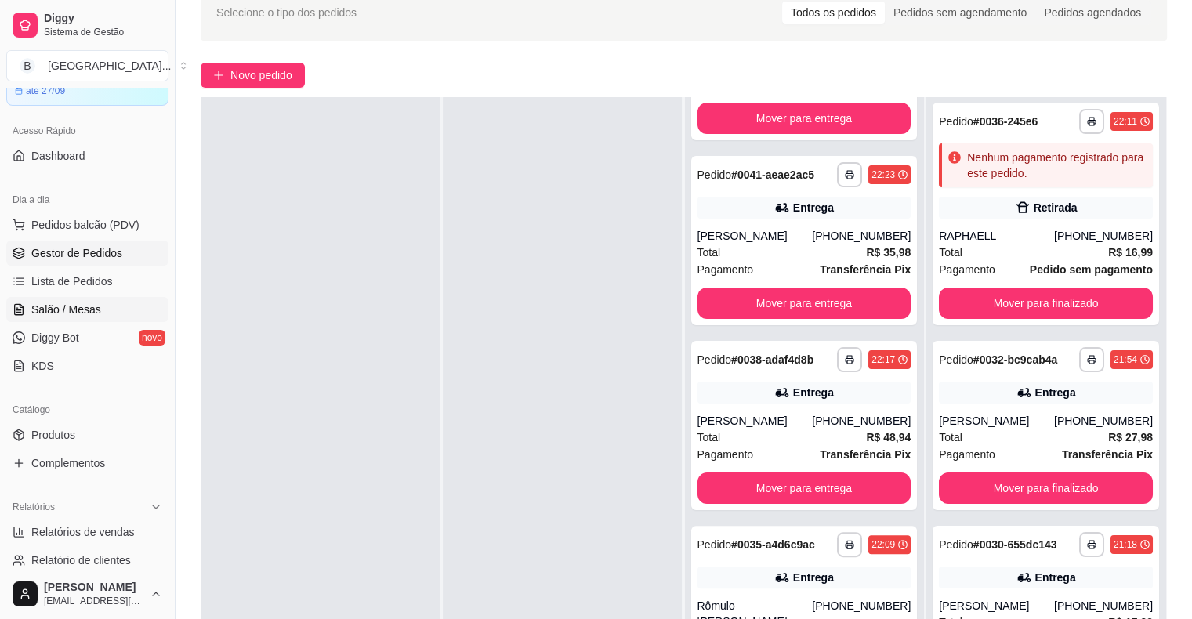
click at [109, 303] on link "Salão / Mesas" at bounding box center [87, 309] width 162 height 25
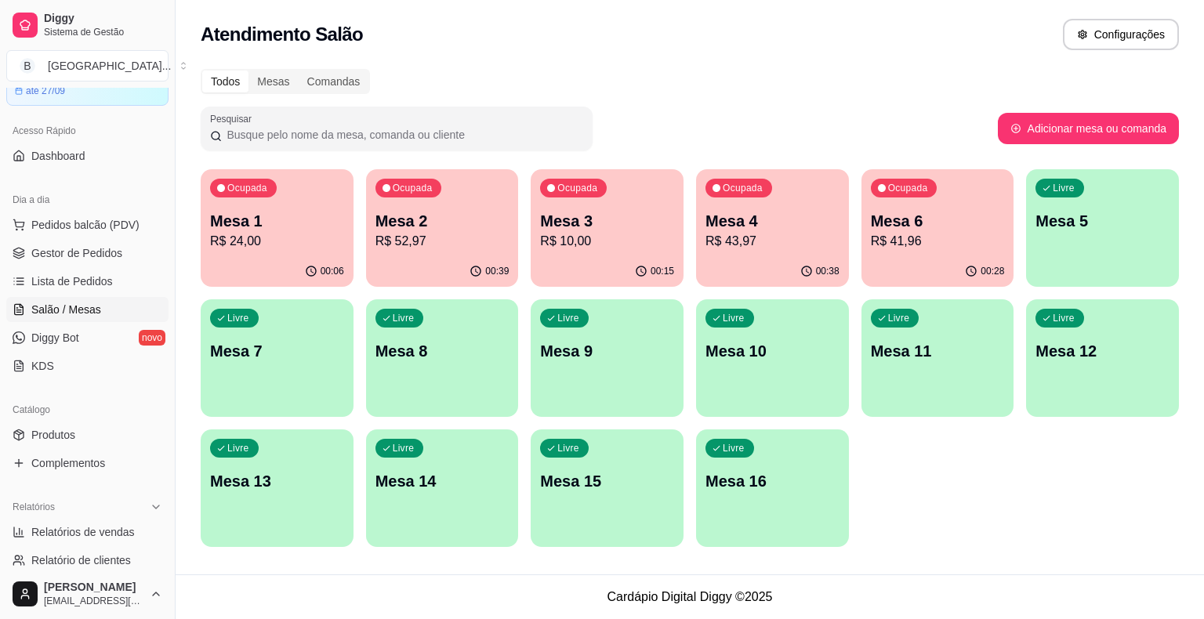
click at [766, 249] on p "R$ 43,97" at bounding box center [772, 241] width 134 height 19
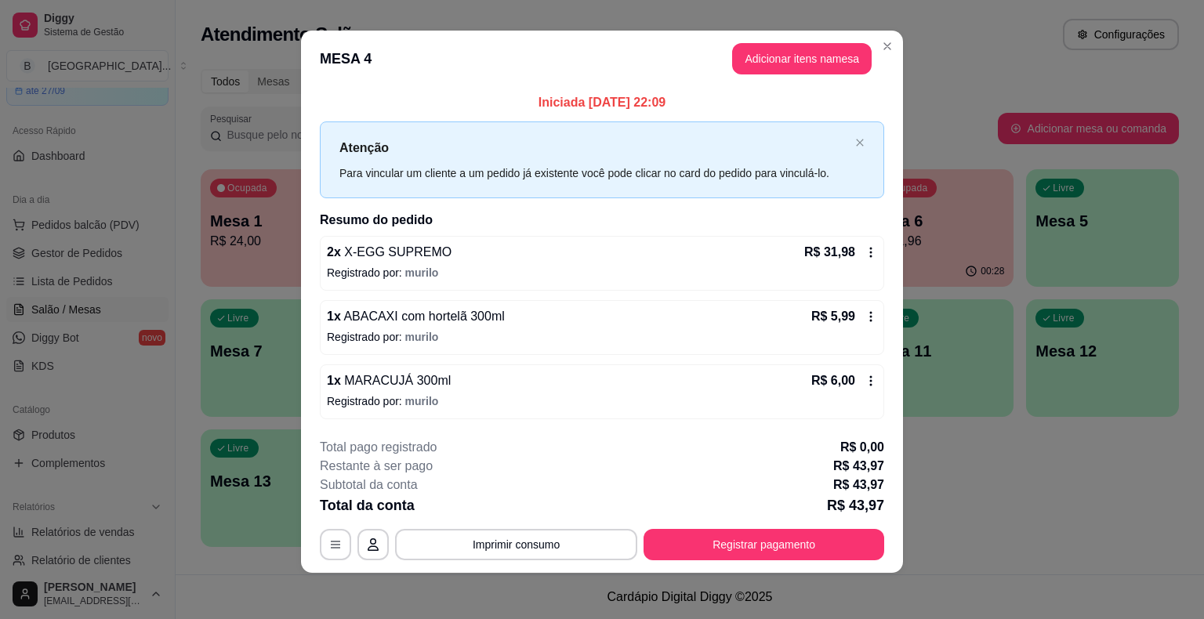
scroll to position [10, 0]
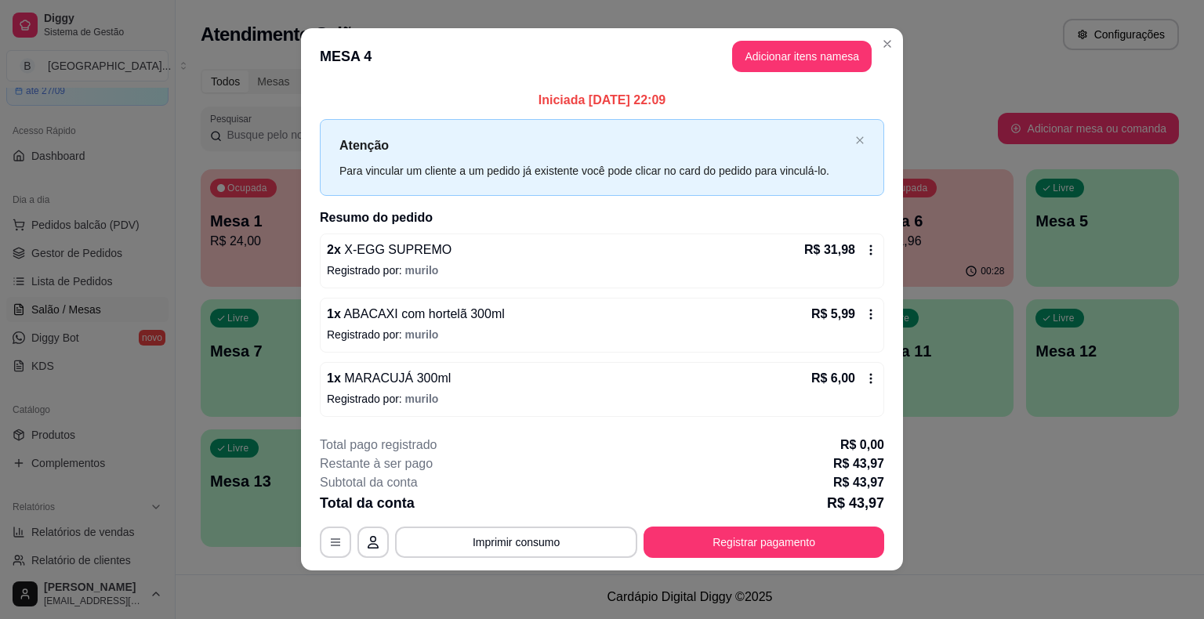
click at [817, 556] on footer "**********" at bounding box center [602, 496] width 602 height 147
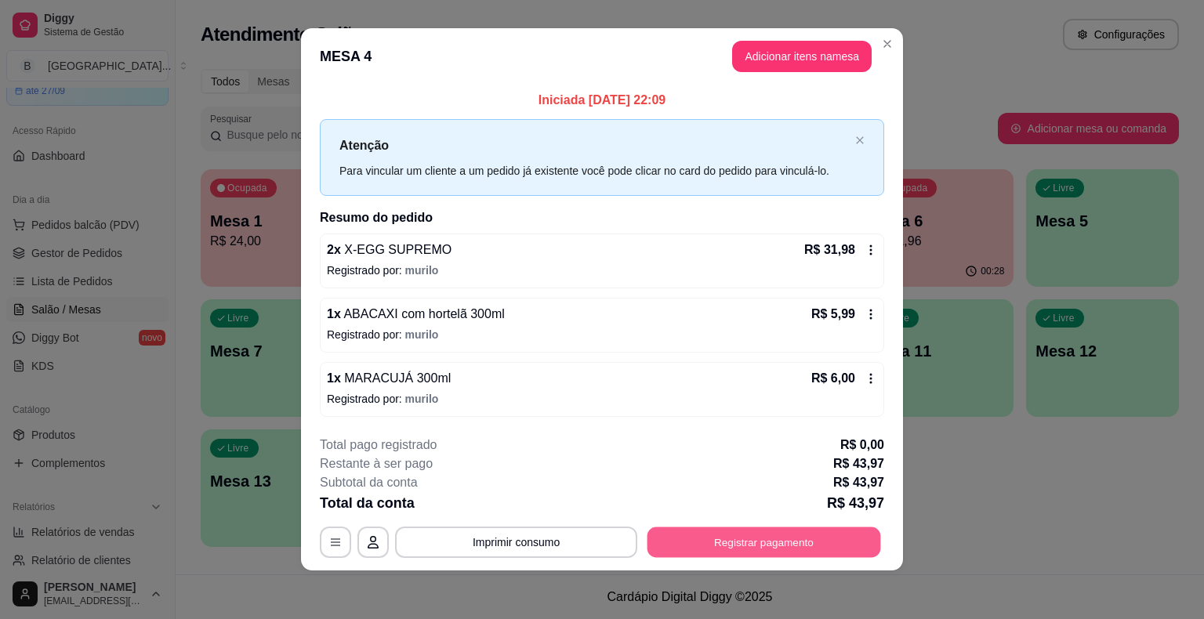
click at [818, 531] on button "Registrar pagamento" at bounding box center [764, 542] width 234 height 31
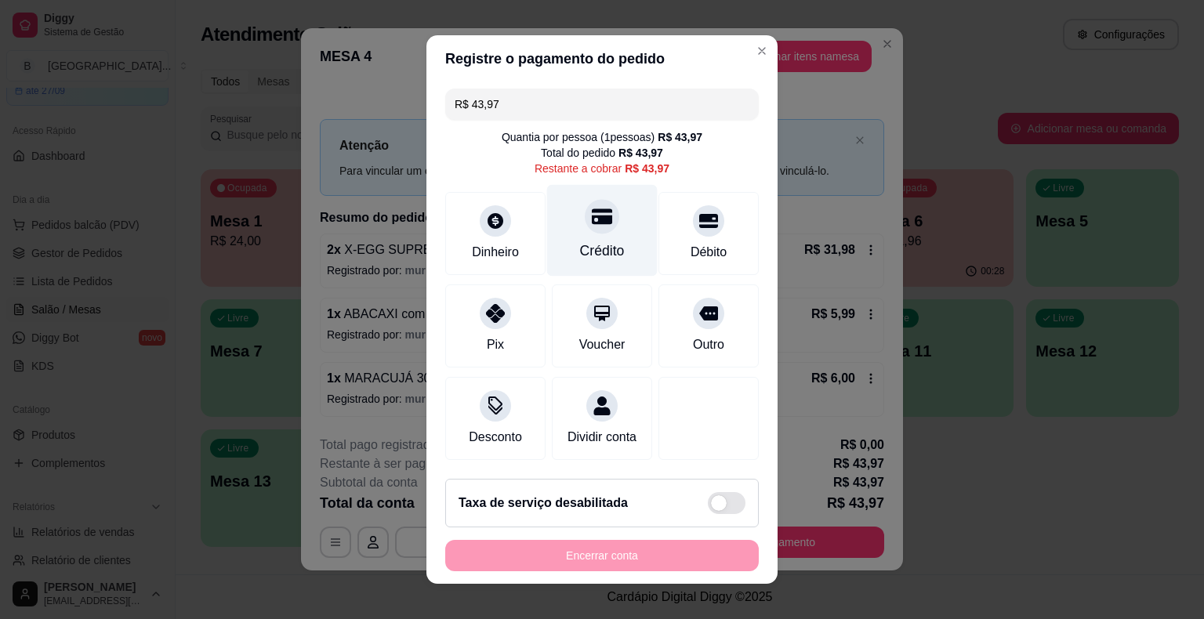
click at [547, 263] on div "Crédito" at bounding box center [602, 231] width 111 height 92
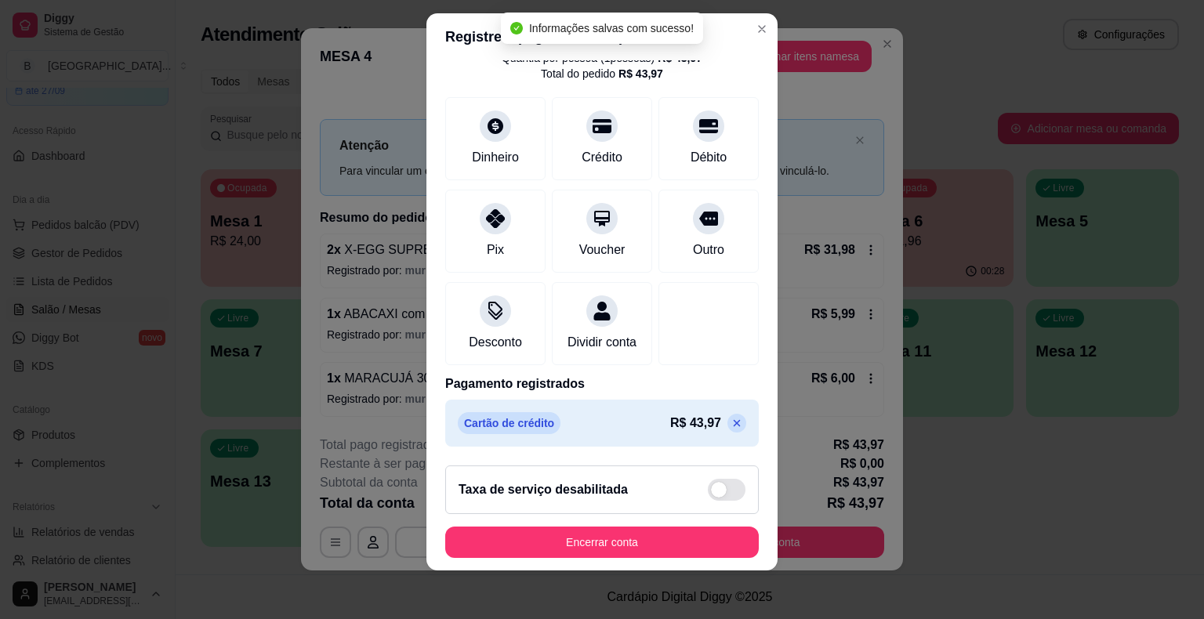
scroll to position [19, 0]
click at [727, 414] on p at bounding box center [736, 422] width 19 height 19
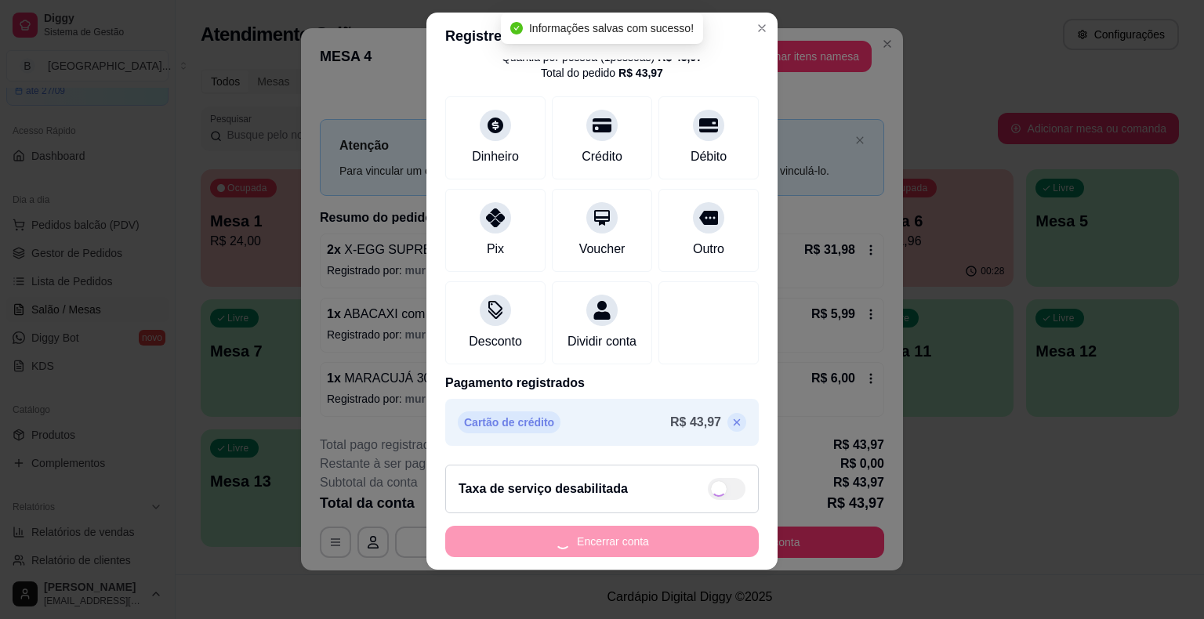
type input "R$ 43,97"
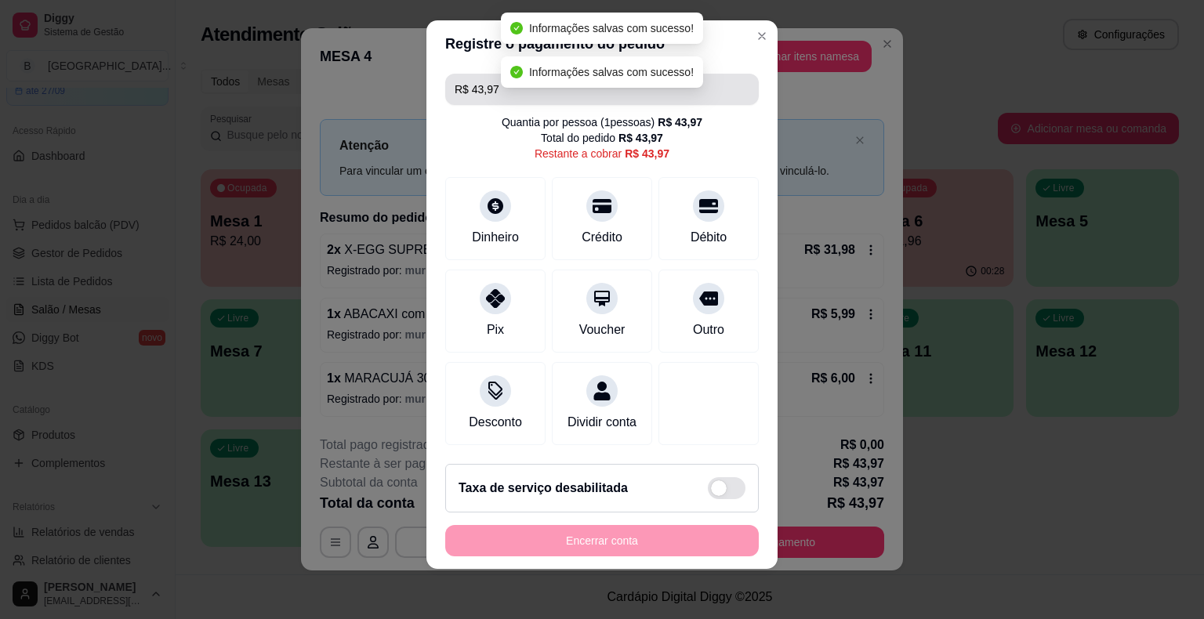
scroll to position [14, 0]
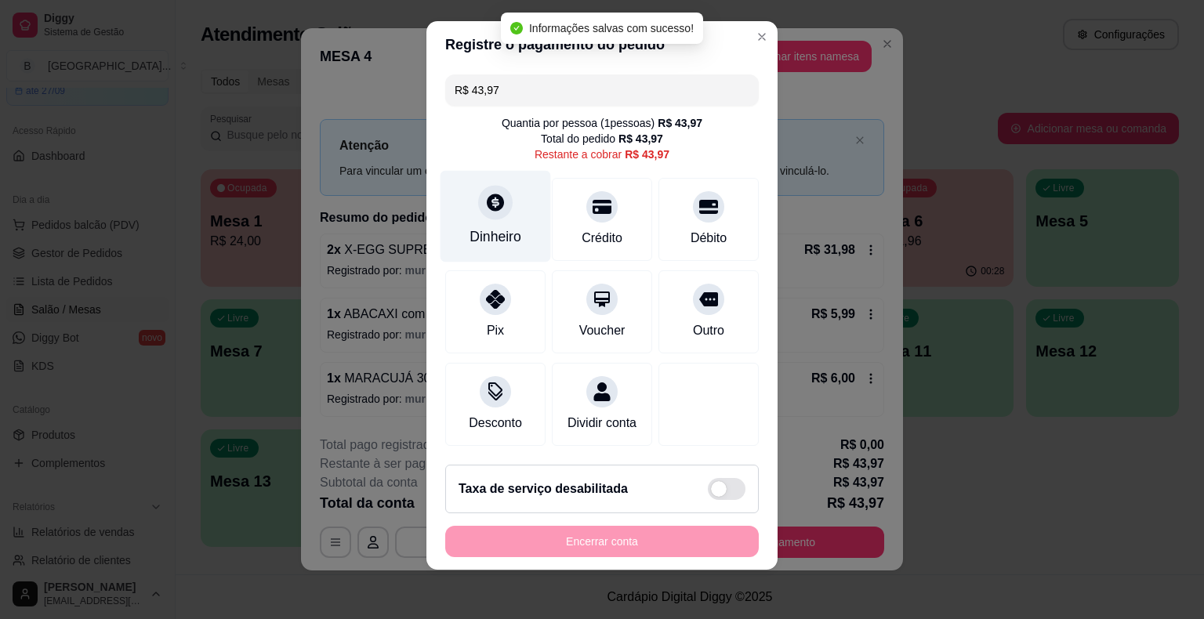
click at [467, 223] on div "Dinheiro" at bounding box center [495, 217] width 111 height 92
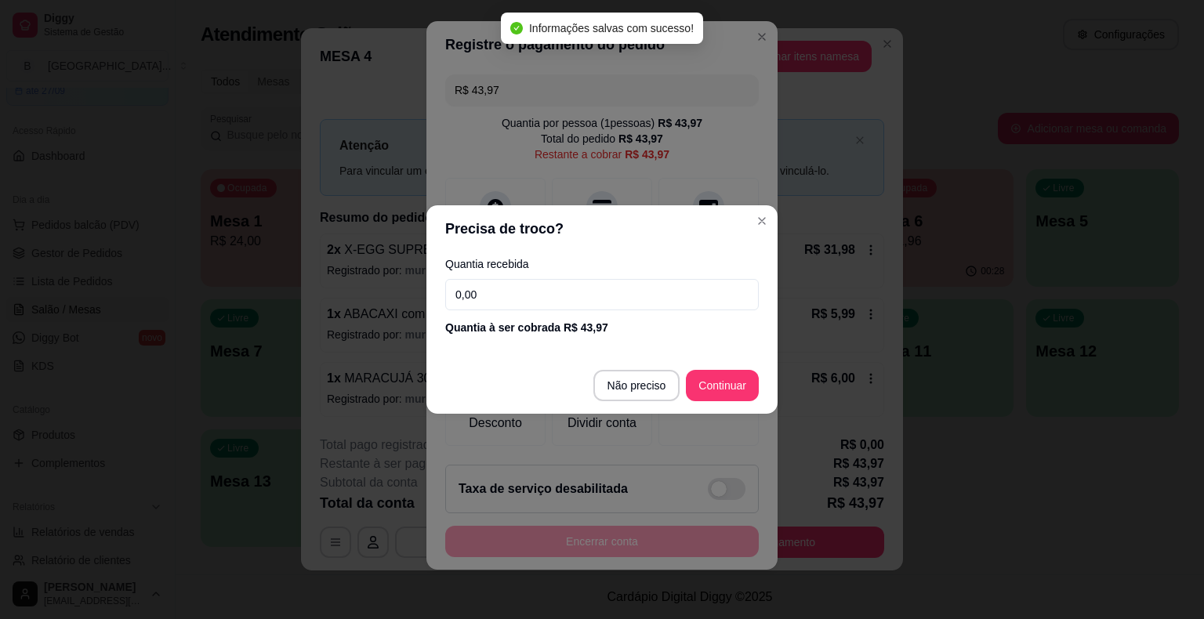
click at [536, 284] on input "0,00" at bounding box center [601, 294] width 313 height 31
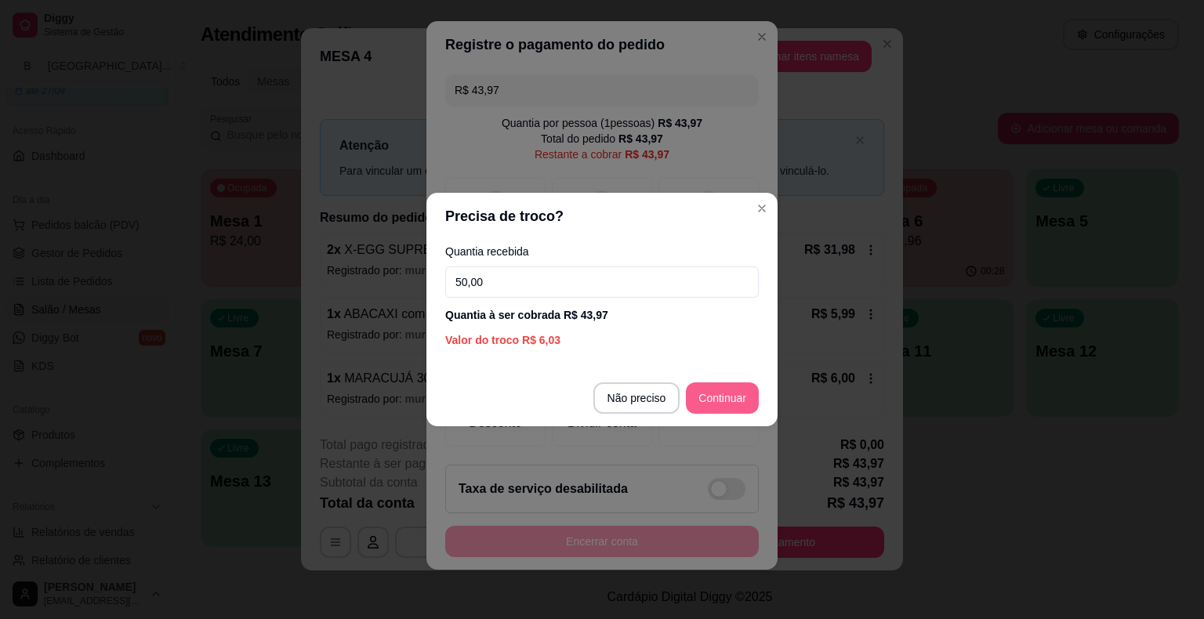
type input "50,00"
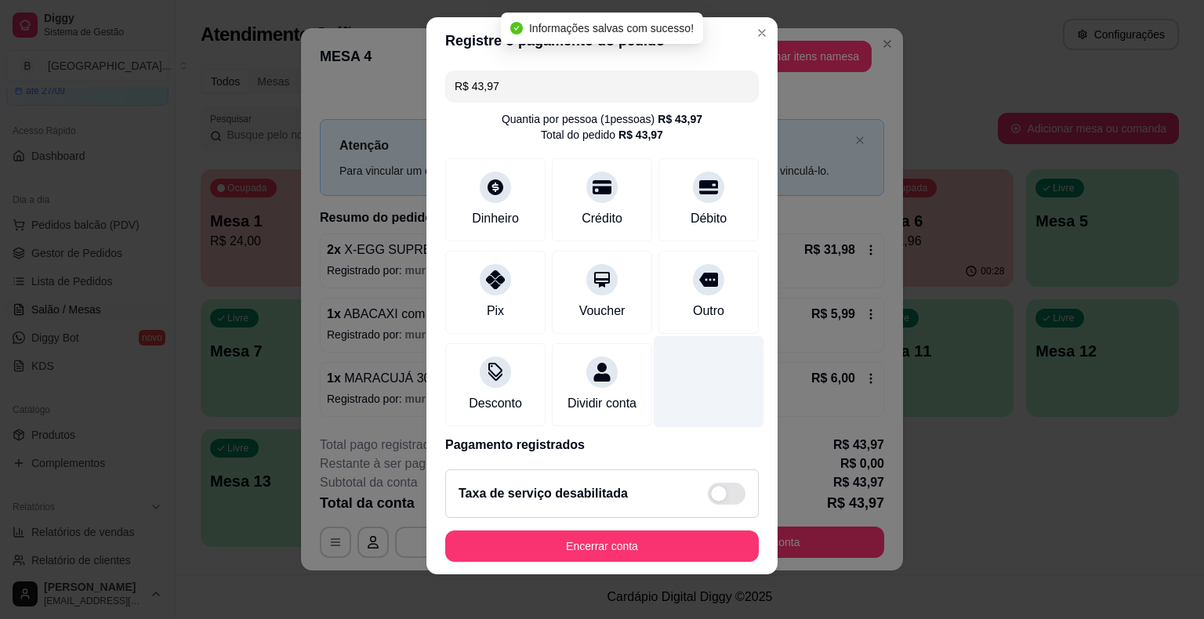
type input "R$ 0,00"
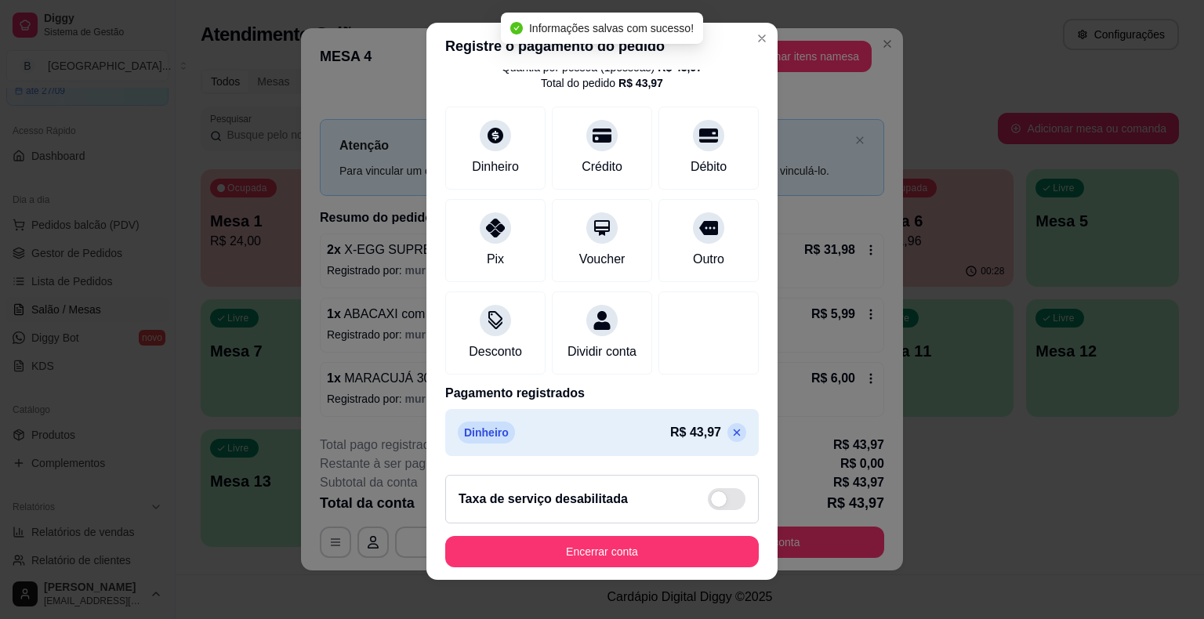
scroll to position [19, 0]
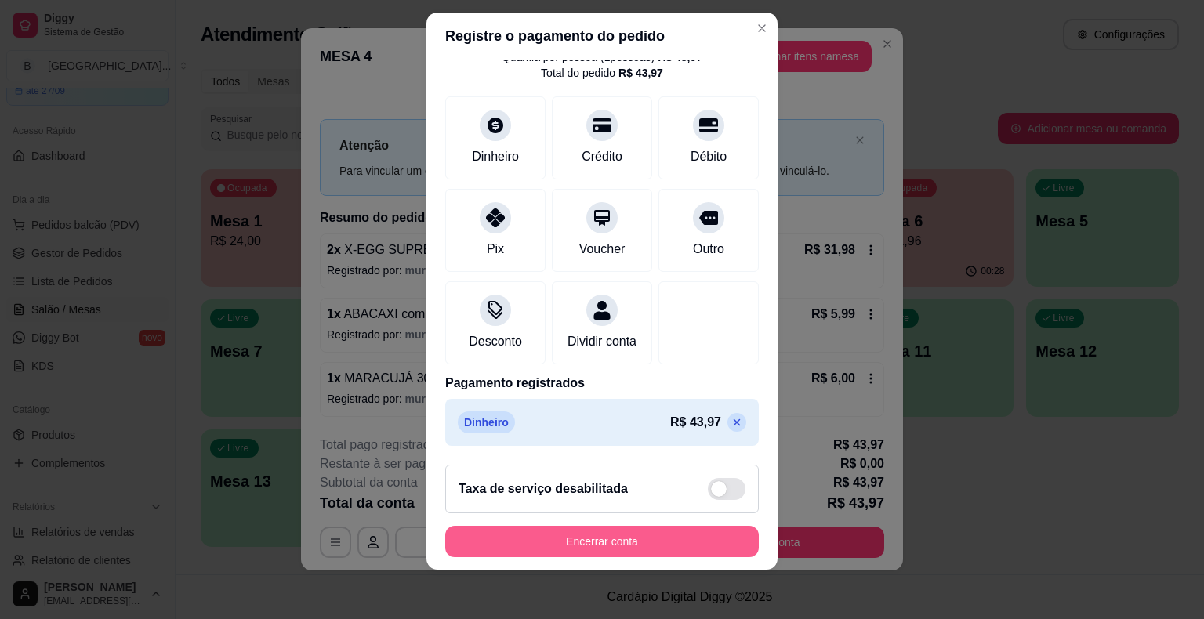
click at [637, 532] on button "Encerrar conta" at bounding box center [601, 541] width 313 height 31
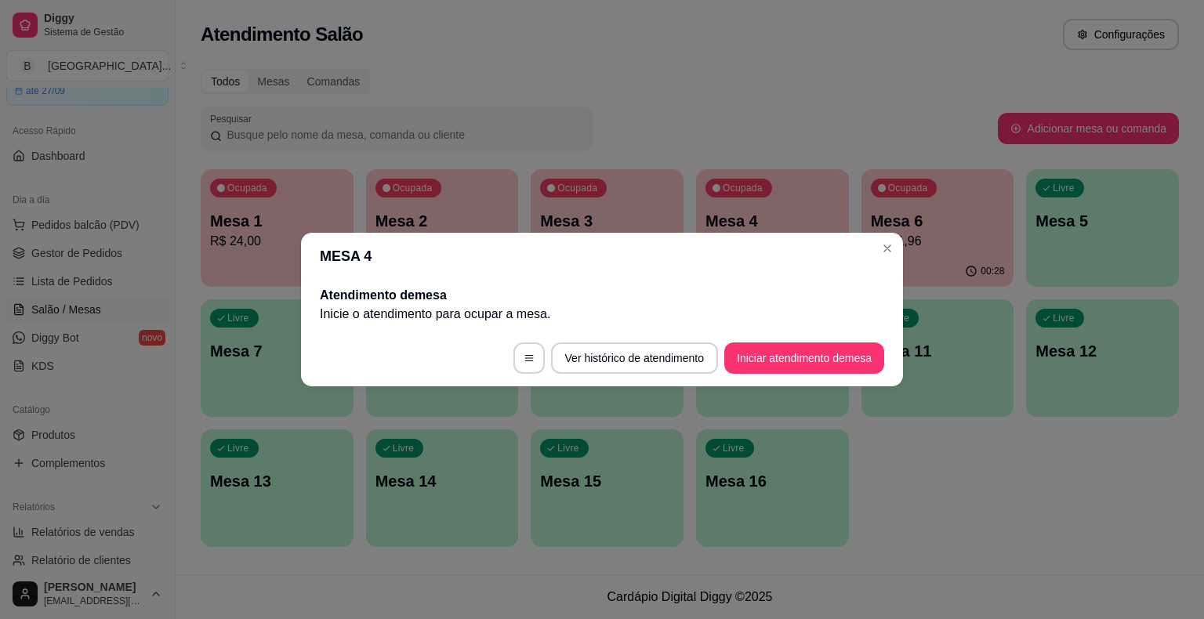
scroll to position [0, 0]
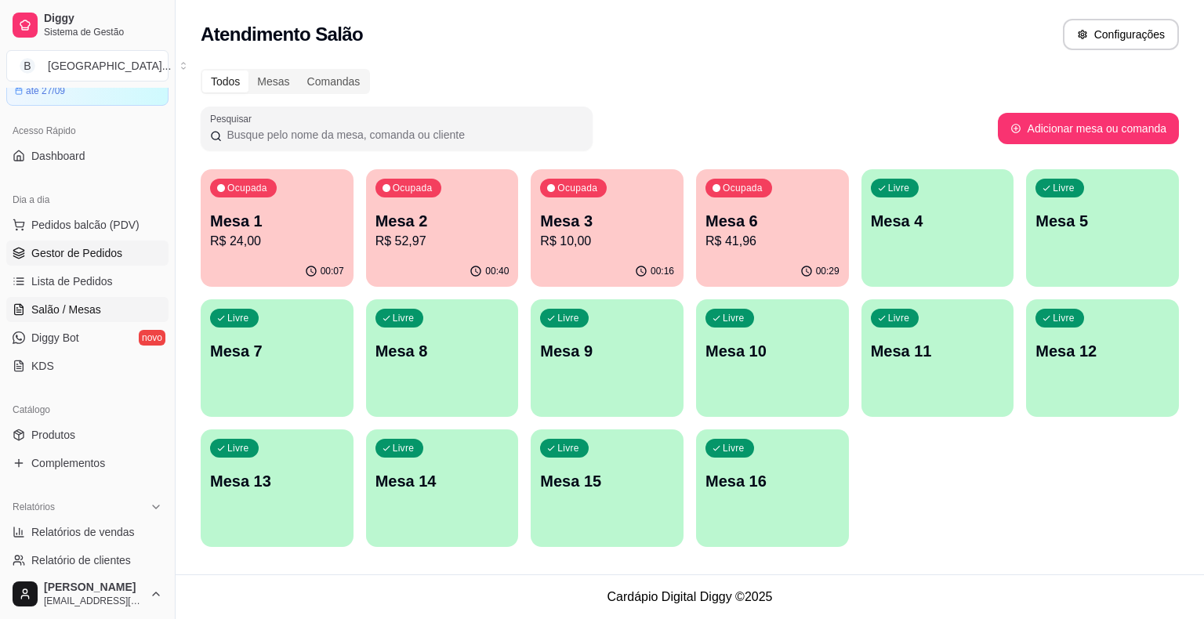
click at [116, 243] on link "Gestor de Pedidos" at bounding box center [87, 253] width 162 height 25
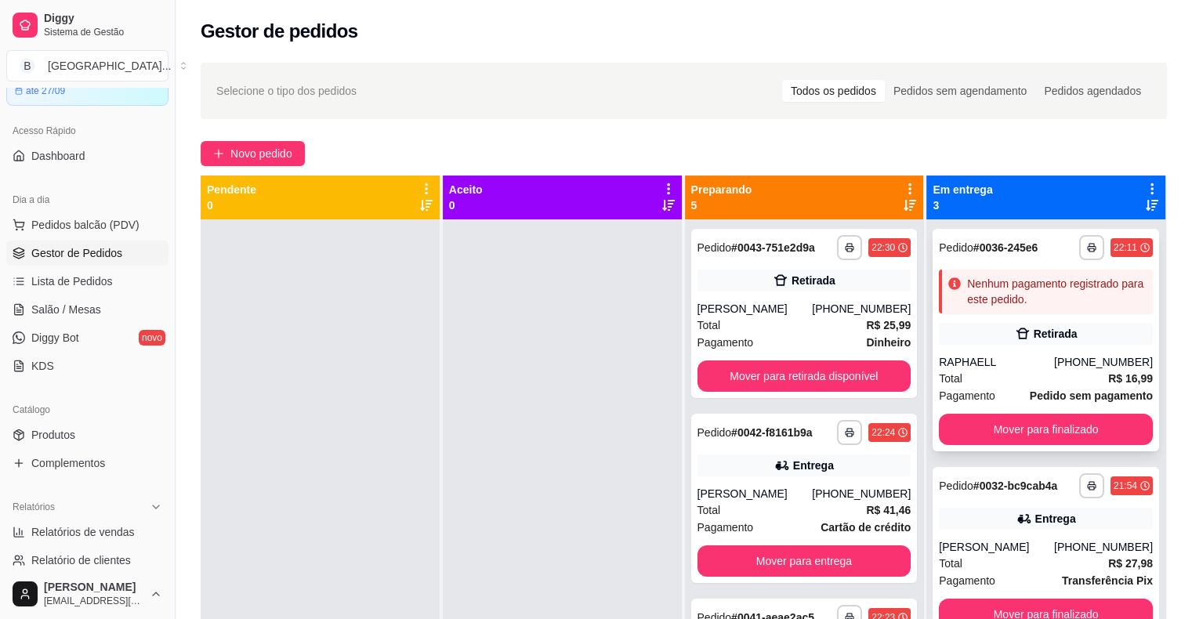
click at [1066, 364] on div "[PHONE_NUMBER]" at bounding box center [1103, 362] width 99 height 16
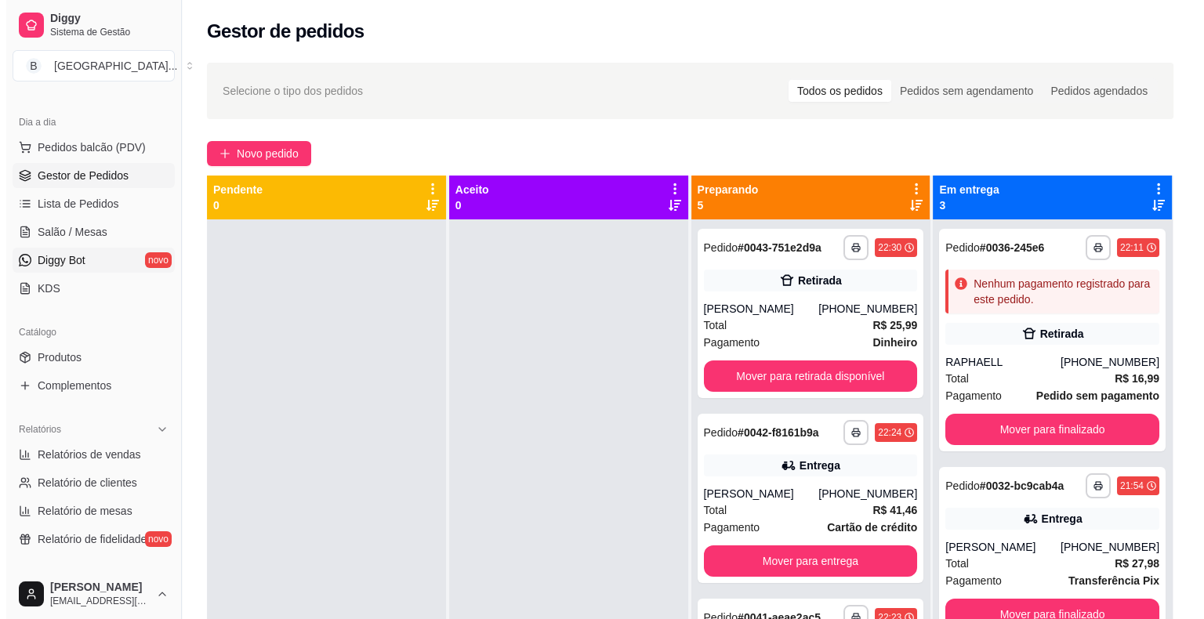
scroll to position [157, 0]
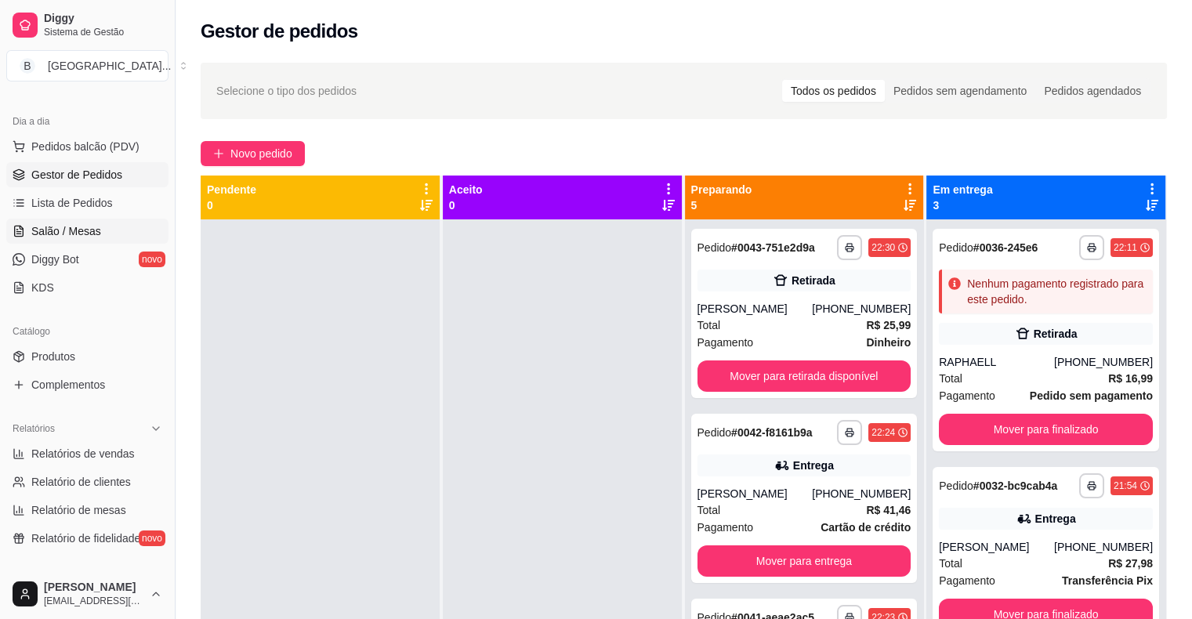
click at [46, 235] on span "Salão / Mesas" at bounding box center [66, 231] width 70 height 16
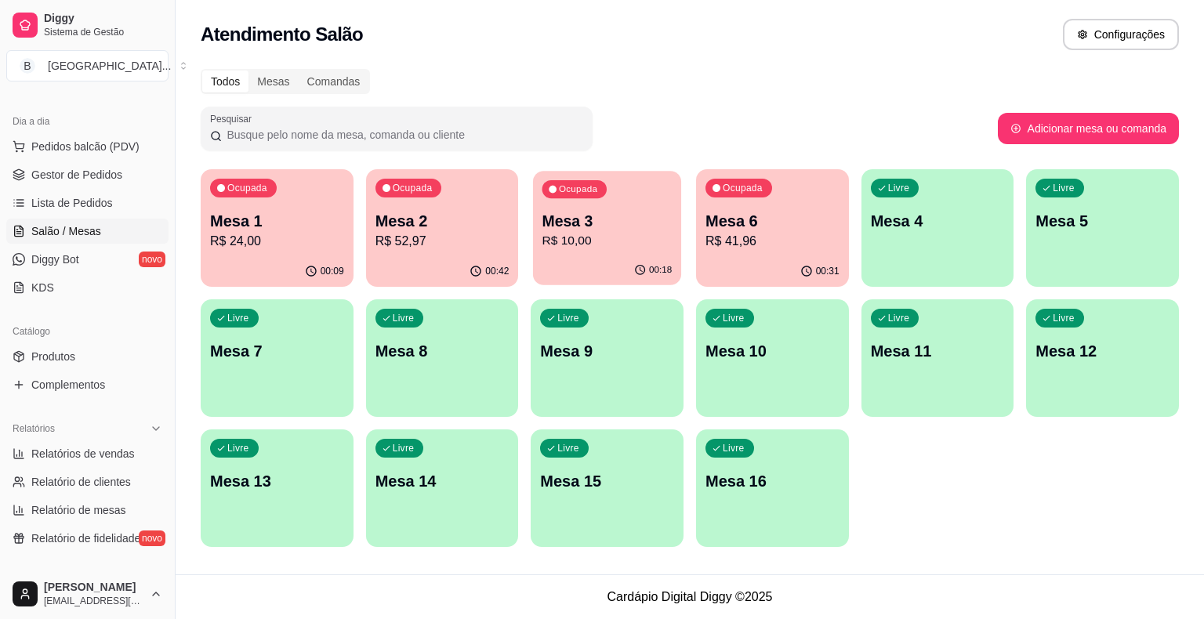
click at [606, 223] on p "Mesa 3" at bounding box center [607, 221] width 130 height 21
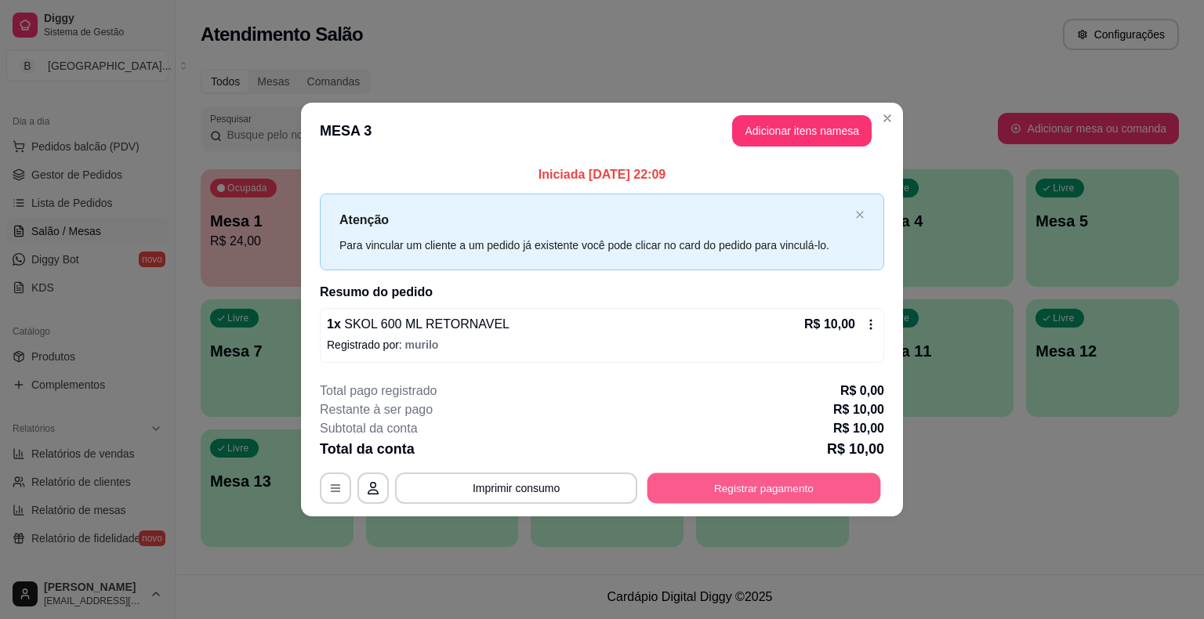
click at [730, 491] on button "Registrar pagamento" at bounding box center [764, 488] width 234 height 31
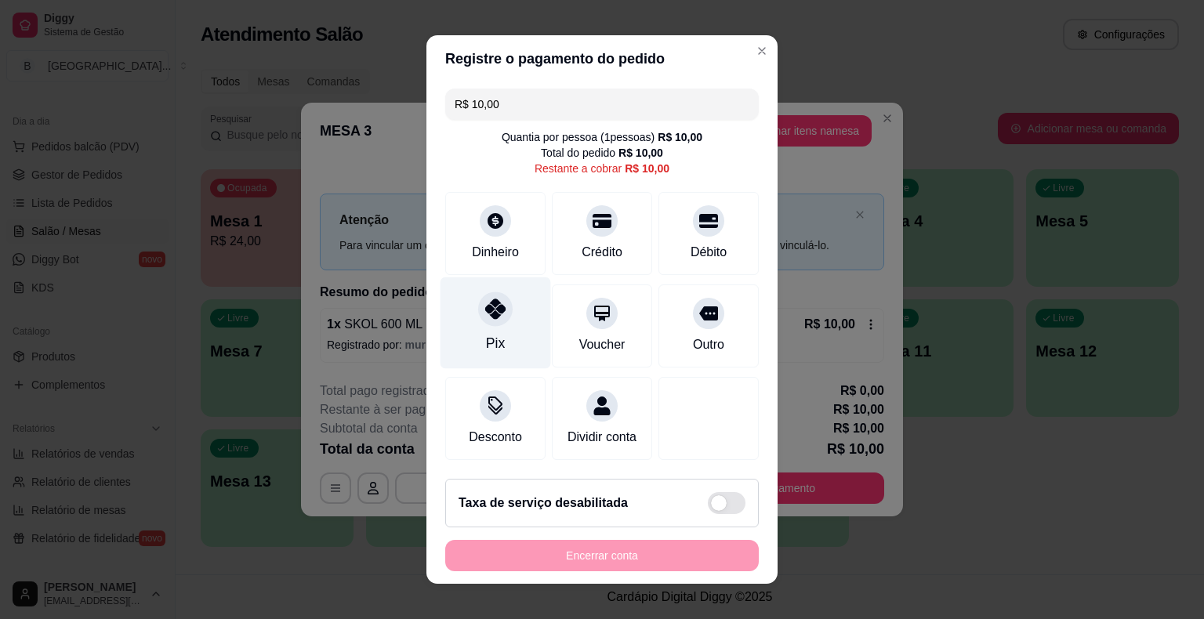
click at [513, 314] on div "Pix" at bounding box center [495, 323] width 111 height 92
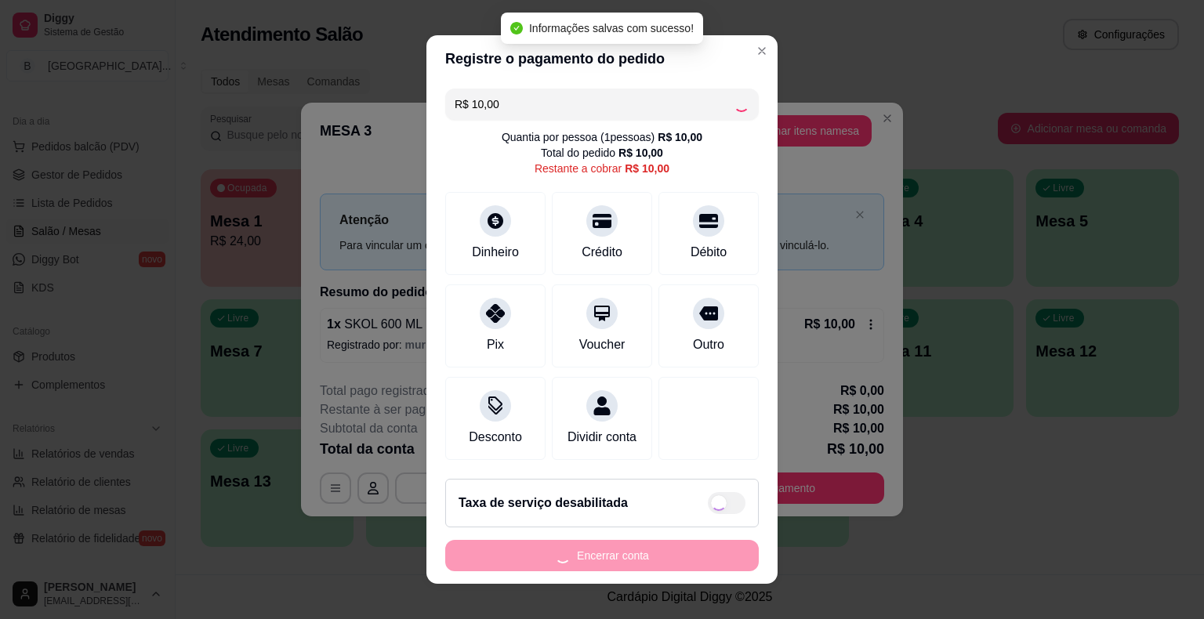
type input "R$ 0,00"
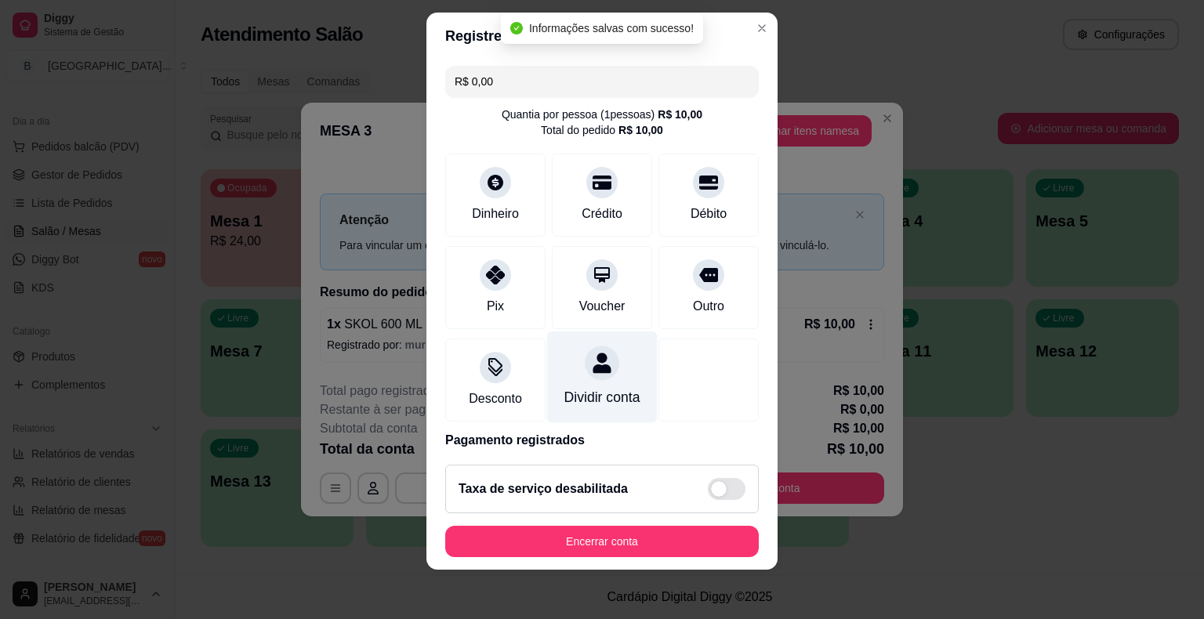
scroll to position [74, 0]
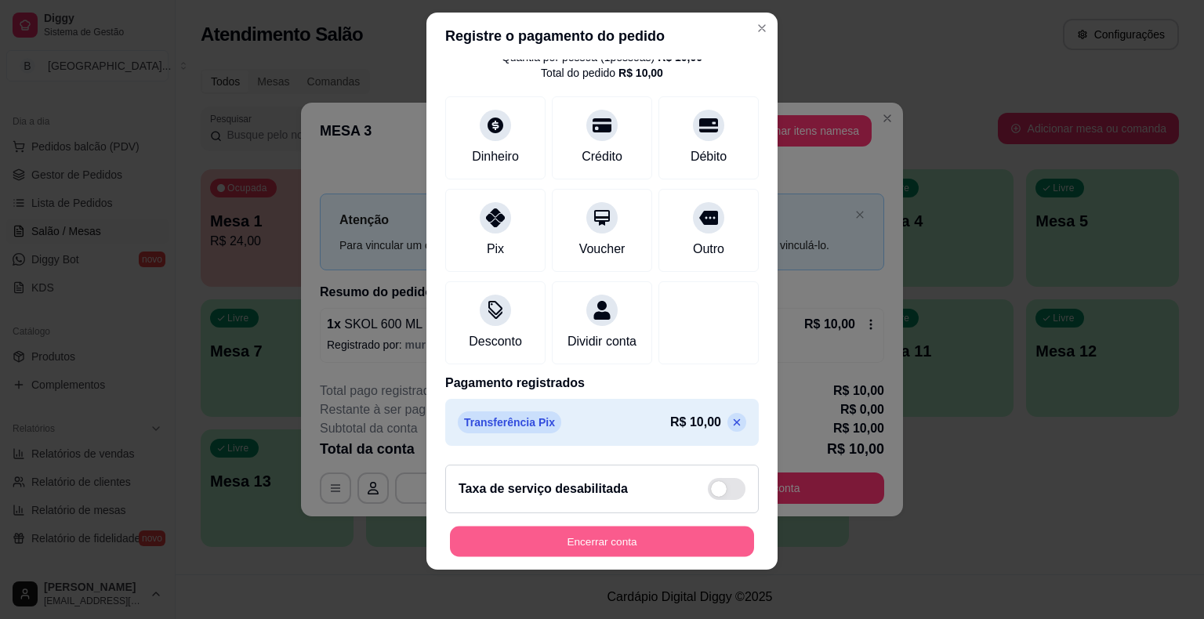
click at [514, 542] on button "Encerrar conta" at bounding box center [602, 541] width 304 height 31
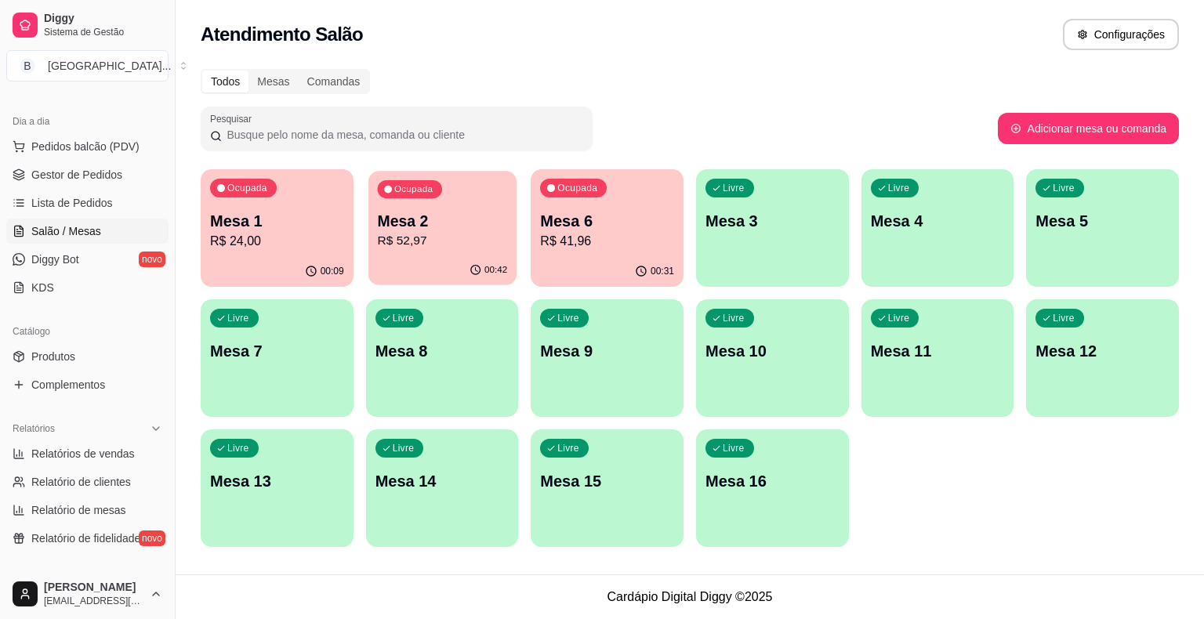
click at [391, 221] on p "Mesa 2" at bounding box center [442, 221] width 130 height 21
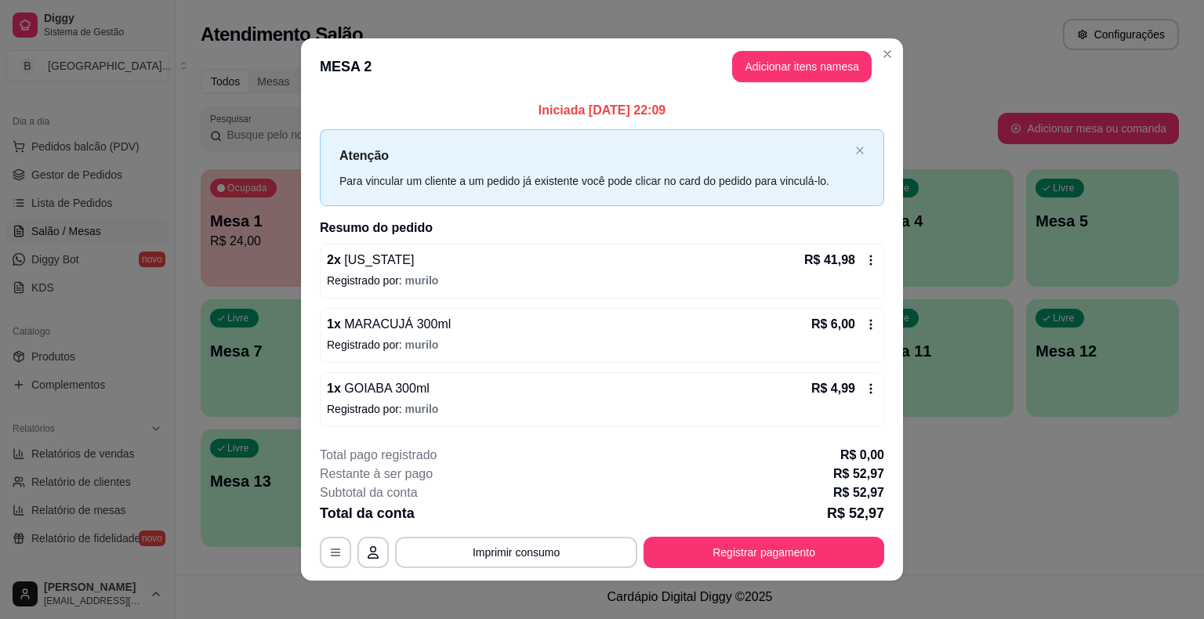
scroll to position [10, 0]
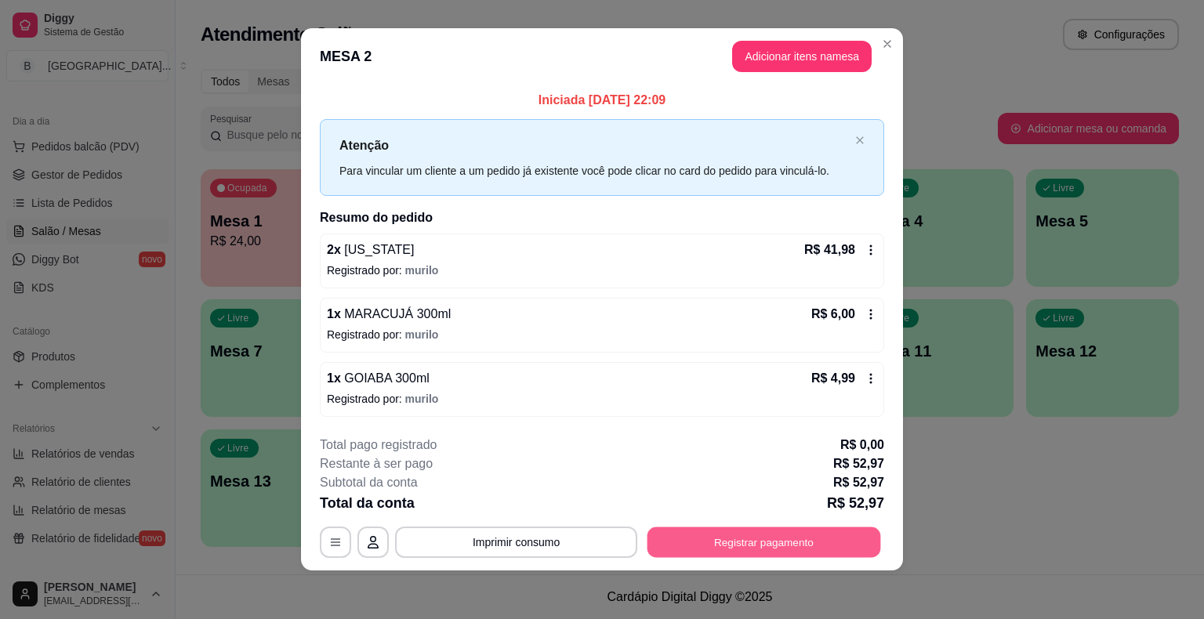
click at [808, 547] on button "Registrar pagamento" at bounding box center [764, 542] width 234 height 31
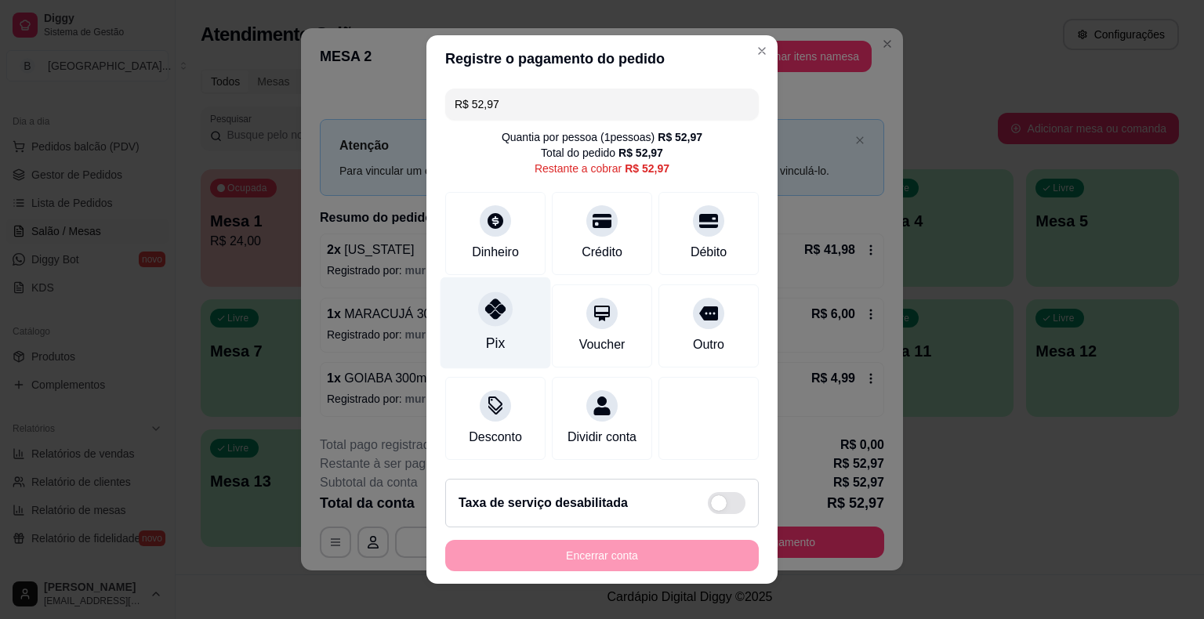
click at [490, 334] on div "Pix" at bounding box center [495, 343] width 19 height 20
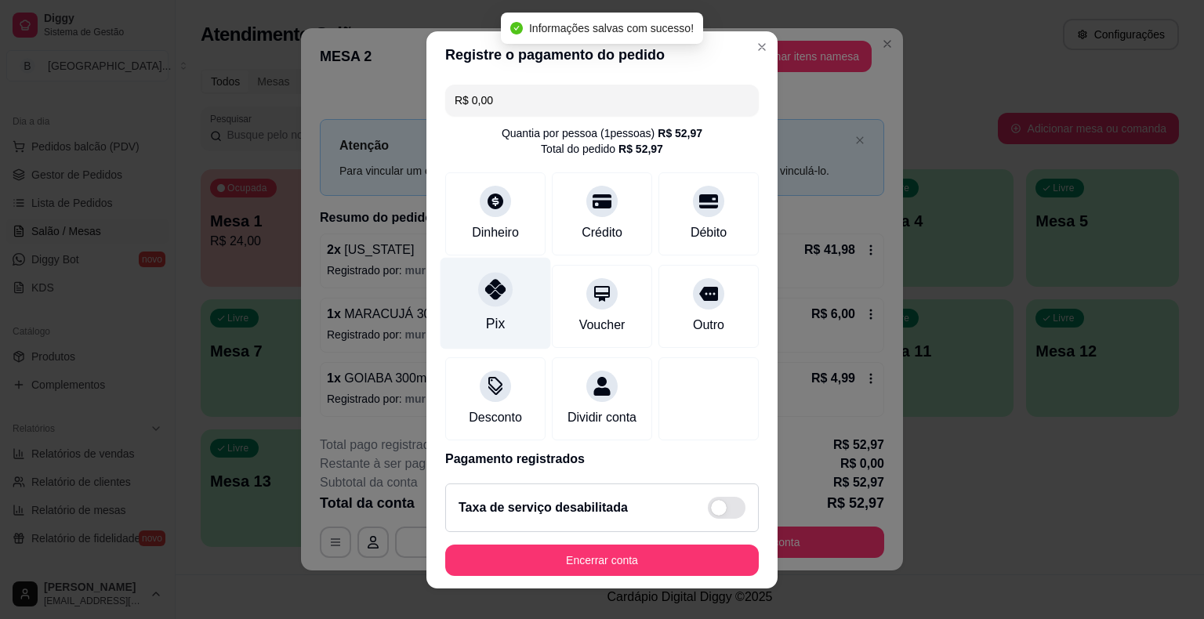
type input "R$ 0,00"
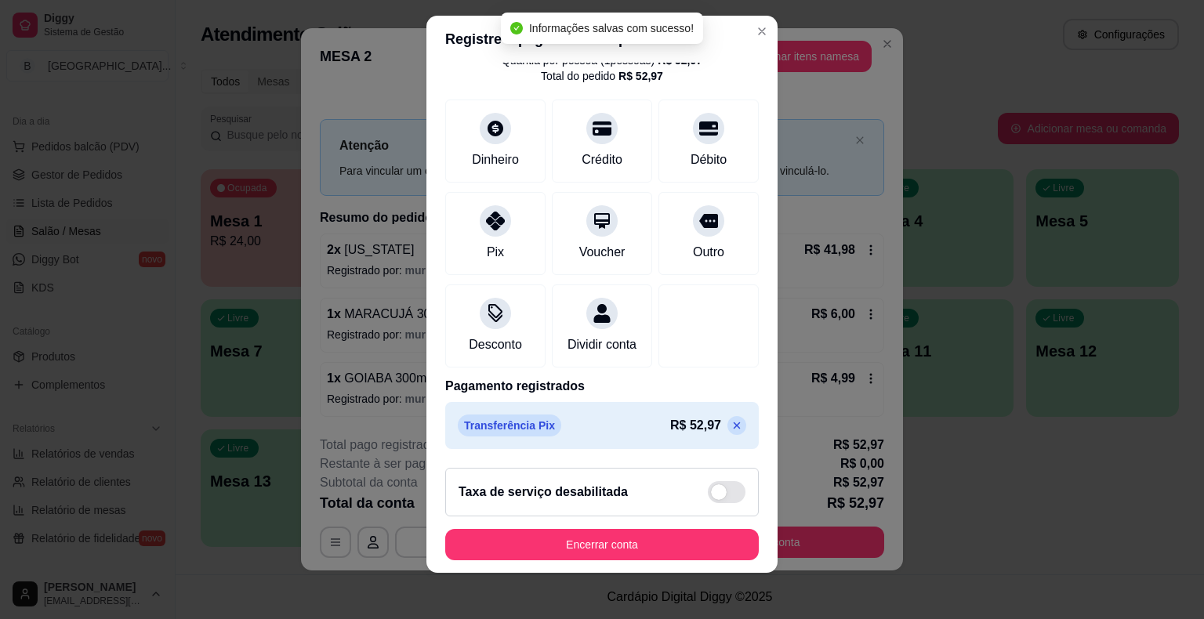
scroll to position [19, 0]
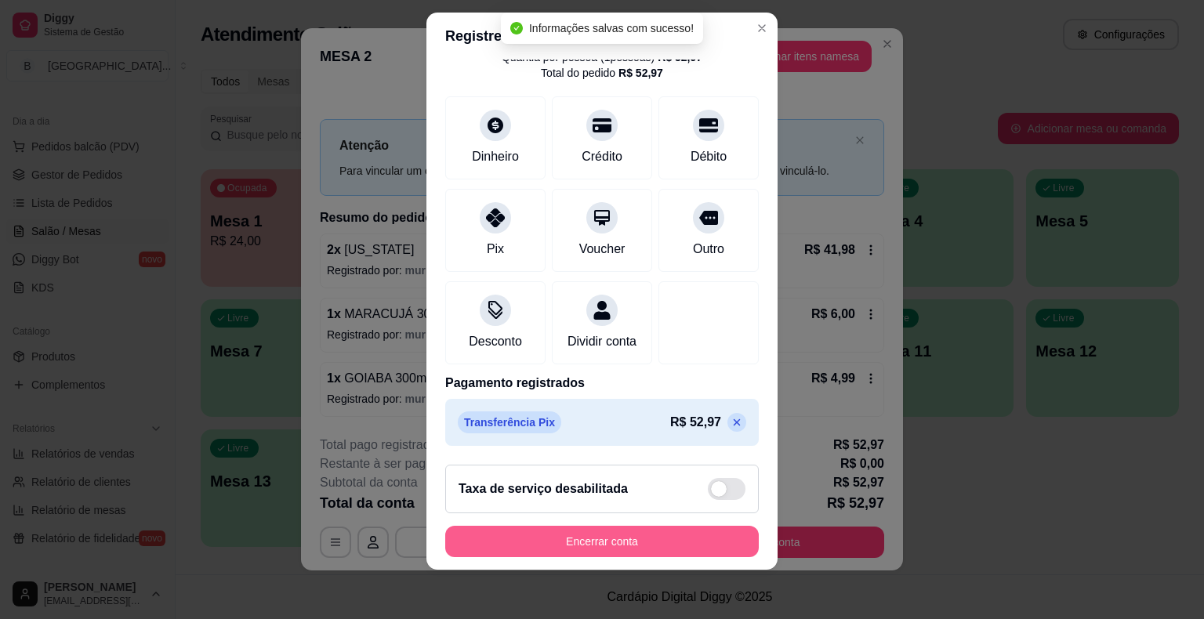
click at [587, 532] on button "Encerrar conta" at bounding box center [601, 541] width 313 height 31
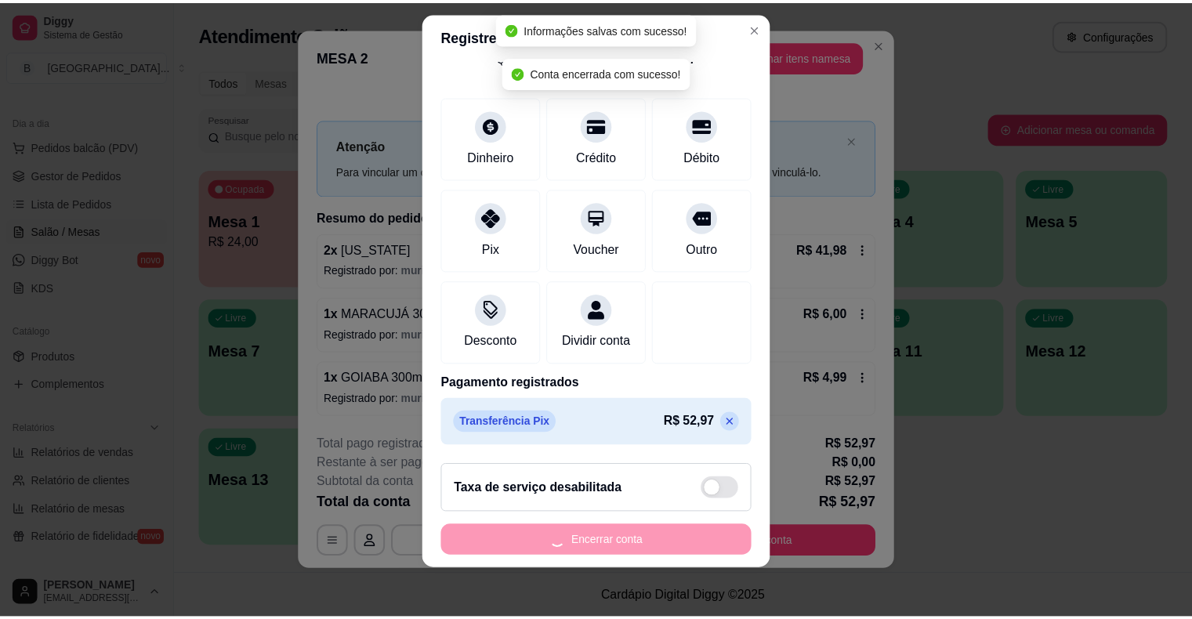
scroll to position [0, 0]
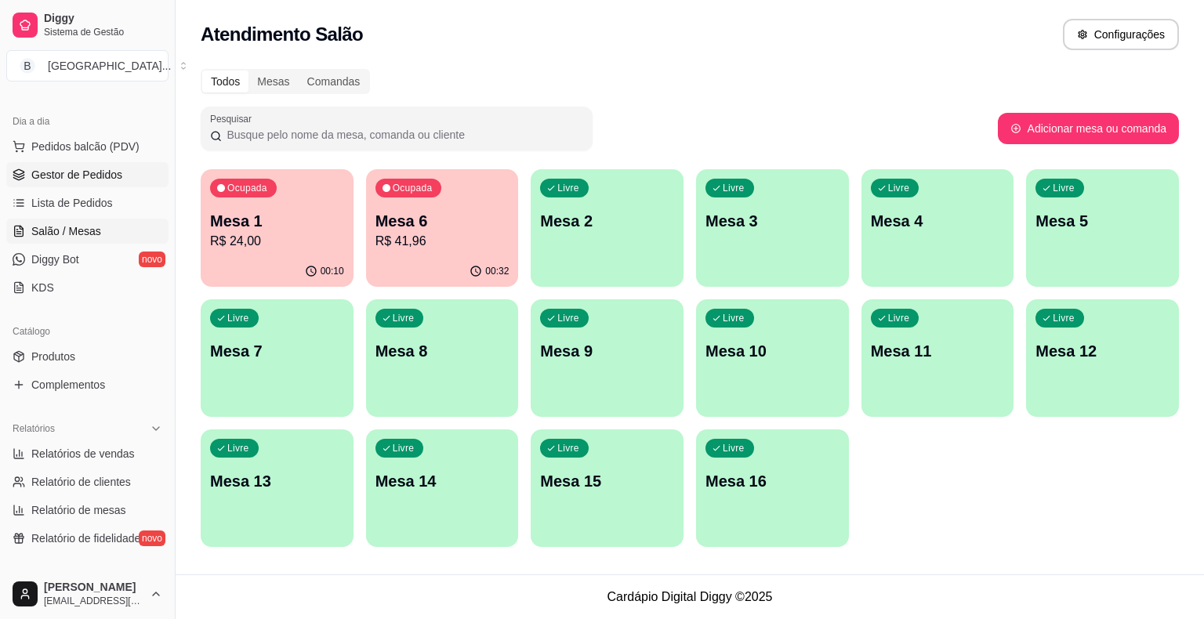
click at [92, 180] on span "Gestor de Pedidos" at bounding box center [76, 175] width 91 height 16
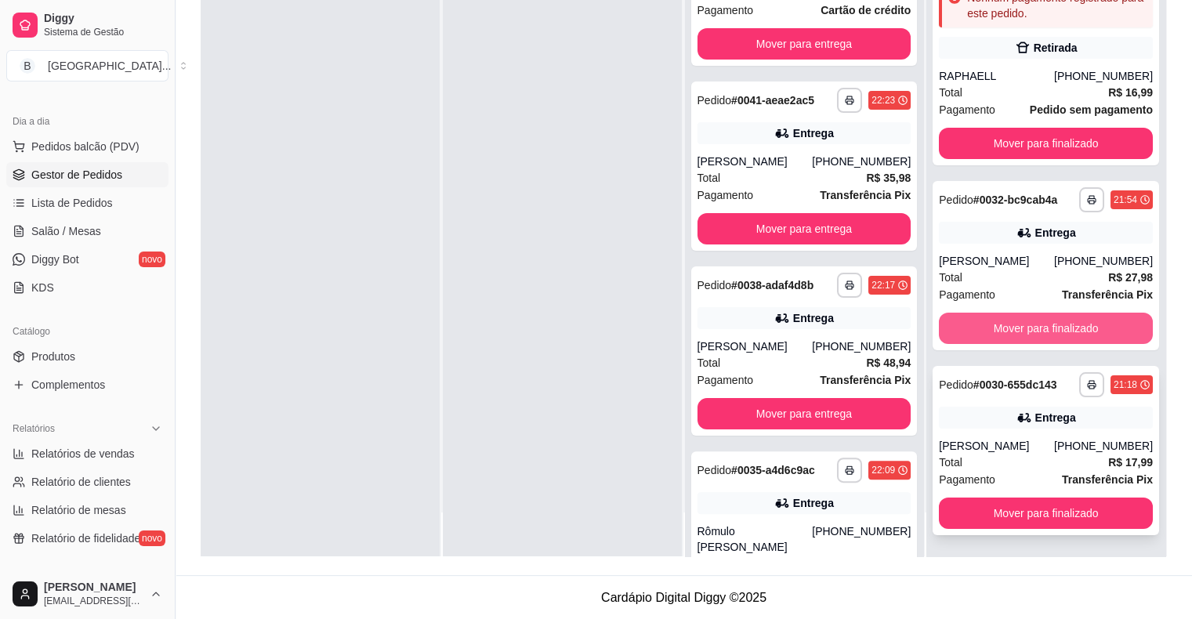
scroll to position [238, 0]
click at [1017, 331] on button "Mover para finalizado" at bounding box center [1046, 328] width 208 height 31
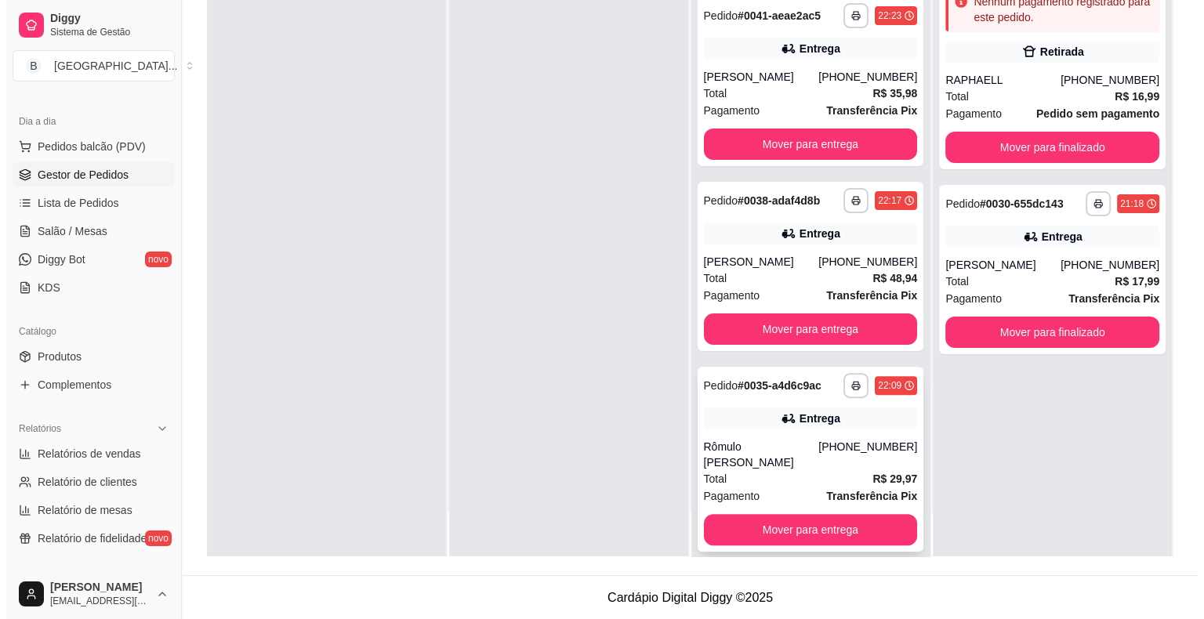
scroll to position [321, 0]
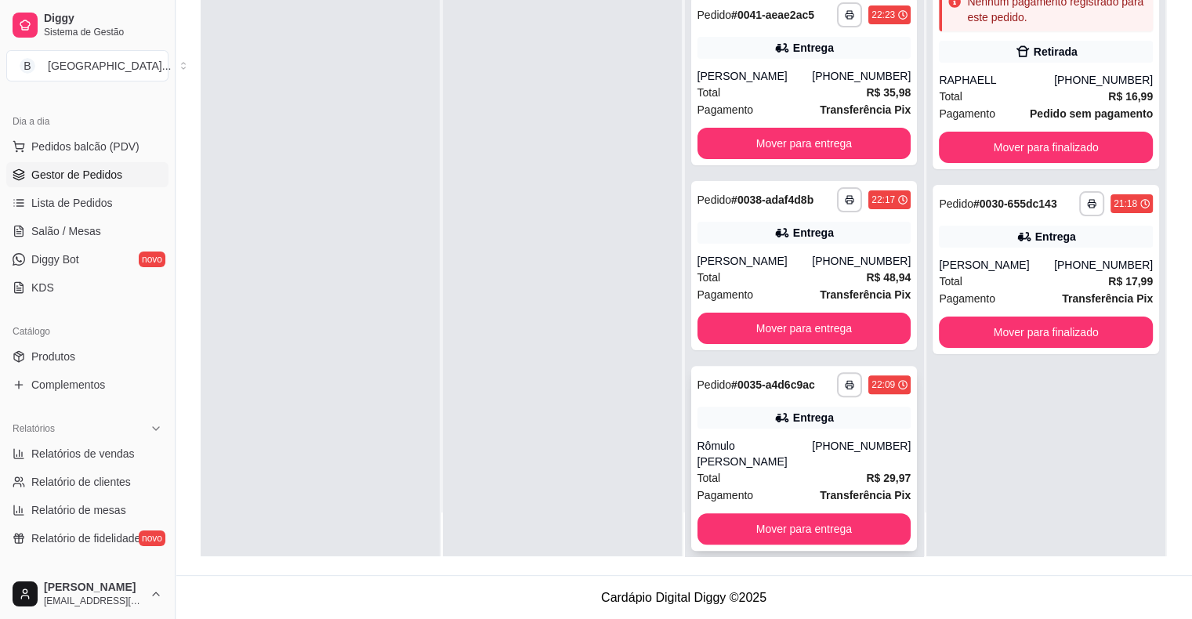
click at [781, 487] on div "Pagamento Transferência Pix" at bounding box center [805, 495] width 214 height 17
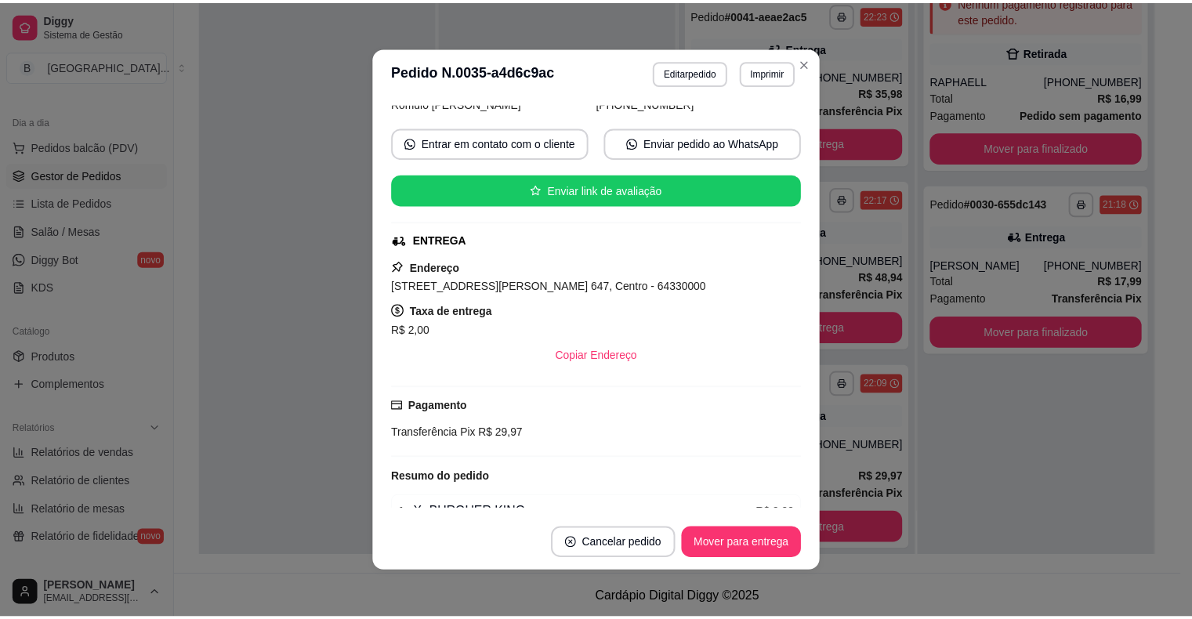
scroll to position [157, 0]
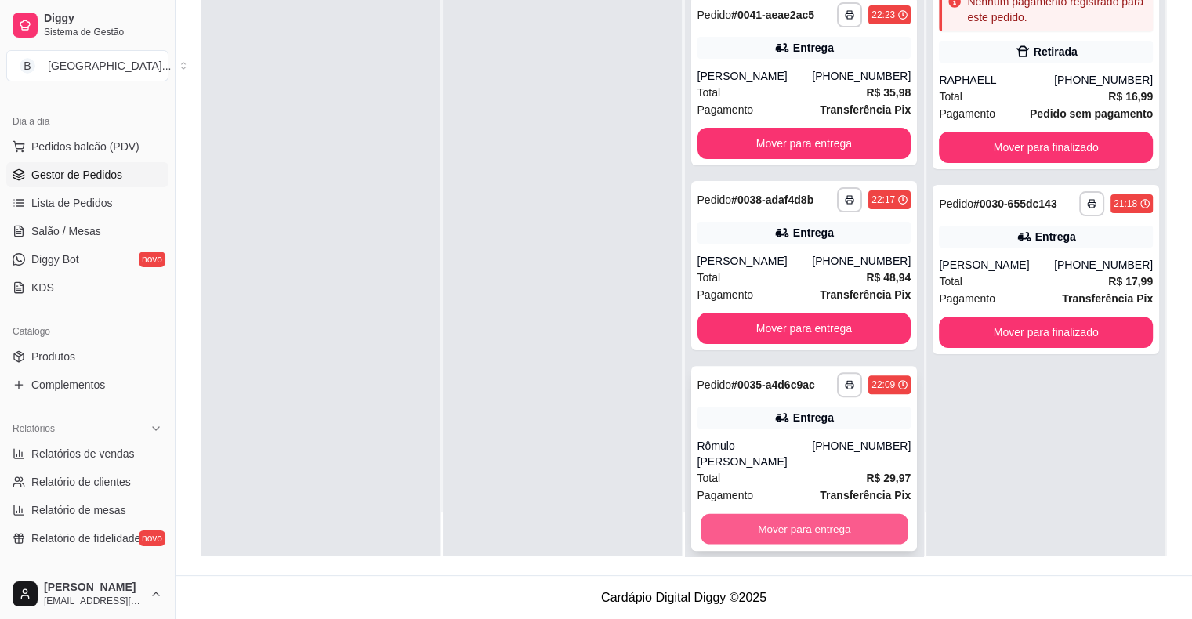
click at [845, 514] on button "Mover para entrega" at bounding box center [805, 529] width 208 height 31
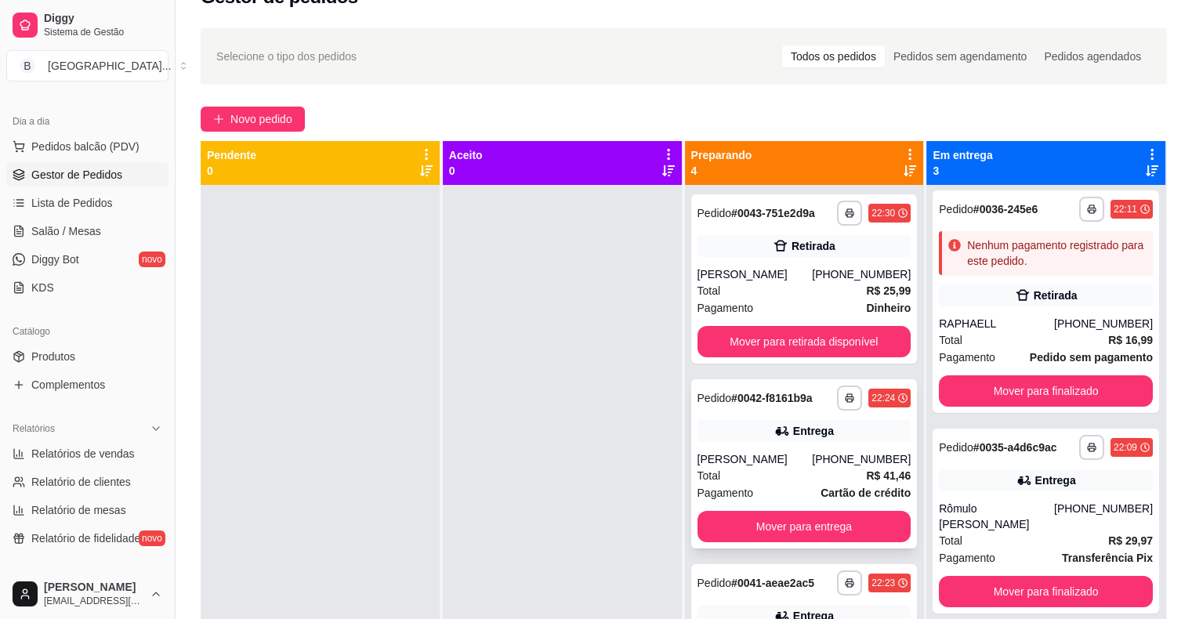
scroll to position [3, 0]
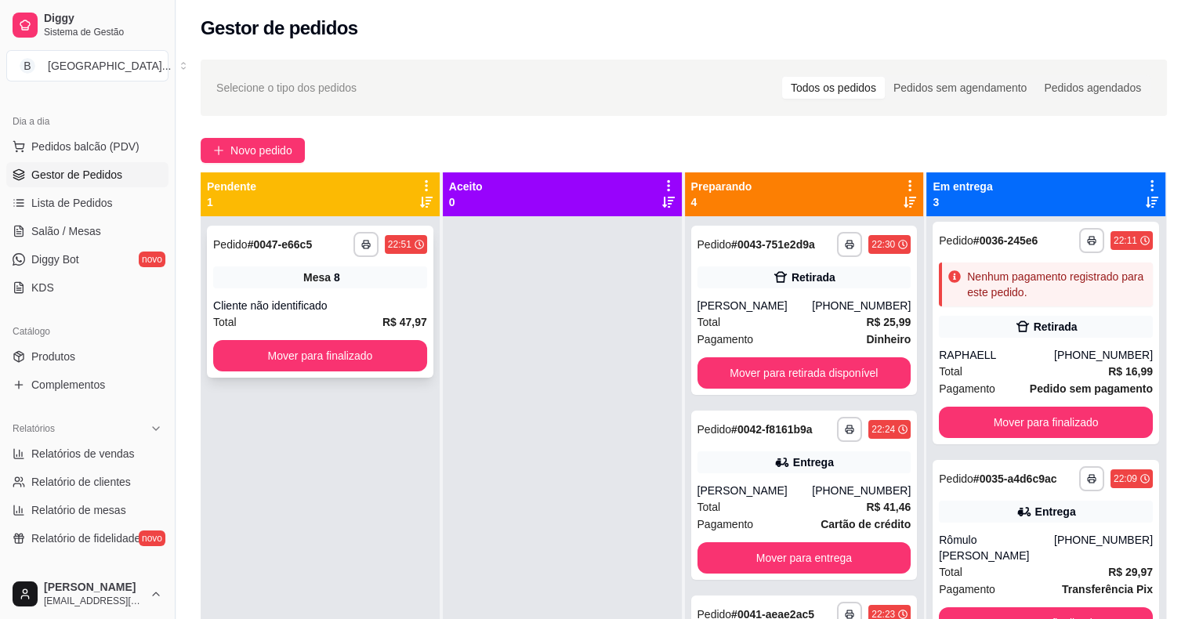
click at [361, 298] on div "Cliente não identificado" at bounding box center [320, 306] width 214 height 16
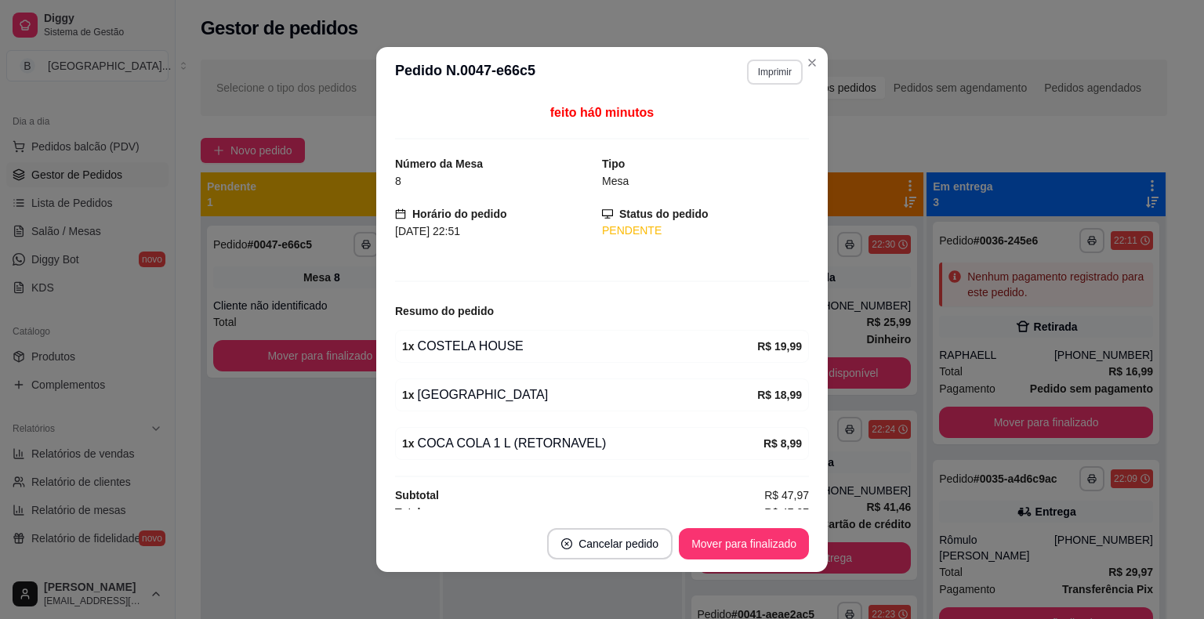
click at [756, 77] on button "Imprimir" at bounding box center [775, 72] width 56 height 25
click at [744, 117] on button "IMPRESSORA" at bounding box center [741, 127] width 110 height 24
click at [386, 93] on header "**********" at bounding box center [601, 73] width 451 height 52
drag, startPoint x: 287, startPoint y: 148, endPoint x: 295, endPoint y: 334, distance: 185.9
click at [293, 174] on div "**********" at bounding box center [684, 430] width 1016 height 760
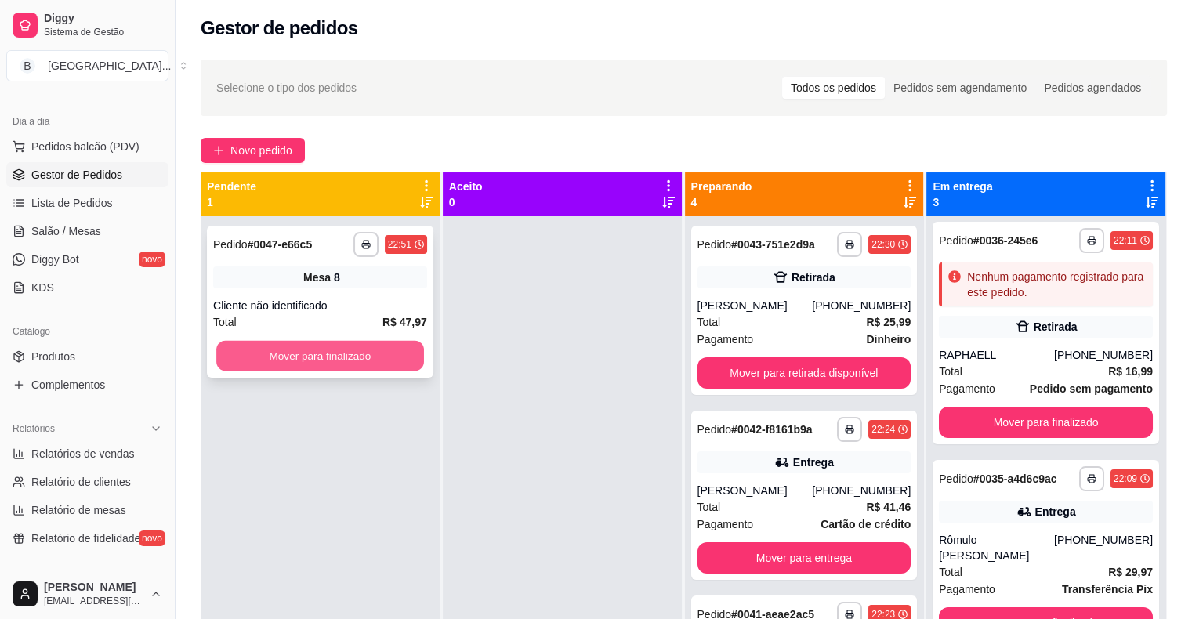
click at [299, 346] on button "Mover para finalizado" at bounding box center [320, 356] width 208 height 31
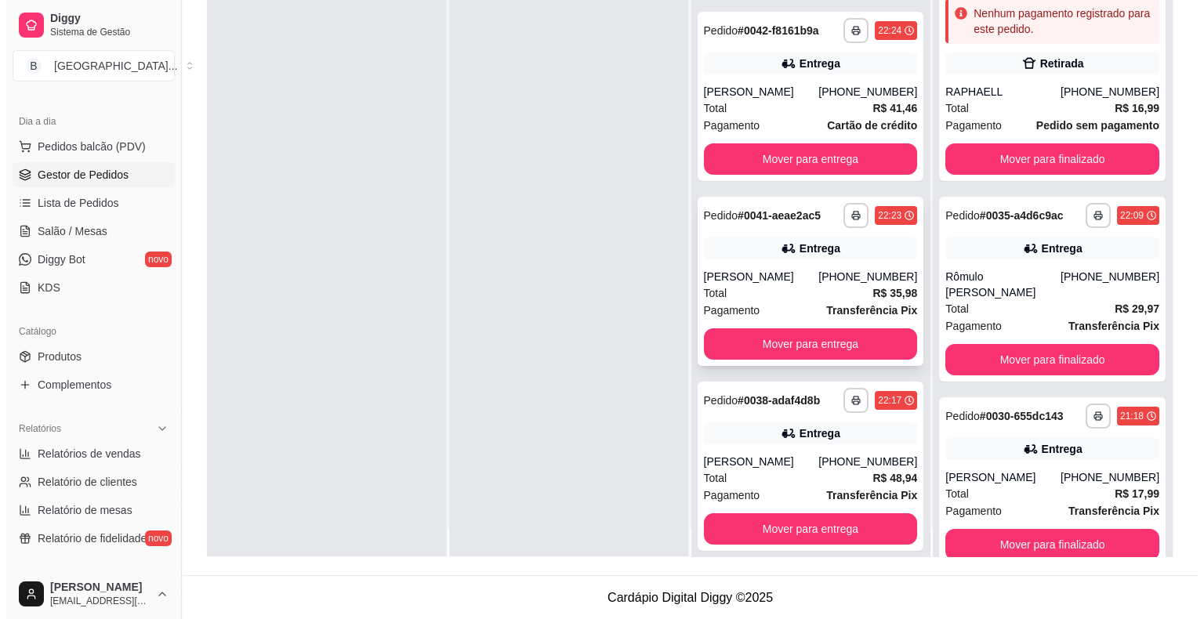
scroll to position [44, 0]
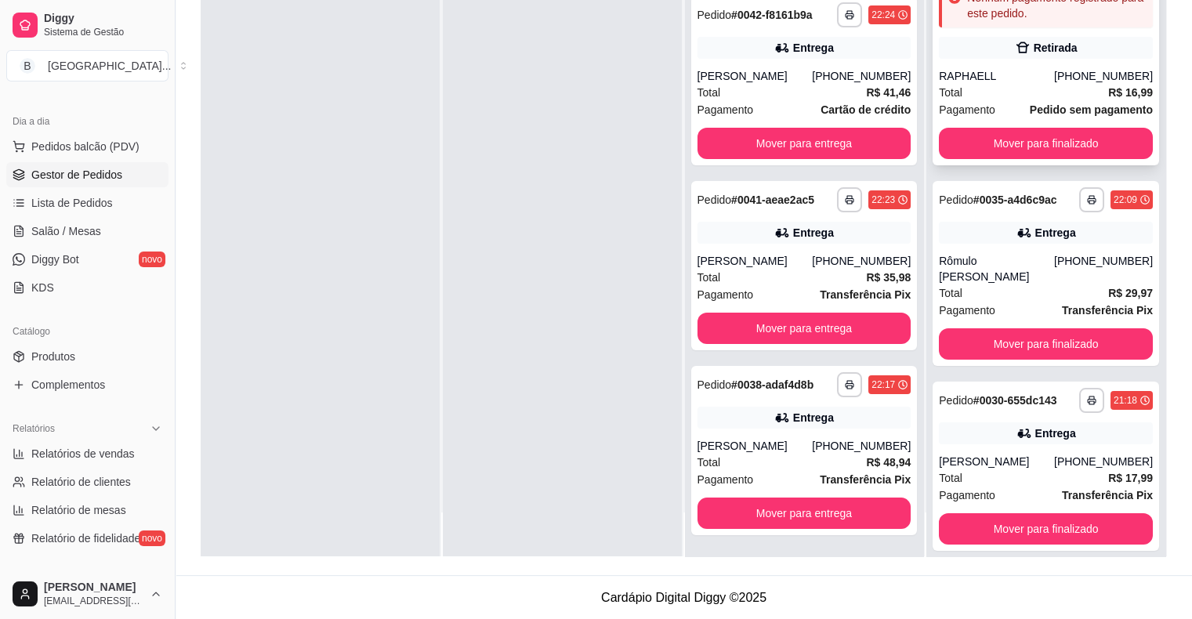
click at [977, 102] on span "Pagamento" at bounding box center [967, 109] width 56 height 17
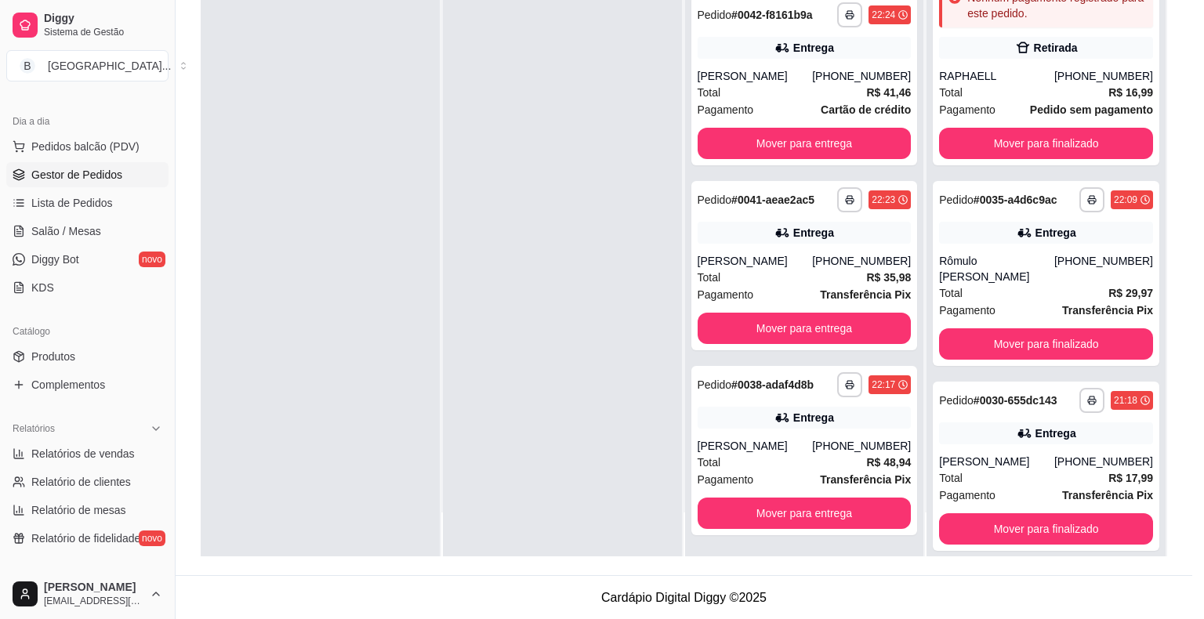
scroll to position [2, 0]
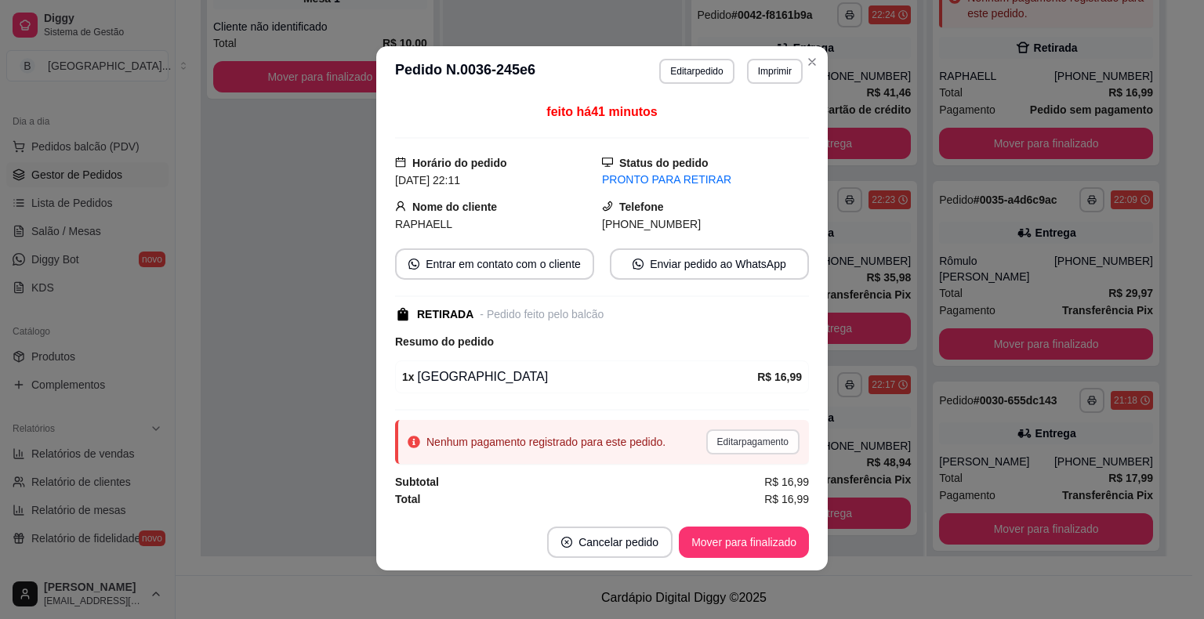
click at [774, 434] on button "Editar pagamento" at bounding box center [752, 441] width 93 height 25
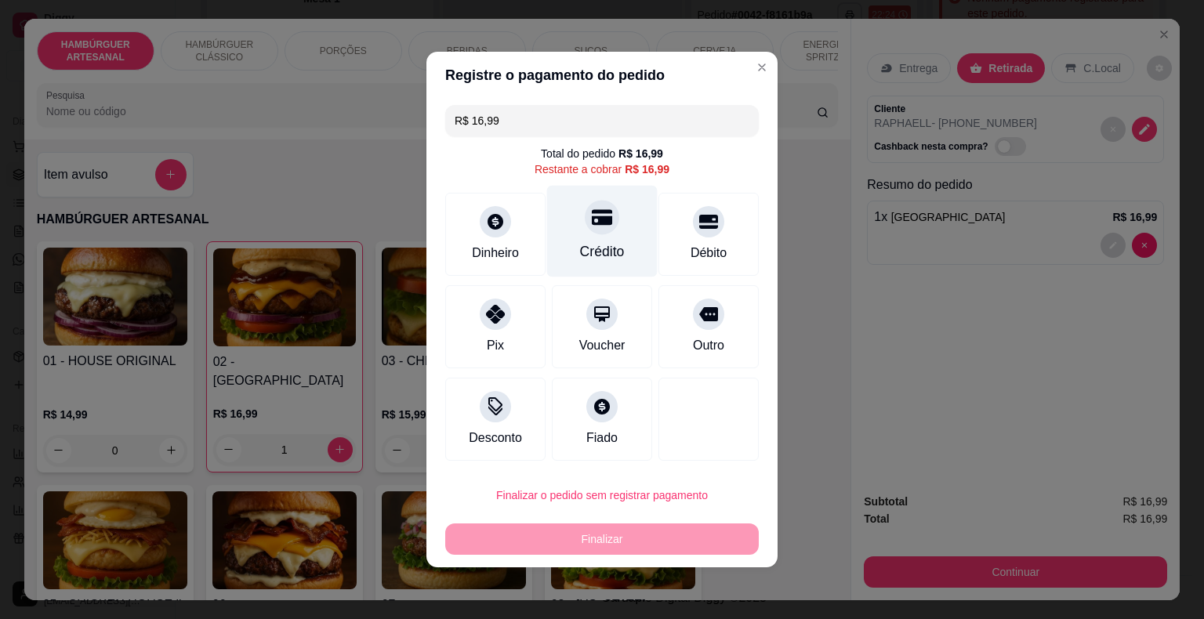
click at [586, 246] on div "Crédito" at bounding box center [602, 251] width 45 height 20
type input "R$ 0,00"
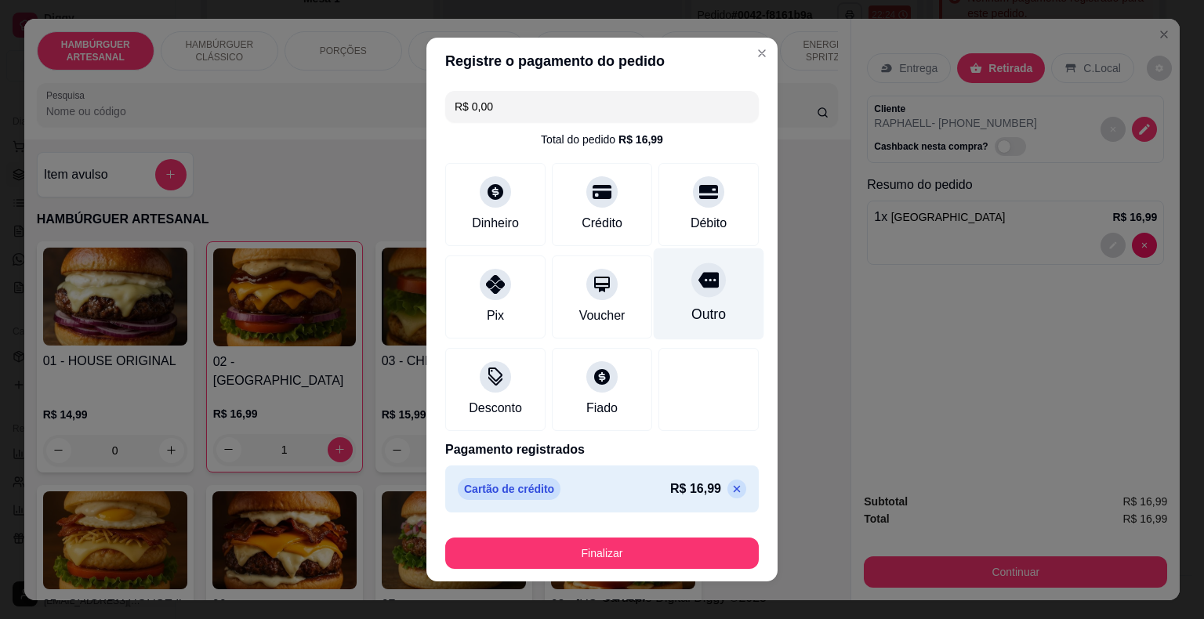
scroll to position [12, 0]
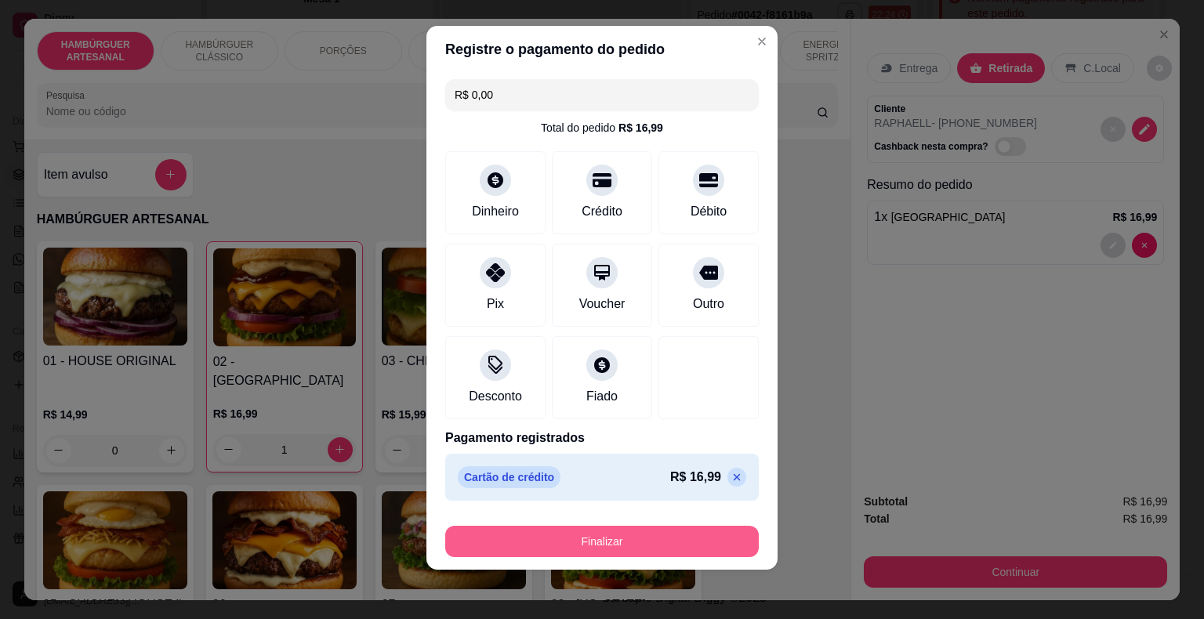
click at [665, 541] on button "Finalizar" at bounding box center [601, 541] width 313 height 31
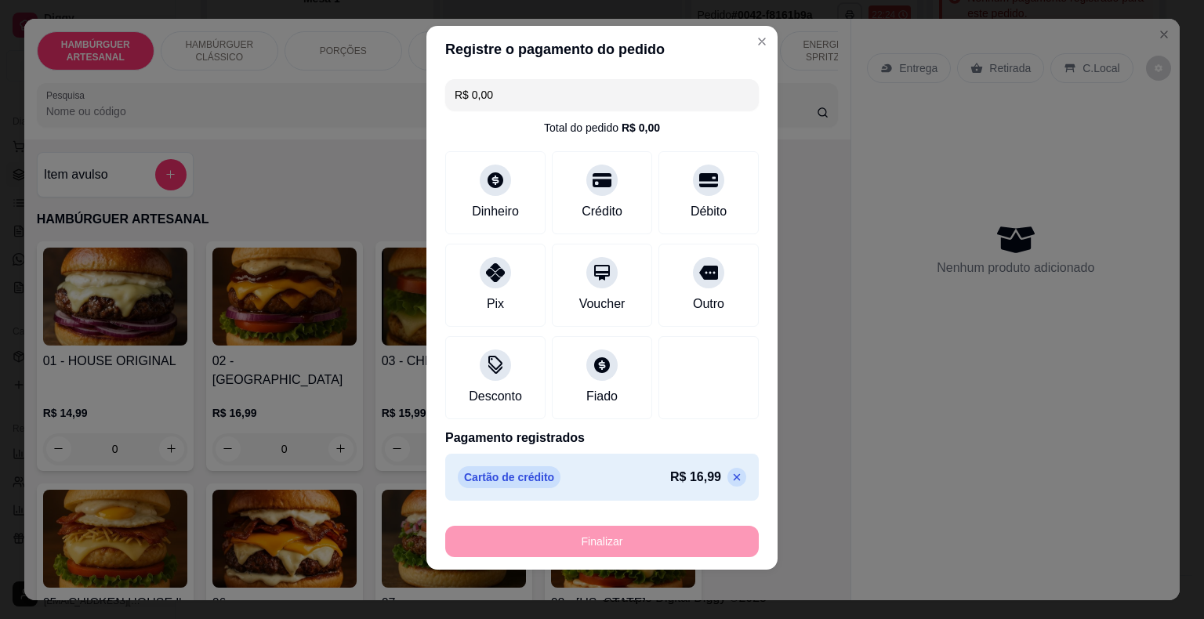
type input "0"
type input "-R$ 16,99"
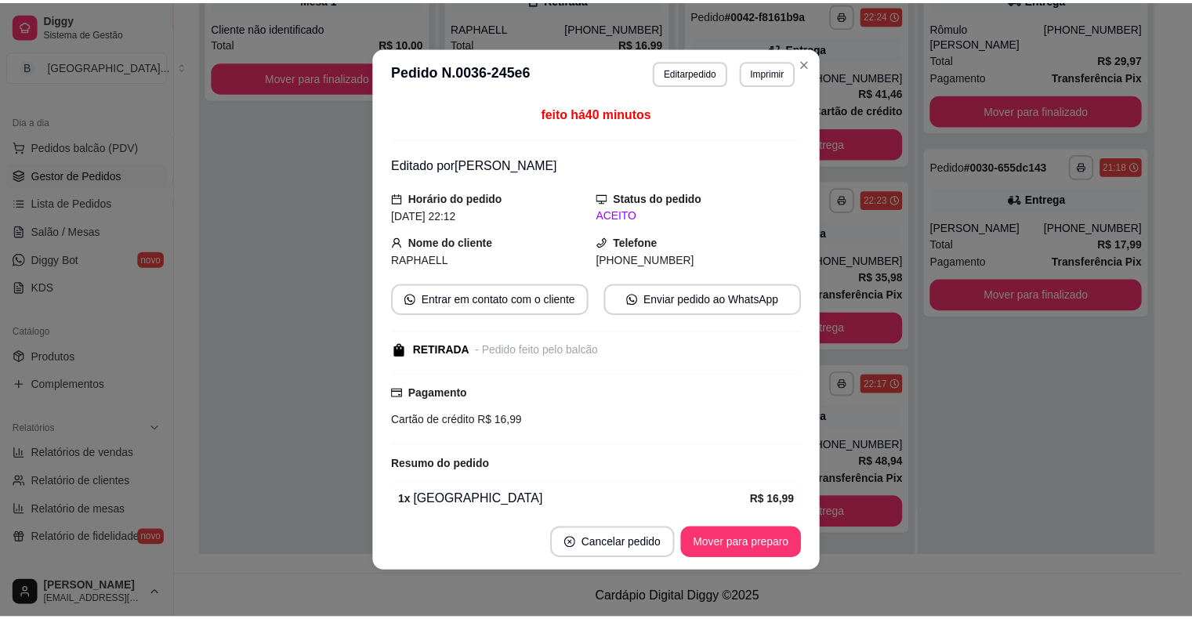
scroll to position [0, 0]
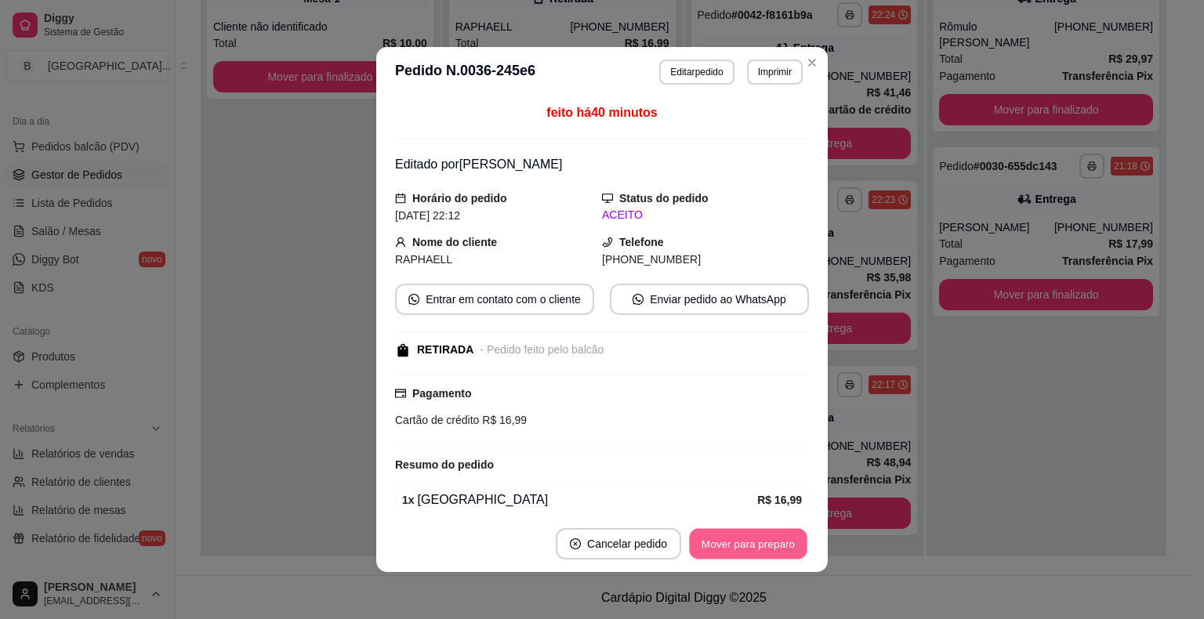
click at [697, 535] on button "Mover para preparo" at bounding box center [748, 544] width 118 height 31
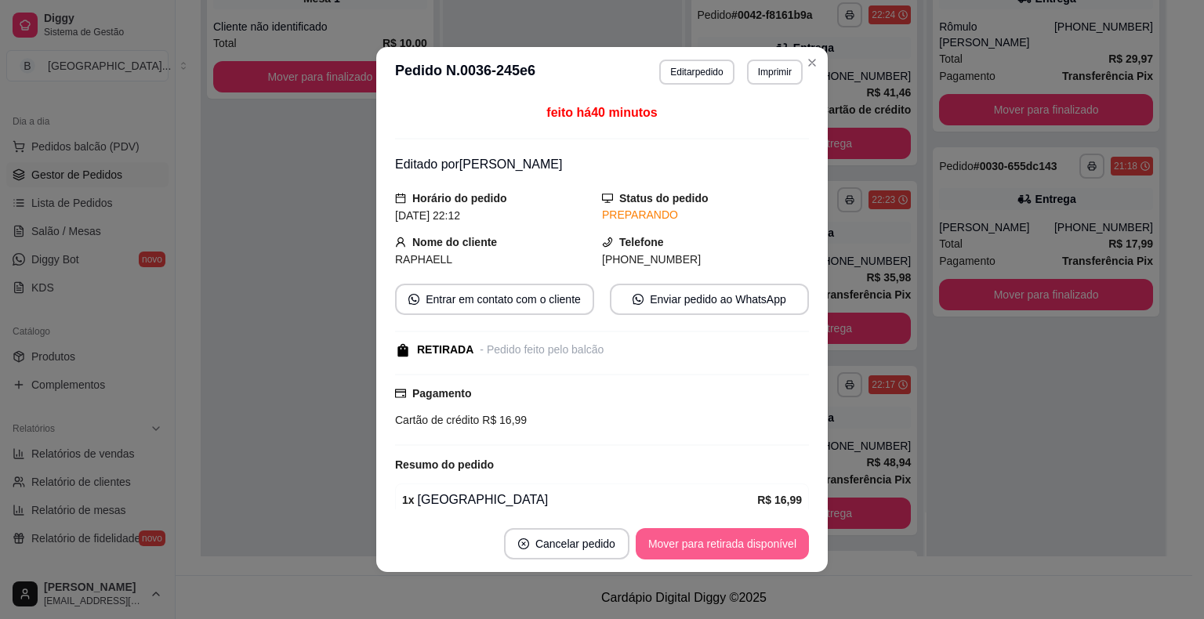
click at [702, 544] on button "Mover para retirada disponível" at bounding box center [722, 543] width 173 height 31
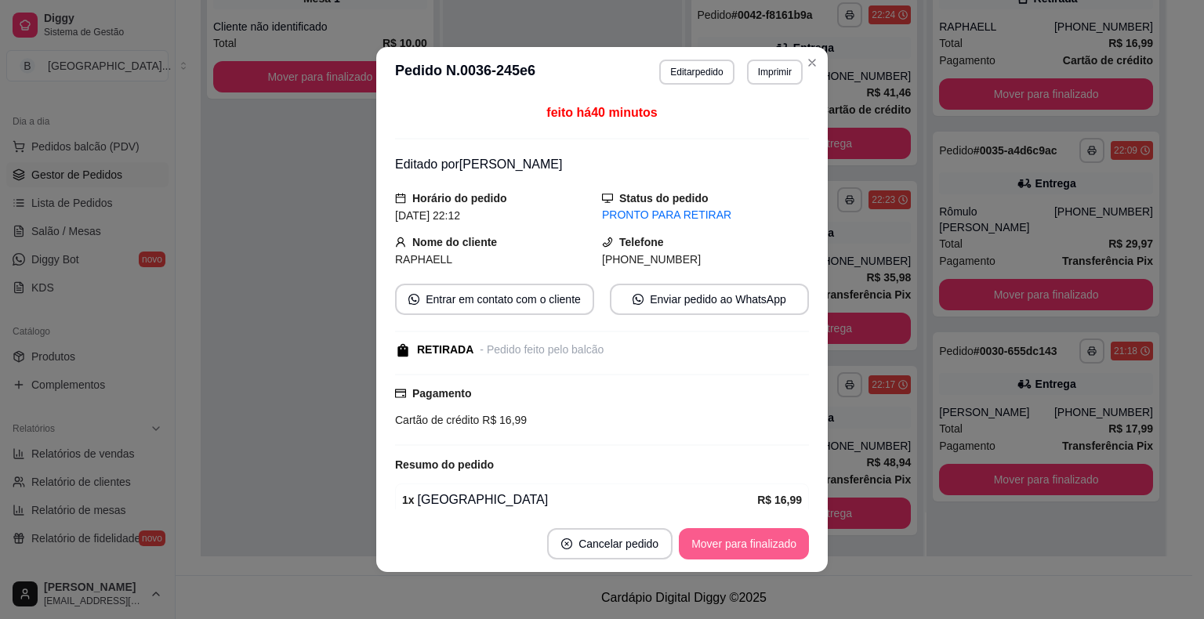
click at [775, 536] on button "Mover para finalizado" at bounding box center [744, 543] width 130 height 31
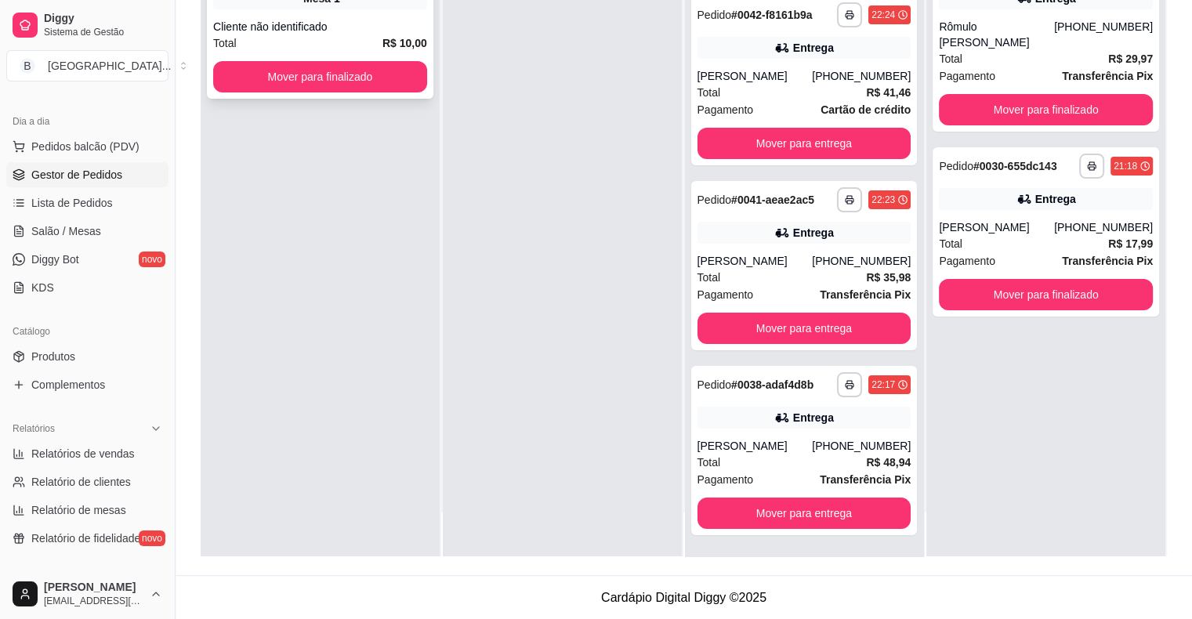
click at [384, 49] on strong "R$ 10,00" at bounding box center [404, 43] width 45 height 13
click at [288, 85] on button "Mover para finalizado" at bounding box center [320, 77] width 208 height 31
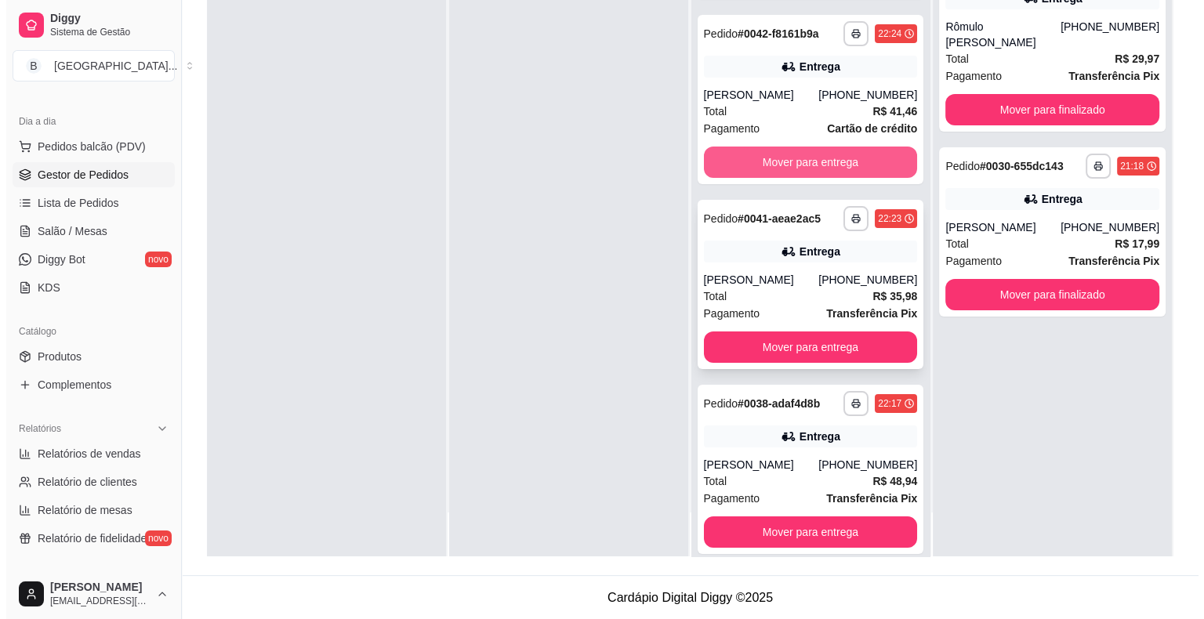
scroll to position [136, 0]
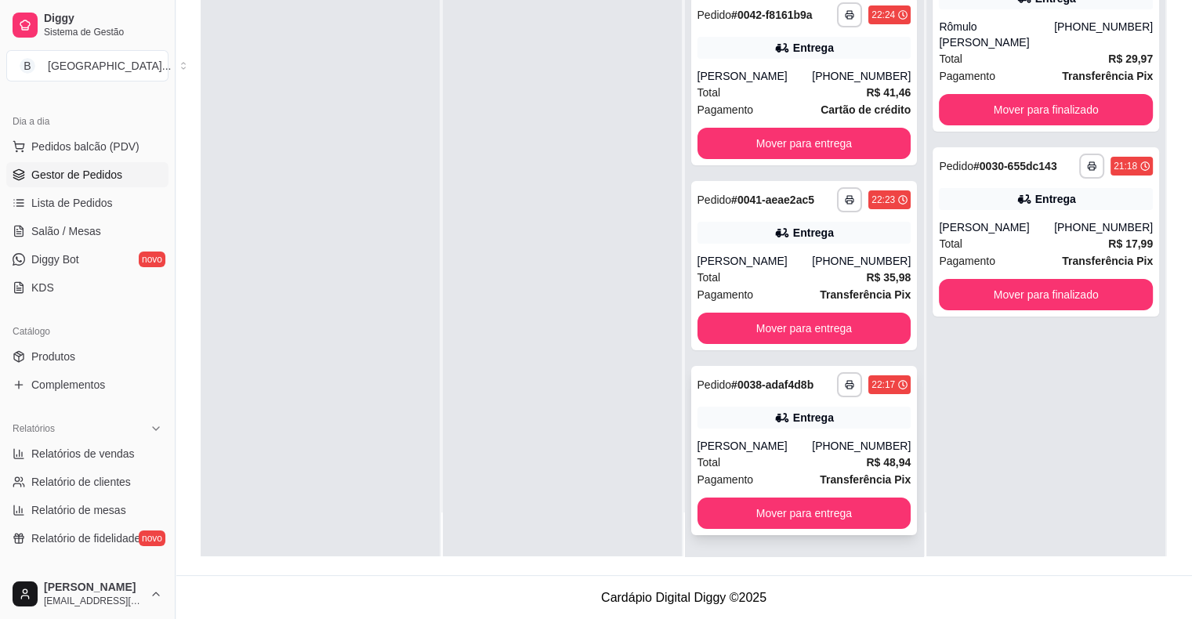
click at [756, 473] on div "Pagamento Transferência Pix" at bounding box center [805, 479] width 214 height 17
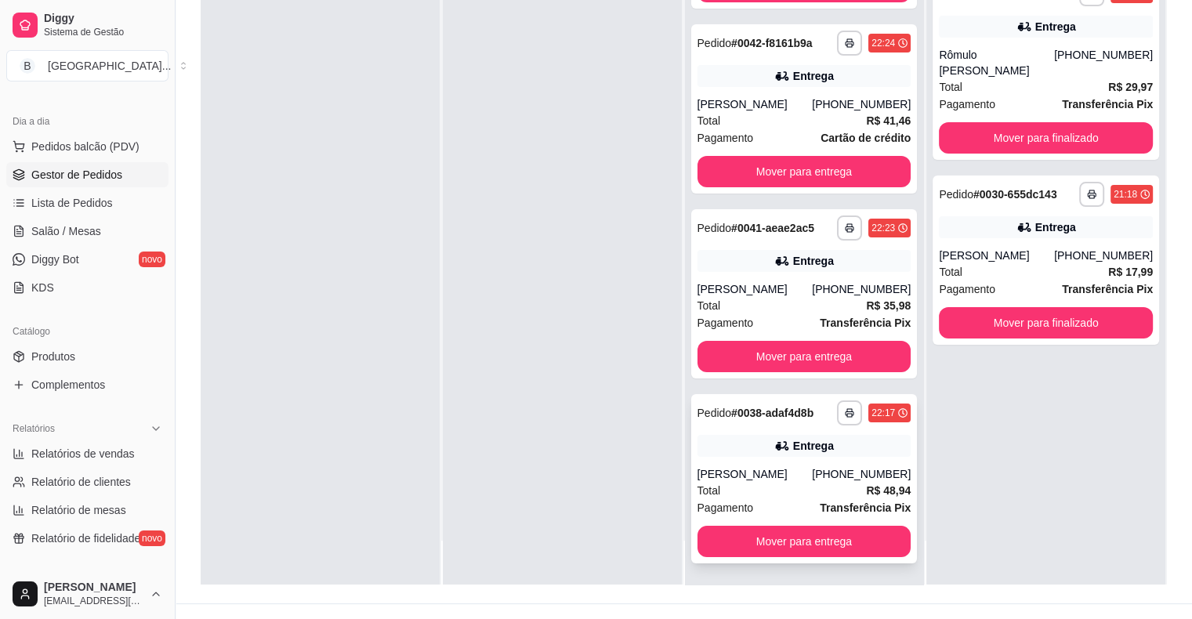
scroll to position [235, 0]
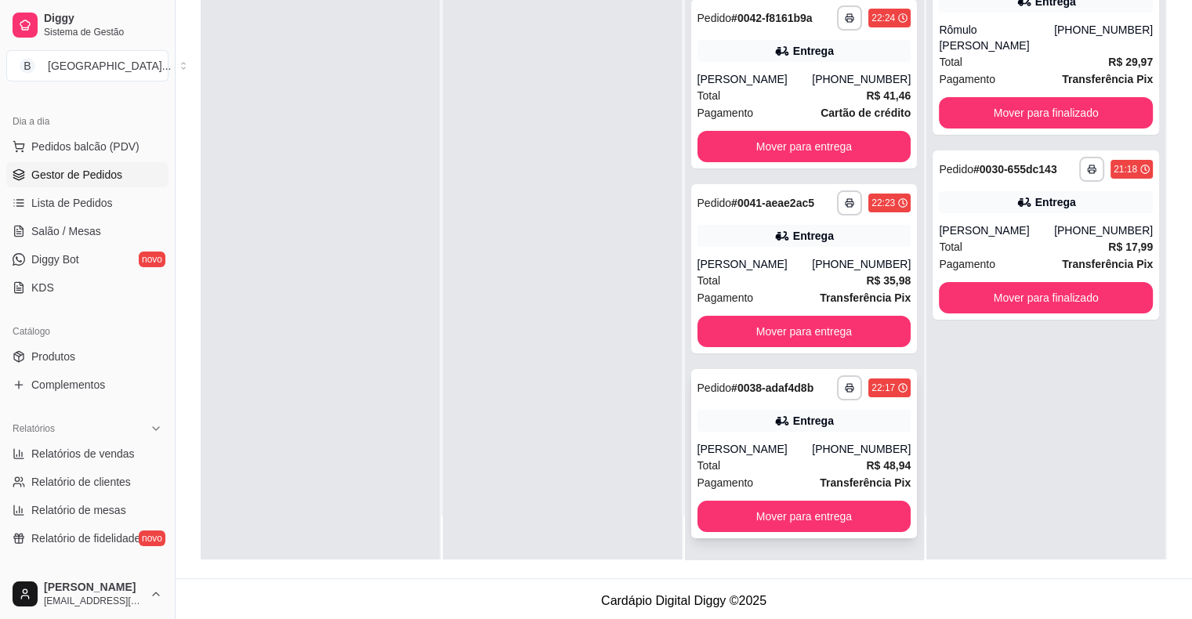
click at [765, 472] on div "Total R$ 48,94" at bounding box center [805, 465] width 214 height 17
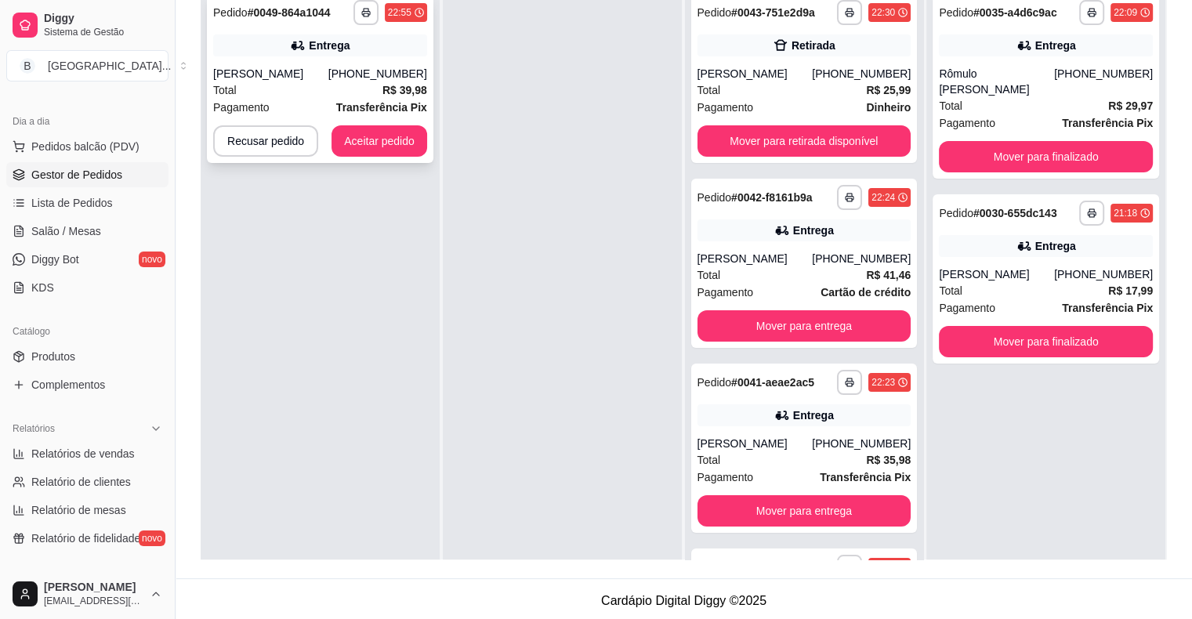
click at [230, 85] on span "Total" at bounding box center [225, 90] width 24 height 17
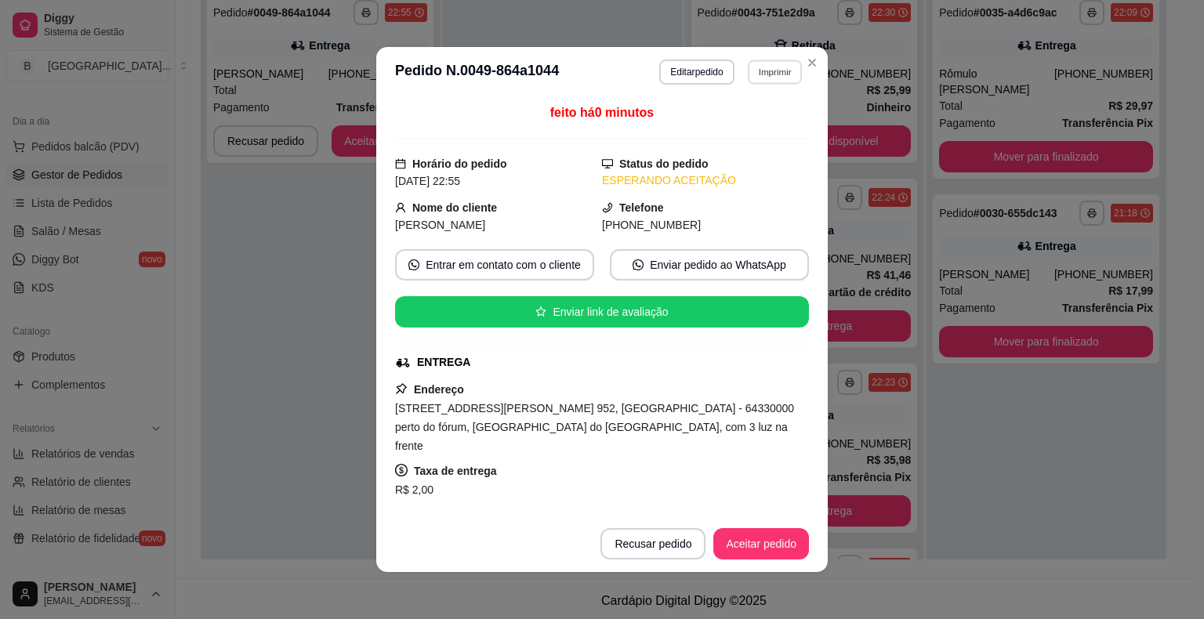
click at [781, 71] on button "Imprimir" at bounding box center [775, 72] width 54 height 24
click at [736, 136] on button "IMPRESSORA" at bounding box center [741, 126] width 110 height 24
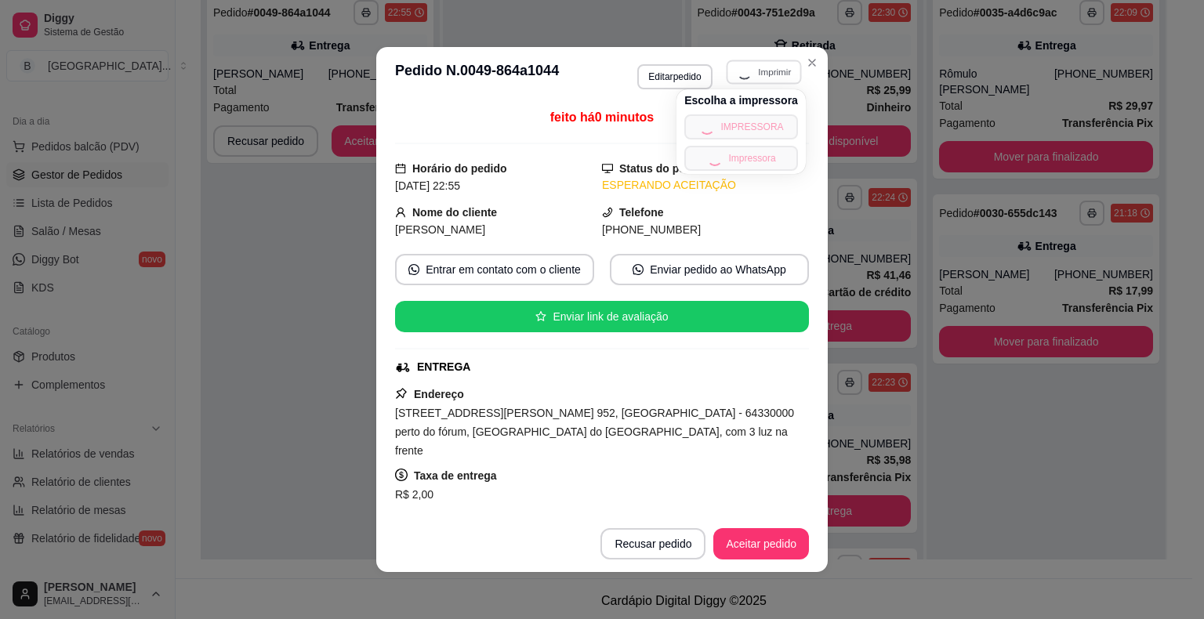
scroll to position [3, 0]
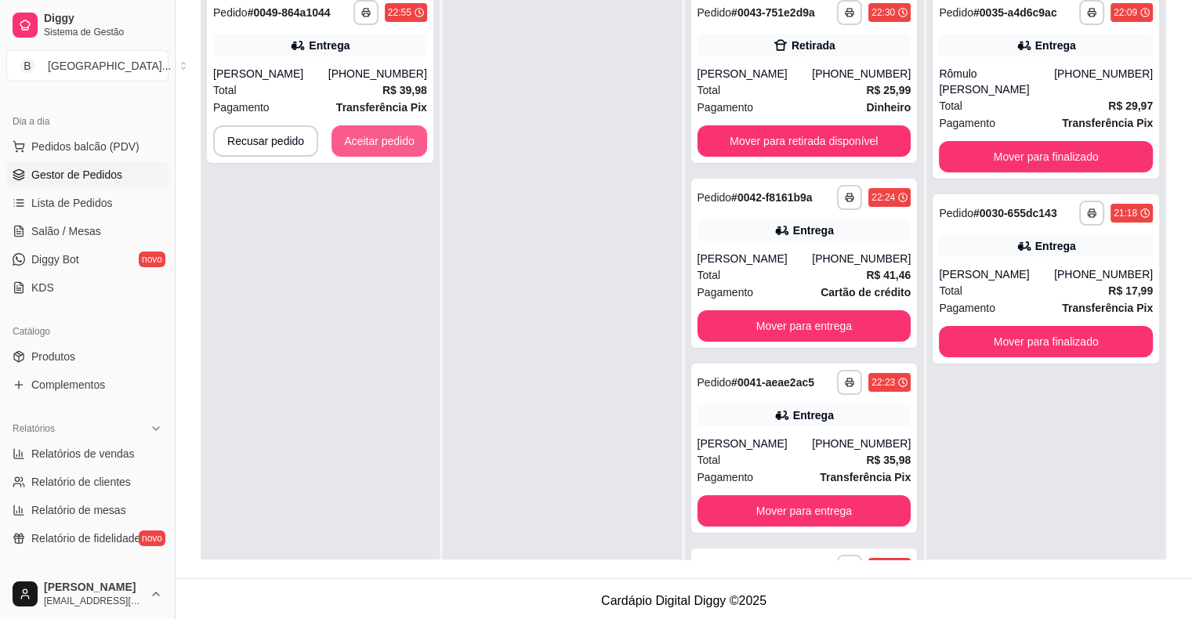
click at [351, 140] on button "Aceitar pedido" at bounding box center [380, 140] width 96 height 31
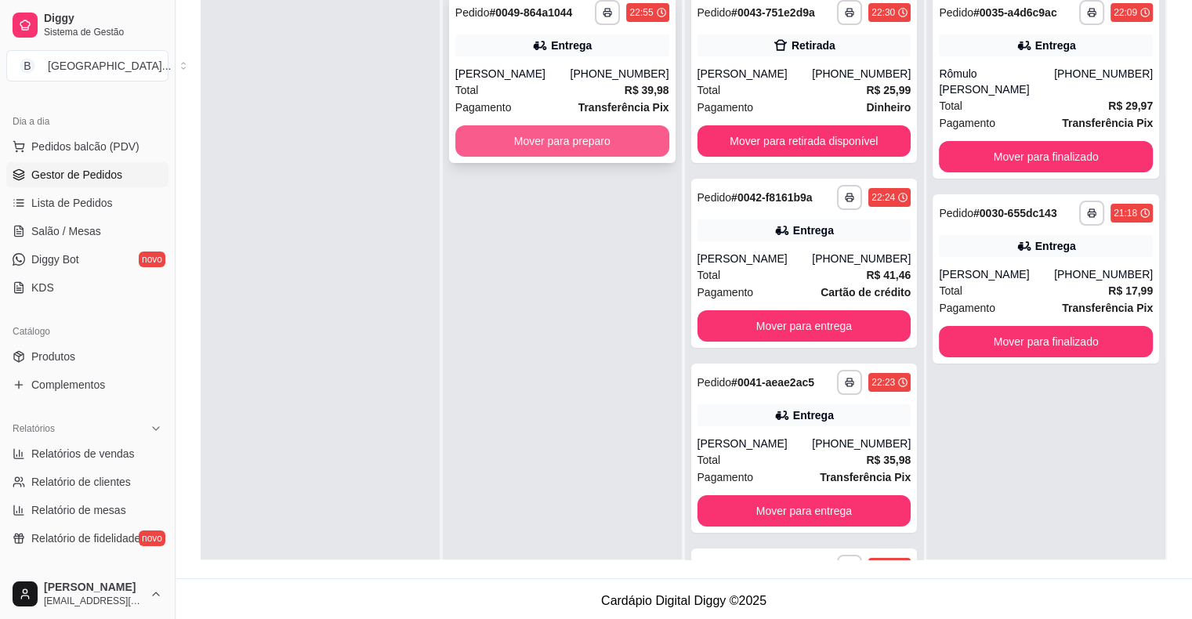
click at [492, 147] on button "Mover para preparo" at bounding box center [562, 140] width 214 height 31
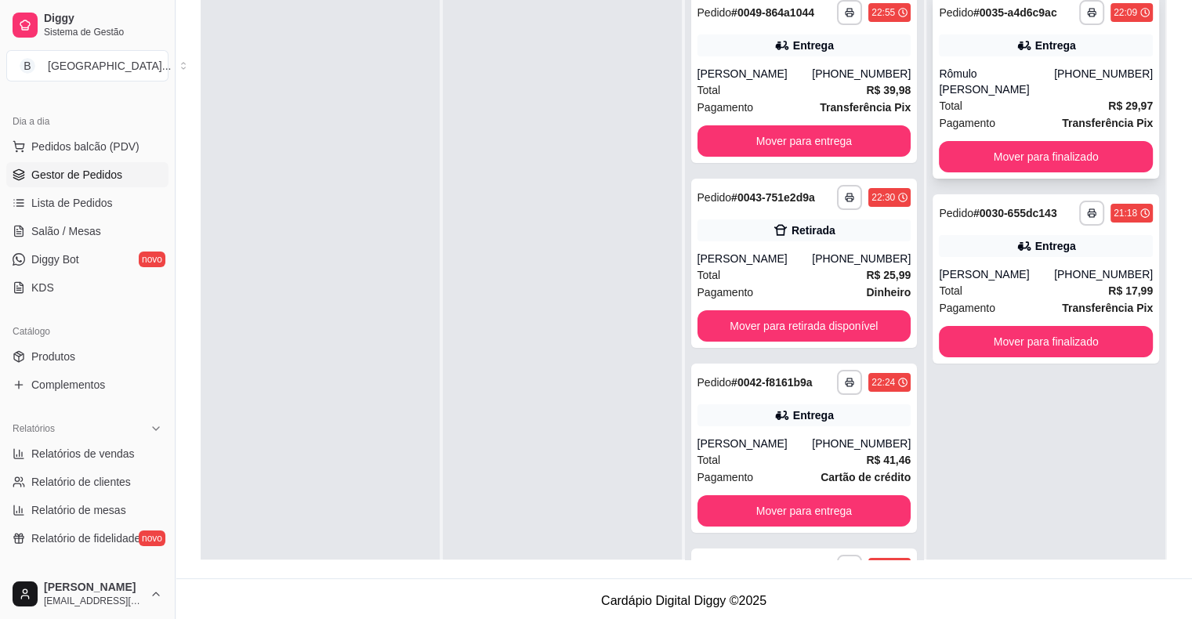
click at [987, 114] on div "Pagamento Transferência Pix" at bounding box center [1046, 122] width 214 height 17
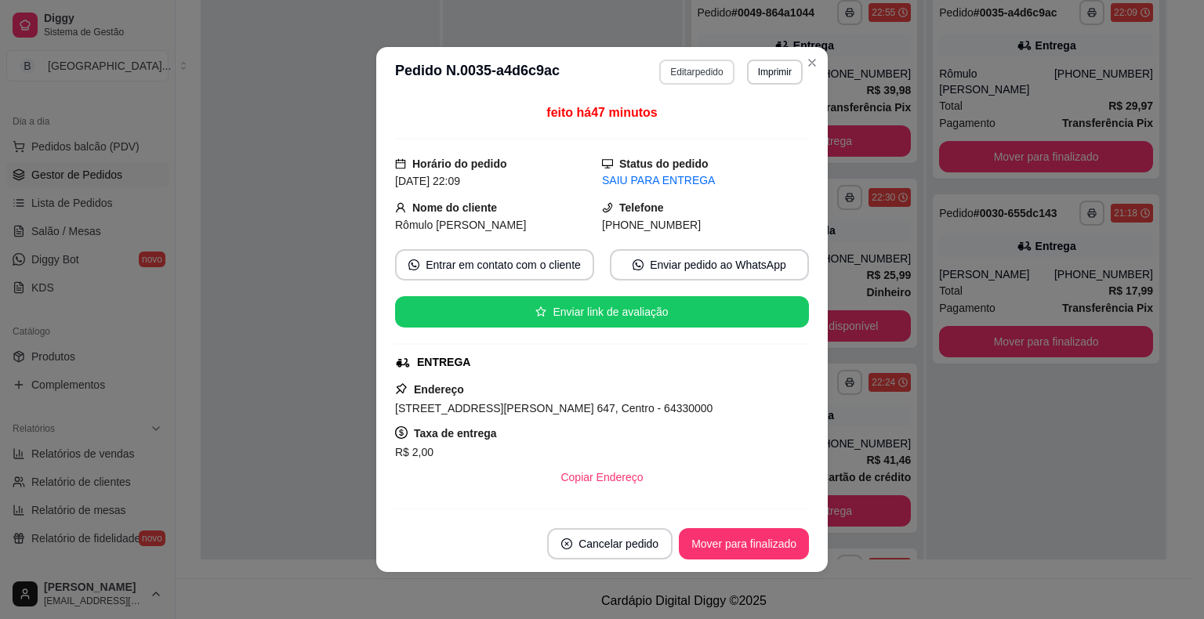
click at [667, 65] on button "Editar pedido" at bounding box center [696, 72] width 74 height 25
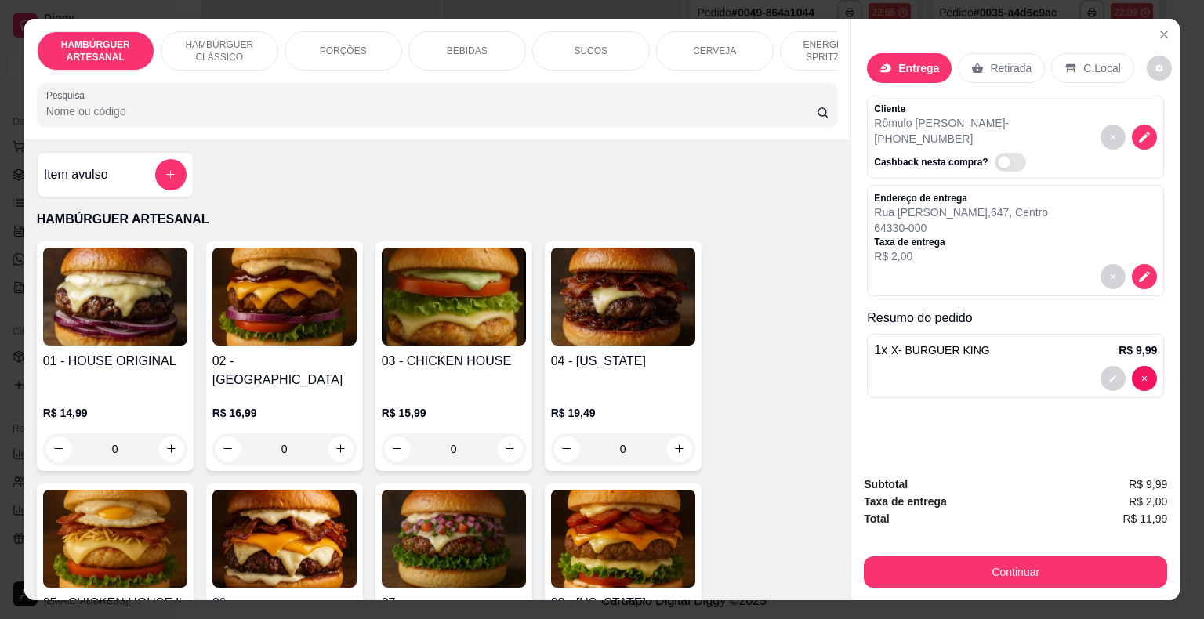
scroll to position [38, 0]
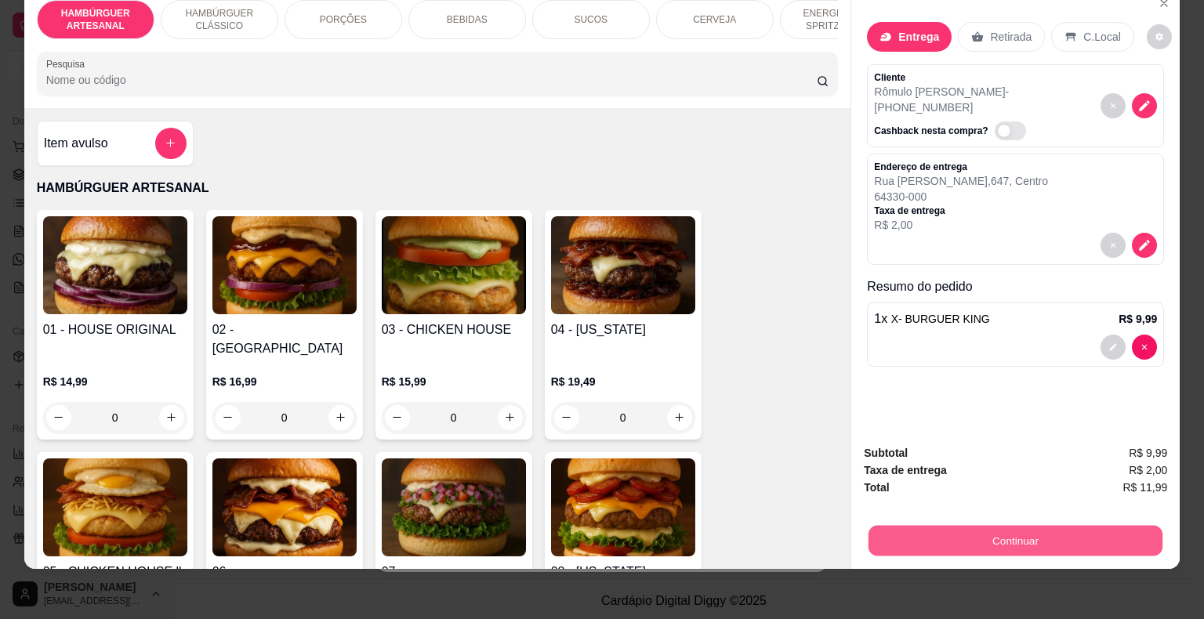
click at [1013, 526] on button "Continuar" at bounding box center [1015, 541] width 294 height 31
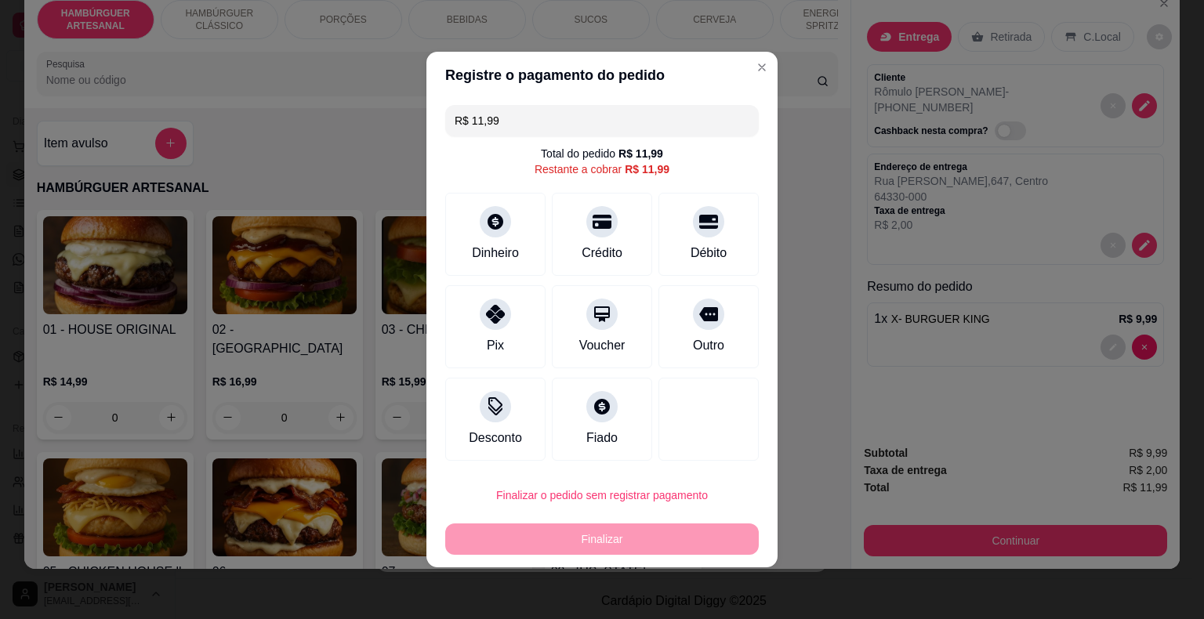
drag, startPoint x: 508, startPoint y: 325, endPoint x: 732, endPoint y: 571, distance: 332.9
click at [509, 328] on div "Pix" at bounding box center [495, 326] width 100 height 83
type input "R$ 0,00"
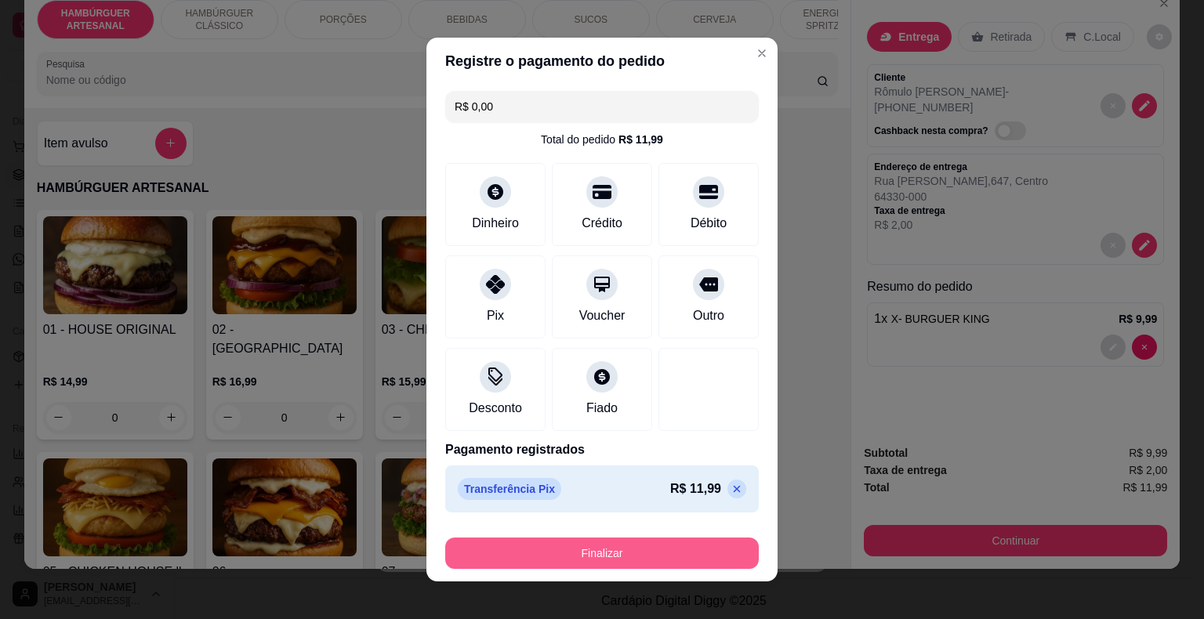
click at [693, 553] on button "Finalizar" at bounding box center [601, 553] width 313 height 31
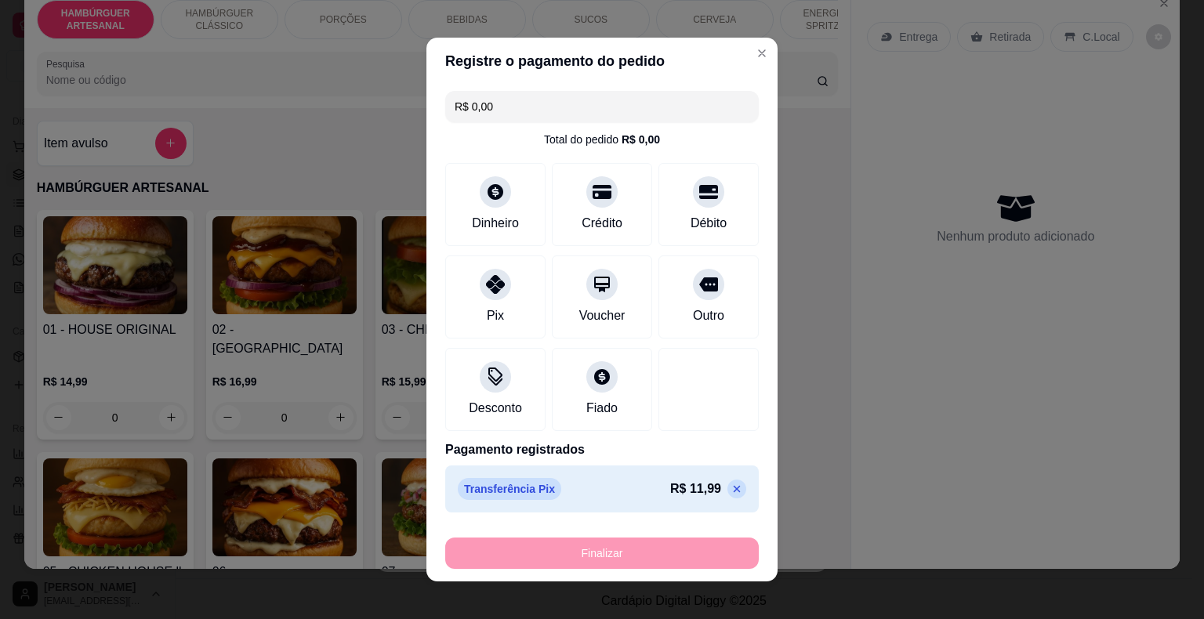
type input "0"
type input "-R$ 11,99"
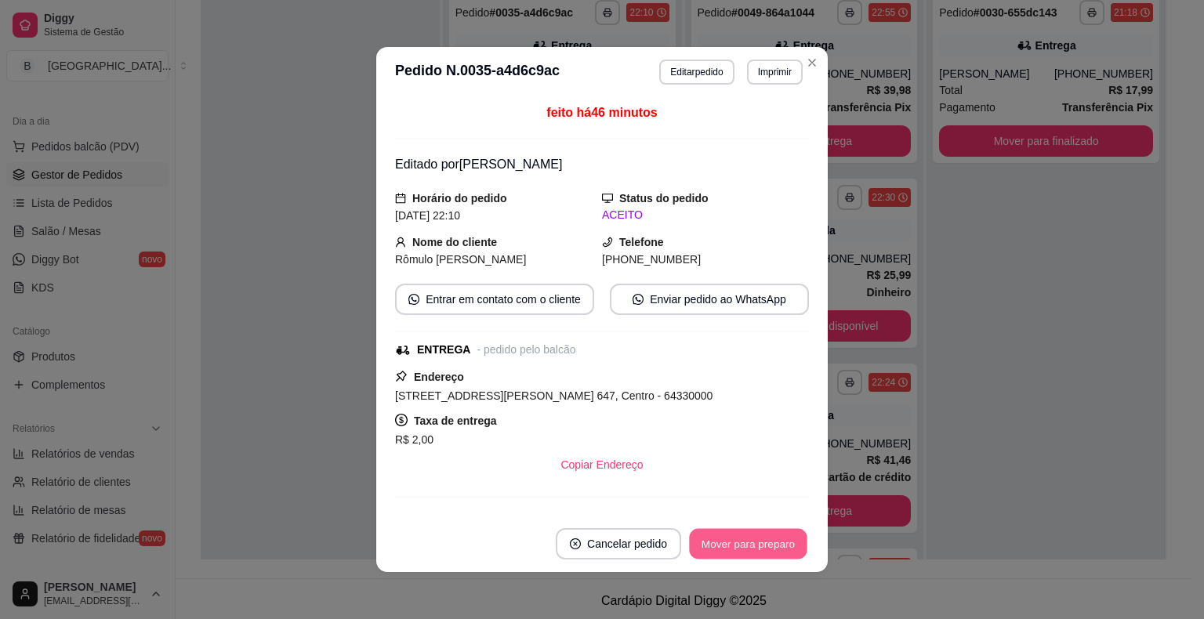
click at [759, 531] on button "Mover para preparo" at bounding box center [748, 544] width 118 height 31
click at [759, 531] on button "Mover para entrega" at bounding box center [749, 544] width 118 height 31
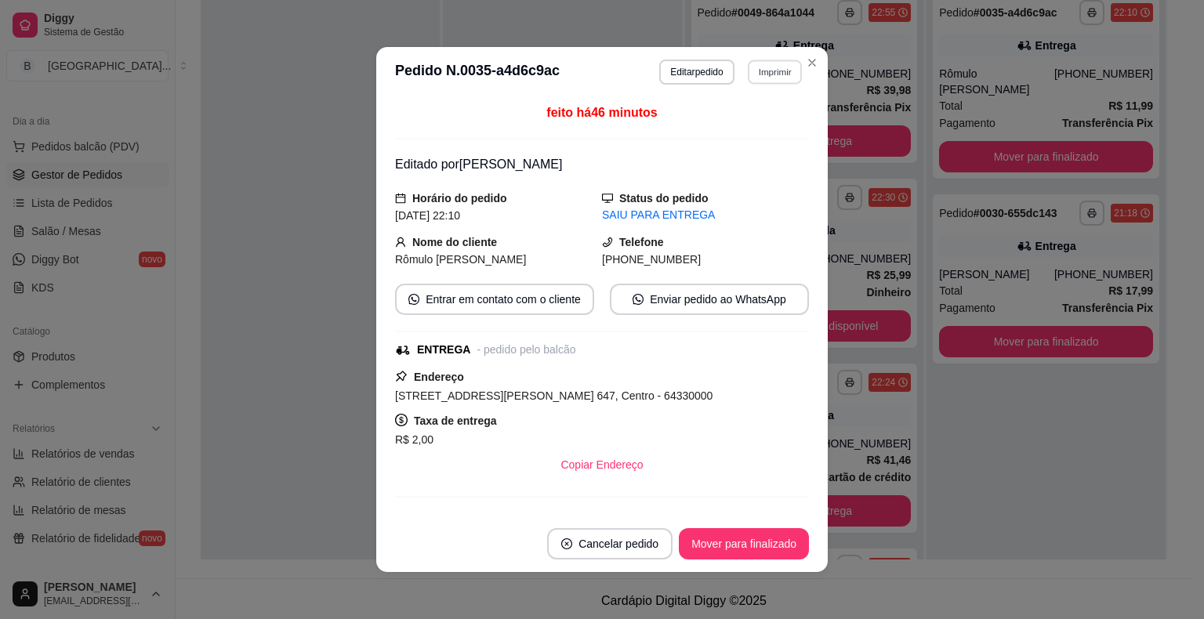
click at [756, 77] on button "Imprimir" at bounding box center [775, 72] width 54 height 24
click at [753, 126] on button "IMPRESSORA" at bounding box center [741, 126] width 110 height 24
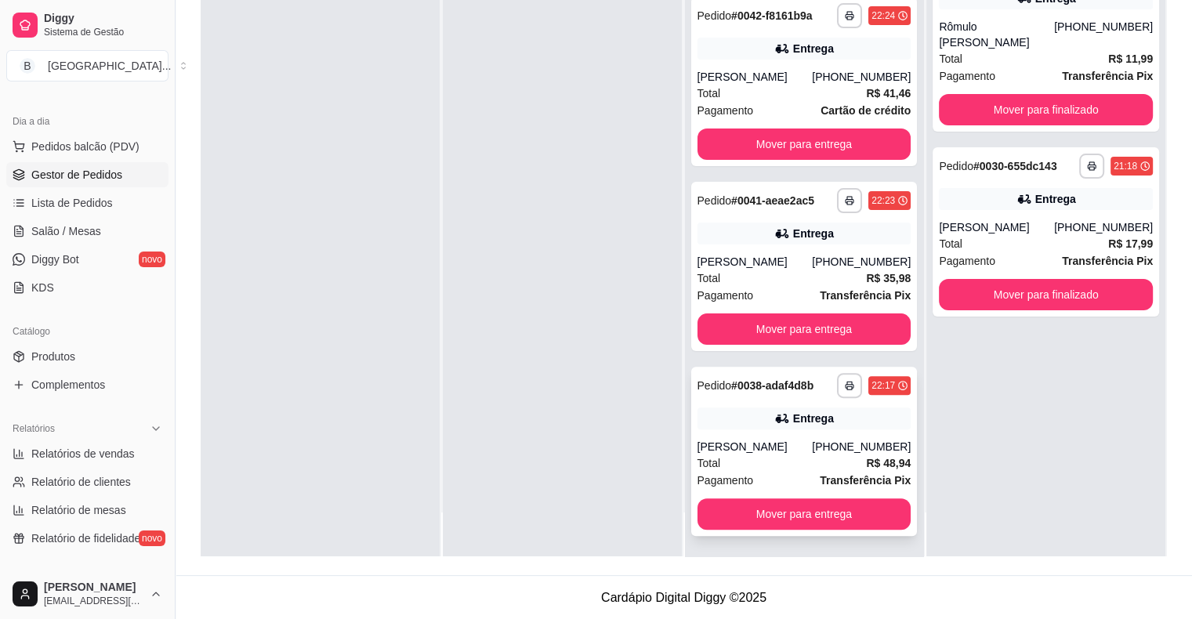
scroll to position [321, 0]
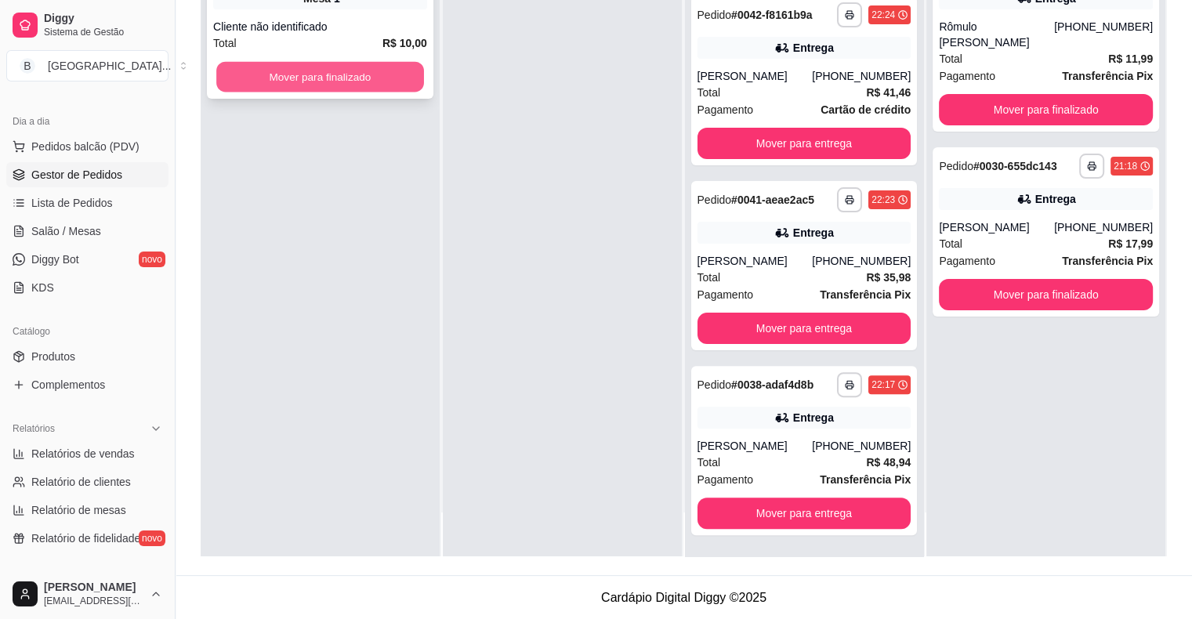
click at [346, 78] on button "Mover para finalizado" at bounding box center [320, 77] width 208 height 31
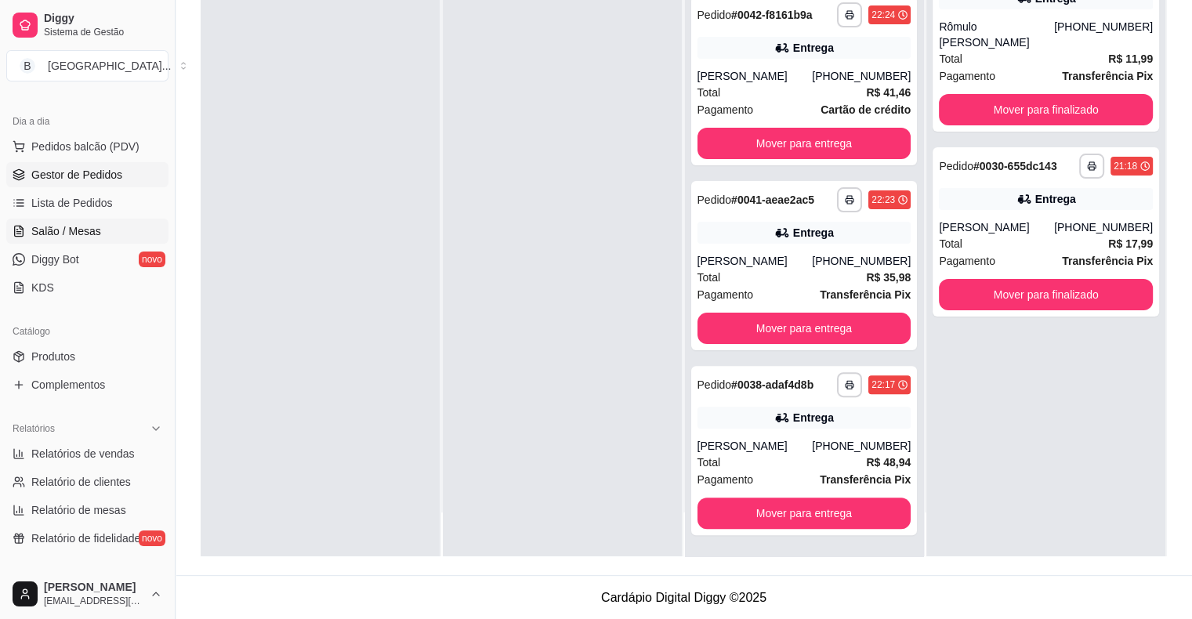
click at [48, 236] on span "Salão / Mesas" at bounding box center [66, 231] width 70 height 16
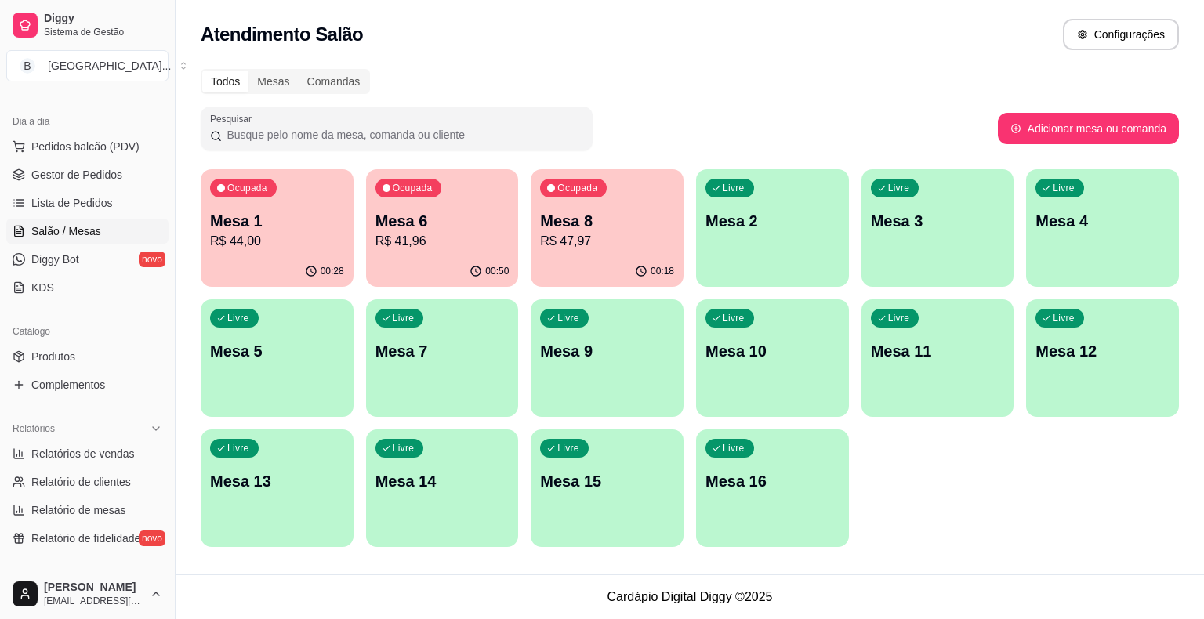
click at [465, 255] on button "Ocupada Mesa 6 R$ 41,96 00:50" at bounding box center [442, 228] width 153 height 118
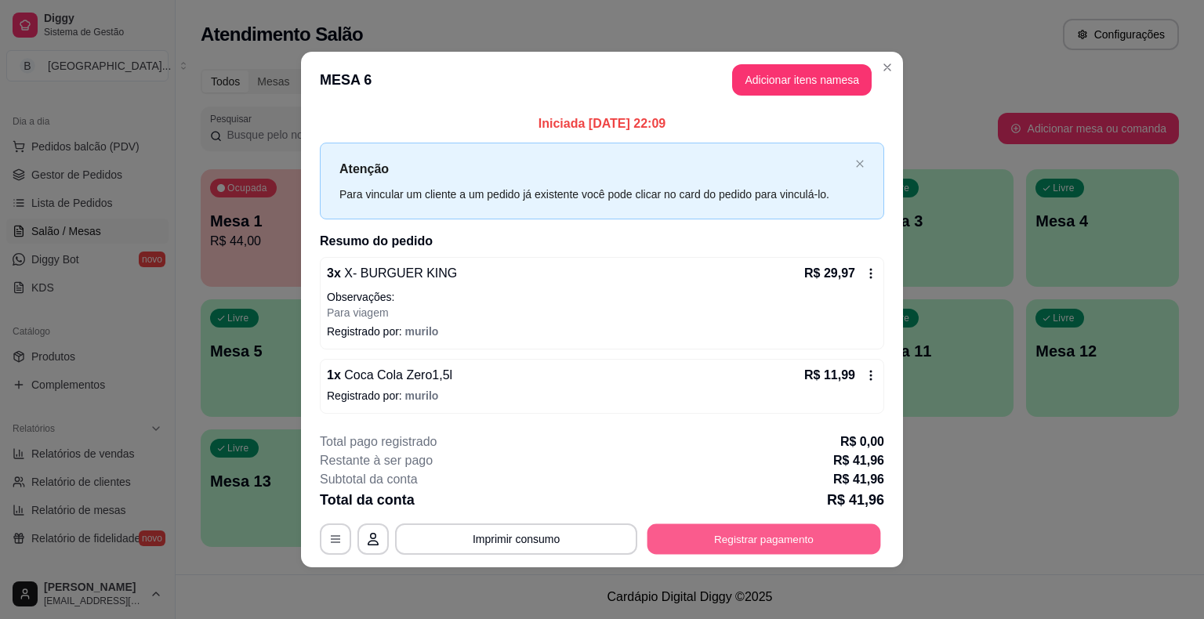
click at [683, 542] on button "Registrar pagamento" at bounding box center [764, 539] width 234 height 31
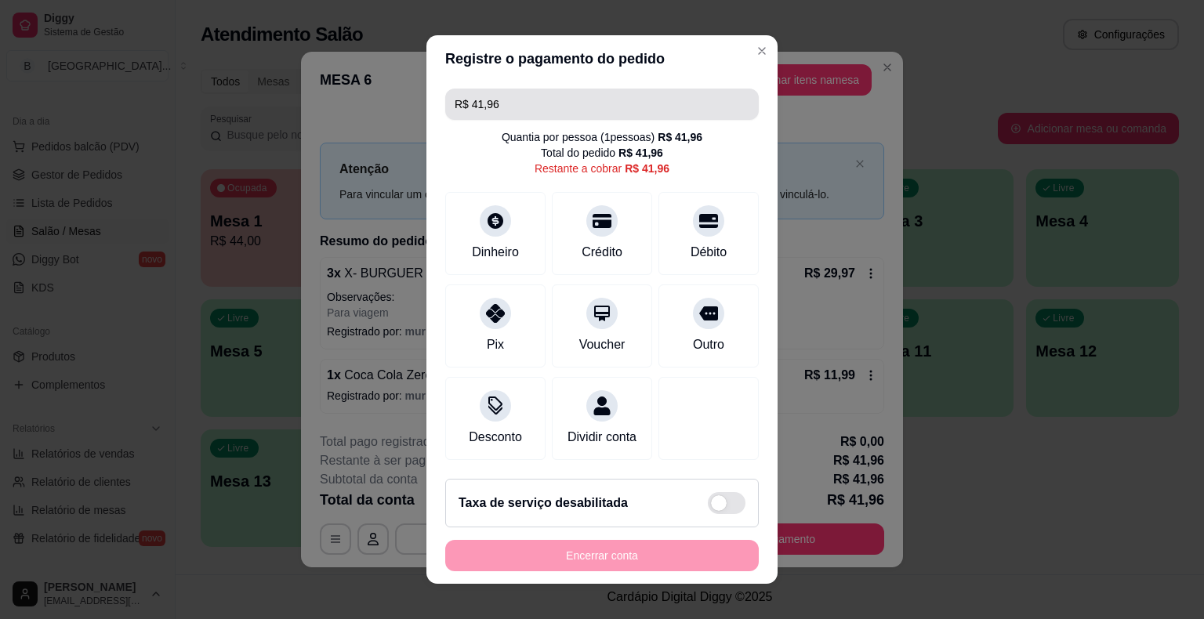
click at [528, 102] on input "R$ 41,96" at bounding box center [602, 104] width 295 height 31
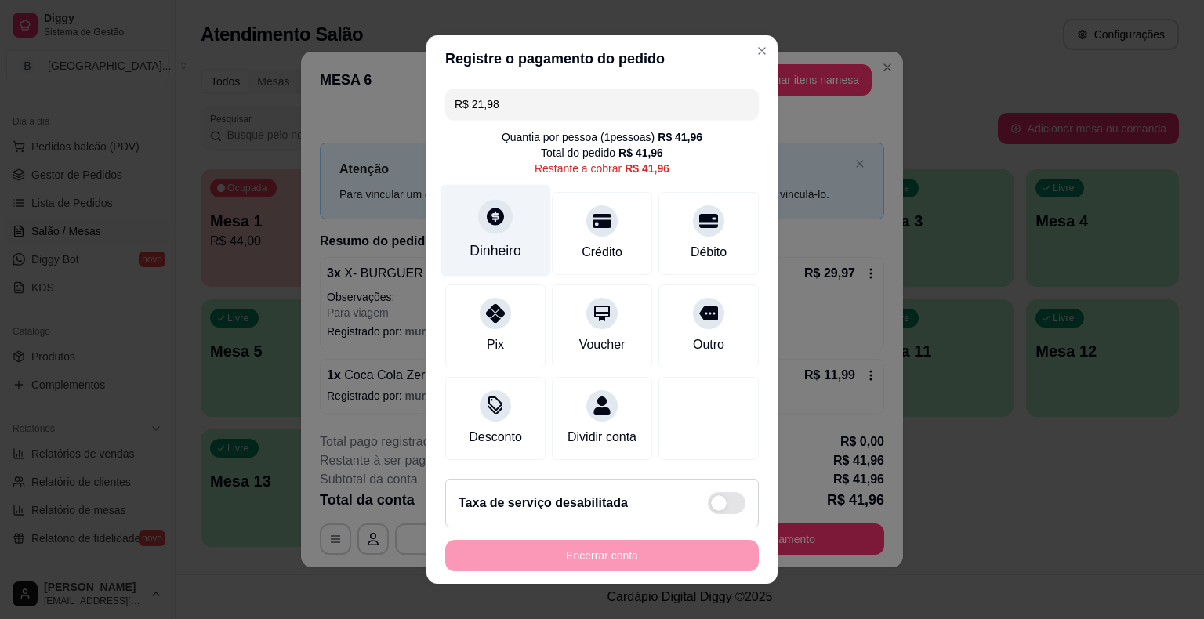
type input "R$ 21,98"
click at [476, 260] on div "Dinheiro" at bounding box center [495, 251] width 52 height 20
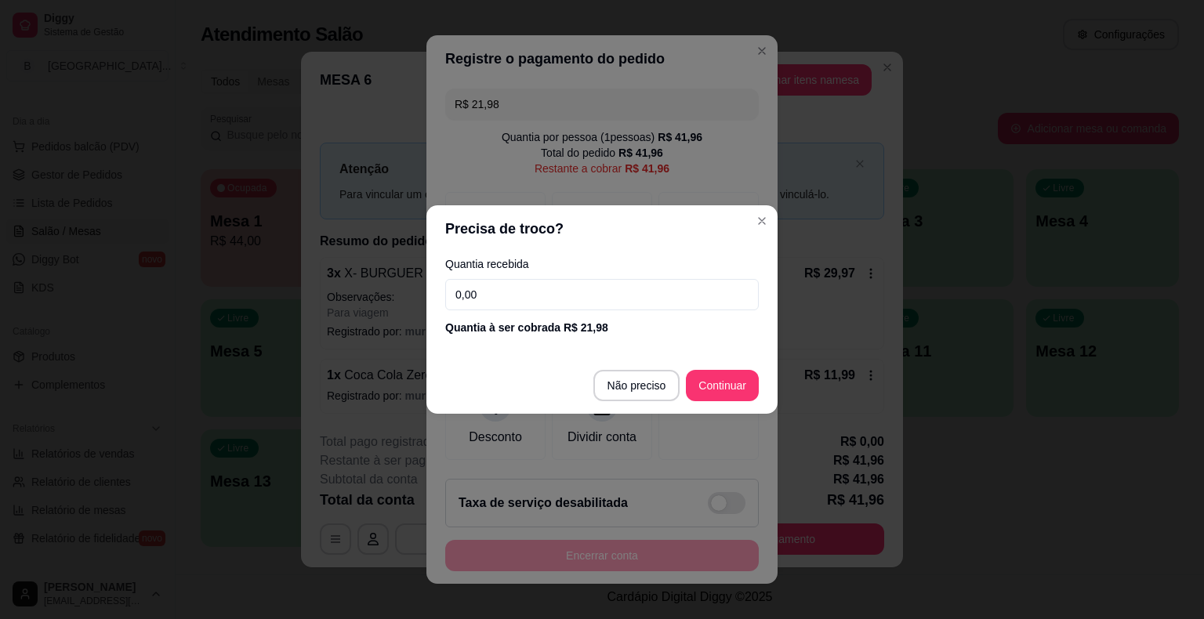
click at [488, 293] on input "0,00" at bounding box center [601, 294] width 313 height 31
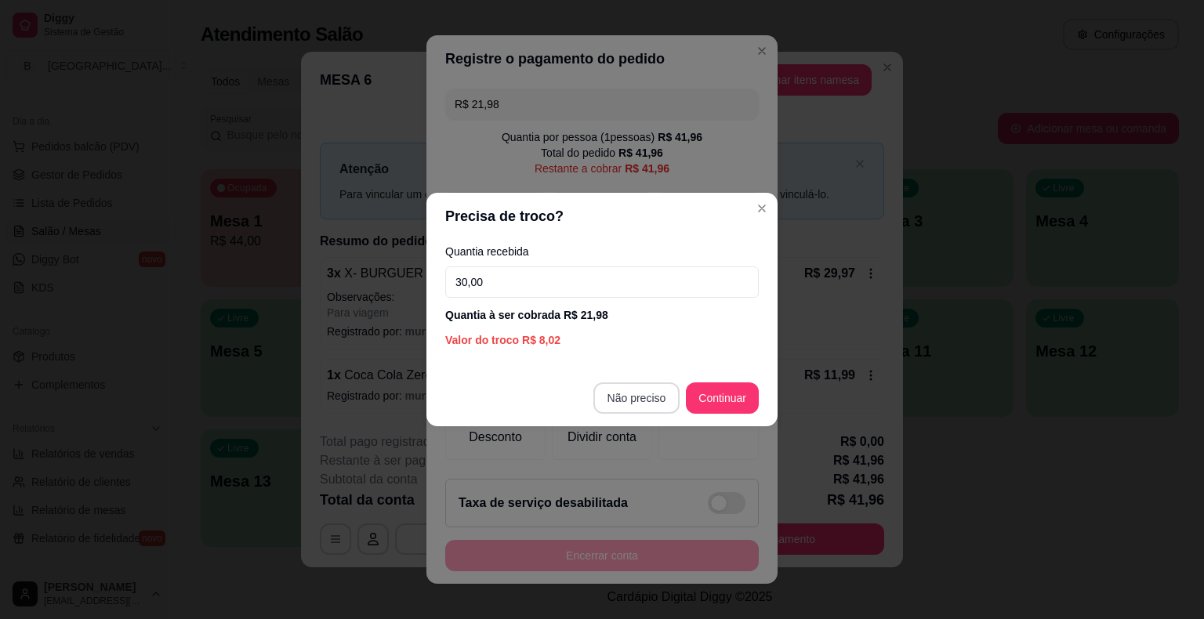
type input "30,00"
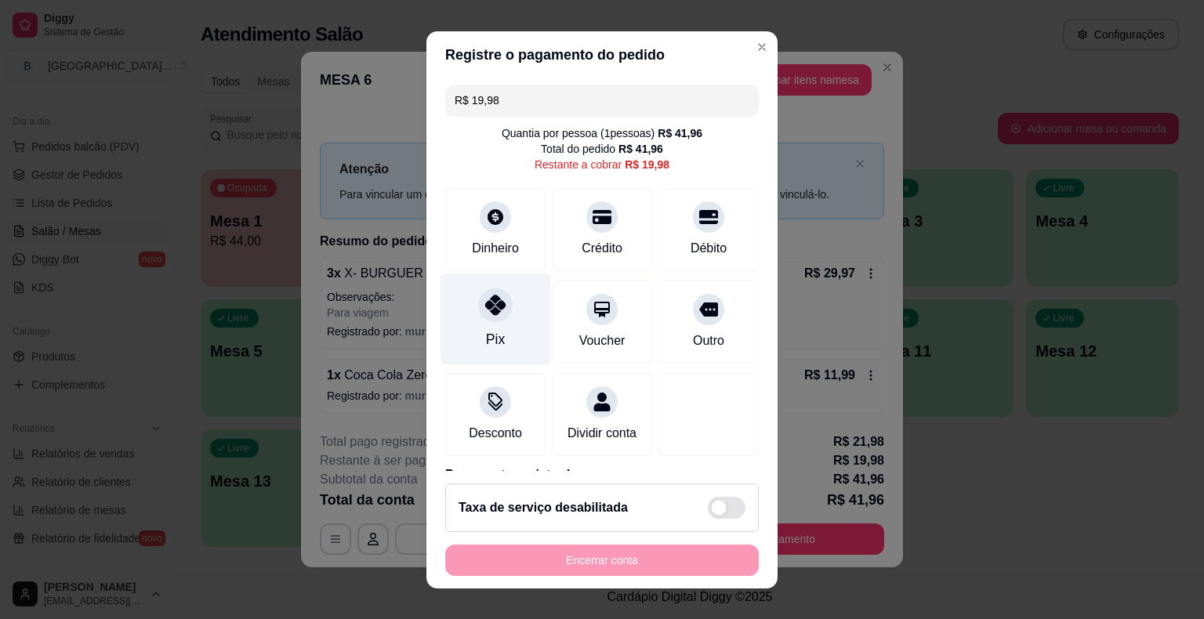
click at [508, 317] on div "Pix" at bounding box center [495, 319] width 111 height 92
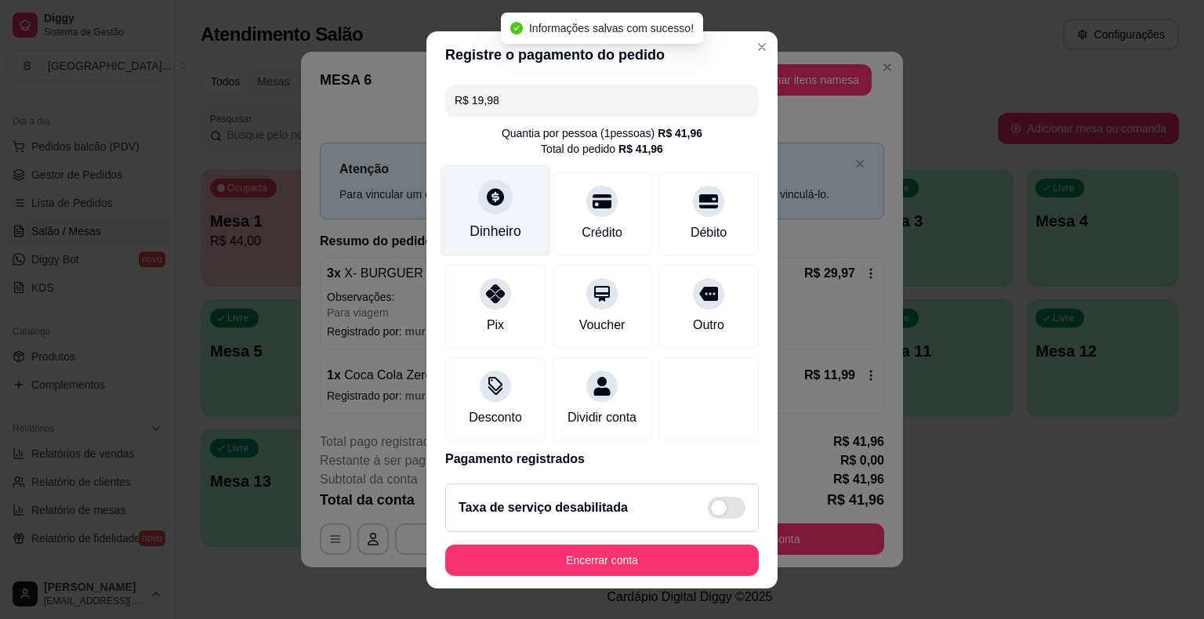
type input "R$ 0,00"
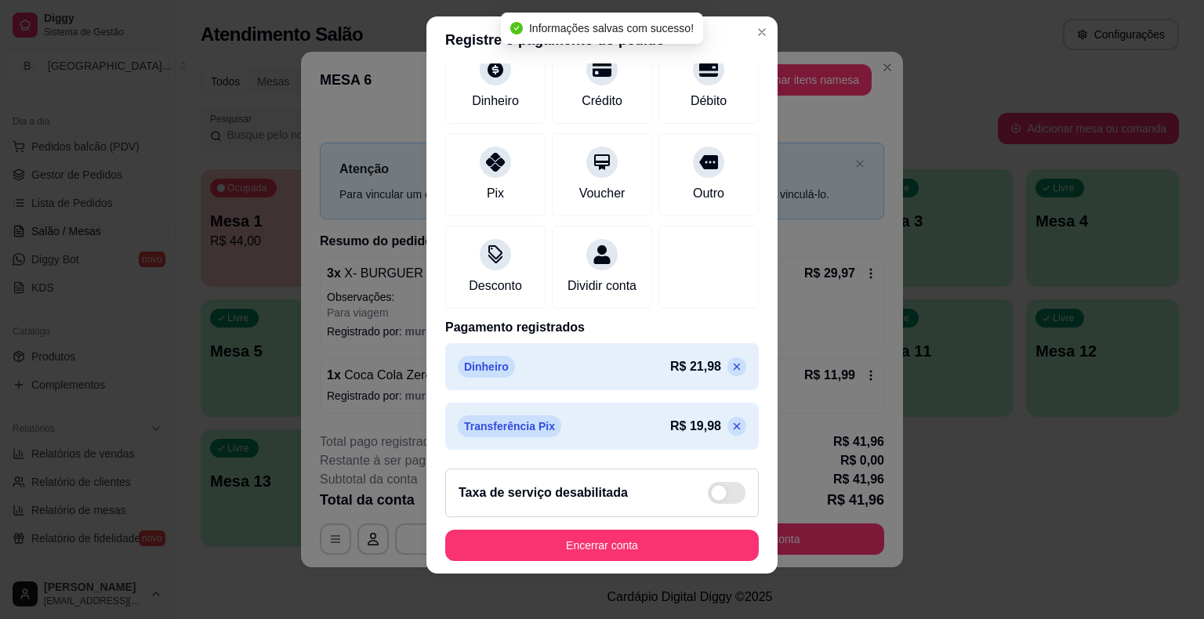
scroll to position [19, 0]
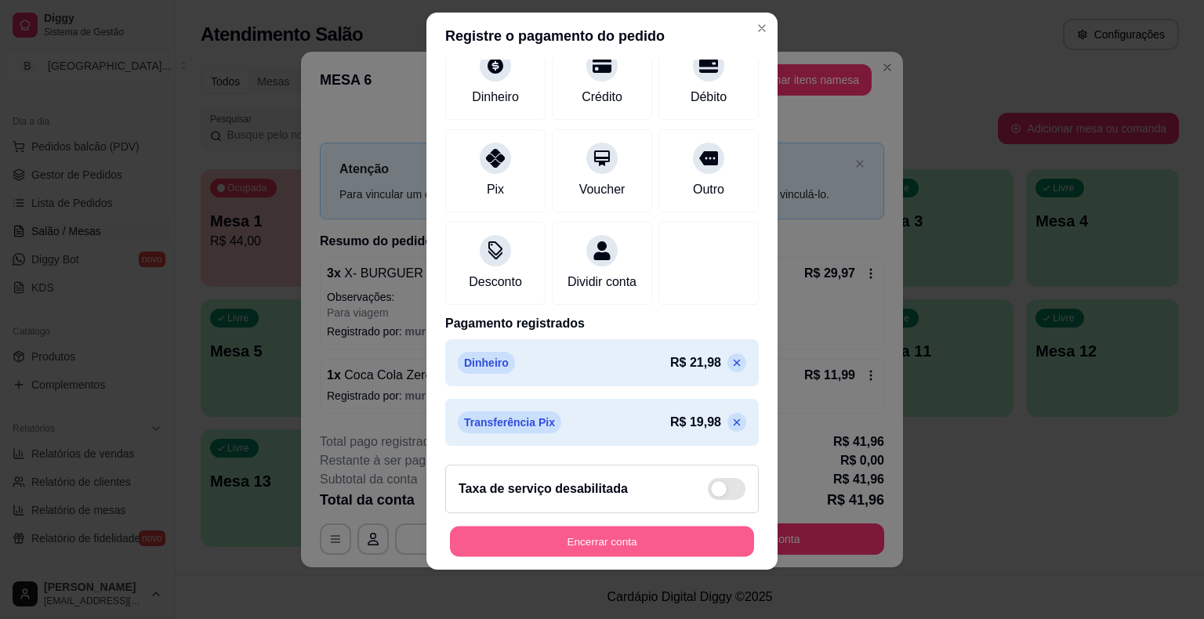
click at [650, 547] on button "Encerrar conta" at bounding box center [602, 541] width 304 height 31
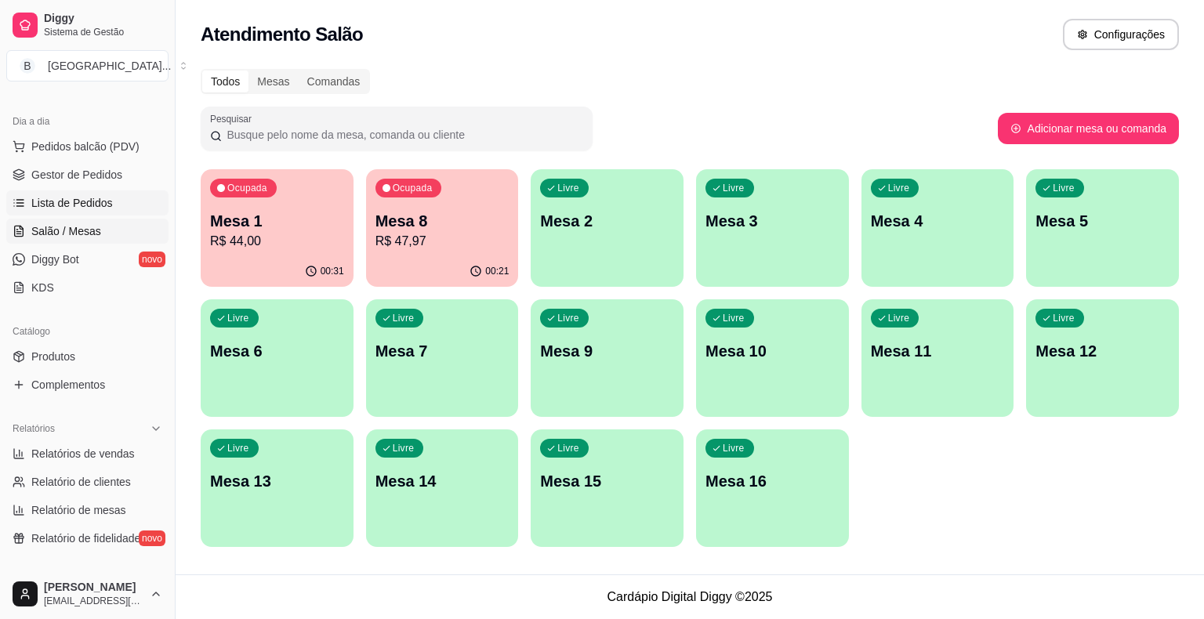
click at [100, 214] on link "Lista de Pedidos" at bounding box center [87, 202] width 162 height 25
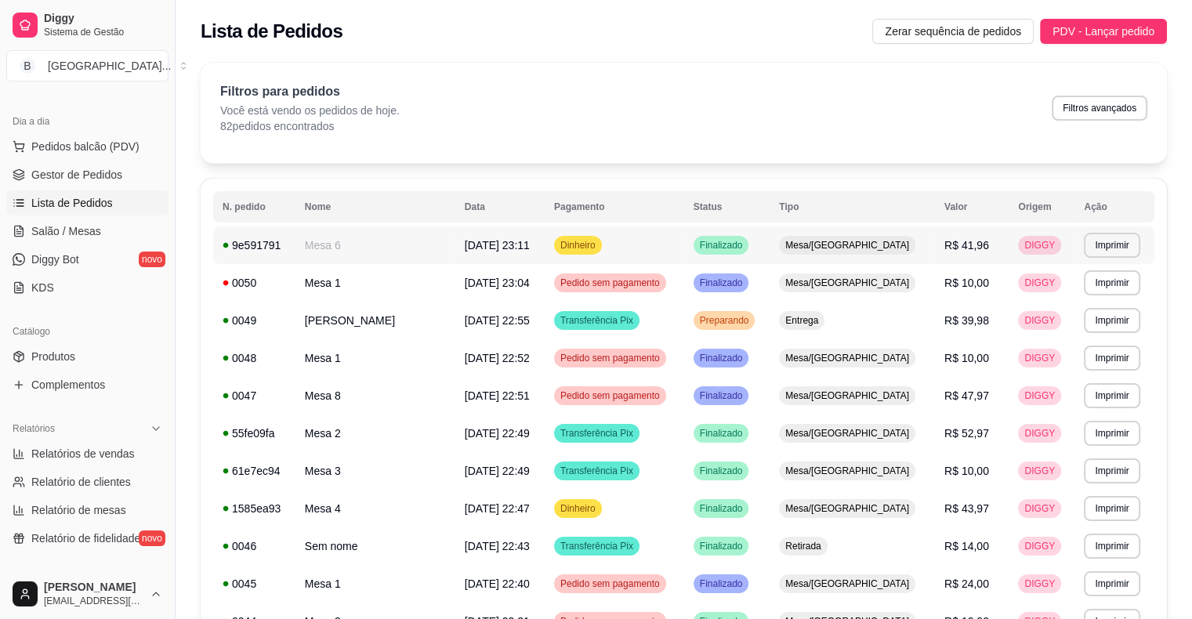
click at [489, 262] on td "[DATE] 23:11" at bounding box center [499, 245] width 89 height 38
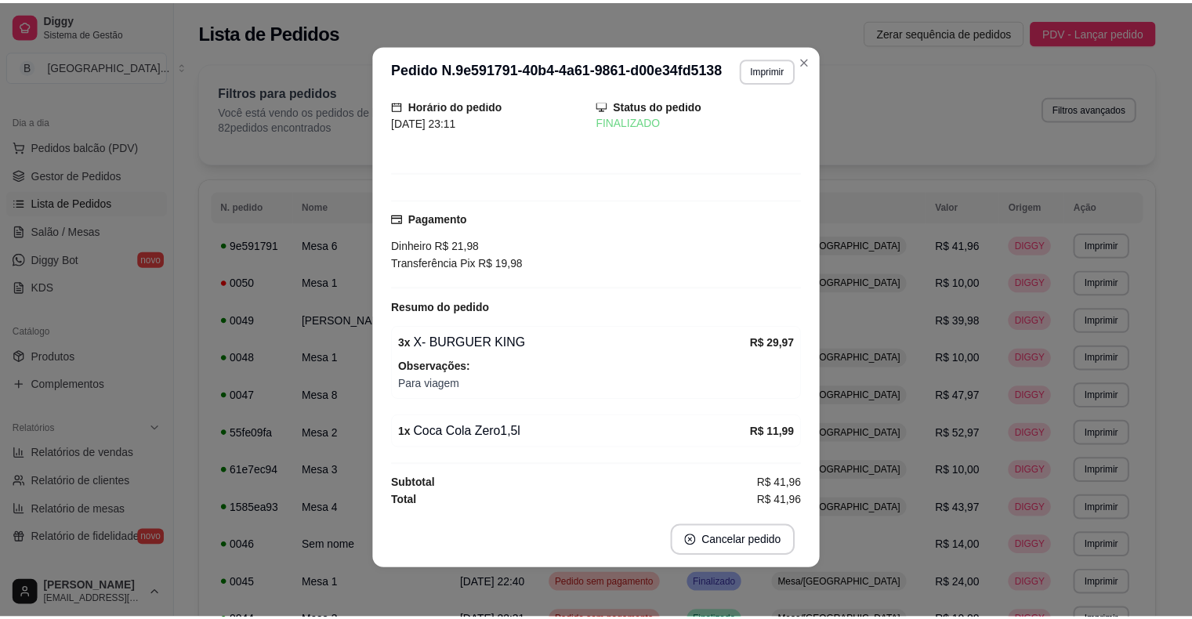
scroll to position [3, 0]
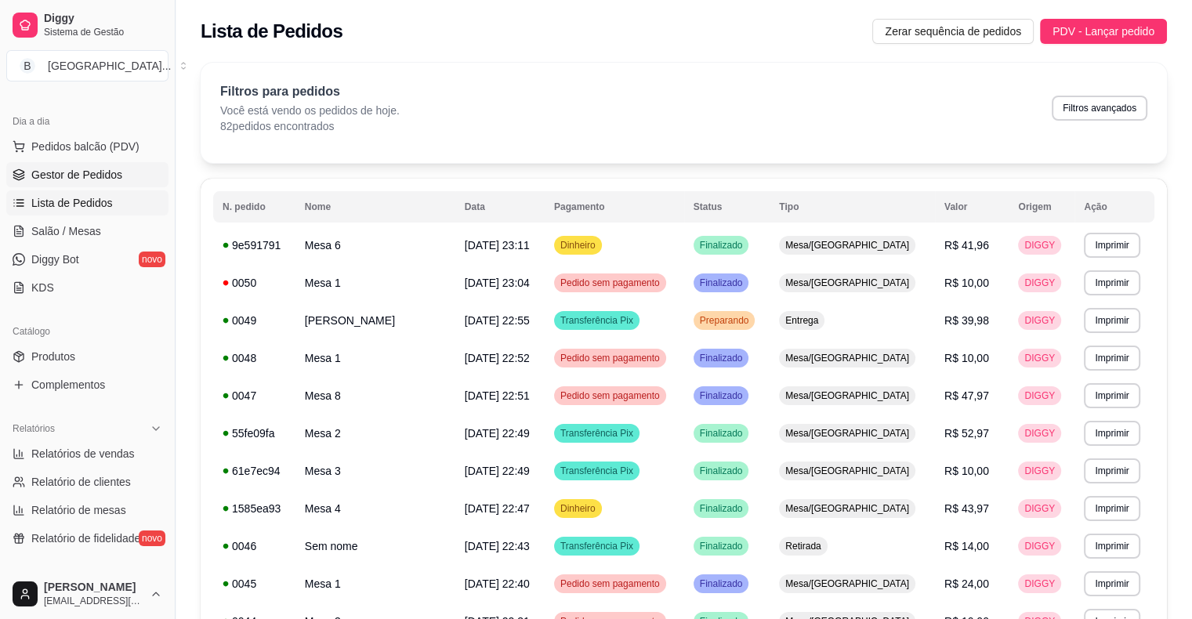
click at [68, 177] on span "Gestor de Pedidos" at bounding box center [76, 175] width 91 height 16
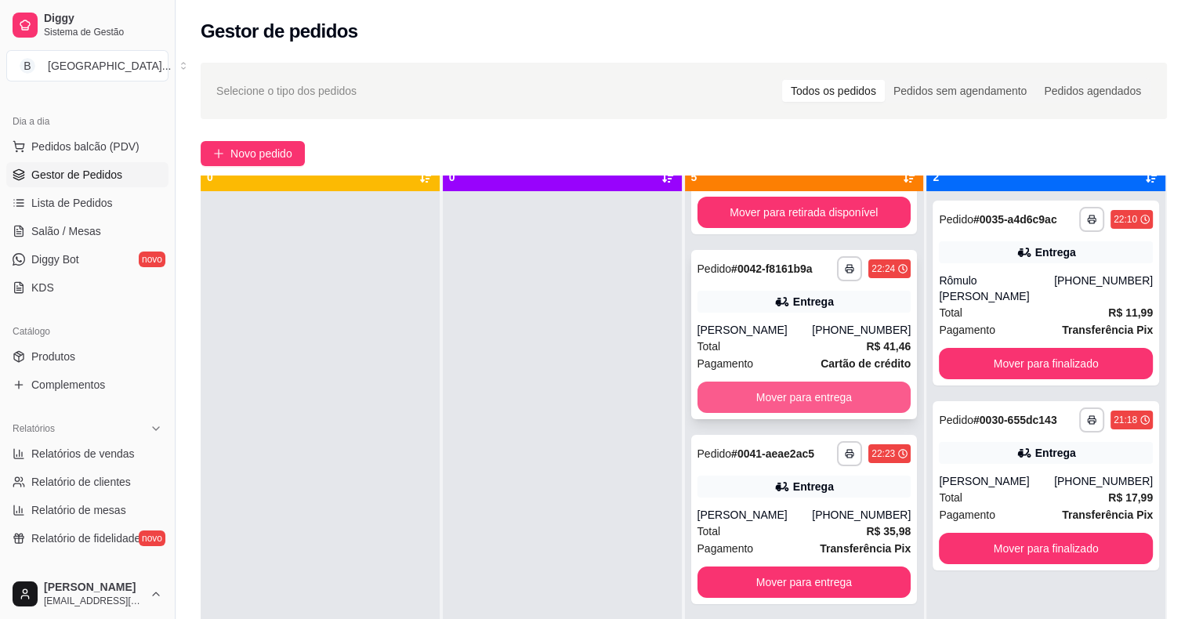
scroll to position [44, 0]
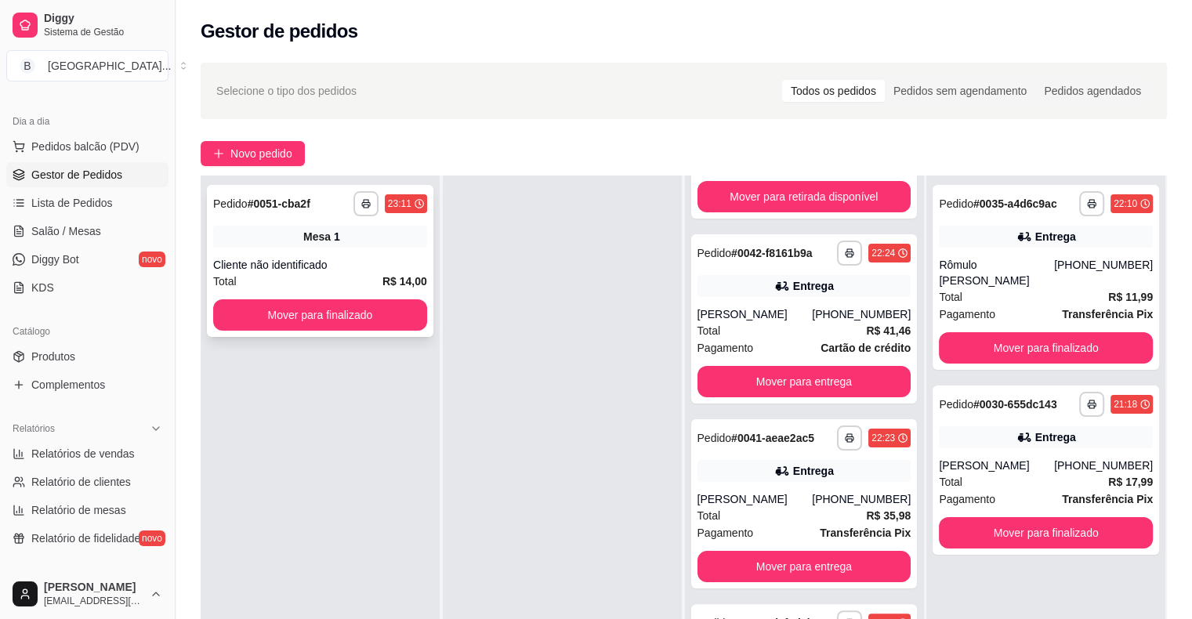
click at [348, 249] on div "**********" at bounding box center [320, 261] width 226 height 152
click at [257, 321] on button "Mover para finalizado" at bounding box center [320, 314] width 214 height 31
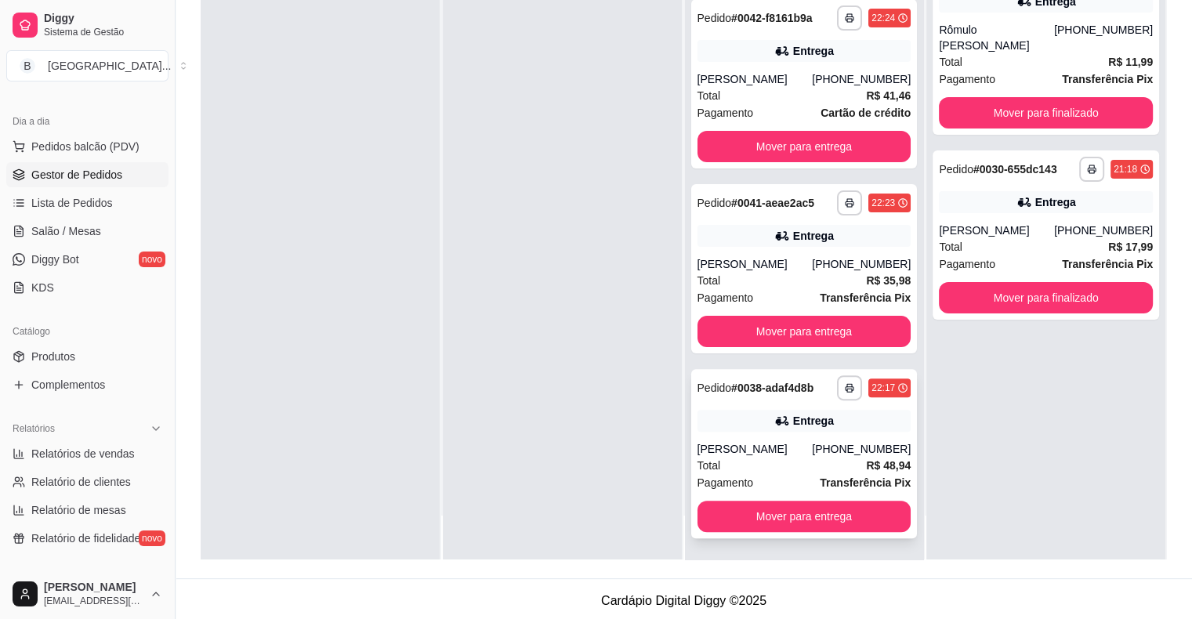
scroll to position [238, 0]
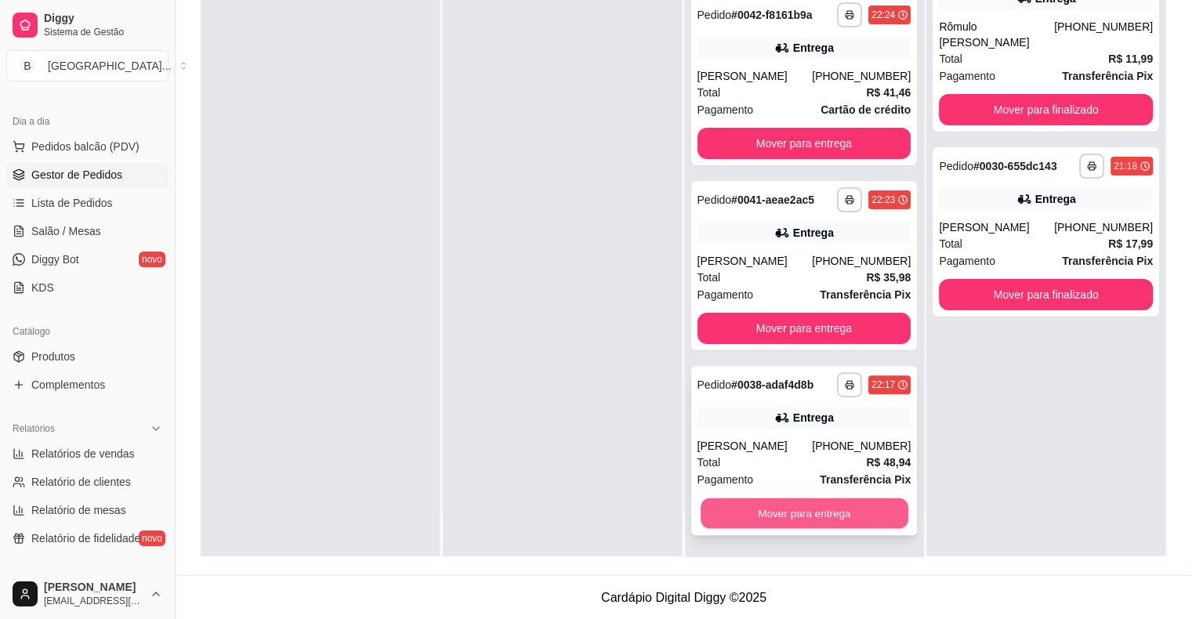
click at [790, 506] on button "Mover para entrega" at bounding box center [805, 513] width 208 height 31
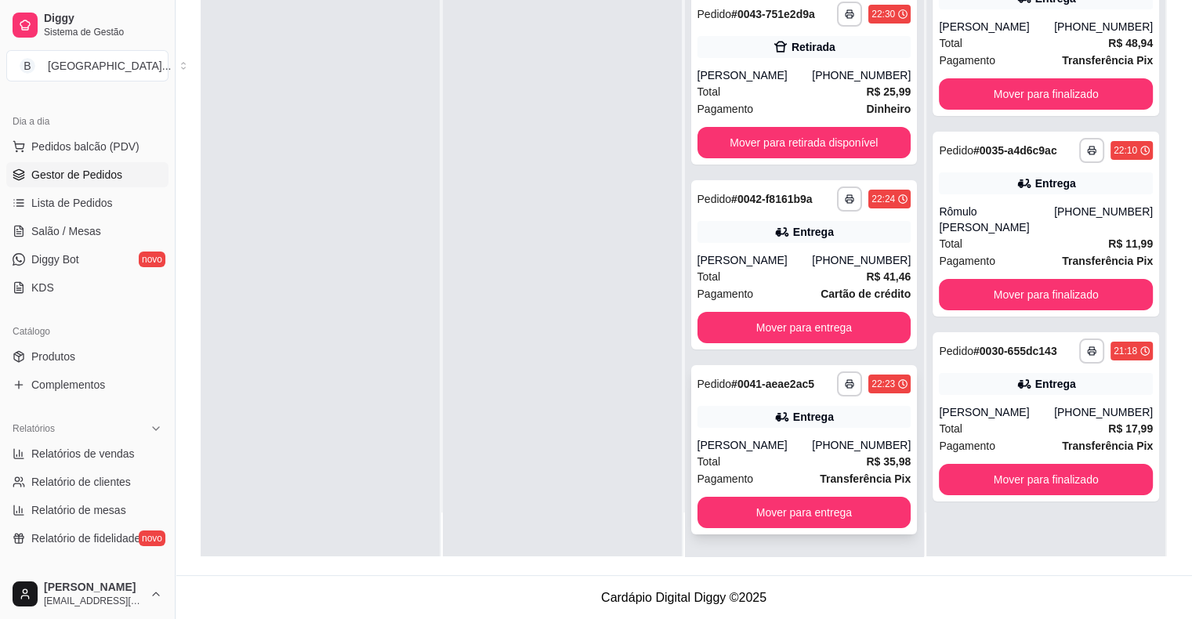
scroll to position [136, 0]
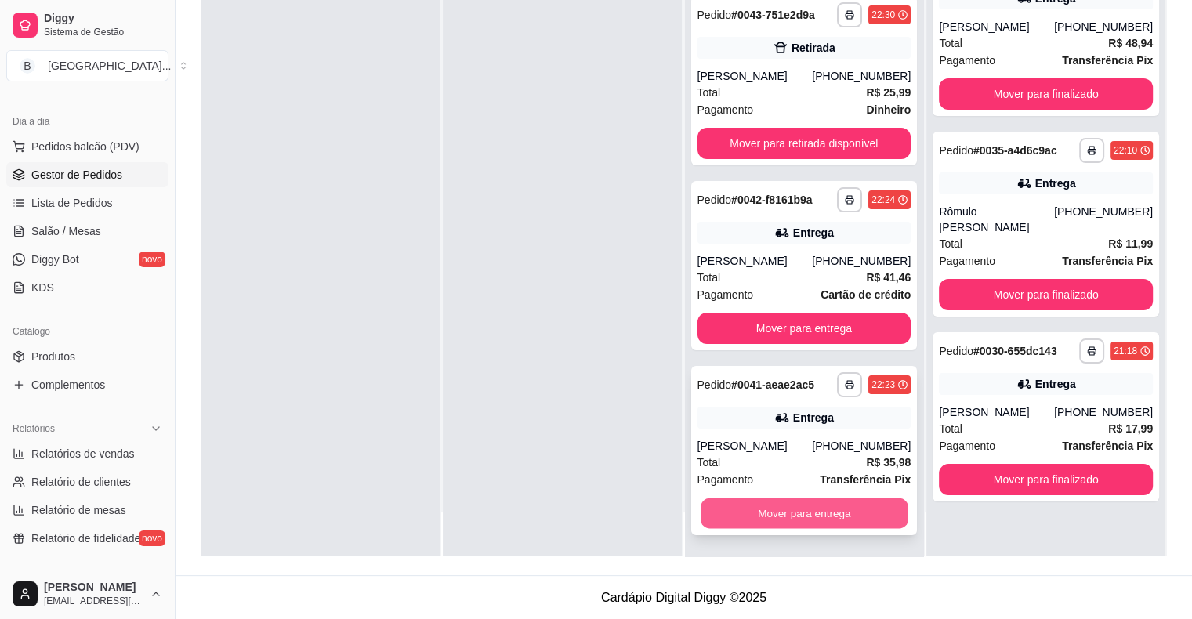
click at [712, 513] on button "Mover para entrega" at bounding box center [805, 513] width 208 height 31
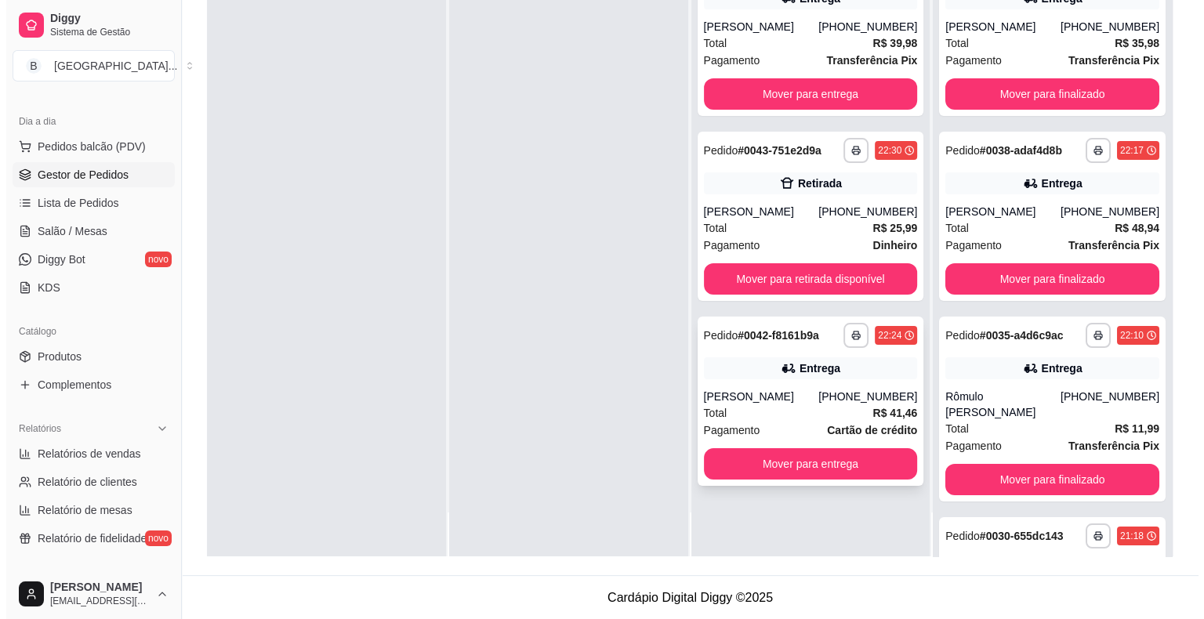
scroll to position [0, 0]
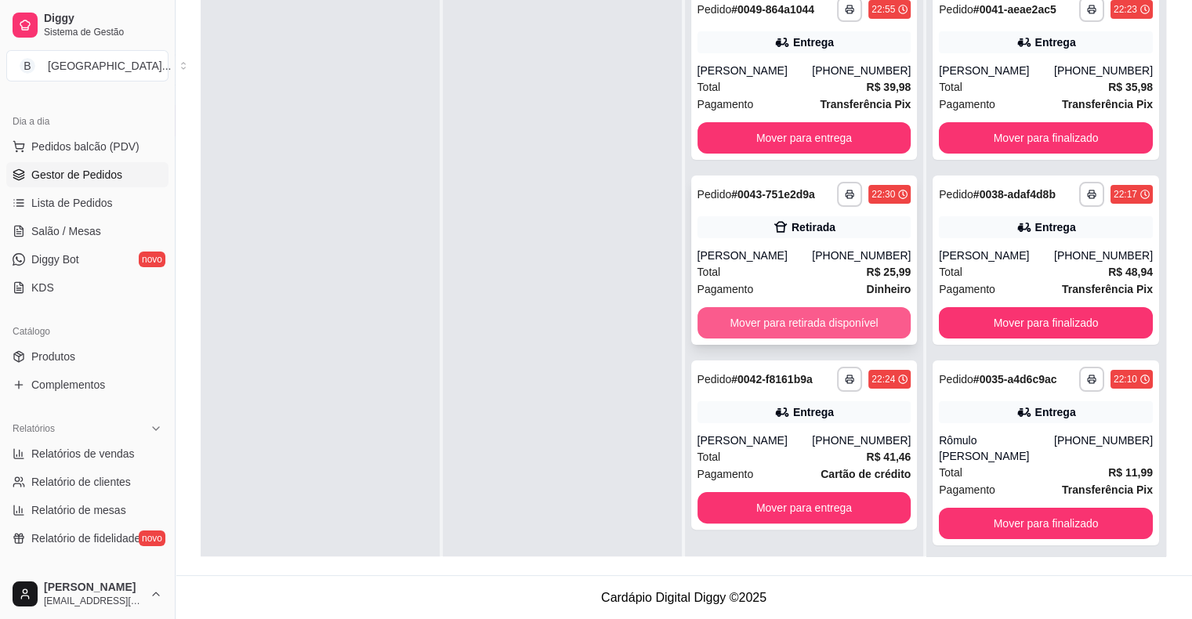
click at [785, 324] on button "Mover para retirada disponível" at bounding box center [805, 322] width 214 height 31
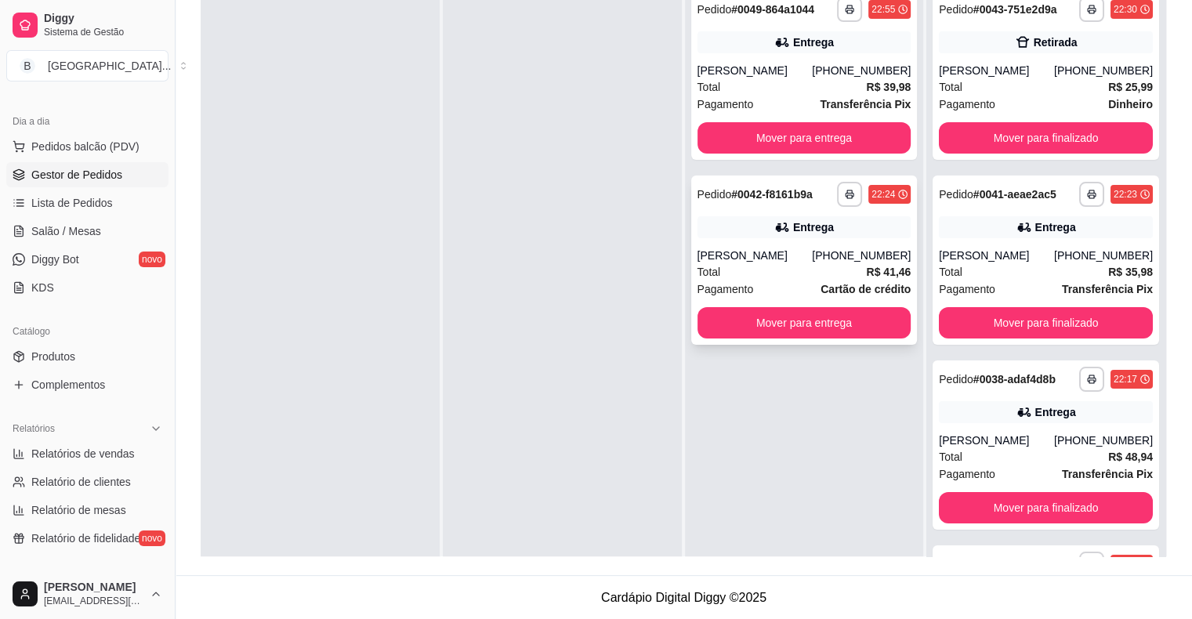
click at [777, 262] on div "[PERSON_NAME]" at bounding box center [755, 256] width 115 height 16
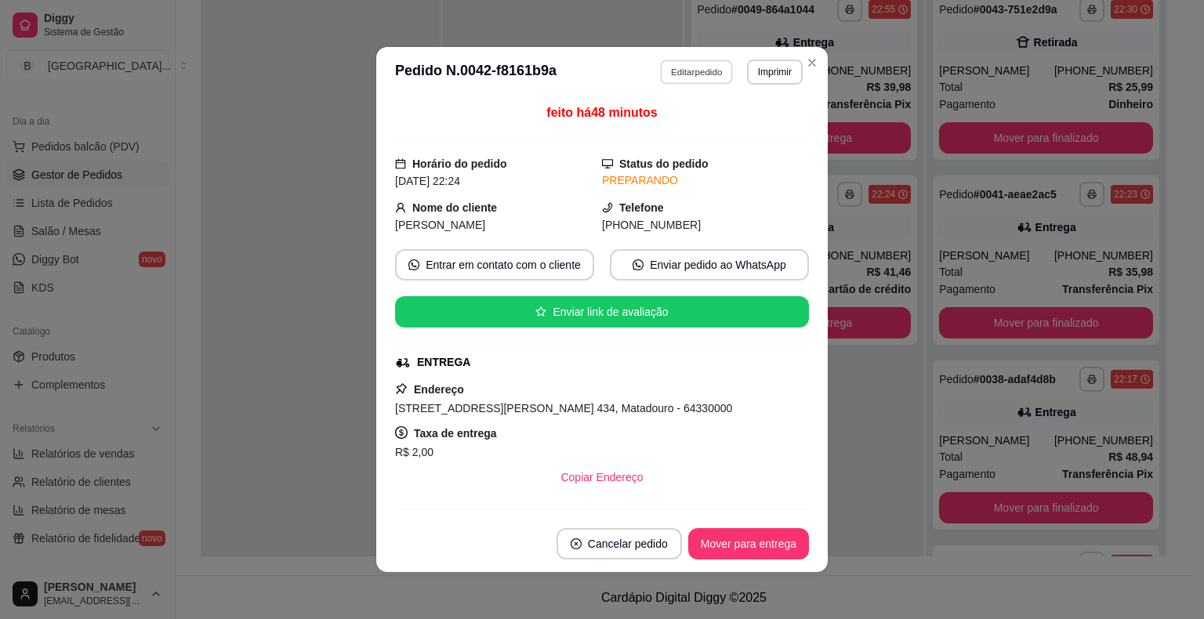
click at [679, 80] on button "Editar pedido" at bounding box center [697, 72] width 73 height 24
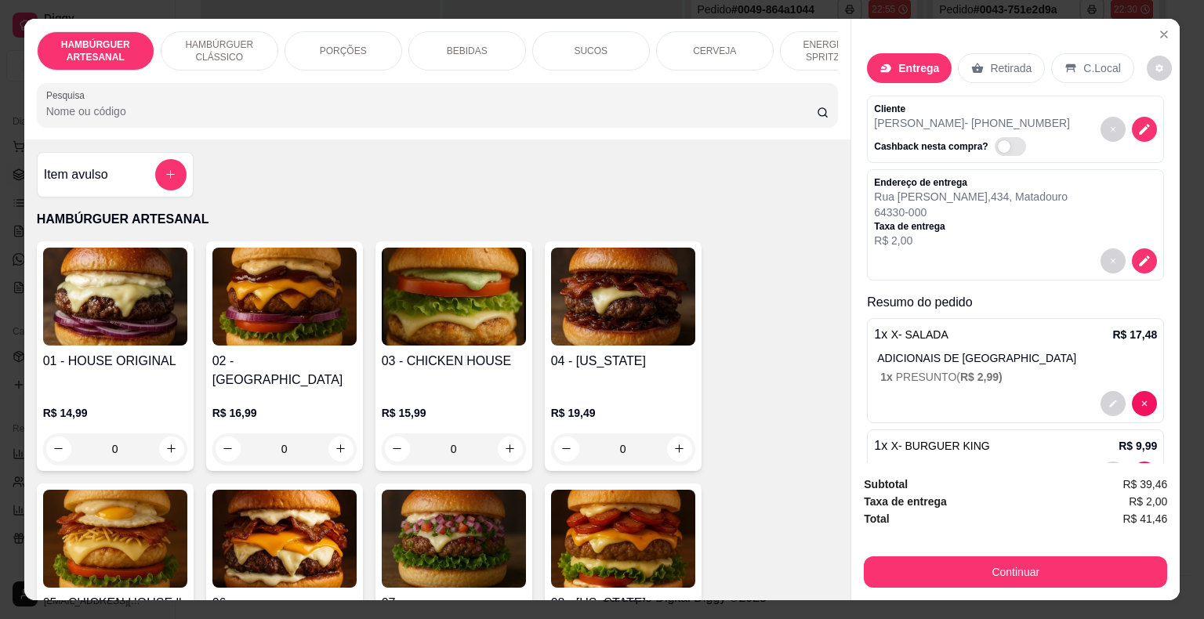
click at [973, 72] on div "Retirada" at bounding box center [1001, 68] width 87 height 30
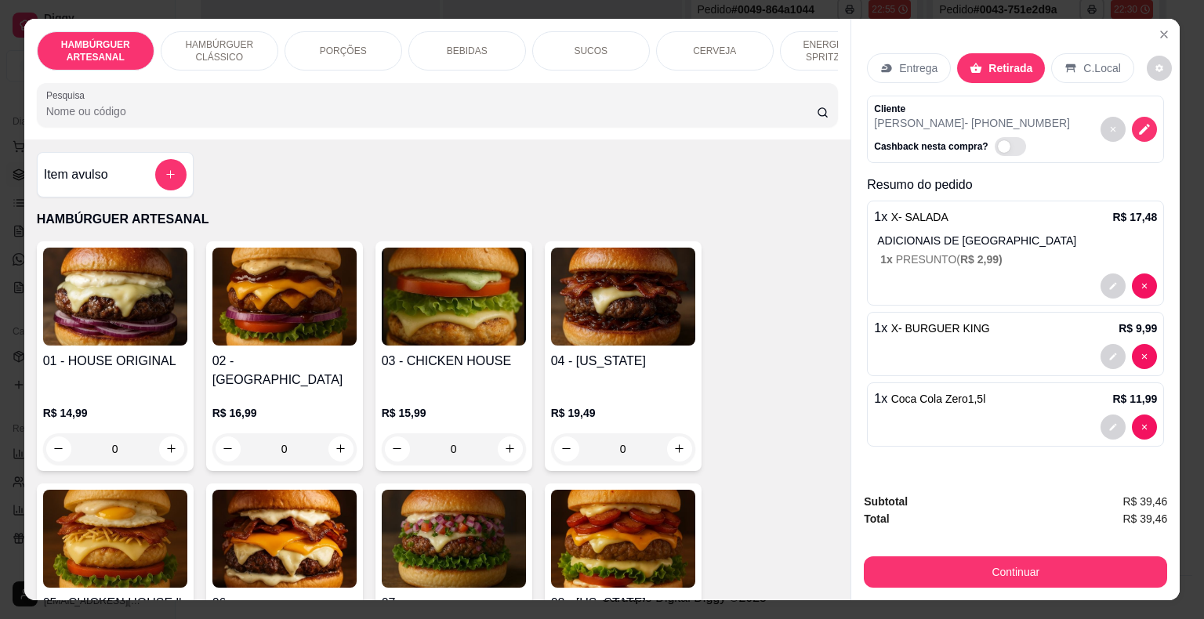
scroll to position [38, 0]
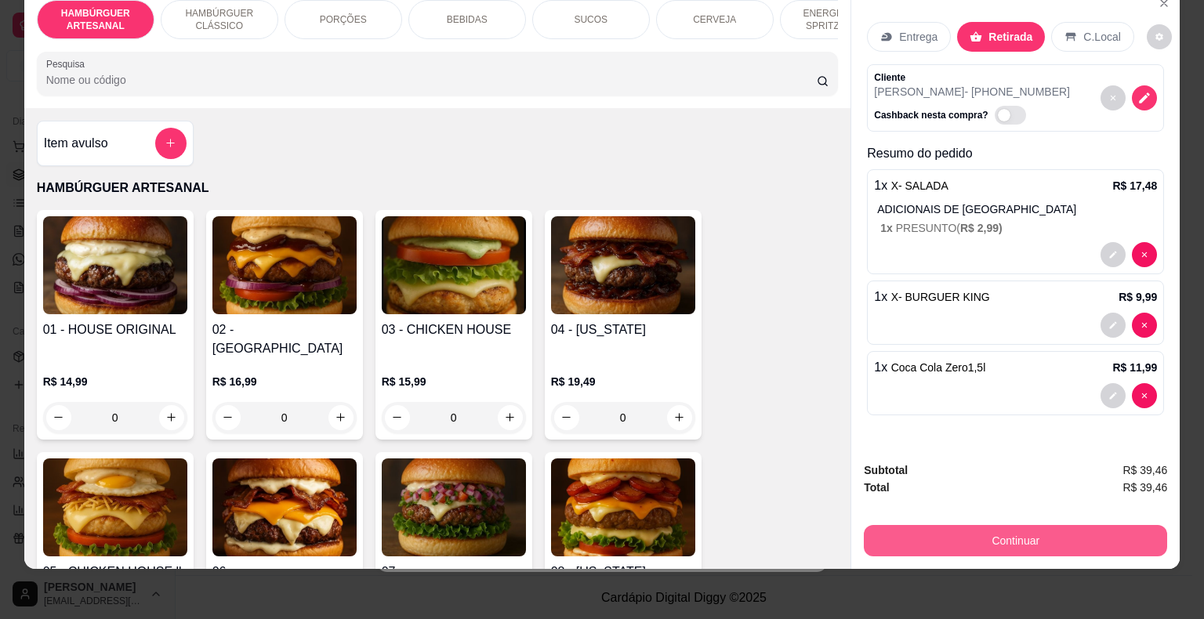
click at [956, 538] on button "Continuar" at bounding box center [1015, 540] width 303 height 31
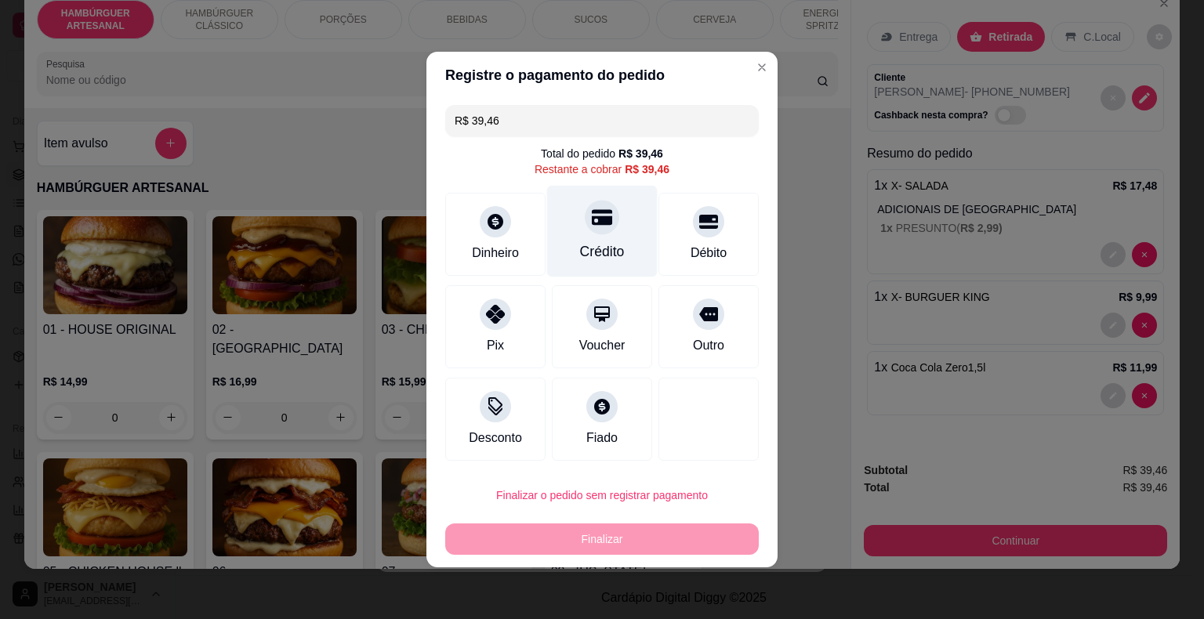
click at [569, 249] on div "Crédito" at bounding box center [602, 232] width 111 height 92
type input "R$ 0,00"
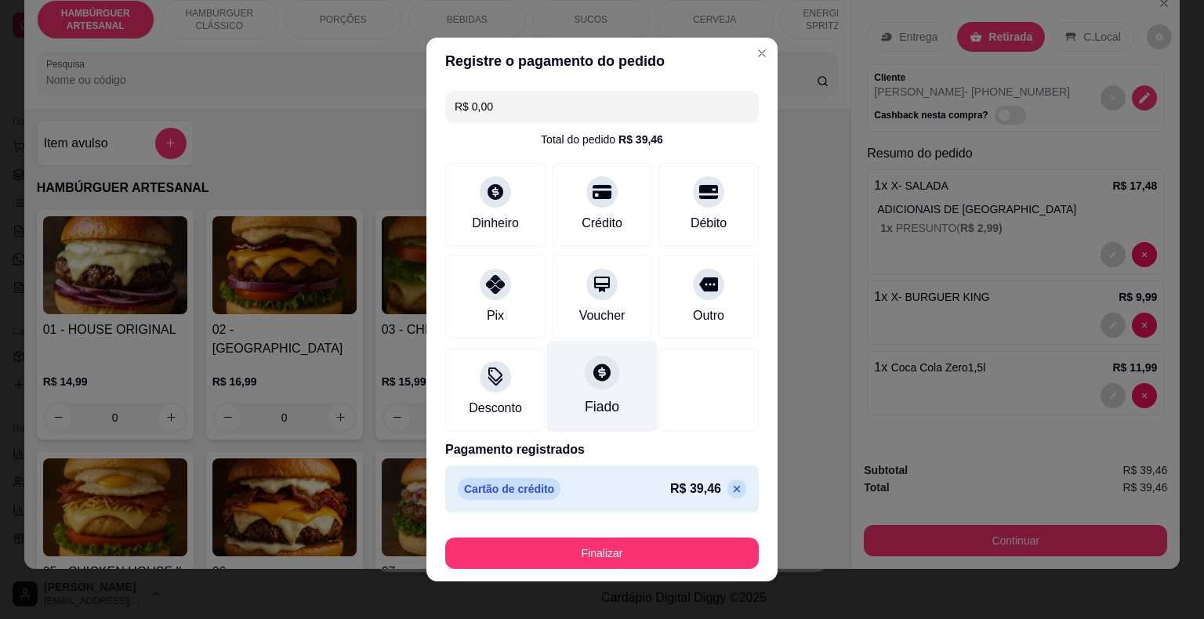
scroll to position [12, 0]
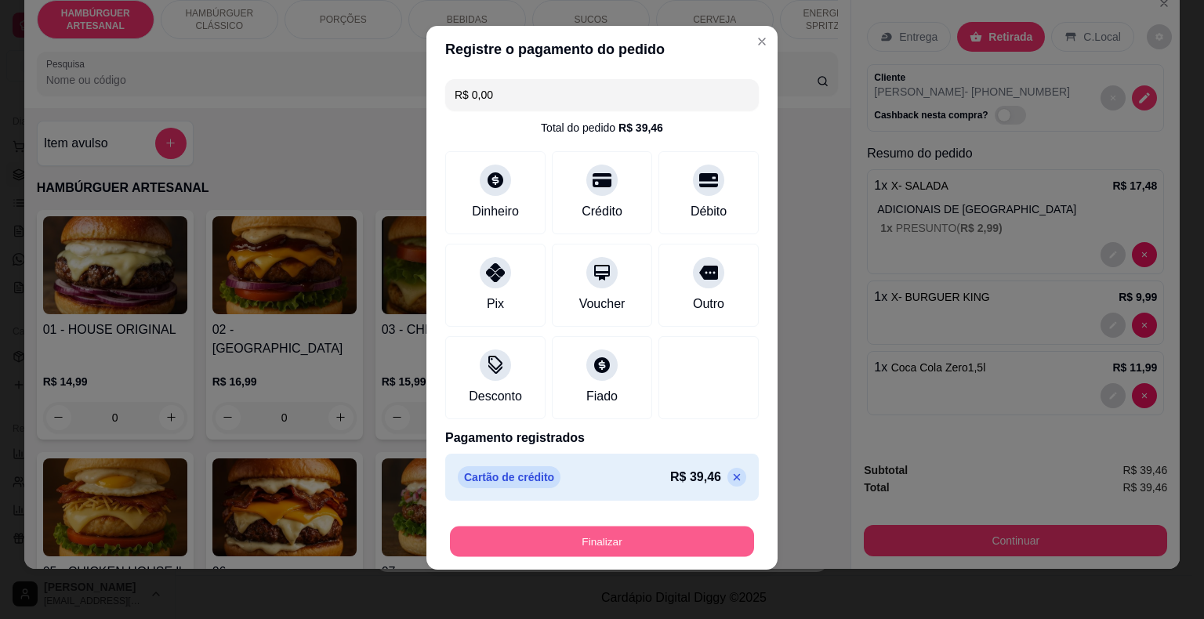
click at [611, 549] on button "Finalizar" at bounding box center [602, 542] width 304 height 31
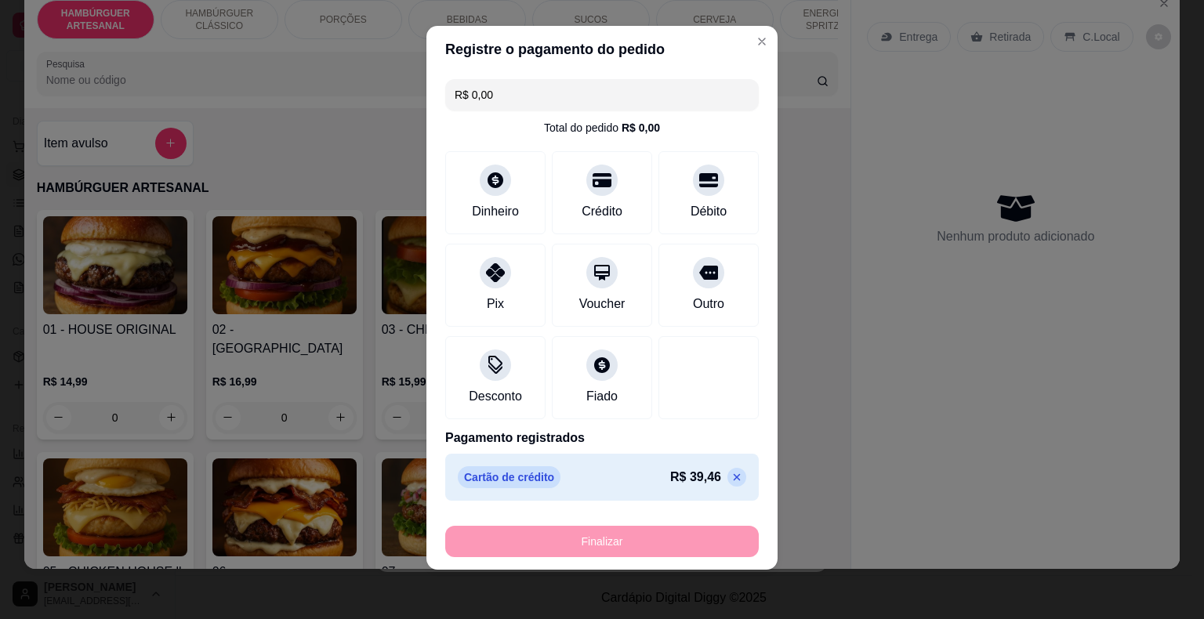
type input "0"
type input "-R$ 39,46"
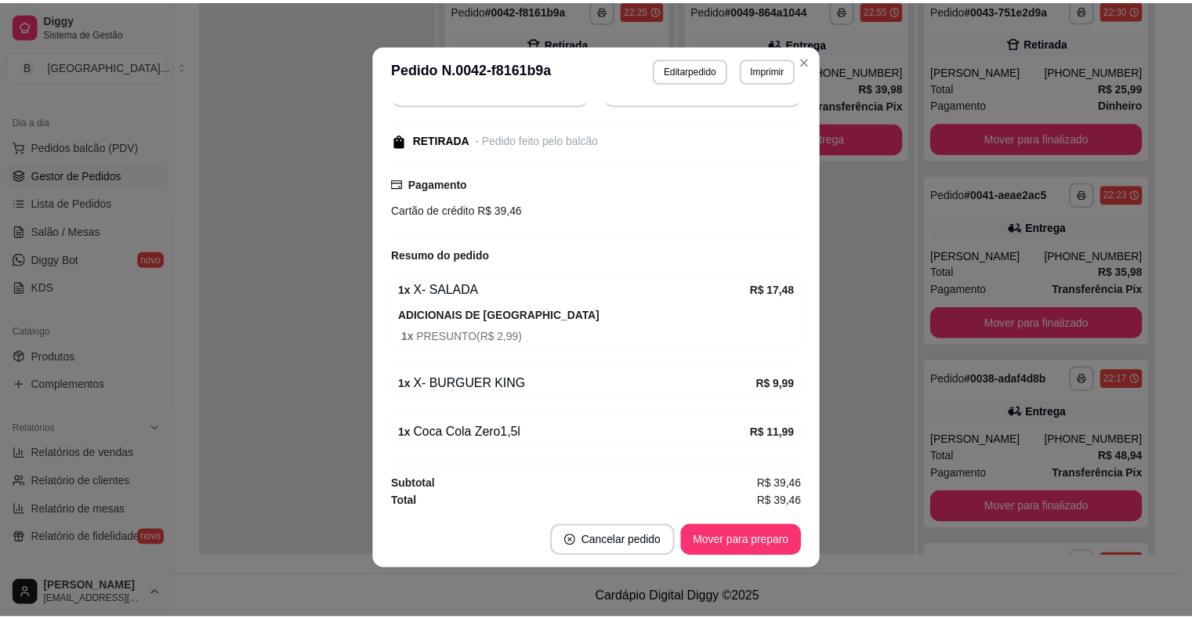
scroll to position [3, 0]
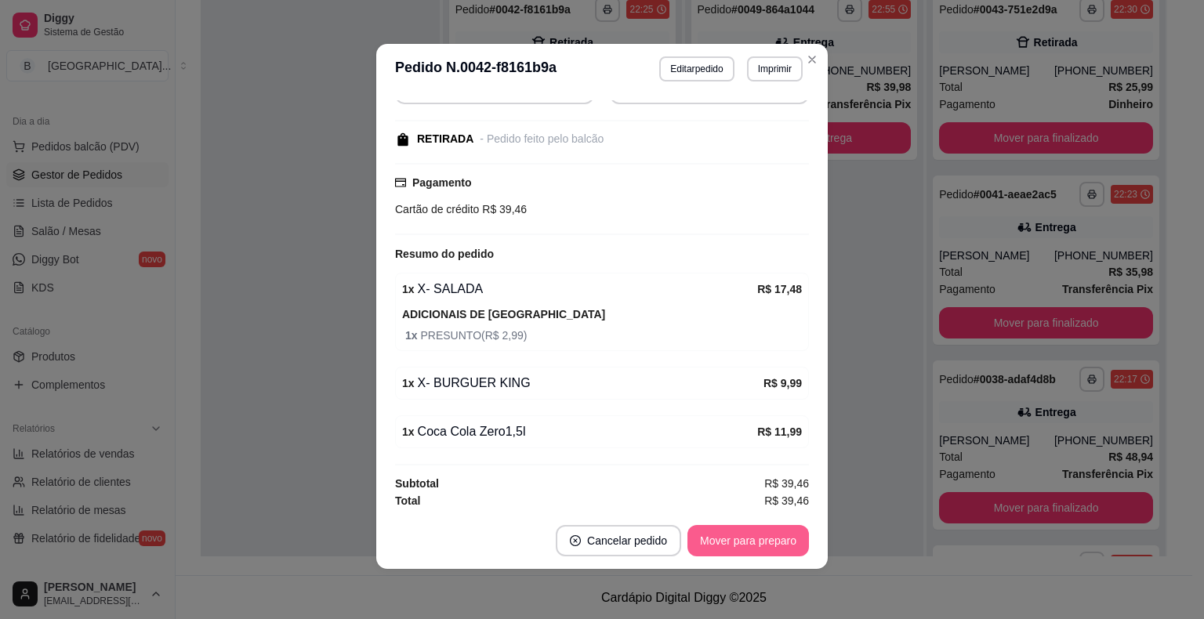
click at [733, 547] on button "Mover para preparo" at bounding box center [747, 540] width 121 height 31
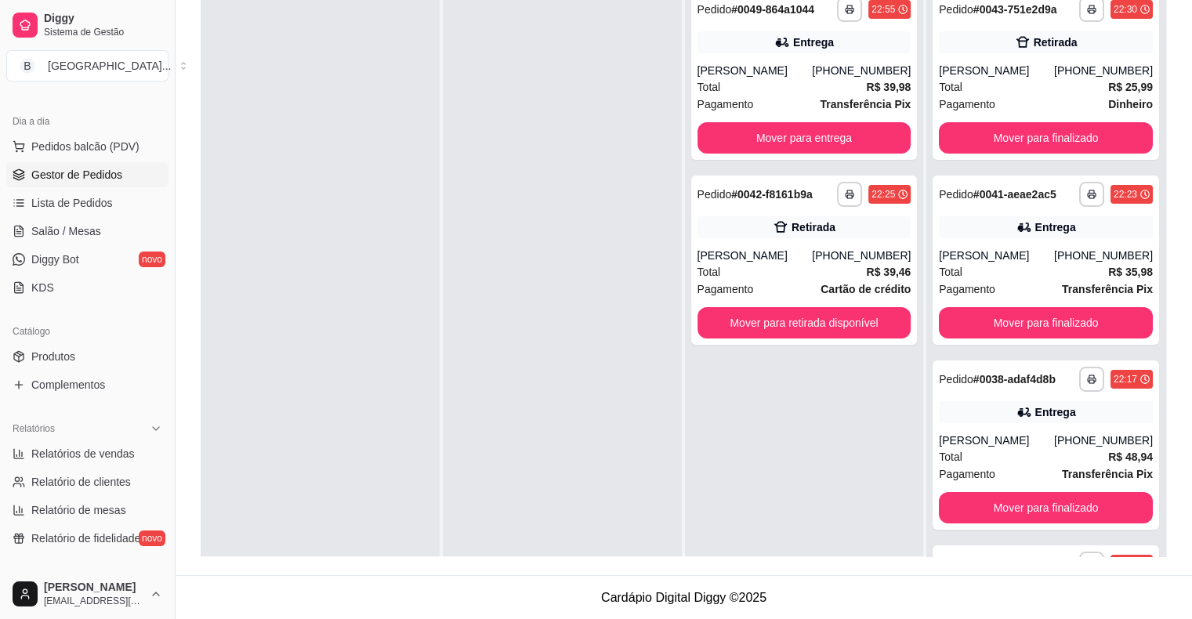
scroll to position [235, 0]
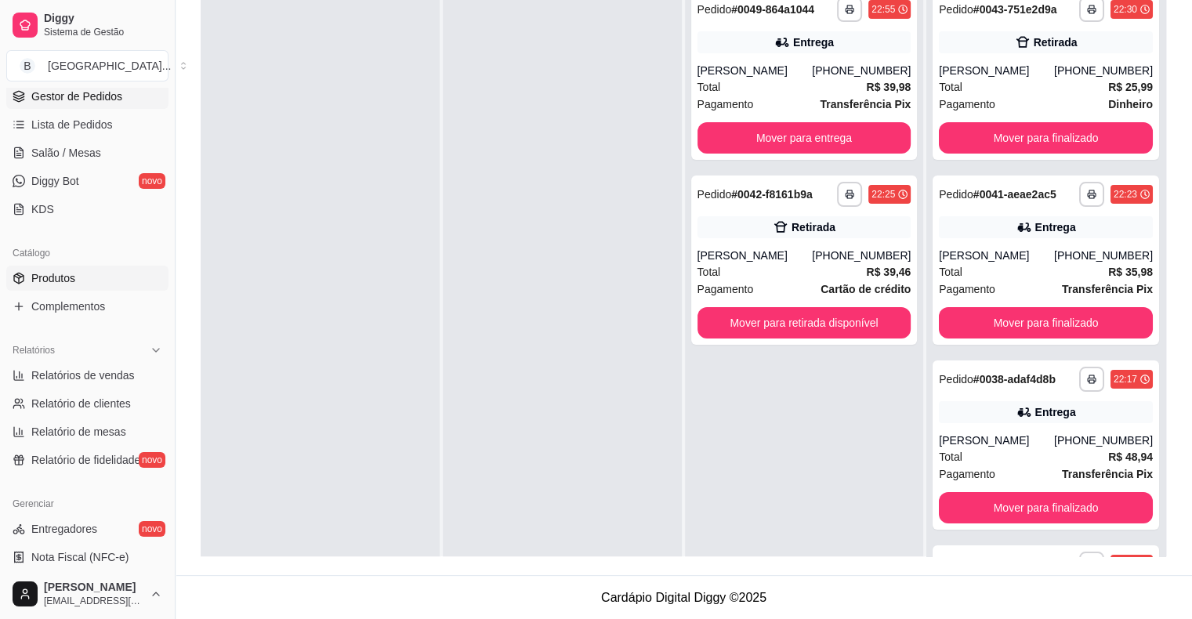
click at [58, 274] on span "Produtos" at bounding box center [53, 278] width 44 height 16
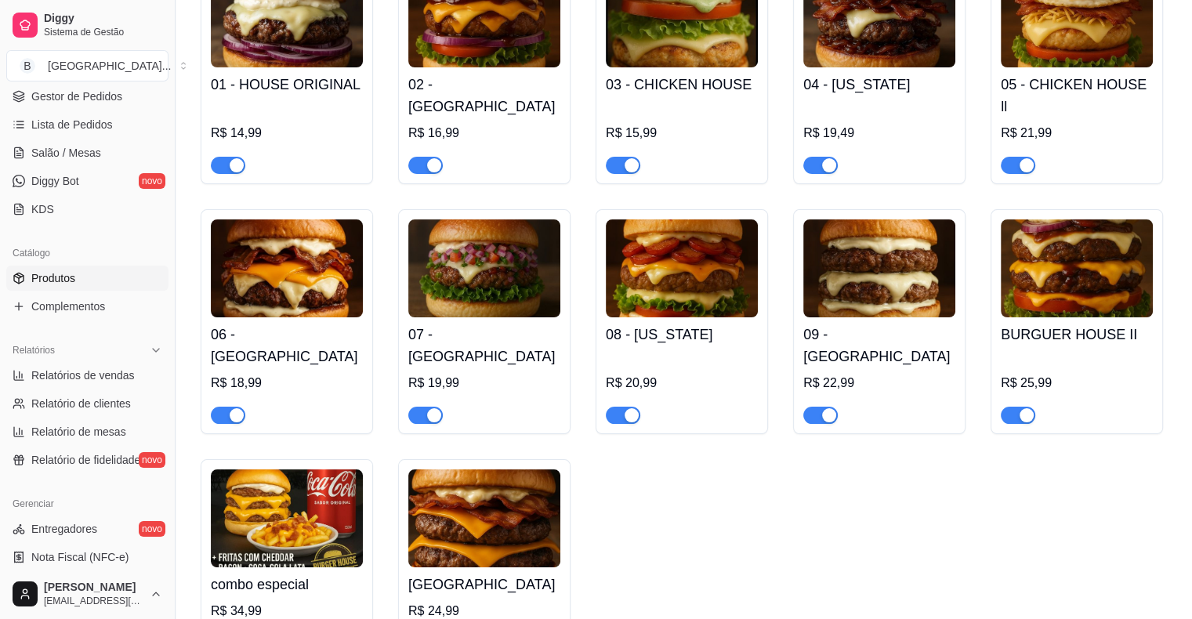
click at [33, 270] on span "Produtos" at bounding box center [53, 278] width 44 height 16
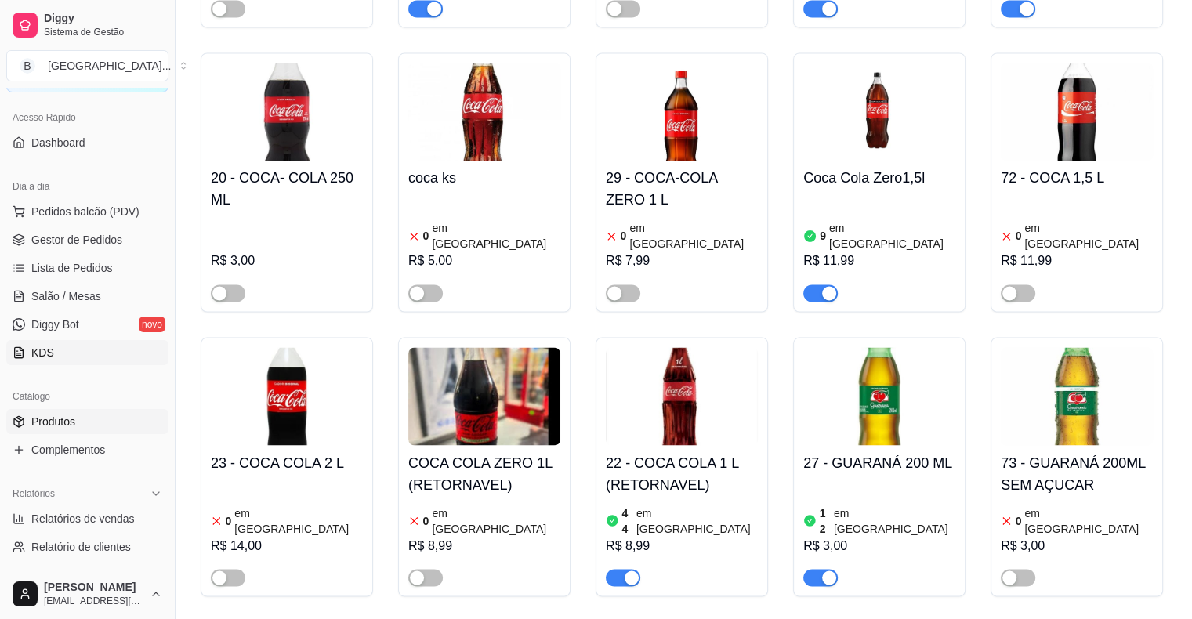
scroll to position [78, 0]
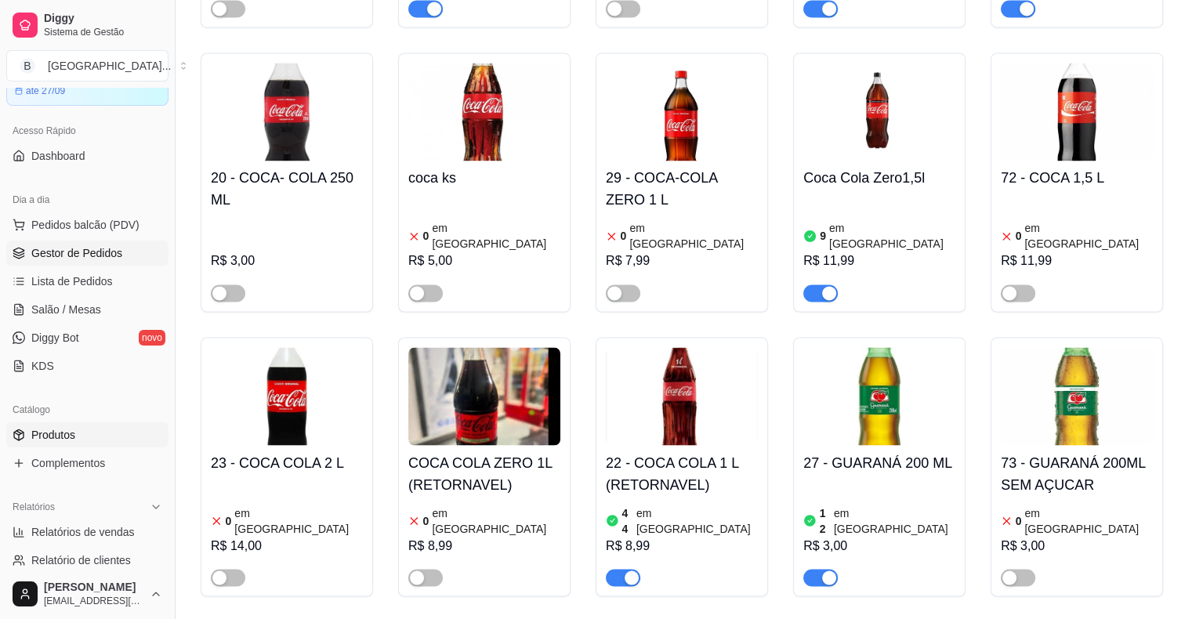
click at [140, 261] on link "Gestor de Pedidos" at bounding box center [87, 253] width 162 height 25
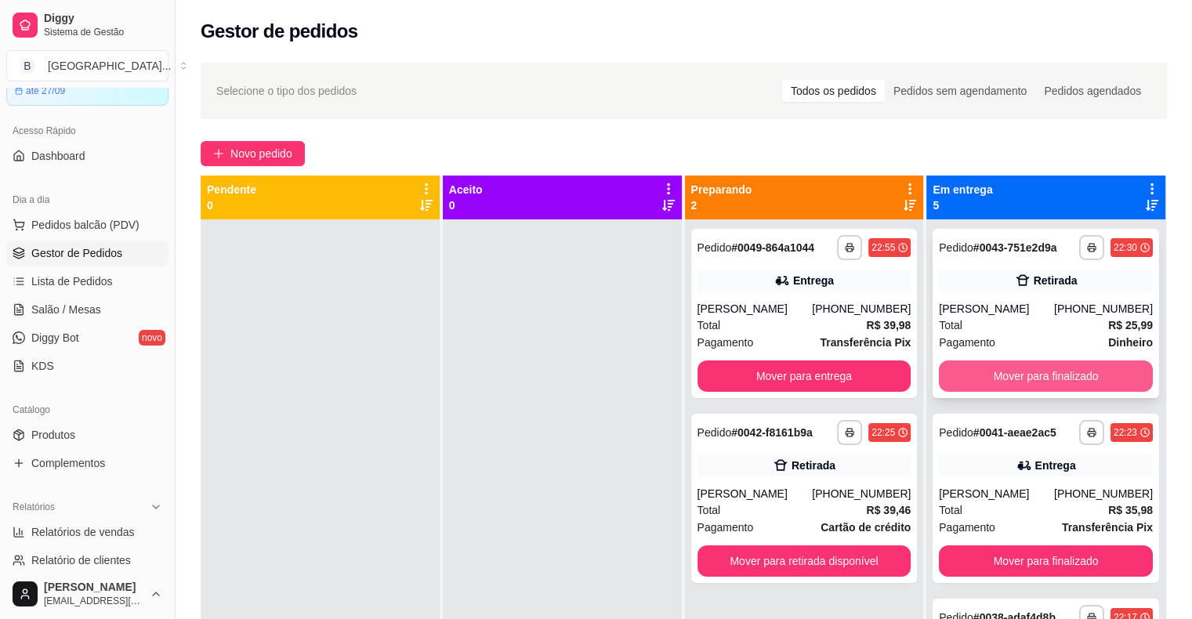
click at [987, 368] on button "Mover para finalizado" at bounding box center [1046, 376] width 214 height 31
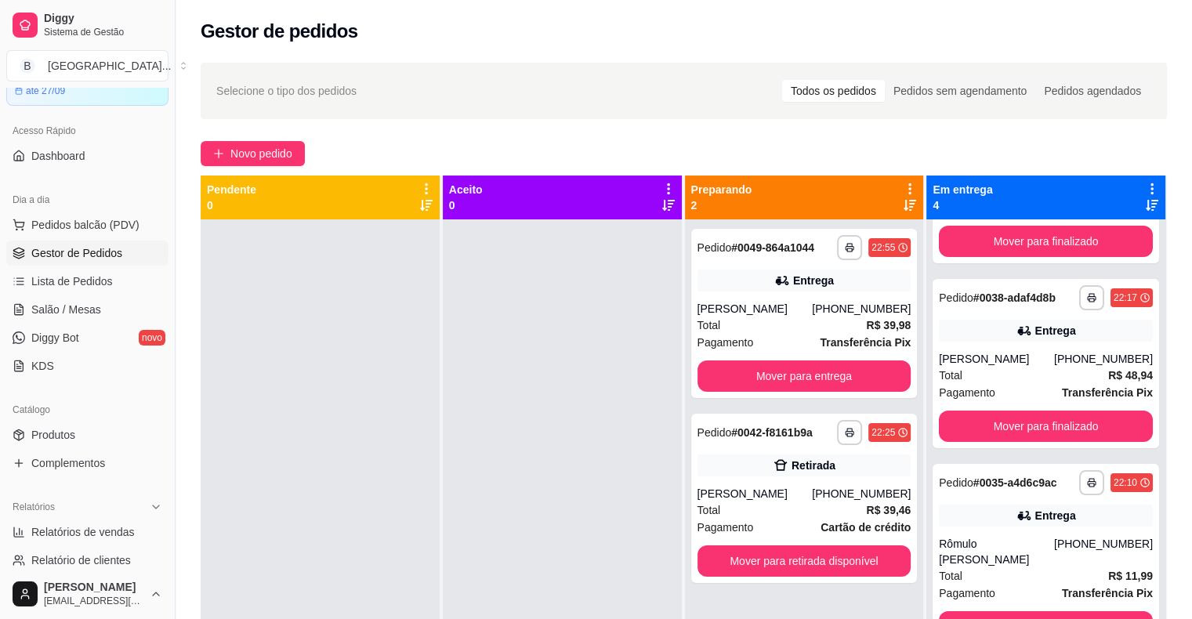
scroll to position [136, 0]
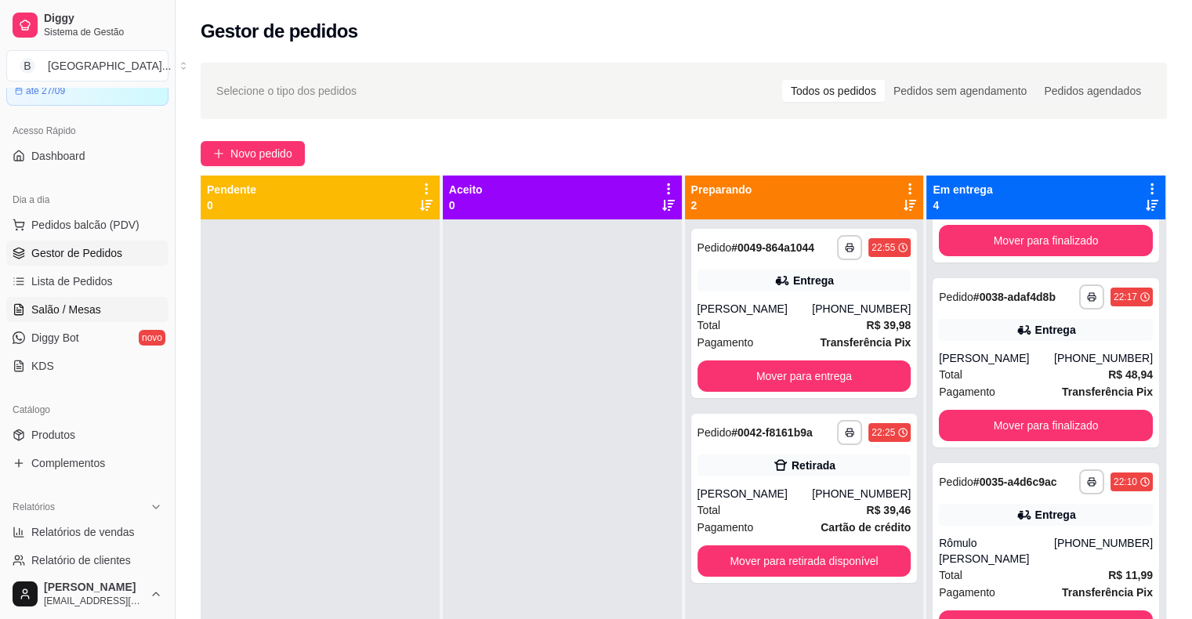
click at [86, 317] on link "Salão / Mesas" at bounding box center [87, 309] width 162 height 25
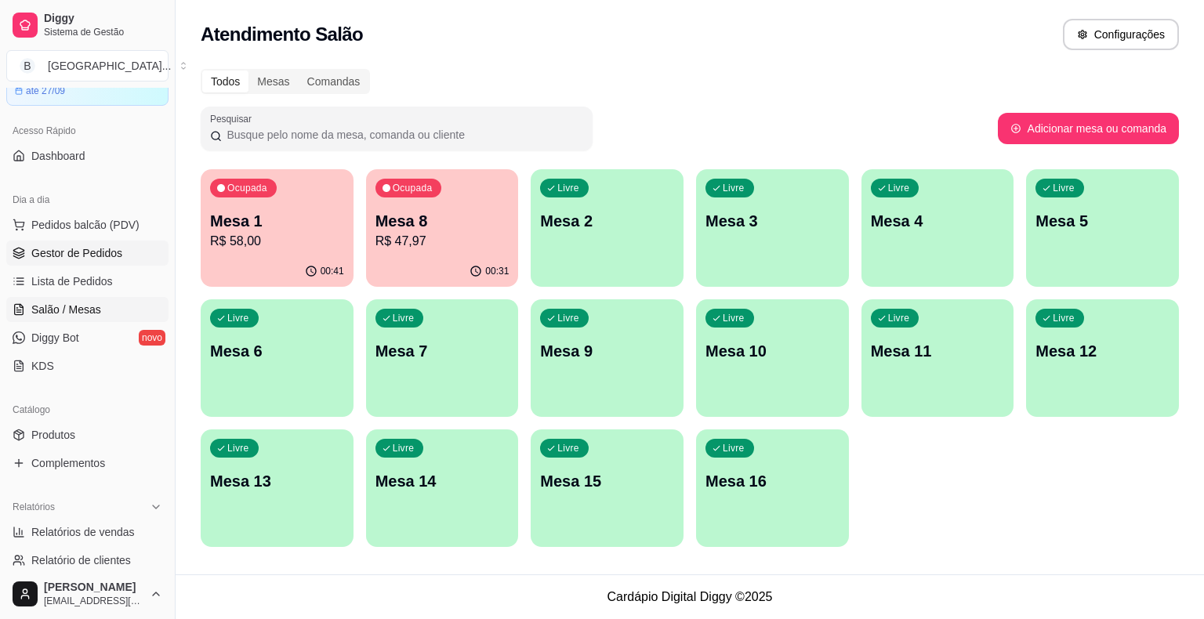
click at [108, 246] on span "Gestor de Pedidos" at bounding box center [76, 253] width 91 height 16
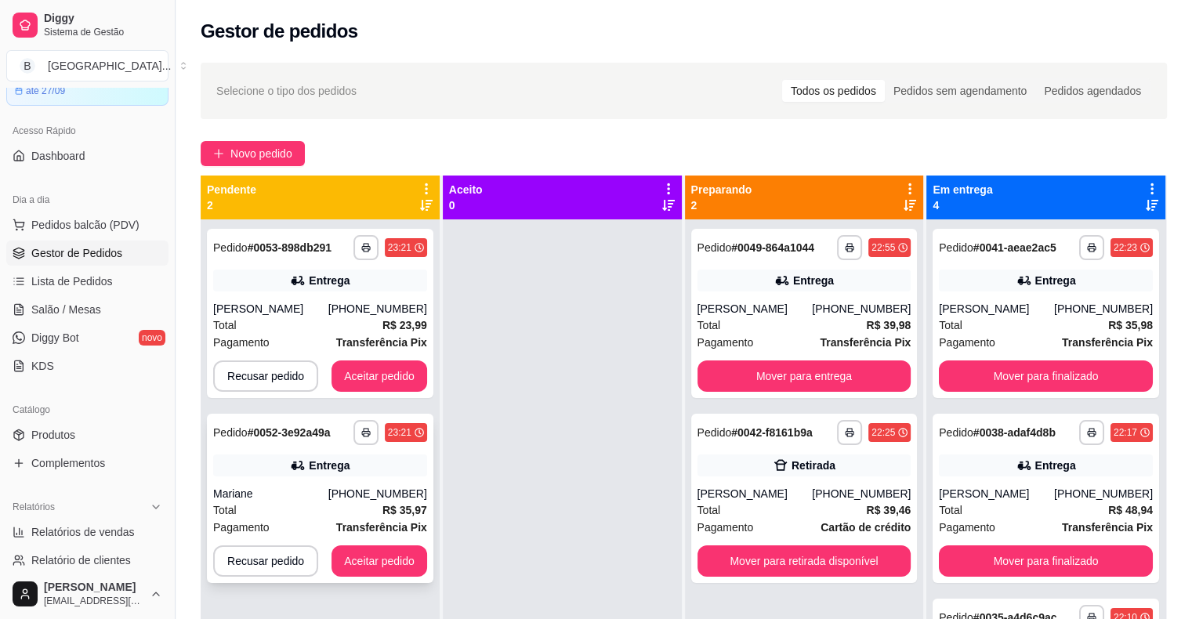
click at [402, 509] on strong "R$ 35,97" at bounding box center [404, 510] width 45 height 13
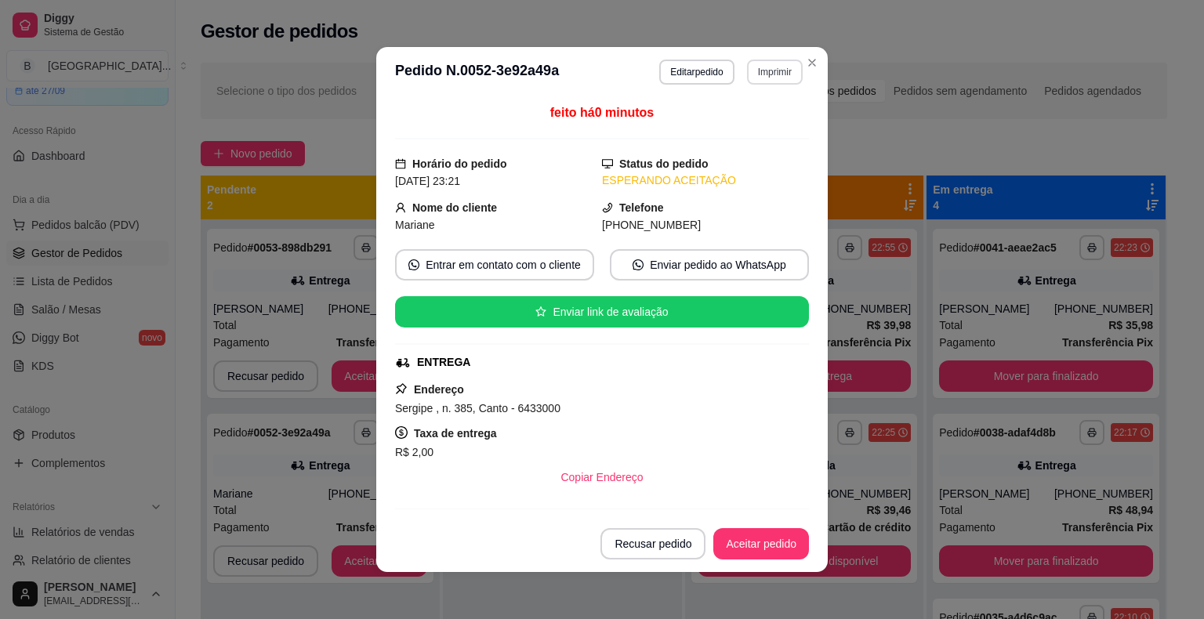
click at [762, 67] on button "Imprimir" at bounding box center [775, 72] width 56 height 25
click at [781, 132] on button "IMPRESSORA" at bounding box center [741, 126] width 110 height 24
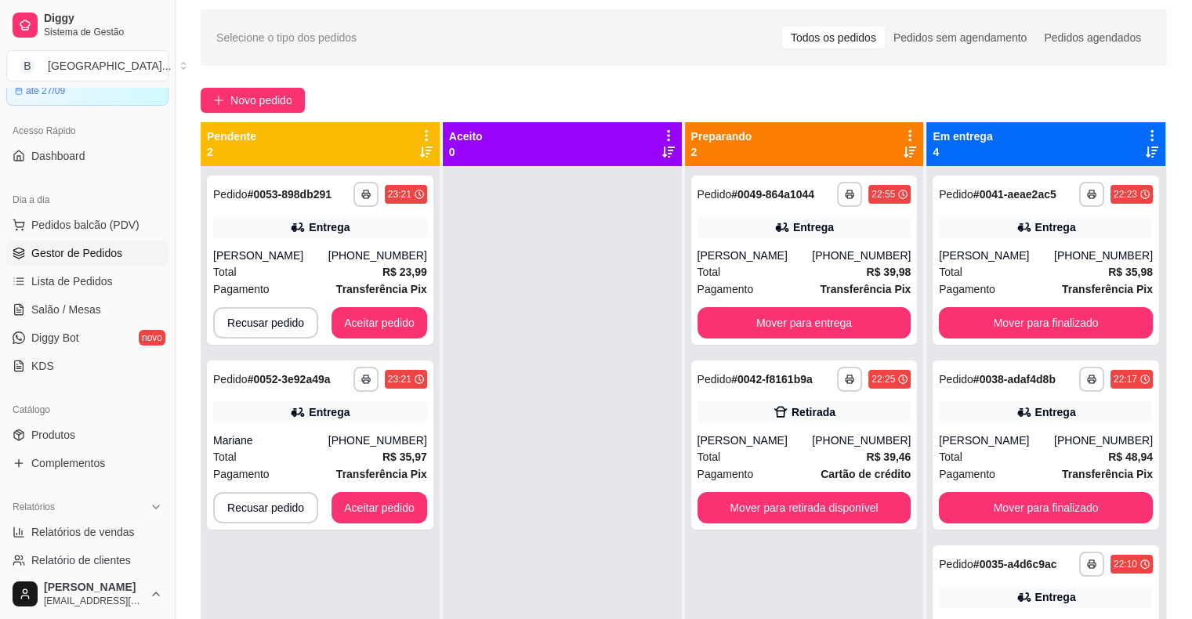
scroll to position [78, 0]
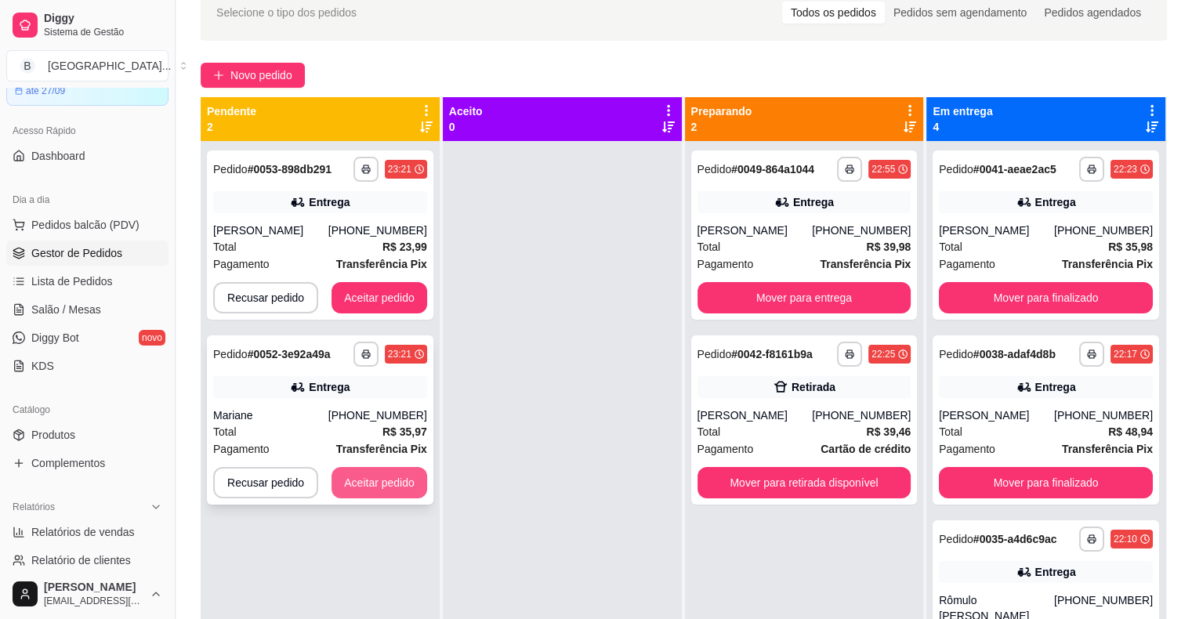
click at [390, 484] on button "Aceitar pedido" at bounding box center [380, 482] width 96 height 31
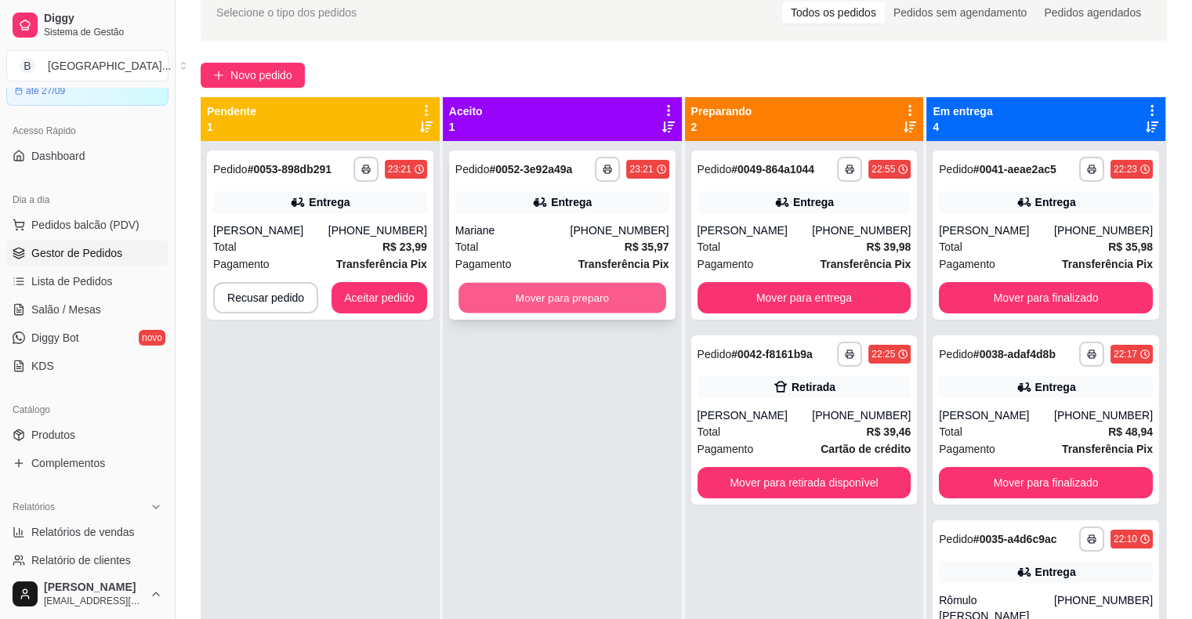
click at [571, 299] on button "Mover para preparo" at bounding box center [562, 298] width 208 height 31
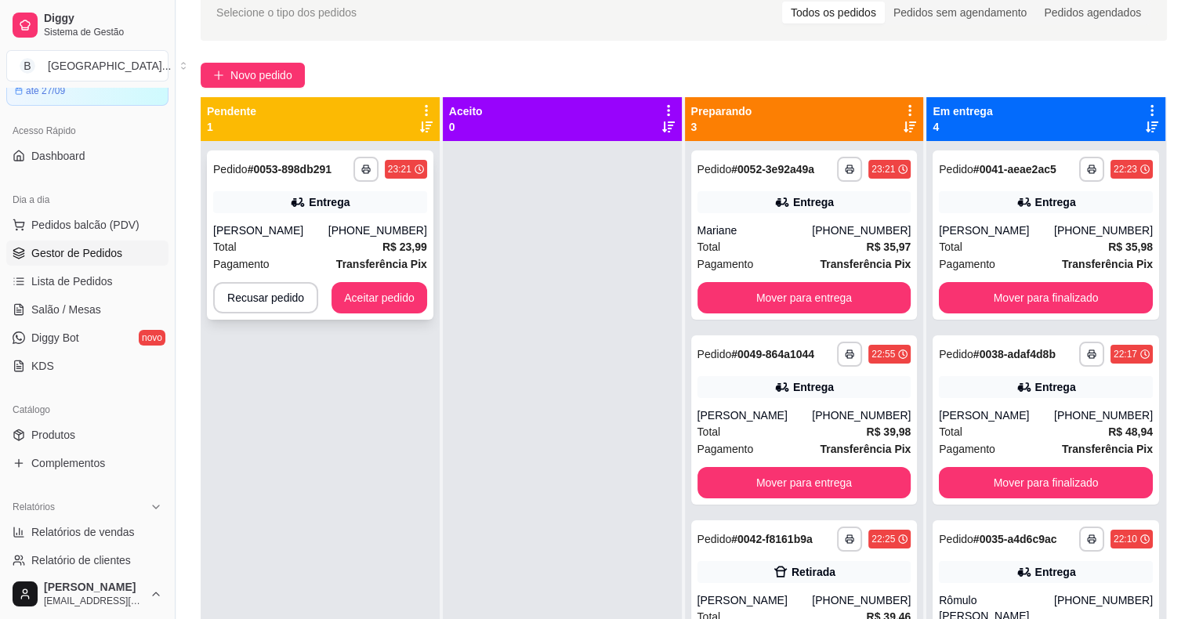
click at [417, 259] on strong "Transferência Pix" at bounding box center [381, 264] width 91 height 13
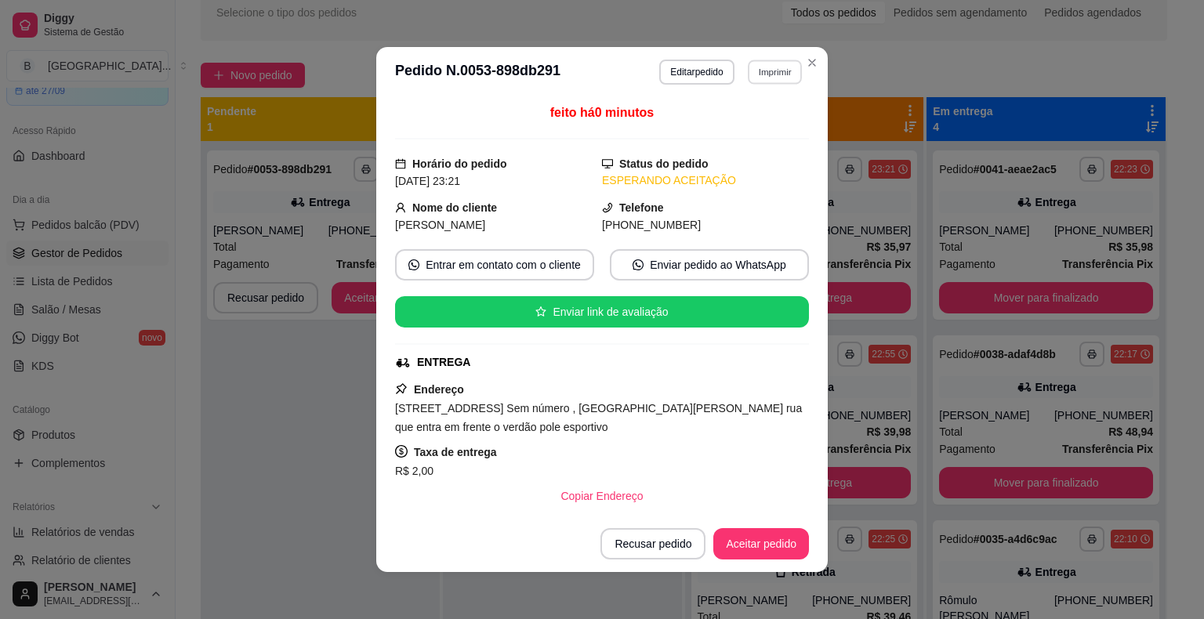
click at [765, 83] on button "Imprimir" at bounding box center [775, 72] width 54 height 24
click at [765, 114] on div "Escolha a impressora IMPRESSORA Impressora" at bounding box center [740, 131] width 129 height 85
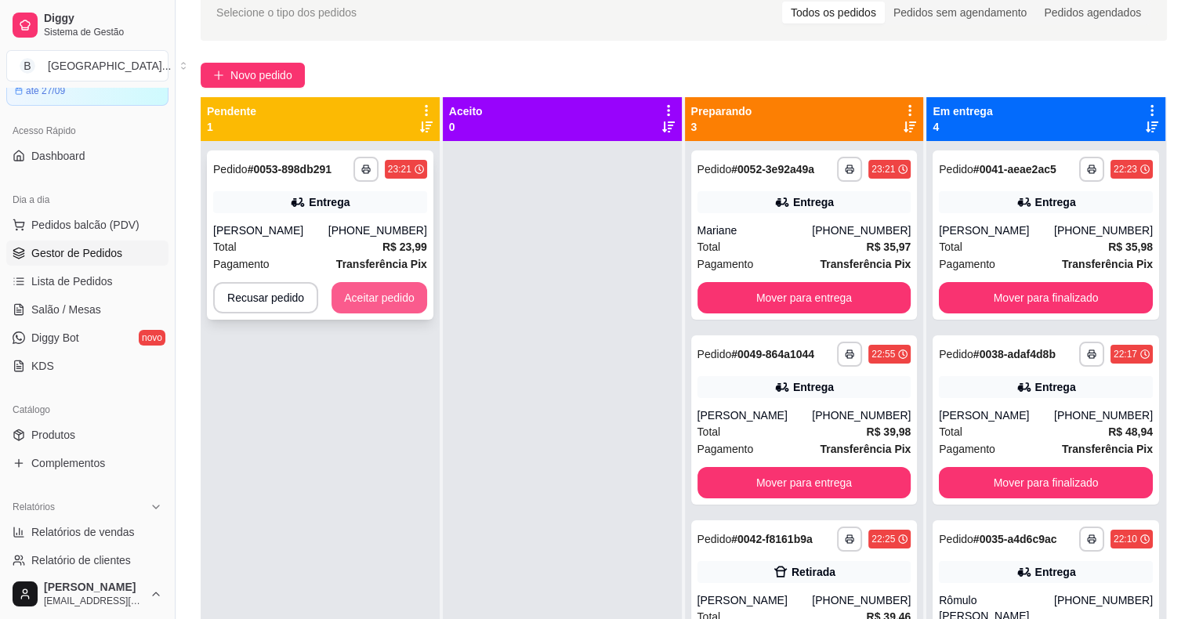
click at [398, 289] on button "Aceitar pedido" at bounding box center [380, 297] width 96 height 31
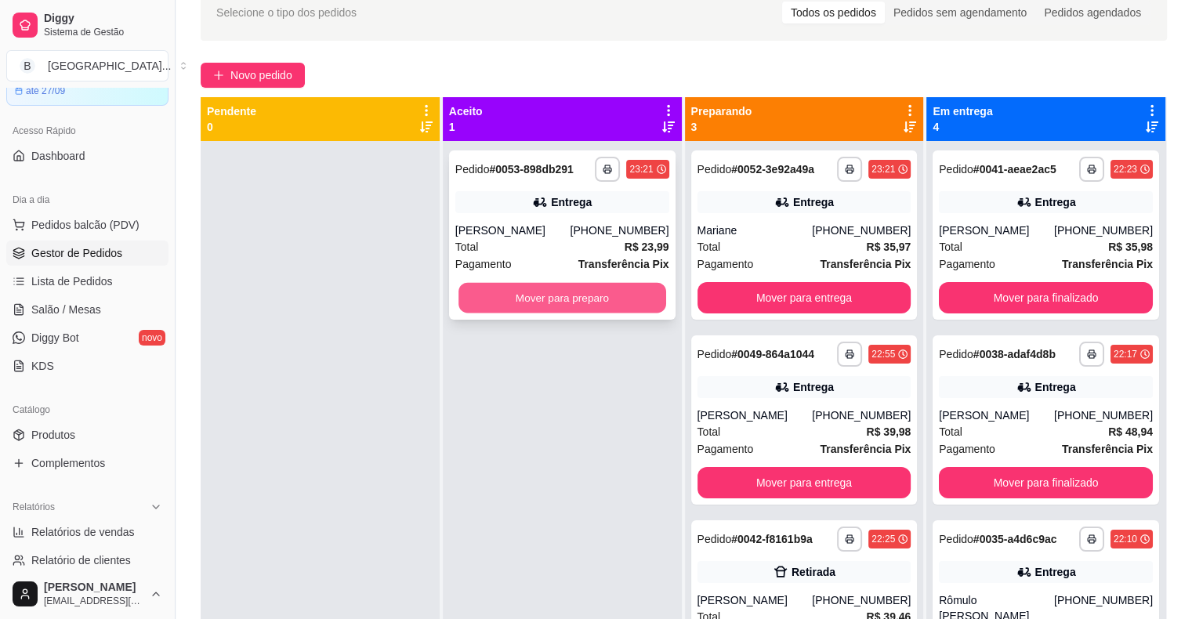
click at [476, 287] on button "Mover para preparo" at bounding box center [562, 298] width 208 height 31
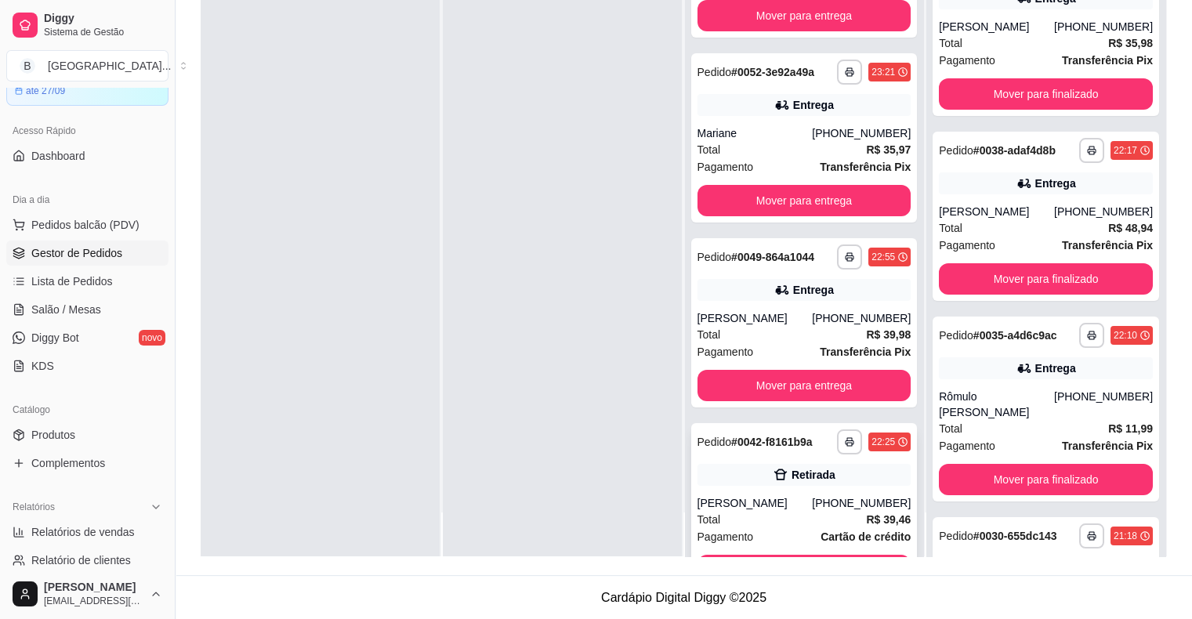
scroll to position [136, 0]
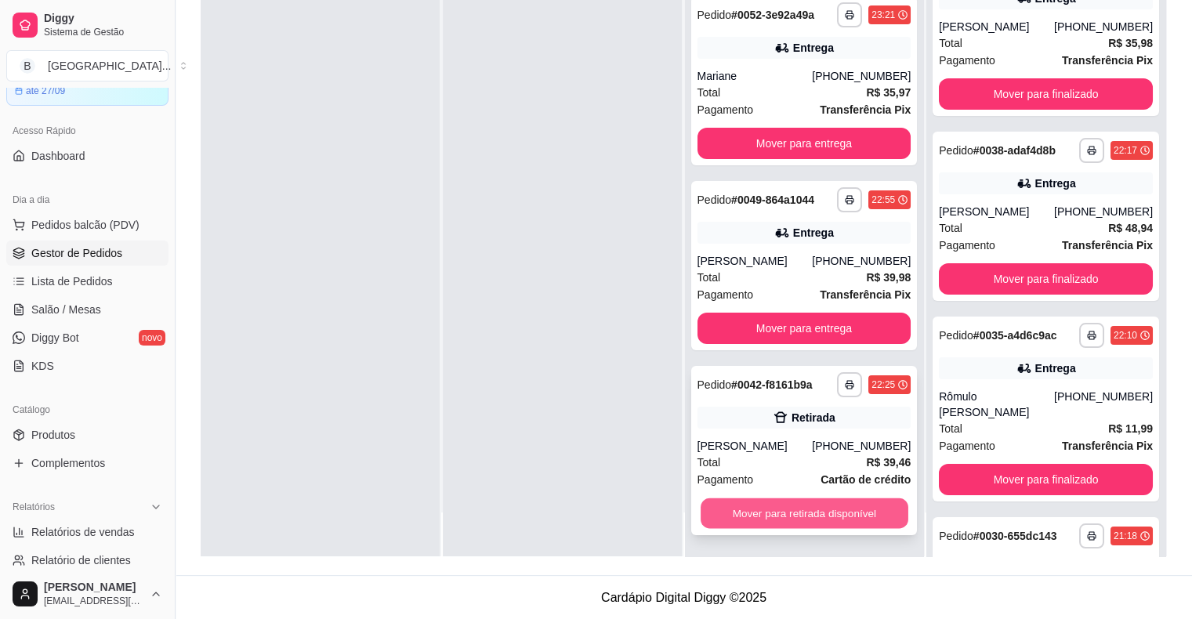
click at [795, 509] on button "Mover para retirada disponível" at bounding box center [805, 513] width 208 height 31
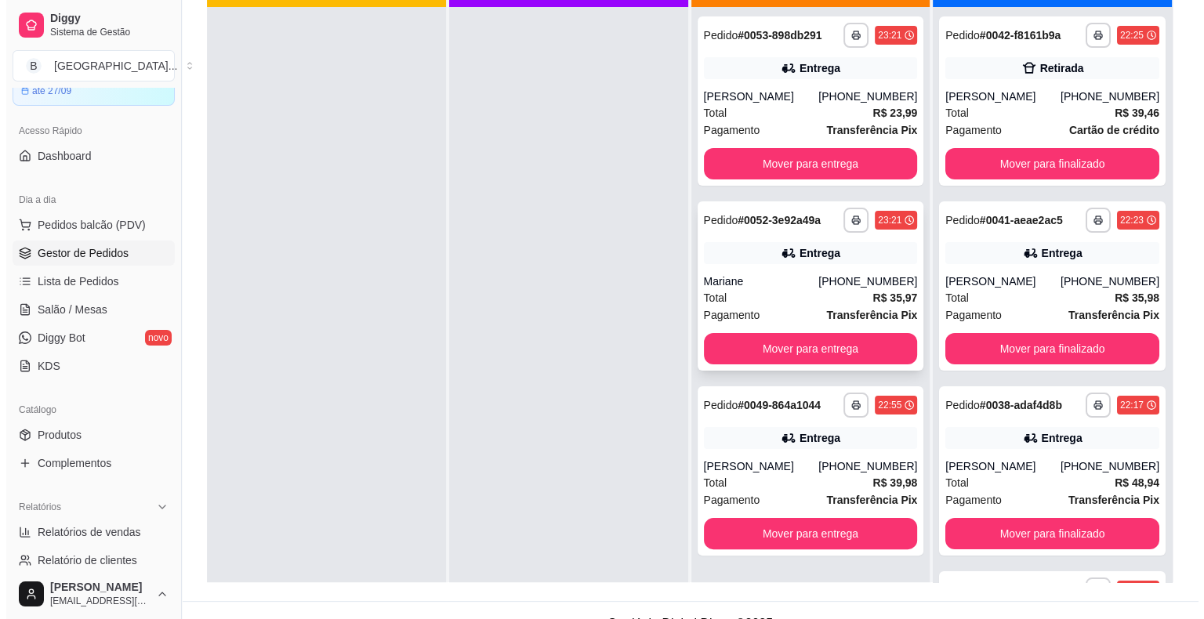
scroll to position [238, 0]
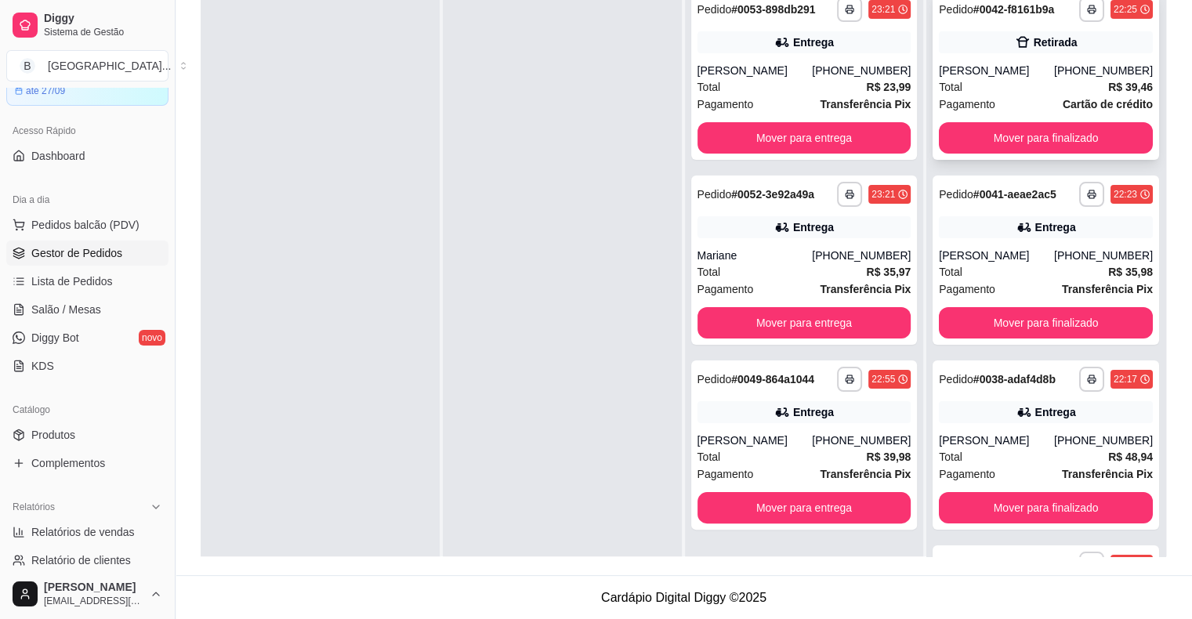
click at [1024, 98] on div "Pagamento Cartão de crédito" at bounding box center [1046, 104] width 214 height 17
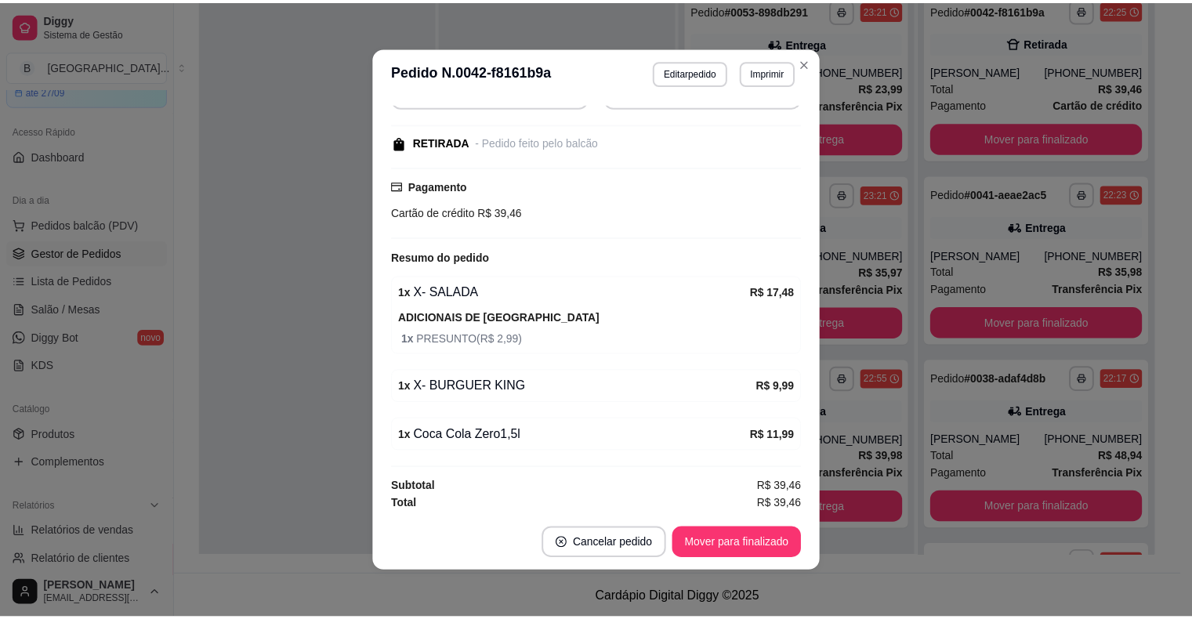
scroll to position [3, 0]
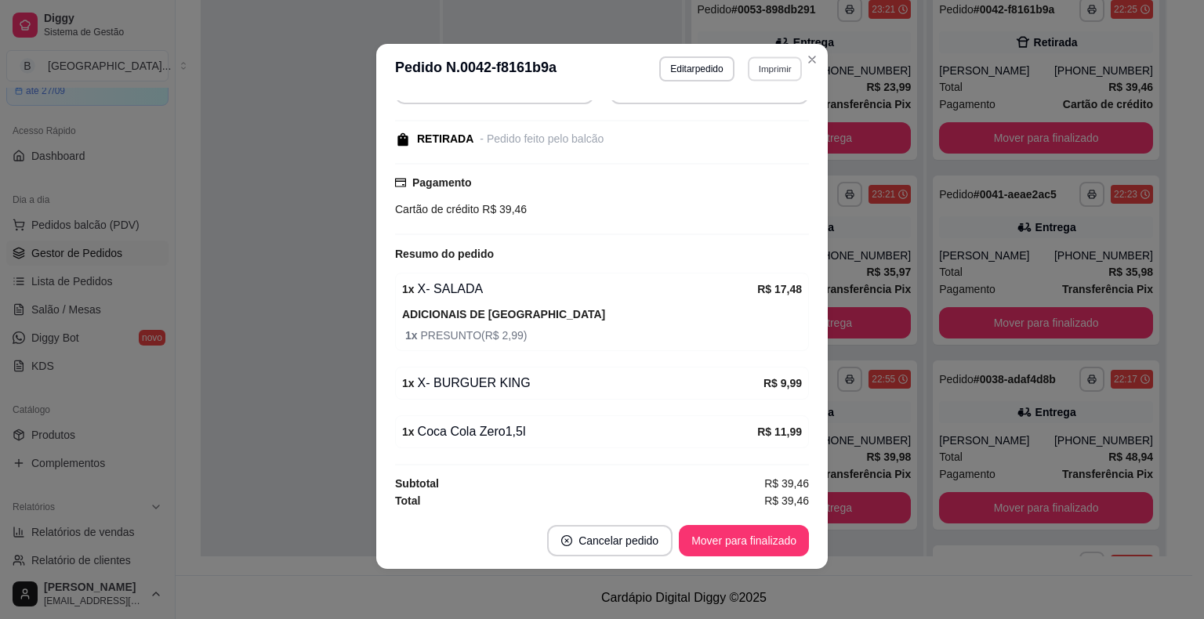
click at [771, 64] on button "Imprimir" at bounding box center [775, 68] width 54 height 24
click at [759, 114] on button "IMPRESSORA" at bounding box center [741, 124] width 114 height 25
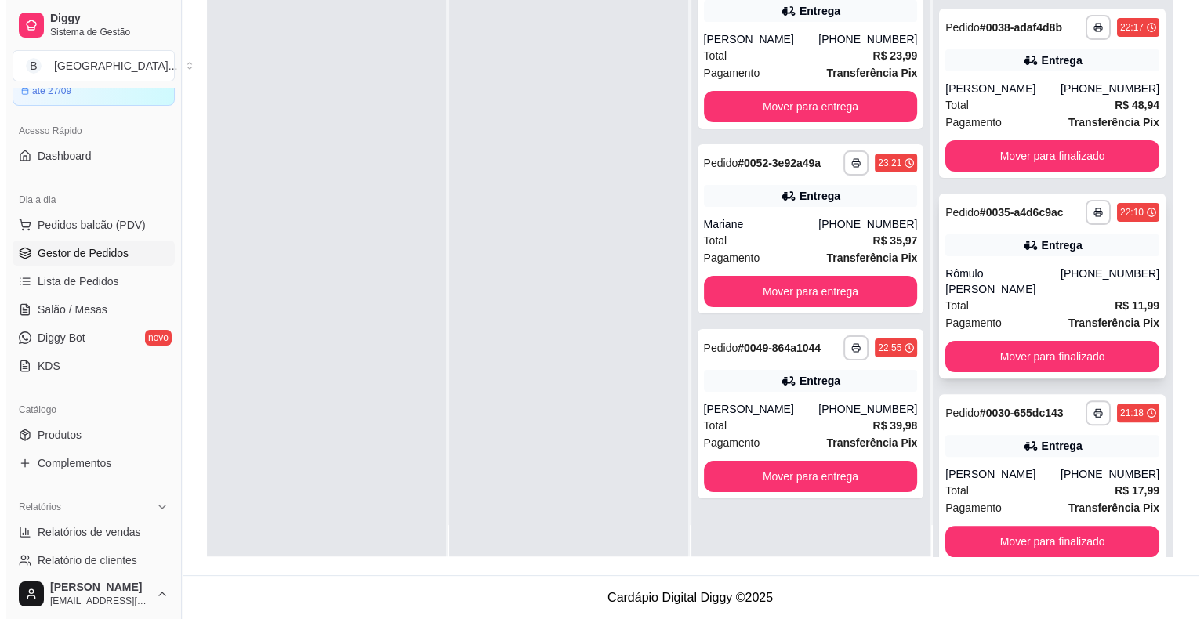
scroll to position [44, 0]
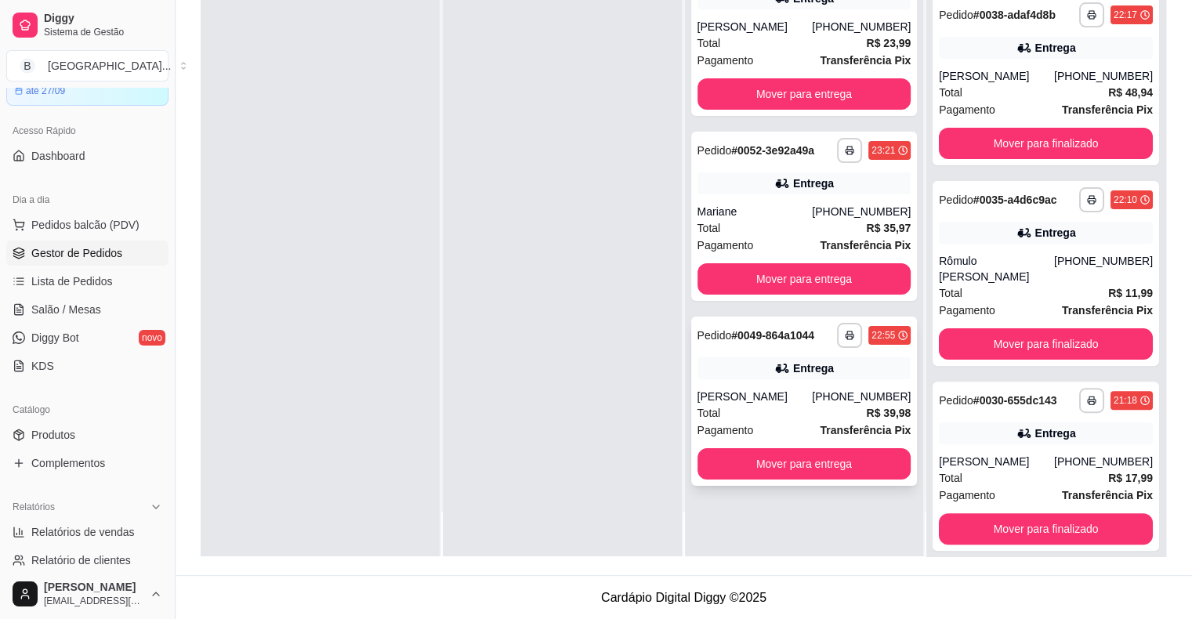
click at [764, 371] on div "Entrega" at bounding box center [805, 368] width 214 height 22
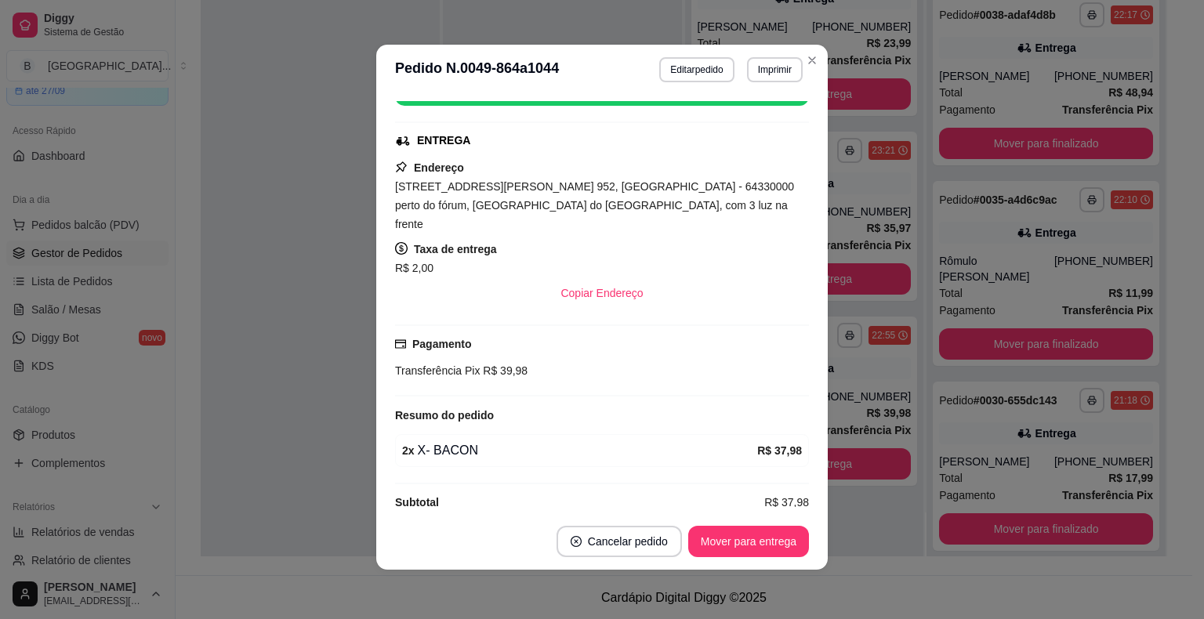
scroll to position [3, 0]
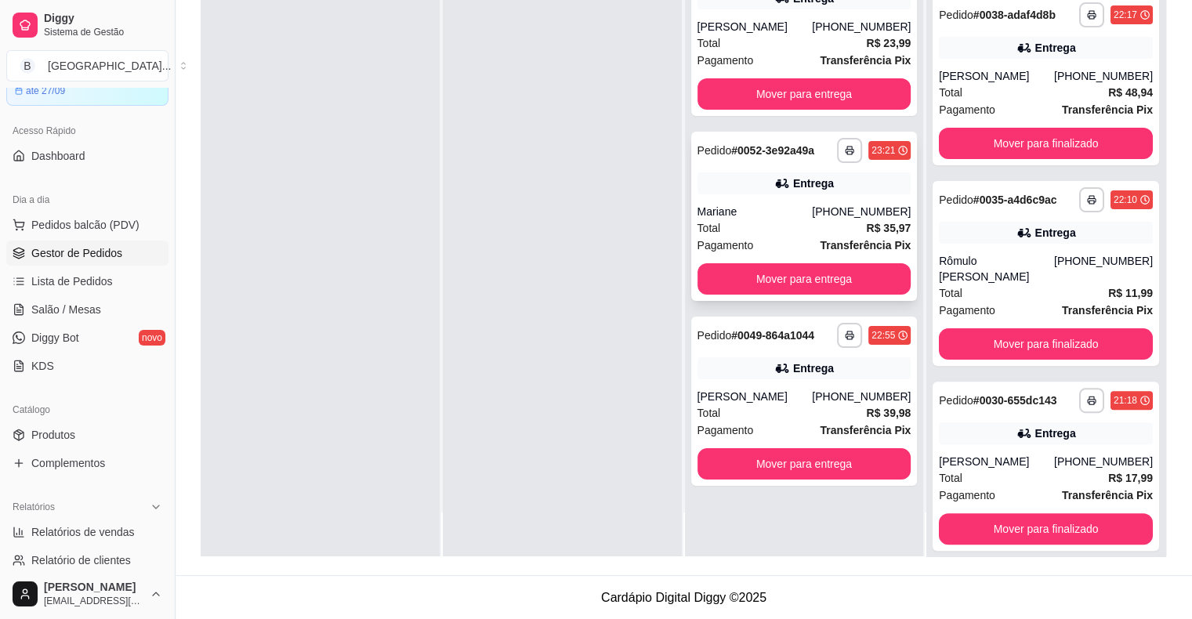
click at [783, 223] on div "Total R$ 35,97" at bounding box center [805, 227] width 214 height 17
click at [807, 212] on div "Mariane" at bounding box center [755, 212] width 115 height 16
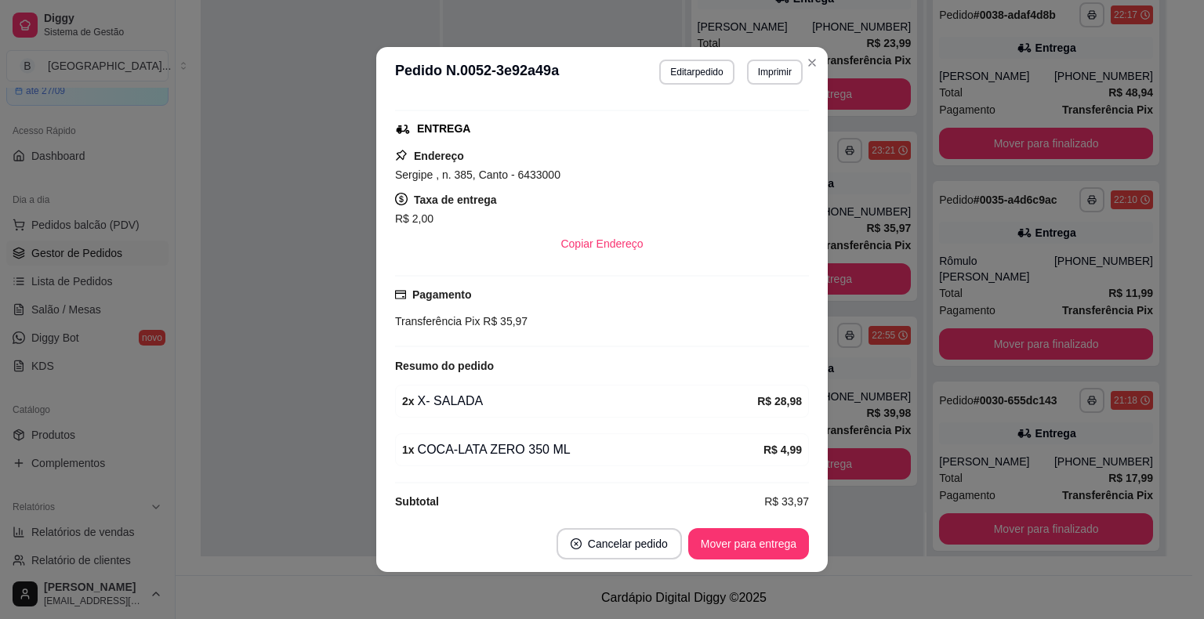
scroll to position [248, 0]
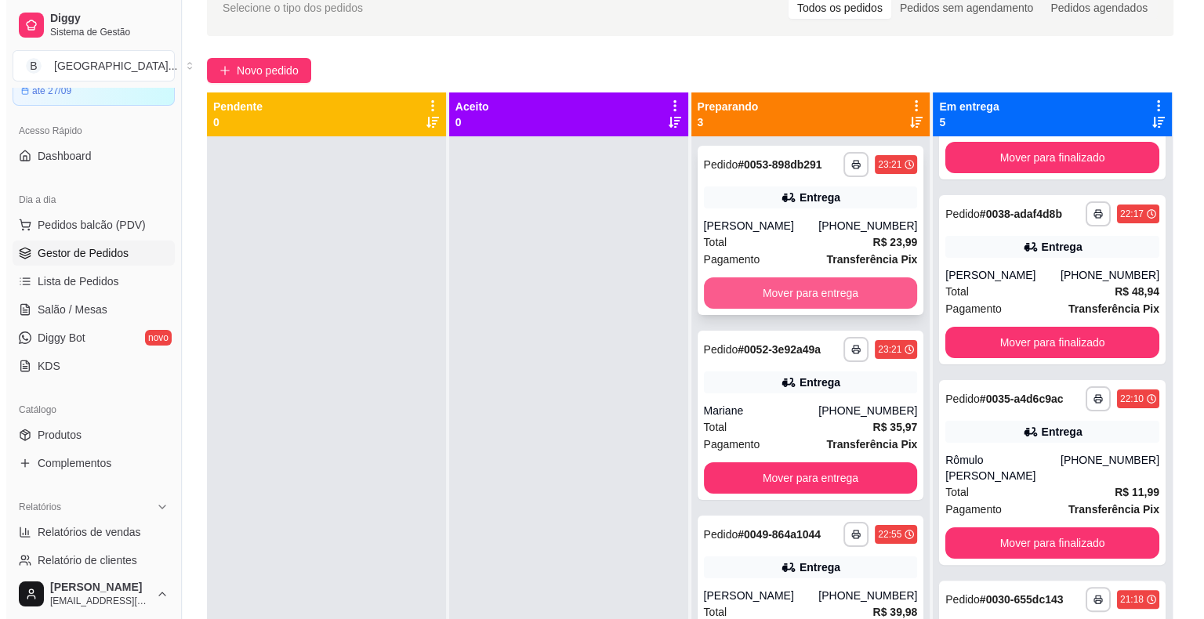
scroll to position [82, 0]
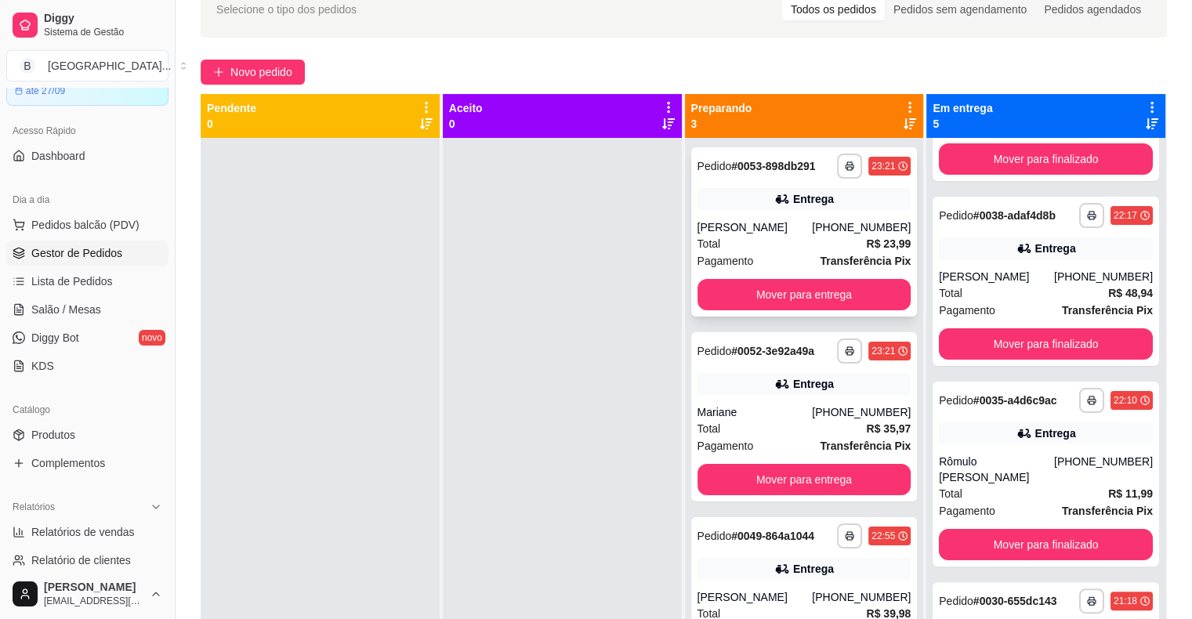
click at [839, 197] on div "Entrega" at bounding box center [805, 199] width 214 height 22
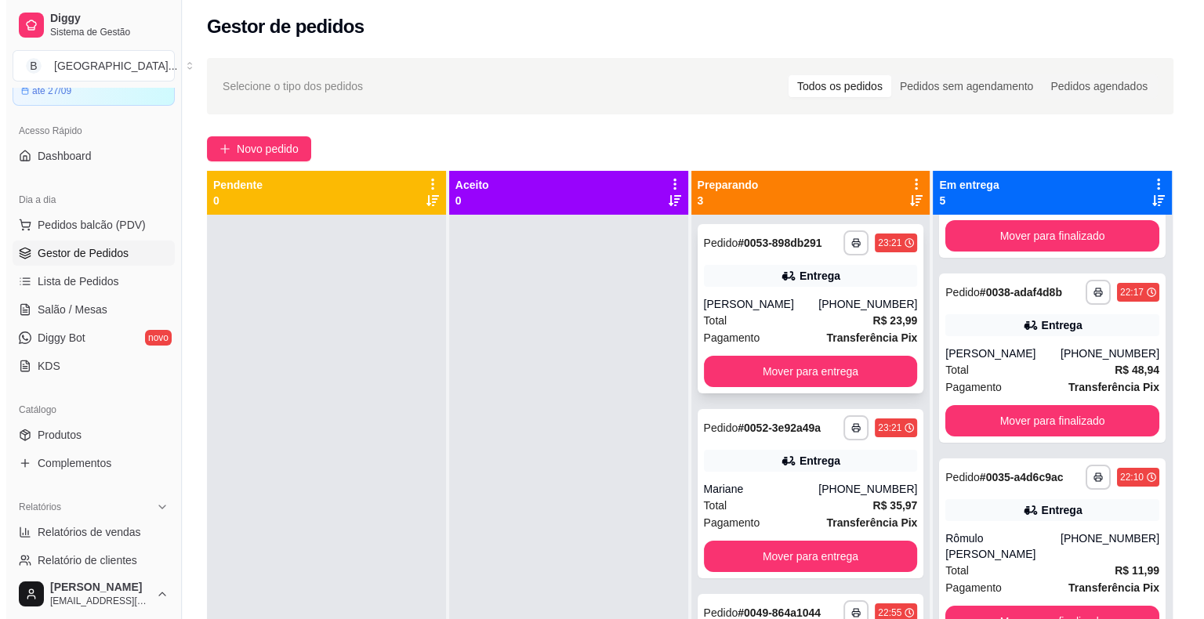
scroll to position [0, 0]
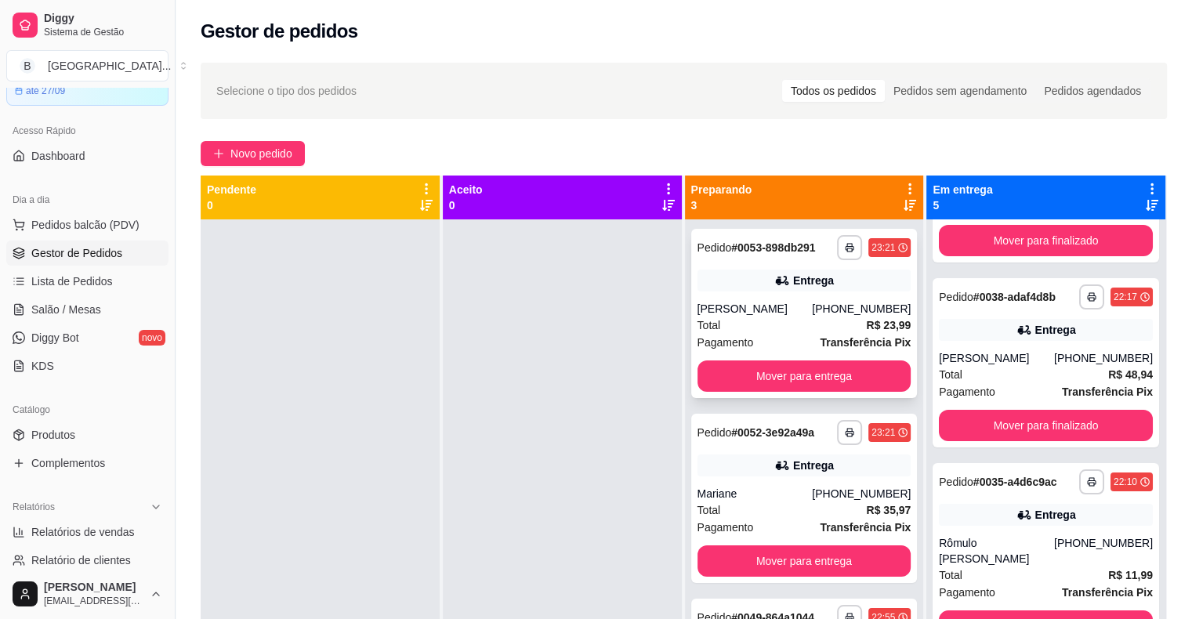
click at [835, 285] on div "Entrega" at bounding box center [805, 281] width 214 height 22
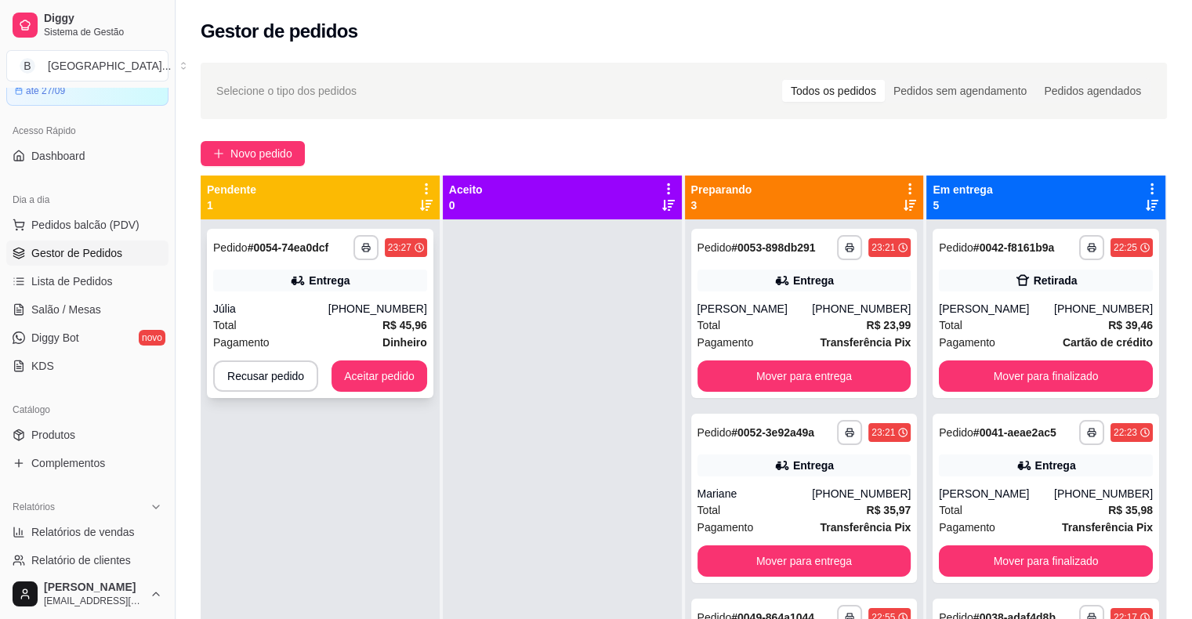
click at [422, 313] on div "(86) 98129-1975" at bounding box center [377, 309] width 99 height 16
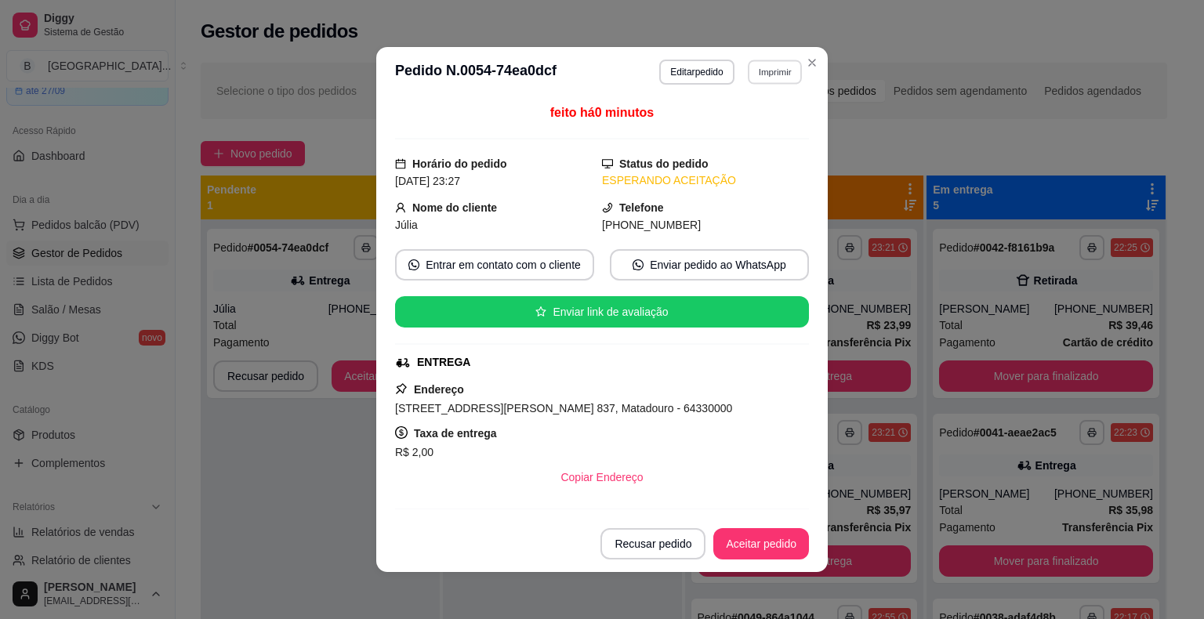
click at [753, 76] on button "Imprimir" at bounding box center [775, 72] width 54 height 24
click at [746, 116] on button "IMPRESSORA" at bounding box center [741, 126] width 110 height 24
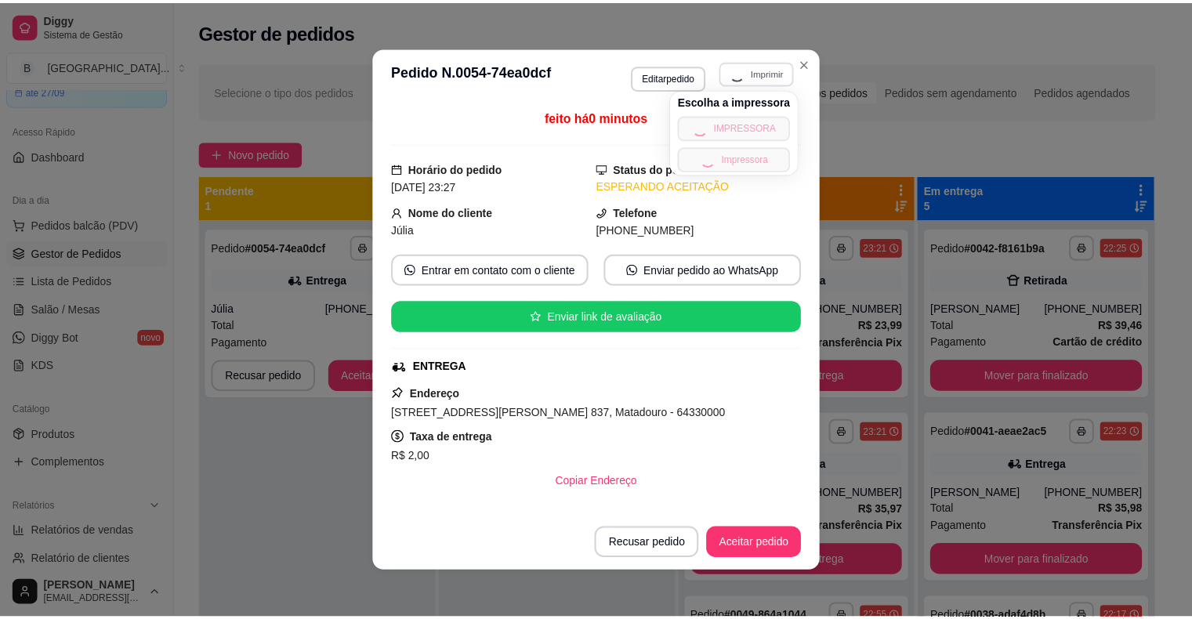
scroll to position [3, 0]
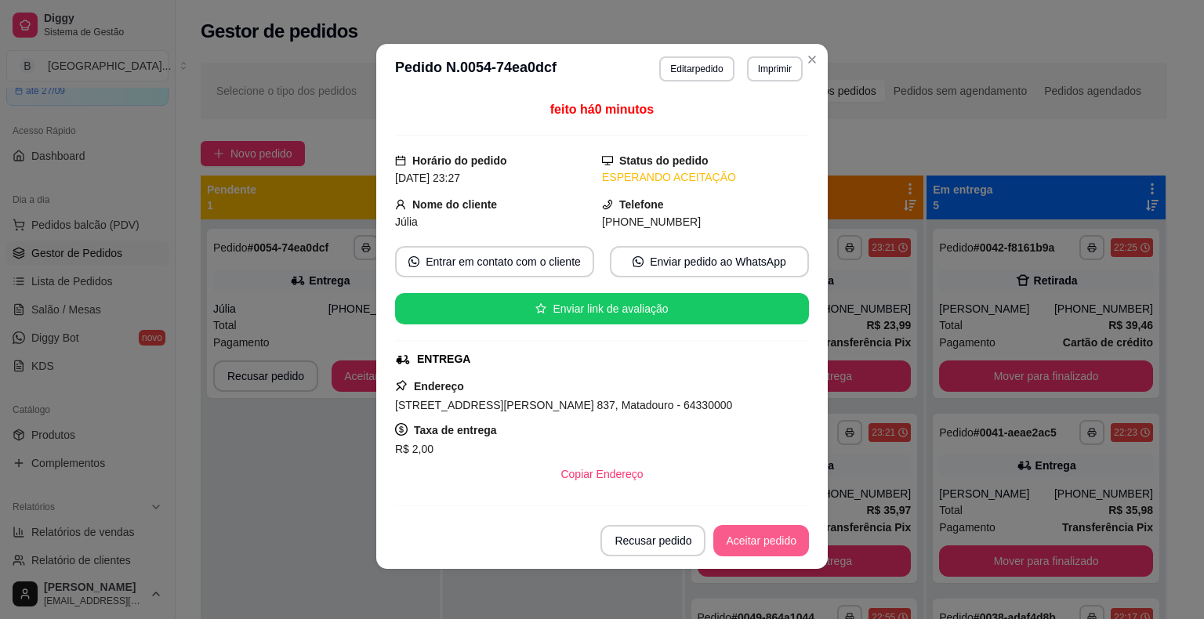
click at [770, 544] on button "Aceitar pedido" at bounding box center [761, 540] width 96 height 31
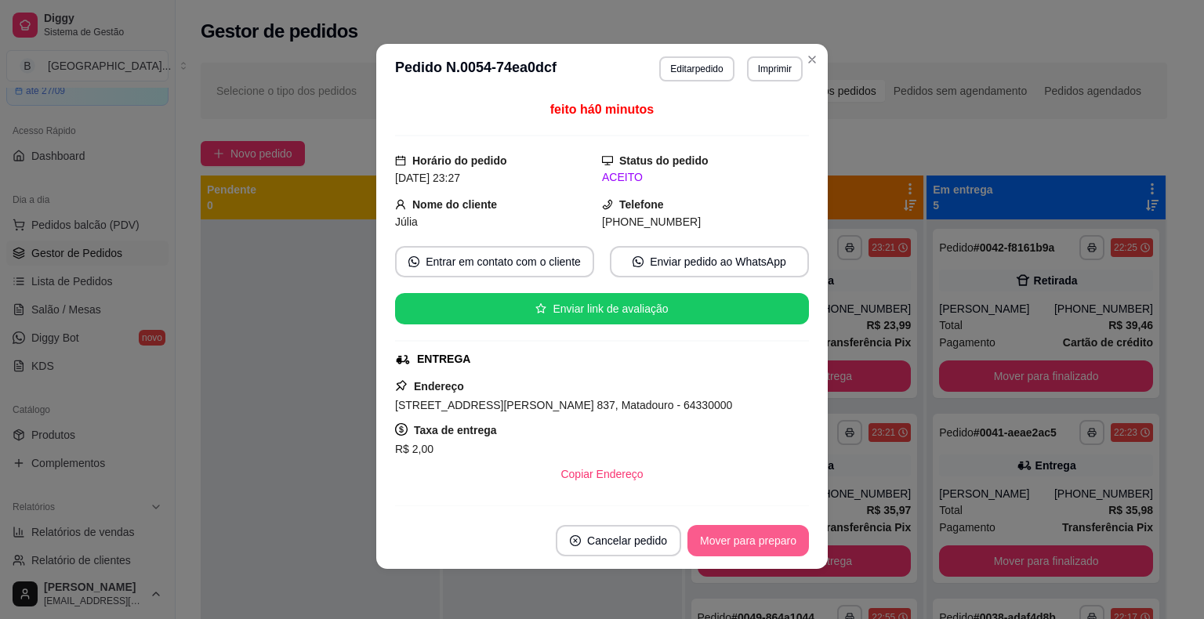
click at [770, 542] on button "Mover para preparo" at bounding box center [747, 540] width 121 height 31
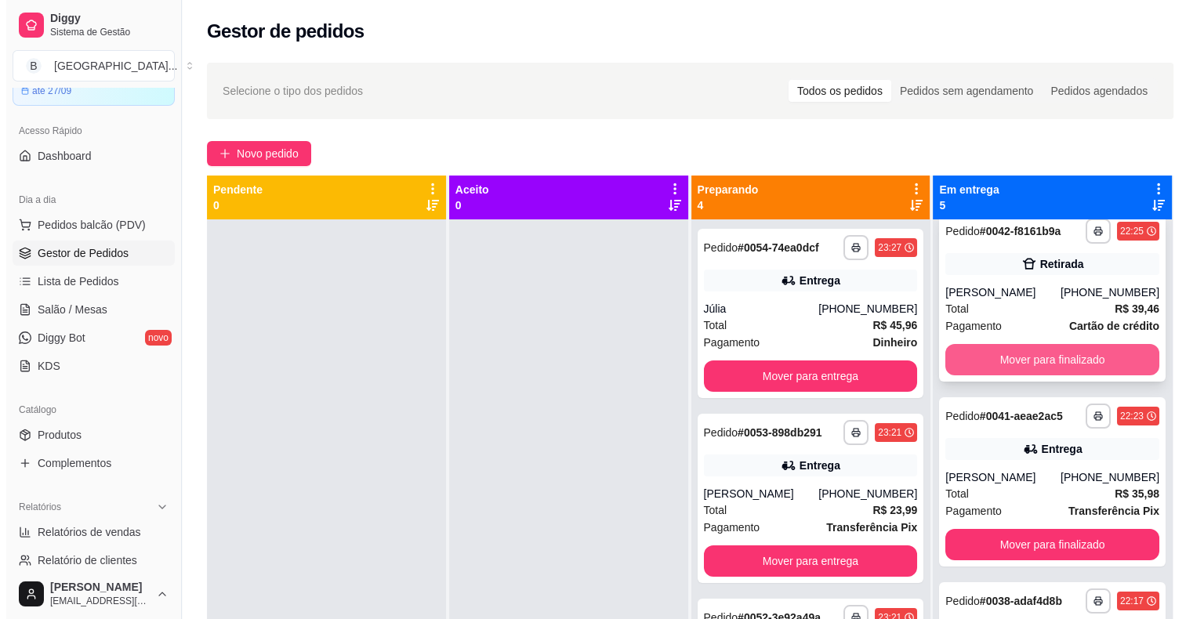
scroll to position [0, 0]
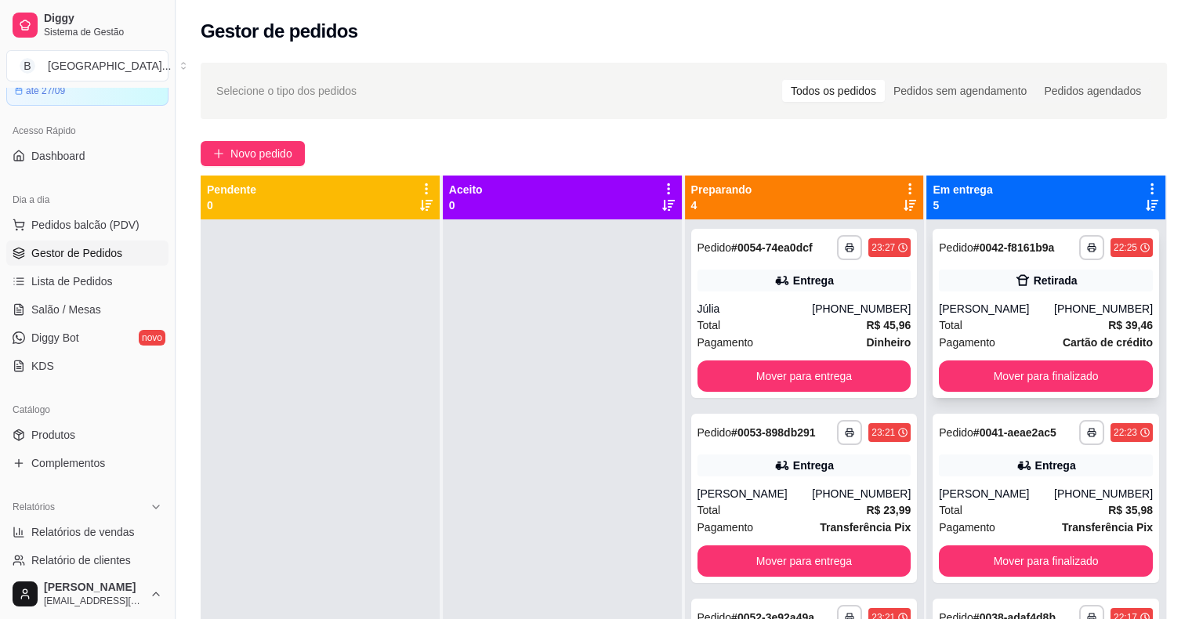
click at [1067, 337] on strong "Cartão de crédito" at bounding box center [1108, 342] width 90 height 13
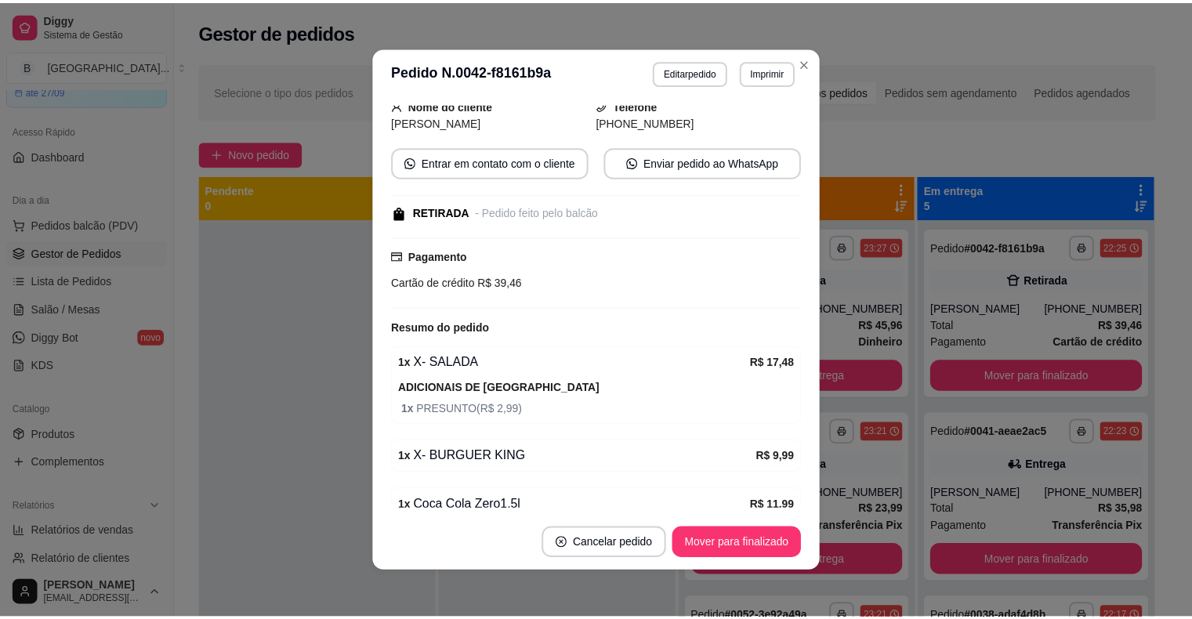
scroll to position [208, 0]
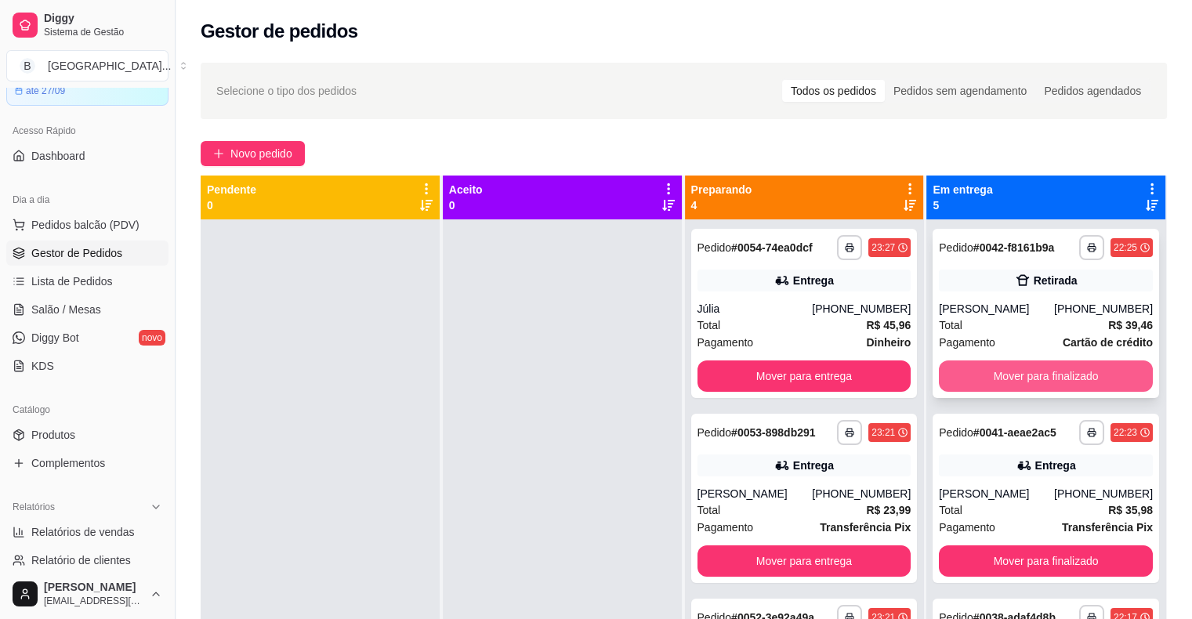
click at [1081, 371] on button "Mover para finalizado" at bounding box center [1046, 376] width 214 height 31
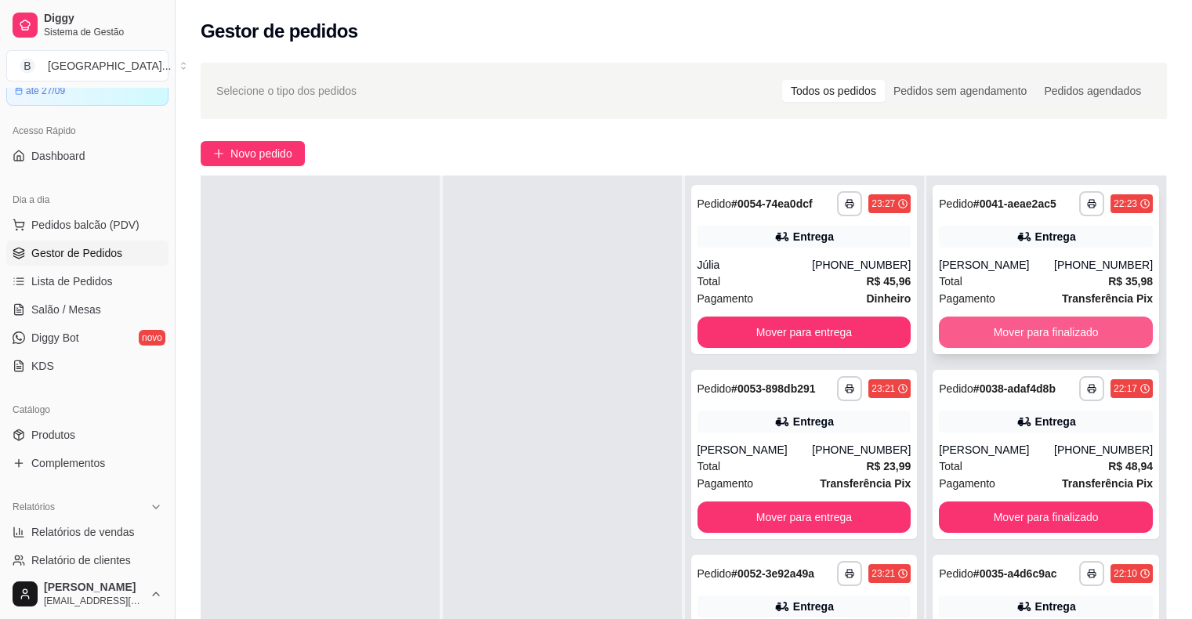
scroll to position [0, 0]
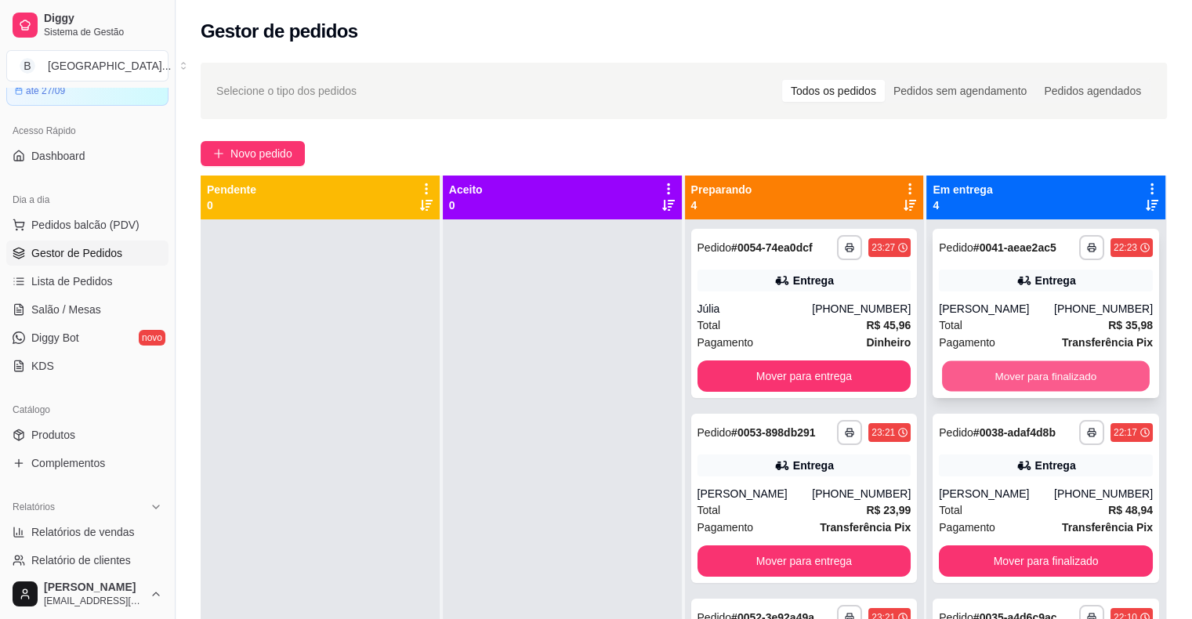
click at [1054, 379] on button "Mover para finalizado" at bounding box center [1046, 376] width 208 height 31
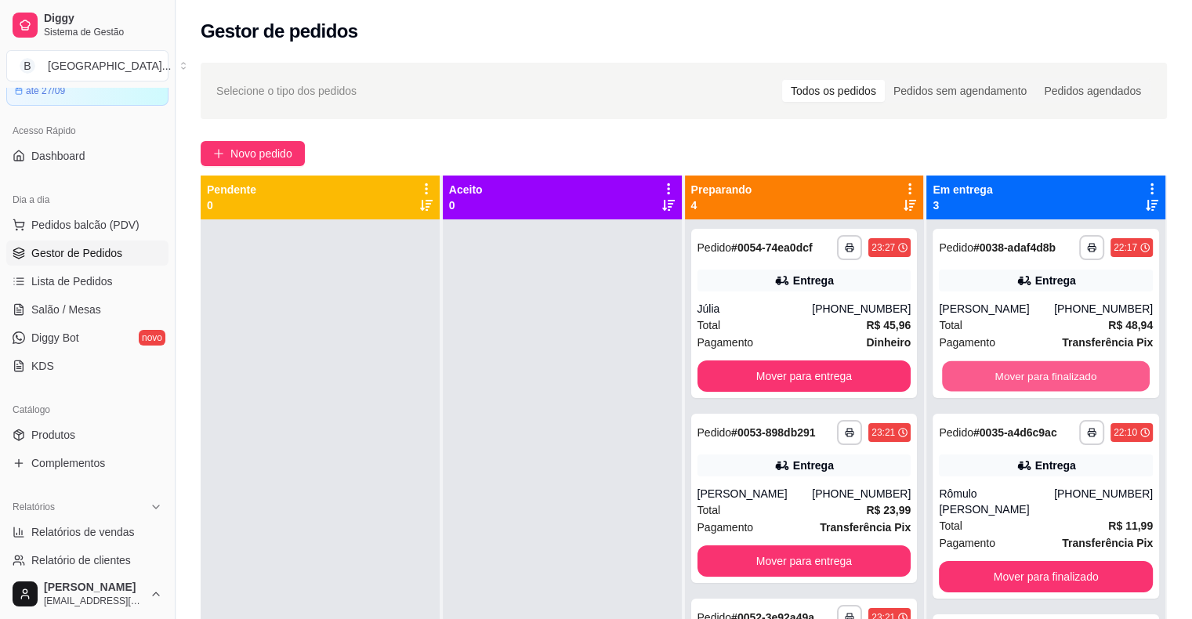
click at [1054, 379] on button "Mover para finalizado" at bounding box center [1046, 376] width 208 height 31
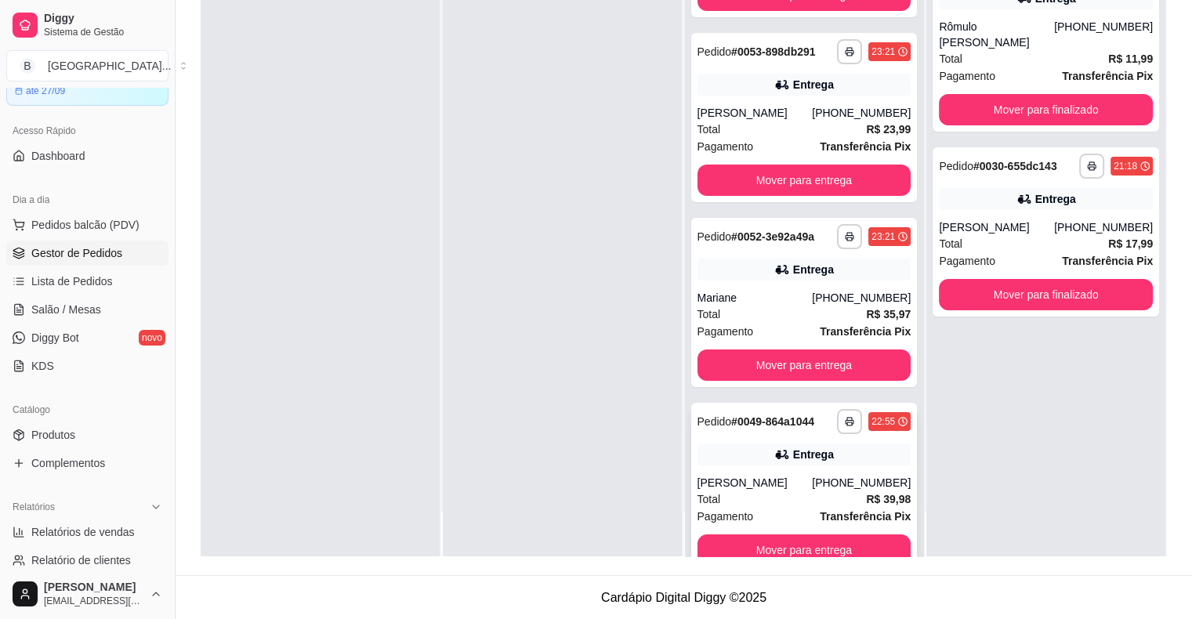
scroll to position [136, 0]
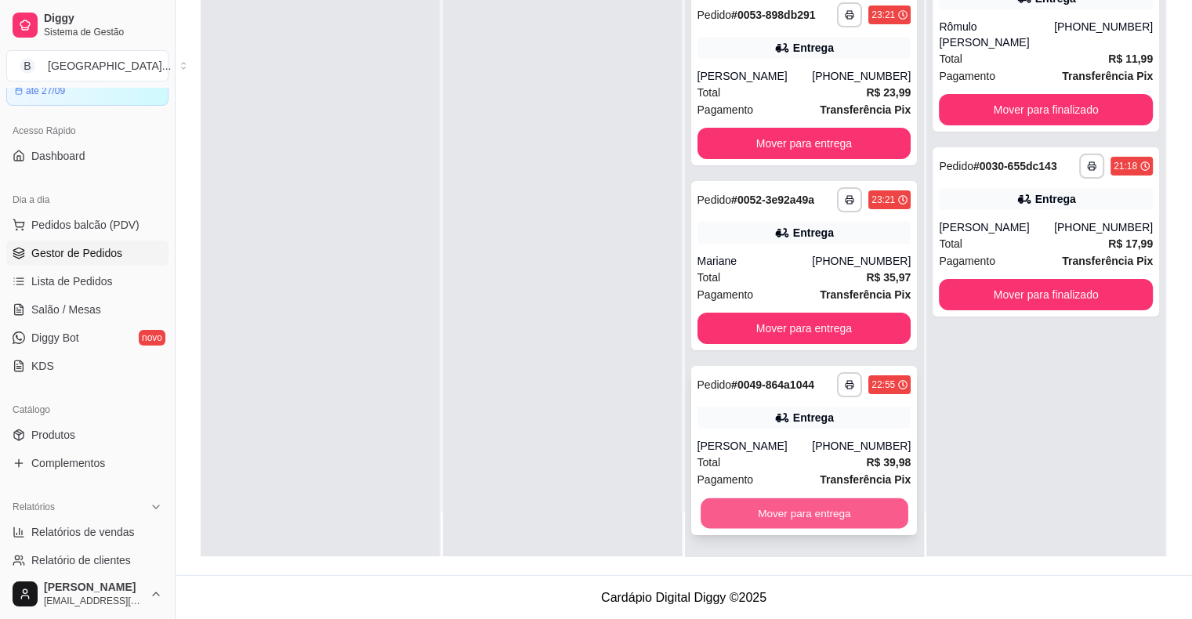
click at [799, 518] on button "Mover para entrega" at bounding box center [805, 513] width 208 height 31
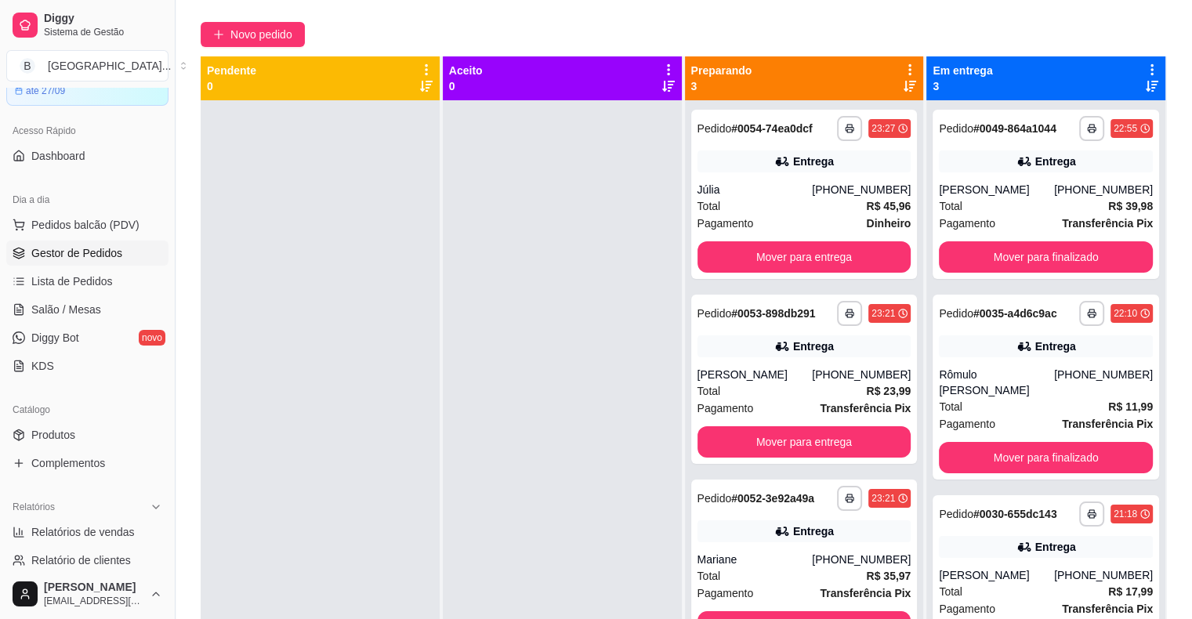
scroll to position [3, 0]
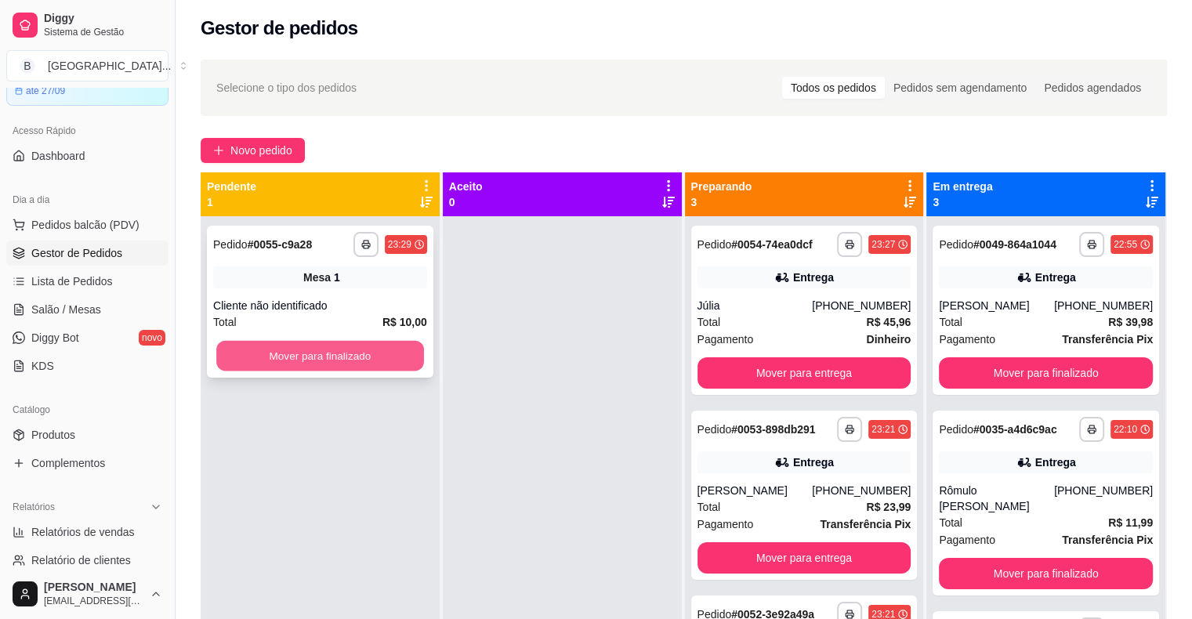
click at [357, 343] on button "Mover para finalizado" at bounding box center [320, 356] width 208 height 31
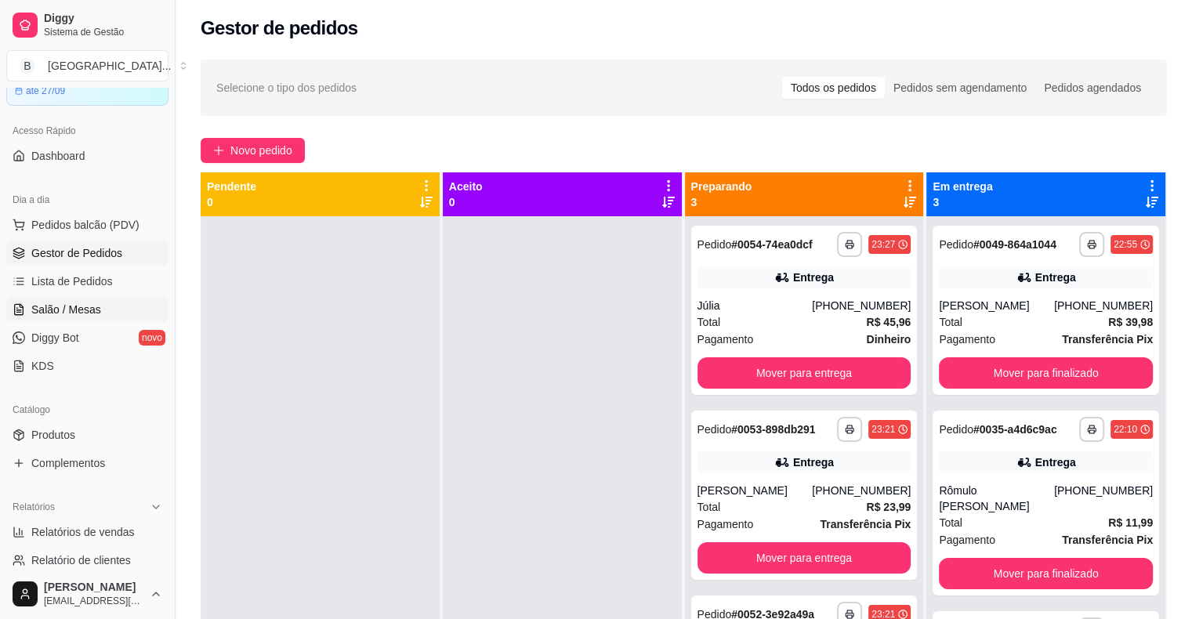
click at [120, 313] on link "Salão / Mesas" at bounding box center [87, 309] width 162 height 25
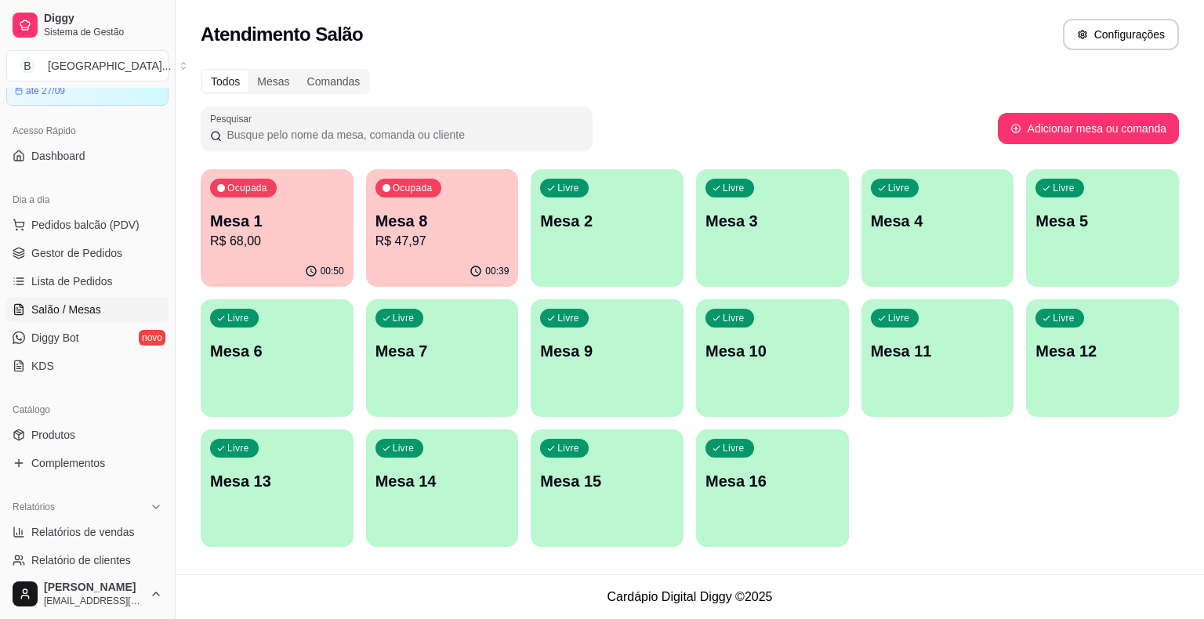
click at [323, 252] on div "Ocupada Mesa 1 R$ 68,00" at bounding box center [277, 212] width 153 height 87
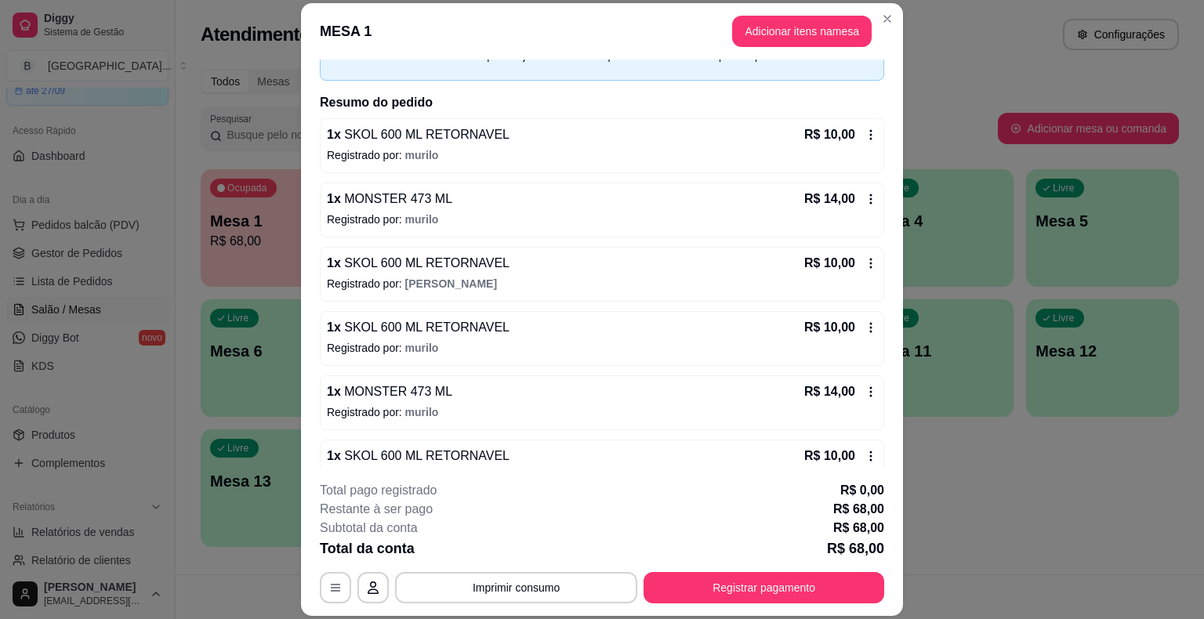
scroll to position [119, 0]
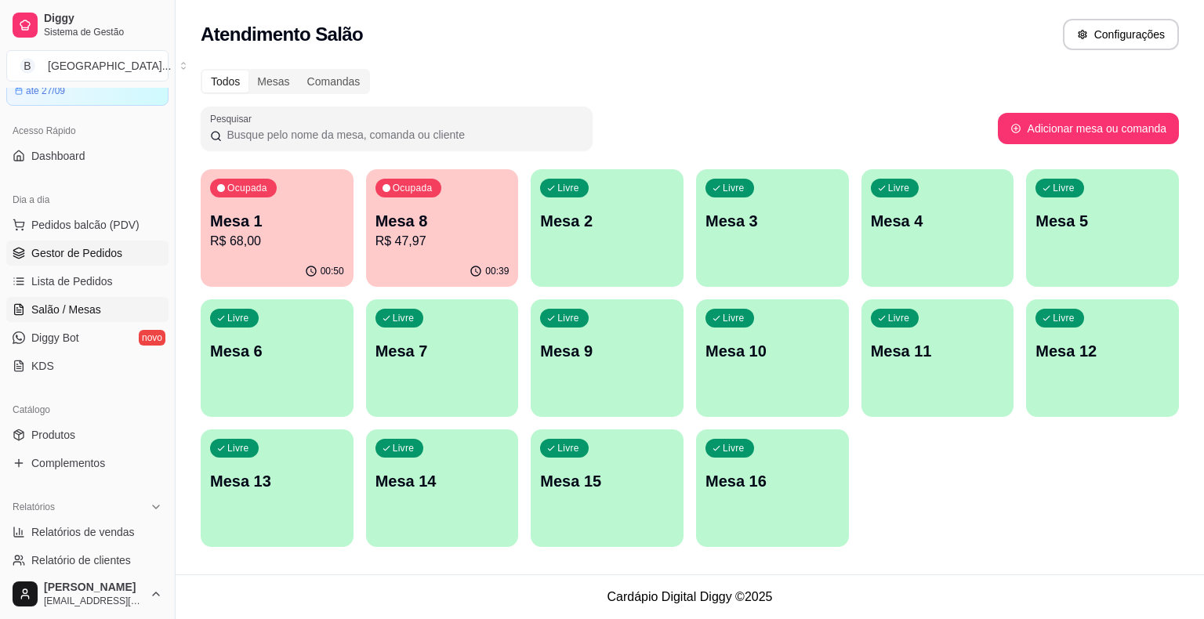
click at [132, 255] on link "Gestor de Pedidos" at bounding box center [87, 253] width 162 height 25
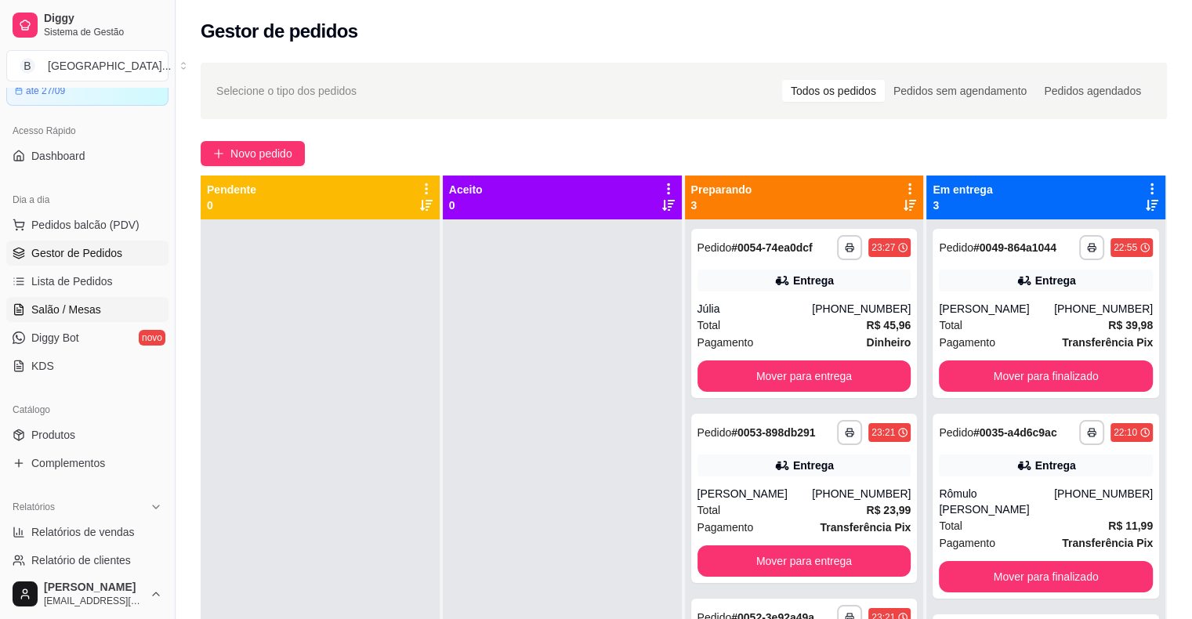
click at [142, 309] on link "Salão / Mesas" at bounding box center [87, 309] width 162 height 25
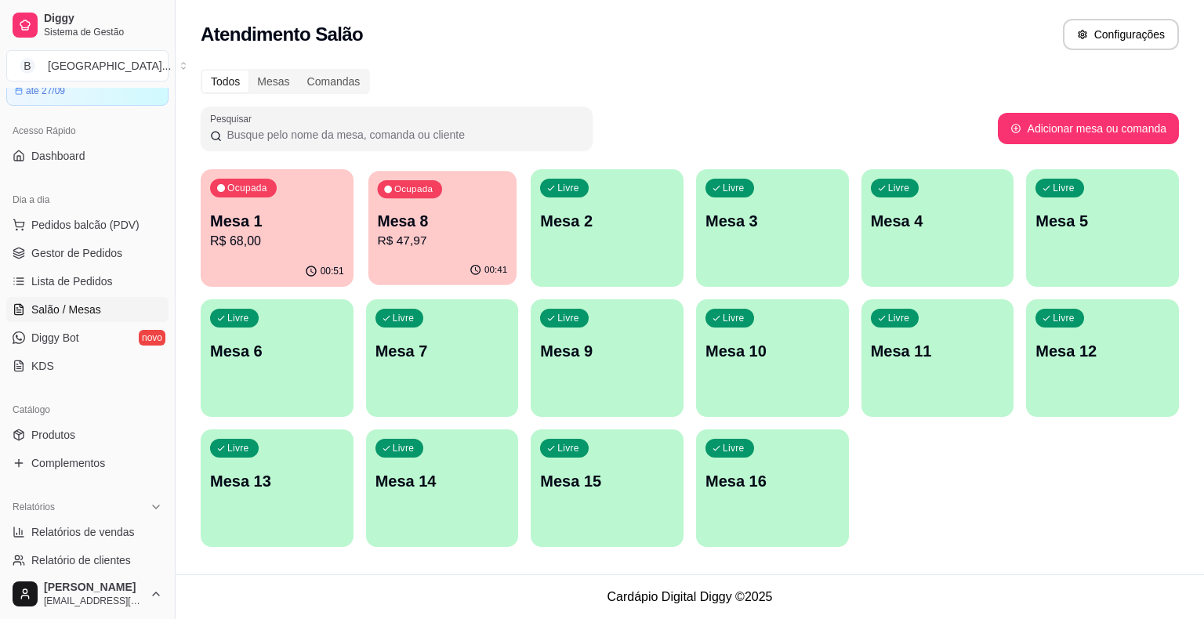
click at [464, 234] on p "R$ 47,97" at bounding box center [442, 241] width 130 height 18
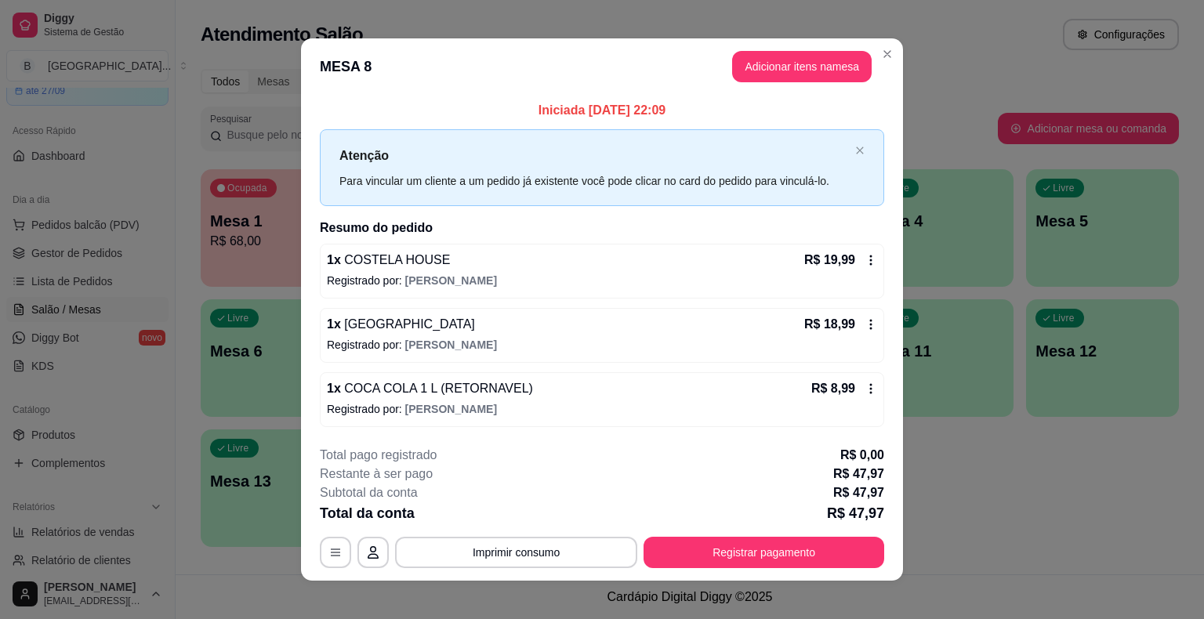
scroll to position [10, 0]
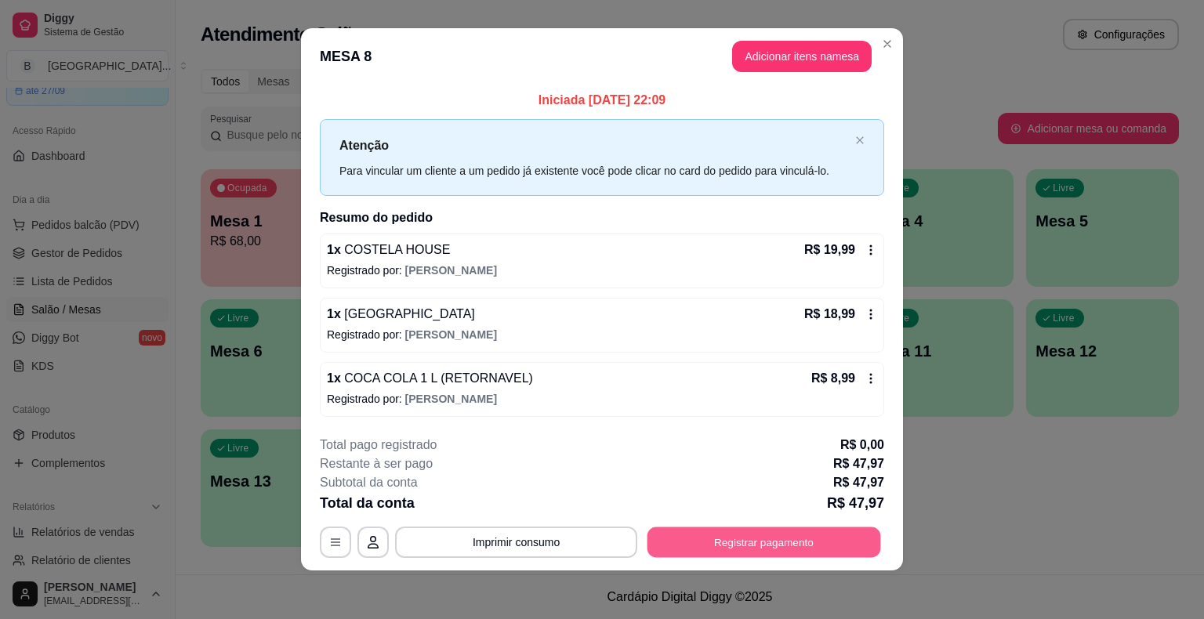
click at [709, 545] on button "Registrar pagamento" at bounding box center [764, 542] width 234 height 31
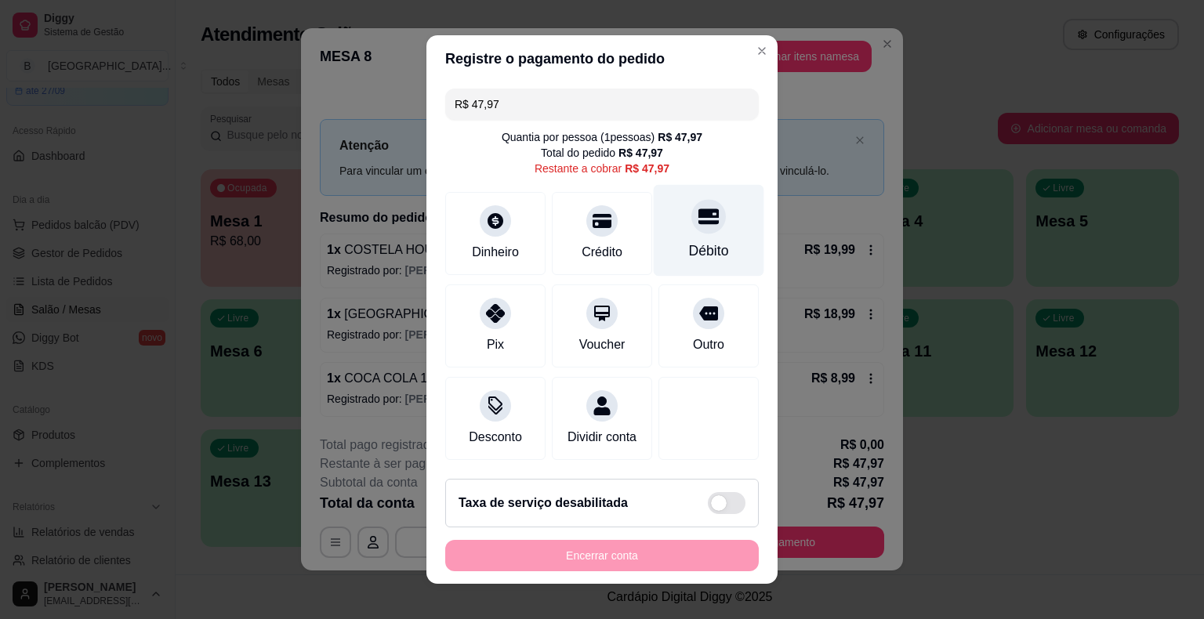
click at [690, 271] on div "Débito" at bounding box center [709, 231] width 111 height 92
type input "R$ 0,00"
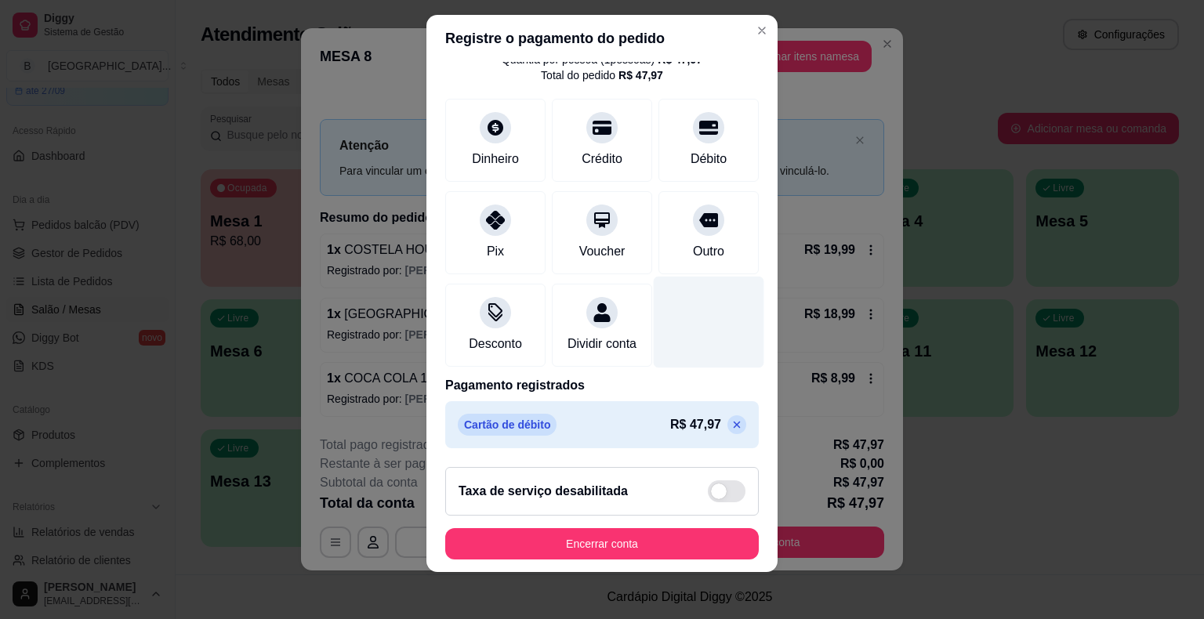
scroll to position [19, 0]
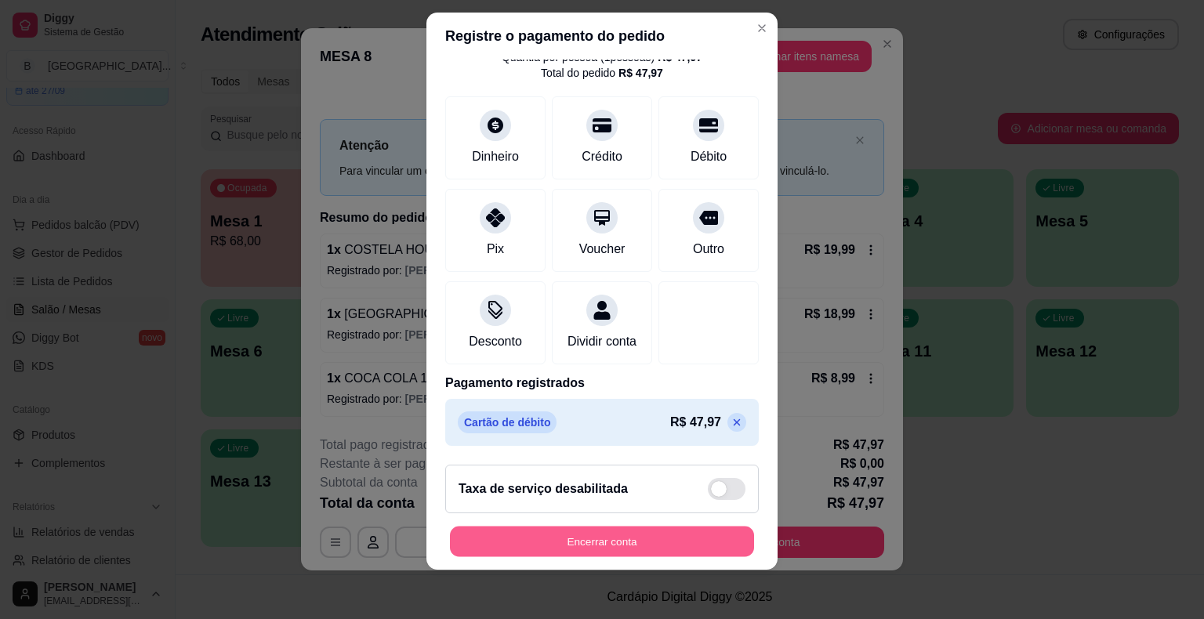
click at [665, 549] on button "Encerrar conta" at bounding box center [602, 541] width 304 height 31
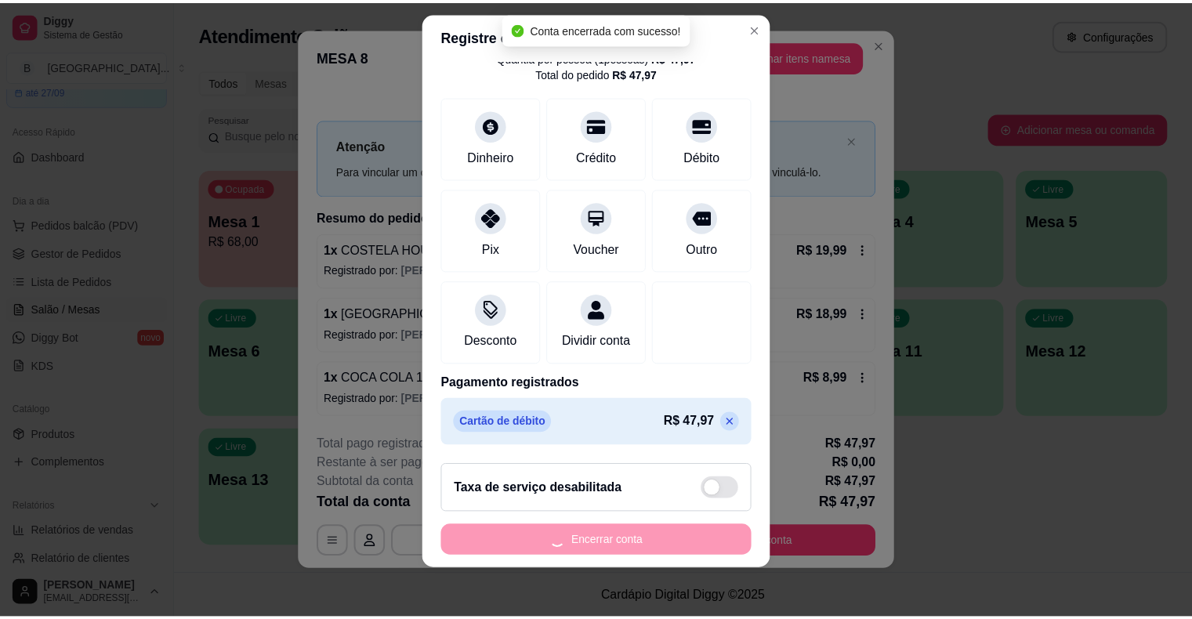
scroll to position [0, 0]
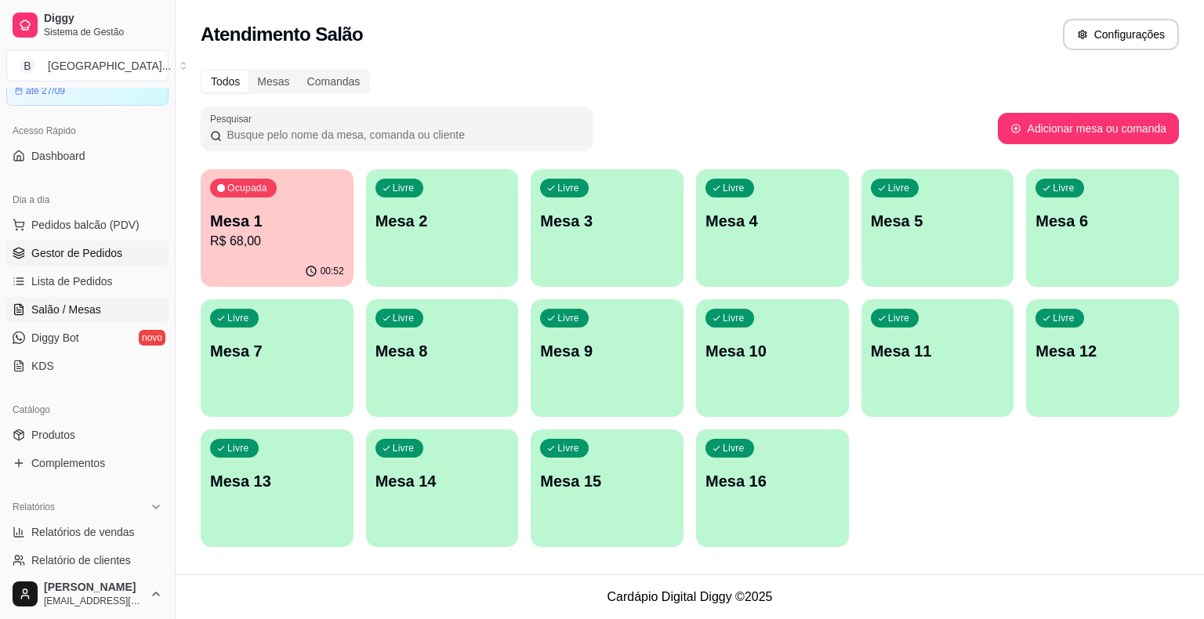
click at [37, 252] on span "Gestor de Pedidos" at bounding box center [76, 253] width 91 height 16
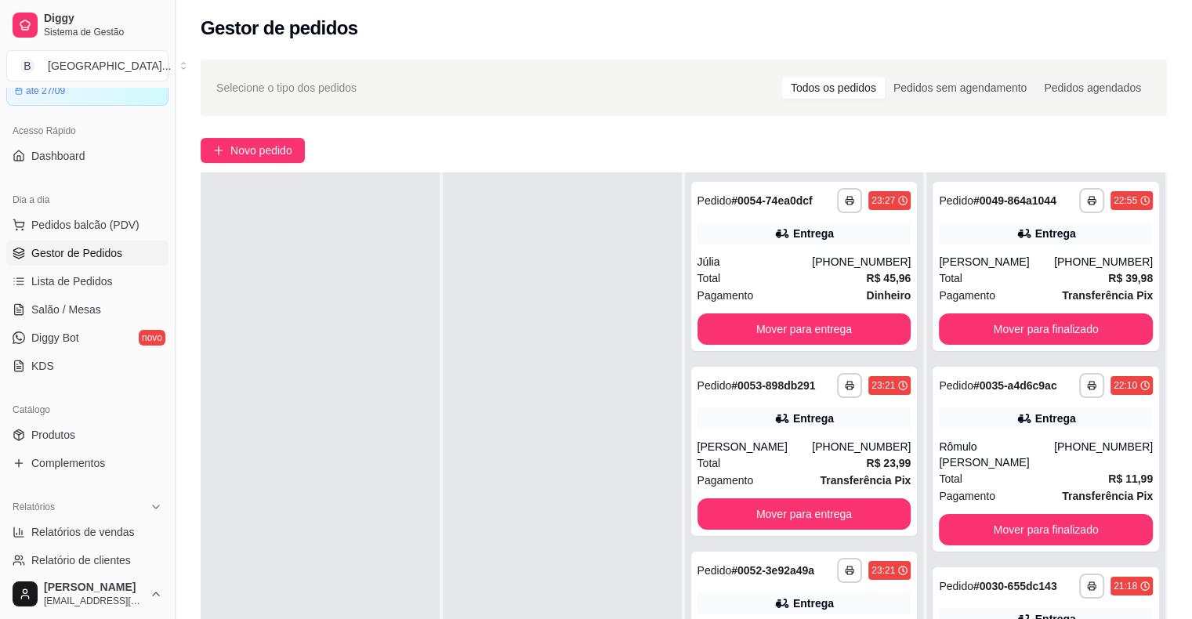
scroll to position [82, 0]
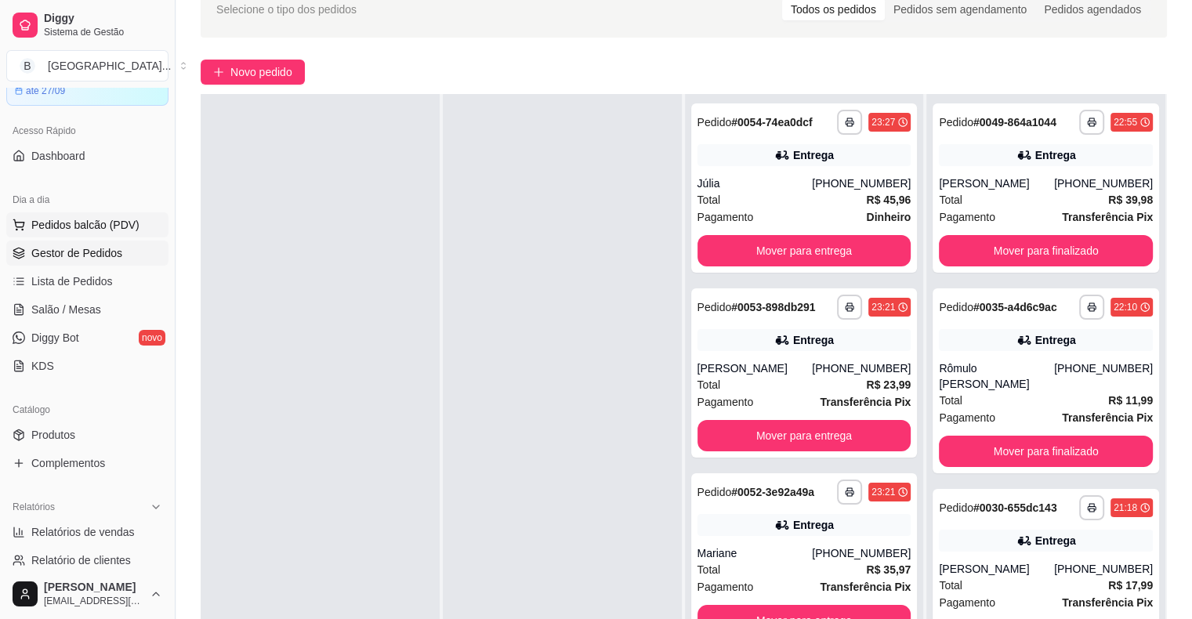
click at [124, 218] on span "Pedidos balcão (PDV)" at bounding box center [85, 225] width 108 height 16
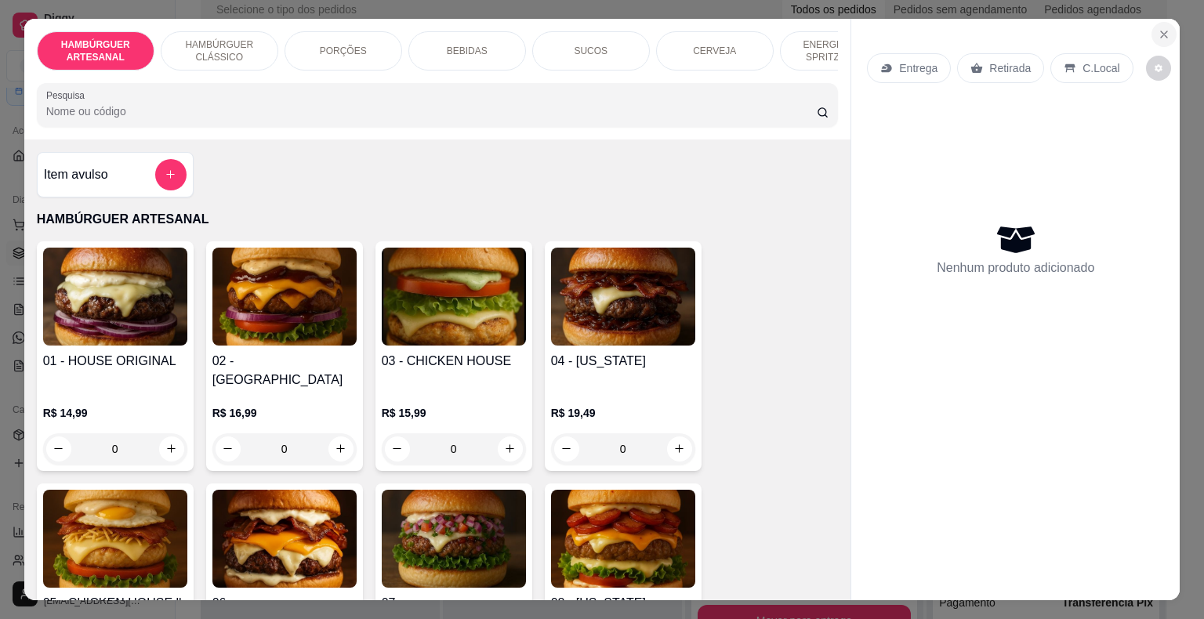
click at [1160, 28] on icon "Close" at bounding box center [1164, 34] width 13 height 13
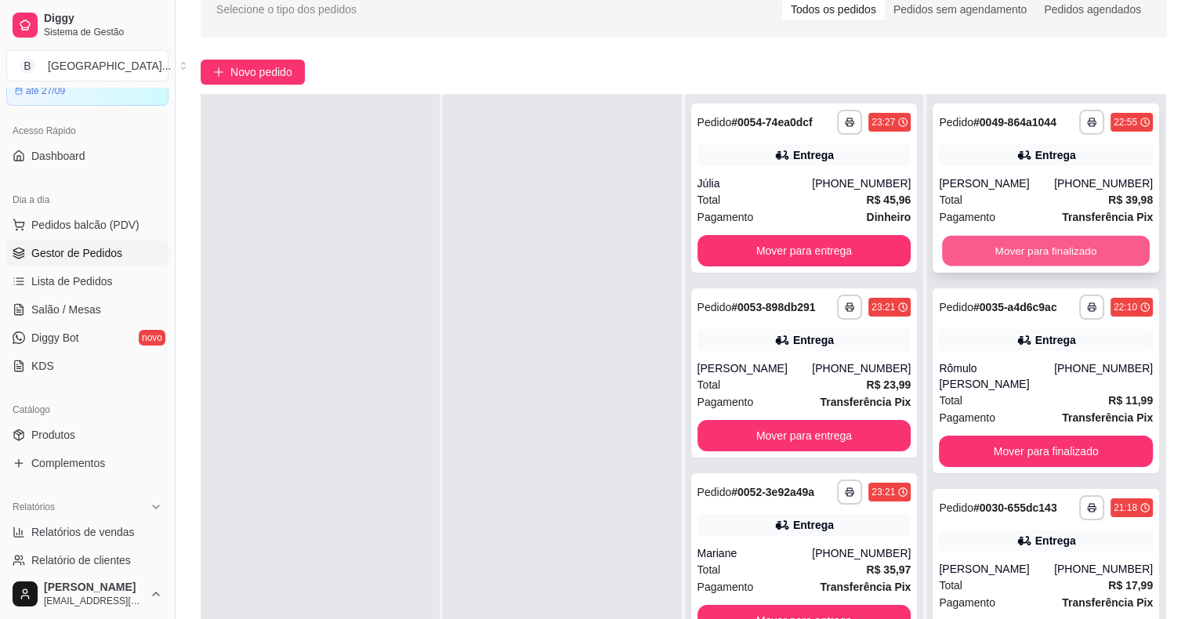
click at [1060, 236] on button "Mover para finalizado" at bounding box center [1046, 251] width 208 height 31
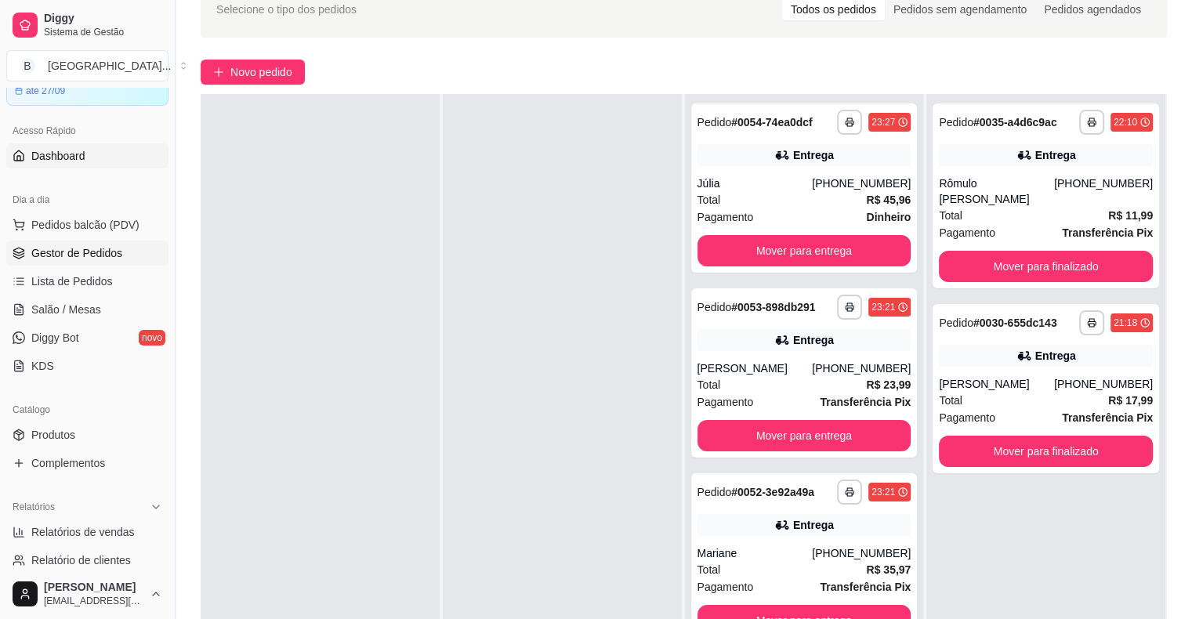
click at [126, 153] on link "Dashboard" at bounding box center [87, 155] width 162 height 25
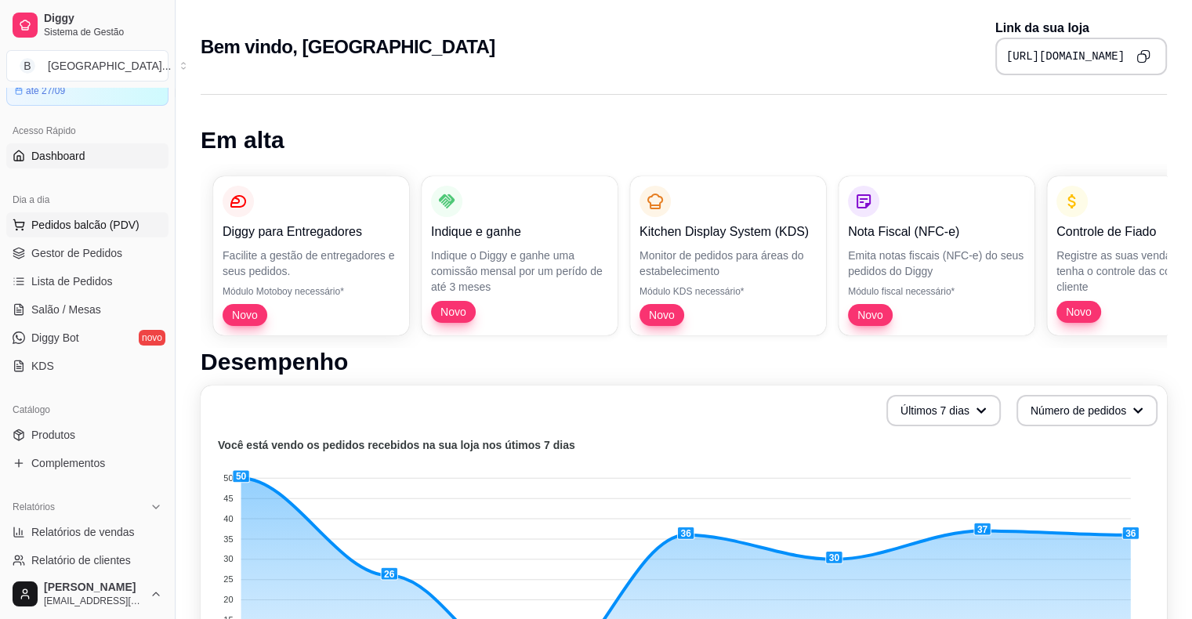
click at [103, 232] on button "Pedidos balcão (PDV)" at bounding box center [87, 224] width 162 height 25
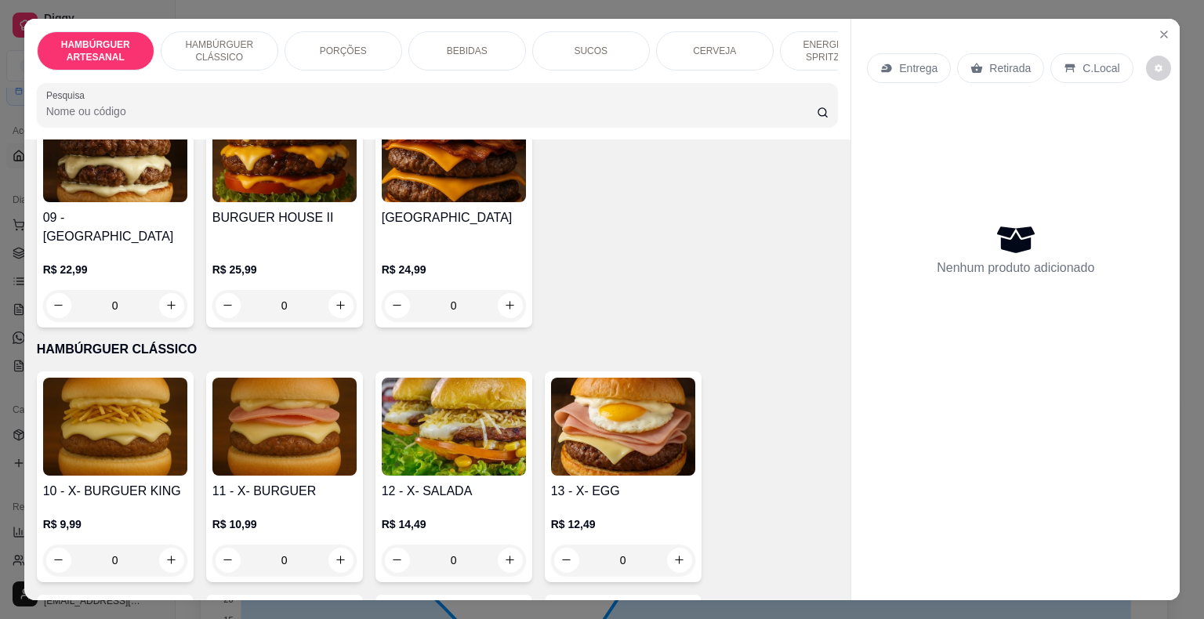
scroll to position [705, 0]
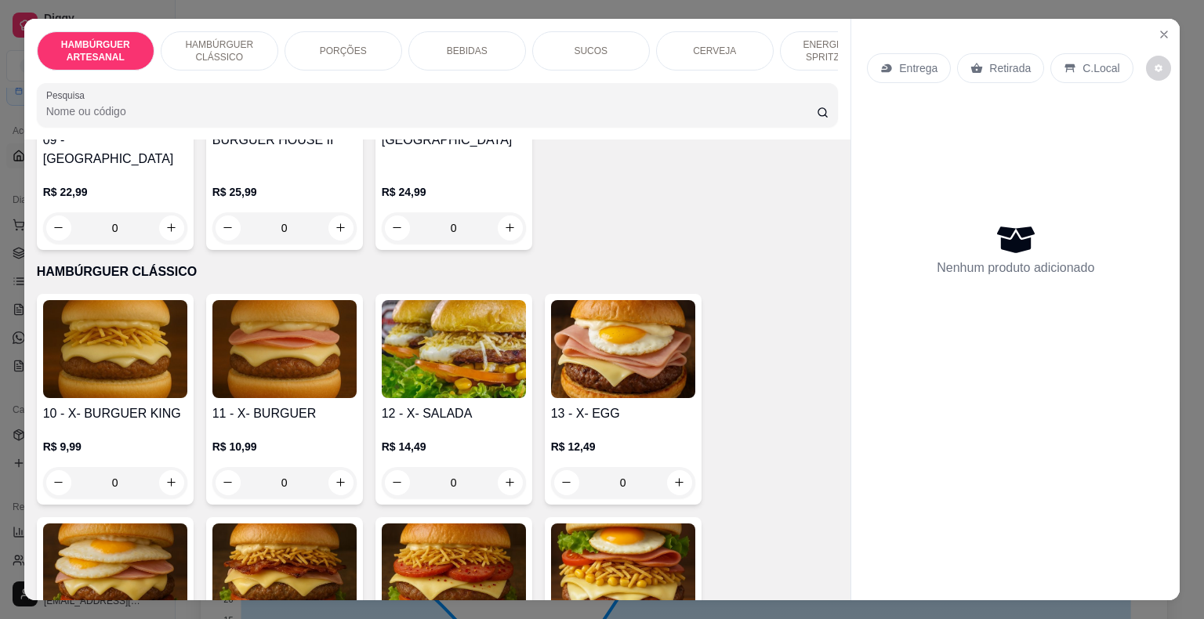
click at [165, 467] on div "0" at bounding box center [115, 482] width 144 height 31
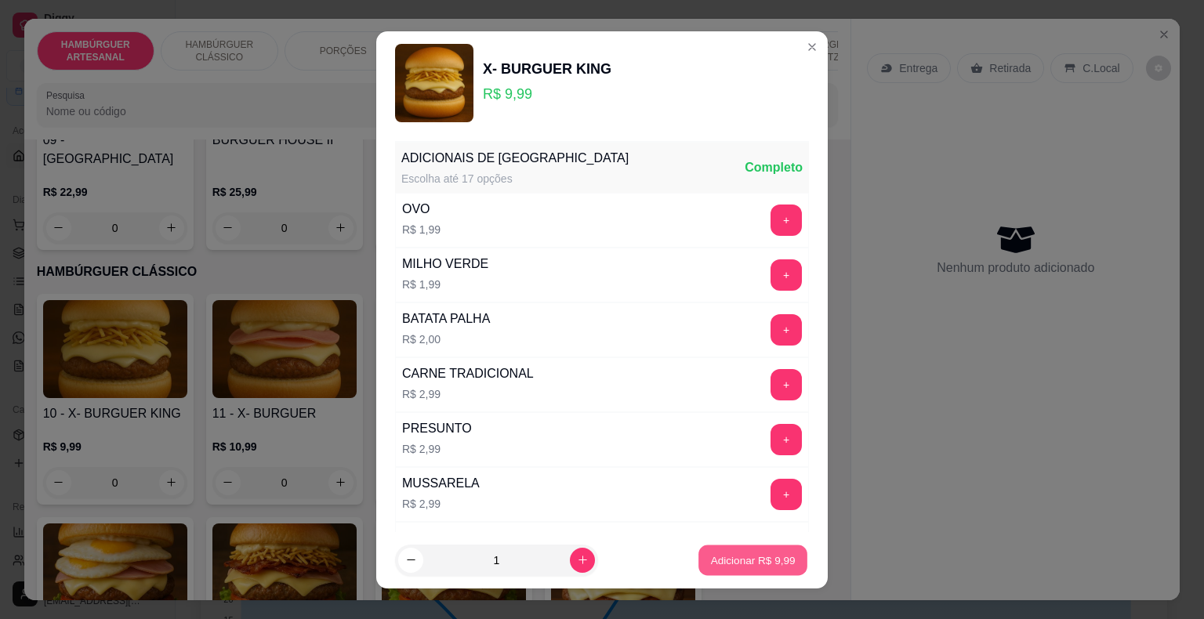
click at [757, 574] on button "Adicionar R$ 9,99" at bounding box center [752, 560] width 109 height 31
type input "1"
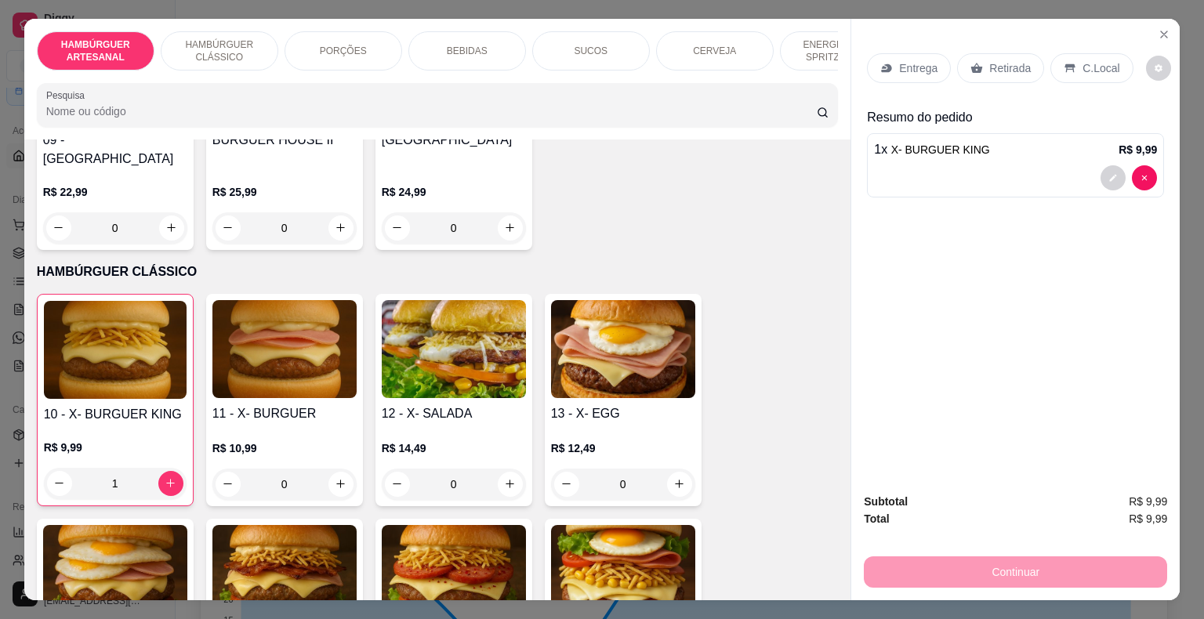
click at [447, 55] on div "BEBIDAS" at bounding box center [467, 50] width 118 height 39
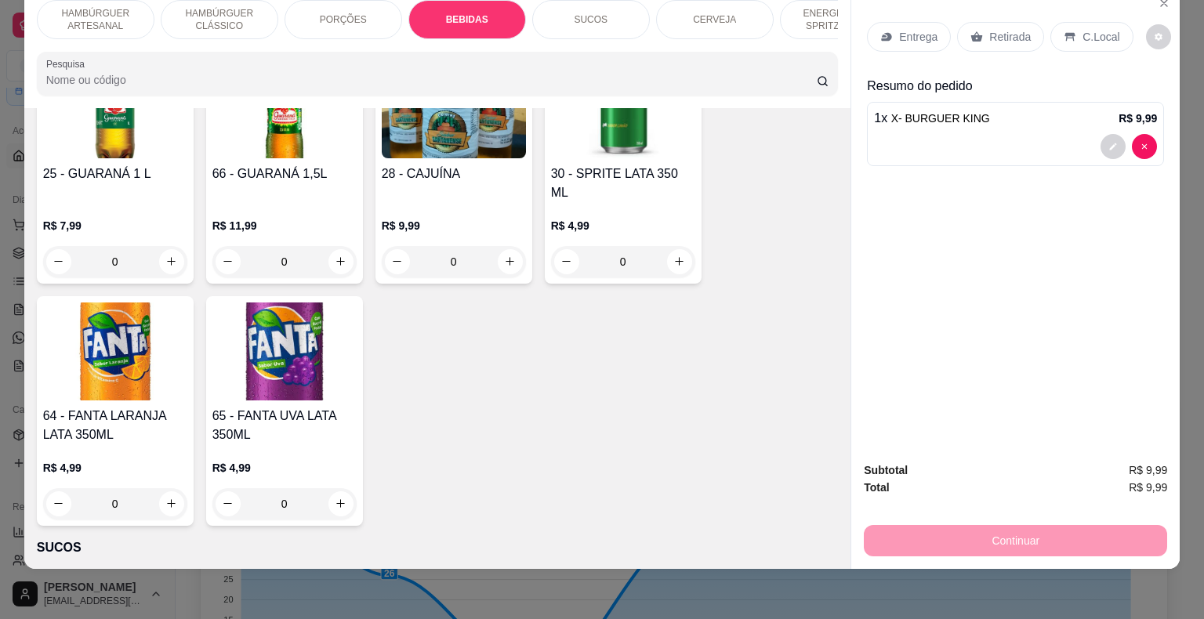
click at [578, 13] on p "SUCOS" at bounding box center [591, 19] width 34 height 13
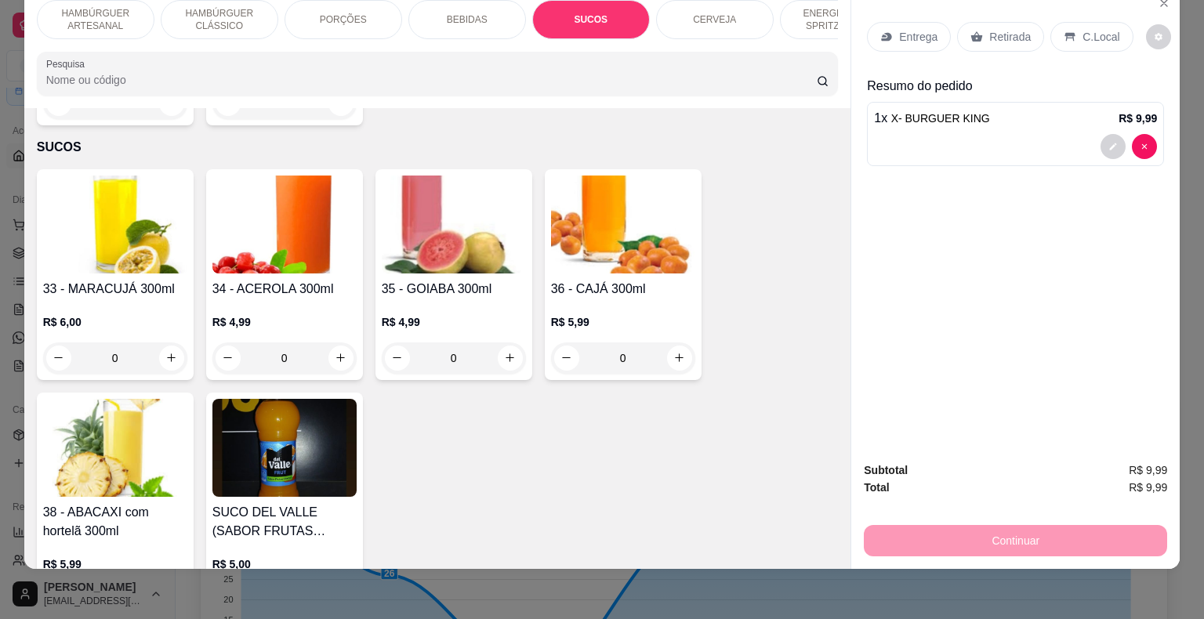
scroll to position [2506, 0]
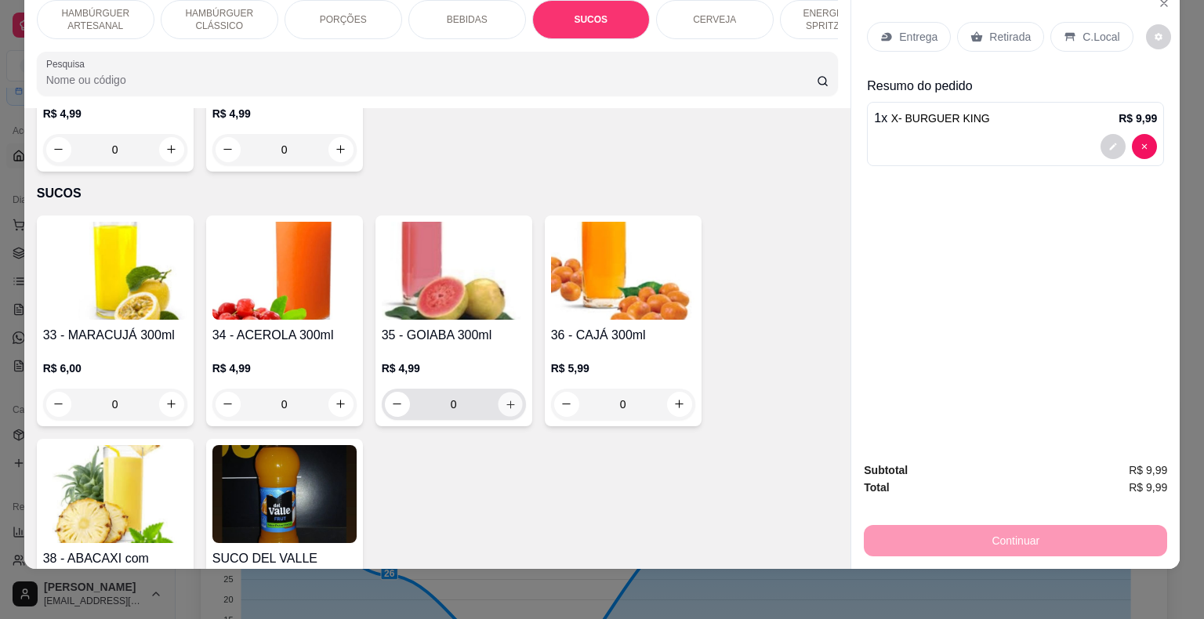
click at [511, 392] on button "increase-product-quantity" at bounding box center [510, 404] width 24 height 24
type input "1"
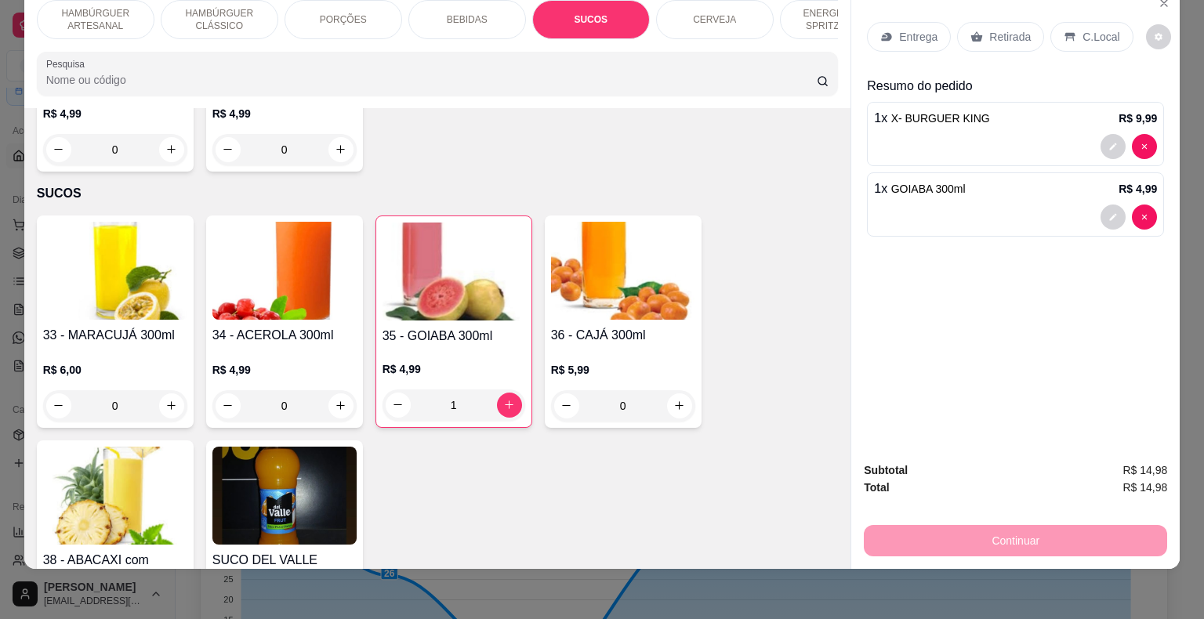
click at [916, 29] on p "Entrega" at bounding box center [918, 37] width 38 height 16
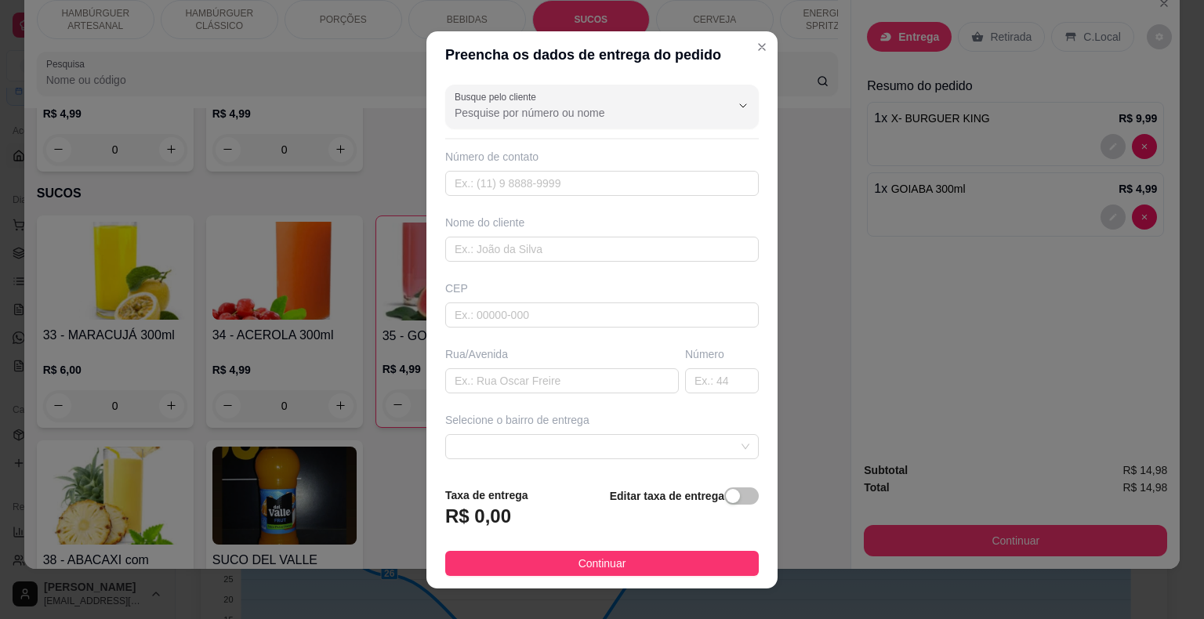
click at [730, 99] on button "Show suggestions" at bounding box center [742, 105] width 25 height 25
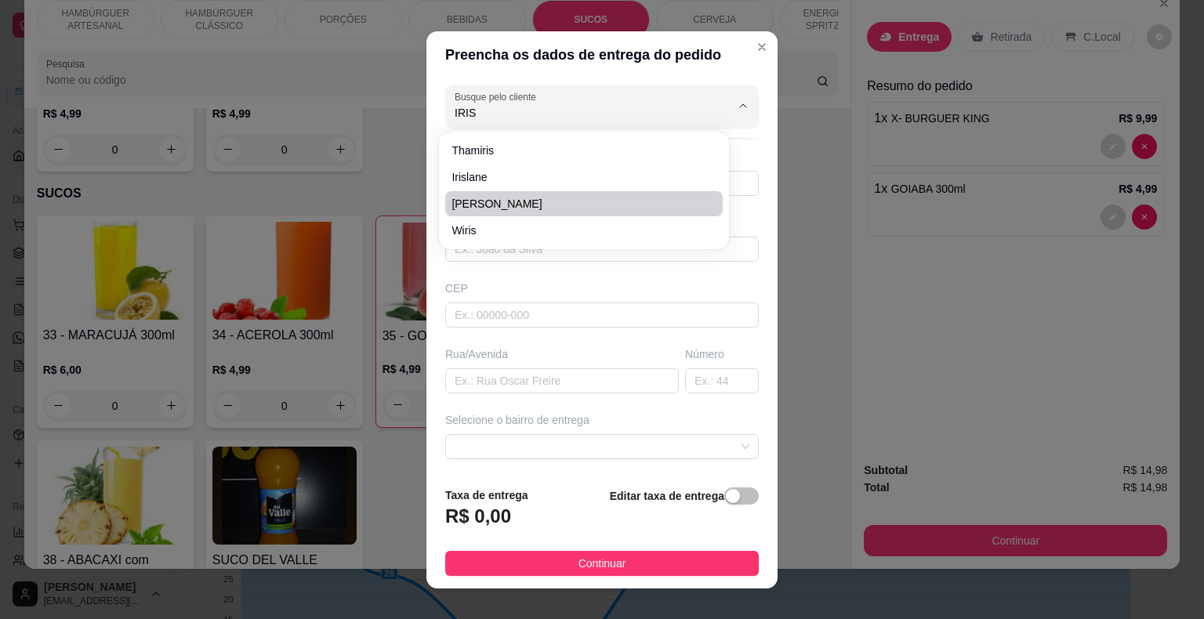
click at [636, 199] on span "Iris Kawanne" at bounding box center [575, 204] width 249 height 16
type input "Iris Kawanne"
type input "86981287749"
type input "Iris Kawanne"
type input "64330000"
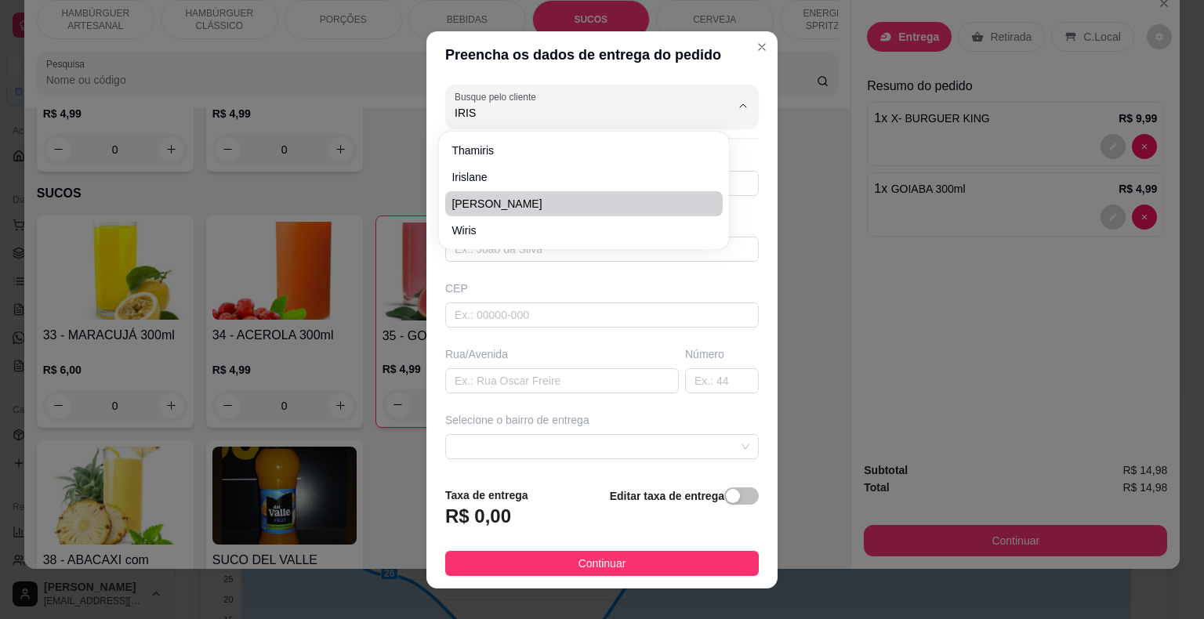
type input "Rua antônio Feitosa"
type input "117"
type input "São Miguel do Tapuio"
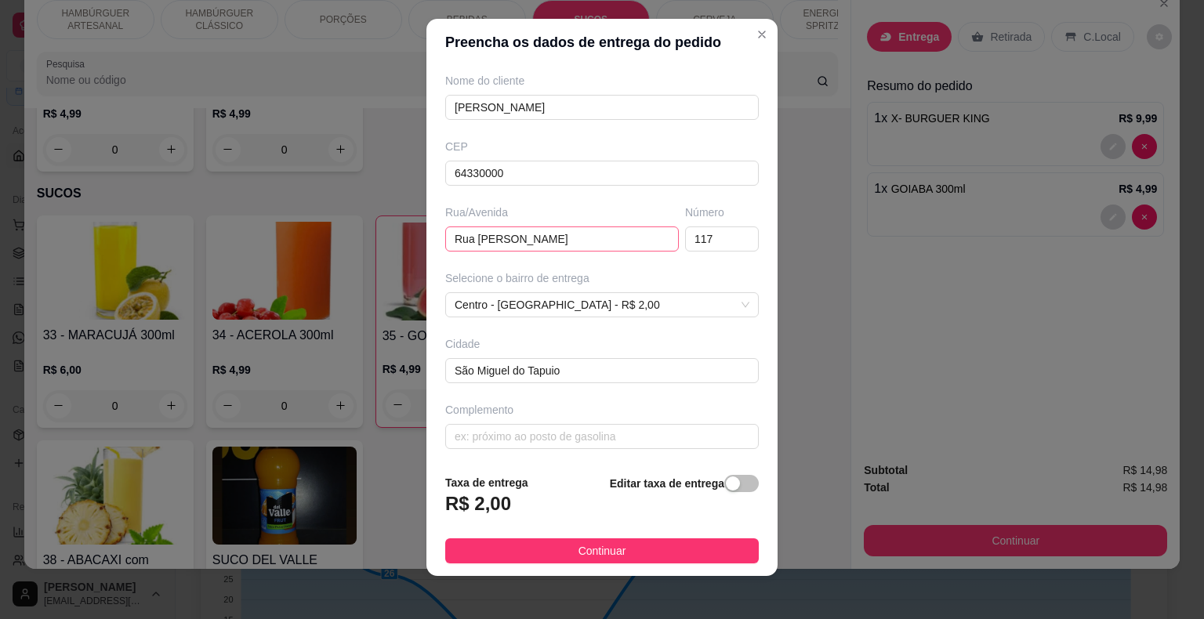
scroll to position [19, 0]
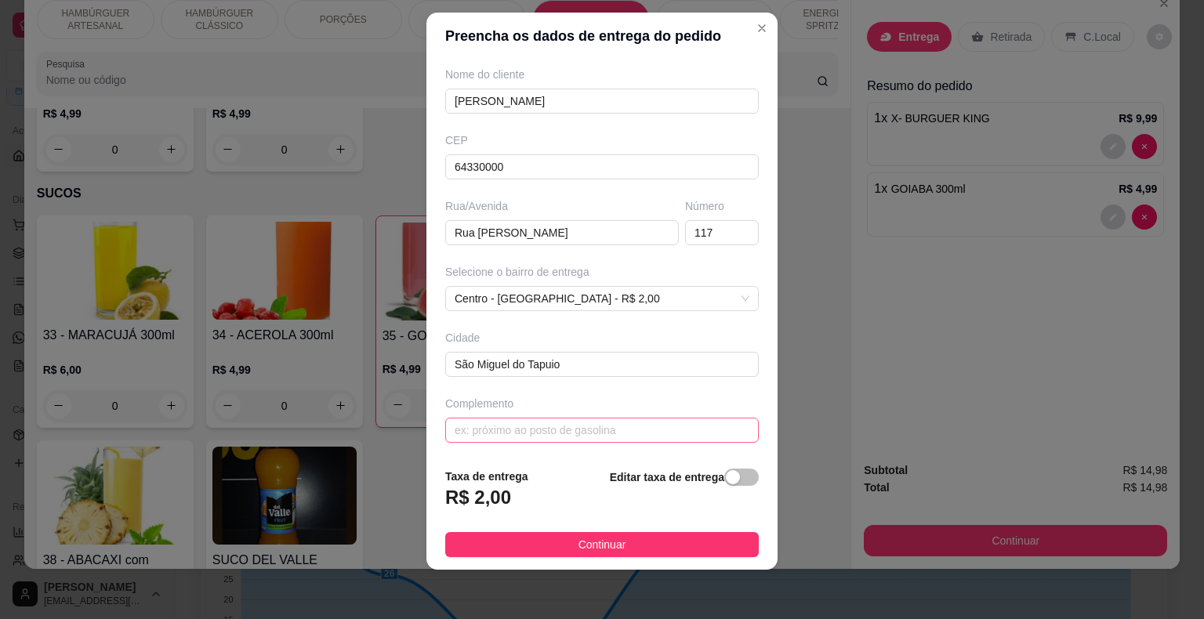
type input "Iris Kawanne"
click at [608, 421] on input "text" at bounding box center [601, 430] width 313 height 25
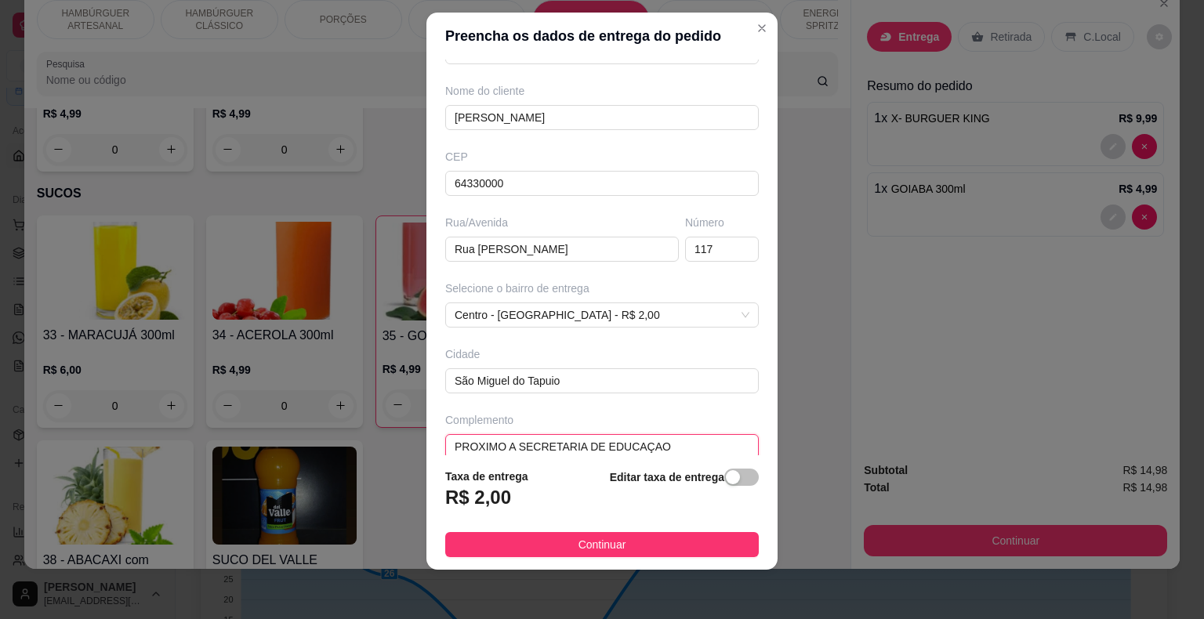
scroll to position [129, 0]
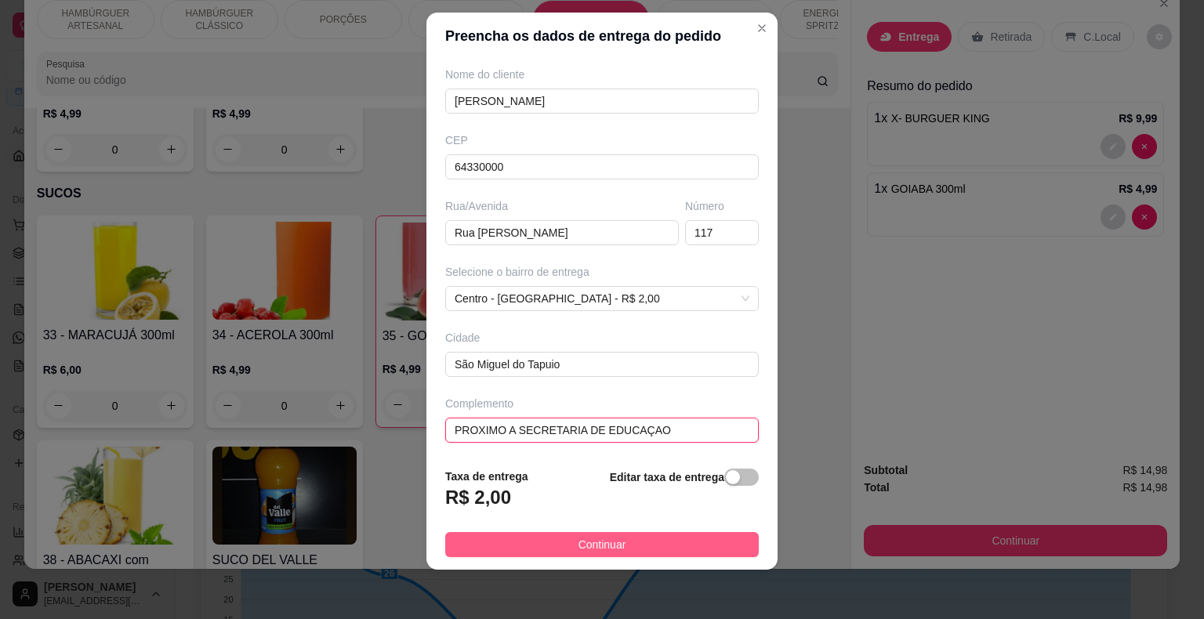
type input "PROXIMO A SECRETARIA DE EDUCAÇAO"
click at [662, 549] on button "Continuar" at bounding box center [601, 544] width 313 height 25
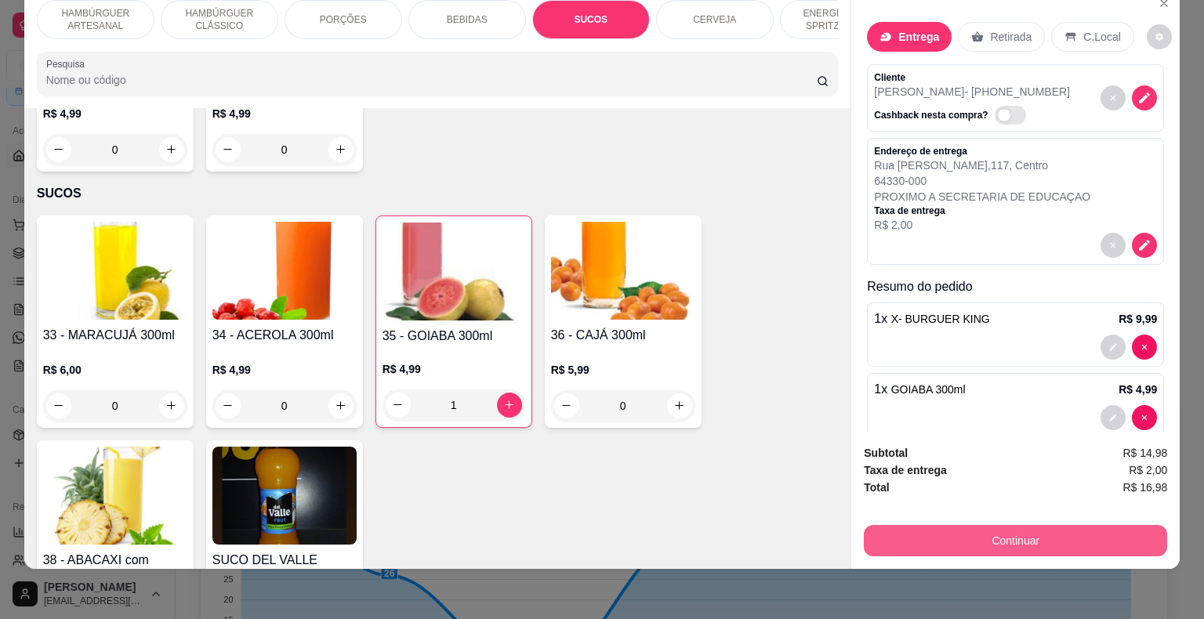
click at [1038, 527] on button "Continuar" at bounding box center [1015, 540] width 303 height 31
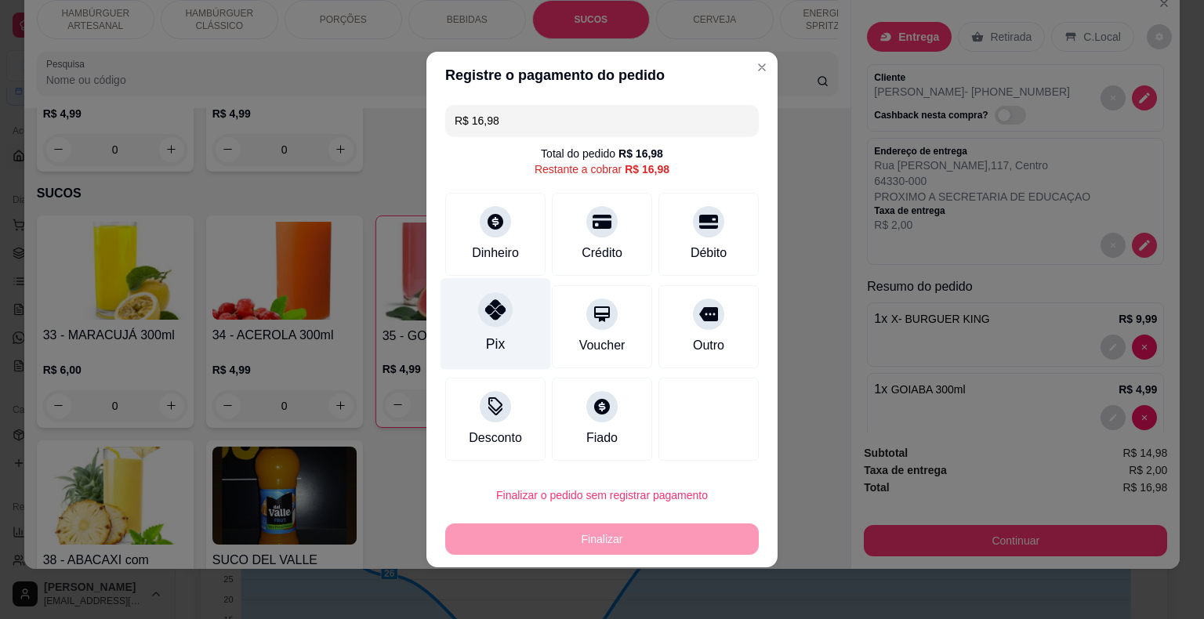
click at [495, 334] on div "Pix" at bounding box center [495, 324] width 111 height 92
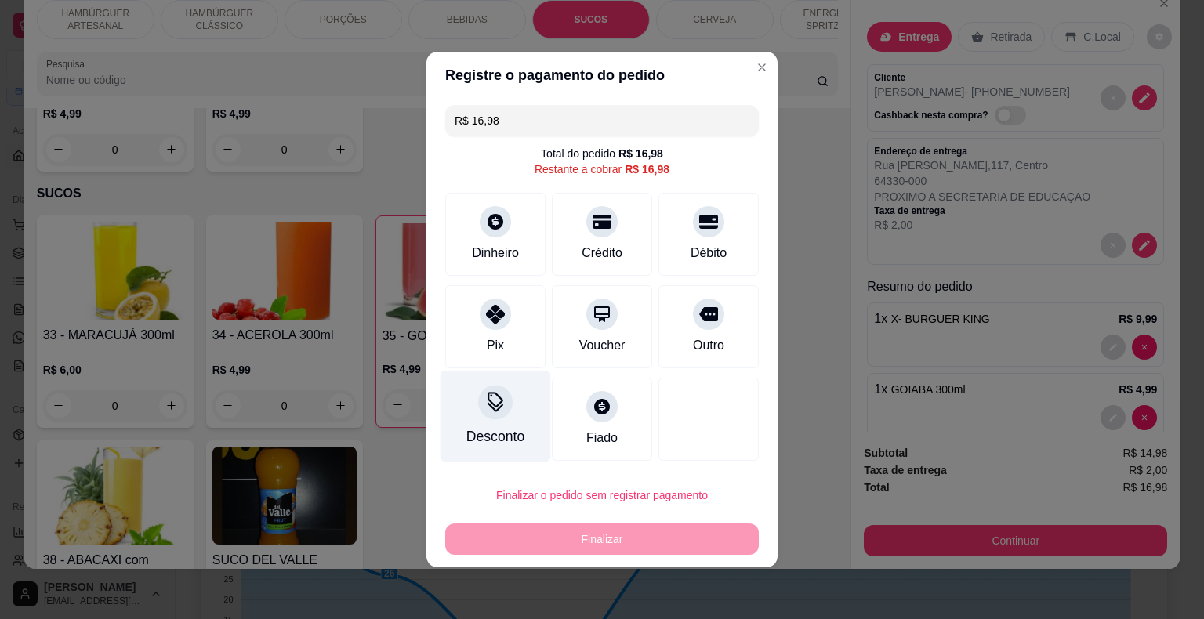
type input "R$ 0,00"
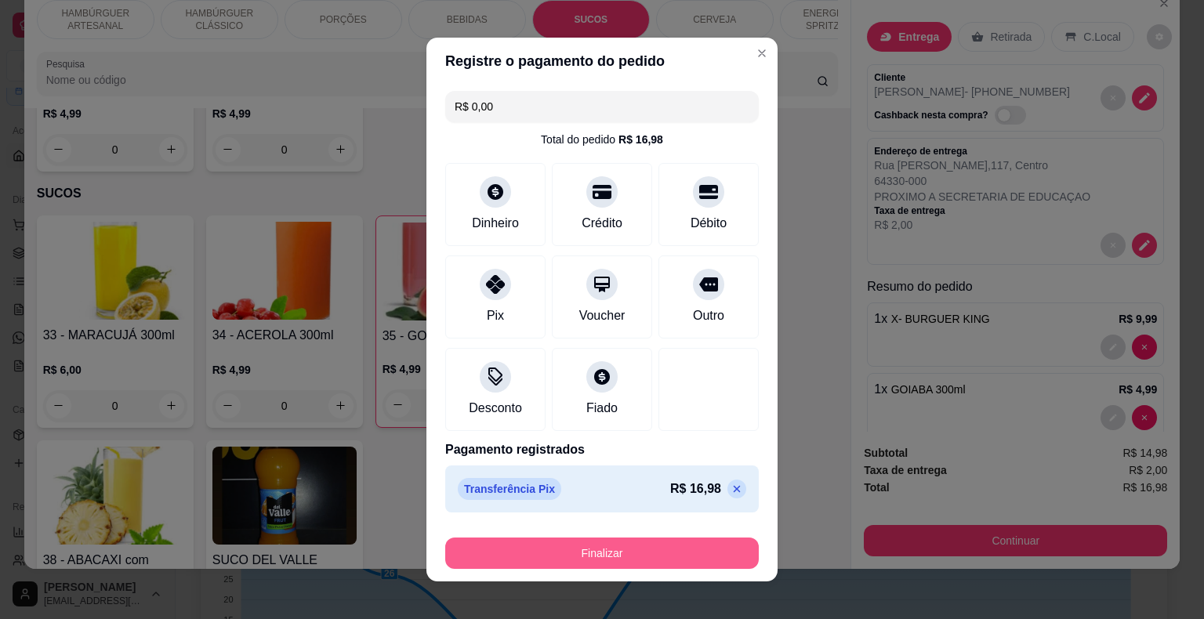
click at [535, 541] on button "Finalizar" at bounding box center [601, 553] width 313 height 31
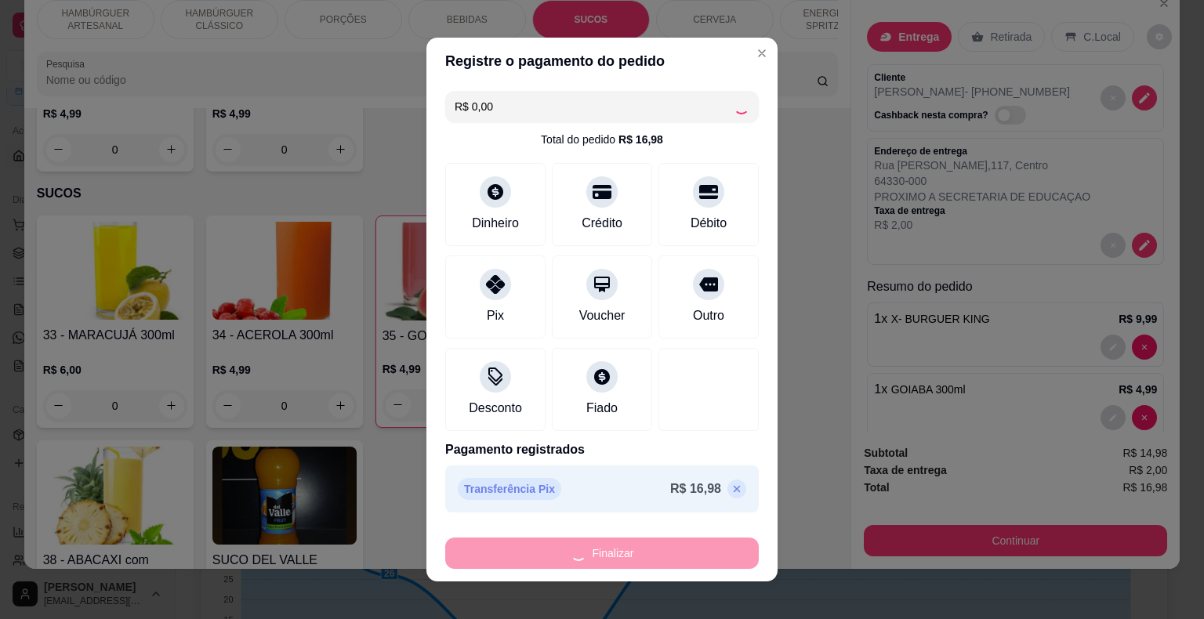
type input "0"
type input "-R$ 16,98"
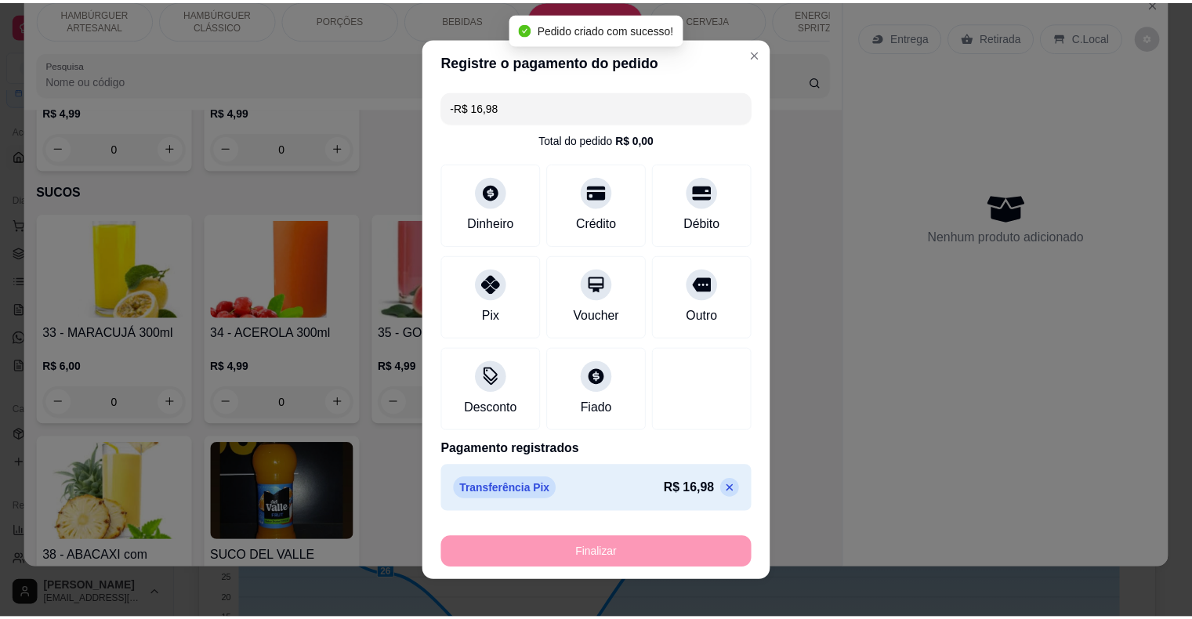
scroll to position [2505, 0]
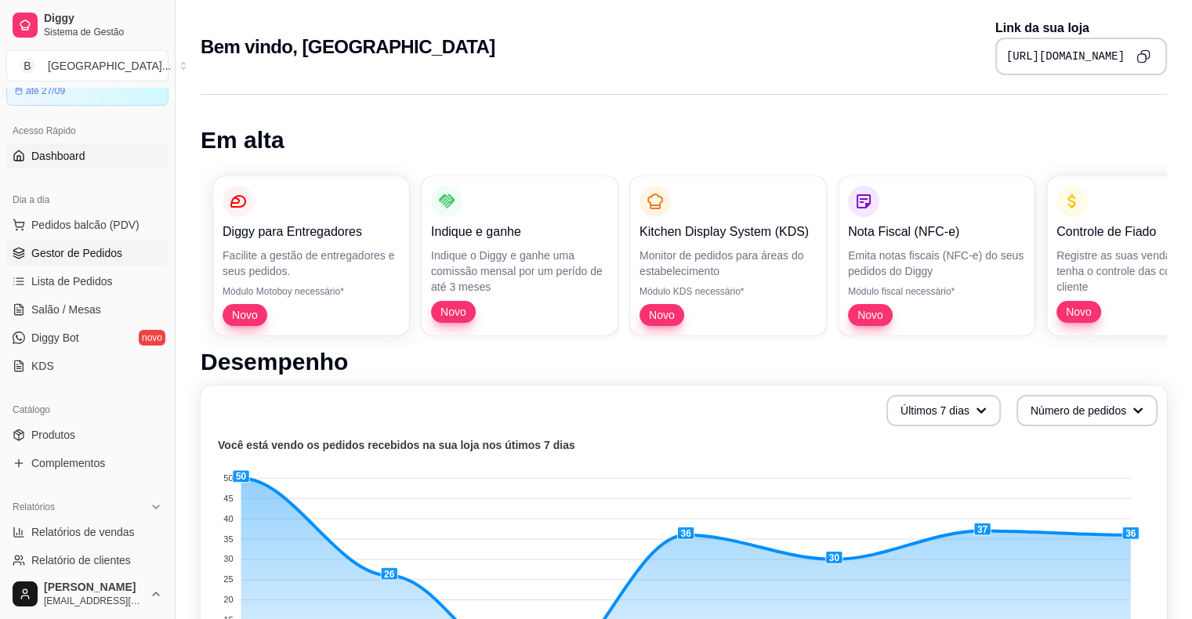
click at [77, 250] on span "Gestor de Pedidos" at bounding box center [76, 253] width 91 height 16
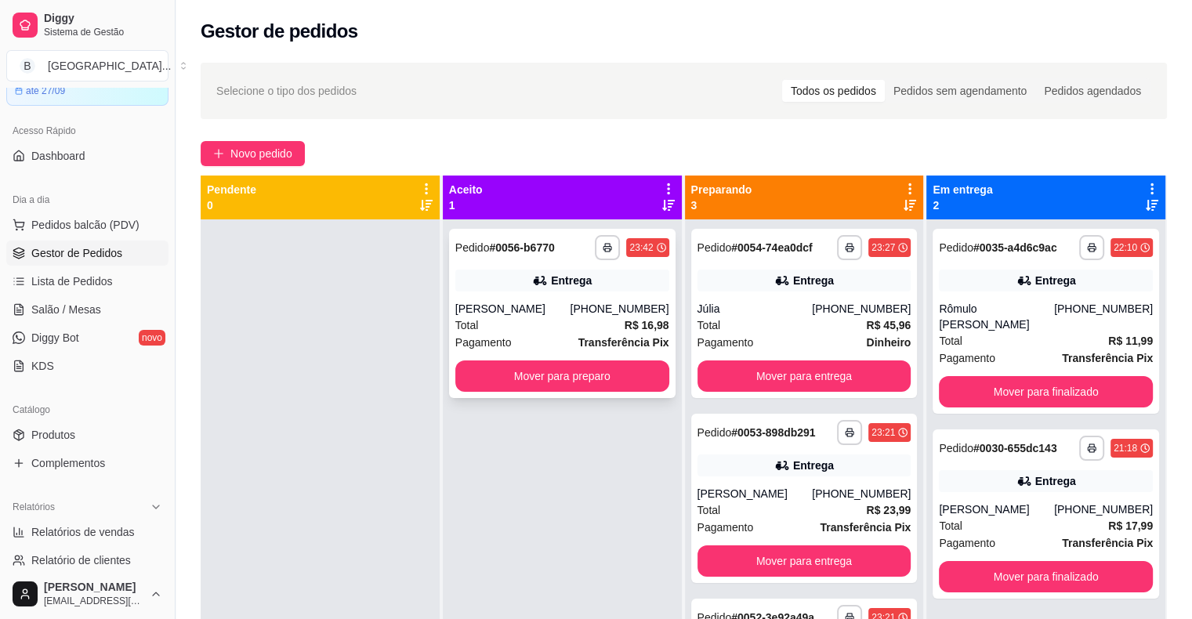
click at [564, 291] on div "Entrega" at bounding box center [562, 281] width 214 height 22
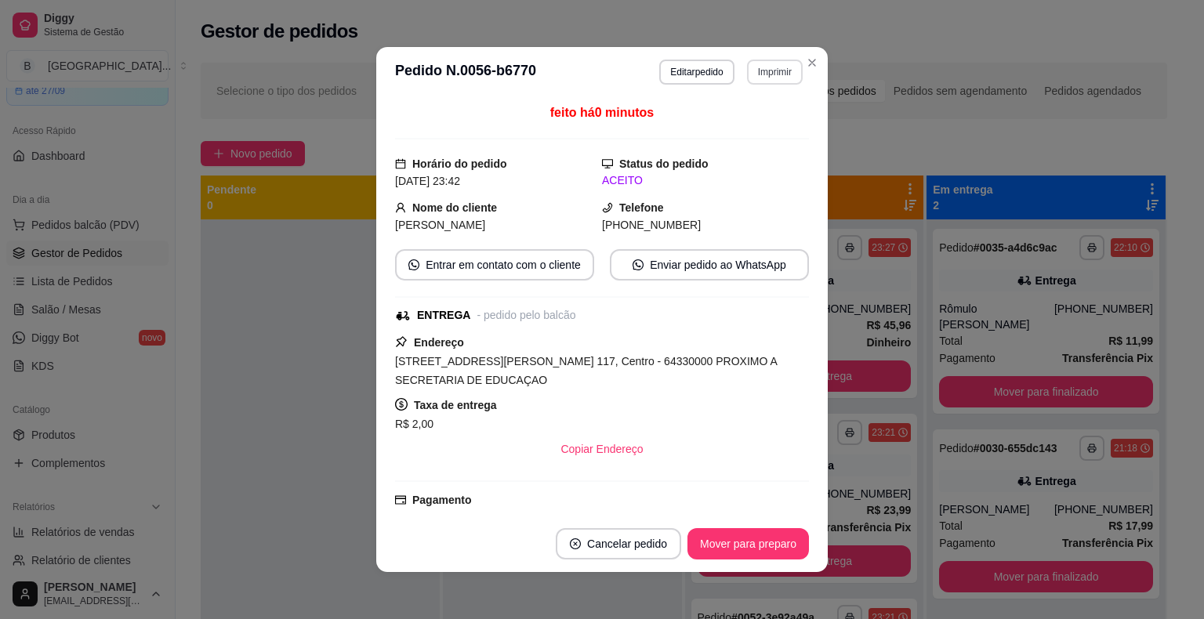
click at [770, 60] on button "Imprimir" at bounding box center [775, 72] width 56 height 25
click at [770, 120] on button "IMPRESSORA" at bounding box center [742, 127] width 114 height 25
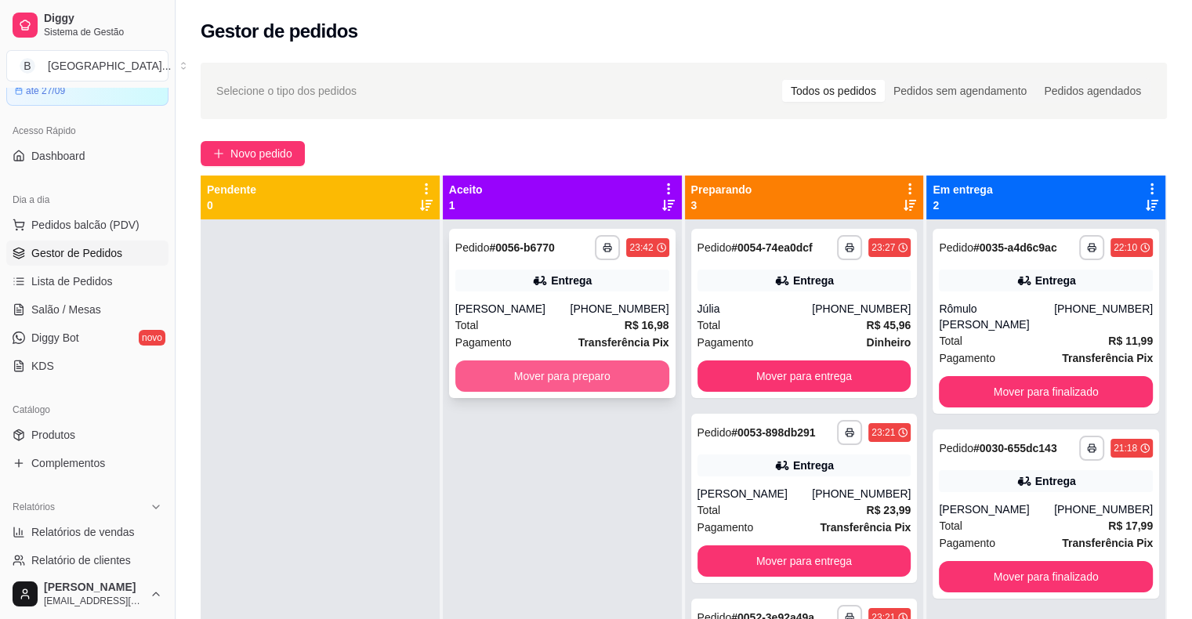
click at [577, 379] on button "Mover para preparo" at bounding box center [562, 376] width 214 height 31
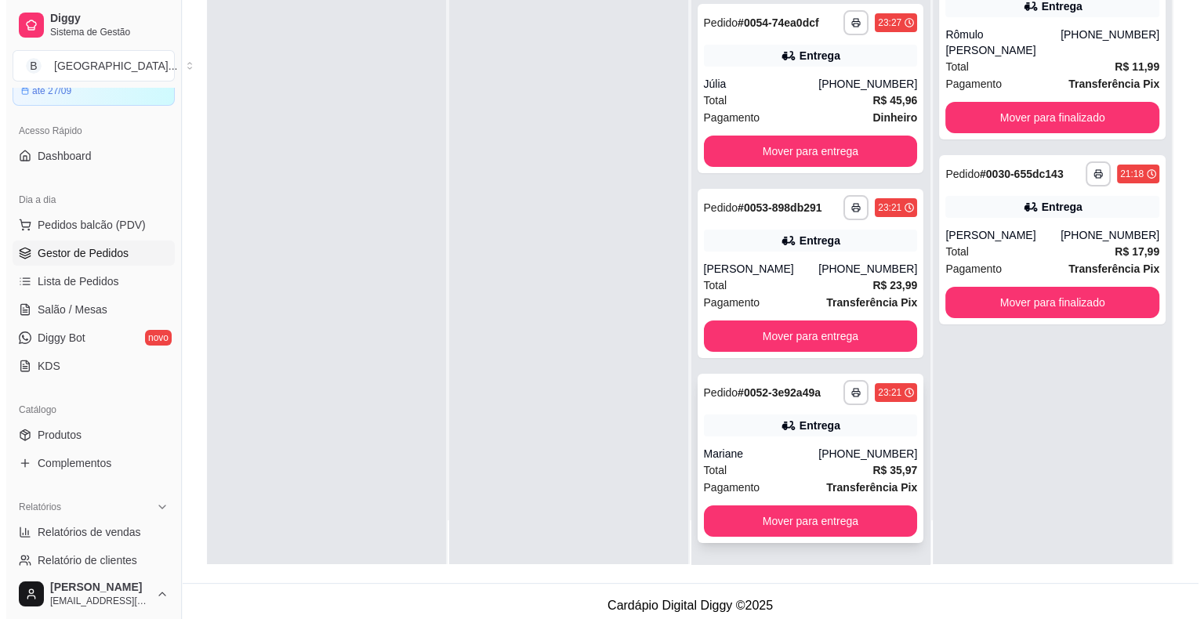
scroll to position [238, 0]
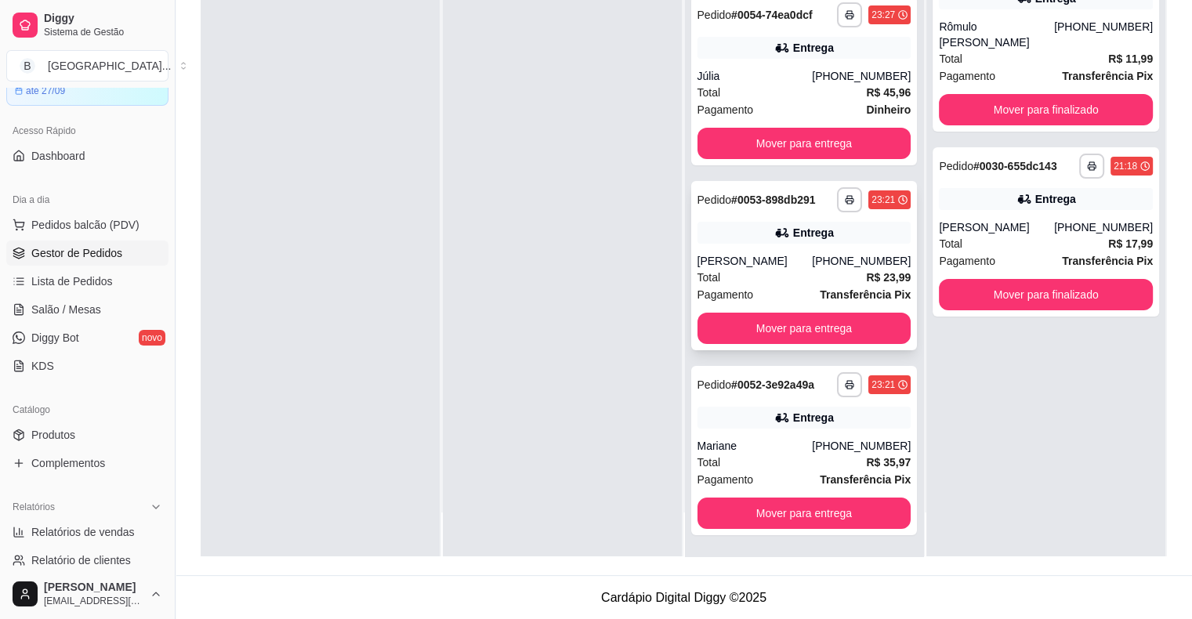
click at [748, 277] on div "Total R$ 23,99" at bounding box center [805, 277] width 214 height 17
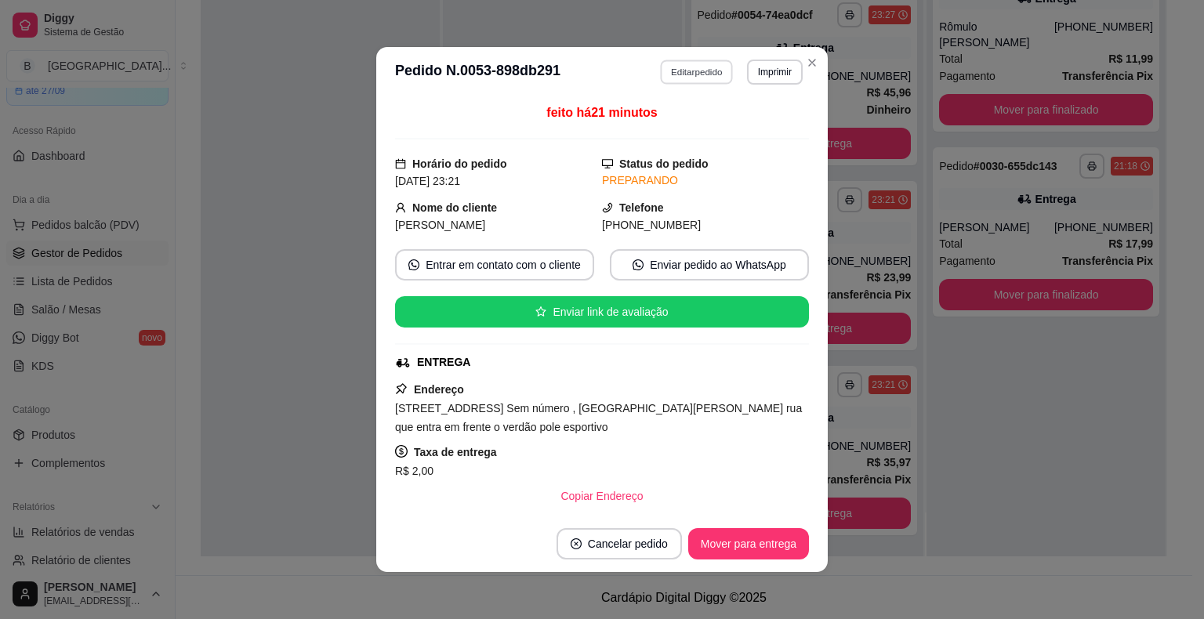
click at [679, 75] on button "Editar pedido" at bounding box center [697, 72] width 73 height 24
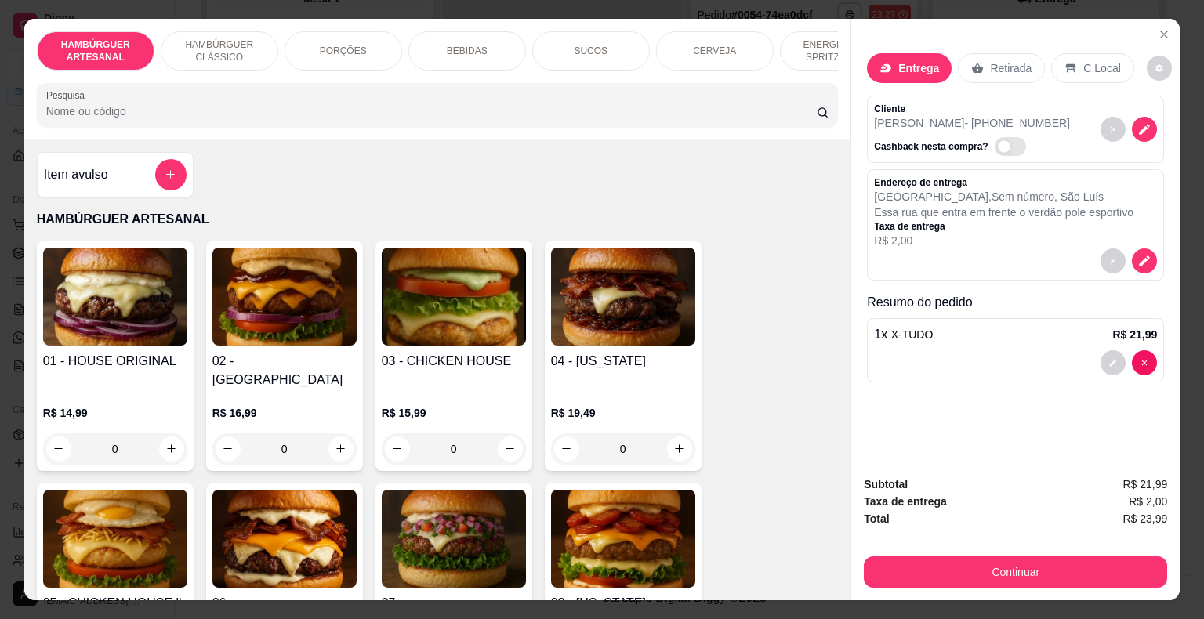
click at [821, 63] on div "ENERGÉTICO E SPRITZ DRINK" at bounding box center [839, 50] width 118 height 39
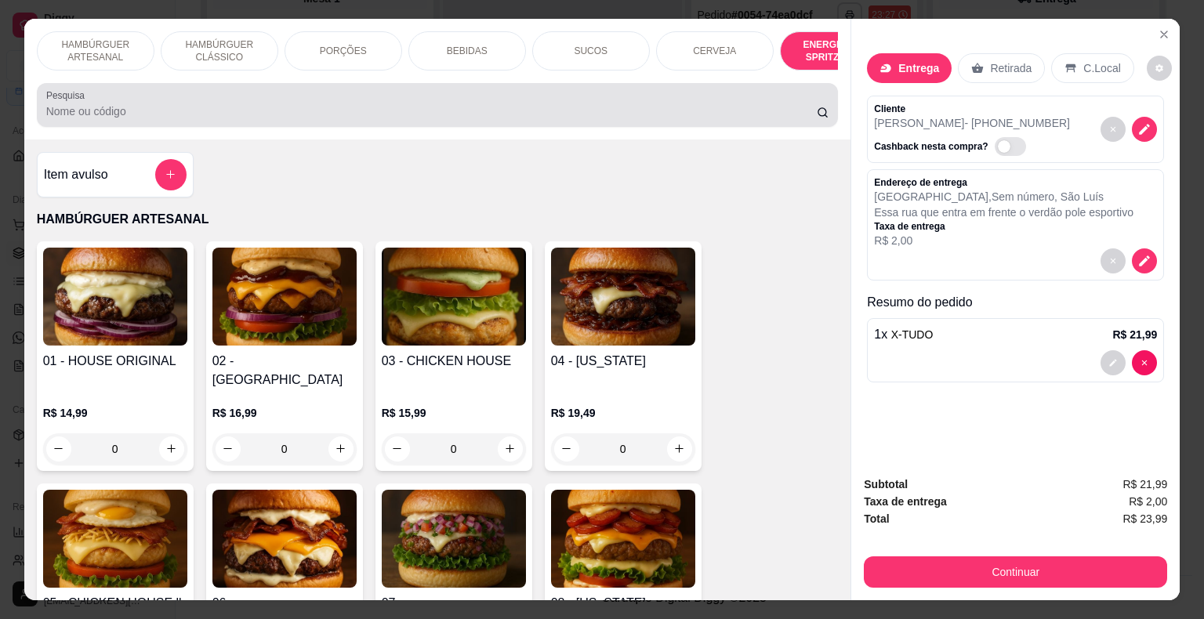
click at [821, 89] on div at bounding box center [437, 104] width 783 height 31
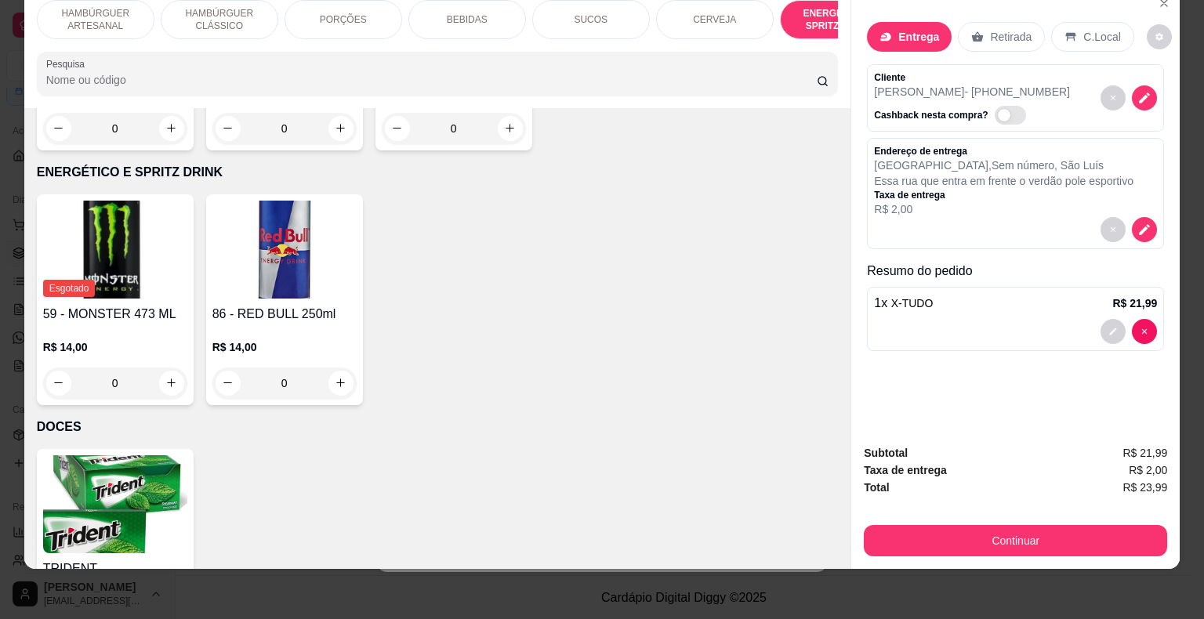
scroll to position [3656, 0]
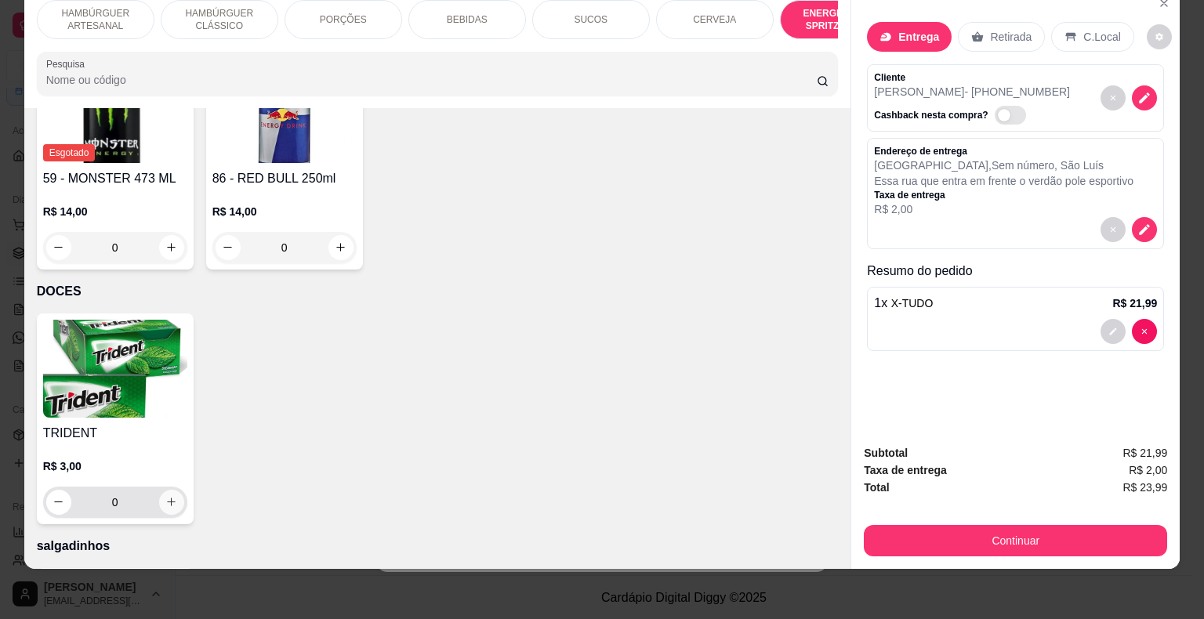
click at [159, 490] on button "increase-product-quantity" at bounding box center [171, 502] width 25 height 25
type input "1"
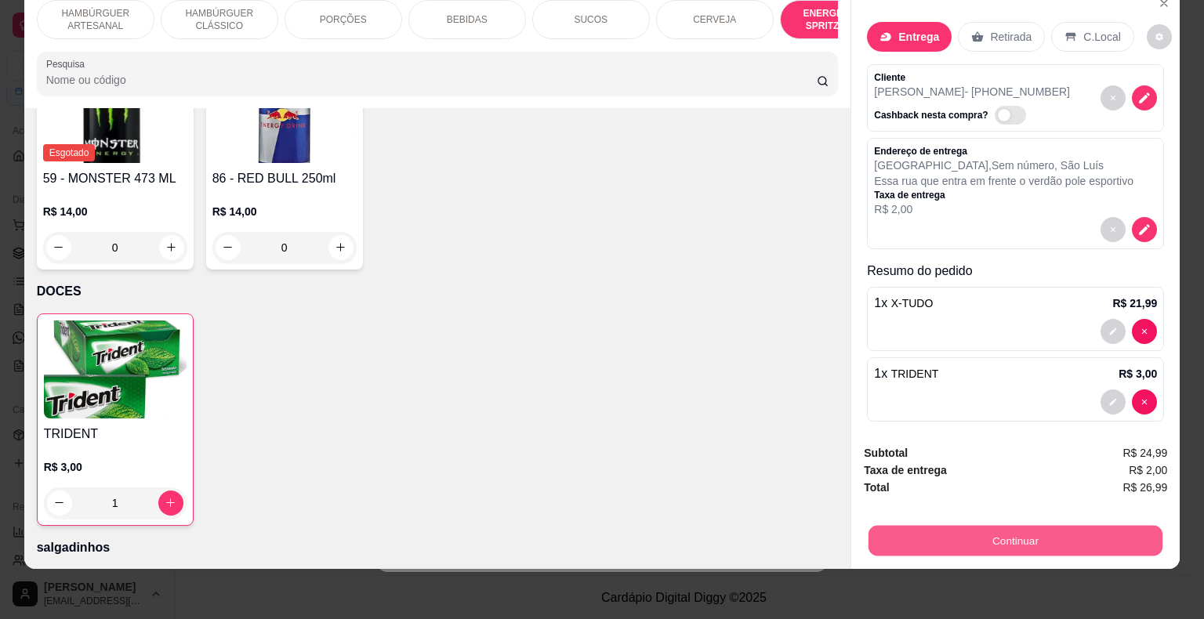
click at [898, 539] on button "Continuar" at bounding box center [1015, 541] width 294 height 31
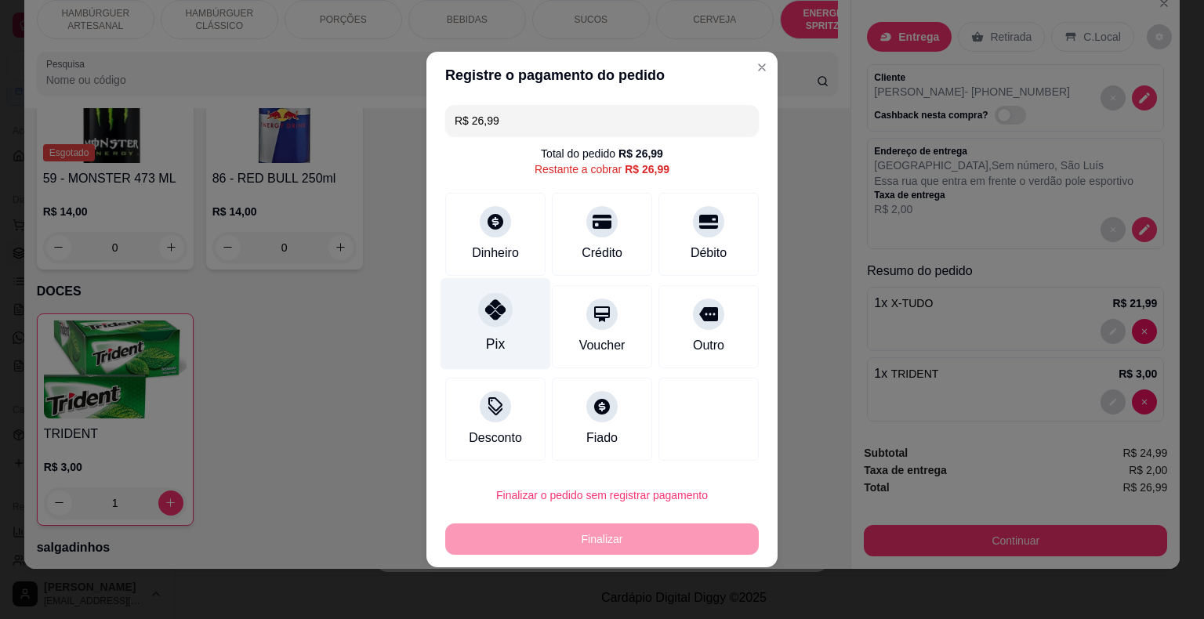
click at [511, 342] on div "Pix" at bounding box center [495, 324] width 111 height 92
type input "R$ 0,00"
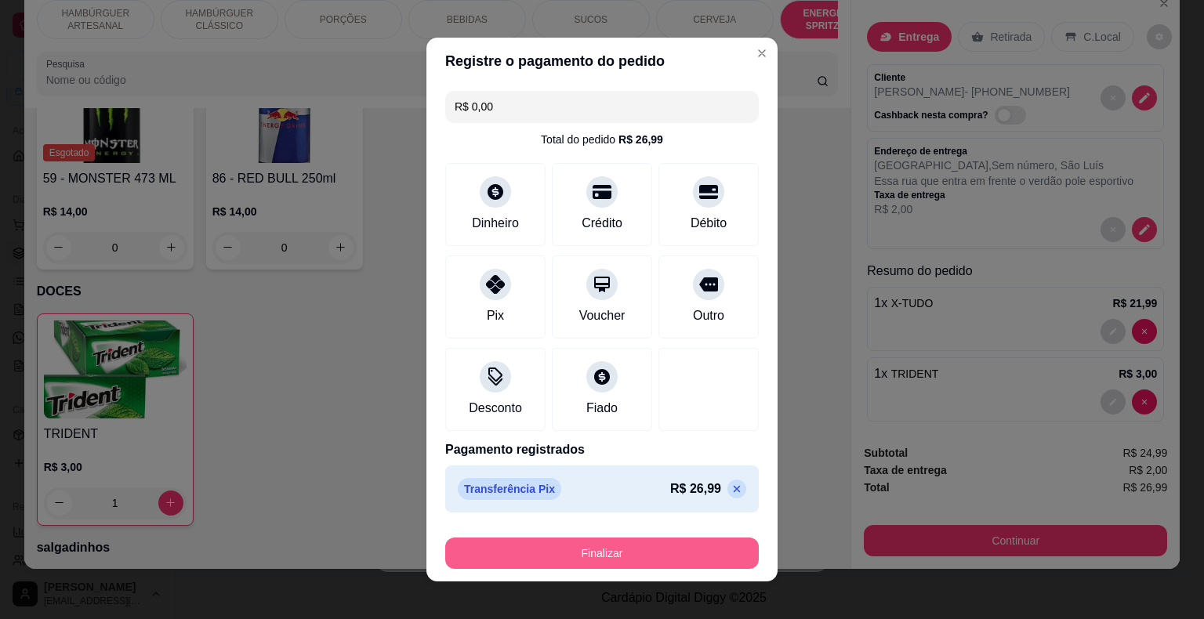
click at [639, 556] on button "Finalizar" at bounding box center [601, 553] width 313 height 31
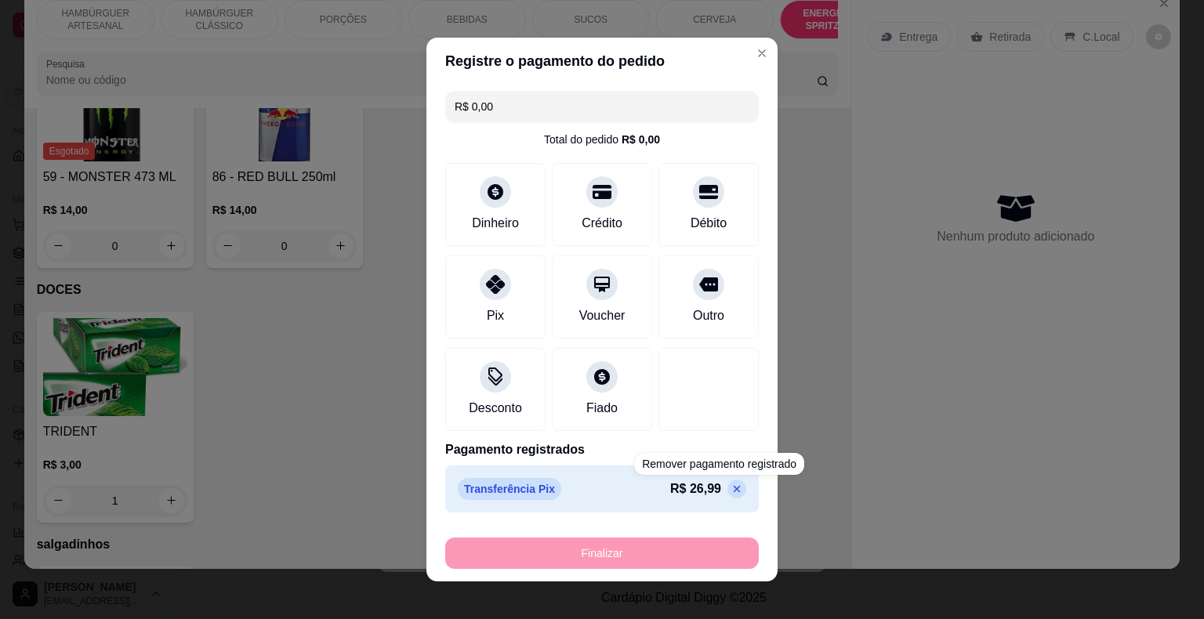
type input "0"
type input "-R$ 26,99"
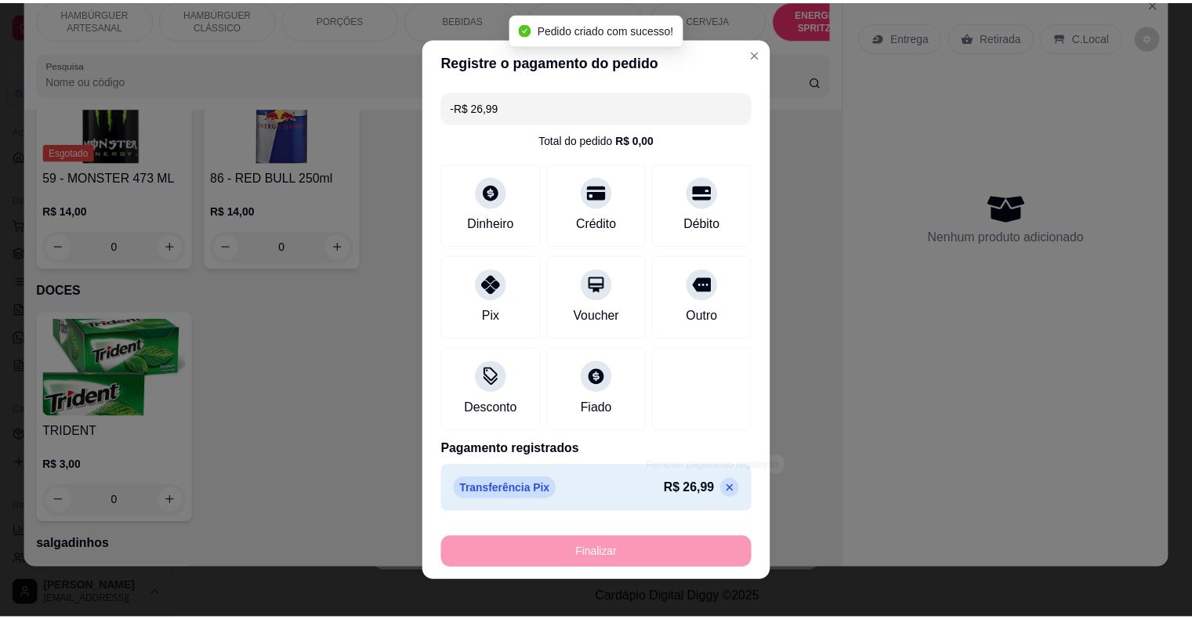
scroll to position [0, 0]
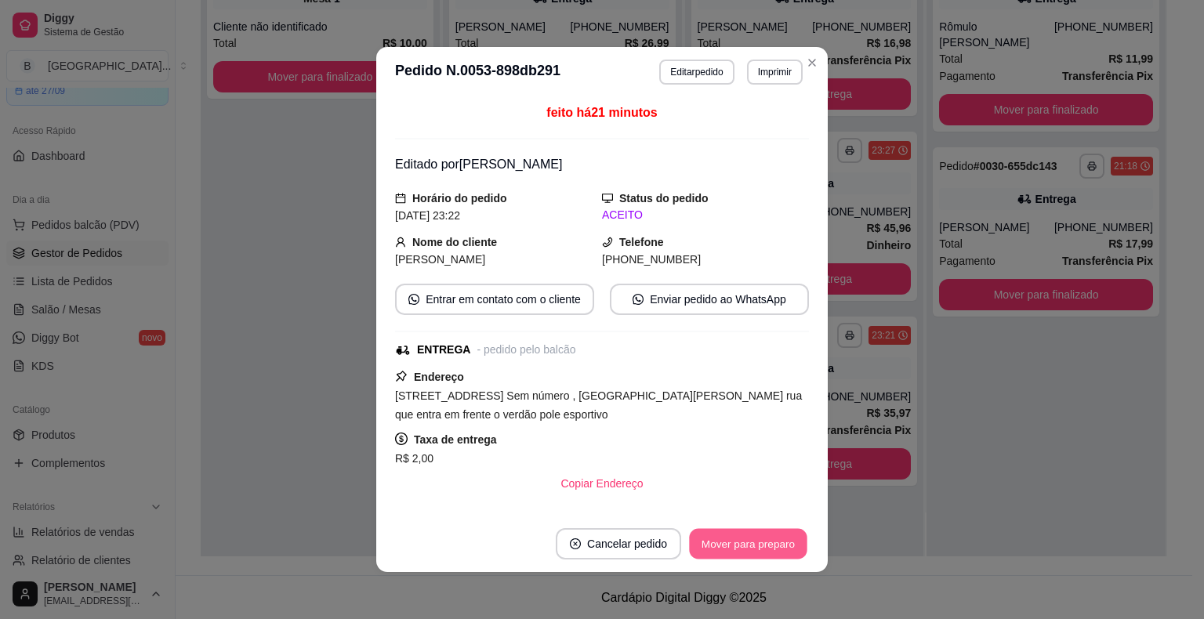
click at [753, 541] on button "Mover para preparo" at bounding box center [748, 544] width 118 height 31
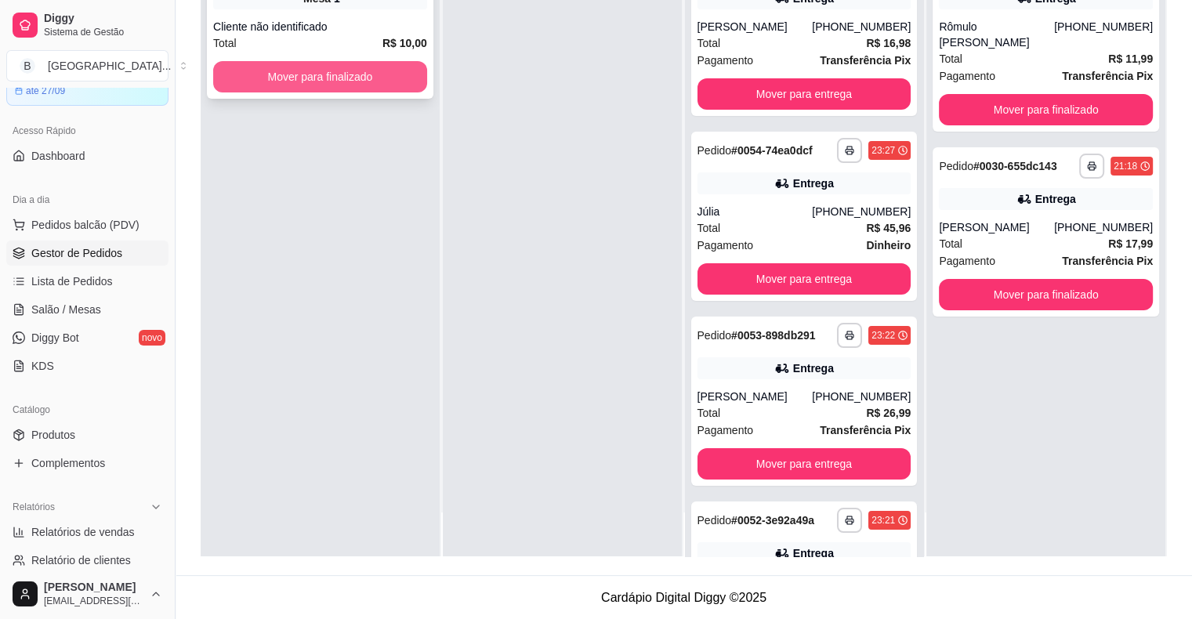
click at [346, 80] on button "Mover para finalizado" at bounding box center [320, 76] width 214 height 31
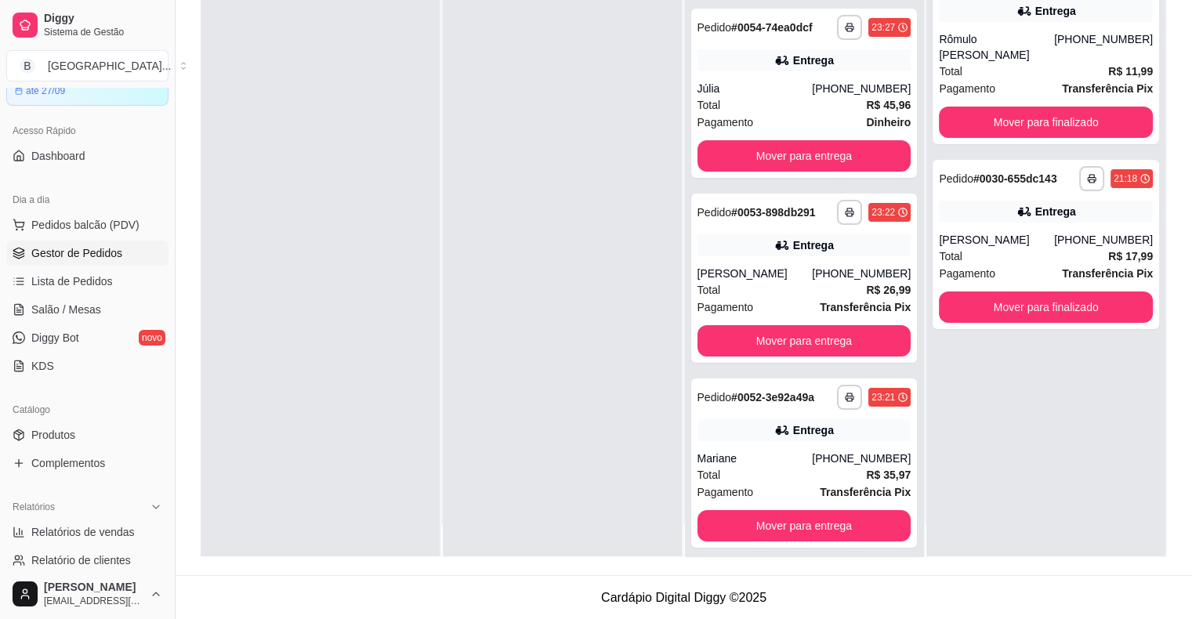
scroll to position [44, 0]
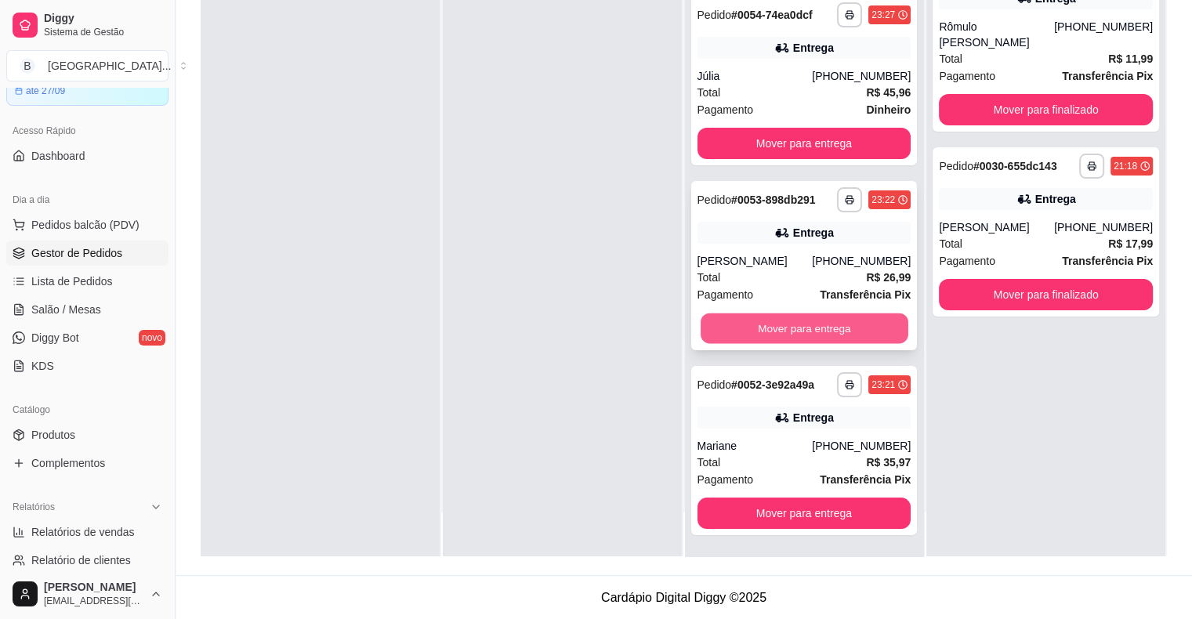
click at [768, 325] on button "Mover para entrega" at bounding box center [805, 328] width 208 height 31
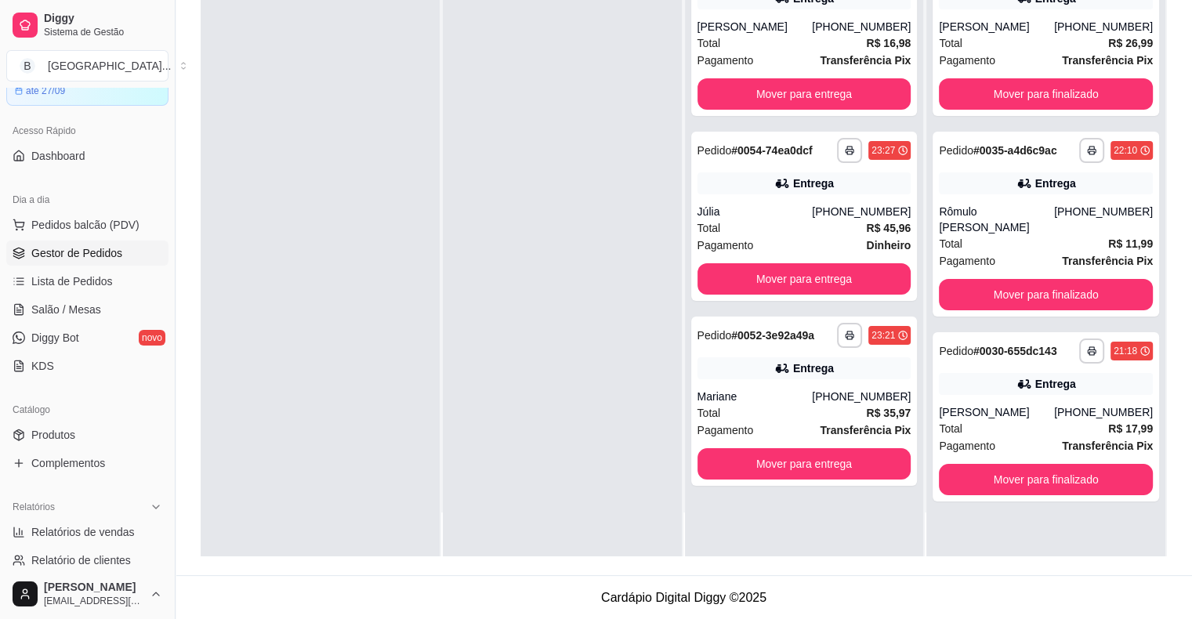
scroll to position [0, 0]
click at [964, 54] on span "Pagamento" at bounding box center [967, 60] width 56 height 17
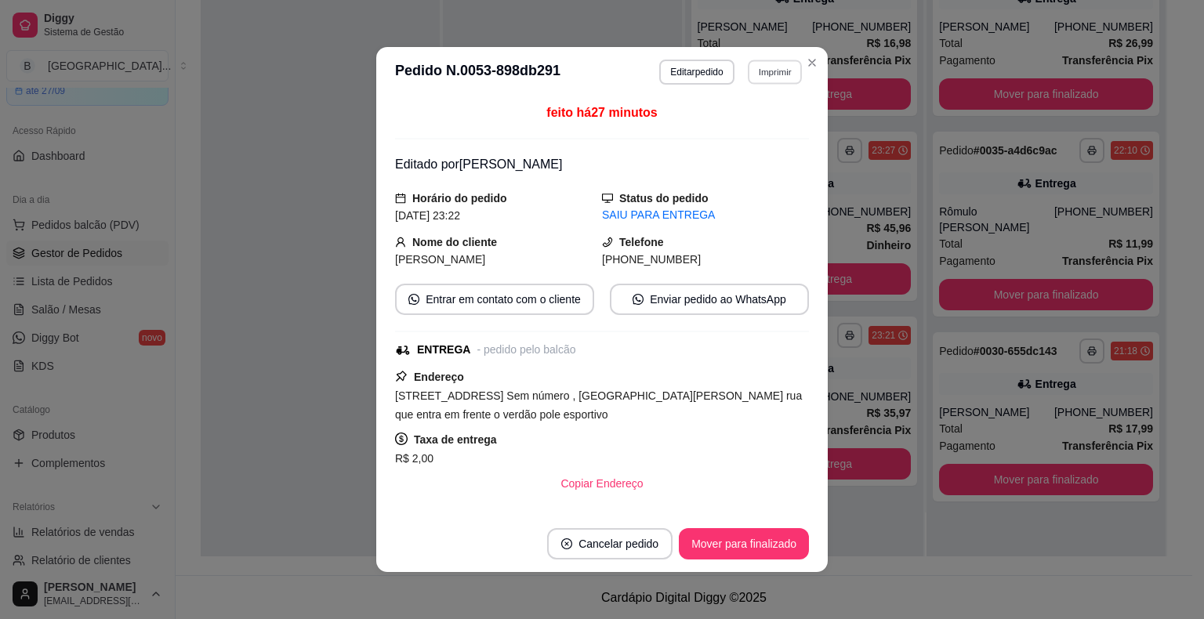
click at [781, 65] on button "Imprimir" at bounding box center [775, 72] width 54 height 24
click at [749, 122] on button "IMPRESSORA" at bounding box center [741, 127] width 110 height 24
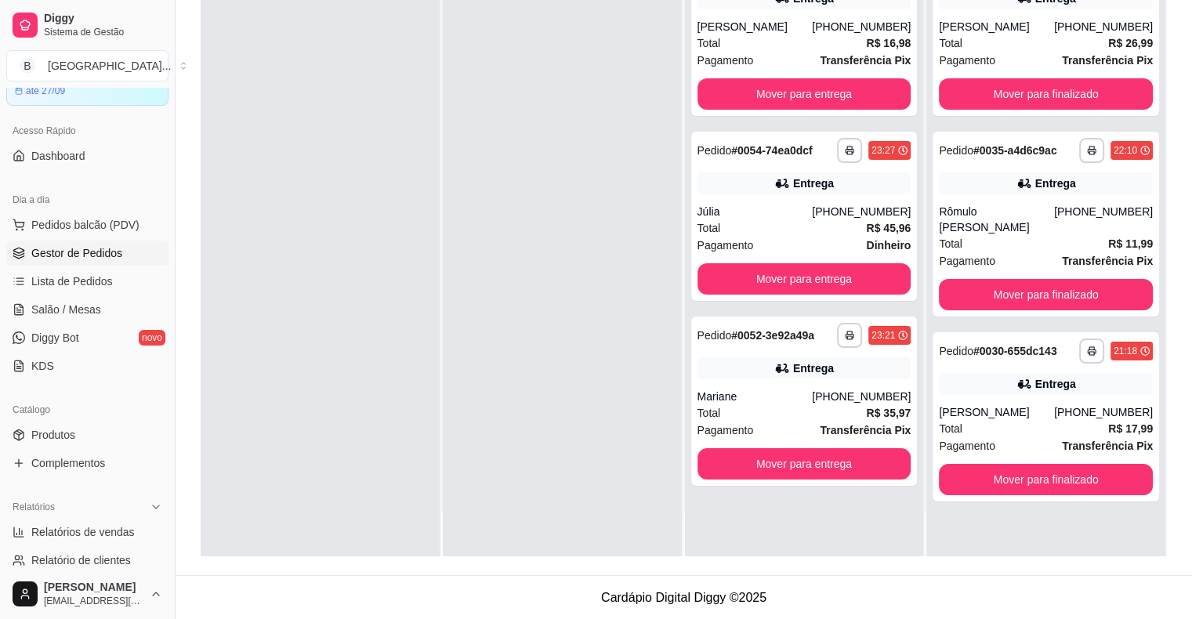
click at [994, 49] on div "Total R$ 26,99" at bounding box center [1046, 42] width 214 height 17
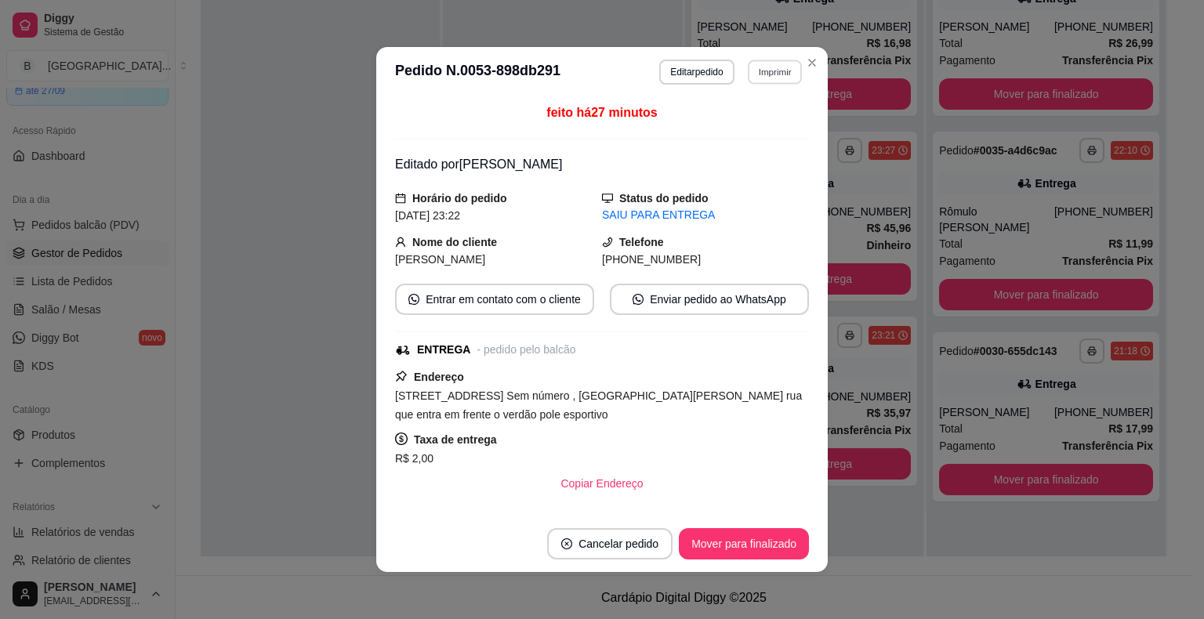
click at [755, 80] on button "Imprimir" at bounding box center [775, 72] width 54 height 24
click at [755, 124] on button "IMPRESSORA" at bounding box center [741, 127] width 110 height 24
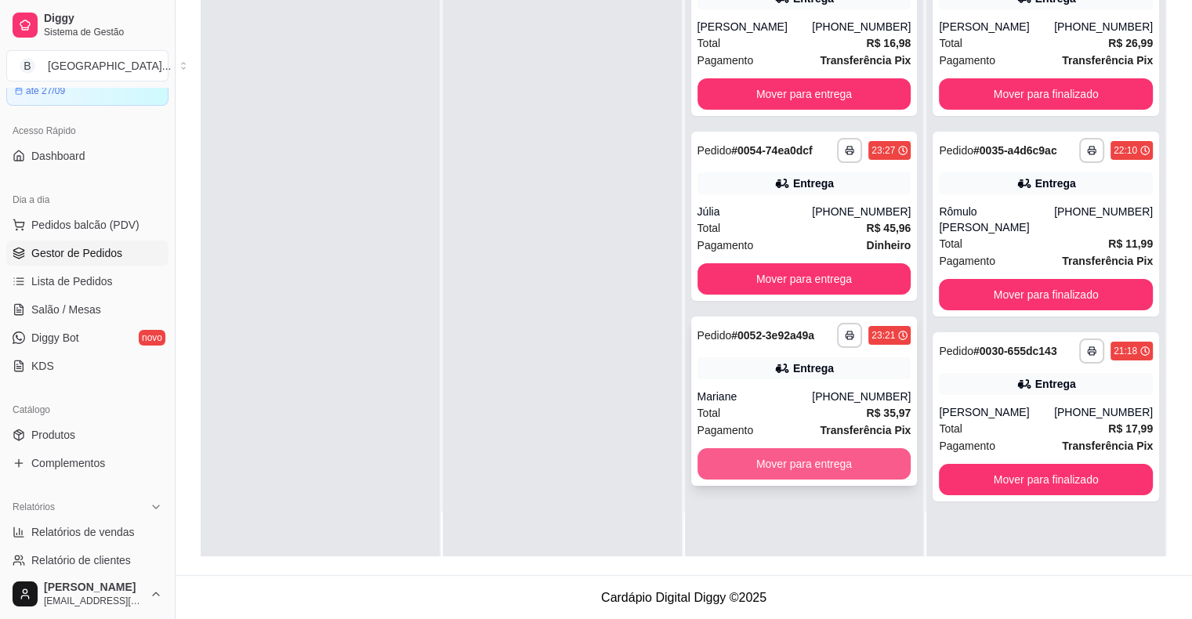
click at [740, 472] on button "Mover para entrega" at bounding box center [805, 463] width 214 height 31
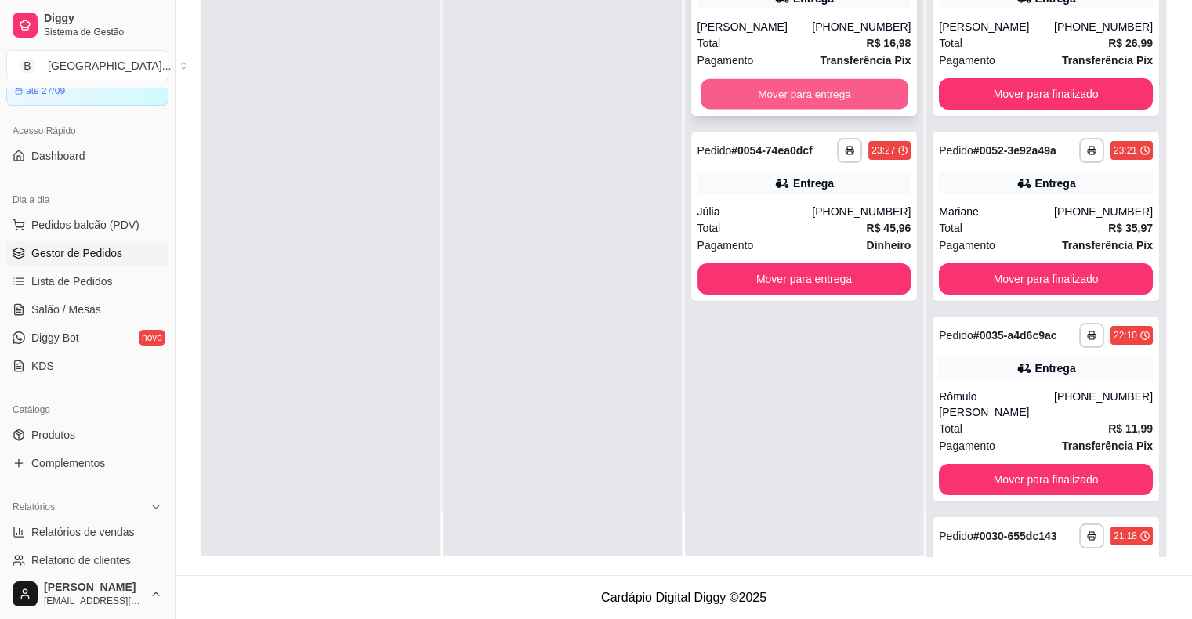
click at [786, 97] on button "Mover para entrega" at bounding box center [805, 94] width 208 height 31
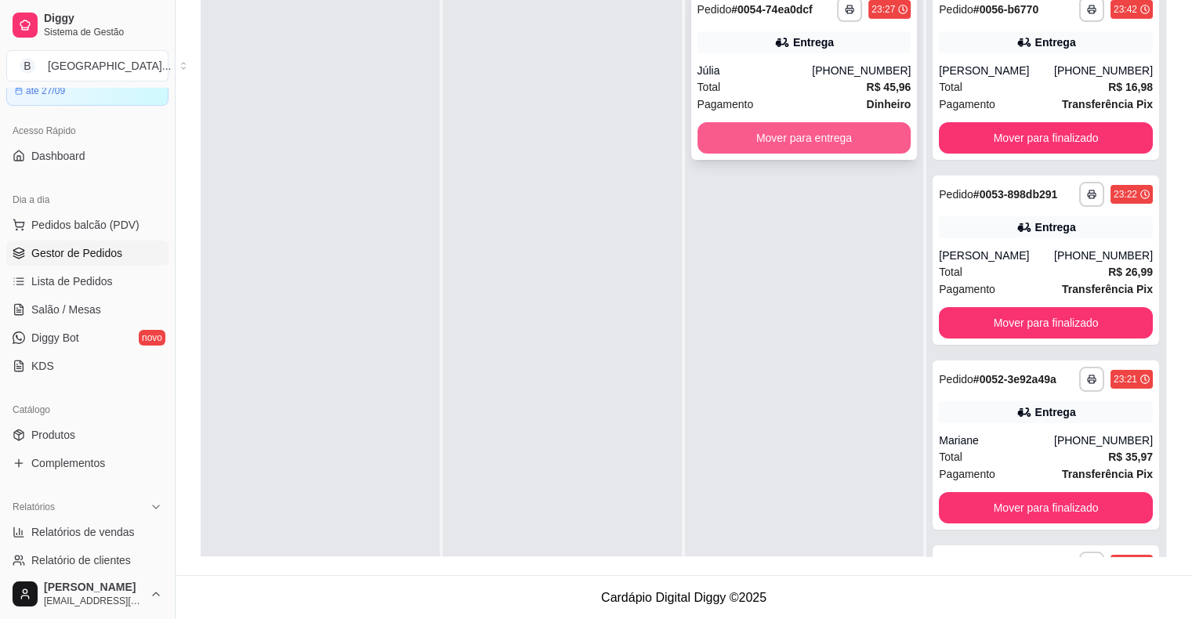
click at [820, 133] on button "Mover para entrega" at bounding box center [805, 137] width 214 height 31
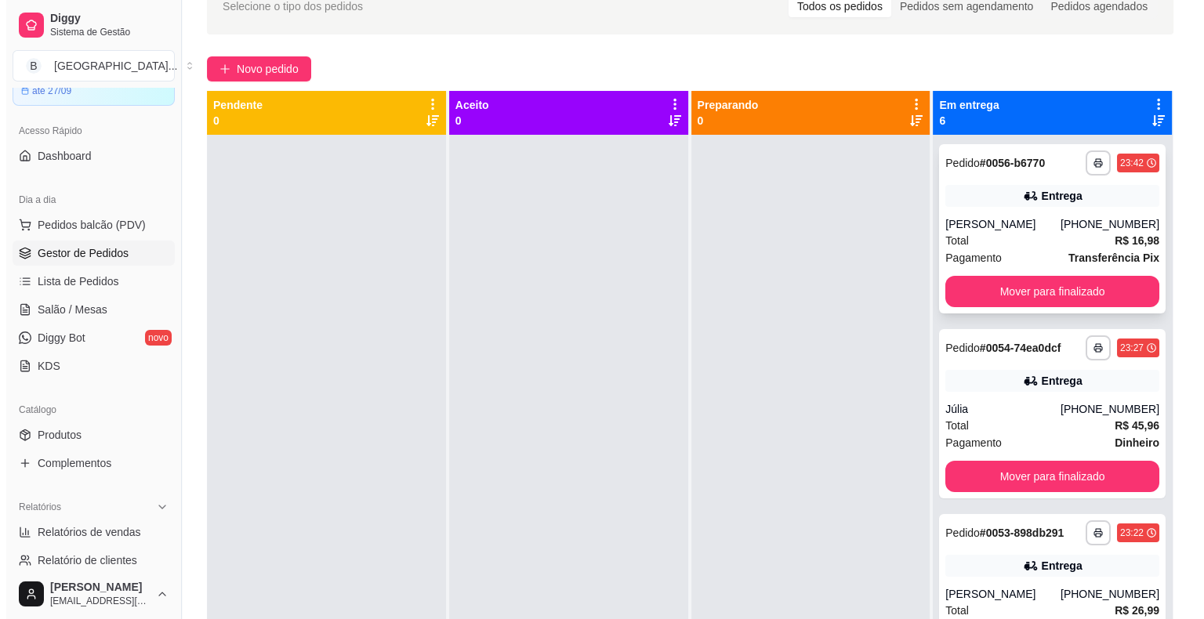
scroll to position [82, 0]
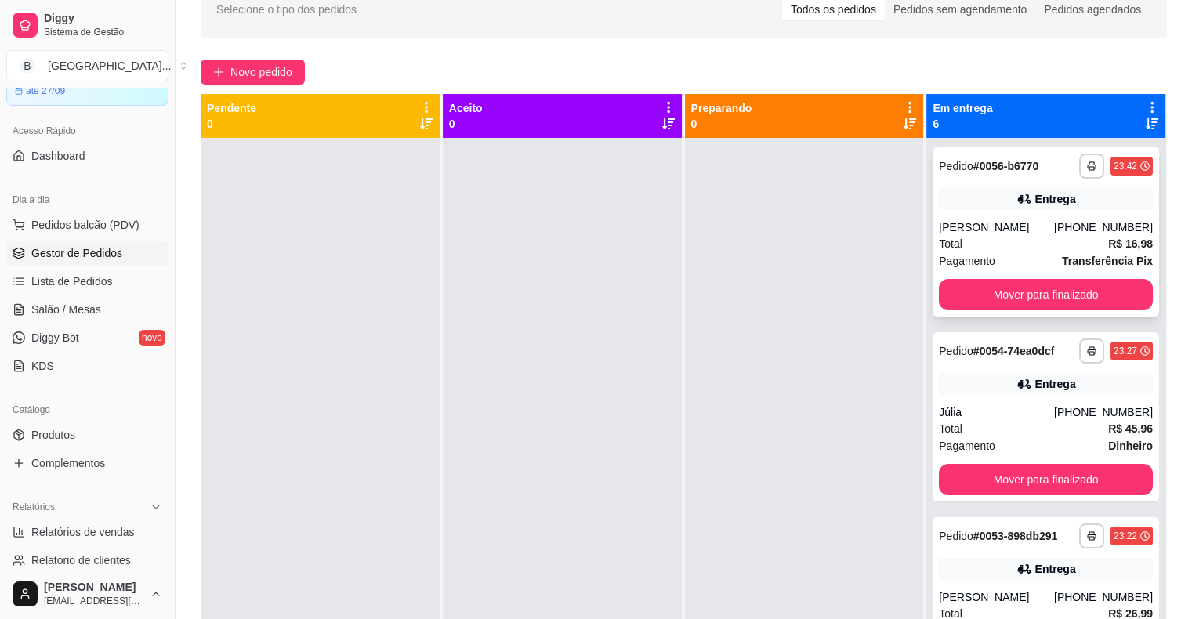
click at [1016, 243] on div "Total R$ 16,98" at bounding box center [1046, 243] width 214 height 17
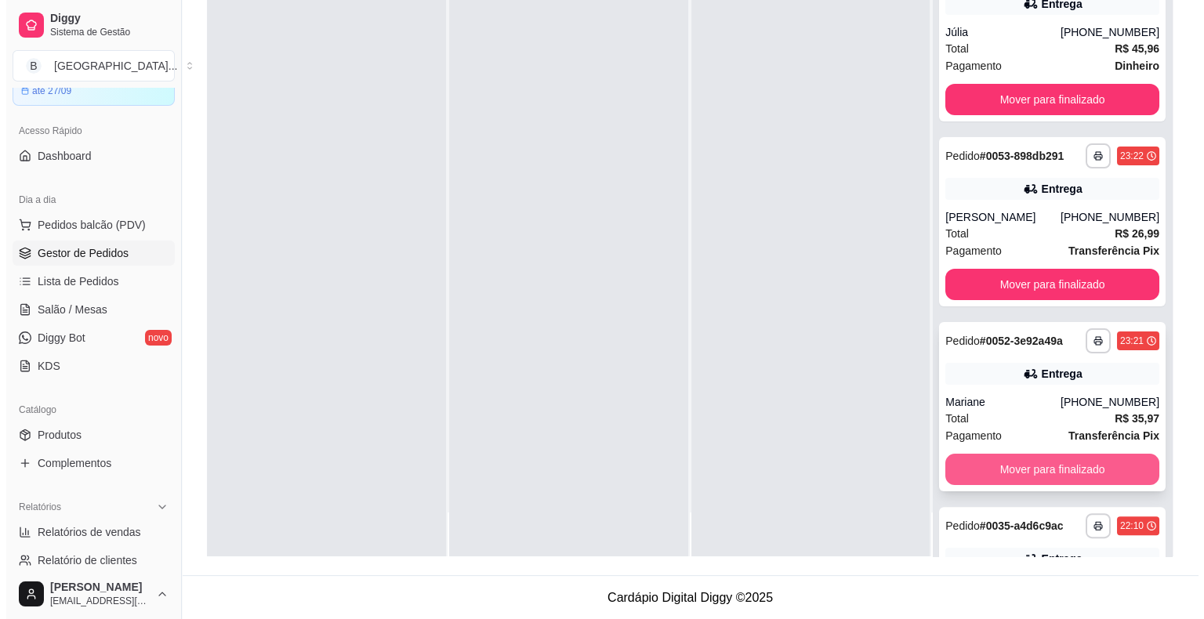
scroll to position [35, 0]
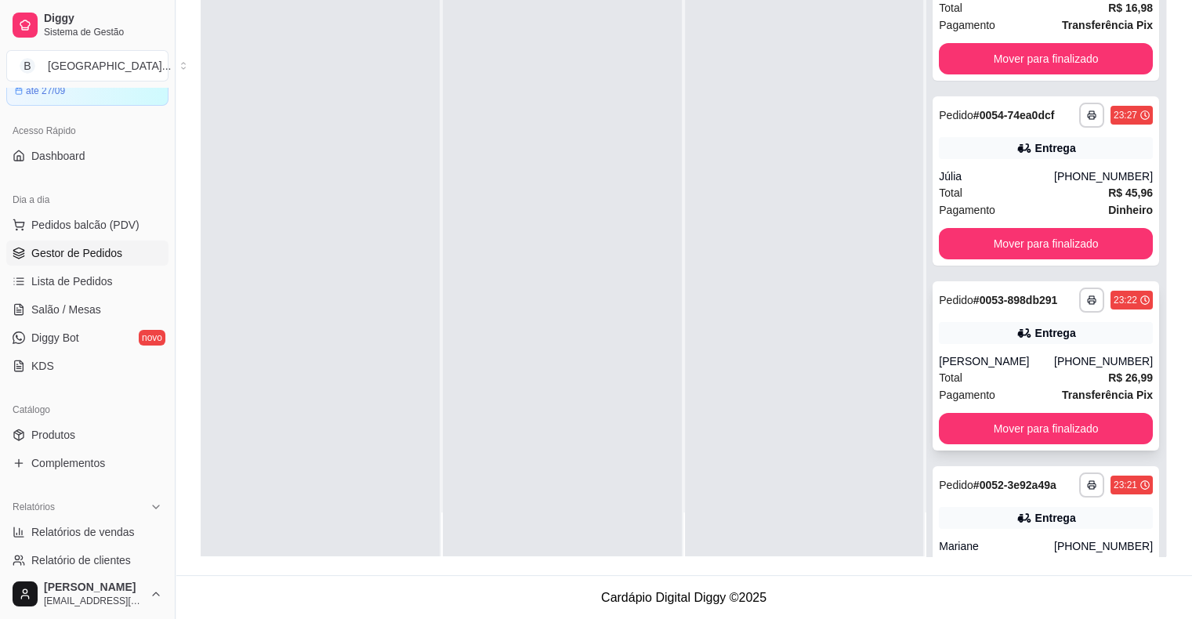
click at [947, 331] on div "Entrega" at bounding box center [1046, 333] width 214 height 22
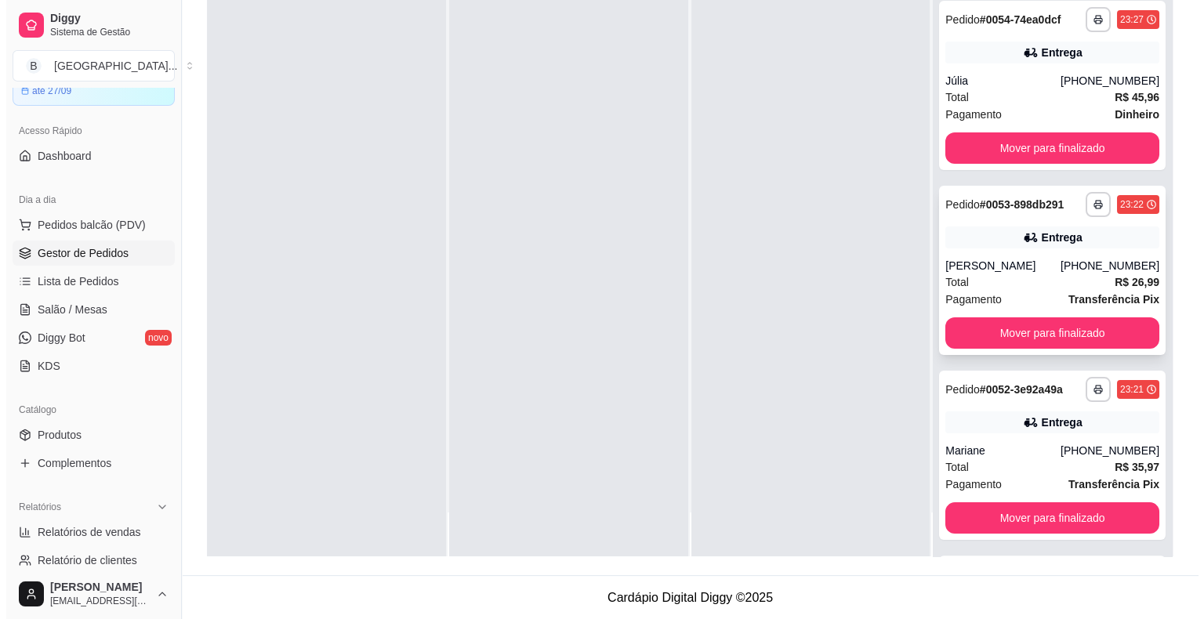
scroll to position [157, 0]
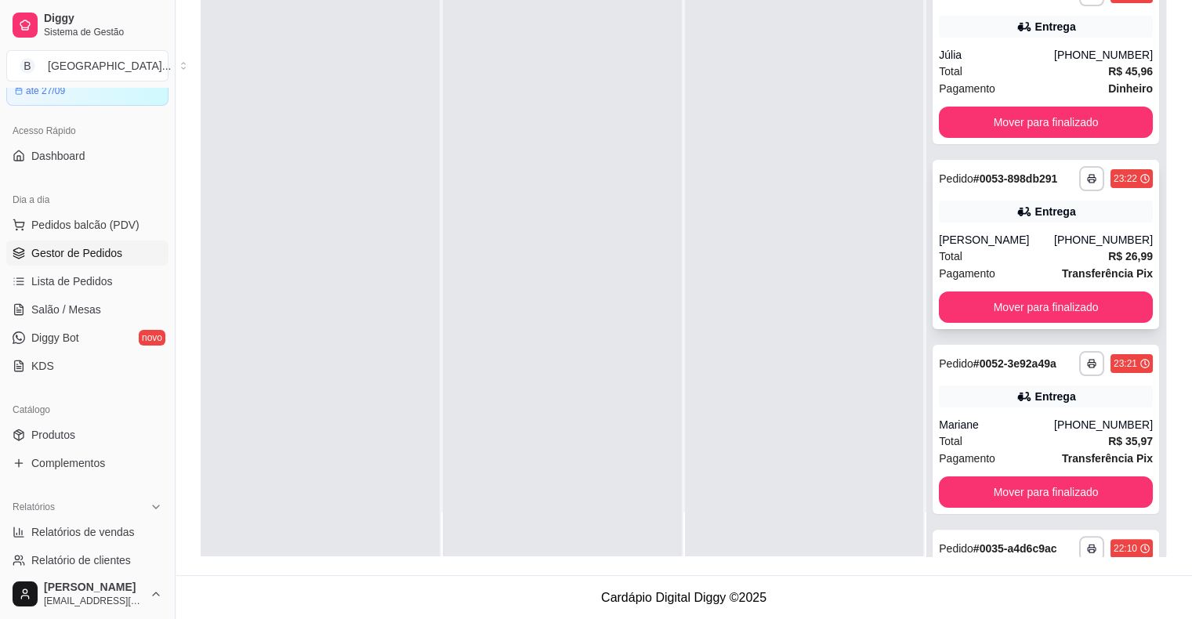
click at [987, 263] on div "Total R$ 26,99" at bounding box center [1046, 256] width 214 height 17
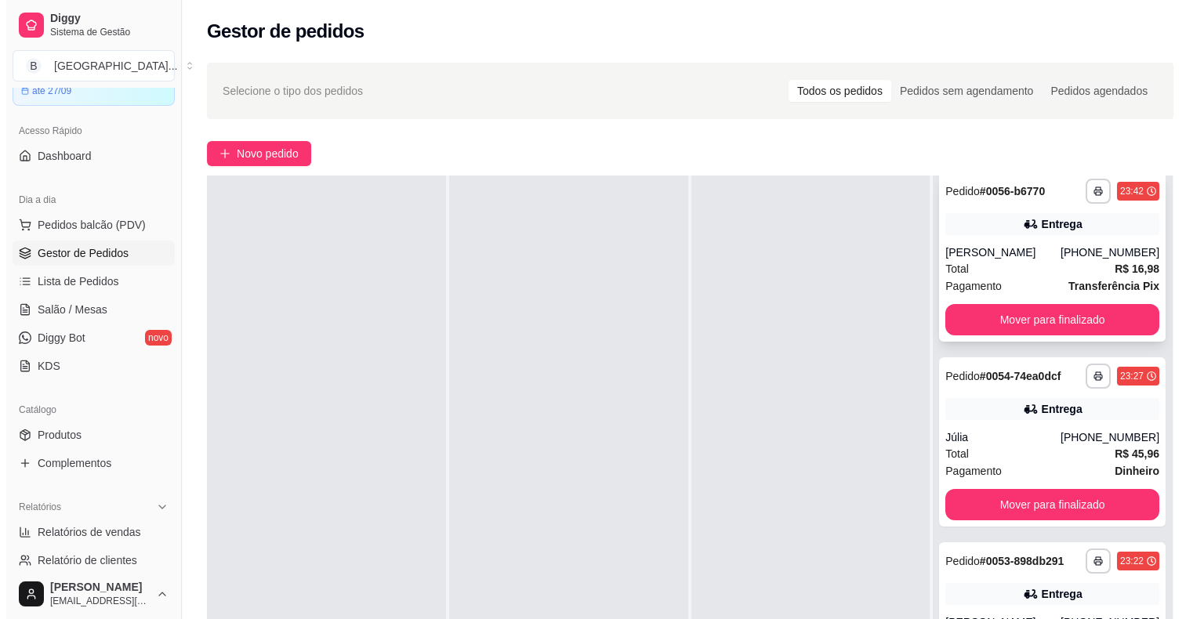
scroll to position [0, 0]
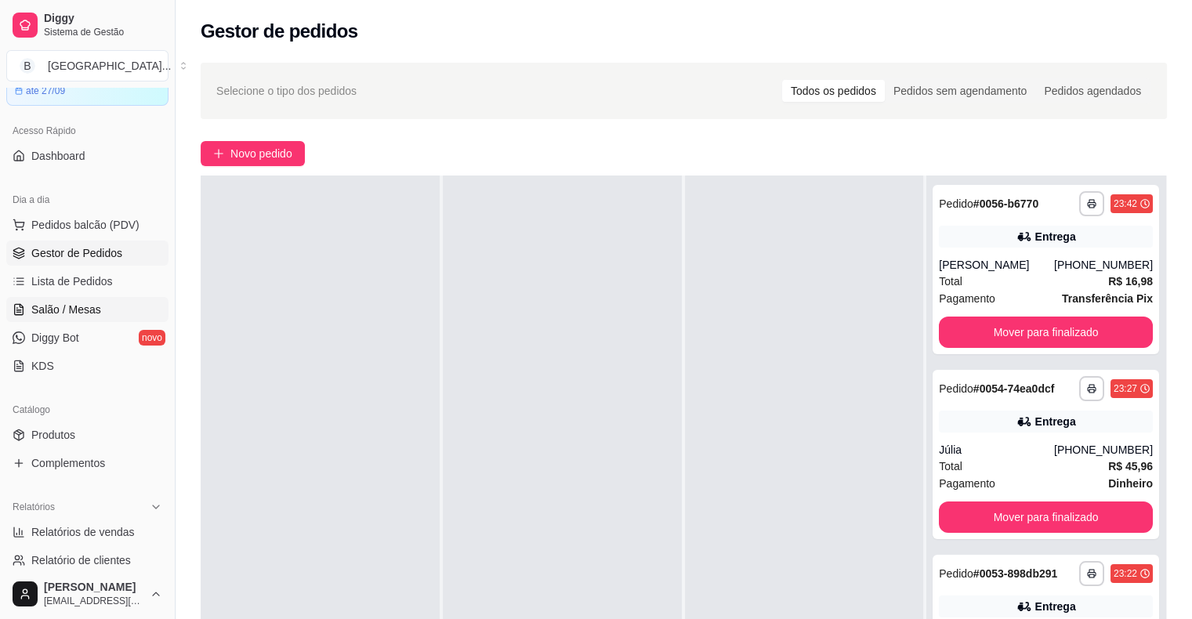
click at [11, 306] on link "Salão / Mesas" at bounding box center [87, 309] width 162 height 25
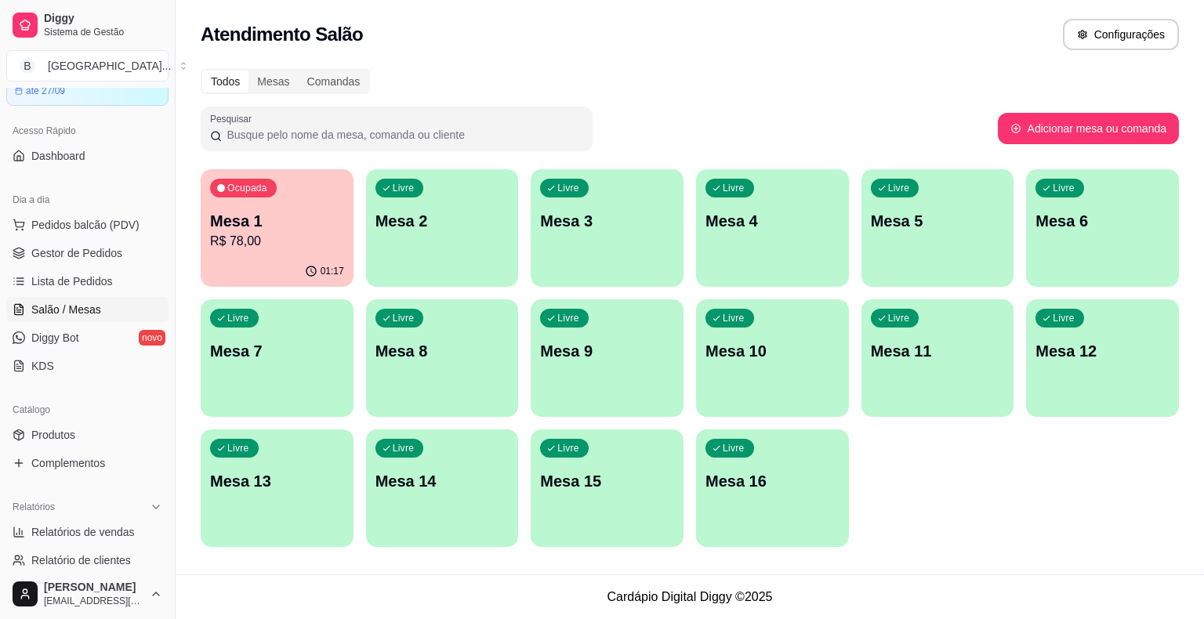
click at [313, 238] on p "R$ 78,00" at bounding box center [277, 241] width 134 height 19
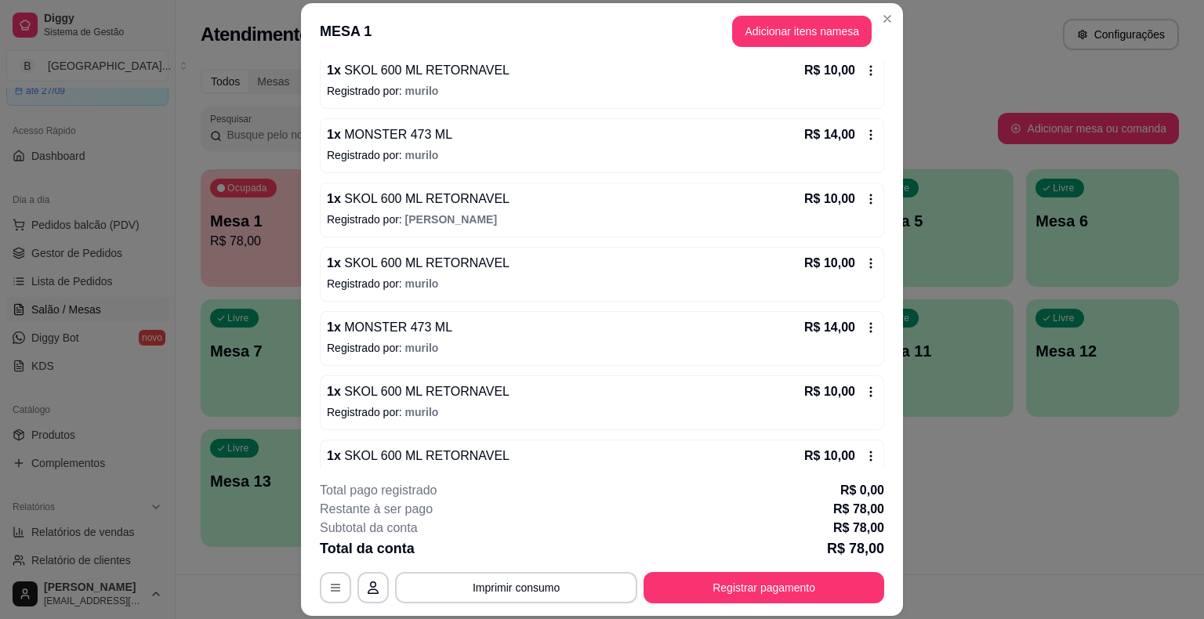
scroll to position [104, 0]
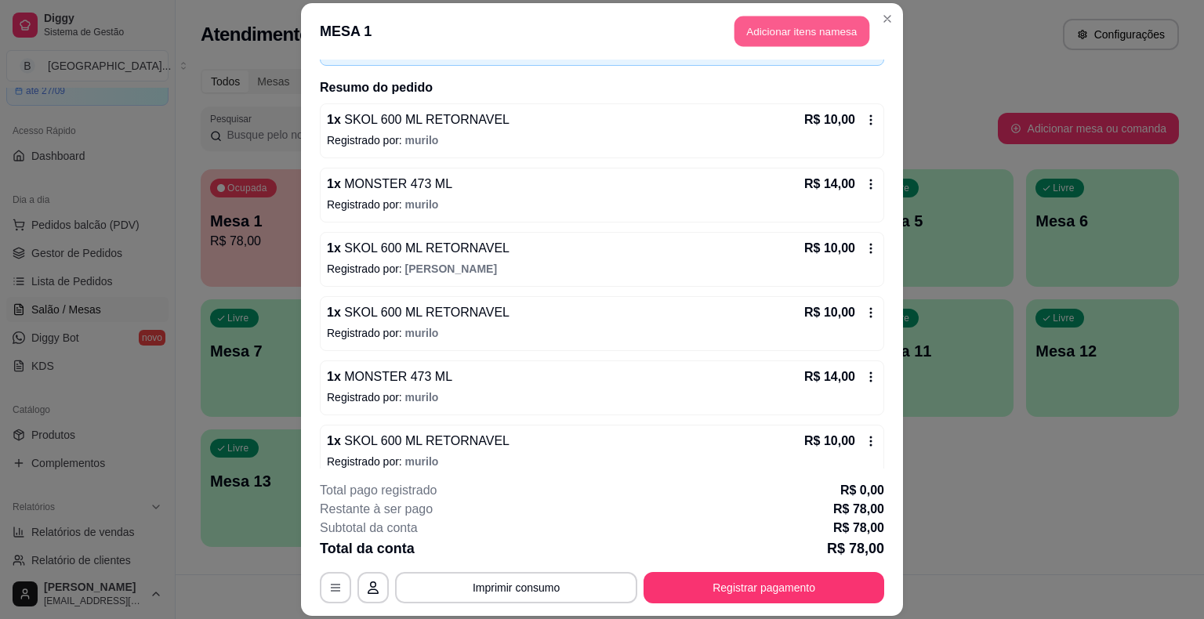
click at [750, 36] on button "Adicionar itens na mesa" at bounding box center [801, 31] width 135 height 31
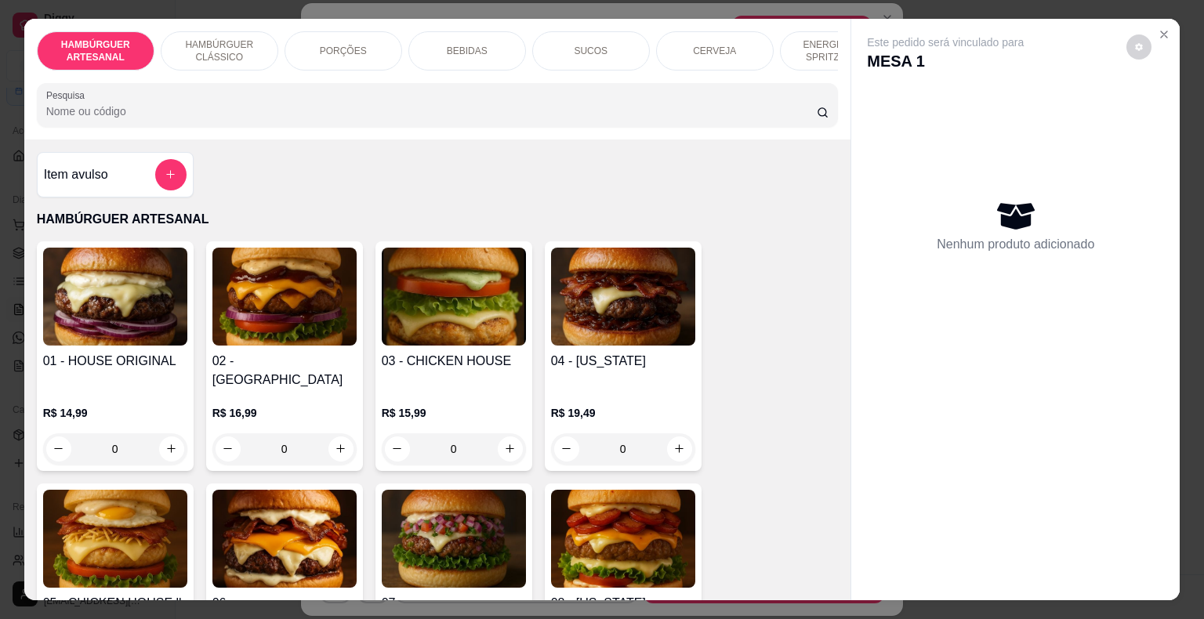
click at [456, 49] on p "BEBIDAS" at bounding box center [467, 51] width 41 height 13
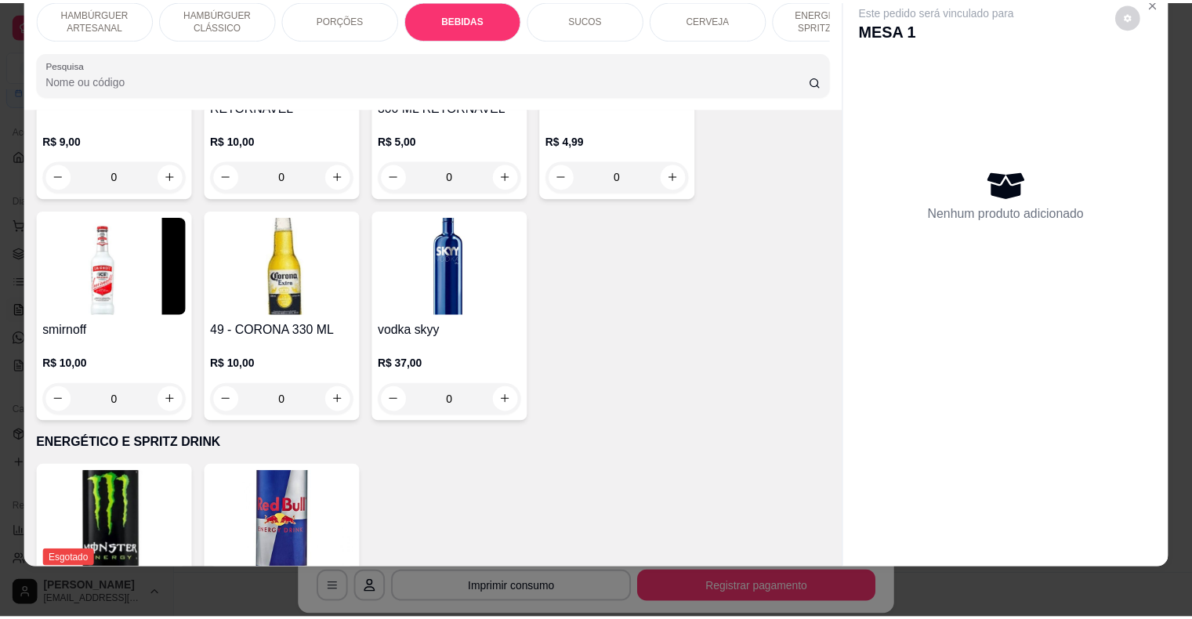
scroll to position [3091, 0]
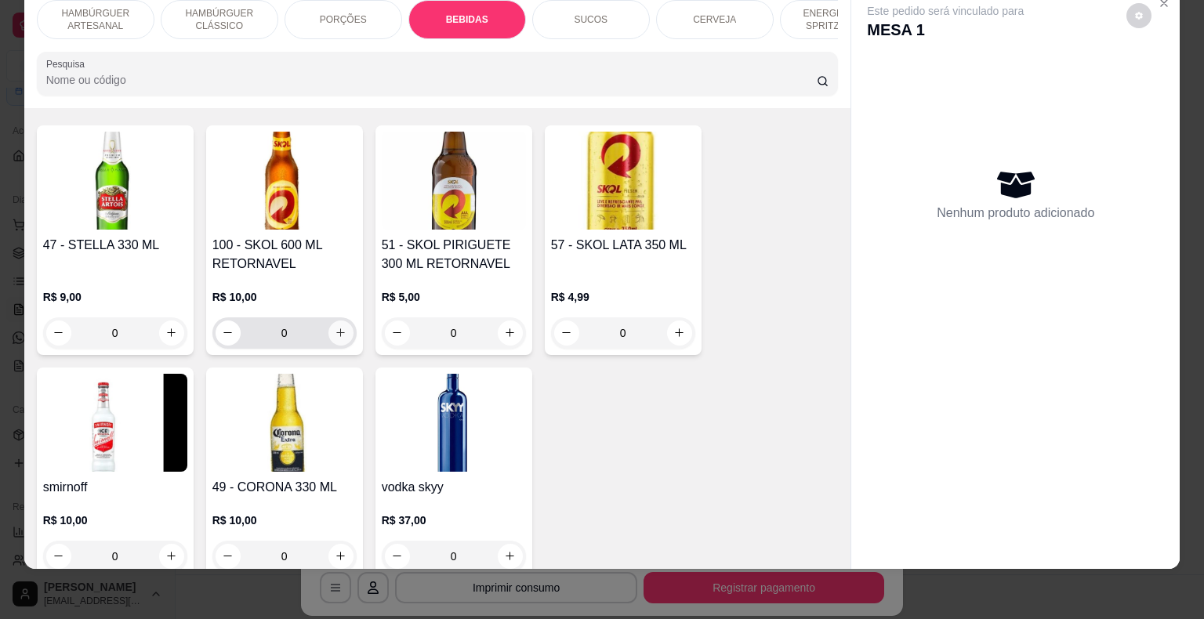
click at [331, 321] on button "increase-product-quantity" at bounding box center [340, 333] width 25 height 25
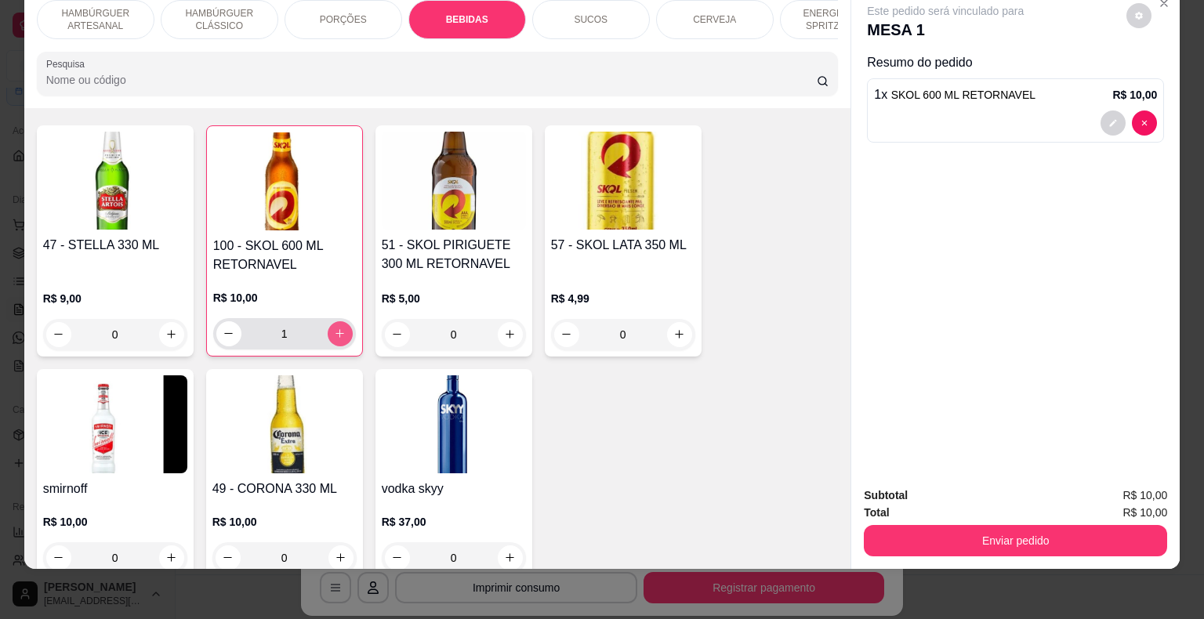
type input "1"
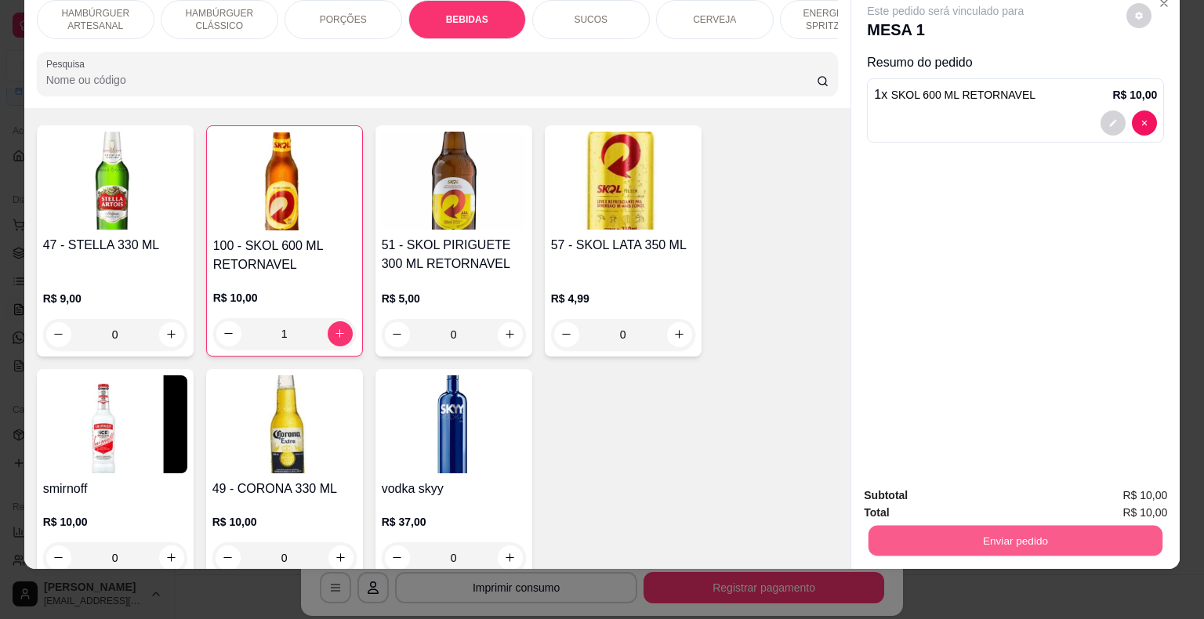
click at [870, 526] on button "Enviar pedido" at bounding box center [1015, 541] width 294 height 31
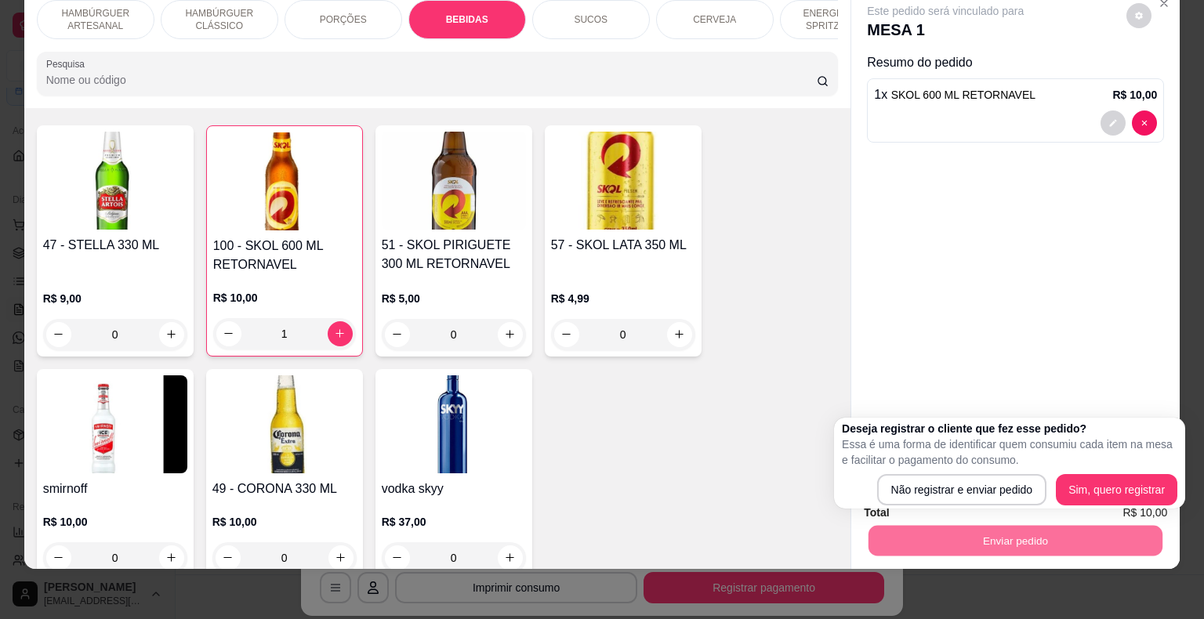
click at [878, 491] on div "Não registrar e enviar pedido Sim, quero registrar" at bounding box center [1009, 489] width 335 height 31
drag, startPoint x: 878, startPoint y: 487, endPoint x: 909, endPoint y: 487, distance: 31.4
click at [882, 487] on div "Não registrar e enviar pedido Sim, quero registrar" at bounding box center [1009, 489] width 335 height 31
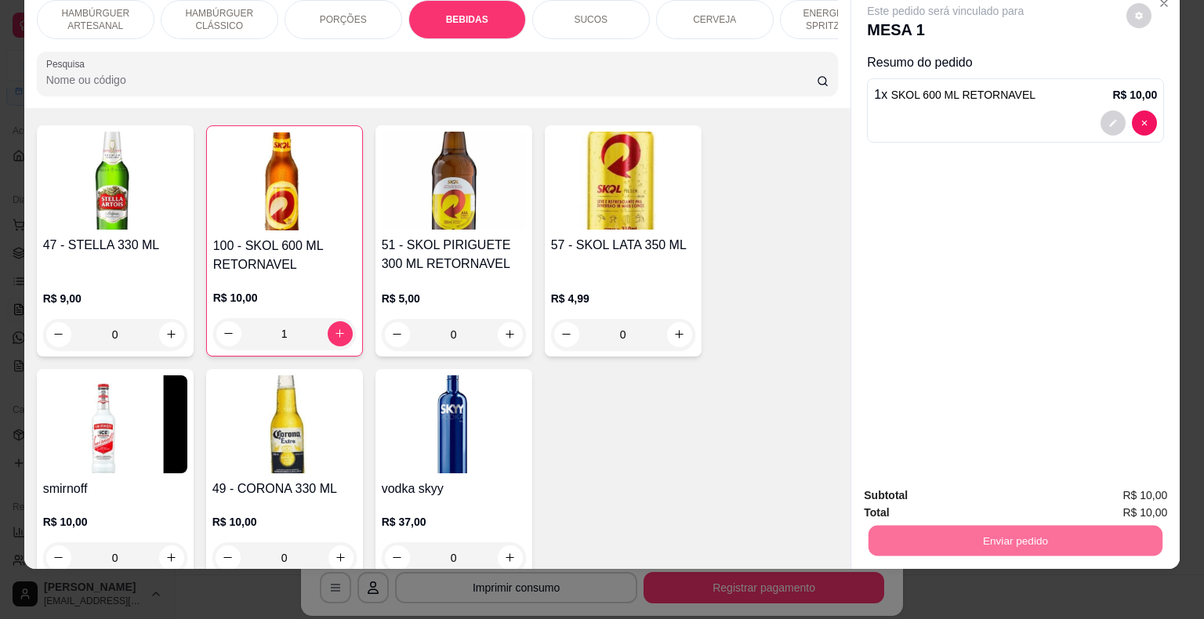
click at [909, 487] on button "Não registrar e enviar pedido" at bounding box center [963, 490] width 158 height 29
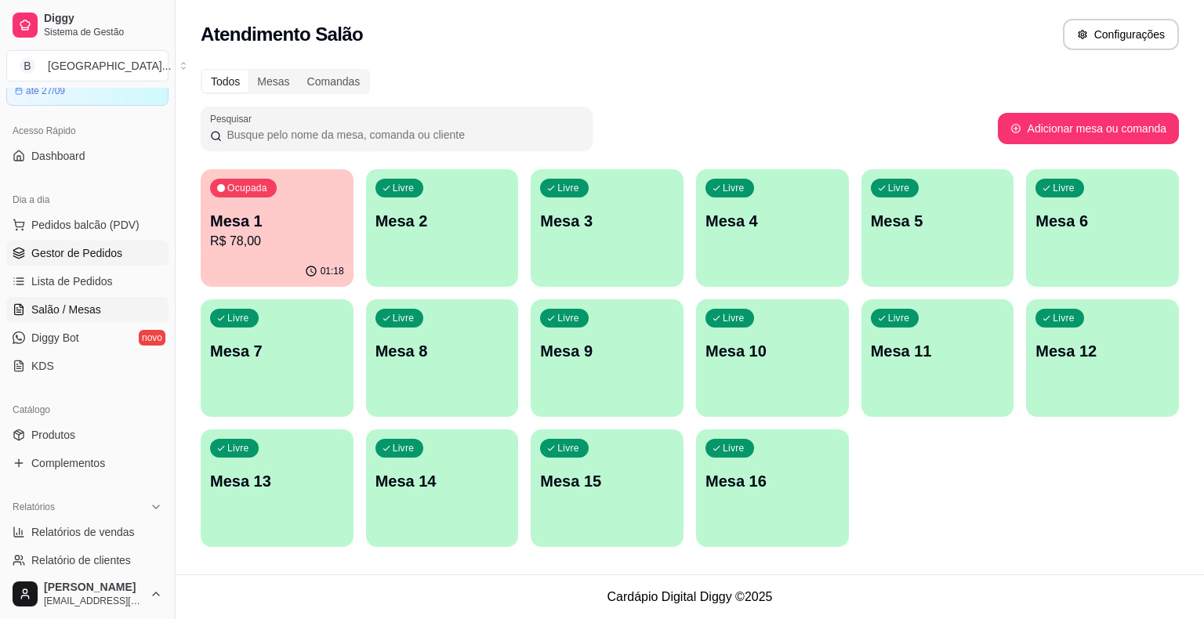
click at [63, 257] on span "Gestor de Pedidos" at bounding box center [76, 253] width 91 height 16
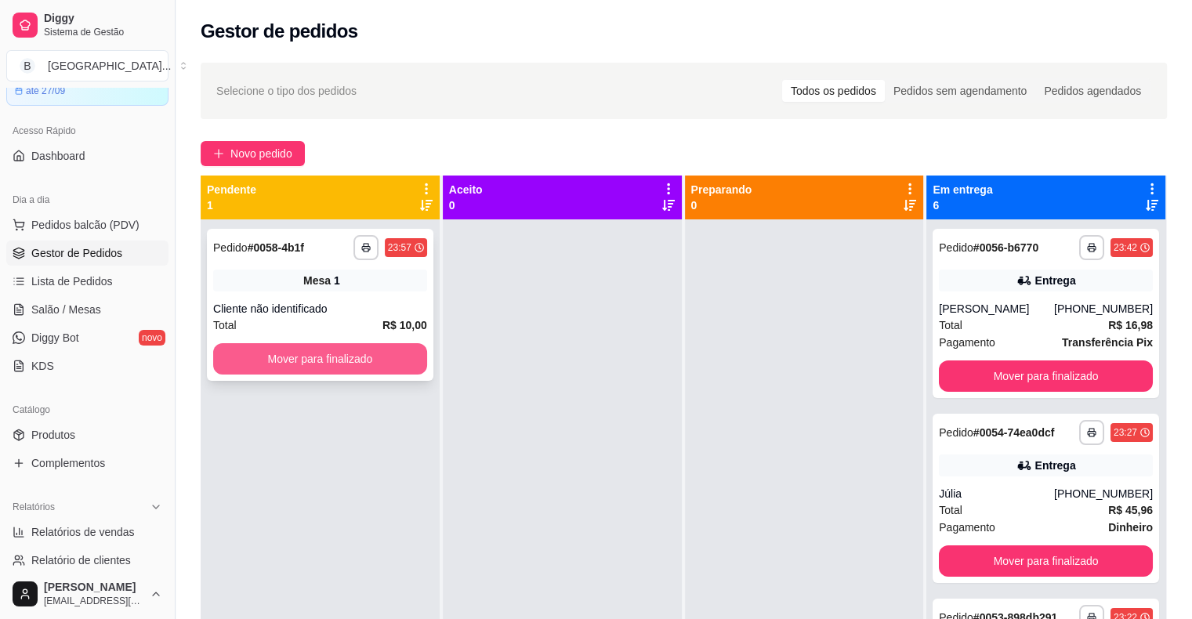
click at [388, 362] on button "Mover para finalizado" at bounding box center [320, 358] width 214 height 31
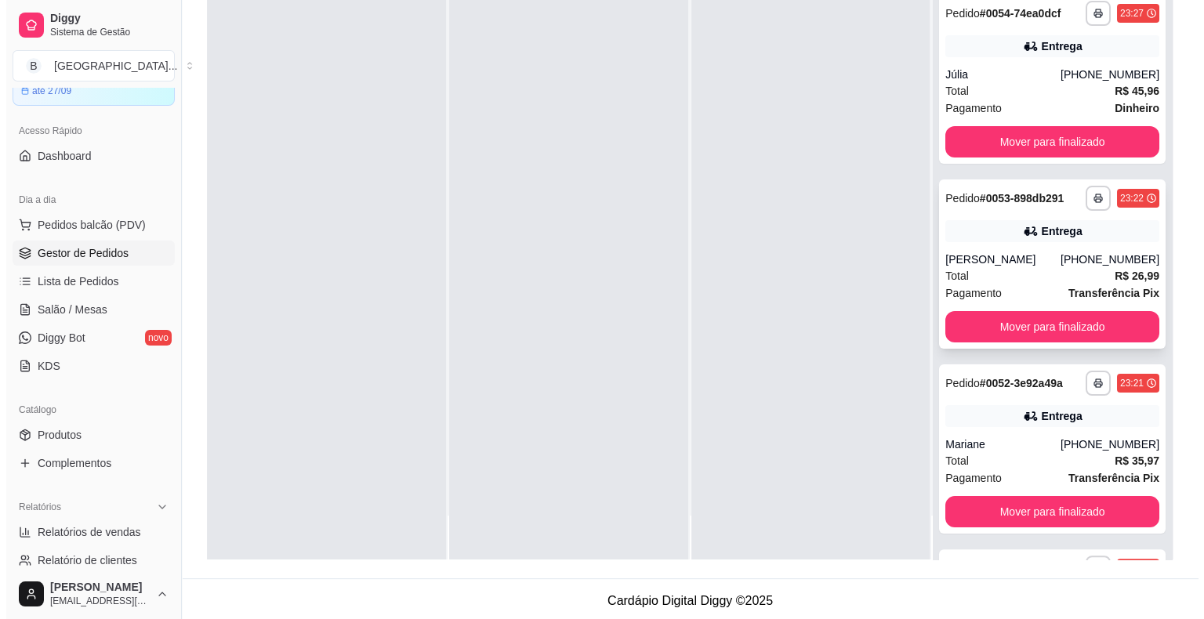
scroll to position [157, 0]
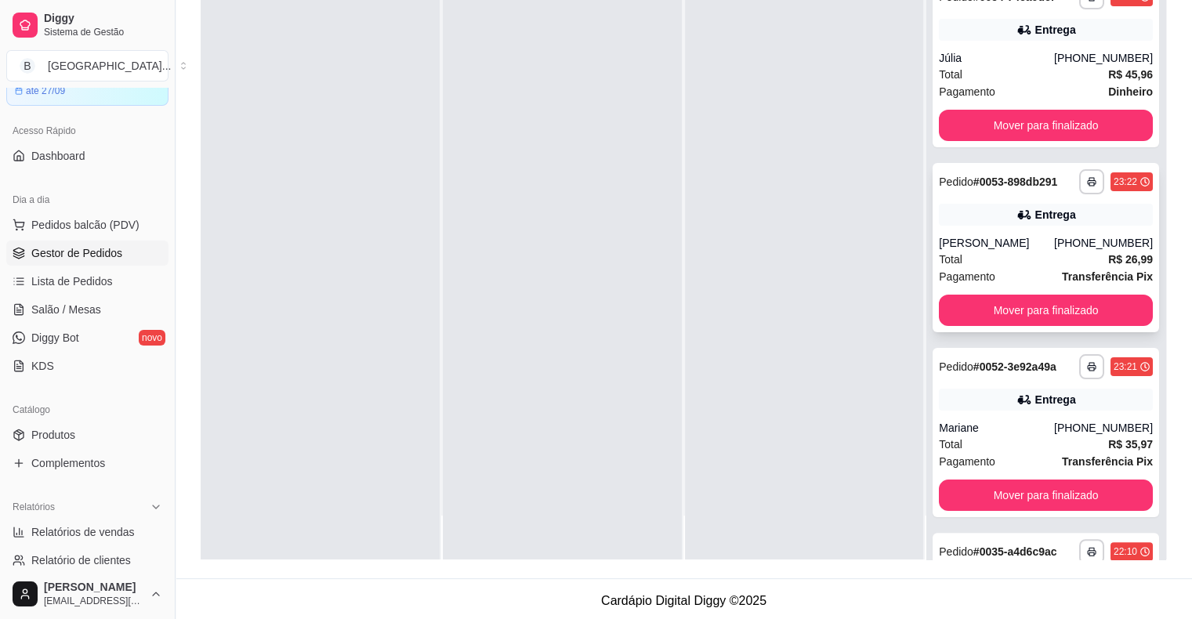
click at [975, 267] on div "Total R$ 26,99" at bounding box center [1046, 259] width 214 height 17
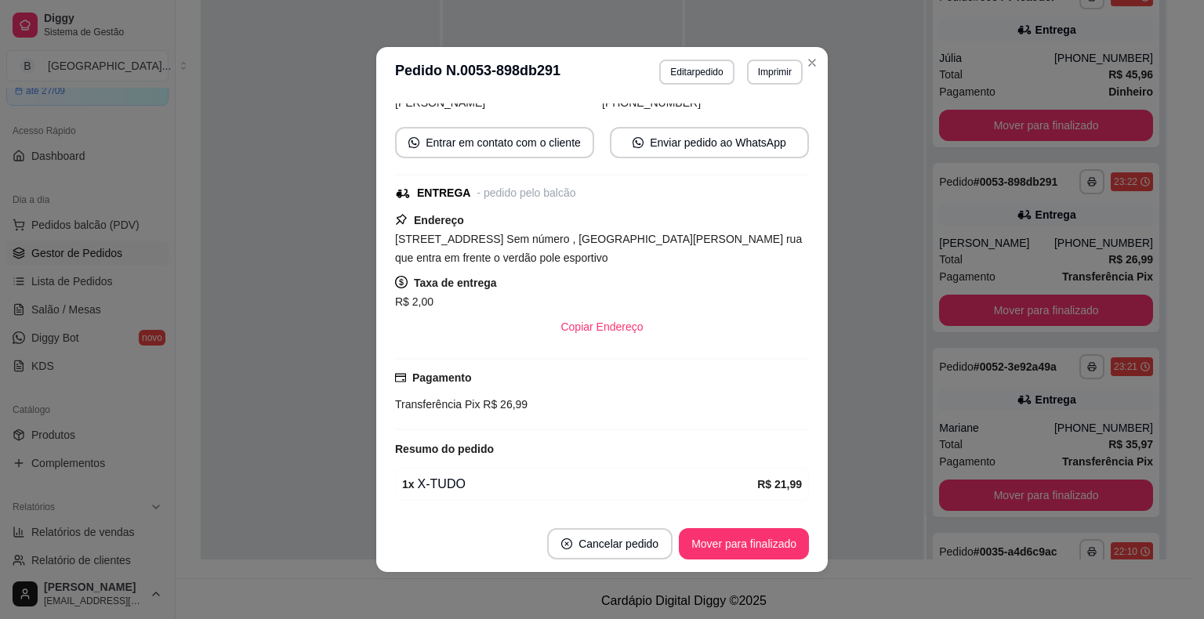
scroll to position [255, 0]
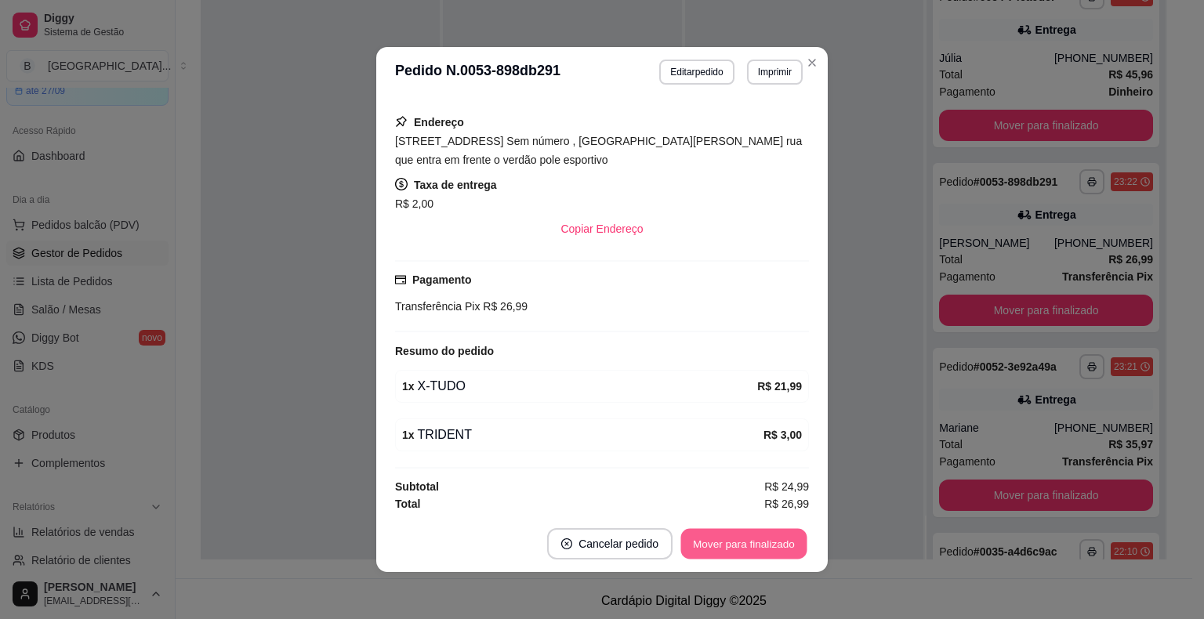
click at [752, 538] on button "Mover para finalizado" at bounding box center [744, 544] width 126 height 31
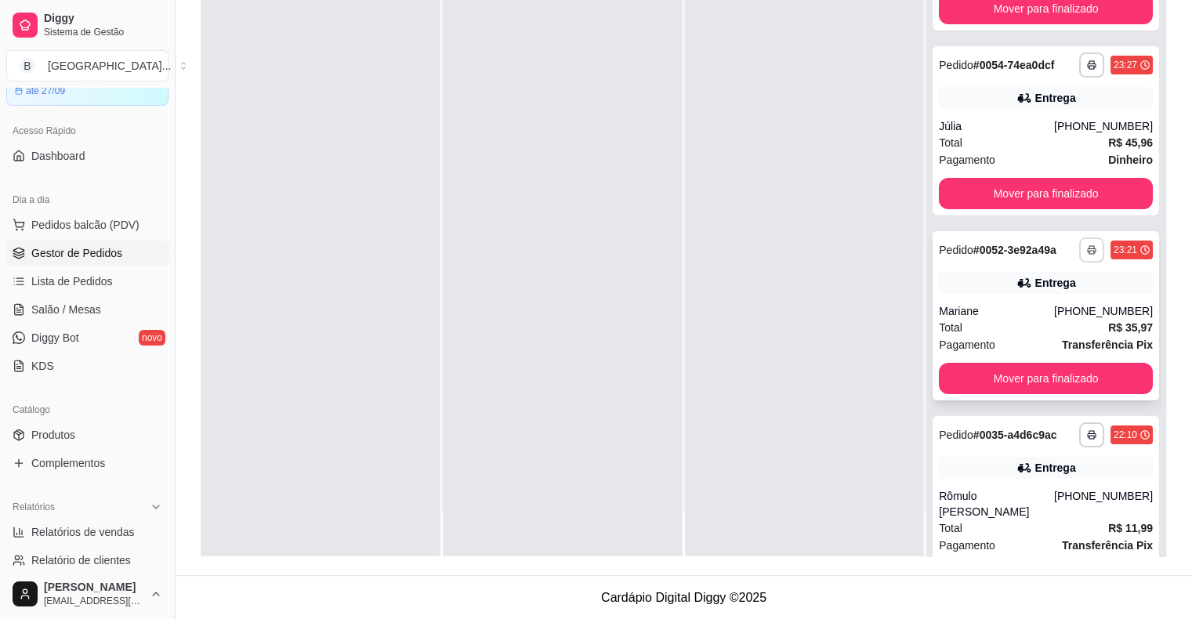
scroll to position [0, 0]
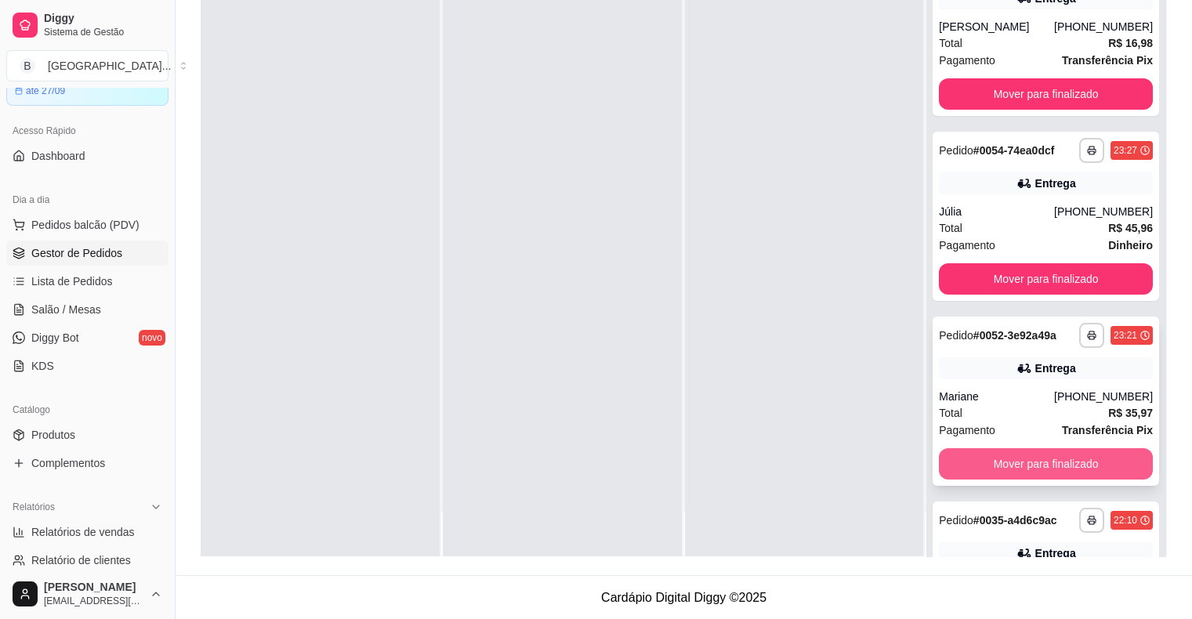
click at [1020, 450] on button "Mover para finalizado" at bounding box center [1046, 463] width 214 height 31
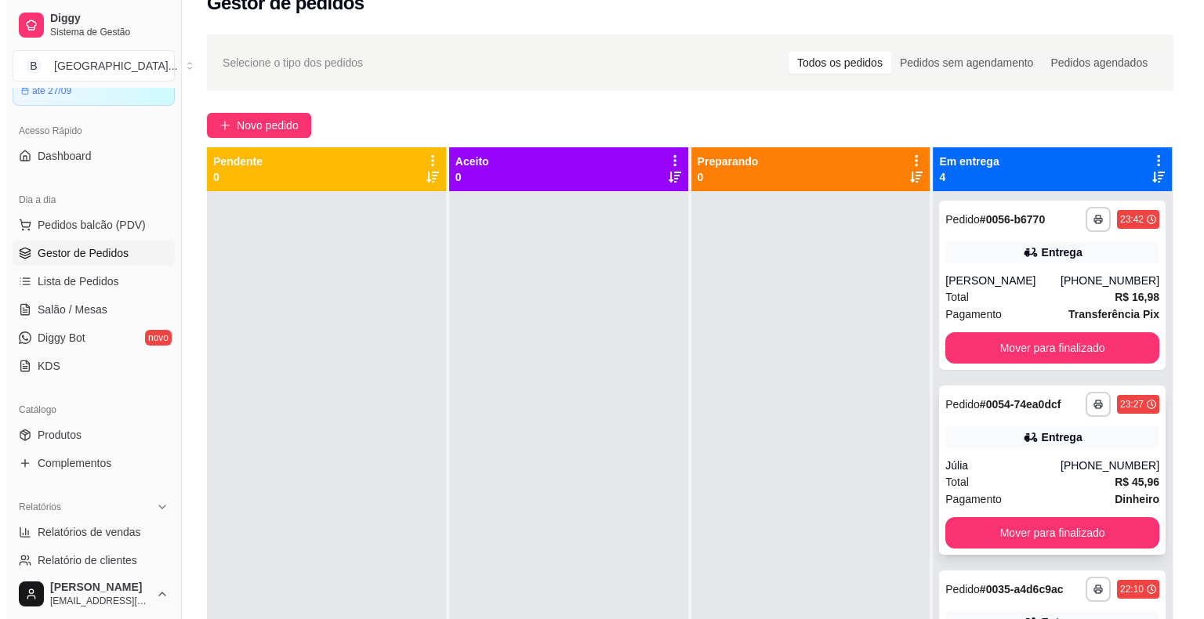
scroll to position [3, 0]
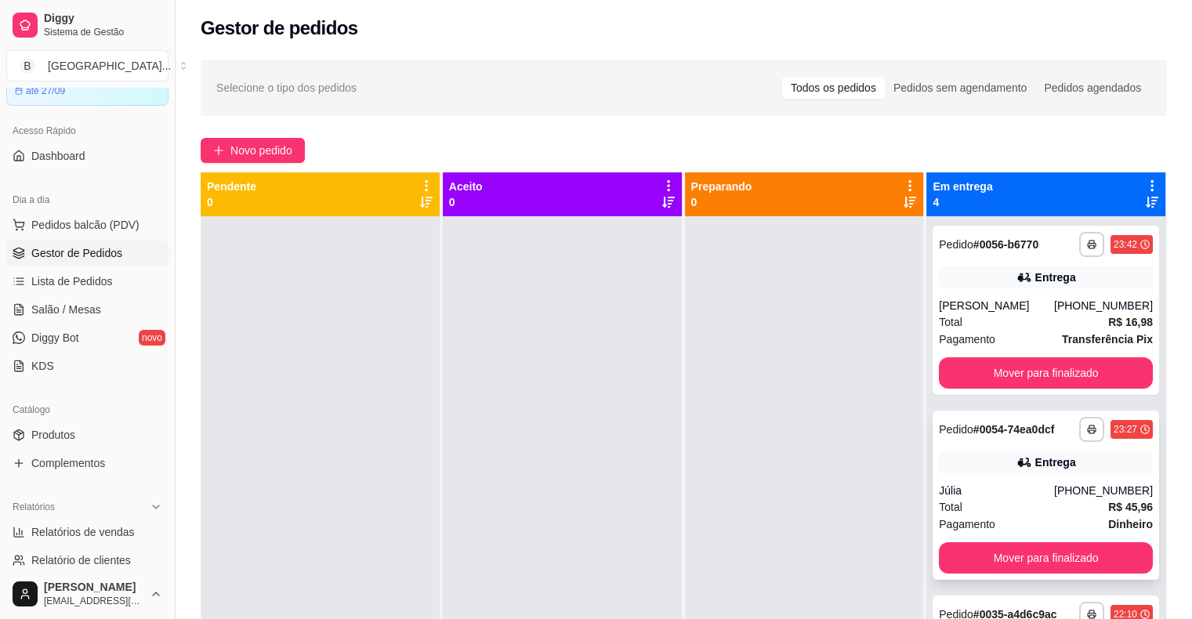
click at [976, 497] on div "Júlia" at bounding box center [996, 491] width 115 height 16
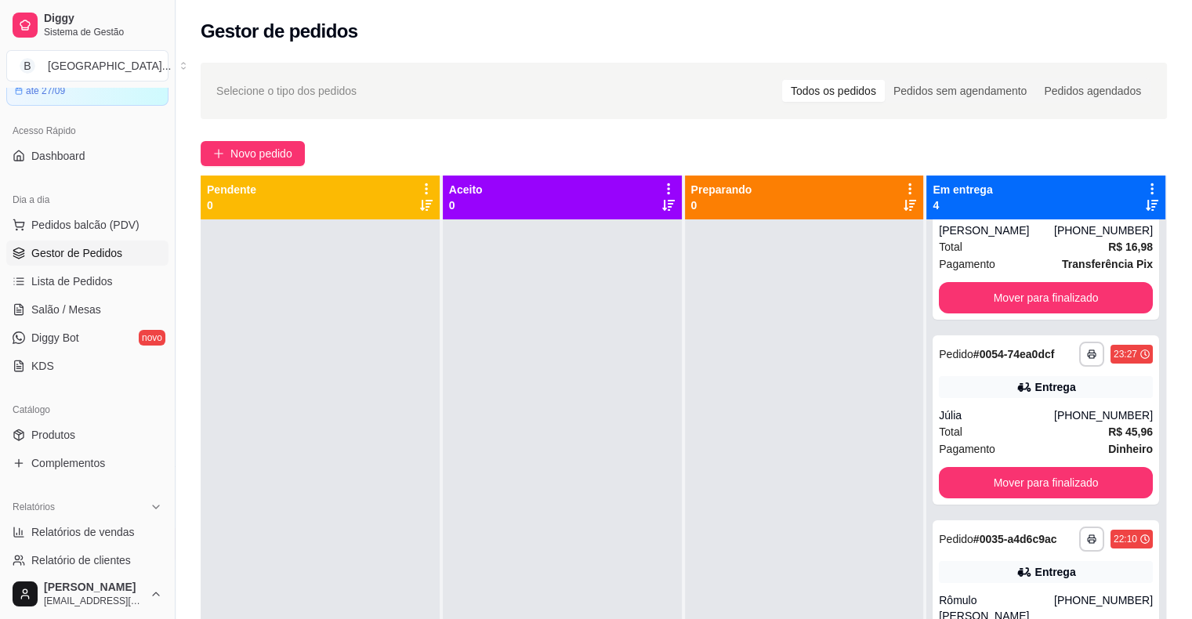
scroll to position [0, 0]
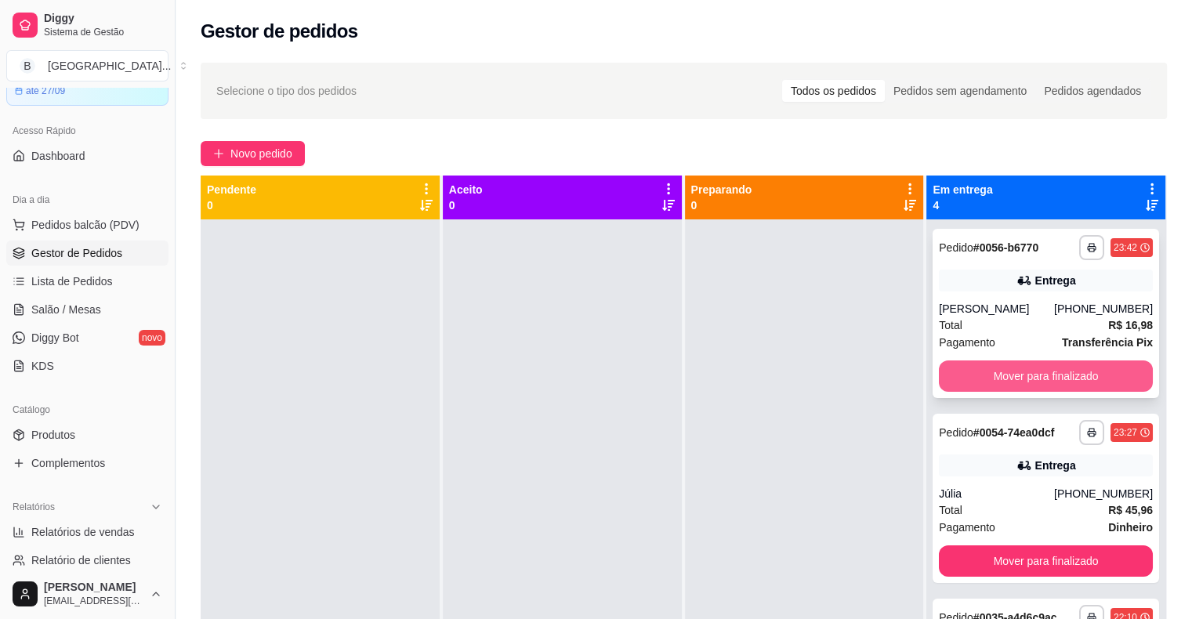
click at [1025, 371] on button "Mover para finalizado" at bounding box center [1046, 376] width 214 height 31
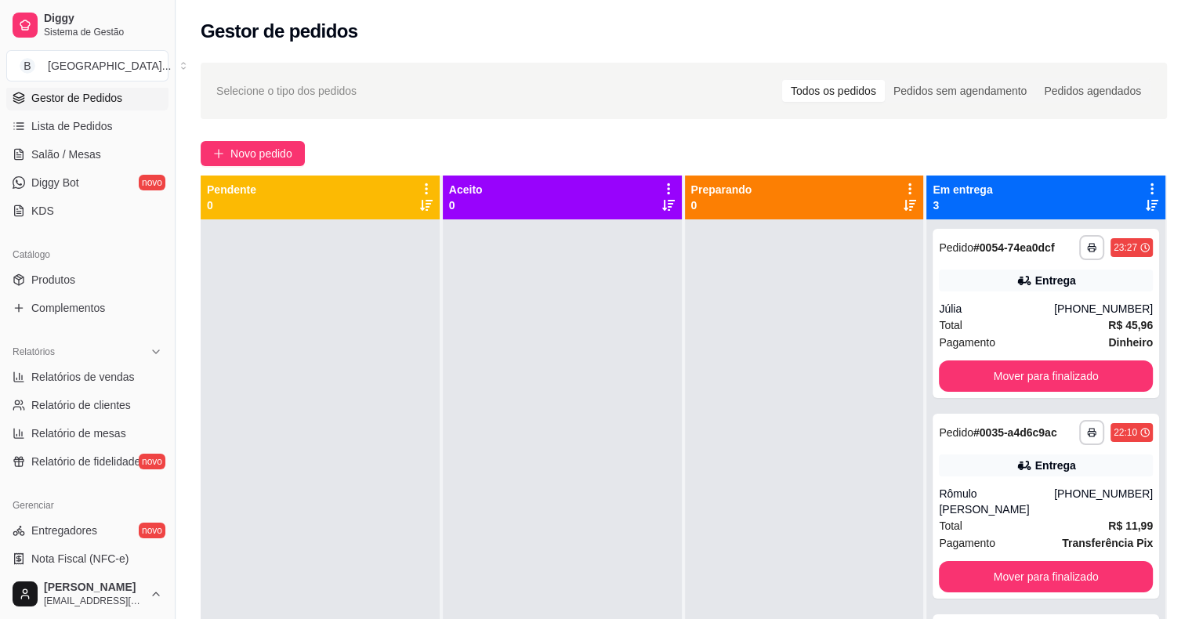
scroll to position [235, 0]
click at [78, 377] on span "Relatórios de vendas" at bounding box center [82, 376] width 103 height 16
select select "ALL"
select select "0"
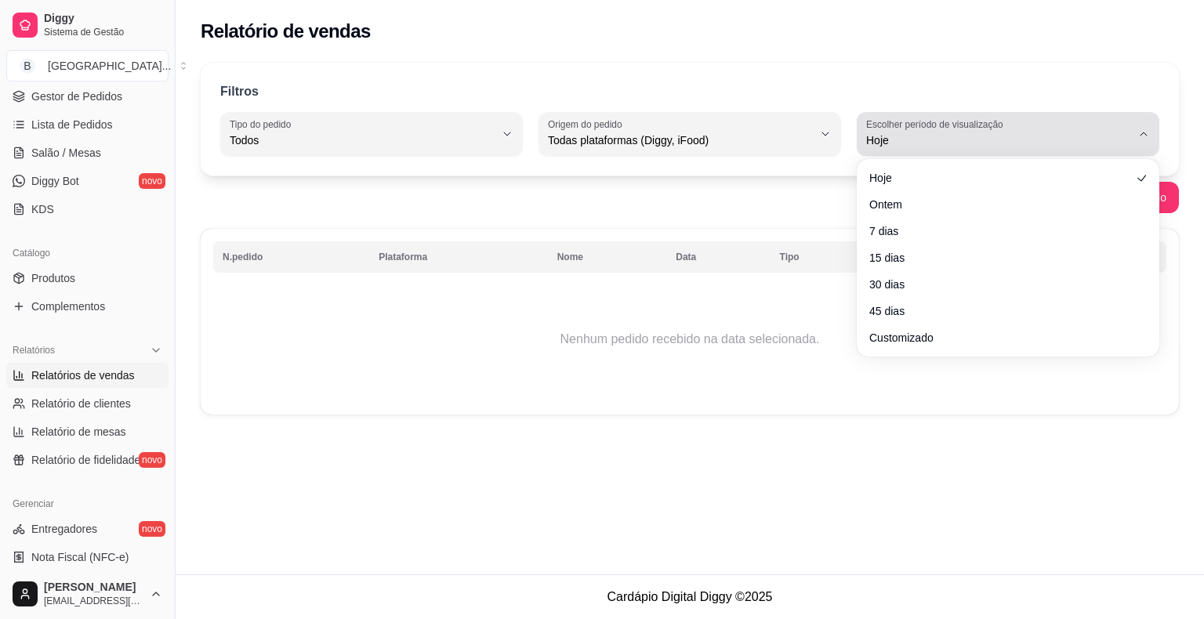
click at [994, 142] on span "Hoje" at bounding box center [998, 140] width 265 height 16
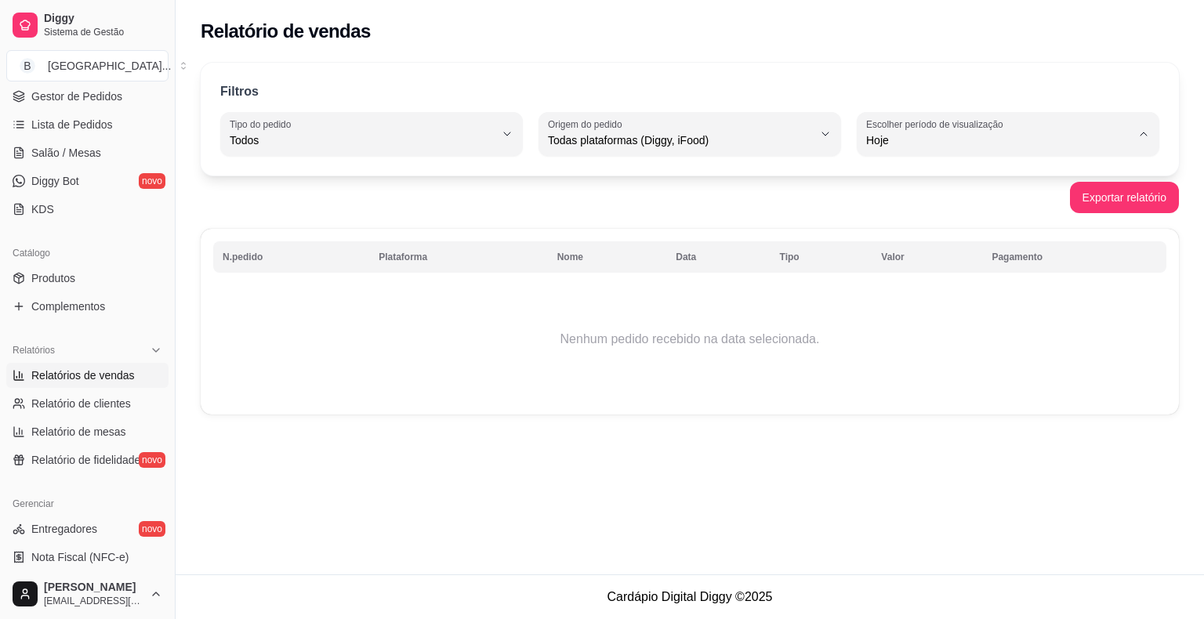
click at [983, 198] on span "Ontem" at bounding box center [1001, 202] width 252 height 15
type input "1"
select select "1"
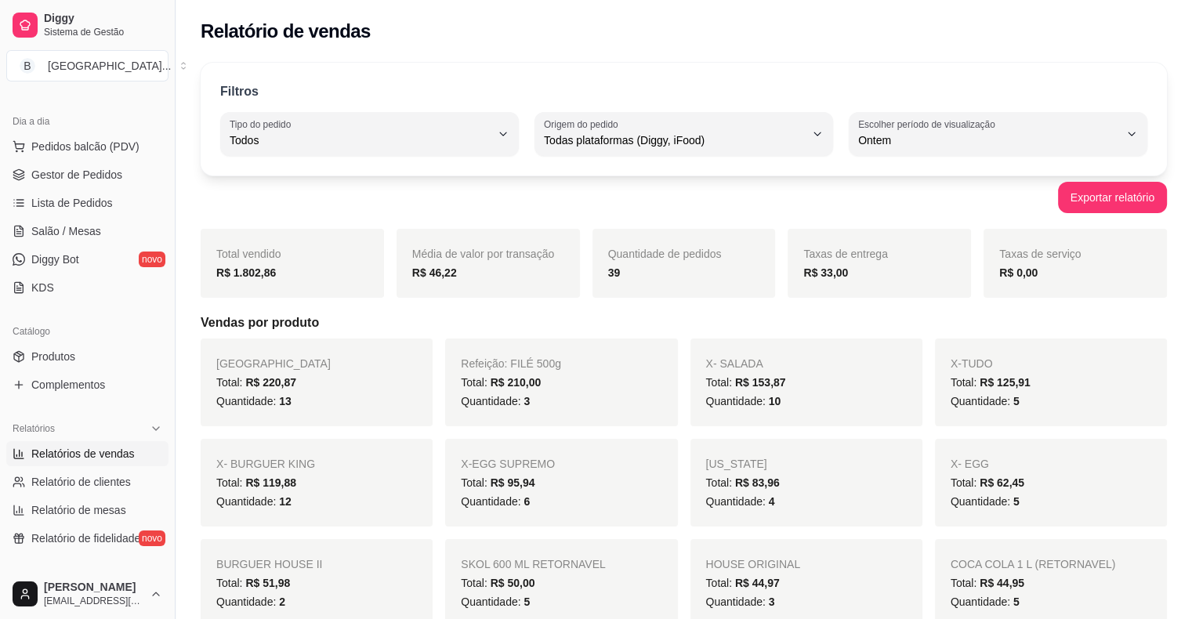
scroll to position [78, 0]
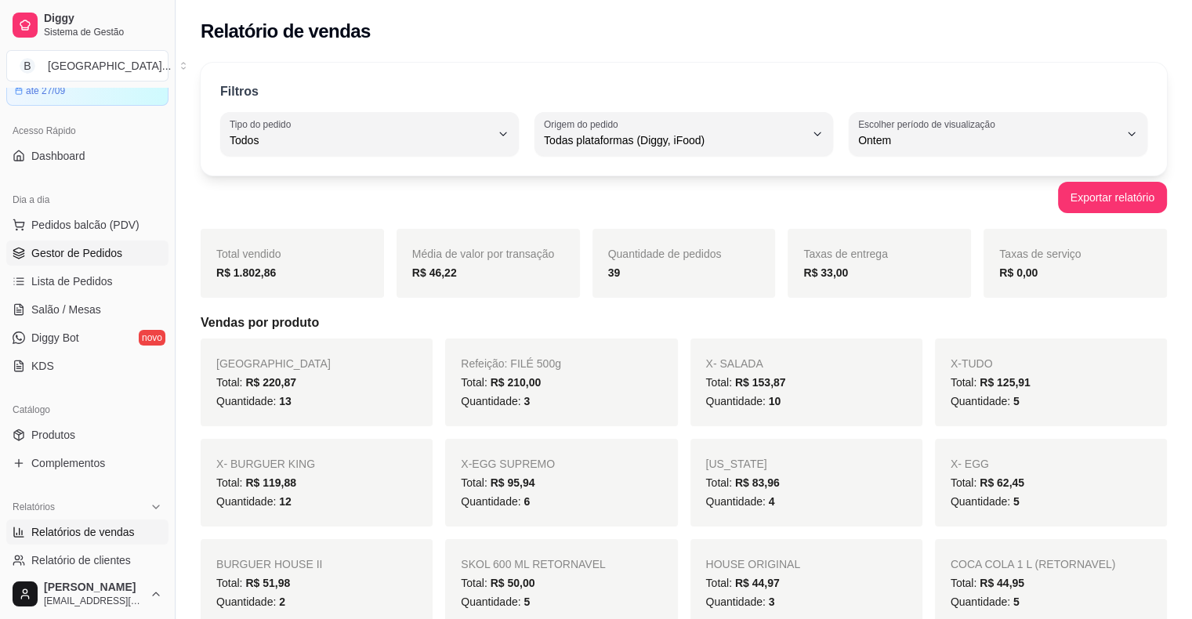
click at [120, 255] on link "Gestor de Pedidos" at bounding box center [87, 253] width 162 height 25
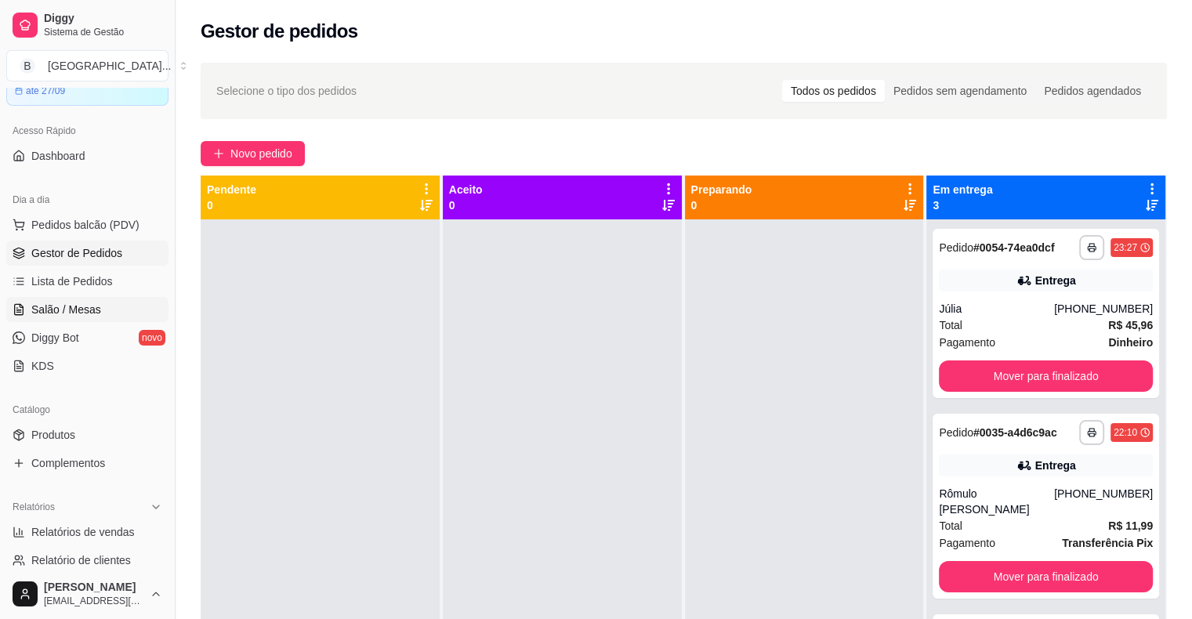
click at [87, 305] on span "Salão / Mesas" at bounding box center [66, 310] width 70 height 16
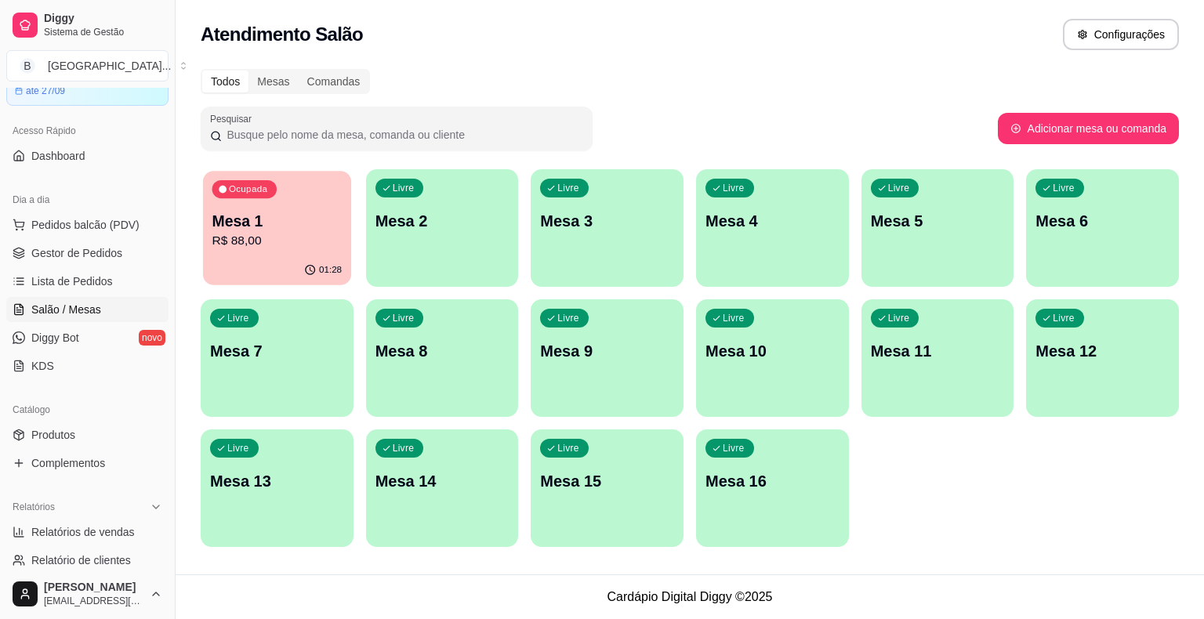
click at [256, 245] on p "R$ 88,00" at bounding box center [277, 241] width 130 height 18
click at [125, 261] on link "Gestor de Pedidos" at bounding box center [87, 253] width 162 height 25
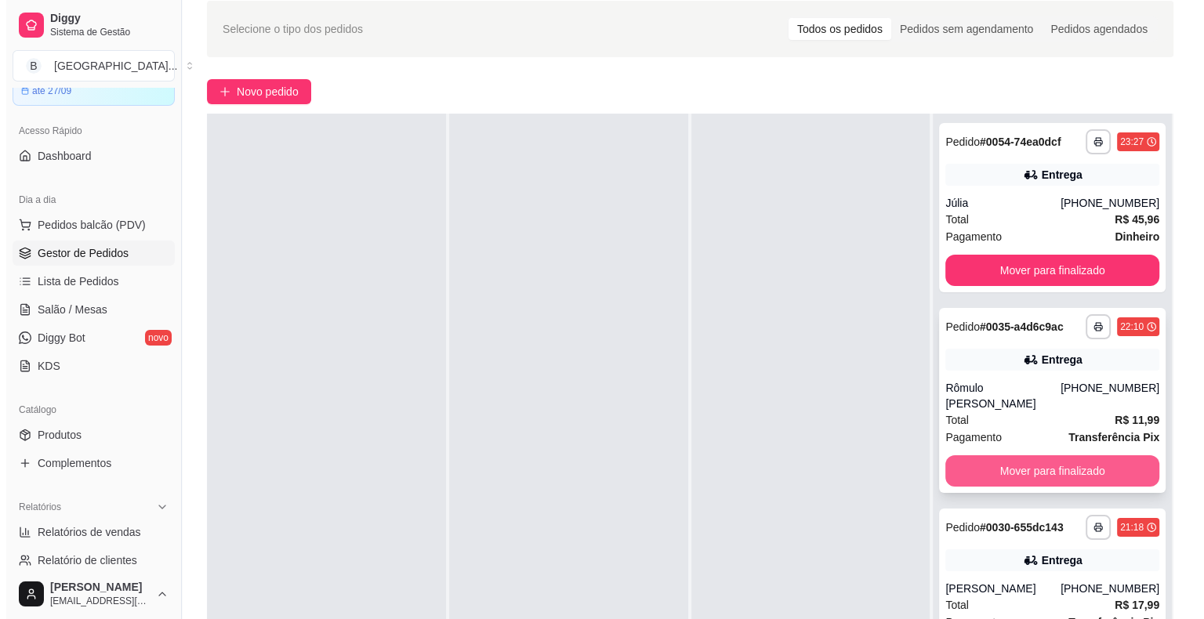
scroll to position [78, 0]
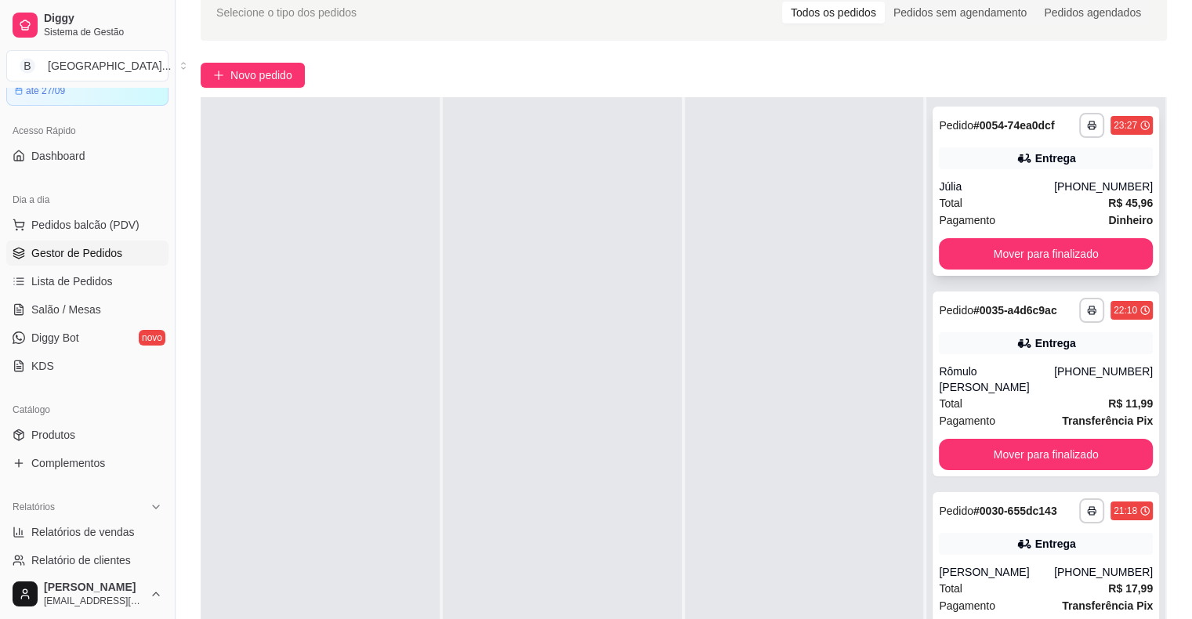
click at [1006, 200] on div "Total R$ 45,96" at bounding box center [1046, 202] width 214 height 17
click at [136, 318] on link "Salão / Mesas" at bounding box center [87, 309] width 162 height 25
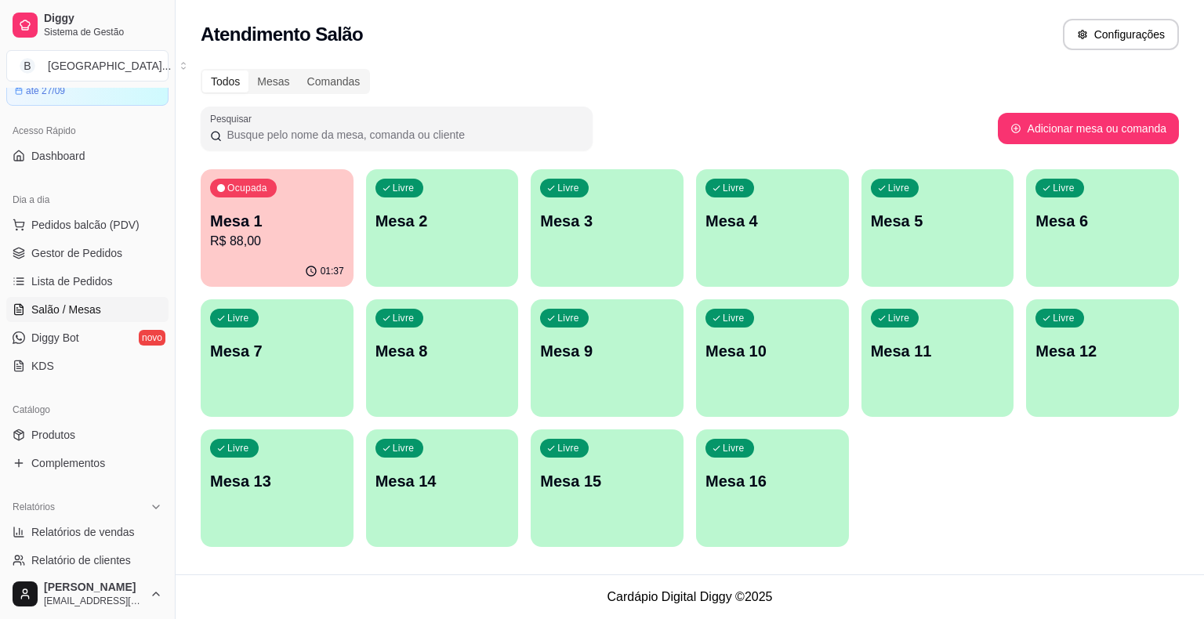
click at [313, 249] on p "R$ 88,00" at bounding box center [277, 241] width 134 height 19
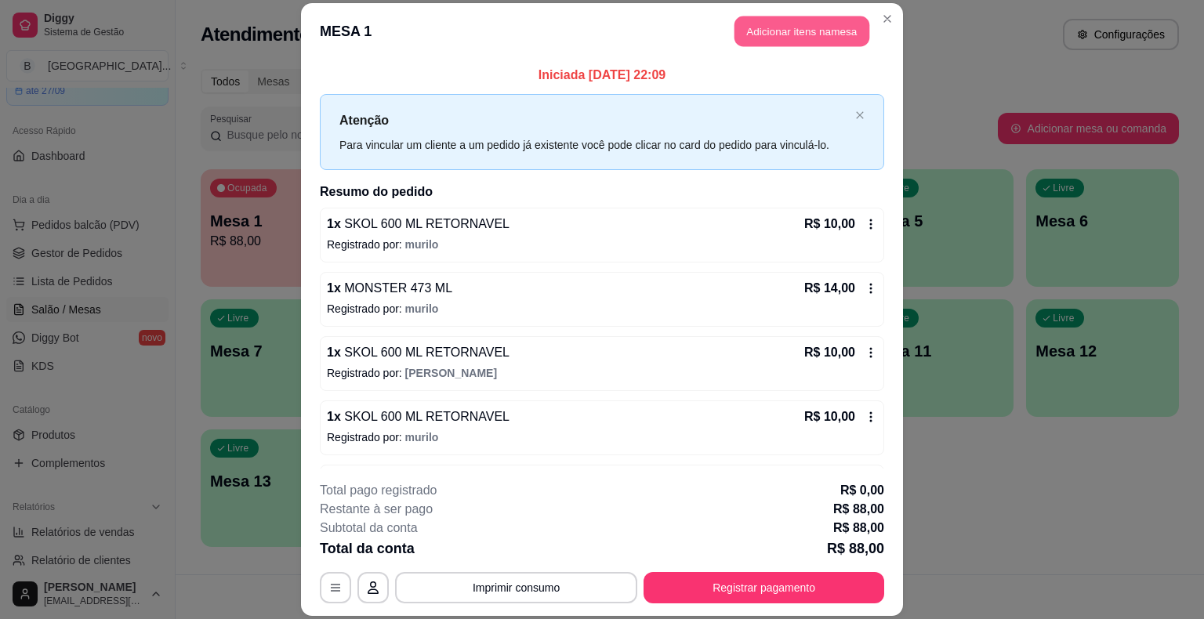
click at [799, 33] on button "Adicionar itens na mesa" at bounding box center [801, 31] width 135 height 31
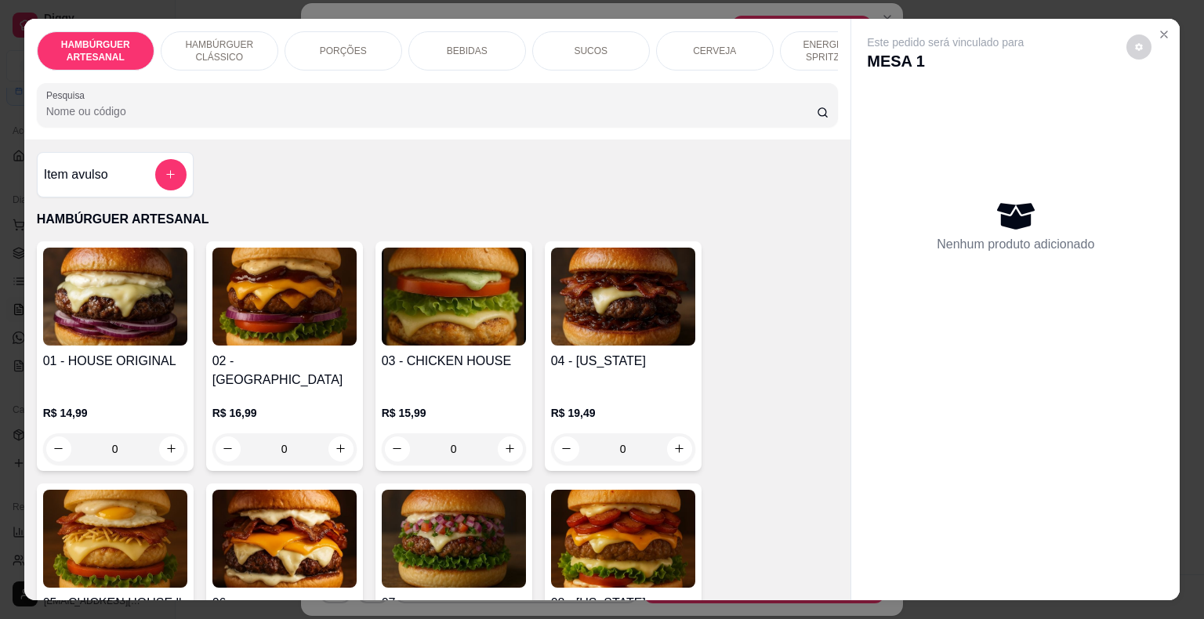
click at [485, 52] on div "BEBIDAS" at bounding box center [467, 50] width 118 height 39
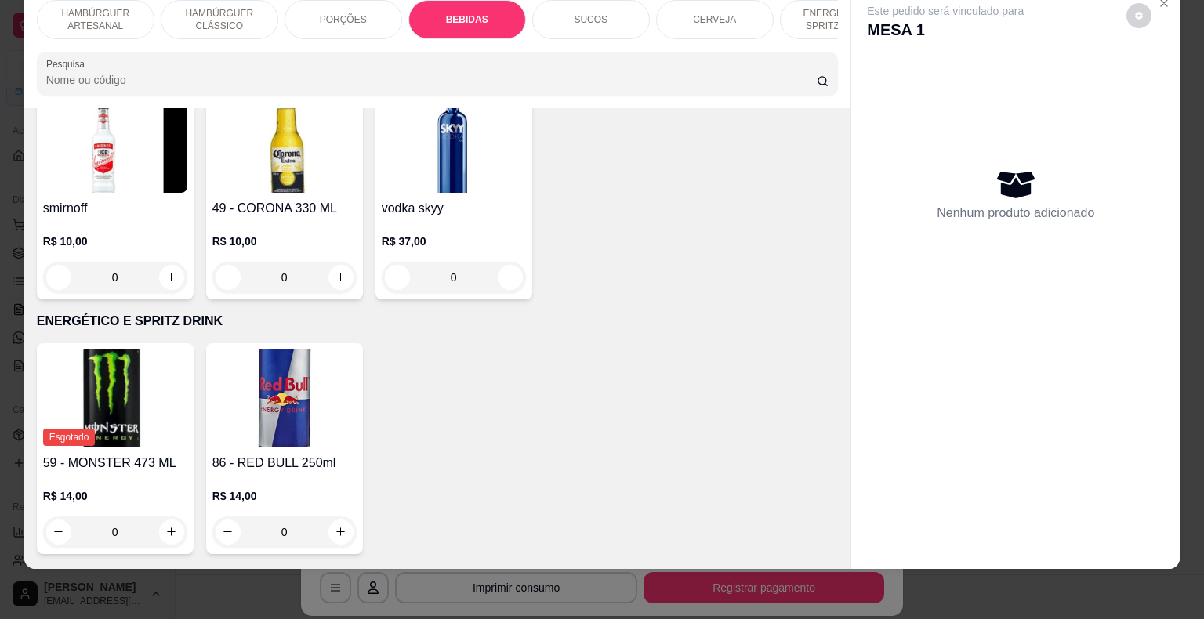
scroll to position [3405, 0]
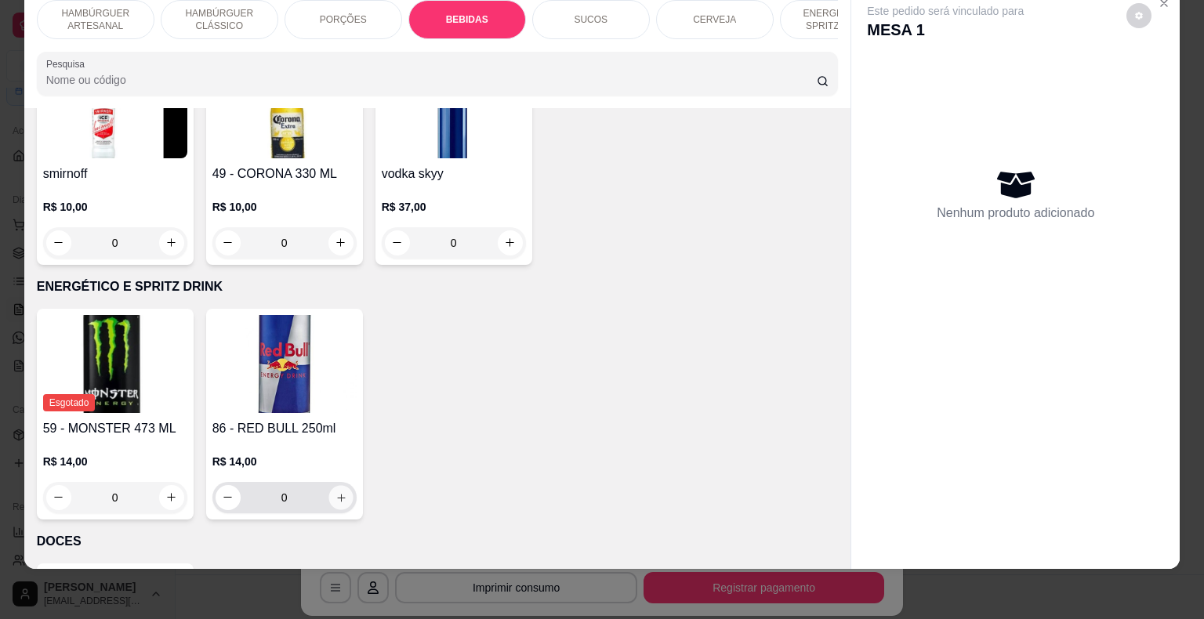
click at [337, 494] on icon "increase-product-quantity" at bounding box center [341, 498] width 8 height 8
type input "1"
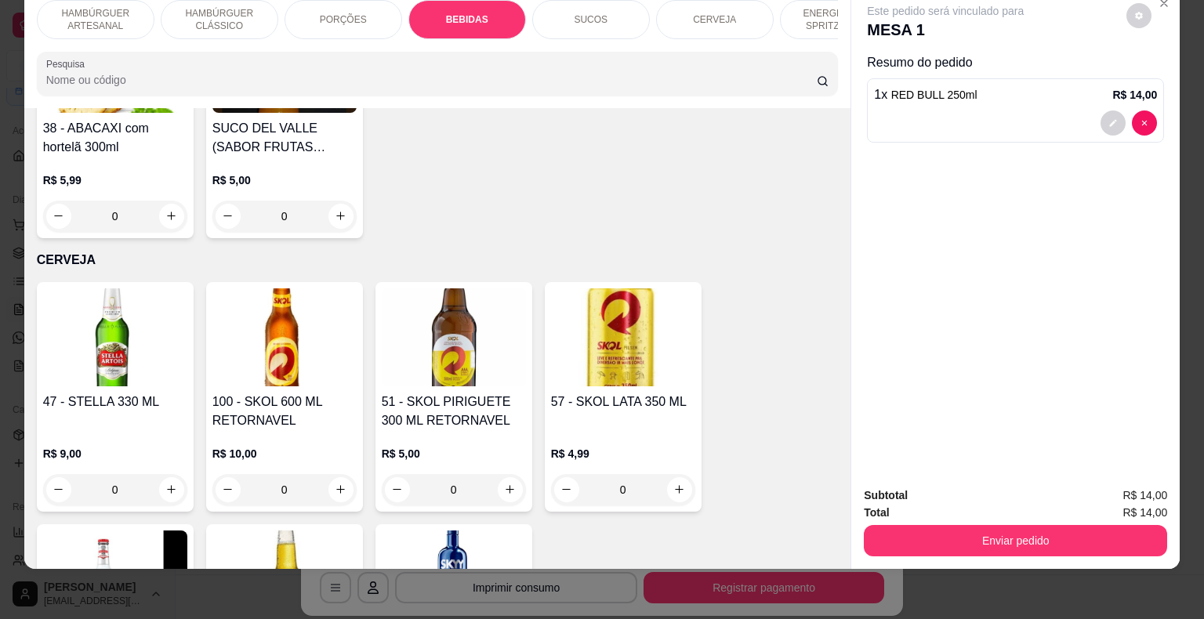
scroll to position [3013, 0]
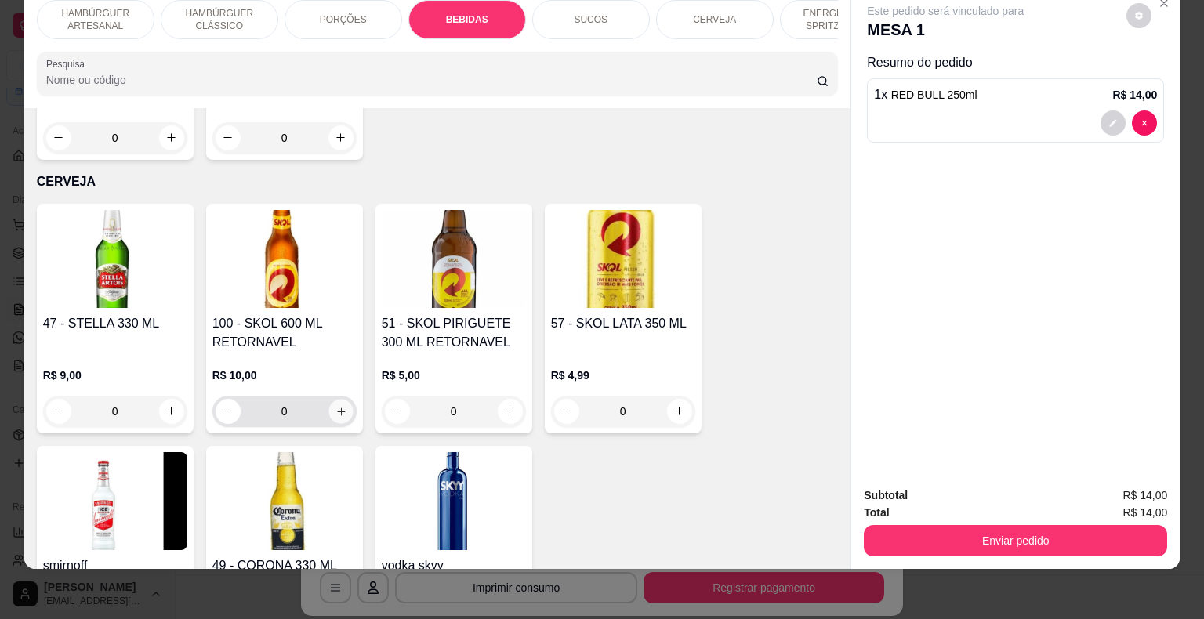
click at [335, 405] on icon "increase-product-quantity" at bounding box center [341, 411] width 12 height 12
type input "1"
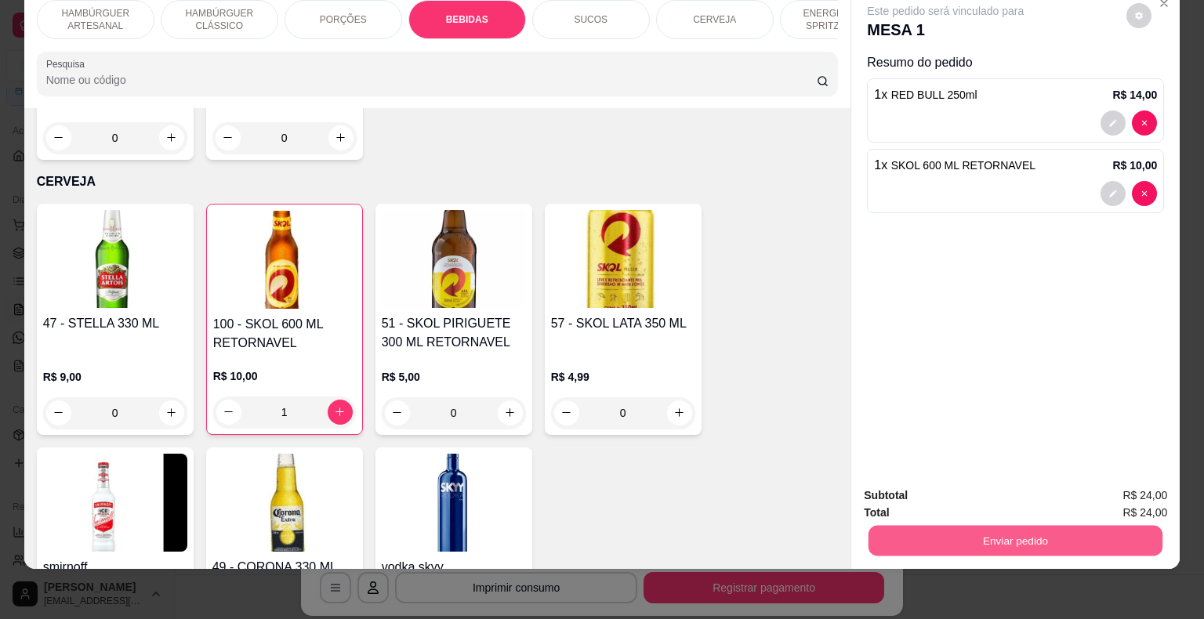
click at [1125, 526] on button "Enviar pedido" at bounding box center [1015, 541] width 294 height 31
click at [940, 476] on button "Não registrar e enviar pedido" at bounding box center [963, 490] width 158 height 29
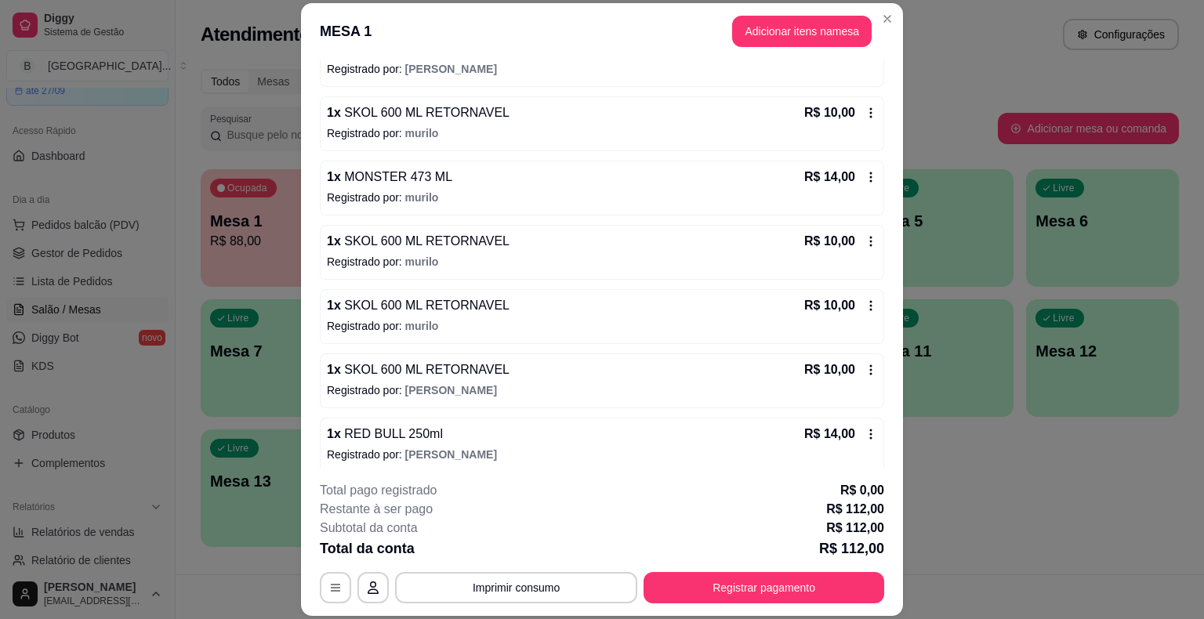
scroll to position [313, 0]
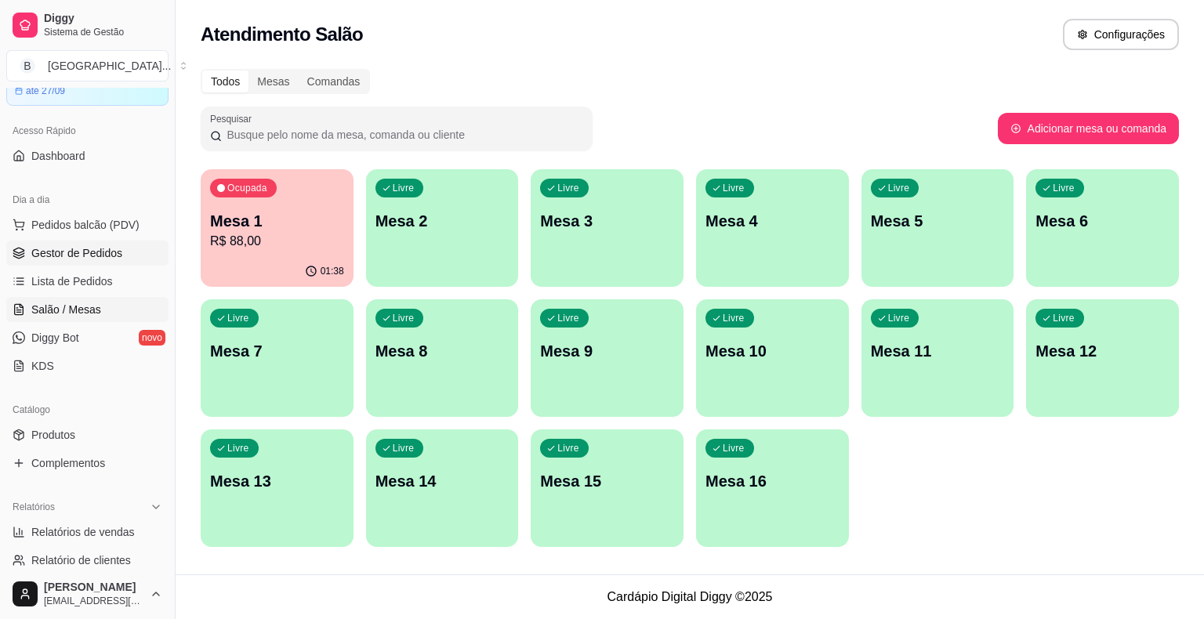
click at [127, 252] on link "Gestor de Pedidos" at bounding box center [87, 253] width 162 height 25
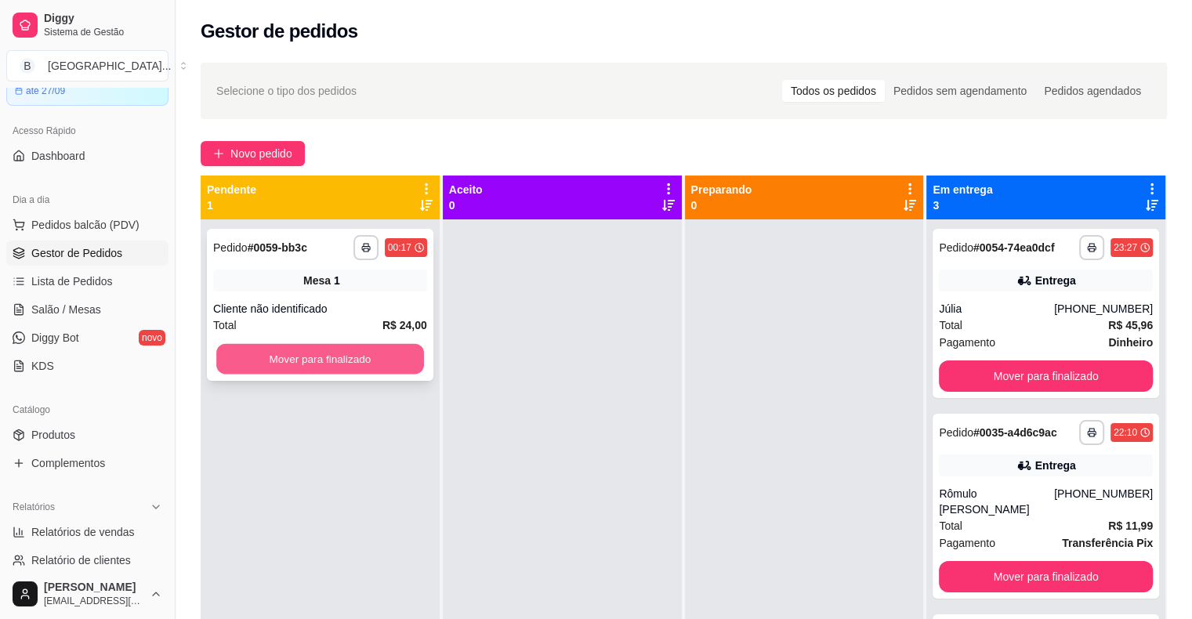
click at [357, 353] on button "Mover para finalizado" at bounding box center [320, 359] width 208 height 31
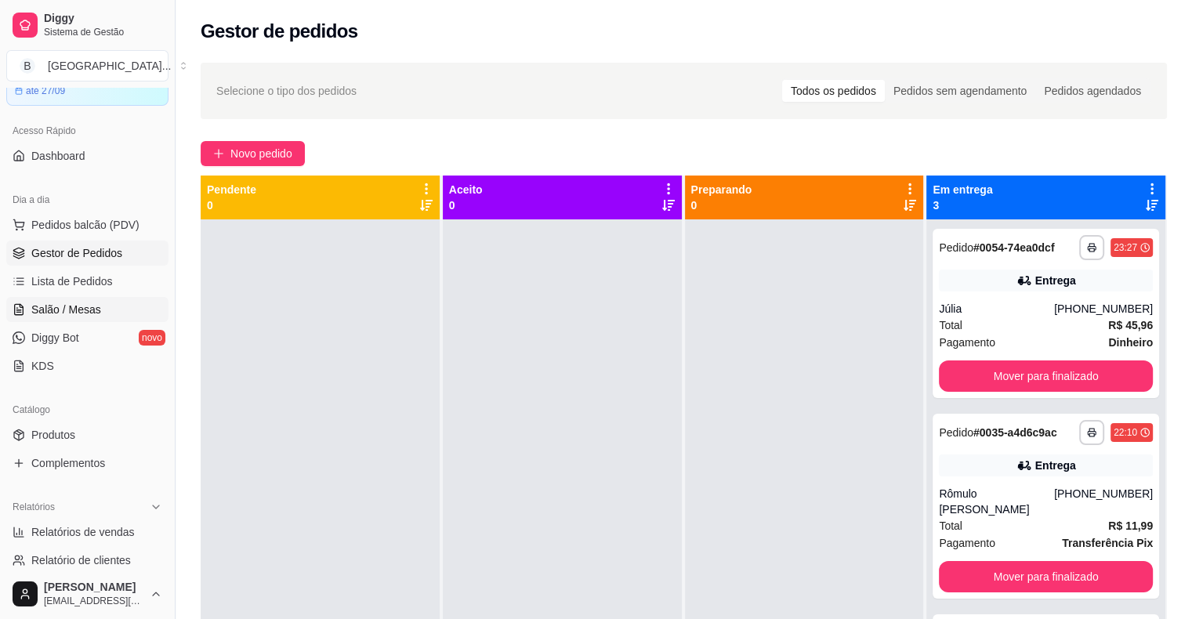
click at [82, 317] on link "Salão / Mesas" at bounding box center [87, 309] width 162 height 25
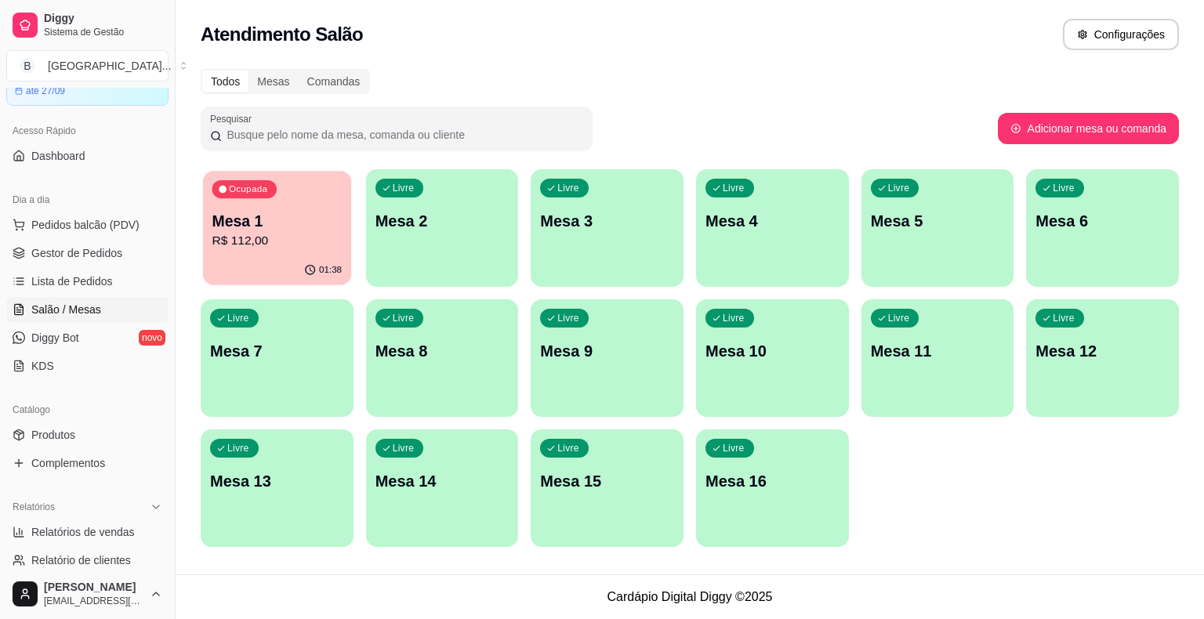
click at [287, 249] on p "R$ 112,00" at bounding box center [277, 241] width 130 height 18
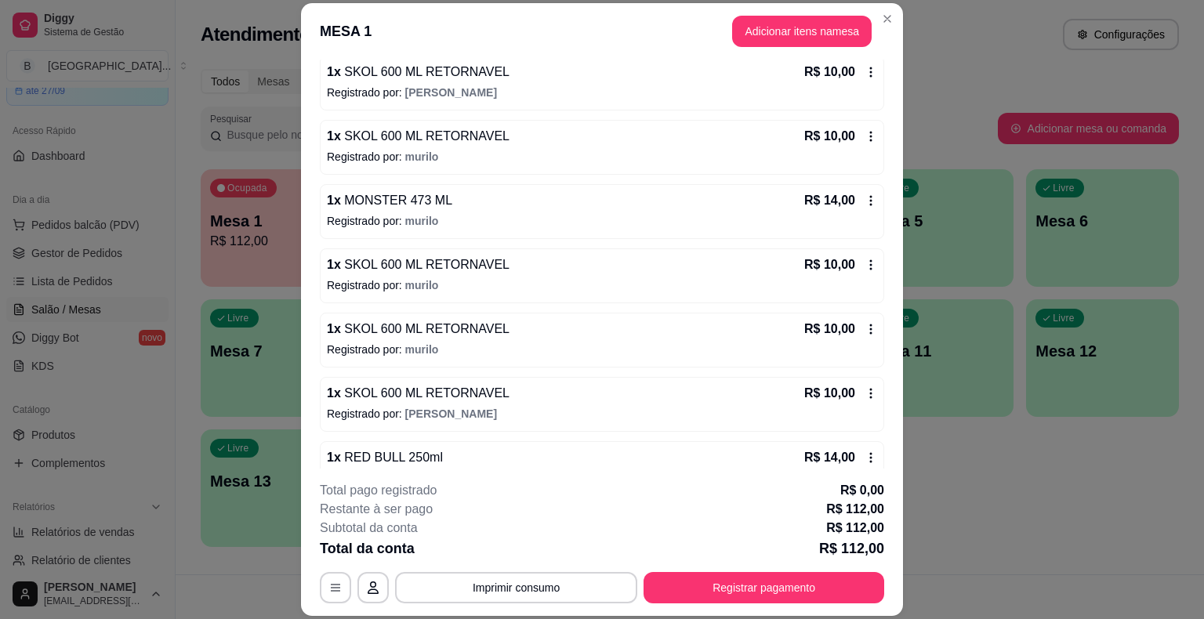
scroll to position [313, 0]
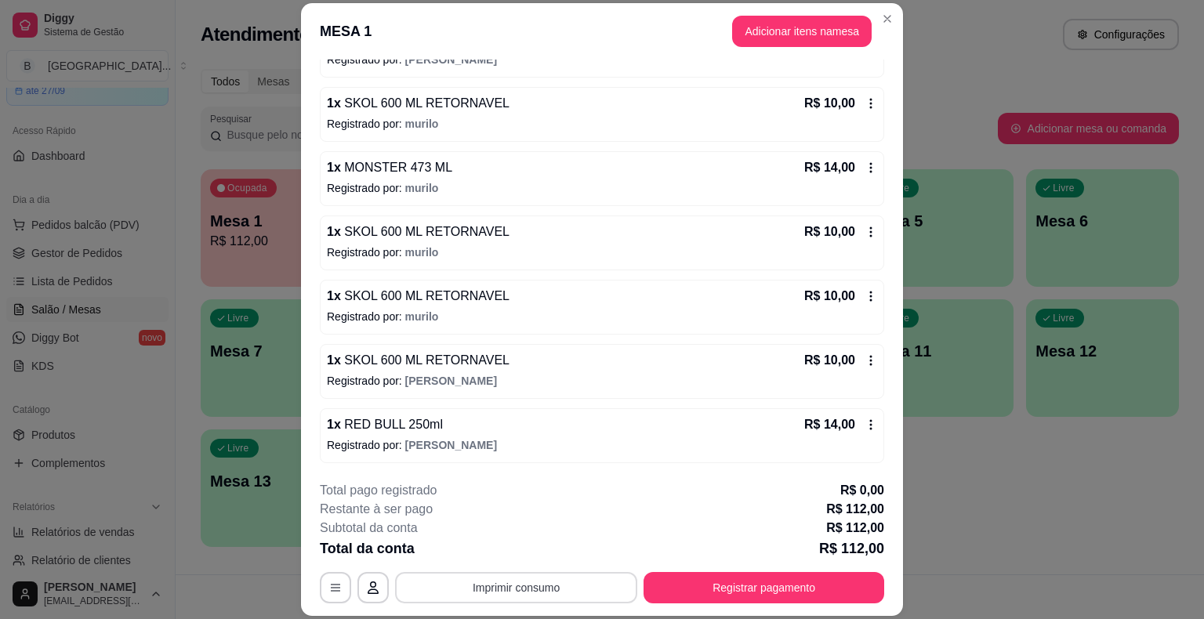
click at [489, 593] on button "Imprimir consumo" at bounding box center [516, 587] width 242 height 31
click at [489, 525] on button "IMPRESSORA" at bounding box center [515, 520] width 114 height 25
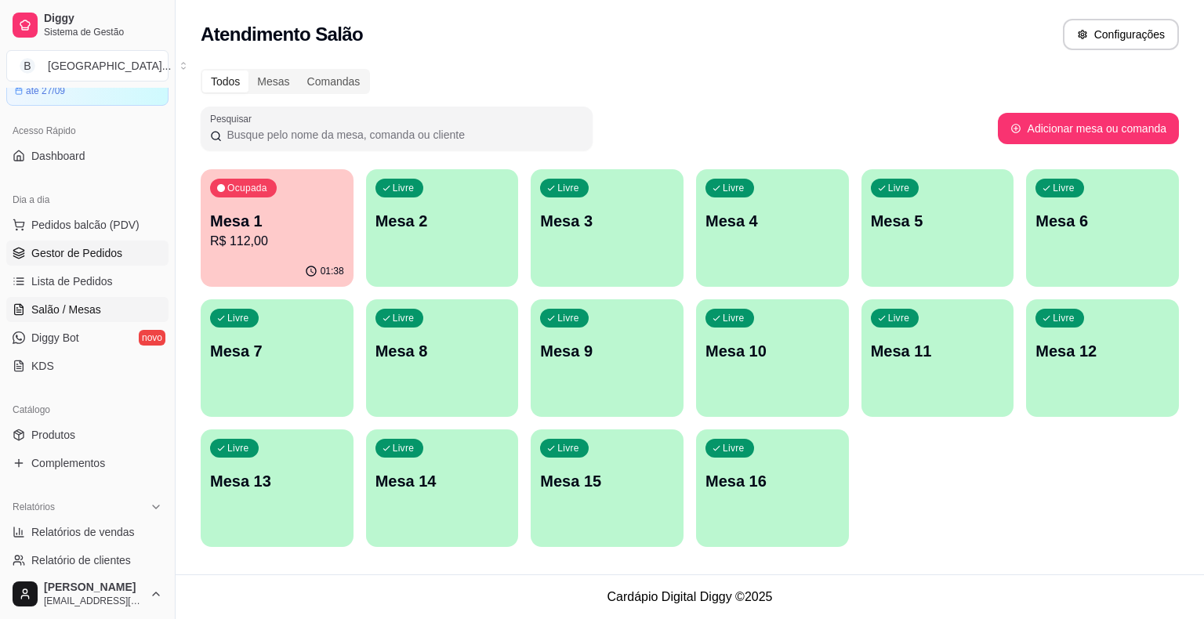
click at [78, 252] on span "Gestor de Pedidos" at bounding box center [76, 253] width 91 height 16
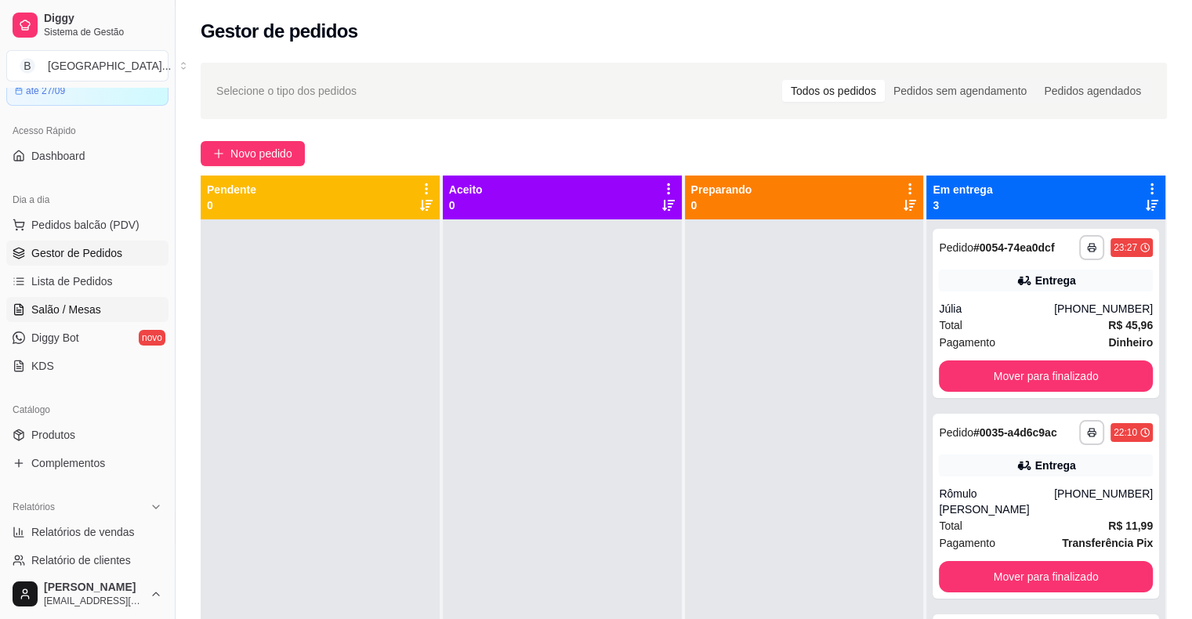
click at [71, 302] on span "Salão / Mesas" at bounding box center [66, 310] width 70 height 16
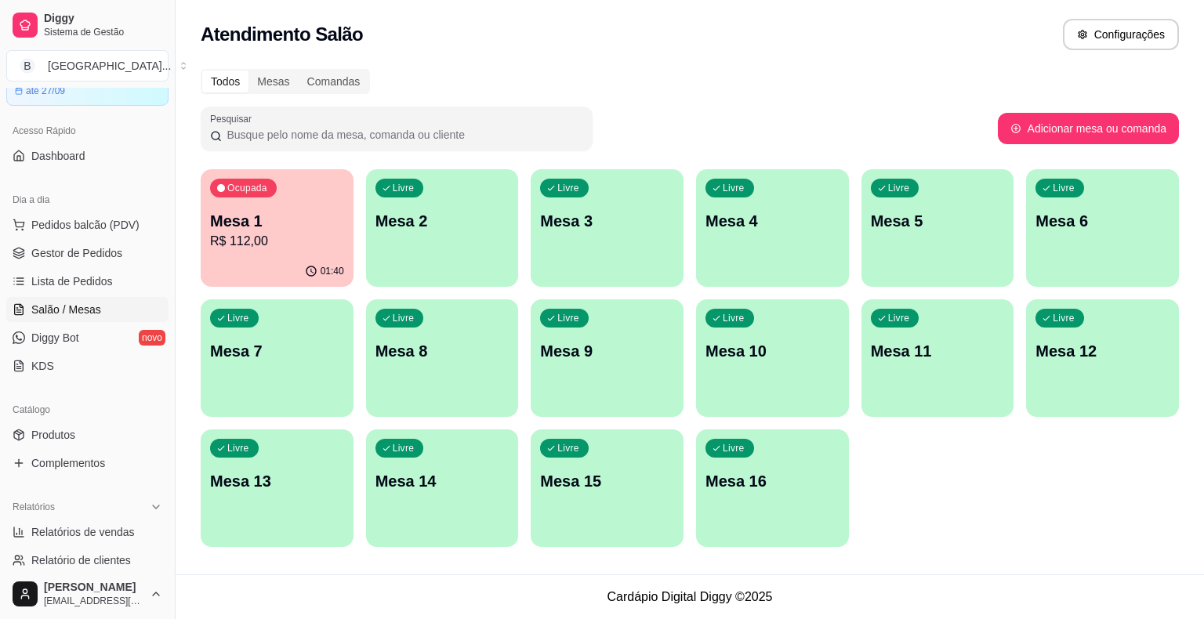
click at [249, 232] on p "R$ 112,00" at bounding box center [277, 241] width 134 height 19
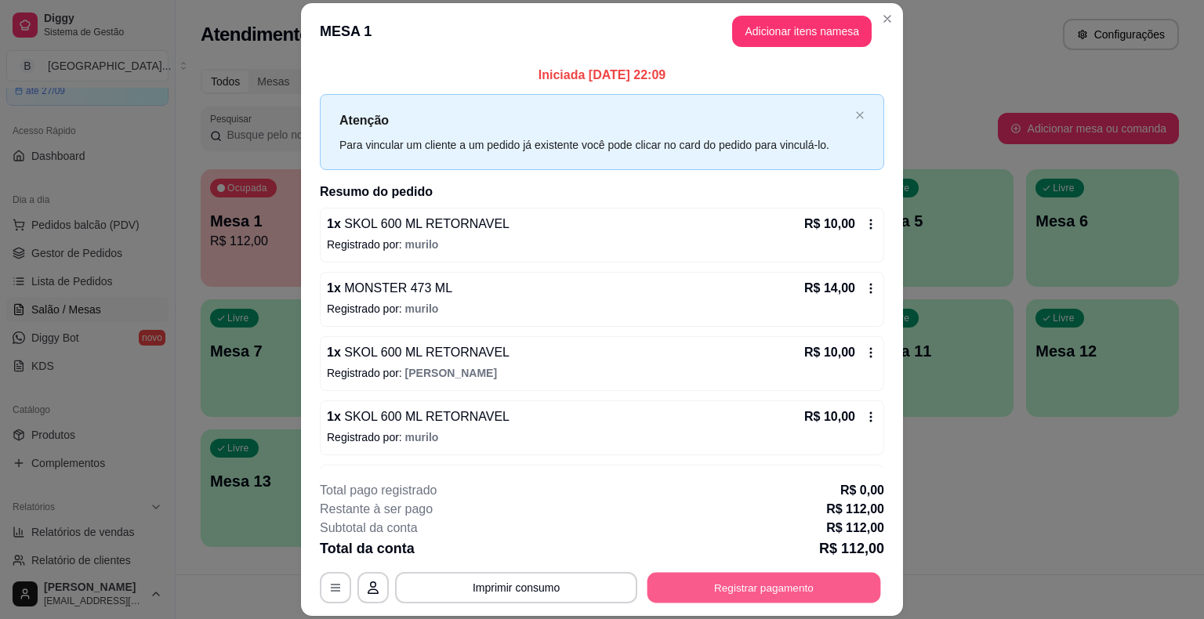
click at [676, 589] on button "Registrar pagamento" at bounding box center [764, 588] width 234 height 31
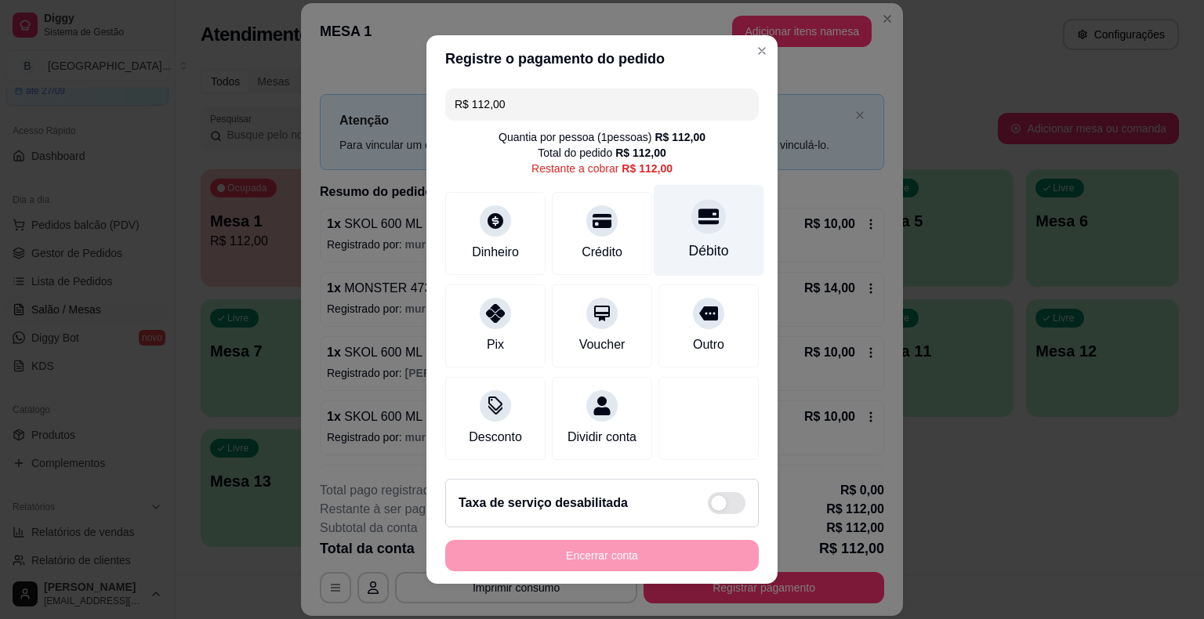
click at [658, 245] on div "Débito" at bounding box center [709, 231] width 111 height 92
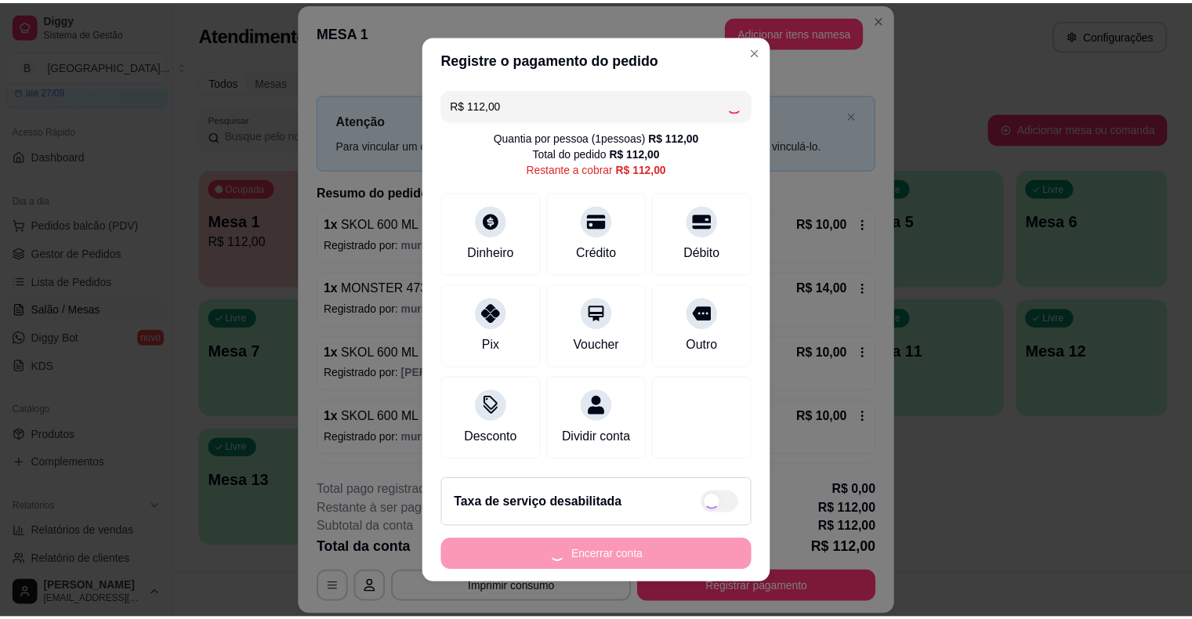
scroll to position [9, 0]
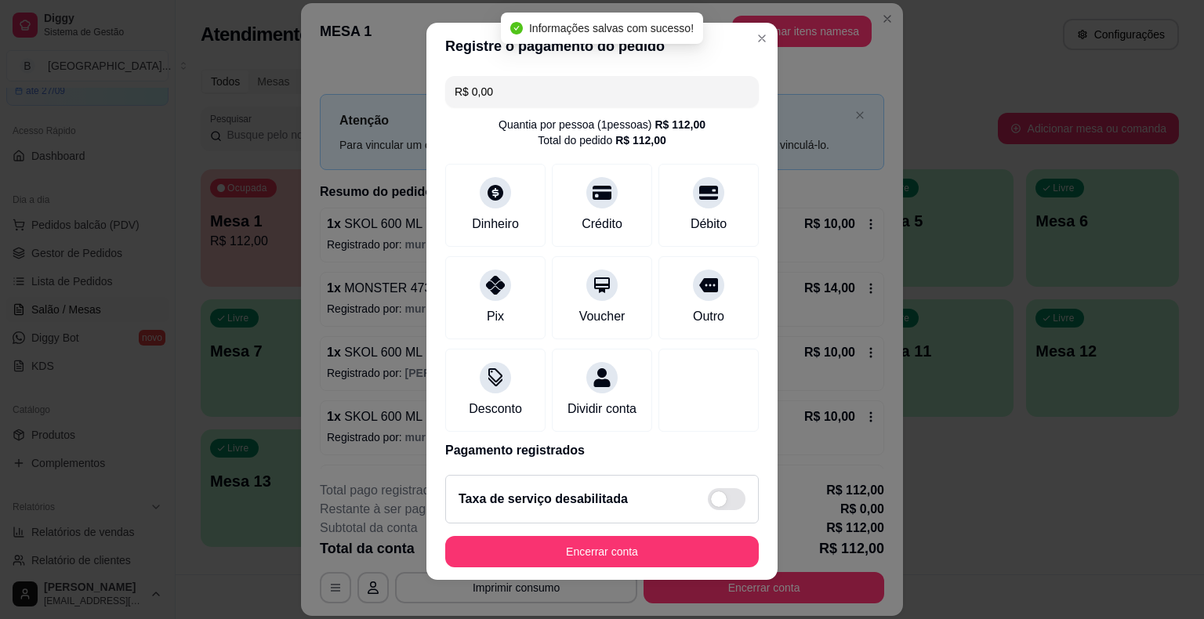
type input "R$ 0,00"
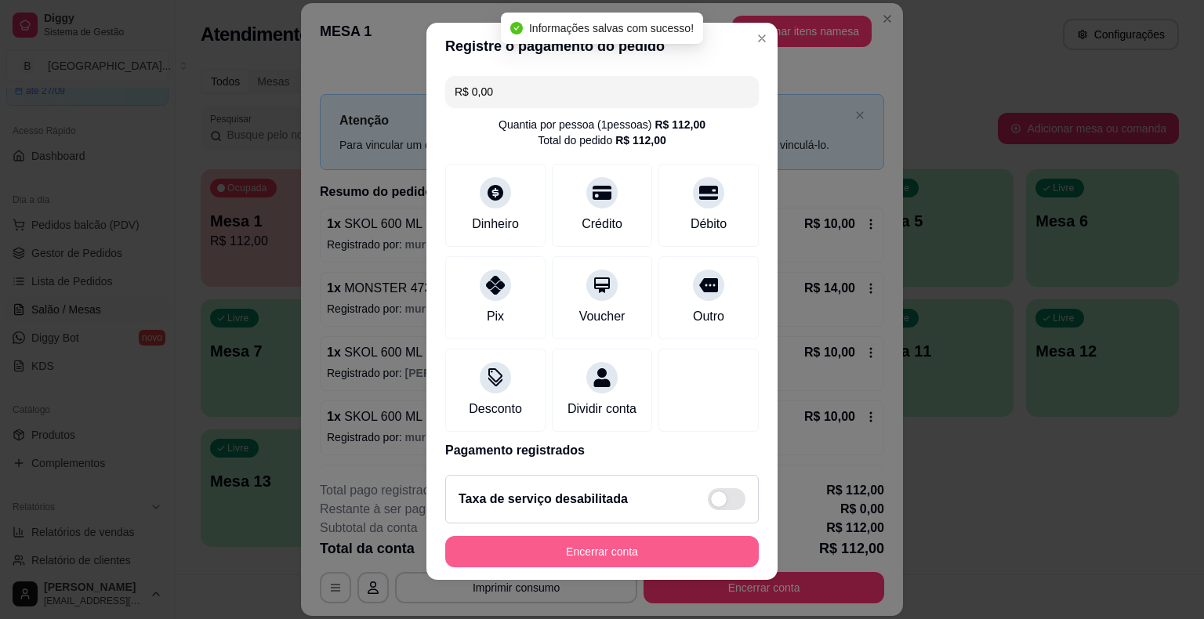
click at [663, 555] on button "Encerrar conta" at bounding box center [601, 551] width 313 height 31
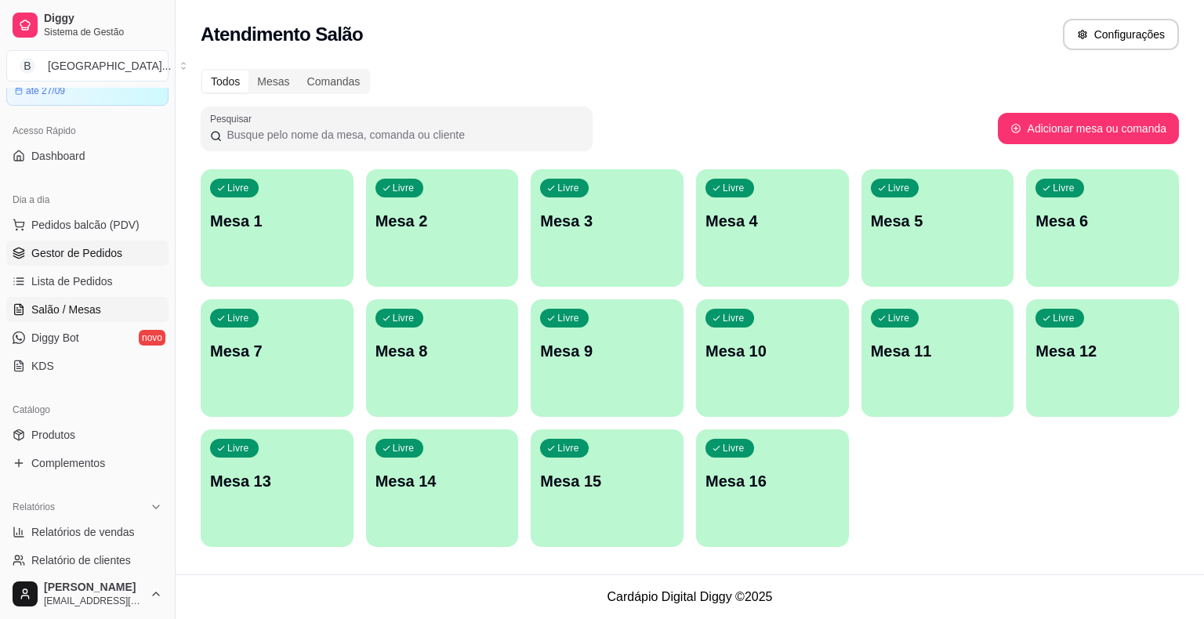
click at [97, 260] on link "Gestor de Pedidos" at bounding box center [87, 253] width 162 height 25
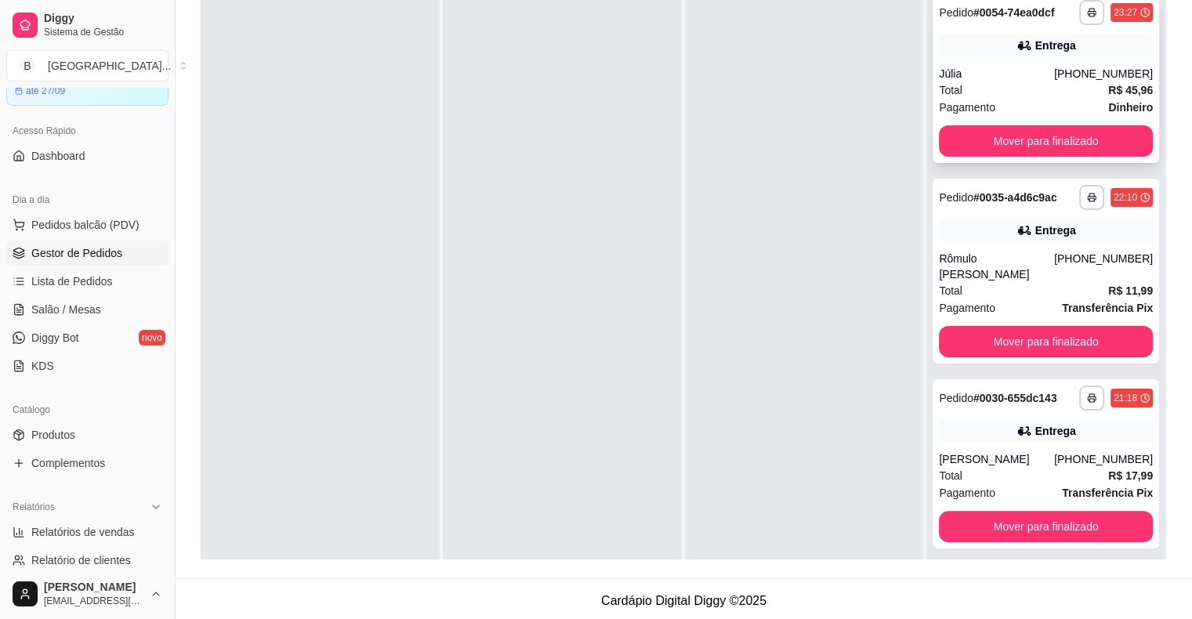
click at [991, 122] on div "**********" at bounding box center [1046, 78] width 226 height 169
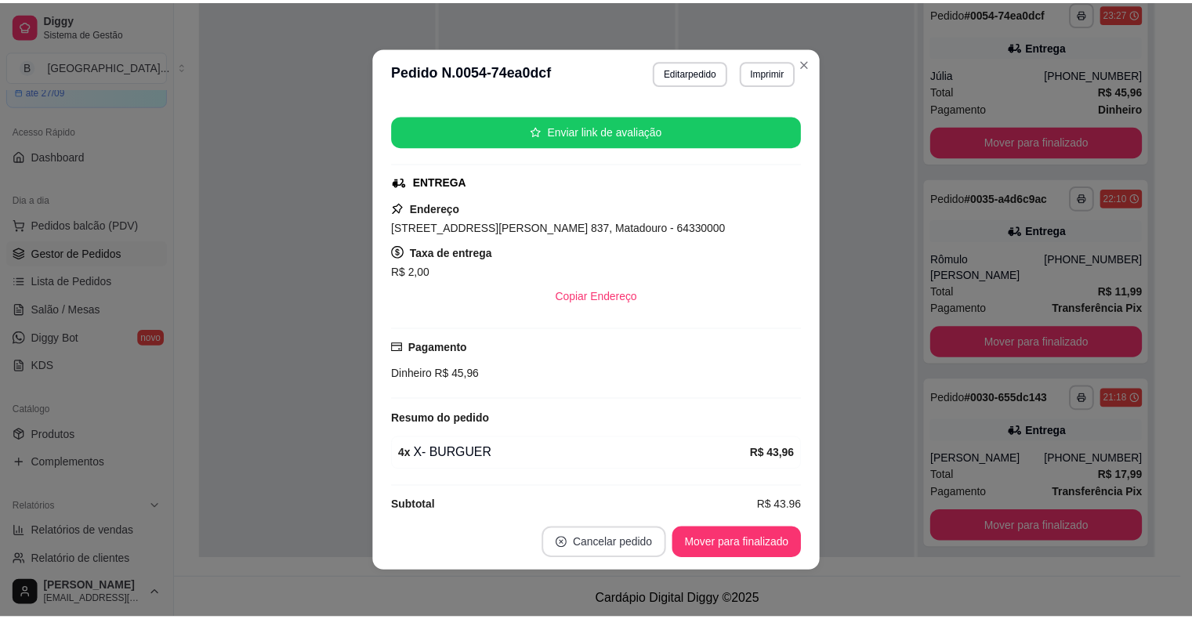
scroll to position [201, 0]
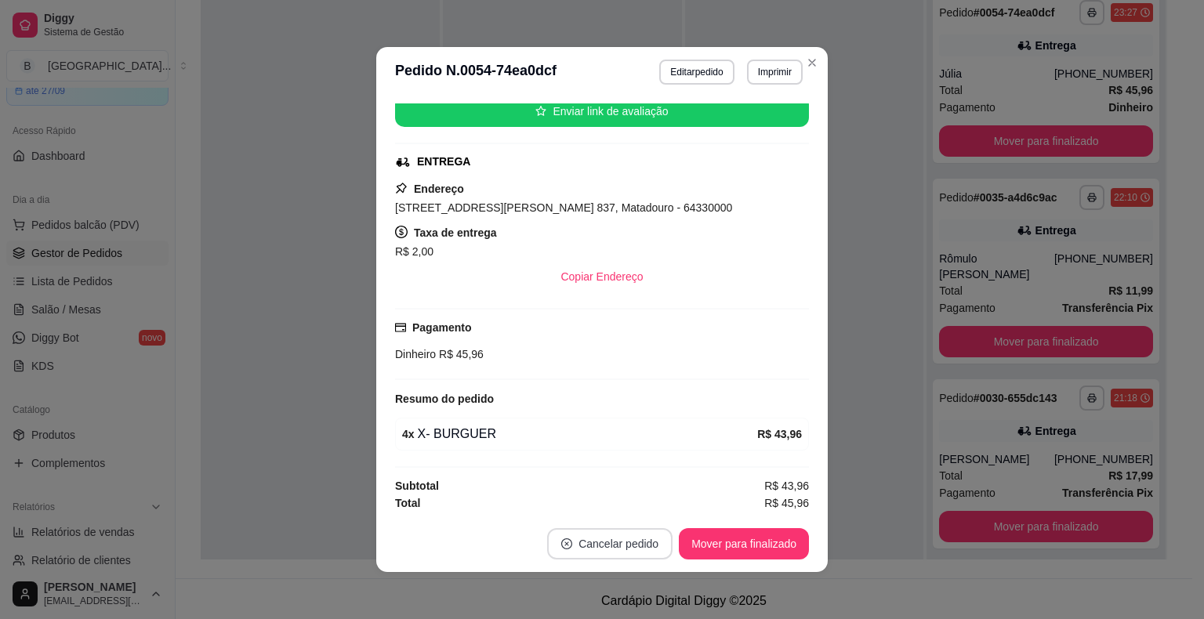
click at [570, 540] on button "Cancelar pedido" at bounding box center [609, 543] width 125 height 31
click at [656, 513] on button "Sim" at bounding box center [648, 505] width 61 height 31
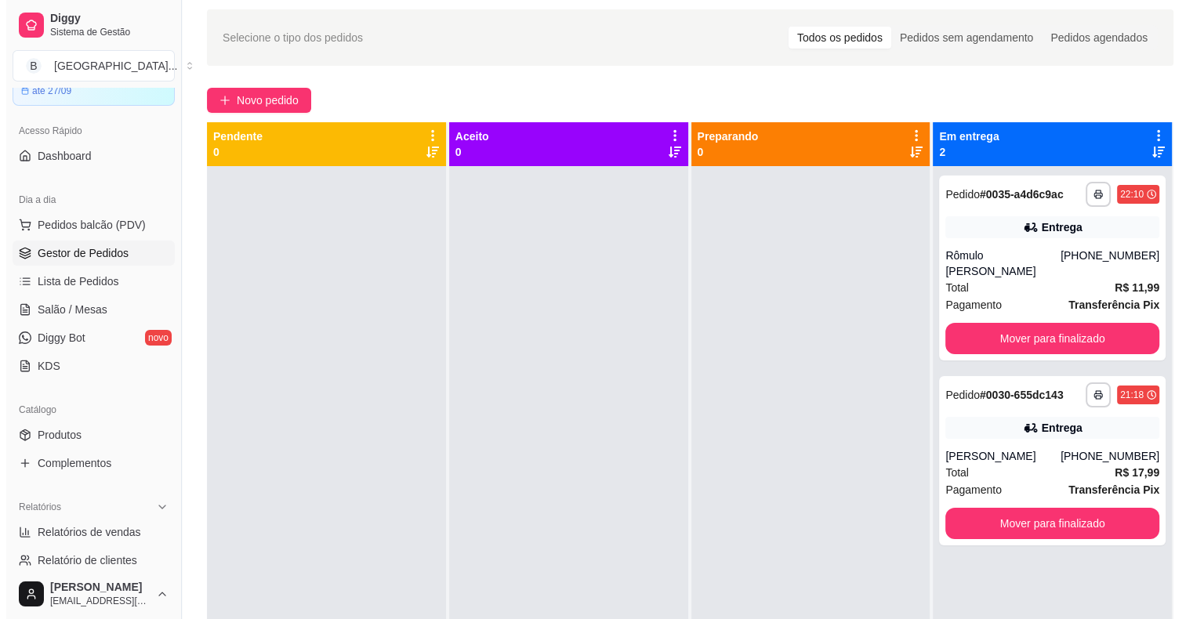
scroll to position [3, 0]
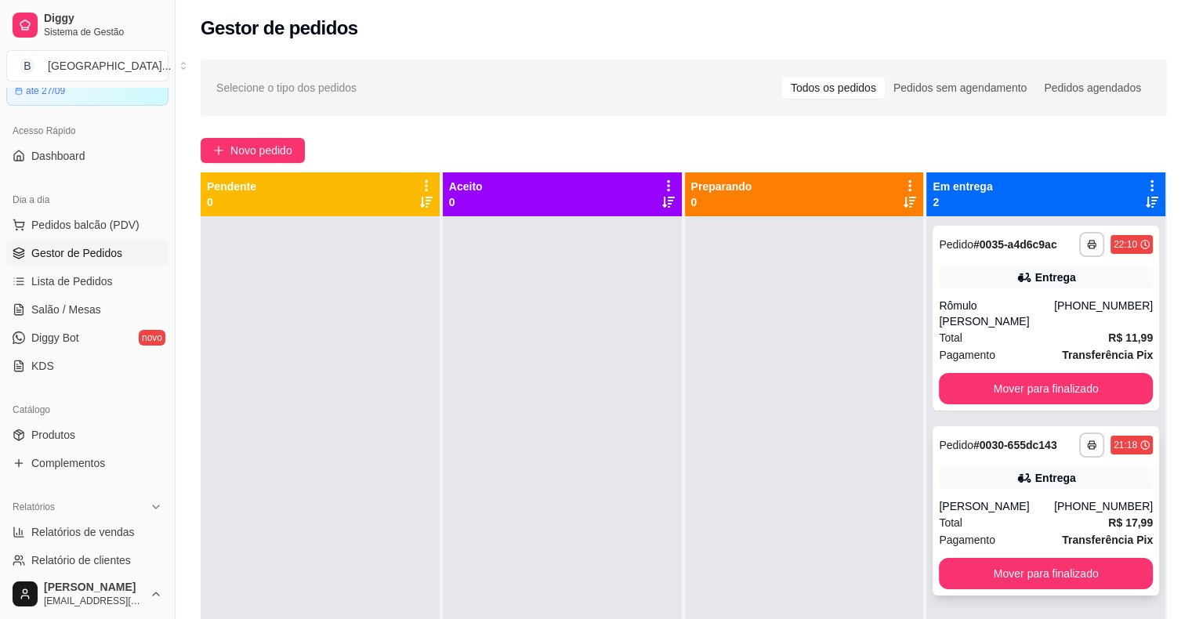
click at [1014, 514] on div "Total R$ 17,99" at bounding box center [1046, 522] width 214 height 17
click at [1070, 564] on button "Mover para finalizado" at bounding box center [1046, 573] width 214 height 31
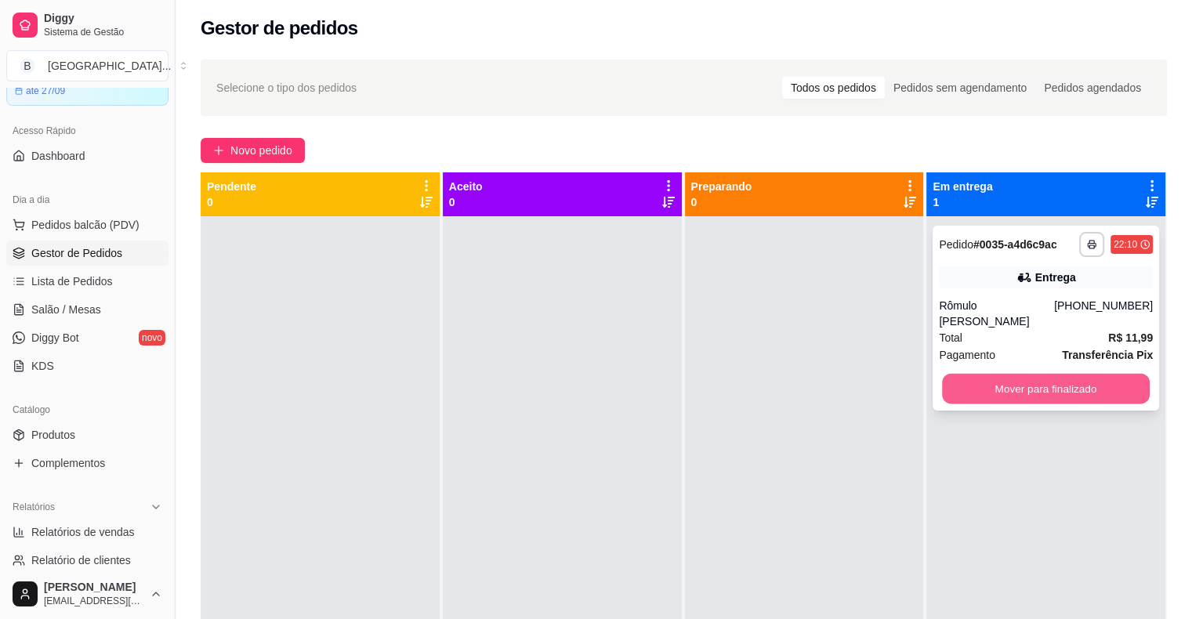
click at [1082, 378] on button "Mover para finalizado" at bounding box center [1046, 389] width 208 height 31
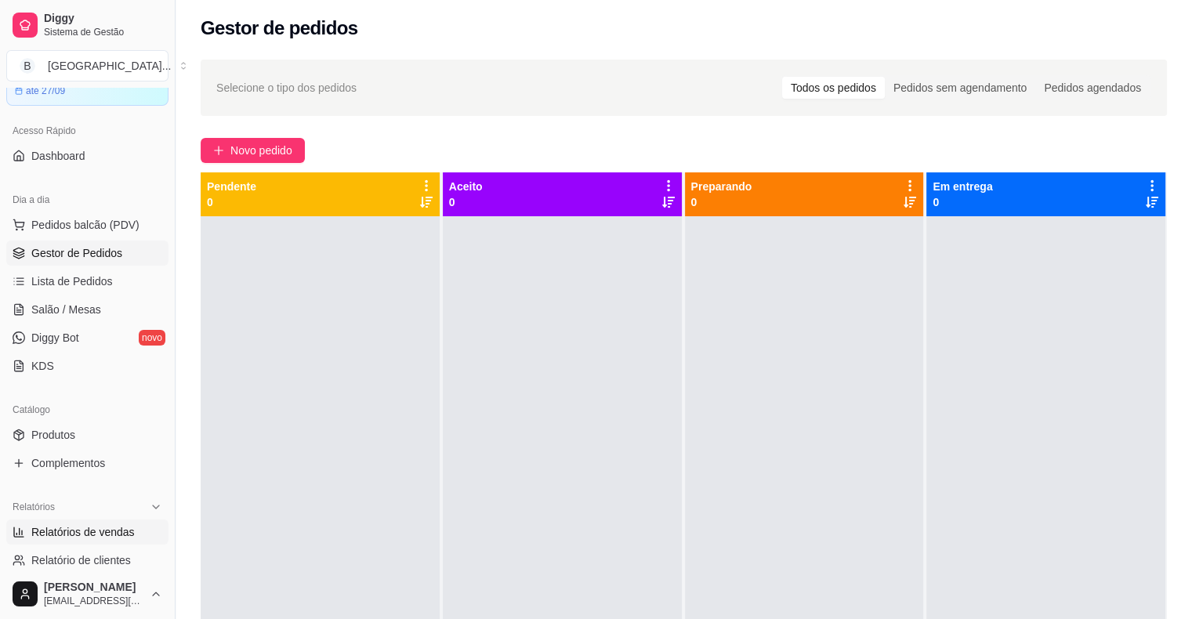
click at [127, 537] on span "Relatórios de vendas" at bounding box center [82, 532] width 103 height 16
select select "ALL"
select select "0"
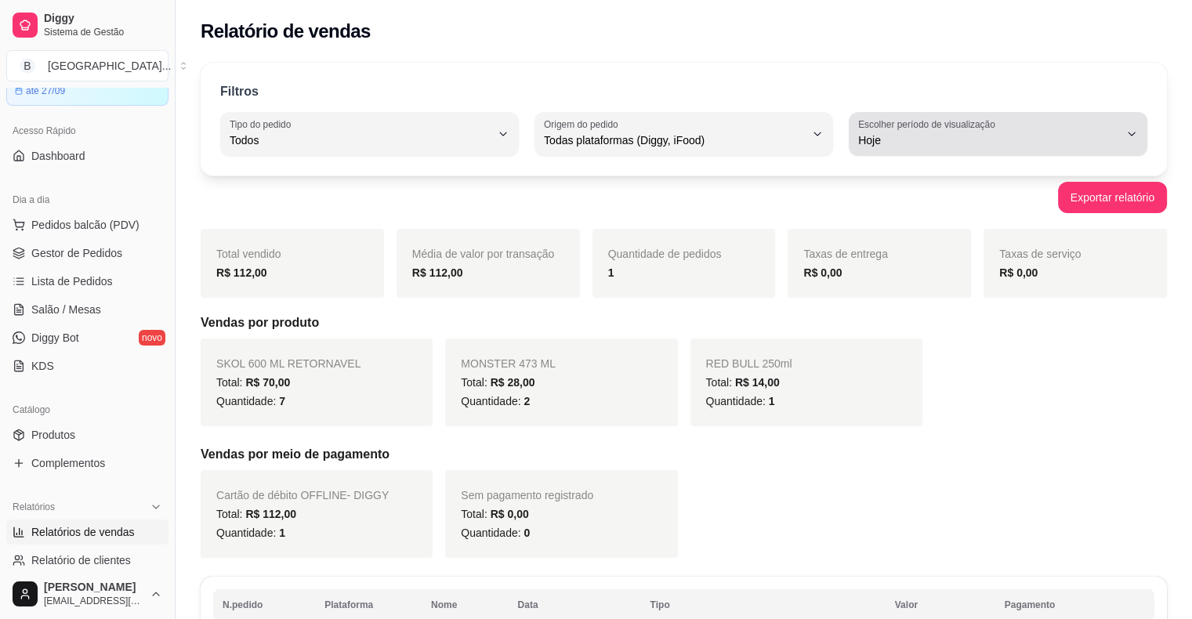
click at [1008, 151] on button "Escolher período de visualização Hoje" at bounding box center [998, 134] width 299 height 44
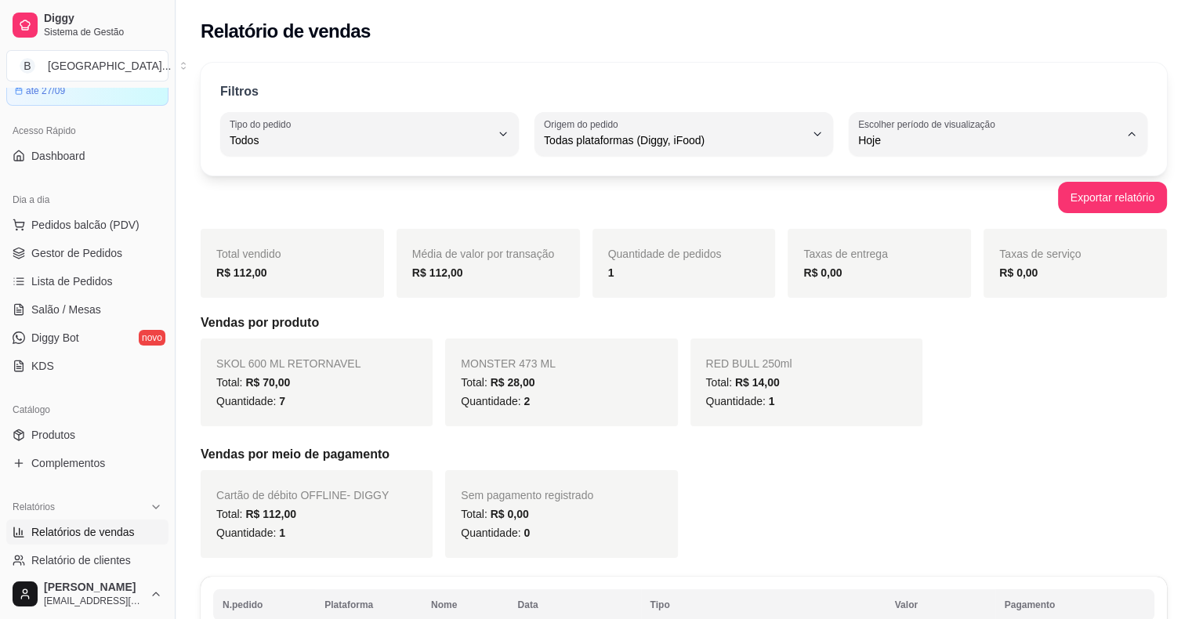
click at [996, 210] on span "Ontem" at bounding box center [991, 202] width 248 height 15
type input "1"
select select "1"
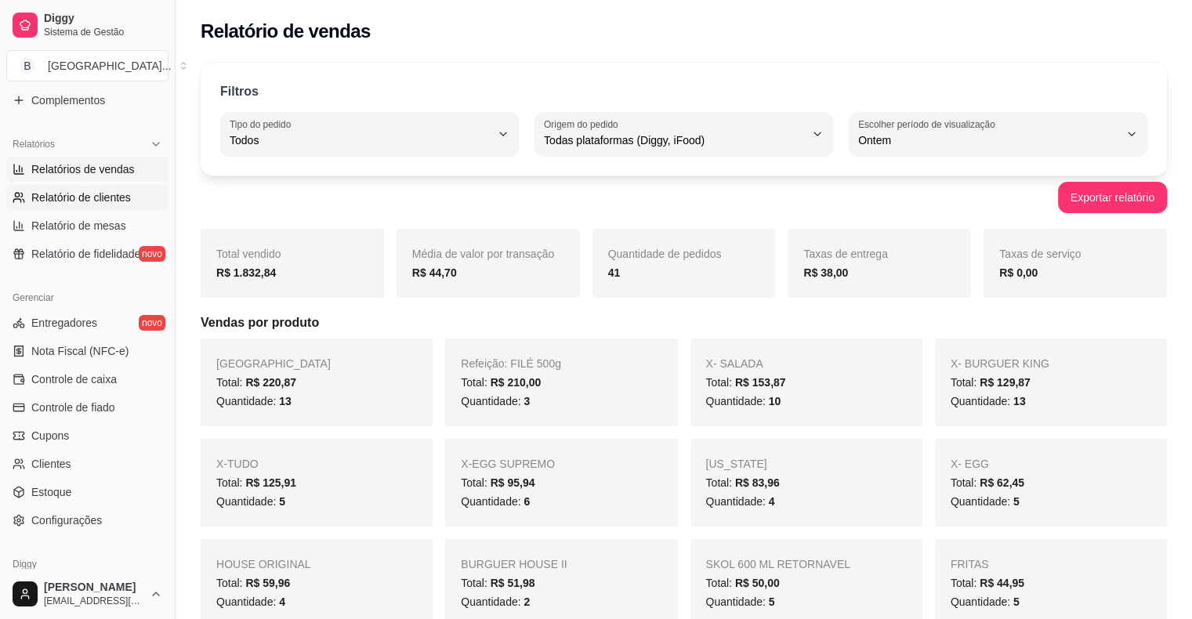
scroll to position [470, 0]
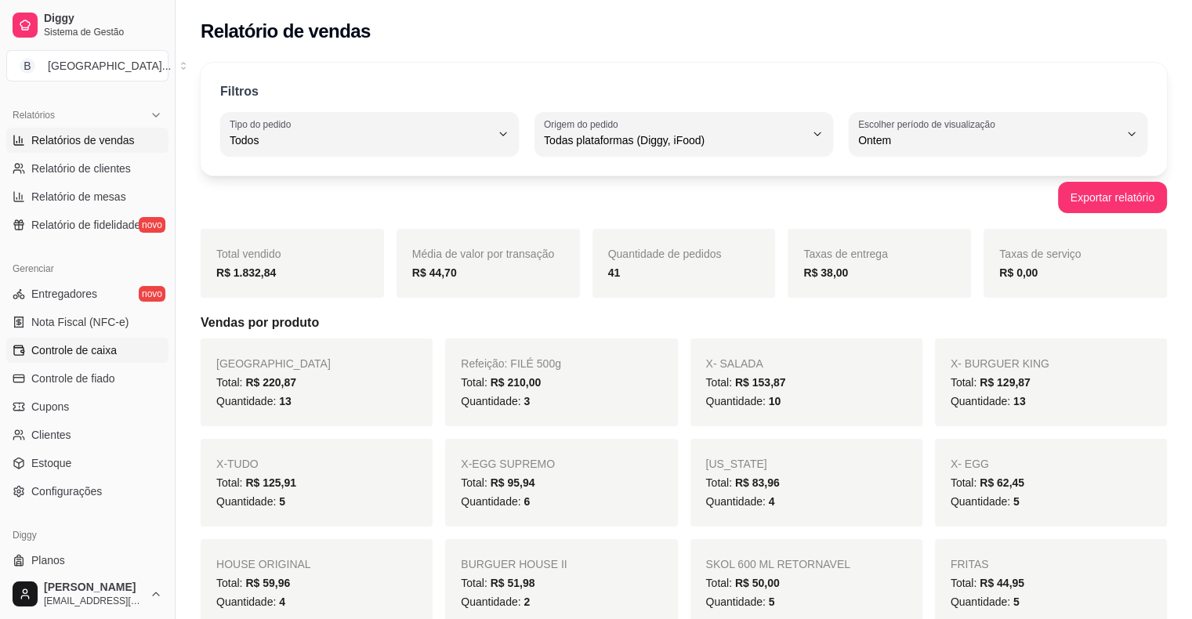
click at [115, 350] on link "Controle de caixa" at bounding box center [87, 350] width 162 height 25
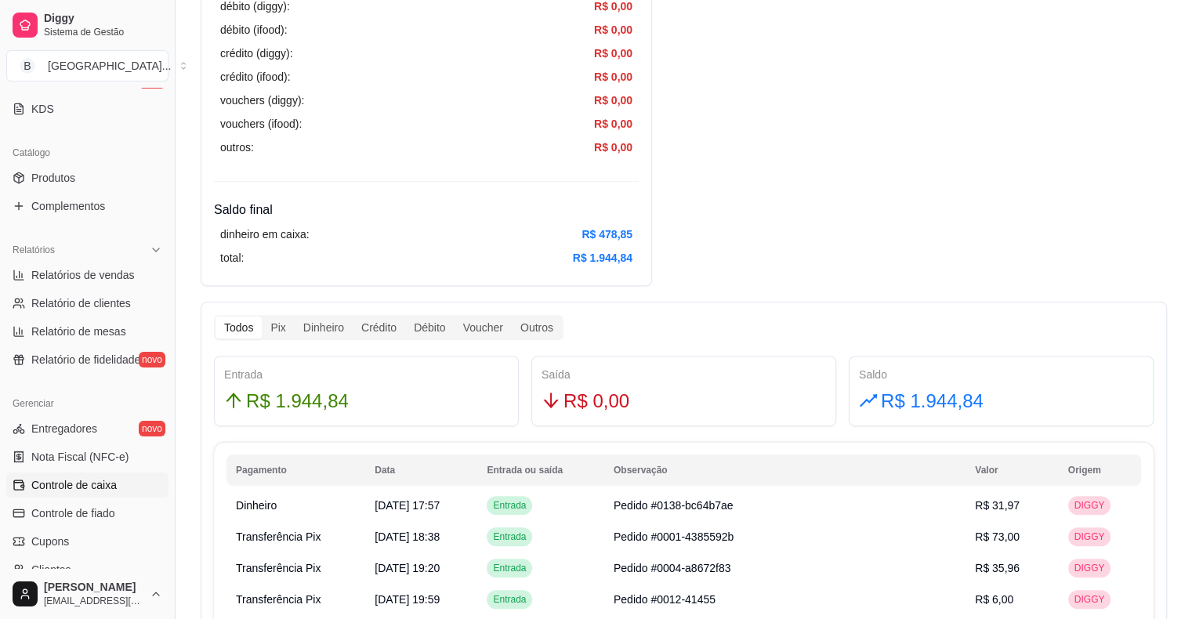
scroll to position [313, 0]
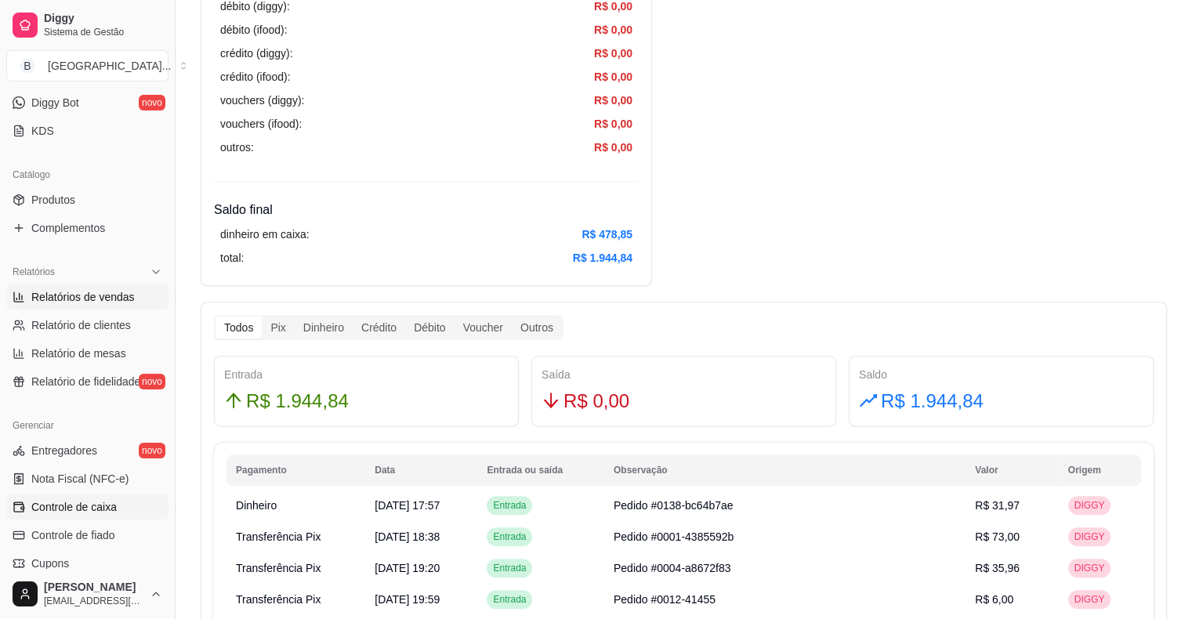
click at [127, 296] on span "Relatórios de vendas" at bounding box center [82, 297] width 103 height 16
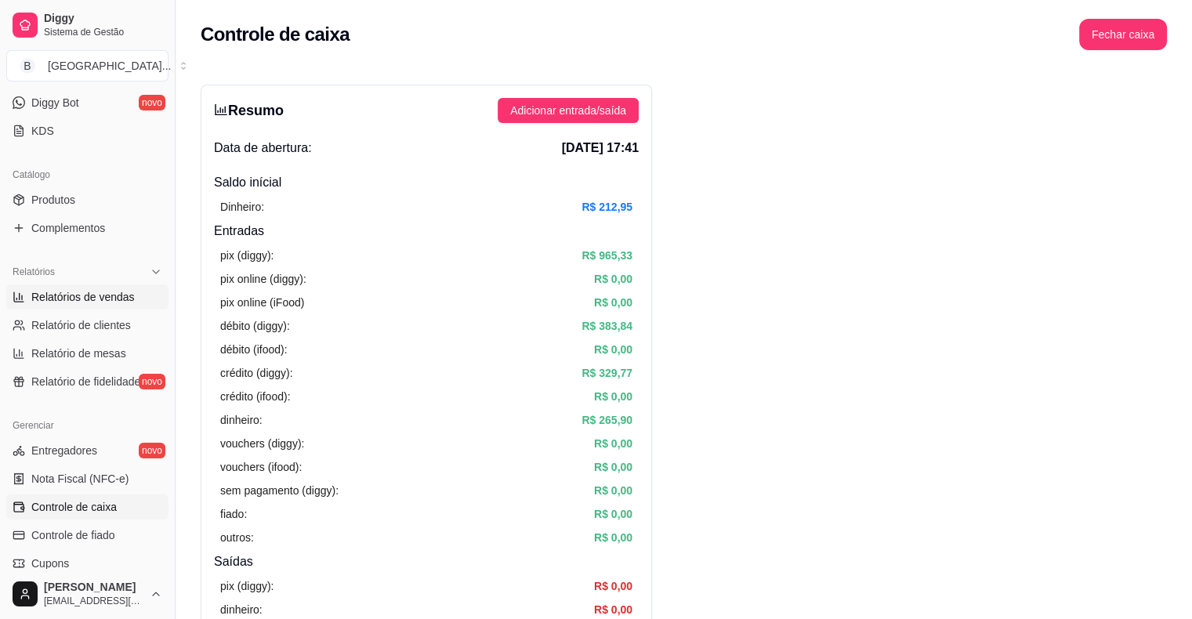
select select "ALL"
select select "0"
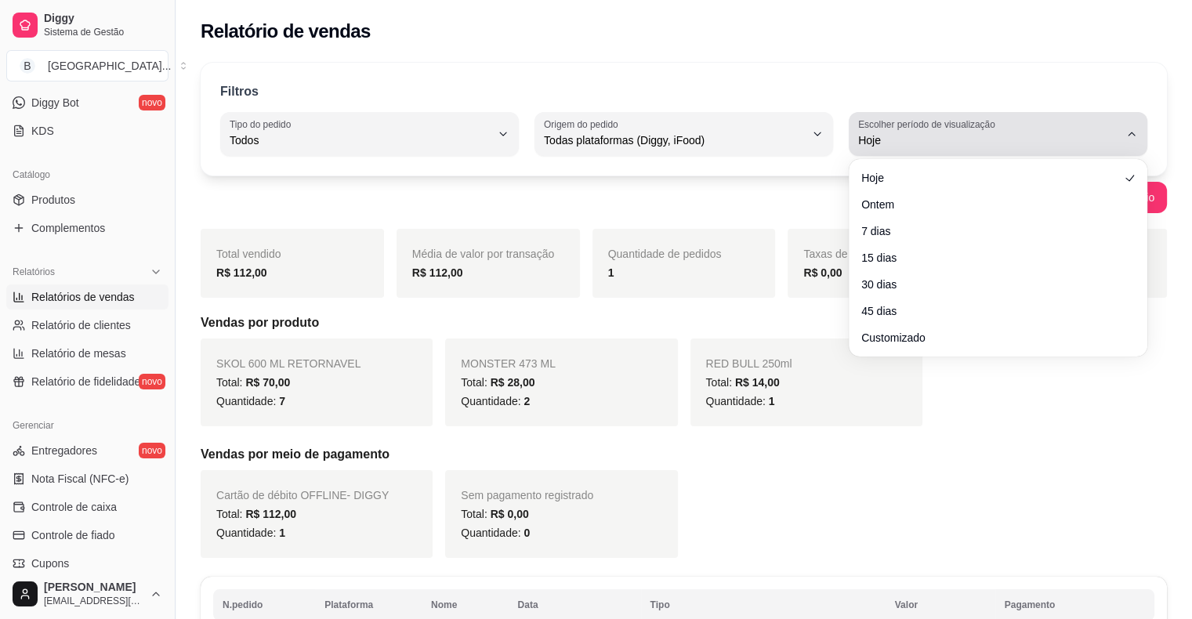
click at [1041, 149] on div "Hoje" at bounding box center [988, 133] width 261 height 31
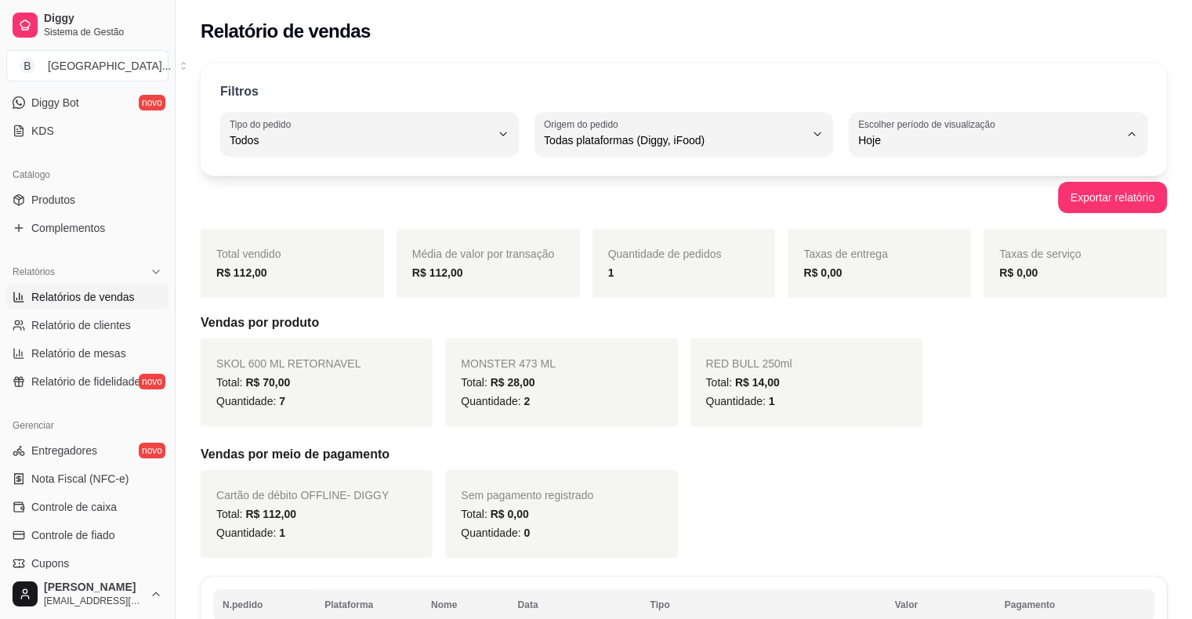
click at [1021, 209] on span "Ontem" at bounding box center [991, 202] width 248 height 15
type input "1"
select select "1"
